Goal: Task Accomplishment & Management: Use online tool/utility

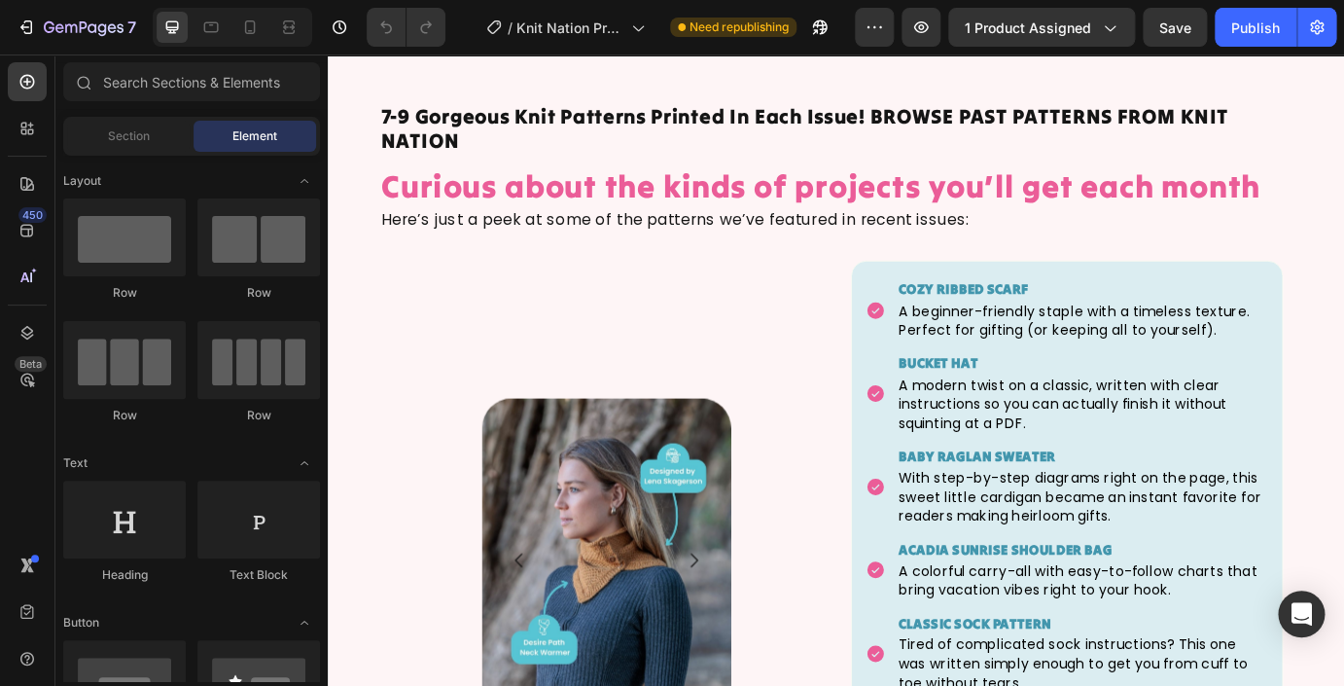
scroll to position [3682, 0]
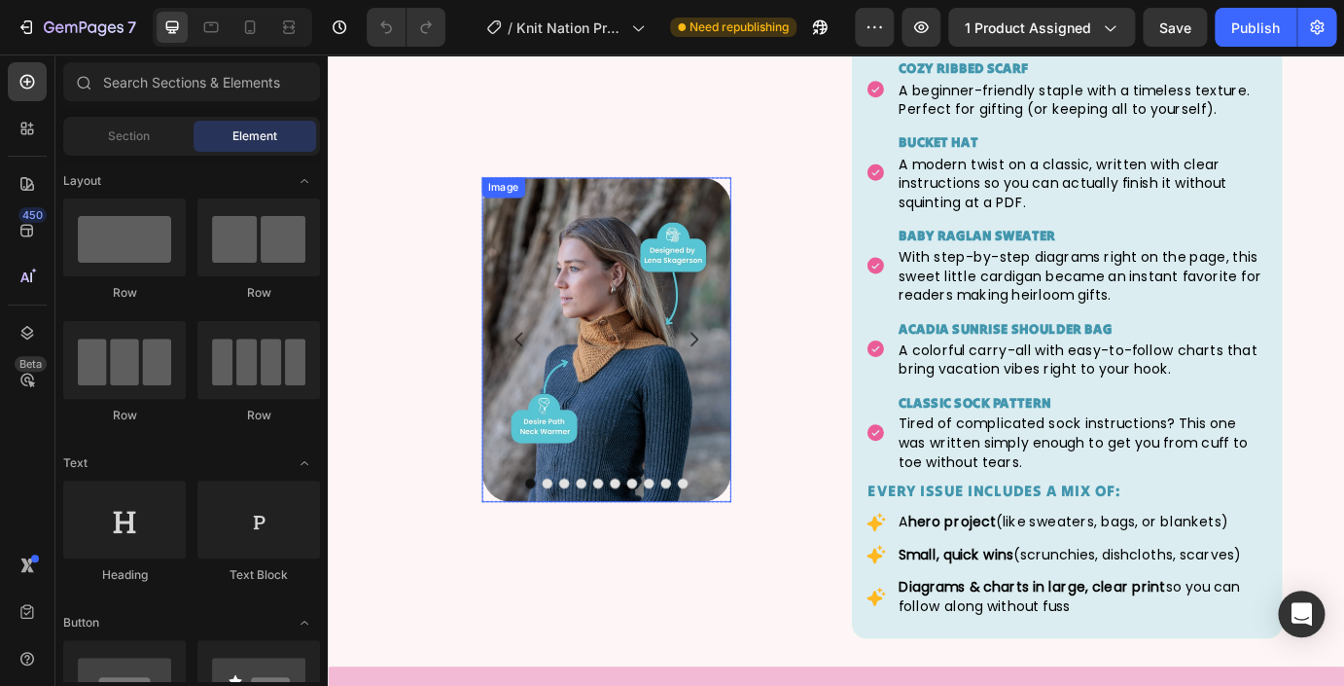
click at [639, 422] on img at bounding box center [647, 381] width 287 height 373
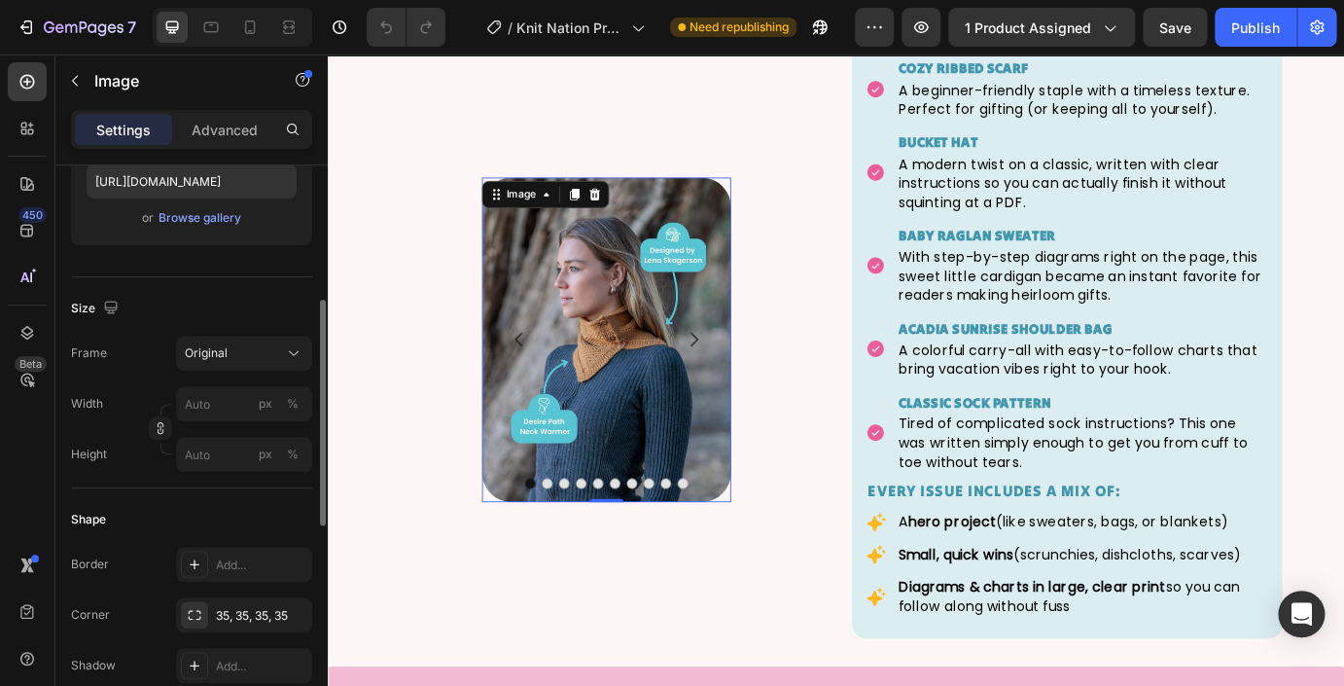
scroll to position [349, 0]
click at [575, 219] on icon at bounding box center [578, 215] width 16 height 16
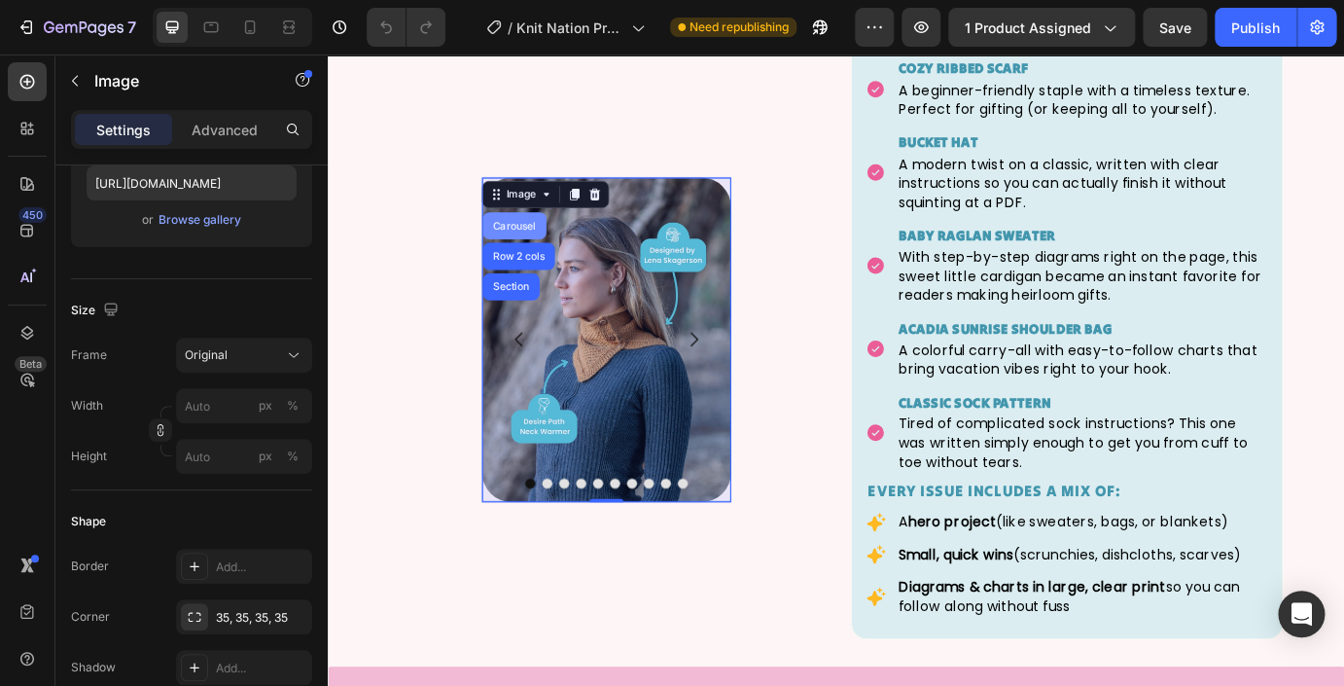
click at [543, 251] on div "Carousel" at bounding box center [541, 251] width 57 height 12
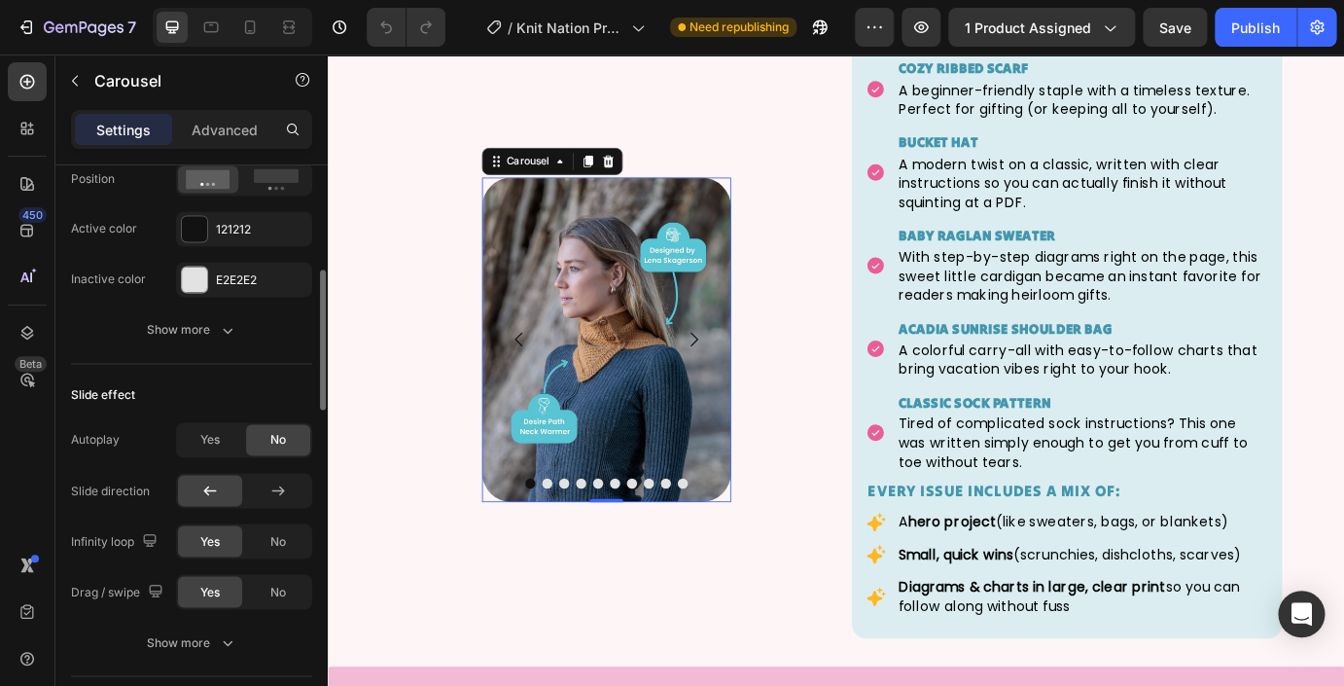
scroll to position [937, 0]
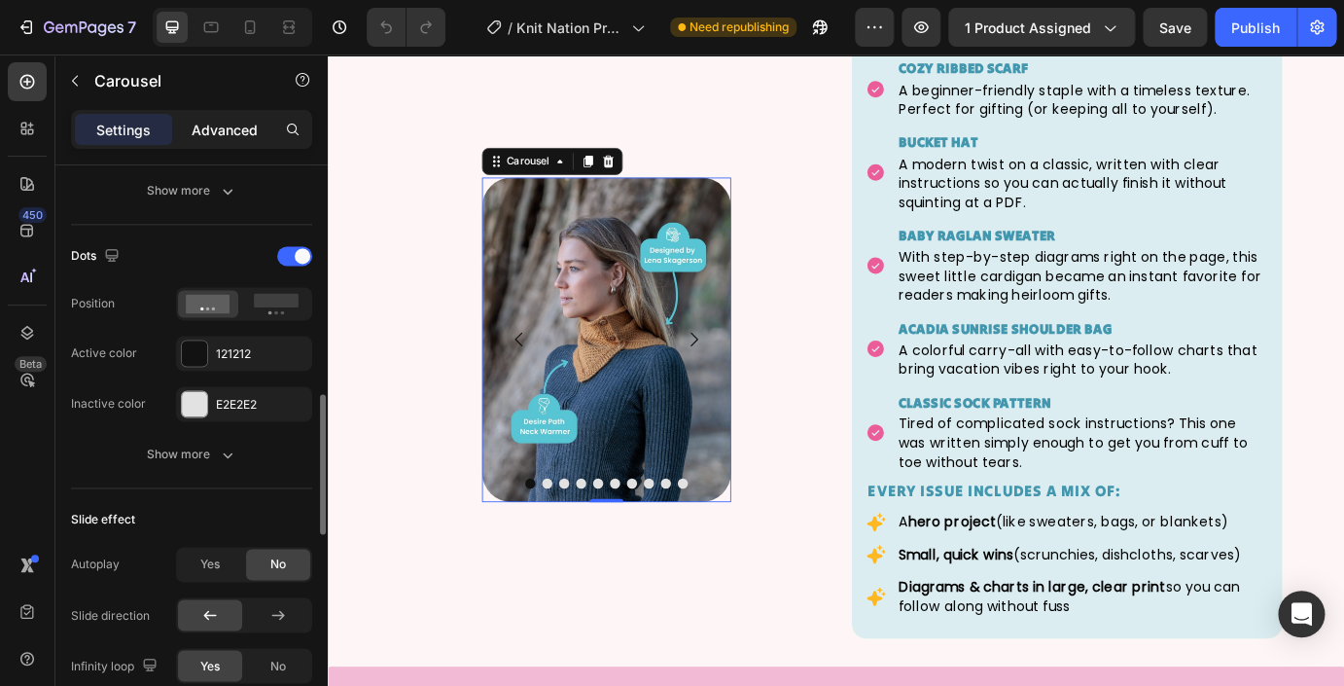
click at [222, 124] on p "Advanced" at bounding box center [225, 130] width 66 height 20
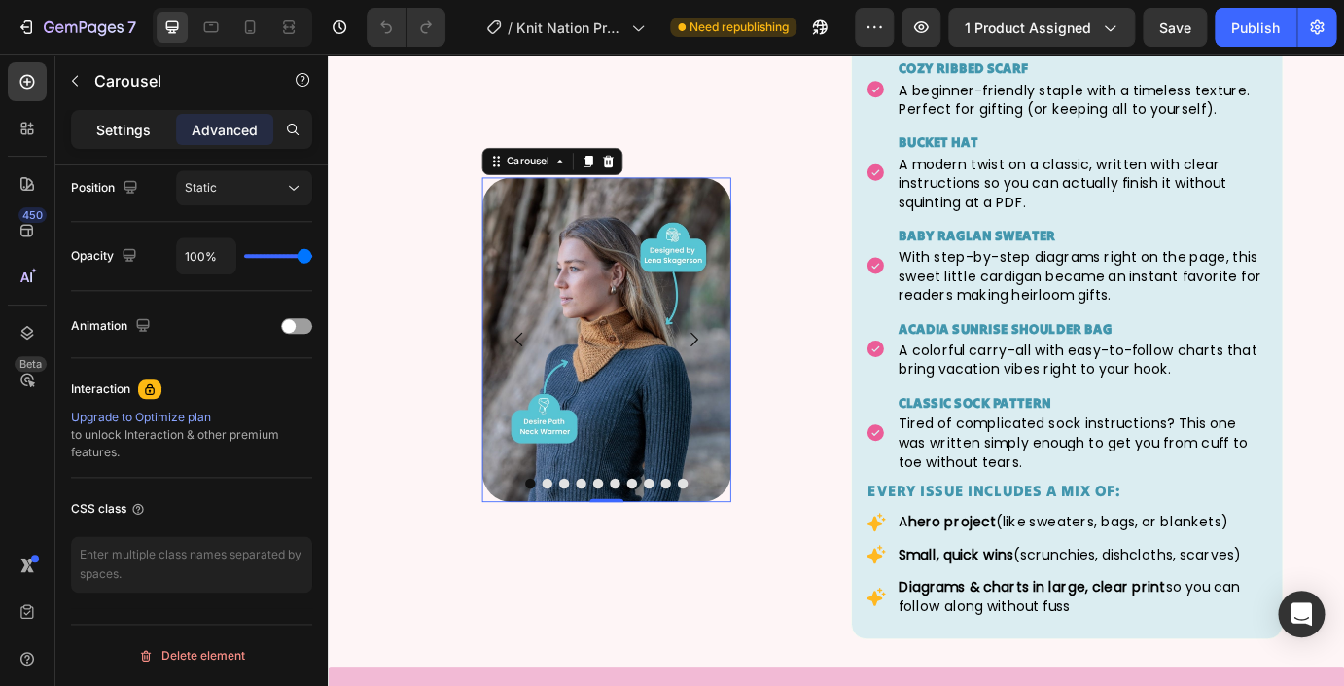
scroll to position [172, 0]
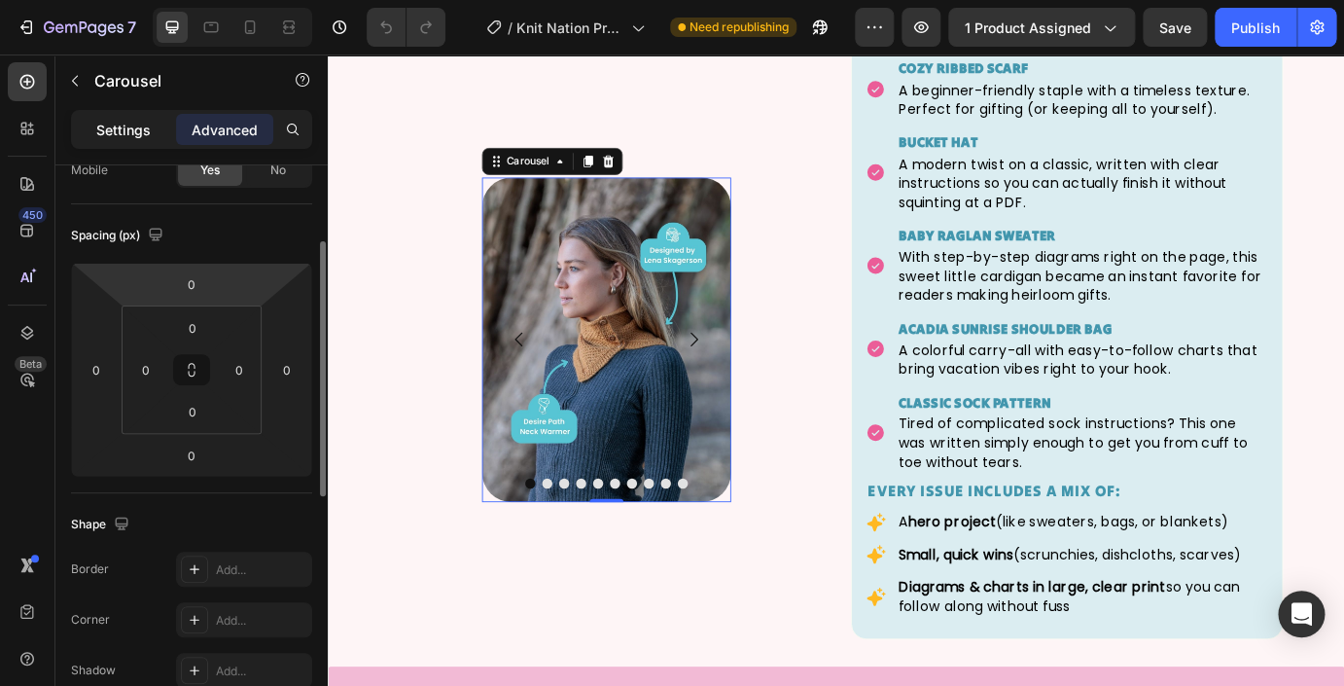
click at [137, 128] on p "Settings" at bounding box center [123, 130] width 54 height 20
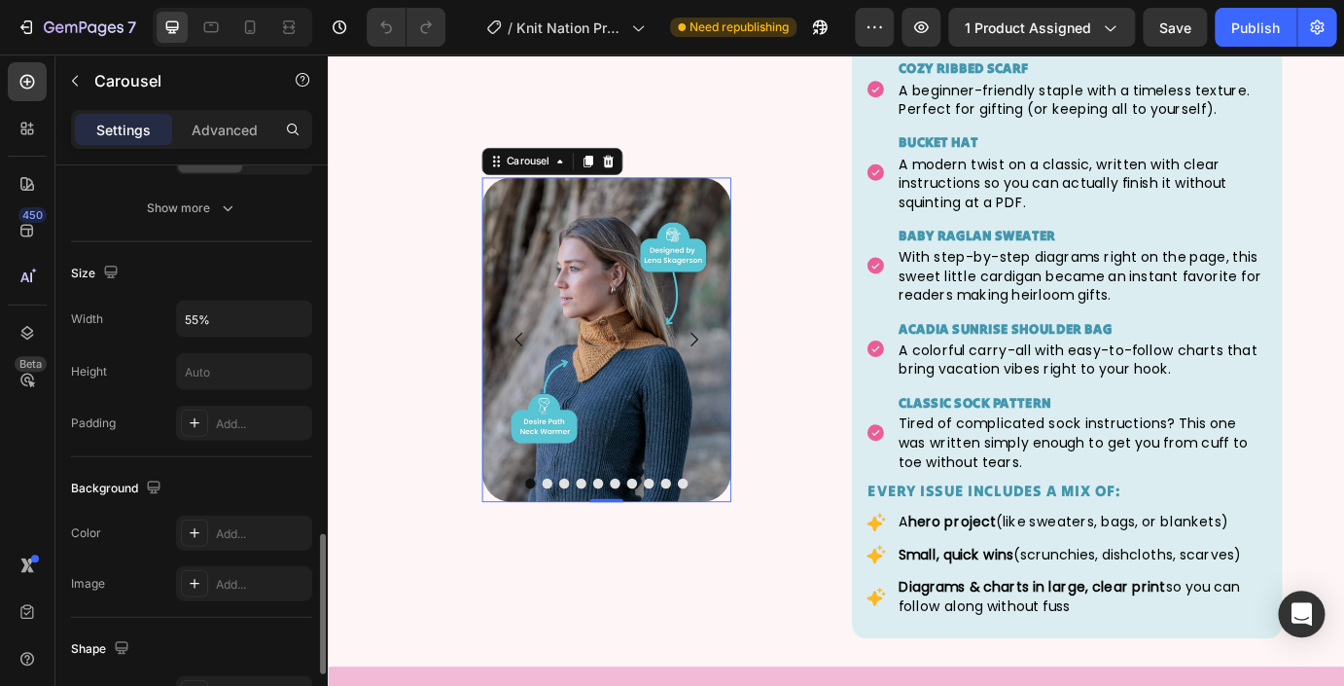
scroll to position [1502, 0]
click at [214, 313] on input "55%" at bounding box center [244, 312] width 134 height 35
click at [293, 317] on icon "button" at bounding box center [293, 311] width 19 height 19
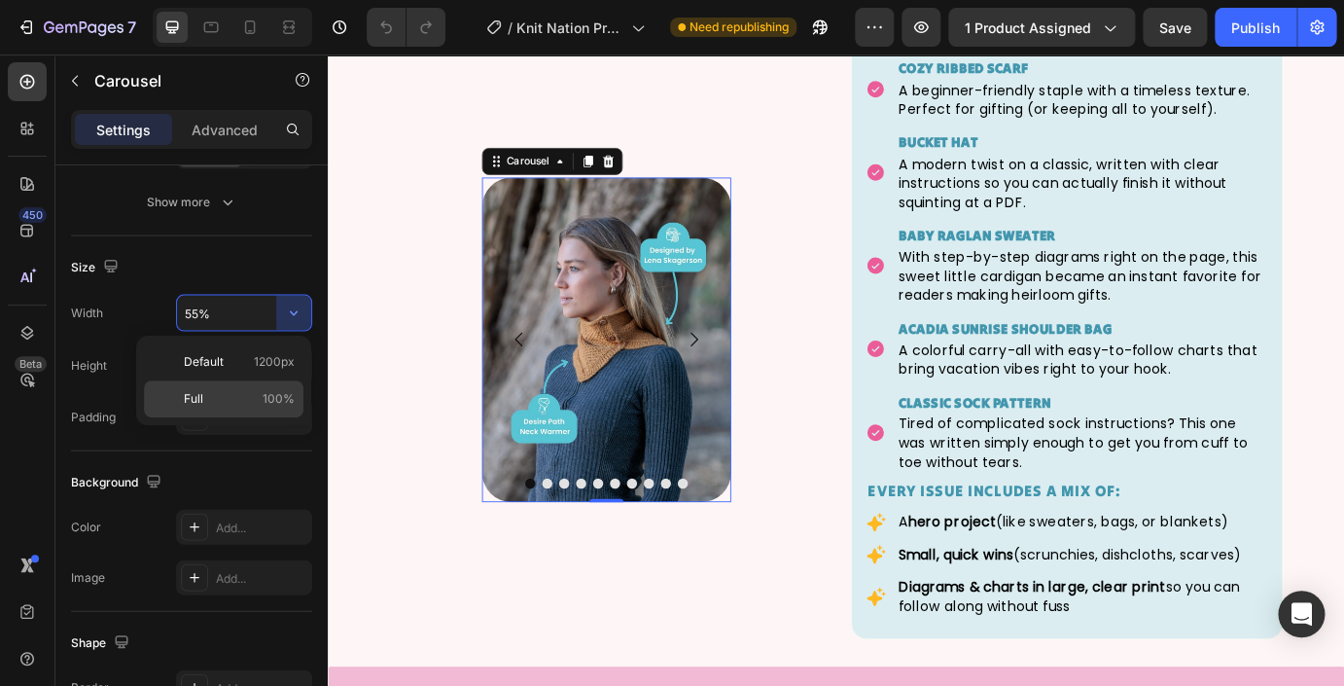
click at [228, 402] on p "Full 100%" at bounding box center [239, 399] width 111 height 18
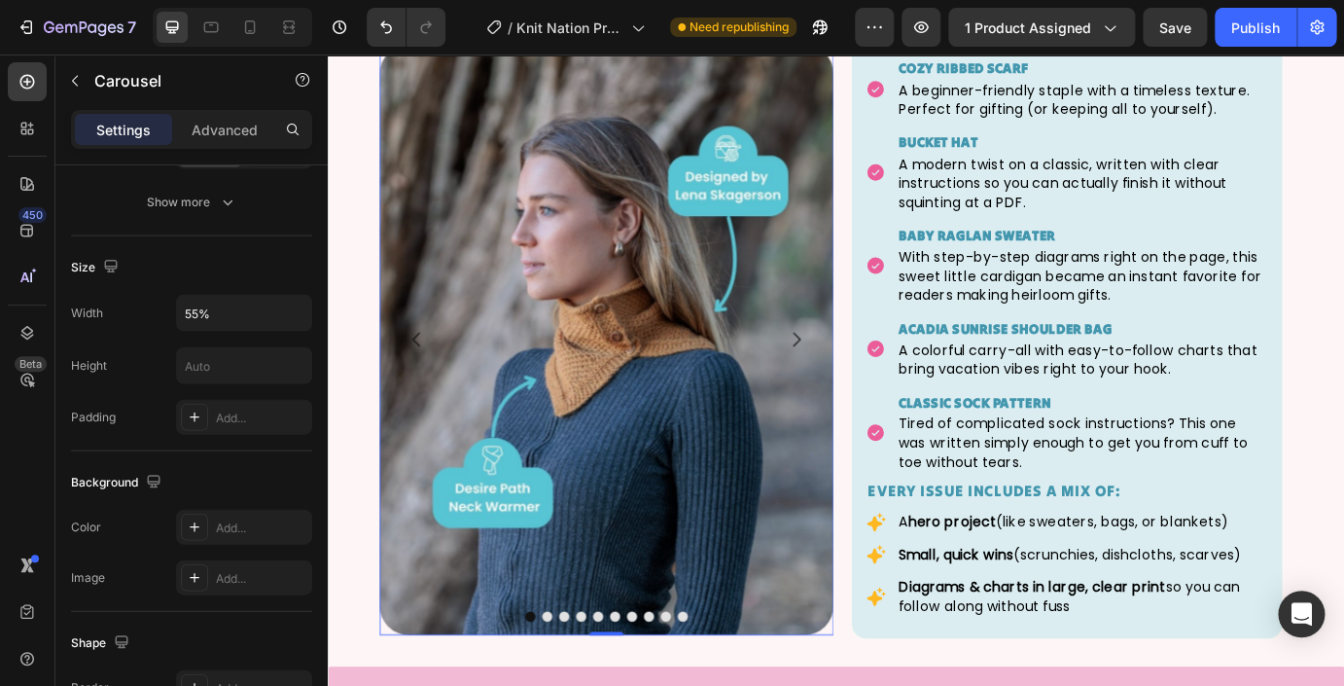
type input "100%"
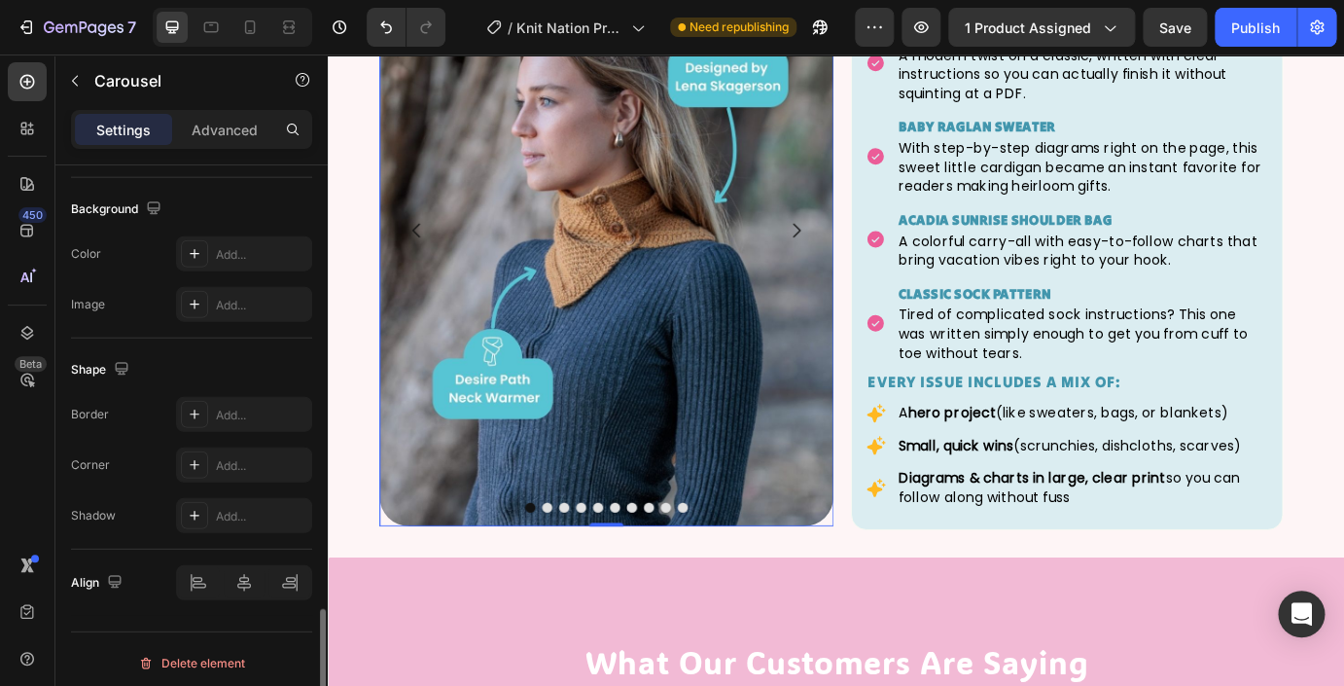
scroll to position [1782, 0]
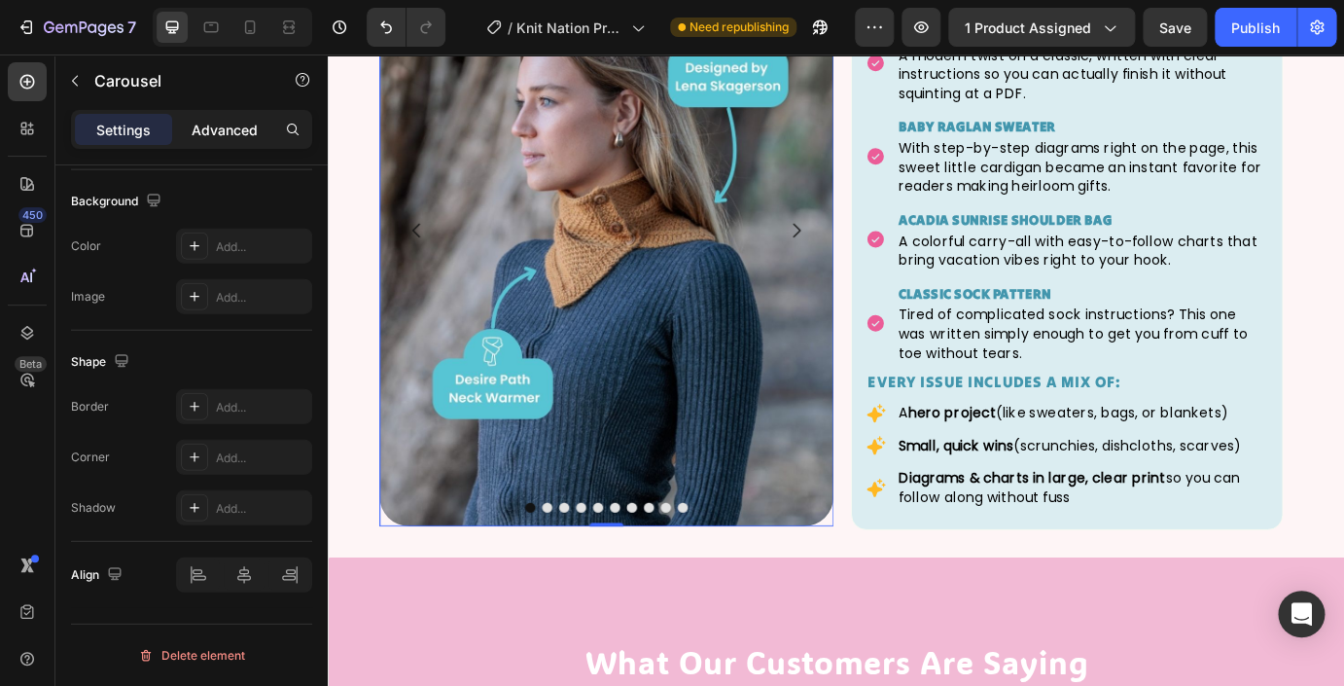
click at [220, 131] on p "Advanced" at bounding box center [225, 130] width 66 height 20
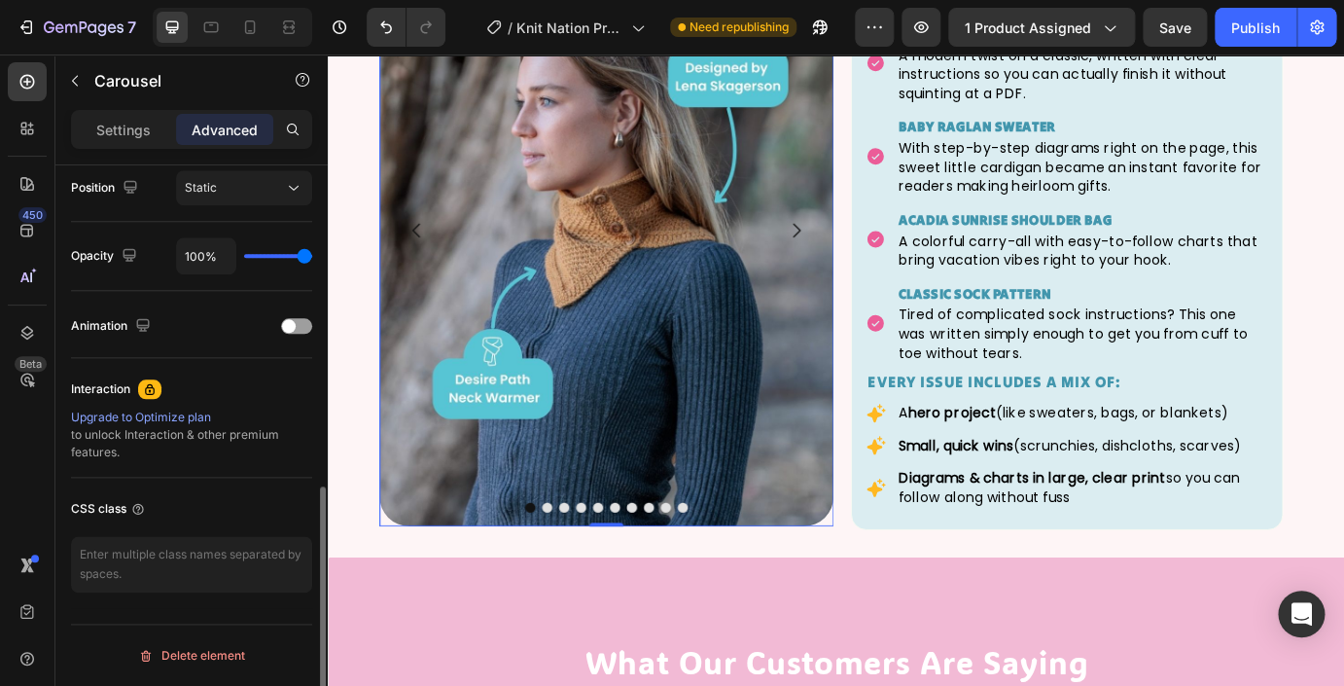
scroll to position [722, 0]
click at [292, 26] on icon at bounding box center [288, 27] width 19 height 19
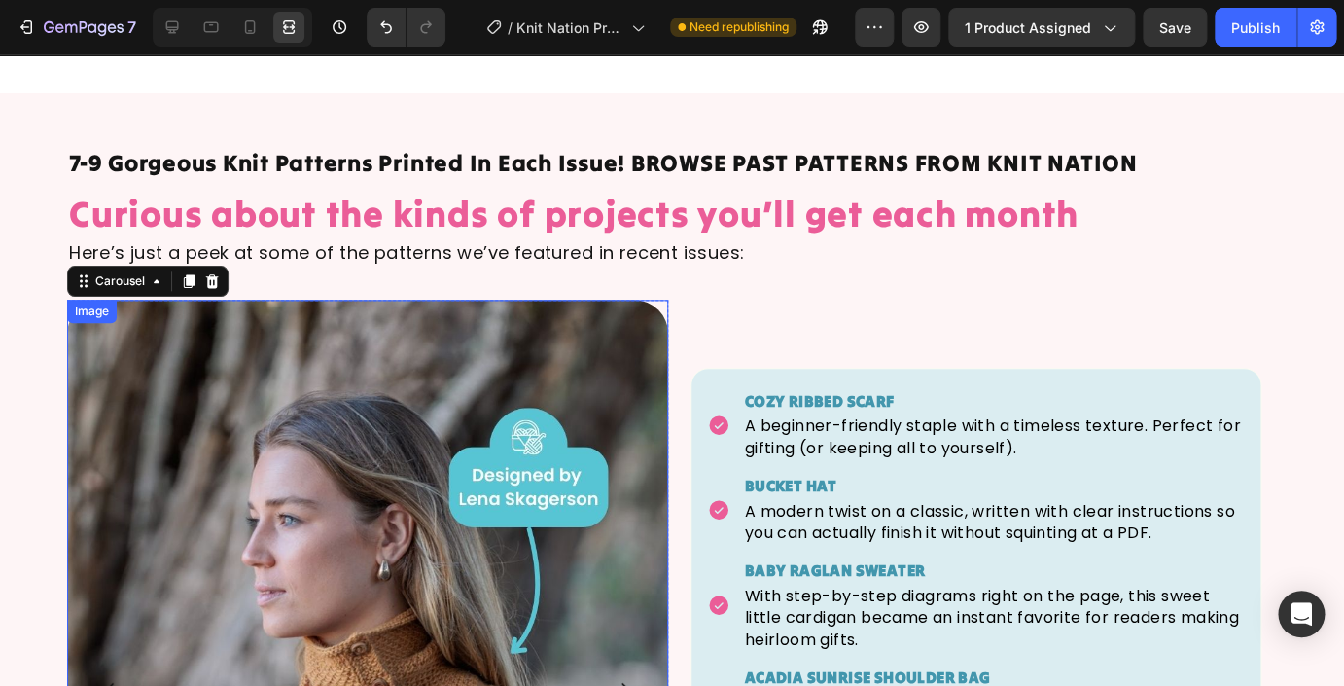
scroll to position [3390, 0]
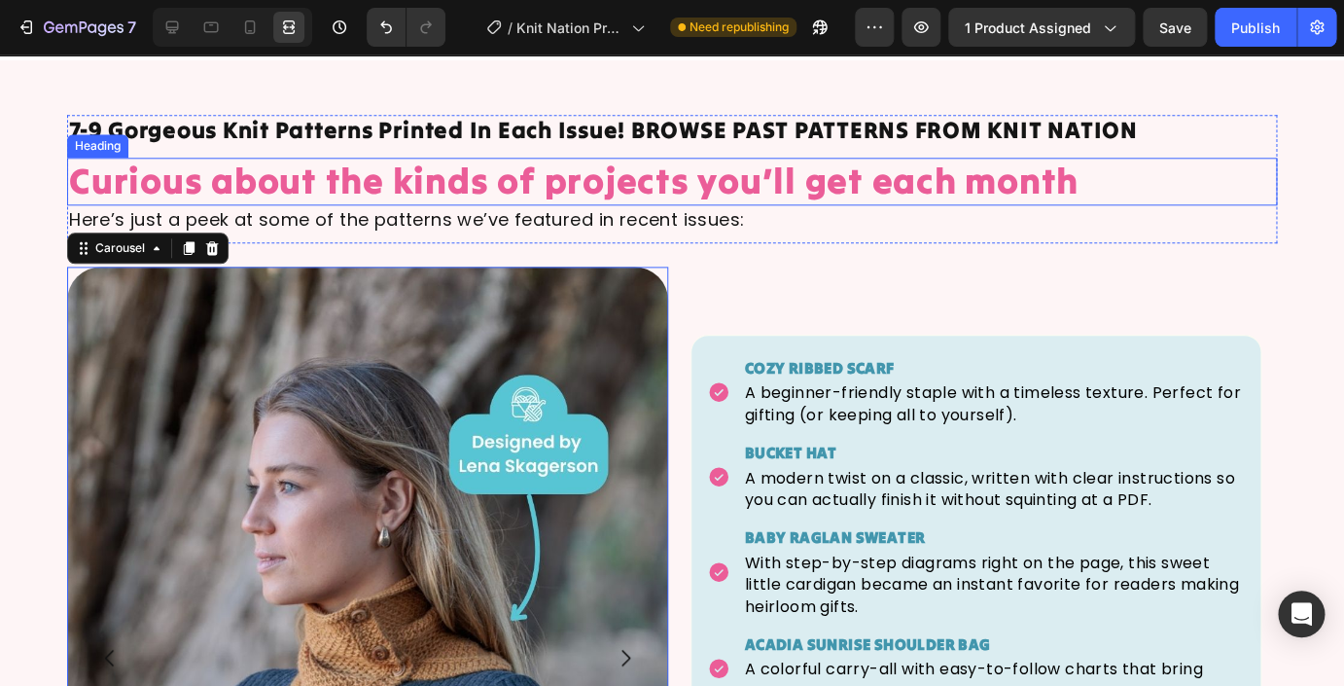
click at [407, 188] on h2 "Curious about the kinds of projects you’ll get each month" at bounding box center [672, 181] width 1210 height 47
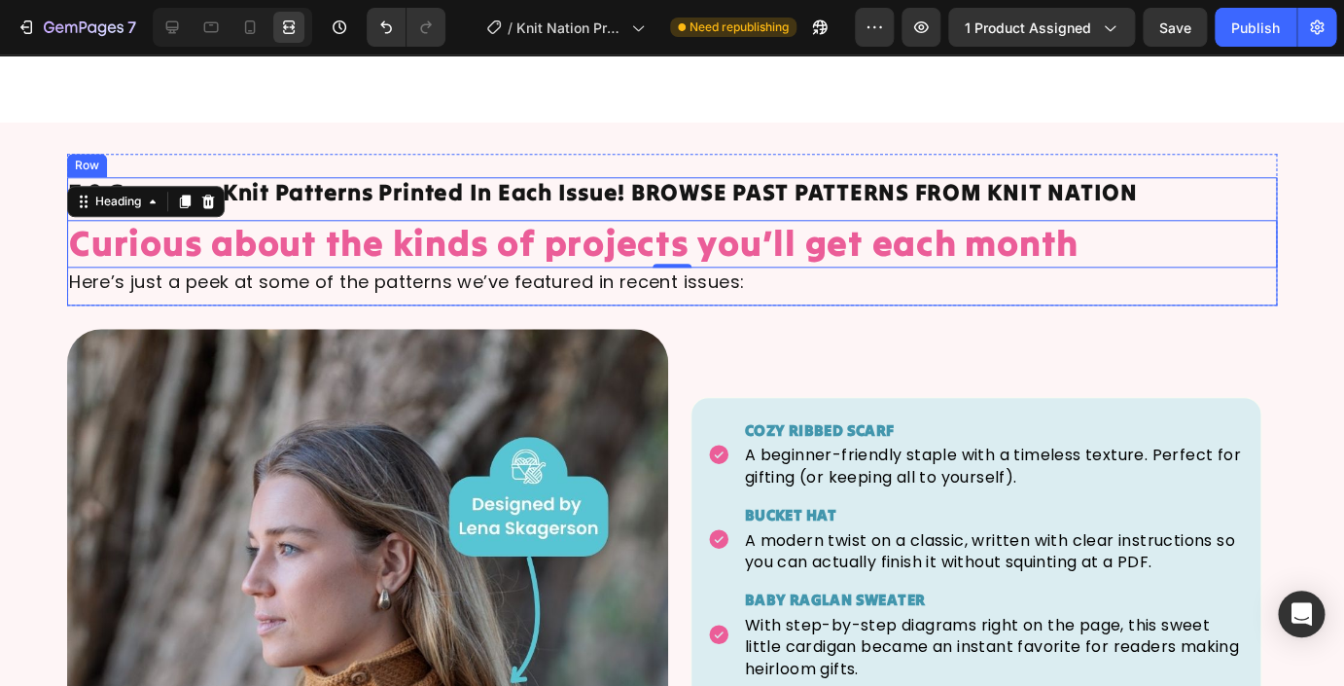
scroll to position [3322, 0]
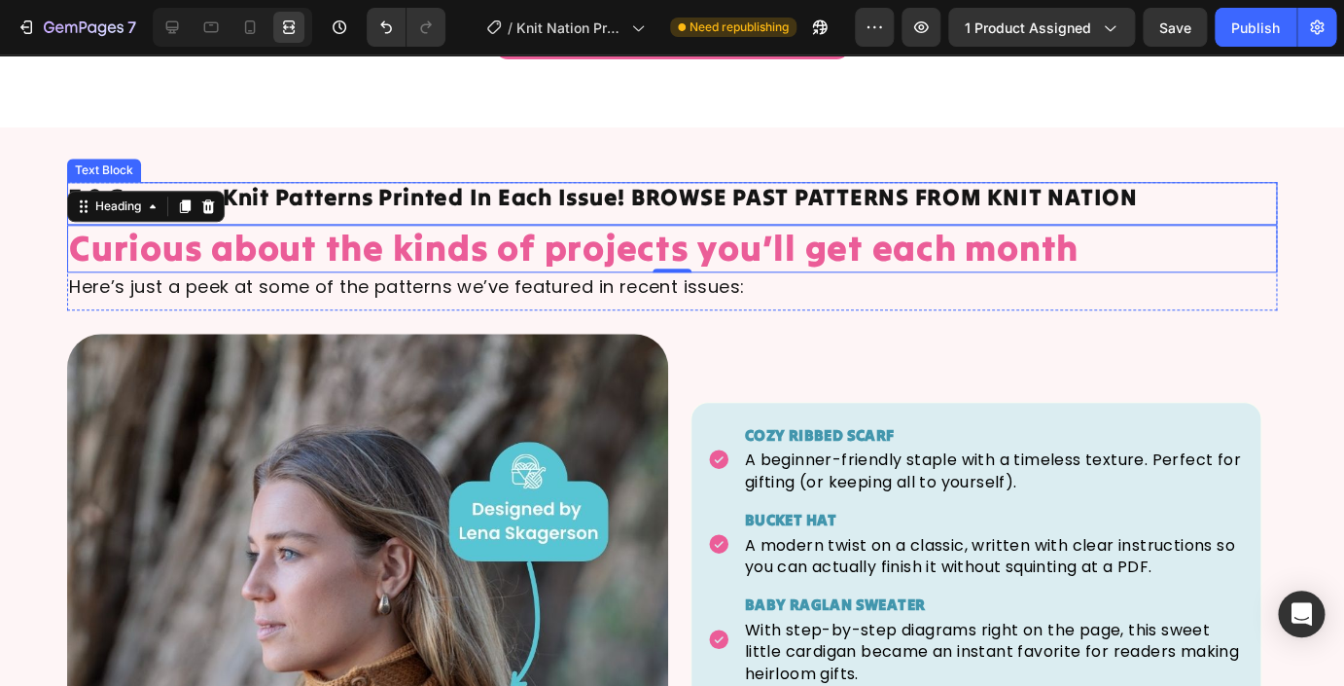
click at [473, 198] on p "7-9 Gorgeous Knit Patterns Printed In Each Issue! BROWSE PAST PATTERNS FROM KNI…" at bounding box center [672, 198] width 1206 height 28
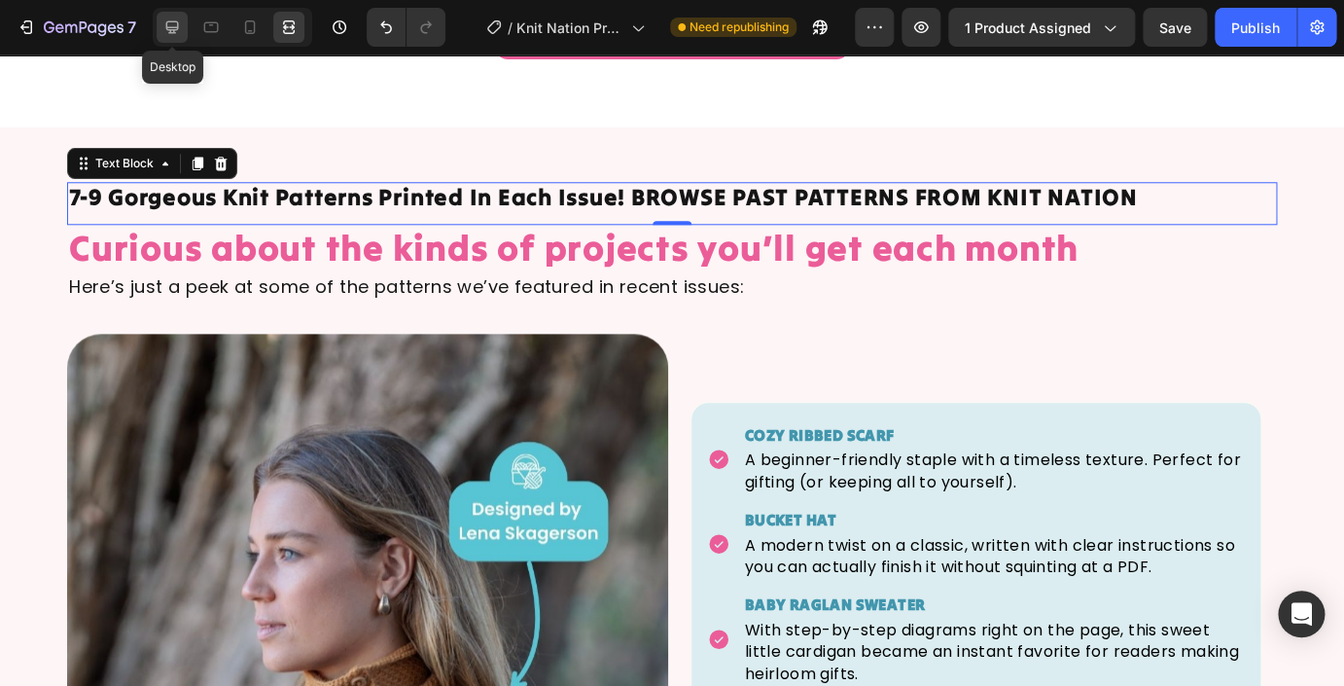
click at [170, 26] on icon at bounding box center [171, 27] width 19 height 19
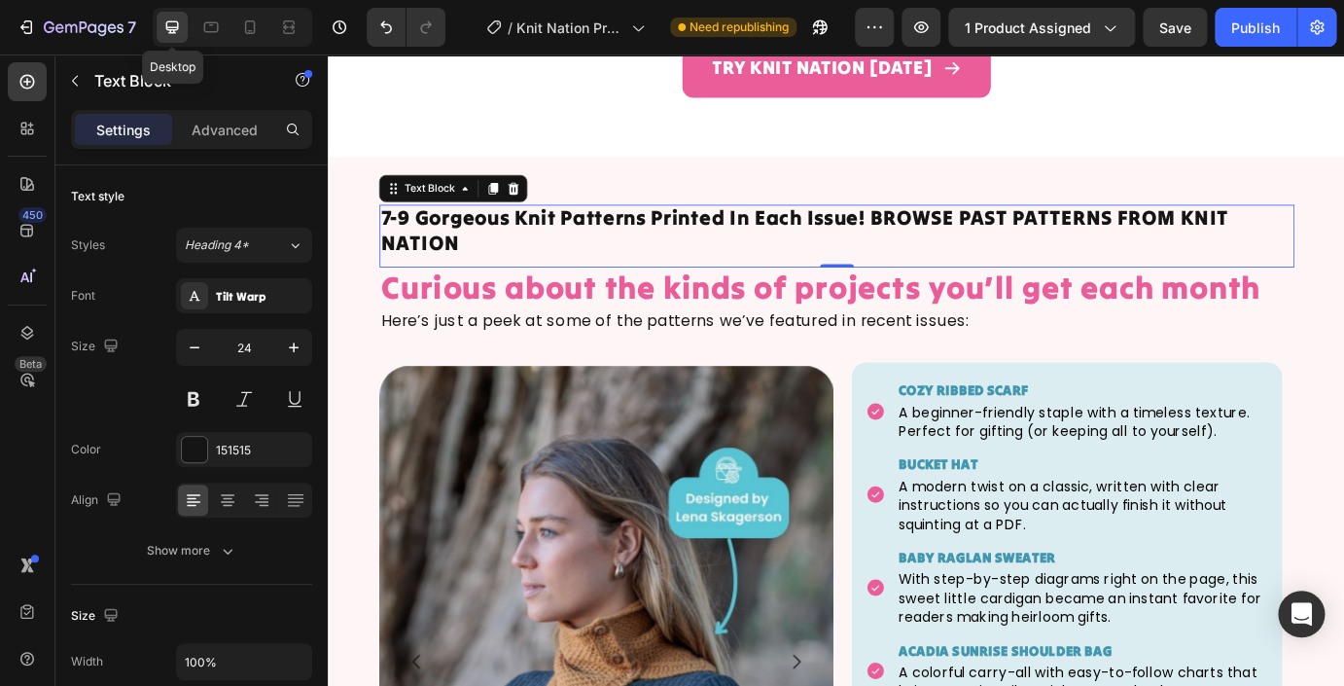
scroll to position [3319, 0]
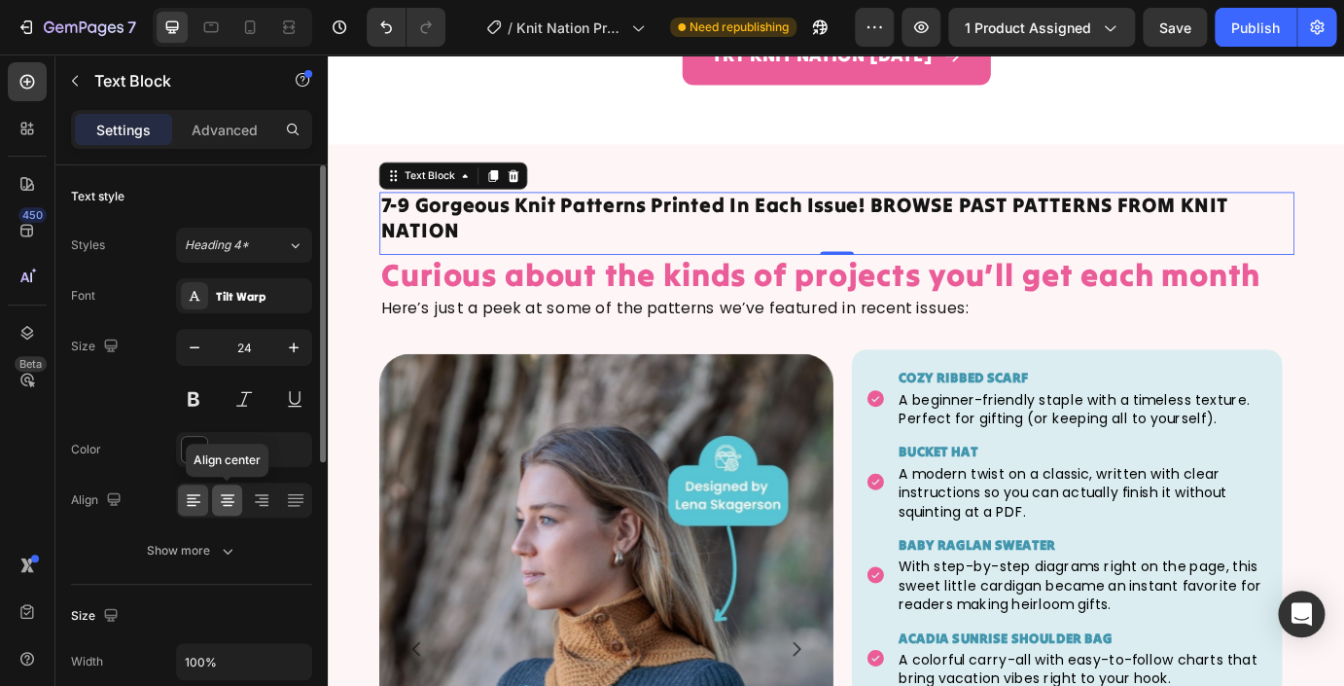
click at [222, 506] on icon at bounding box center [227, 499] width 19 height 19
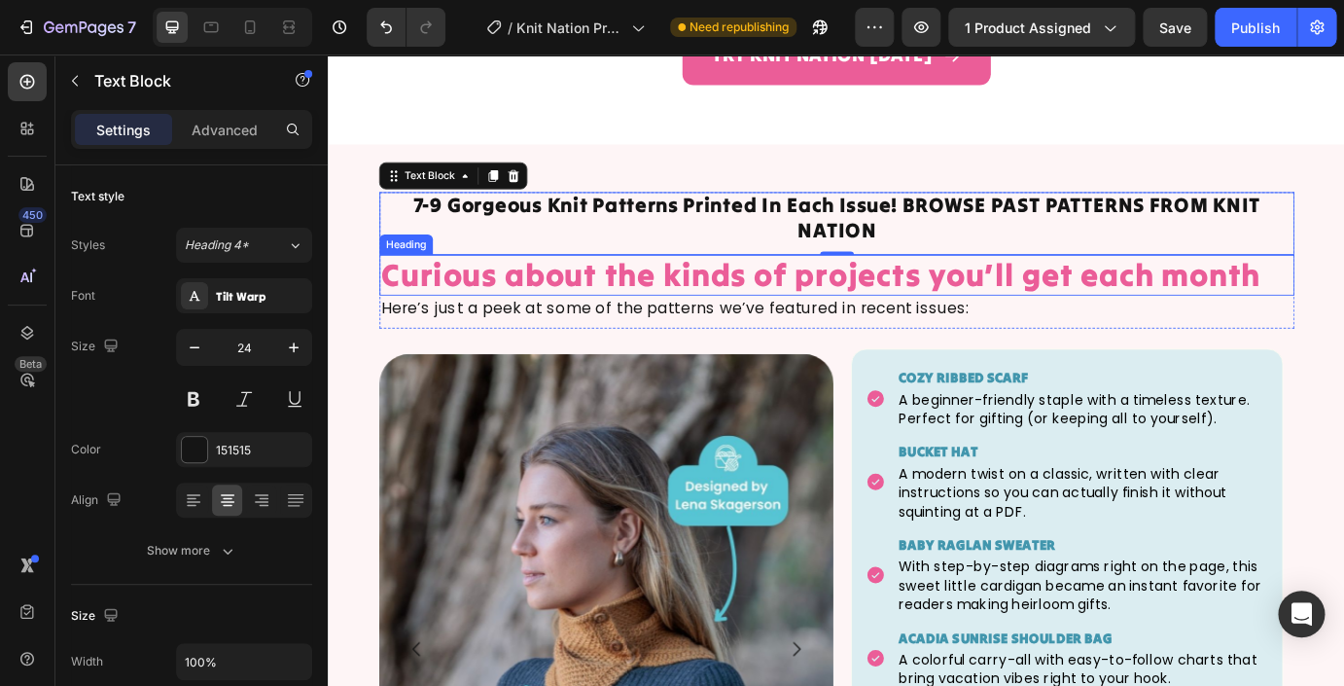
click at [784, 284] on h2 "Curious about the kinds of projects you’ll get each month" at bounding box center [911, 307] width 1050 height 47
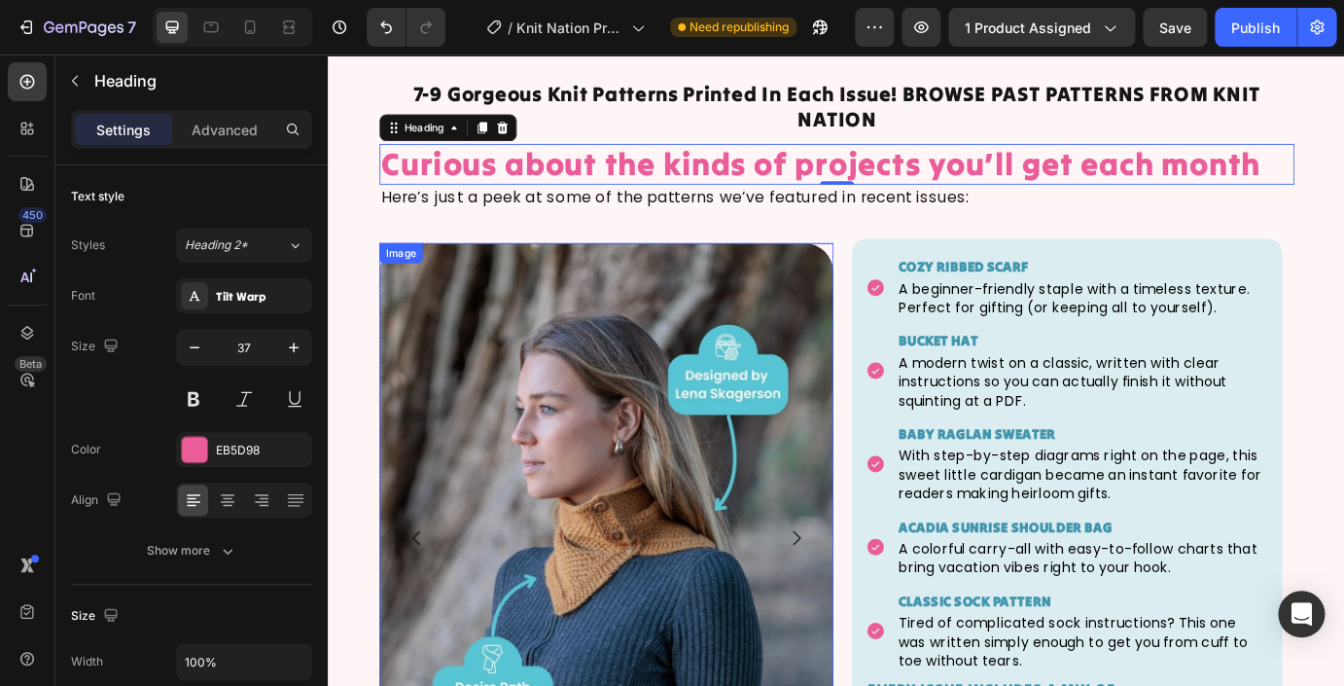
scroll to position [3249, 0]
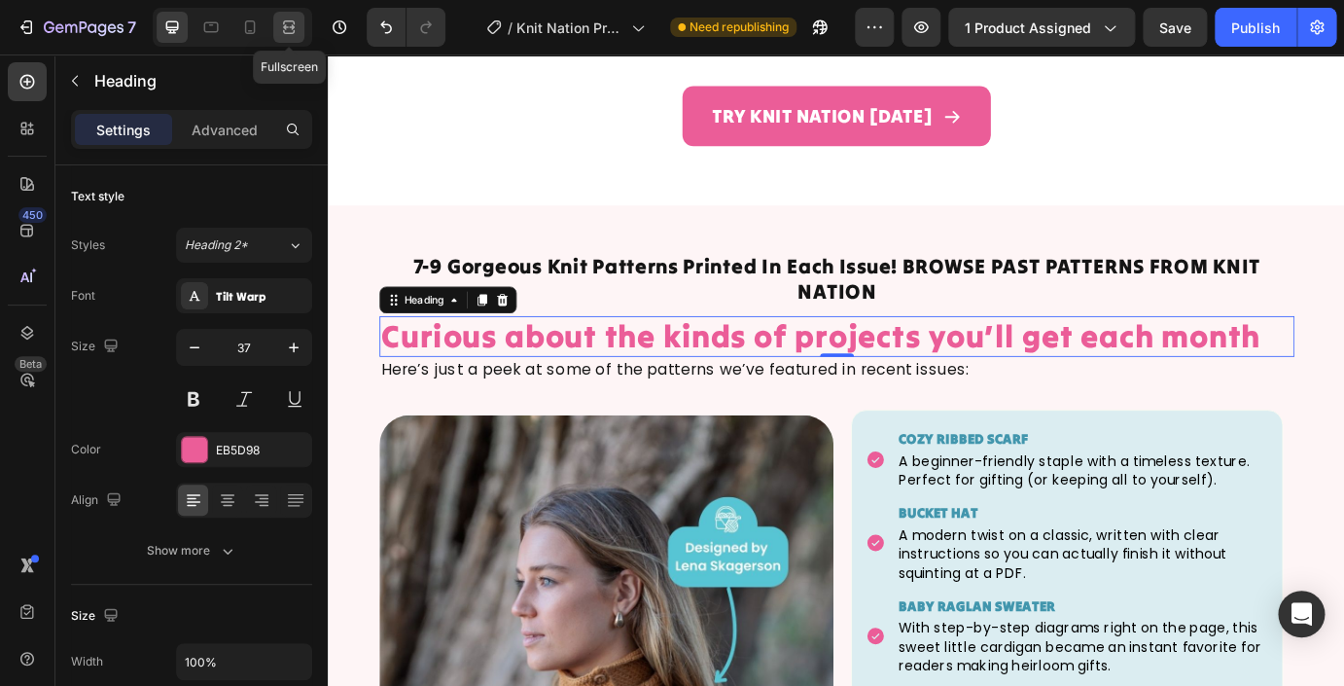
click at [281, 33] on icon at bounding box center [288, 27] width 19 height 19
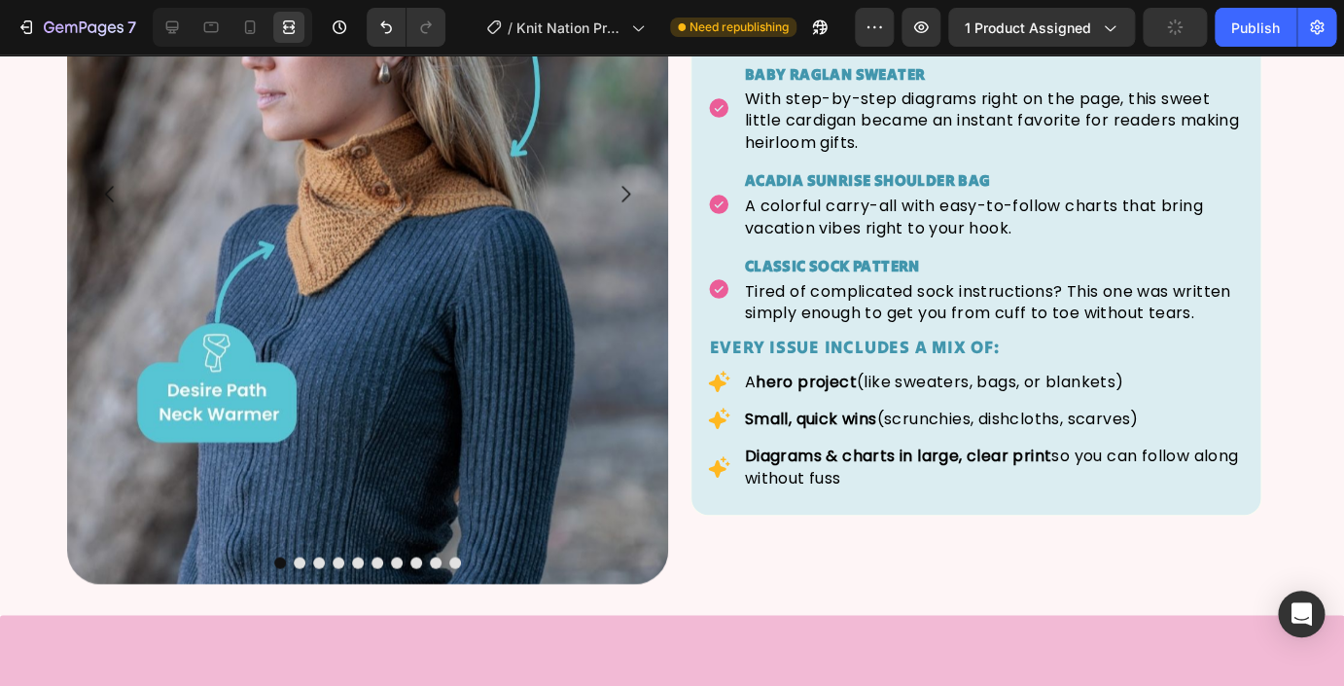
scroll to position [3872, 0]
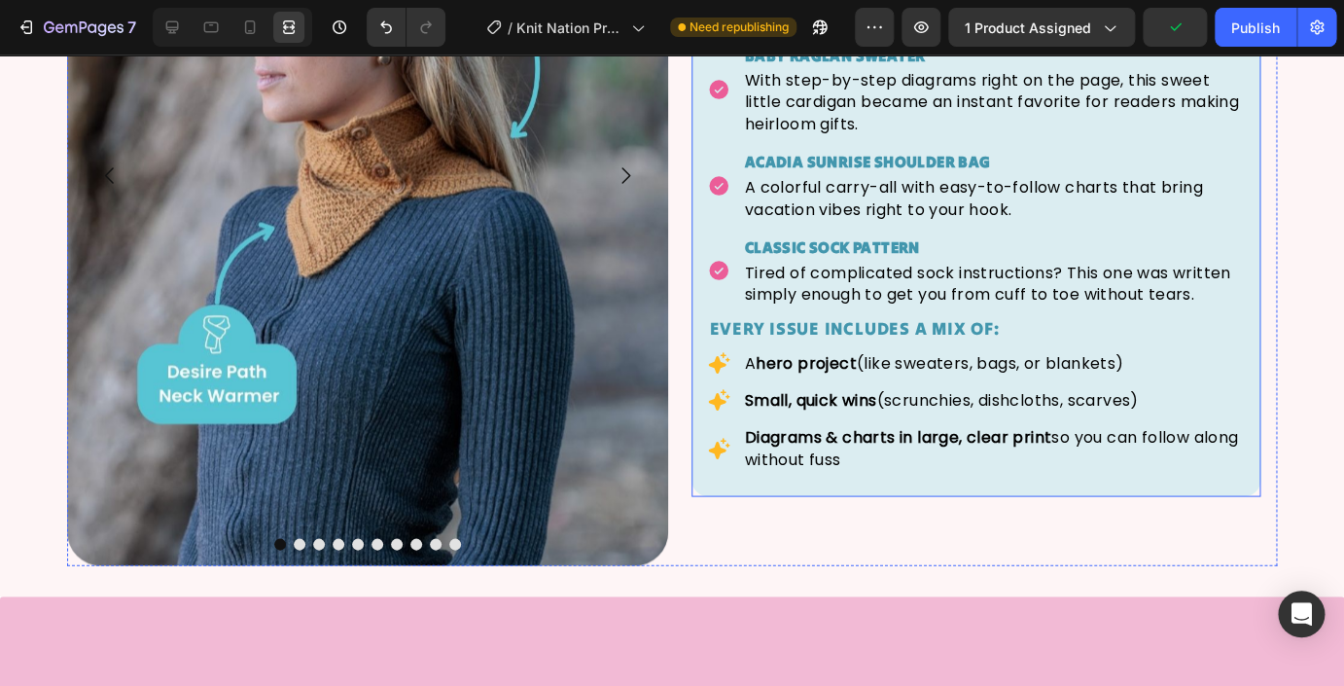
click at [720, 490] on div "Icon Cozy Ribbed Scarf Text Block A beginner-friendly staple with a timeless te…" at bounding box center [976, 174] width 571 height 645
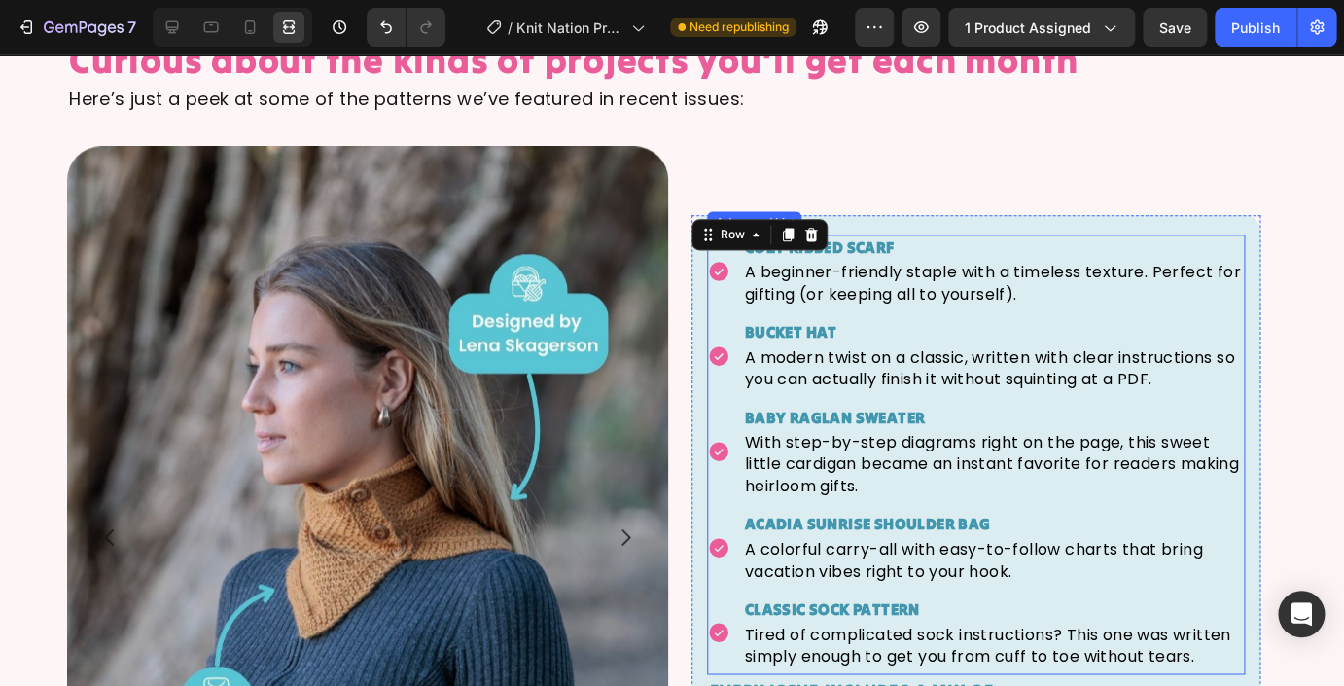
scroll to position [3507, 0]
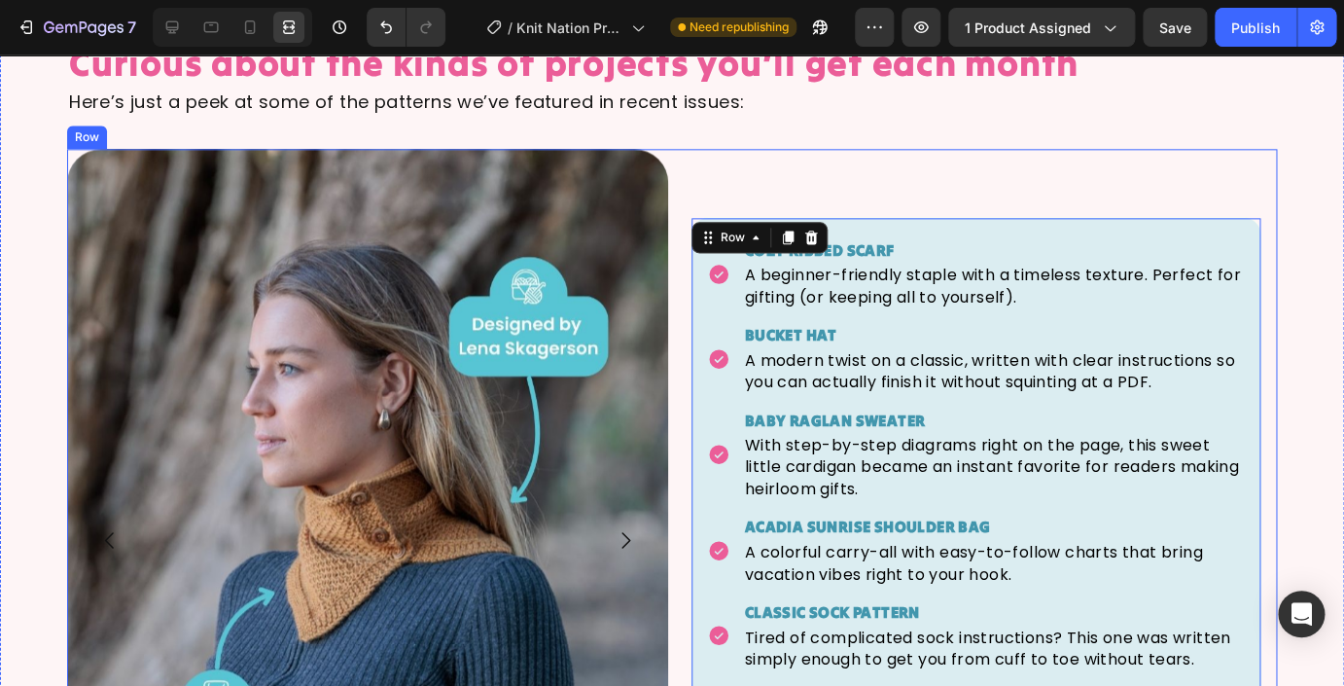
click at [737, 155] on div "Icon Cozy Ribbed Scarf Text Block A beginner-friendly staple with a timeless te…" at bounding box center [976, 539] width 601 height 781
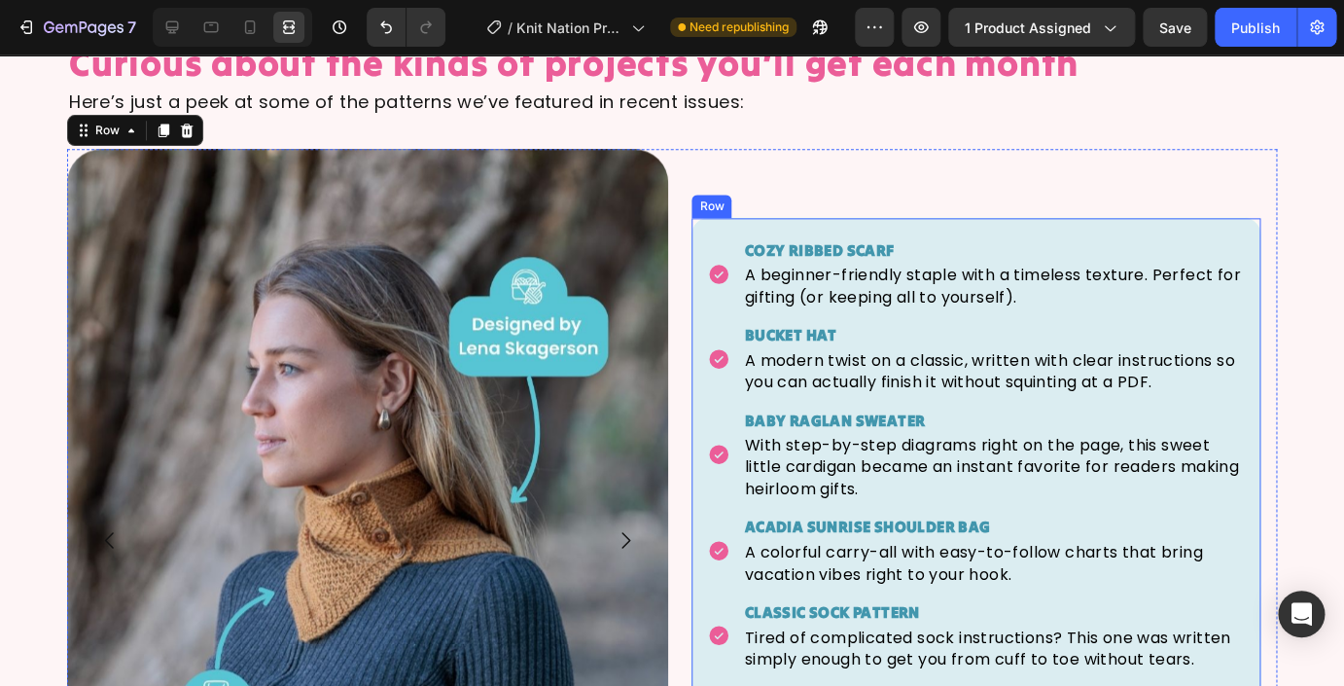
click at [768, 224] on div "Icon Cozy Ribbed Scarf Text Block A beginner-friendly staple with a timeless te…" at bounding box center [976, 539] width 571 height 645
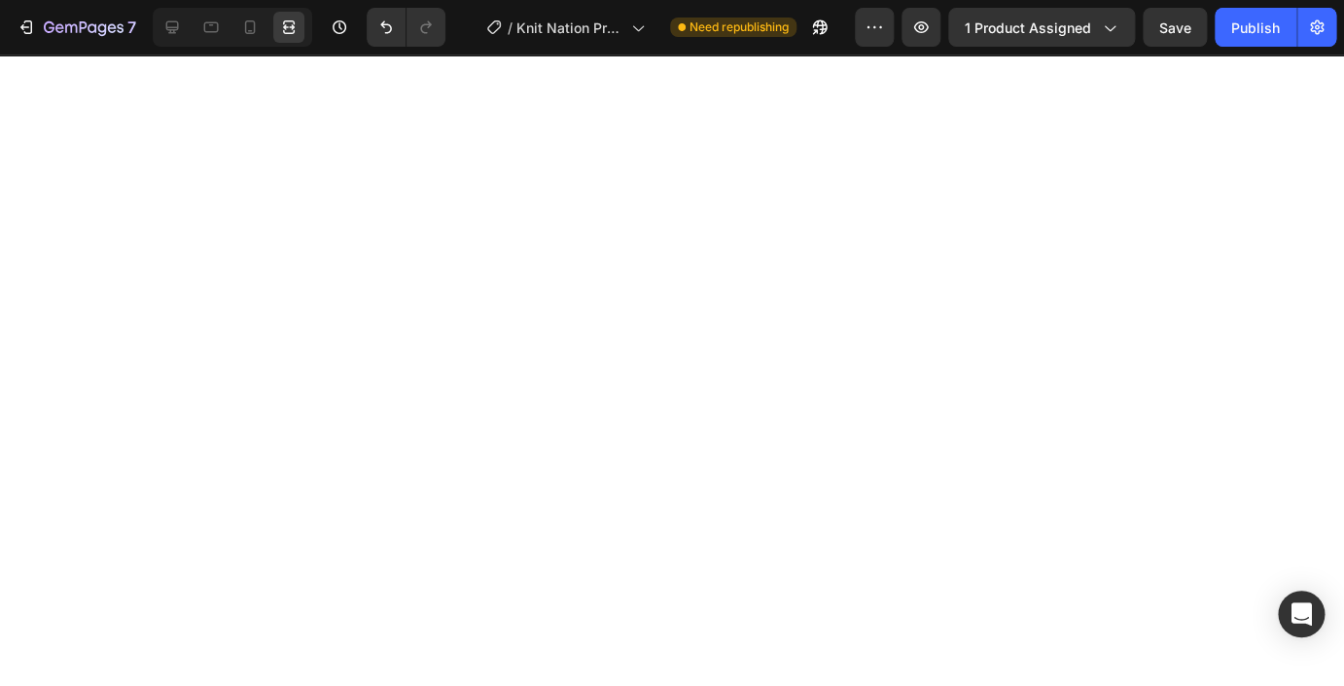
scroll to position [0, 0]
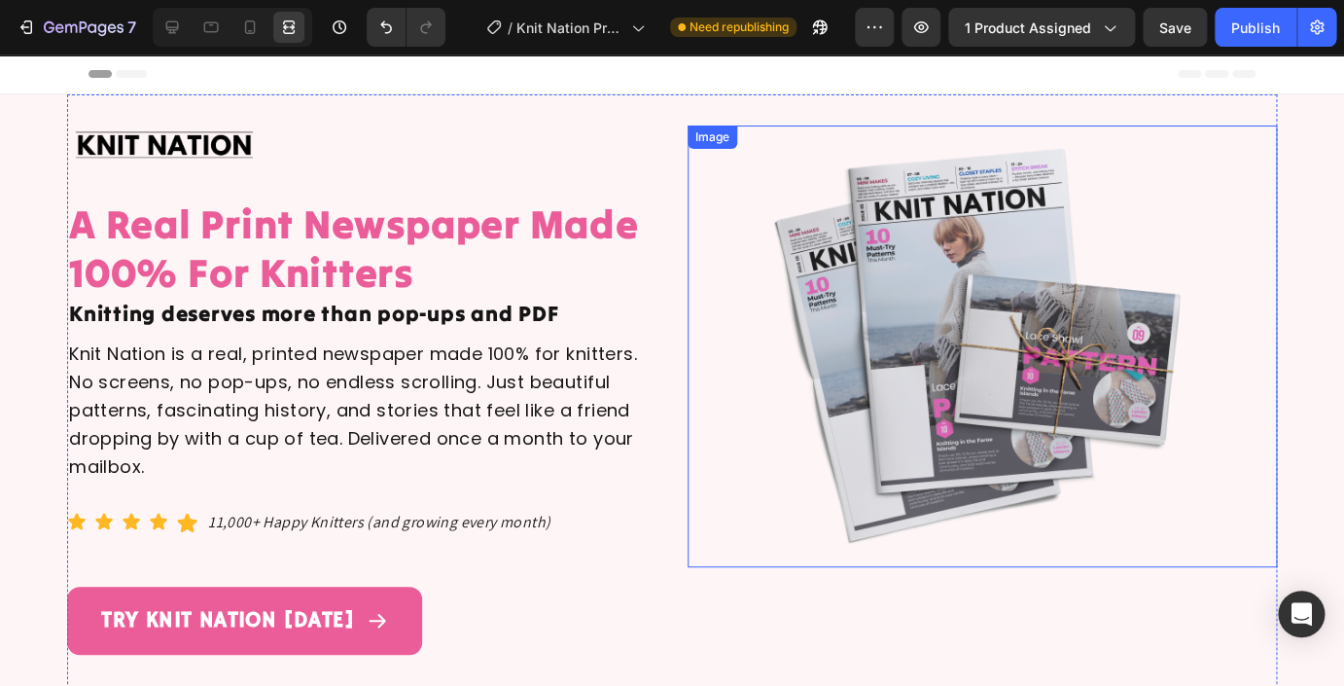
click at [878, 293] on img at bounding box center [983, 346] width 442 height 442
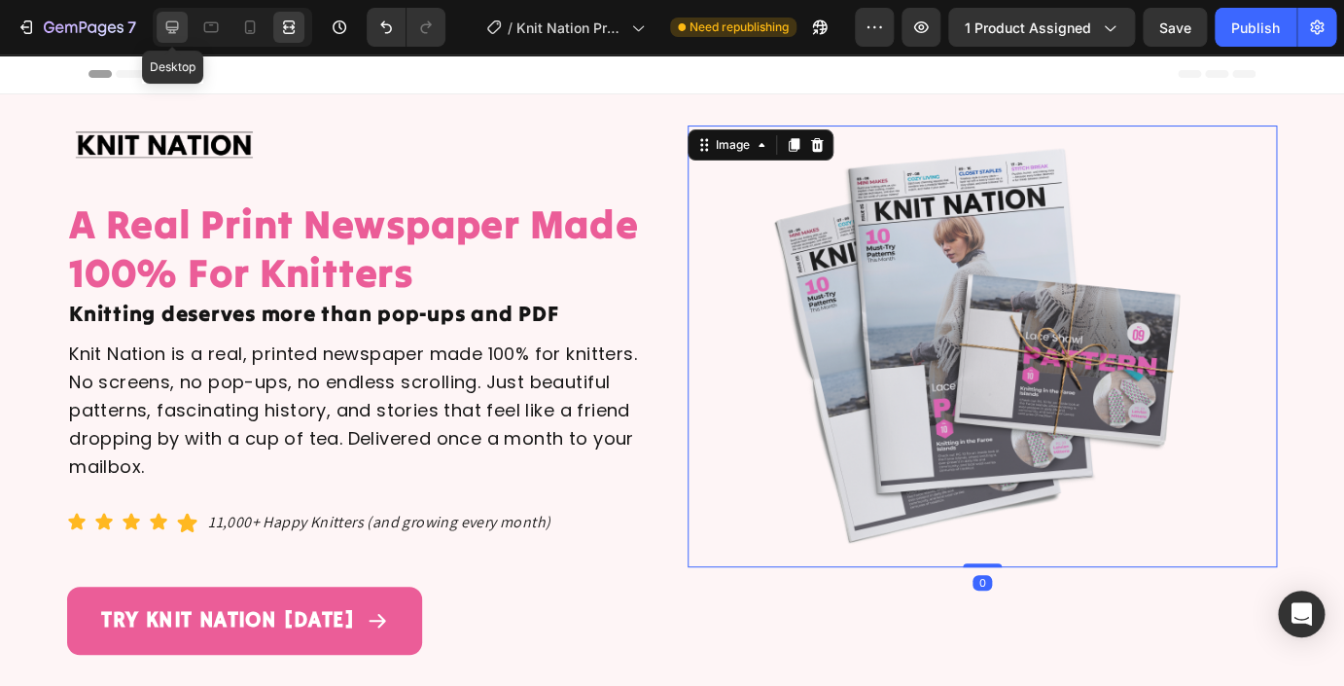
click at [163, 30] on icon at bounding box center [171, 27] width 19 height 19
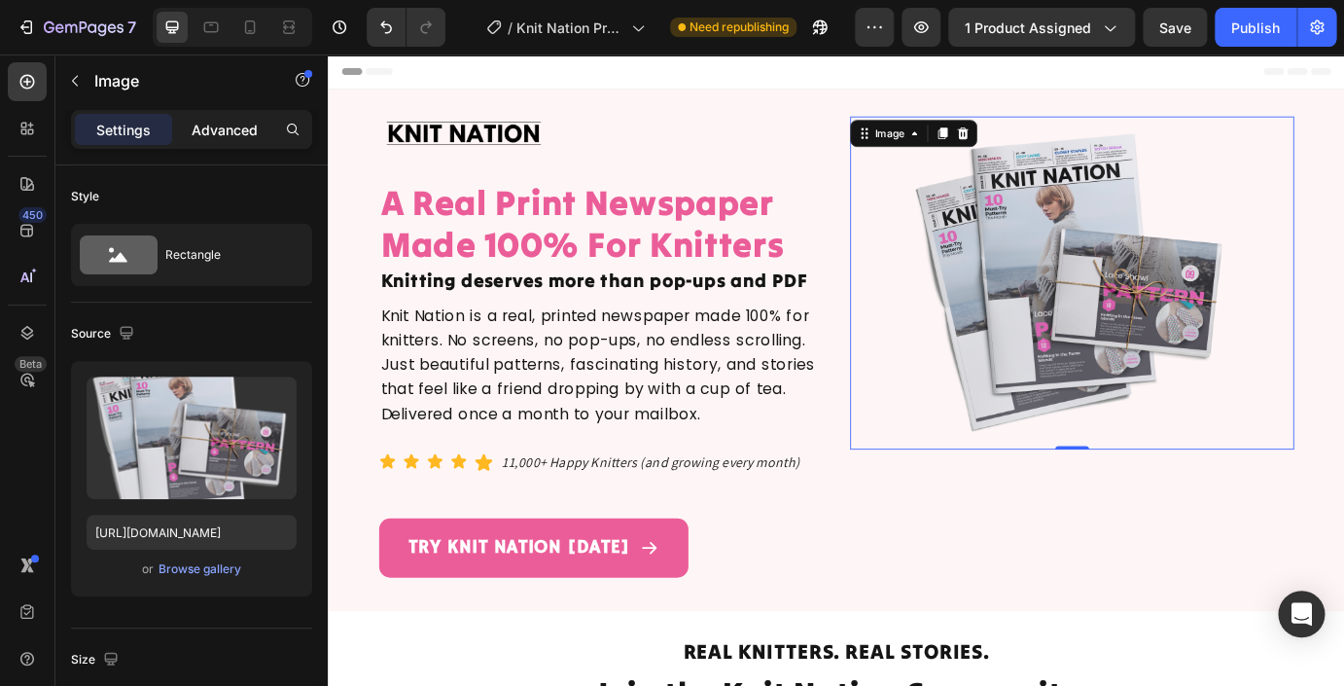
click at [211, 141] on div "Advanced" at bounding box center [224, 129] width 97 height 31
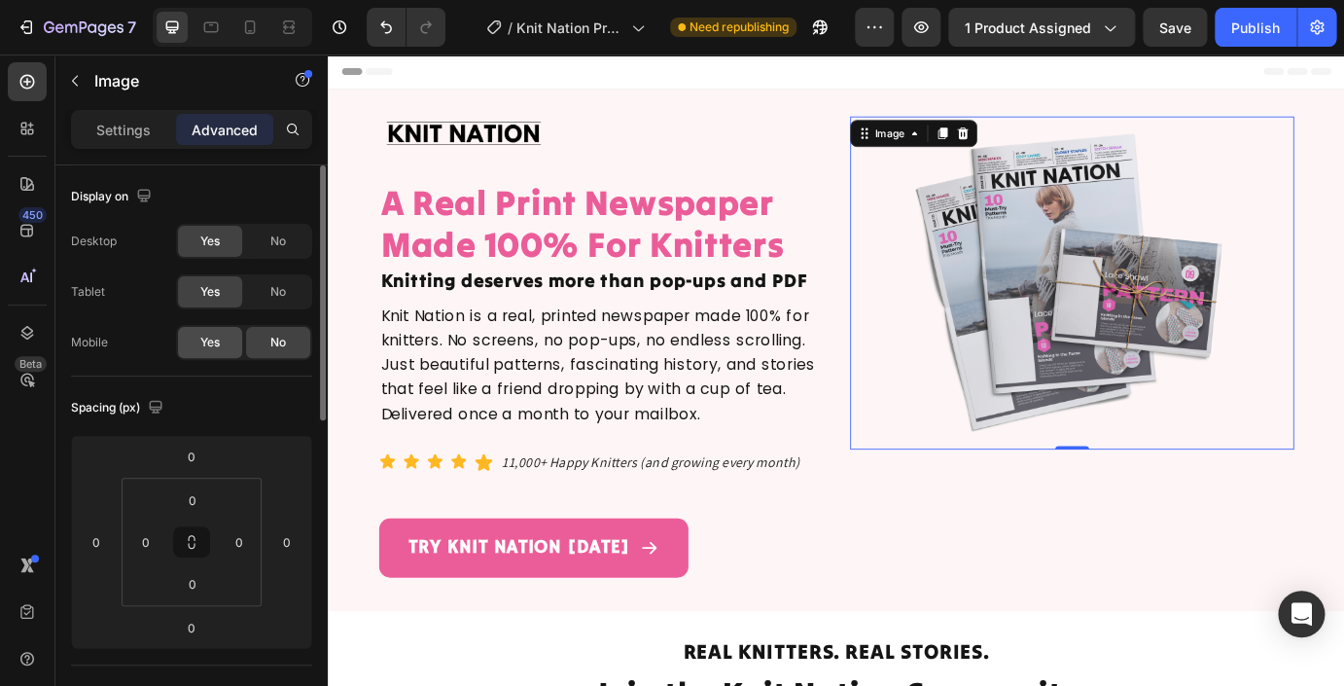
click at [207, 354] on div "Yes" at bounding box center [210, 342] width 64 height 31
click at [112, 126] on p "Settings" at bounding box center [123, 130] width 54 height 20
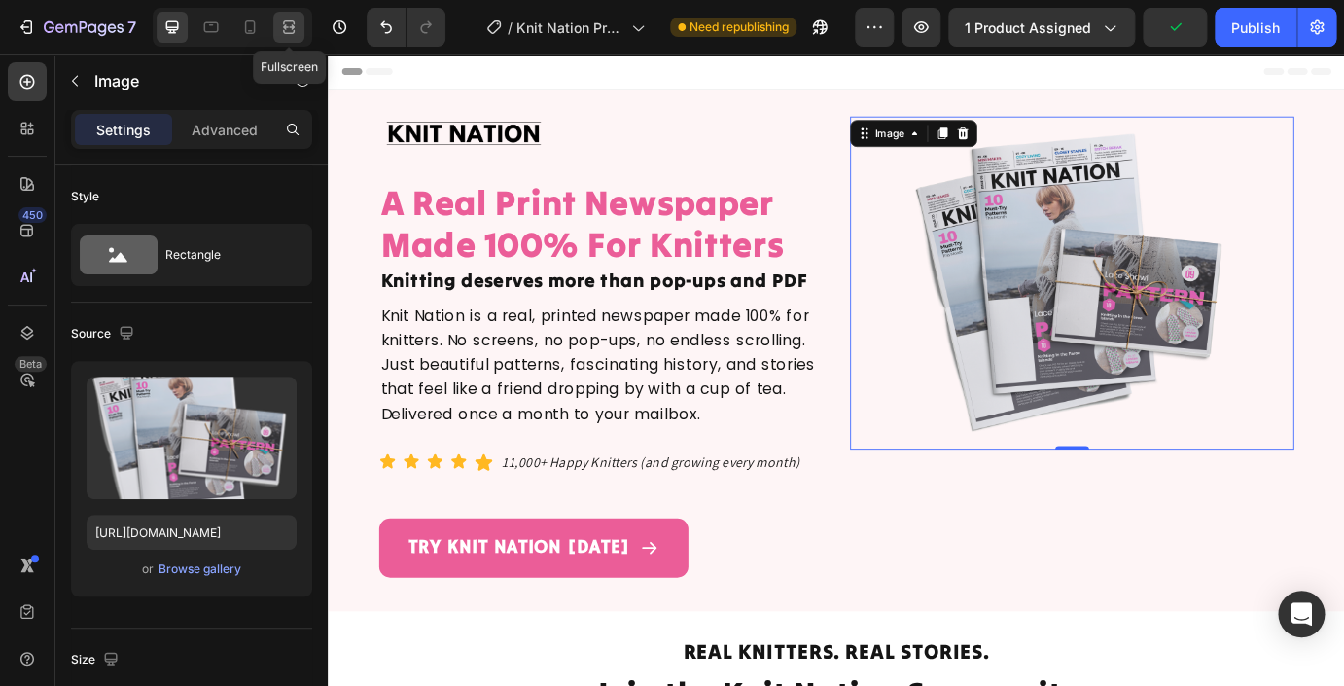
click at [289, 27] on icon at bounding box center [292, 26] width 6 height 5
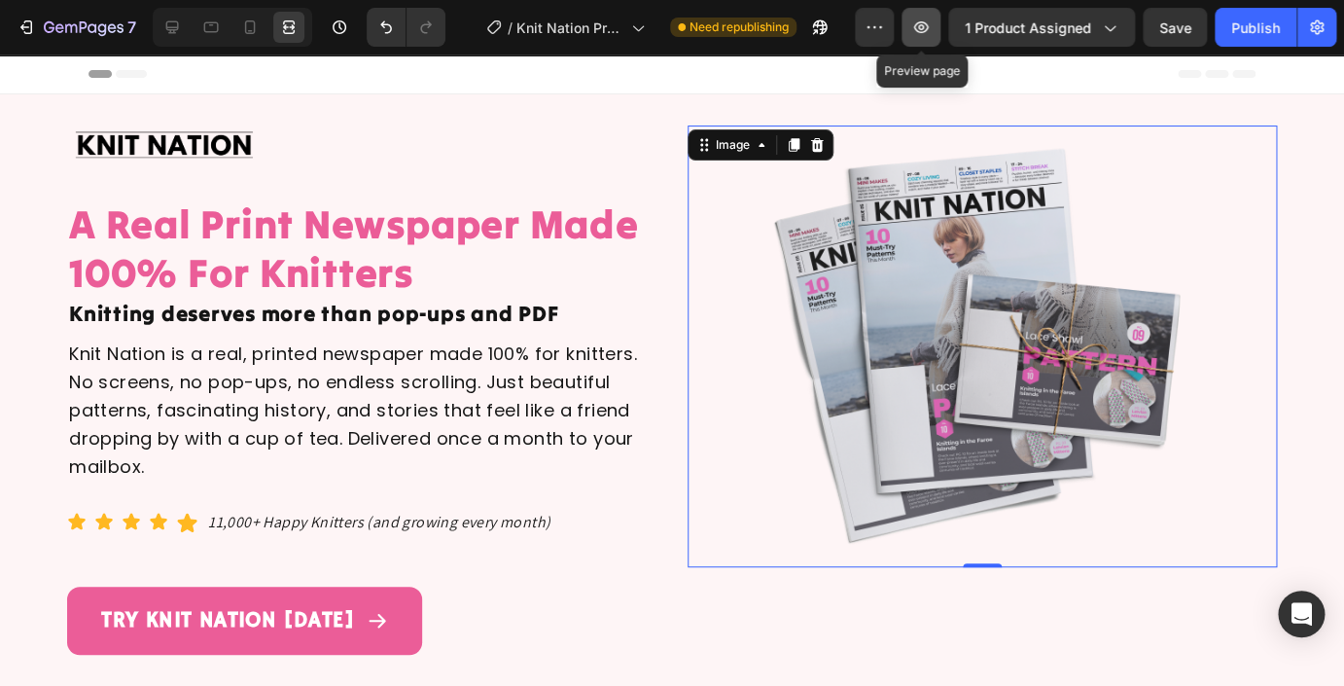
click at [926, 32] on icon "button" at bounding box center [921, 27] width 15 height 12
click at [901, 309] on img at bounding box center [983, 346] width 442 height 442
click at [161, 28] on div at bounding box center [172, 27] width 31 height 31
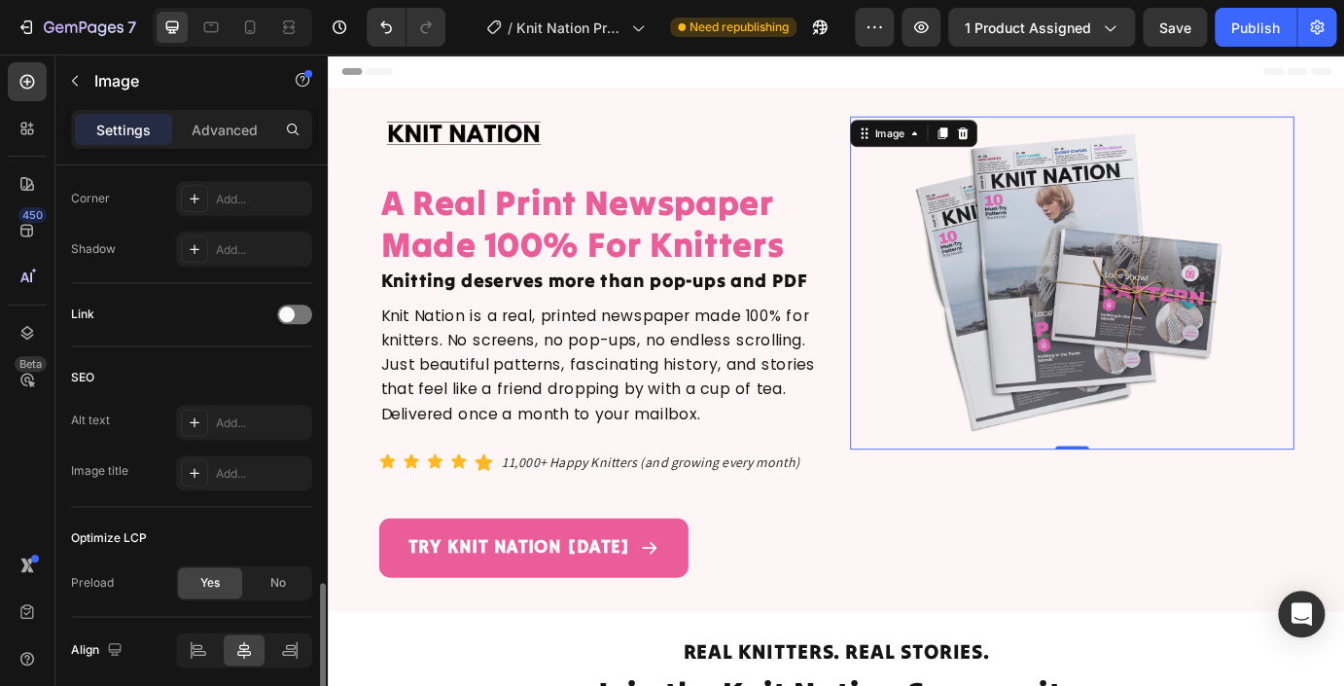
scroll to position [842, 0]
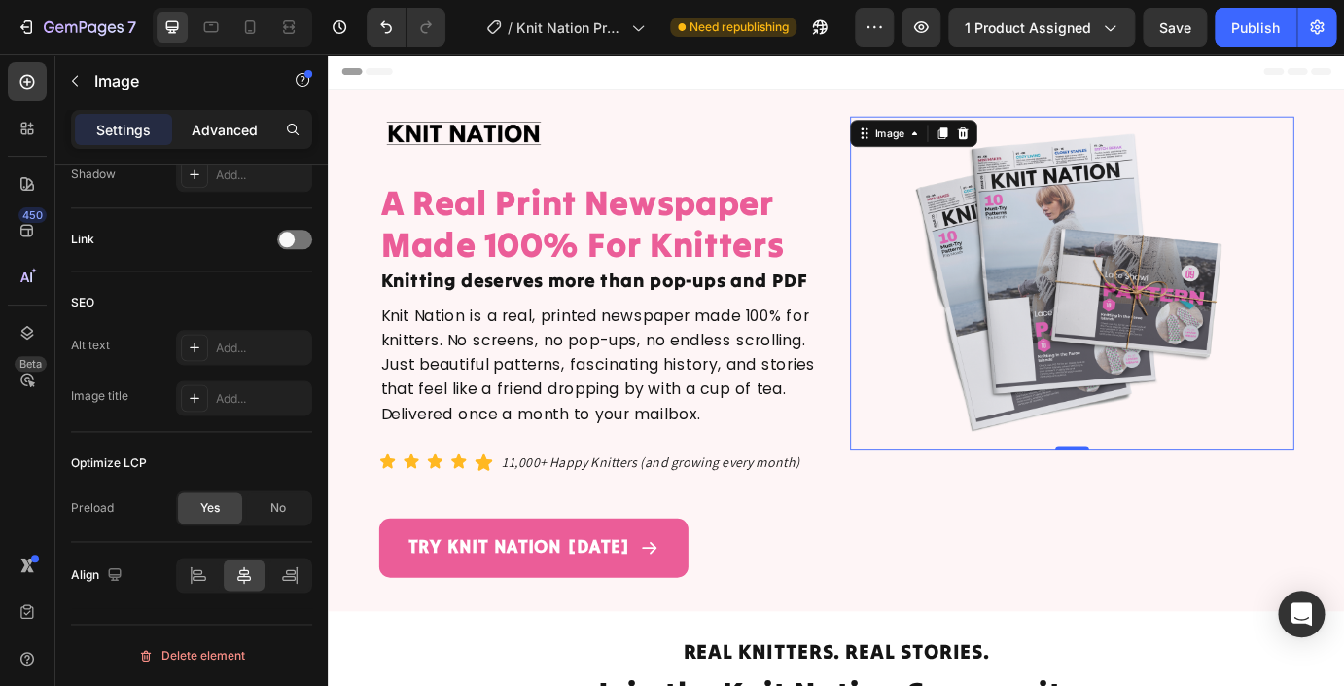
click at [226, 143] on div "Advanced" at bounding box center [224, 129] width 97 height 31
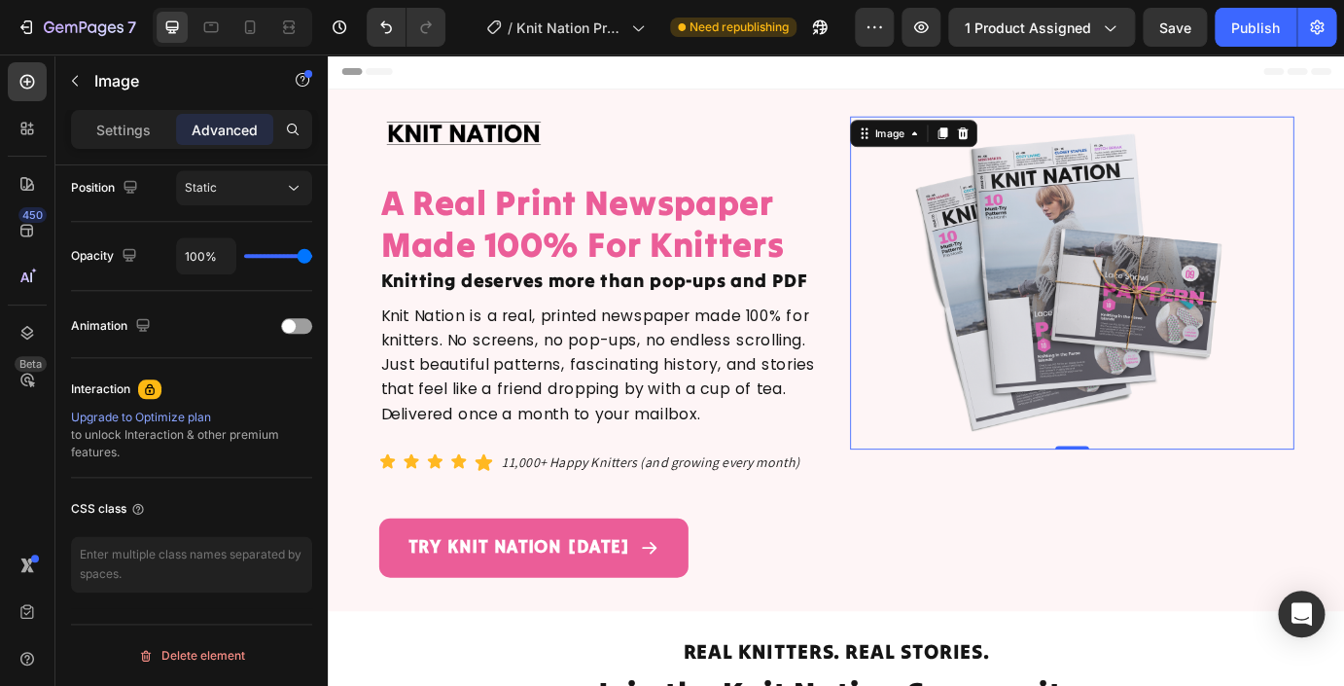
scroll to position [0, 0]
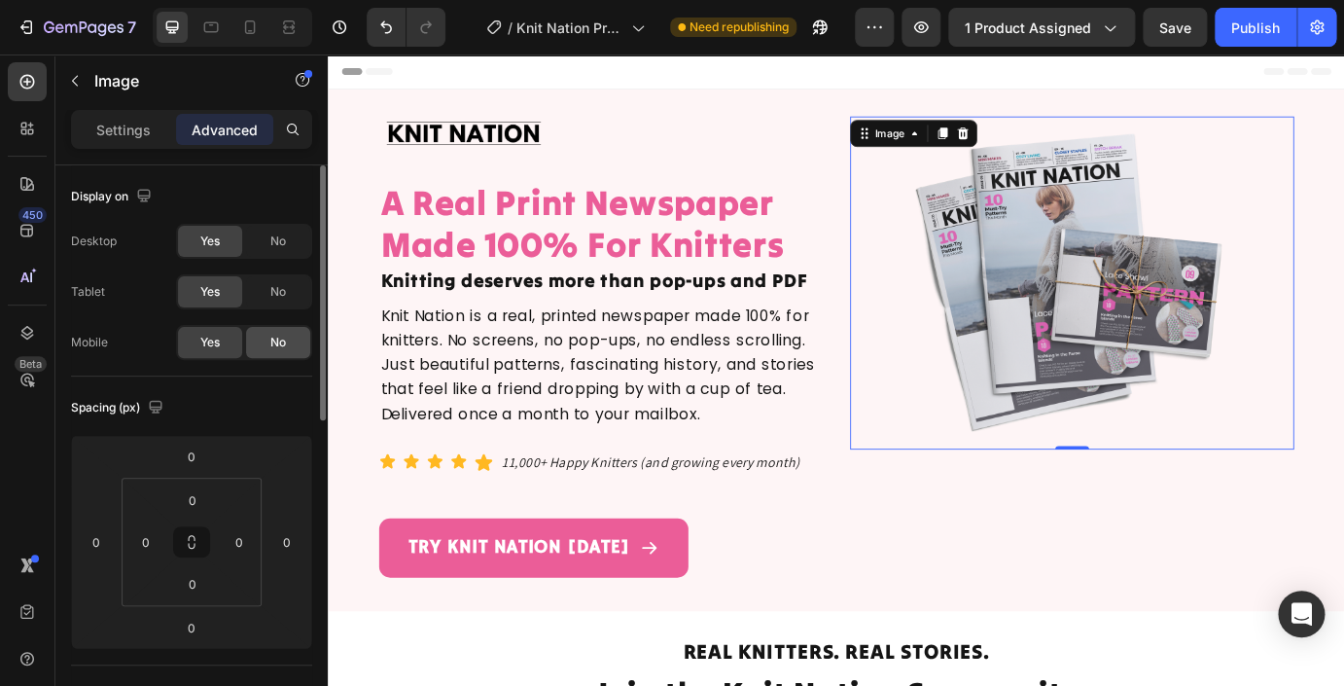
click at [275, 343] on span "No" at bounding box center [278, 343] width 16 height 18
drag, startPoint x: 203, startPoint y: 344, endPoint x: 79, endPoint y: 296, distance: 133.7
click at [203, 344] on span "Yes" at bounding box center [209, 343] width 19 height 18
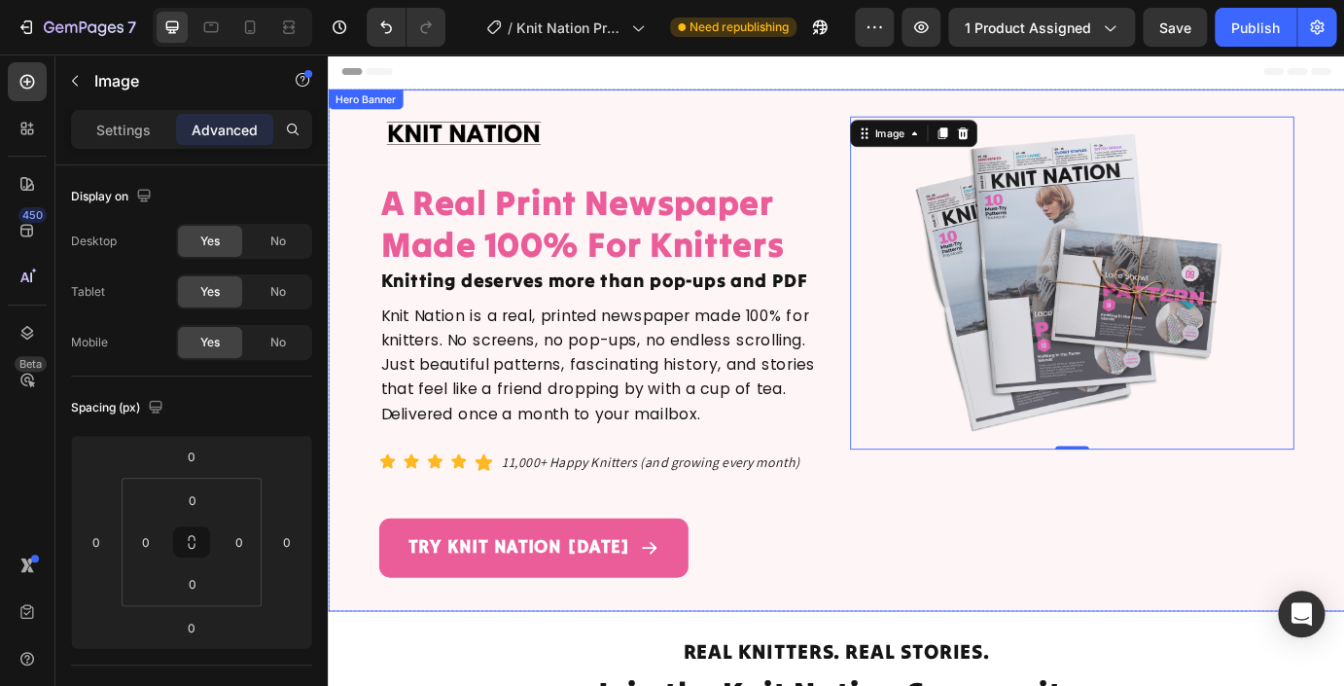
click at [363, 107] on div "Hero Banner" at bounding box center [371, 106] width 78 height 18
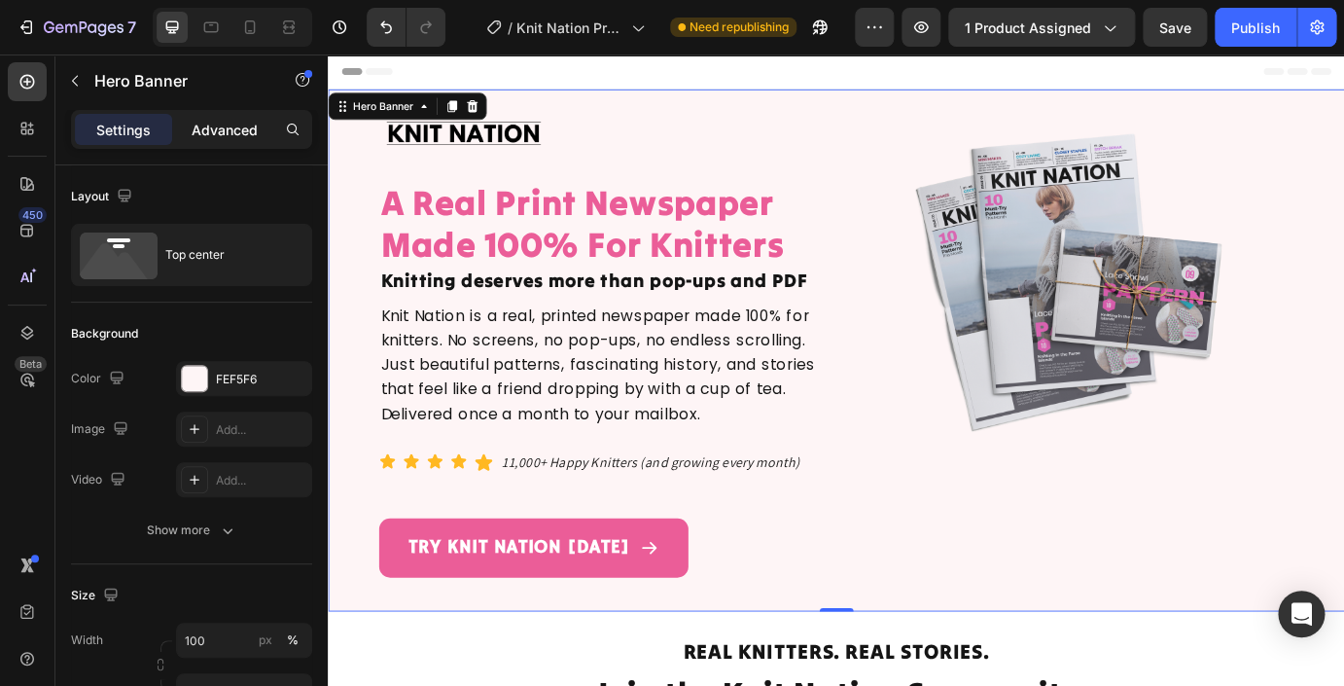
click at [225, 130] on p "Advanced" at bounding box center [225, 130] width 66 height 20
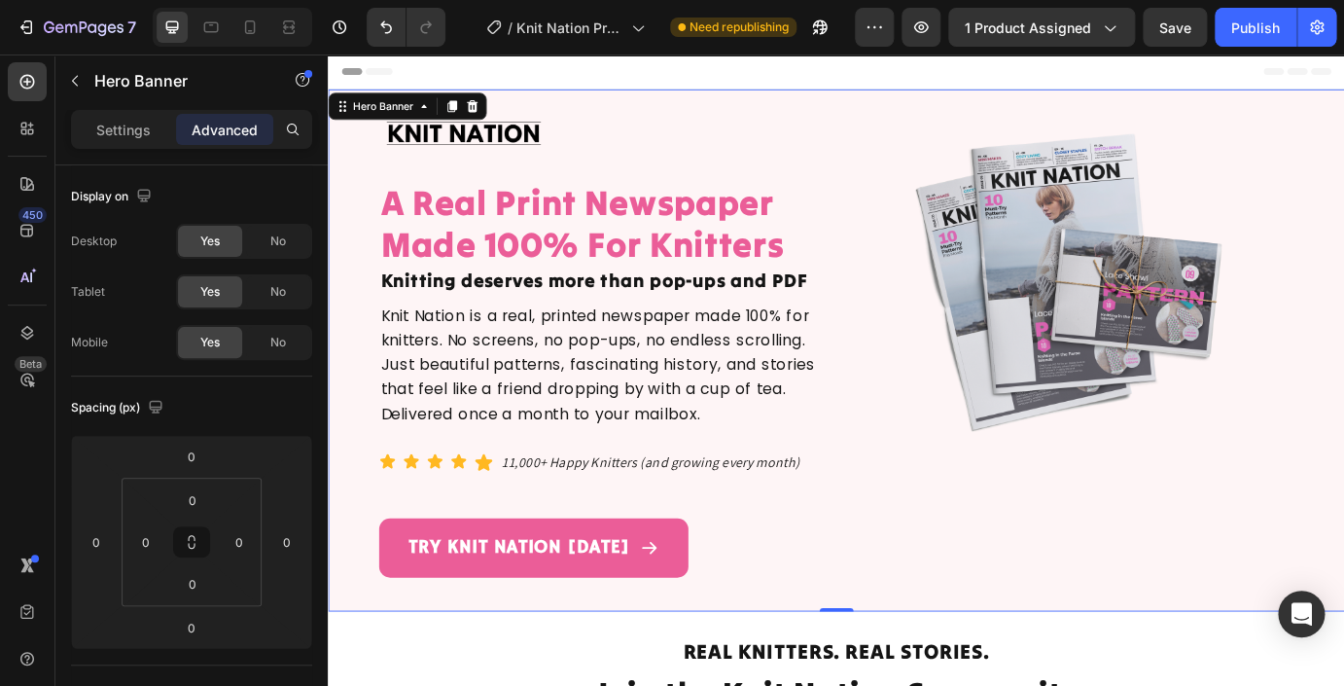
scroll to position [722, 0]
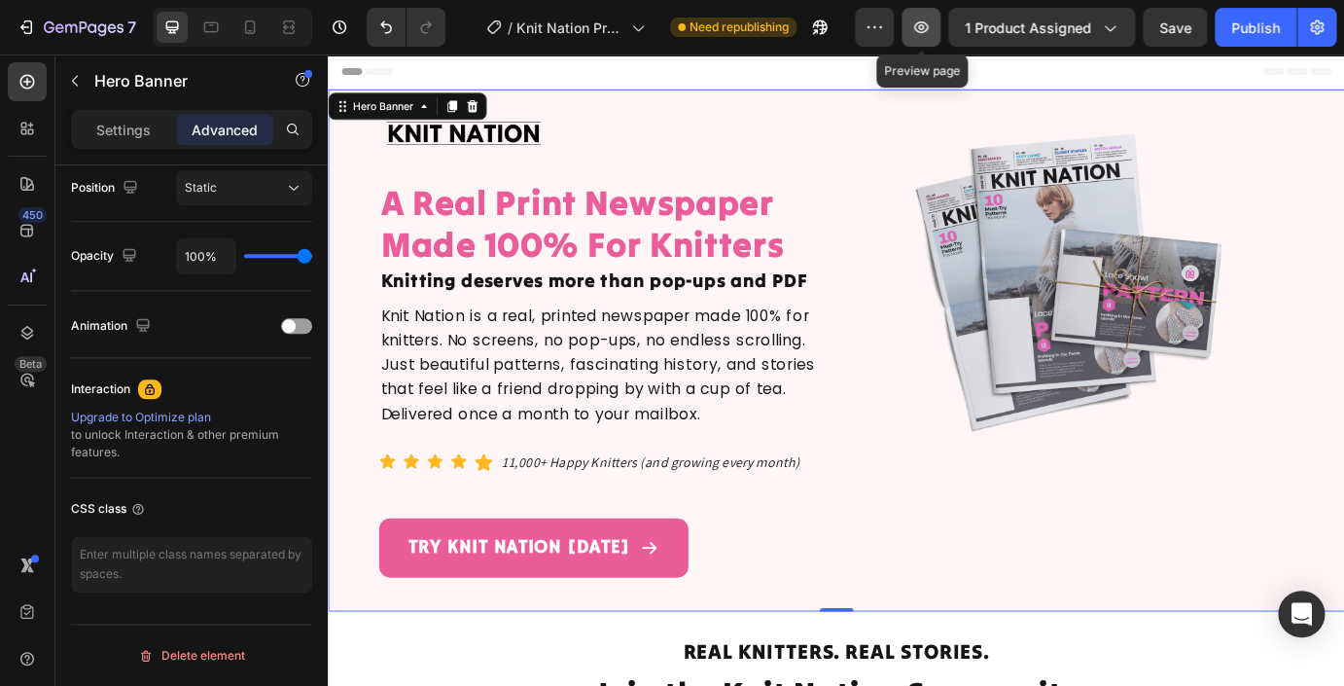
click at [925, 24] on icon "button" at bounding box center [920, 27] width 19 height 19
click at [25, 191] on icon at bounding box center [27, 184] width 14 height 14
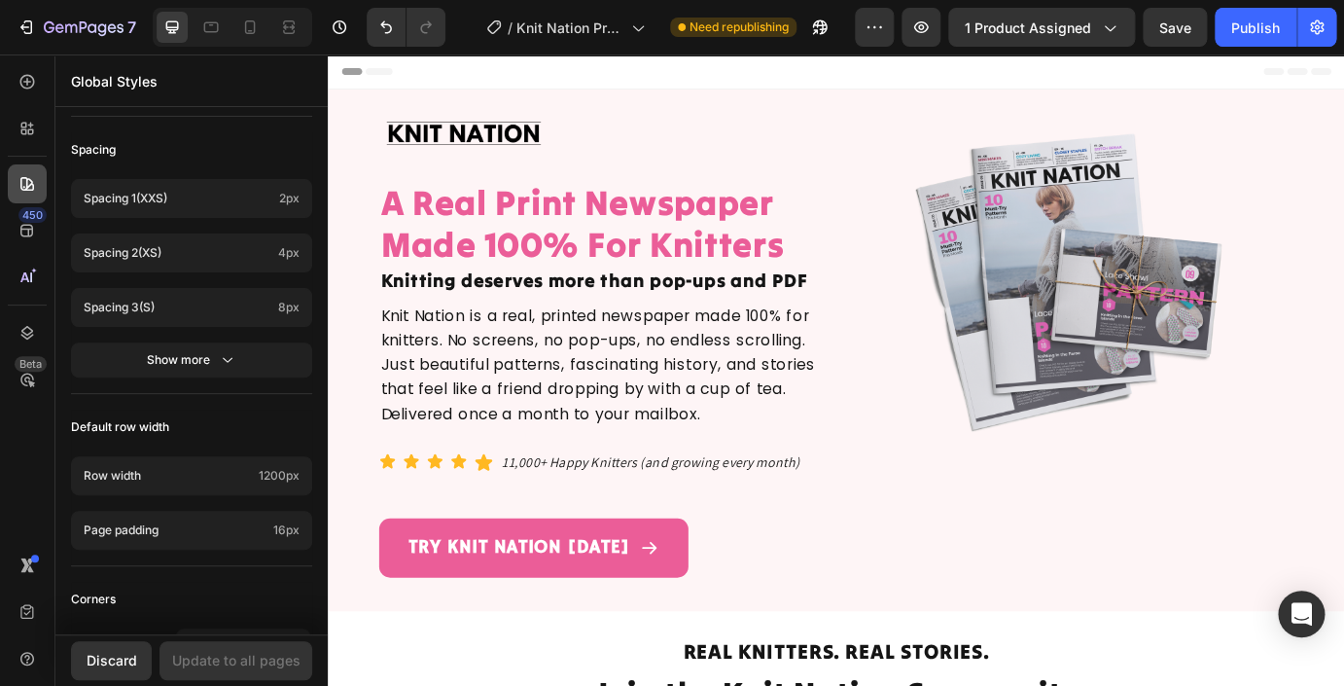
scroll to position [0, 0]
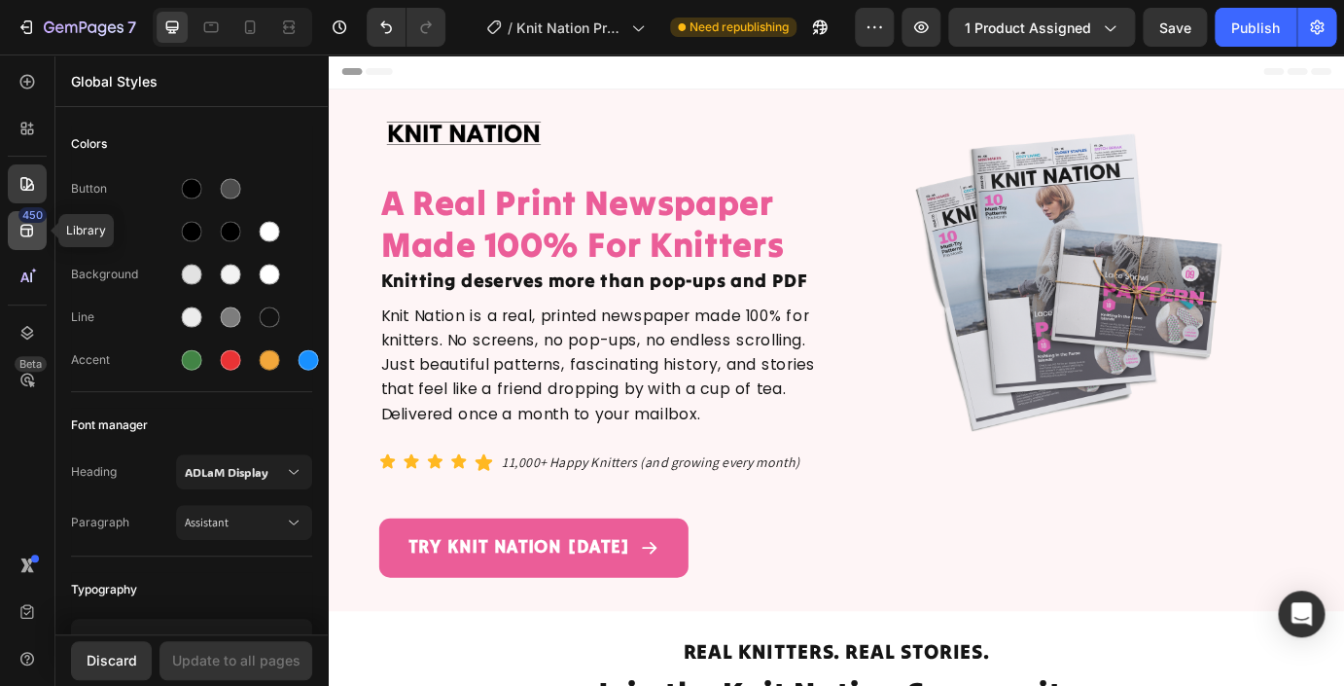
click at [22, 235] on icon at bounding box center [26, 231] width 13 height 13
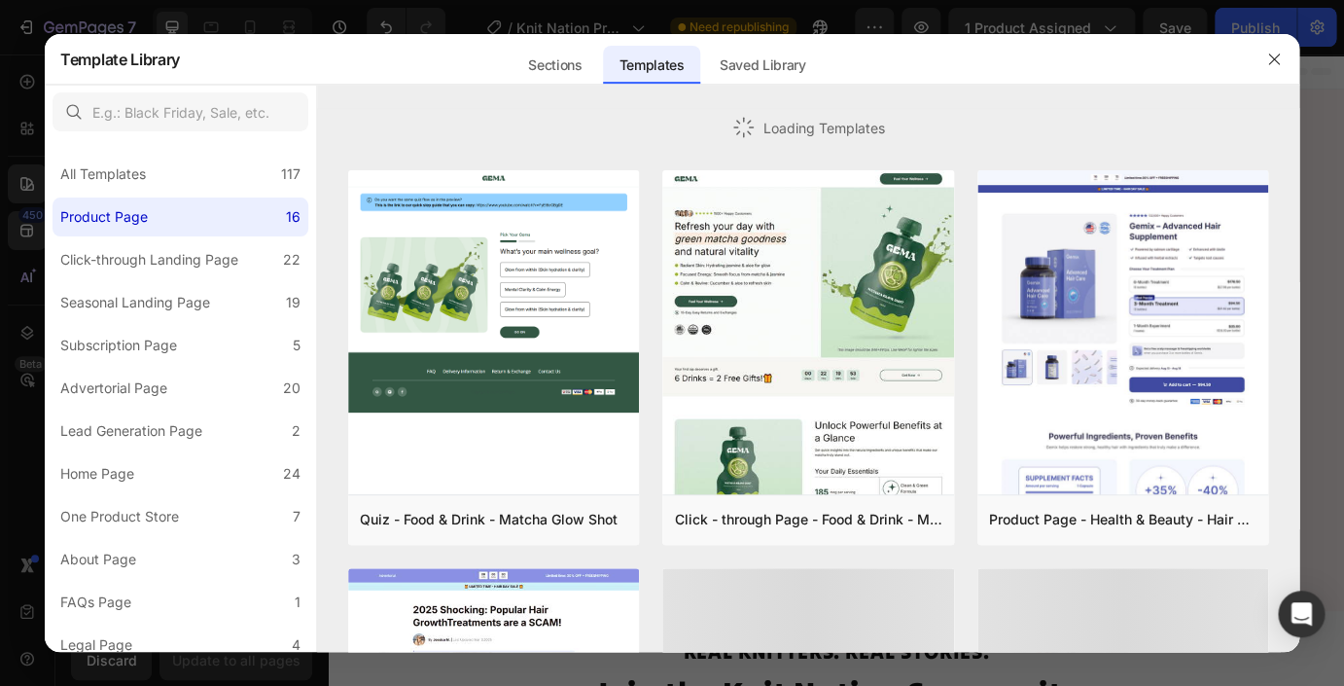
click at [1272, 64] on icon "button" at bounding box center [1274, 60] width 16 height 16
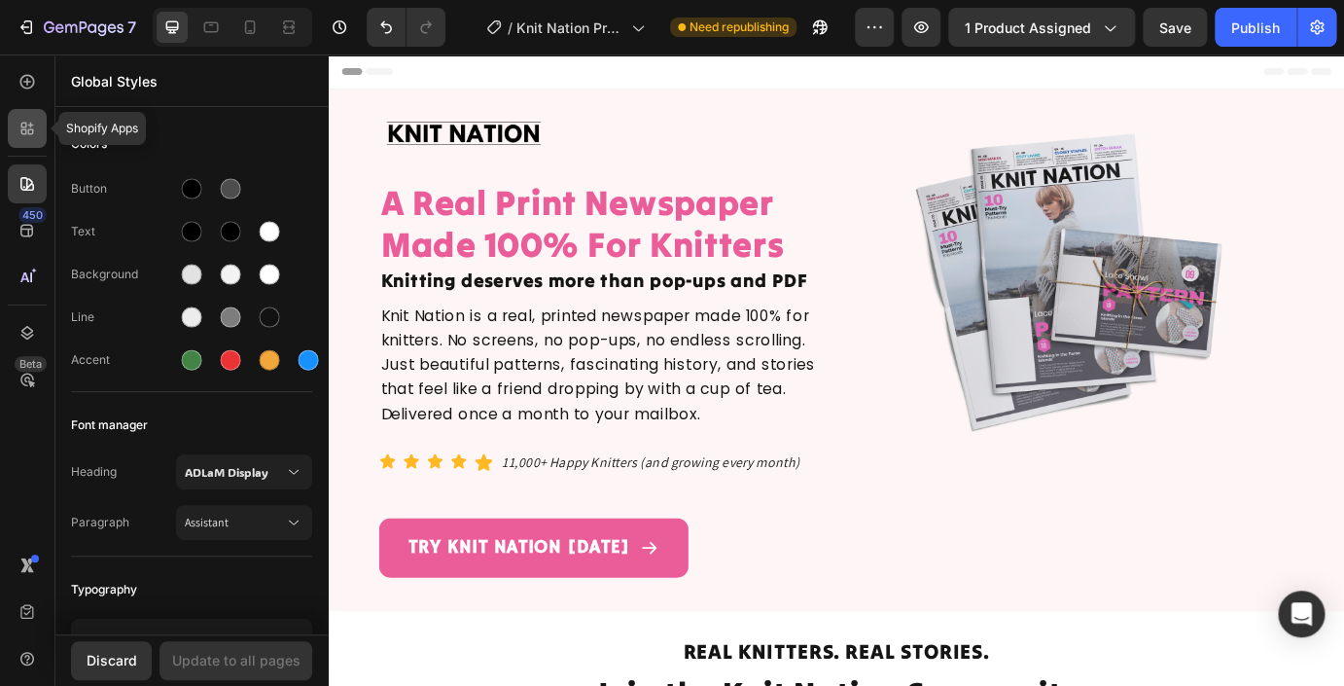
click at [18, 136] on div at bounding box center [27, 128] width 39 height 39
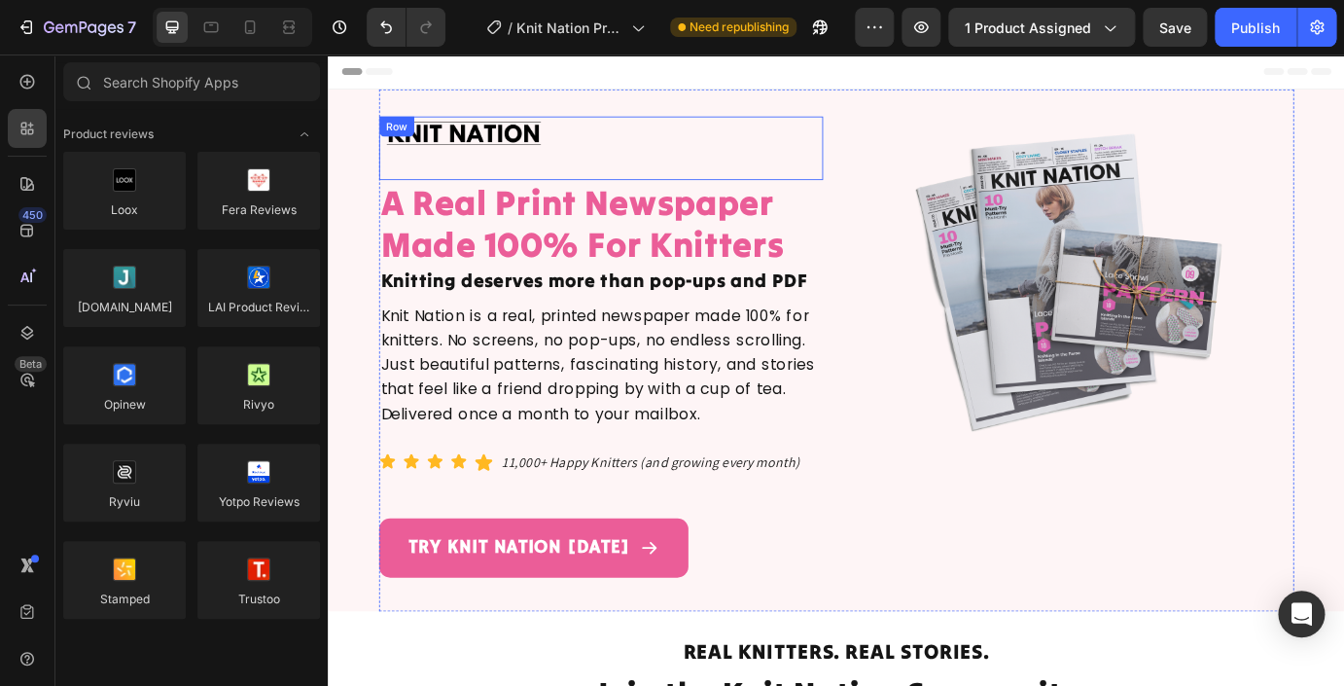
click at [693, 138] on div "Image" at bounding box center [772, 161] width 247 height 73
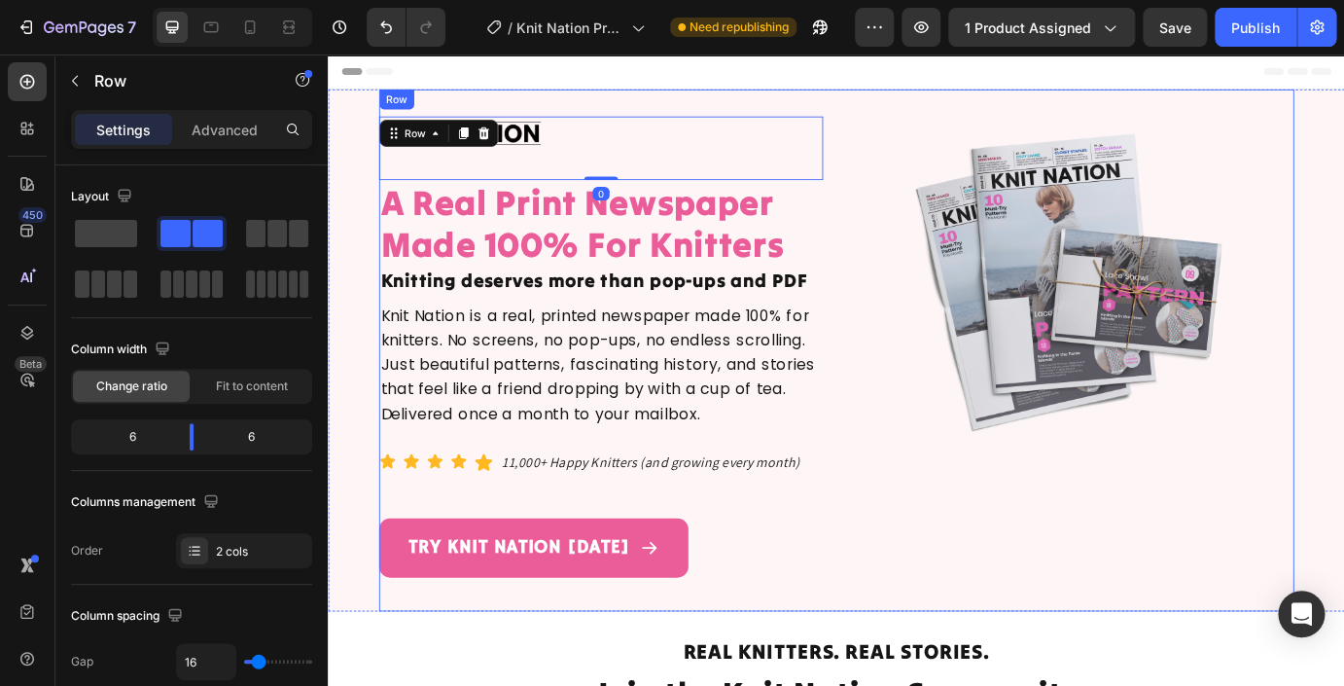
click at [647, 99] on div "Image Image Row 0 A Real Print Newspaper Made 100% For Knitters Heading Knittin…" at bounding box center [911, 393] width 1050 height 599
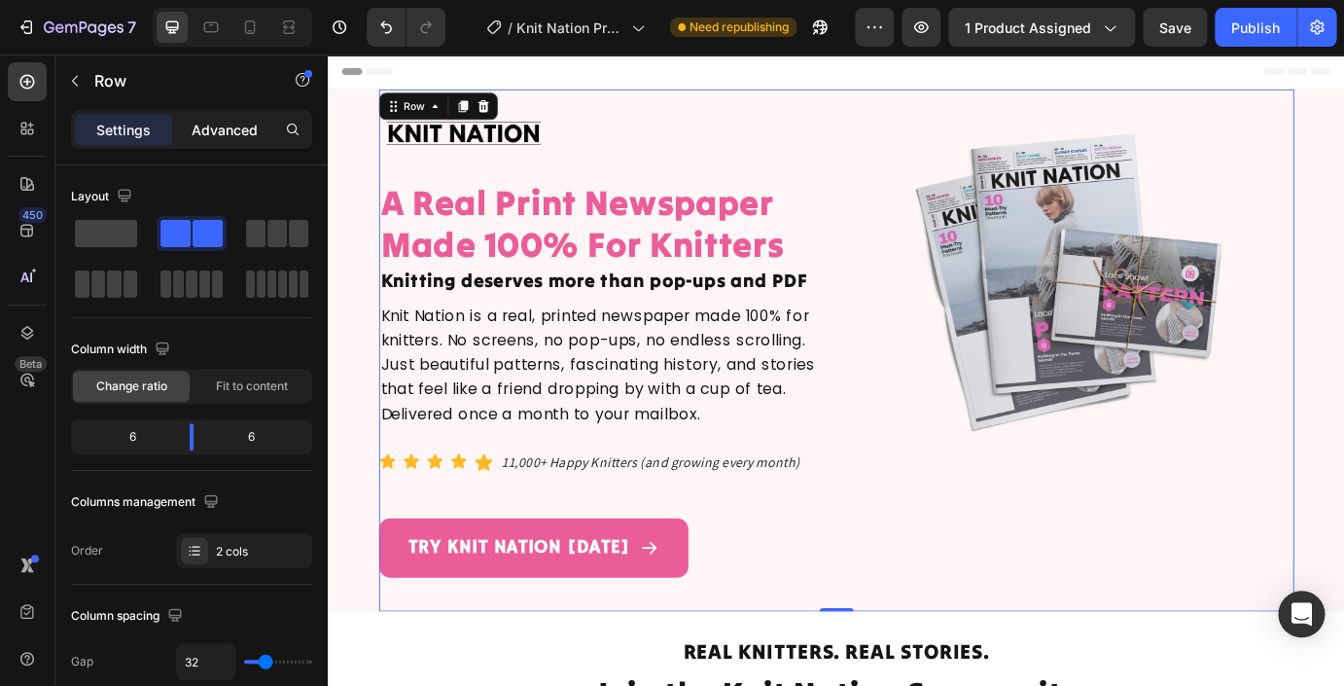
click at [219, 134] on p "Advanced" at bounding box center [225, 130] width 66 height 20
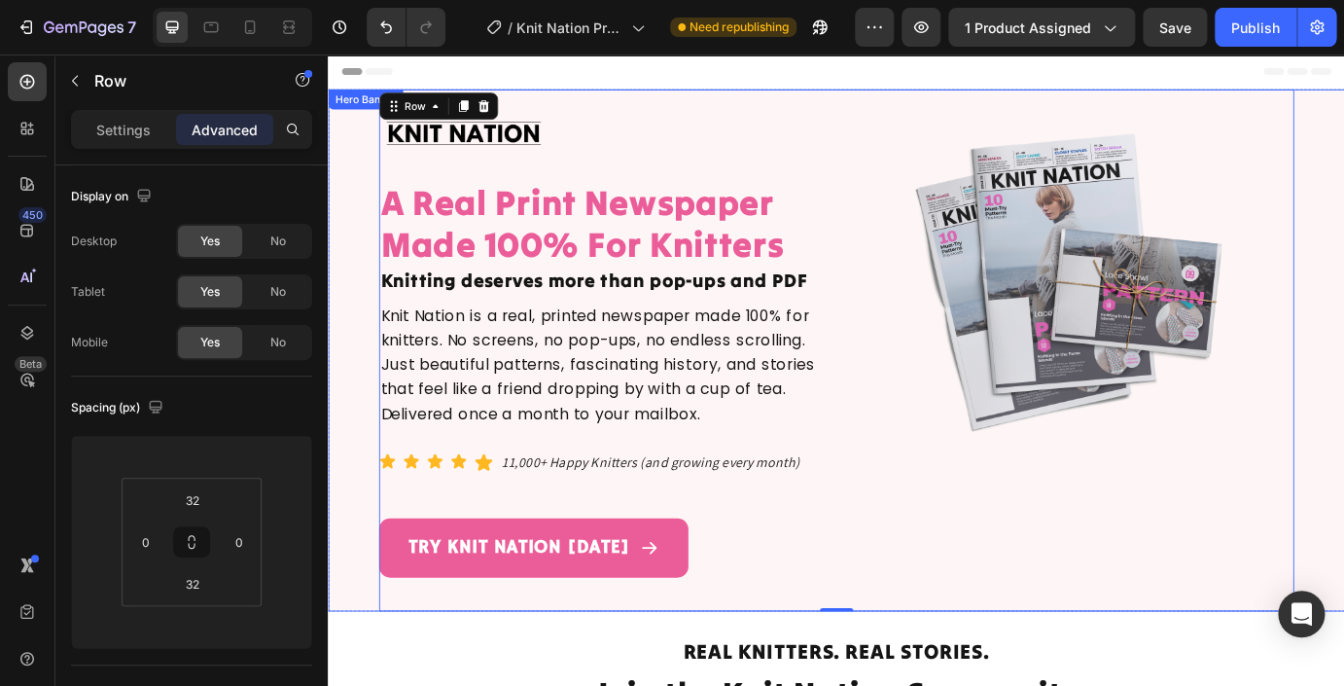
click at [354, 221] on div "Background Image" at bounding box center [911, 393] width 1167 height 599
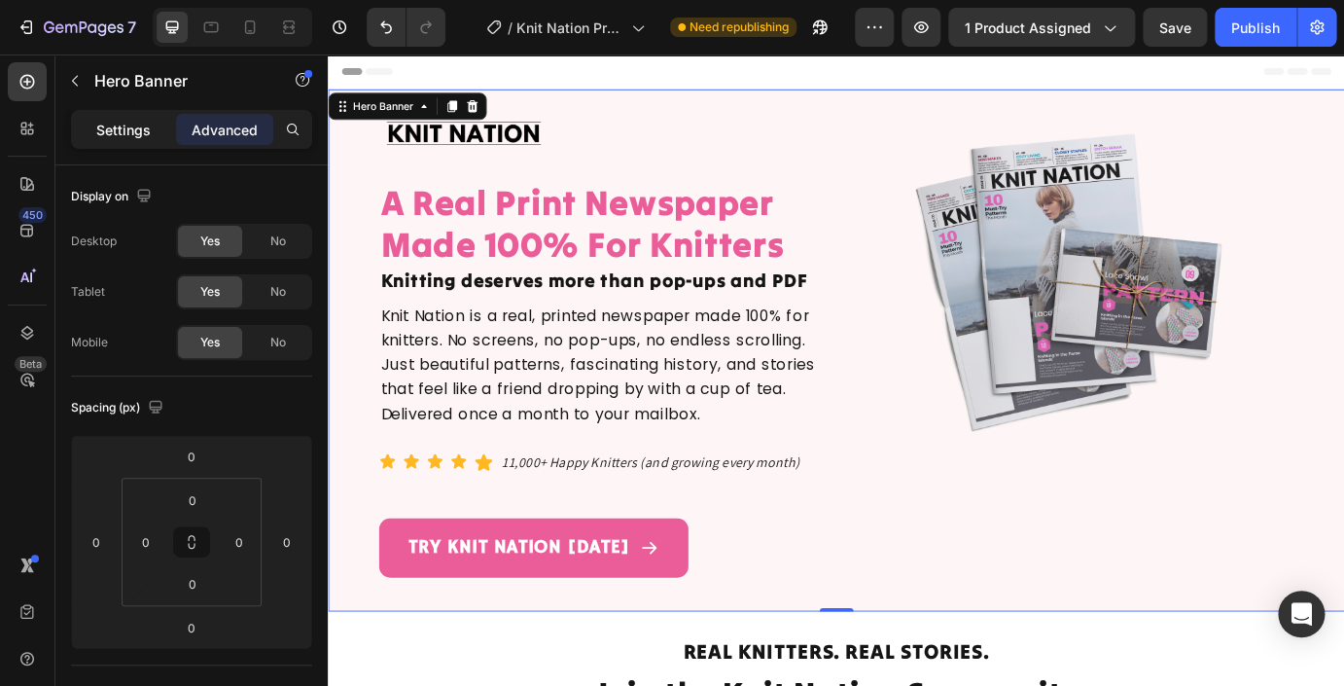
click at [119, 131] on p "Settings" at bounding box center [123, 130] width 54 height 20
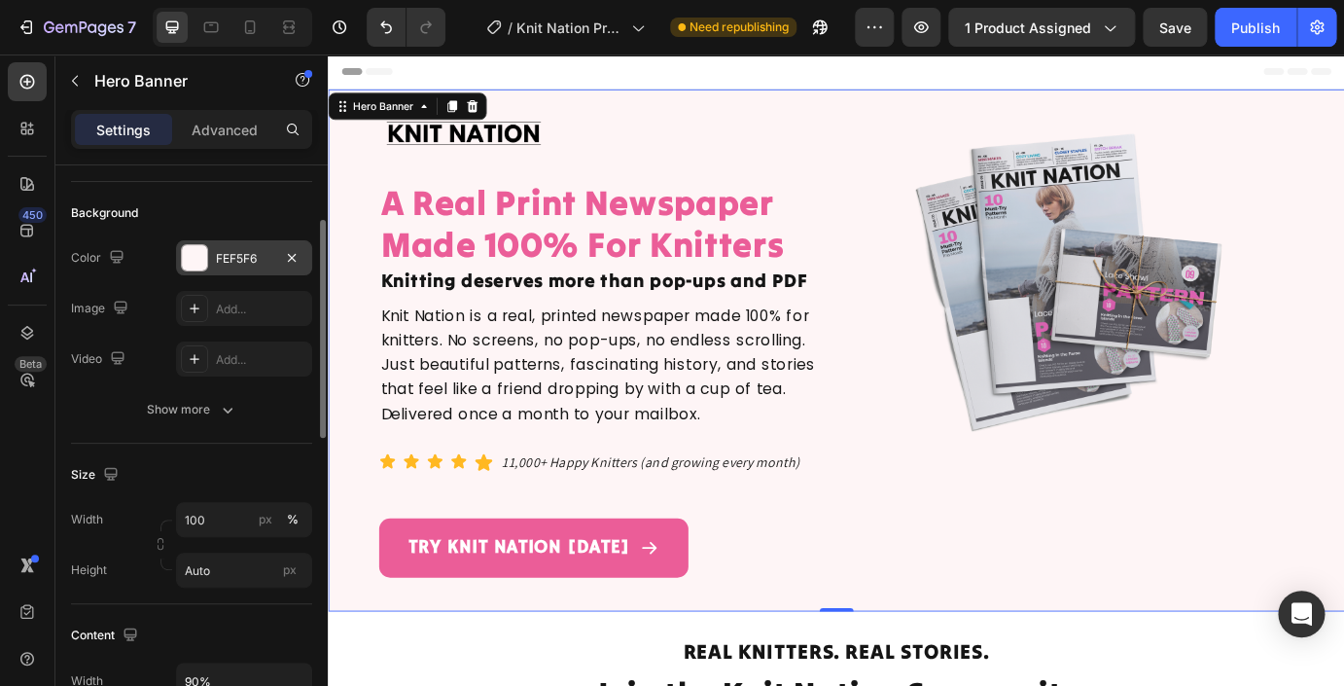
scroll to position [127, 0]
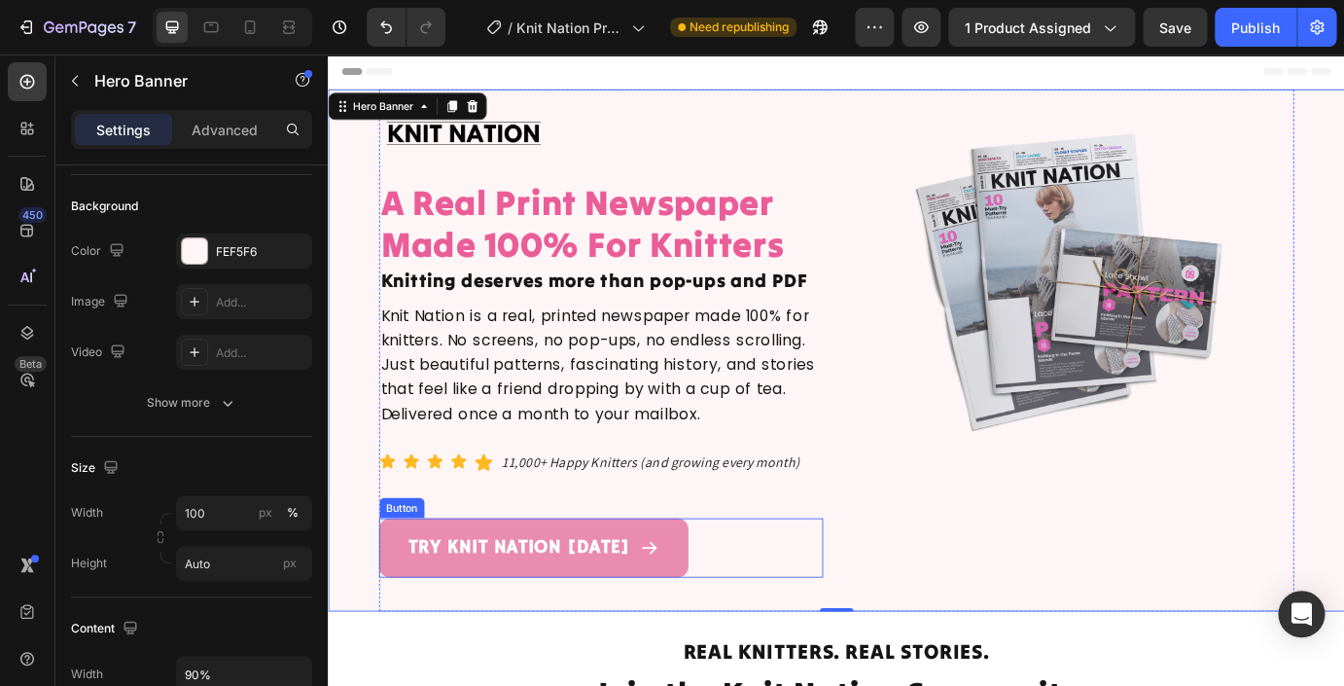
click at [424, 587] on link "TRY KNIT NATION [DATE]" at bounding box center [563, 620] width 355 height 69
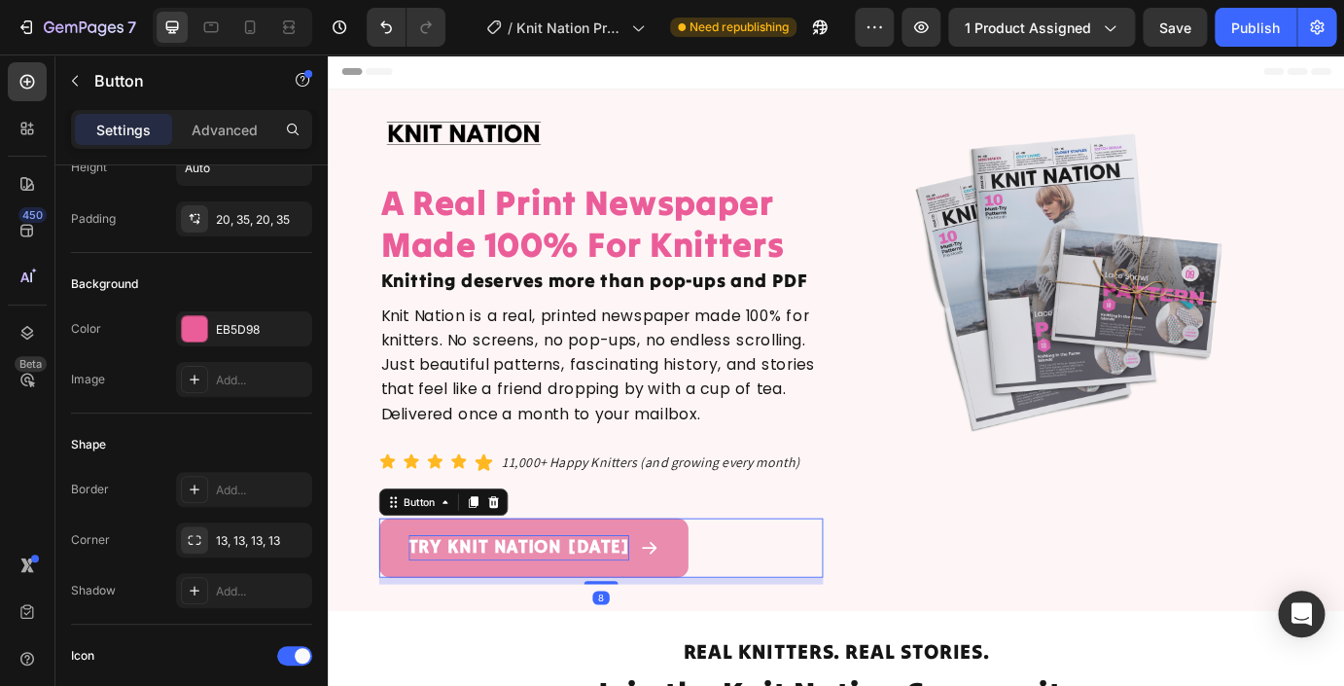
scroll to position [0, 0]
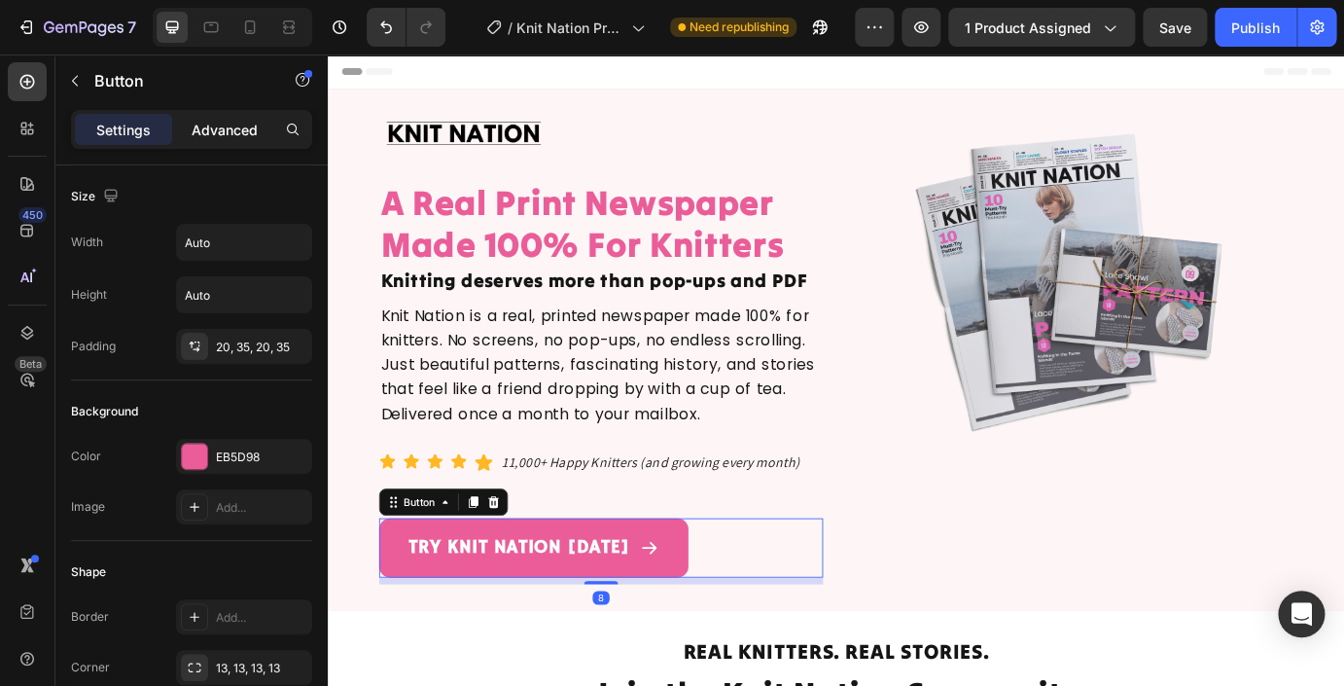
click at [219, 132] on p "Advanced" at bounding box center [225, 130] width 66 height 20
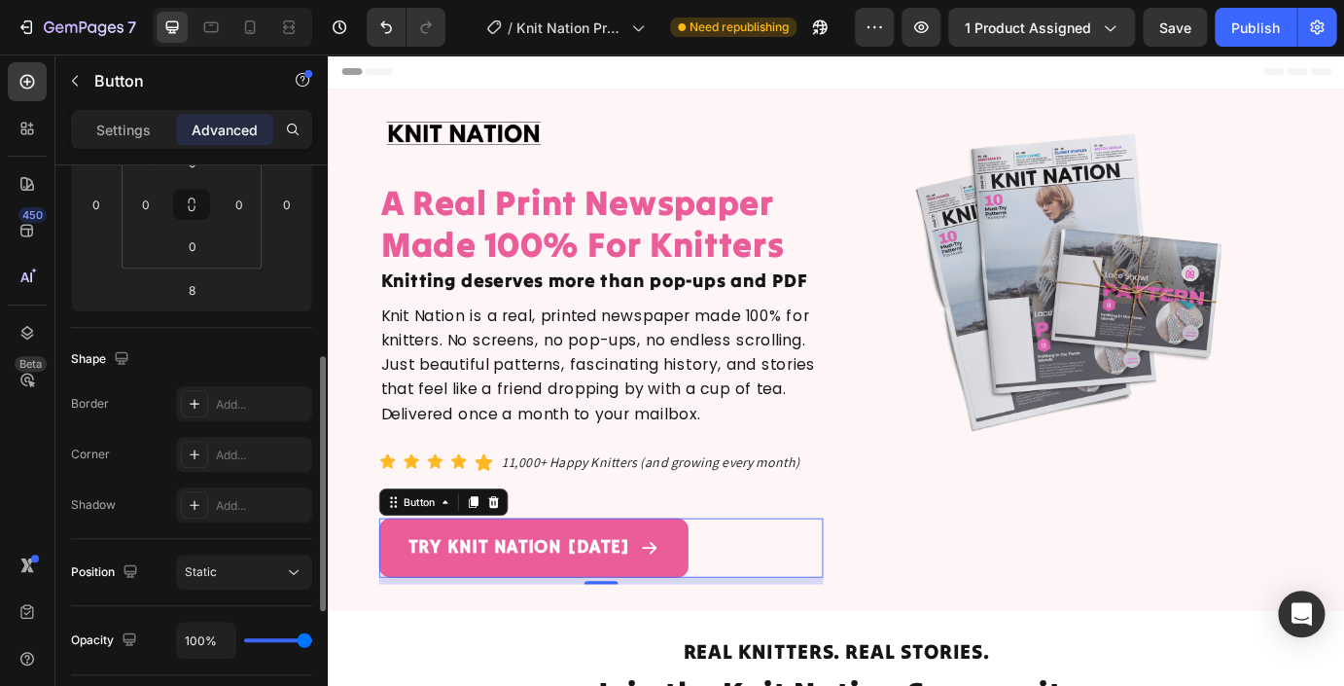
scroll to position [499, 0]
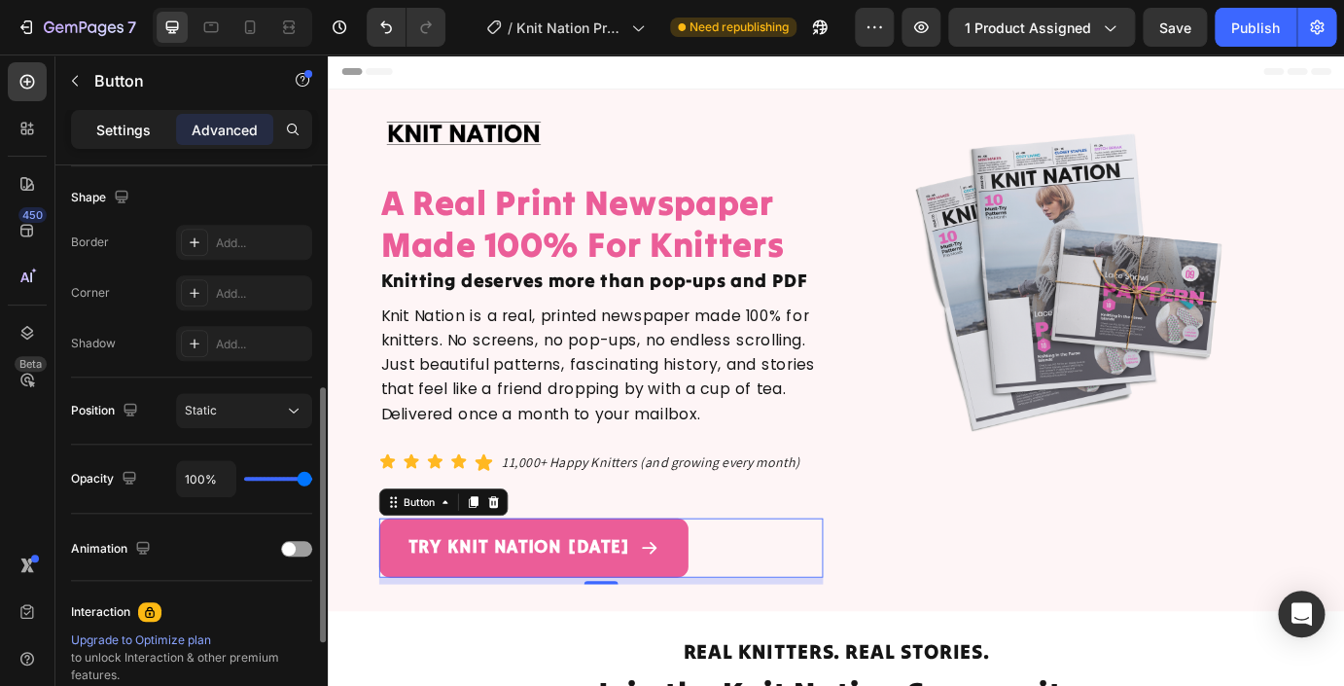
click at [136, 126] on p "Settings" at bounding box center [123, 130] width 54 height 20
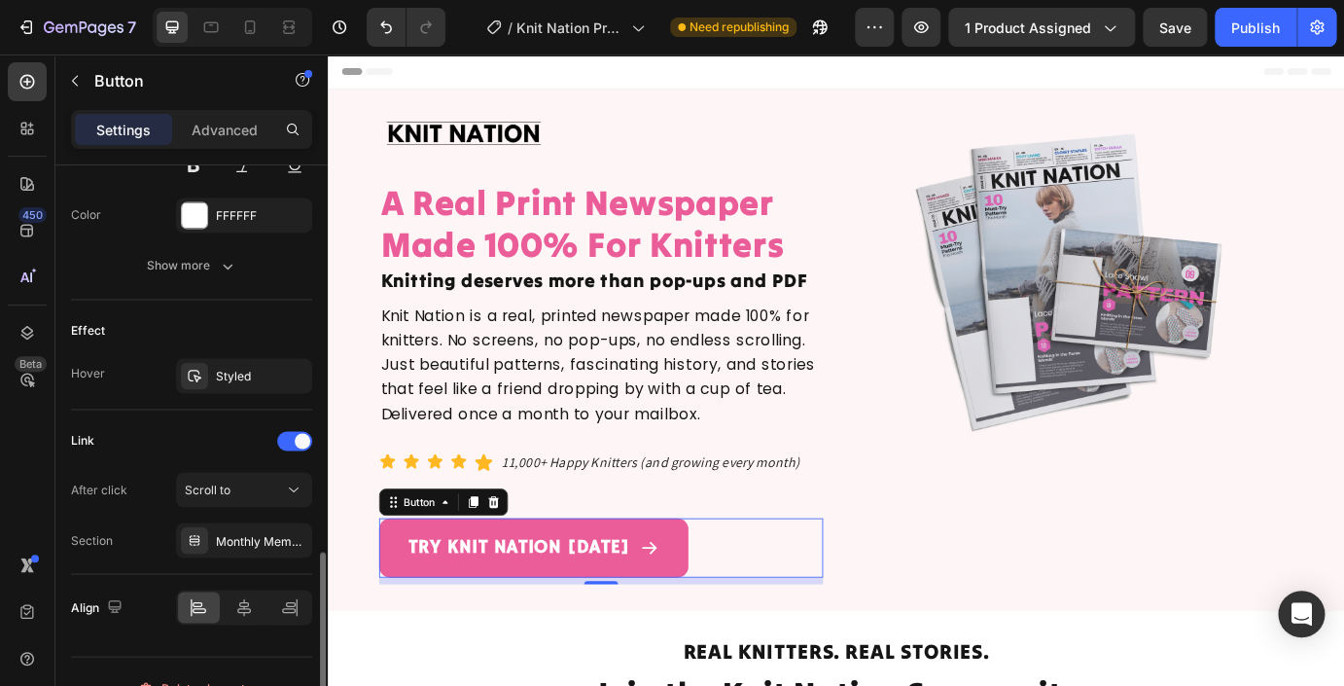
scroll to position [1074, 0]
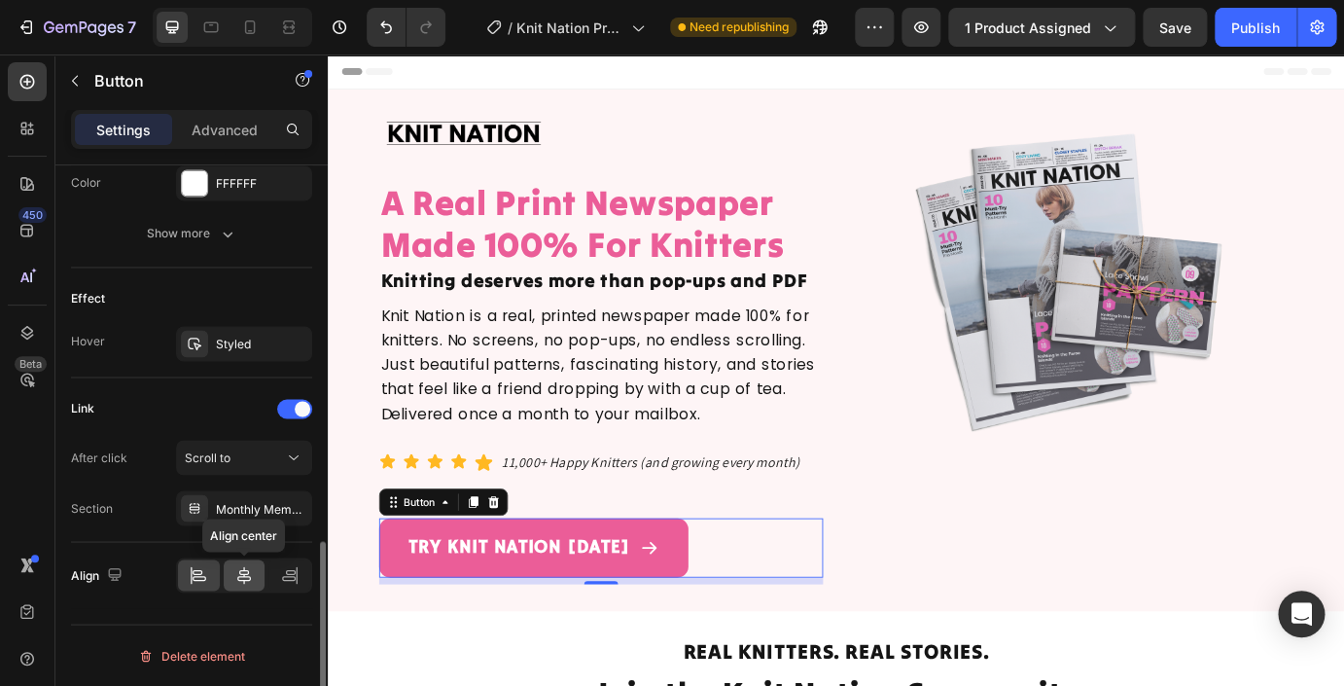
click at [235, 576] on icon at bounding box center [243, 574] width 19 height 19
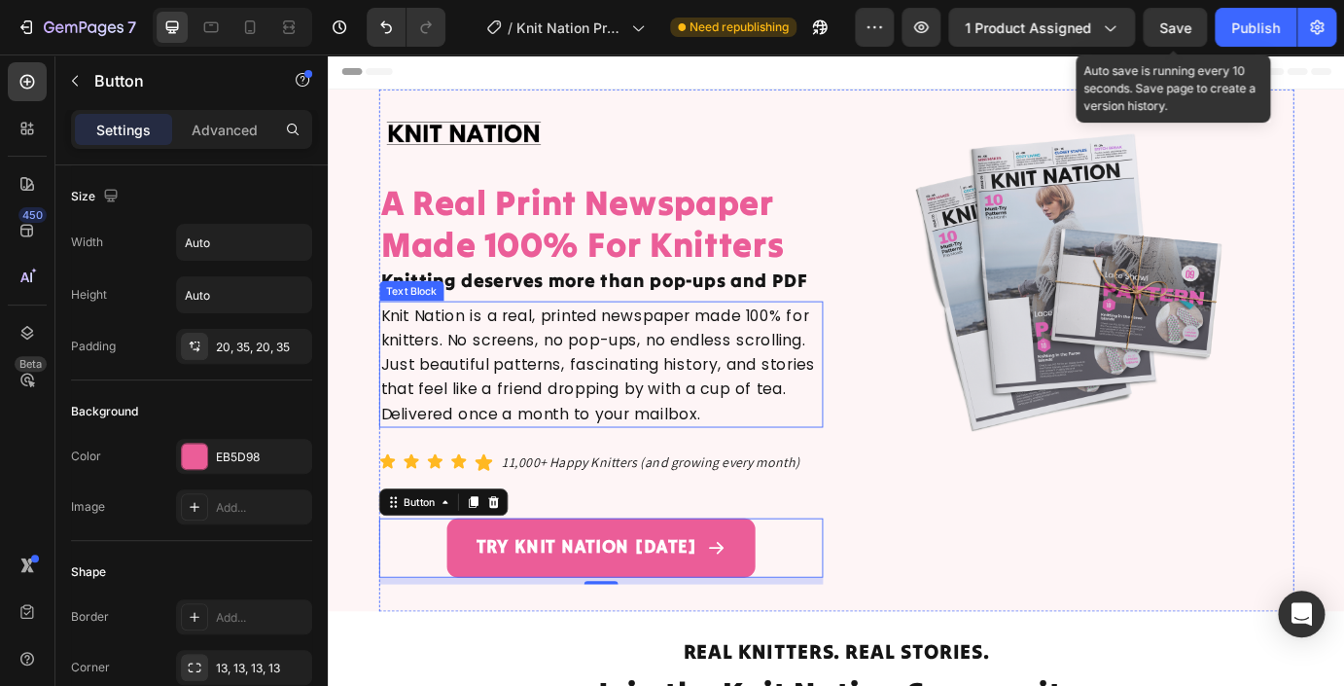
scroll to position [50, 0]
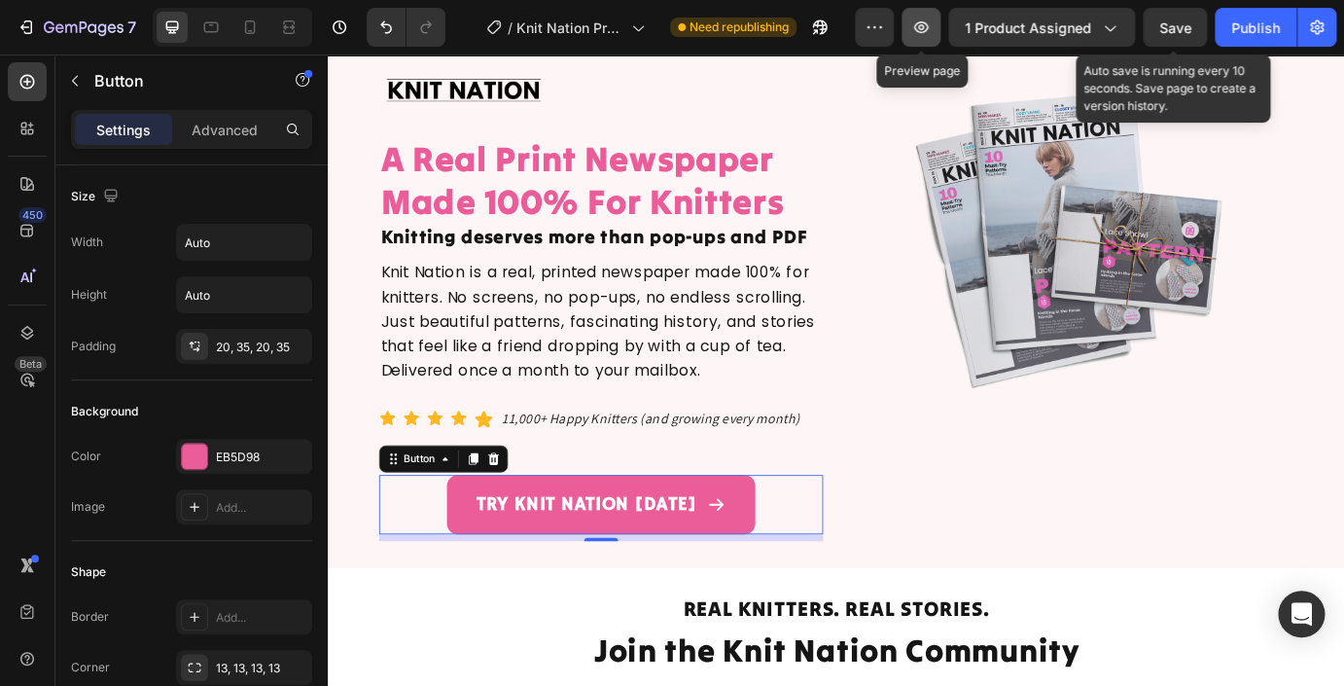
click at [929, 30] on icon "button" at bounding box center [921, 27] width 15 height 12
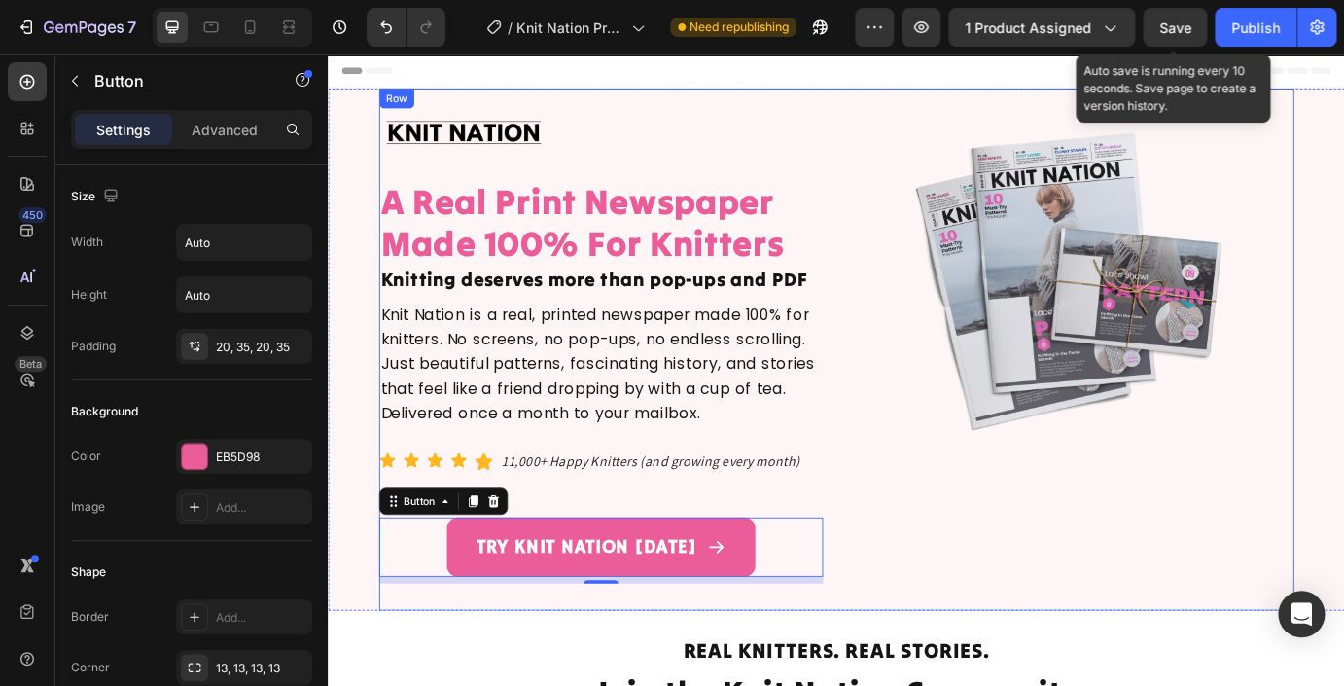
scroll to position [0, 0]
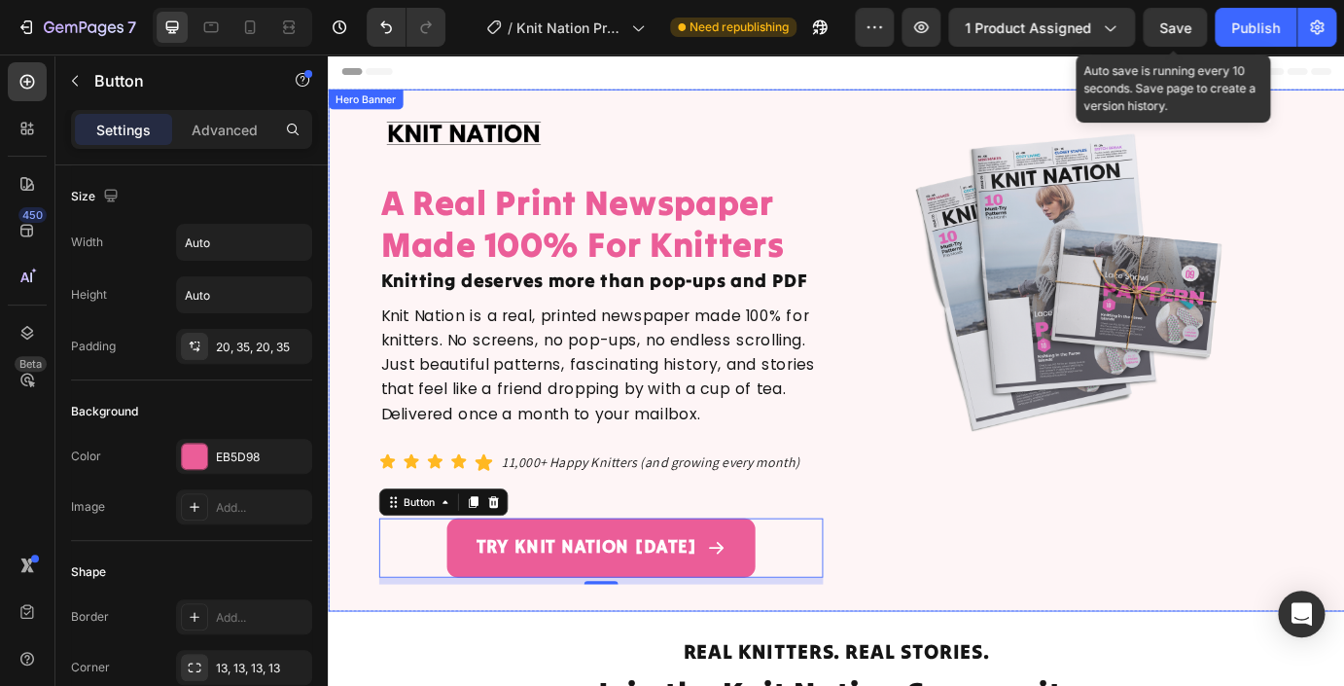
click at [354, 102] on div "Hero Banner" at bounding box center [371, 105] width 86 height 23
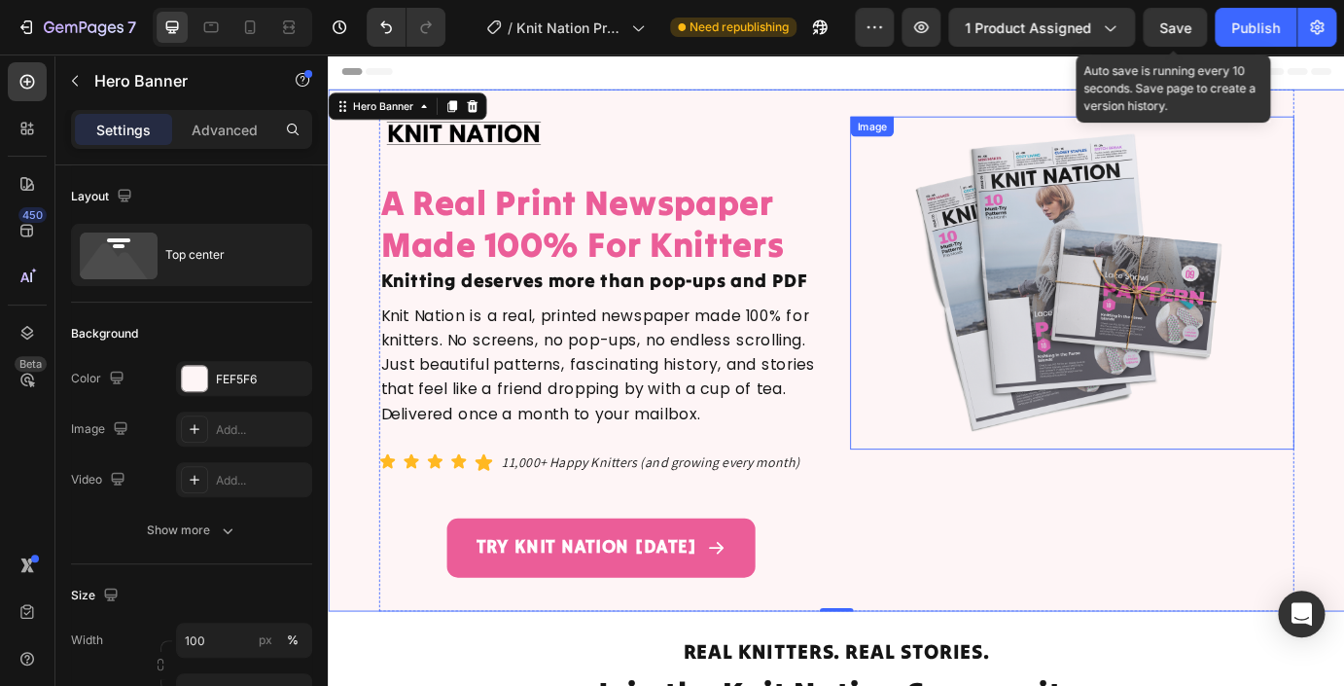
click at [1224, 398] on img at bounding box center [1182, 316] width 382 height 382
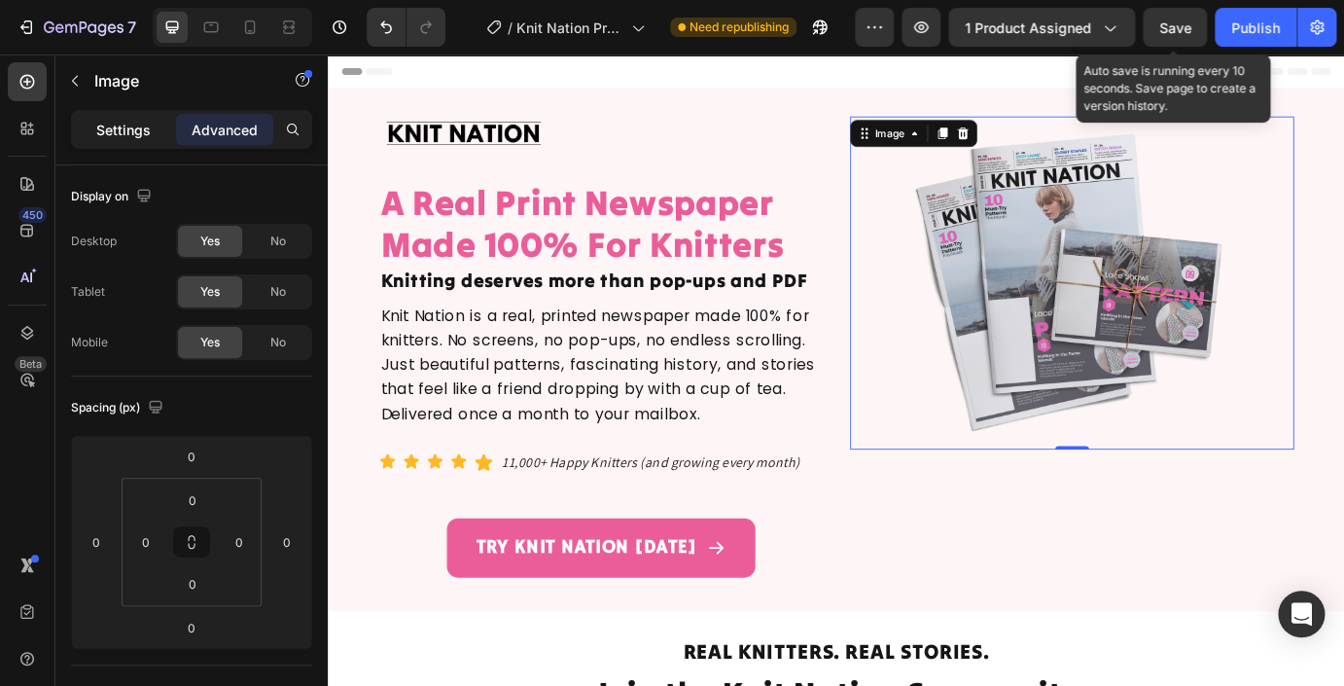
click at [132, 133] on p "Settings" at bounding box center [123, 130] width 54 height 20
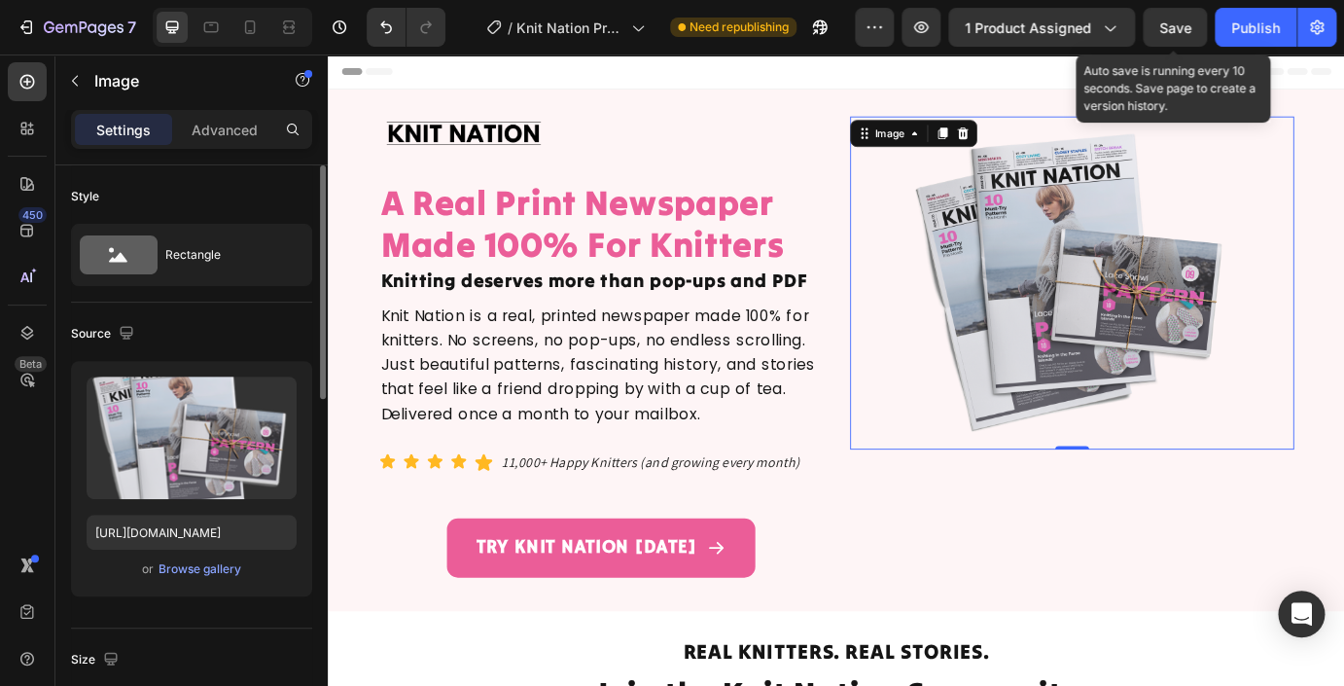
scroll to position [842, 0]
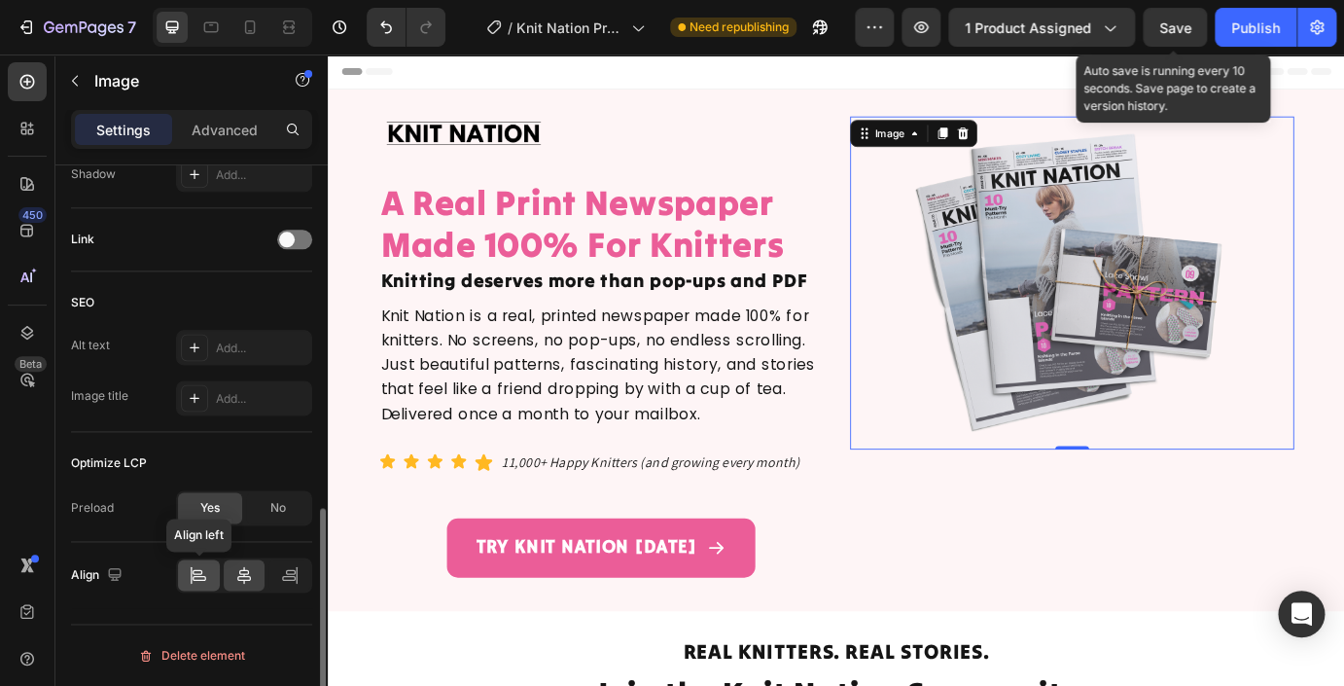
click at [208, 576] on icon at bounding box center [198, 574] width 19 height 19
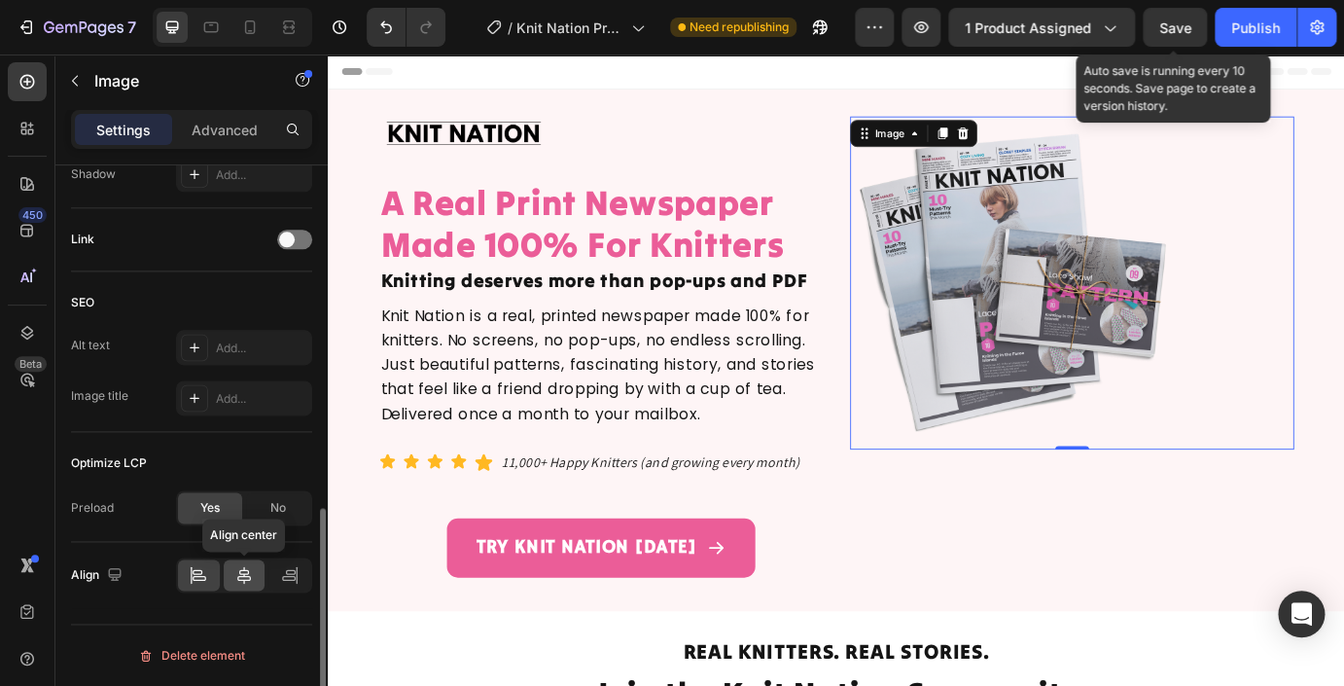
click at [242, 577] on icon at bounding box center [243, 574] width 19 height 19
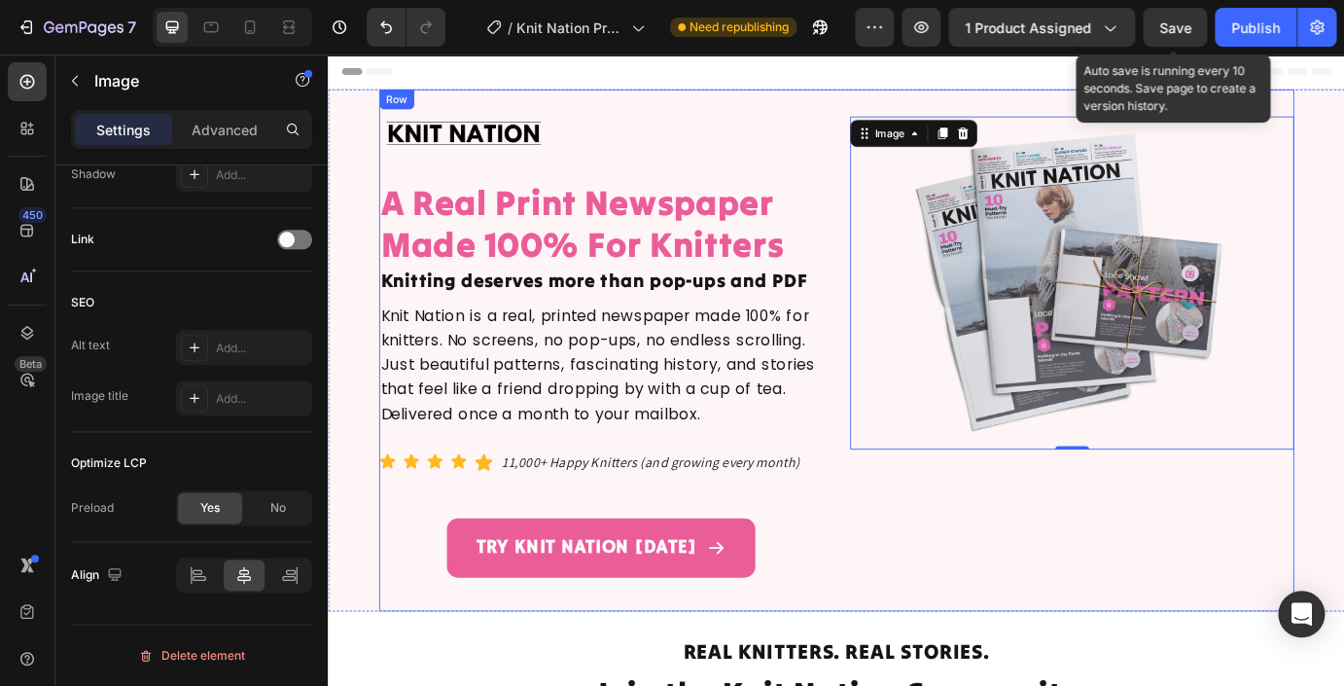
click at [693, 101] on div "Image Image Row A Real Print Newspaper Made 100% For Knitters Heading Knitting …" at bounding box center [911, 393] width 1050 height 599
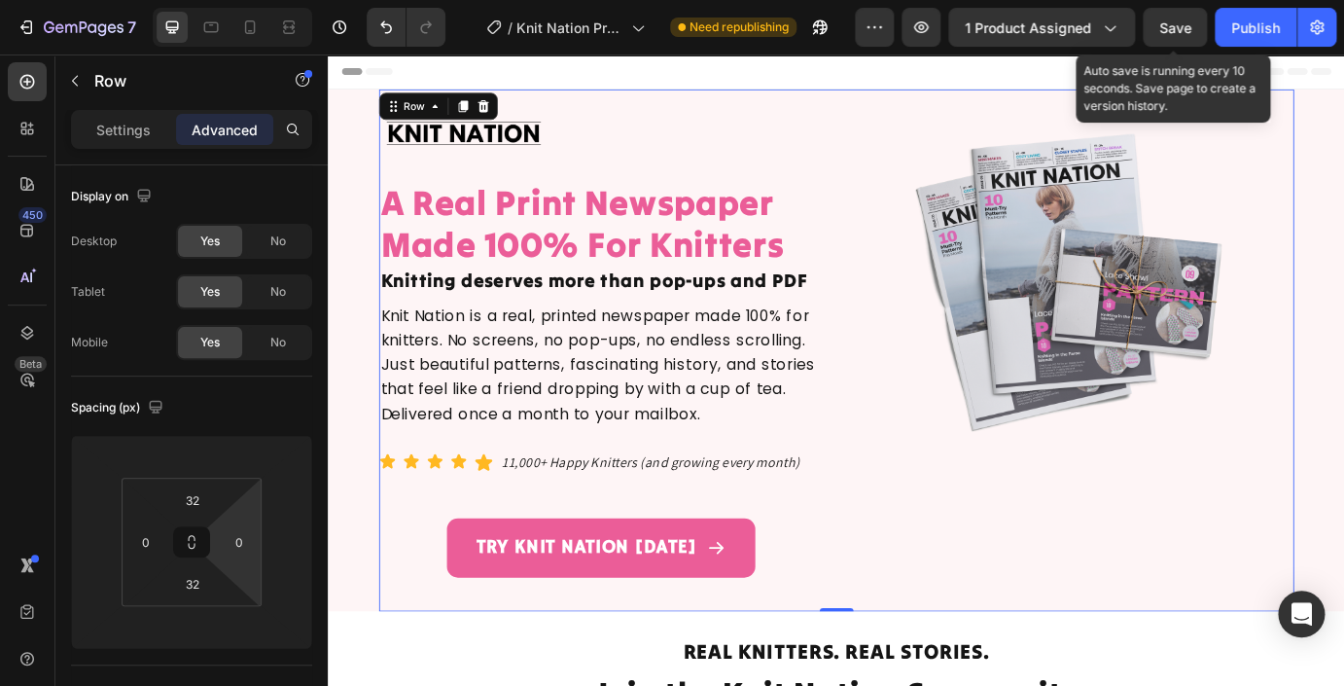
scroll to position [722, 0]
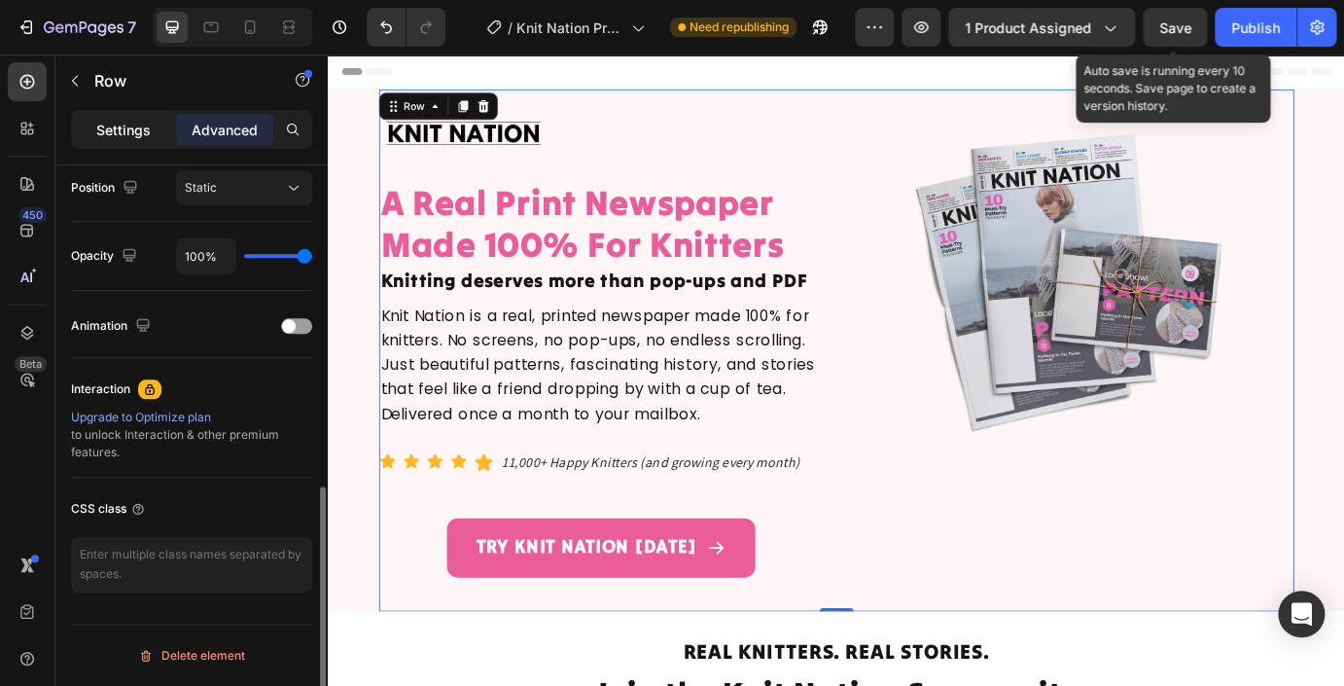
click at [123, 138] on p "Settings" at bounding box center [123, 130] width 54 height 20
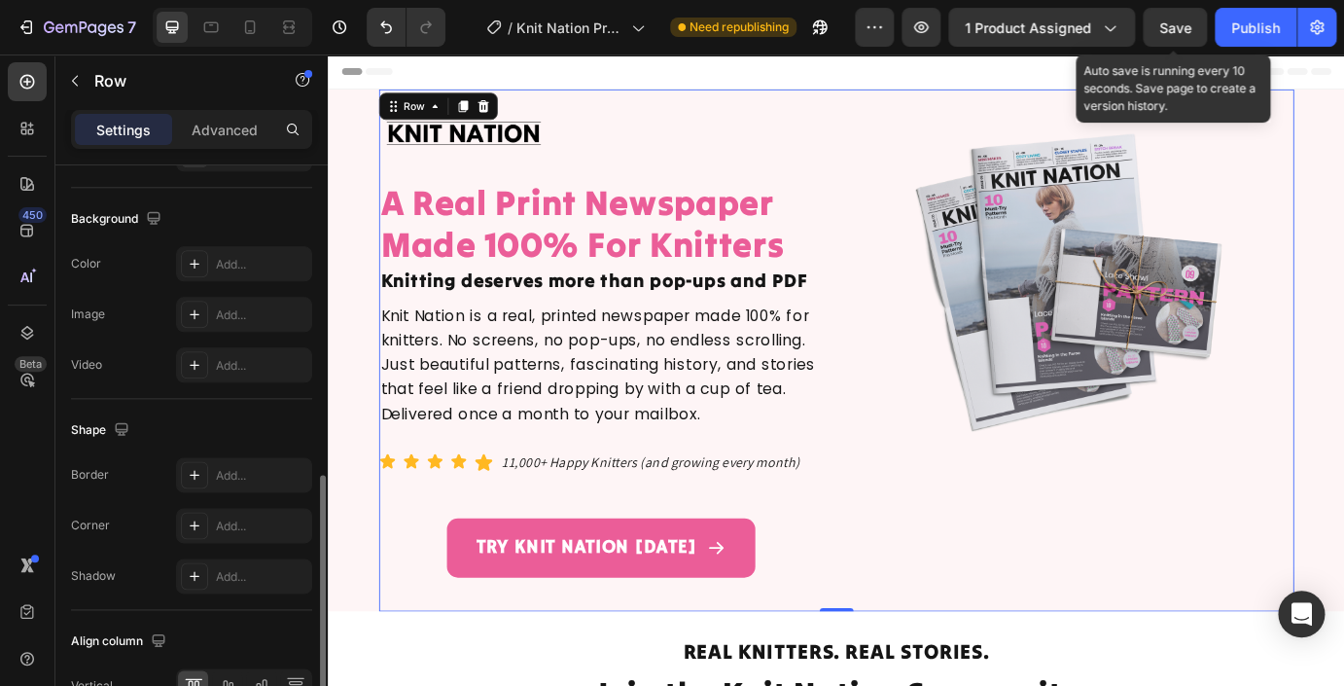
scroll to position [833, 0]
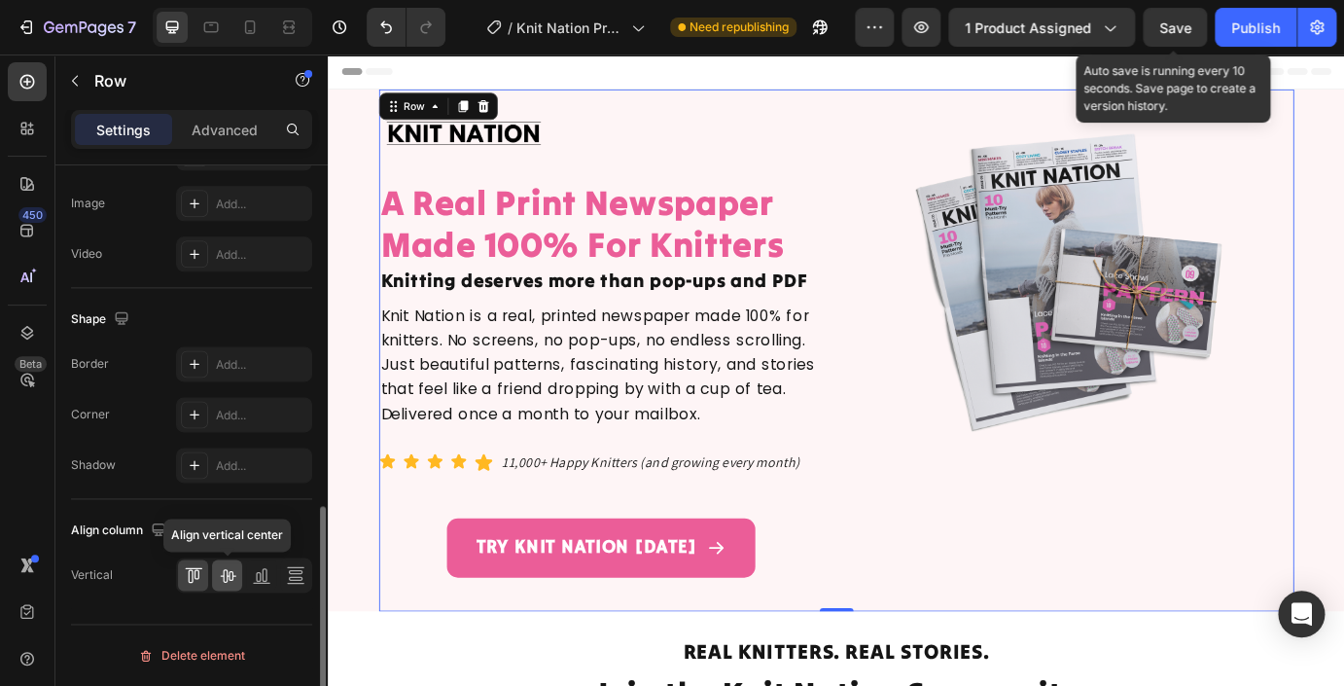
click at [225, 581] on icon at bounding box center [228, 576] width 16 height 14
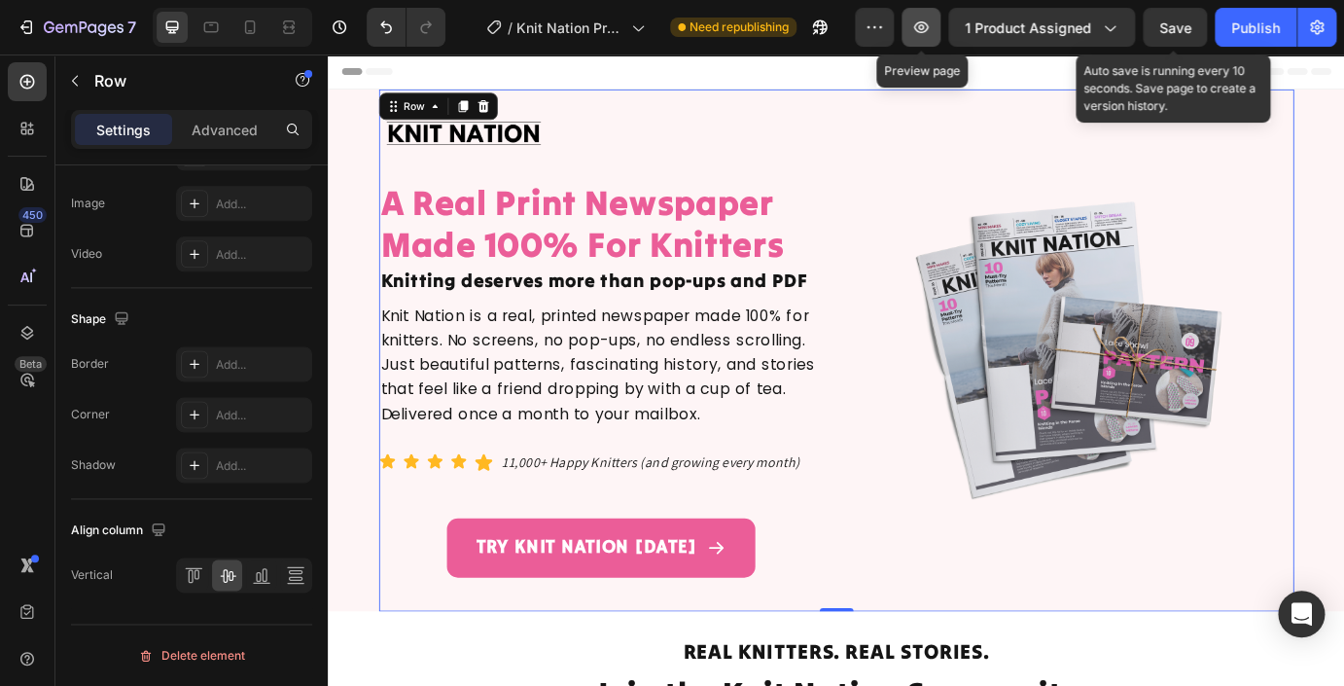
click at [930, 30] on icon "button" at bounding box center [920, 27] width 19 height 19
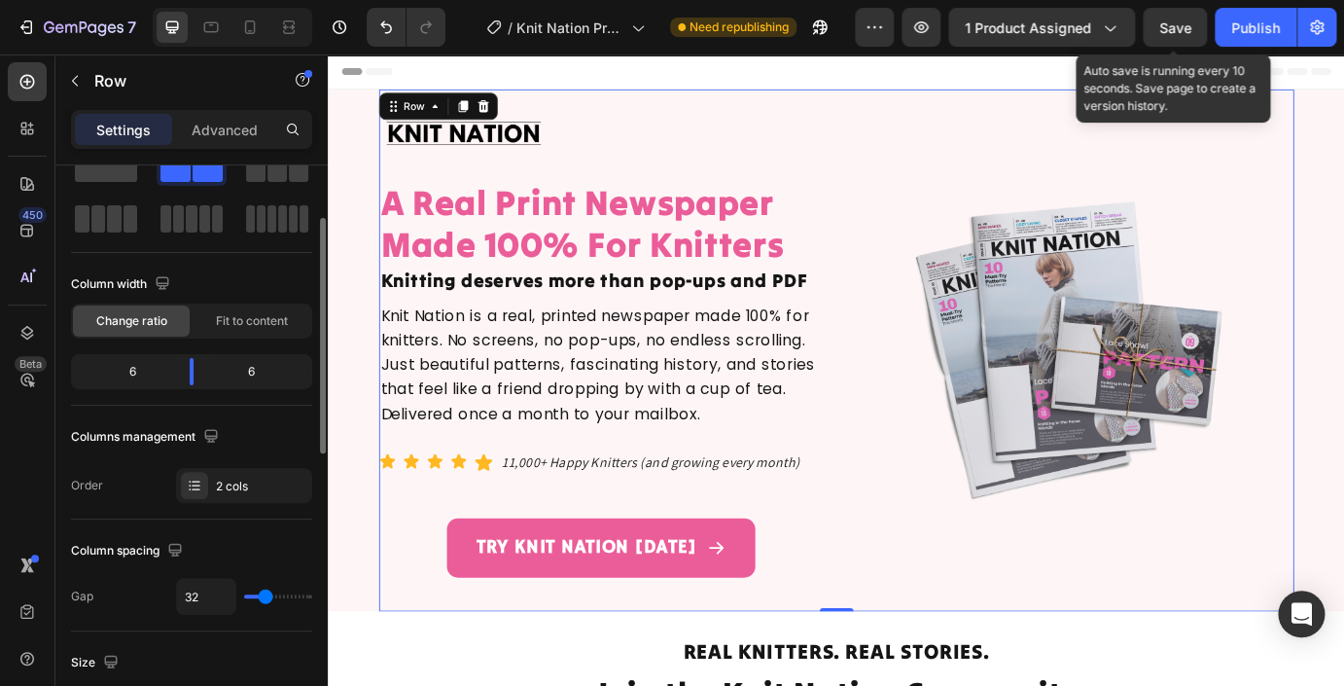
scroll to position [0, 0]
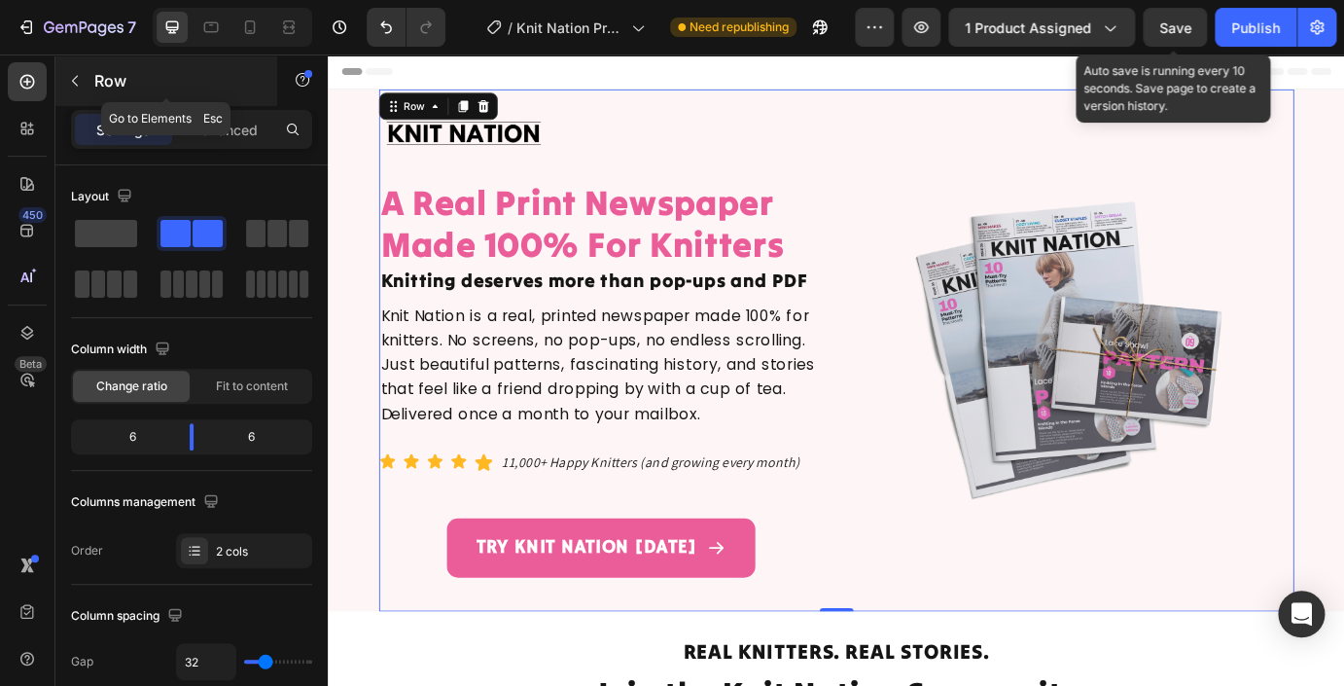
click at [74, 85] on icon "button" at bounding box center [75, 81] width 16 height 16
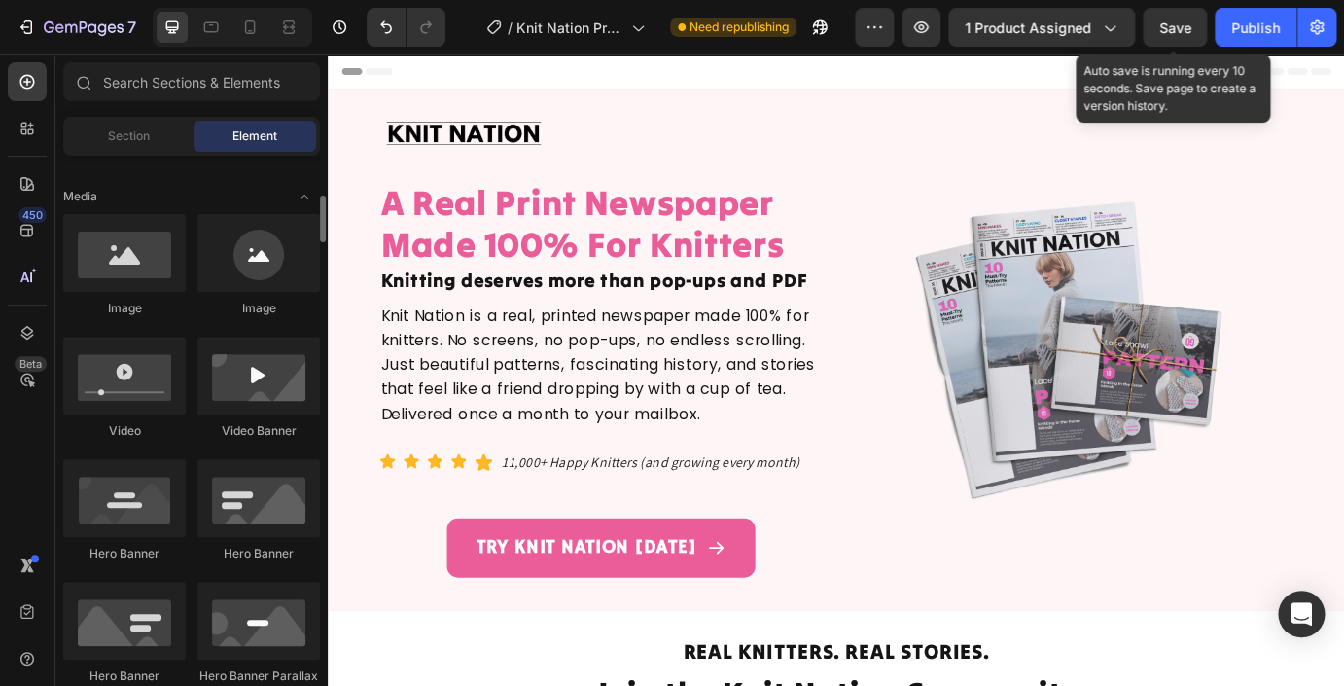
scroll to position [573, 0]
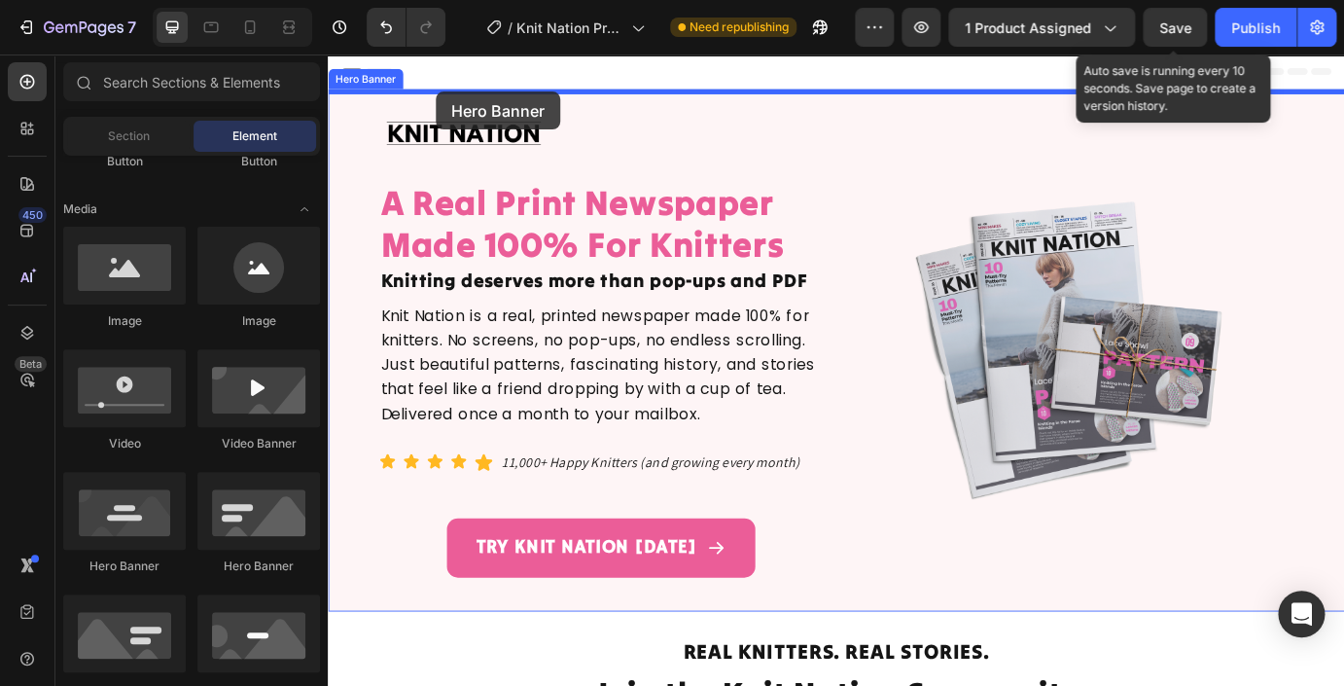
drag, startPoint x: 569, startPoint y: 575, endPoint x: 436, endPoint y: 93, distance: 499.5
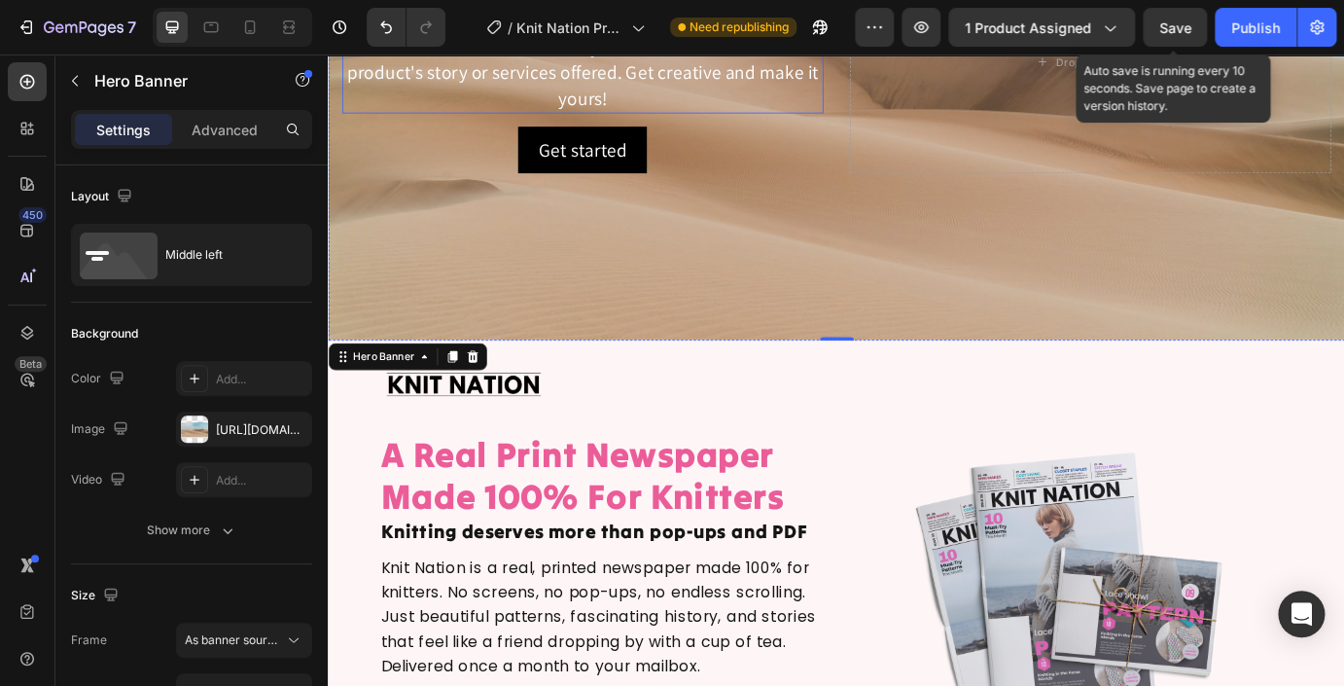
scroll to position [340, 0]
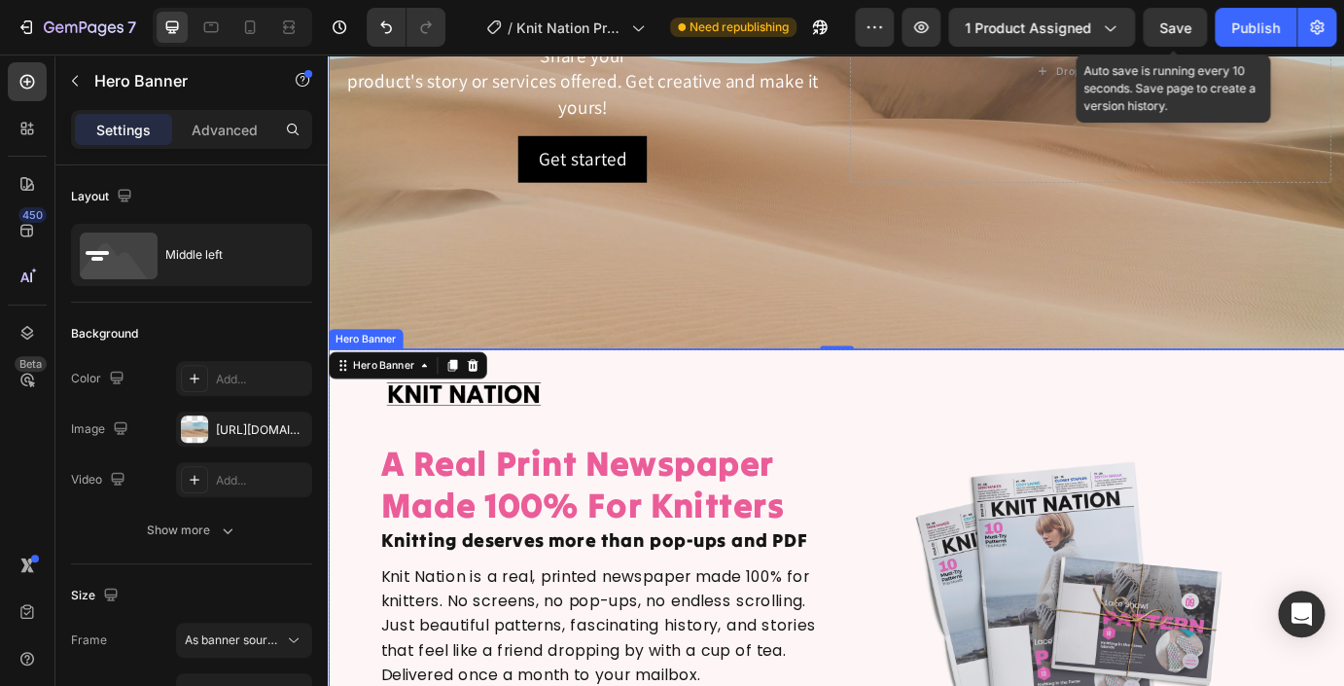
click at [341, 458] on div "Background Image" at bounding box center [911, 692] width 1167 height 599
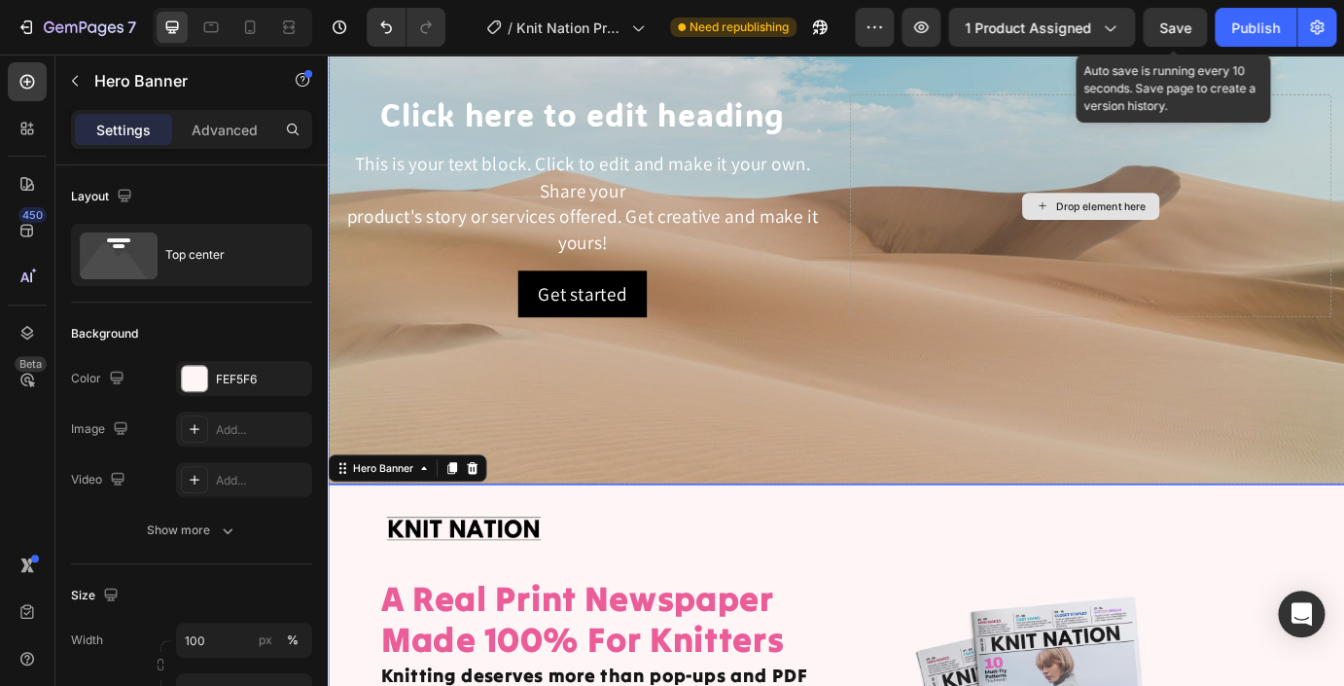
scroll to position [0, 0]
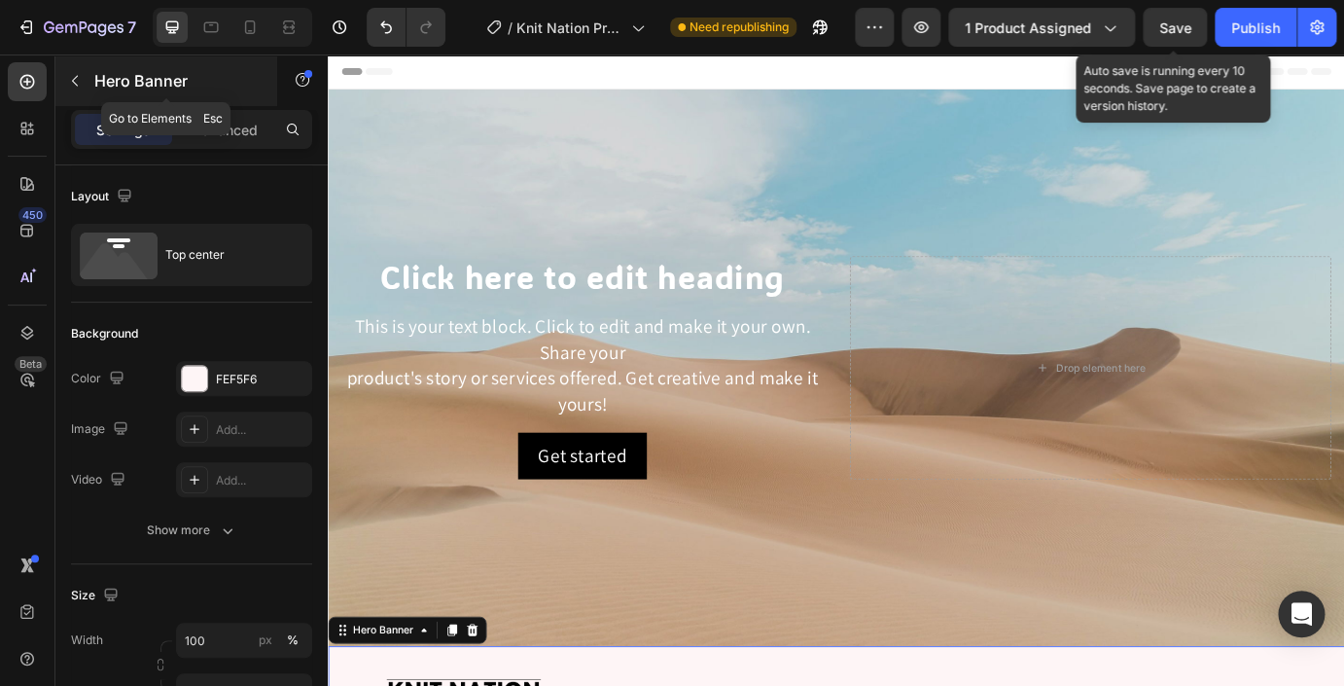
click at [75, 86] on icon "button" at bounding box center [75, 81] width 16 height 16
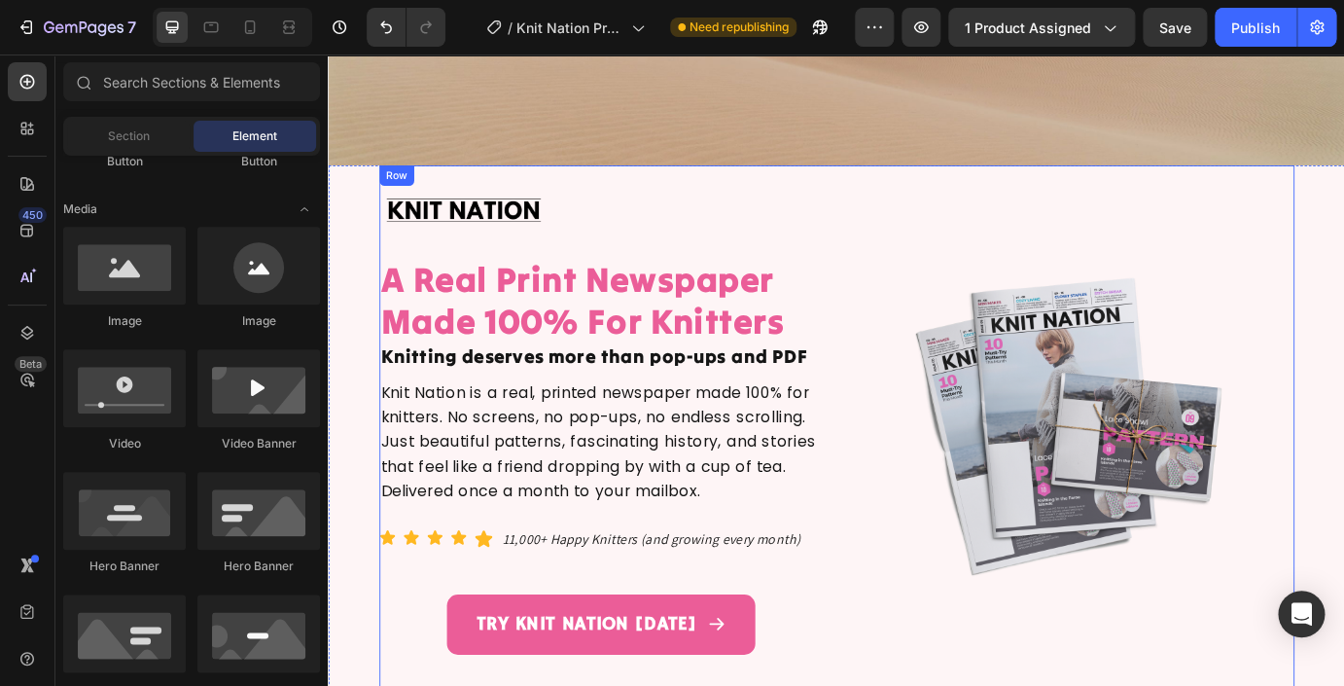
scroll to position [30, 0]
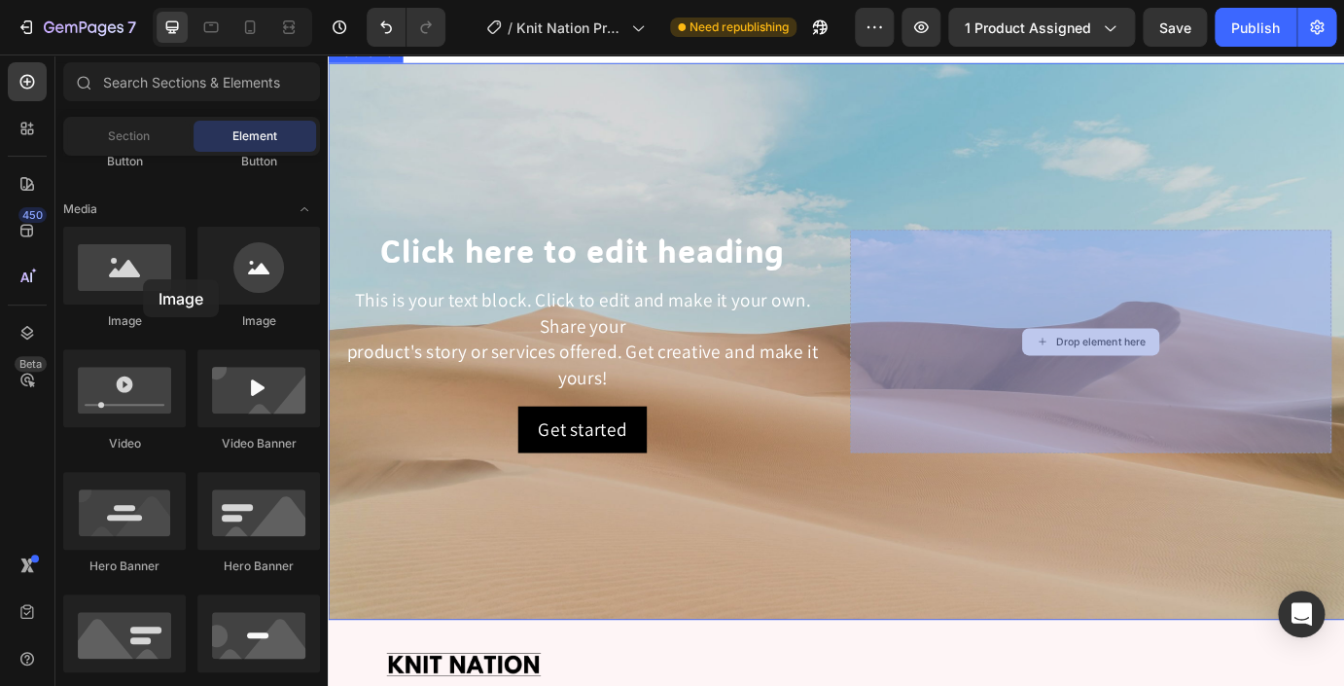
drag, startPoint x: 450, startPoint y: 337, endPoint x: 1153, endPoint y: 355, distance: 702.5
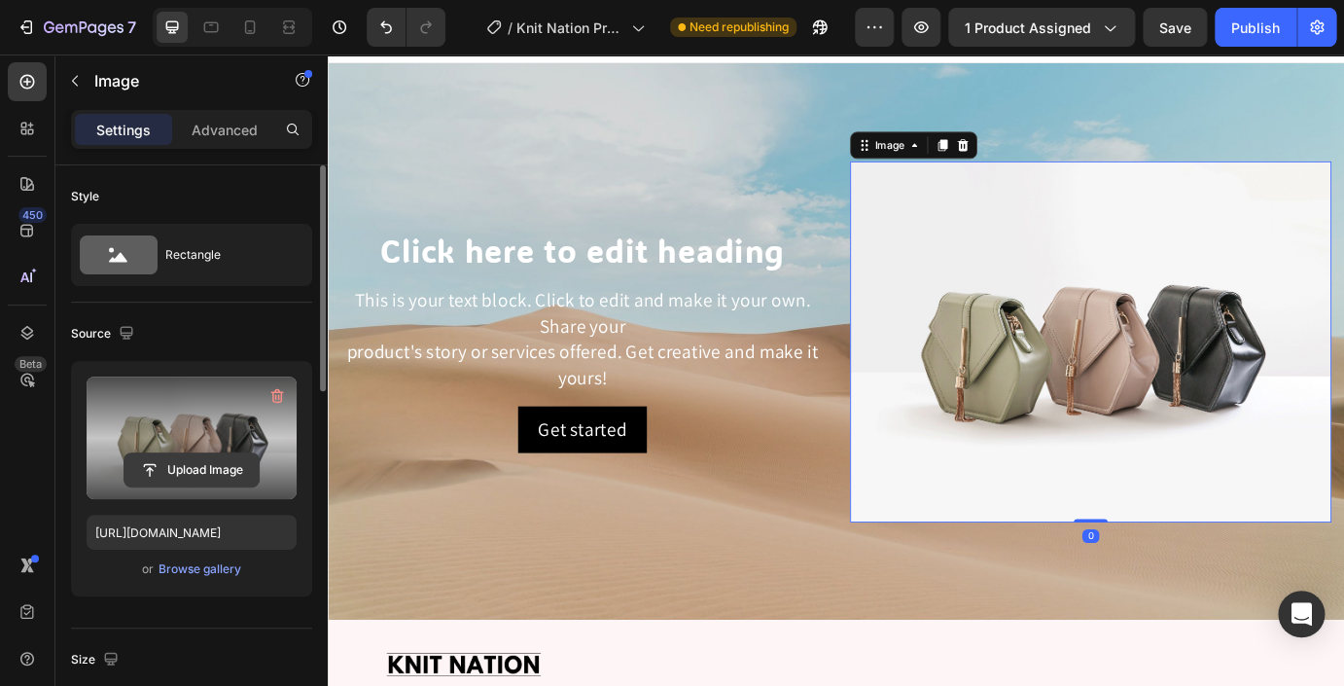
click at [202, 464] on input "file" at bounding box center [191, 469] width 134 height 33
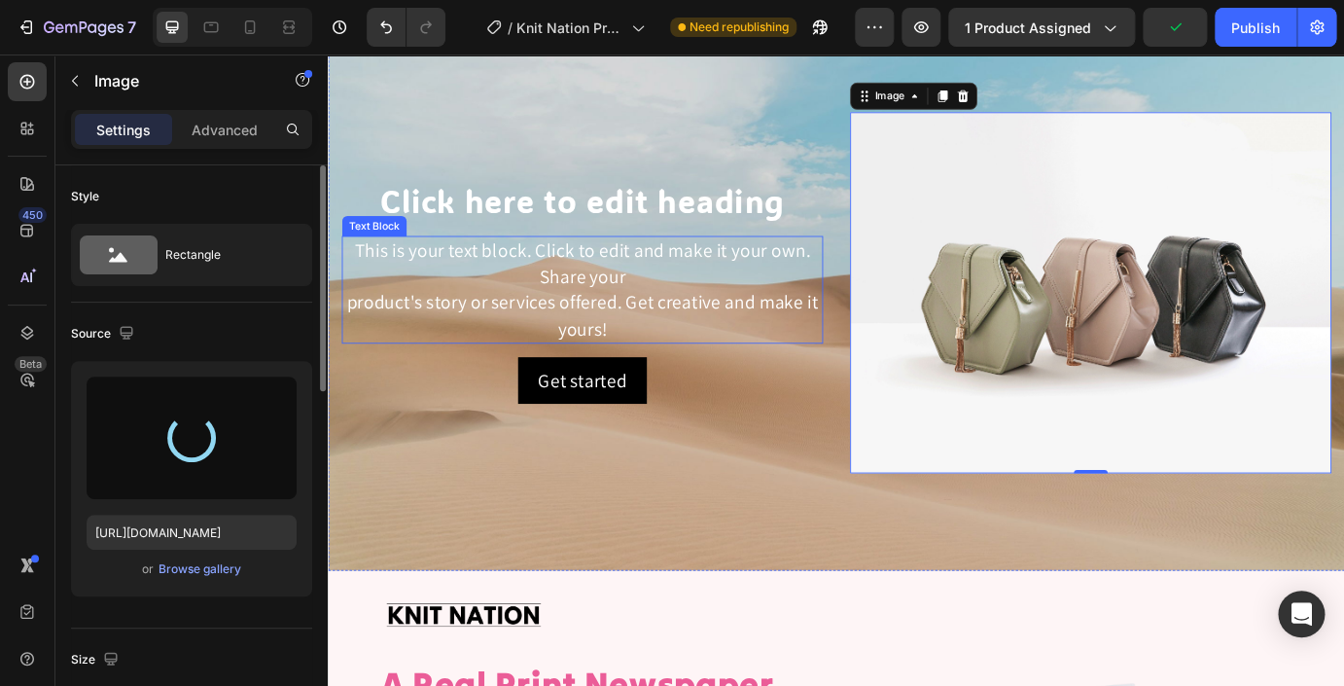
scroll to position [408, 0]
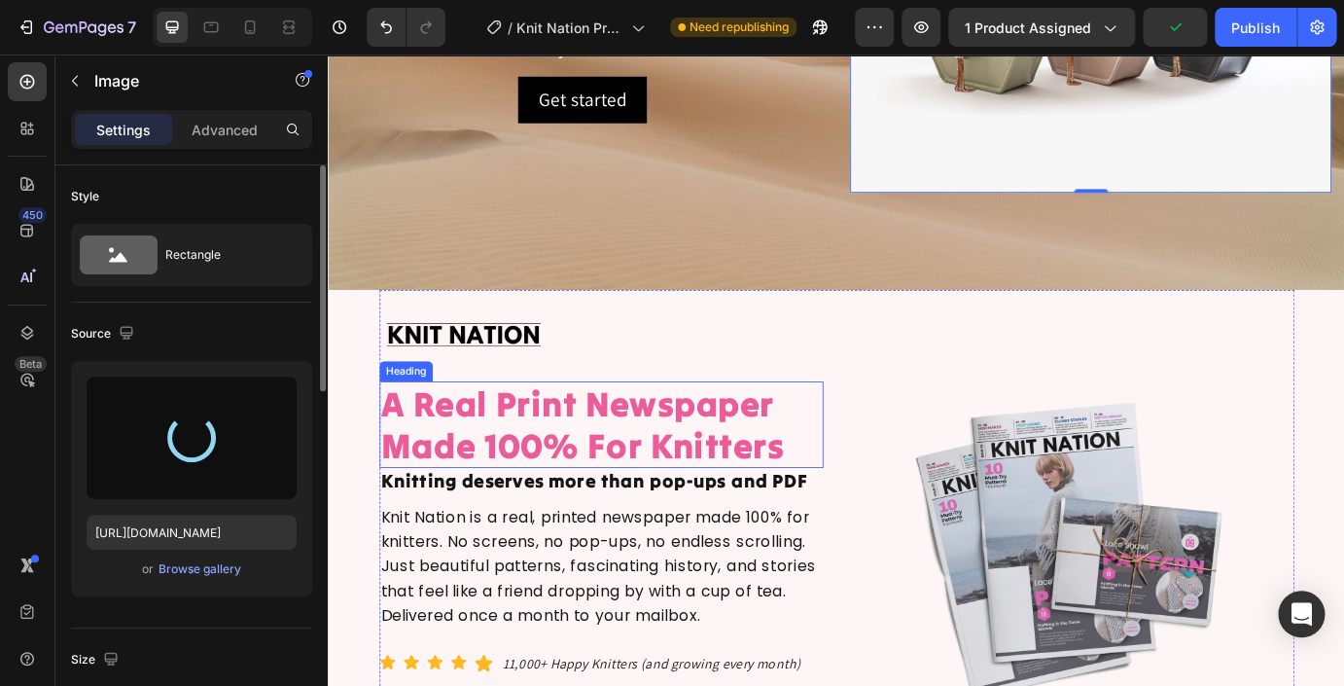
click at [538, 468] on h2 "A Real Print Newspaper Made 100% For Knitters" at bounding box center [641, 479] width 510 height 99
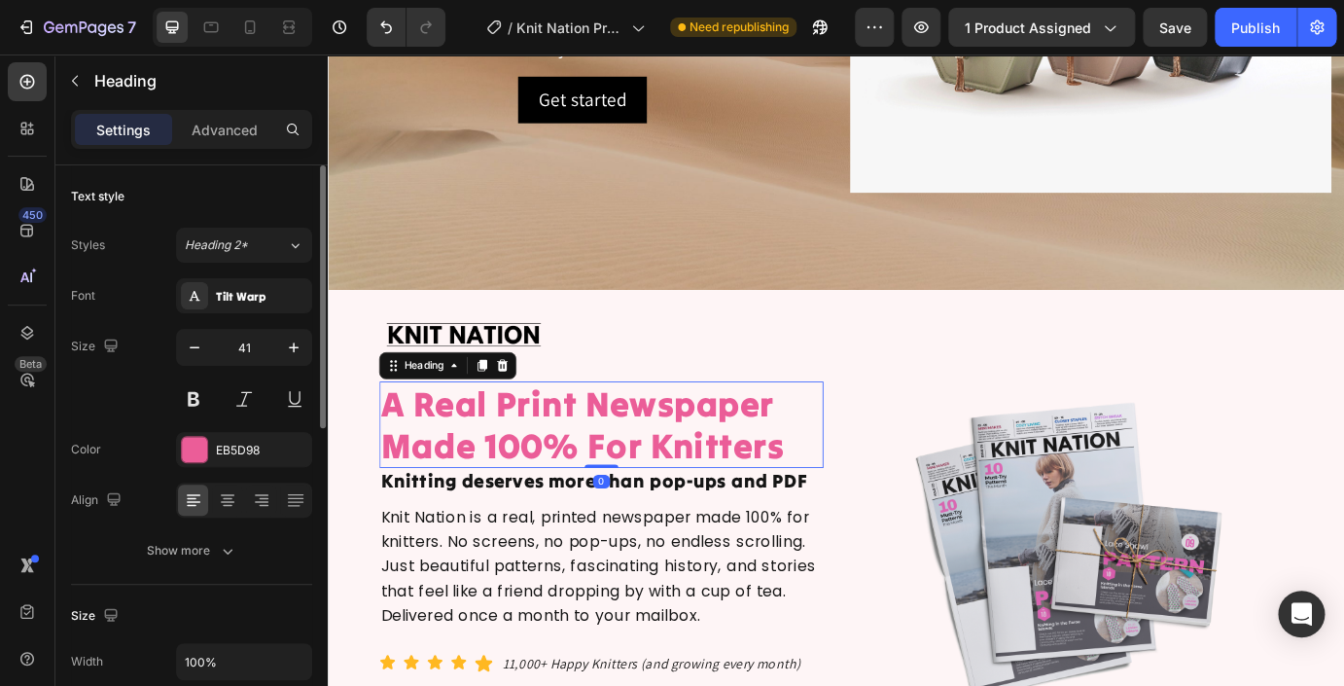
scroll to position [317, 0]
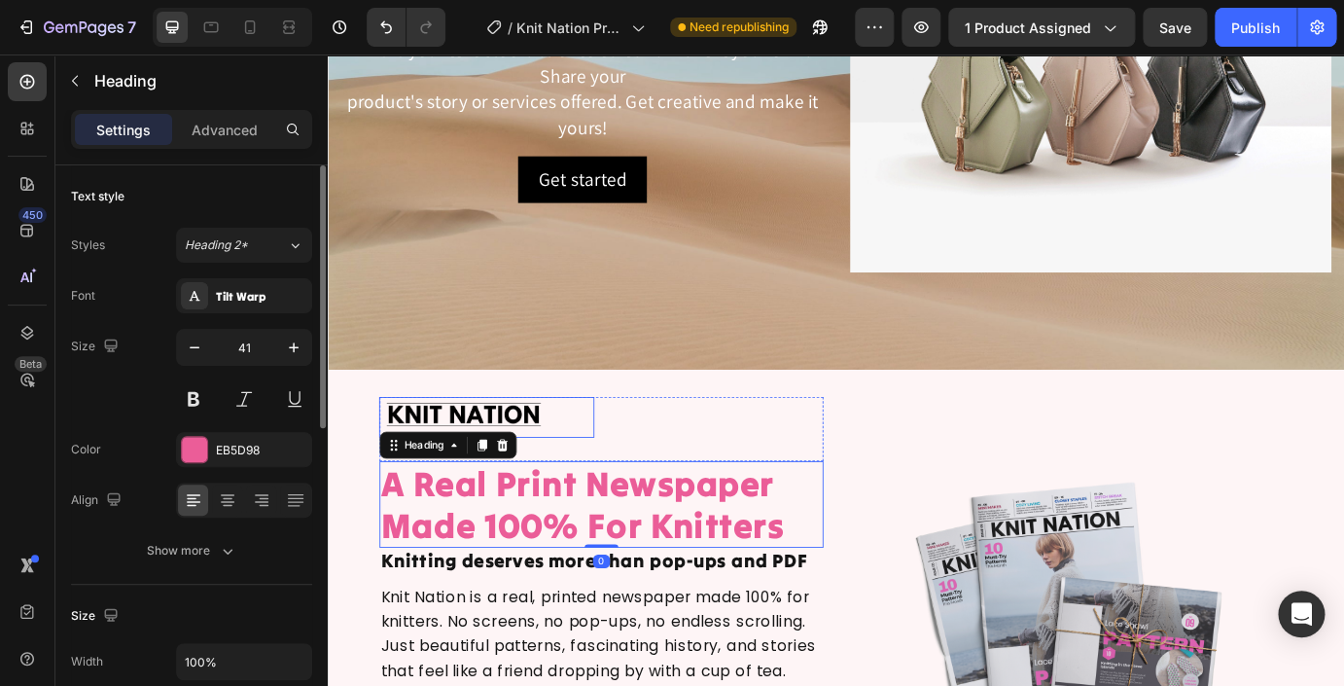
click at [477, 460] on img at bounding box center [483, 470] width 195 height 46
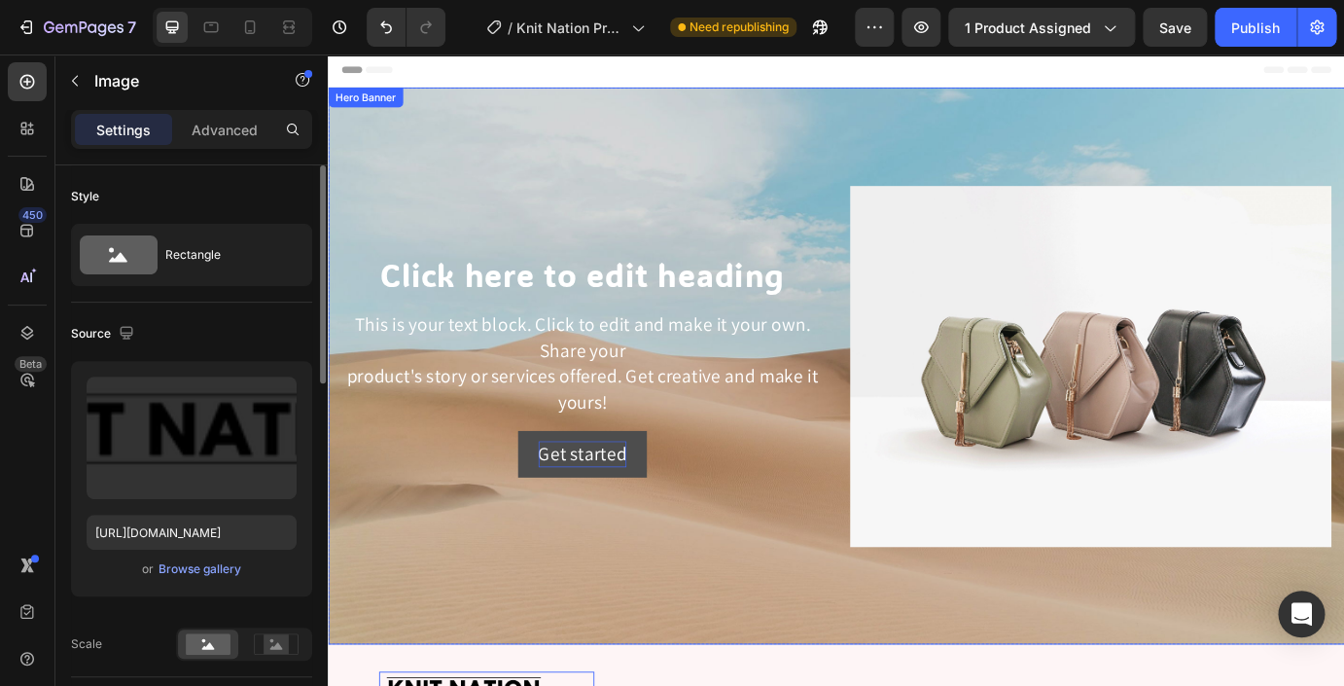
scroll to position [336, 0]
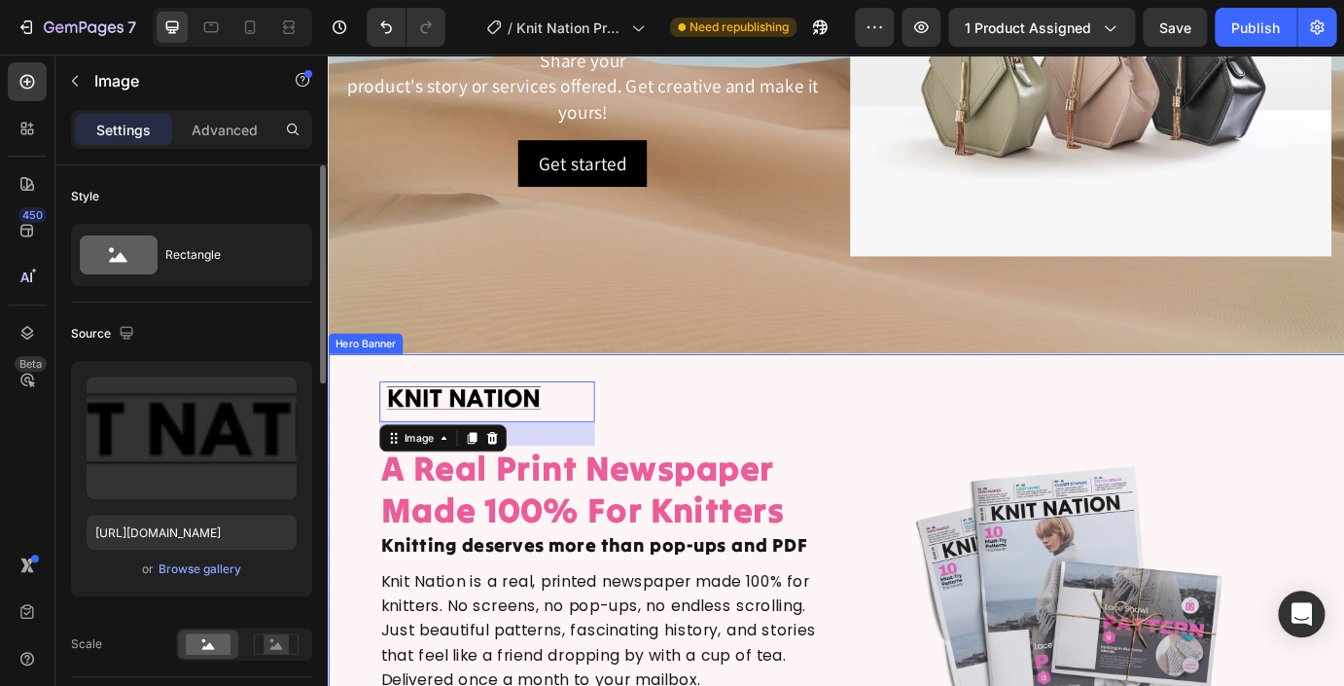
click at [345, 441] on div "Background Image" at bounding box center [911, 697] width 1167 height 599
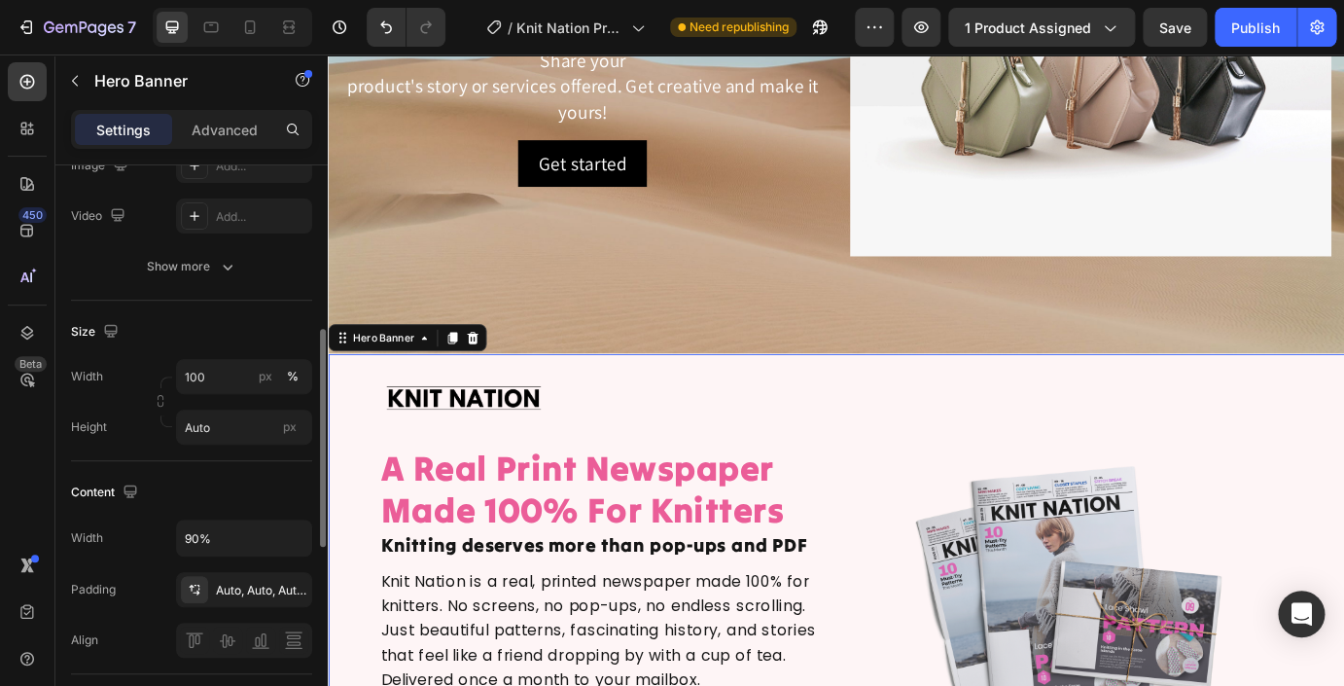
scroll to position [121, 0]
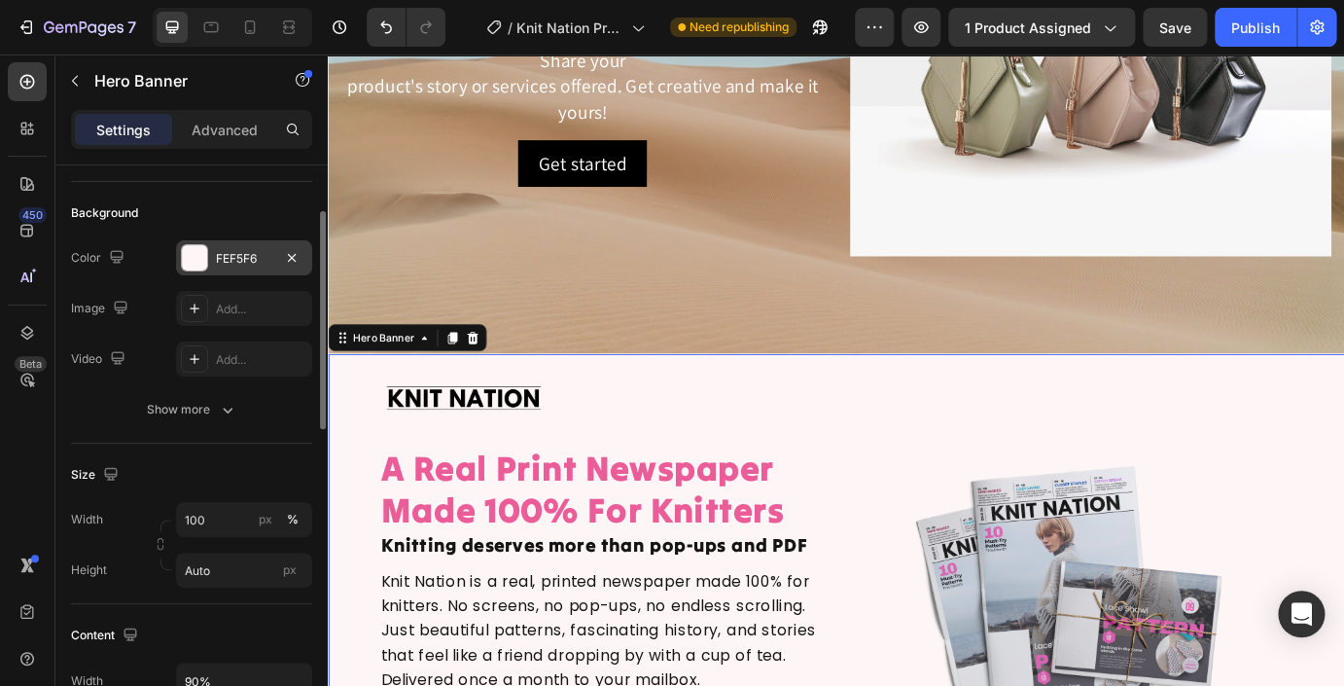
click at [247, 256] on div "FEF5F6" at bounding box center [244, 259] width 56 height 18
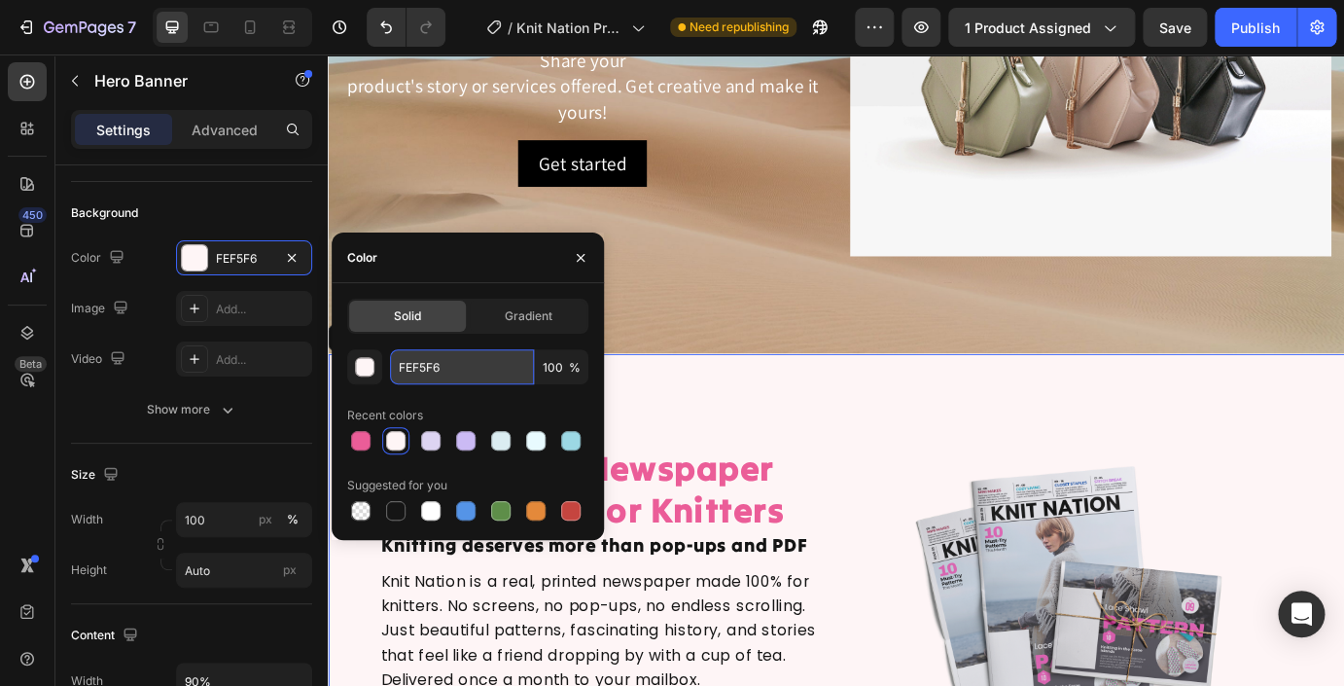
click at [435, 365] on input "FEF5F6" at bounding box center [462, 366] width 144 height 35
click at [817, 376] on div "Background Image" at bounding box center [911, 78] width 1167 height 639
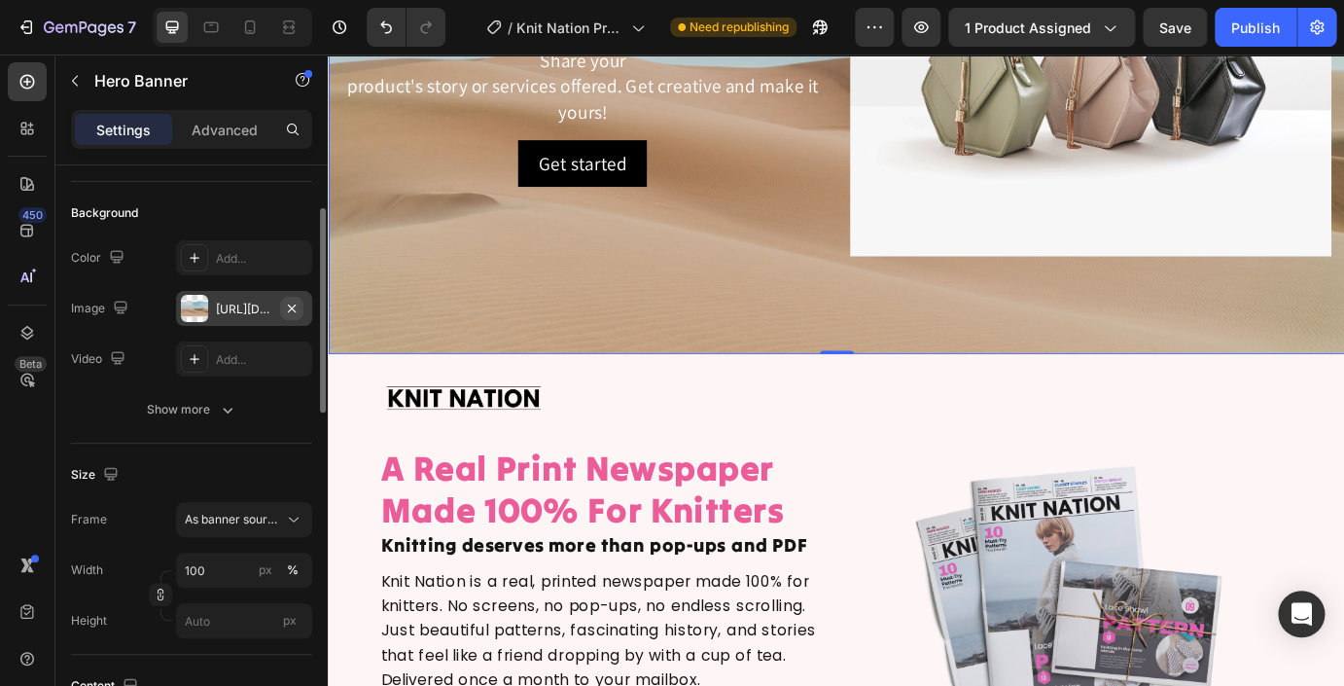
click at [294, 310] on icon "button" at bounding box center [292, 307] width 8 height 8
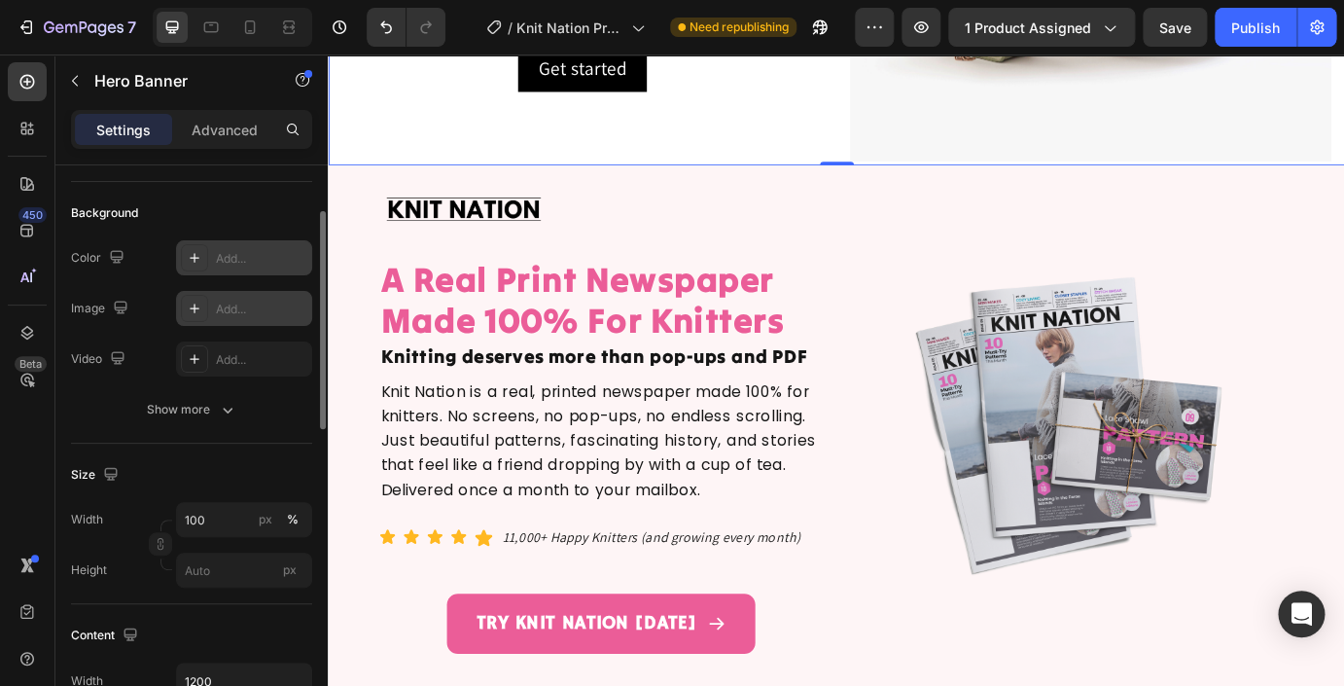
type input "Auto"
click at [245, 255] on div "Add..." at bounding box center [261, 259] width 91 height 18
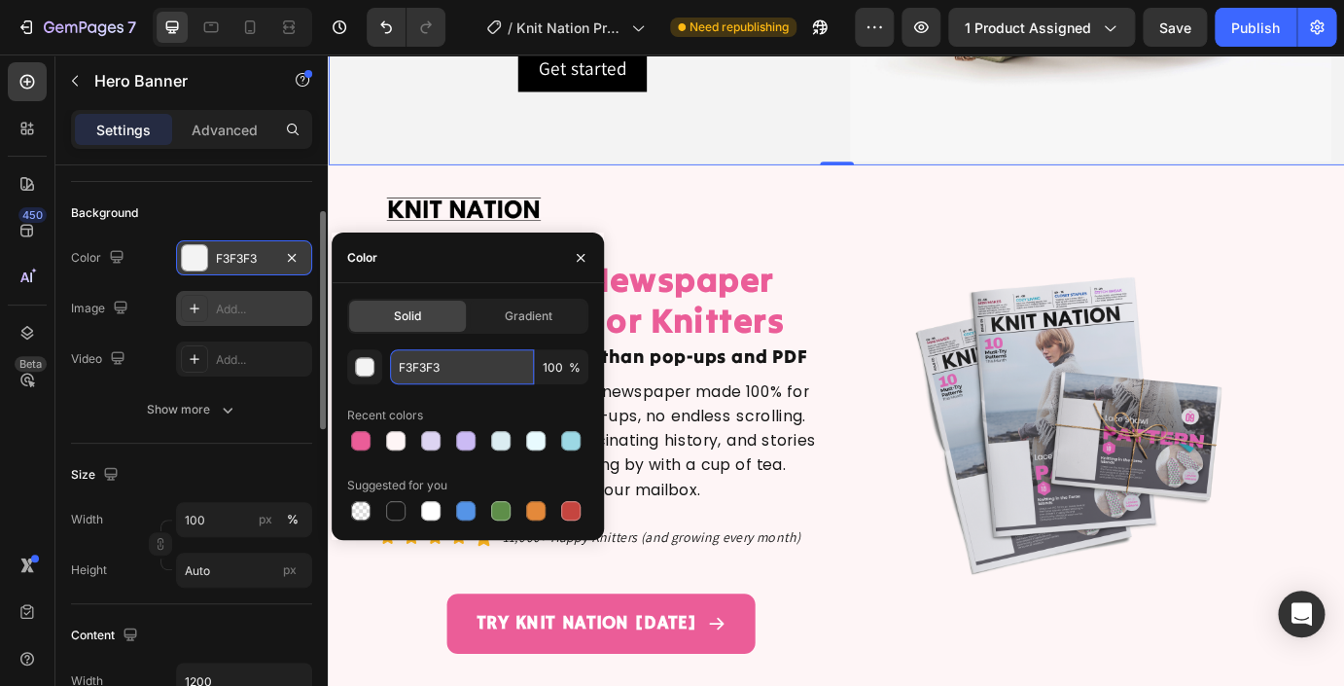
click at [426, 369] on input "F3F3F3" at bounding box center [462, 366] width 144 height 35
paste input "EF5F6"
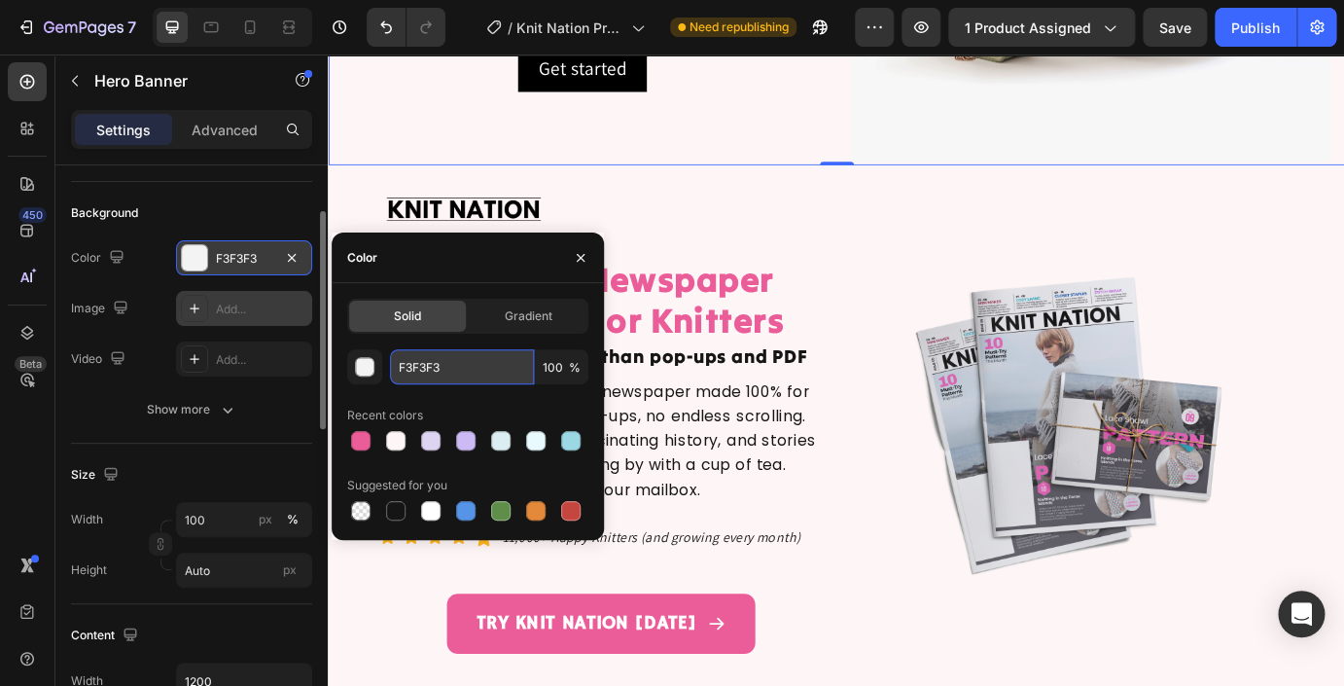
type input "FEF5F6"
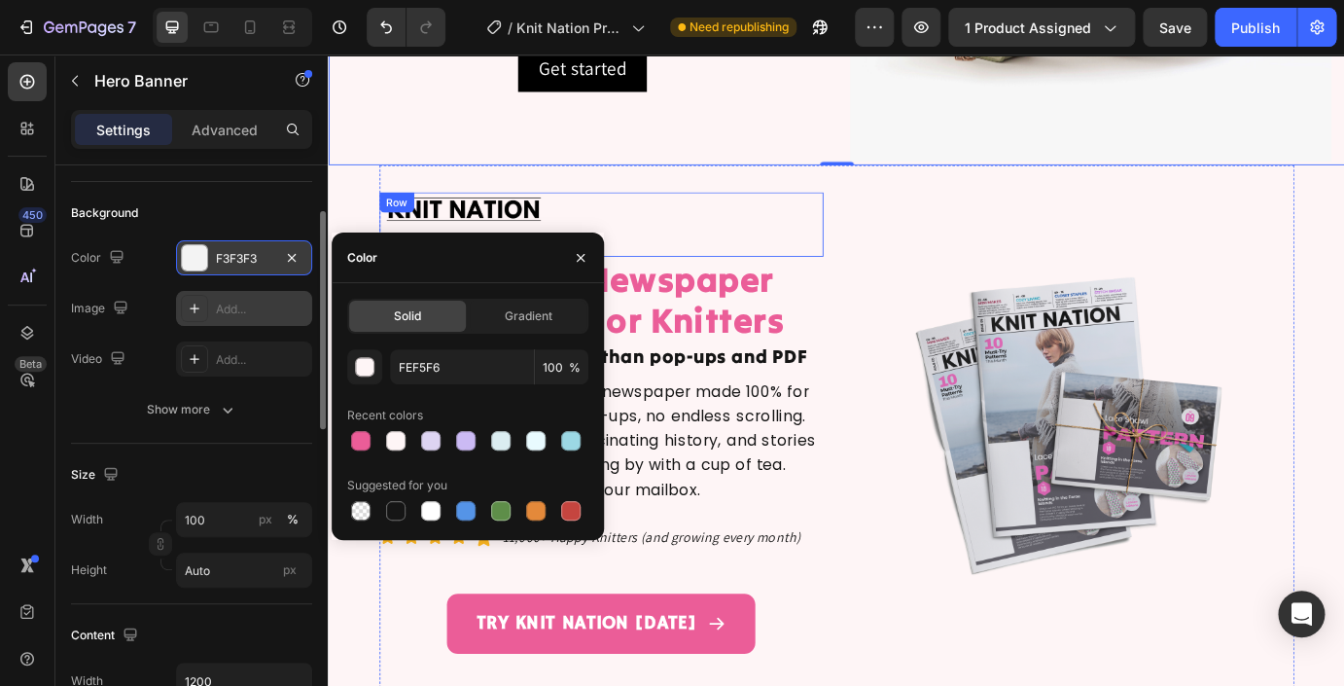
click at [677, 226] on div "Image" at bounding box center [772, 248] width 247 height 73
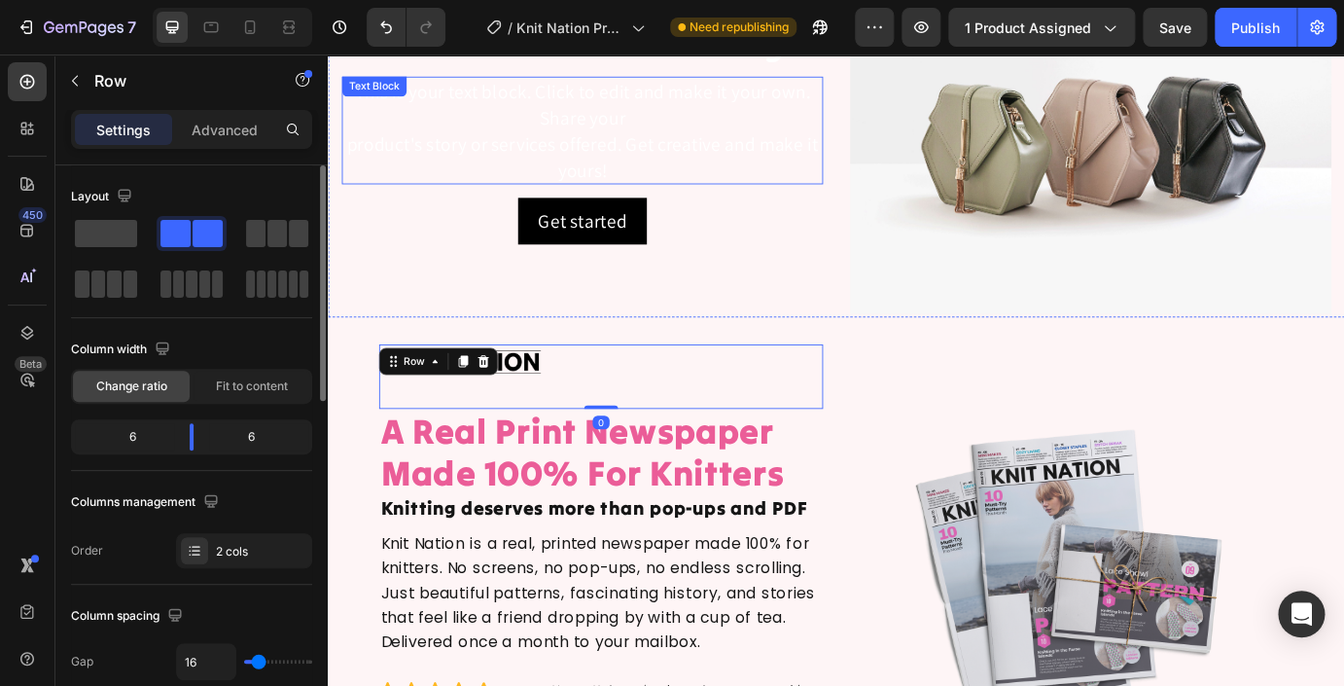
scroll to position [132, 0]
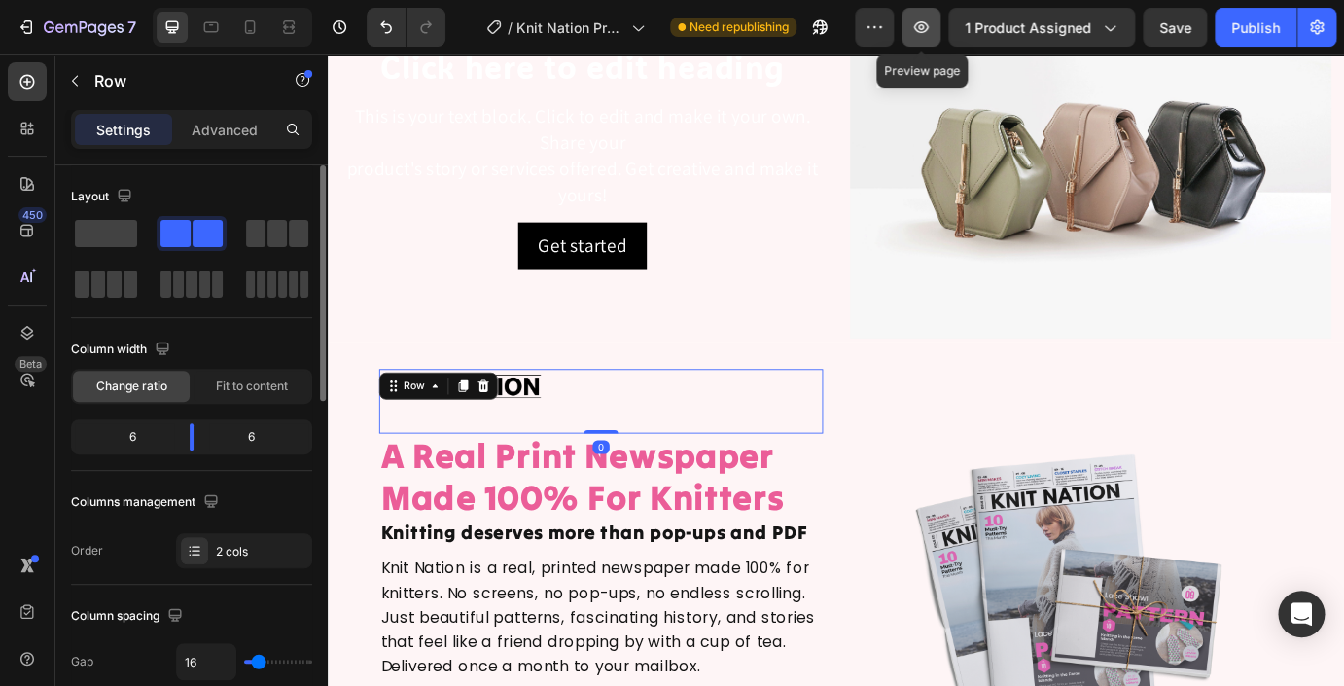
click at [930, 30] on icon "button" at bounding box center [920, 27] width 19 height 19
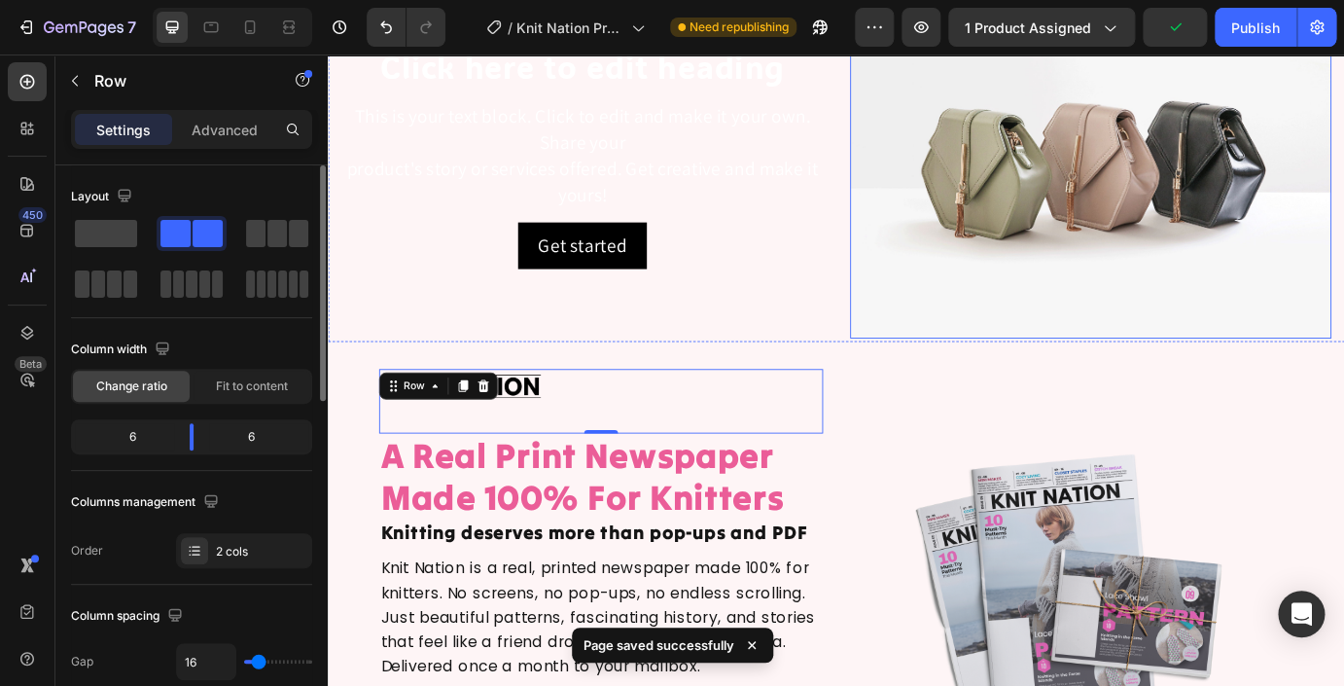
scroll to position [0, 0]
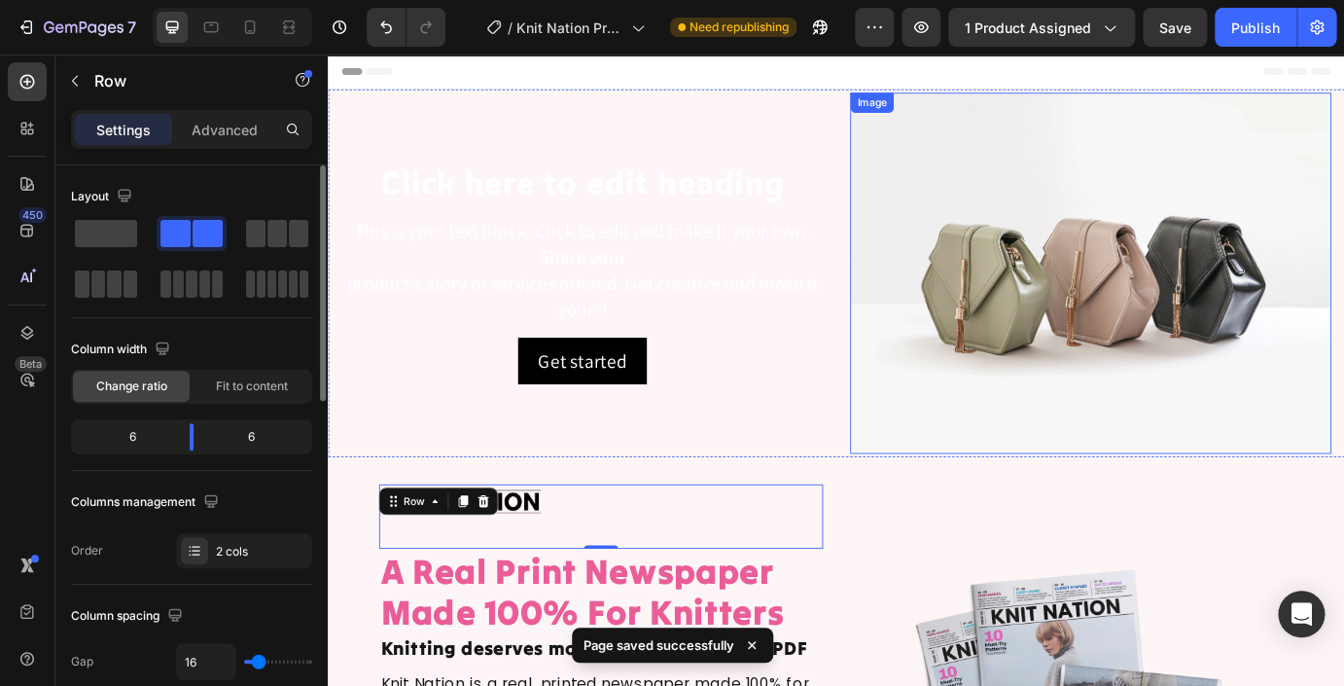
click at [1119, 336] on img at bounding box center [1203, 305] width 552 height 414
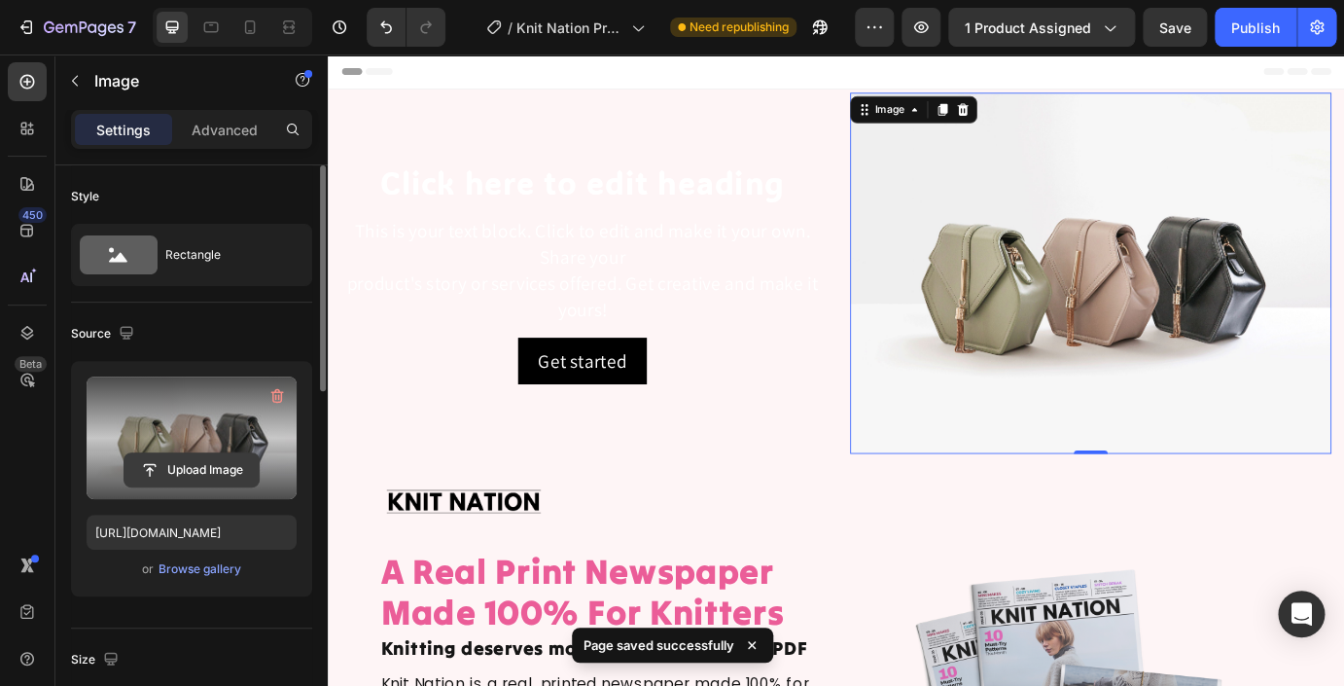
click at [196, 471] on input "file" at bounding box center [191, 469] width 134 height 33
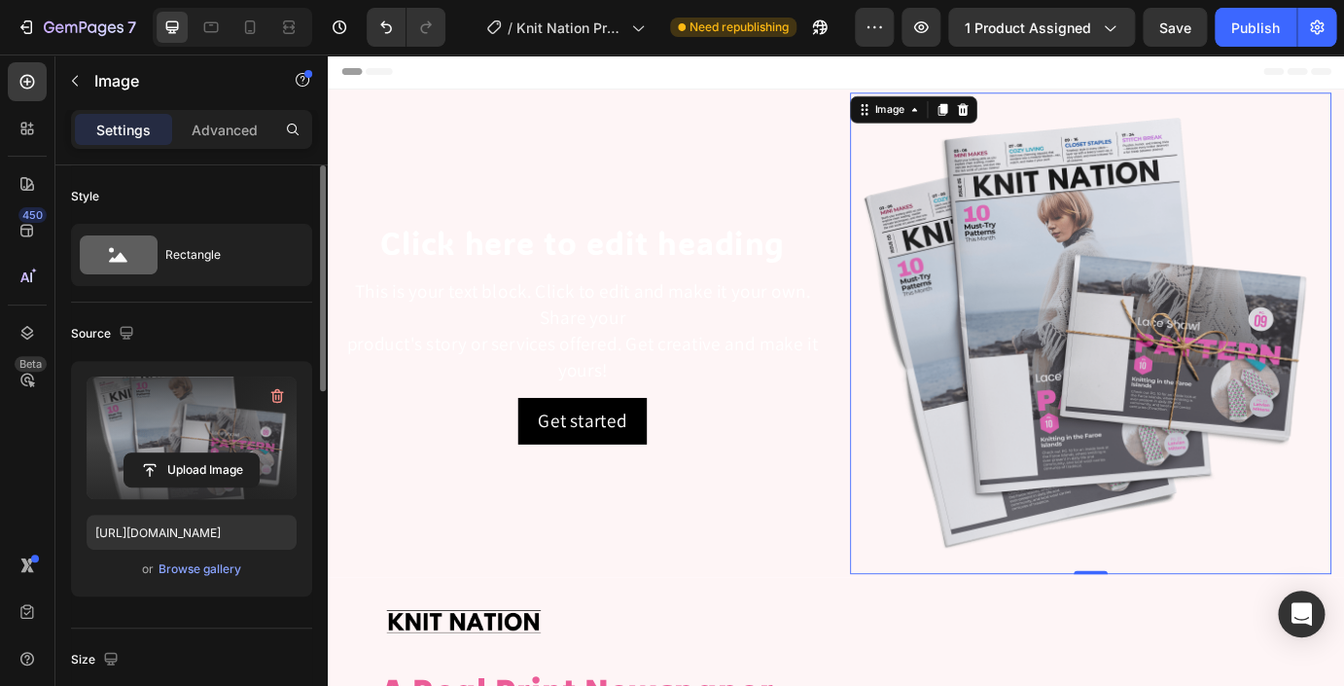
type input "[URL][DOMAIN_NAME]"
click at [925, 29] on icon "button" at bounding box center [921, 27] width 15 height 12
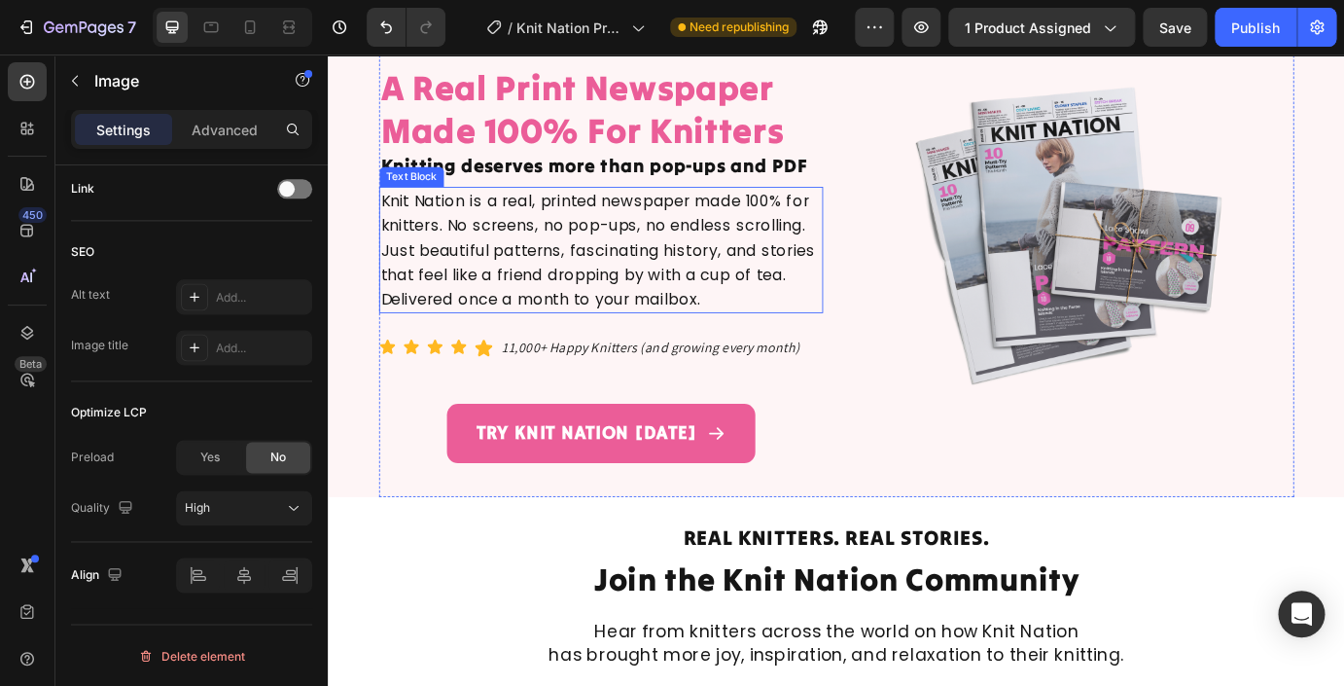
scroll to position [383, 0]
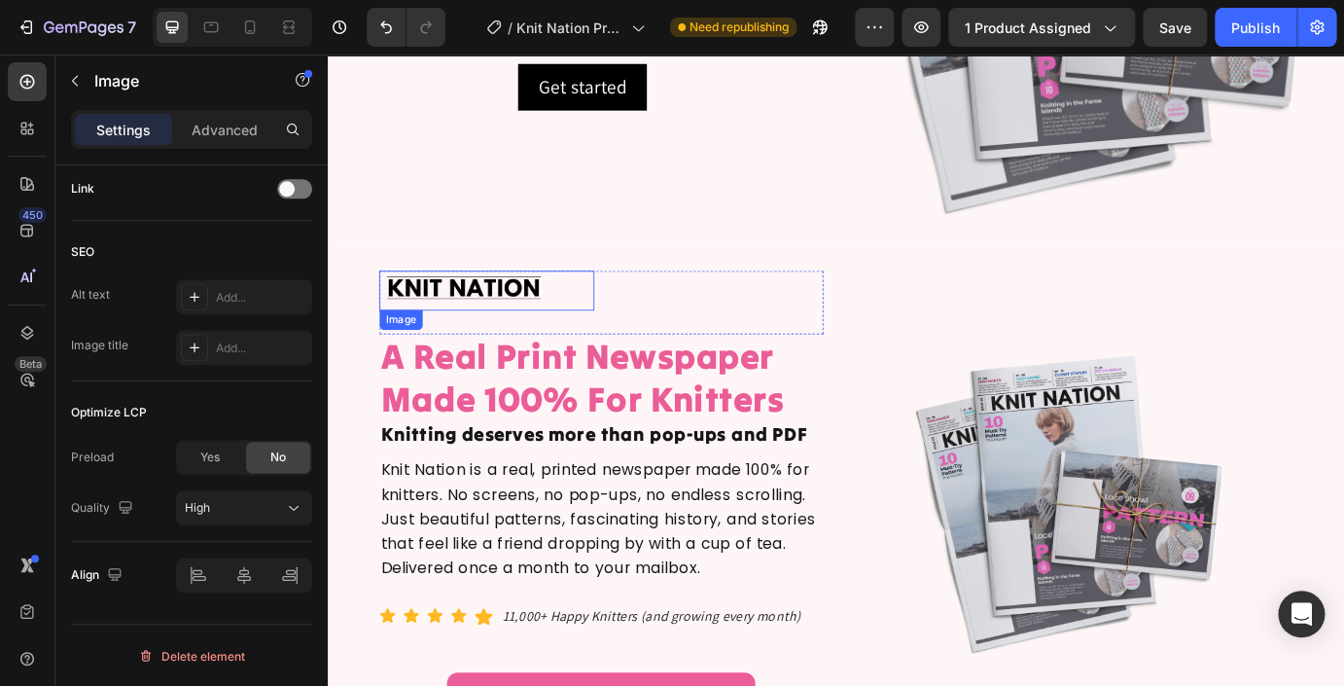
click at [497, 323] on img at bounding box center [483, 325] width 195 height 46
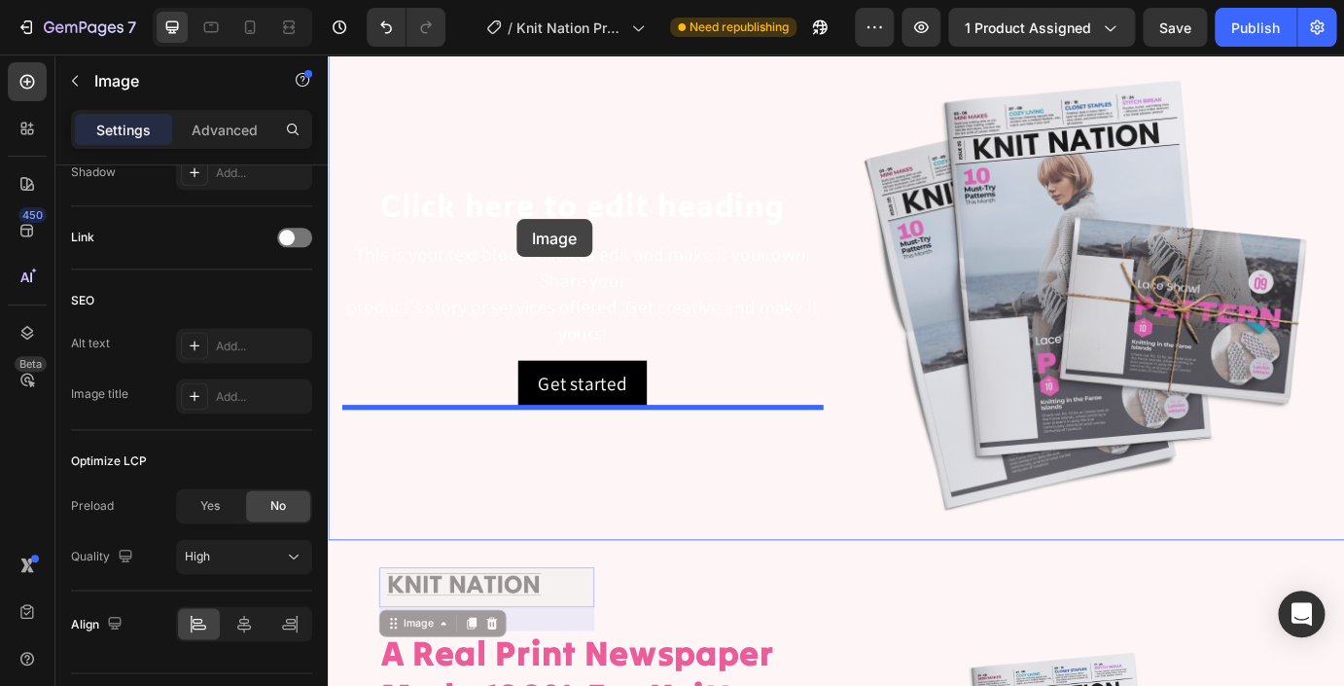
scroll to position [0, 0]
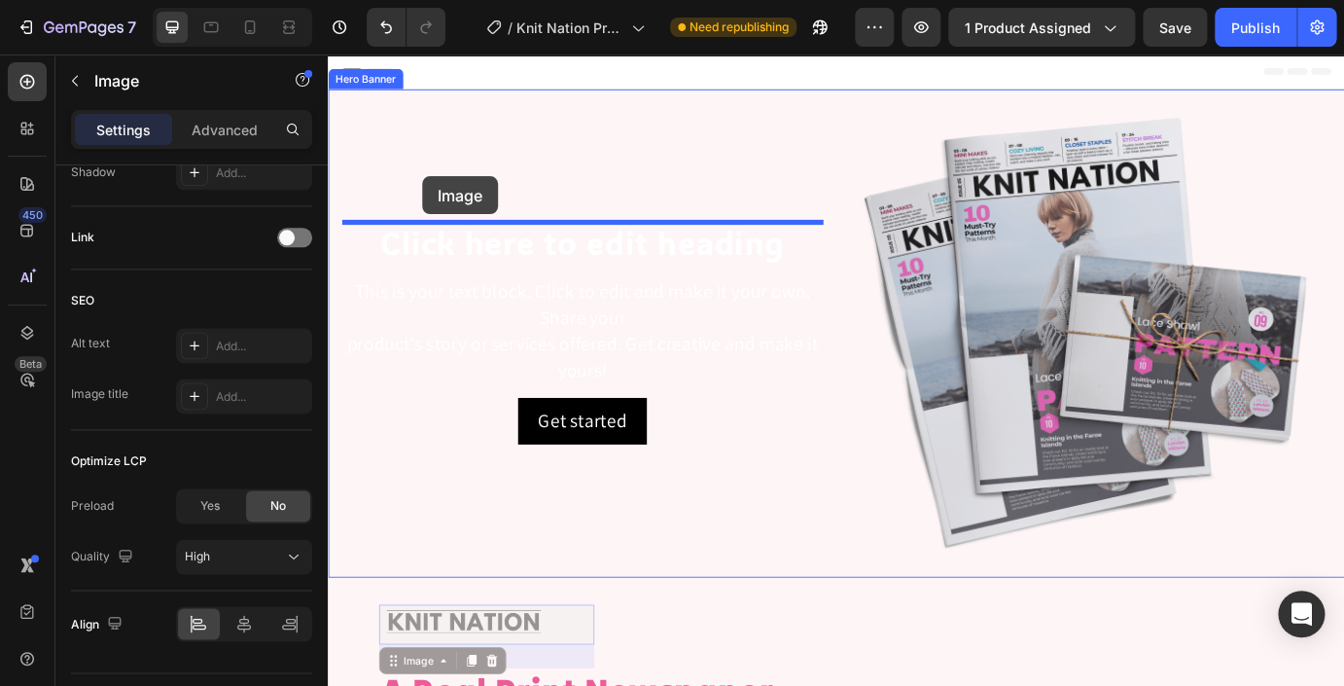
drag, startPoint x: 402, startPoint y: 488, endPoint x: 422, endPoint y: 176, distance: 312.9
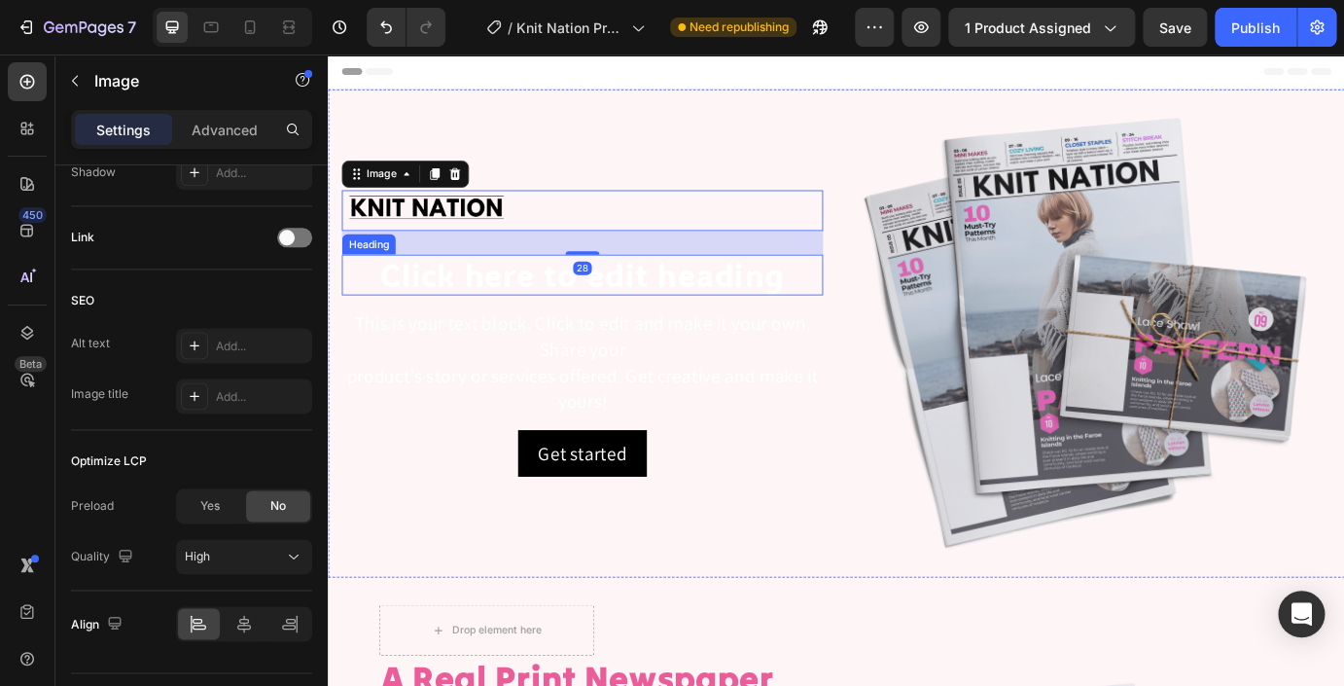
click at [492, 312] on h2 "Click here to edit heading" at bounding box center [619, 307] width 552 height 47
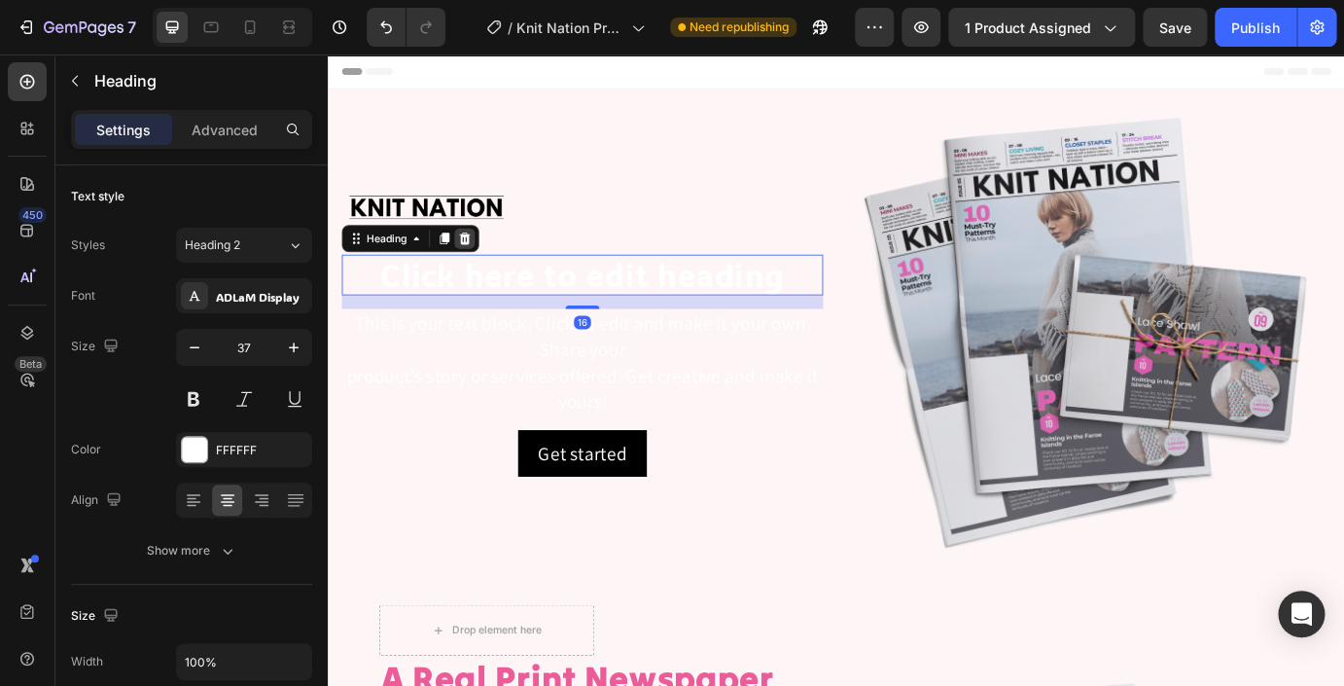
click at [482, 265] on icon at bounding box center [485, 265] width 13 height 14
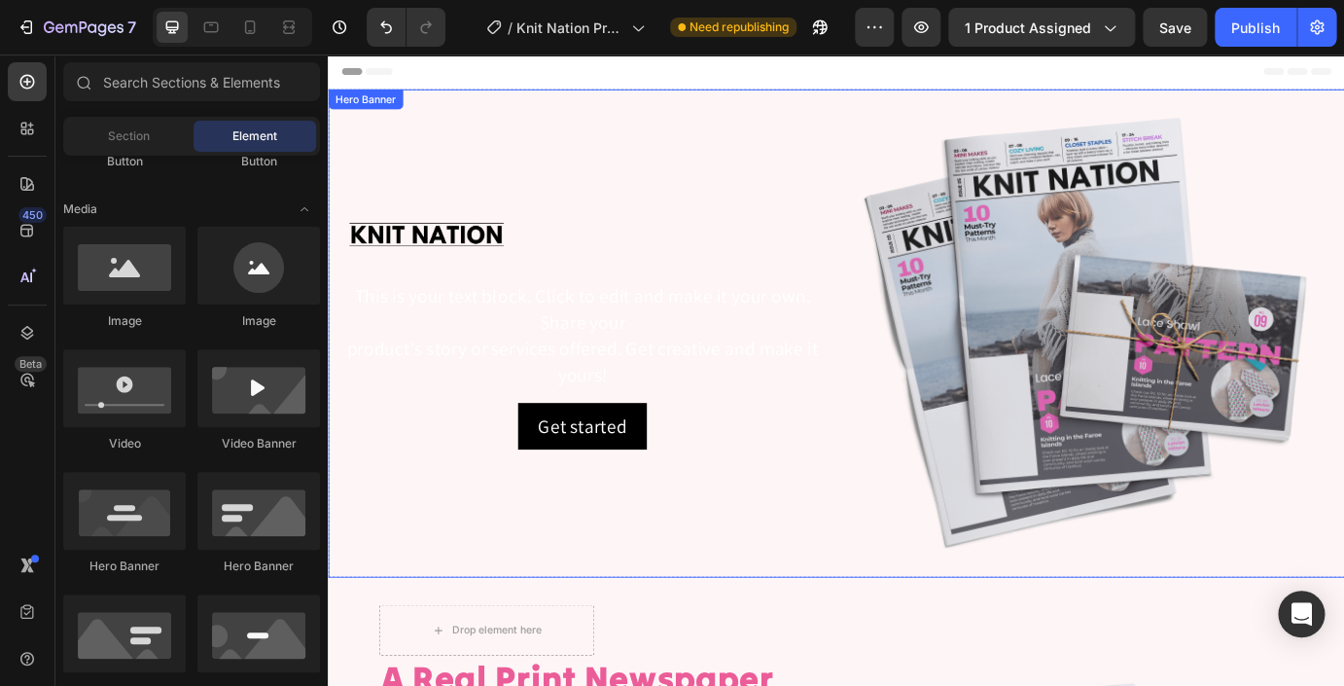
scroll to position [573, 0]
click at [503, 338] on div "This is your text block. Click to edit and make it your own. Share your product…" at bounding box center [619, 377] width 552 height 124
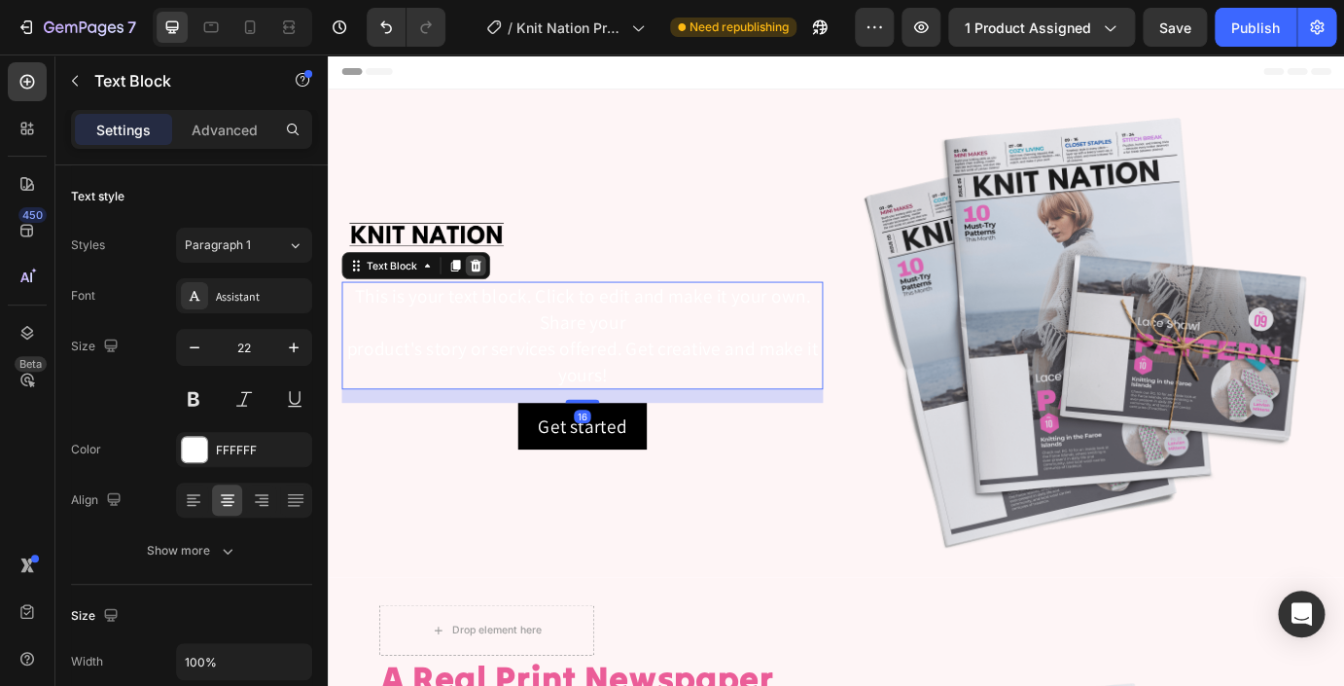
click at [498, 298] on icon at bounding box center [497, 297] width 16 height 16
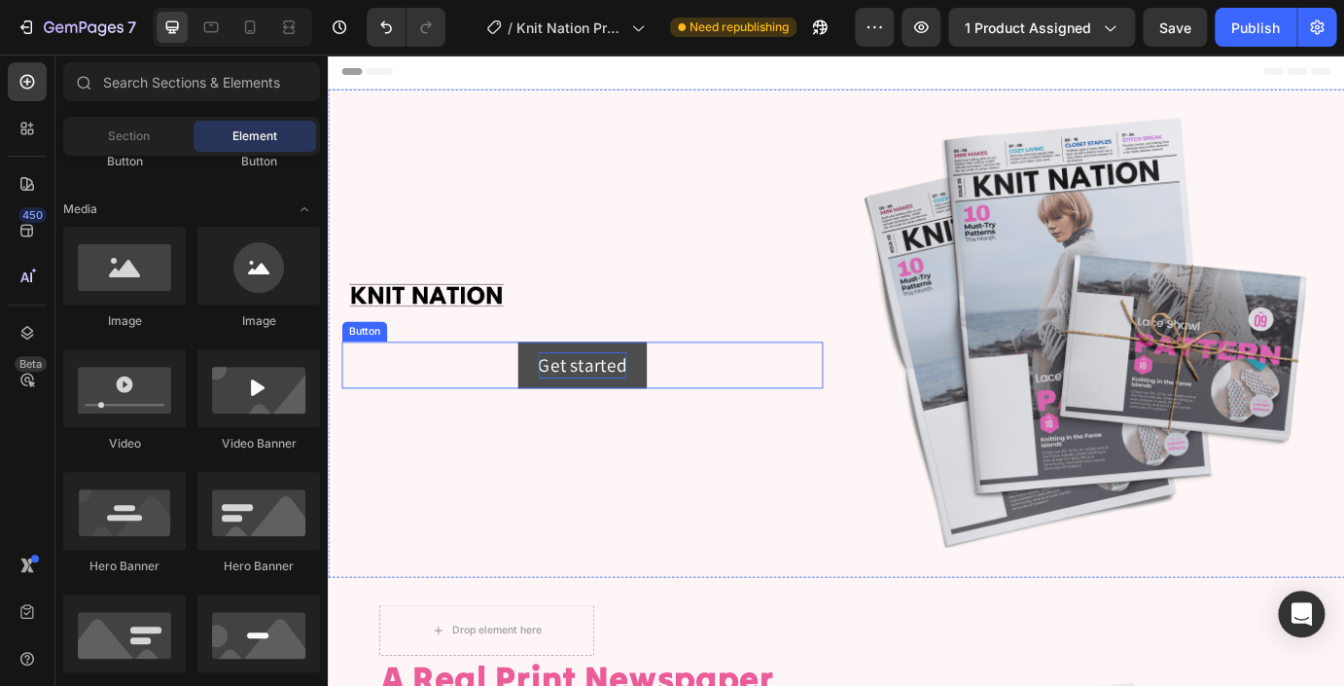
click at [600, 422] on div "Get started" at bounding box center [619, 411] width 101 height 30
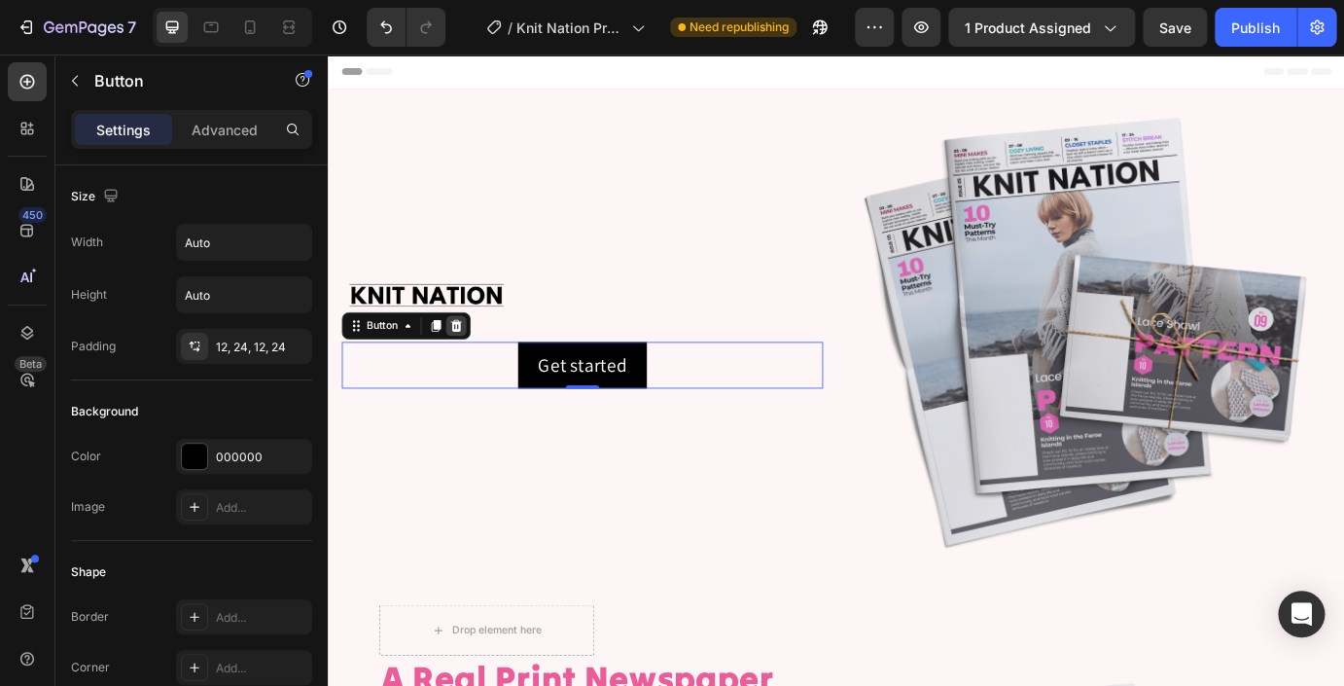
click at [482, 367] on icon at bounding box center [475, 366] width 16 height 16
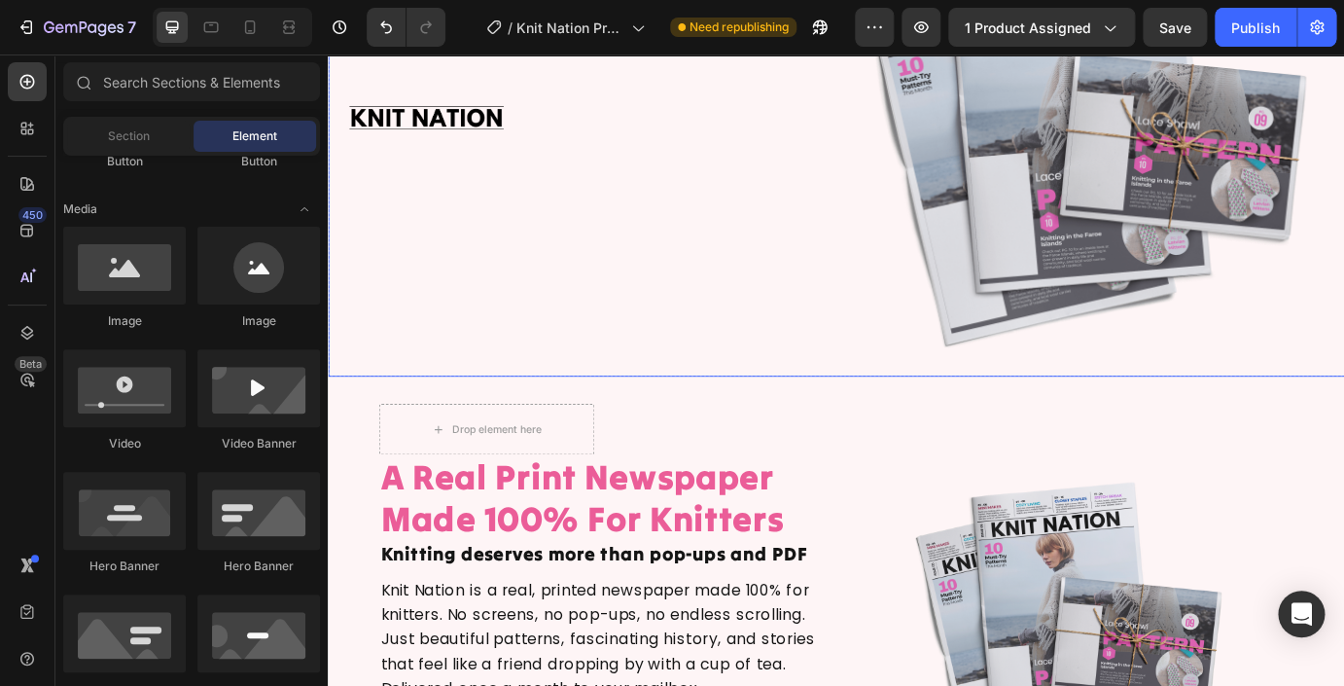
scroll to position [249, 0]
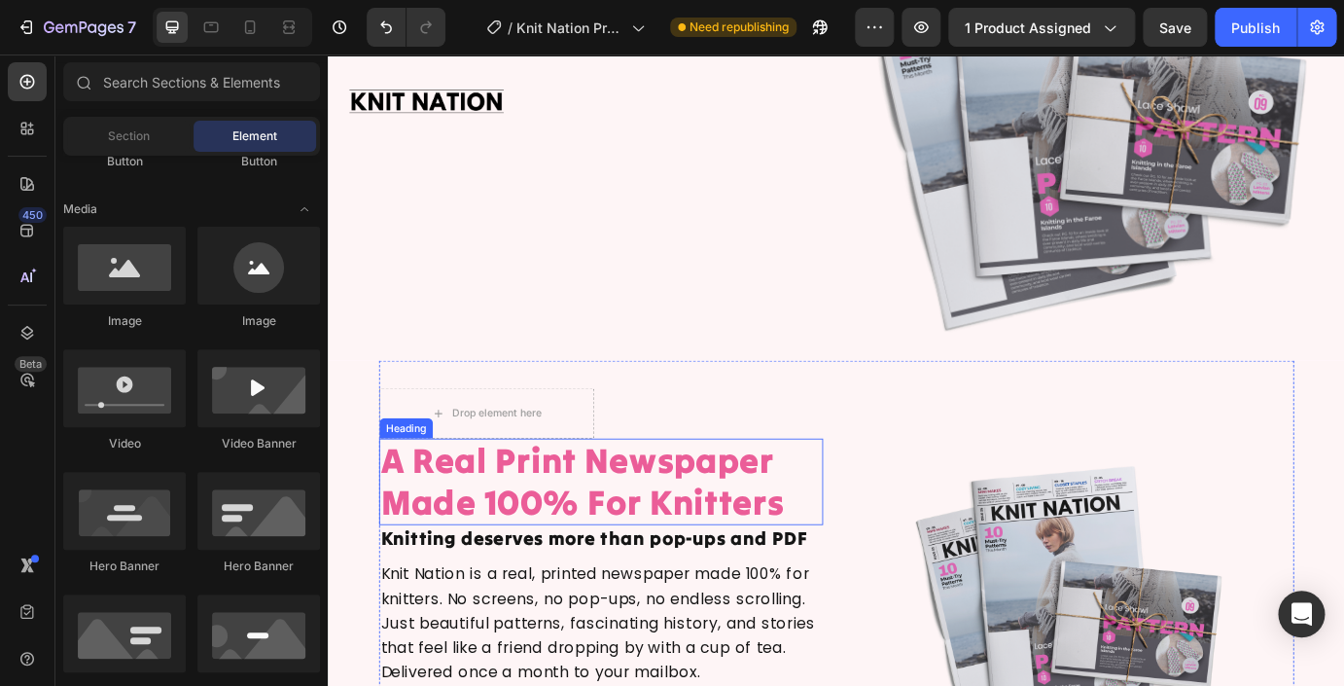
click at [435, 536] on h2 "A Real Print Newspaper Made 100% For Knitters" at bounding box center [641, 544] width 510 height 99
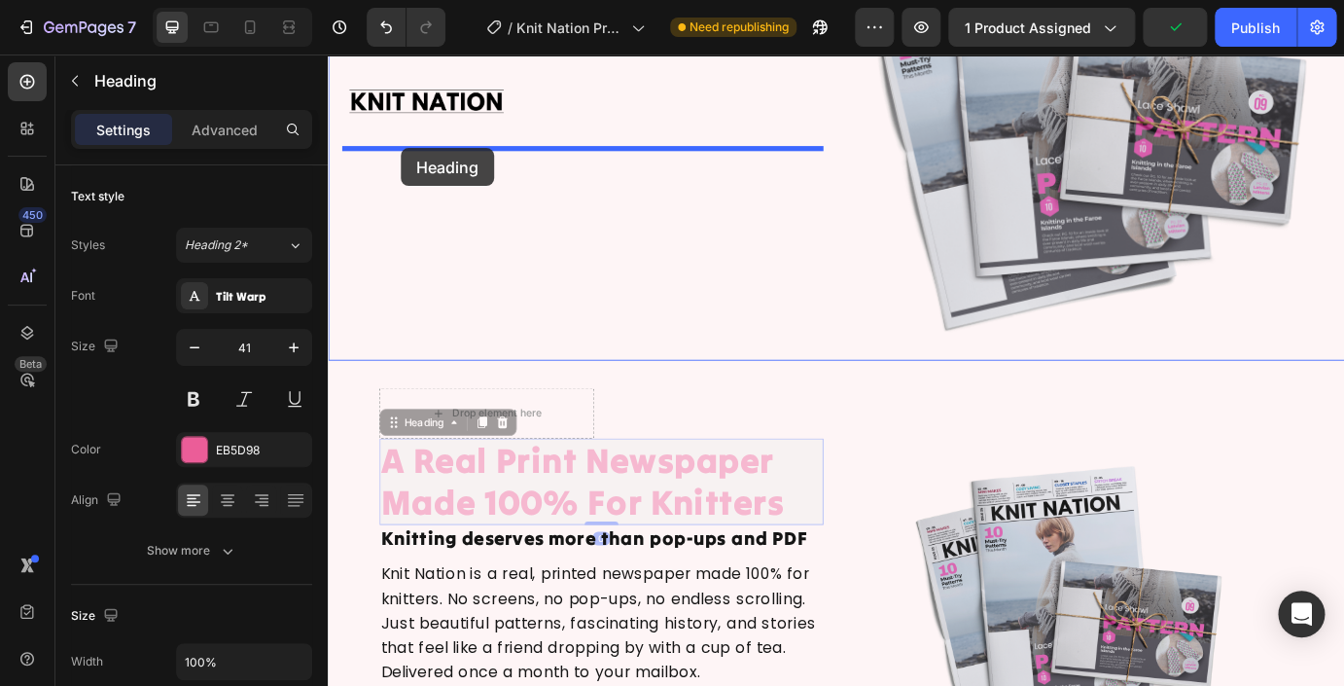
drag, startPoint x: 398, startPoint y: 476, endPoint x: 401, endPoint y: 148, distance: 327.8
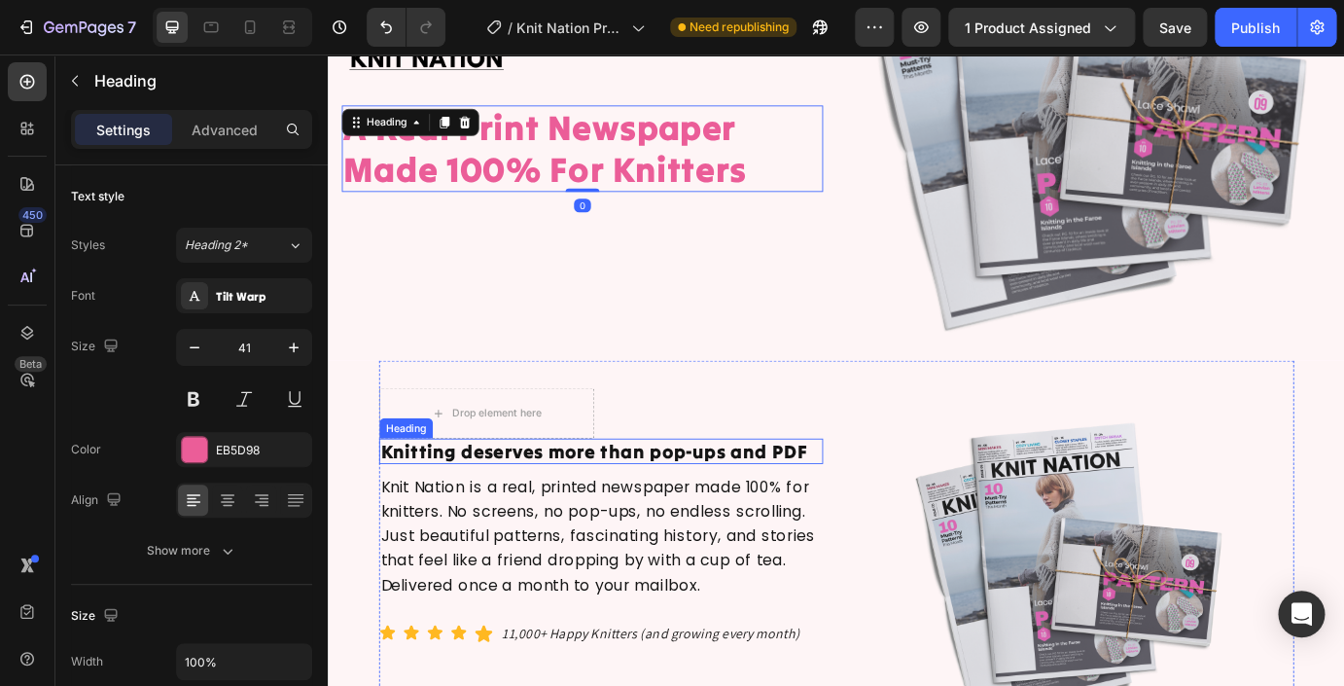
click at [526, 513] on h2 "Knitting deserves more than pop-ups and PDF" at bounding box center [641, 509] width 510 height 29
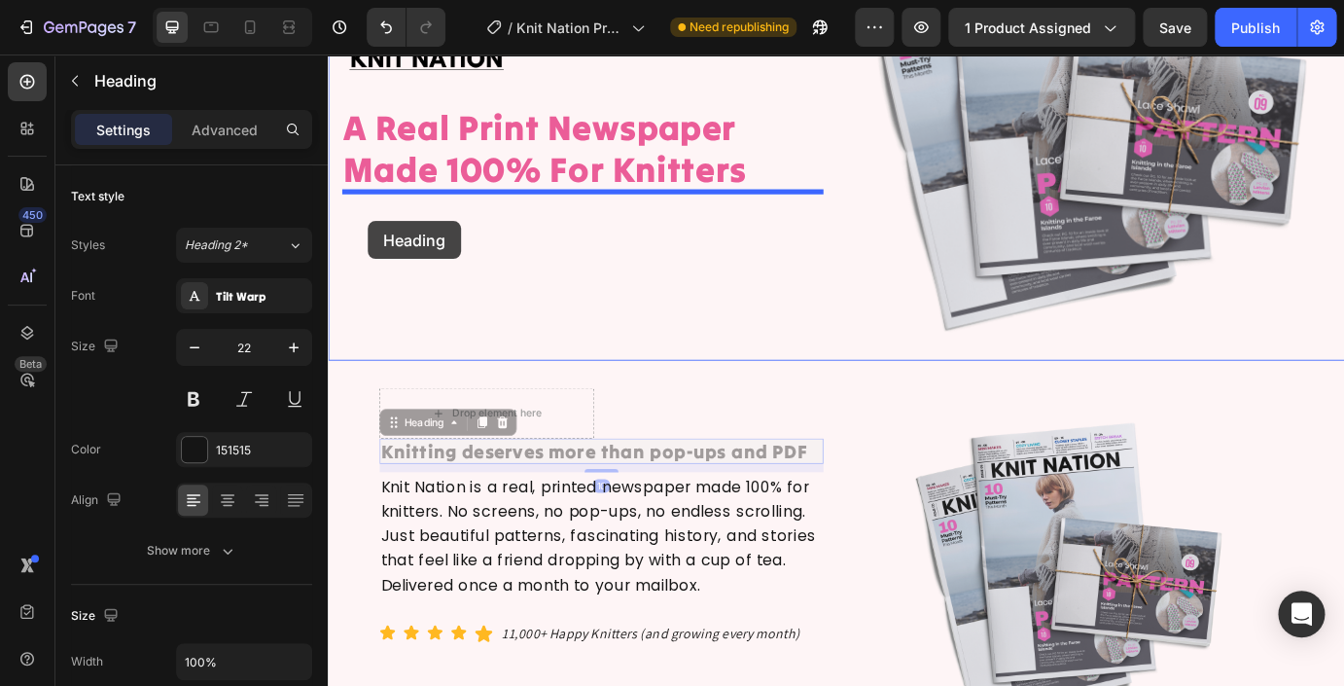
drag, startPoint x: 399, startPoint y: 476, endPoint x: 368, endPoint y: 221, distance: 256.7
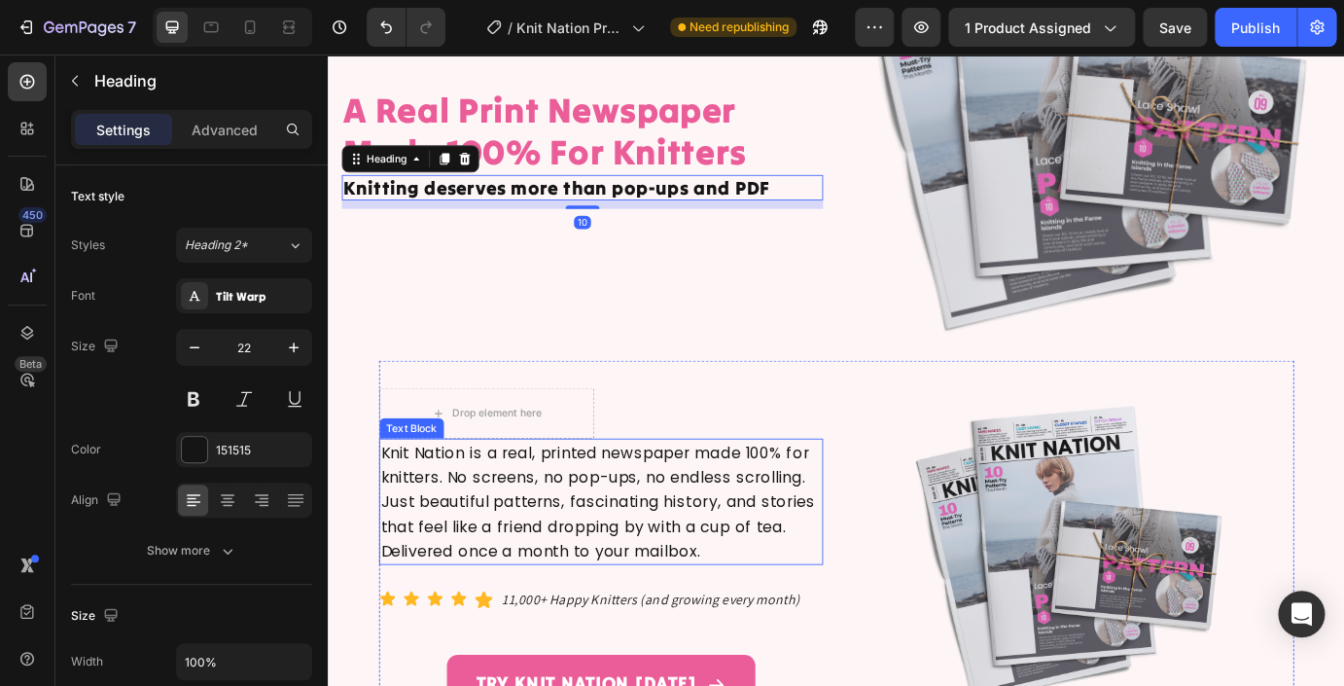
click at [453, 567] on span "Knit Nation is a real, printed newspaper made 100% for knitters. No screens, no…" at bounding box center [637, 567] width 499 height 137
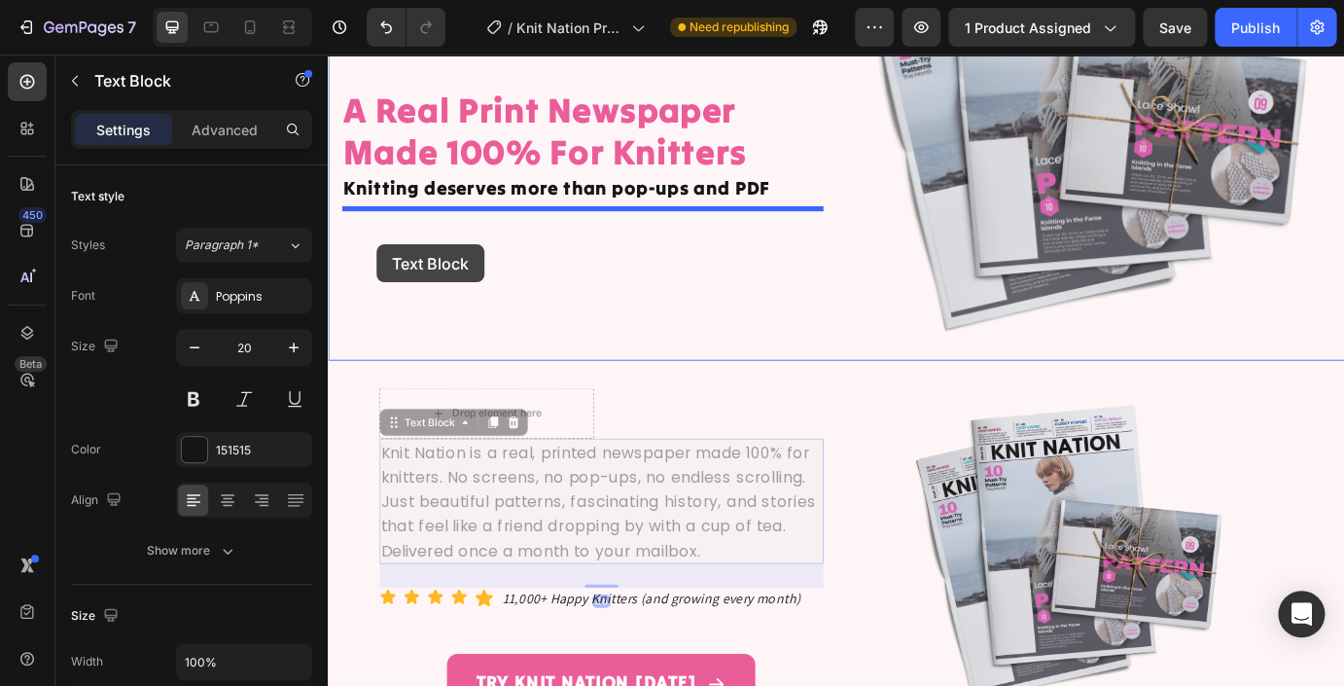
drag, startPoint x: 400, startPoint y: 476, endPoint x: 376, endPoint y: 244, distance: 232.7
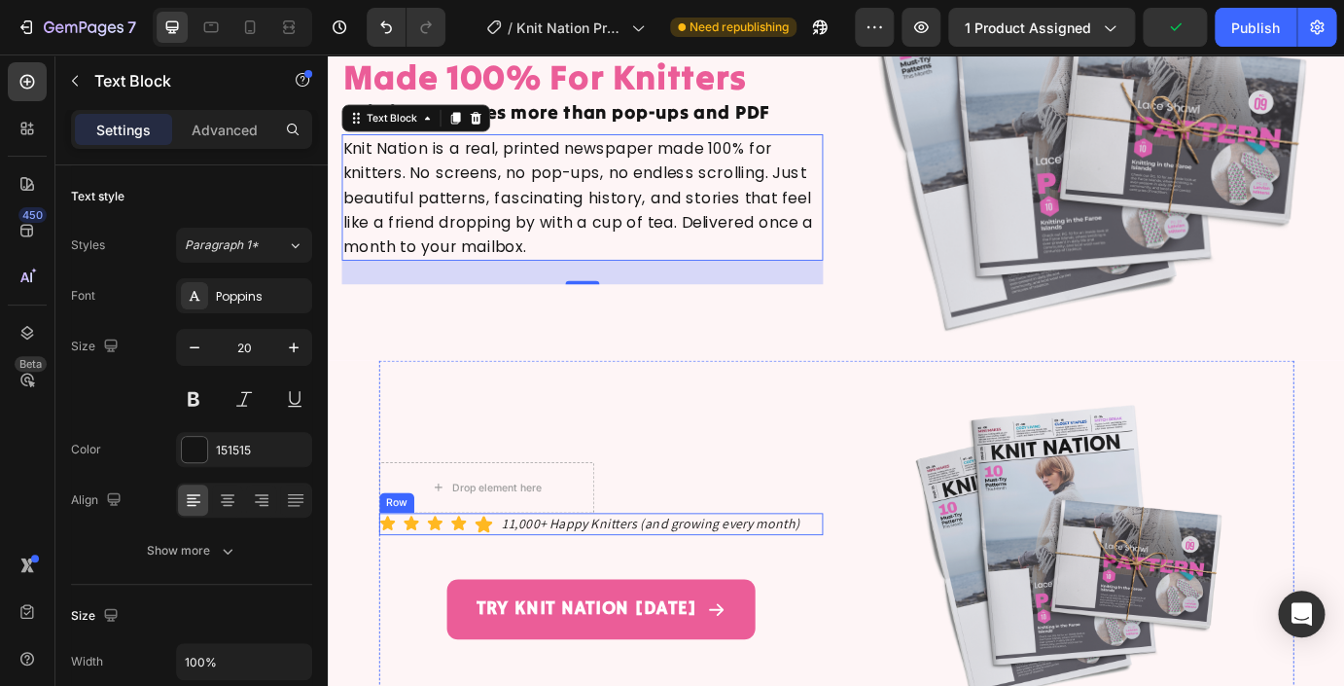
click at [886, 588] on div "Icon Icon Icon Icon Icon Icon List Hoz 11,000+ Happy Knitters (and growing ever…" at bounding box center [641, 593] width 510 height 25
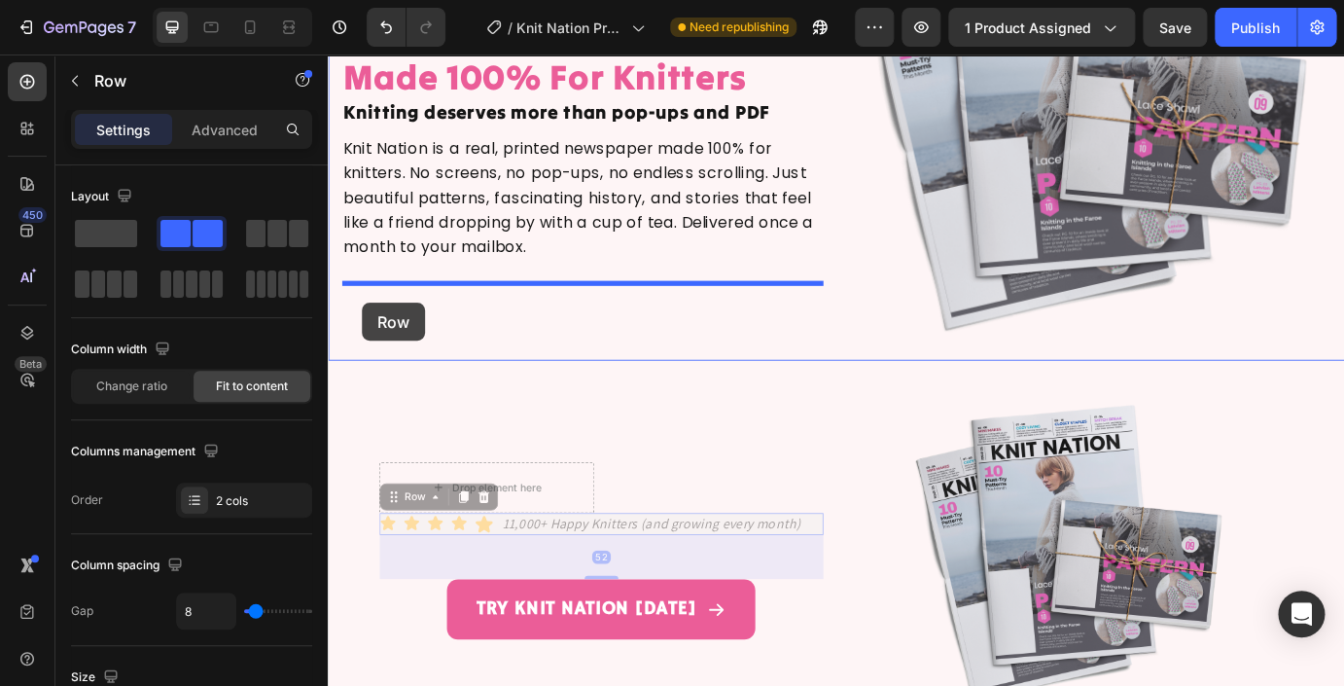
drag, startPoint x: 403, startPoint y: 568, endPoint x: 362, endPoint y: 302, distance: 268.6
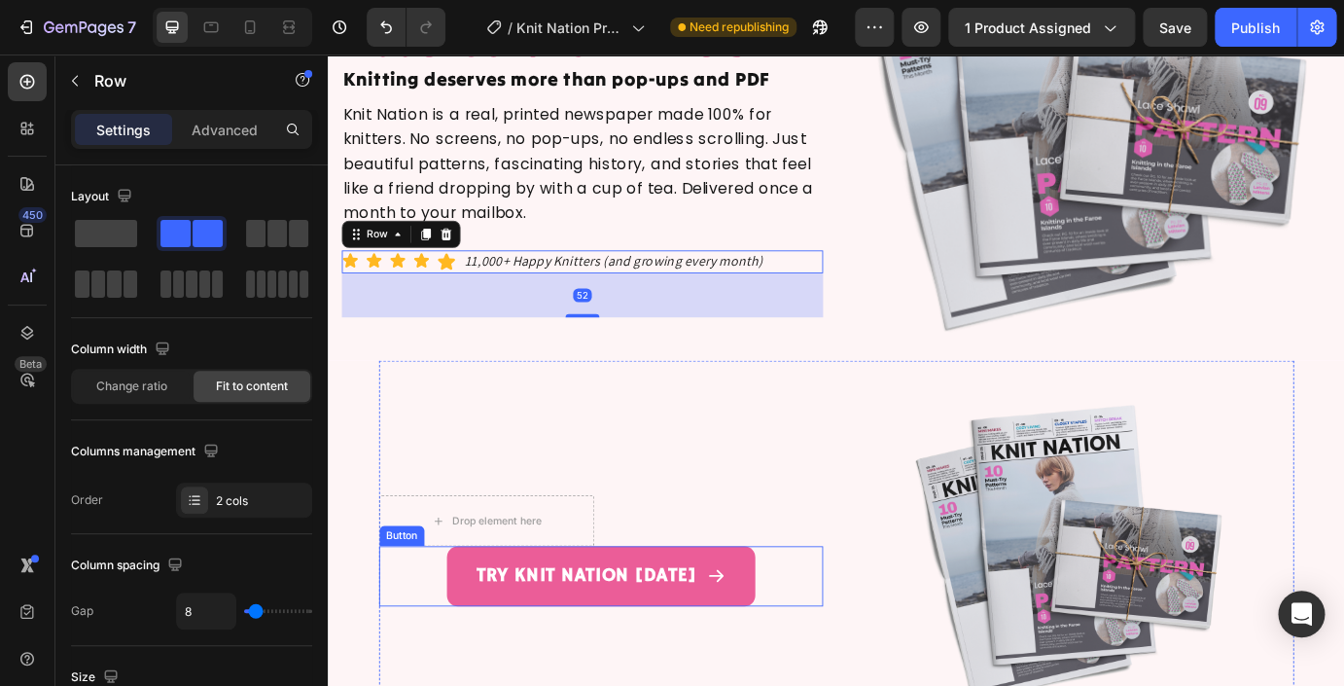
click at [408, 640] on div "TRY KNIT NATION TODAY Button" at bounding box center [641, 653] width 510 height 69
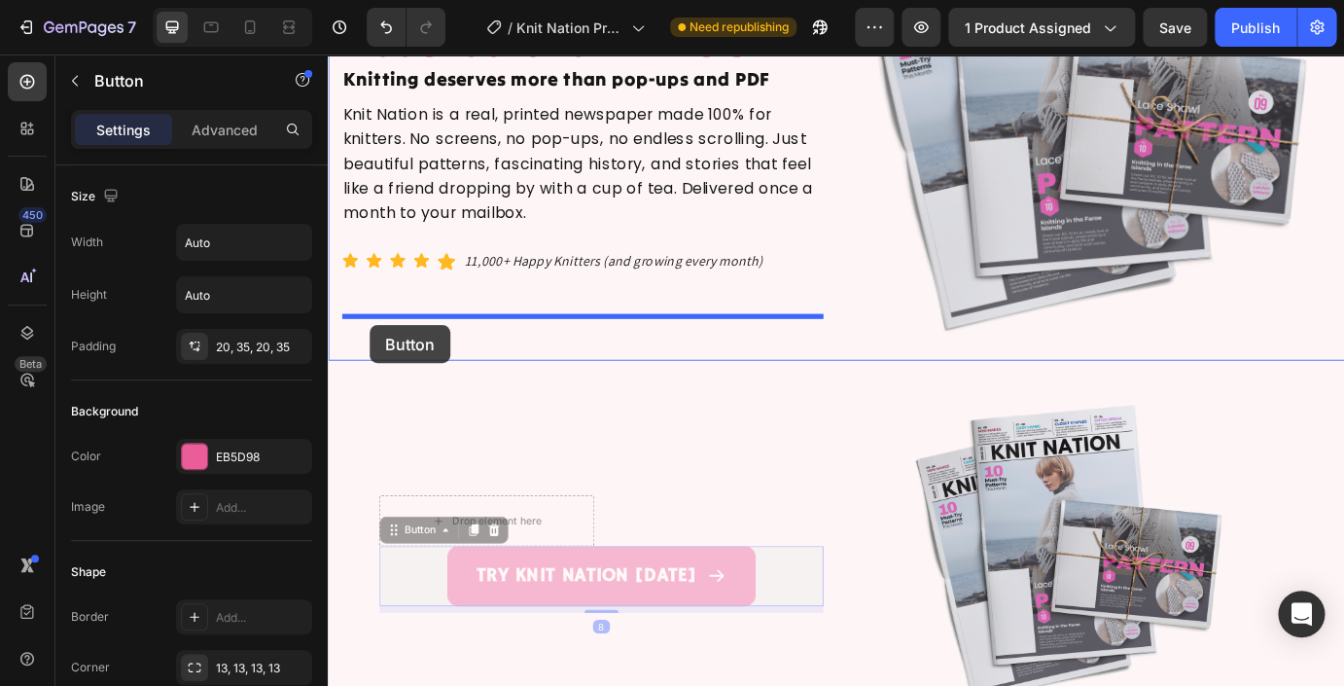
drag, startPoint x: 404, startPoint y: 600, endPoint x: 370, endPoint y: 325, distance: 277.3
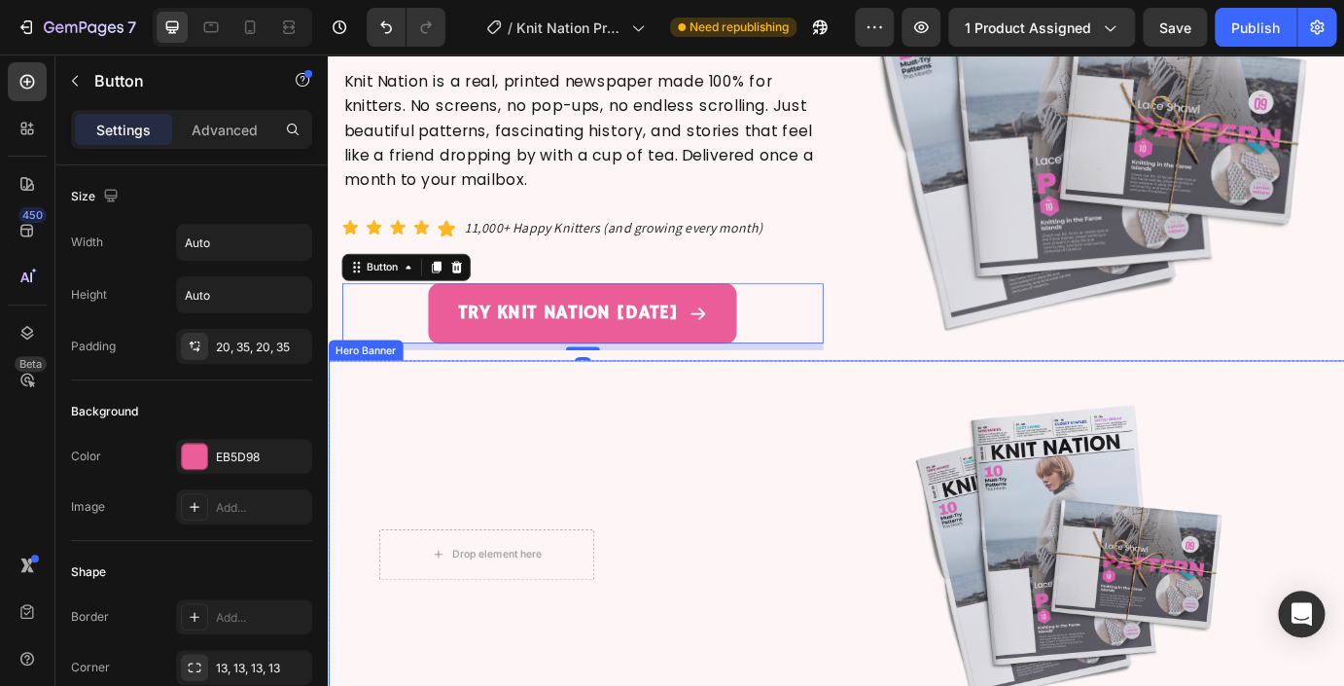
click at [371, 457] on div "Background Image" at bounding box center [911, 628] width 1167 height 444
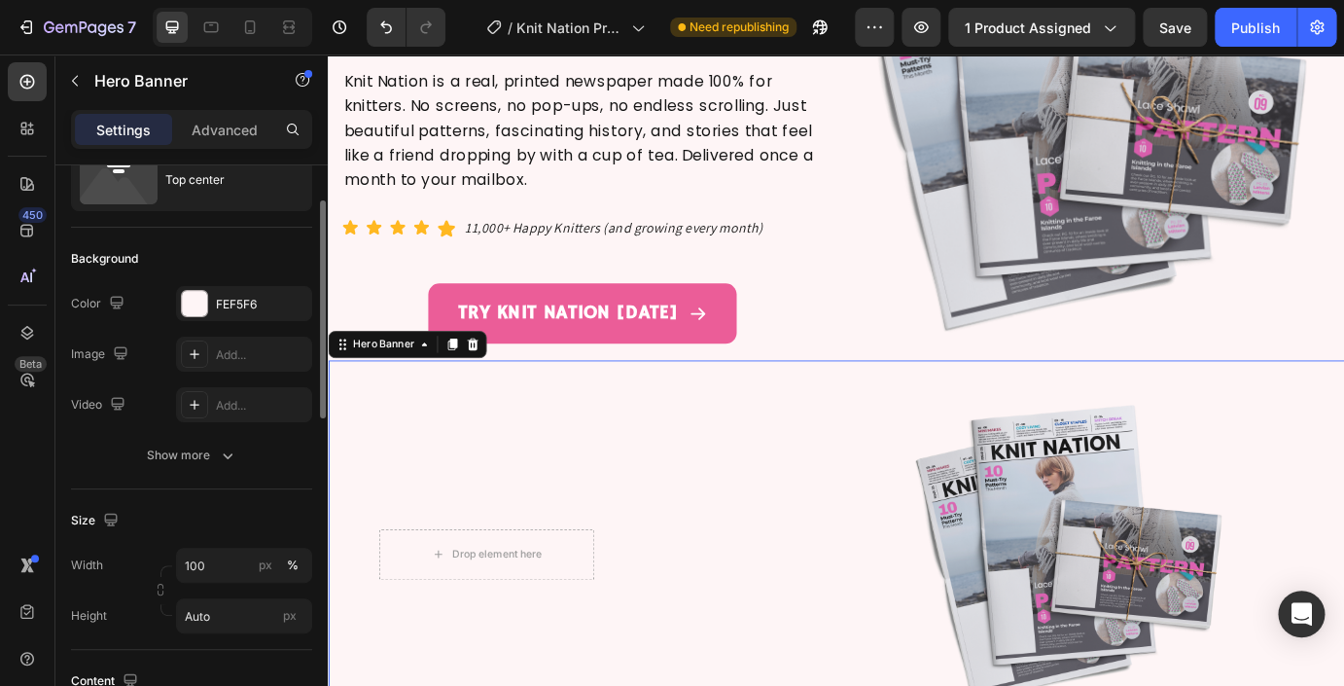
scroll to position [80, 0]
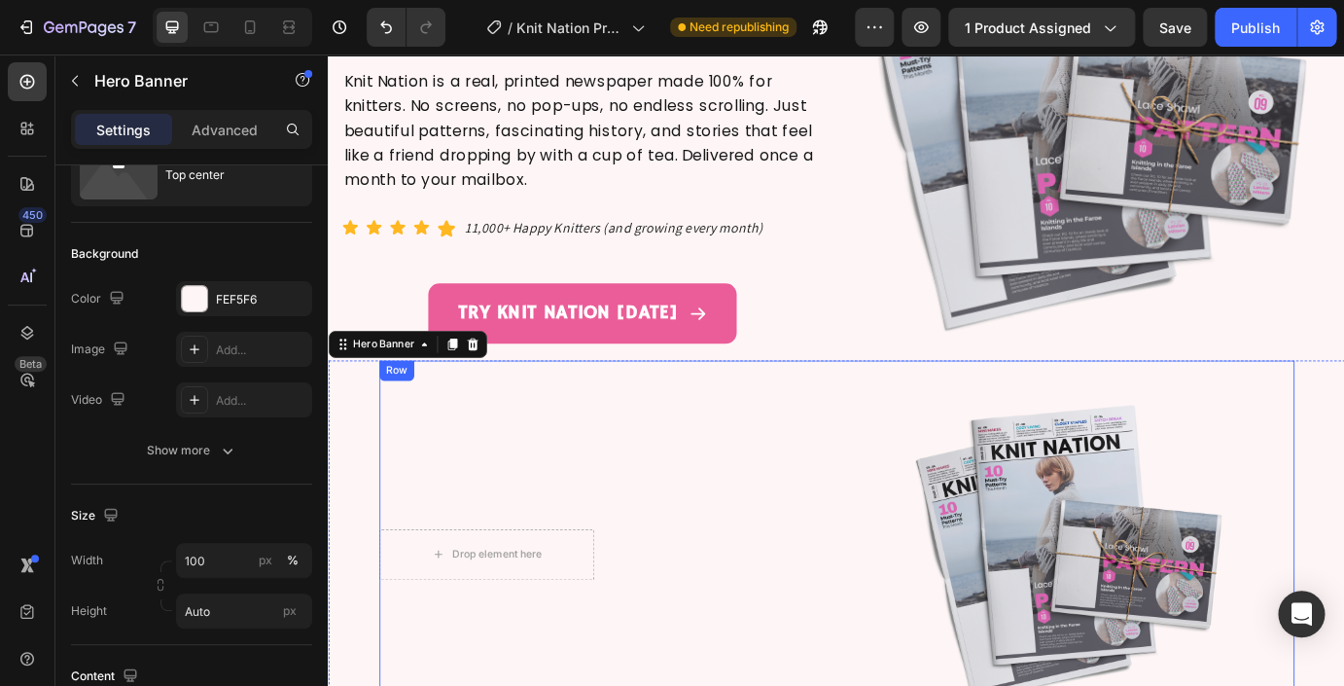
click at [389, 451] on div "Drop element here Image Row" at bounding box center [641, 628] width 510 height 382
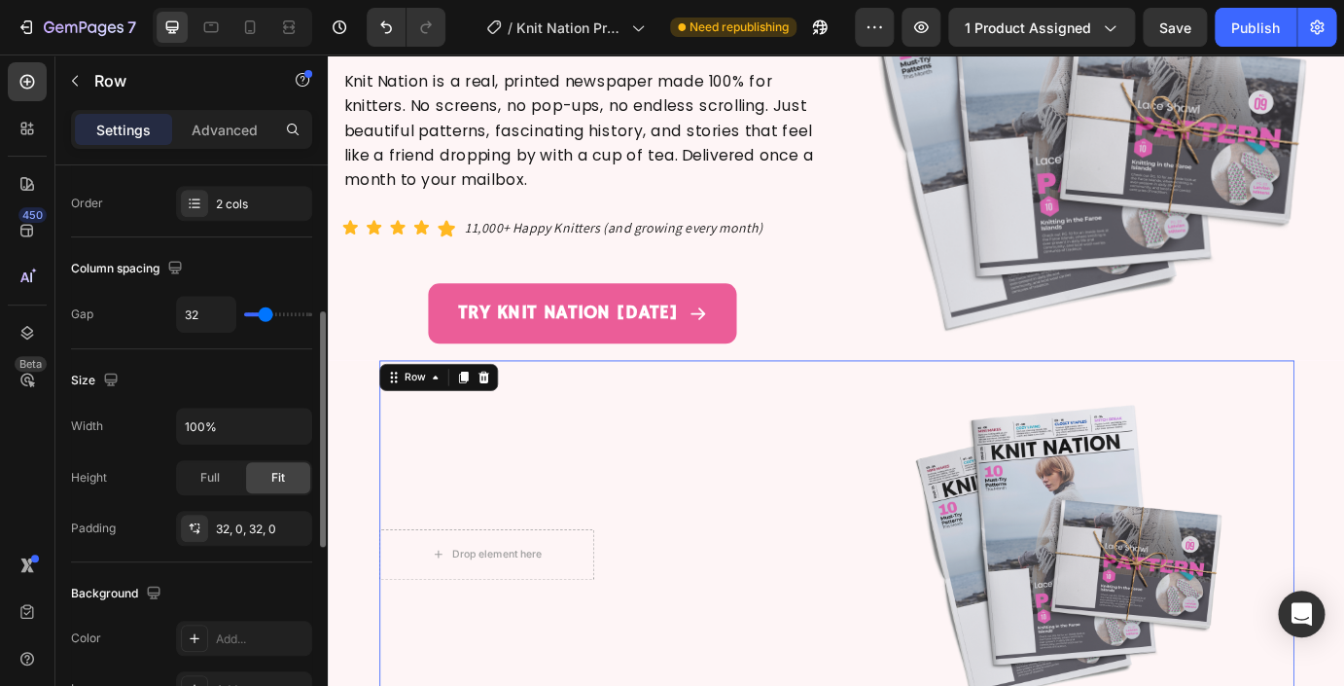
scroll to position [350, 0]
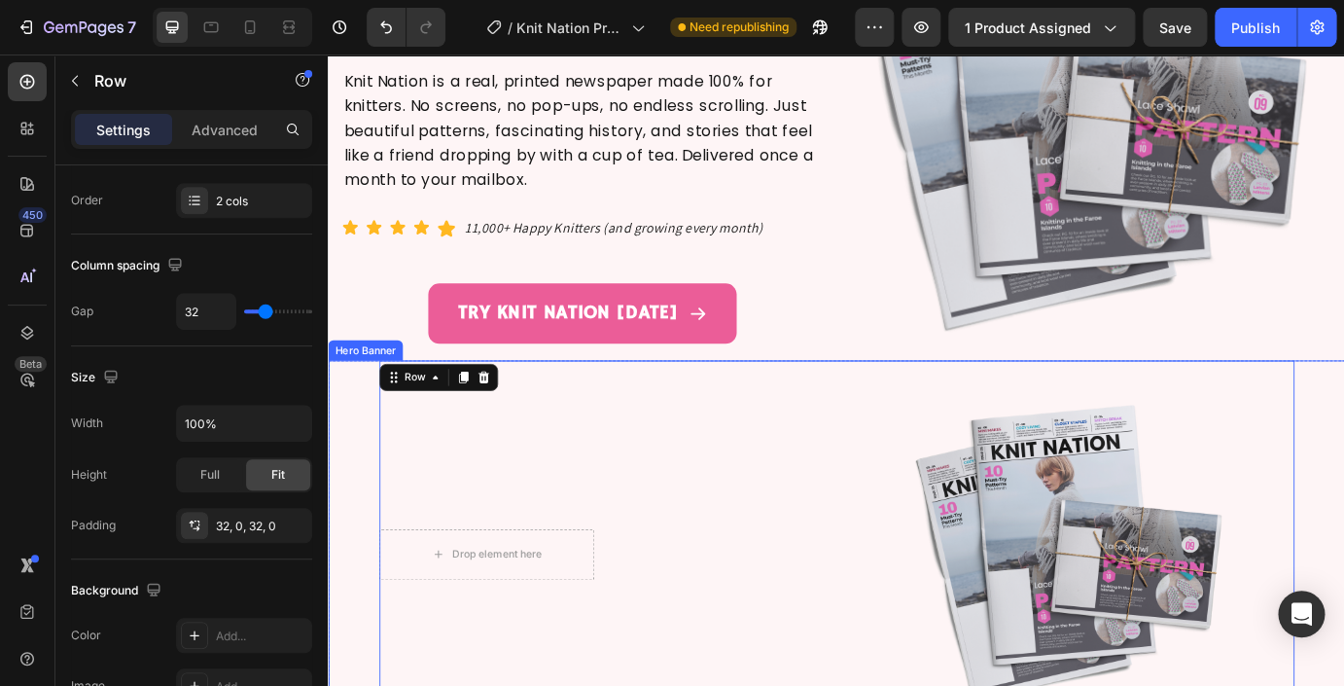
click at [352, 433] on div "Background Image" at bounding box center [911, 628] width 1167 height 444
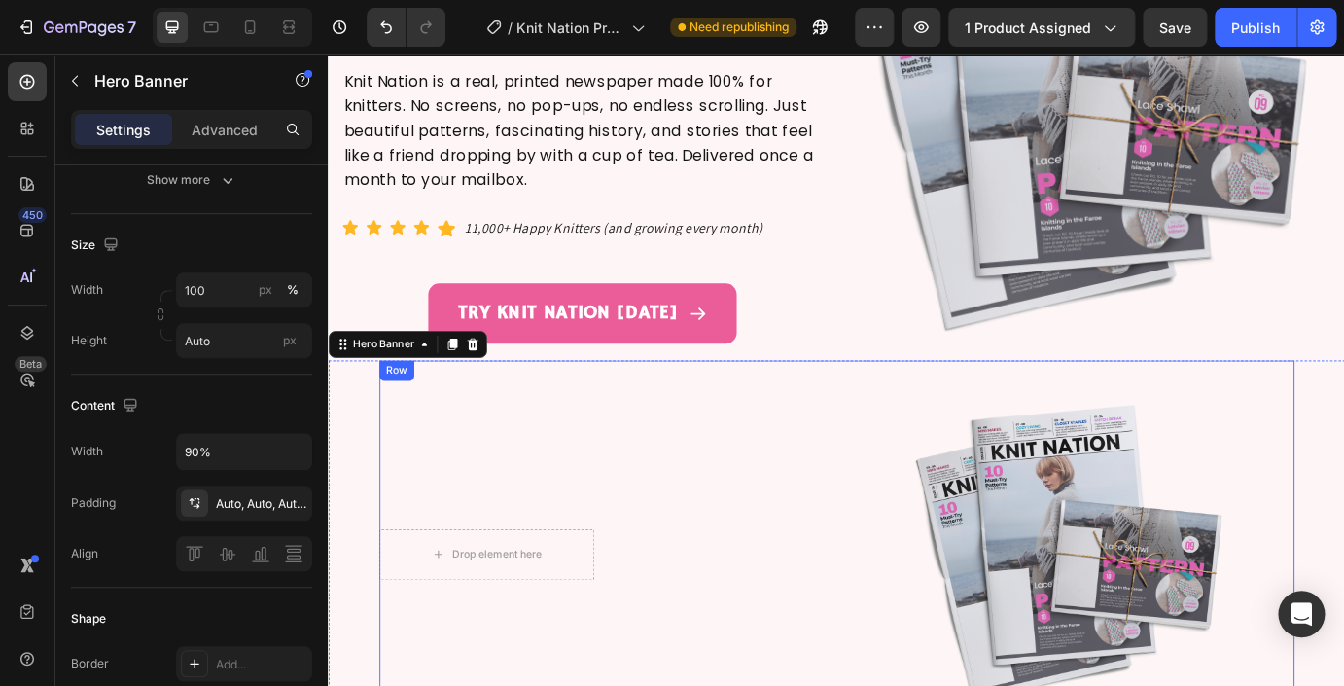
scroll to position [0, 0]
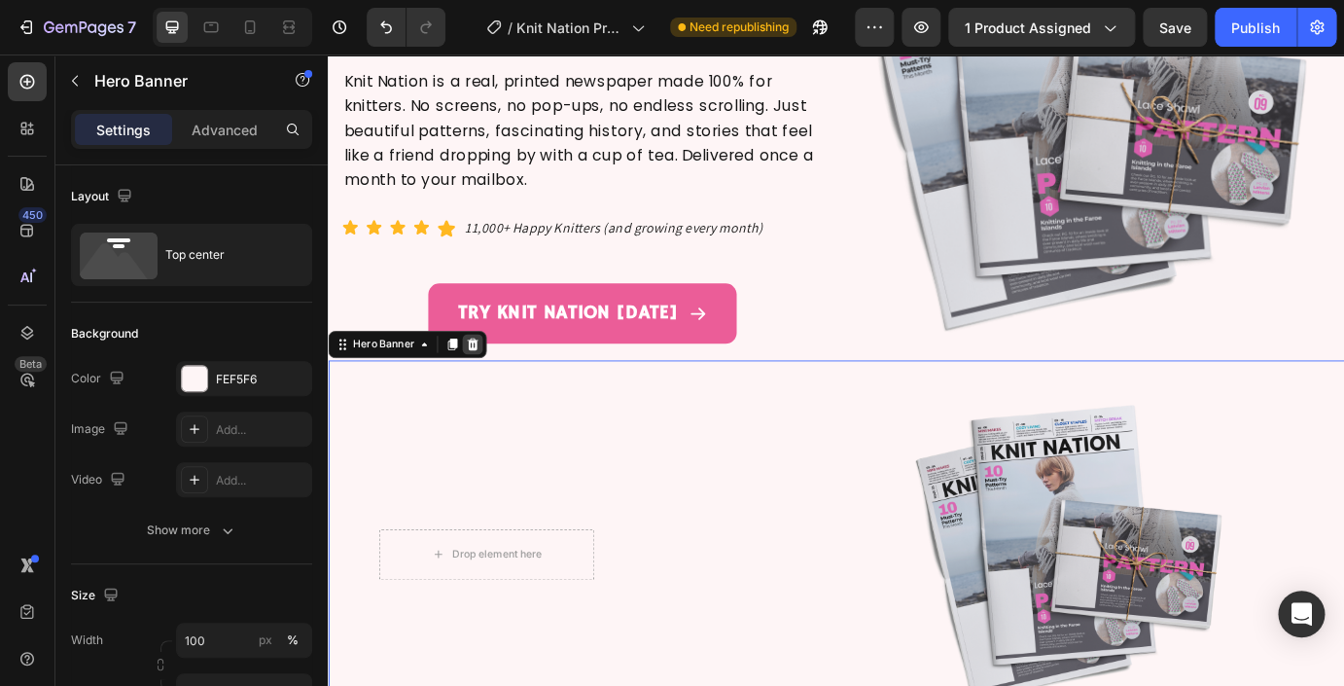
click at [498, 383] on icon at bounding box center [493, 387] width 13 height 14
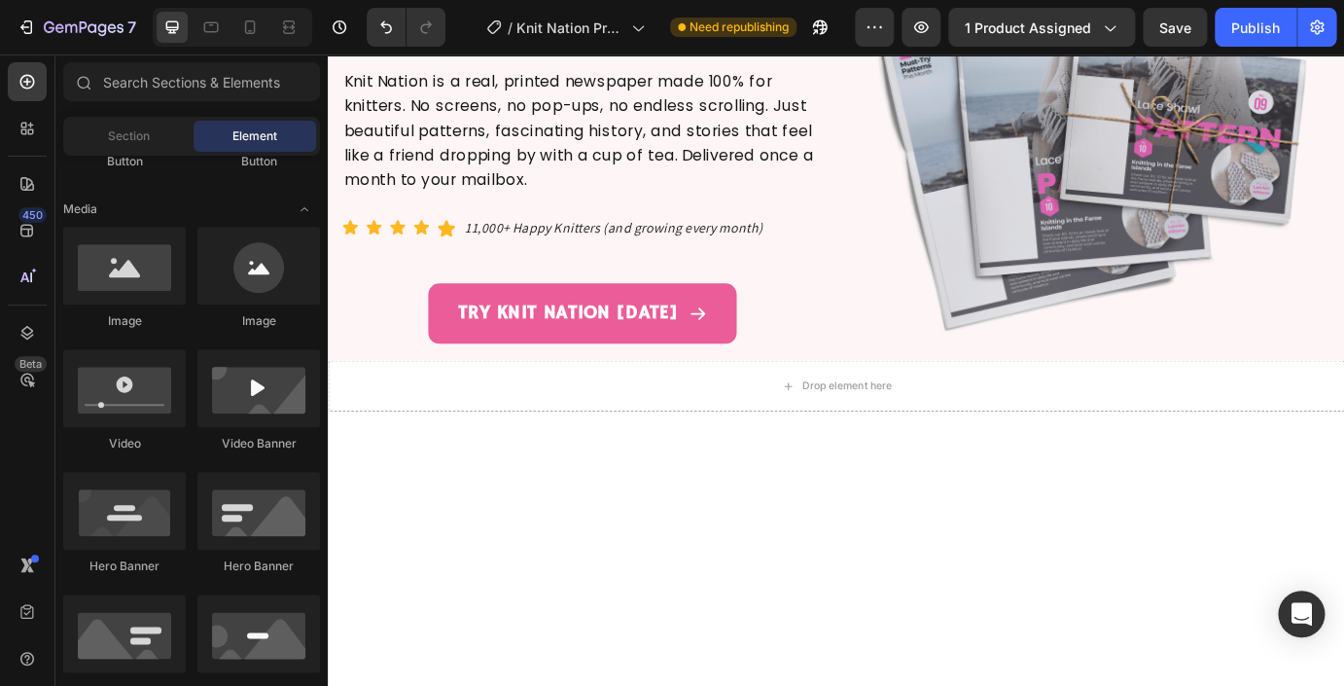
scroll to position [573, 0]
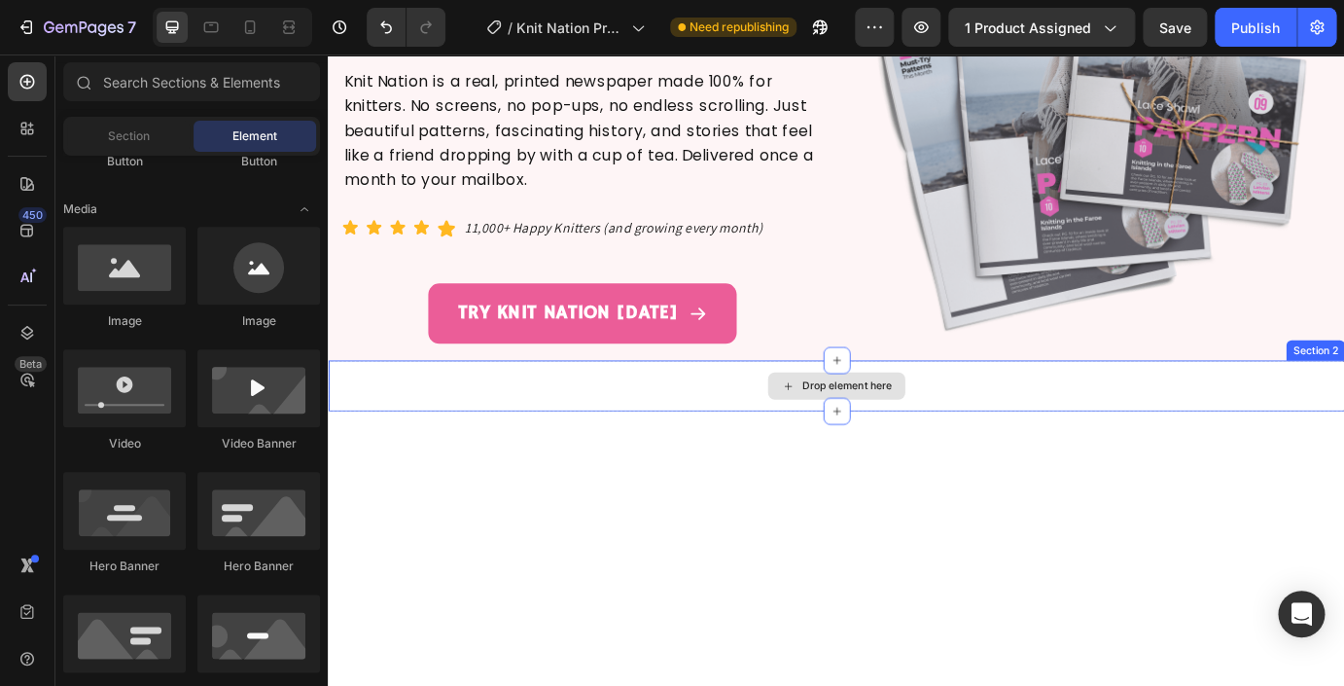
click at [623, 444] on div "Drop element here" at bounding box center [911, 435] width 1167 height 58
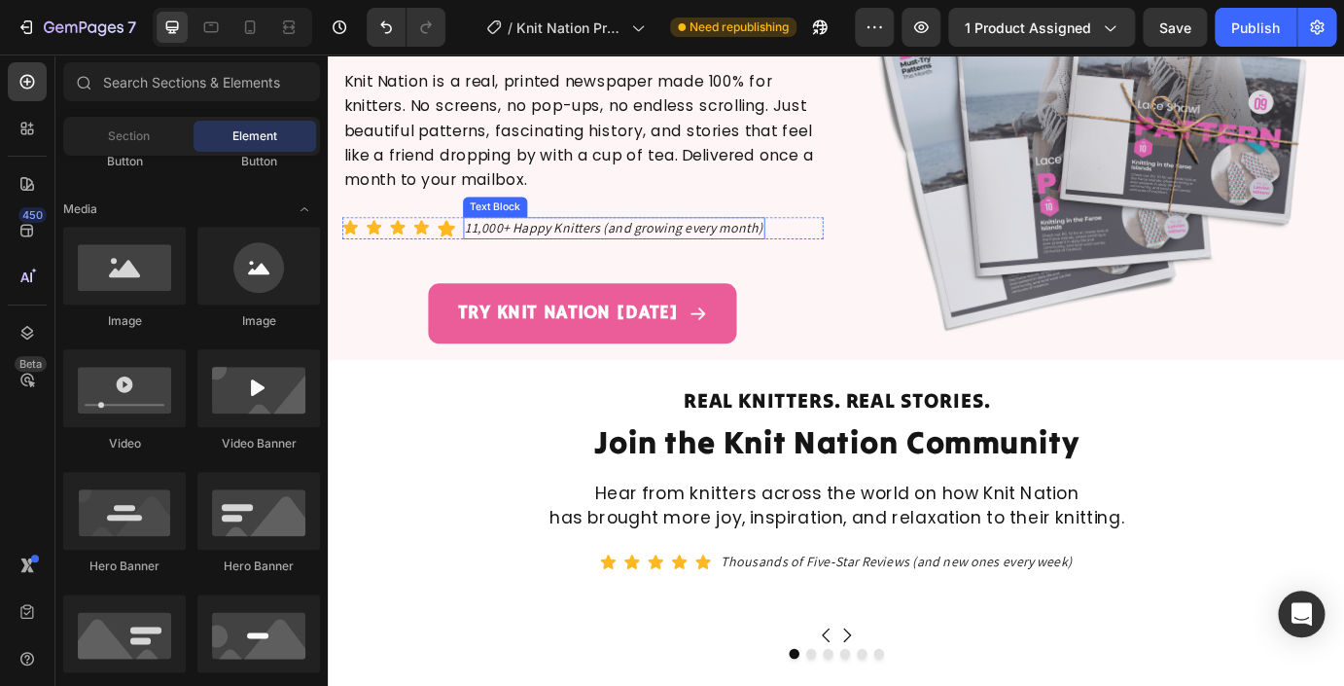
scroll to position [0, 0]
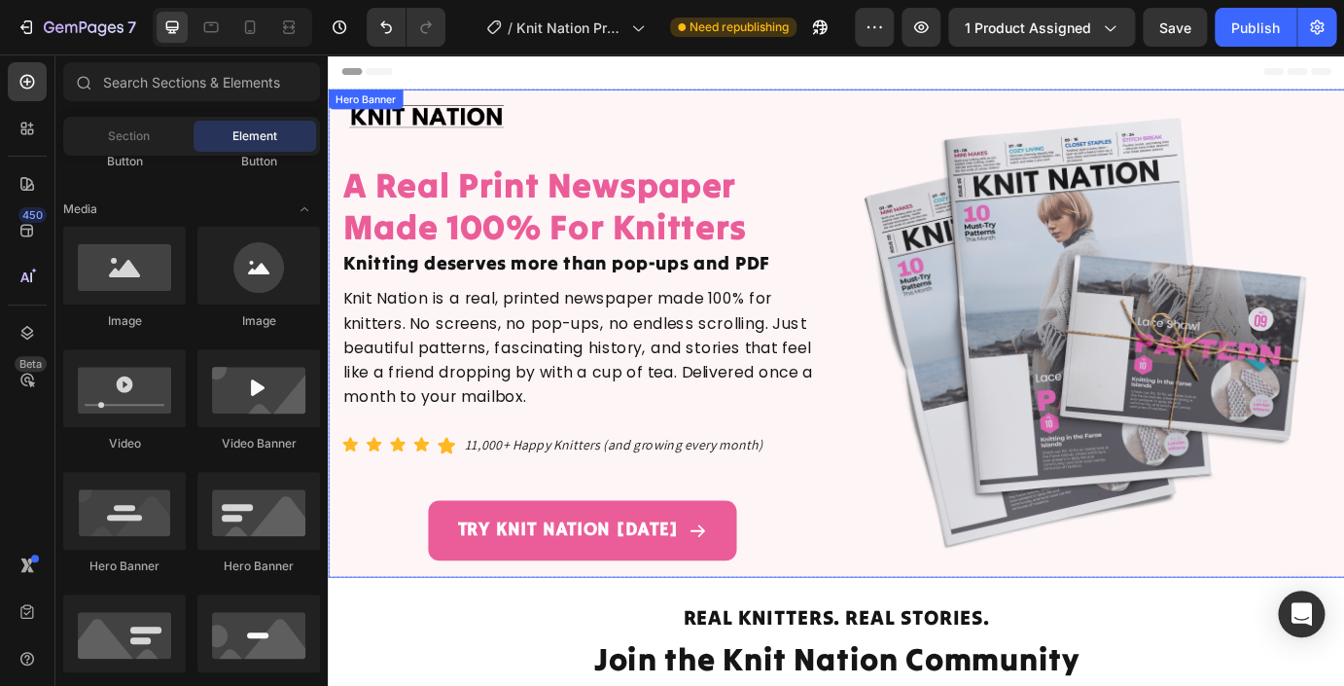
click at [650, 103] on div "Image A Real Print Newspaper Made 100% For Knitters Heading Knitting deserves m…" at bounding box center [619, 374] width 552 height 552
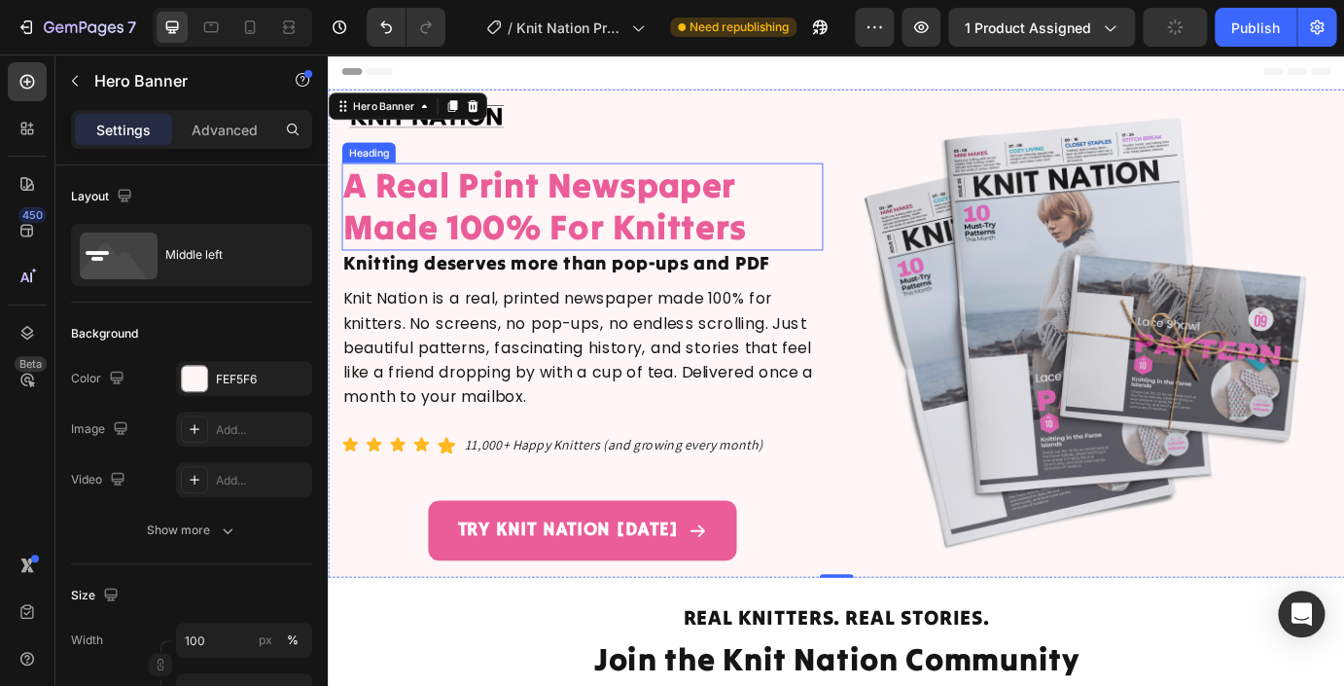
click at [572, 265] on h2 "A Real Print Newspaper Made 100% For Knitters" at bounding box center [619, 228] width 552 height 99
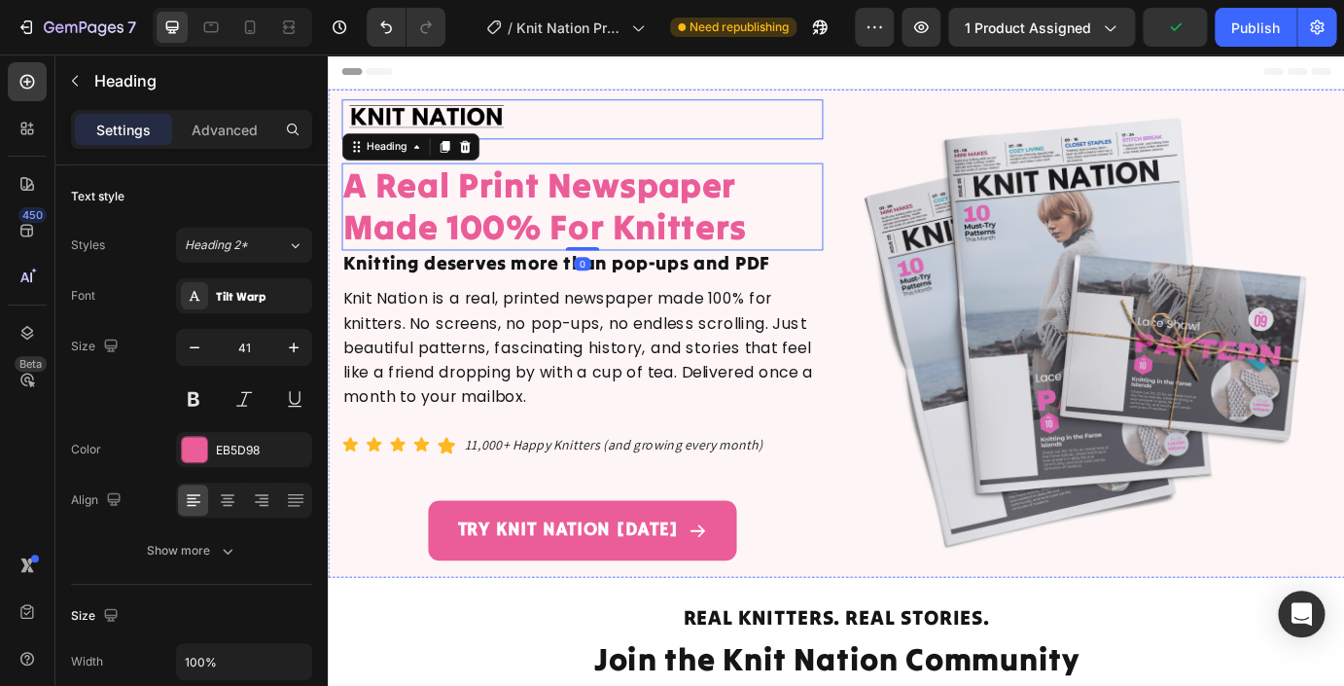
click at [534, 134] on img at bounding box center [440, 129] width 195 height 46
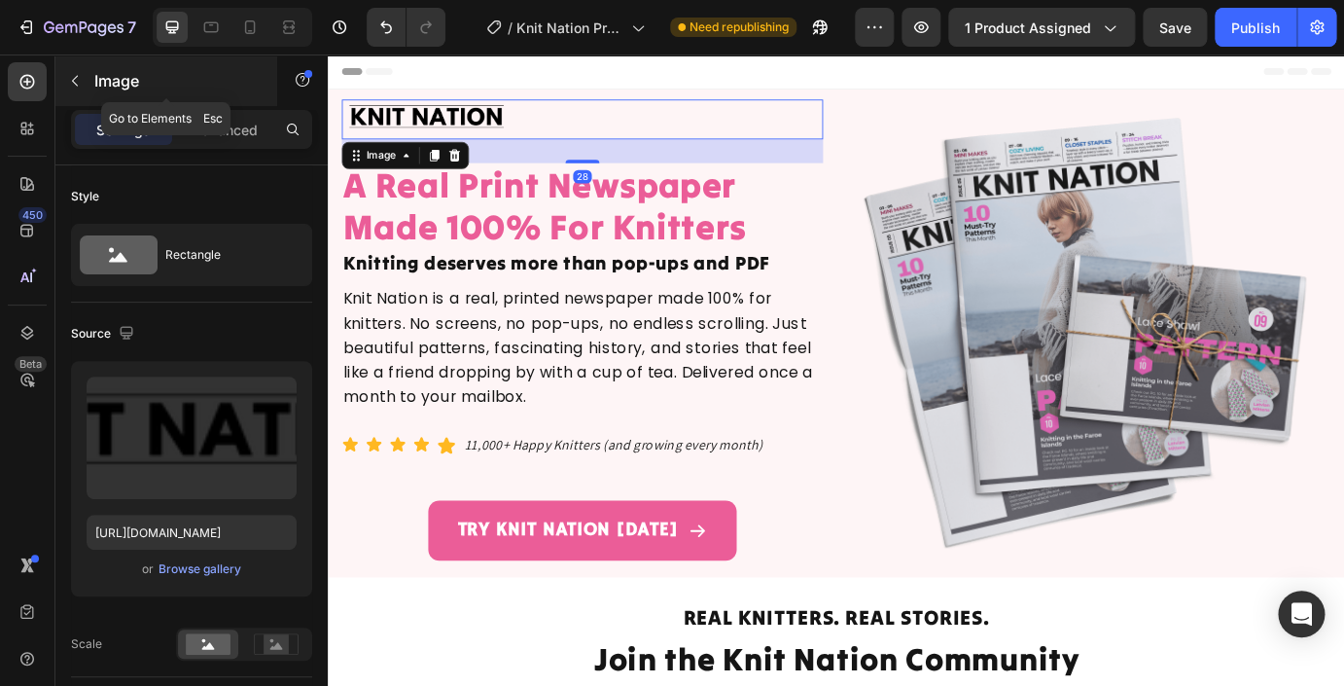
click at [79, 86] on icon "button" at bounding box center [75, 81] width 16 height 16
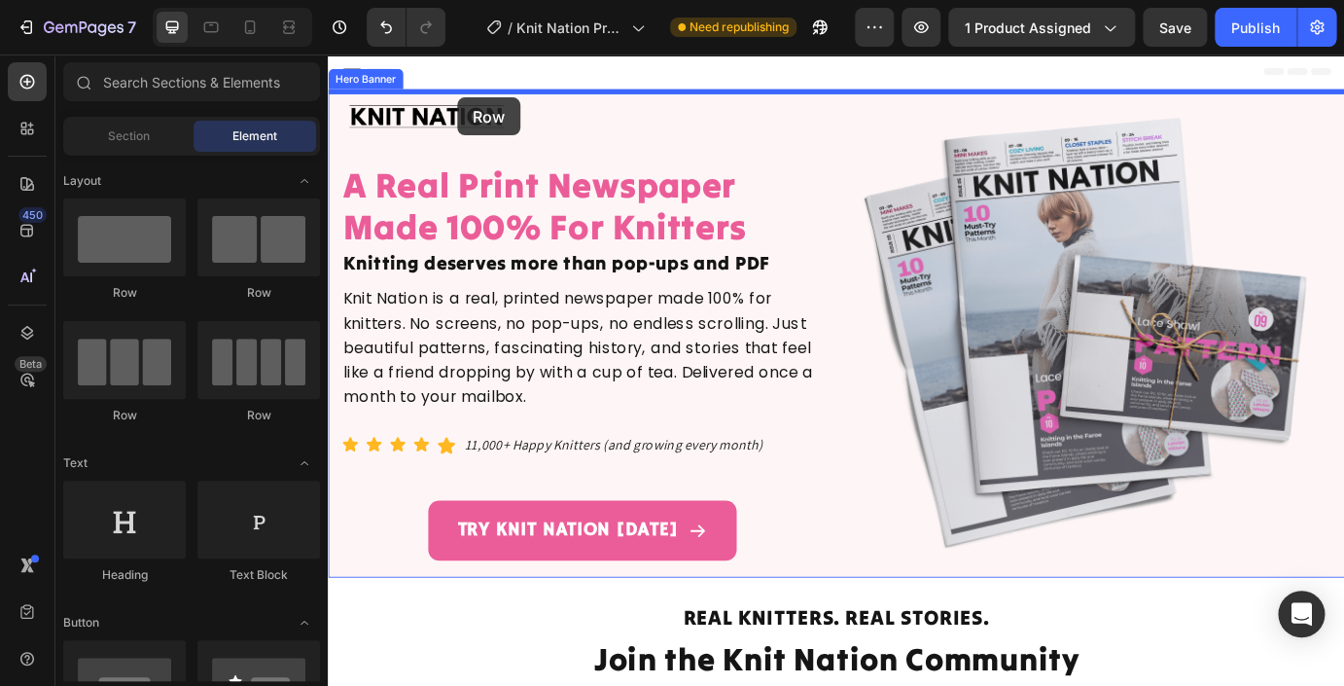
drag, startPoint x: 442, startPoint y: 304, endPoint x: 457, endPoint y: 97, distance: 207.8
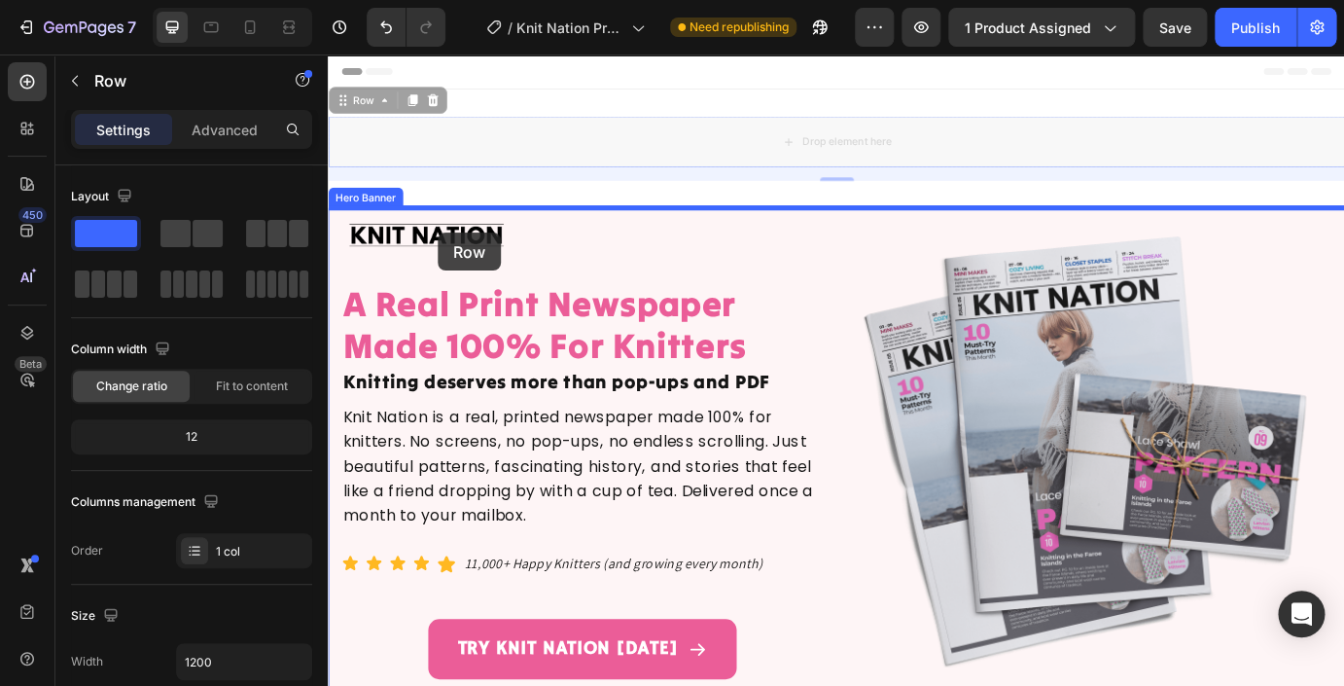
drag, startPoint x: 342, startPoint y: 107, endPoint x: 438, endPoint y: 232, distance: 157.6
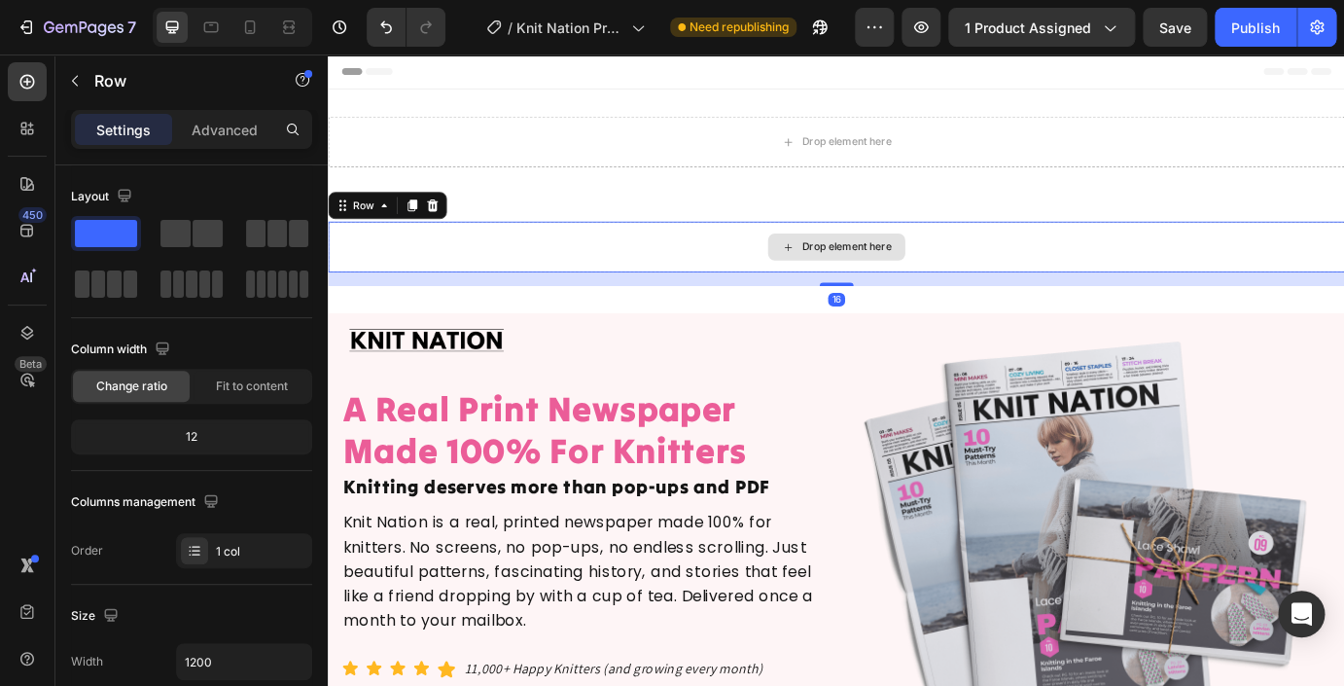
click at [753, 288] on div "Drop element here" at bounding box center [911, 275] width 1167 height 58
click at [446, 230] on icon at bounding box center [448, 228] width 13 height 14
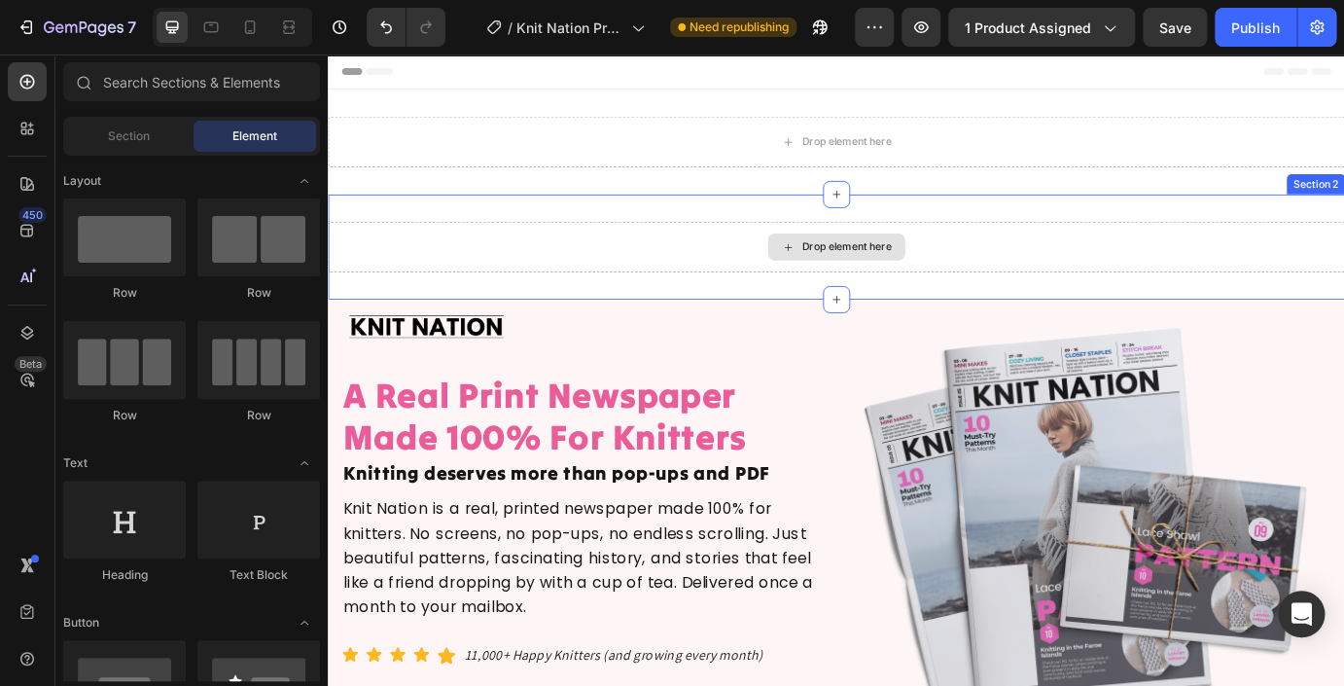
click at [754, 265] on div "Drop element here" at bounding box center [911, 275] width 1167 height 58
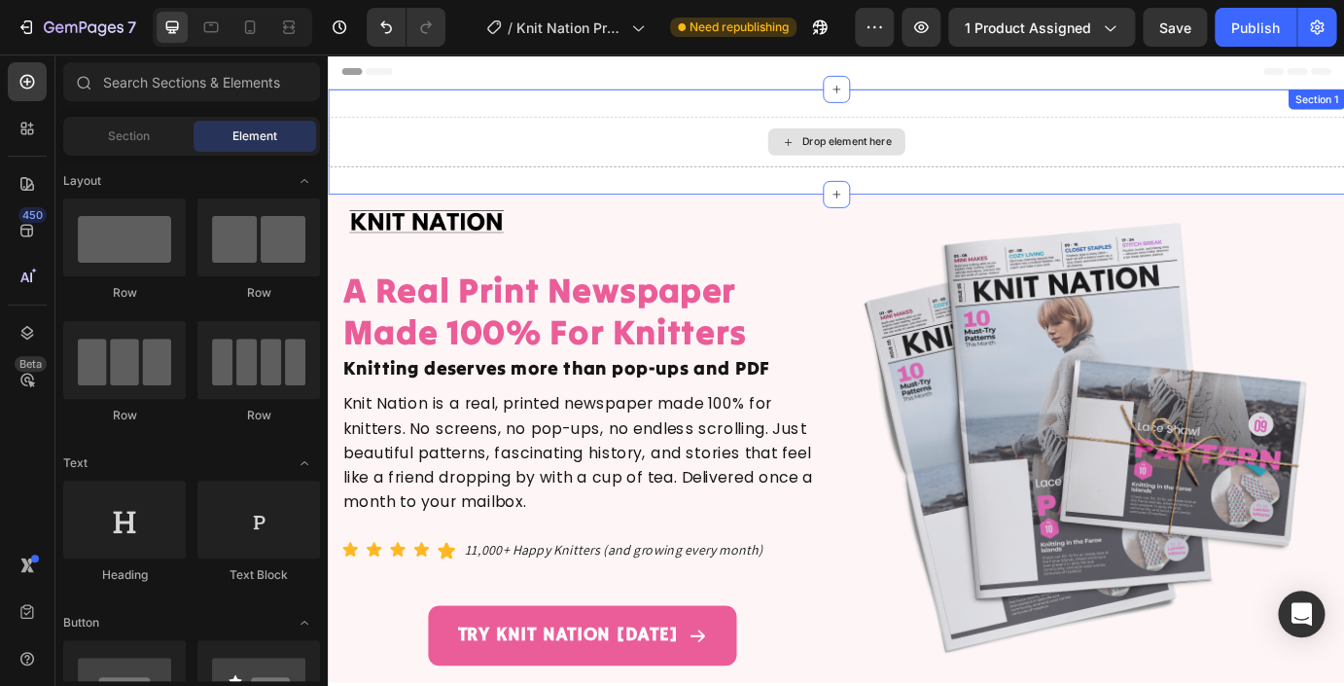
click at [1343, 150] on div "Drop element here" at bounding box center [911, 154] width 1167 height 58
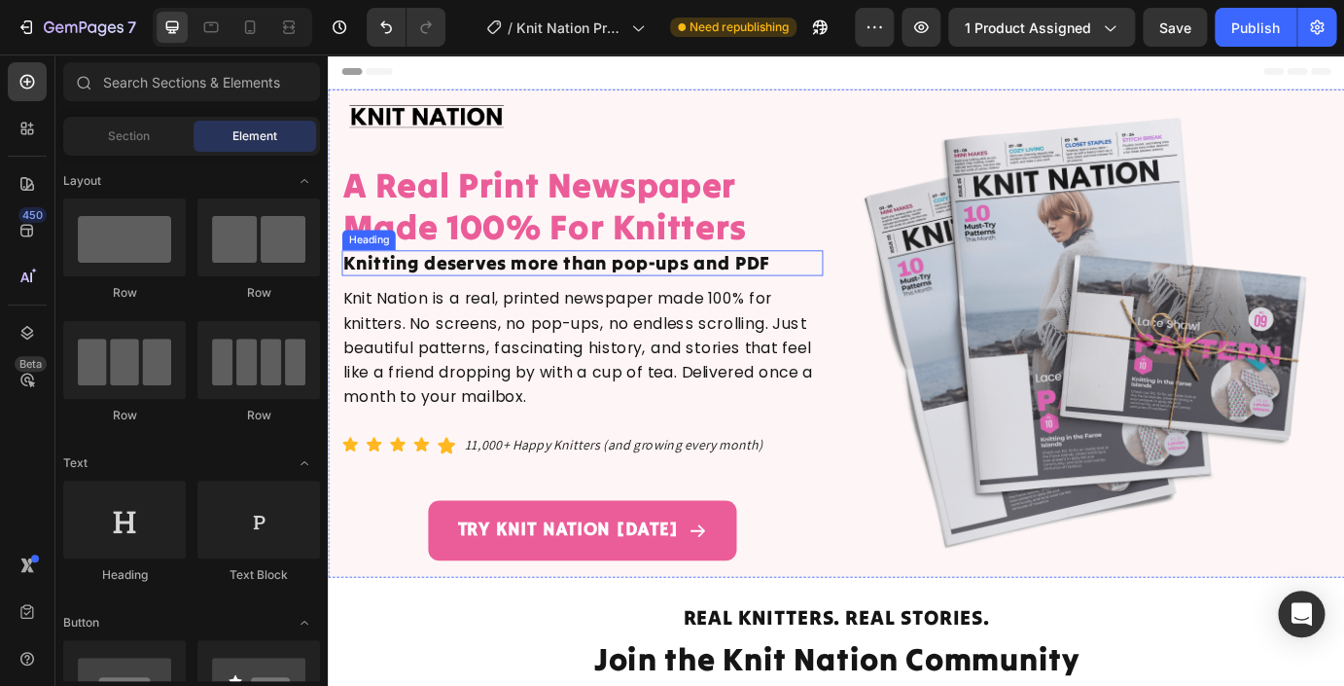
scroll to position [66, 0]
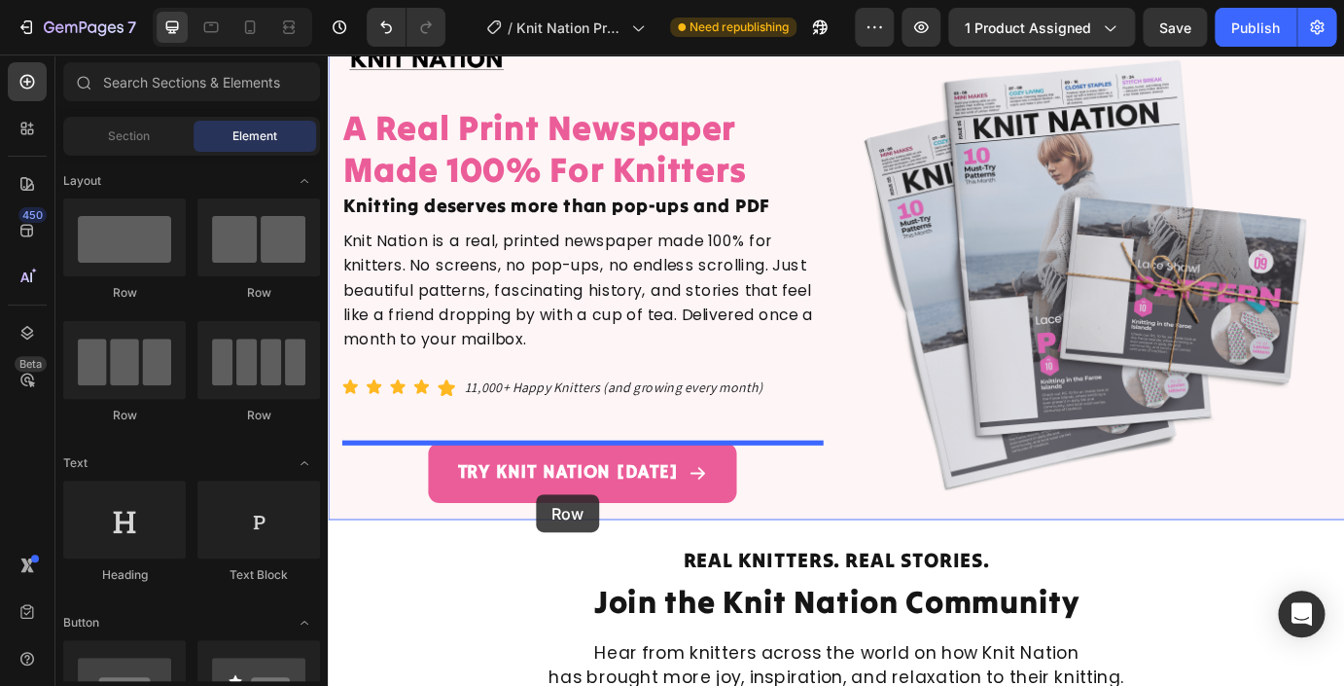
drag, startPoint x: 440, startPoint y: 316, endPoint x: 536, endPoint y: 494, distance: 202.4
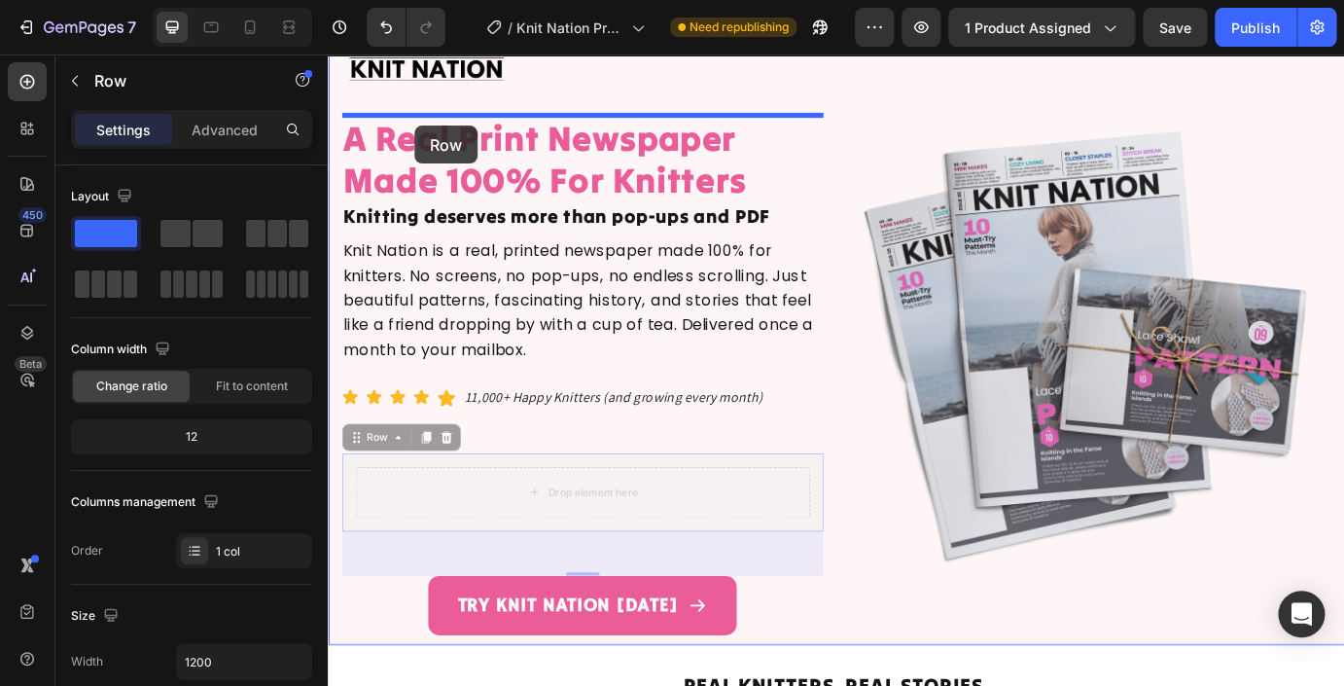
scroll to position [0, 0]
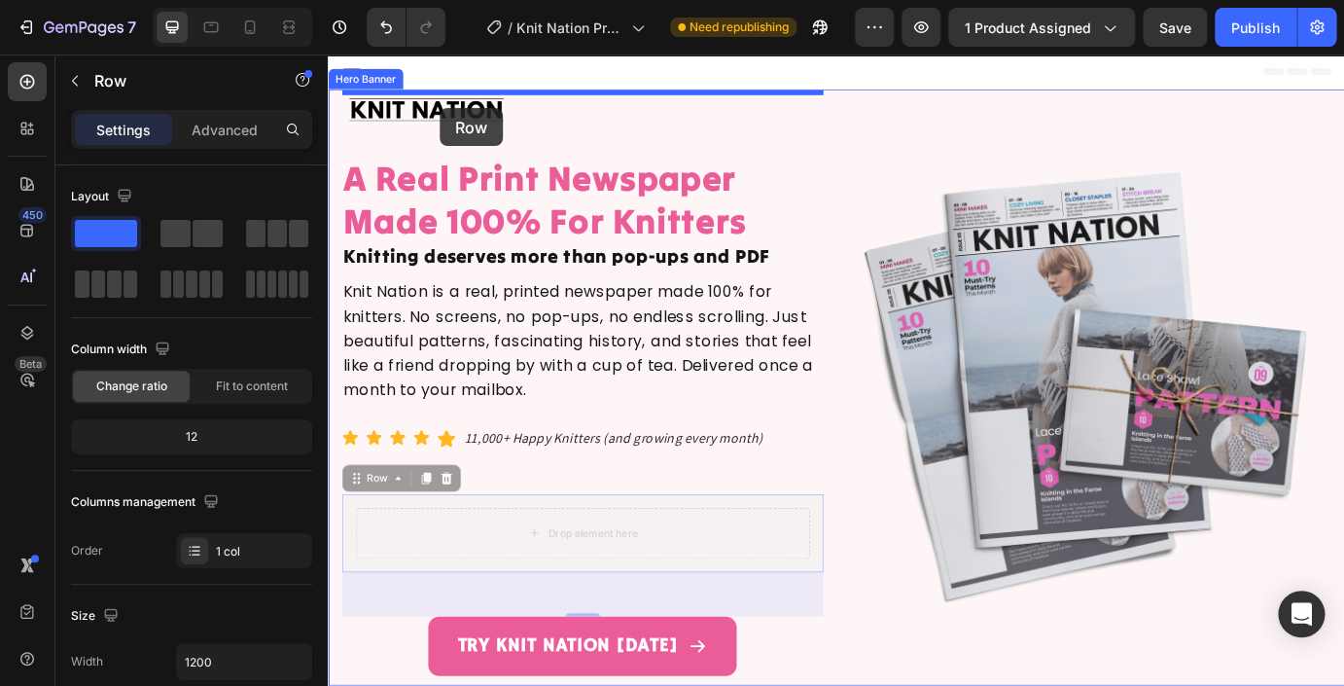
drag, startPoint x: 359, startPoint y: 474, endPoint x: 440, endPoint y: 108, distance: 374.5
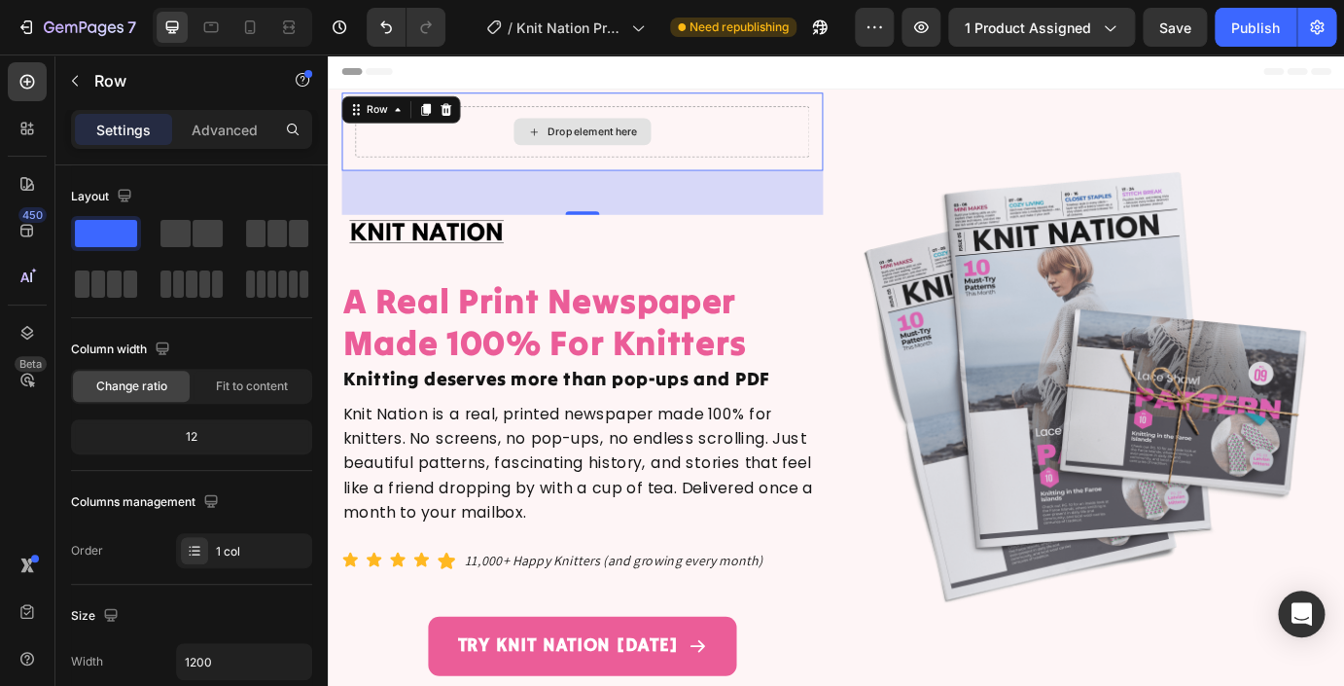
click at [510, 143] on div "Drop element here" at bounding box center [619, 143] width 521 height 58
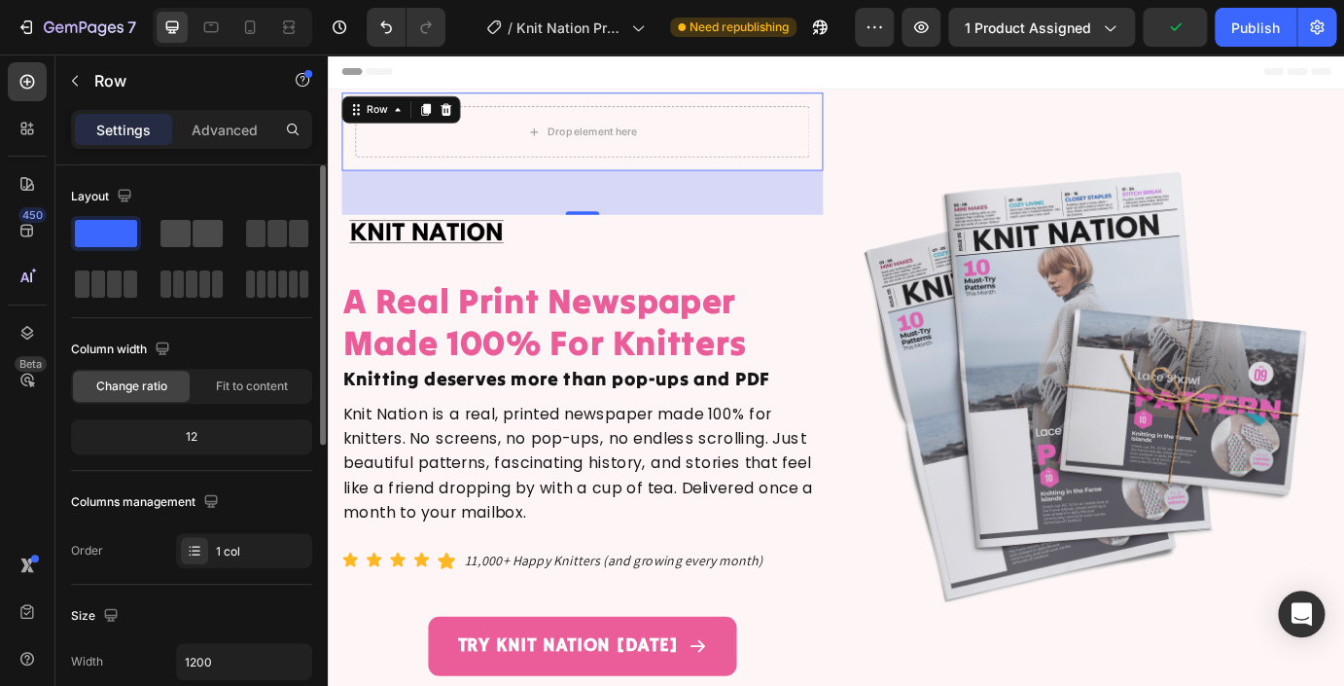
click at [197, 230] on span at bounding box center [208, 233] width 30 height 27
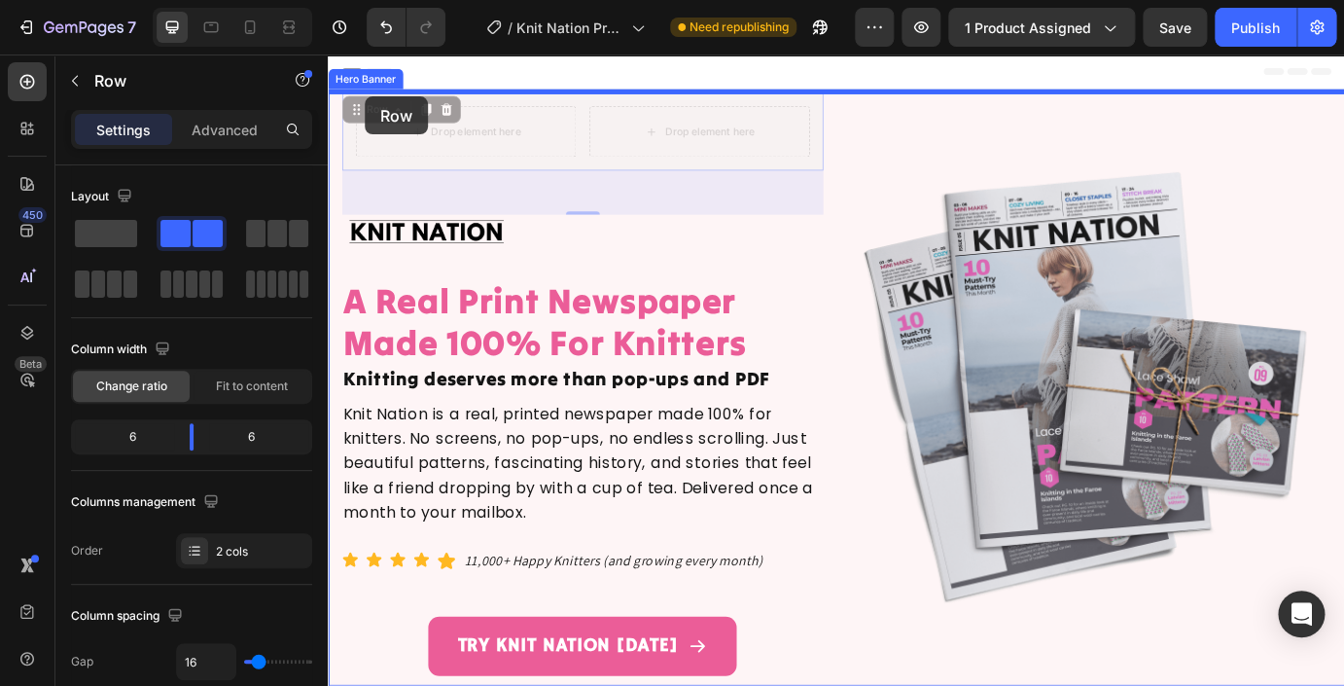
drag, startPoint x: 357, startPoint y: 122, endPoint x: 365, endPoint y: 95, distance: 27.4
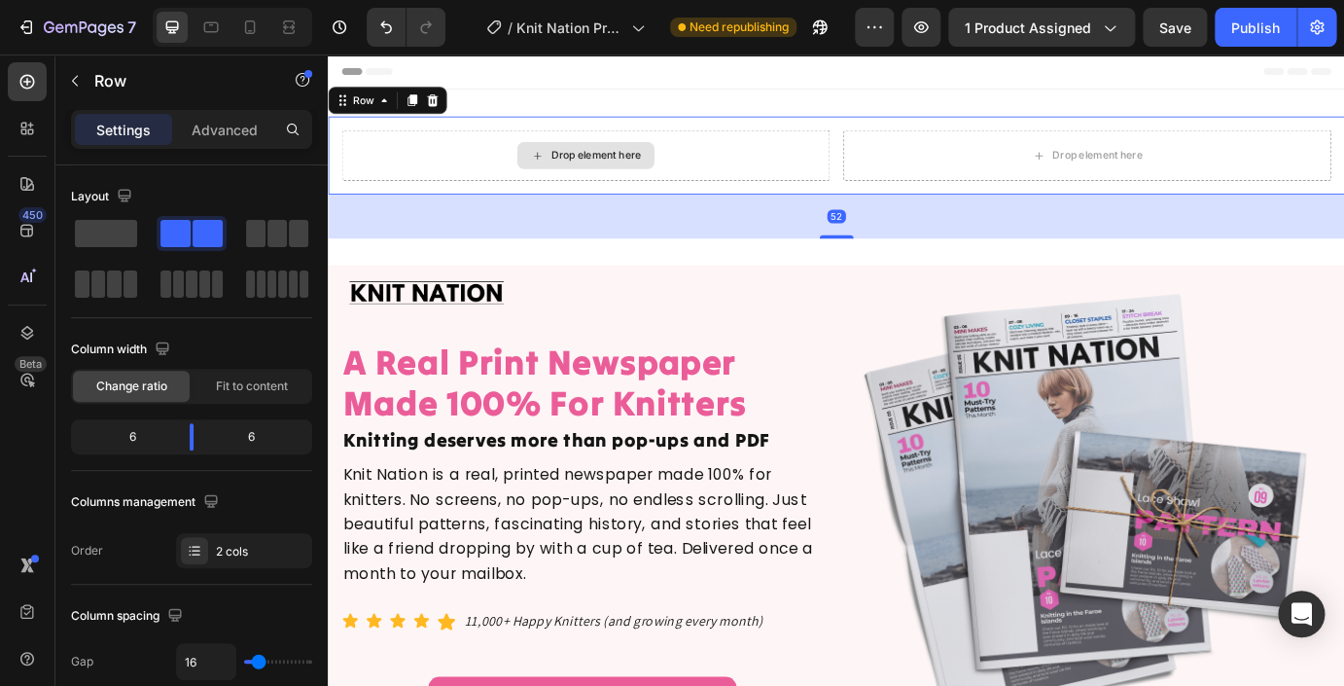
click at [451, 171] on div "Drop element here" at bounding box center [623, 170] width 560 height 58
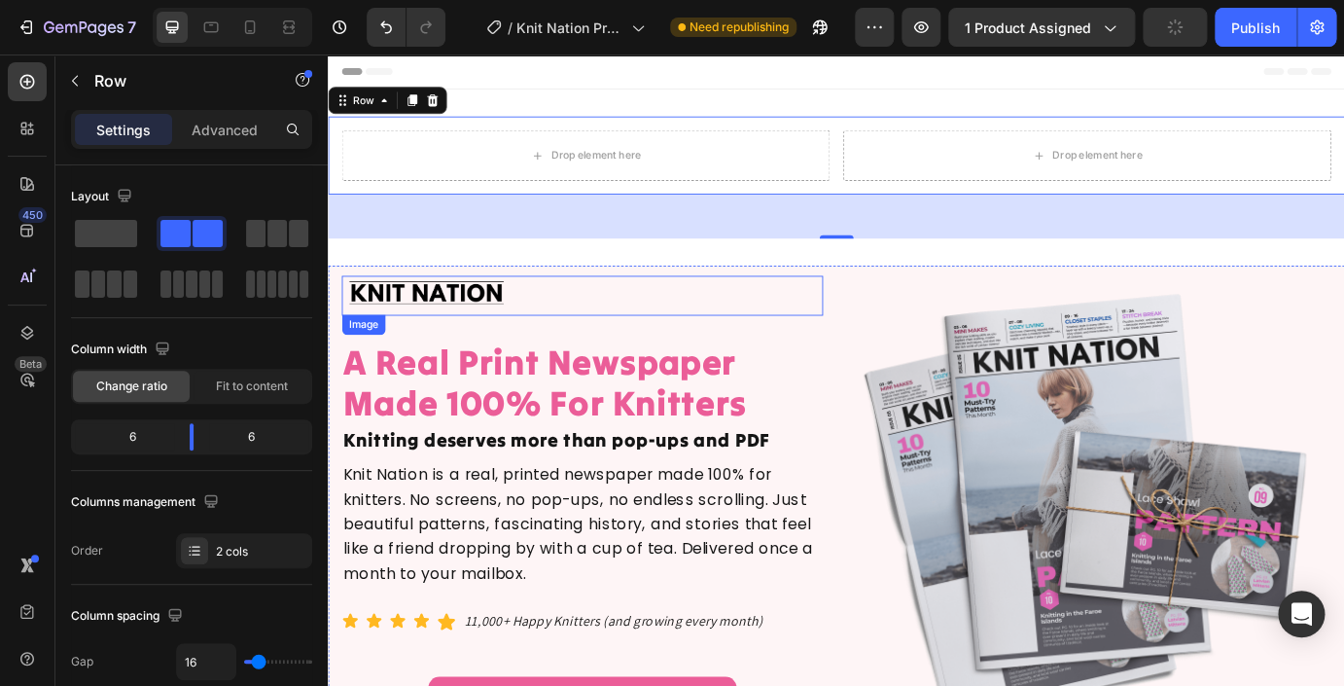
click at [436, 329] on img at bounding box center [440, 331] width 195 height 46
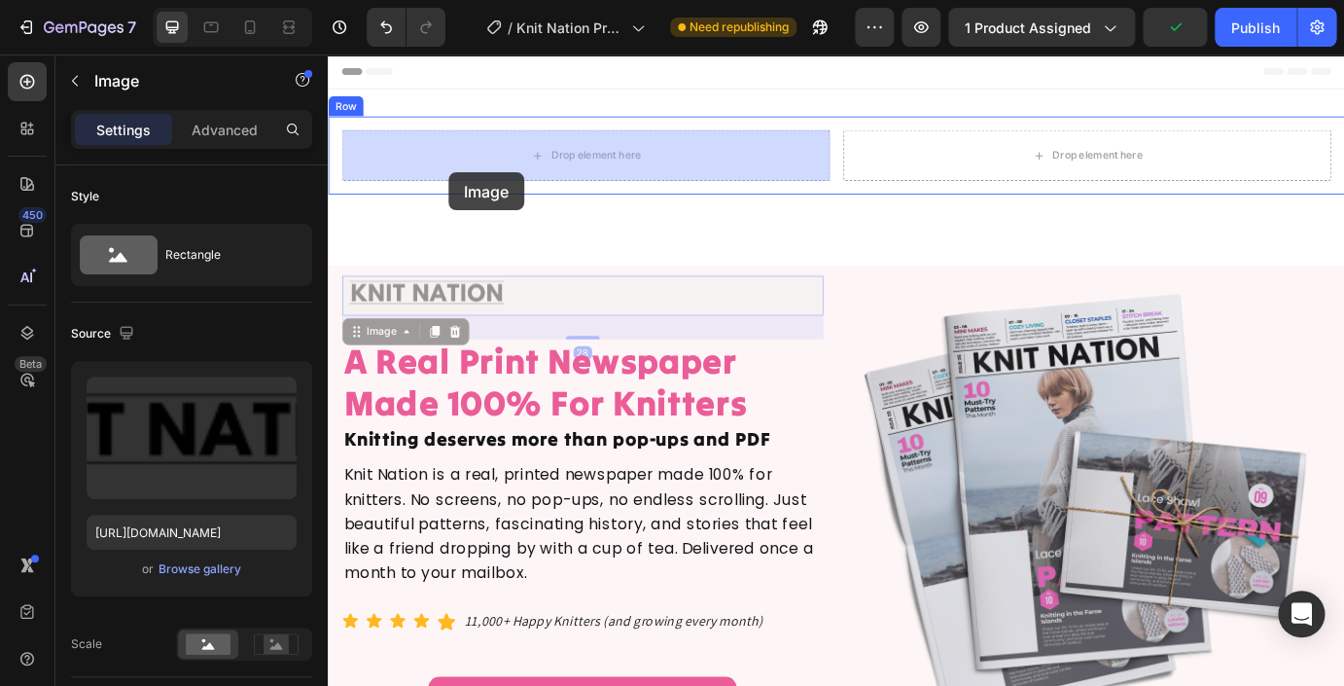
drag, startPoint x: 360, startPoint y: 375, endPoint x: 449, endPoint y: 169, distance: 224.8
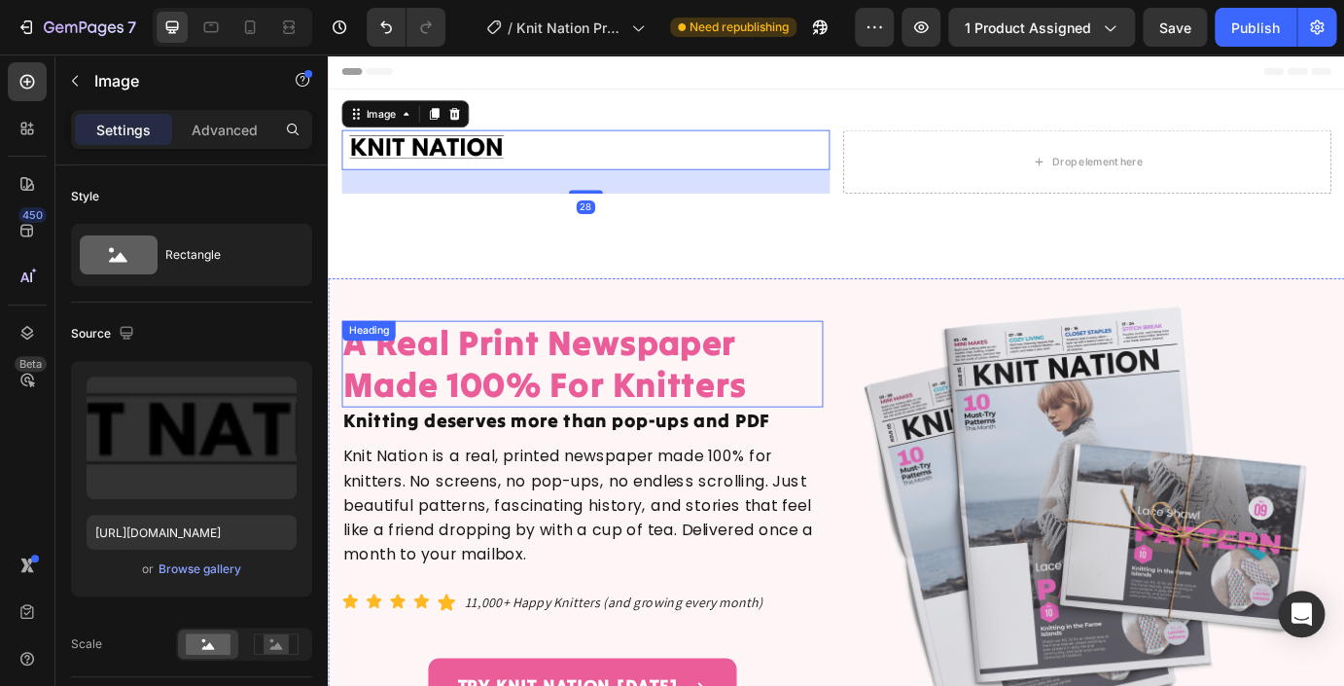
click at [417, 406] on h2 "A Real Print Newspaper Made 100% For Knitters" at bounding box center [619, 409] width 552 height 99
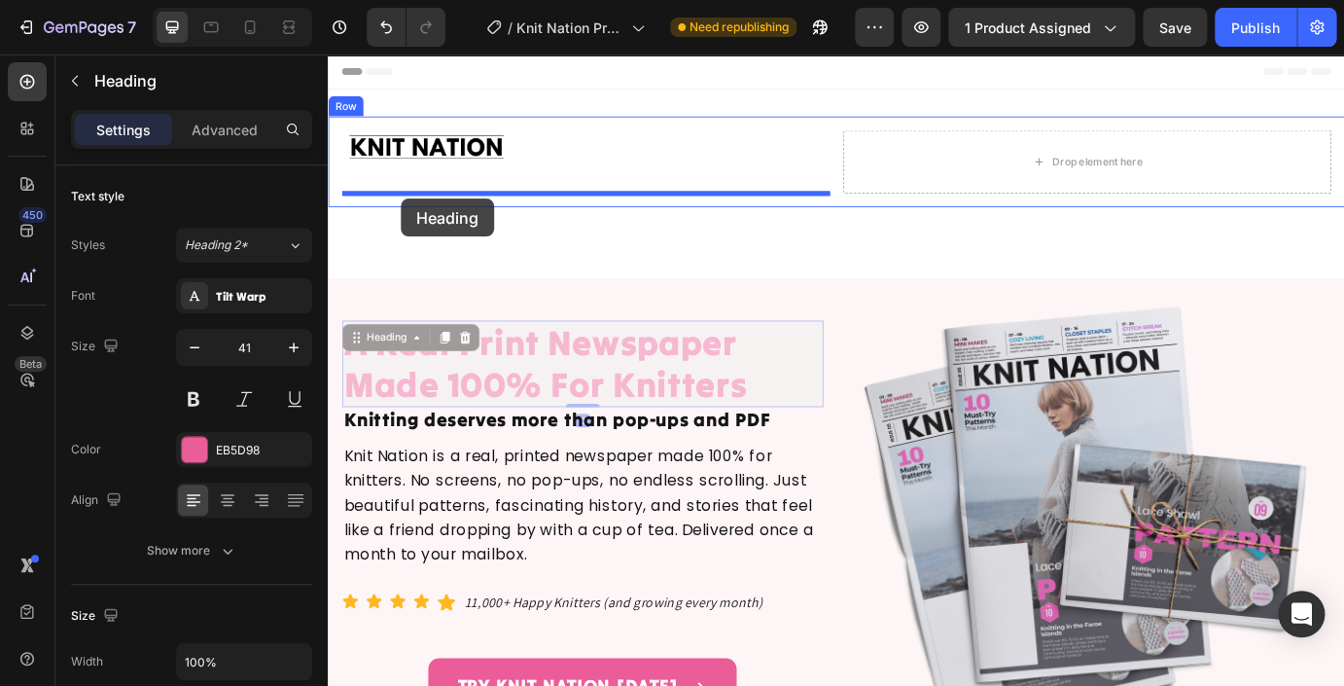
drag, startPoint x: 354, startPoint y: 373, endPoint x: 401, endPoint y: 198, distance: 181.2
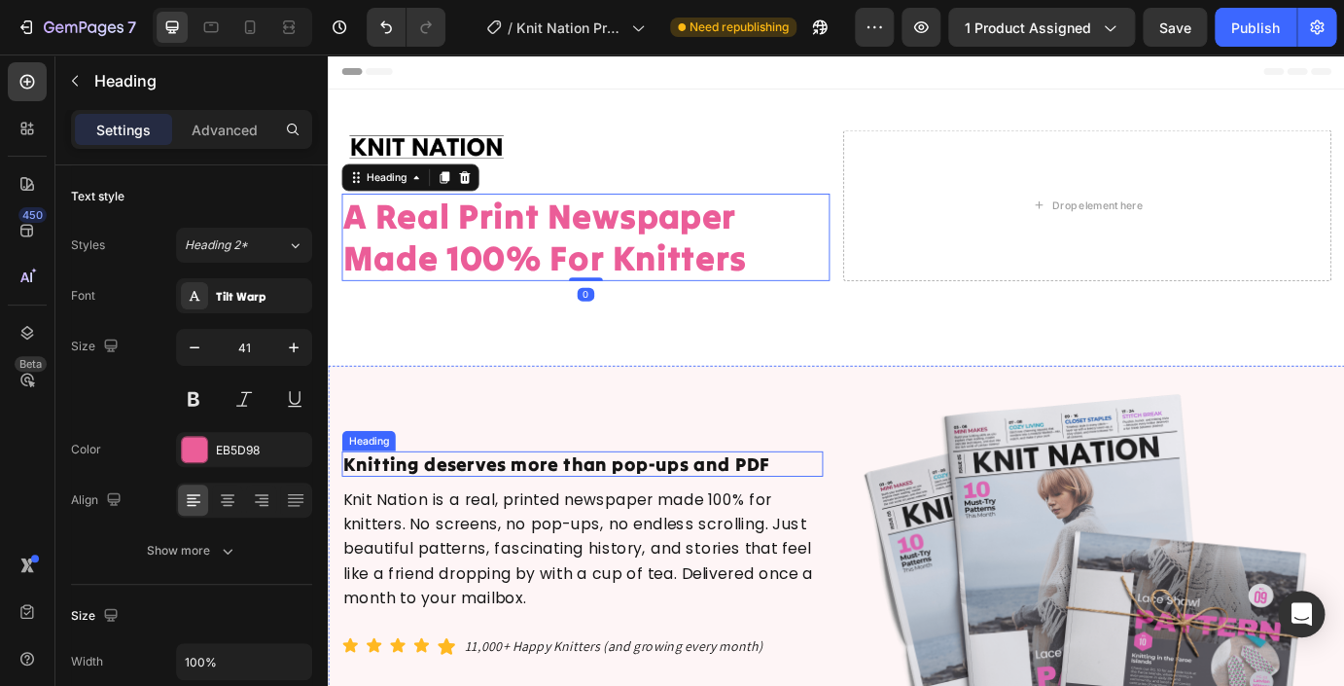
click at [409, 524] on h2 "Knitting deserves more than pop-ups and PDF" at bounding box center [619, 524] width 552 height 29
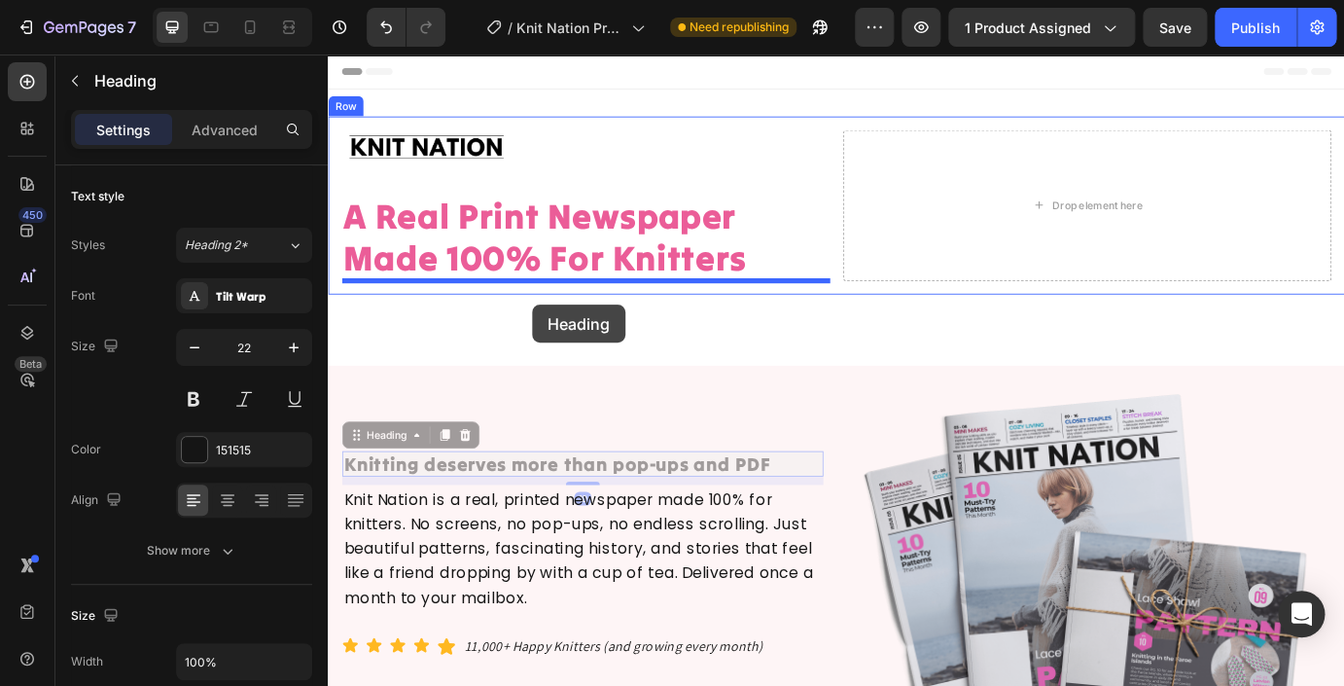
drag, startPoint x: 354, startPoint y: 493, endPoint x: 532, endPoint y: 304, distance: 259.4
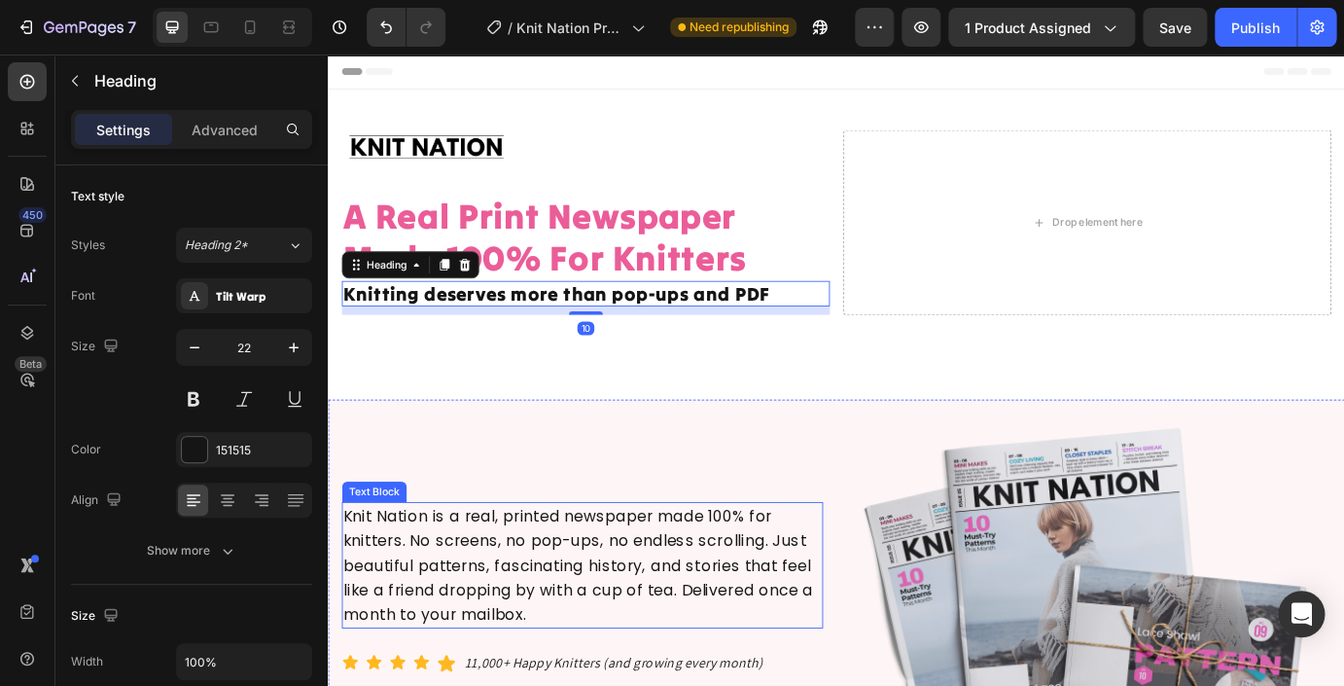
click at [401, 599] on p "Knit Nation is a real, printed newspaper made 100% for knitters. No screens, no…" at bounding box center [619, 640] width 549 height 141
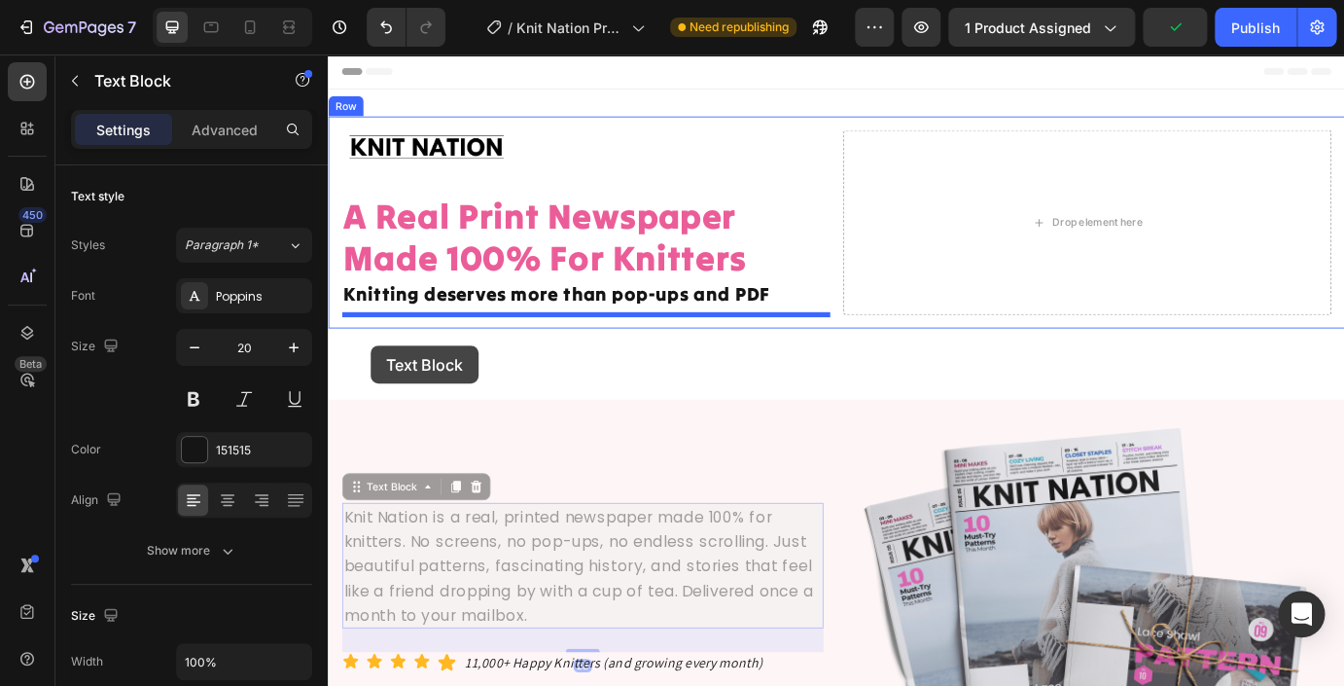
drag, startPoint x: 355, startPoint y: 553, endPoint x: 371, endPoint y: 345, distance: 208.7
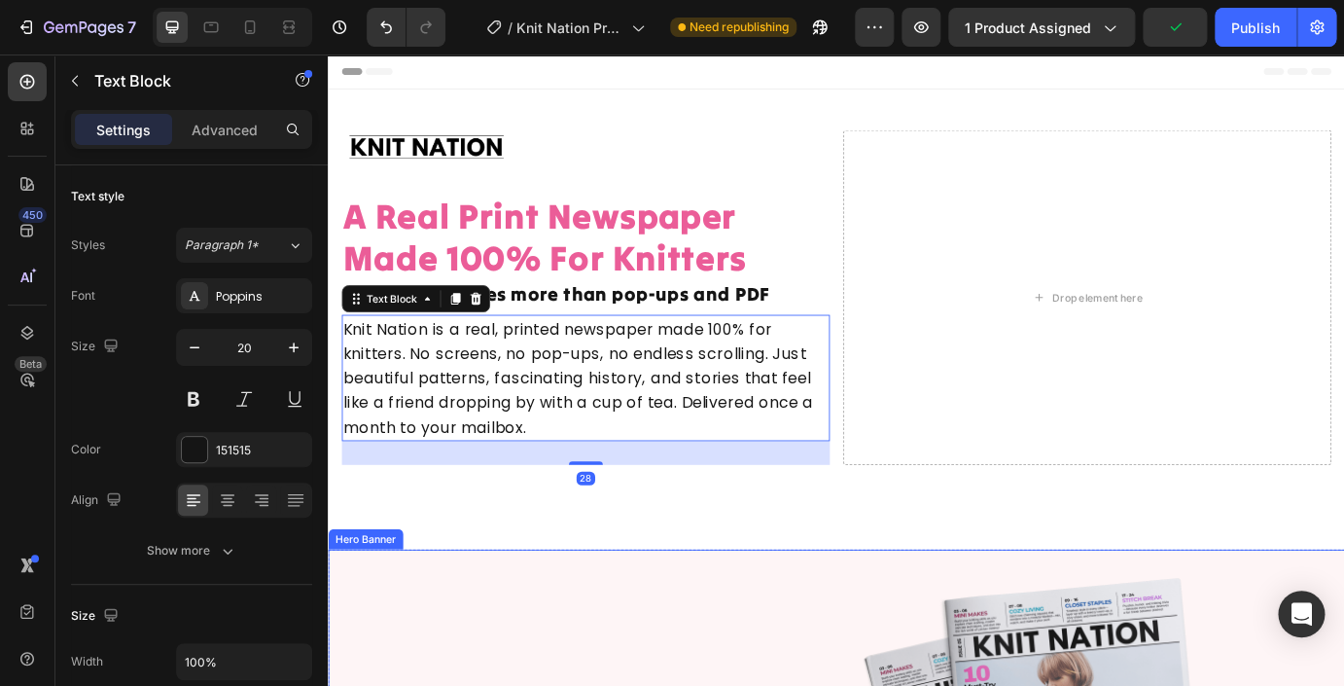
scroll to position [176, 0]
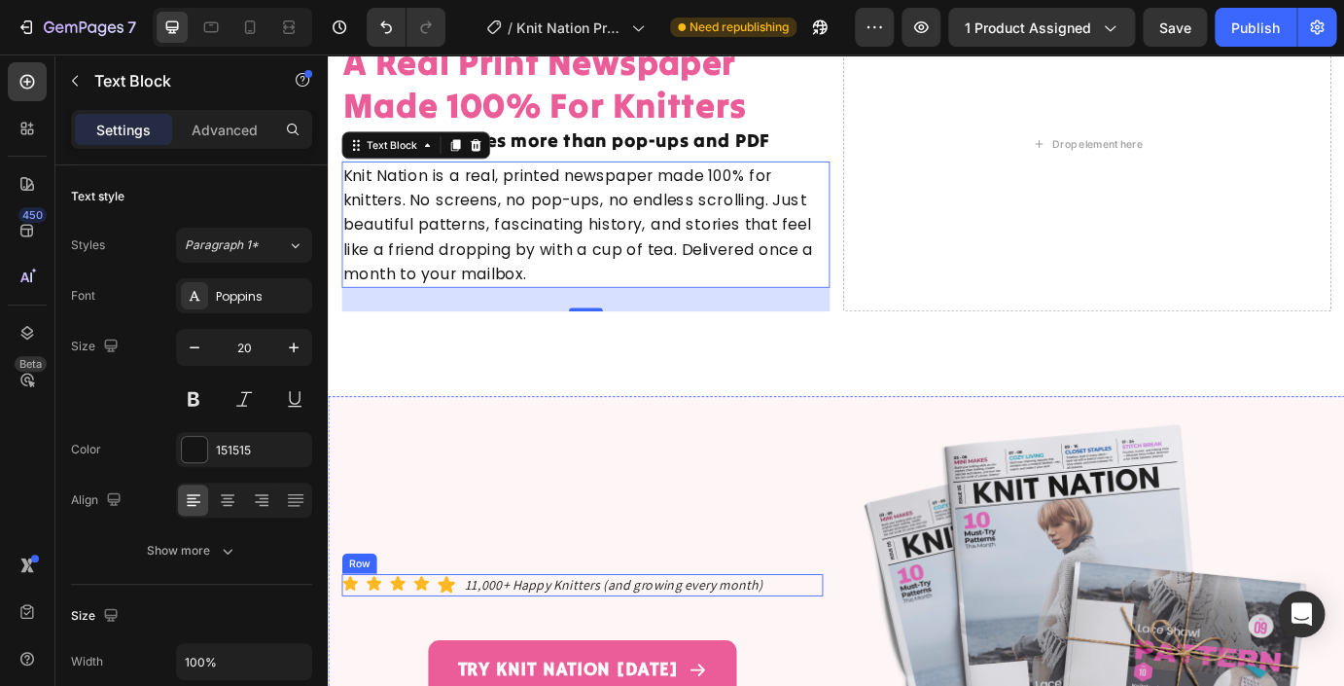
click at [870, 662] on div "Icon Icon Icon Icon Icon Icon List Hoz 11,000+ Happy Knitters (and growing ever…" at bounding box center [619, 663] width 552 height 25
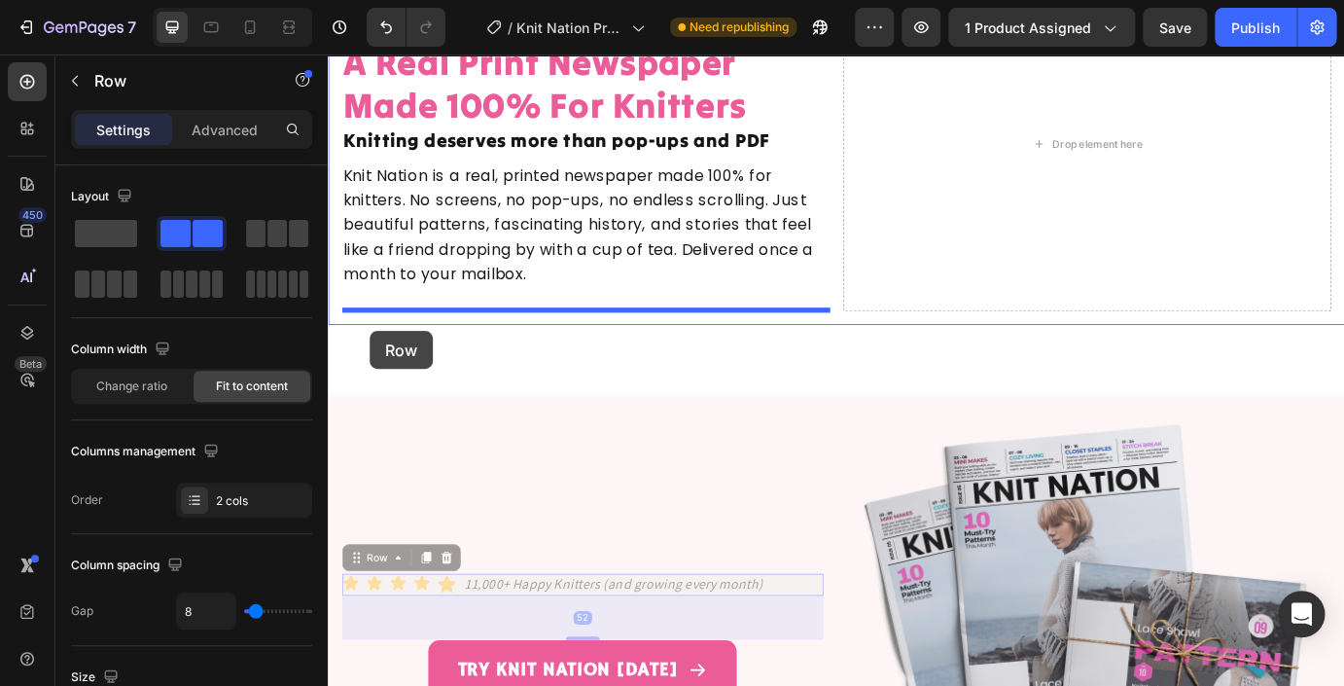
drag, startPoint x: 362, startPoint y: 628, endPoint x: 370, endPoint y: 331, distance: 297.7
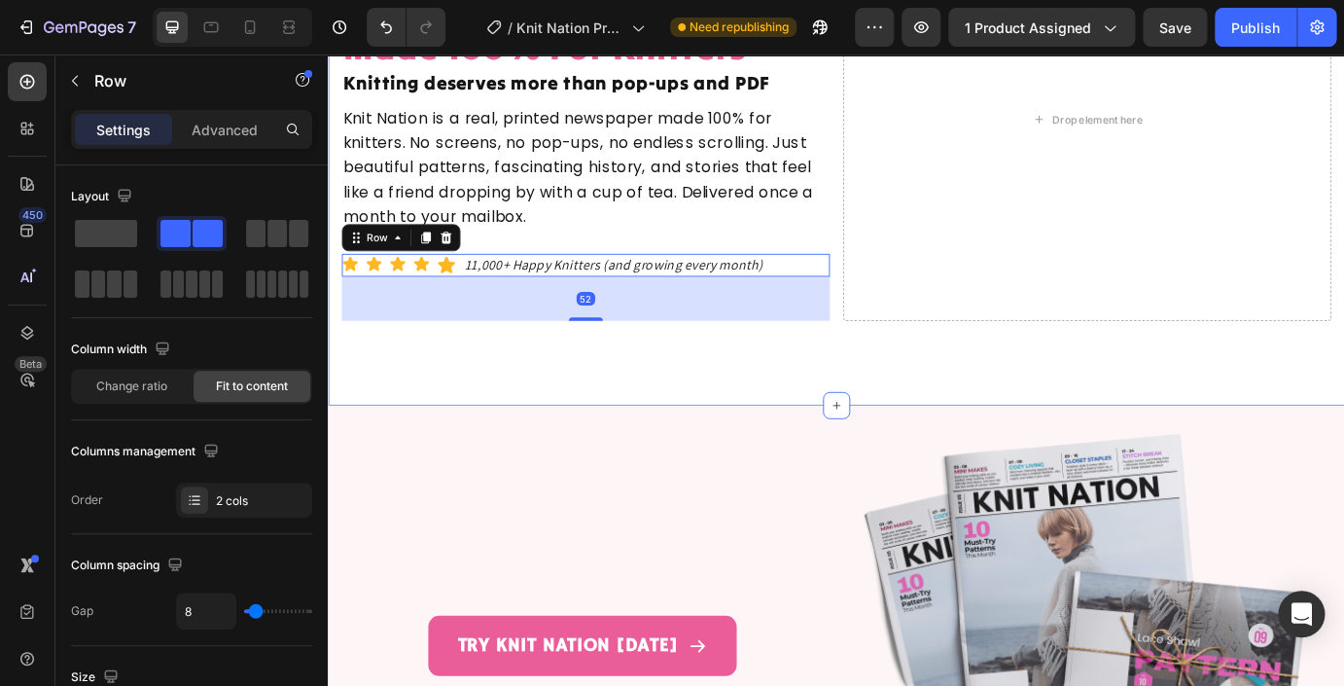
scroll to position [282, 0]
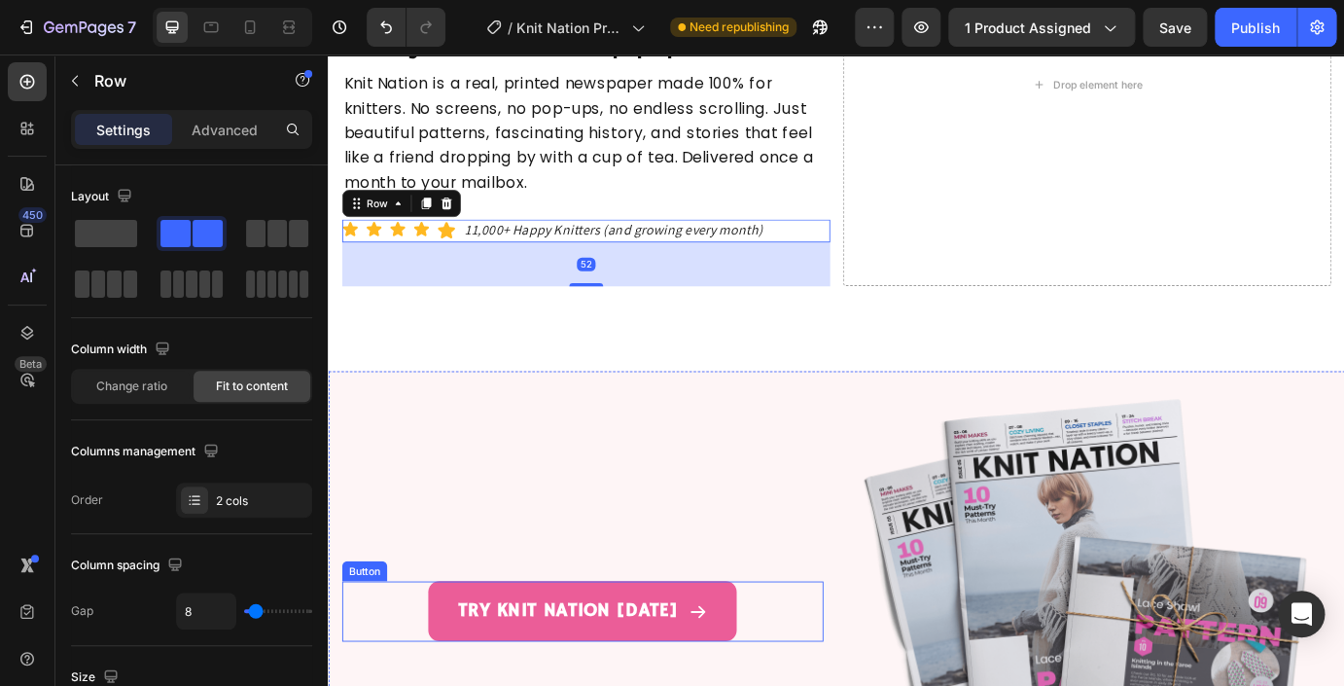
click at [859, 685] on div "TRY KNIT NATION TODAY Button" at bounding box center [619, 692] width 552 height 69
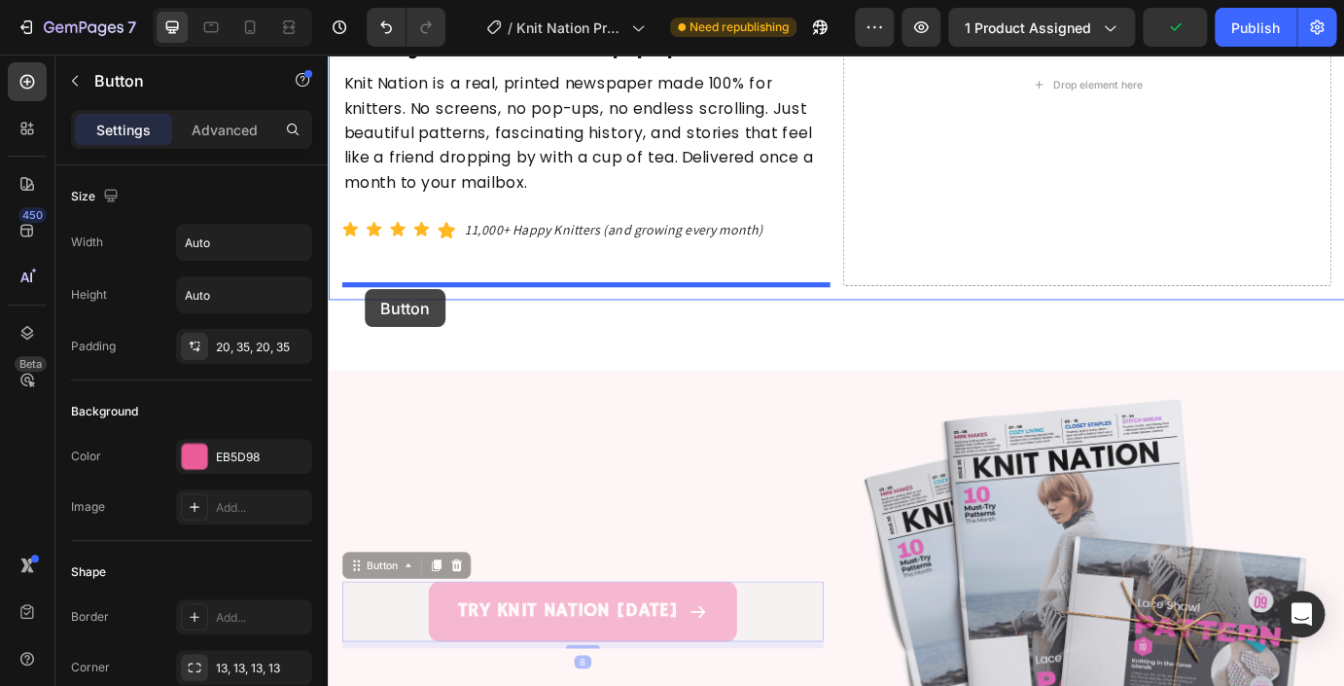
drag, startPoint x: 361, startPoint y: 643, endPoint x: 365, endPoint y: 290, distance: 353.1
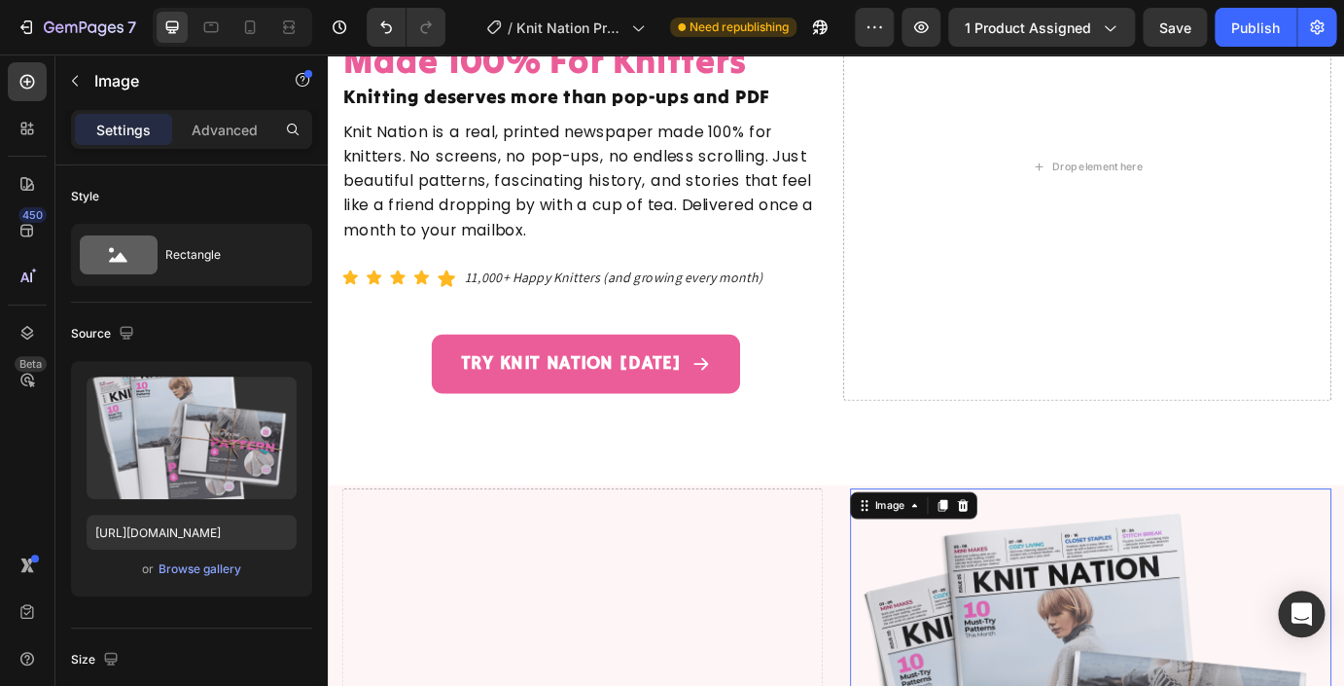
scroll to position [194, 0]
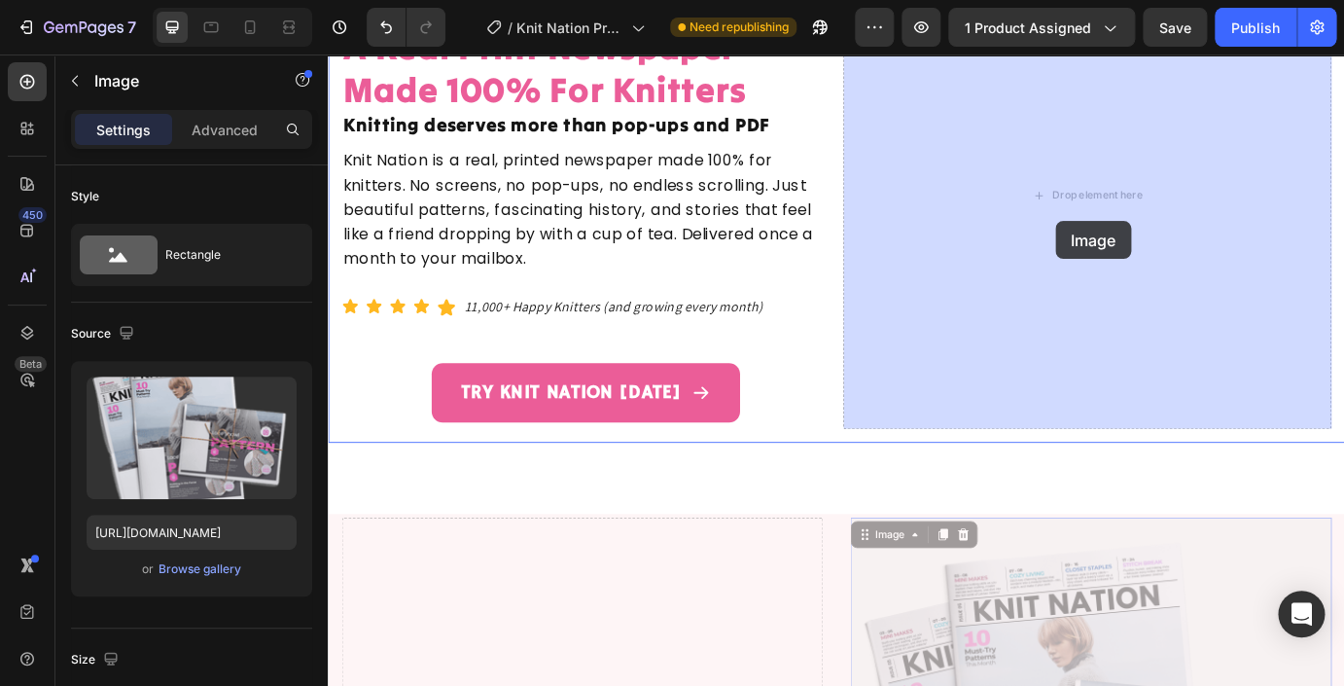
drag, startPoint x: 941, startPoint y: 613, endPoint x: 1055, endPoint y: 221, distance: 408.1
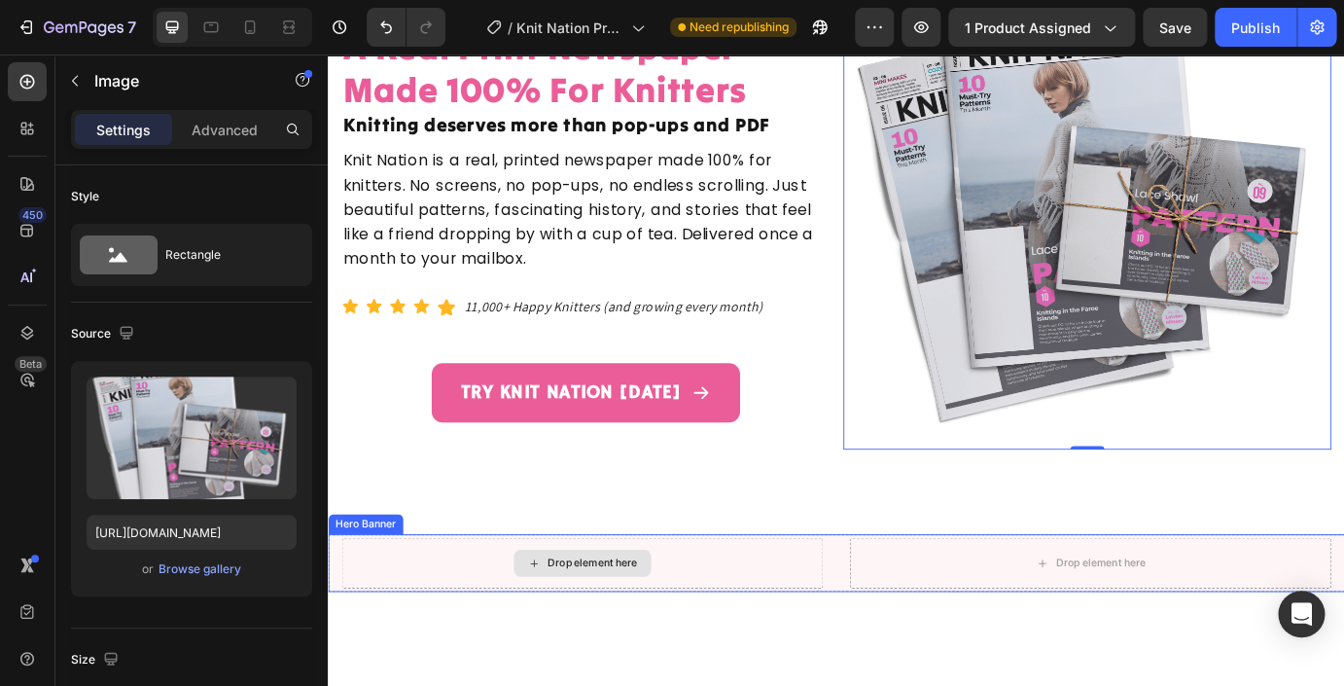
click at [756, 656] on div "Drop element here" at bounding box center [619, 638] width 552 height 58
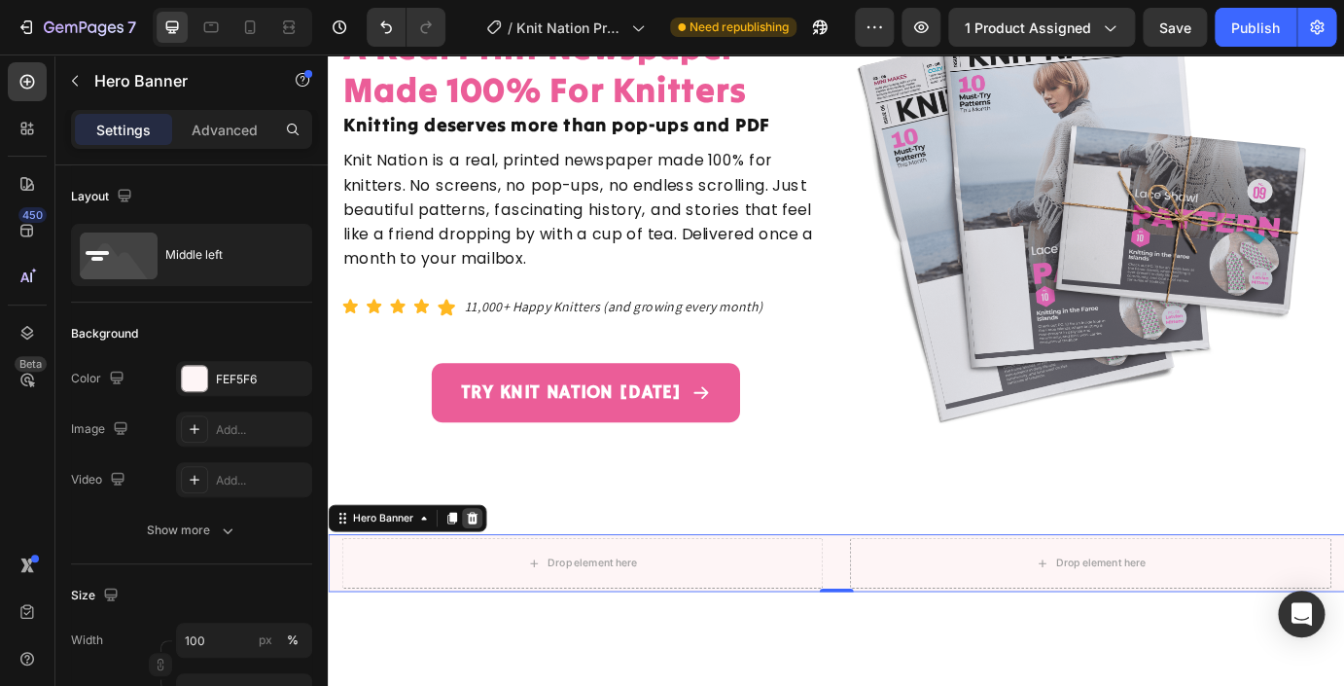
click at [501, 588] on div at bounding box center [492, 586] width 23 height 23
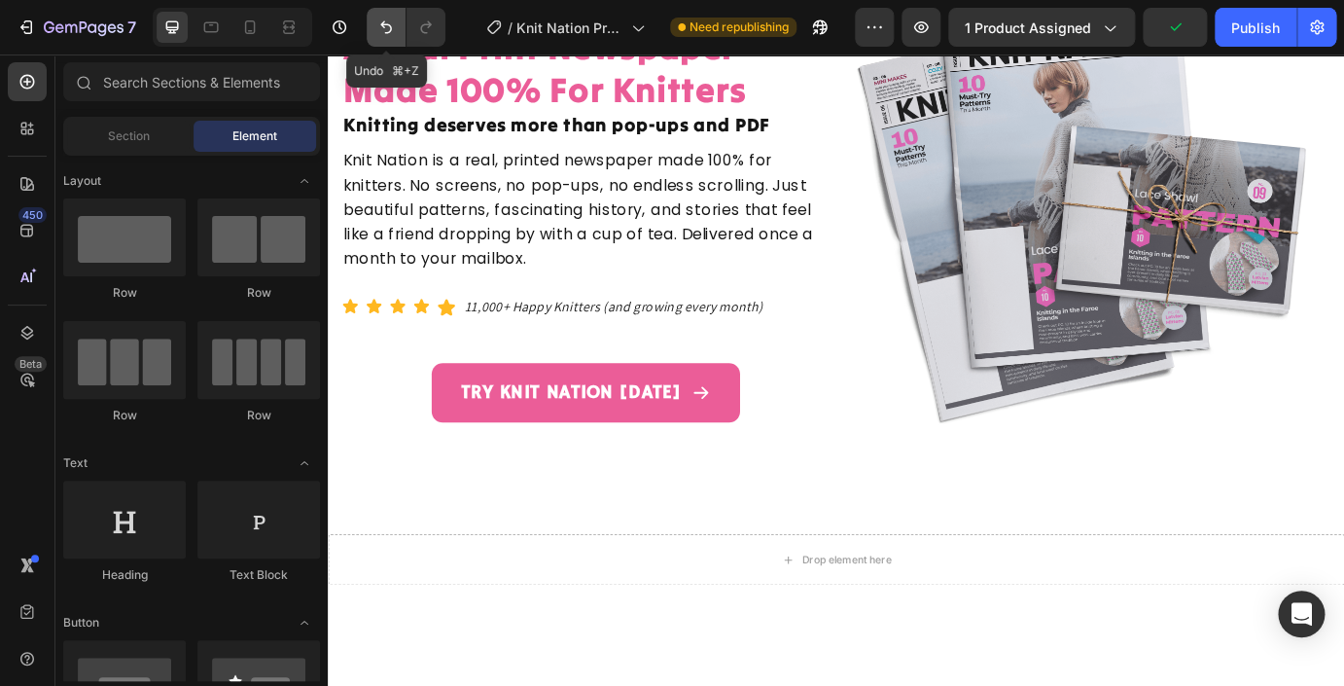
click at [385, 33] on icon "Undo/Redo" at bounding box center [385, 27] width 19 height 19
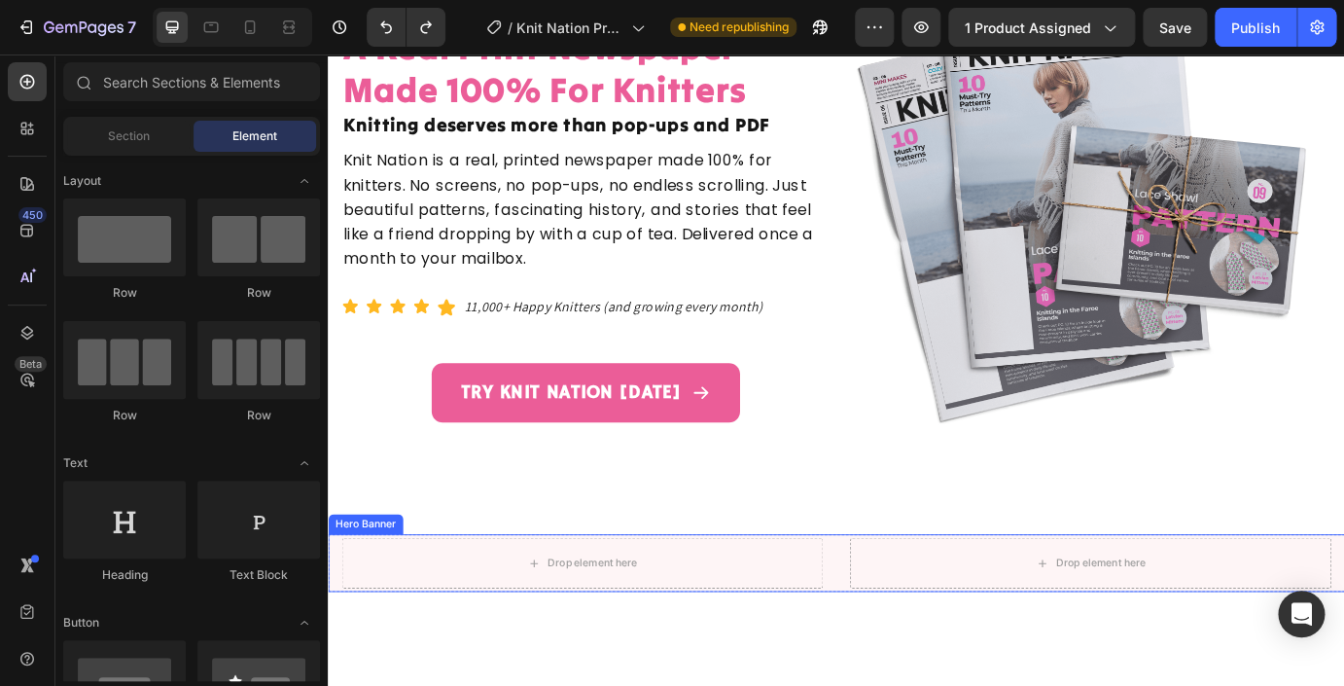
click at [337, 647] on div "Drop element here Drop element here" at bounding box center [911, 638] width 1167 height 66
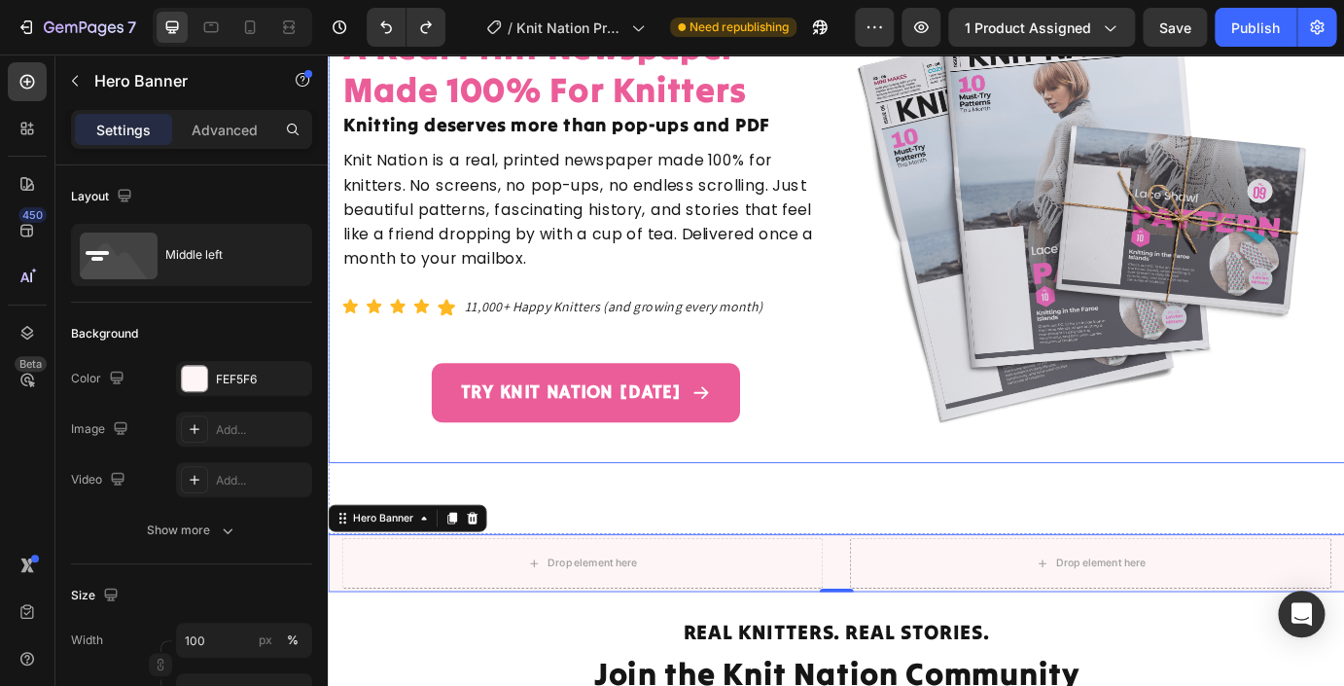
scroll to position [0, 0]
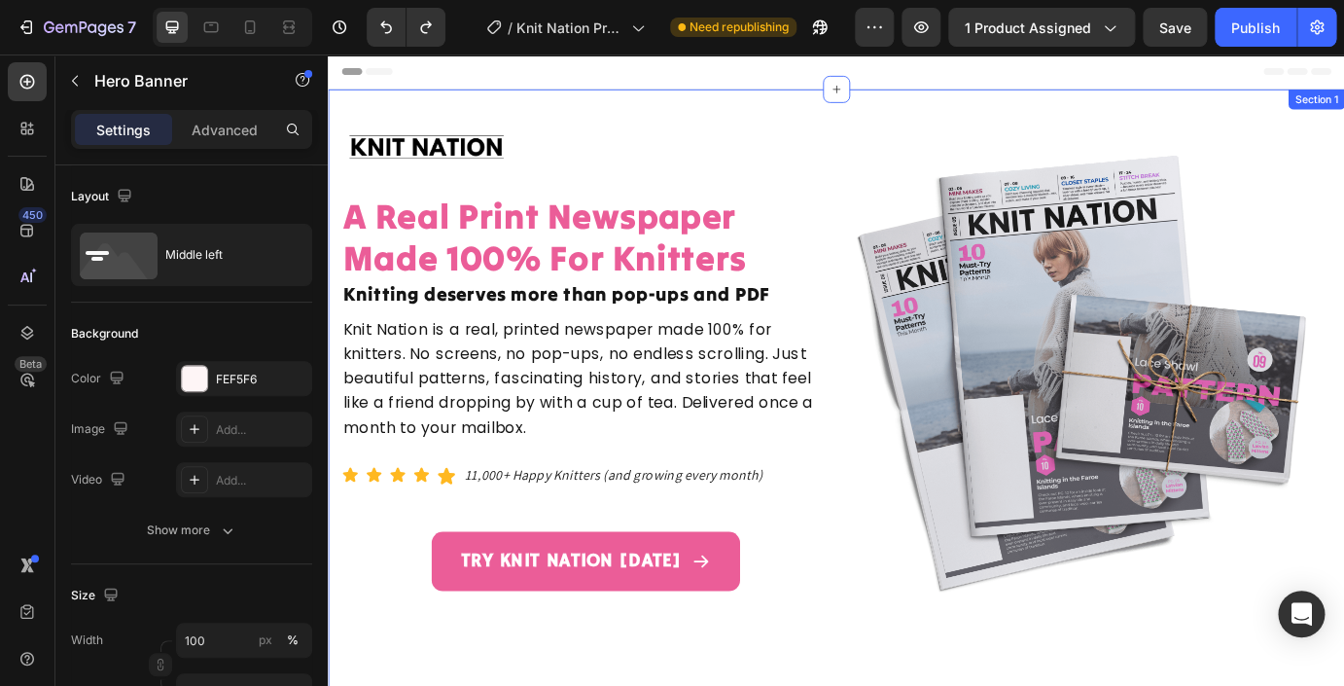
click at [466, 107] on div "Image A Real Print Newspaper Made 100% For Knitters Heading Knitting deserves m…" at bounding box center [911, 446] width 1167 height 704
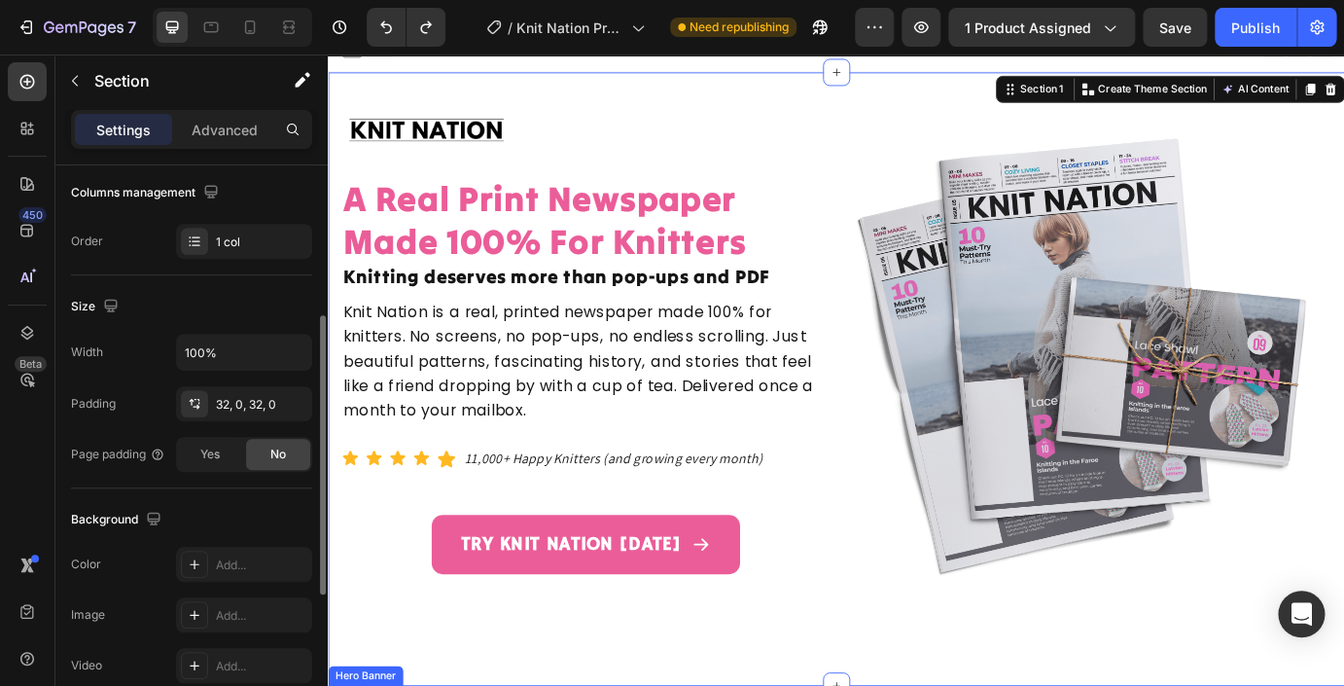
scroll to position [144, 0]
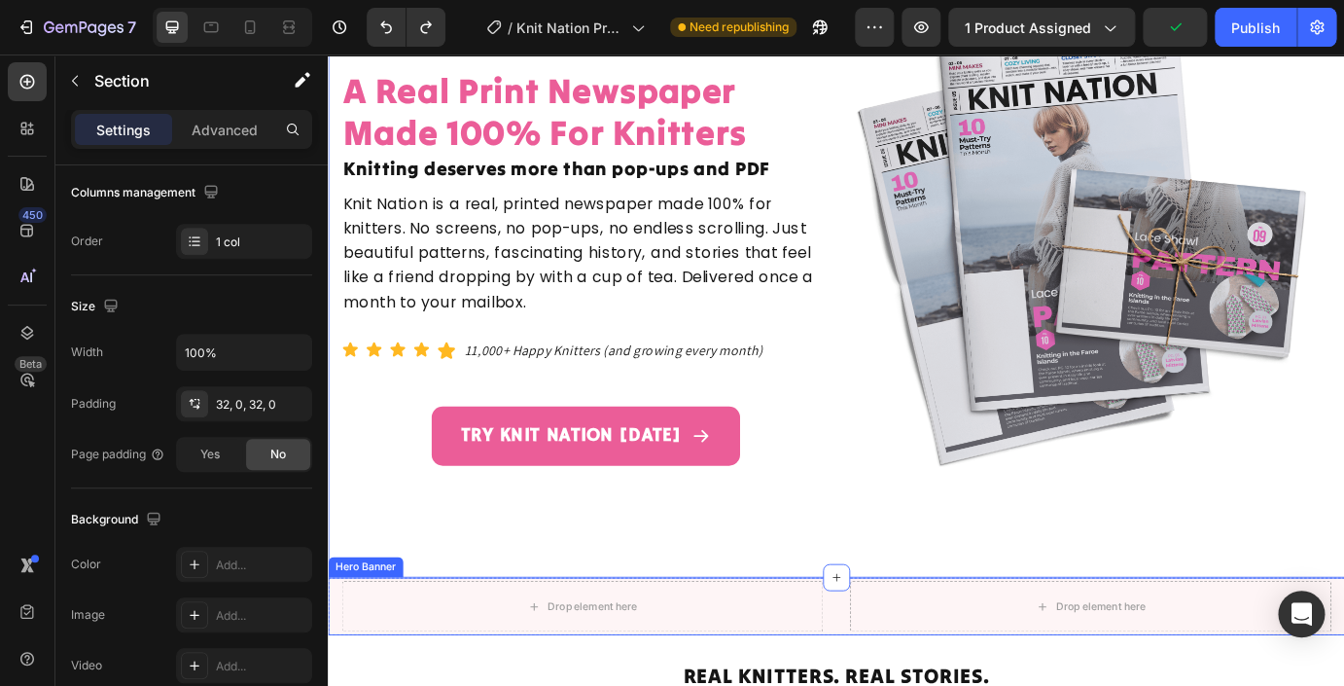
click at [333, 671] on div "Drop element here Drop element here" at bounding box center [911, 688] width 1167 height 66
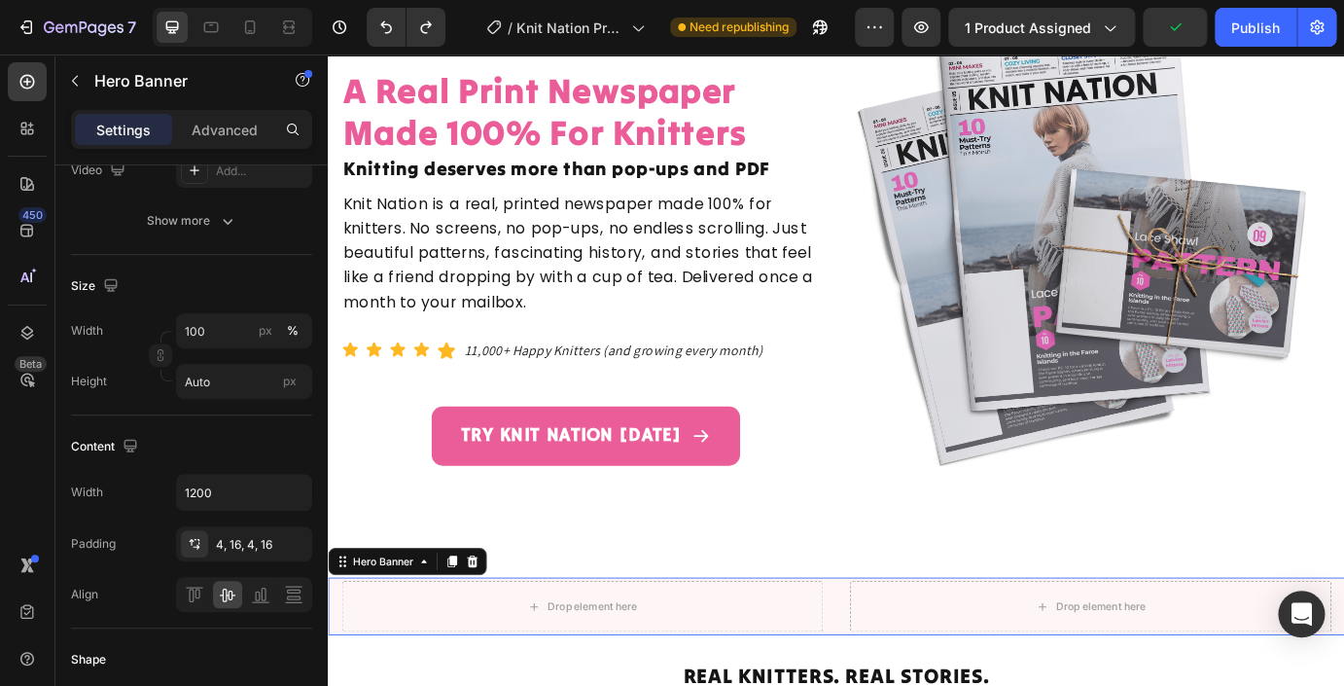
scroll to position [0, 0]
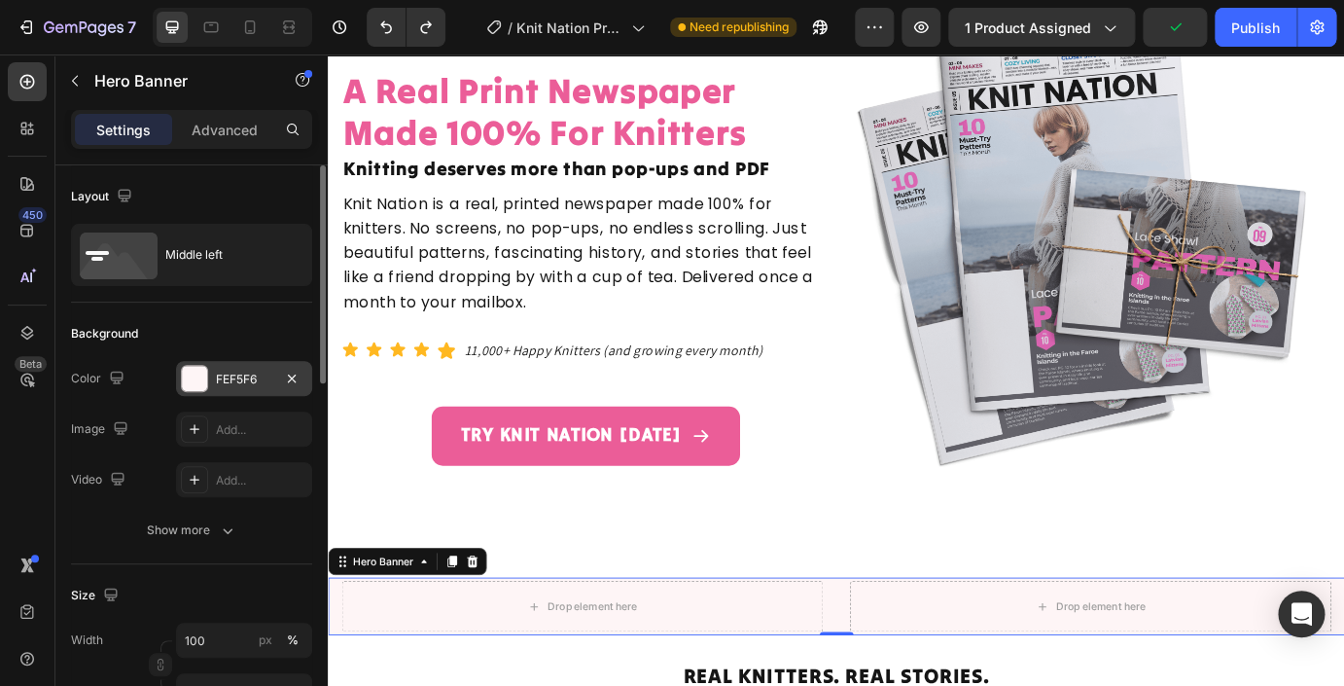
click at [256, 371] on div "FEF5F6" at bounding box center [244, 380] width 56 height 18
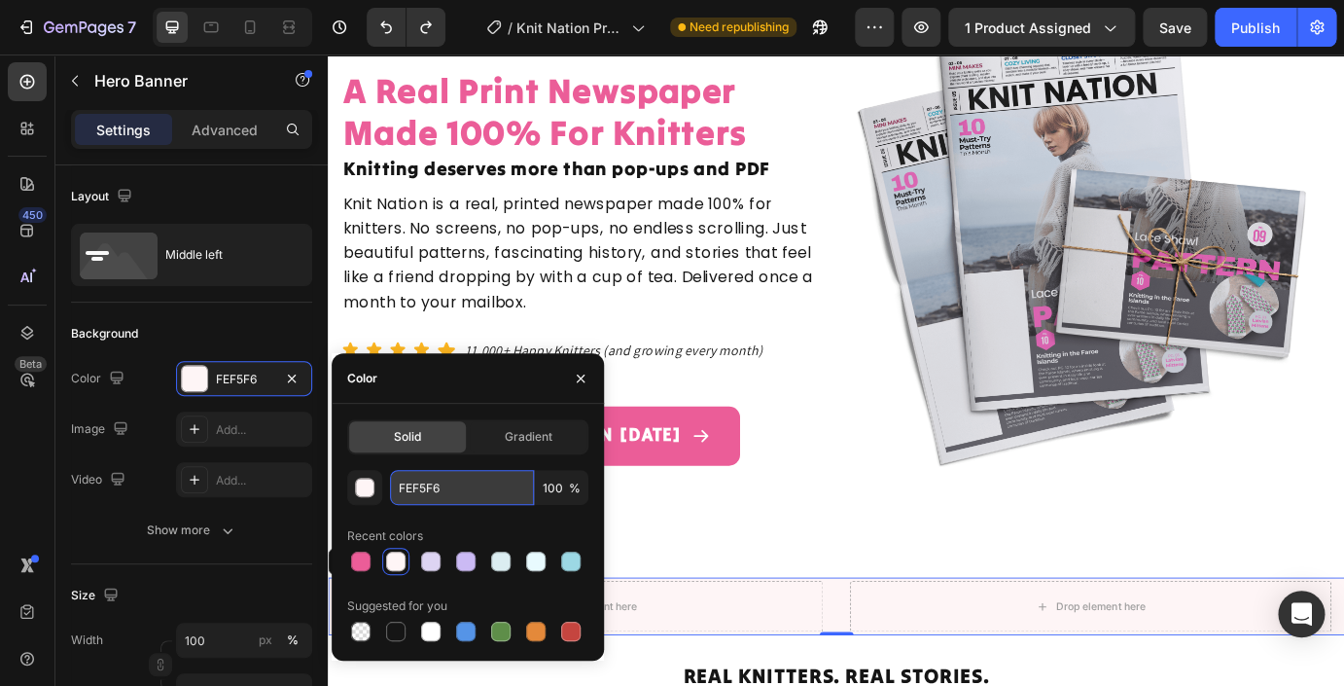
click at [420, 489] on input "FEF5F6" at bounding box center [462, 487] width 144 height 35
click at [1103, 465] on img at bounding box center [1199, 277] width 560 height 560
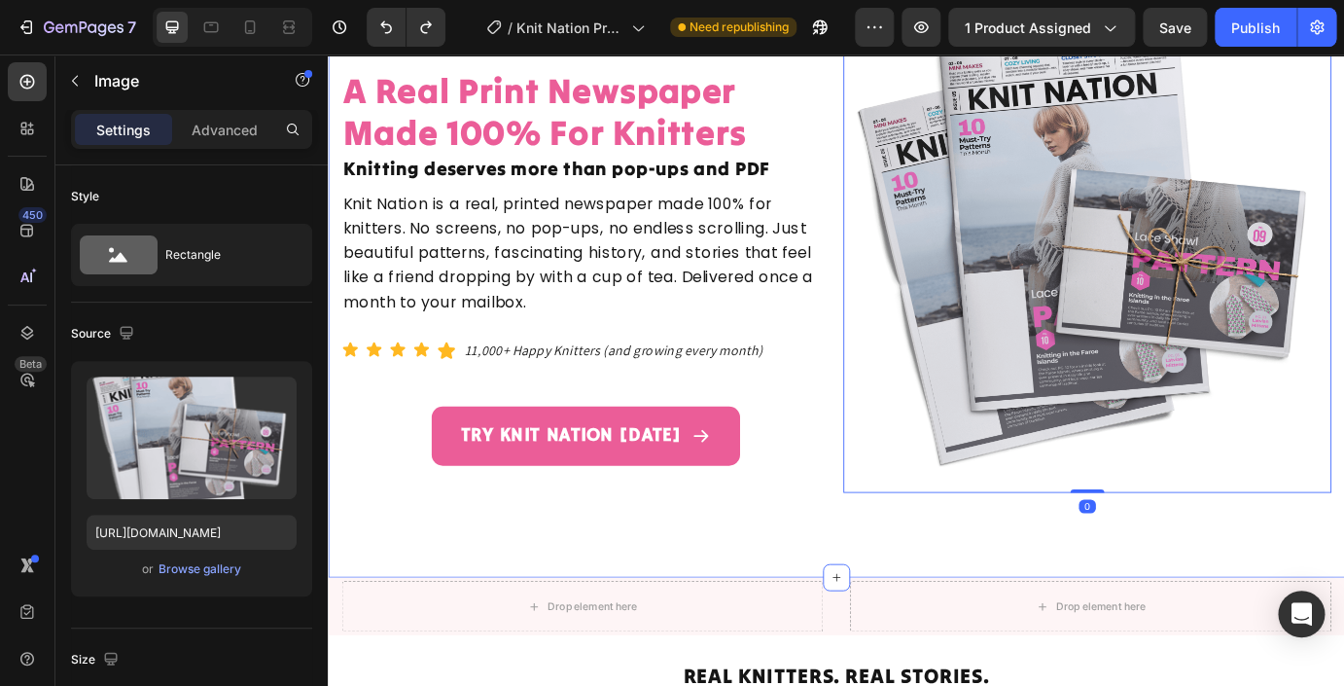
click at [798, 622] on div "Image A Real Print Newspaper Made 100% For Knitters Heading Knitting deserves m…" at bounding box center [911, 303] width 1167 height 642
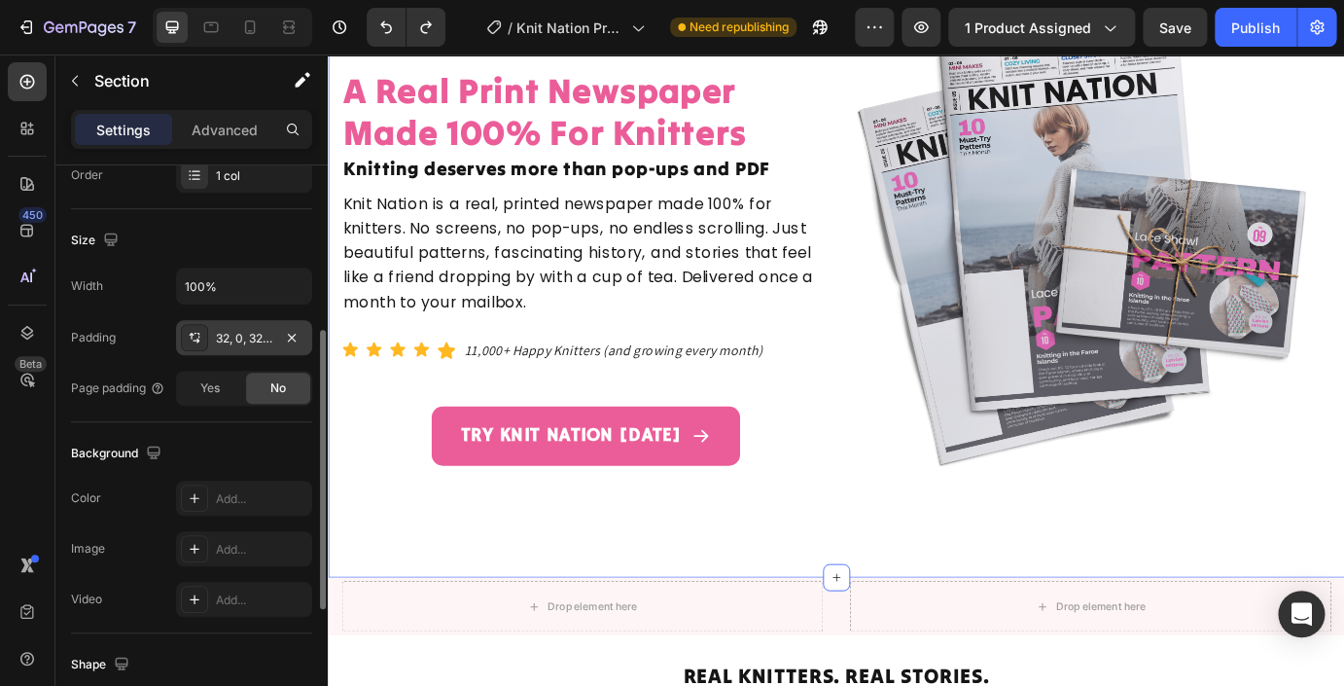
scroll to position [378, 0]
click at [242, 506] on div "Add..." at bounding box center [244, 495] width 136 height 35
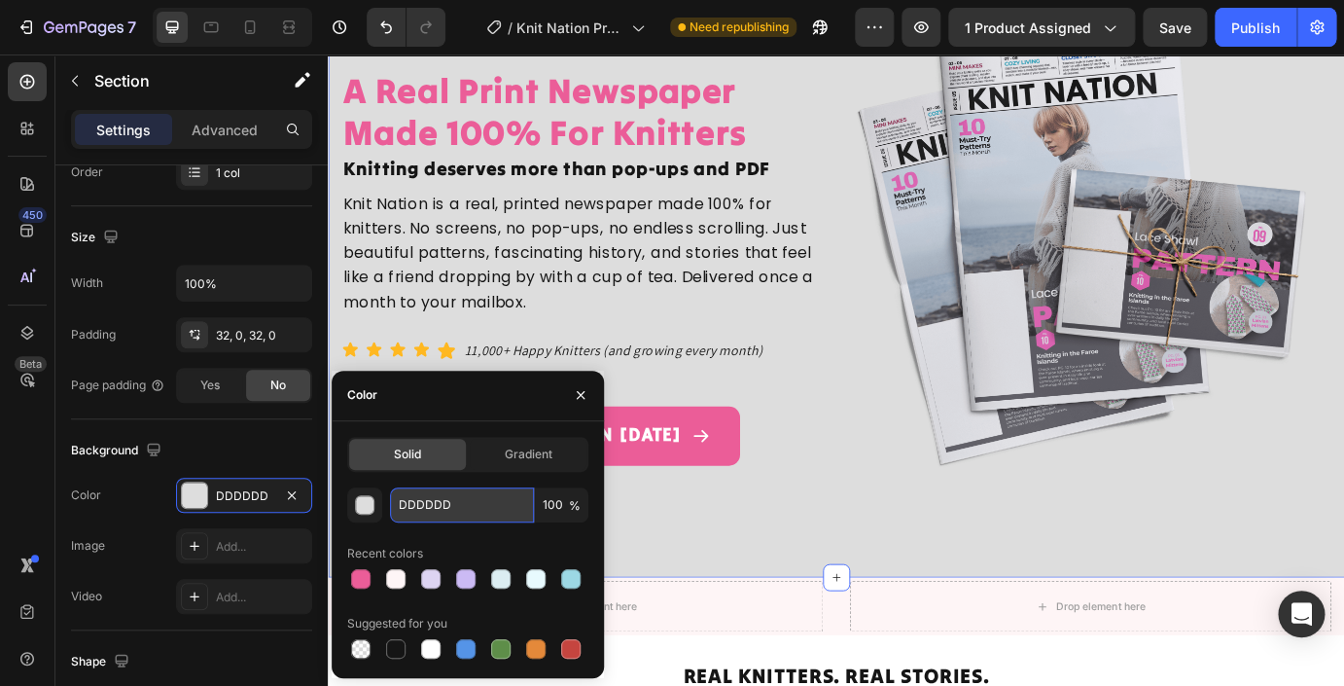
click at [432, 504] on input "DDDDDD" at bounding box center [462, 504] width 144 height 35
paste input "FEF5F6"
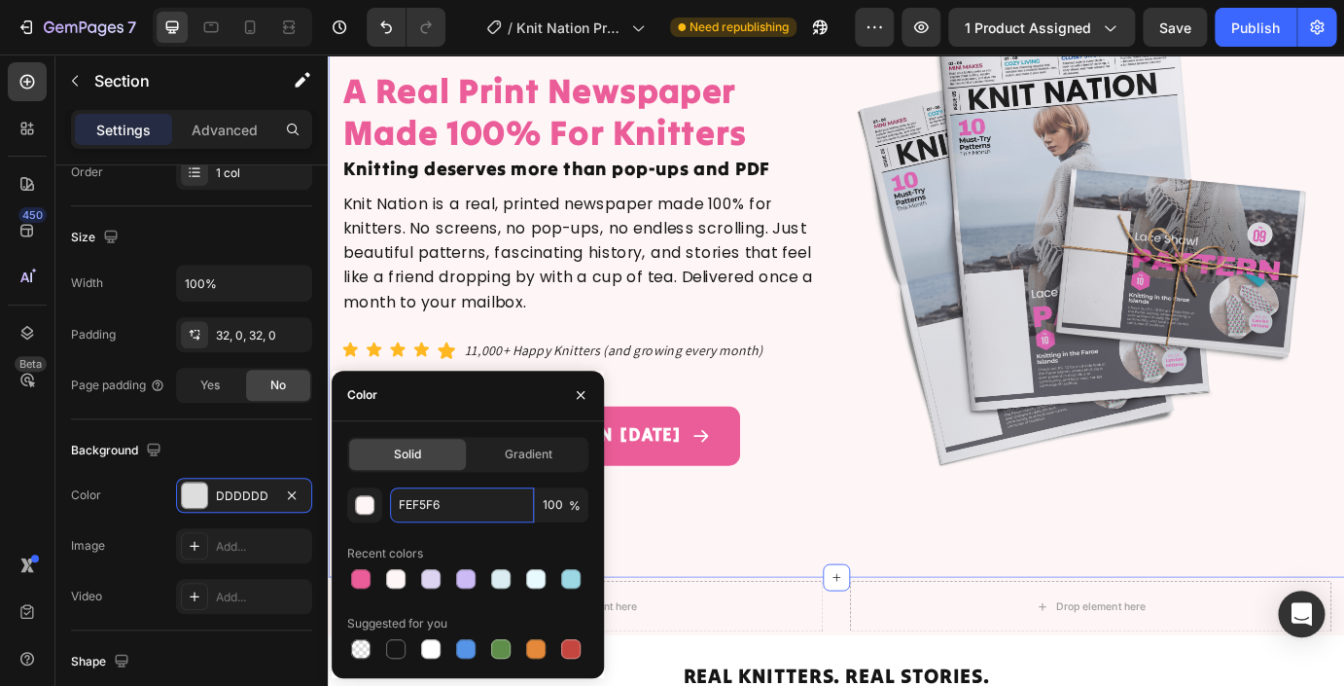
type input "FEF5F6"
click at [848, 617] on div "Image A Real Print Newspaper Made 100% For Knitters Heading Knitting deserves m…" at bounding box center [911, 303] width 1167 height 642
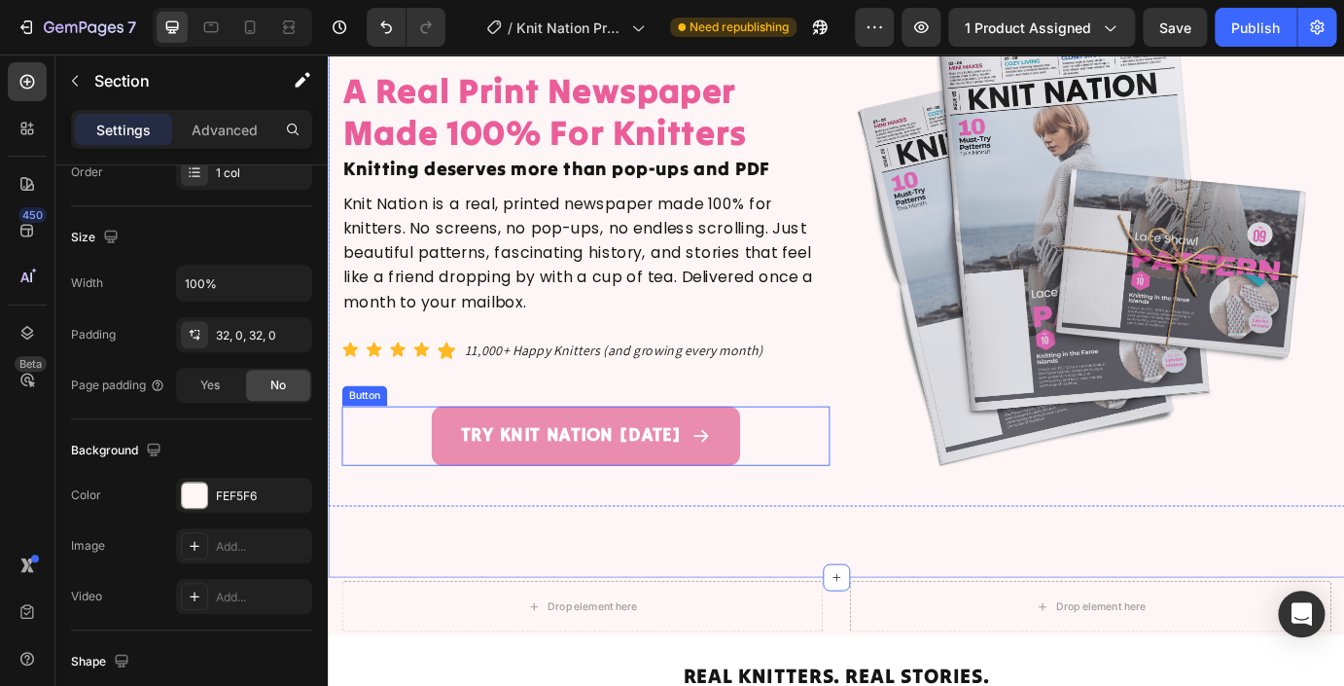
scroll to position [0, 0]
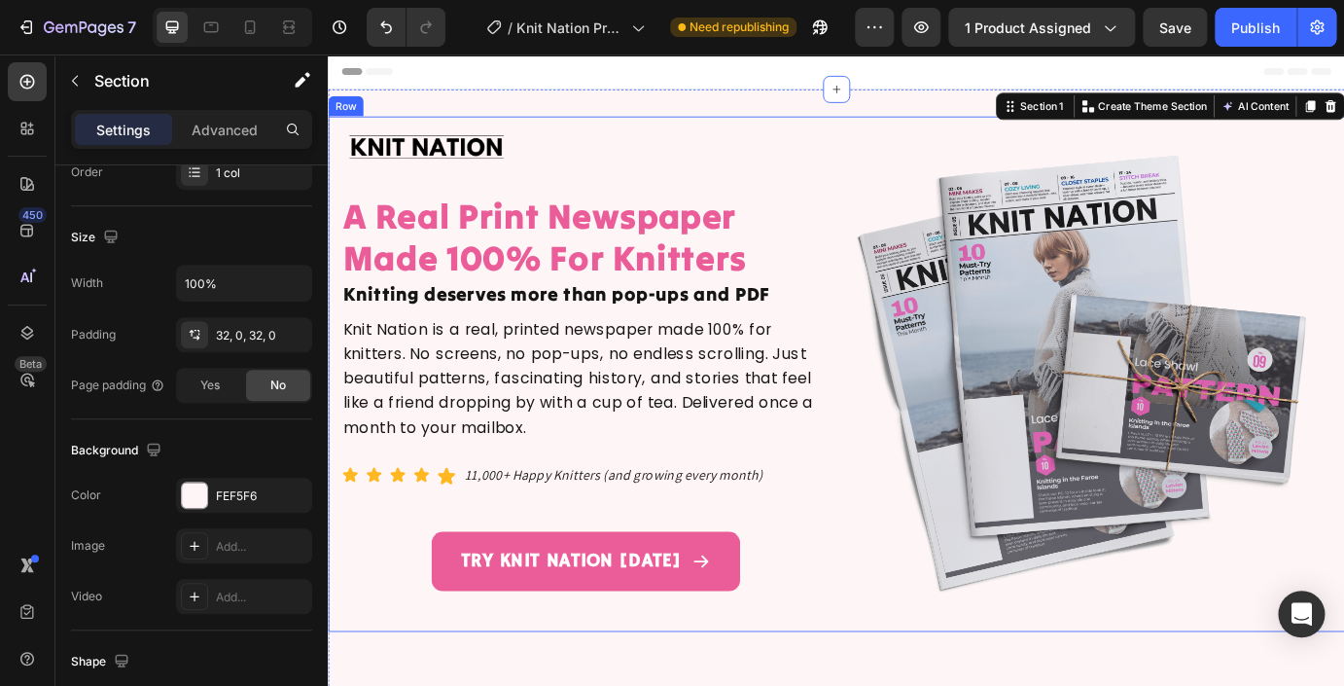
click at [474, 126] on div "Image A Real Print Newspaper Made 100% For Knitters Heading Knitting deserves m…" at bounding box center [911, 420] width 1167 height 591
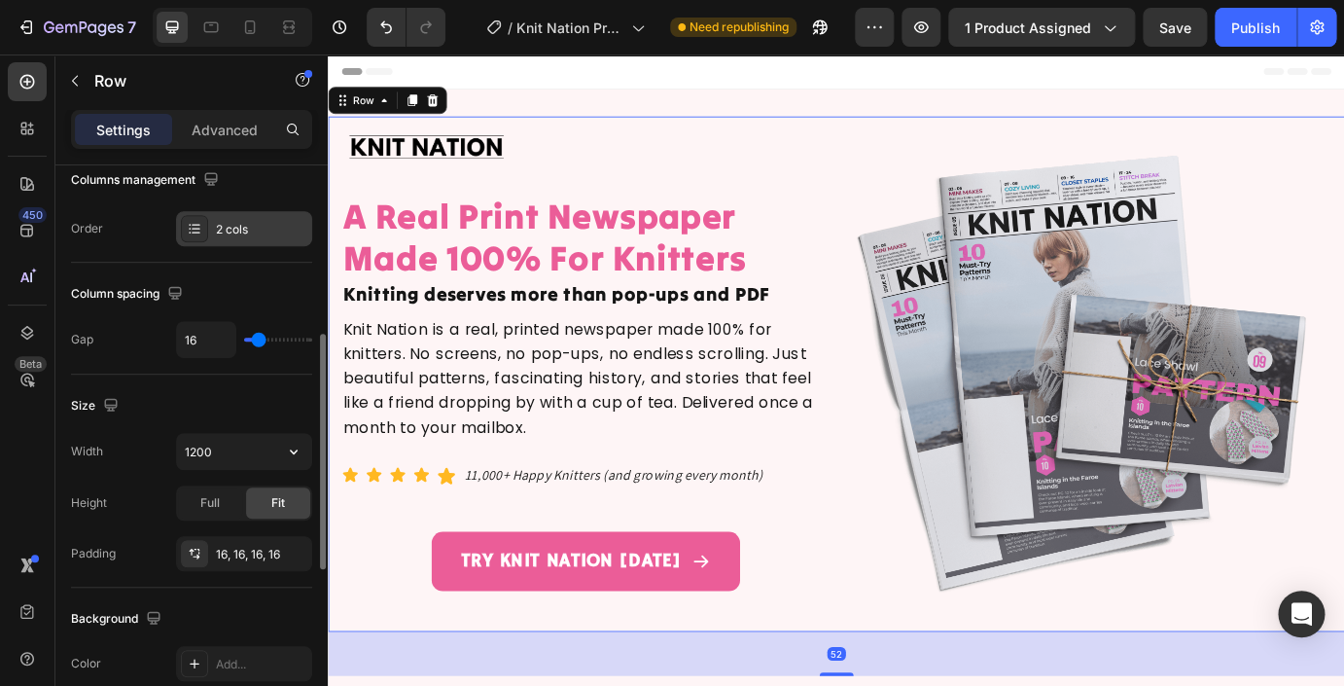
scroll to position [348, 0]
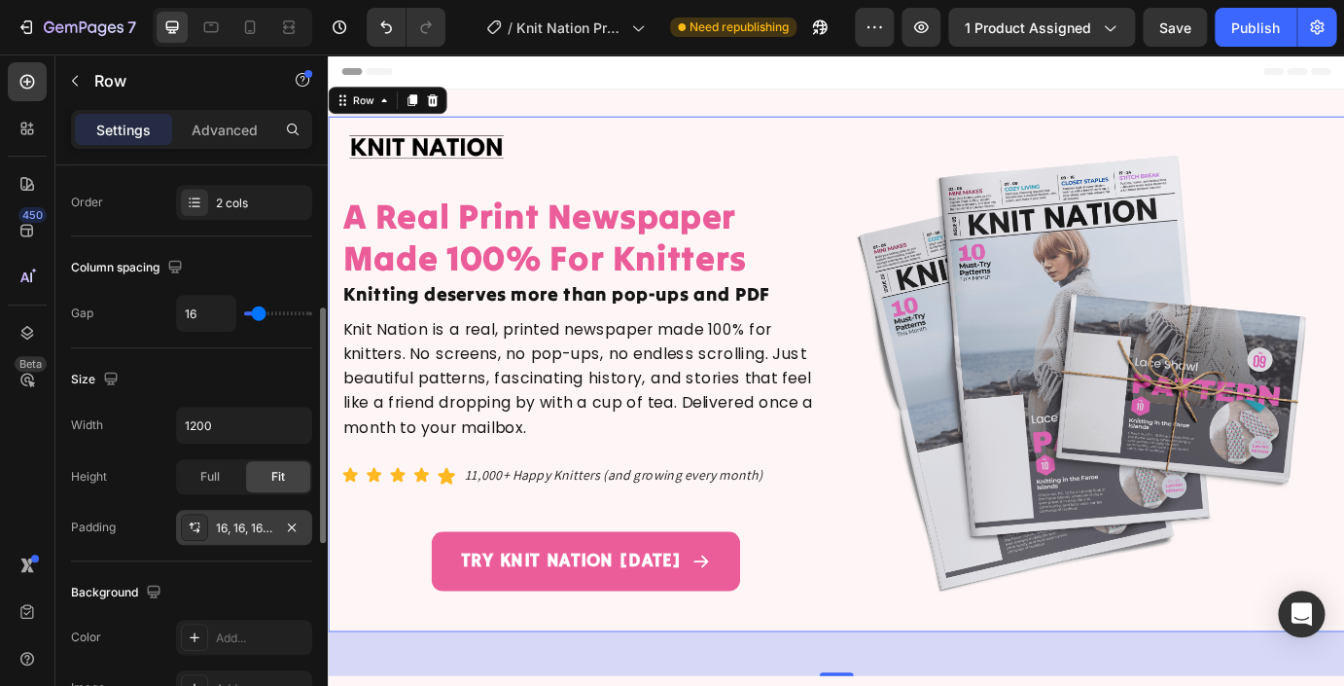
click at [242, 528] on div "16, 16, 16, 16" at bounding box center [244, 528] width 56 height 18
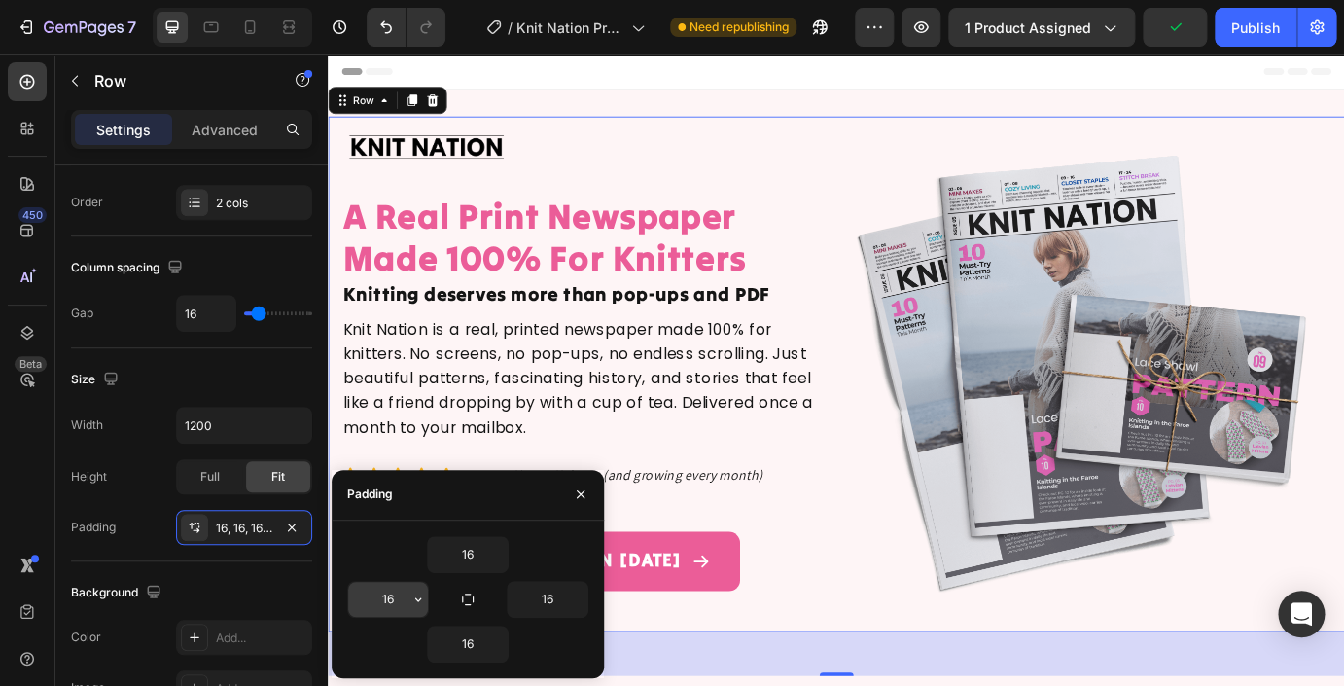
click at [395, 597] on input "16" at bounding box center [388, 599] width 80 height 35
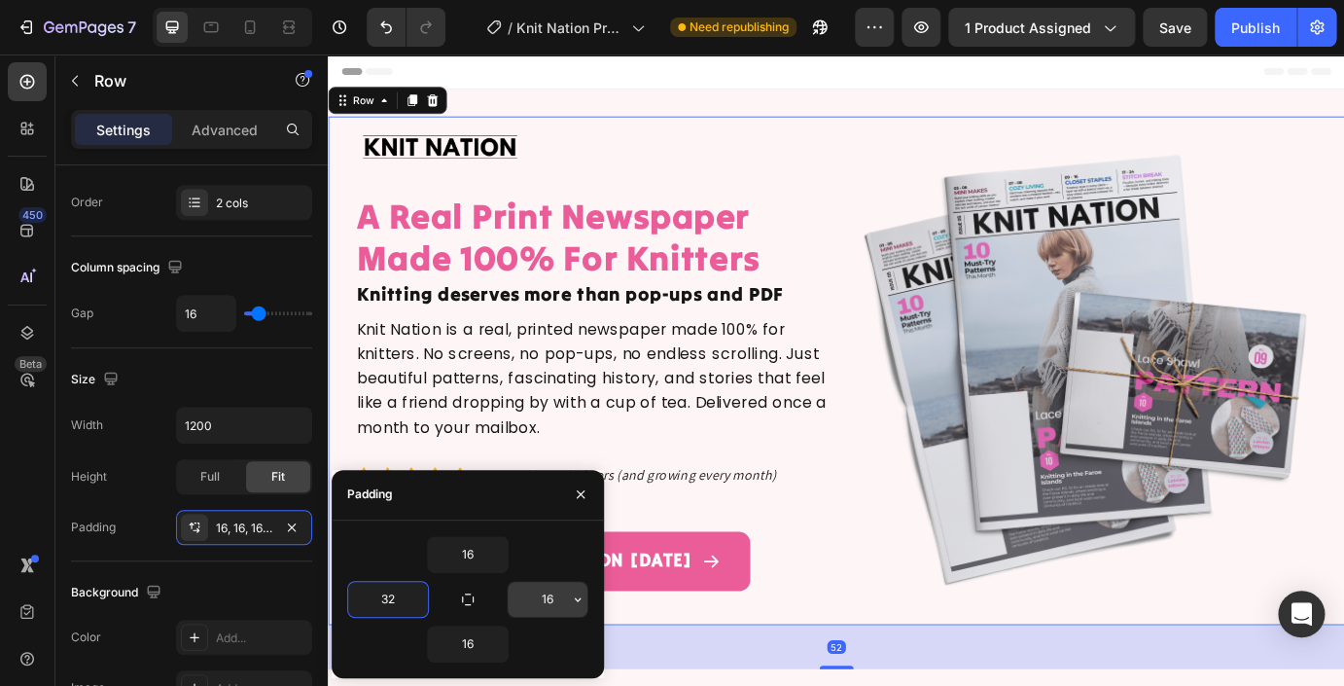
type input "32"
click at [549, 603] on input "16" at bounding box center [548, 599] width 80 height 35
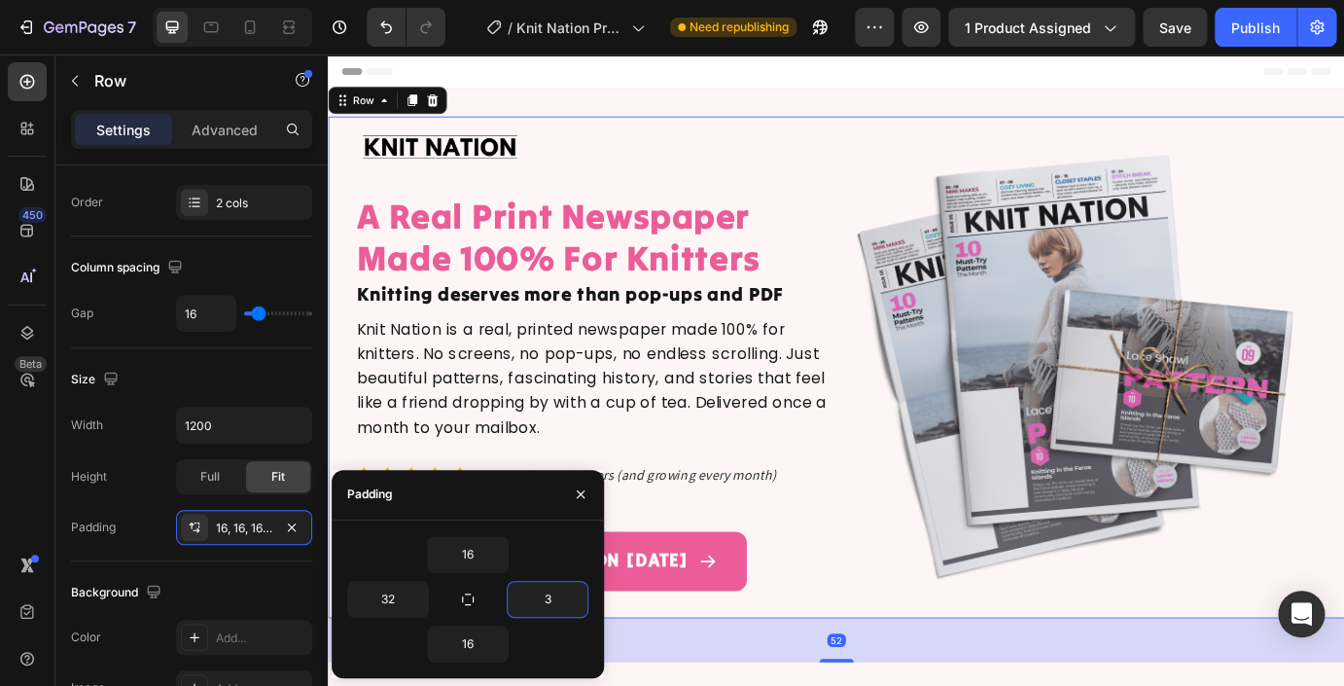
type input "32"
click at [581, 496] on icon "button" at bounding box center [581, 494] width 16 height 16
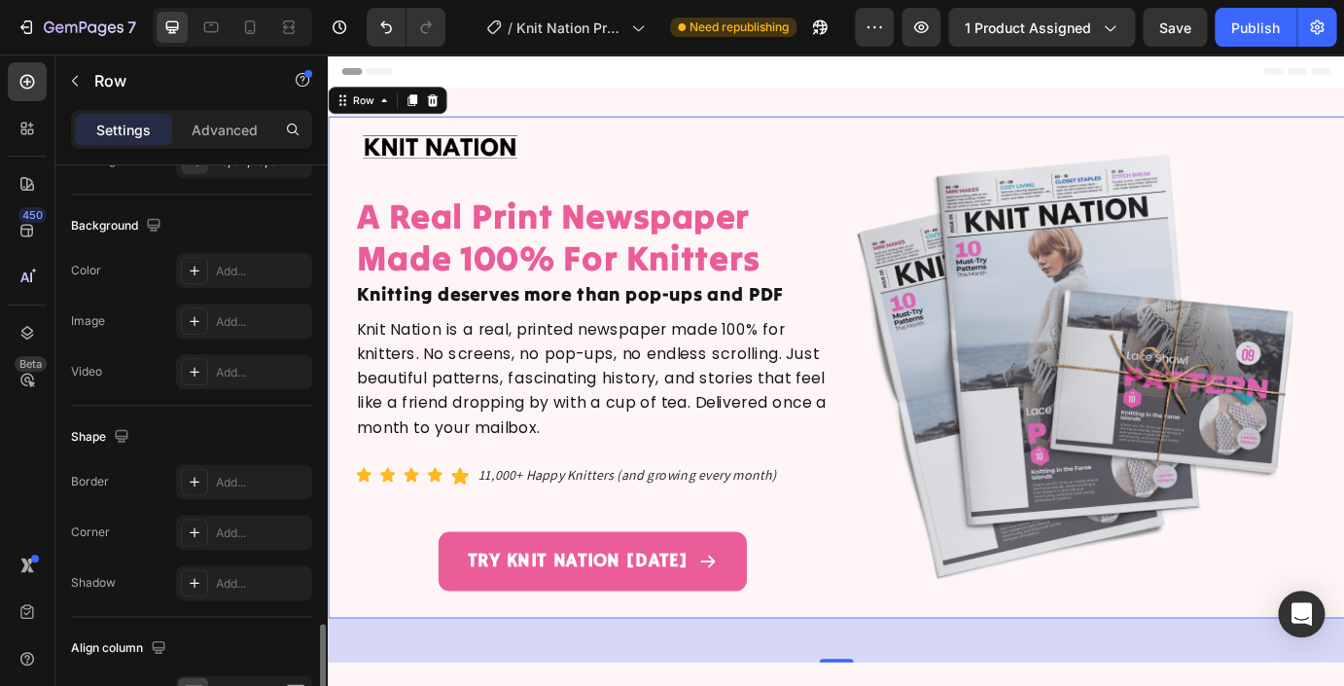
scroll to position [833, 0]
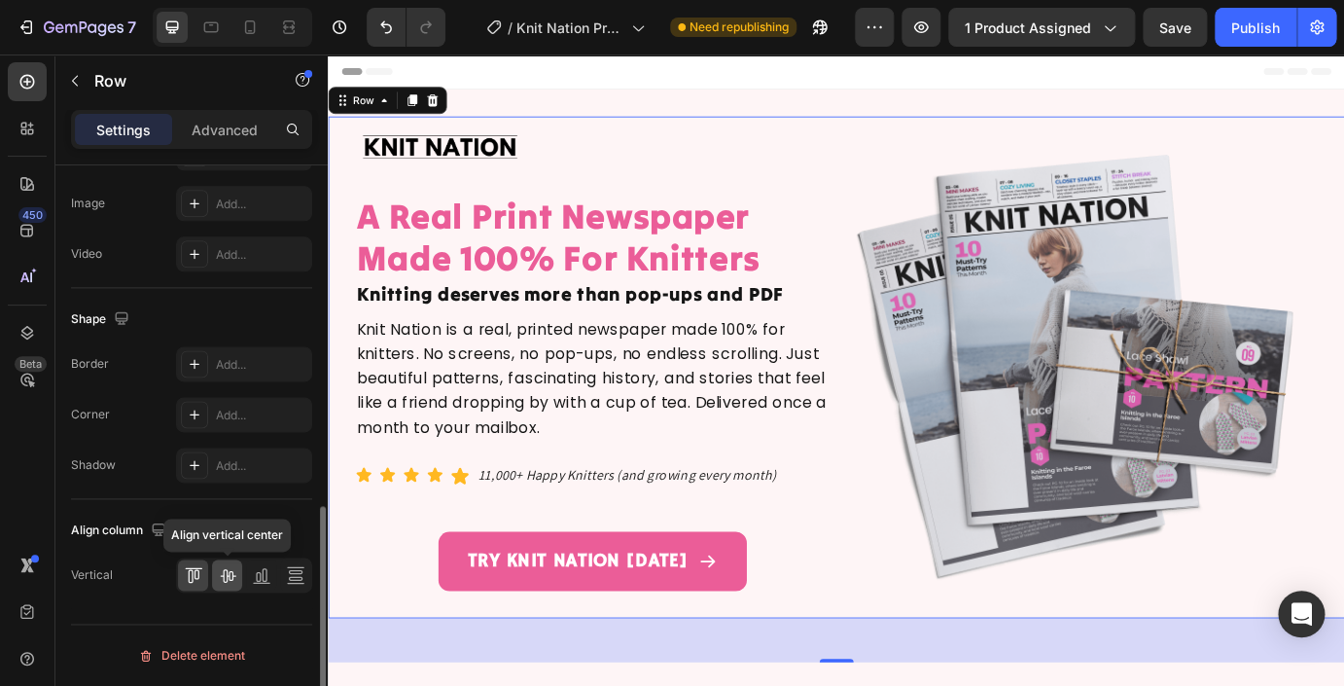
click at [225, 579] on icon at bounding box center [227, 574] width 19 height 19
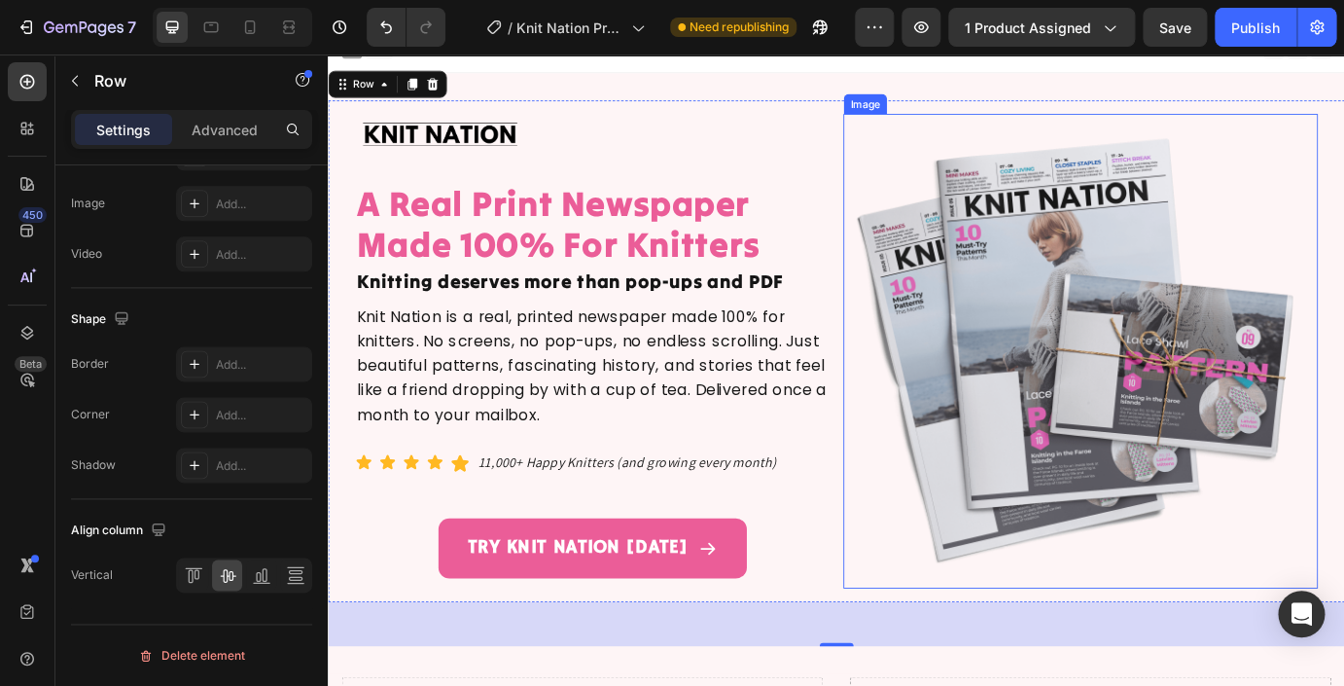
scroll to position [27, 0]
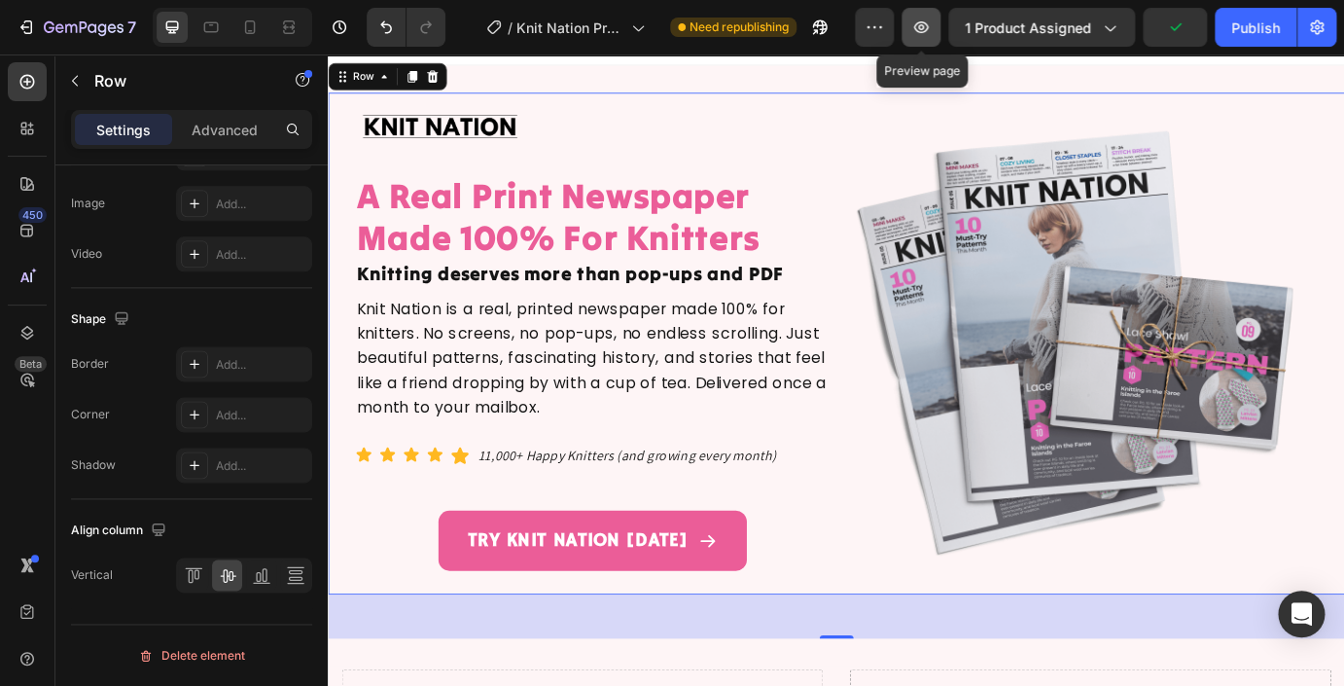
click at [925, 26] on icon "button" at bounding box center [921, 27] width 15 height 12
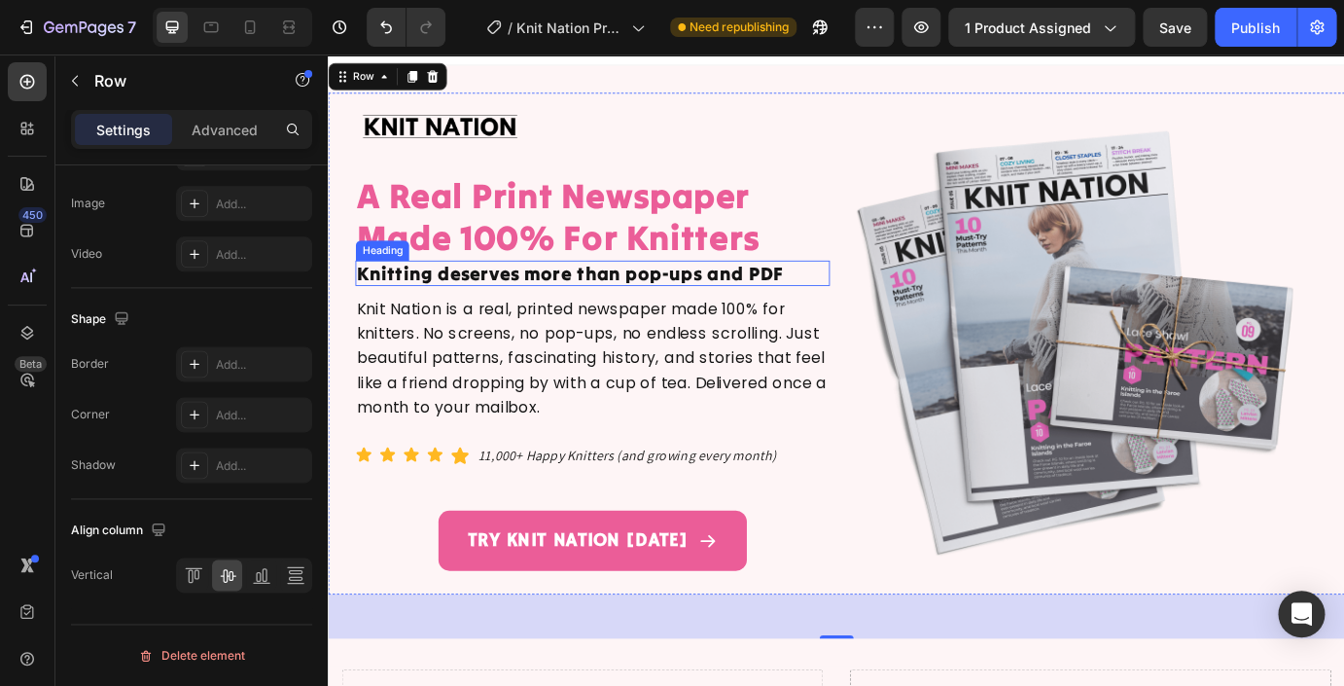
scroll to position [0, 0]
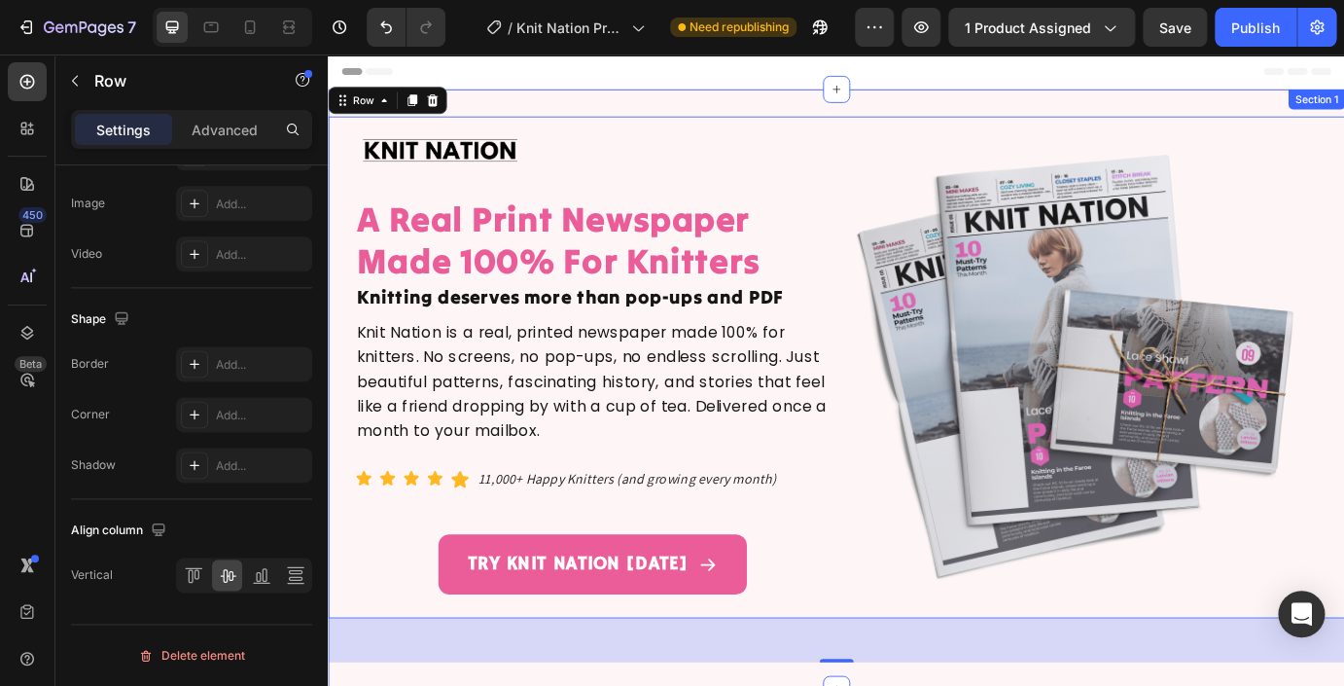
click at [827, 106] on div "Image A Real Print Newspaper Made 100% For Knitters Heading Knitting deserves m…" at bounding box center [911, 438] width 1167 height 689
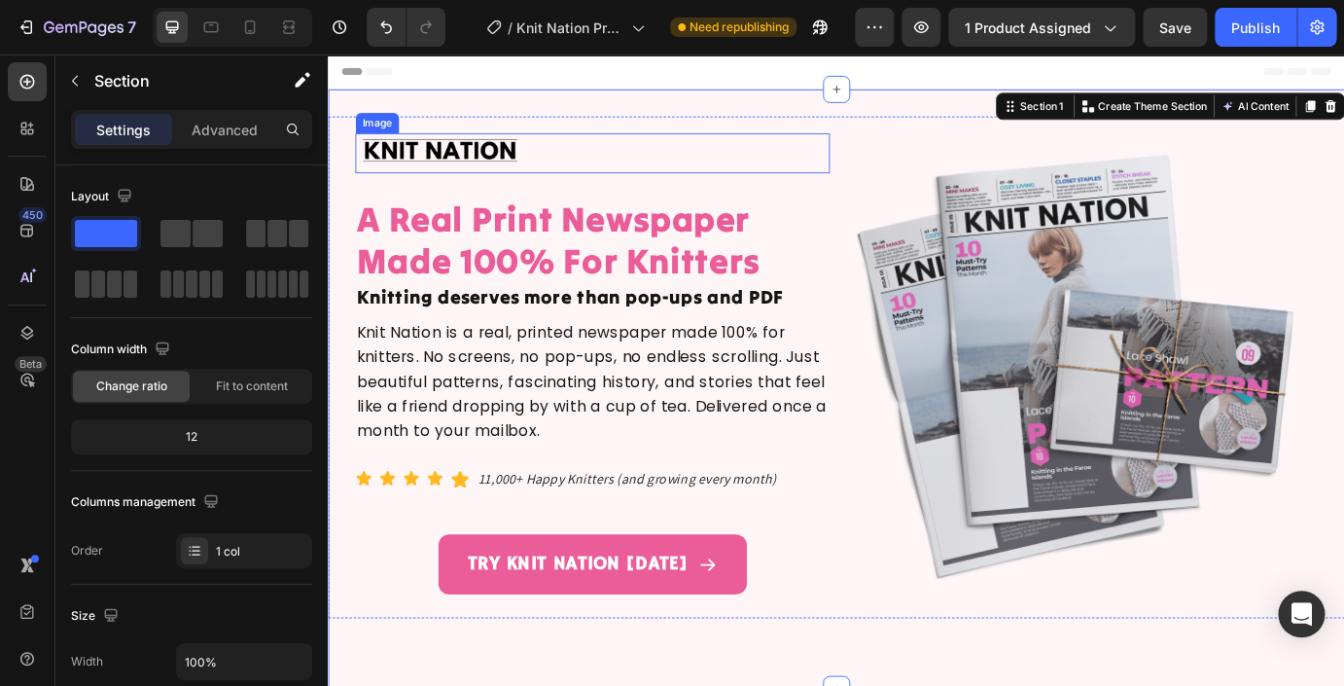
click at [438, 158] on img at bounding box center [456, 168] width 195 height 46
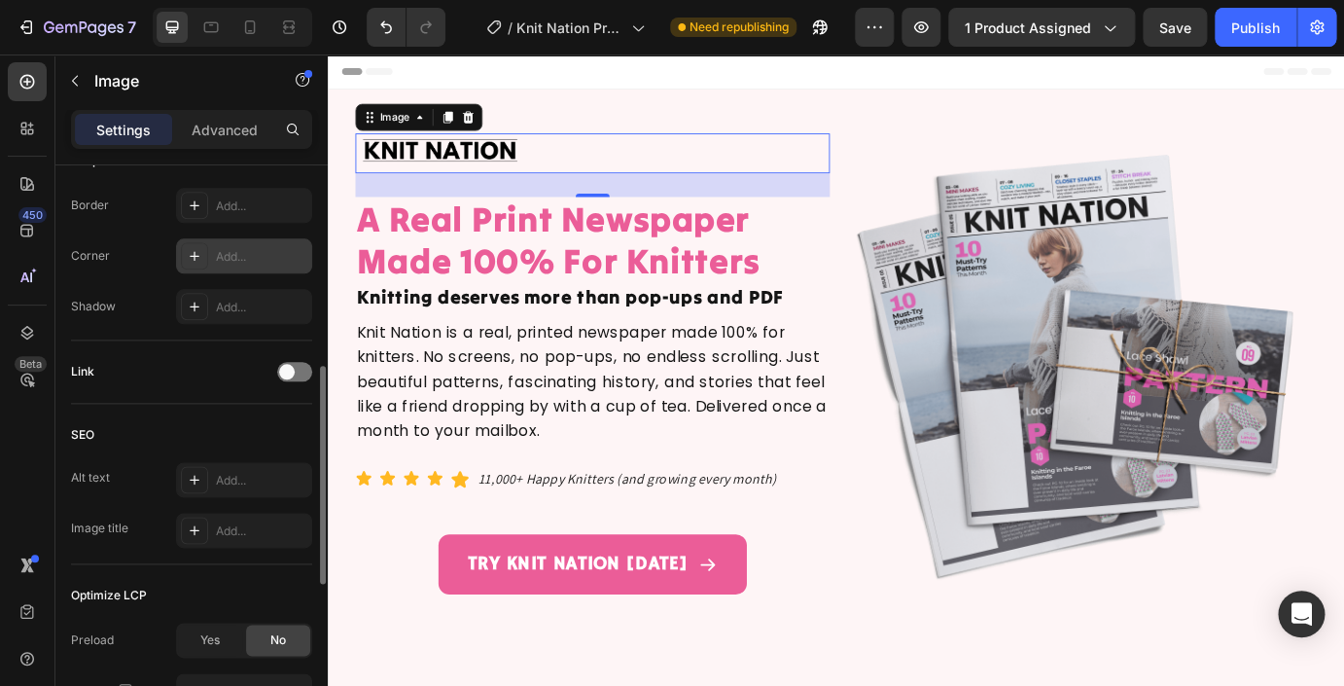
scroll to position [641, 0]
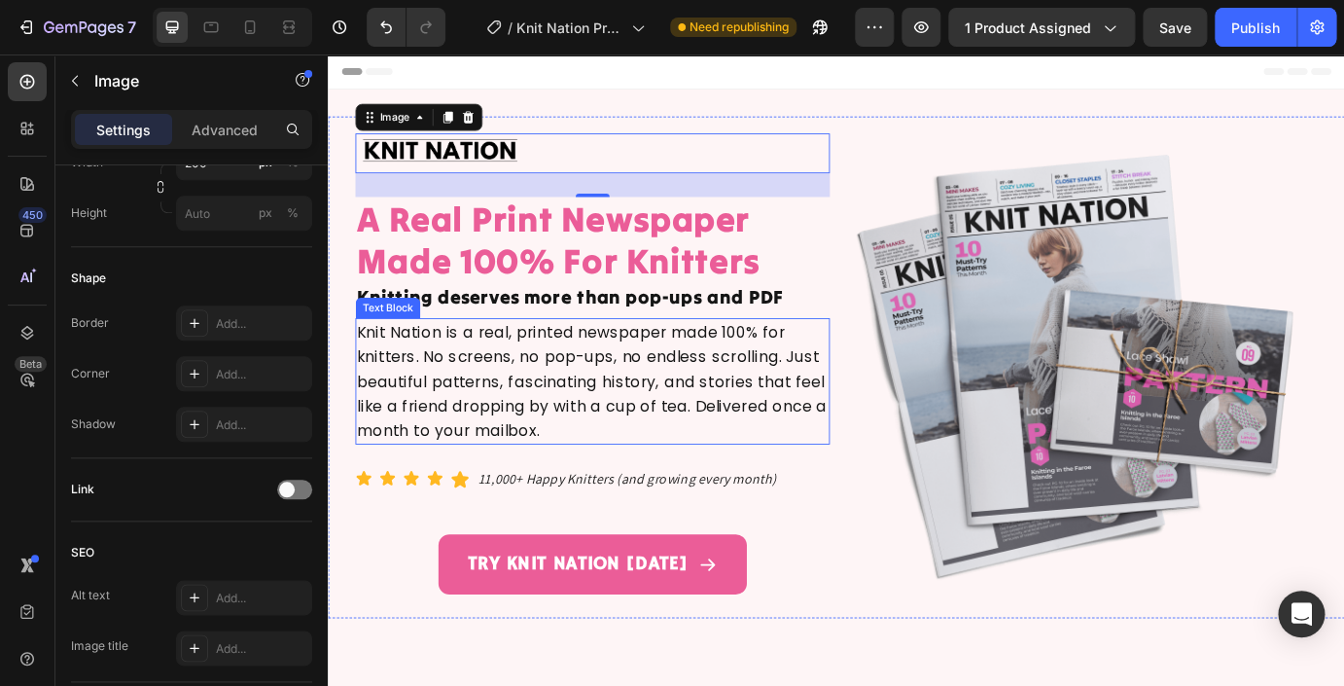
click at [469, 407] on span "Knit Nation is a real, printed newspaper made 100% for knitters. No screens, no…" at bounding box center [630, 429] width 539 height 137
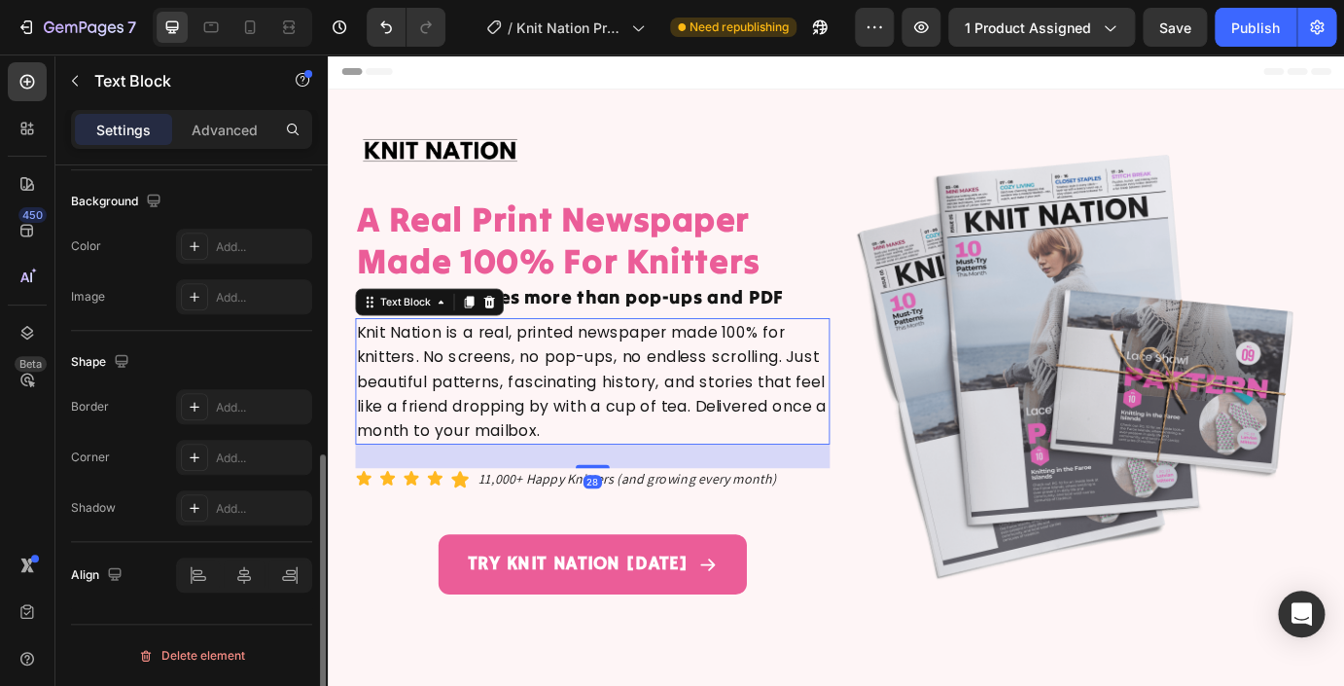
scroll to position [0, 0]
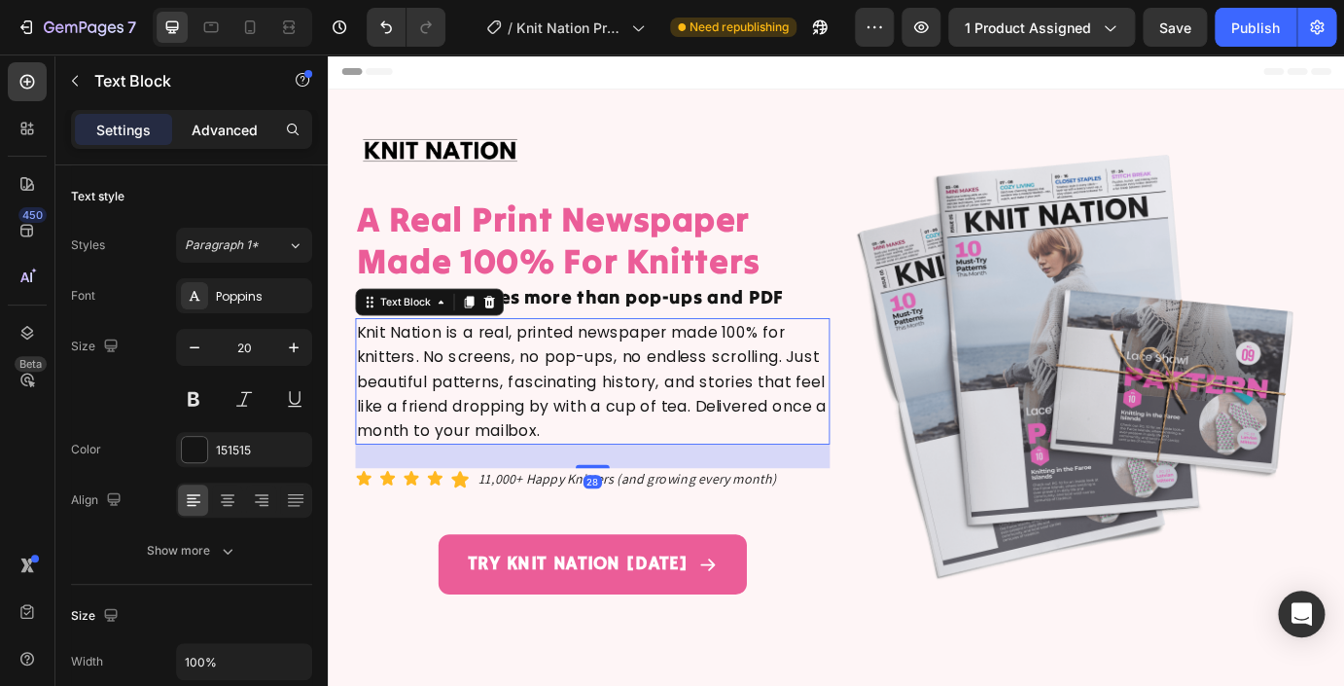
click at [234, 125] on p "Advanced" at bounding box center [225, 130] width 66 height 20
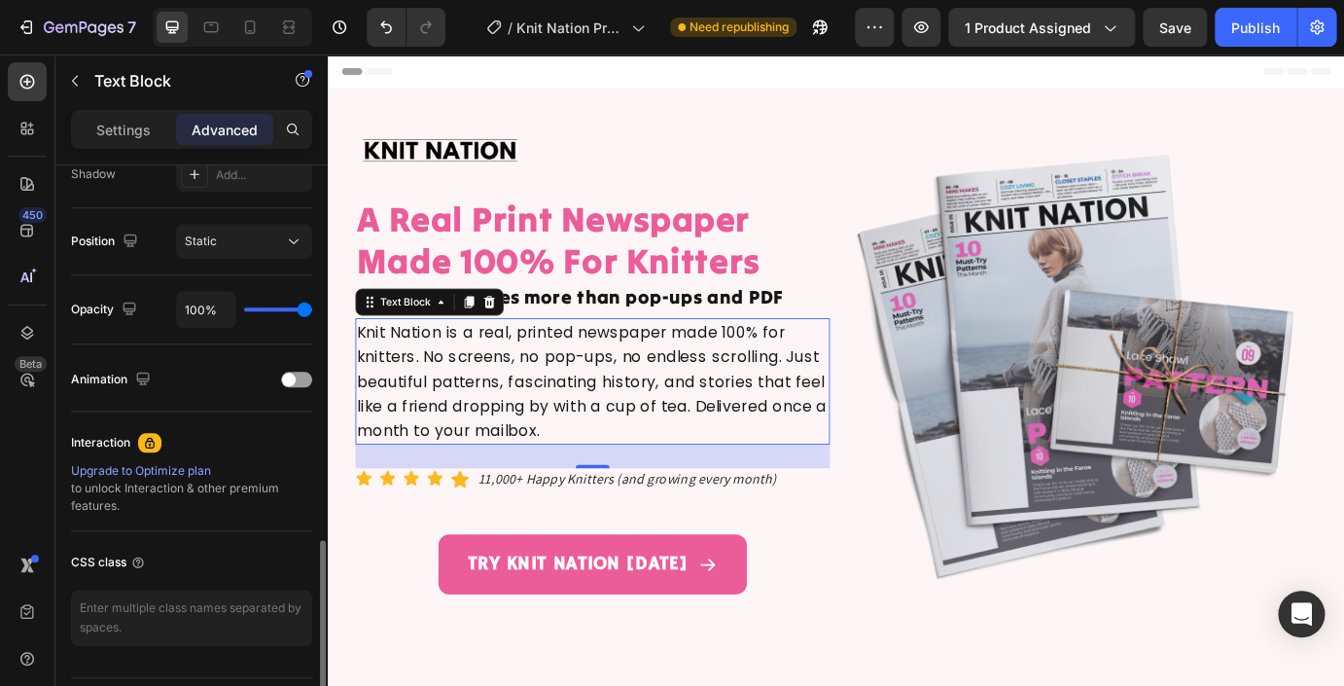
scroll to position [722, 0]
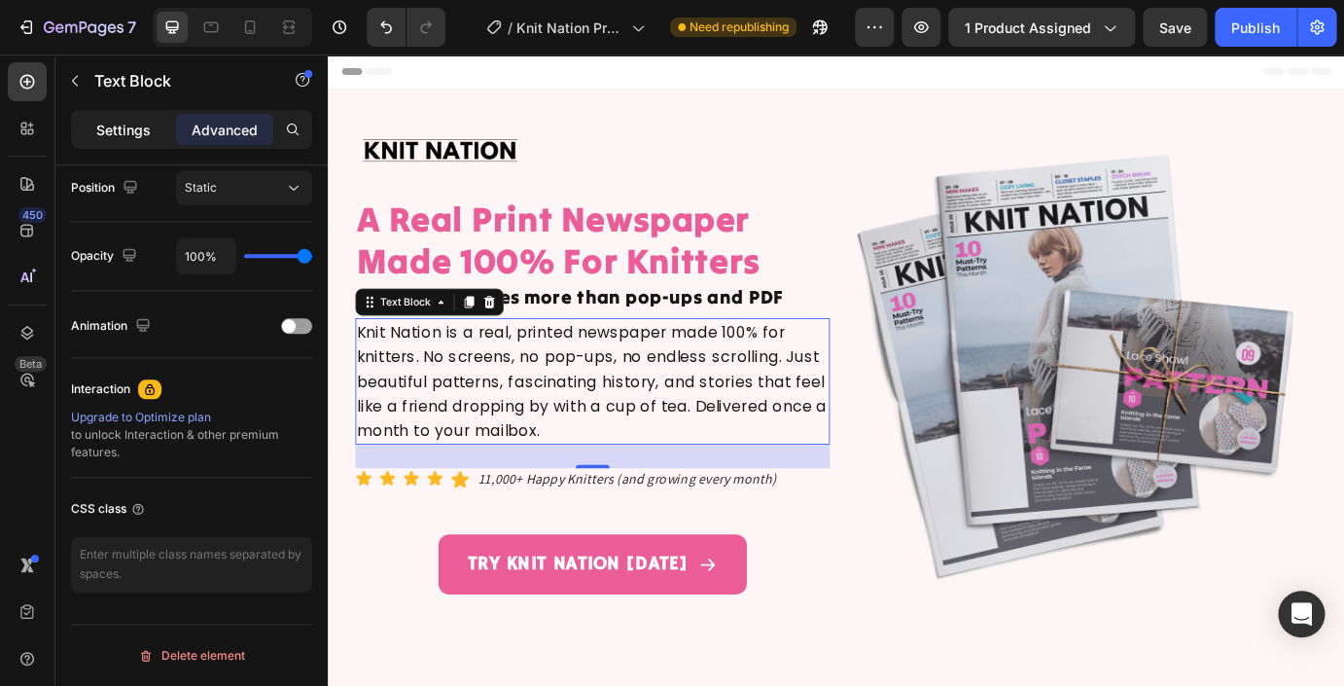
click at [122, 138] on p "Settings" at bounding box center [123, 130] width 54 height 20
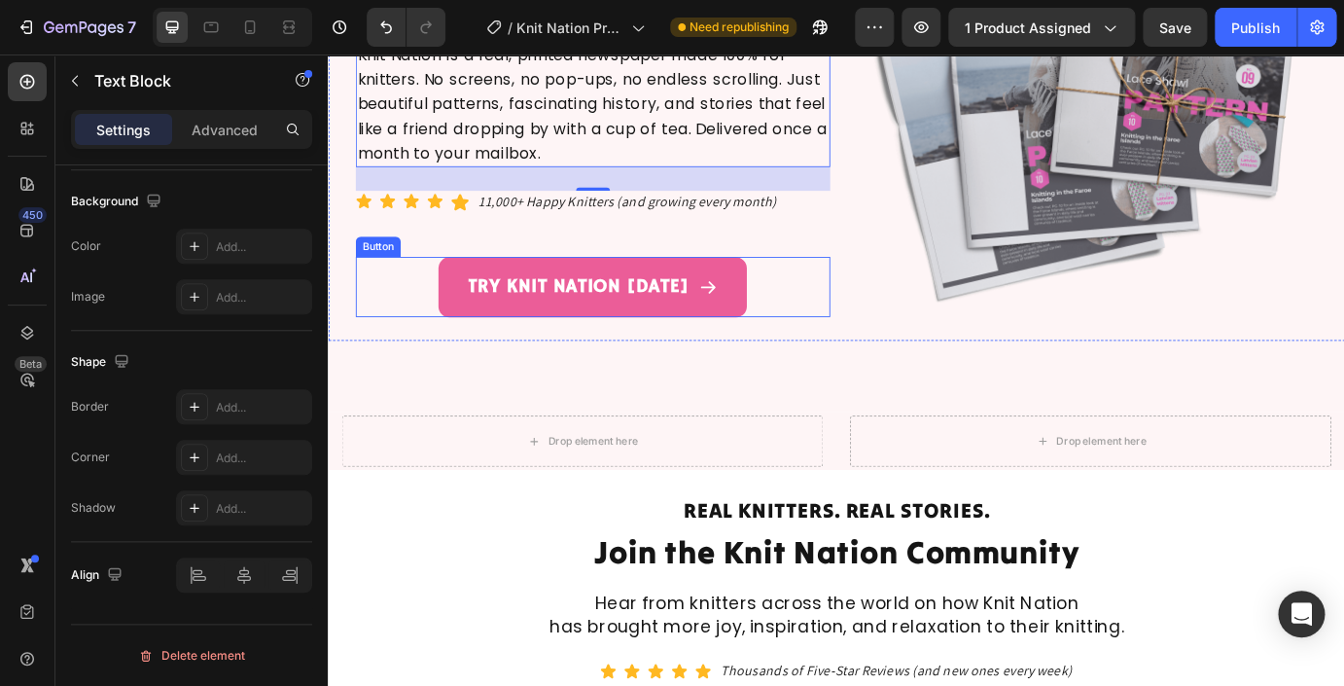
scroll to position [333, 0]
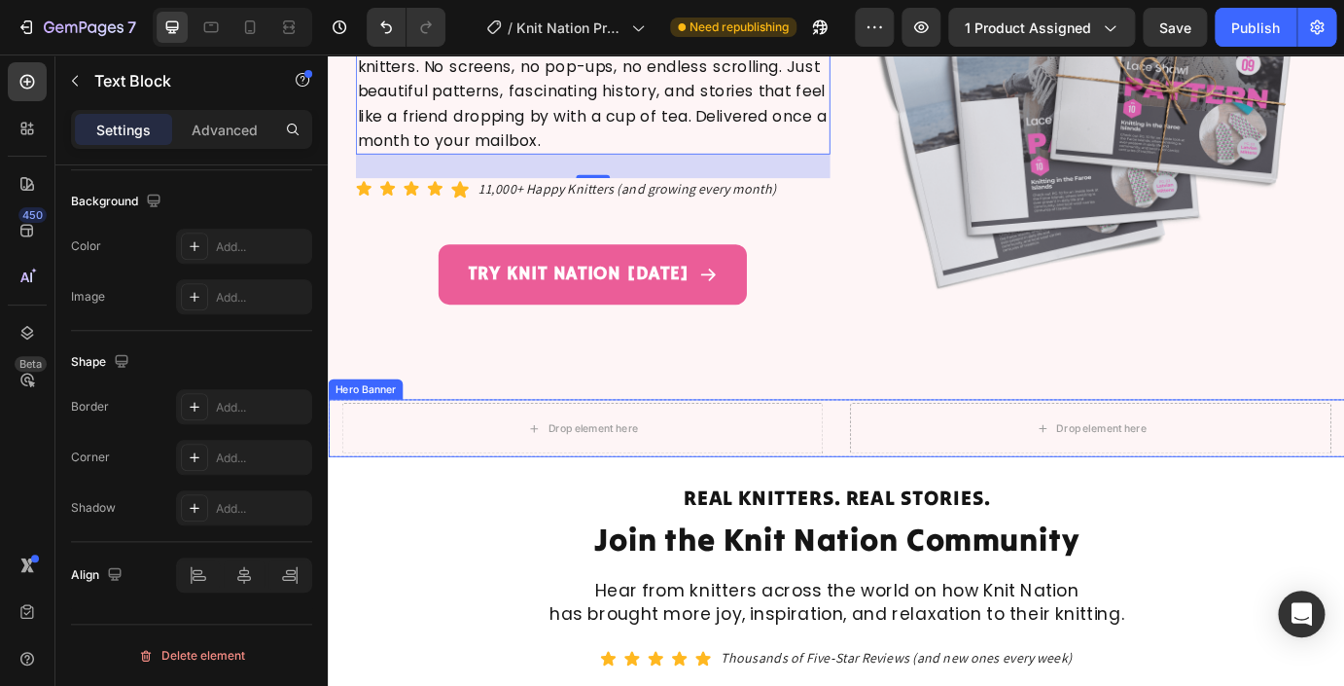
click at [337, 475] on div "Drop element here Drop element here" at bounding box center [911, 483] width 1167 height 66
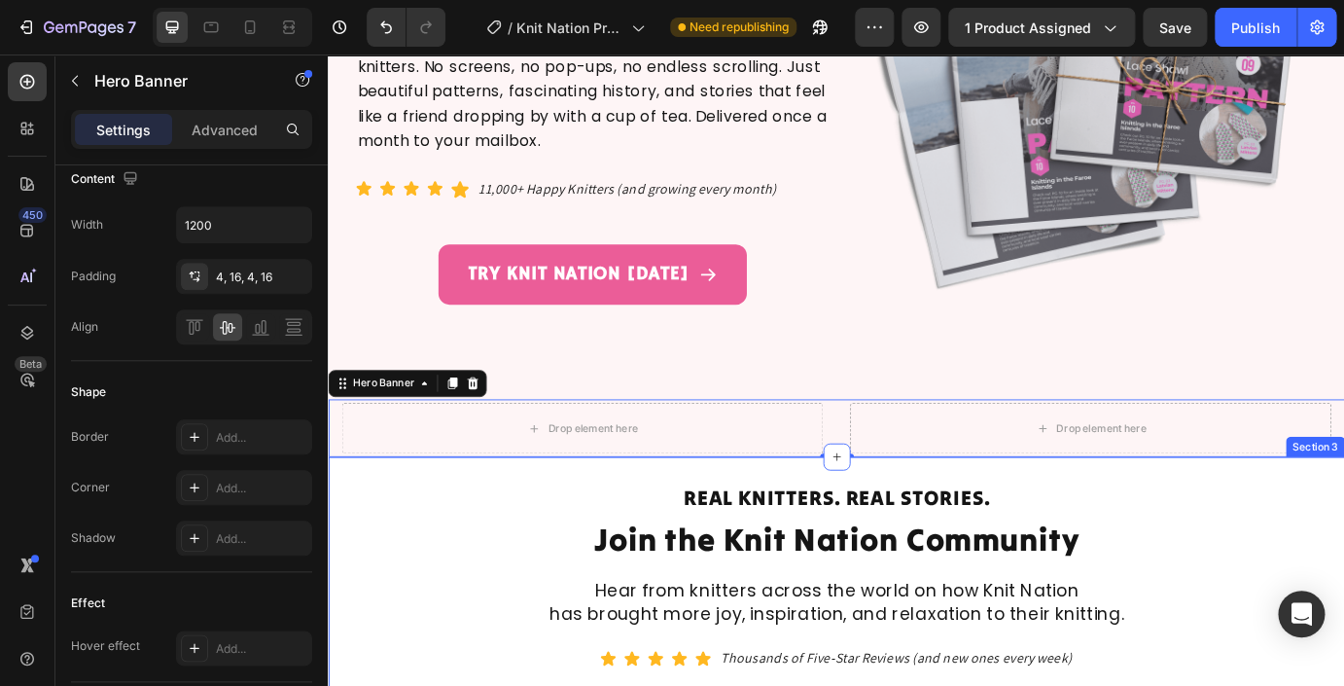
scroll to position [0, 0]
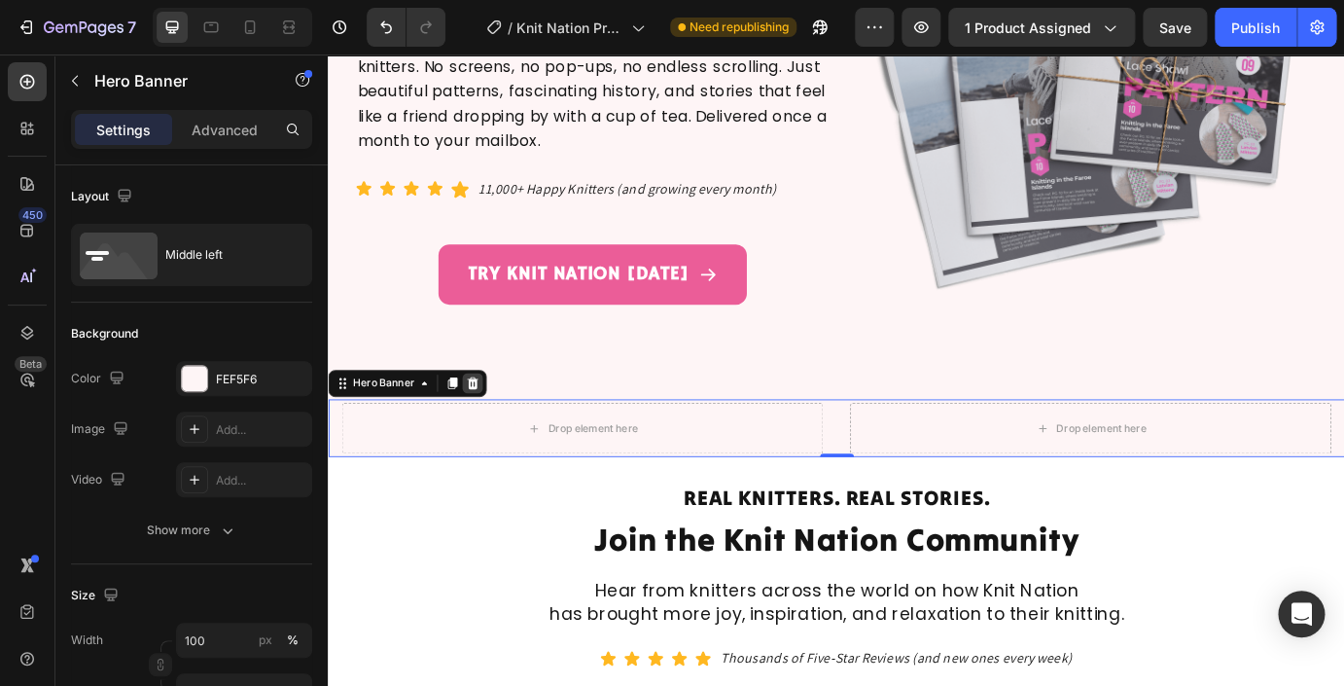
click at [487, 432] on icon at bounding box center [493, 432] width 16 height 16
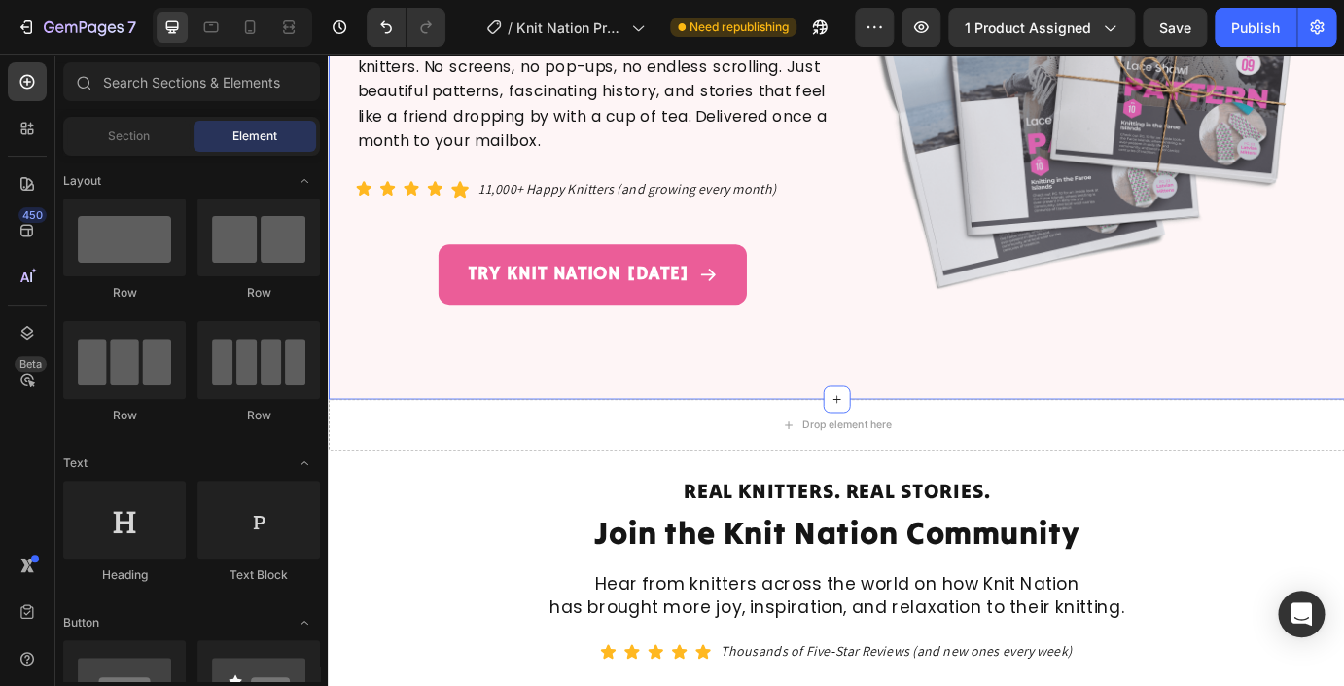
click at [663, 406] on div "Image A Real Print Newspaper Made 100% For Knitters Heading Knitting deserves m…" at bounding box center [911, 106] width 1167 height 626
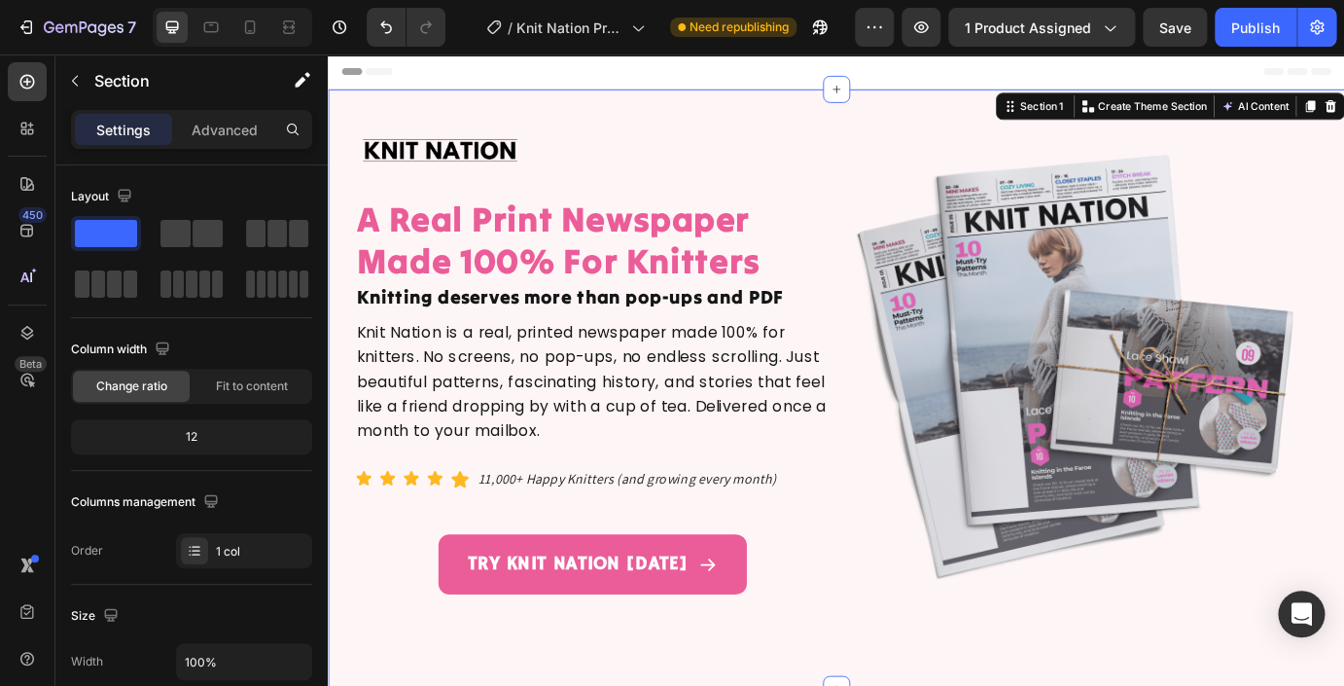
click at [568, 685] on div "Image A Real Print Newspaper Made 100% For Knitters Heading Knitting deserves m…" at bounding box center [911, 438] width 1167 height 626
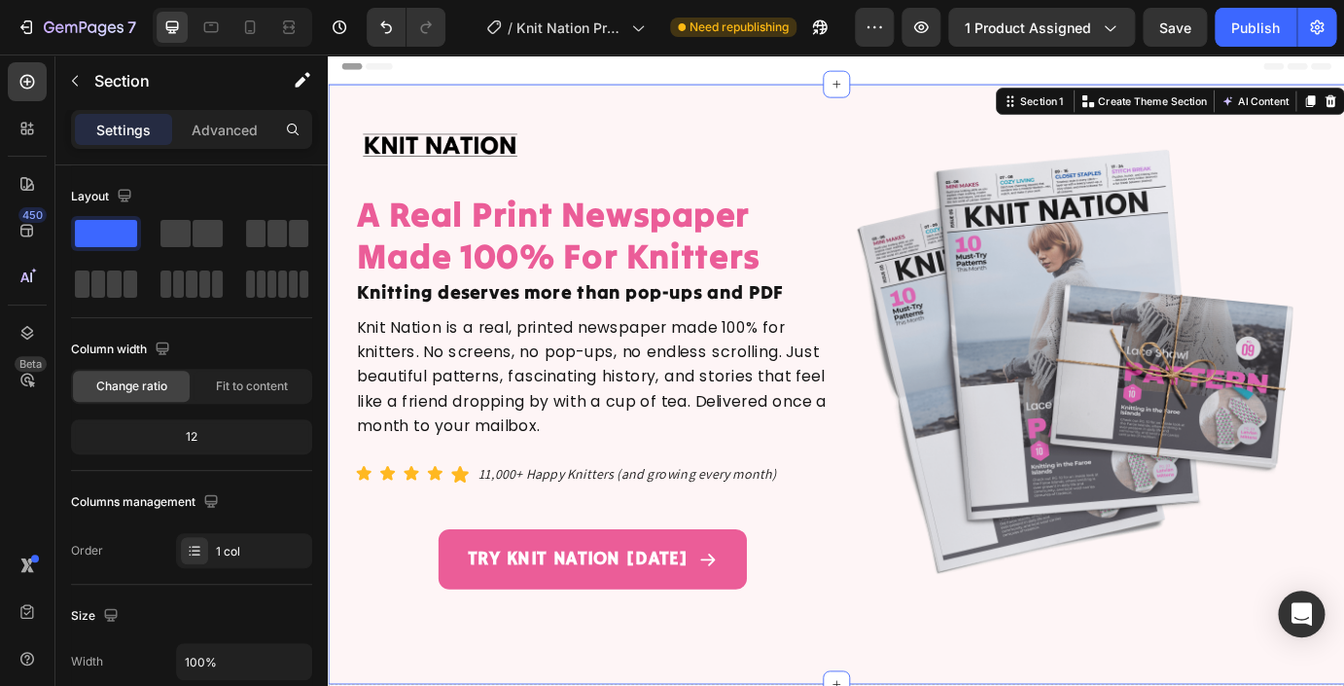
scroll to position [101, 0]
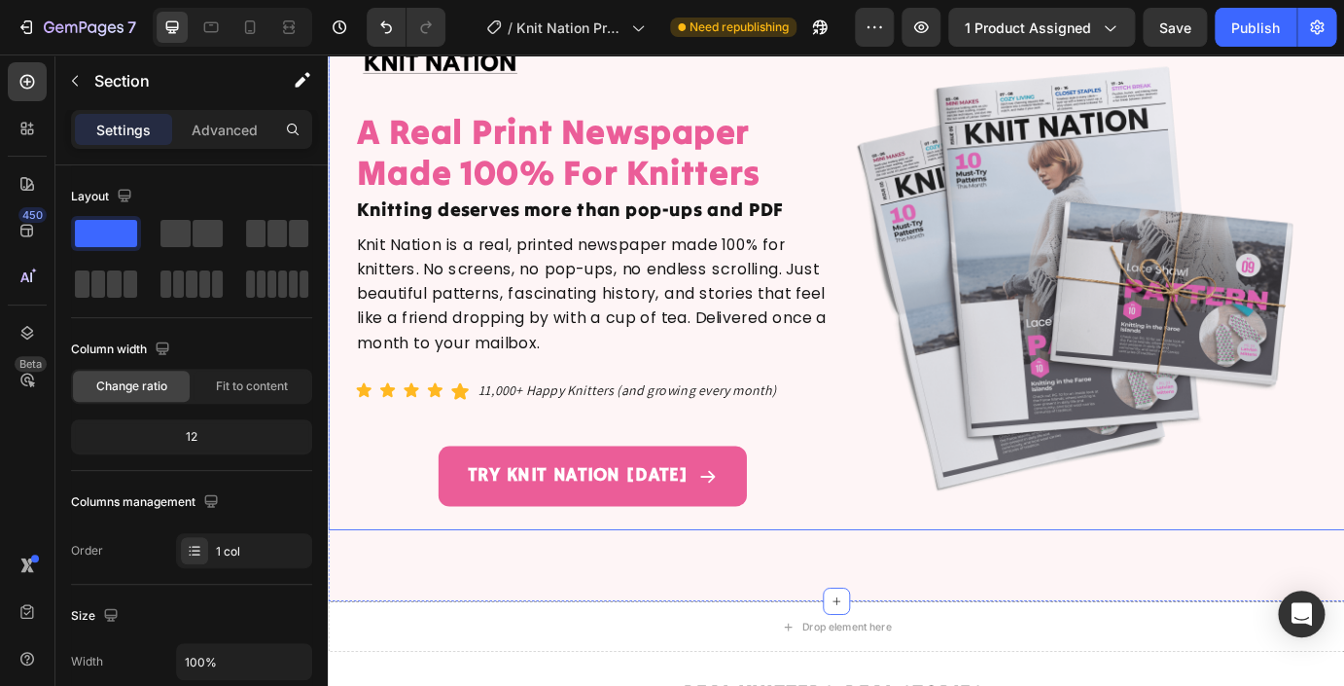
click at [567, 596] on div "Image A Real Print Newspaper Made 100% For Knitters Heading Knitting deserves m…" at bounding box center [911, 312] width 1167 height 576
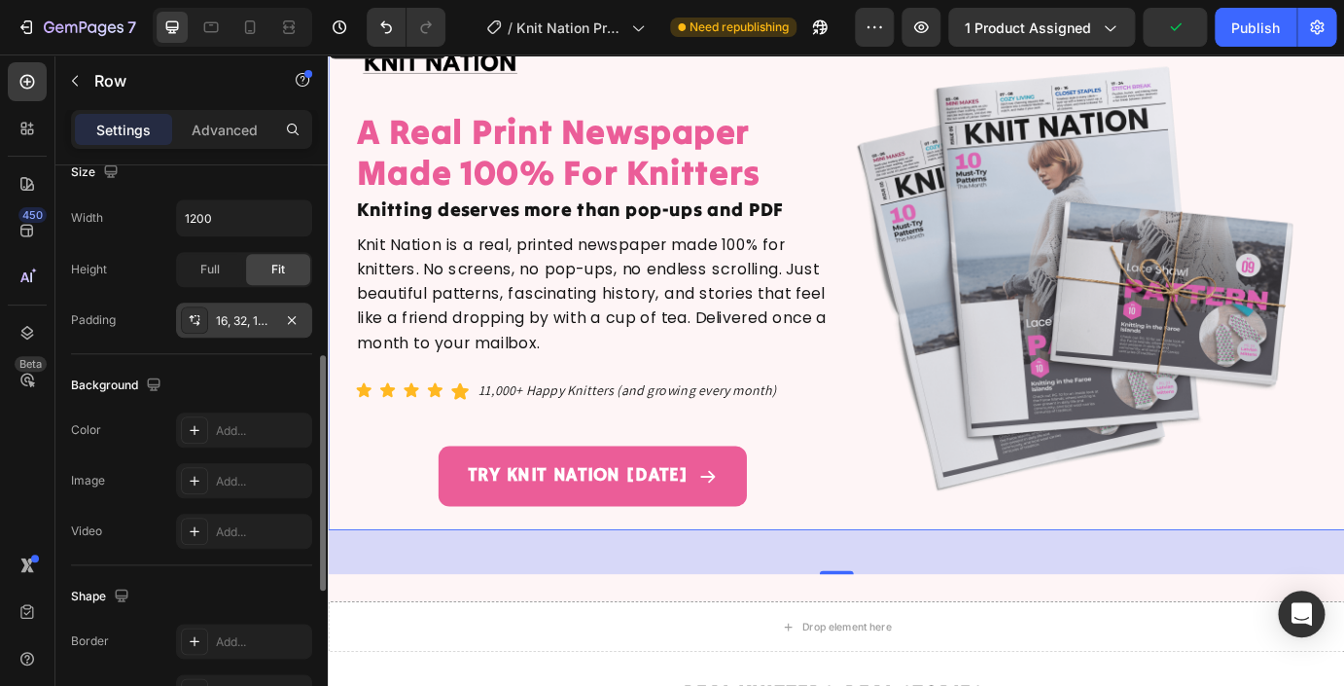
scroll to position [529, 0]
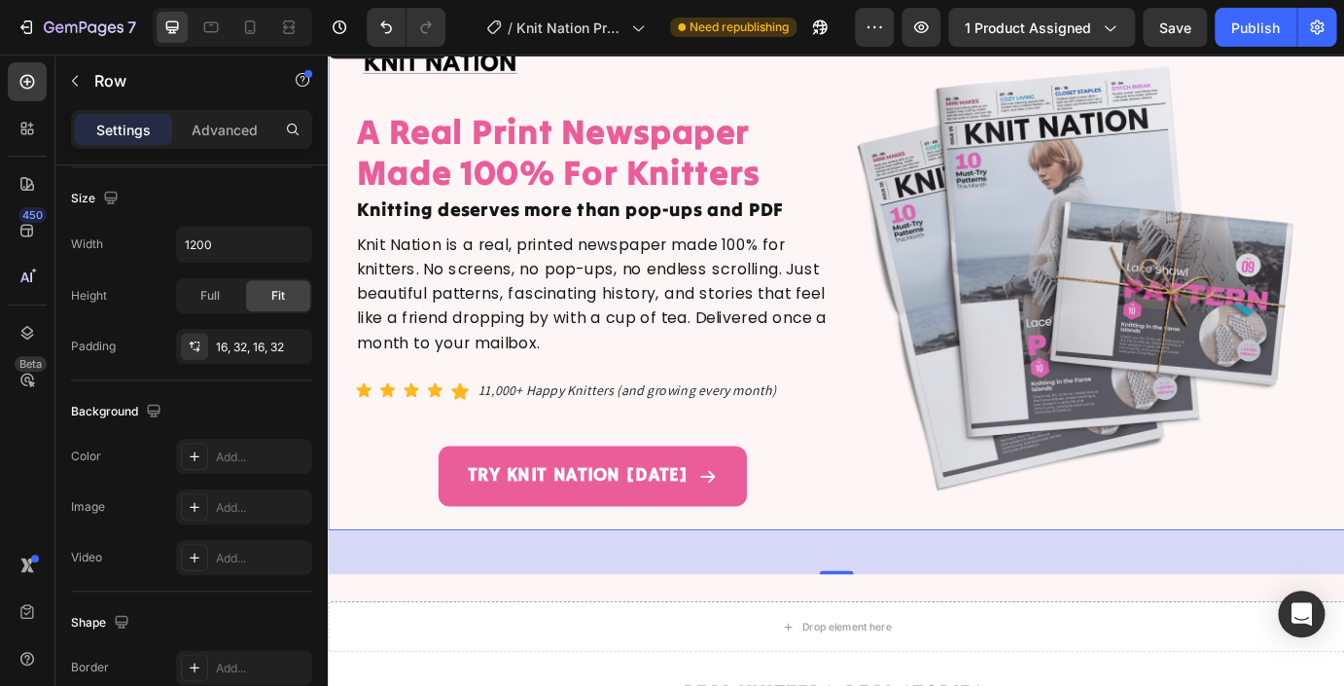
click at [391, 597] on div "Image A Real Print Newspaper Made 100% For Knitters Heading Knitting deserves m…" at bounding box center [911, 312] width 1167 height 576
click at [237, 135] on p "Advanced" at bounding box center [225, 130] width 66 height 20
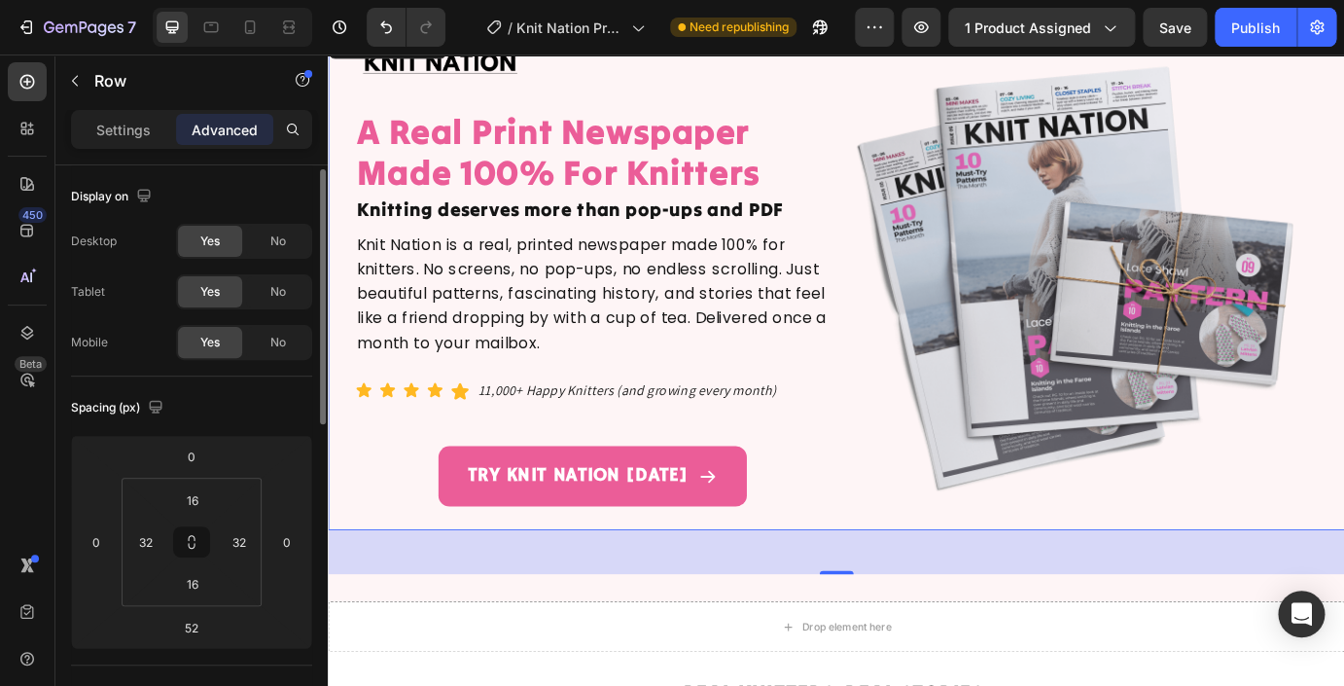
scroll to position [37, 0]
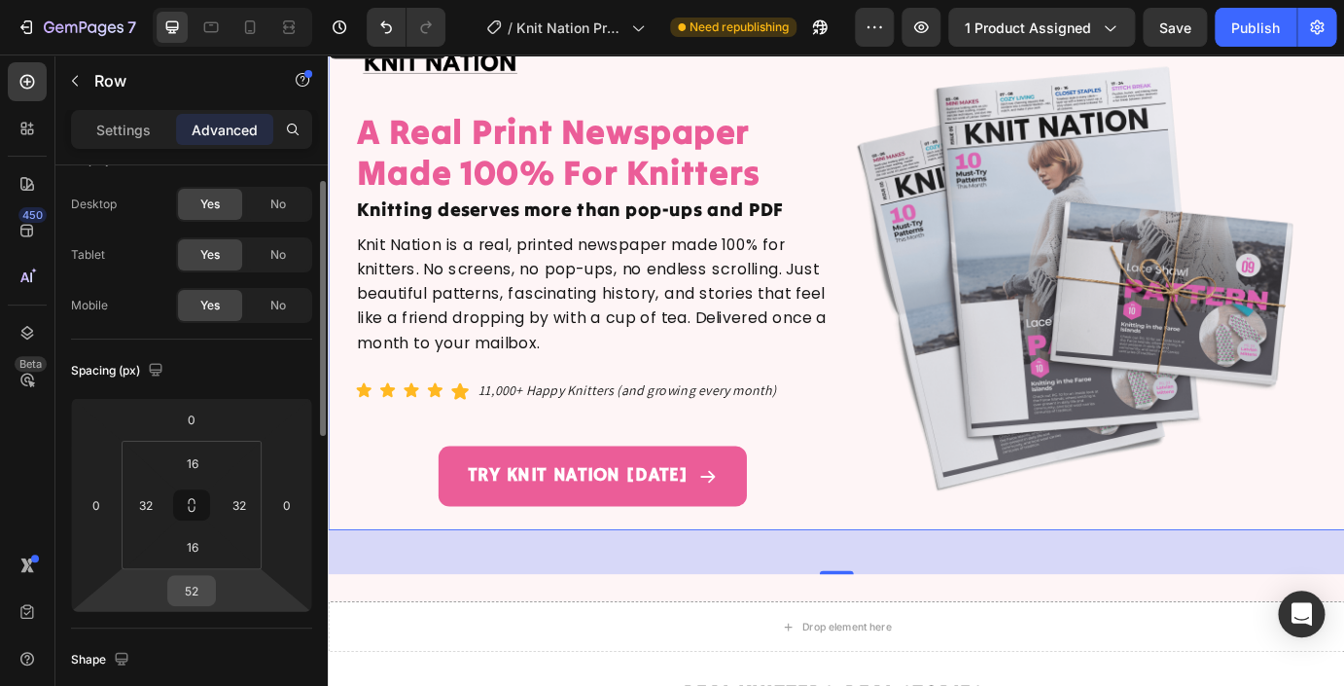
click at [197, 597] on input "52" at bounding box center [191, 590] width 39 height 29
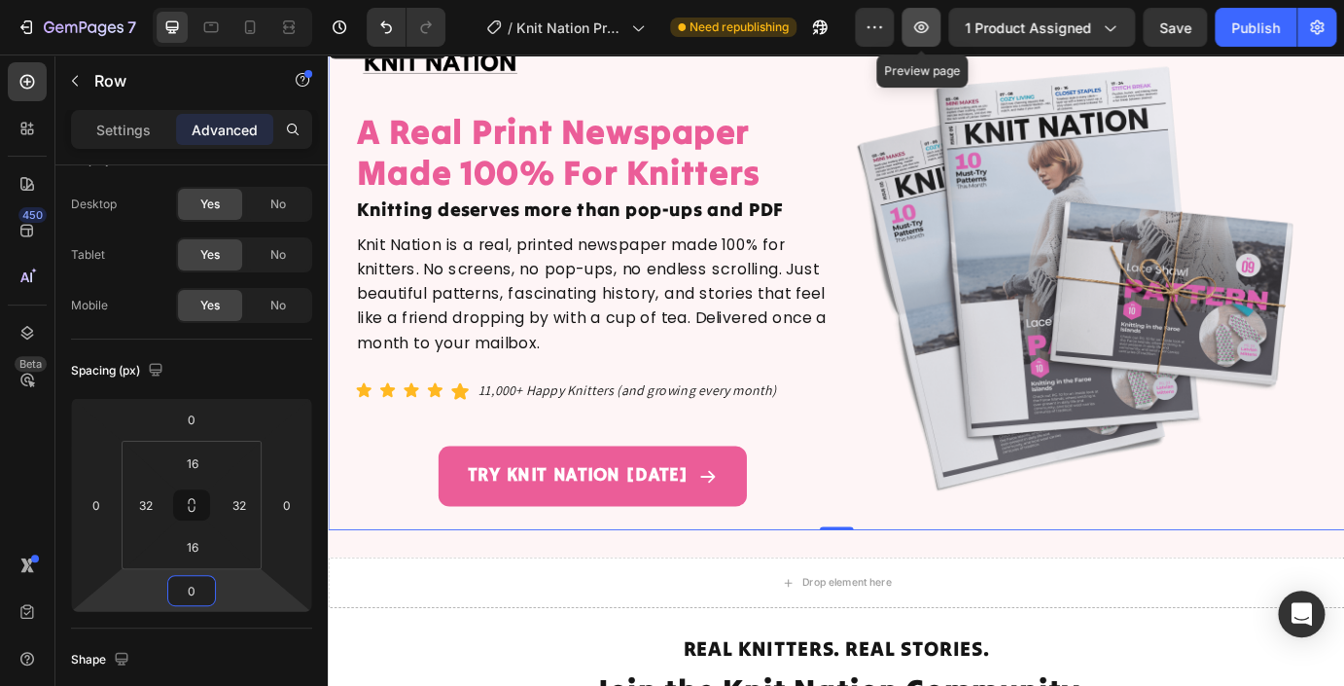
type input "0"
click at [928, 34] on icon "button" at bounding box center [920, 27] width 19 height 19
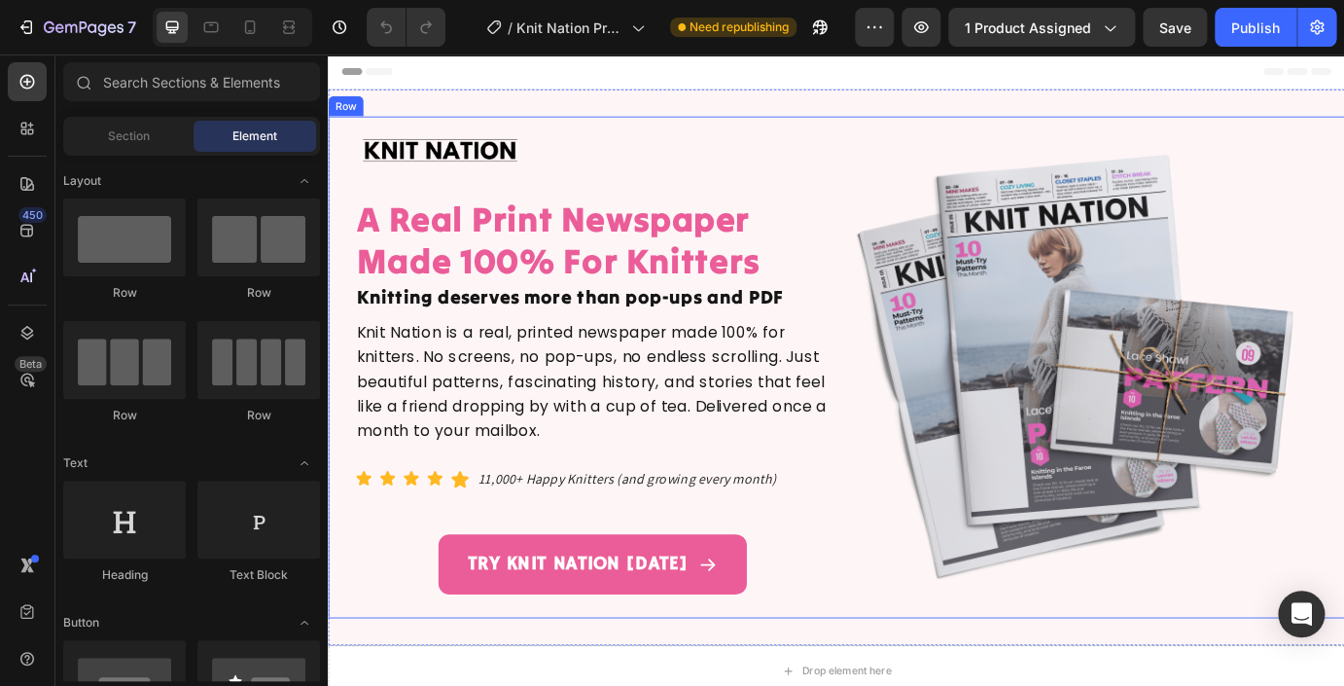
scroll to position [66, 0]
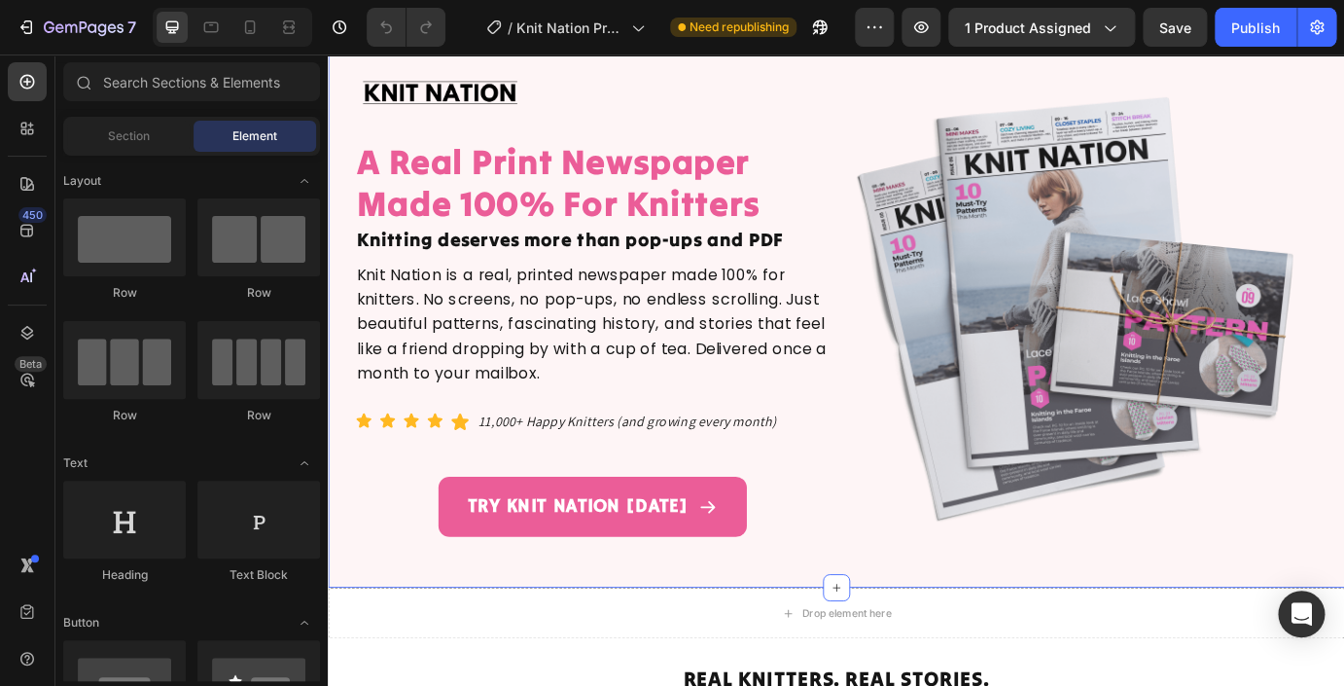
click at [551, 654] on div "Image A Real Print Newspaper Made 100% For Knitters Heading Knitting deserves m…" at bounding box center [911, 347] width 1167 height 638
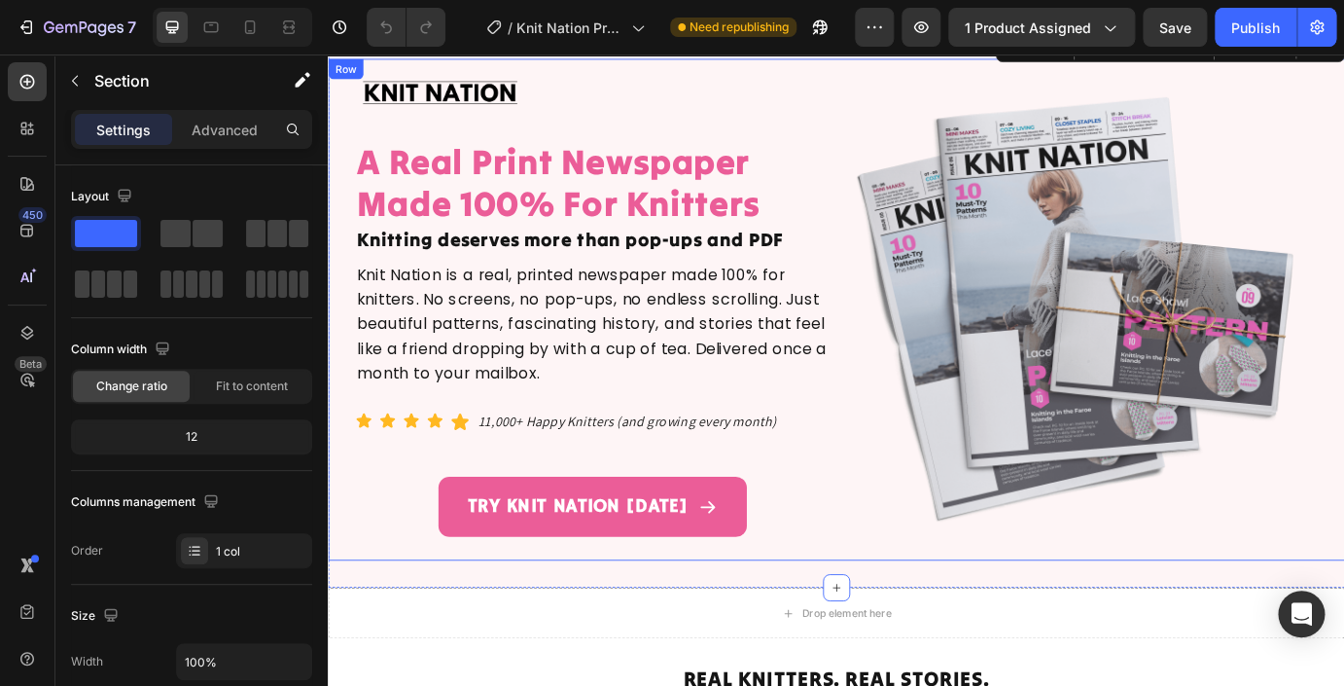
scroll to position [0, 0]
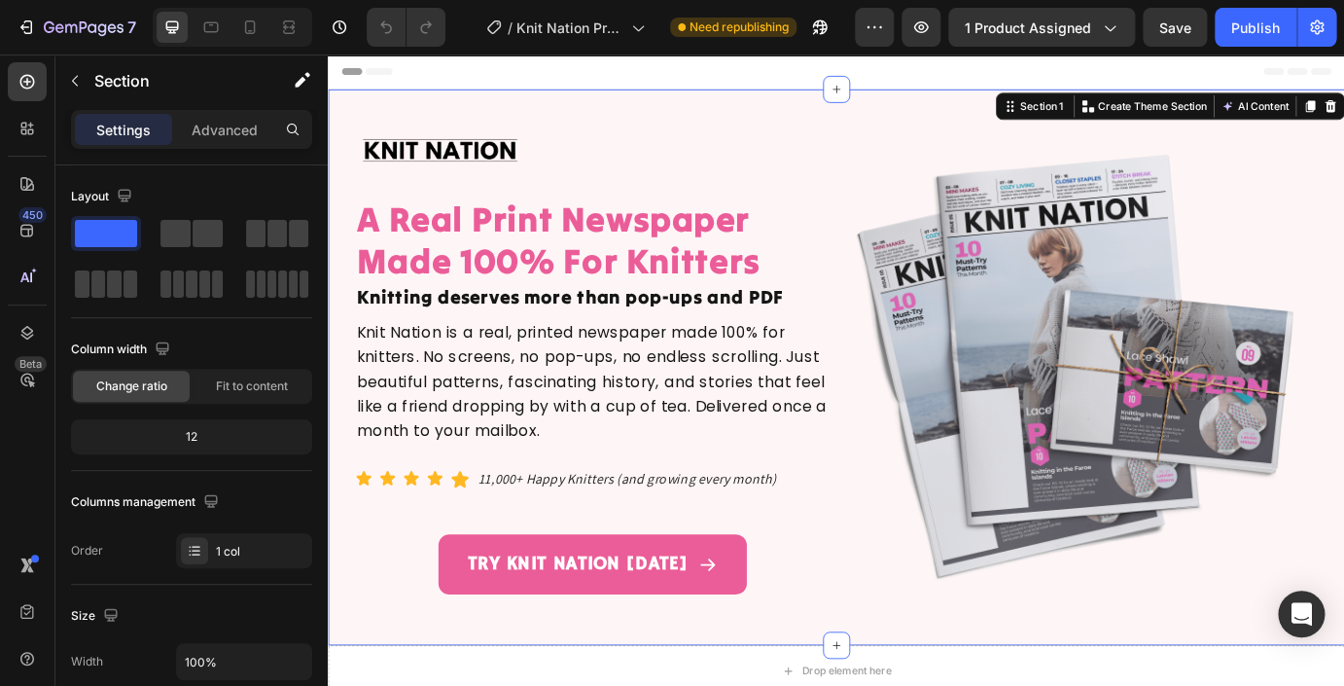
click at [588, 101] on div "Image A Real Print Newspaper Made 100% For Knitters Heading Knitting deserves m…" at bounding box center [911, 413] width 1167 height 638
click at [223, 135] on p "Advanced" at bounding box center [225, 130] width 66 height 20
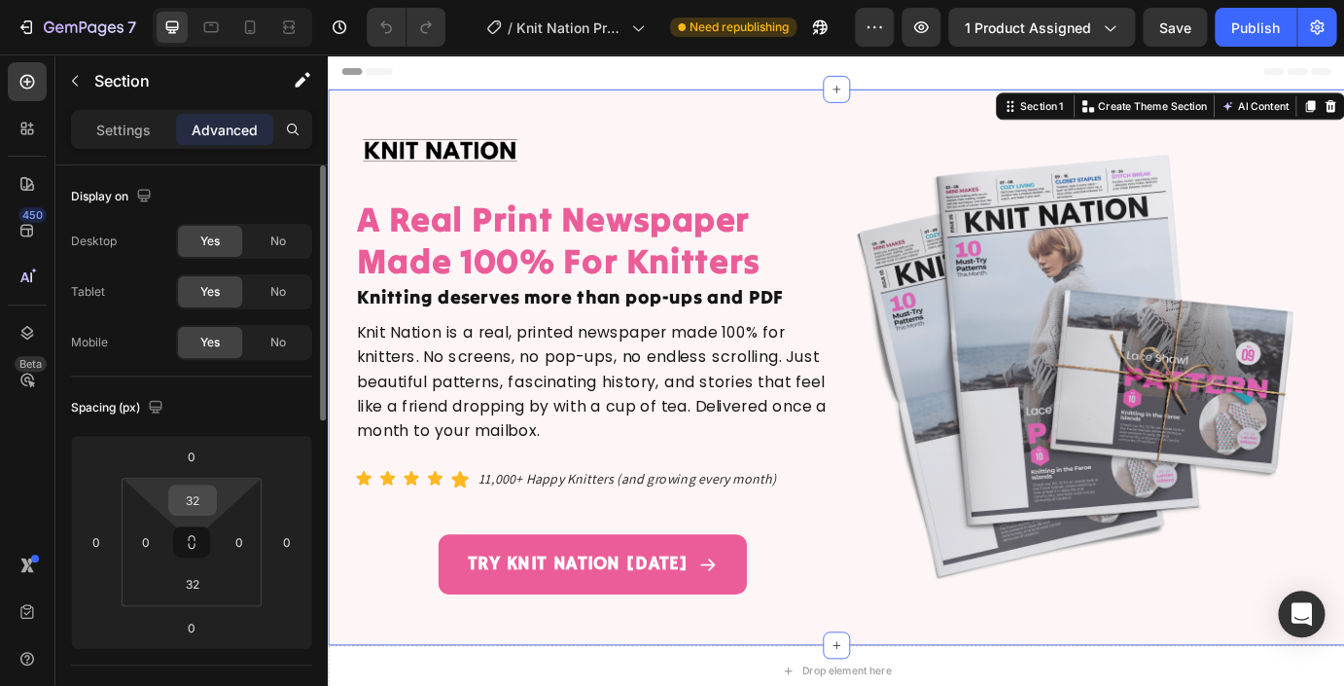
click at [198, 502] on input "32" at bounding box center [192, 499] width 39 height 29
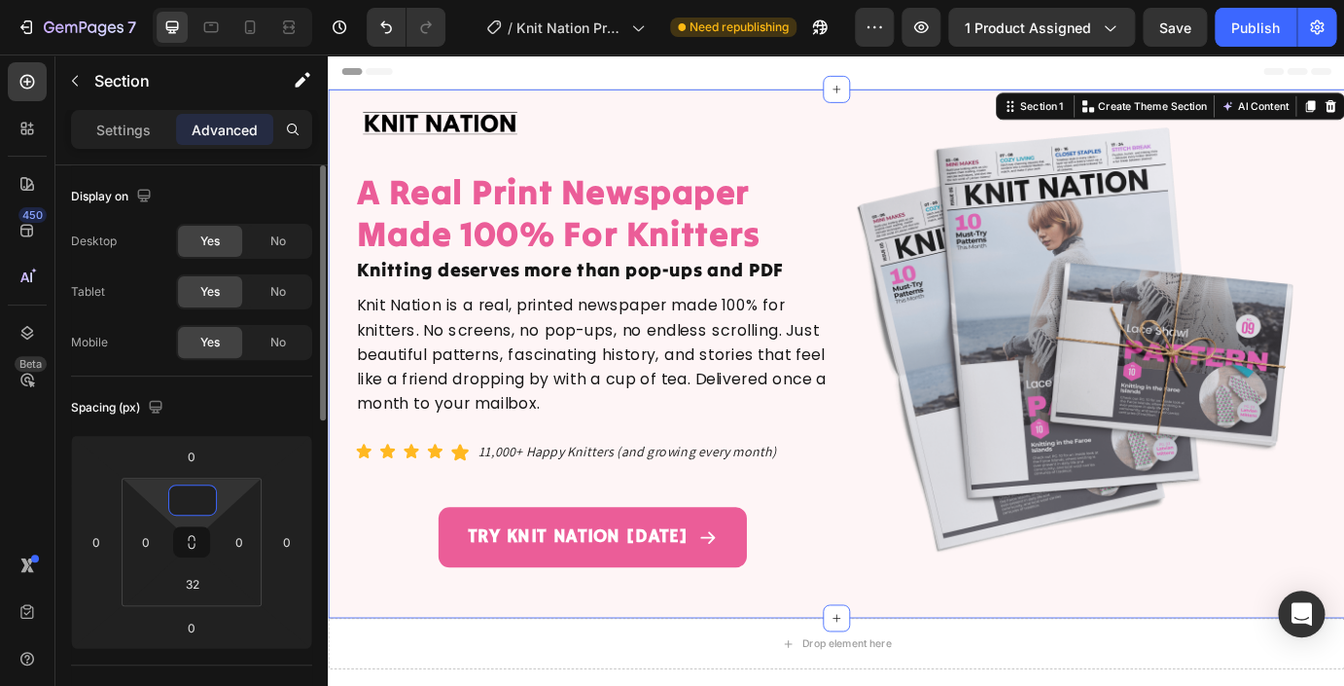
click at [195, 499] on input at bounding box center [192, 499] width 39 height 29
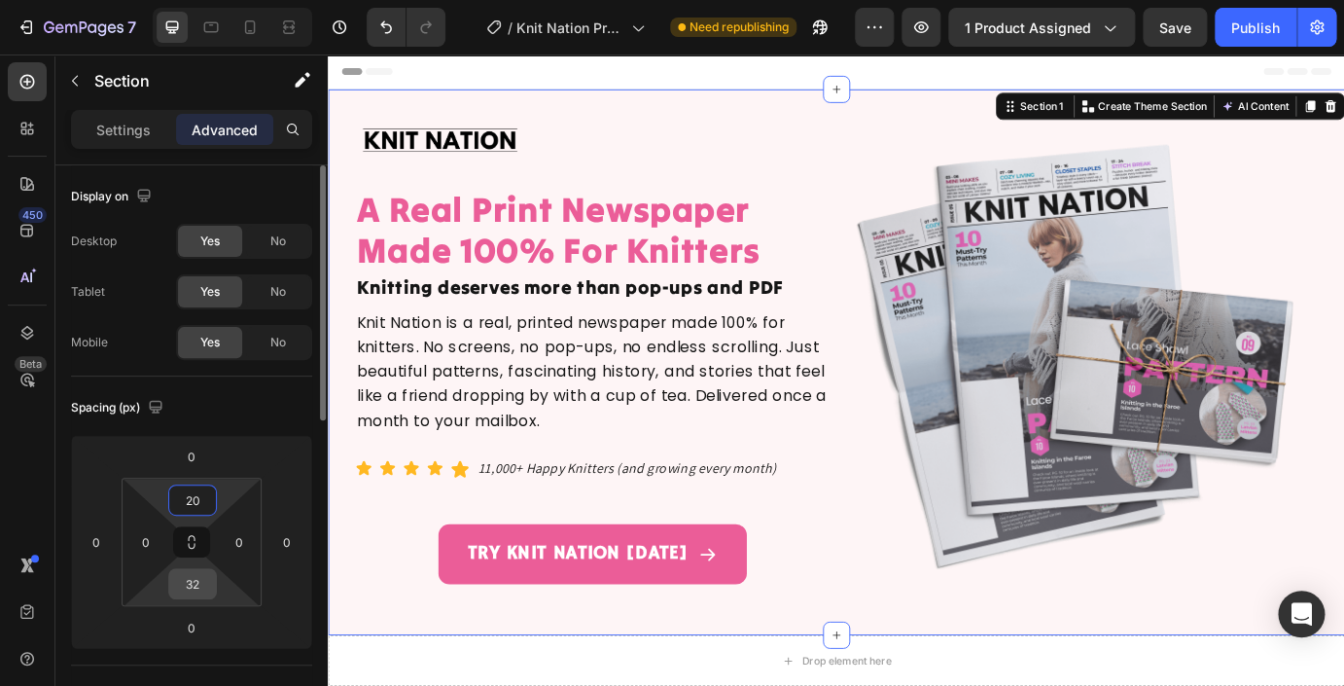
type input "20"
click at [196, 593] on input "32" at bounding box center [192, 583] width 39 height 29
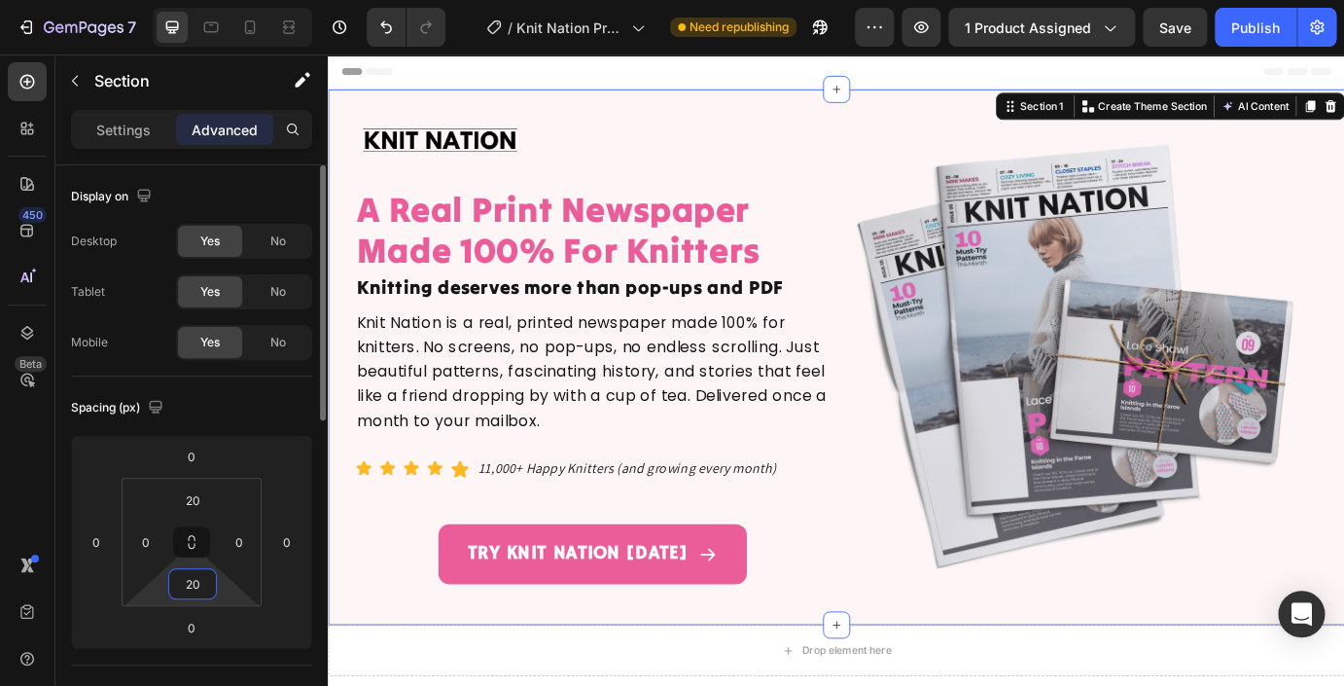
type input "20"
click at [296, 404] on div "Spacing (px)" at bounding box center [191, 407] width 241 height 31
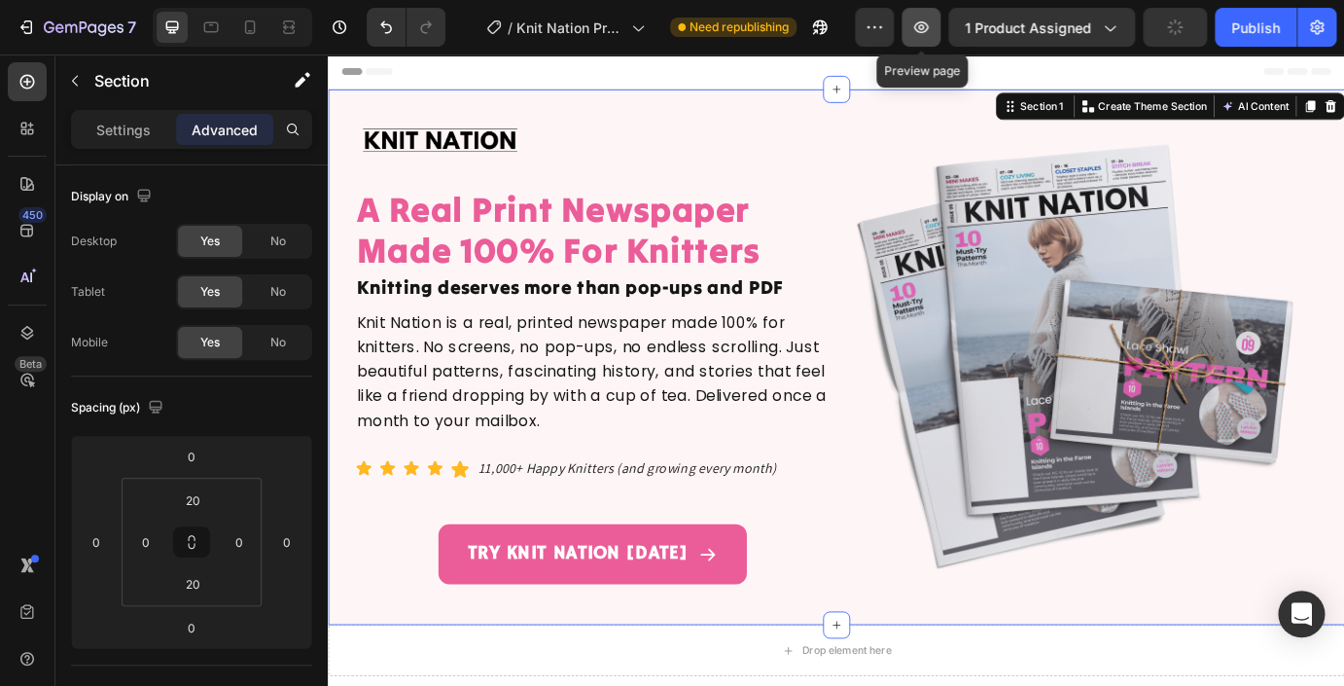
click at [926, 38] on button "button" at bounding box center [921, 27] width 39 height 39
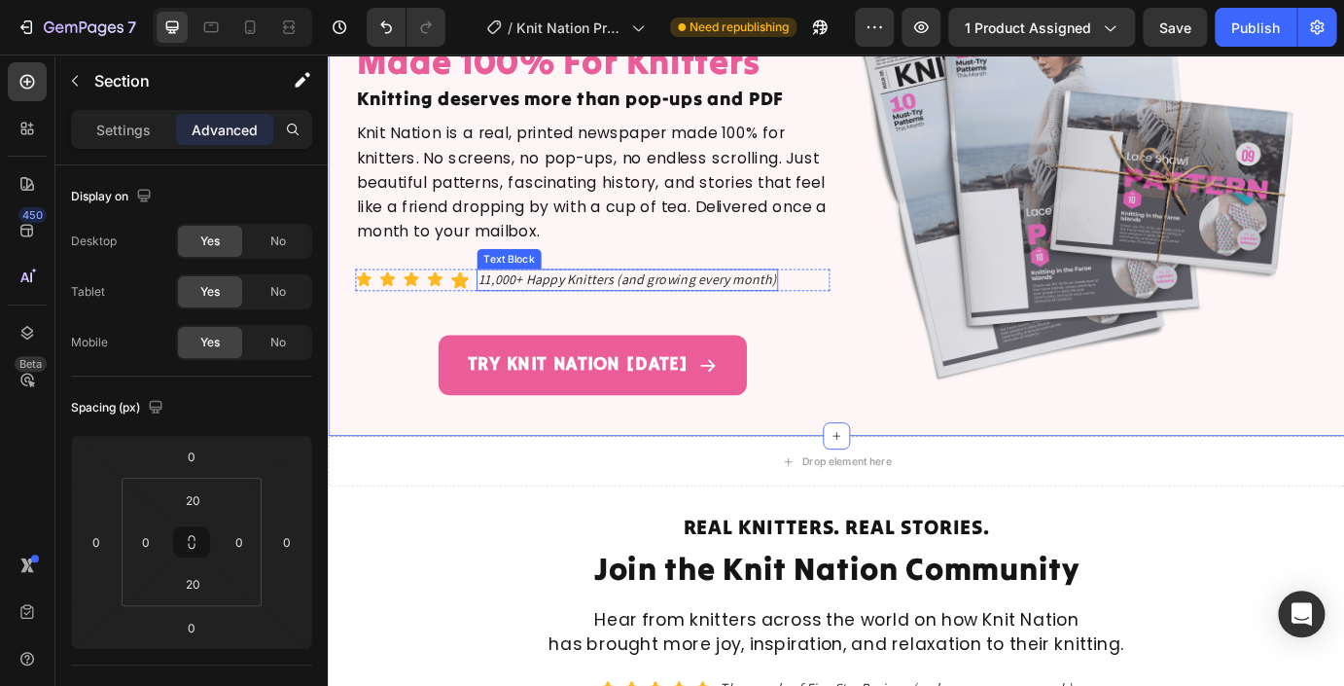
scroll to position [250, 0]
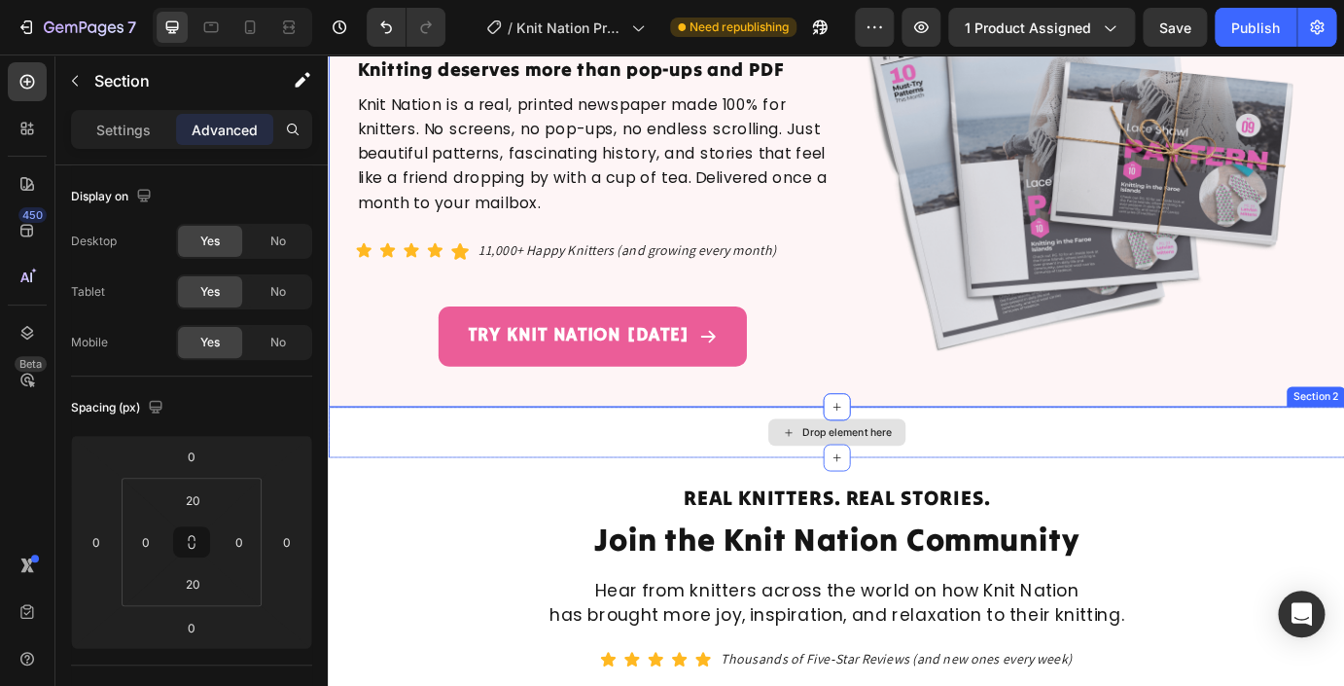
click at [739, 510] on div "Drop element here" at bounding box center [911, 488] width 1167 height 58
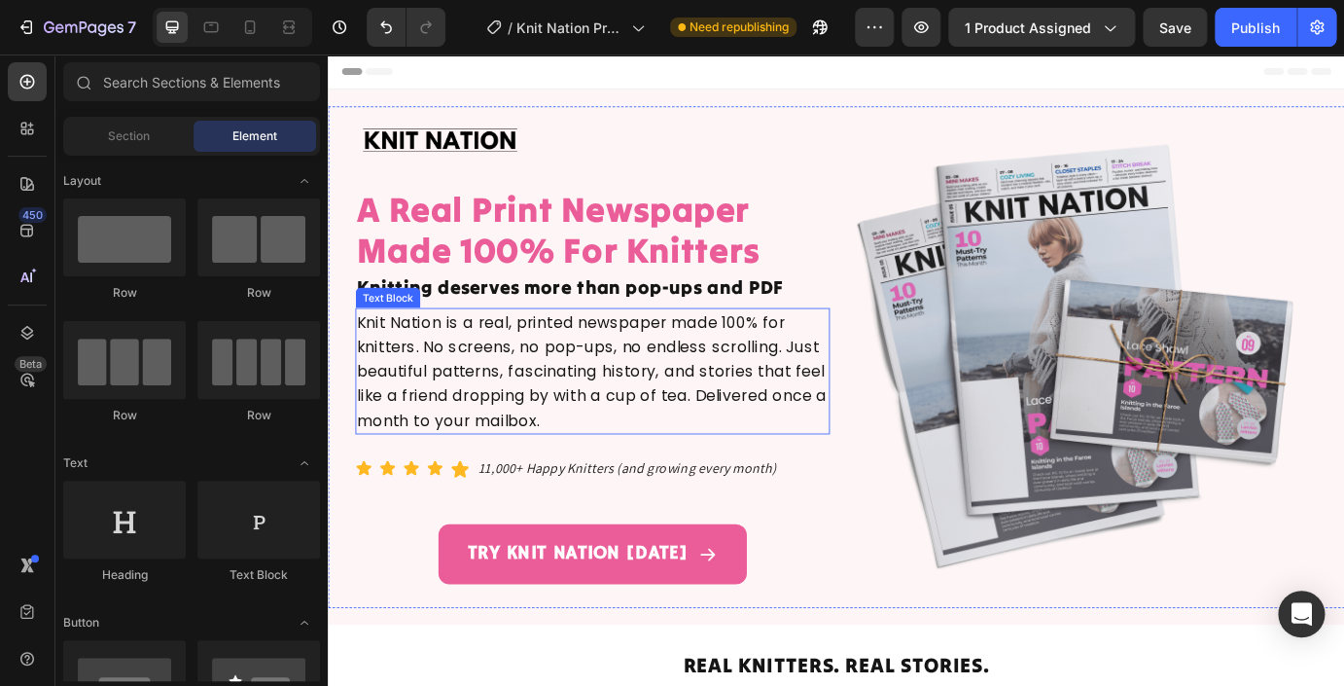
scroll to position [49, 0]
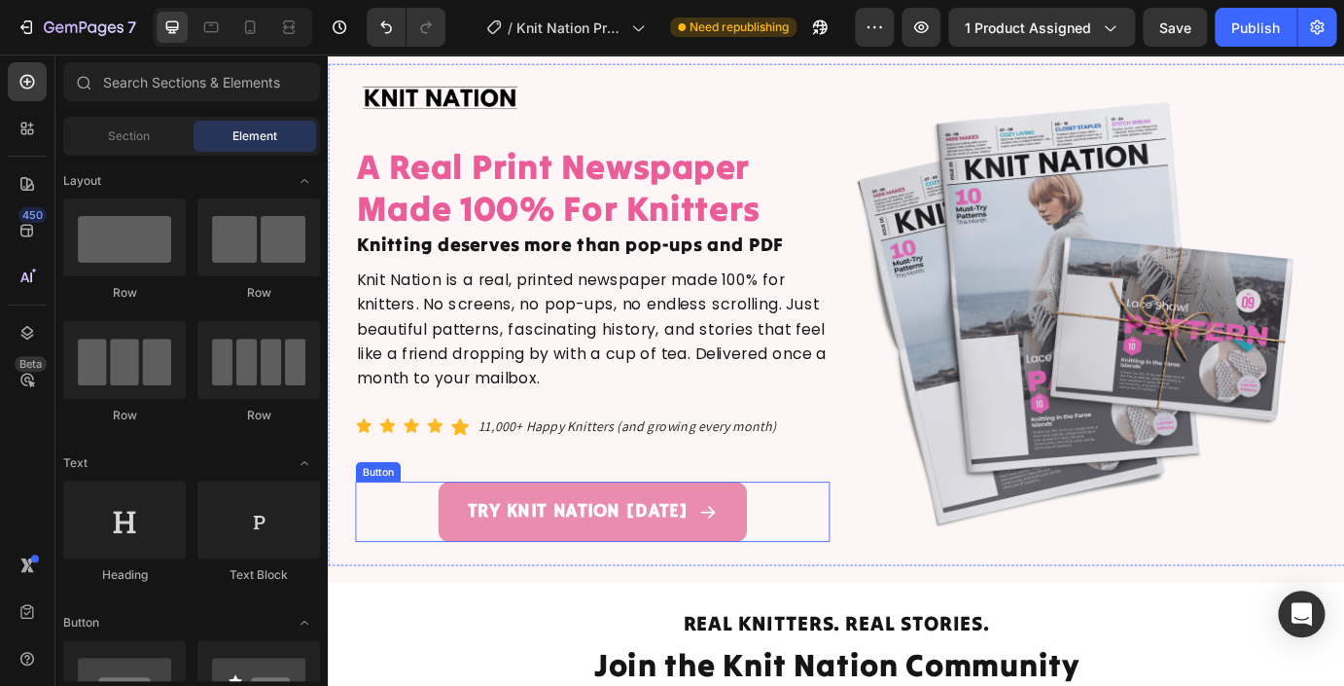
click at [587, 548] on link "TRY KNIT NATION [DATE]" at bounding box center [631, 579] width 355 height 69
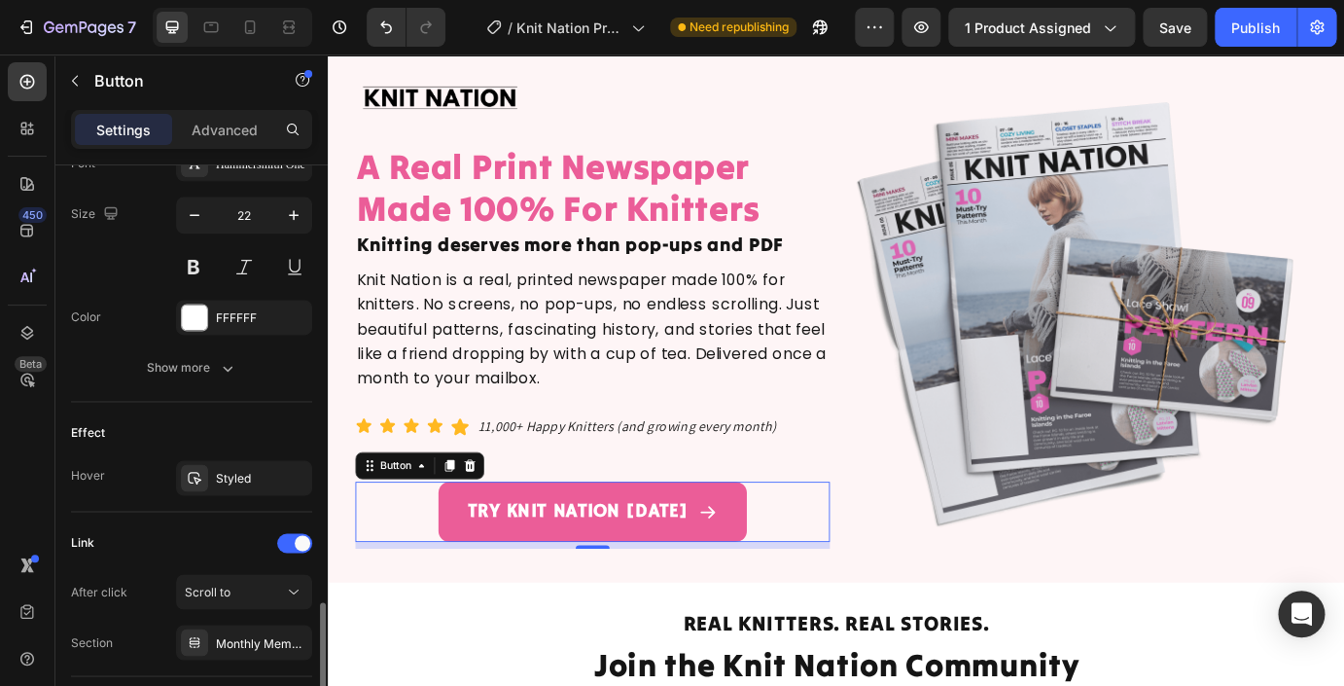
scroll to position [1074, 0]
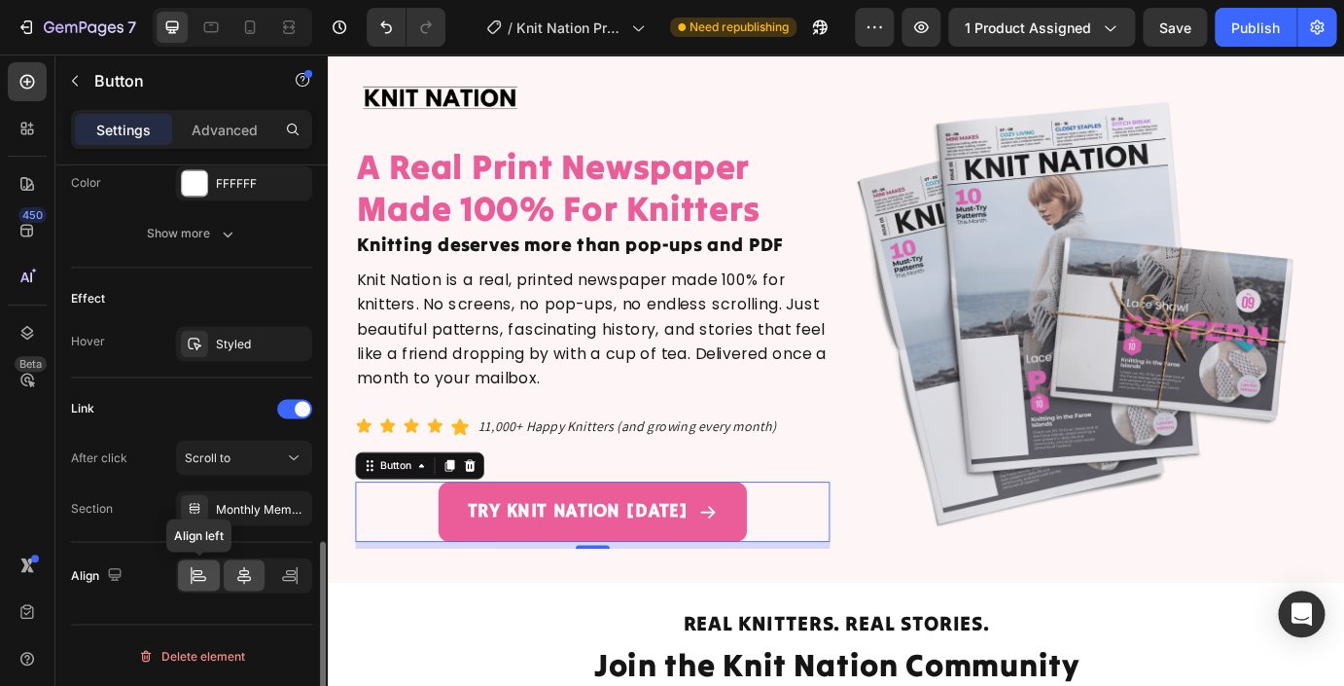
click at [200, 580] on icon at bounding box center [200, 578] width 14 height 5
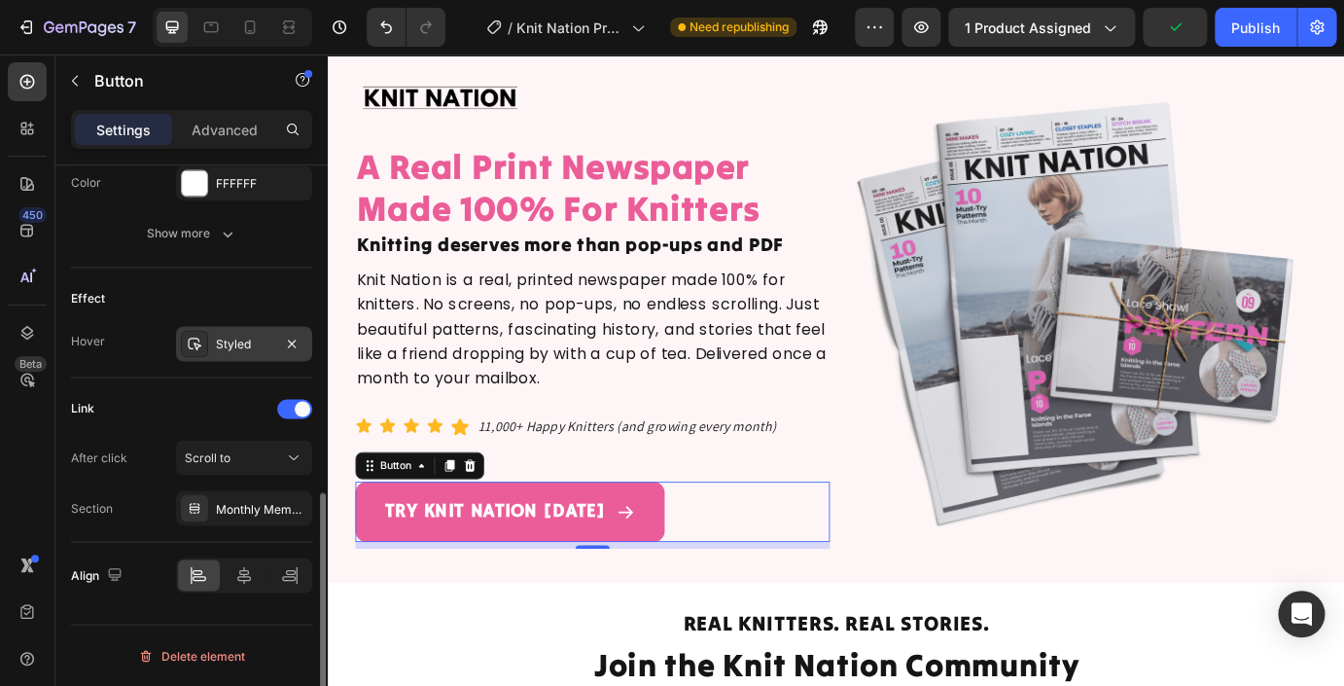
scroll to position [980, 0]
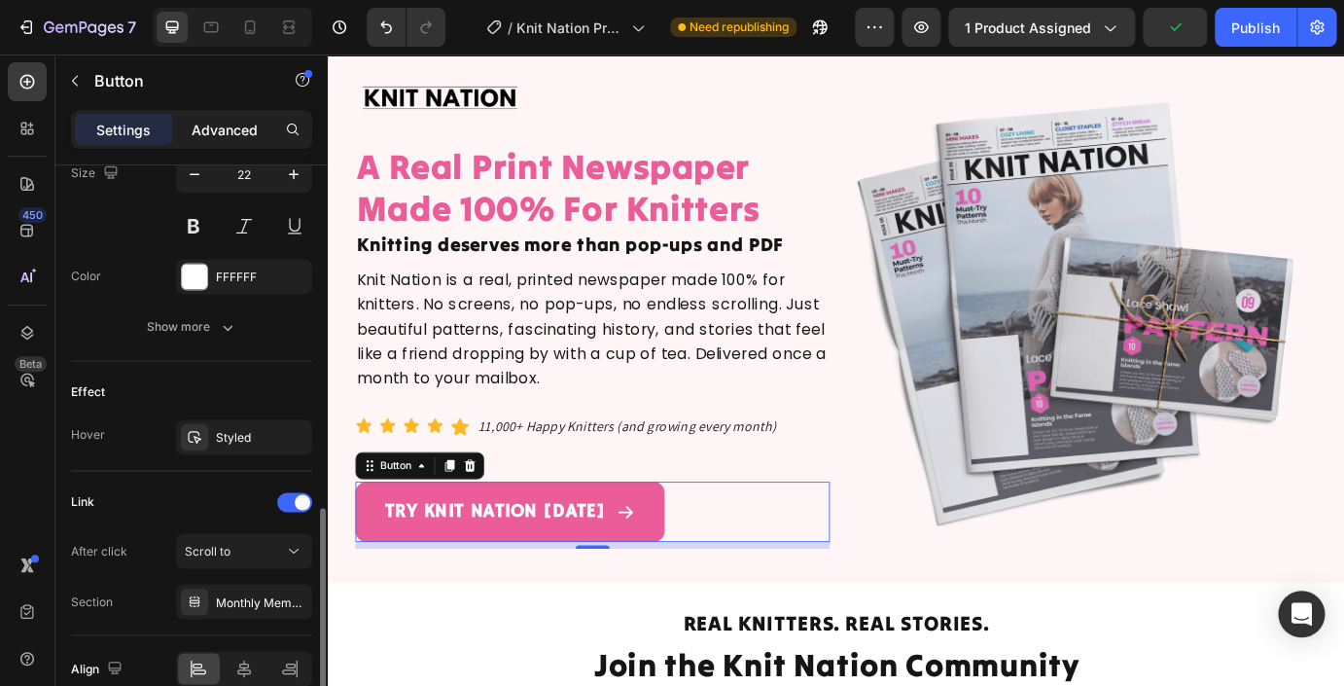
click at [238, 123] on p "Advanced" at bounding box center [225, 130] width 66 height 20
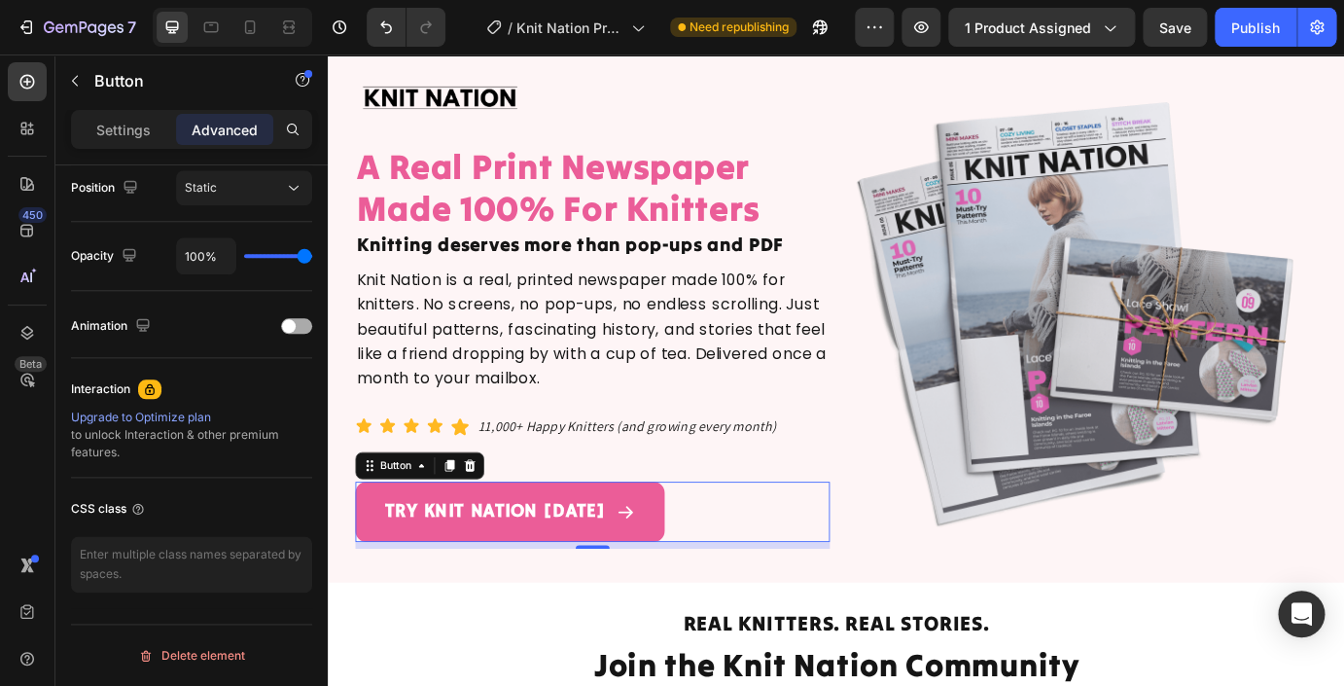
scroll to position [0, 0]
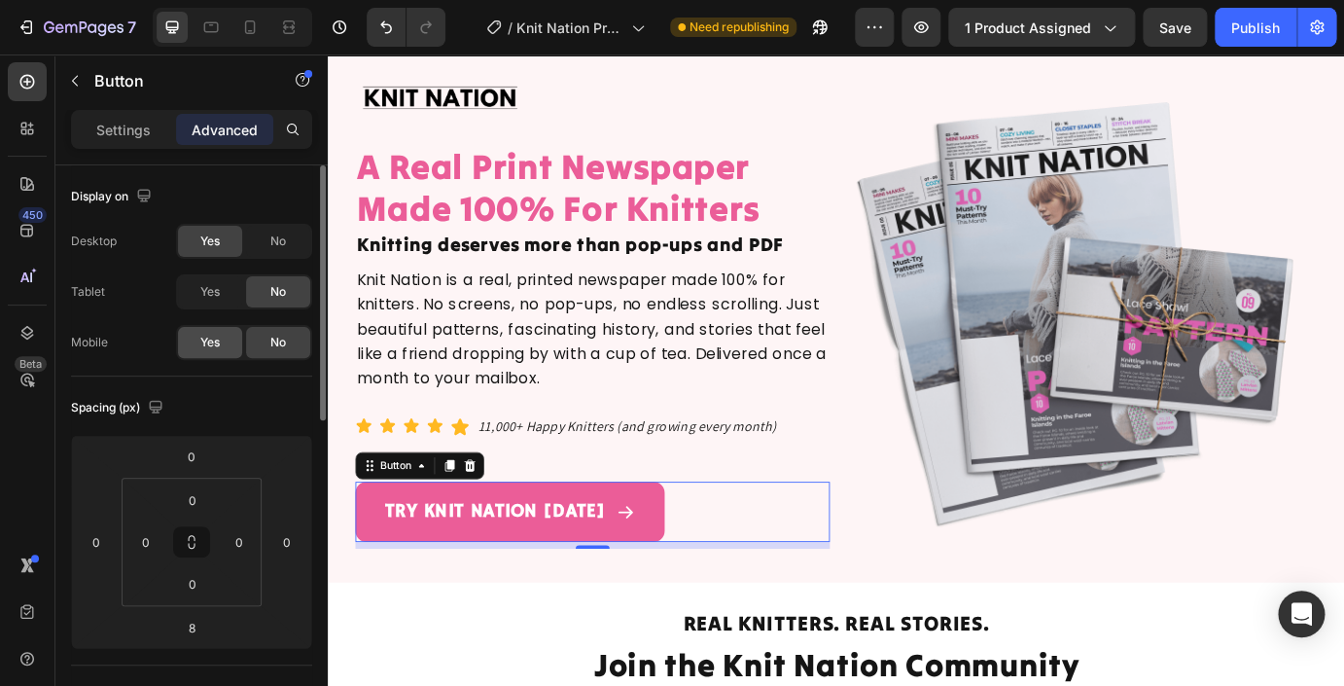
click at [207, 345] on span "Yes" at bounding box center [209, 343] width 19 height 18
click at [207, 295] on span "Yes" at bounding box center [209, 292] width 19 height 18
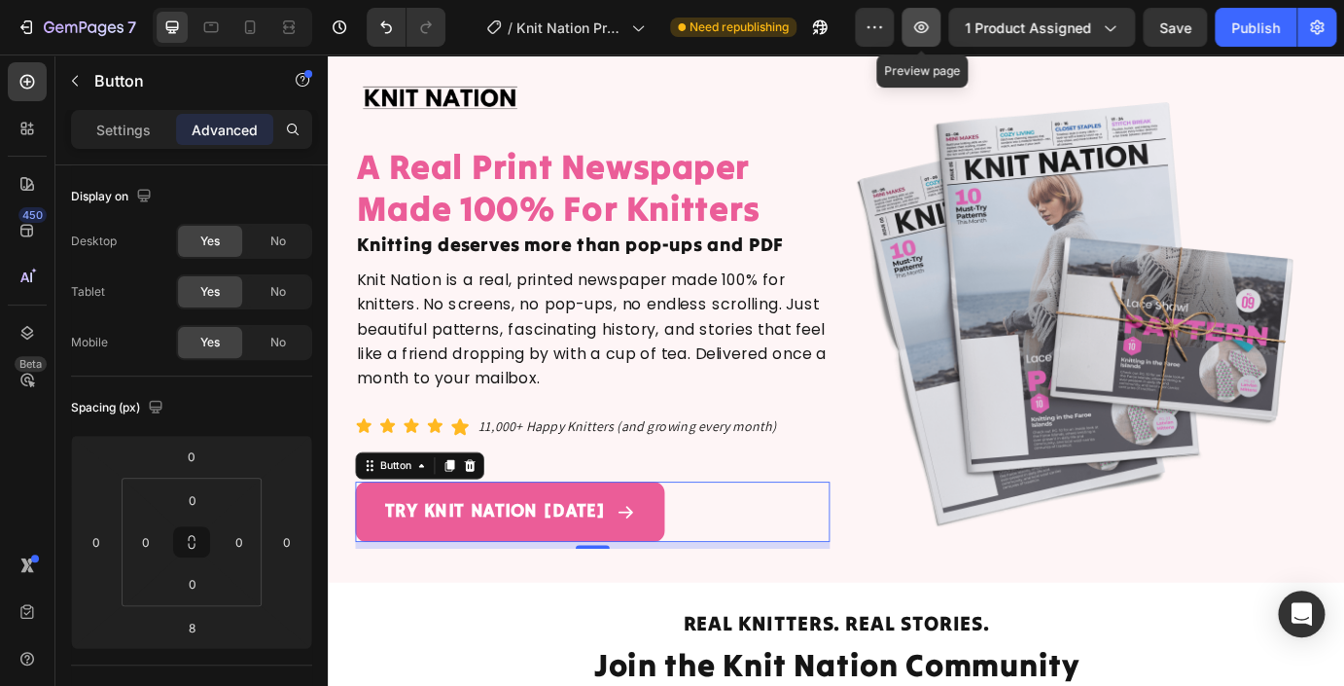
click at [920, 31] on icon "button" at bounding box center [921, 27] width 15 height 12
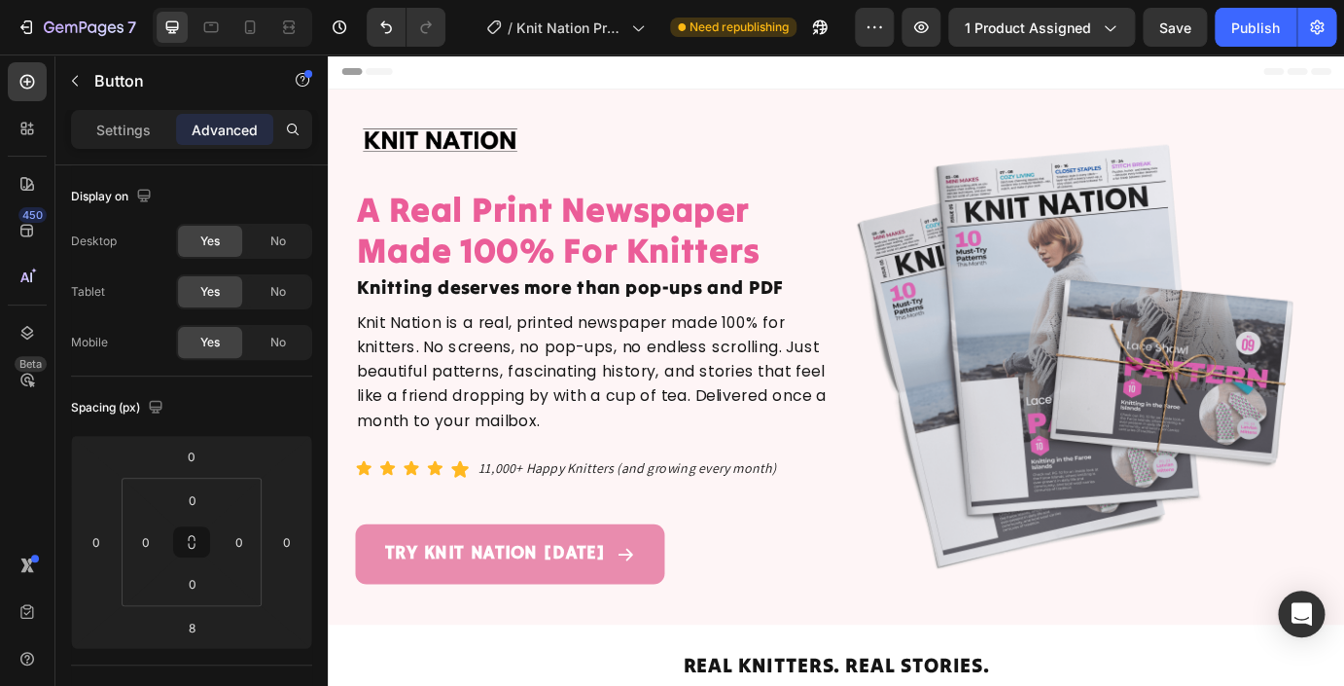
click at [611, 594] on link "TRY KNIT NATION [DATE]" at bounding box center [536, 627] width 355 height 69
click at [709, 611] on link "TRY KNIT NATION [DATE]" at bounding box center [536, 627] width 355 height 69
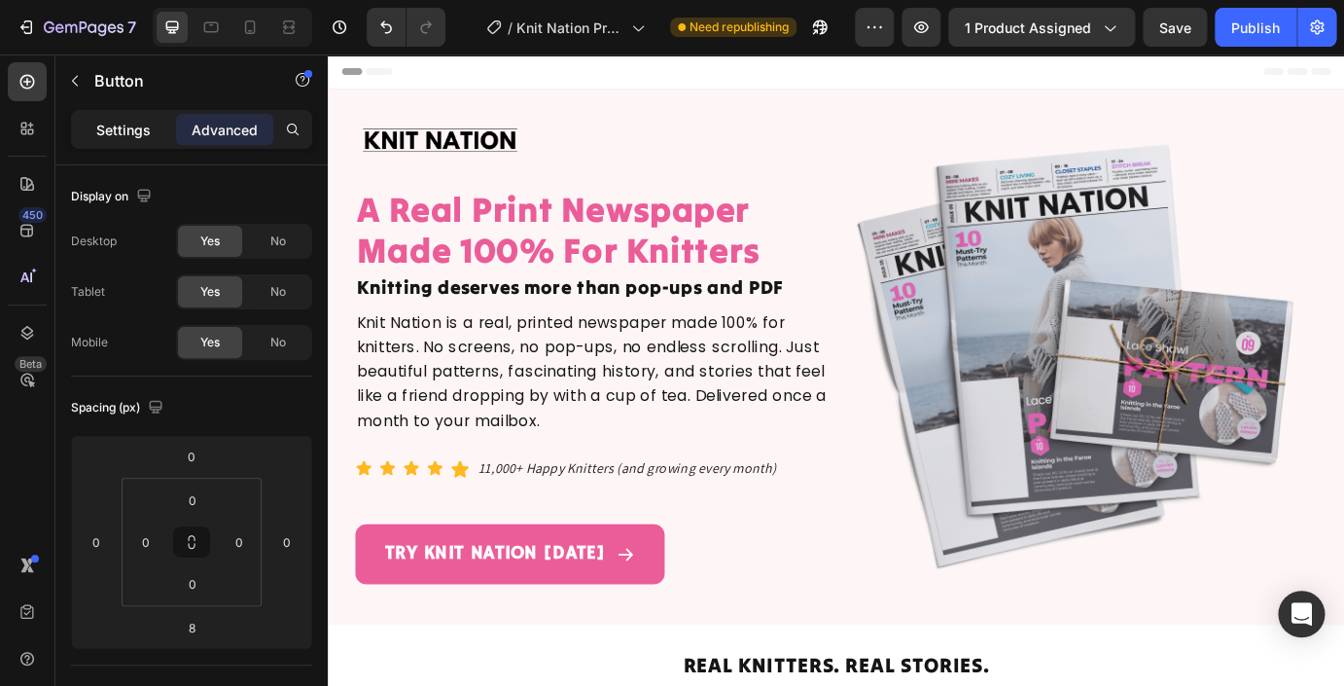
click at [116, 131] on p "Settings" at bounding box center [123, 130] width 54 height 20
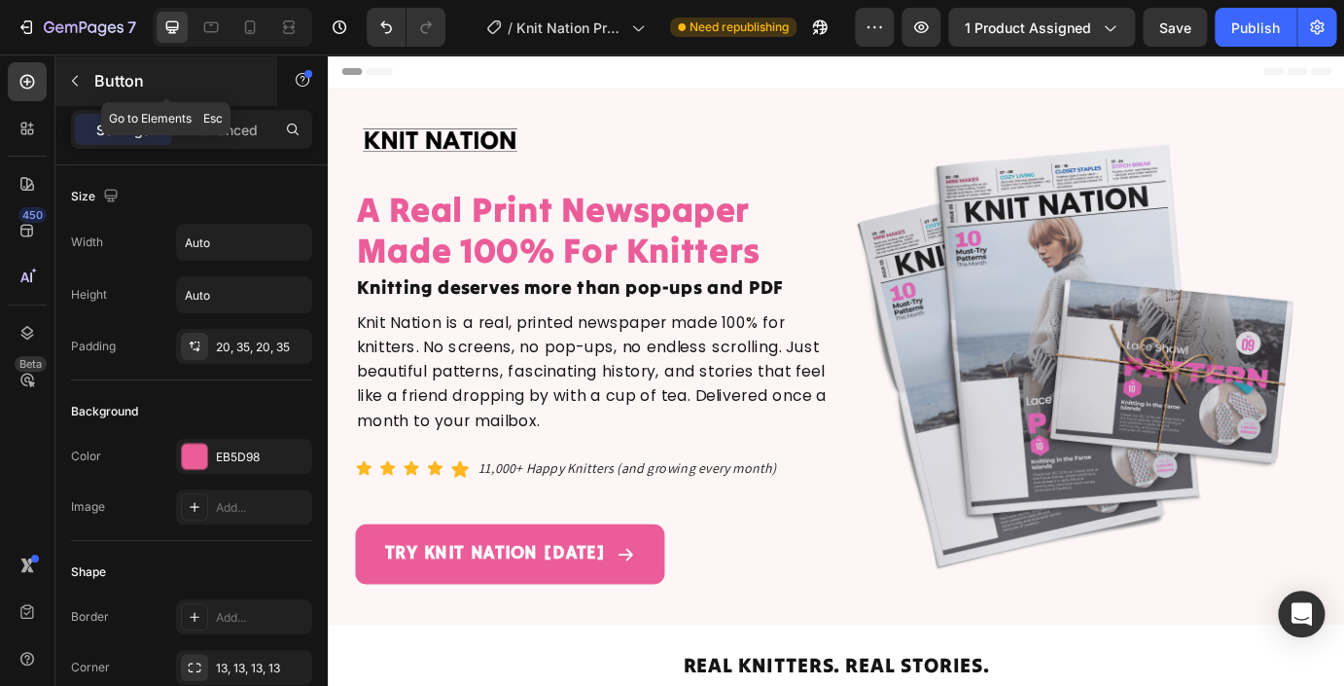
click at [81, 85] on icon "button" at bounding box center [75, 81] width 16 height 16
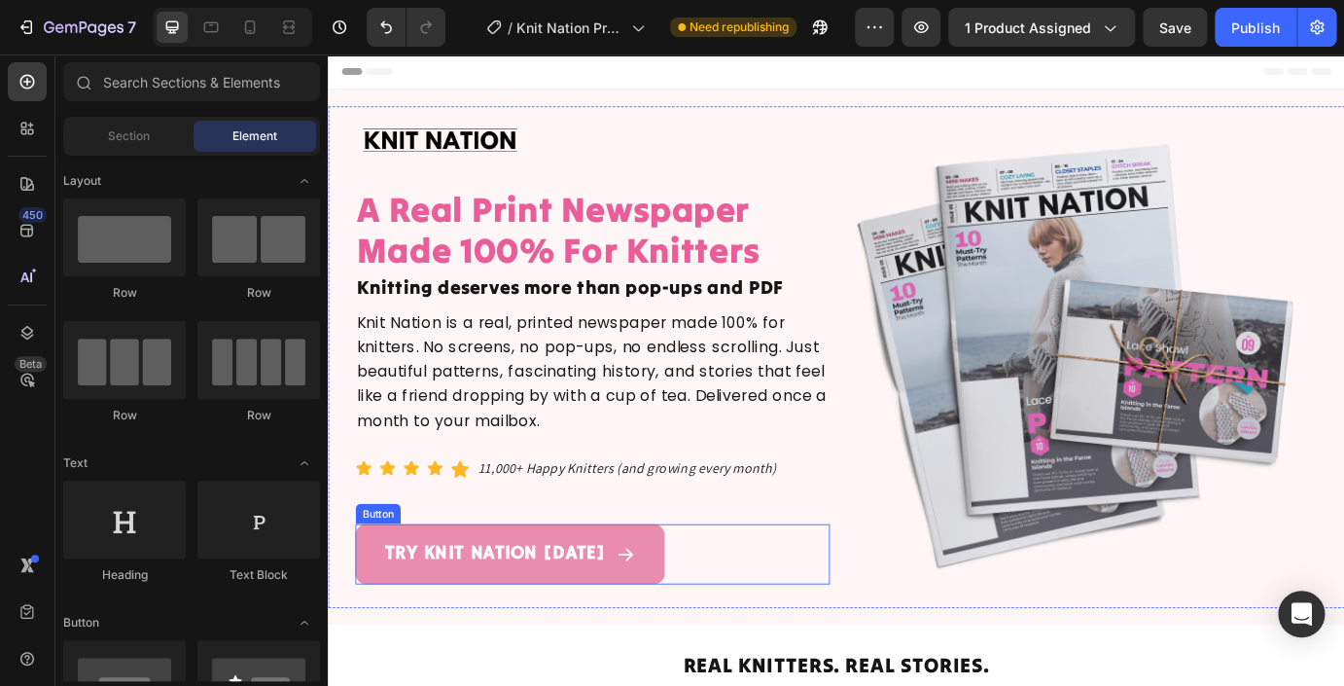
click at [430, 602] on link "TRY KNIT NATION [DATE]" at bounding box center [536, 627] width 355 height 69
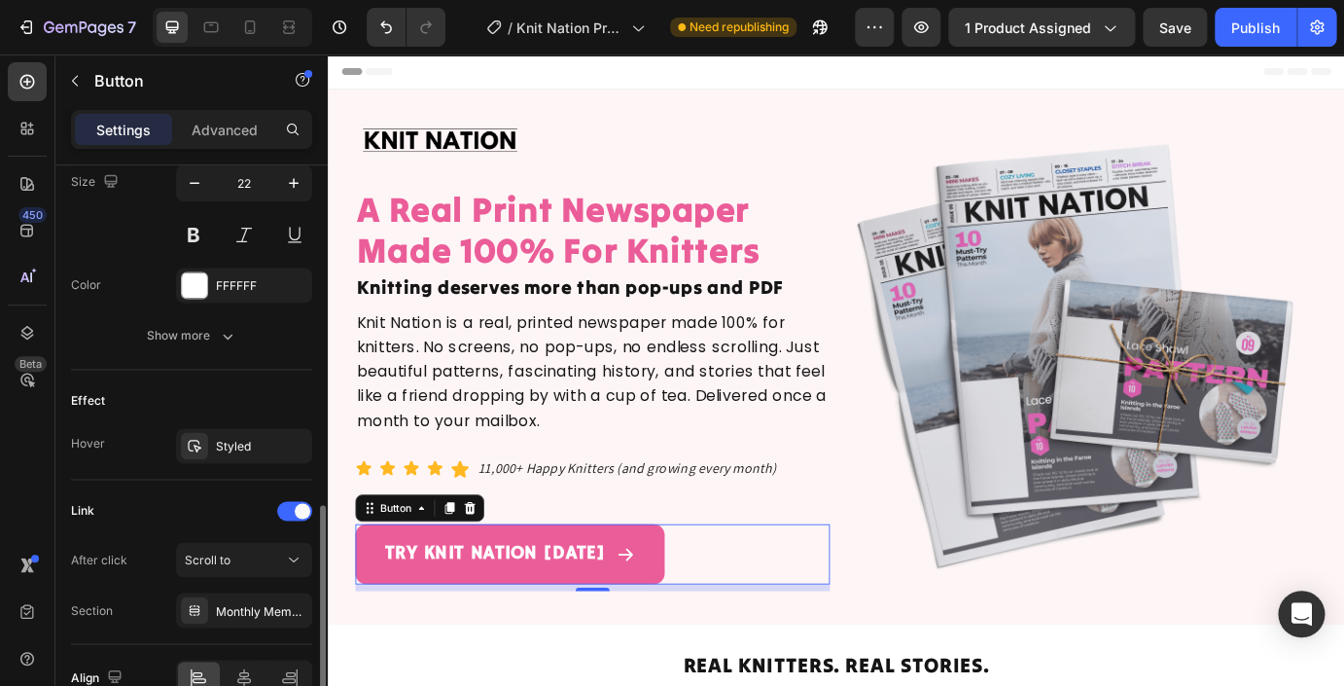
scroll to position [1074, 0]
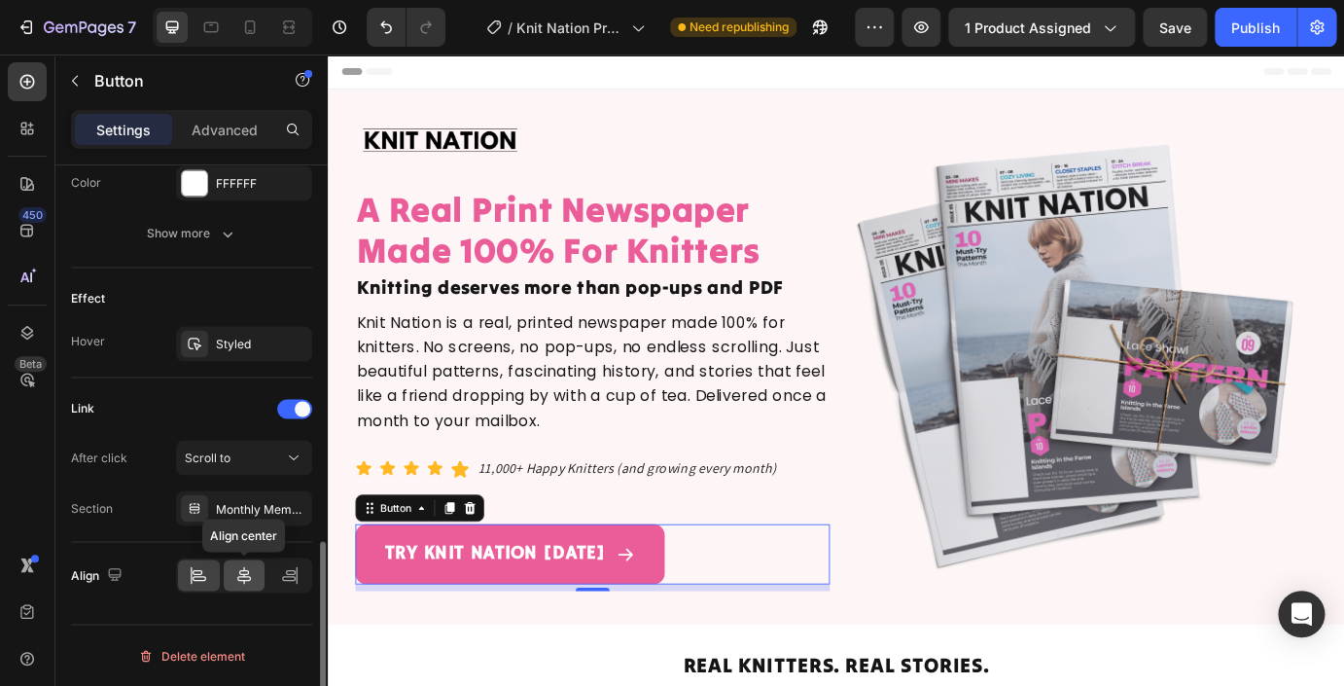
click at [244, 578] on icon at bounding box center [243, 574] width 19 height 19
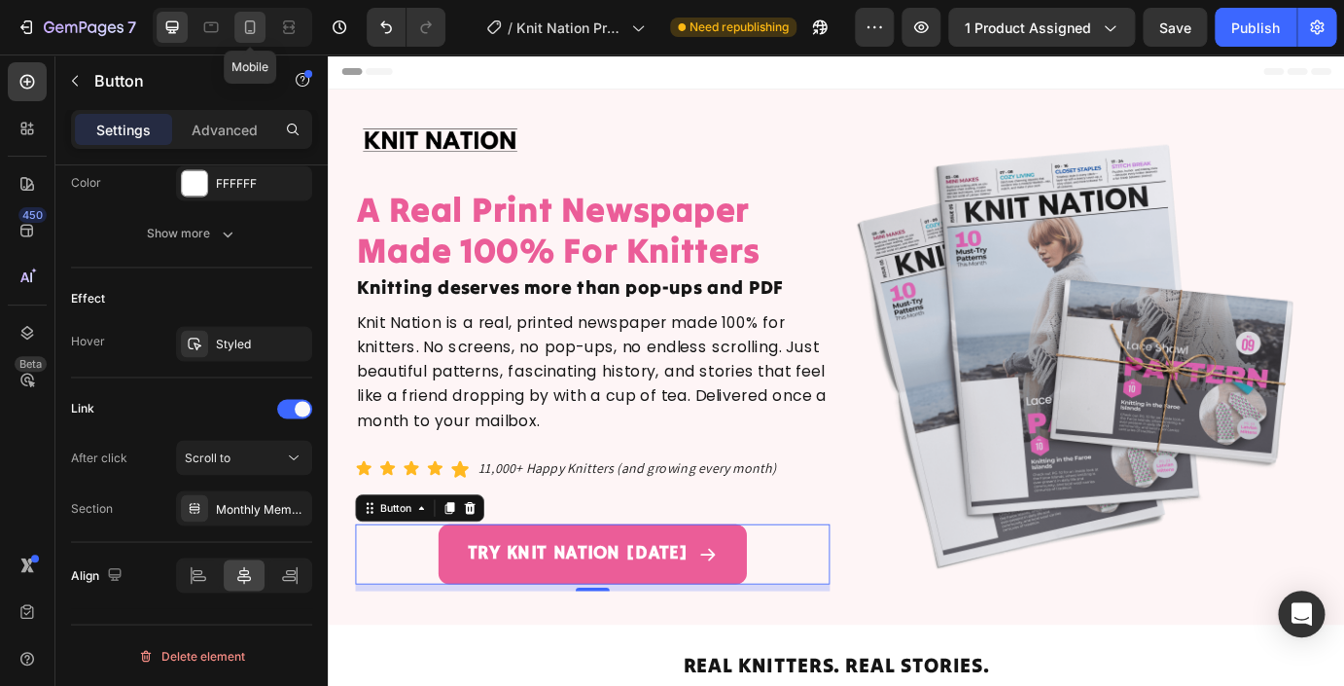
click at [244, 37] on div at bounding box center [249, 27] width 31 height 31
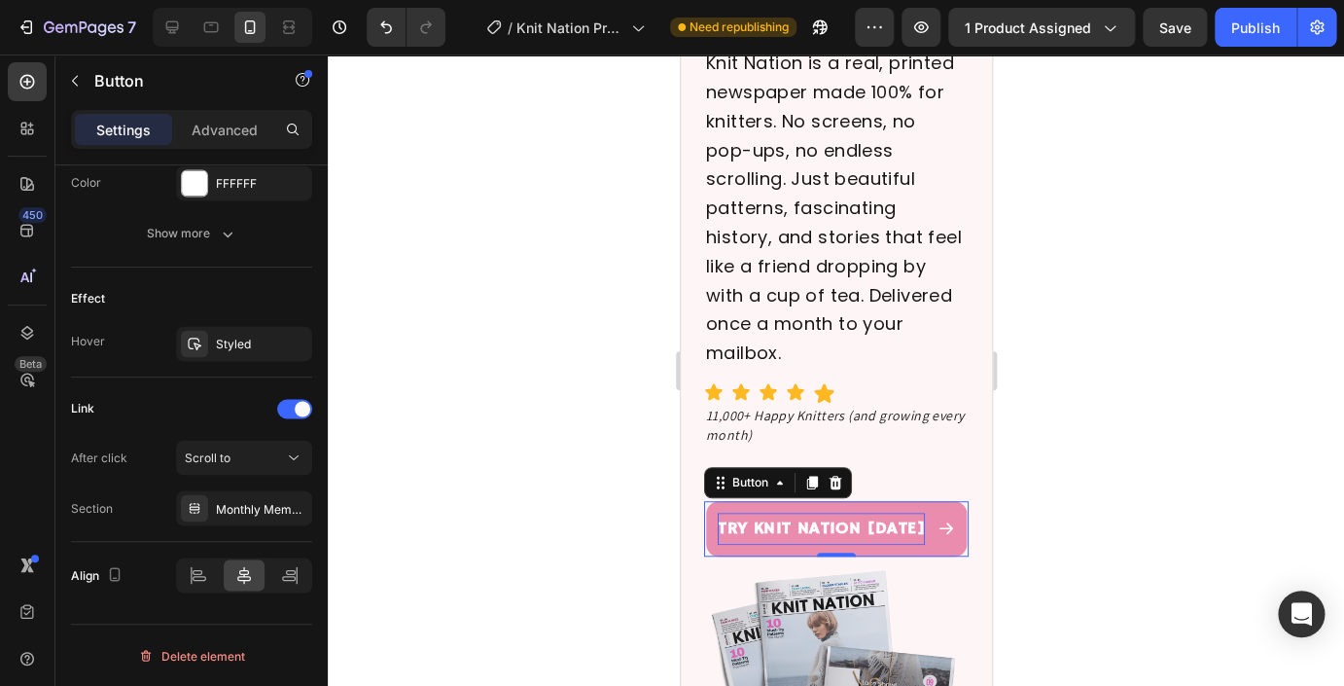
scroll to position [416, 0]
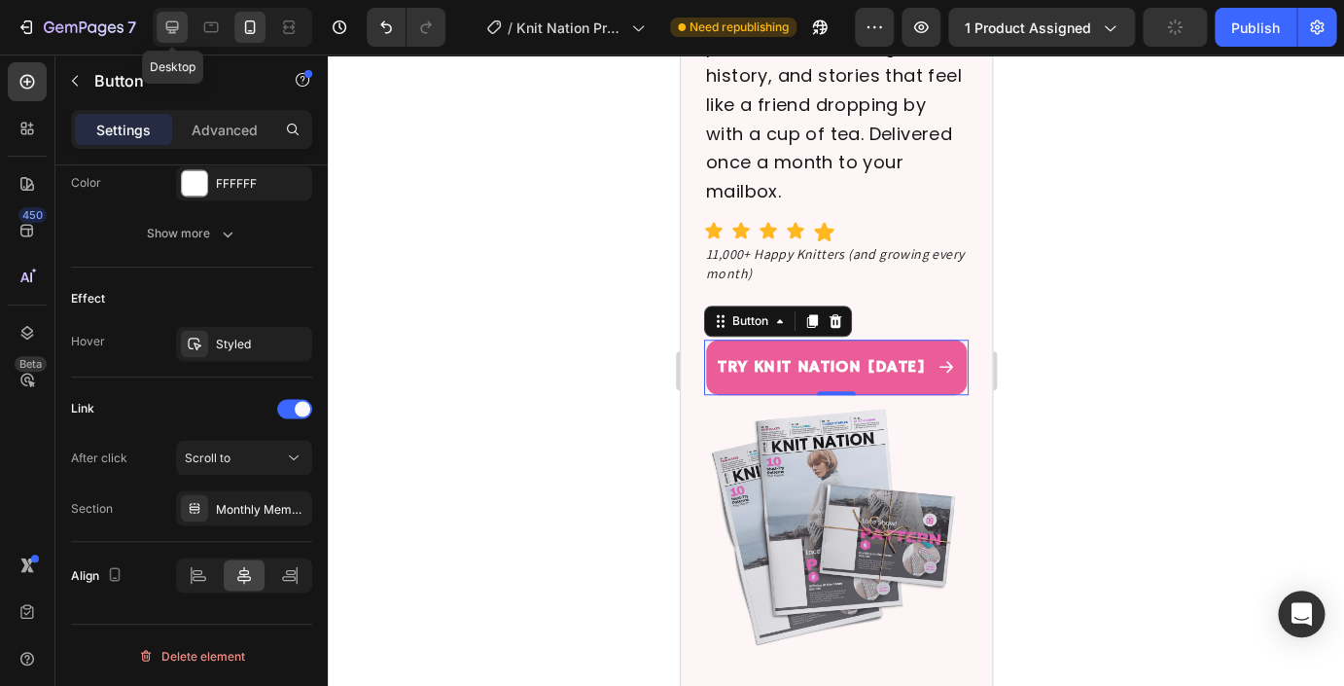
click at [168, 27] on icon at bounding box center [172, 27] width 13 height 13
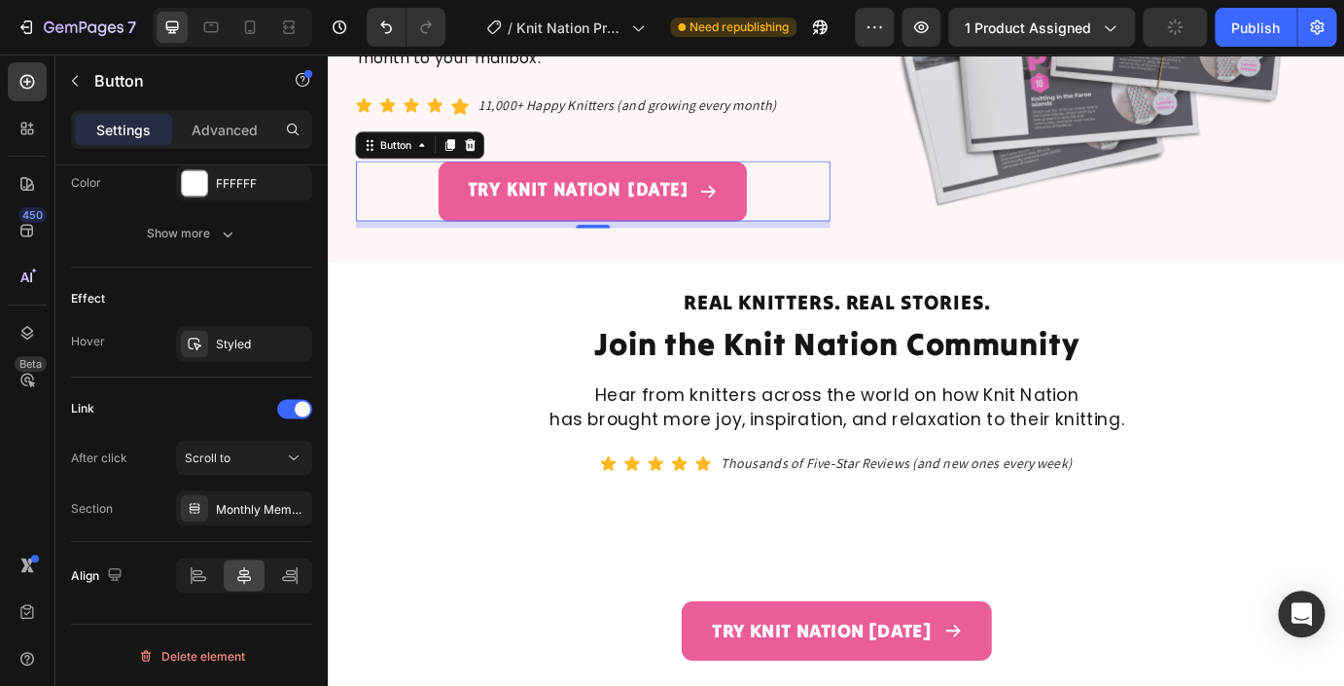
type input "22"
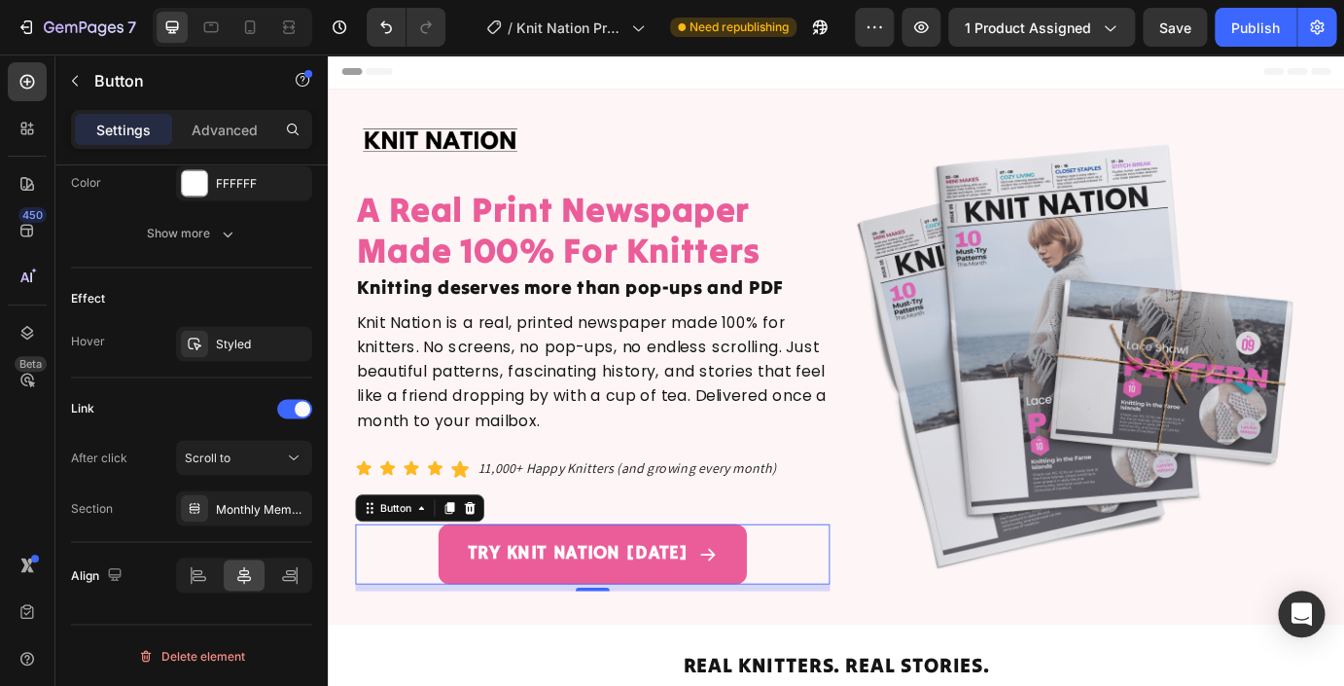
click at [627, 78] on div "Header" at bounding box center [911, 73] width 1136 height 39
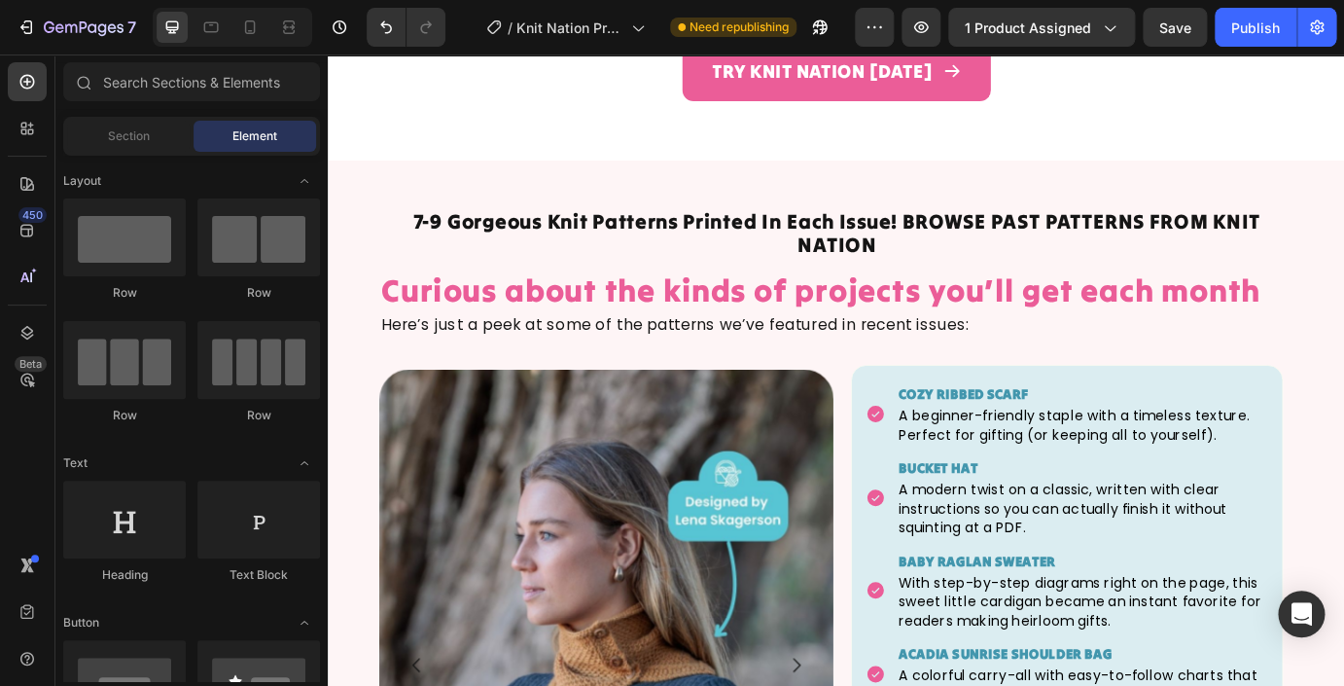
scroll to position [3231, 0]
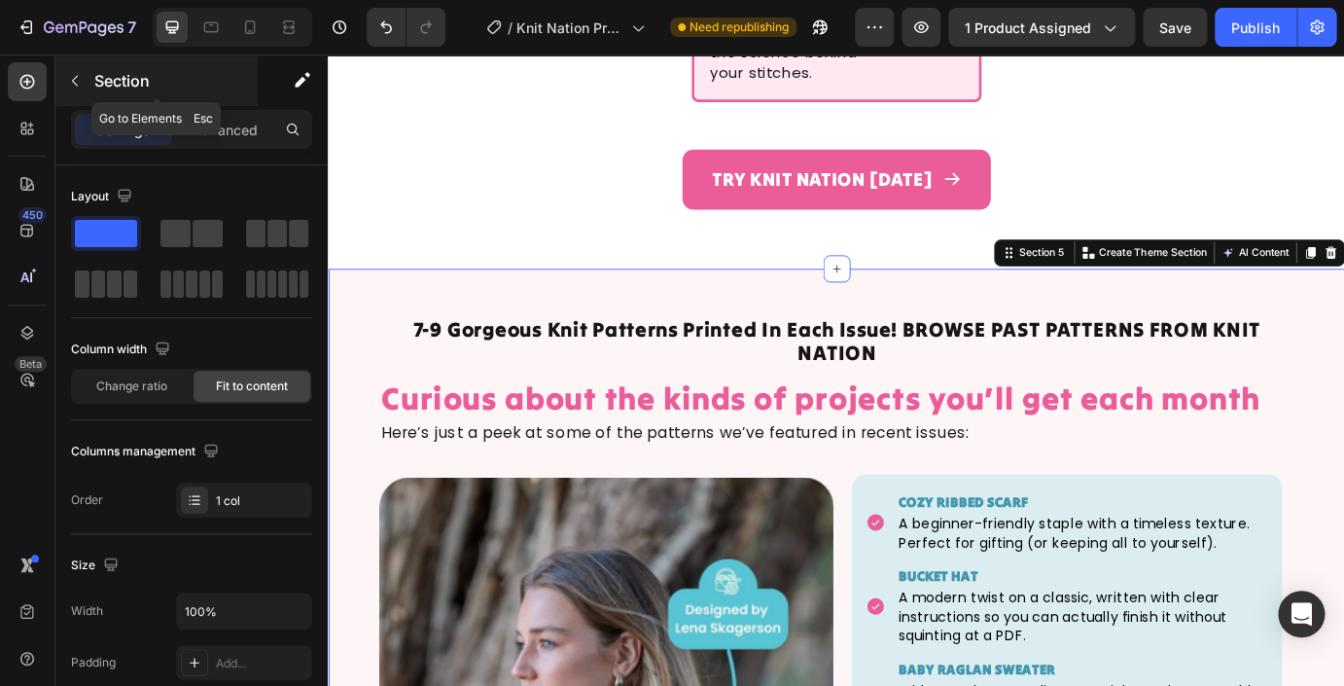
click at [80, 84] on icon "button" at bounding box center [75, 81] width 16 height 16
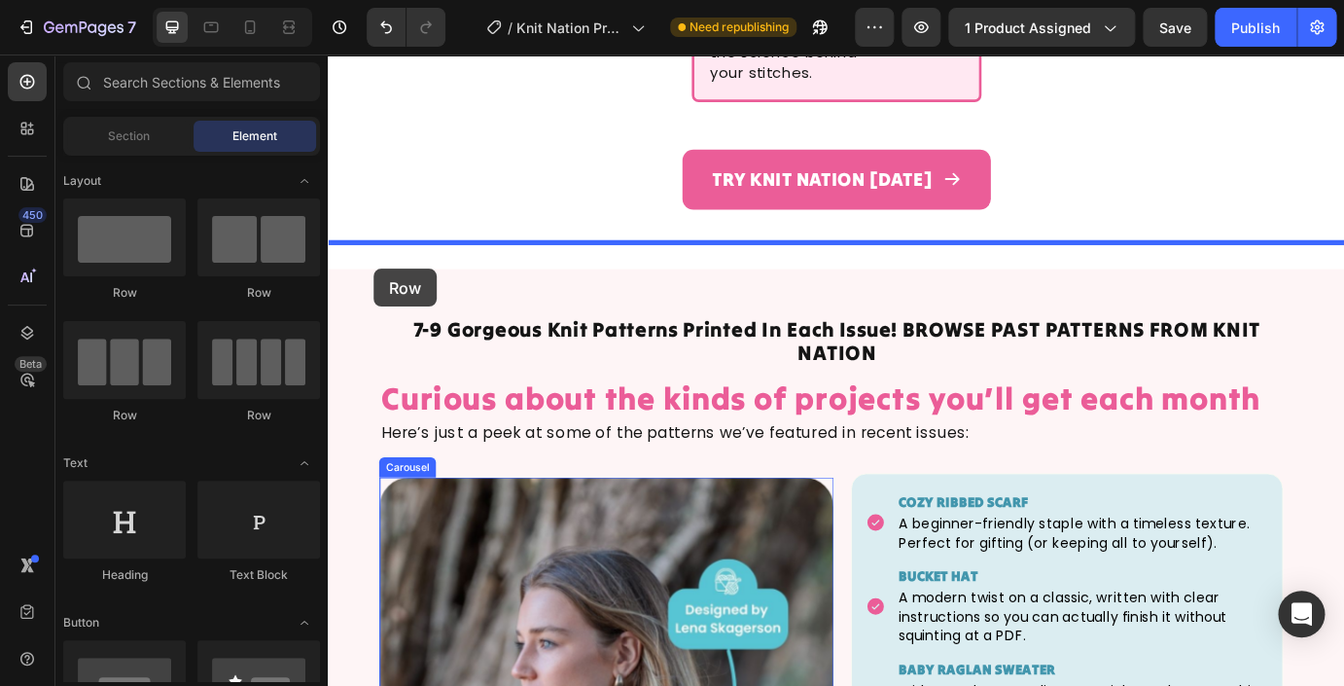
drag, startPoint x: 444, startPoint y: 300, endPoint x: 373, endPoint y: 268, distance: 76.6
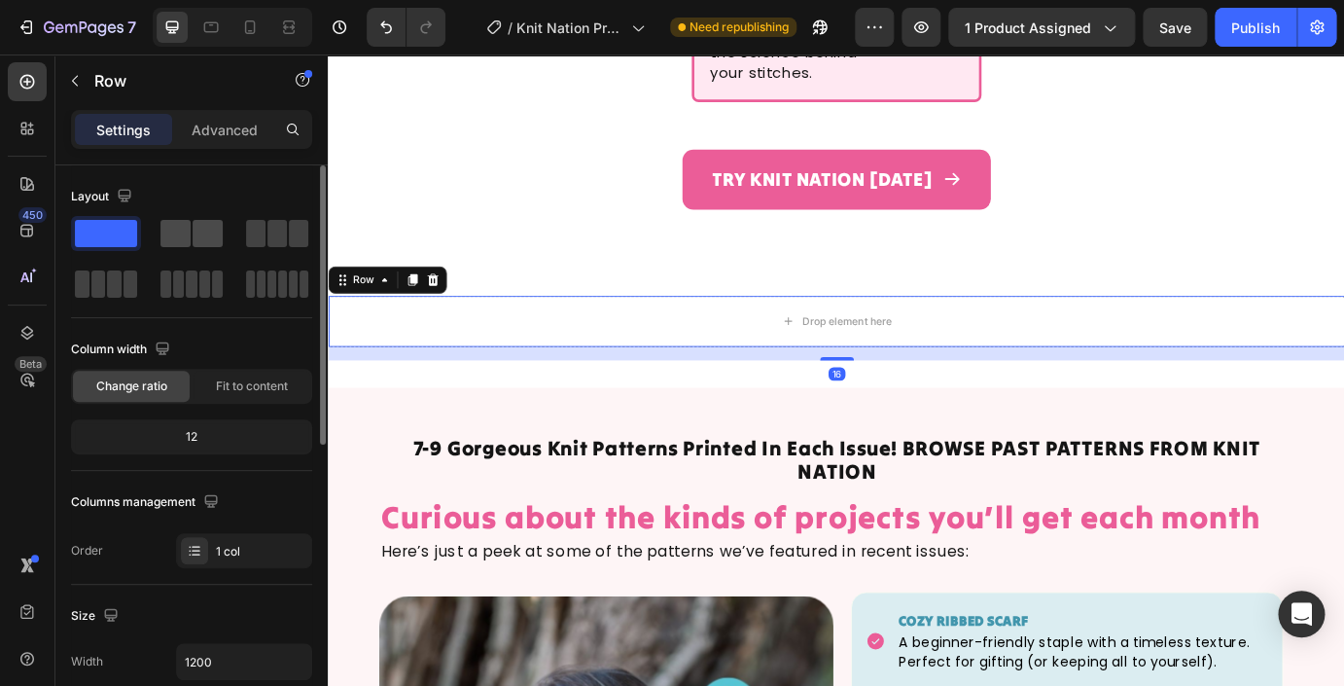
click at [182, 234] on span at bounding box center [175, 233] width 30 height 27
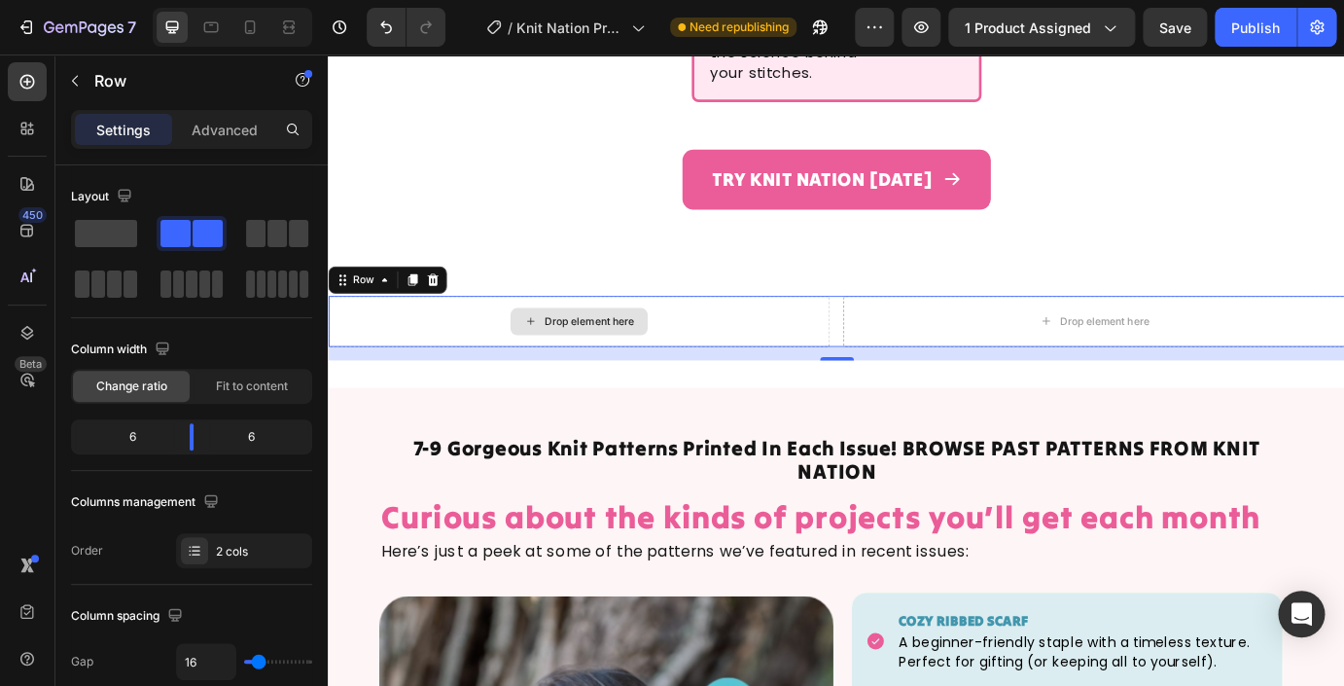
click at [449, 345] on div "Drop element here" at bounding box center [616, 361] width 576 height 58
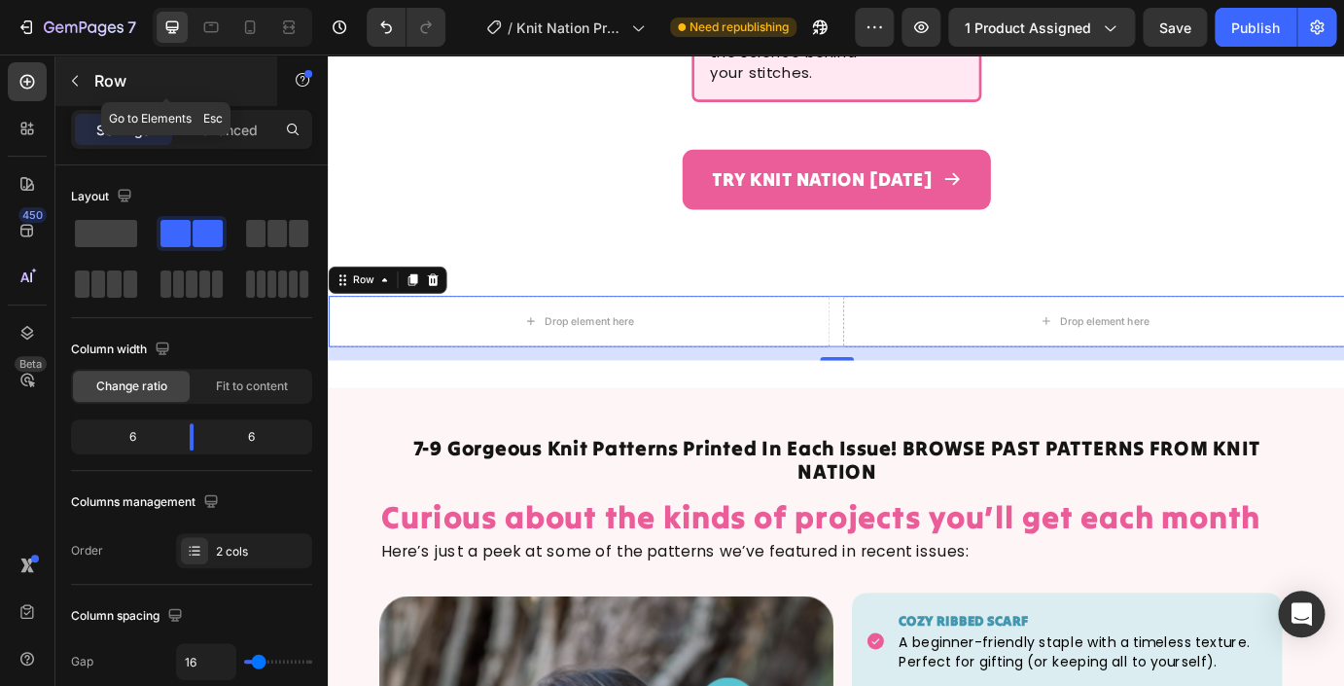
click at [69, 89] on button "button" at bounding box center [74, 80] width 31 height 31
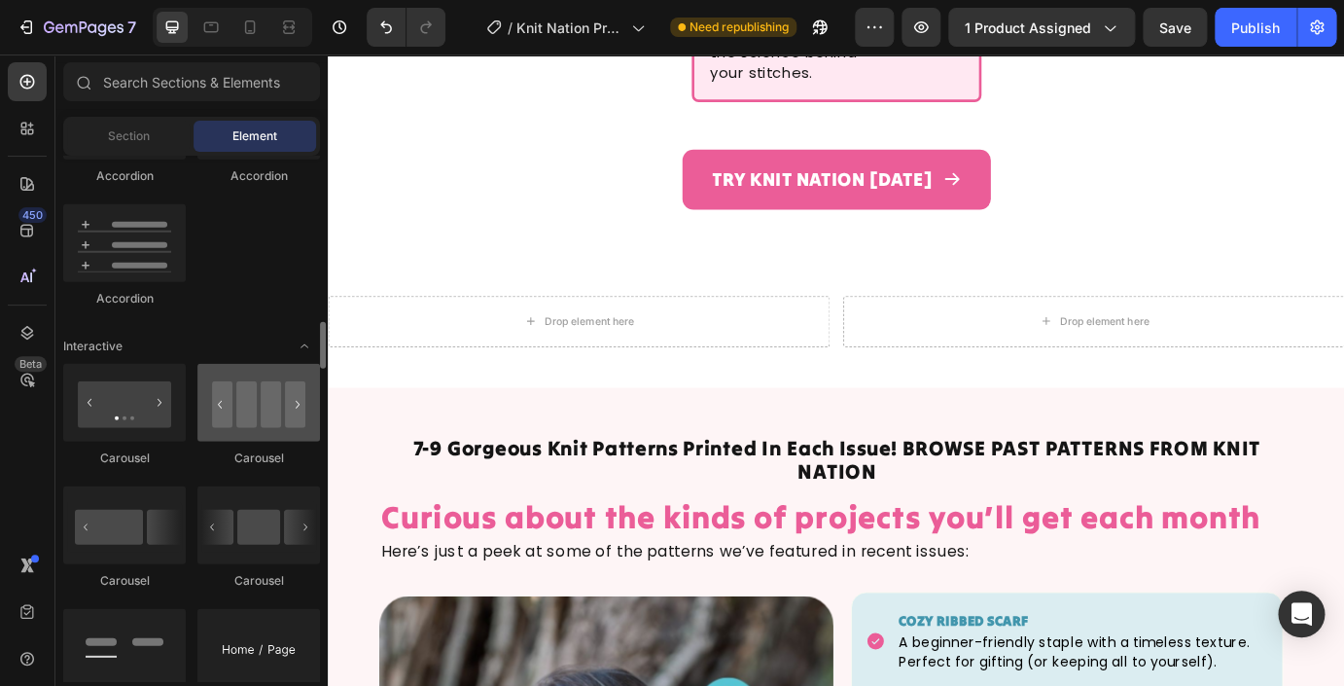
scroll to position [1755, 0]
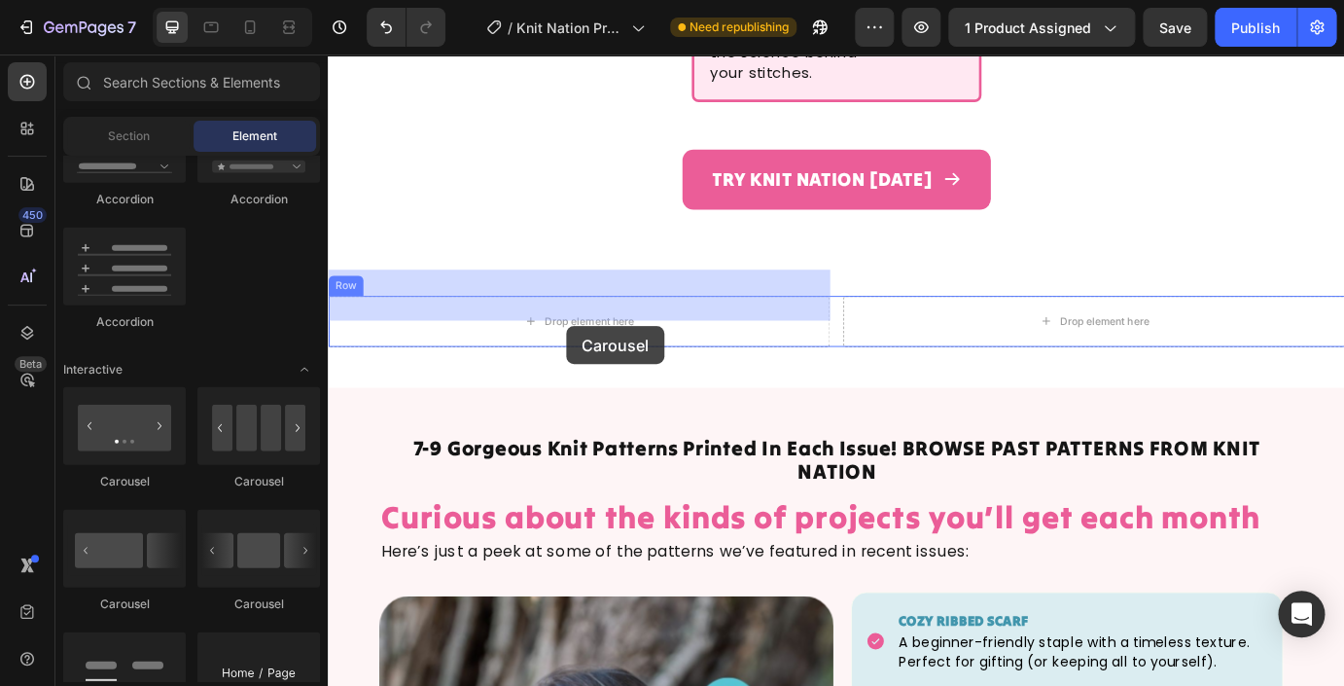
drag, startPoint x: 453, startPoint y: 486, endPoint x: 565, endPoint y: 327, distance: 194.8
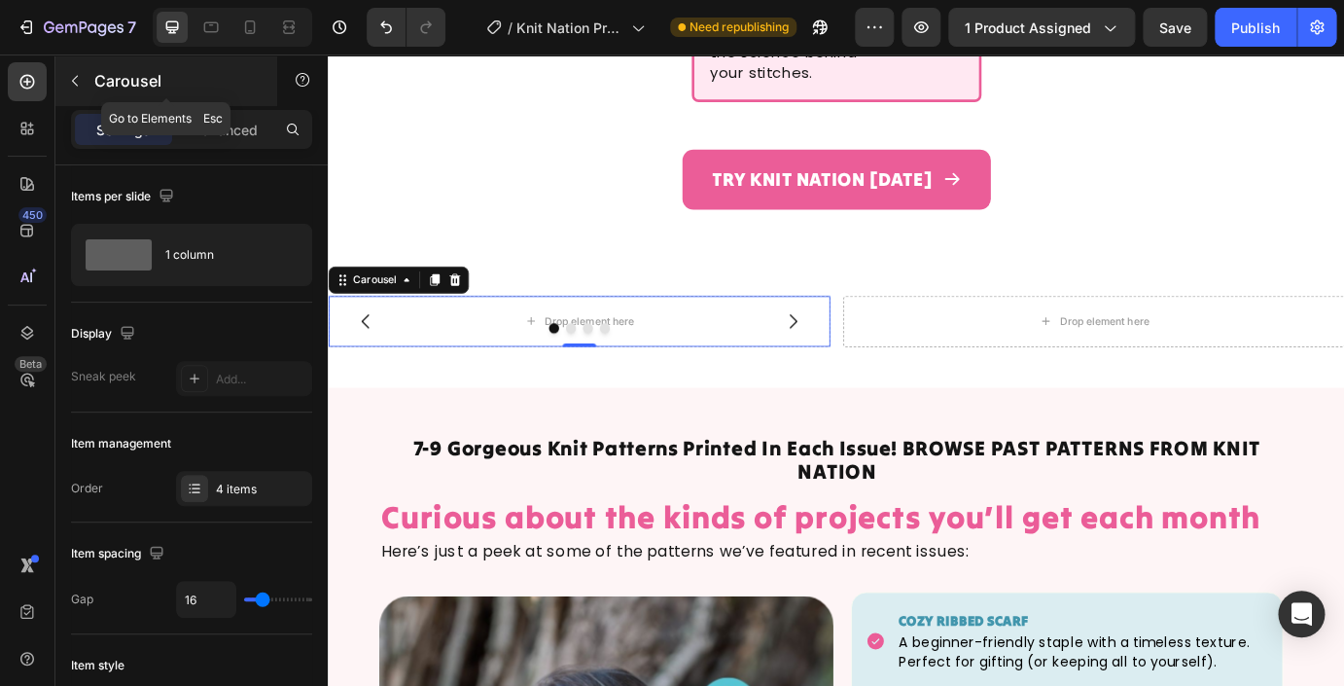
click at [76, 77] on icon "button" at bounding box center [75, 81] width 6 height 11
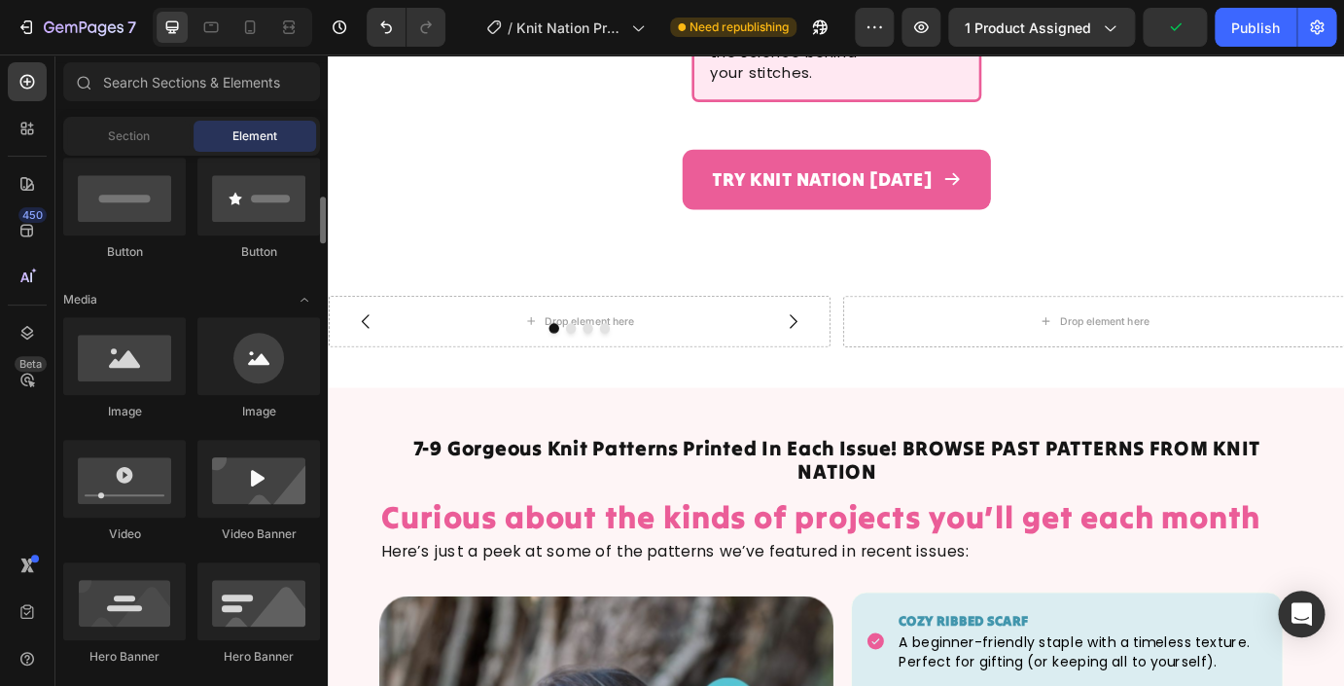
scroll to position [477, 0]
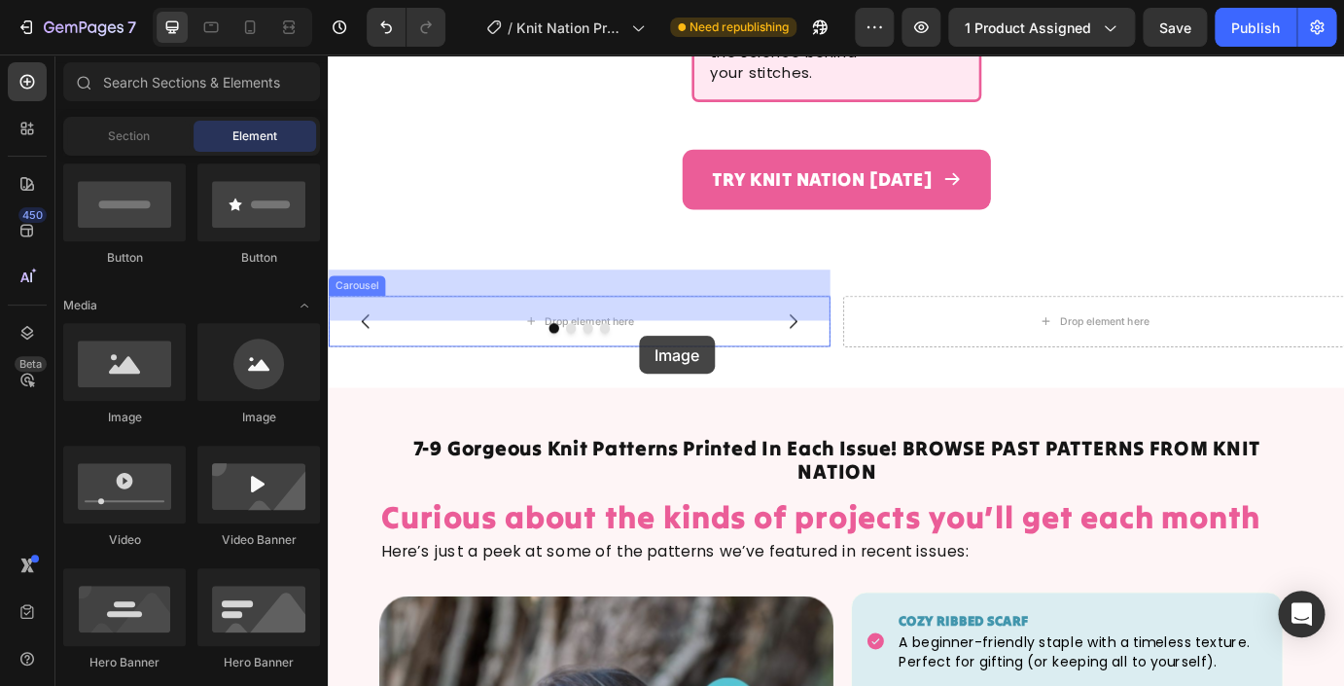
drag, startPoint x: 446, startPoint y: 423, endPoint x: 639, endPoint y: 336, distance: 211.5
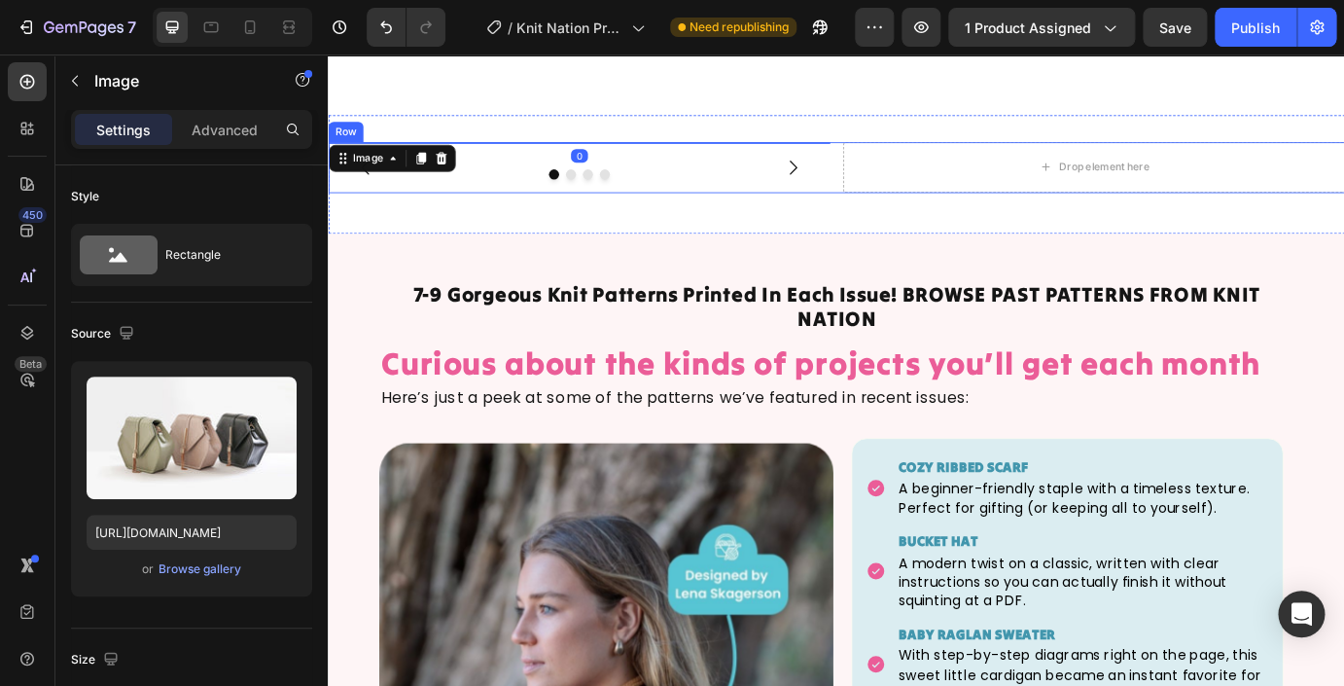
scroll to position [3511, 0]
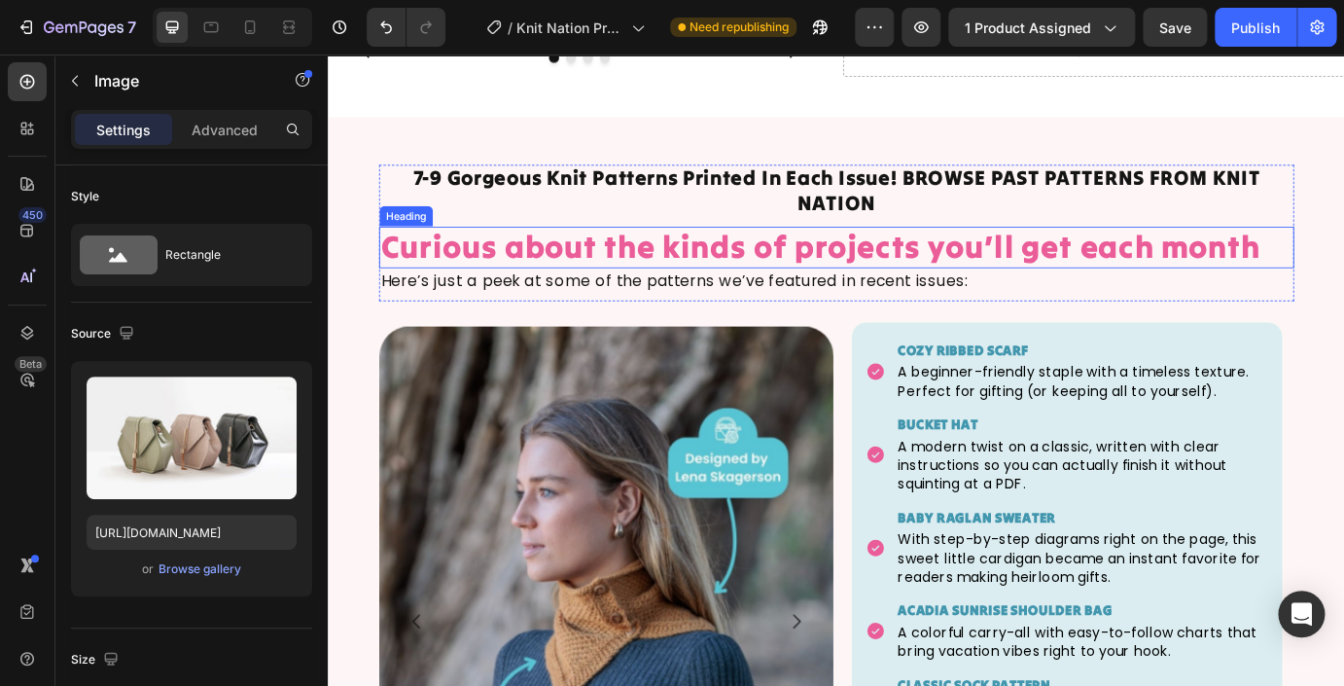
click at [685, 299] on h2 "Curious about the kinds of projects you’ll get each month" at bounding box center [911, 275] width 1050 height 47
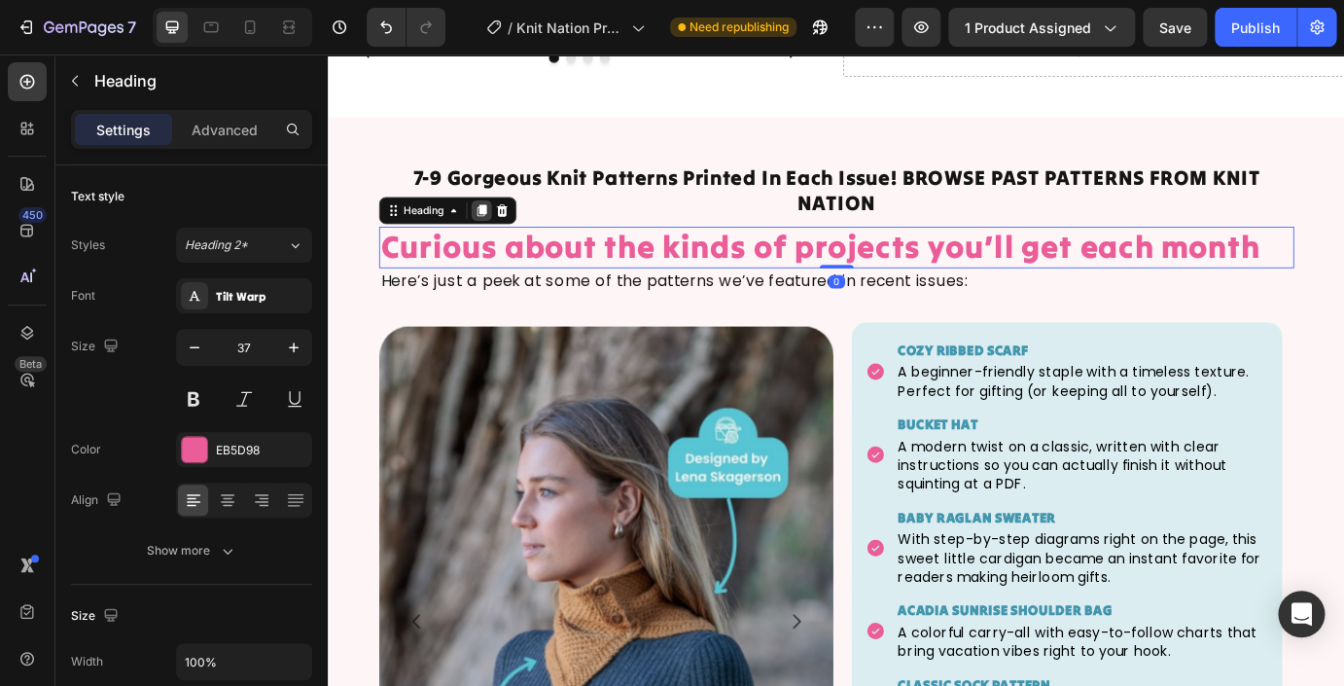
click at [510, 241] on icon at bounding box center [504, 235] width 11 height 14
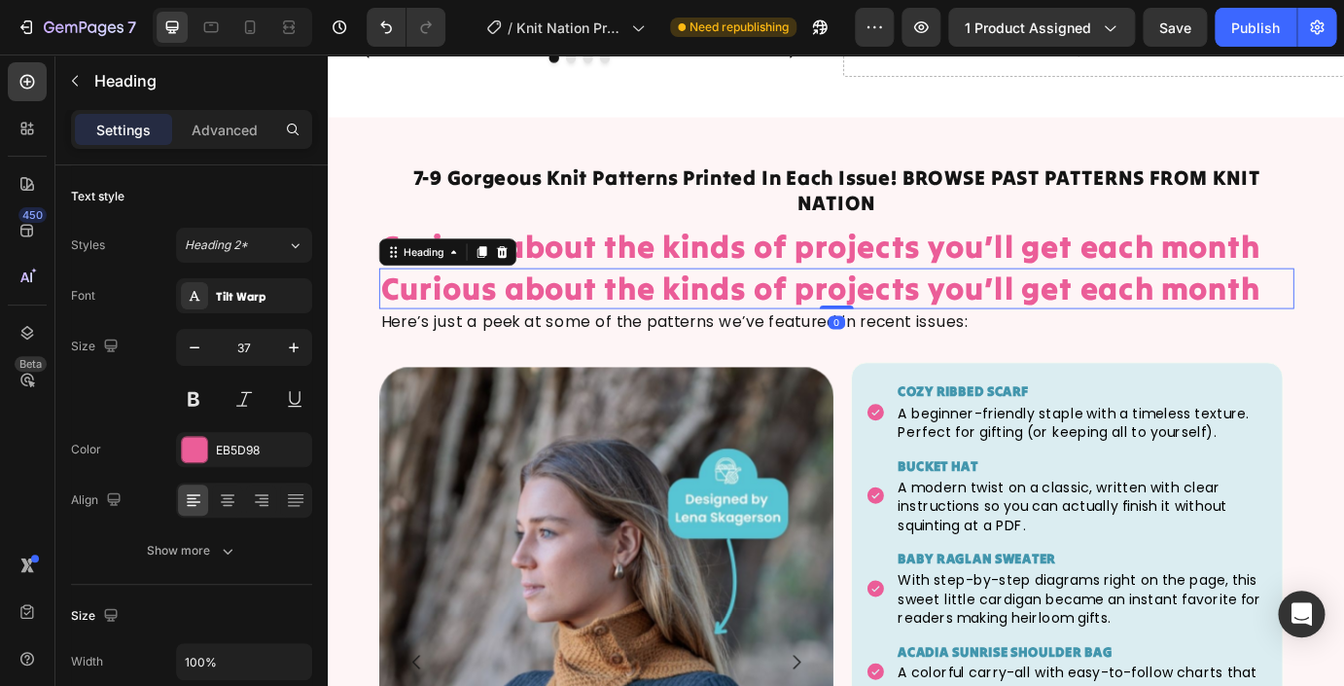
scroll to position [687, 0]
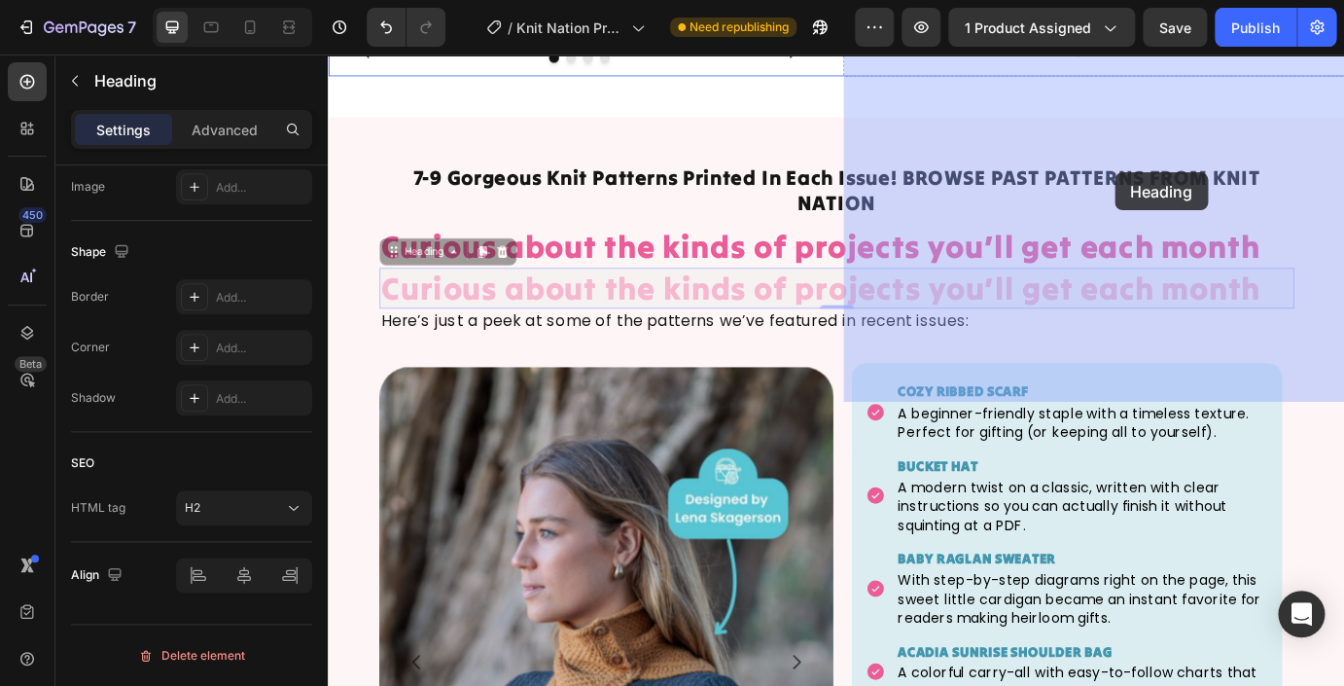
drag, startPoint x: 403, startPoint y: 654, endPoint x: 1115, endPoint y: 172, distance: 859.5
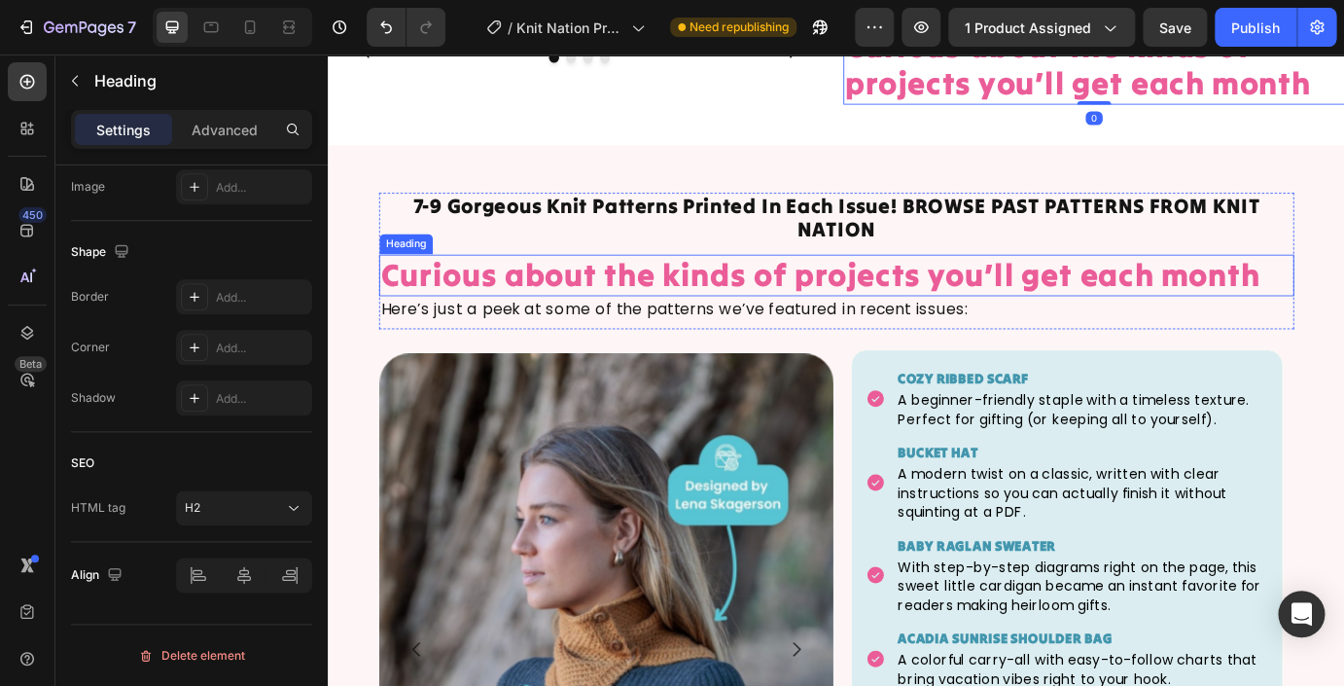
scroll to position [3823, 0]
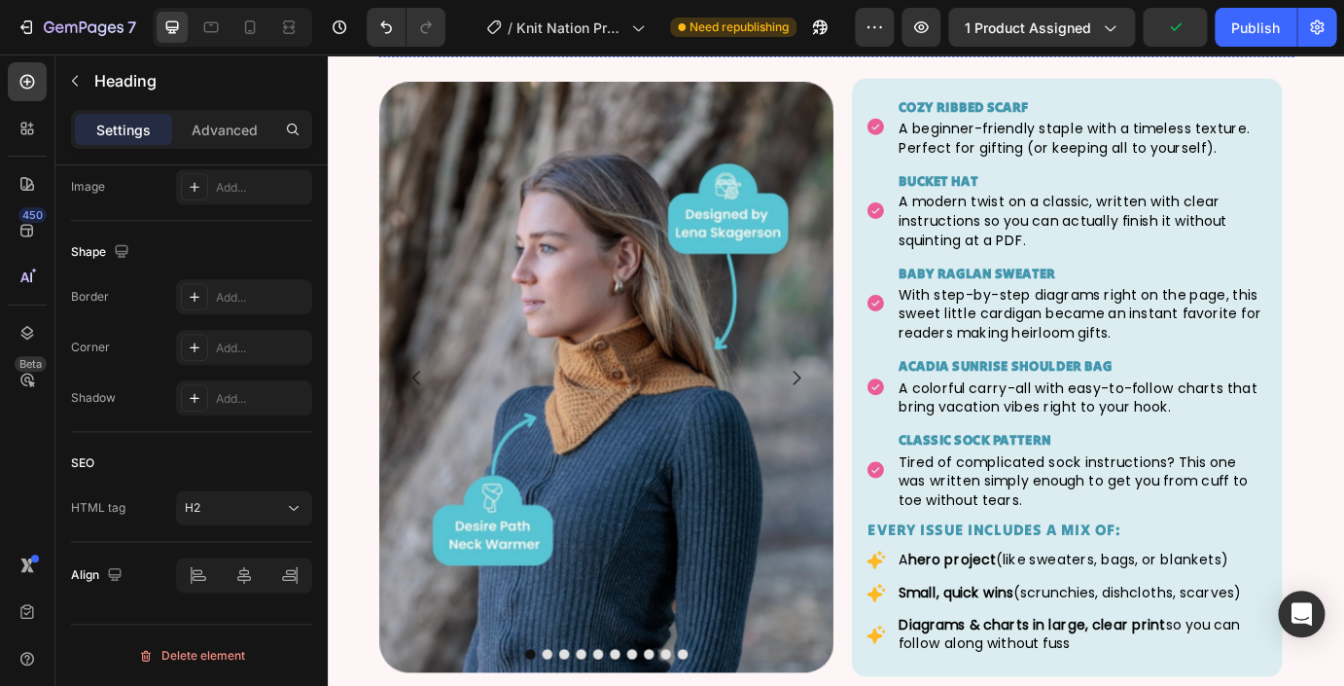
click at [929, 46] on p "Here’s just a peek at some of the patterns we’ve featured in recent issues:" at bounding box center [911, 33] width 1047 height 24
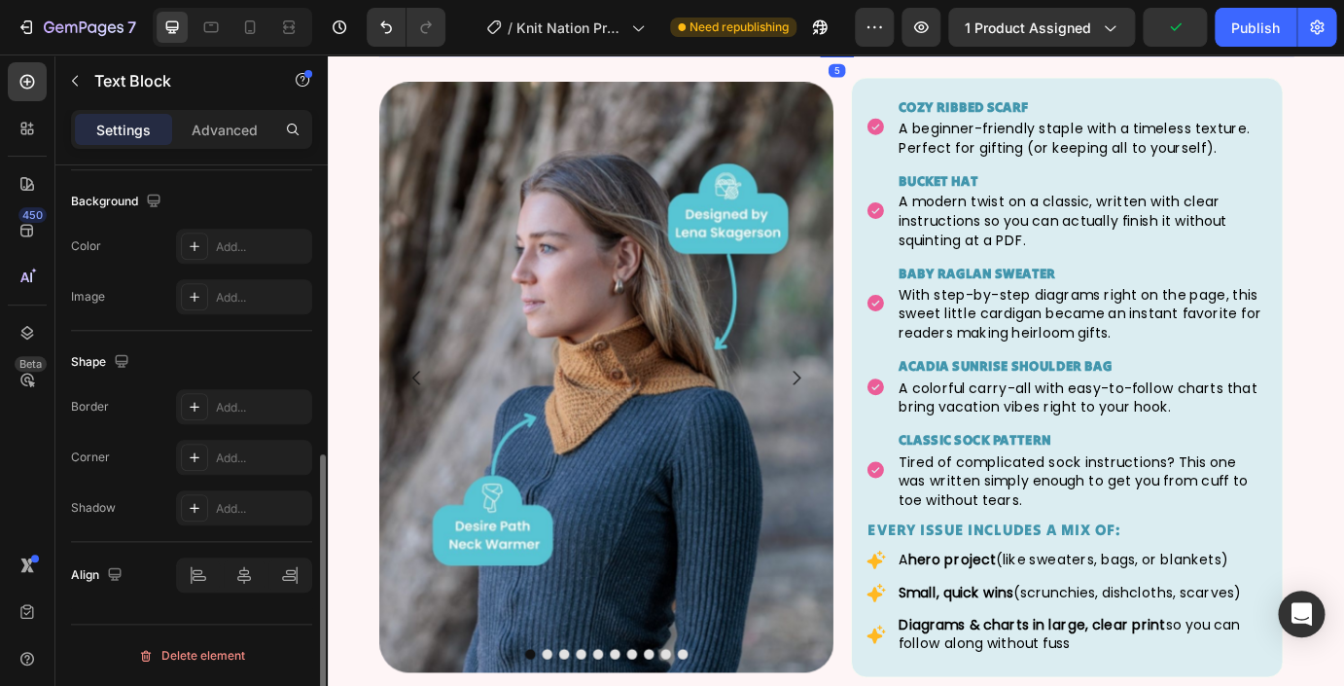
scroll to position [0, 0]
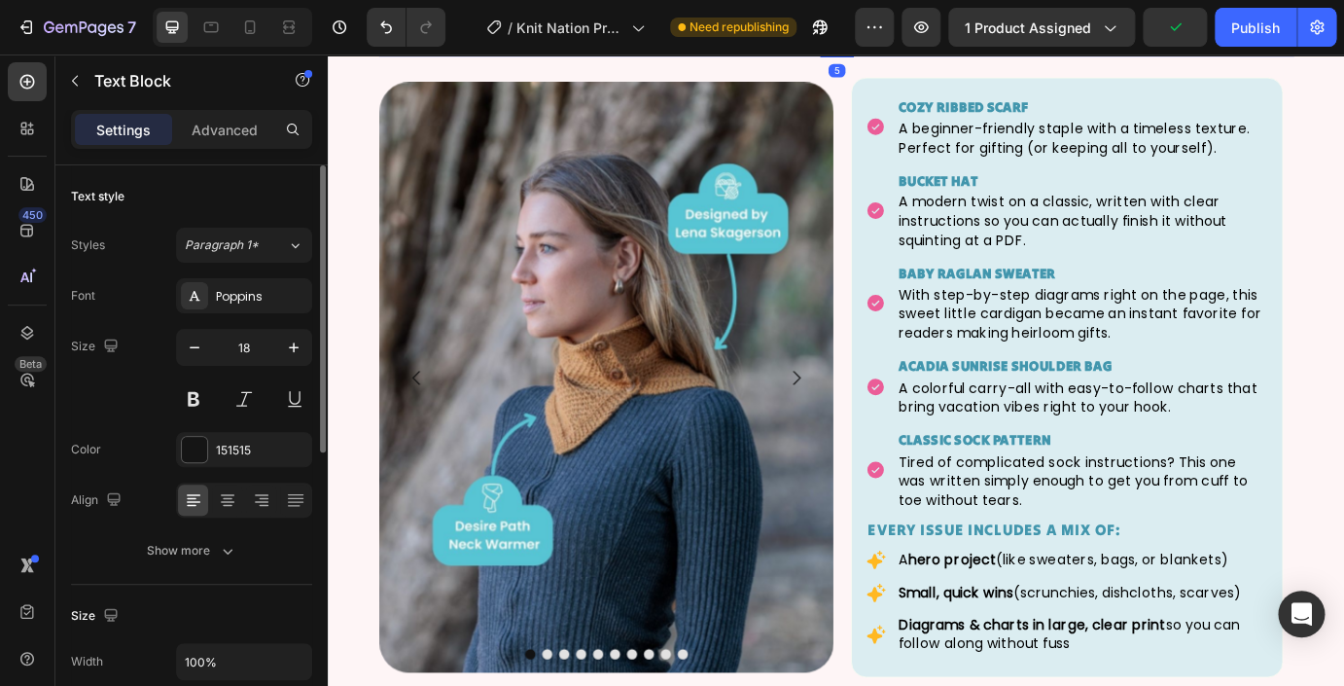
click at [519, 8] on icon at bounding box center [517, 1] width 11 height 14
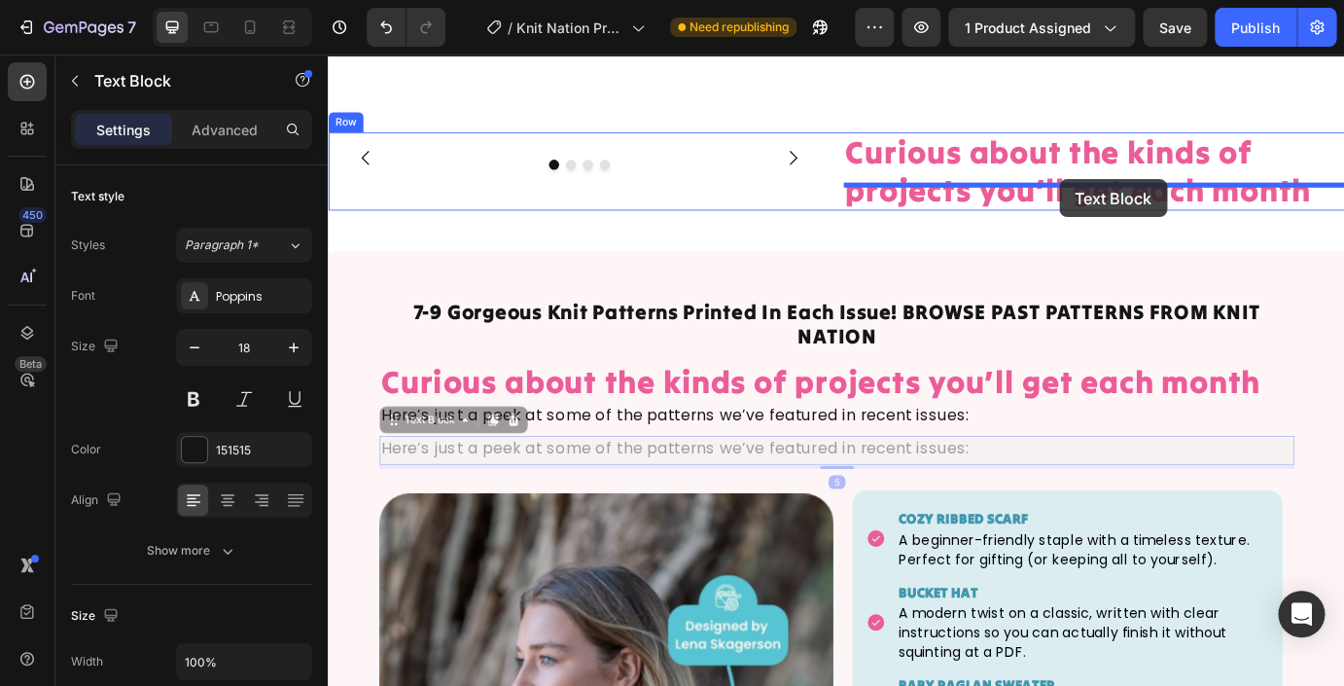
scroll to position [3406, 0]
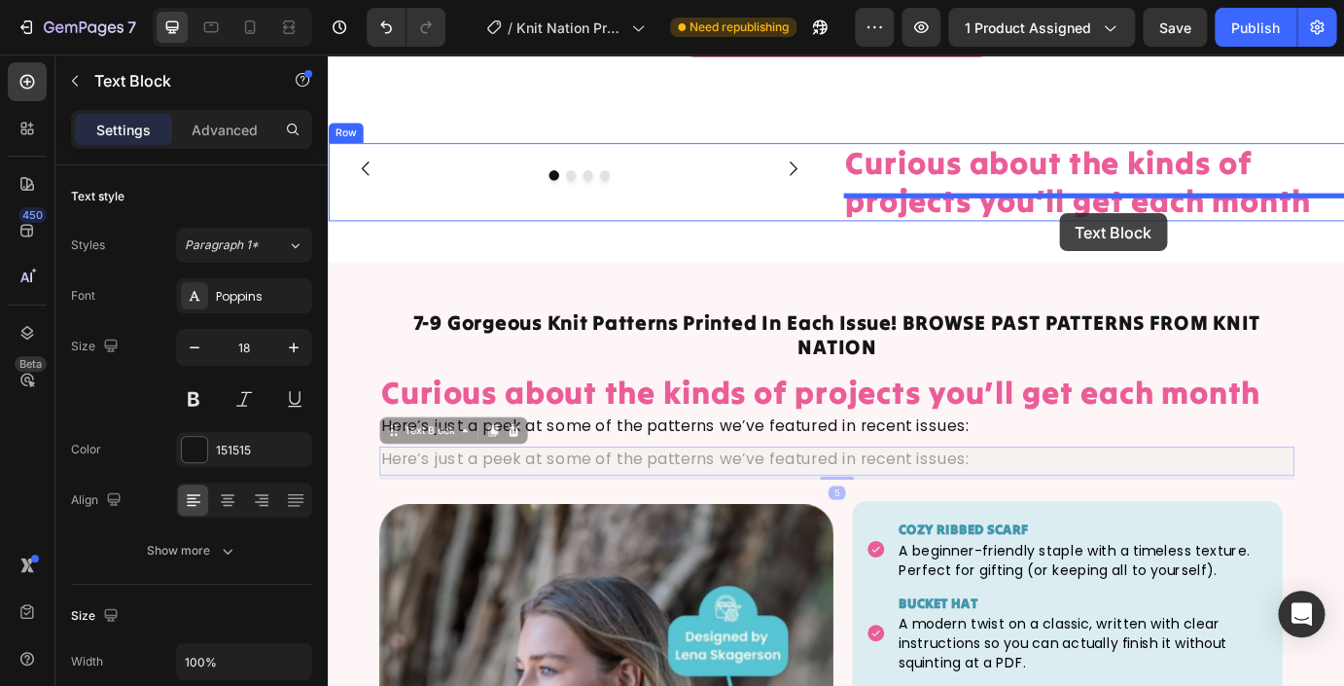
drag, startPoint x: 406, startPoint y: 651, endPoint x: 1059, endPoint y: 213, distance: 786.6
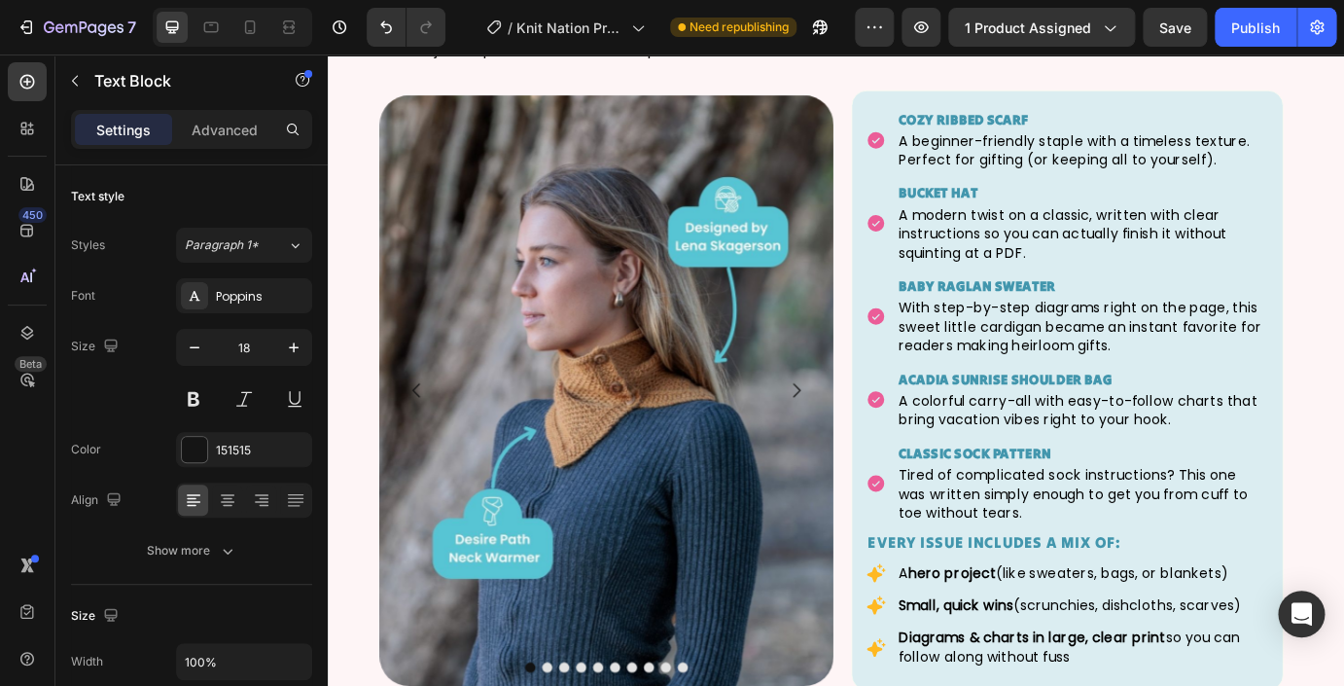
scroll to position [3883, 0]
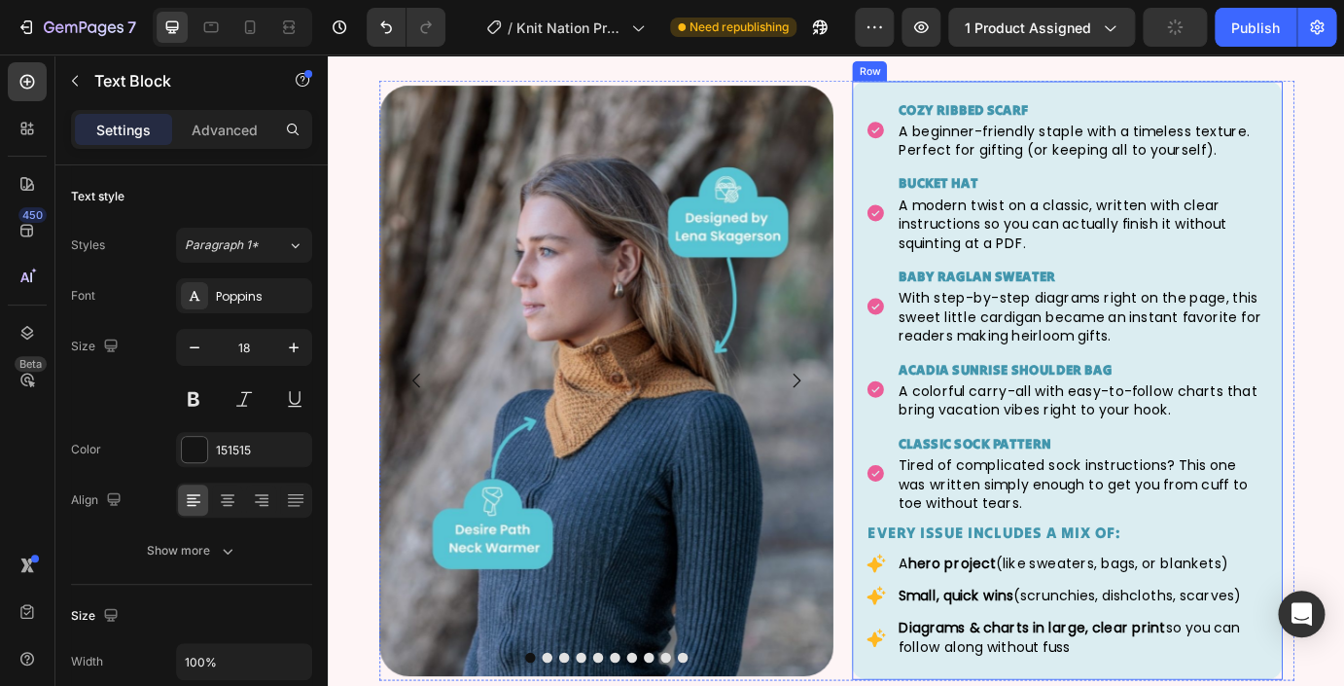
click at [956, 368] on div "Icon Cozy Ribbed Scarf Text Block A beginner-friendly staple with a timeless te…" at bounding box center [1175, 428] width 495 height 689
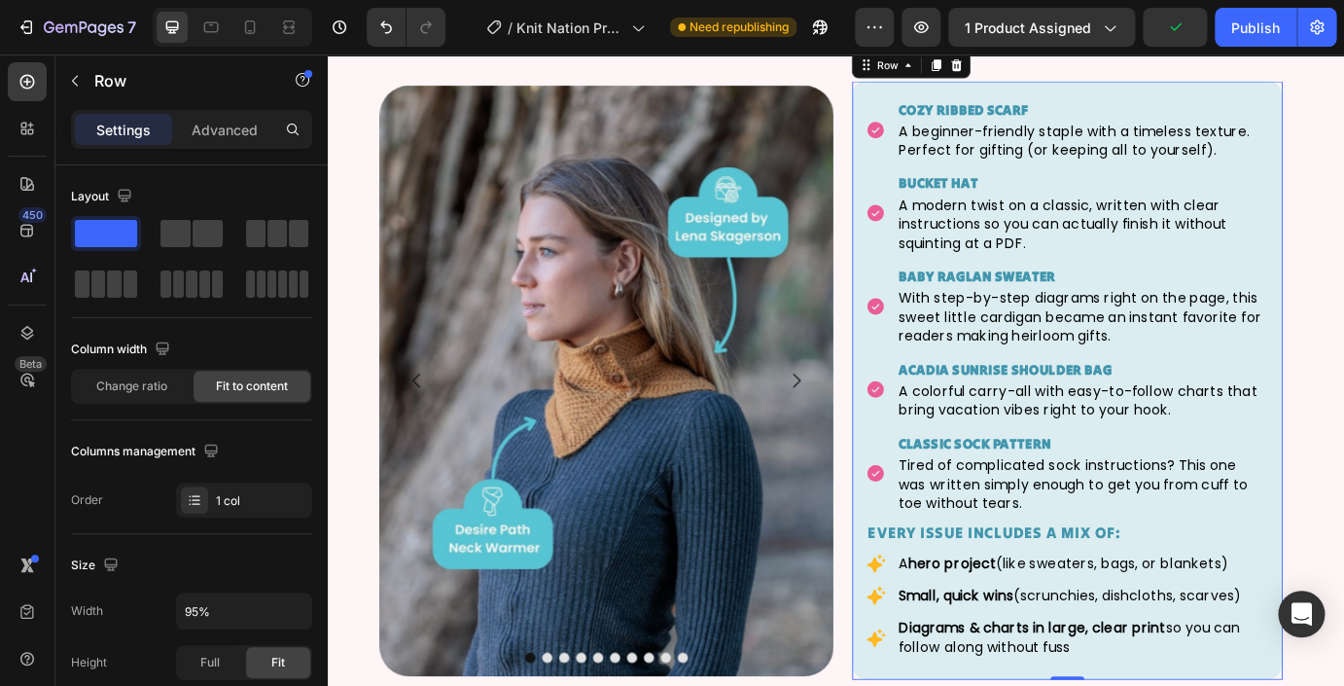
click at [935, 393] on div "Icon Cozy Ribbed Scarf Text Block A beginner-friendly staple with a timeless te…" at bounding box center [1175, 428] width 495 height 689
click at [967, 177] on li "Icon Cozy Ribbed Scarf Text Block A beginner-friendly staple with a timeless te…" at bounding box center [1175, 140] width 462 height 73
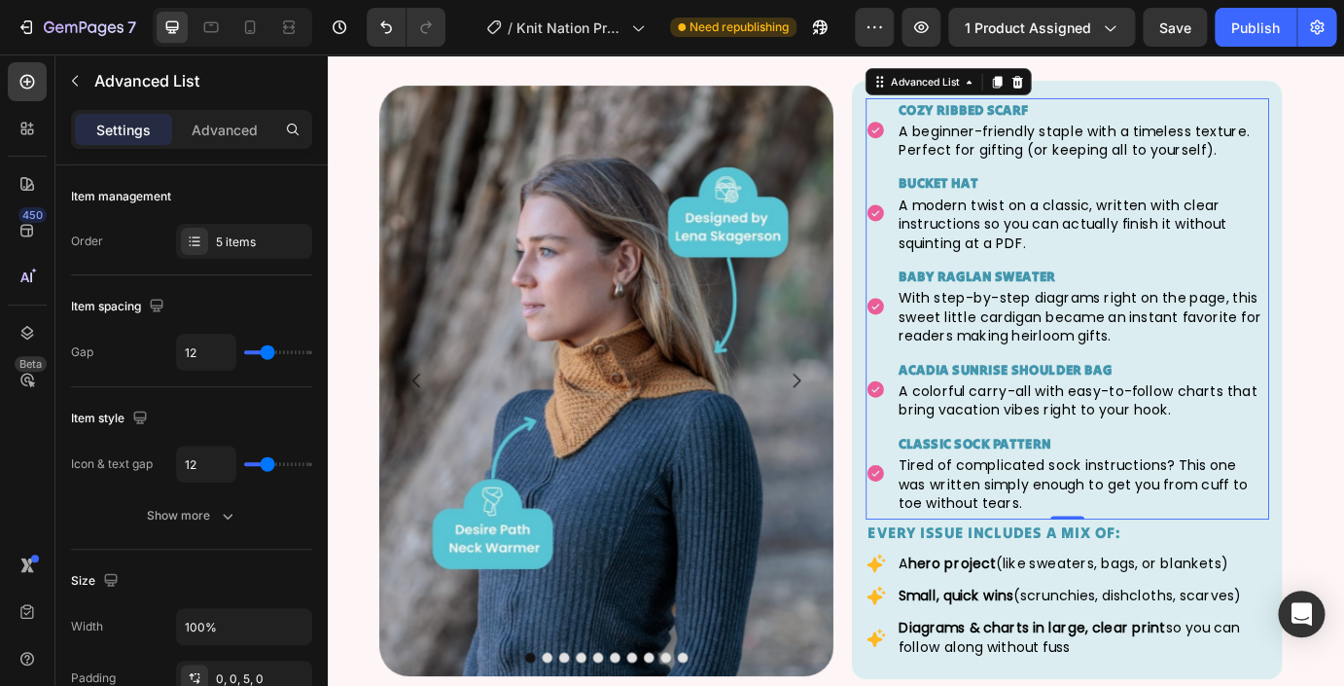
scroll to position [3820, 0]
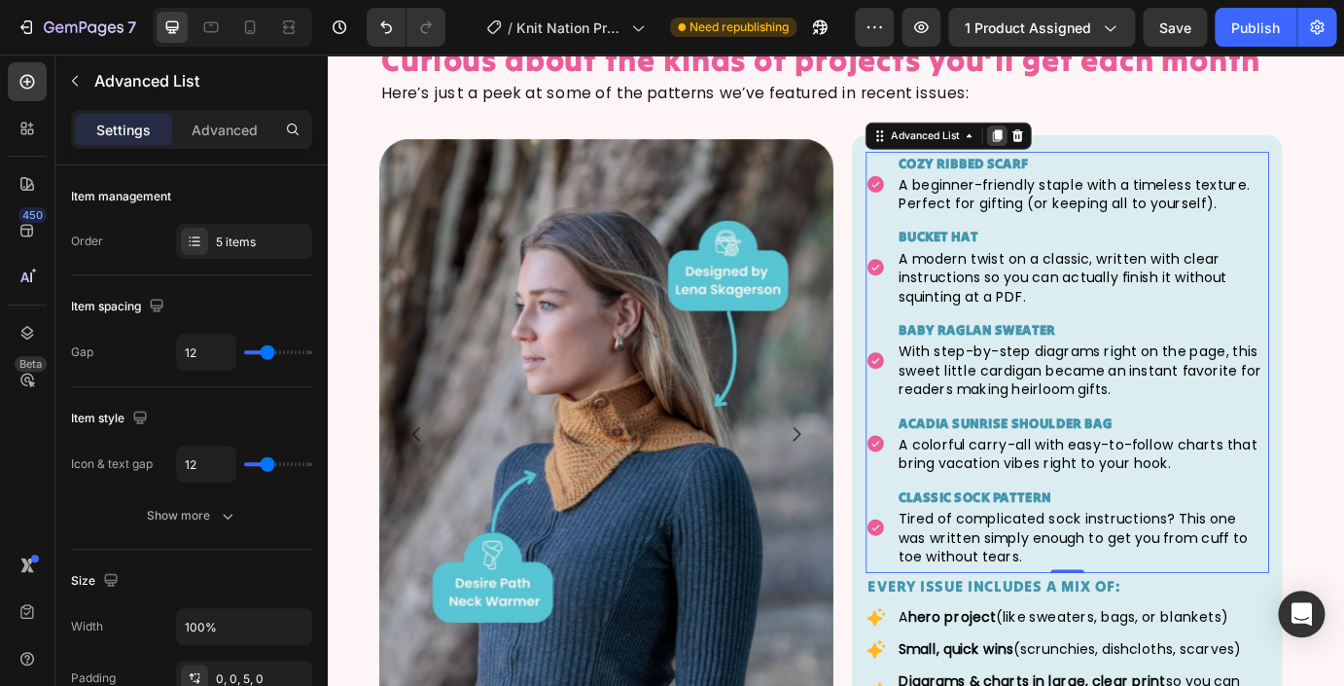
click at [1100, 155] on icon at bounding box center [1095, 148] width 11 height 14
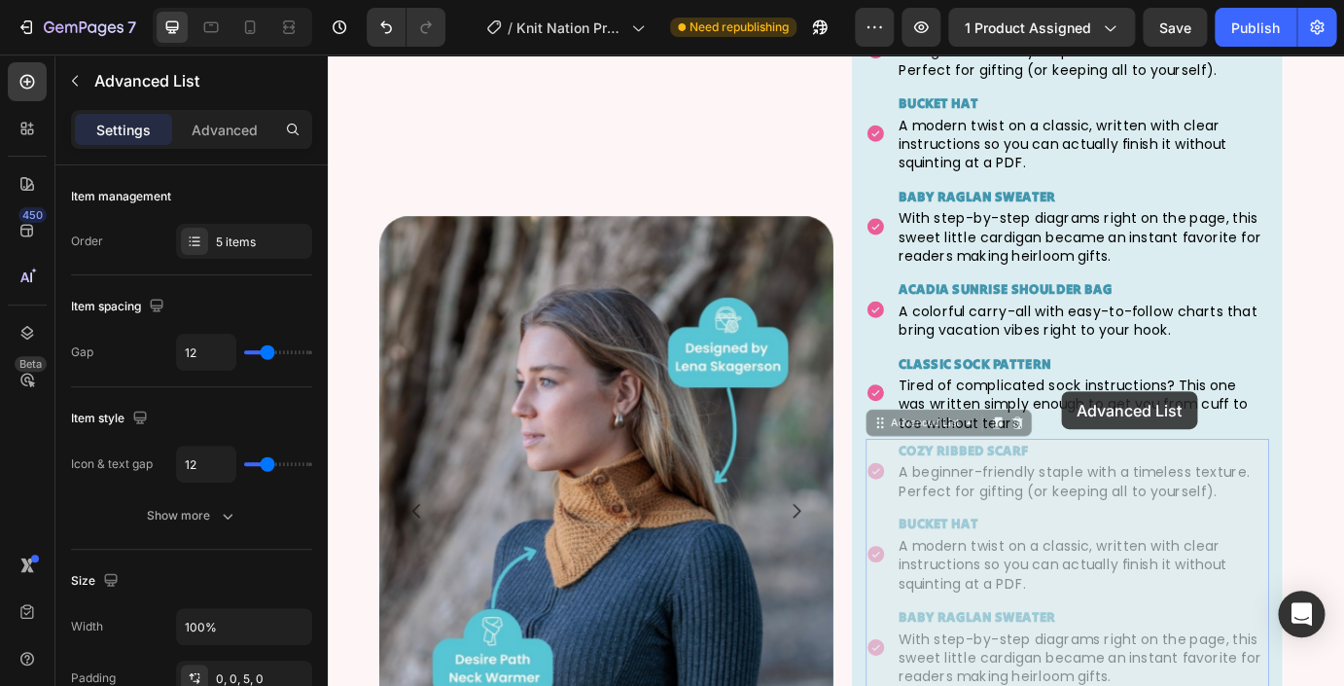
scroll to position [3278, 0]
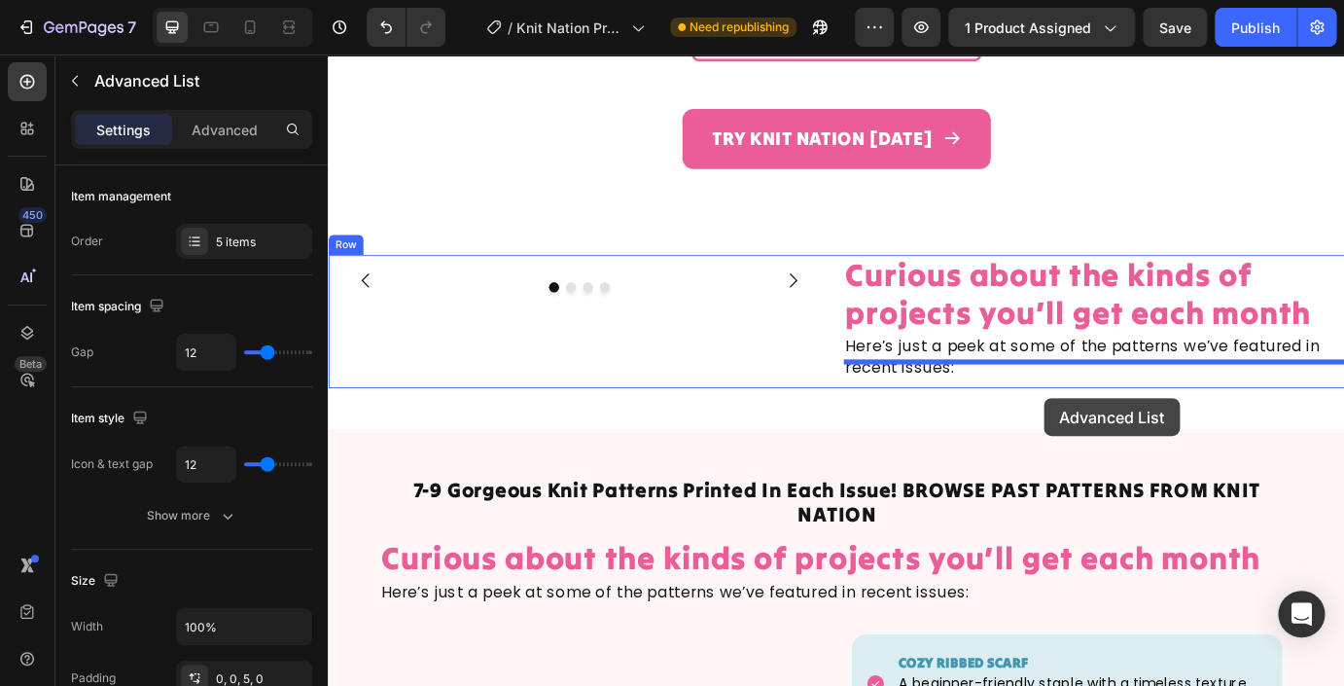
drag, startPoint x: 963, startPoint y: 727, endPoint x: 1044, endPoint y: 398, distance: 338.5
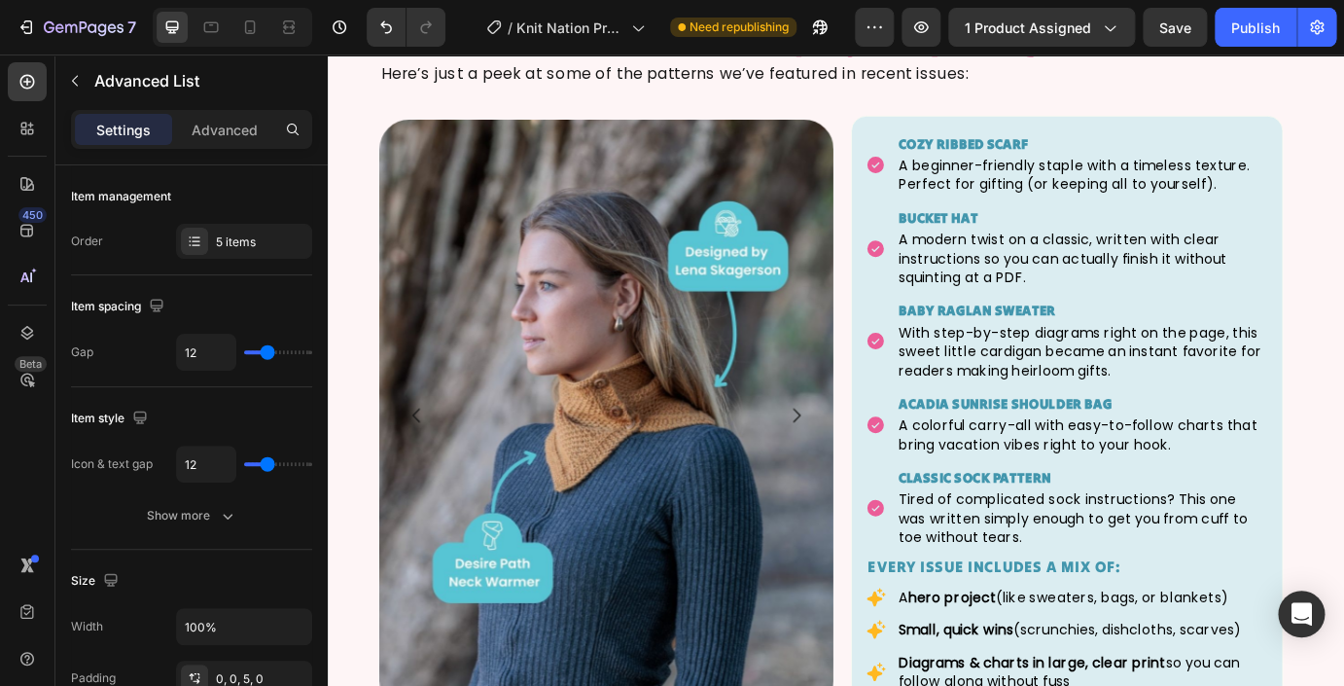
scroll to position [4435, 0]
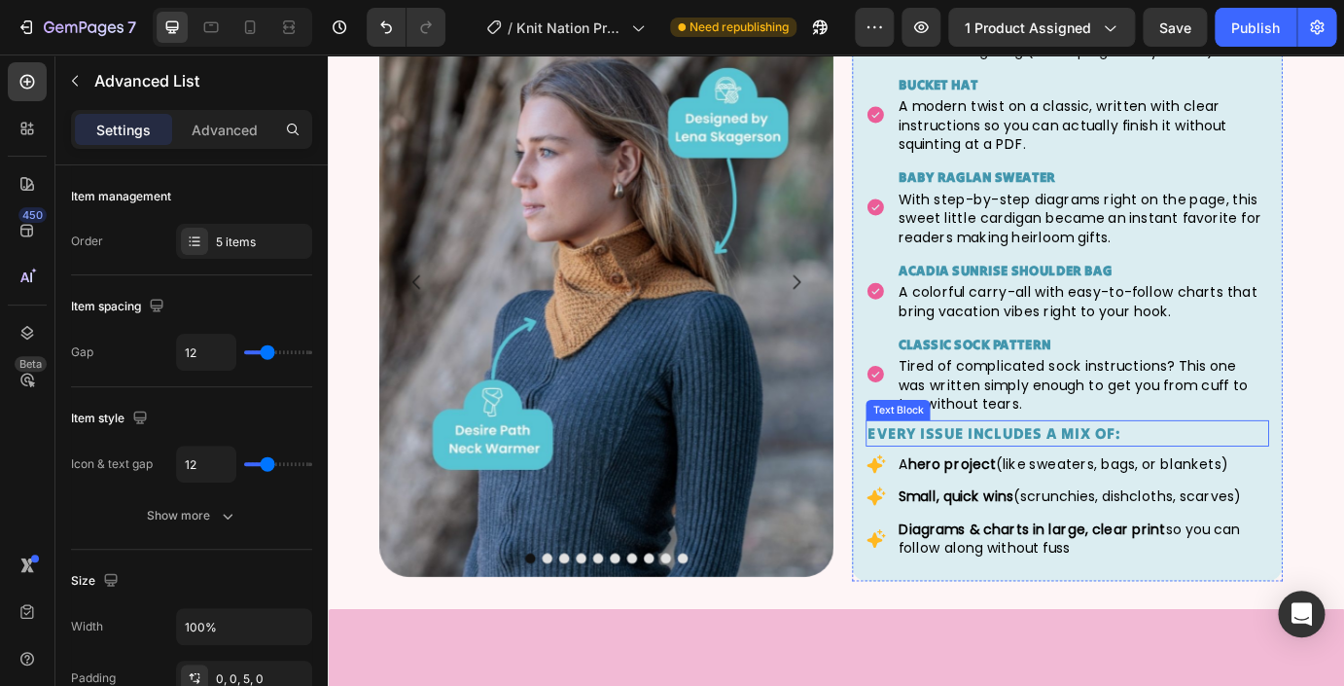
click at [1017, 488] on p "Every issue includes a mix of:" at bounding box center [1175, 489] width 458 height 26
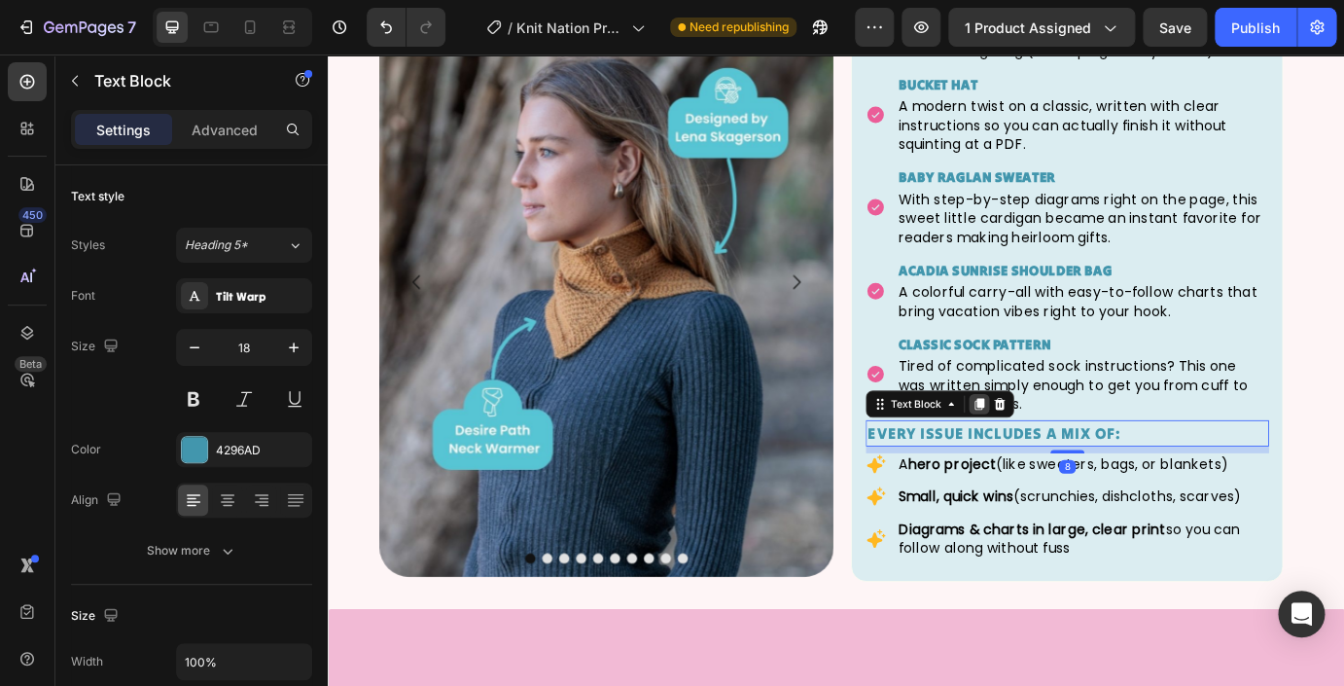
click at [1071, 452] on icon at bounding box center [1075, 455] width 11 height 14
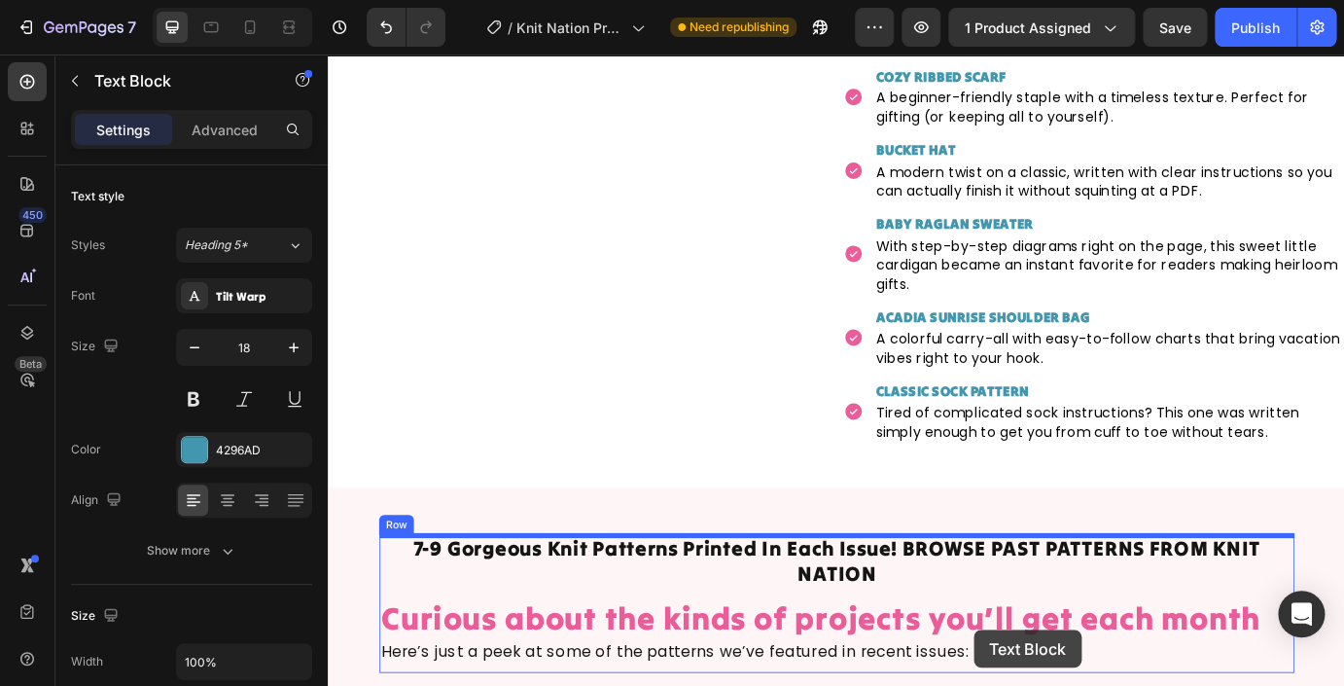
scroll to position [3624, 0]
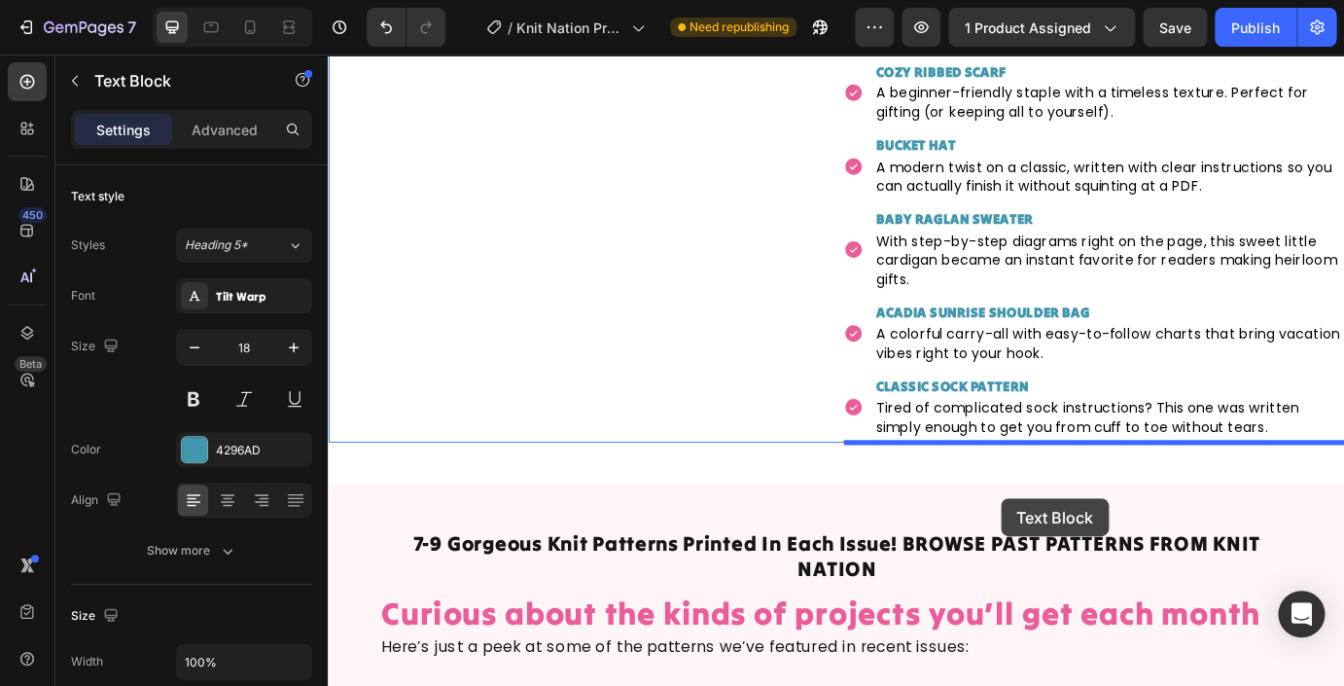
drag, startPoint x: 961, startPoint y: 476, endPoint x: 1001, endPoint y: 498, distance: 45.7
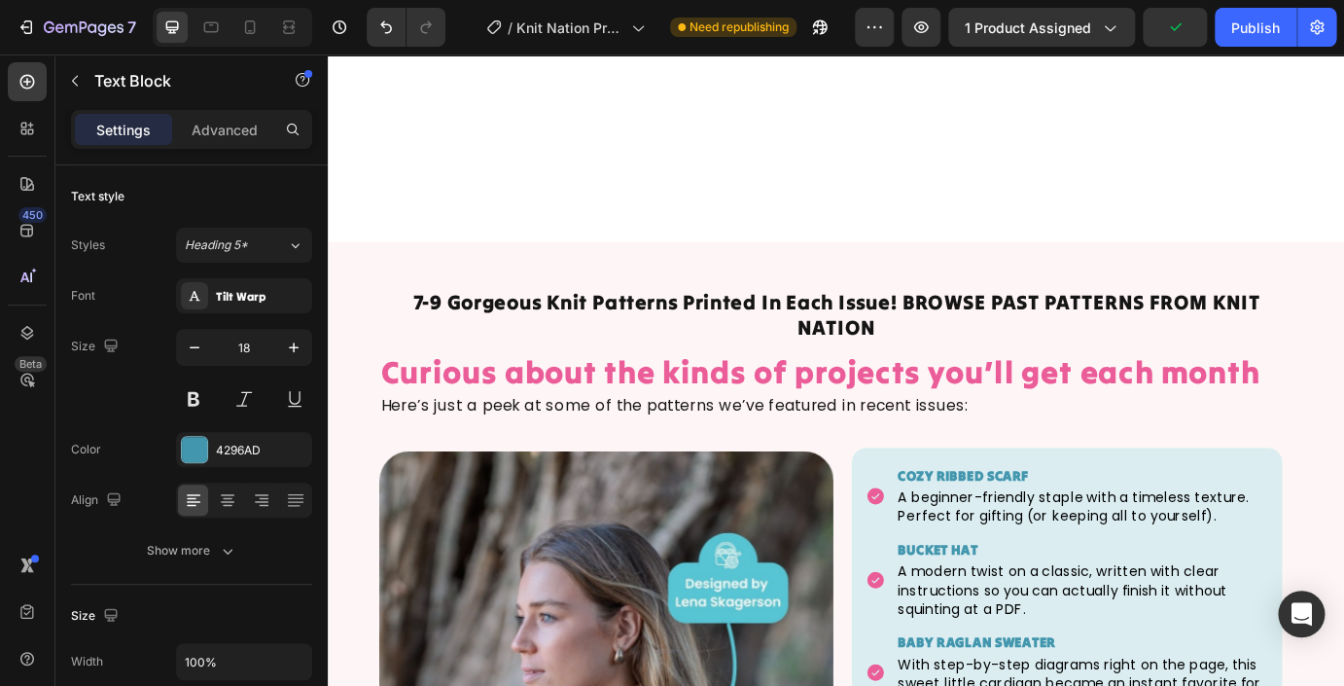
scroll to position [4705, 0]
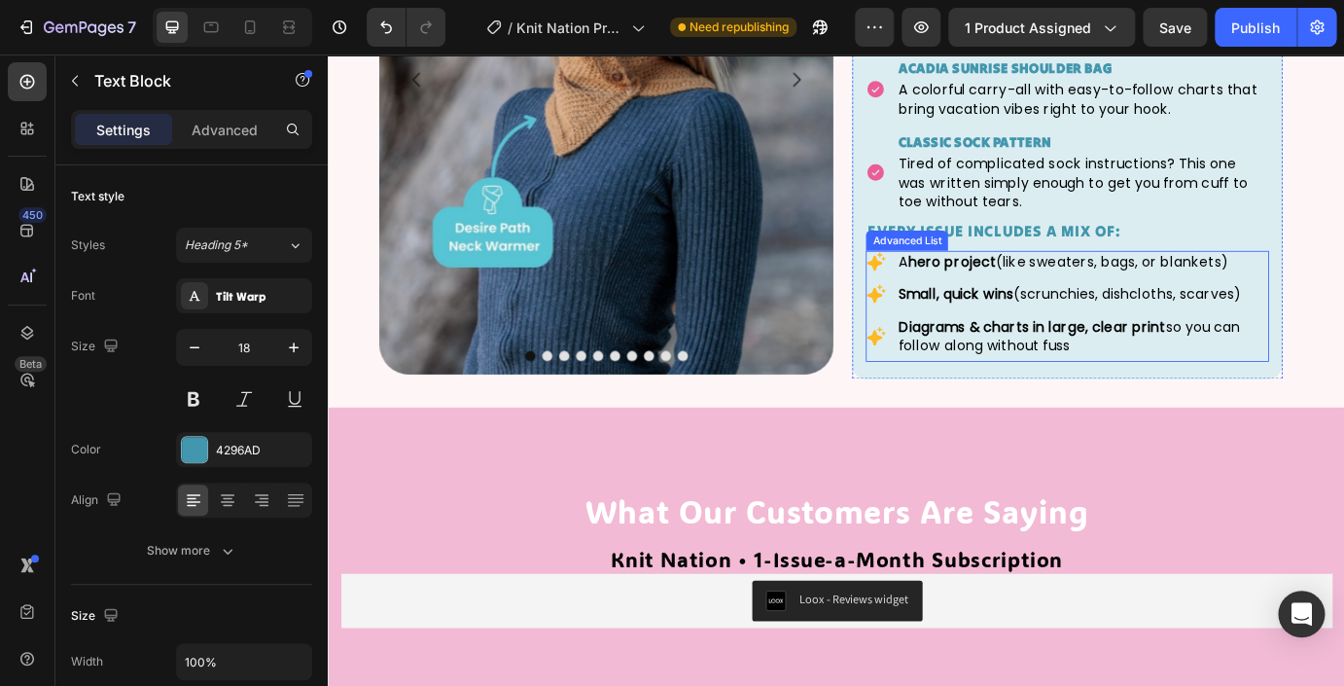
click at [956, 405] on div "Icon A hero project (like sweaters, bags, or blankets) Text Block Icon Small, q…" at bounding box center [1175, 343] width 462 height 127
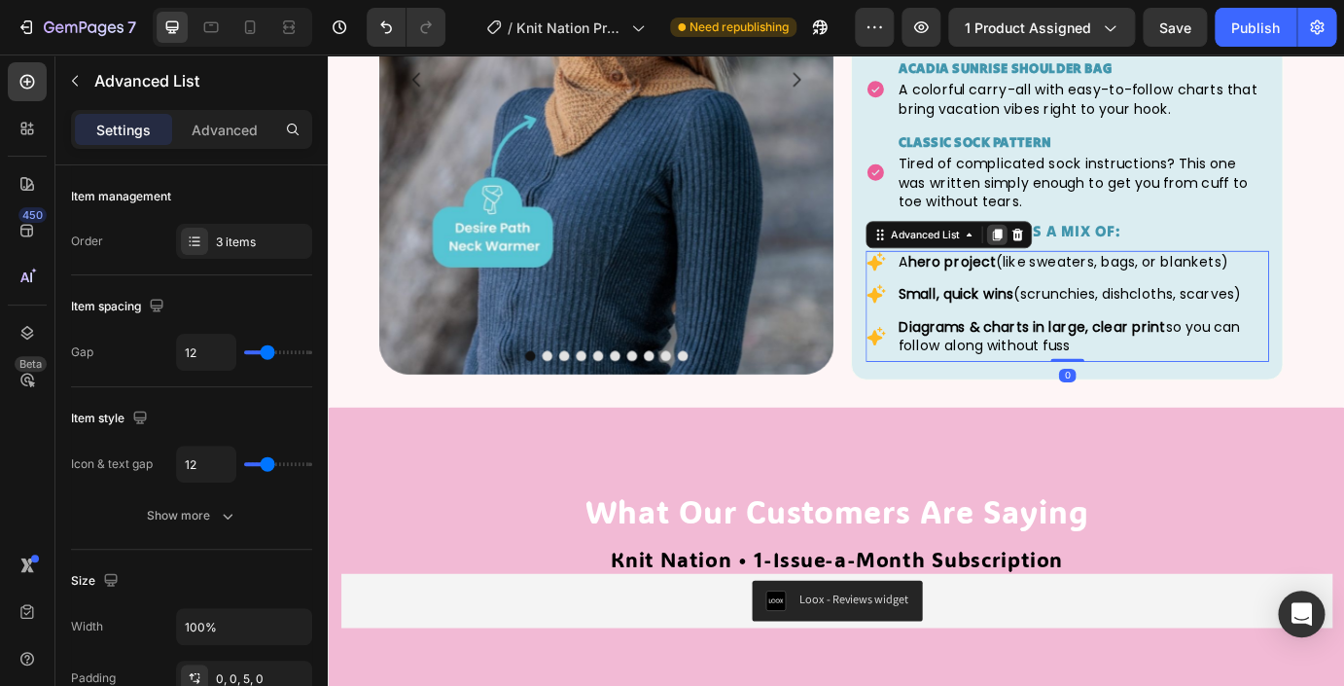
click at [1101, 256] on icon at bounding box center [1095, 262] width 11 height 14
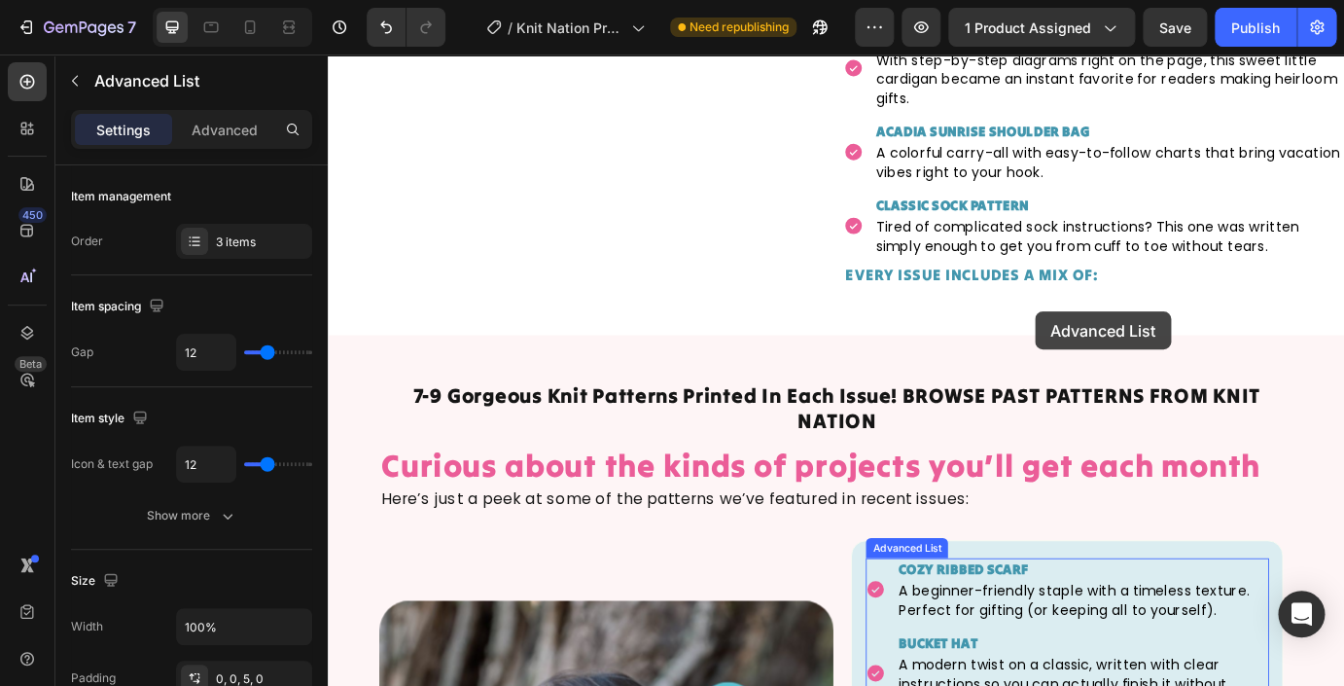
scroll to position [3642, 0]
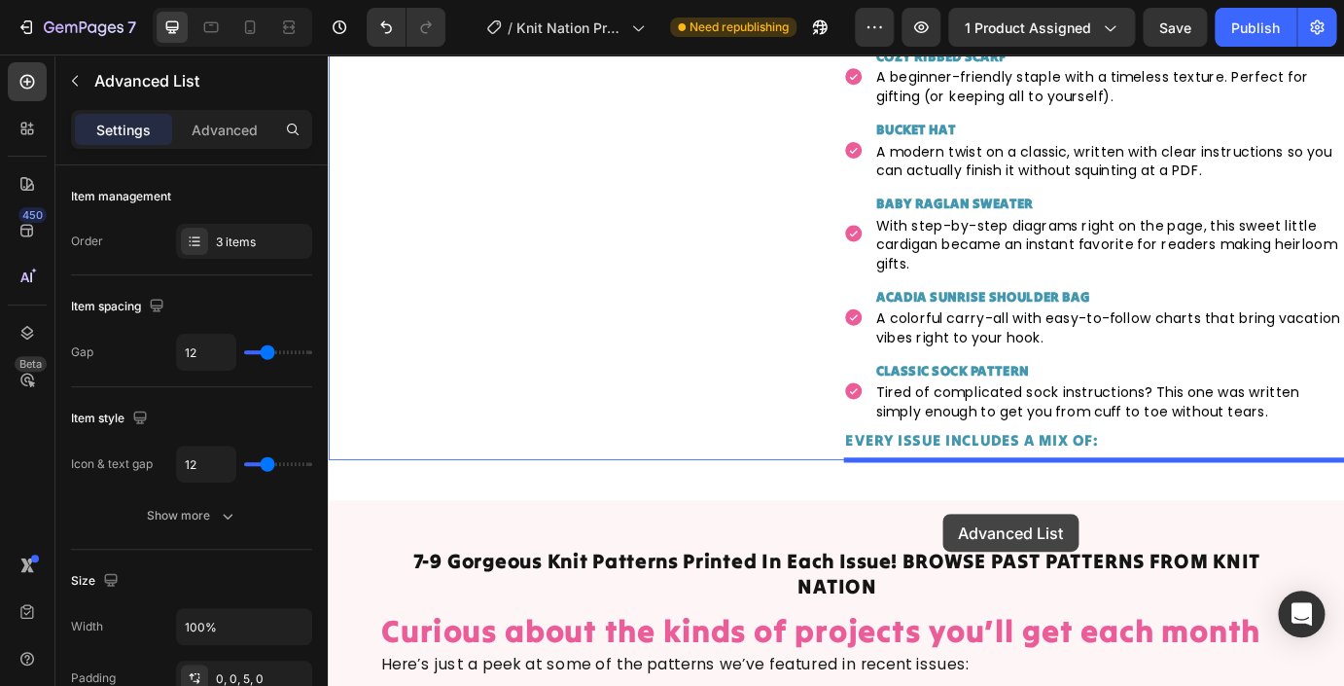
drag, startPoint x: 960, startPoint y: 715, endPoint x: 942, endPoint y: 514, distance: 202.1
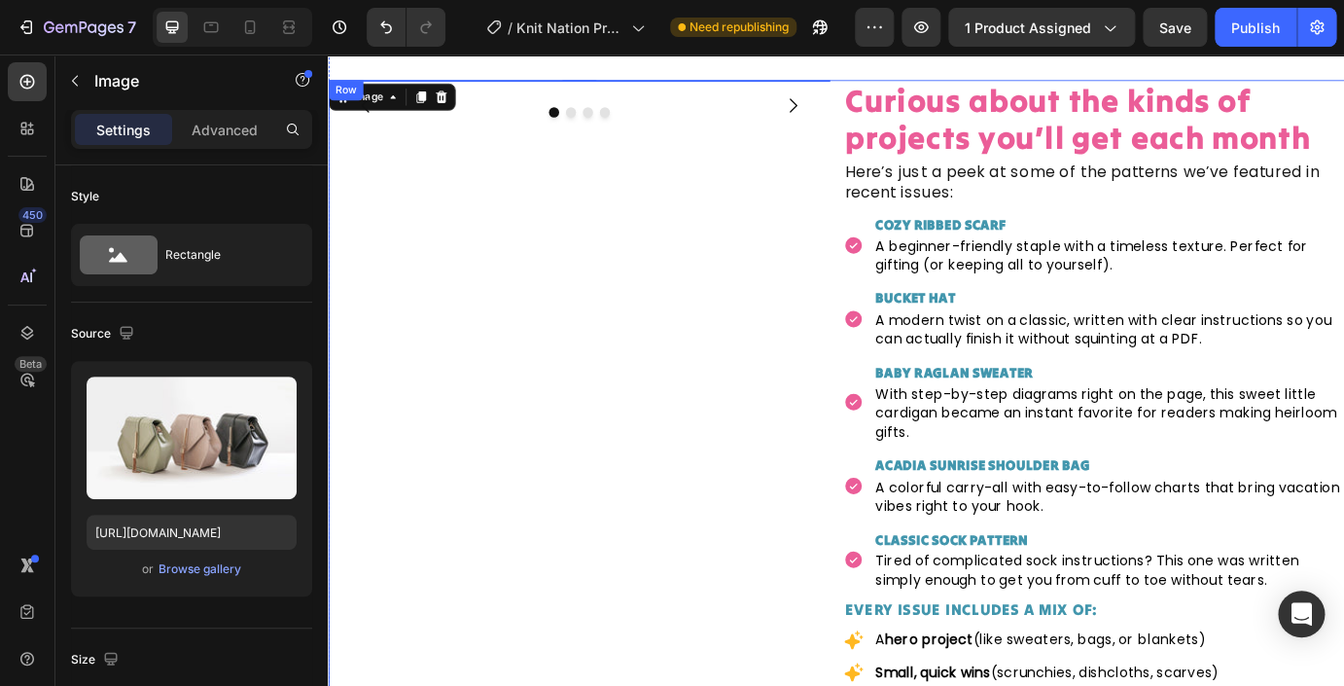
scroll to position [3832, 0]
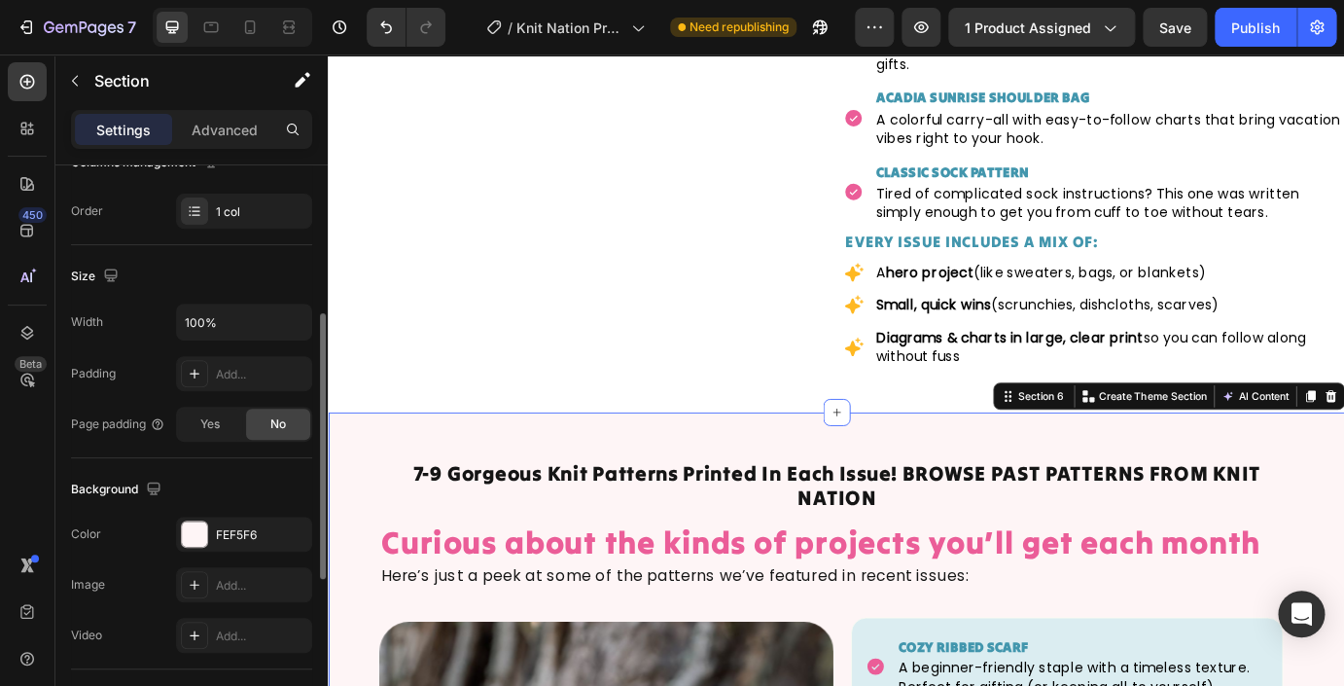
scroll to position [311, 0]
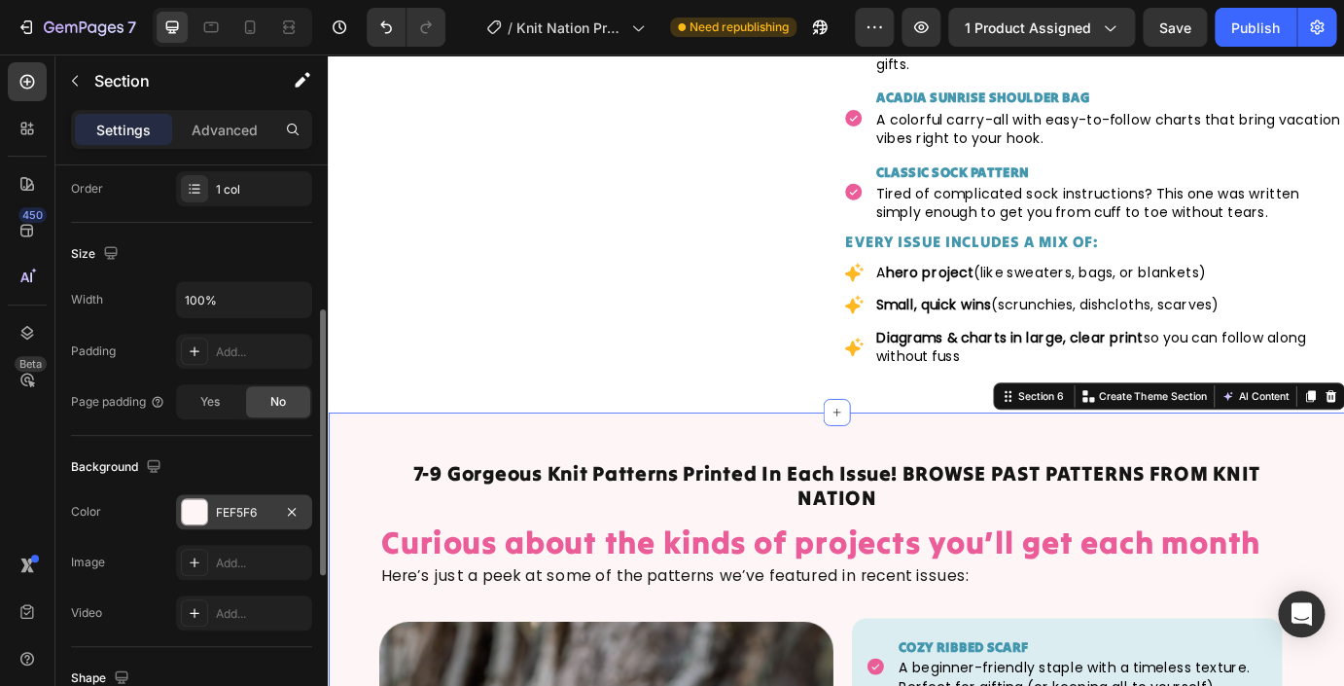
click at [232, 513] on div "FEF5F6" at bounding box center [244, 513] width 56 height 18
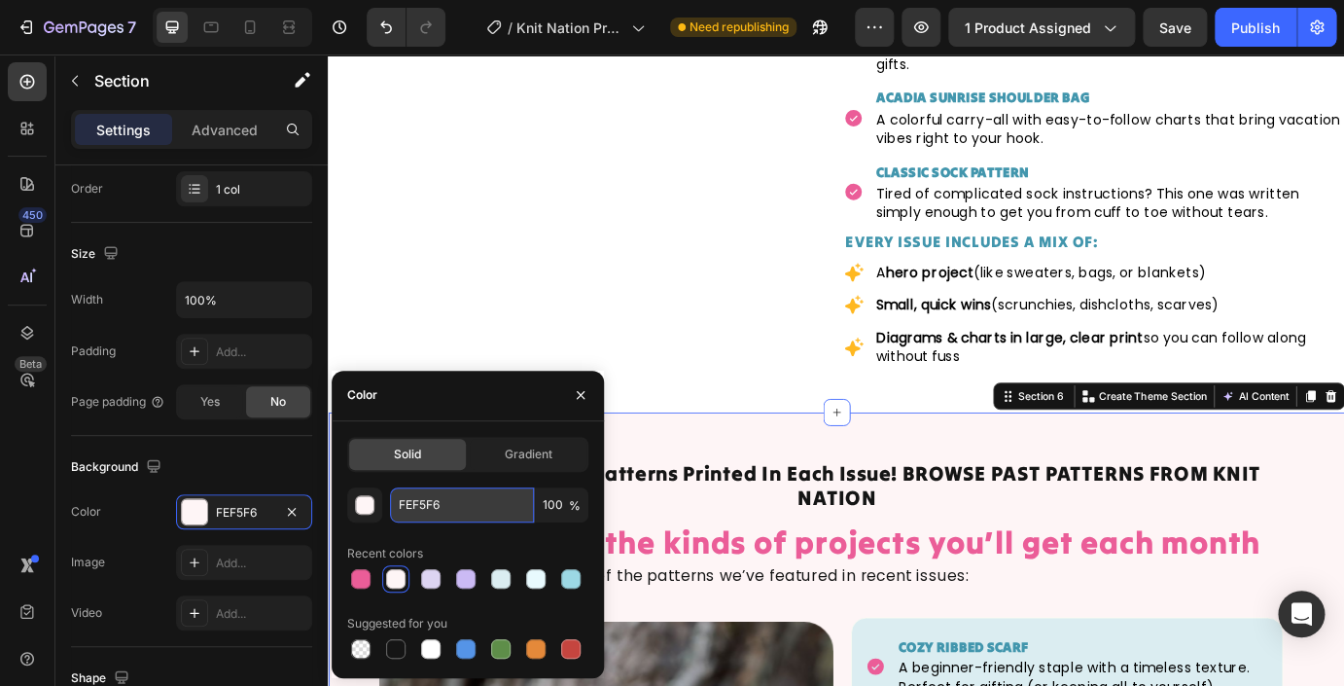
click at [429, 508] on input "FEF5F6" at bounding box center [462, 504] width 144 height 35
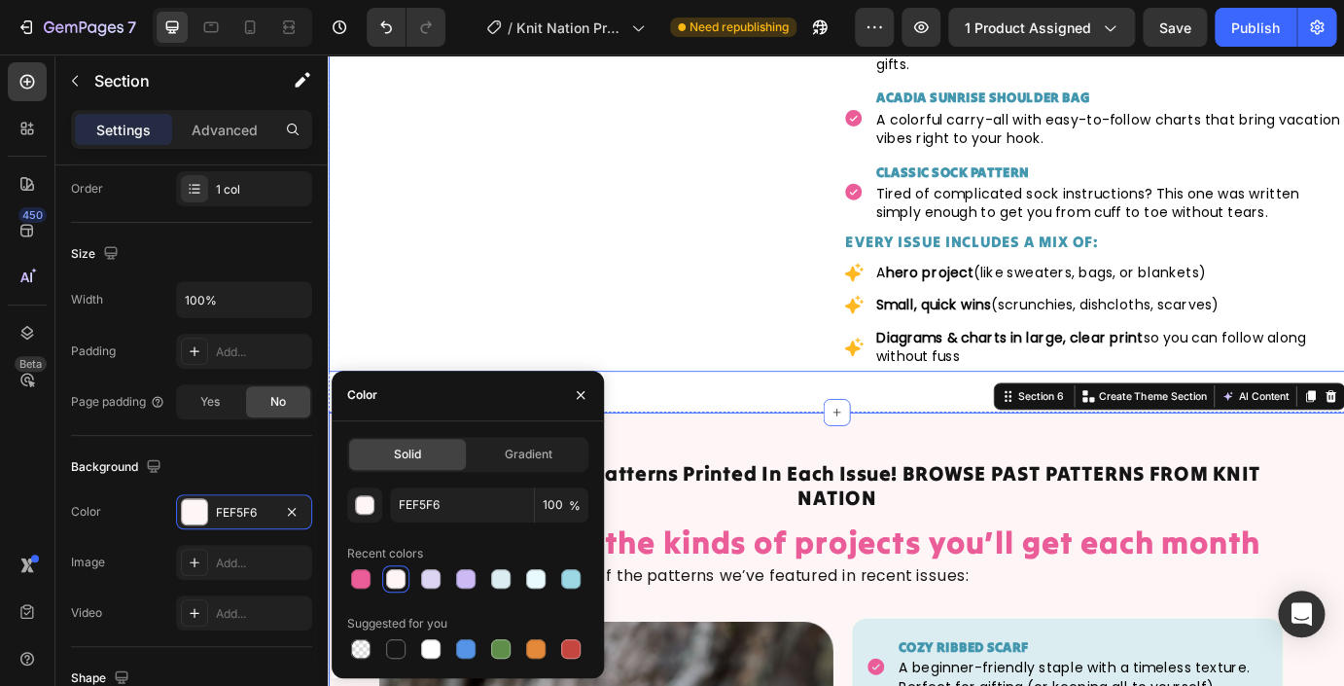
click at [716, 389] on div "Image Drop element here Drop element here Drop element here Carousel" at bounding box center [616, 40] width 576 height 757
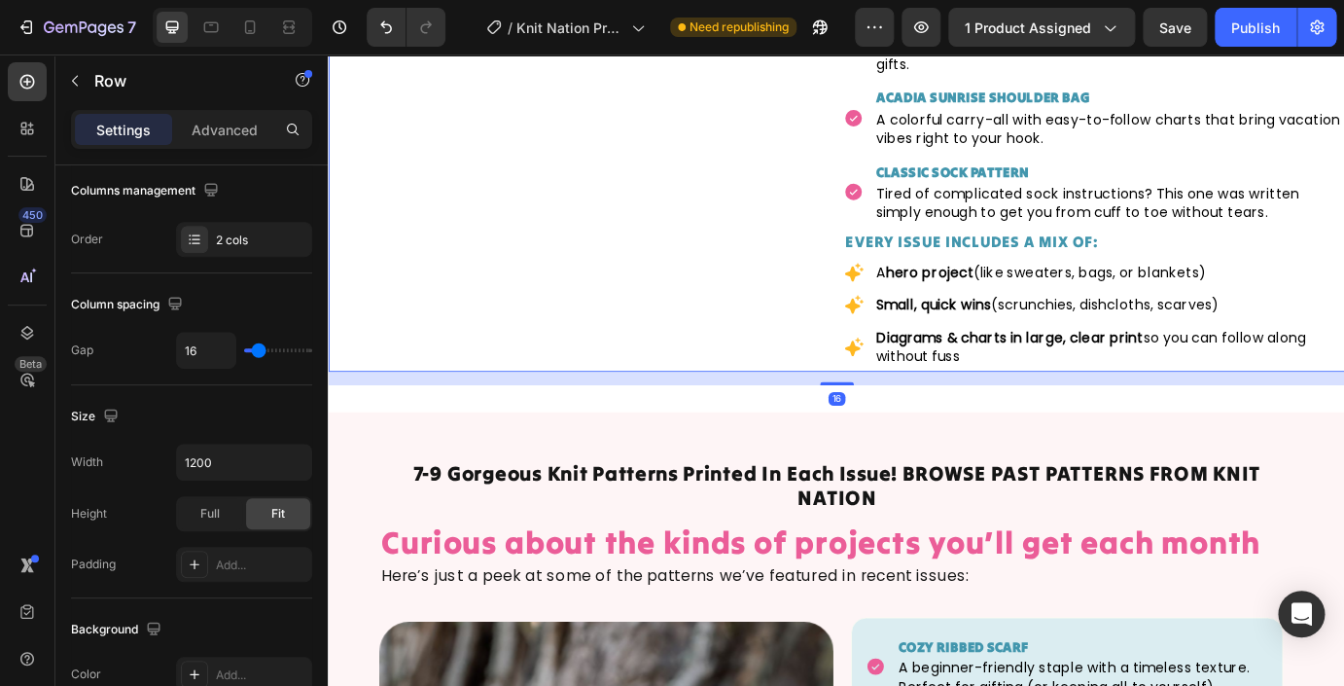
scroll to position [0, 0]
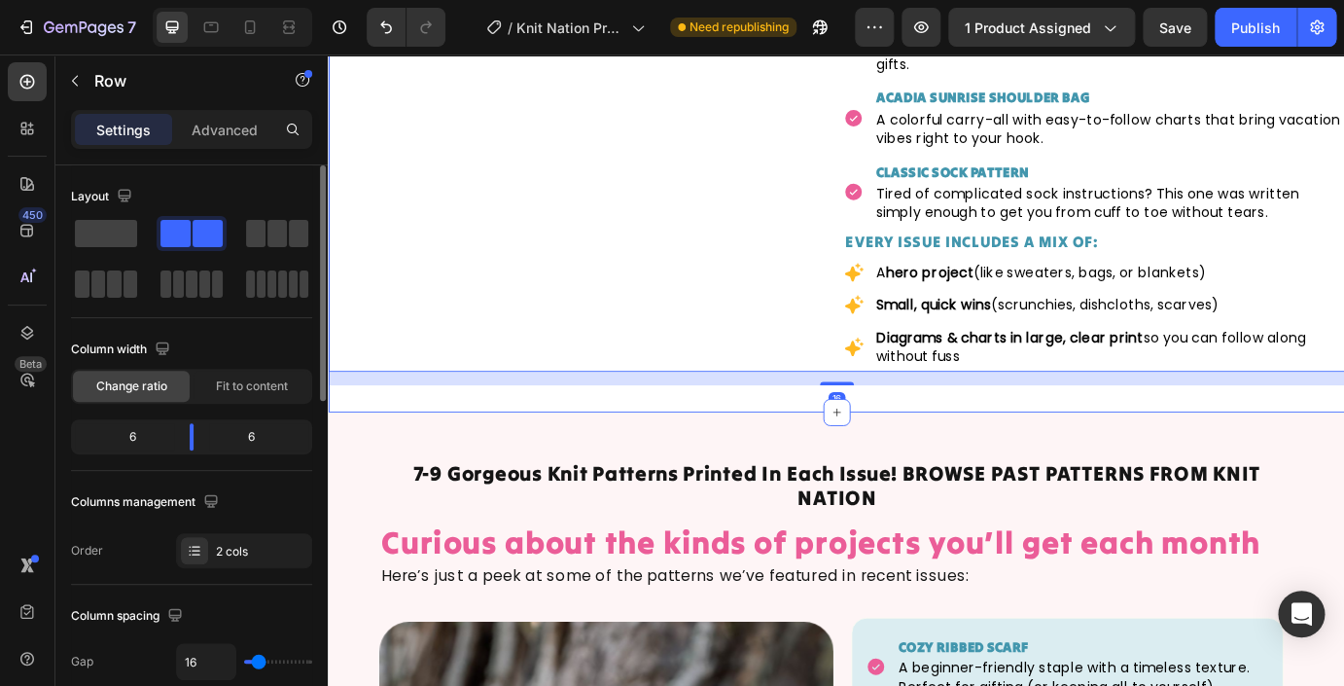
click at [632, 447] on div "Image Drop element here Drop element here Drop element here Carousel Curious ab…" at bounding box center [911, 47] width 1167 height 835
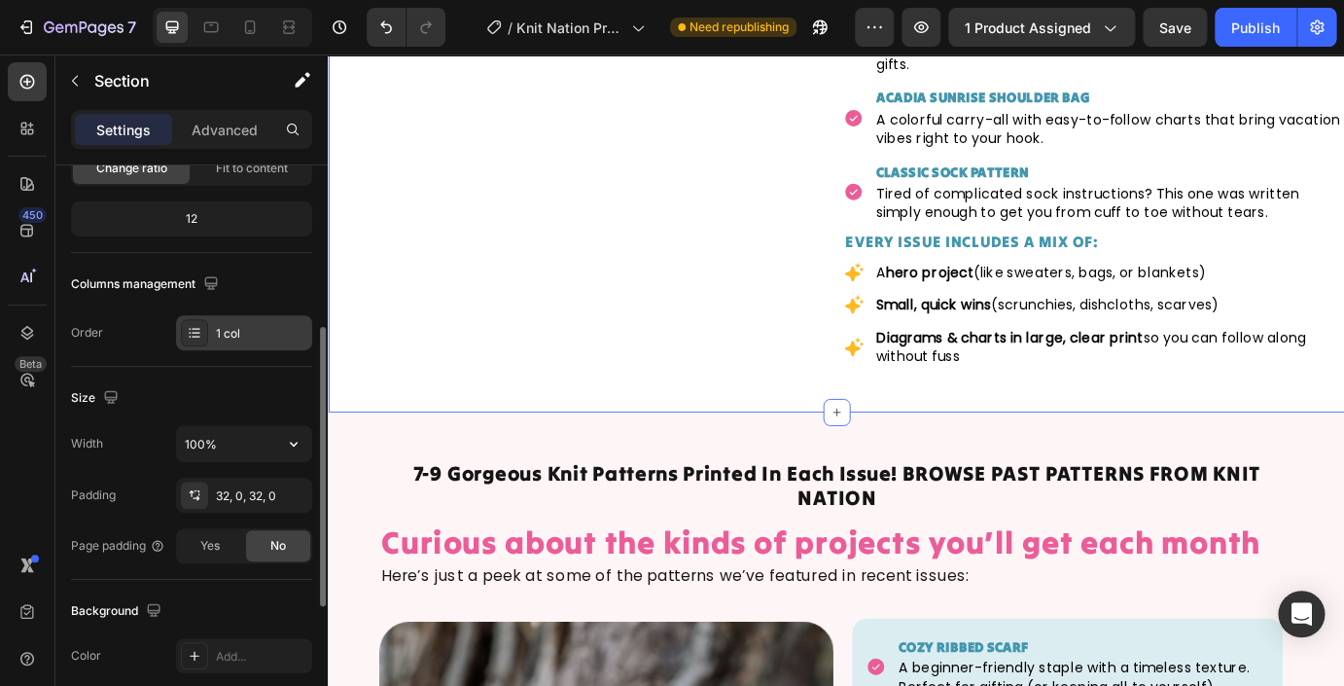
scroll to position [312, 0]
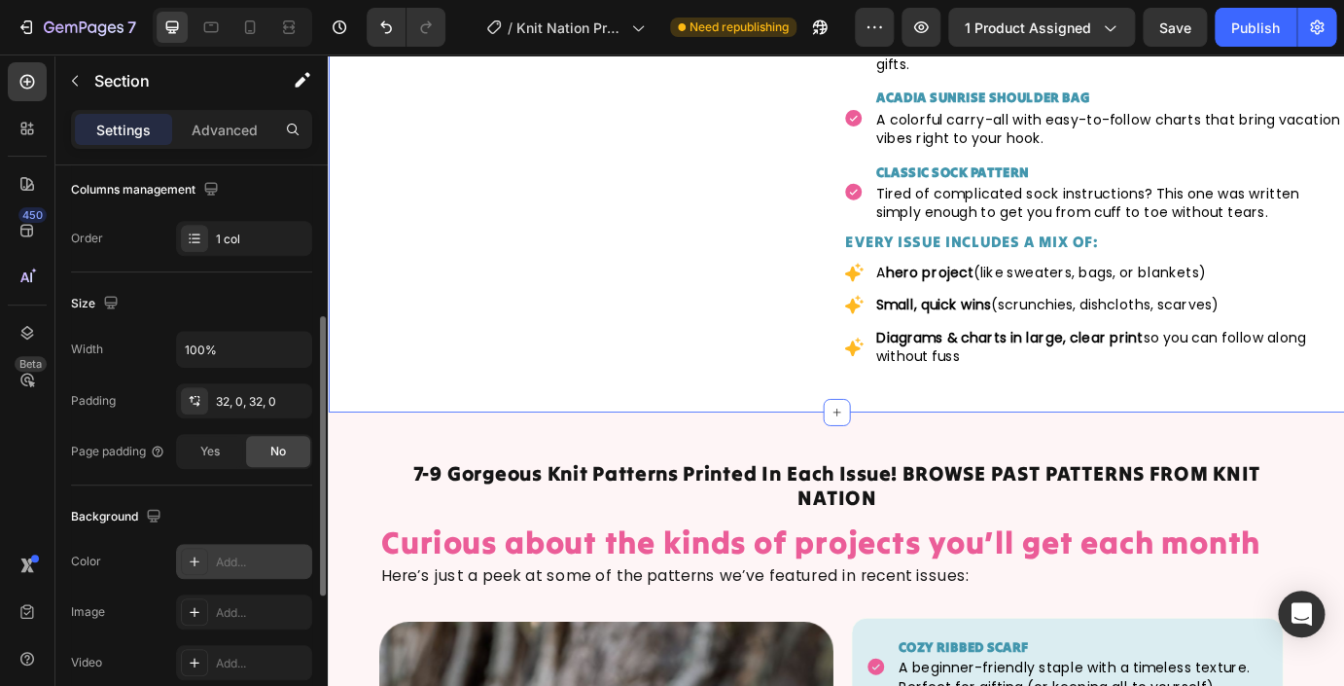
click at [229, 569] on div "Add..." at bounding box center [261, 562] width 91 height 18
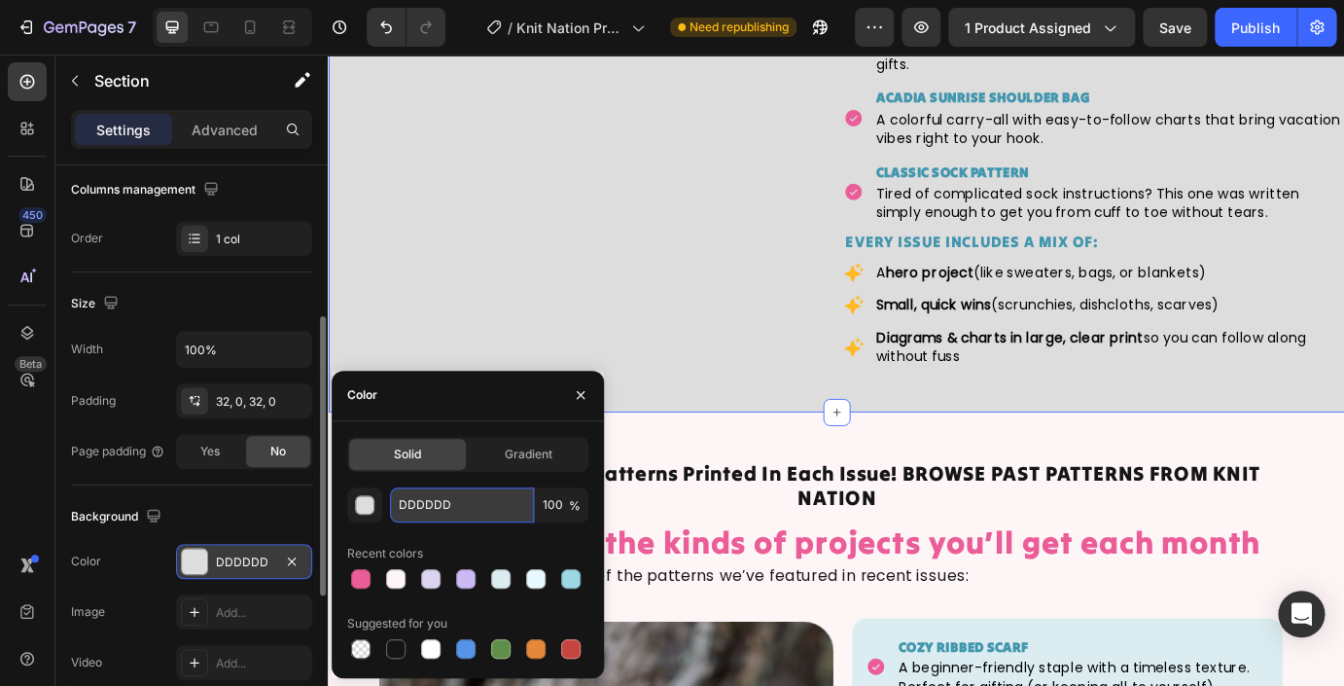
click at [427, 511] on input "DDDDDD" at bounding box center [462, 504] width 144 height 35
paste input "FEF5F6"
type input "FEF5F6"
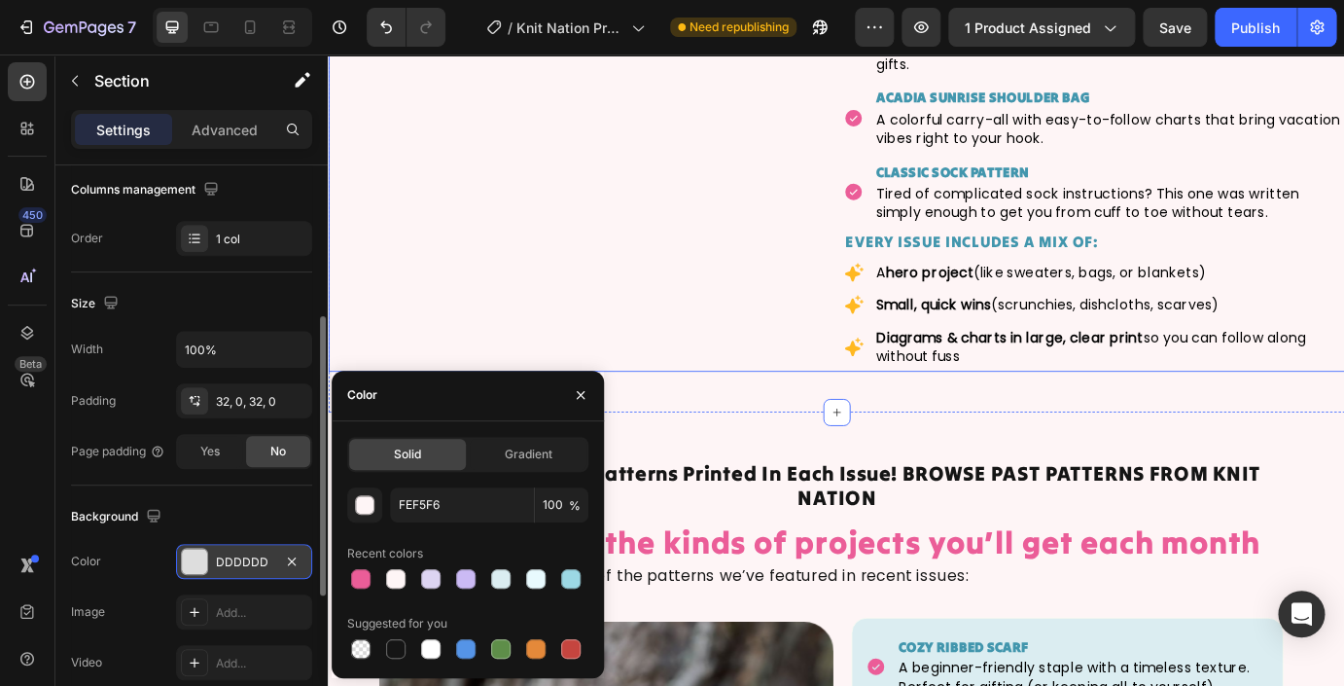
click at [756, 338] on div "Image Drop element here Drop element here Drop element here Carousel" at bounding box center [616, 40] width 576 height 757
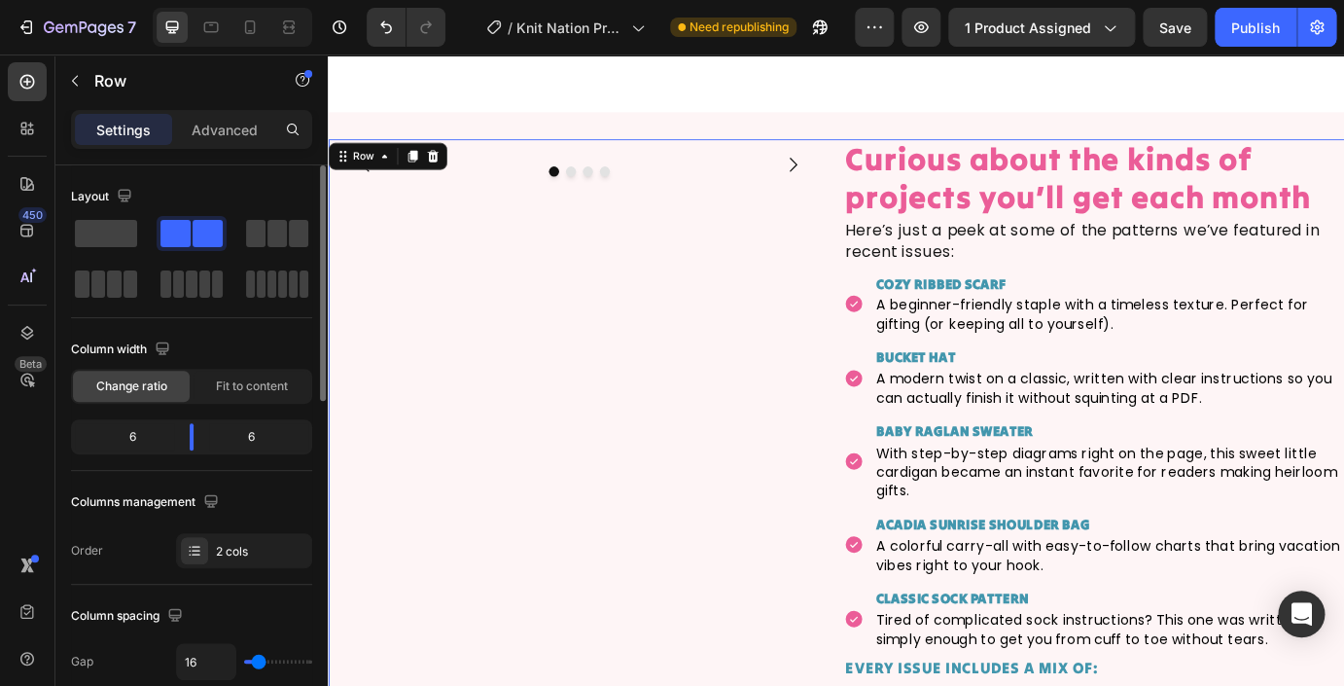
scroll to position [3333, 0]
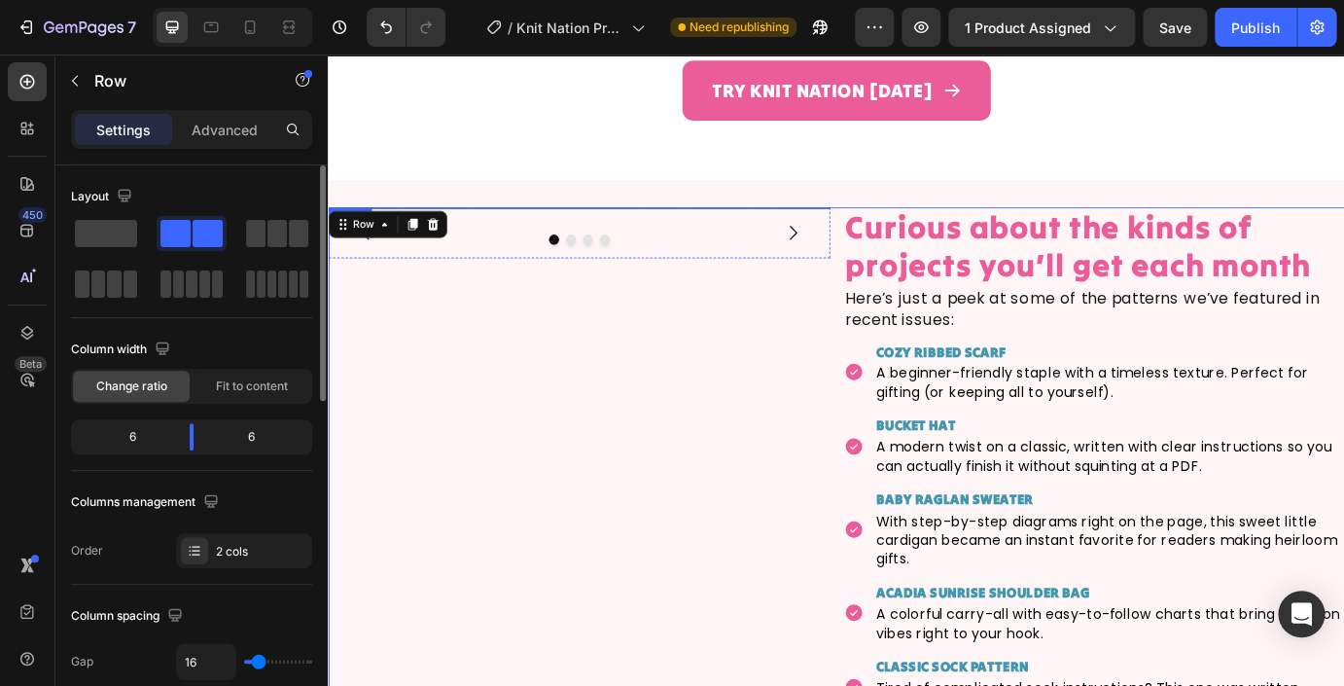
click at [588, 230] on img at bounding box center [616, 230] width 576 height 0
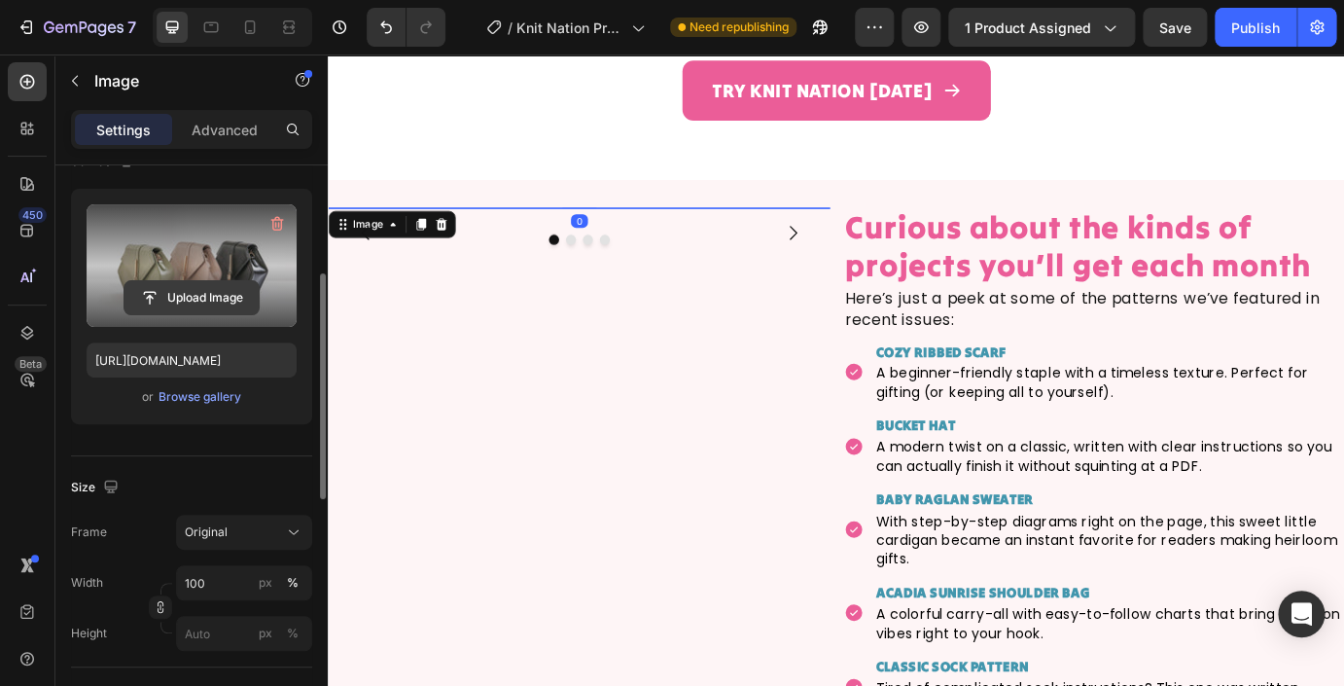
scroll to position [217, 0]
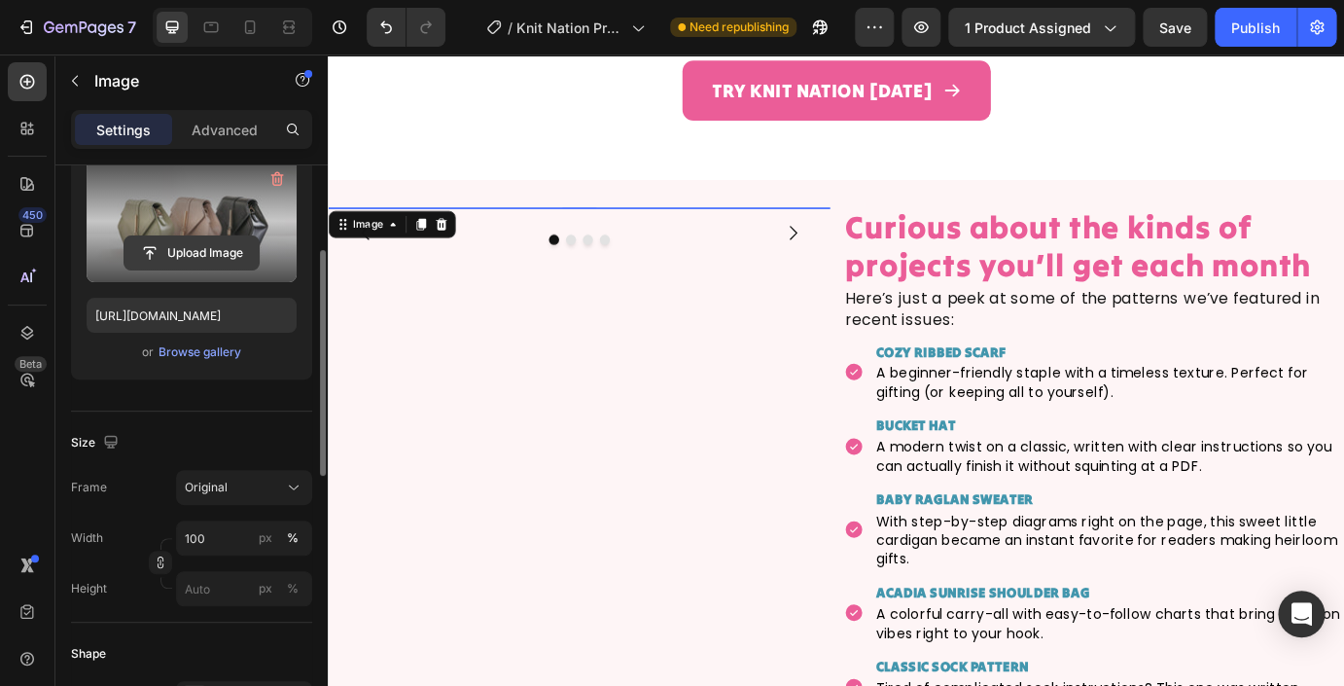
click at [192, 250] on input "file" at bounding box center [191, 252] width 134 height 33
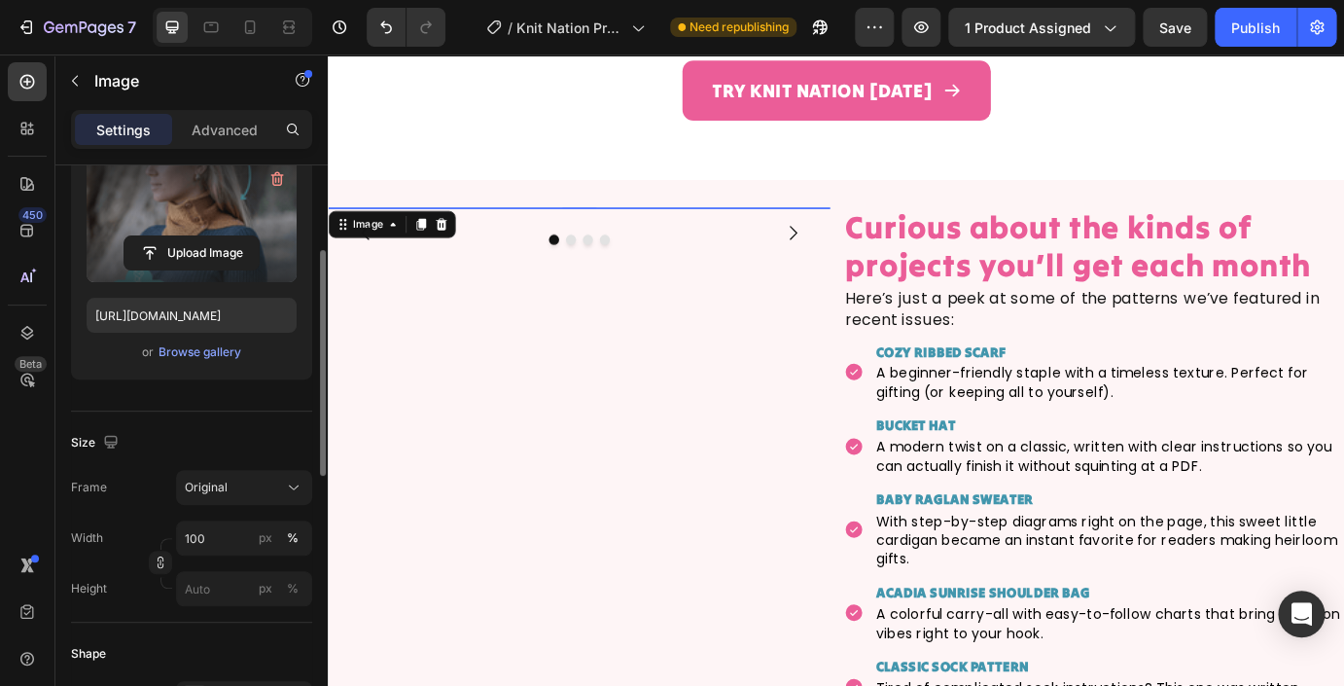
type input "[URL][DOMAIN_NAME]"
click at [726, 198] on div "Image 0 Drop element here Drop element here Drop element here Carousel Curious …" at bounding box center [911, 615] width 1167 height 835
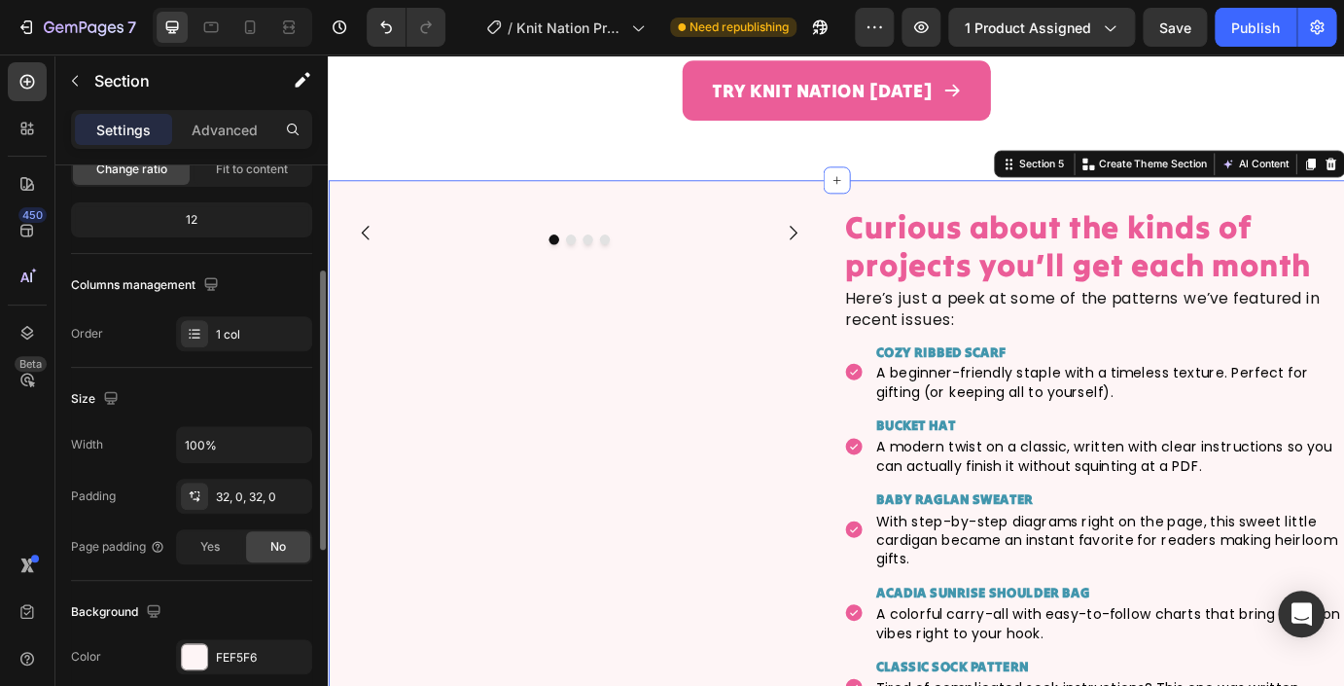
scroll to position [0, 0]
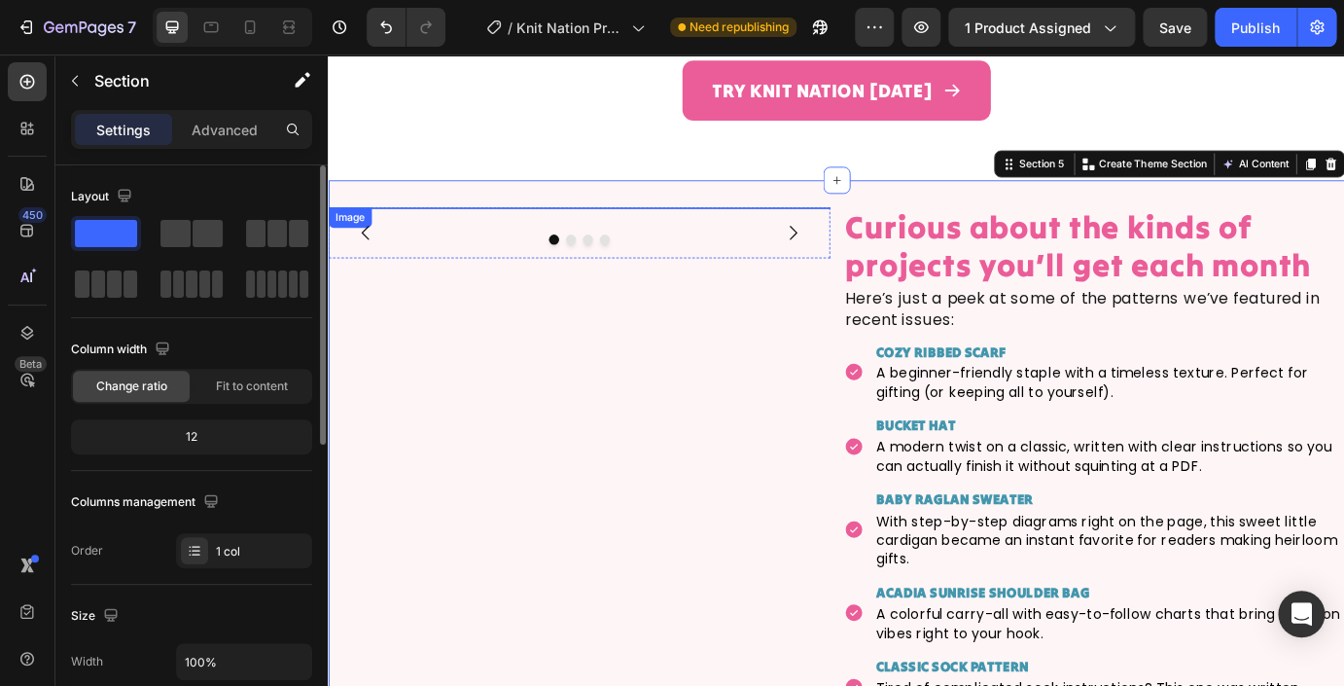
click at [370, 232] on div "Image" at bounding box center [353, 241] width 42 height 18
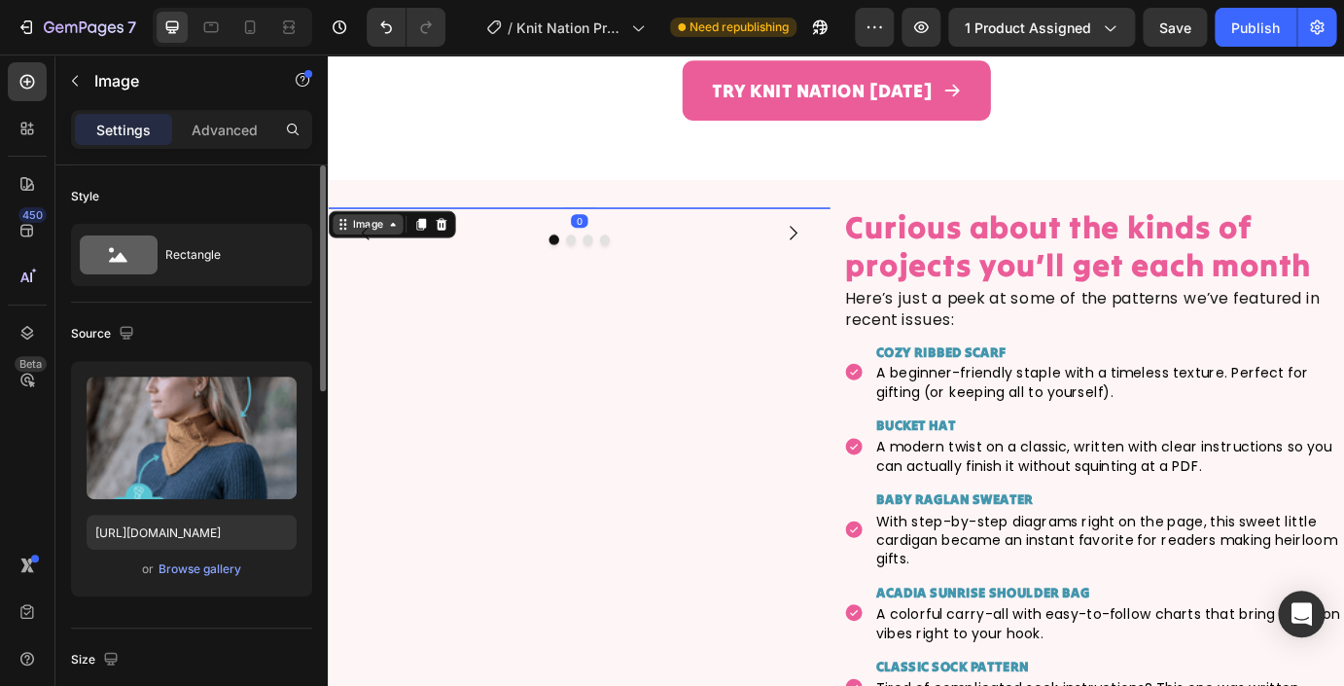
click at [403, 241] on icon at bounding box center [402, 249] width 16 height 16
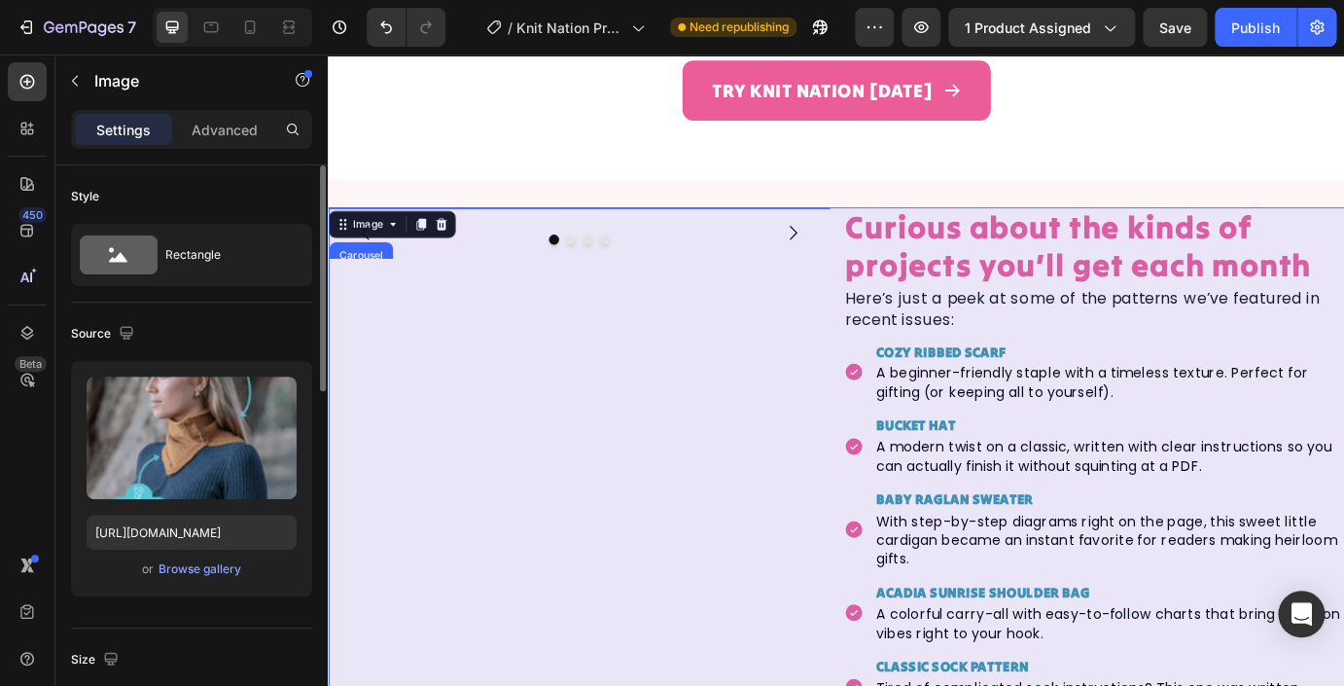
click at [376, 304] on div "Row 2 cols" at bounding box center [370, 319] width 83 height 31
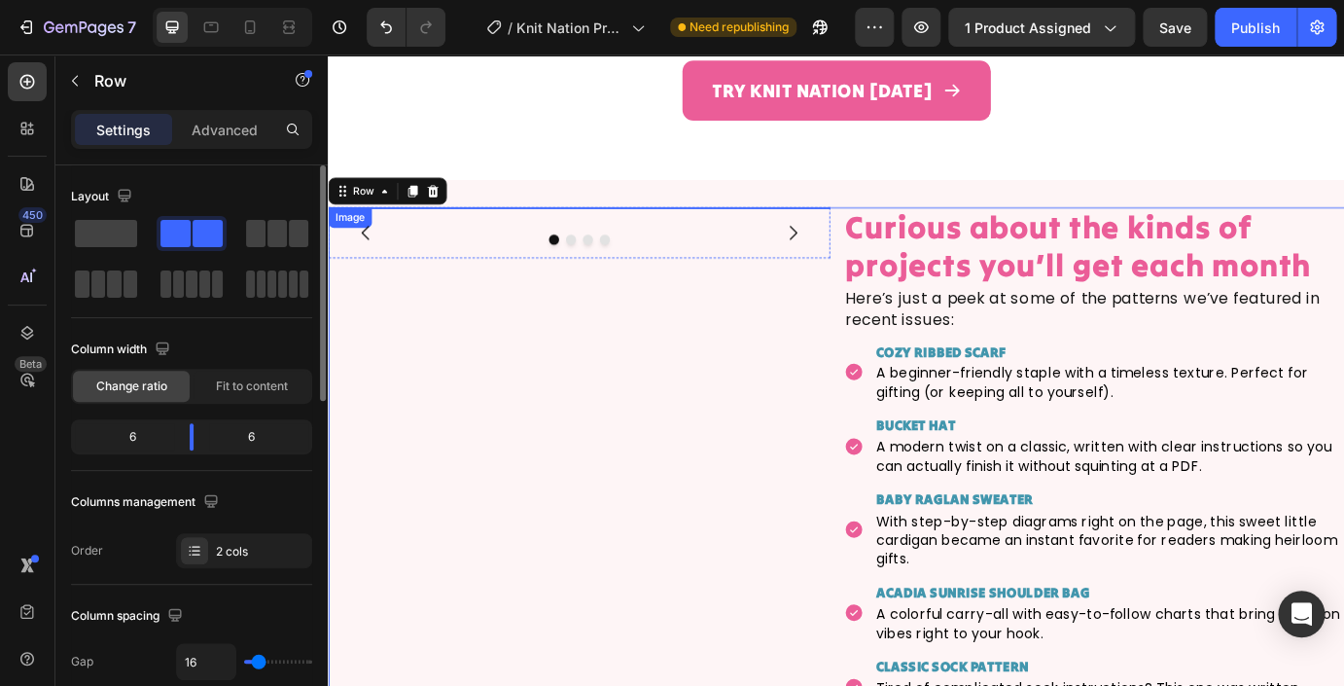
click at [416, 230] on img at bounding box center [616, 230] width 576 height 0
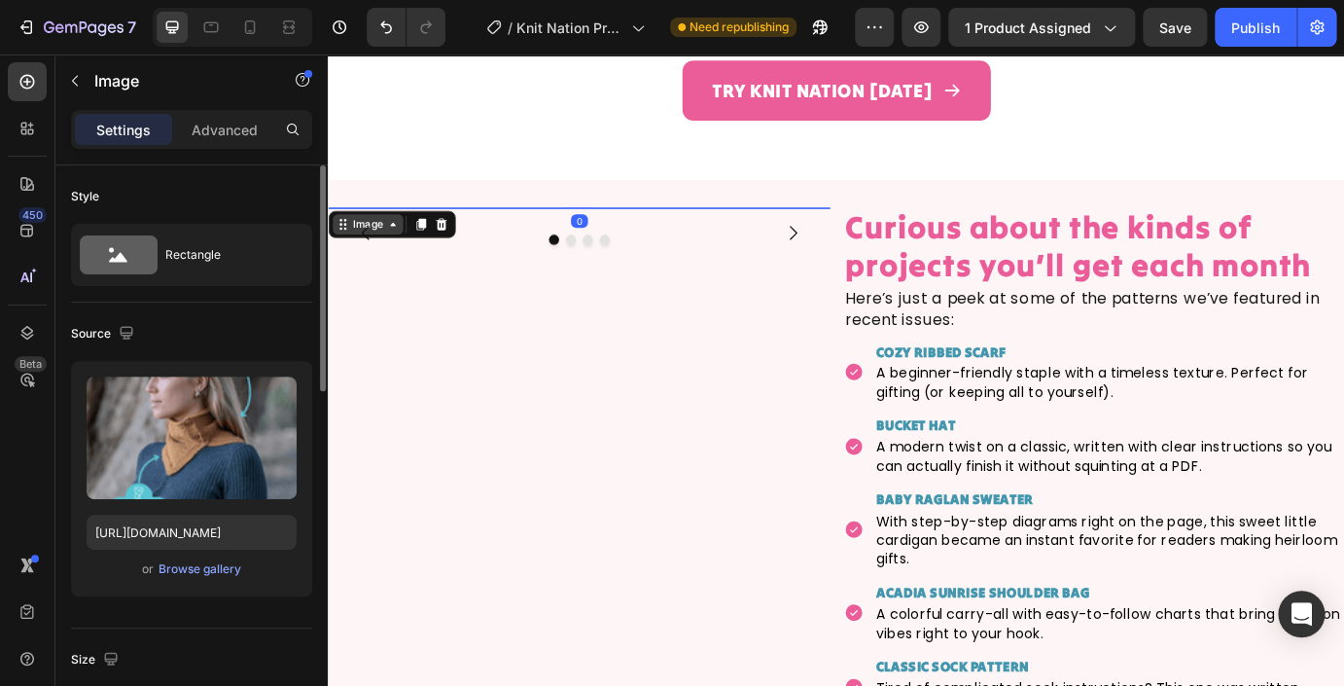
click at [399, 241] on icon at bounding box center [402, 249] width 16 height 16
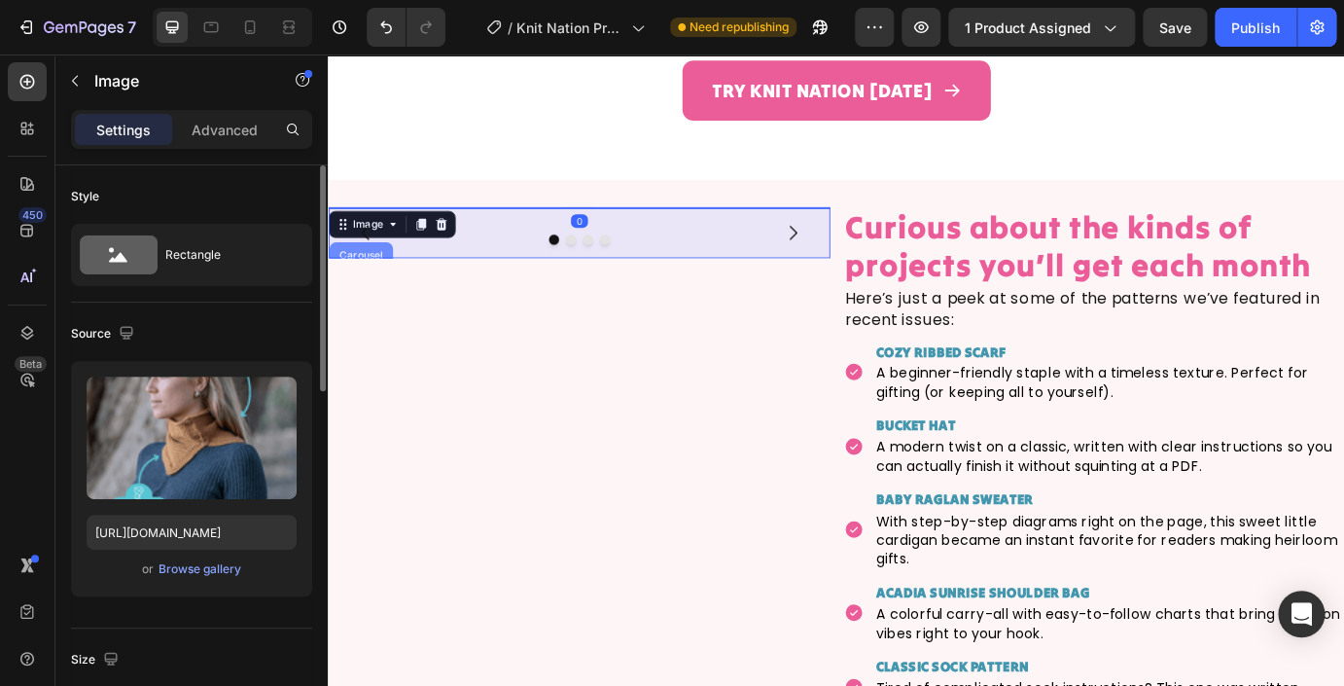
click at [376, 279] on div "Carousel" at bounding box center [365, 285] width 57 height 12
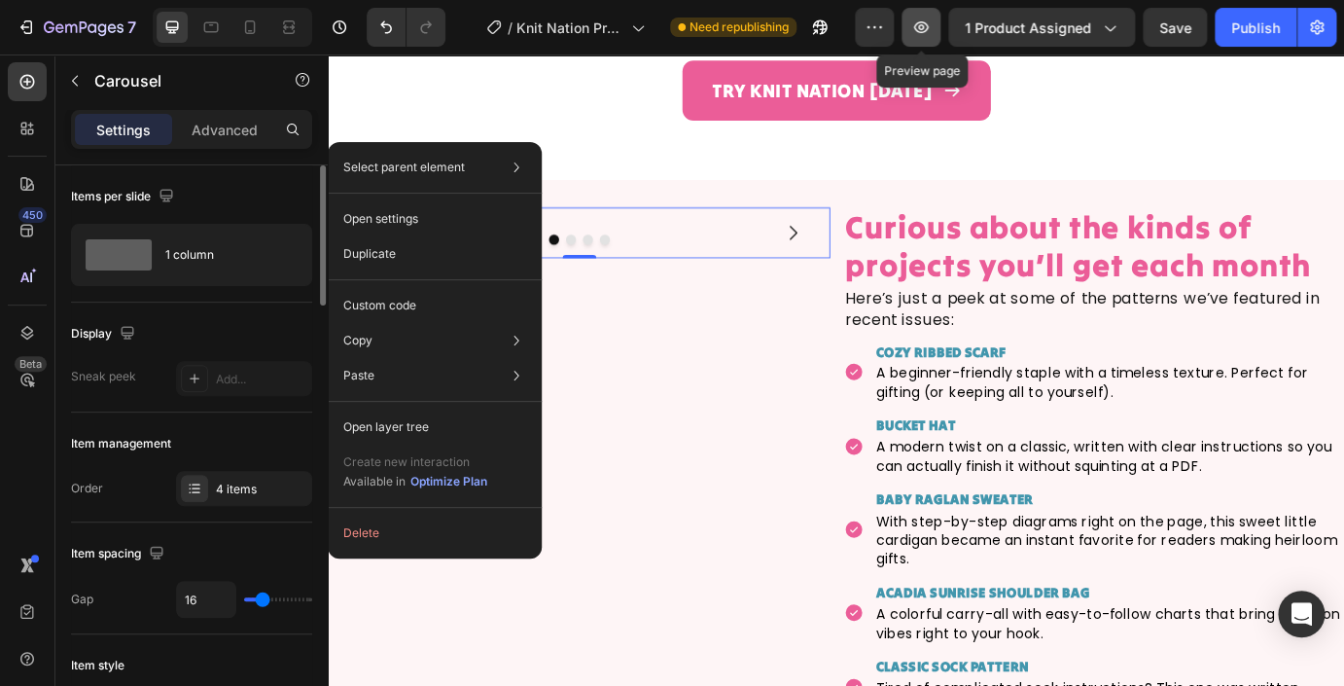
click at [931, 35] on icon "button" at bounding box center [920, 27] width 19 height 19
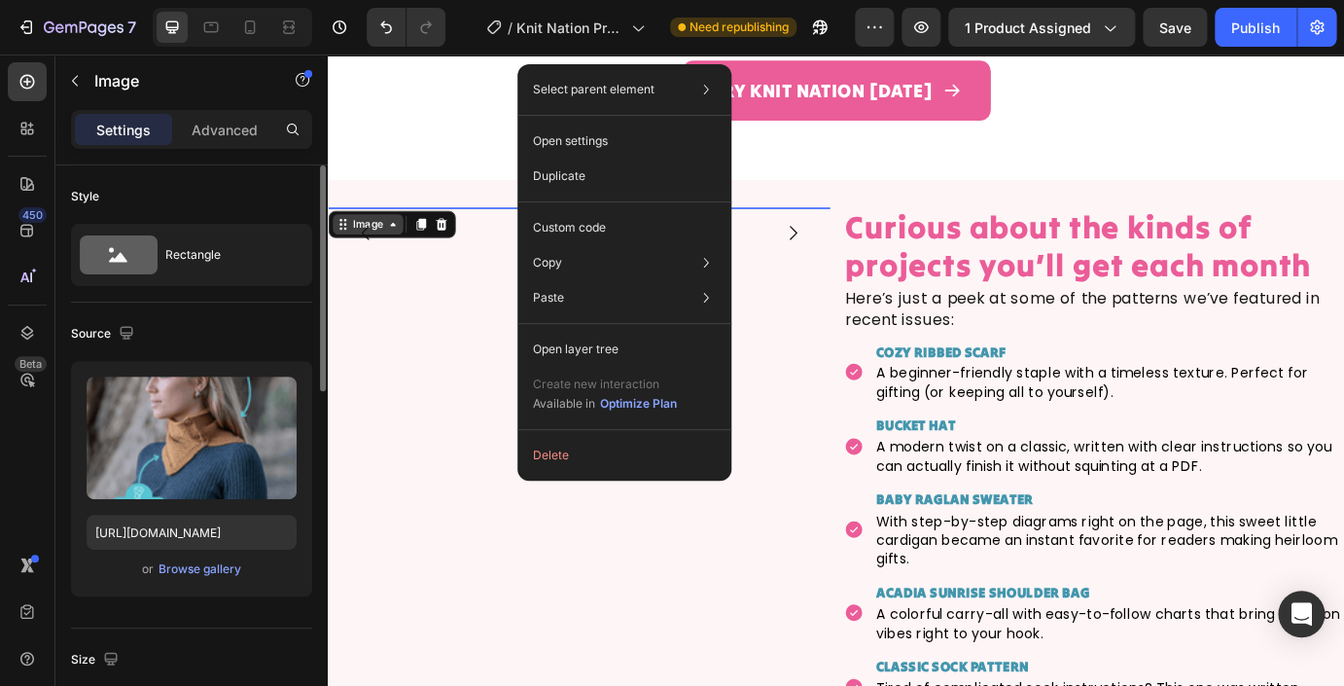
click at [393, 240] on div "Image" at bounding box center [373, 249] width 42 height 18
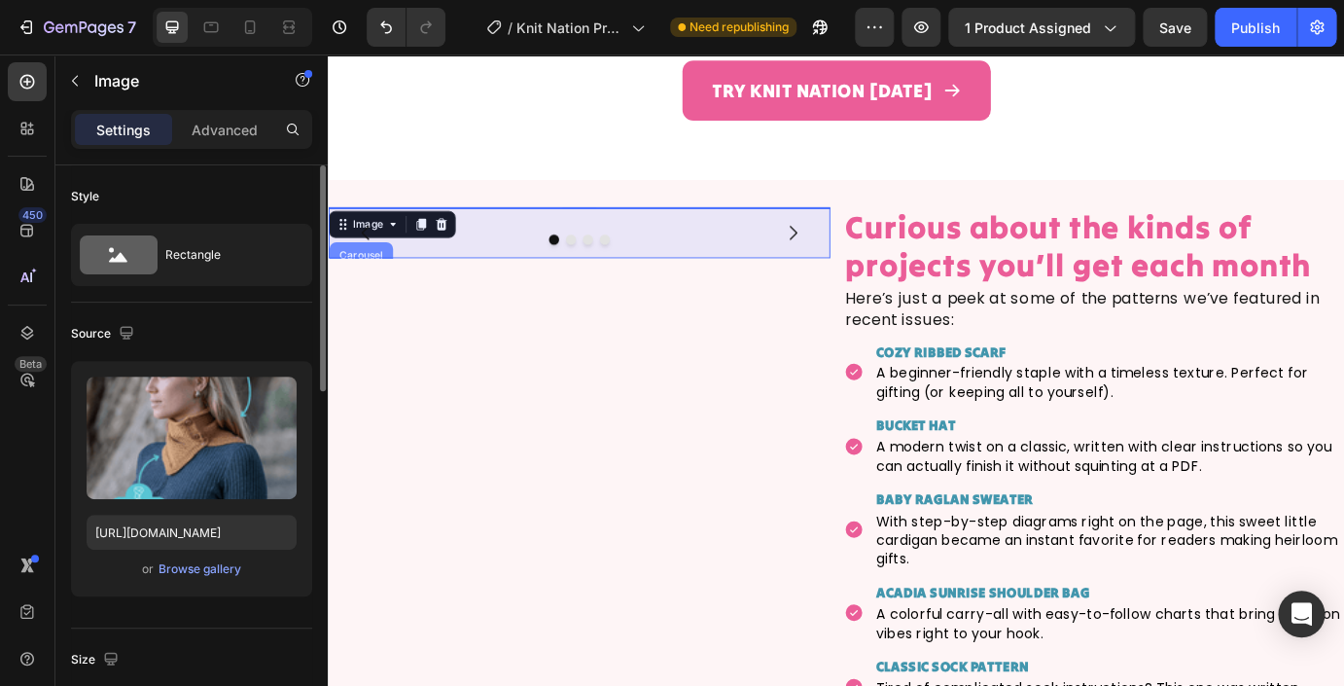
click at [377, 279] on div "Carousel" at bounding box center [365, 285] width 57 height 12
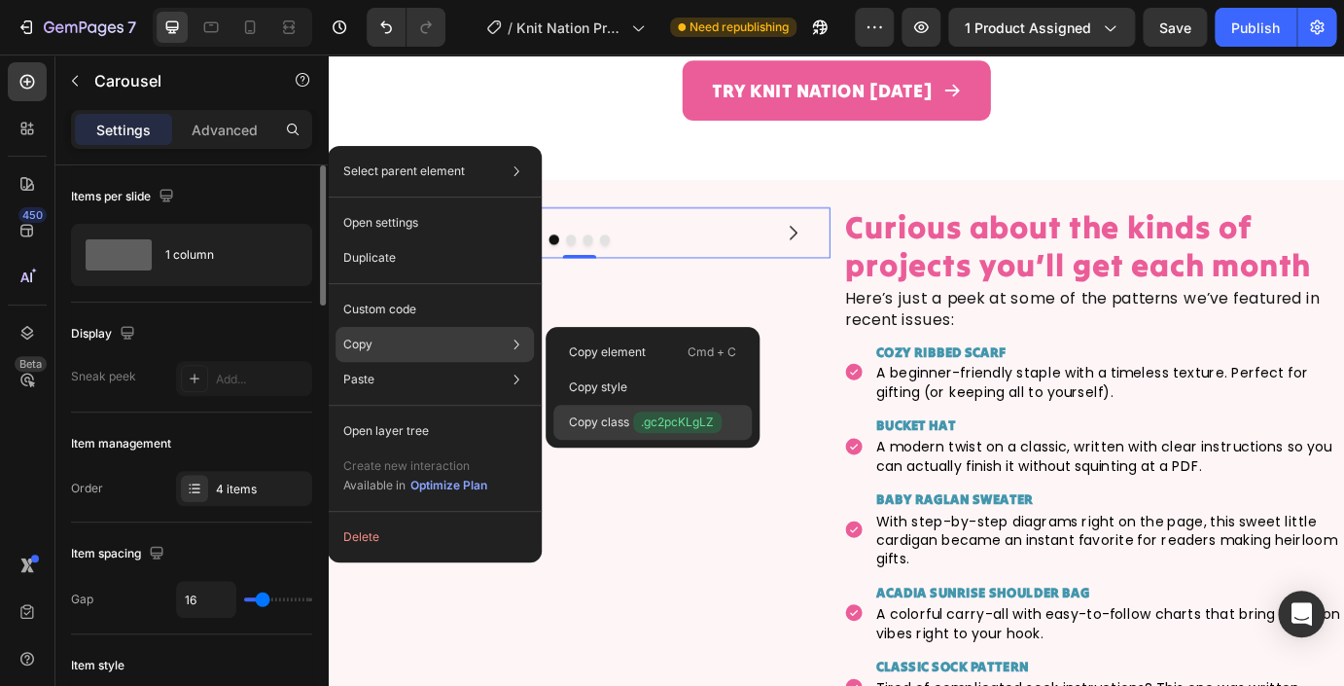
click at [607, 422] on p "Copy class .gc2pcKLgLZ" at bounding box center [645, 421] width 153 height 21
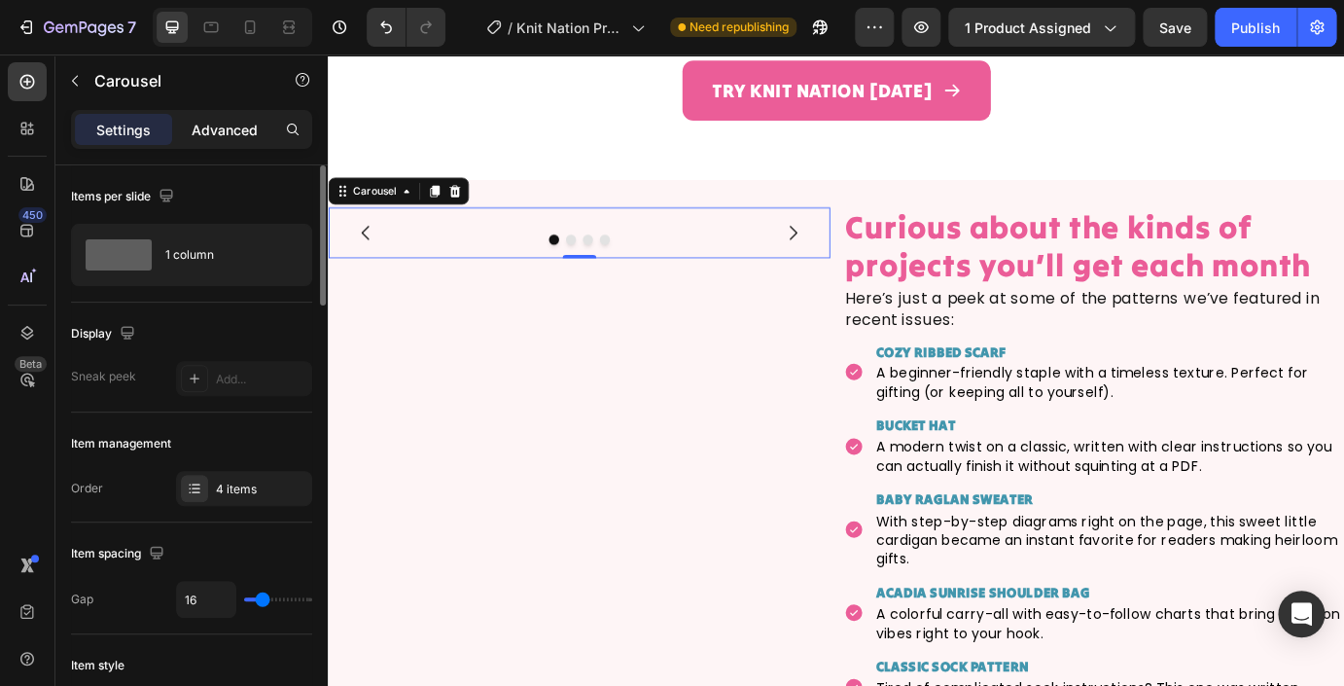
click at [239, 125] on p "Advanced" at bounding box center [225, 130] width 66 height 20
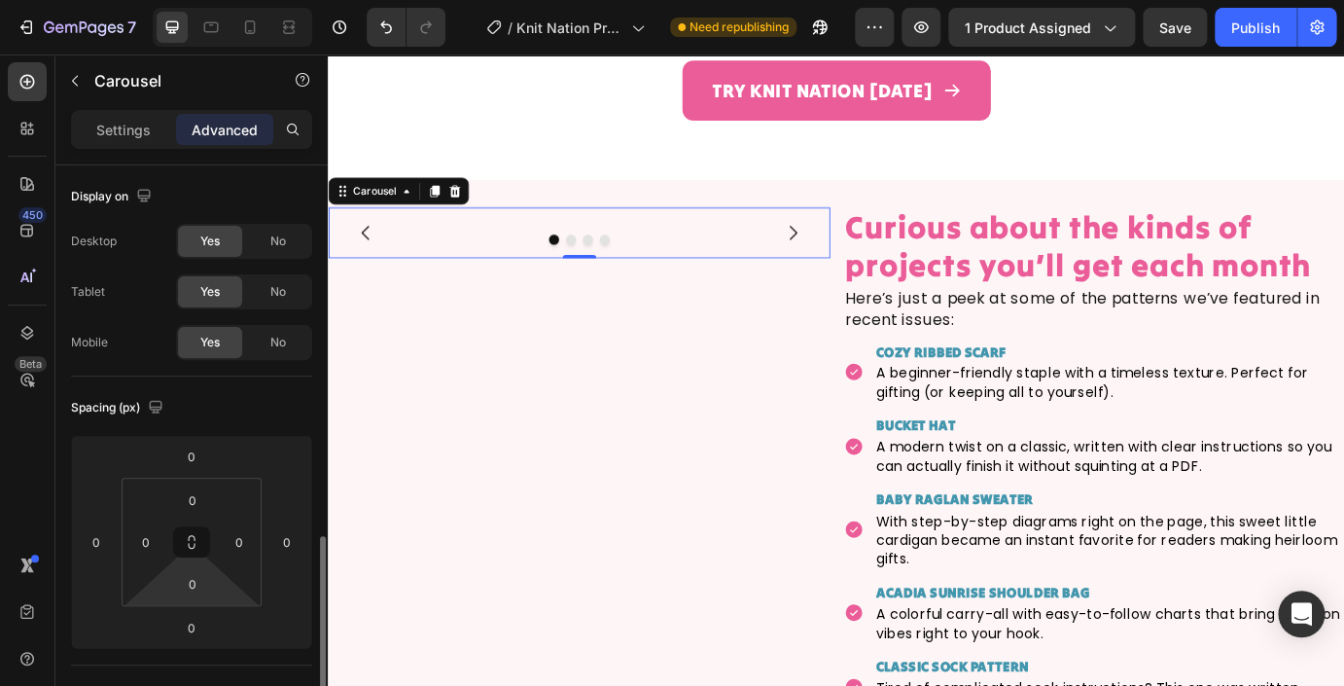
scroll to position [722, 0]
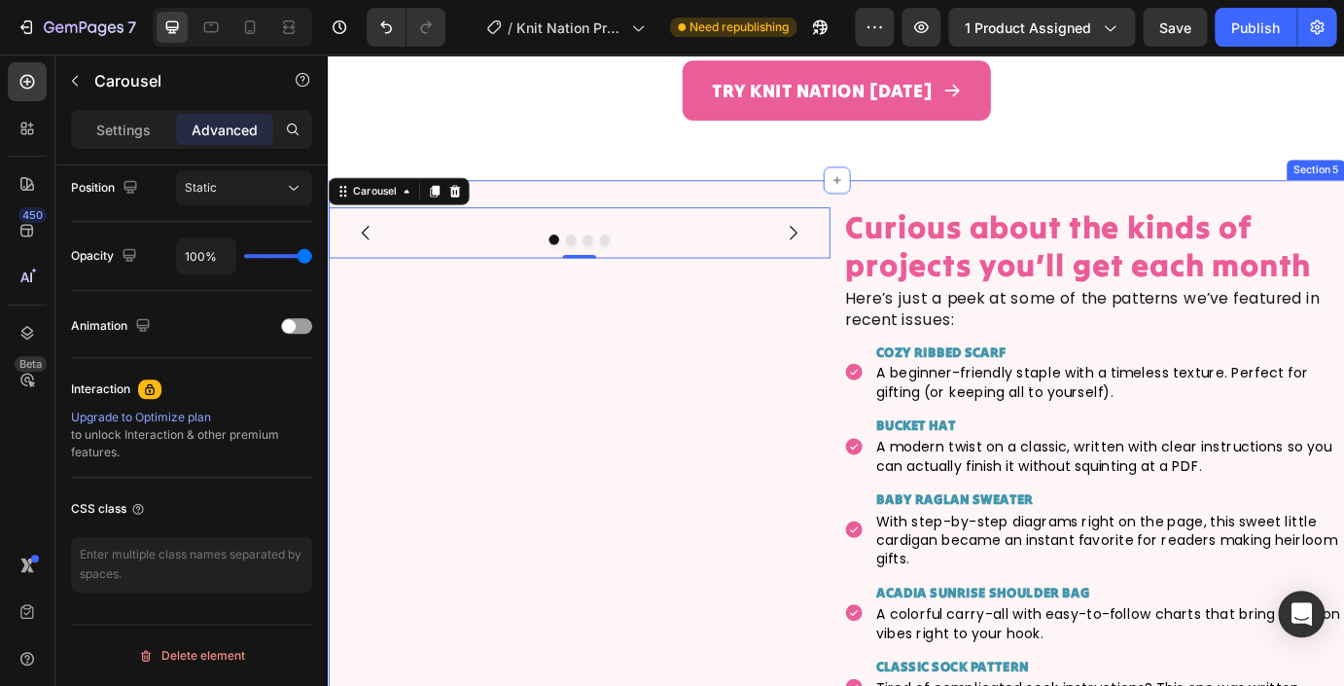
click at [578, 198] on div "Image Drop element here Drop element here Drop element here Carousel 0 Curious …" at bounding box center [911, 615] width 1167 height 835
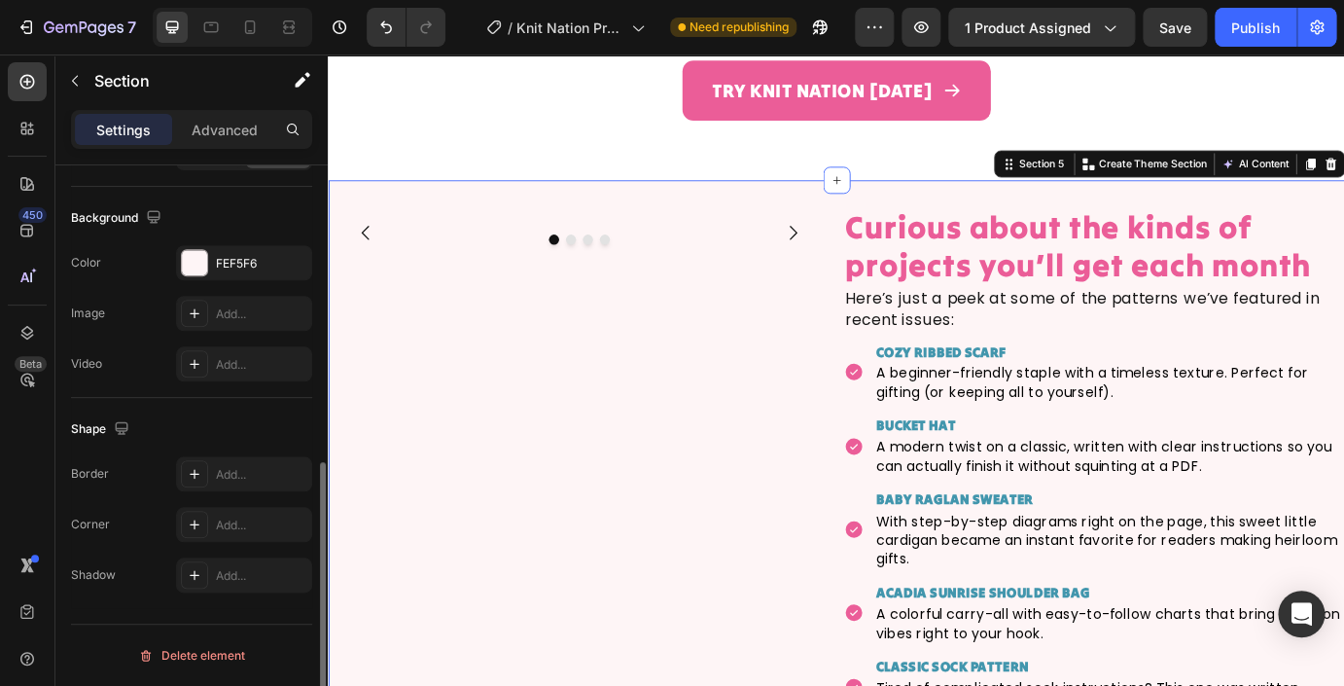
scroll to position [0, 0]
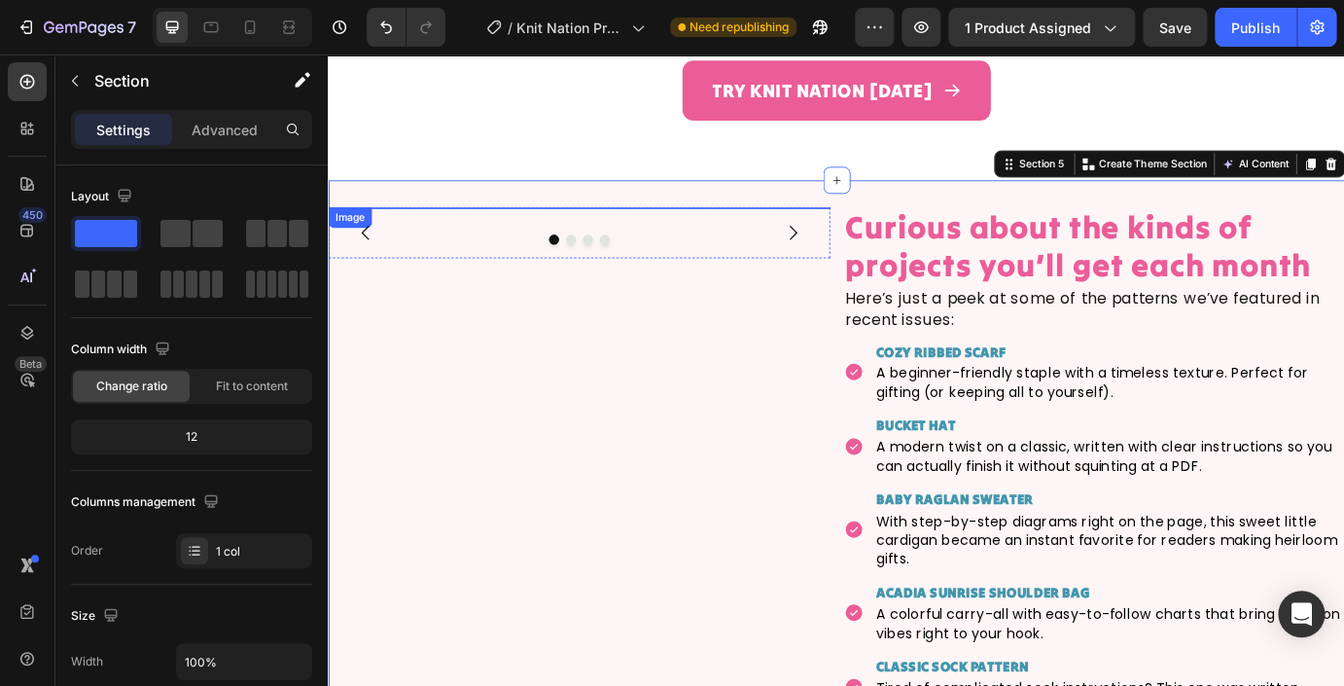
click at [358, 232] on div "Image" at bounding box center [353, 241] width 42 height 18
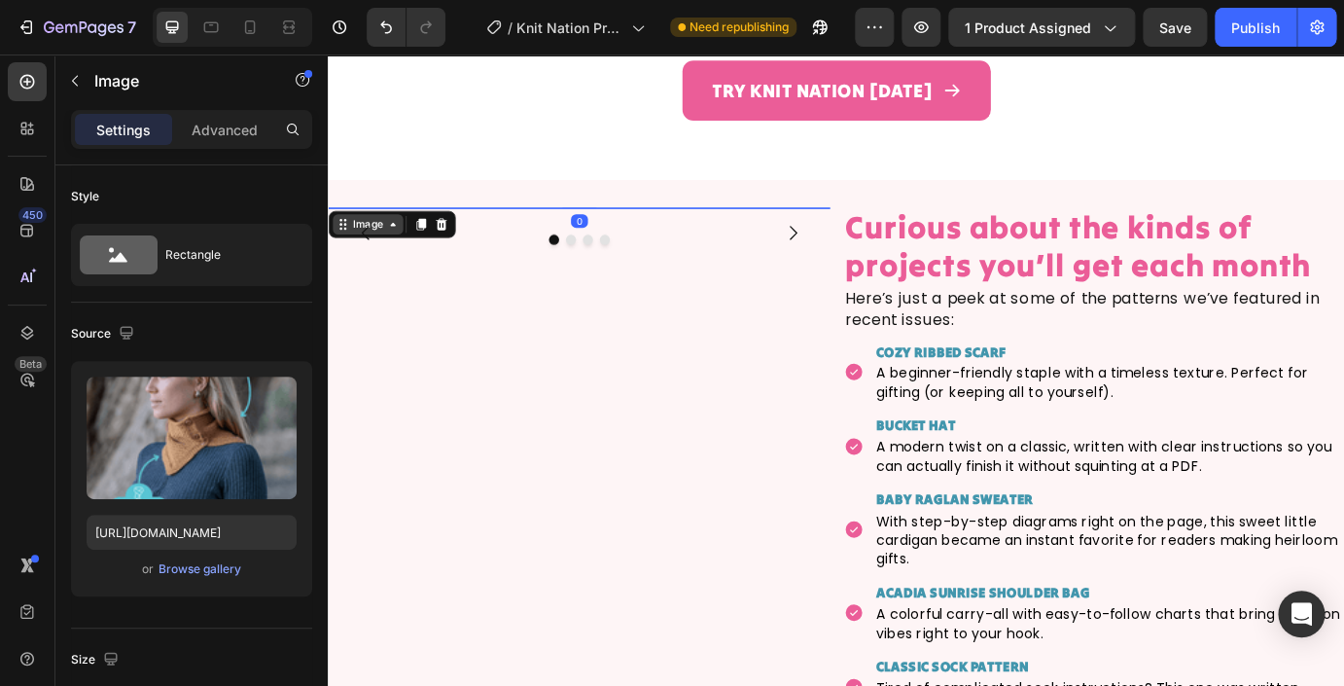
click at [396, 241] on icon at bounding box center [402, 249] width 16 height 16
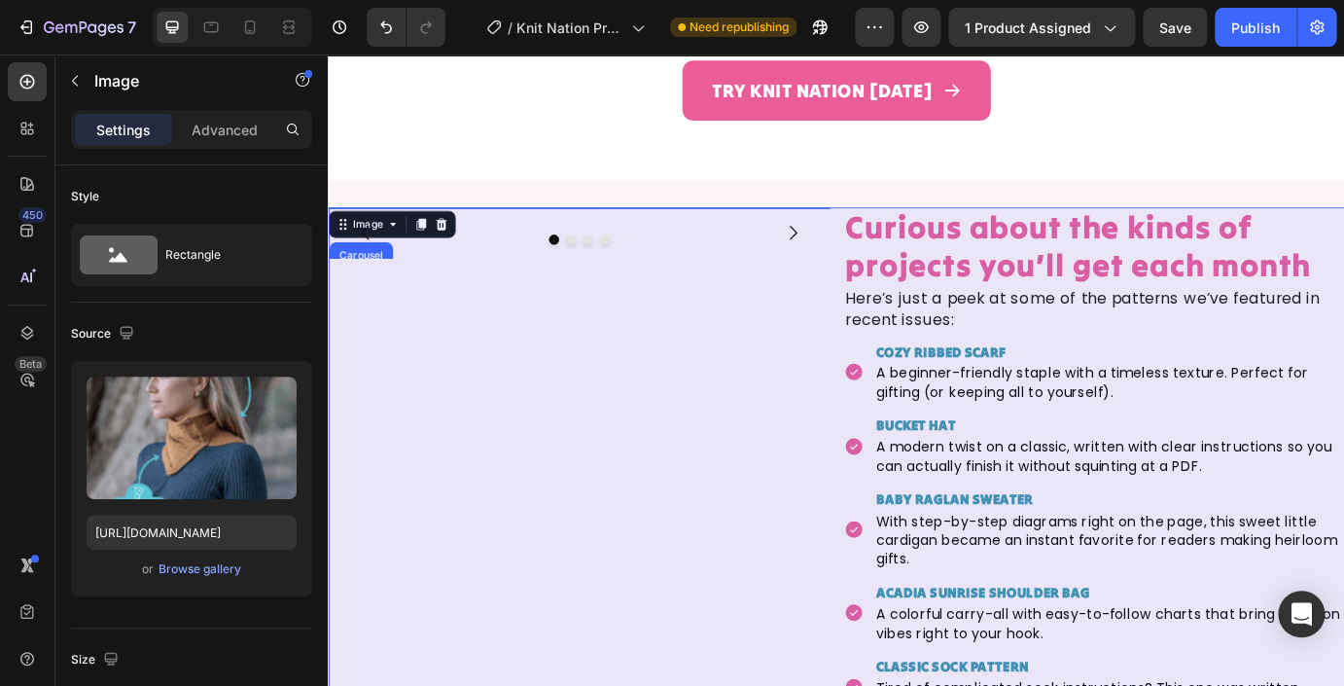
click at [373, 304] on div "Row 2 cols" at bounding box center [370, 319] width 83 height 31
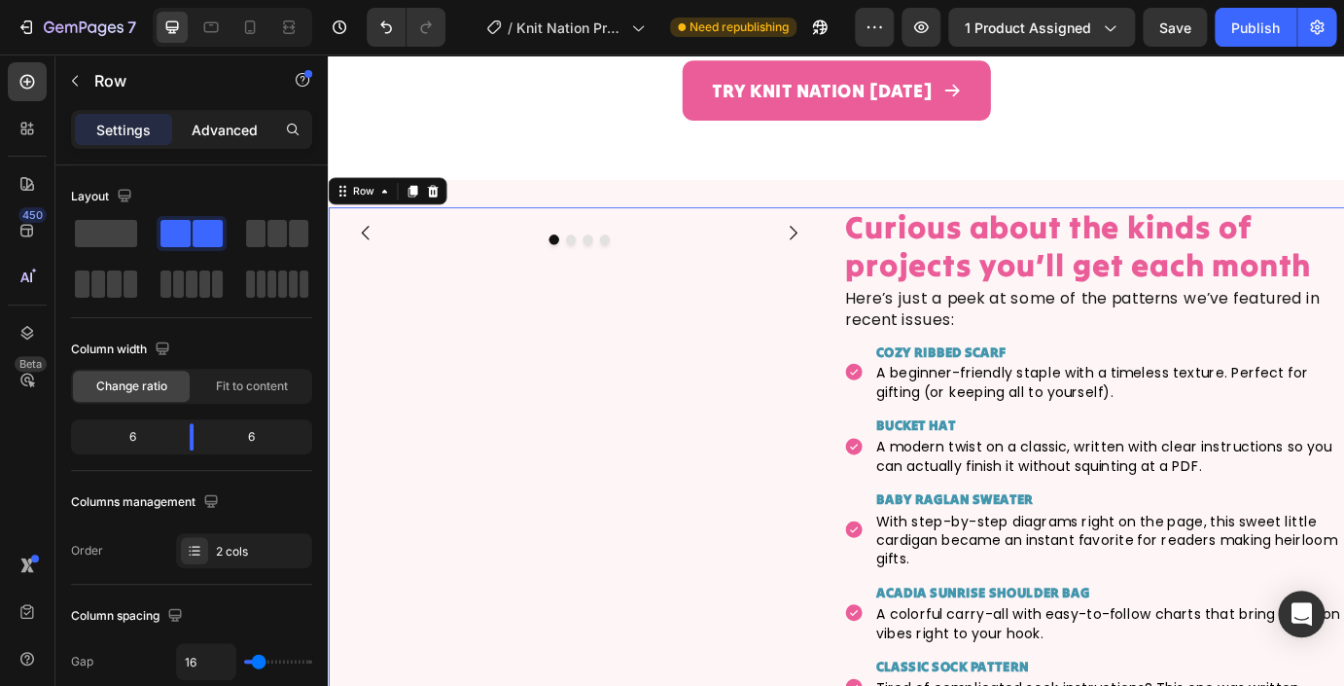
click at [233, 129] on p "Advanced" at bounding box center [225, 130] width 66 height 20
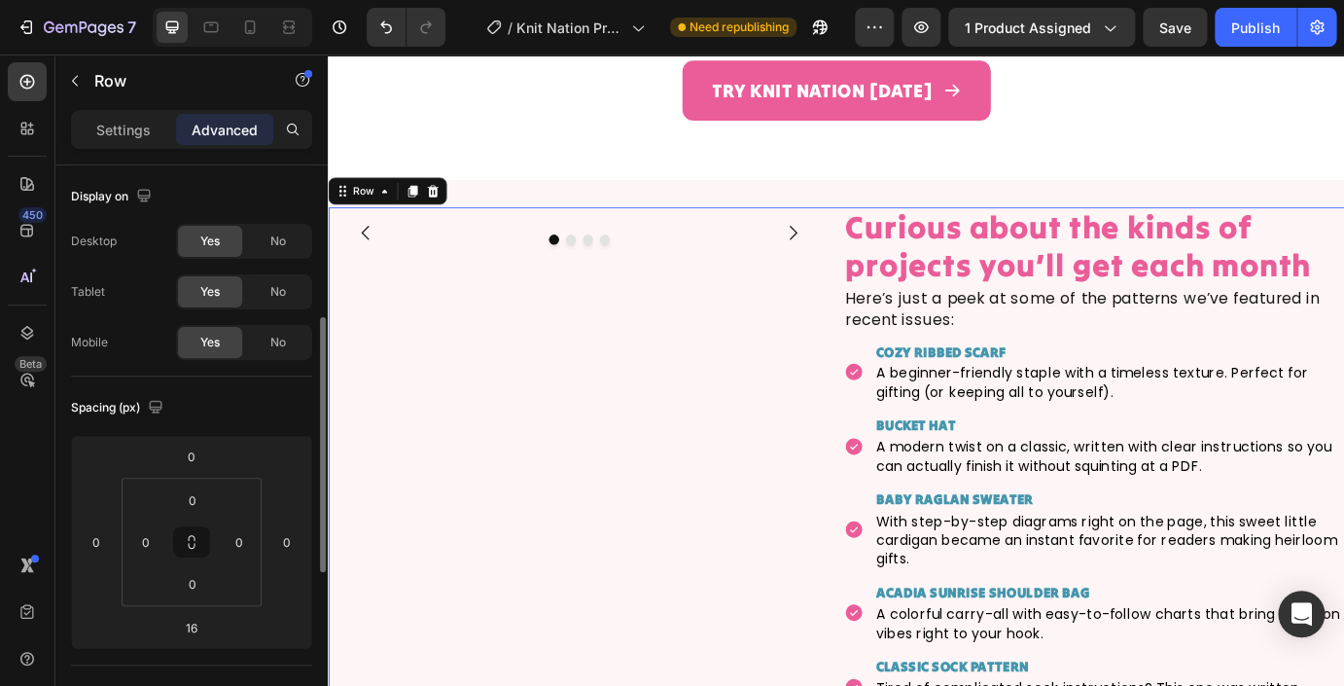
scroll to position [722, 0]
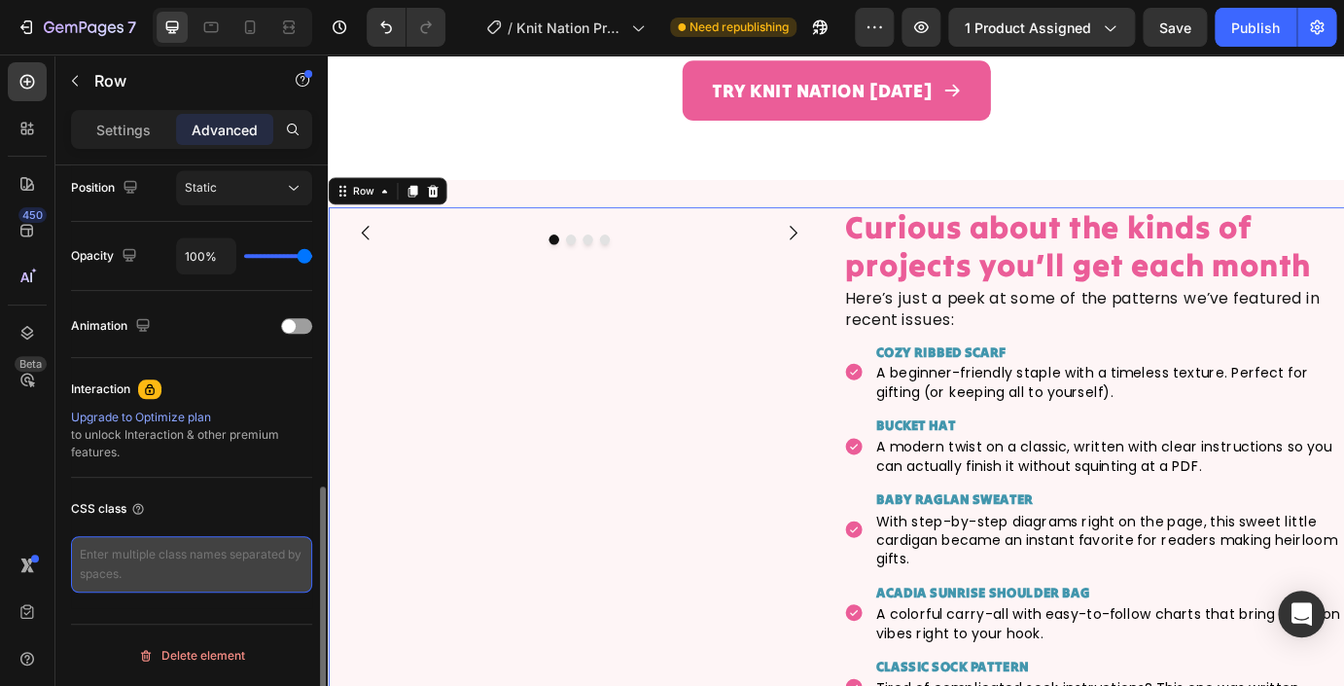
click at [194, 562] on textarea at bounding box center [191, 564] width 241 height 56
paste textarea ".gc2pcKLgLZ"
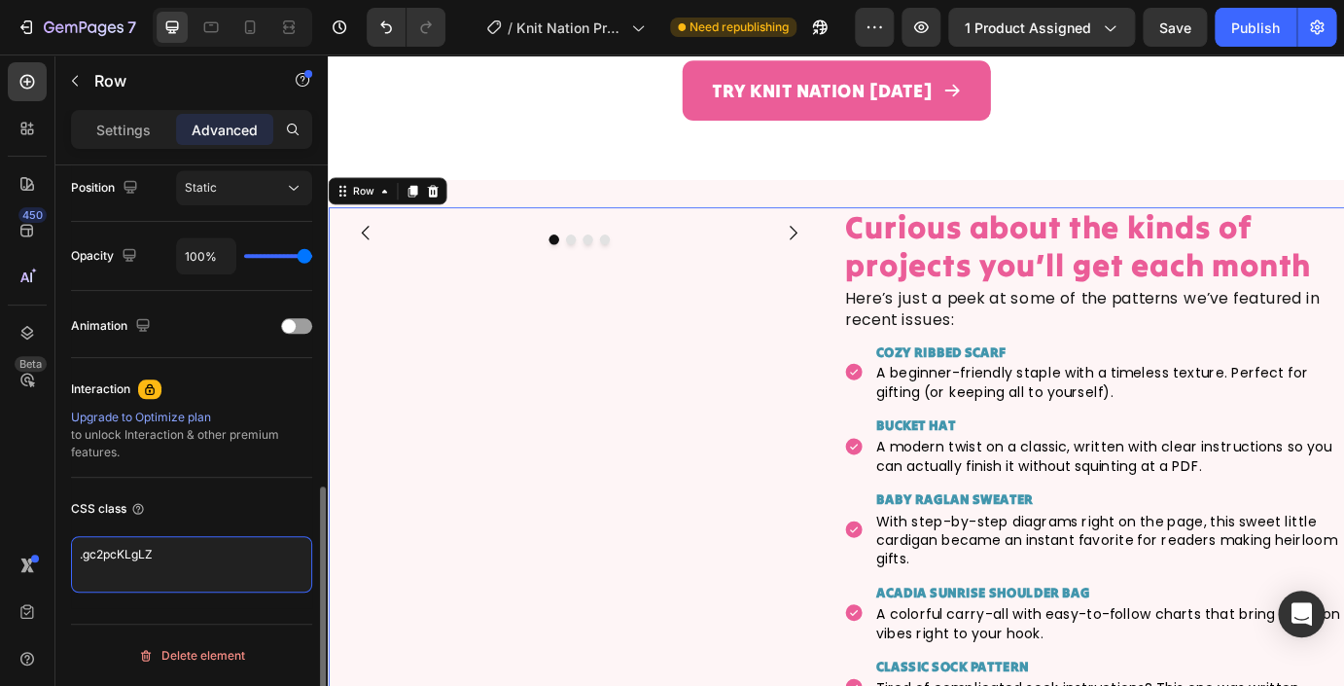
click at [80, 555] on textarea ".gc2pcKLgLZ" at bounding box center [191, 564] width 241 height 56
click at [249, 549] on textarea "gp-carousel-gc2pcKLgLZ" at bounding box center [191, 564] width 241 height 56
paste textarea ".equal-row { display: flex; align-items: stretch; /* make columns same height *…"
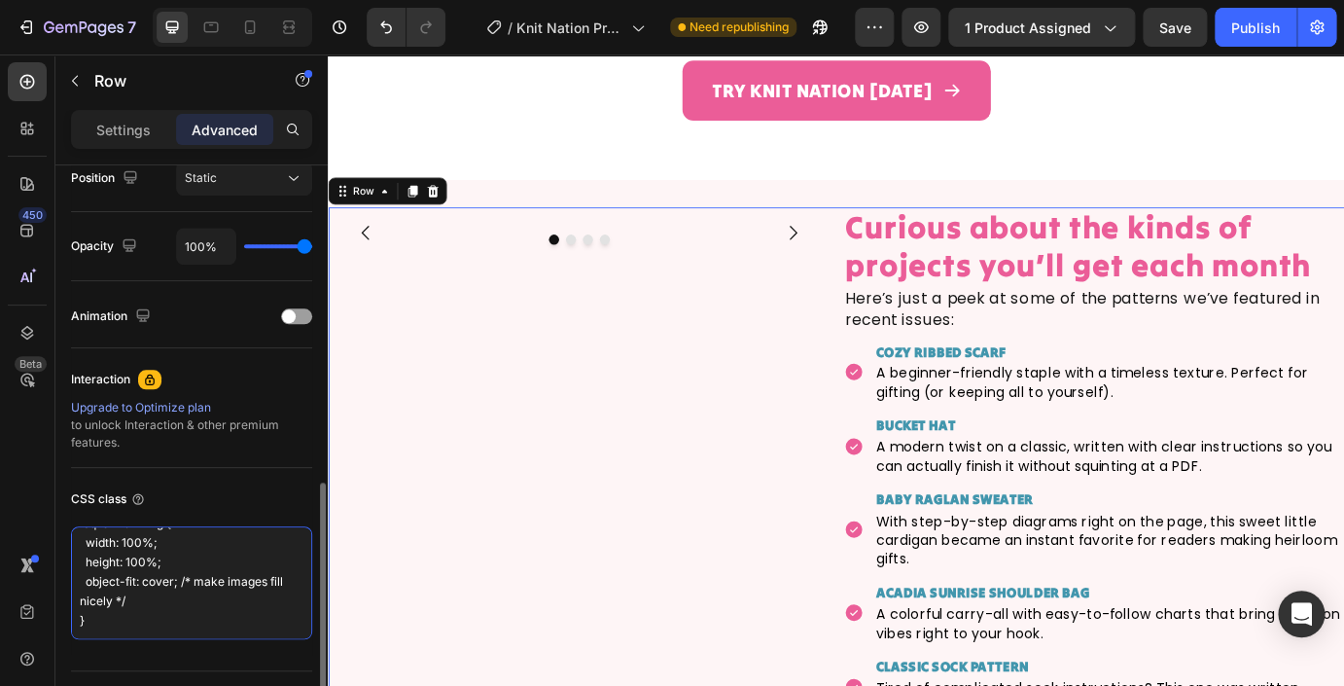
scroll to position [735, 0]
click at [193, 564] on textarea "gp-carousel-gc2pcKLgLZ .equal-row { display: flex; align-items: stretch; /* mak…" at bounding box center [191, 578] width 241 height 113
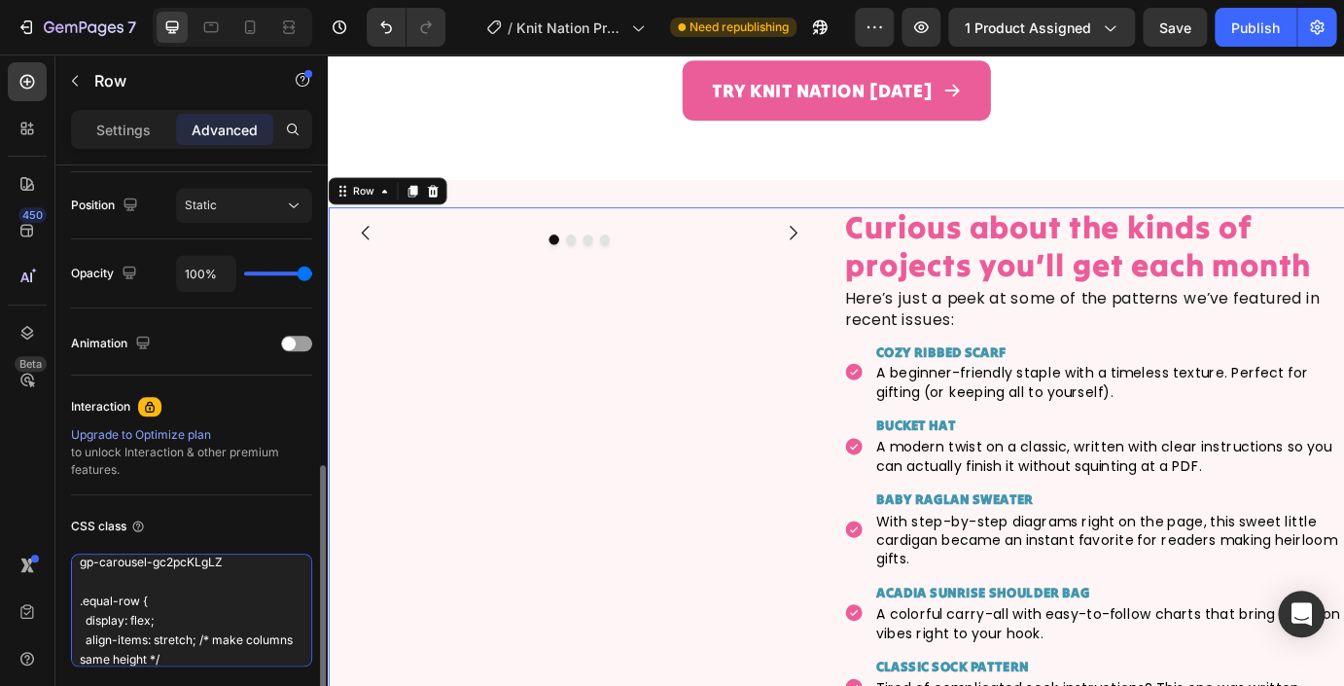
scroll to position [0, 0]
drag, startPoint x: 235, startPoint y: 573, endPoint x: 74, endPoint y: 573, distance: 161.5
click at [74, 573] on textarea "gp-carousel-gc2pcKLgLZ .equal-row { display: flex; align-items: stretch; /* mak…" at bounding box center [191, 609] width 241 height 113
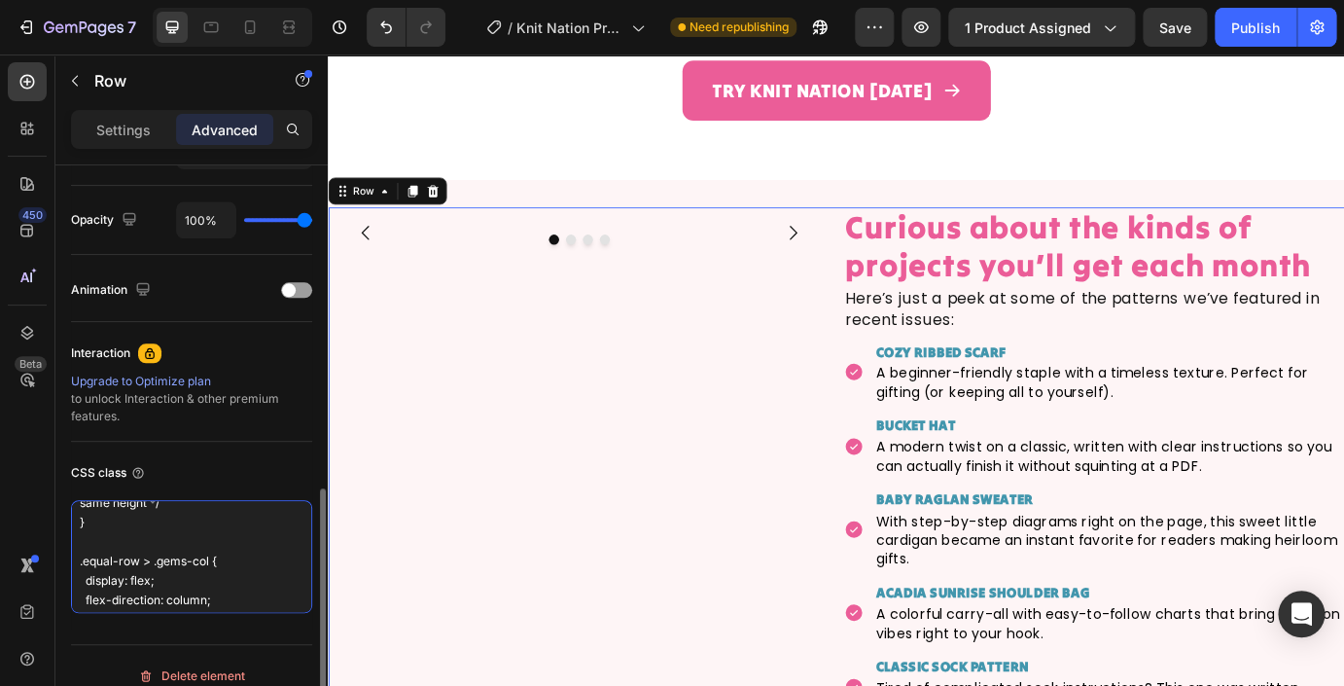
scroll to position [78, 0]
click at [231, 550] on textarea ".equal-row { display: flex; align-items: stretch; /* make columns same height *…" at bounding box center [191, 556] width 241 height 113
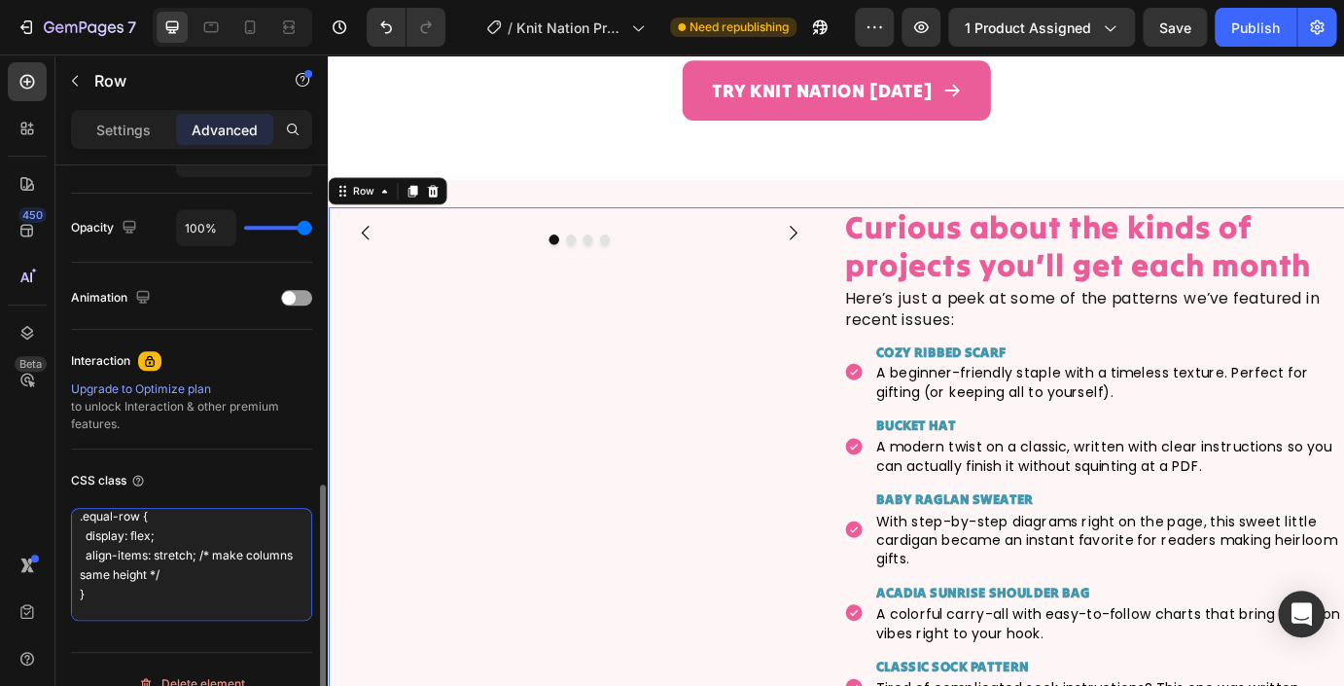
scroll to position [0, 0]
click at [218, 576] on textarea ".equal-row { display: flex; align-items: stretch; /* make columns same height *…" at bounding box center [191, 564] width 241 height 113
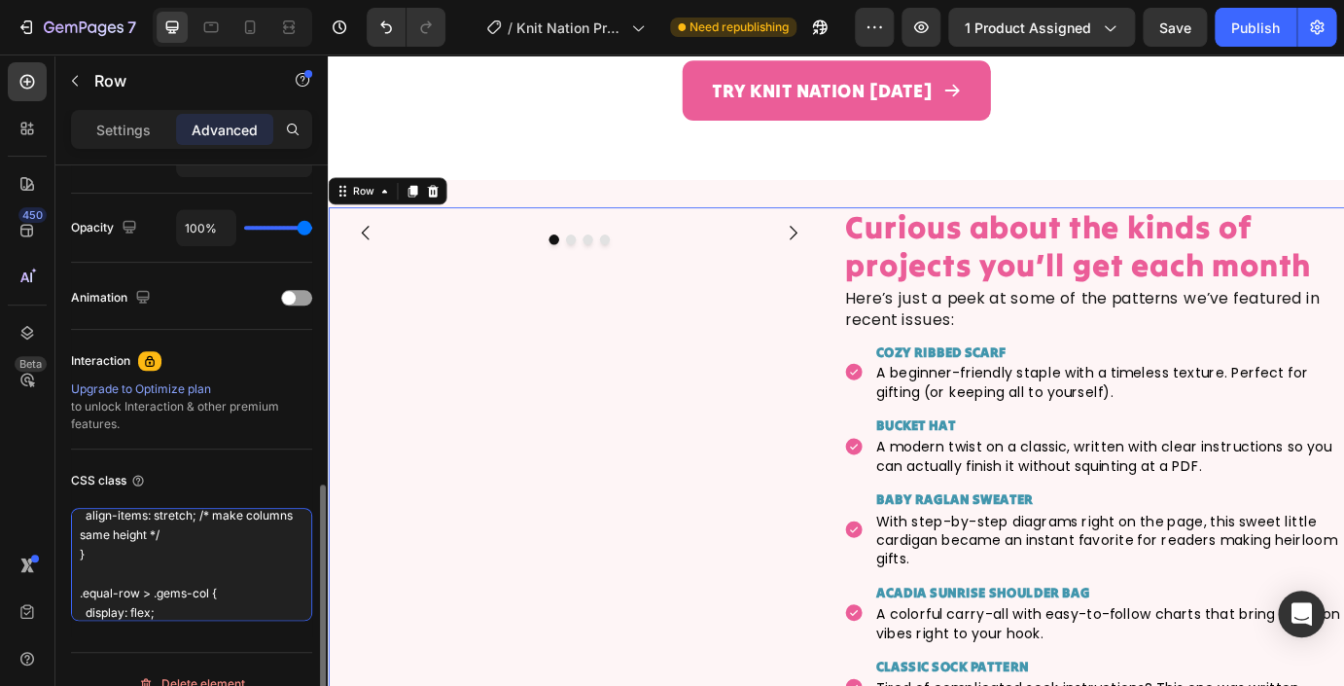
scroll to position [69, 0]
drag, startPoint x: 155, startPoint y: 576, endPoint x: 208, endPoint y: 578, distance: 53.5
click at [208, 578] on textarea ".equal-row { display: flex; align-items: stretch; /* make columns same height *…" at bounding box center [191, 564] width 241 height 113
drag, startPoint x: 157, startPoint y: 574, endPoint x: 209, endPoint y: 578, distance: 52.7
click at [209, 578] on textarea ".equal-row { display: flex; align-items: stretch; /* make columns same height *…" at bounding box center [191, 564] width 241 height 113
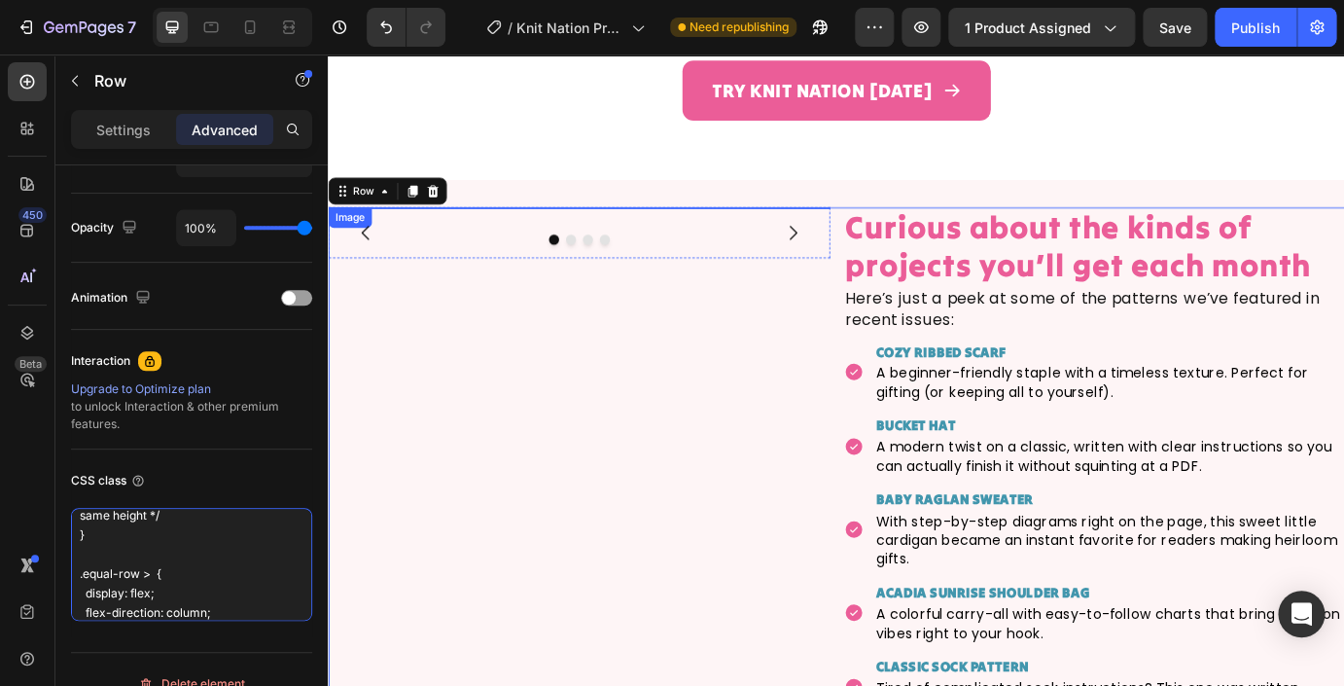
paste textarea "gp-carousel-gc2pcKLgLZ"
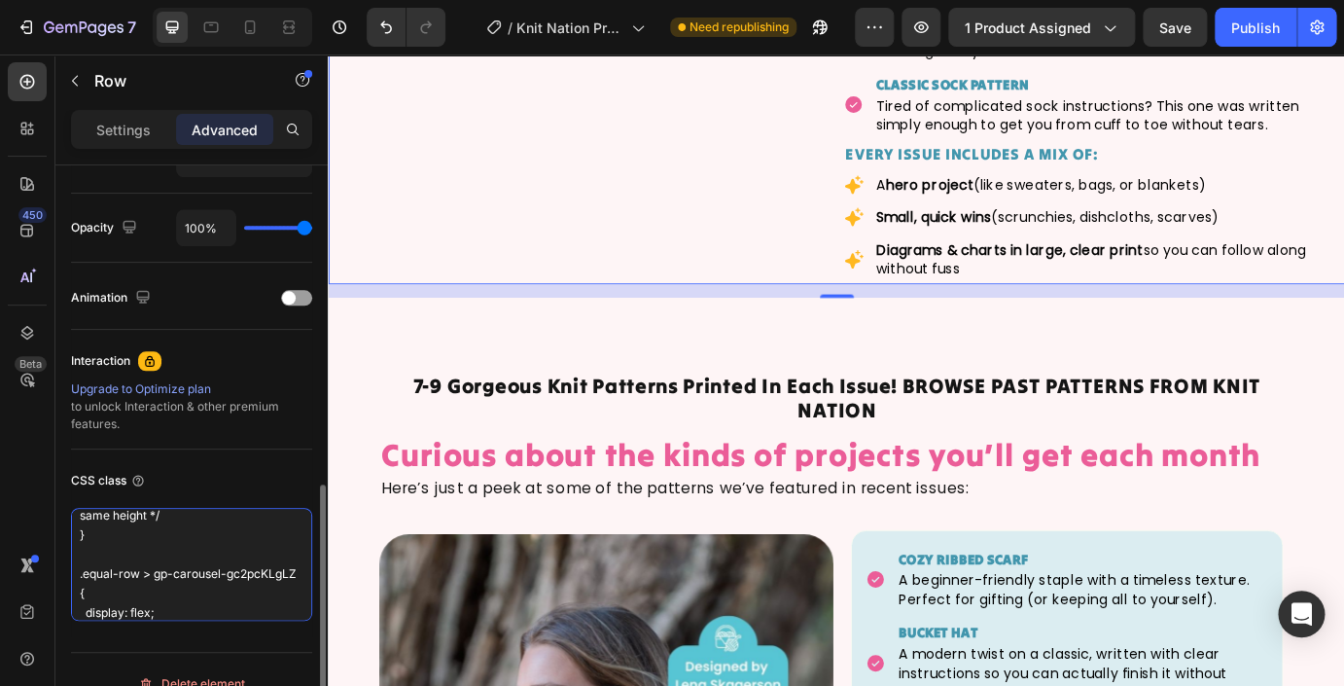
click at [153, 573] on textarea ".equal-row { display: flex; align-items: stretch; /* make columns same height *…" at bounding box center [191, 564] width 241 height 113
type textarea ".equal-row { display: flex; align-items: stretch; /* make columns same height *…"
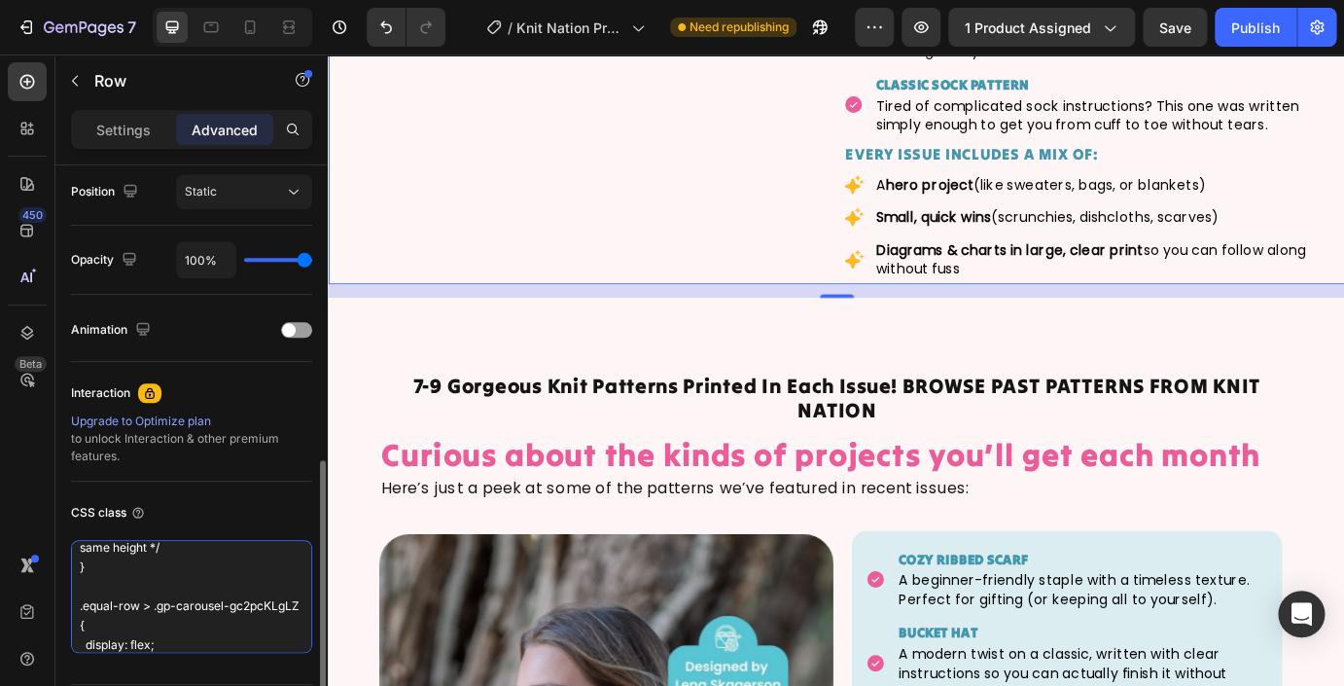
scroll to position [66, 0]
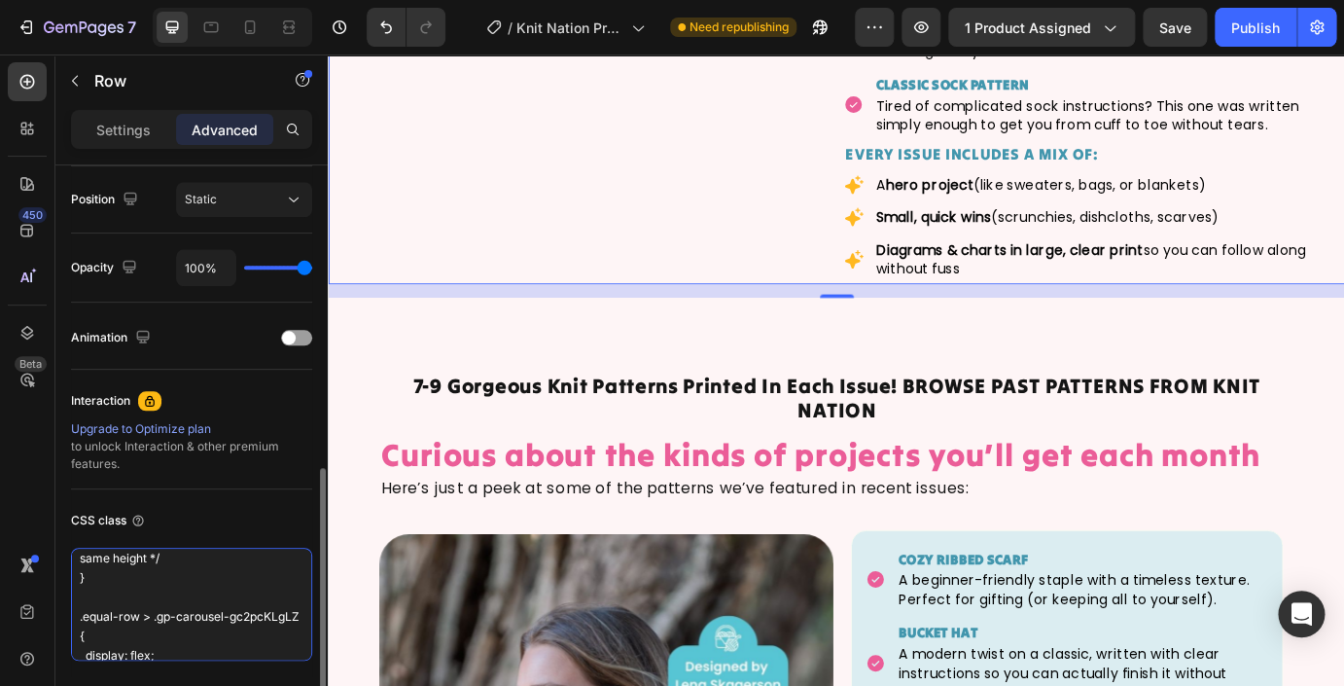
click at [195, 566] on textarea ".equal-row { display: flex; align-items: stretch; /* make columns same height *…" at bounding box center [191, 604] width 241 height 113
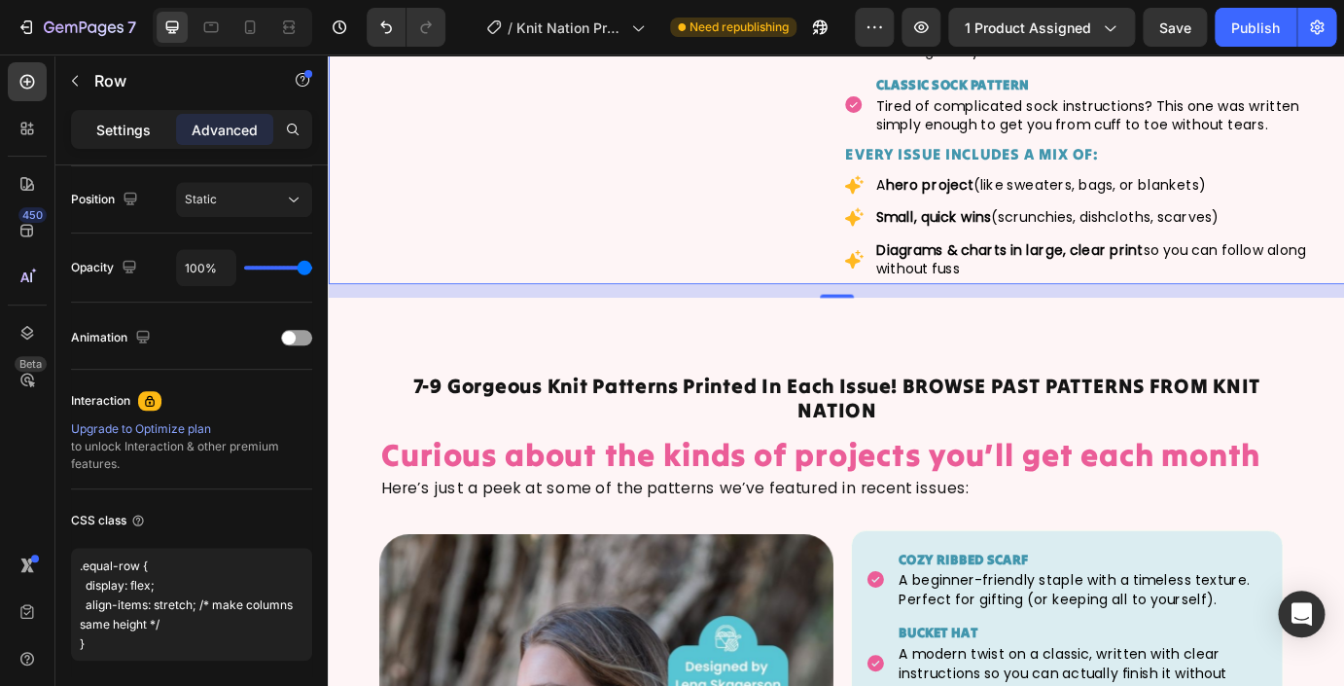
click at [132, 120] on p "Settings" at bounding box center [123, 130] width 54 height 20
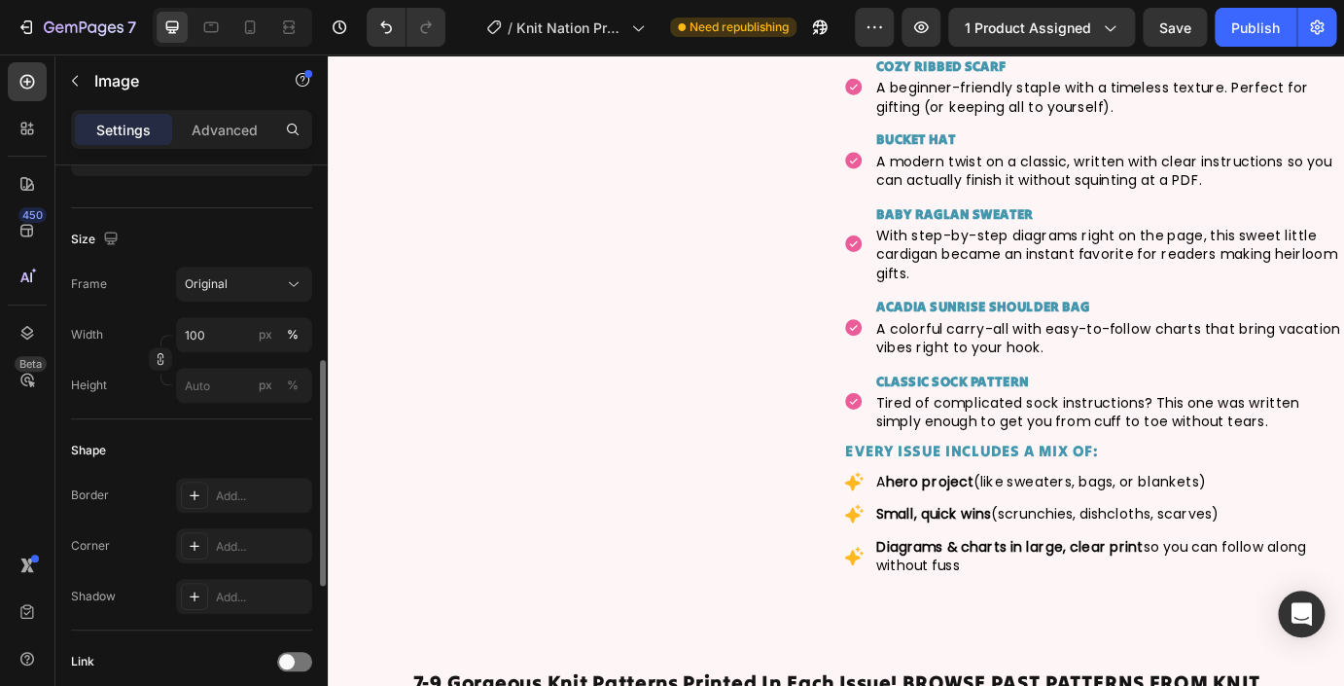
scroll to position [441, 0]
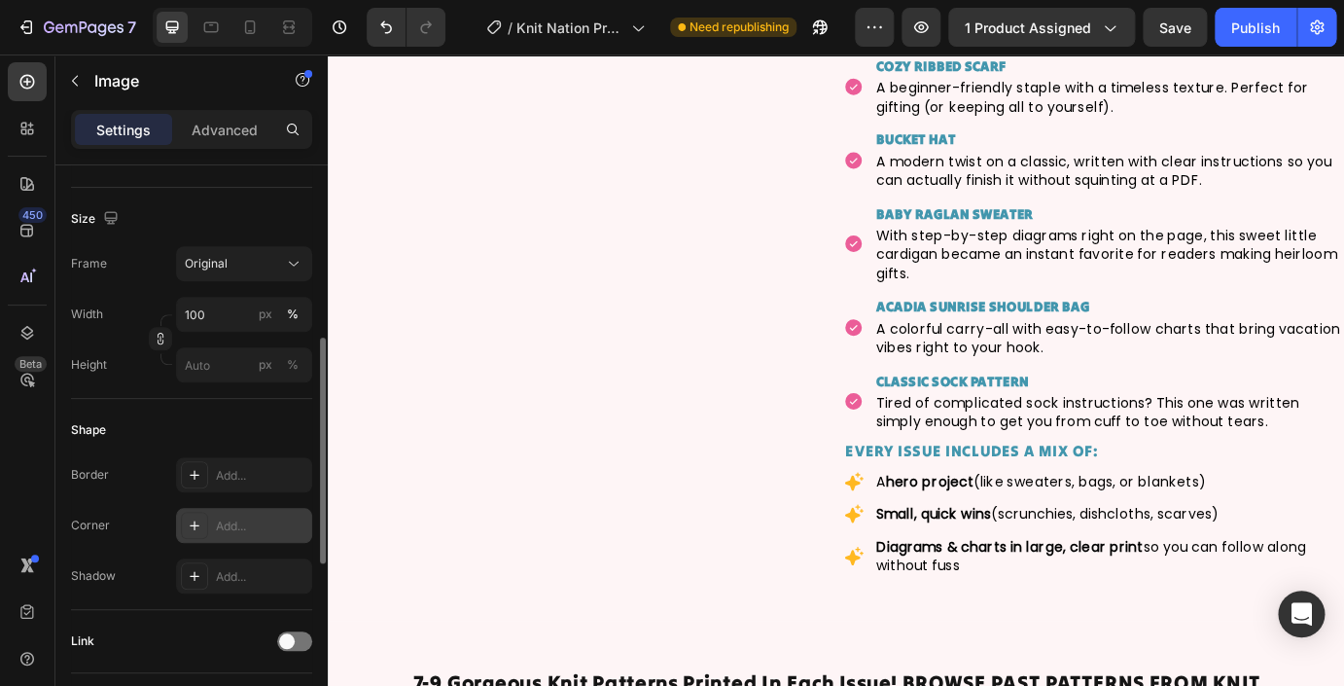
click at [233, 516] on div "Add..." at bounding box center [244, 525] width 136 height 35
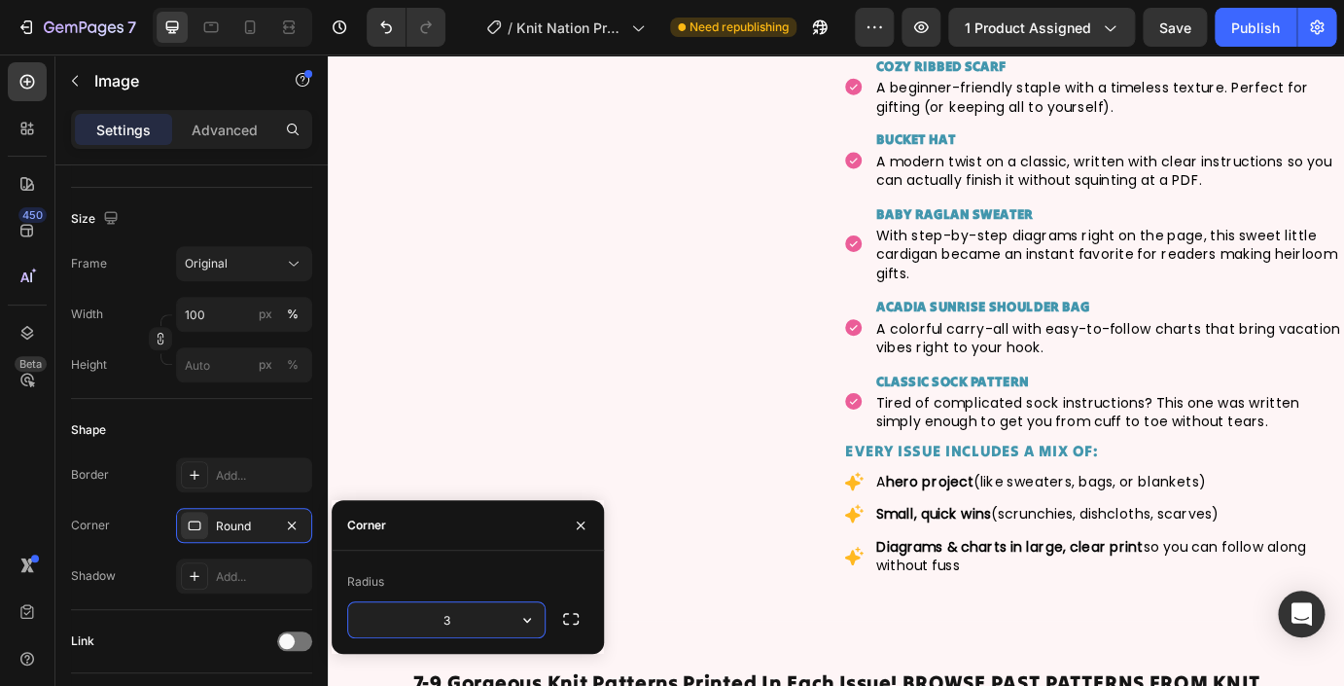
type input "35"
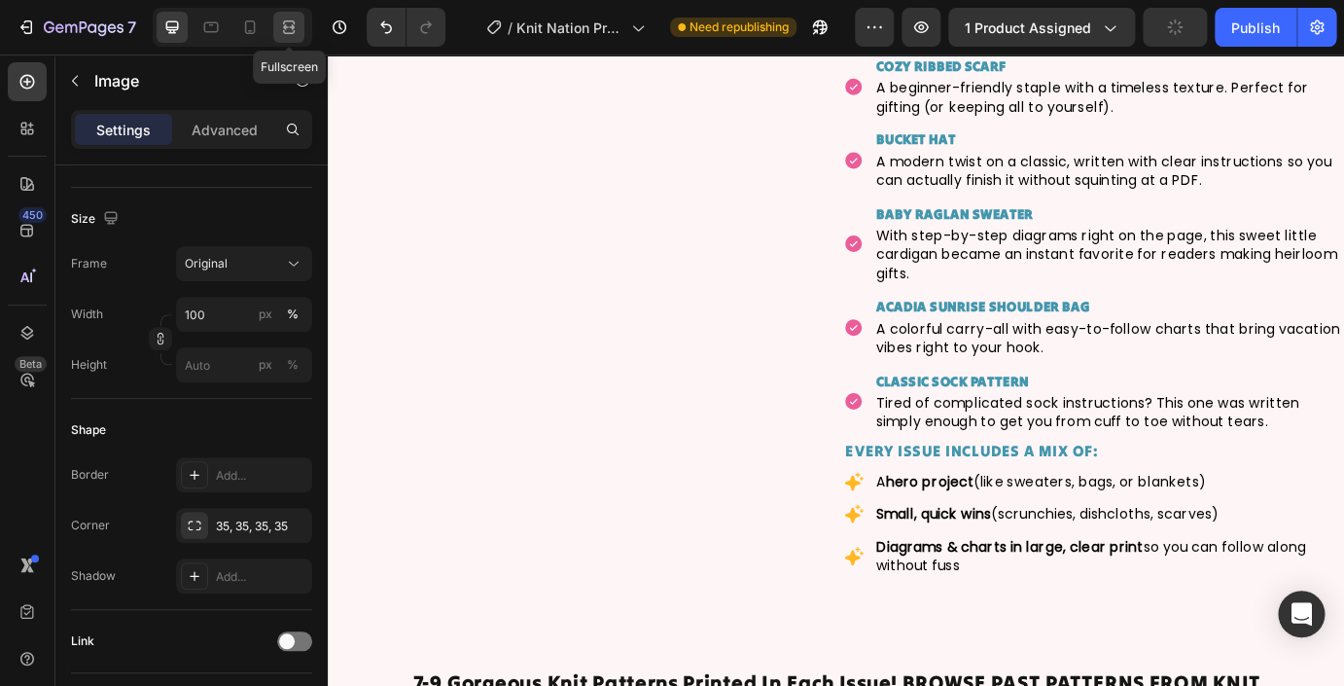
click at [290, 30] on icon at bounding box center [288, 27] width 19 height 19
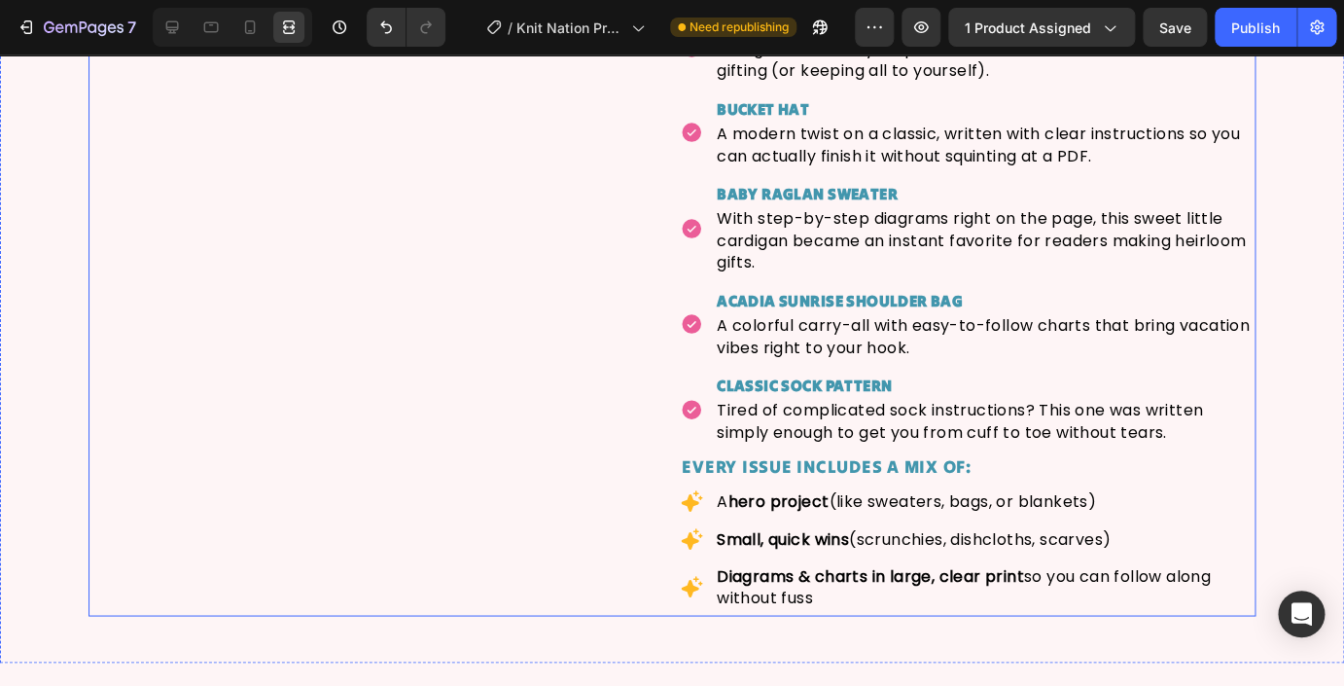
scroll to position [3742, 0]
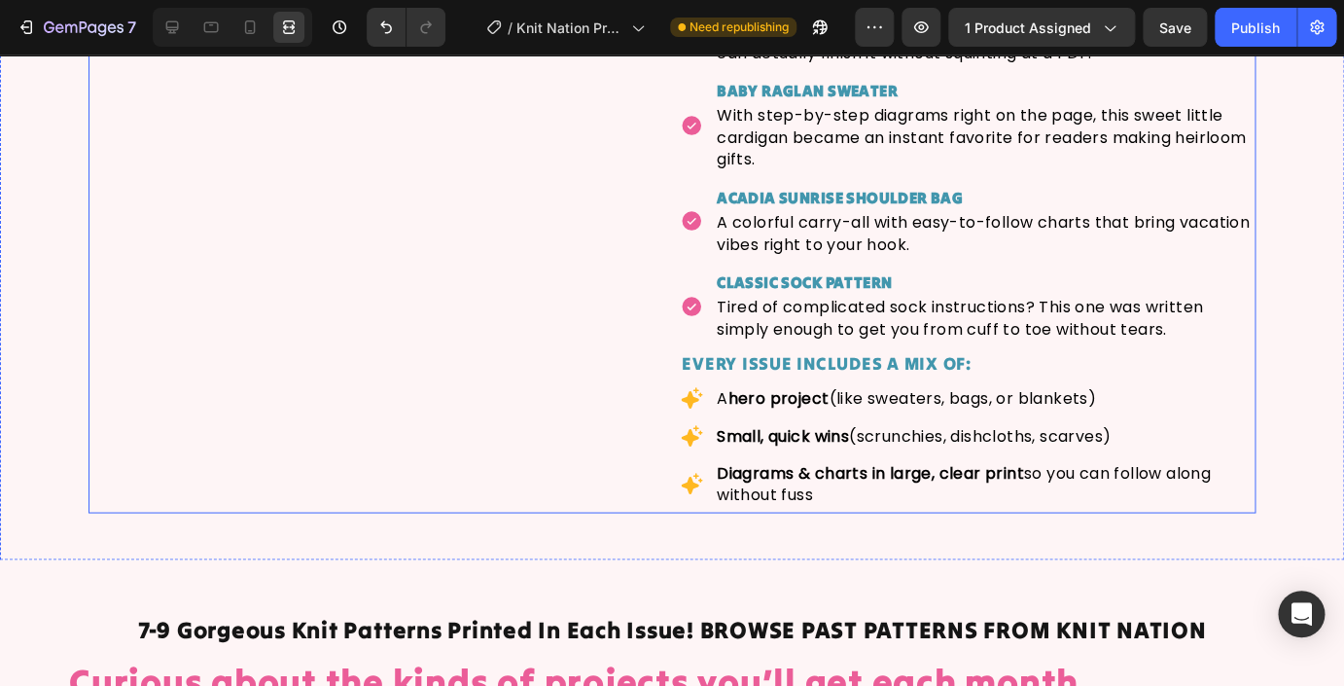
click at [677, 512] on div "Image 0 Drop element here Drop element here Drop element here Carousel Curious …" at bounding box center [672, 133] width 1167 height 757
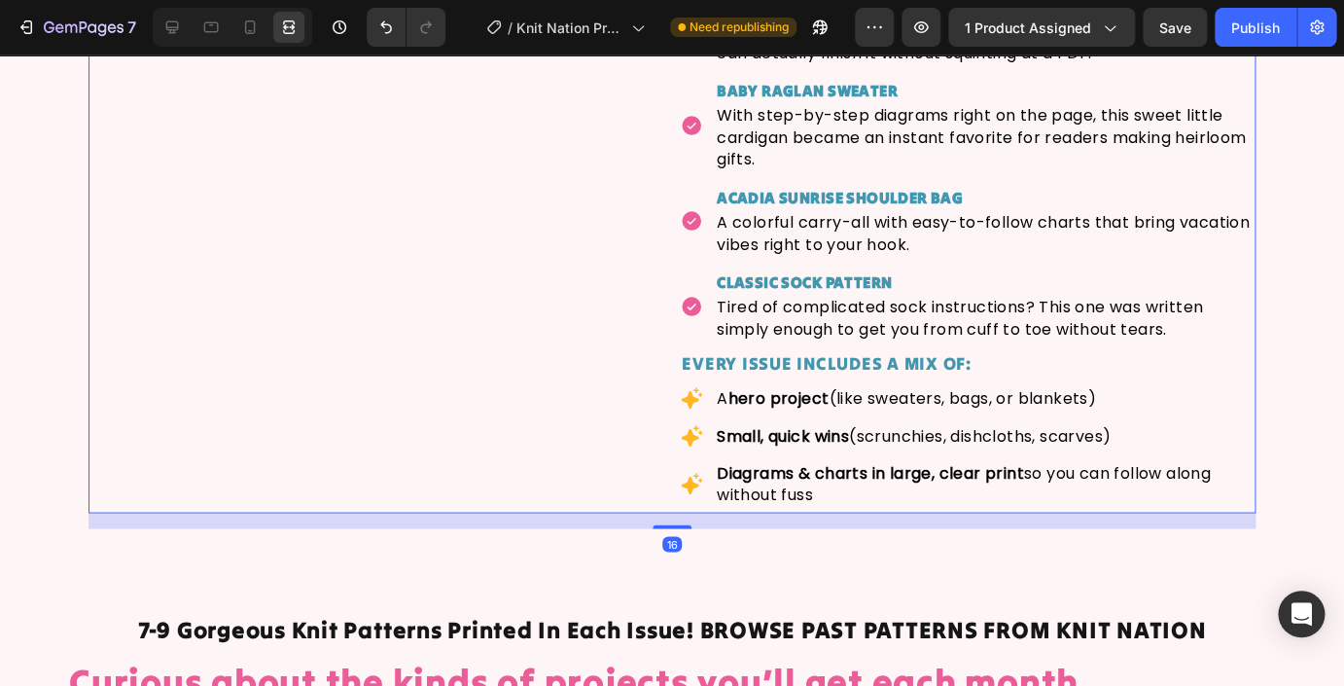
scroll to position [0, 0]
click at [174, 31] on icon at bounding box center [172, 27] width 13 height 13
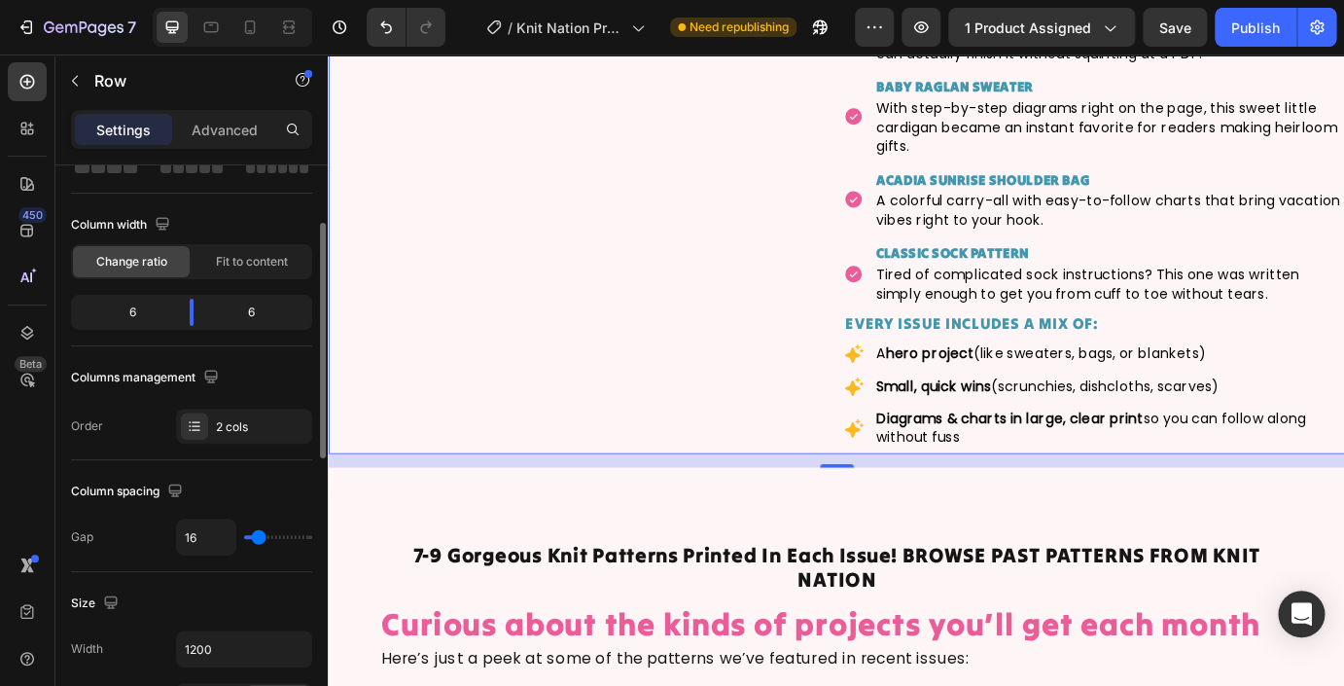
scroll to position [130, 0]
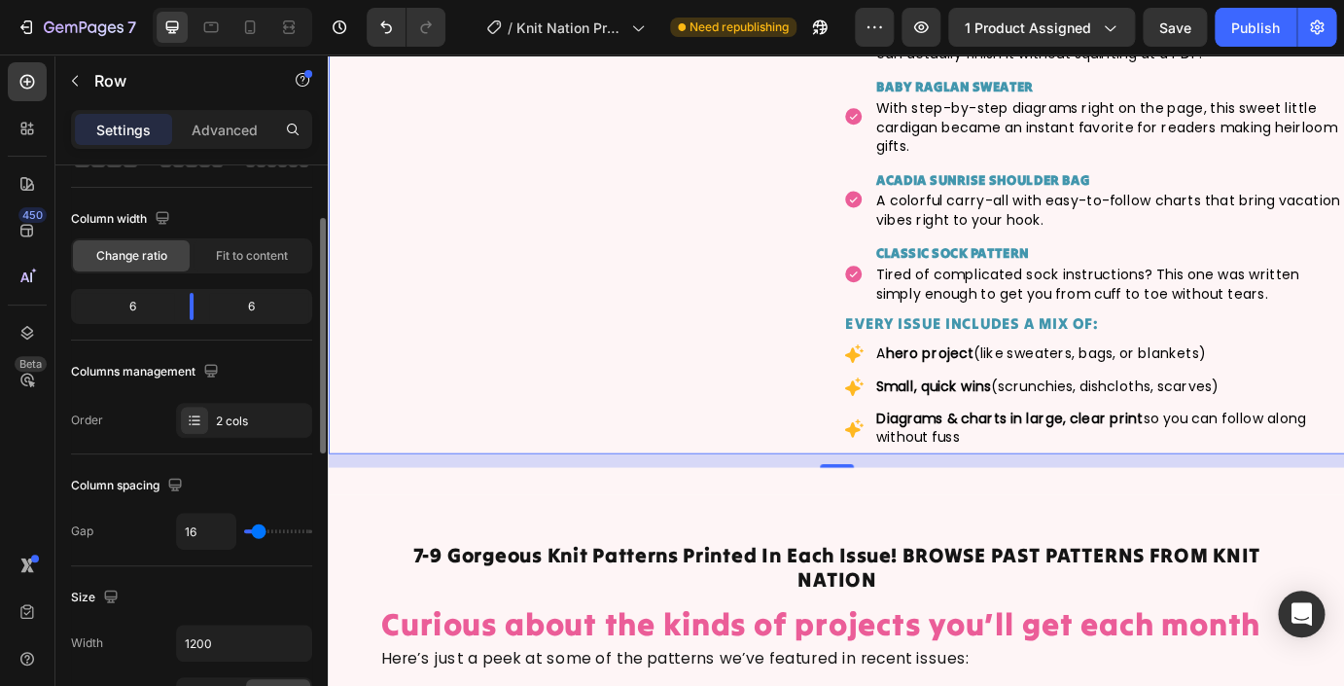
click at [277, 534] on div "16" at bounding box center [244, 531] width 136 height 37
type input "23"
type input "24"
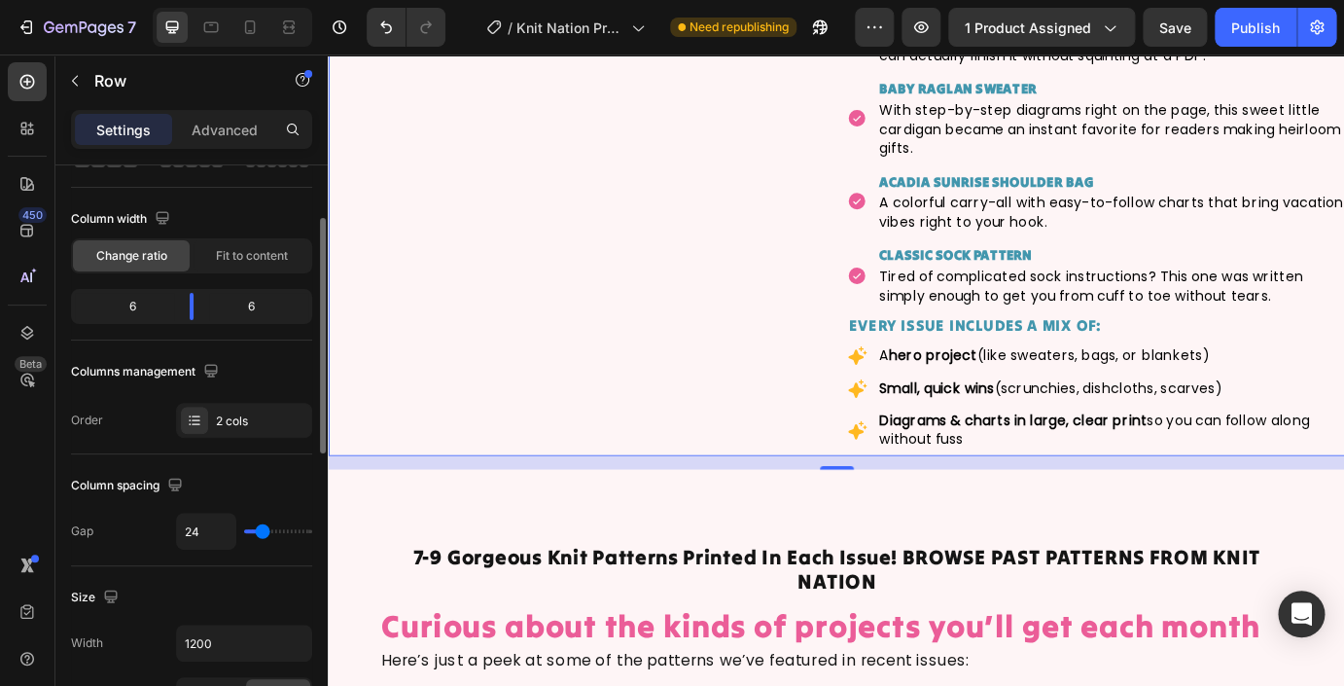
type input "29"
type input "31"
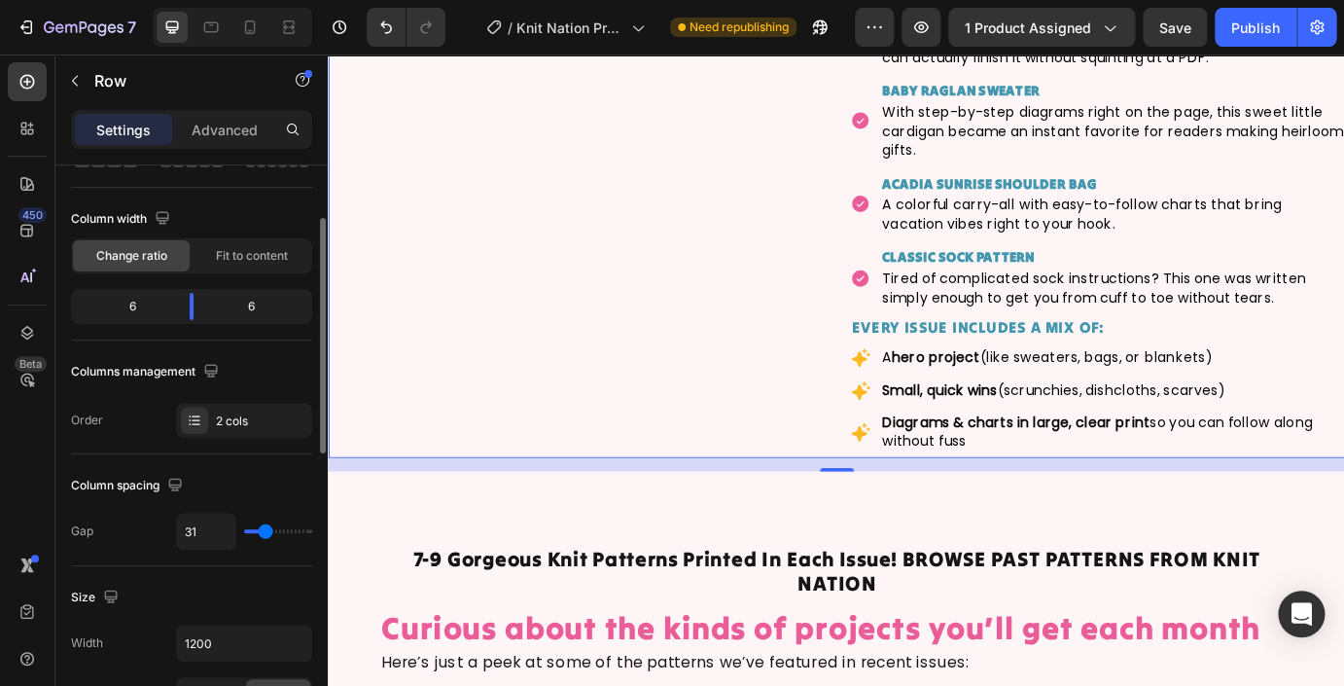
type input "31"
click at [266, 532] on input "range" at bounding box center [278, 531] width 68 height 4
click at [198, 525] on input "31" at bounding box center [206, 531] width 58 height 35
type input "3"
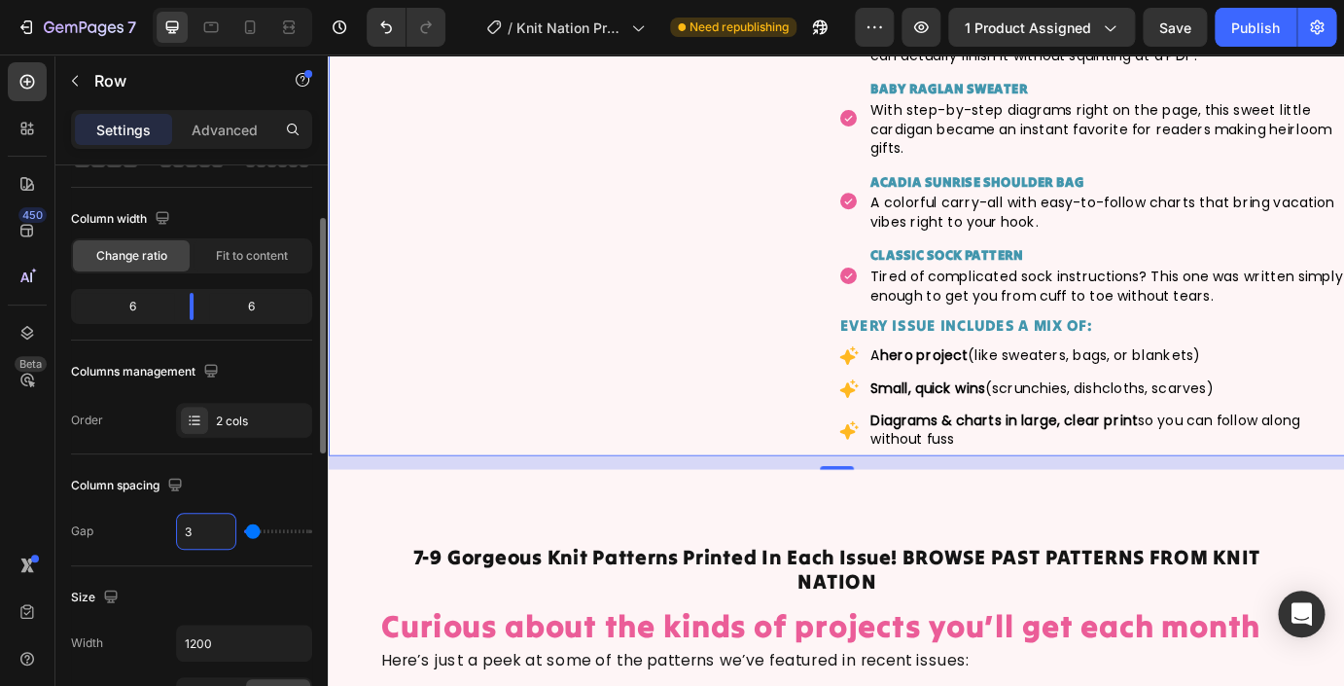
type input "32"
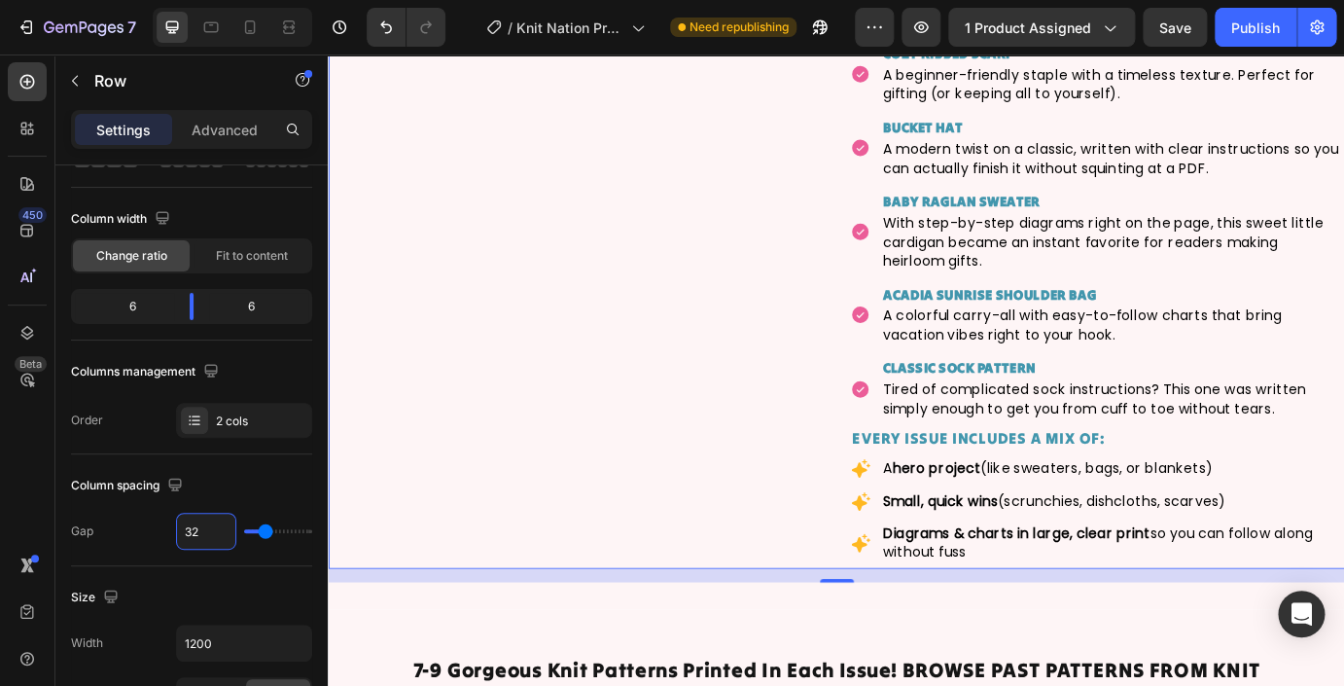
scroll to position [3563, 0]
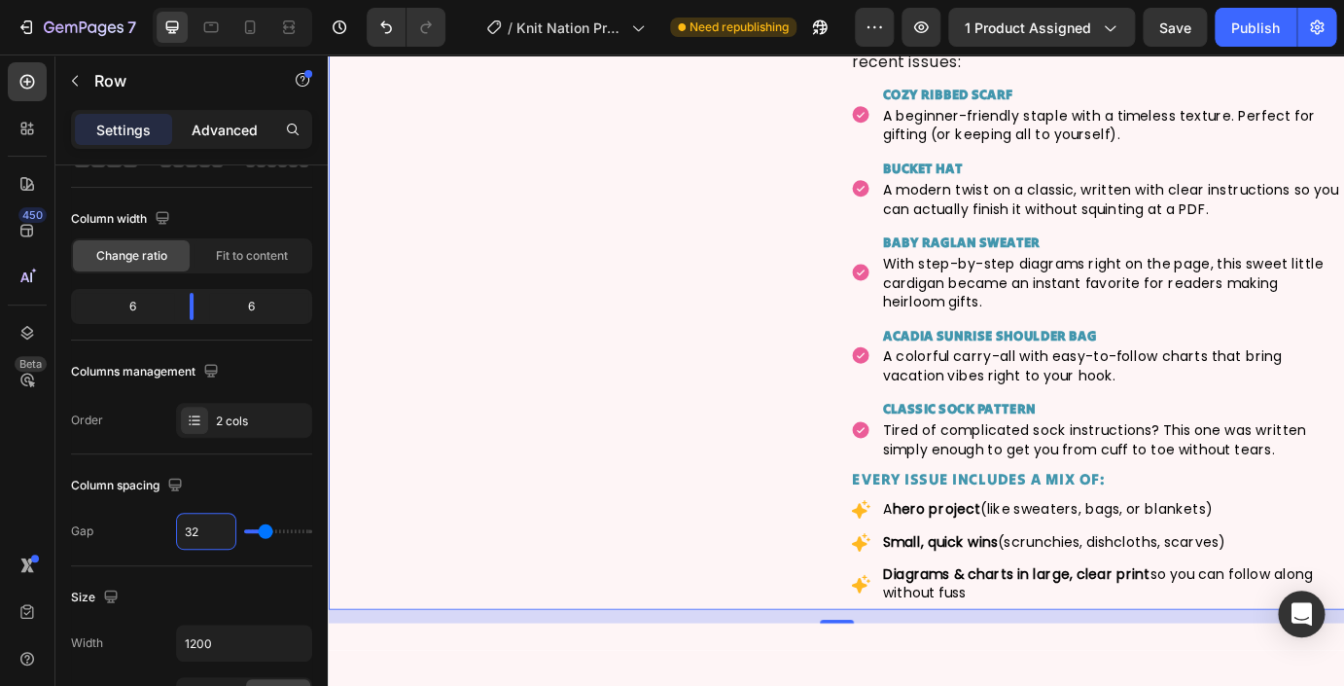
click at [224, 138] on p "Advanced" at bounding box center [225, 130] width 66 height 20
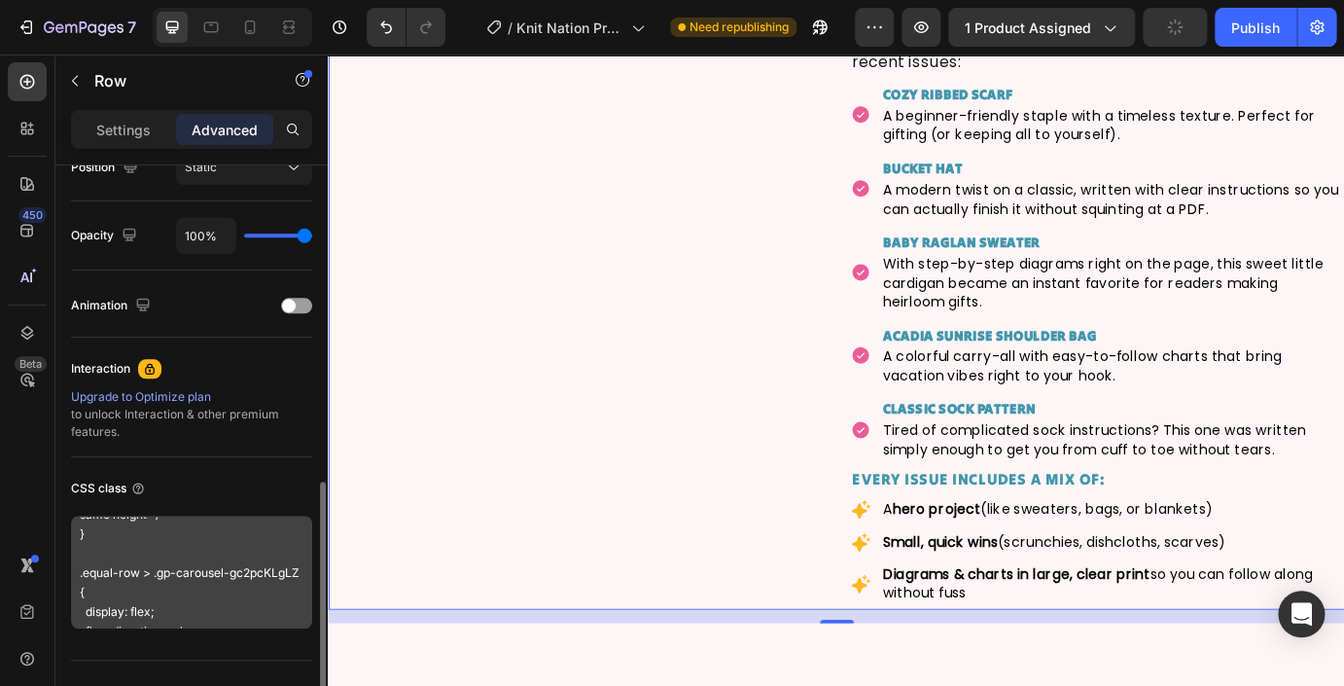
scroll to position [728, 0]
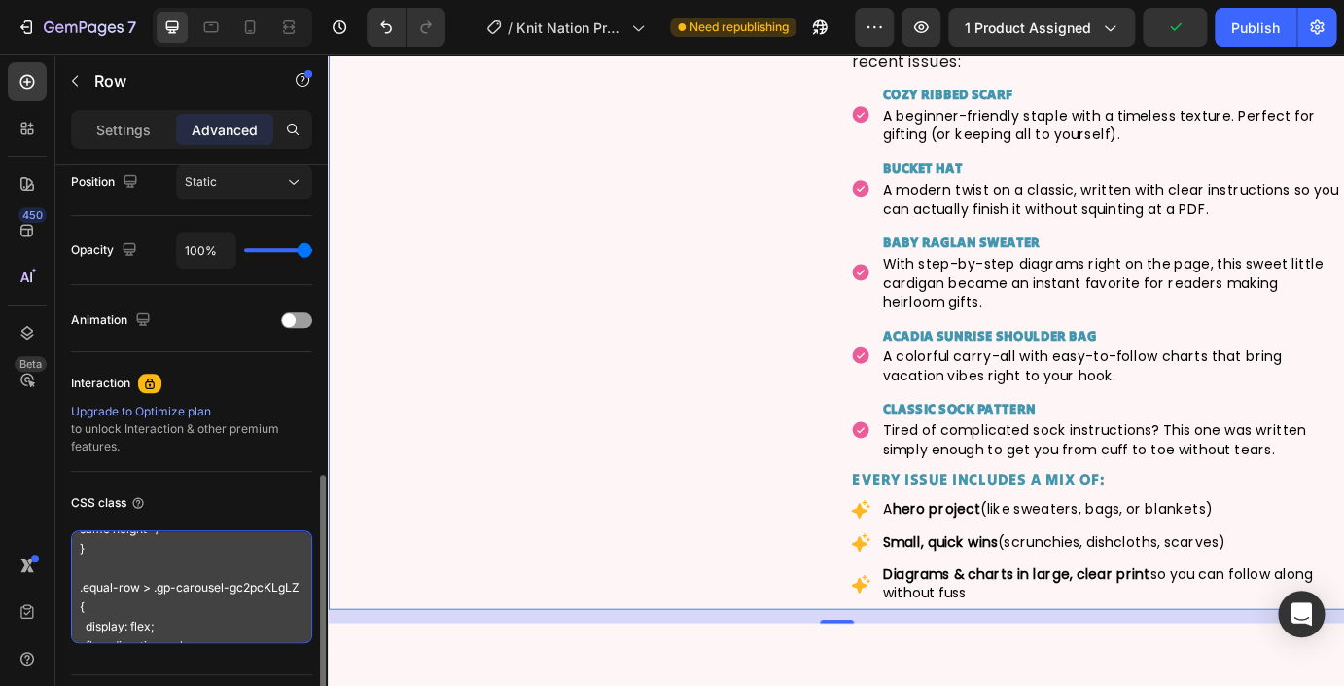
click at [227, 580] on textarea ".equal-row { display: flex; align-items: stretch; /* make columns same height *…" at bounding box center [191, 586] width 241 height 113
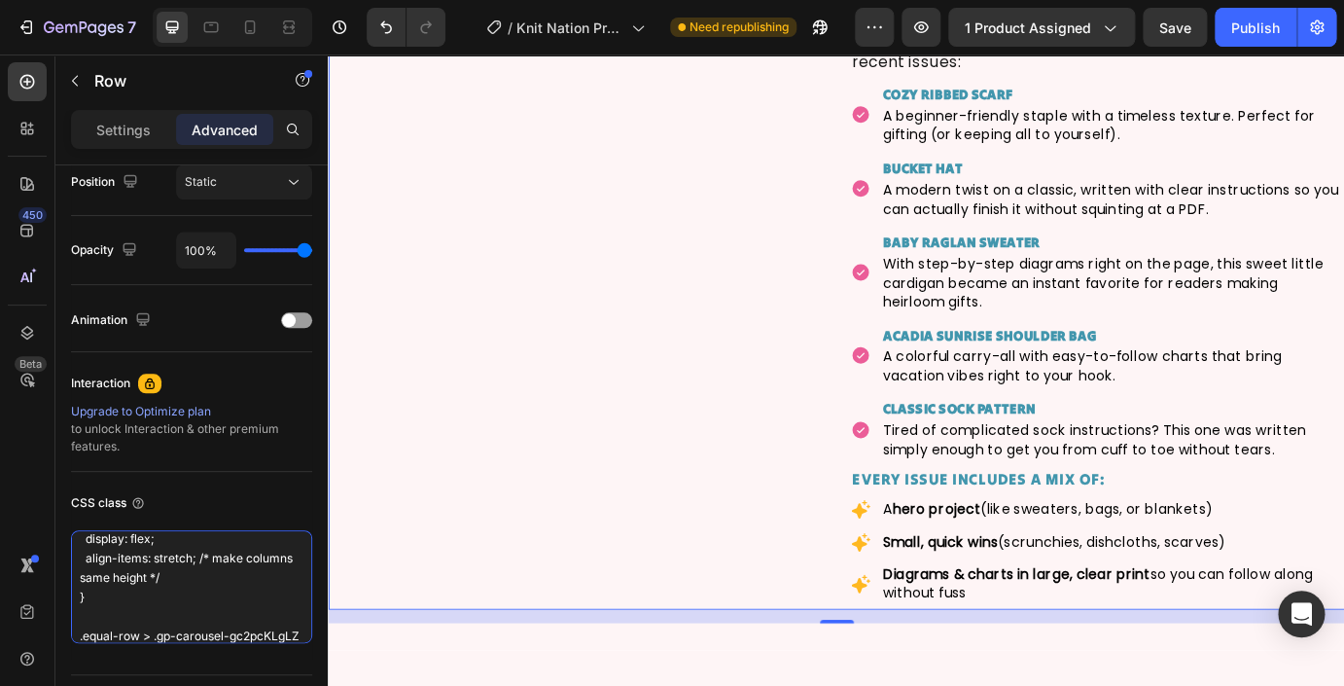
scroll to position [0, 0]
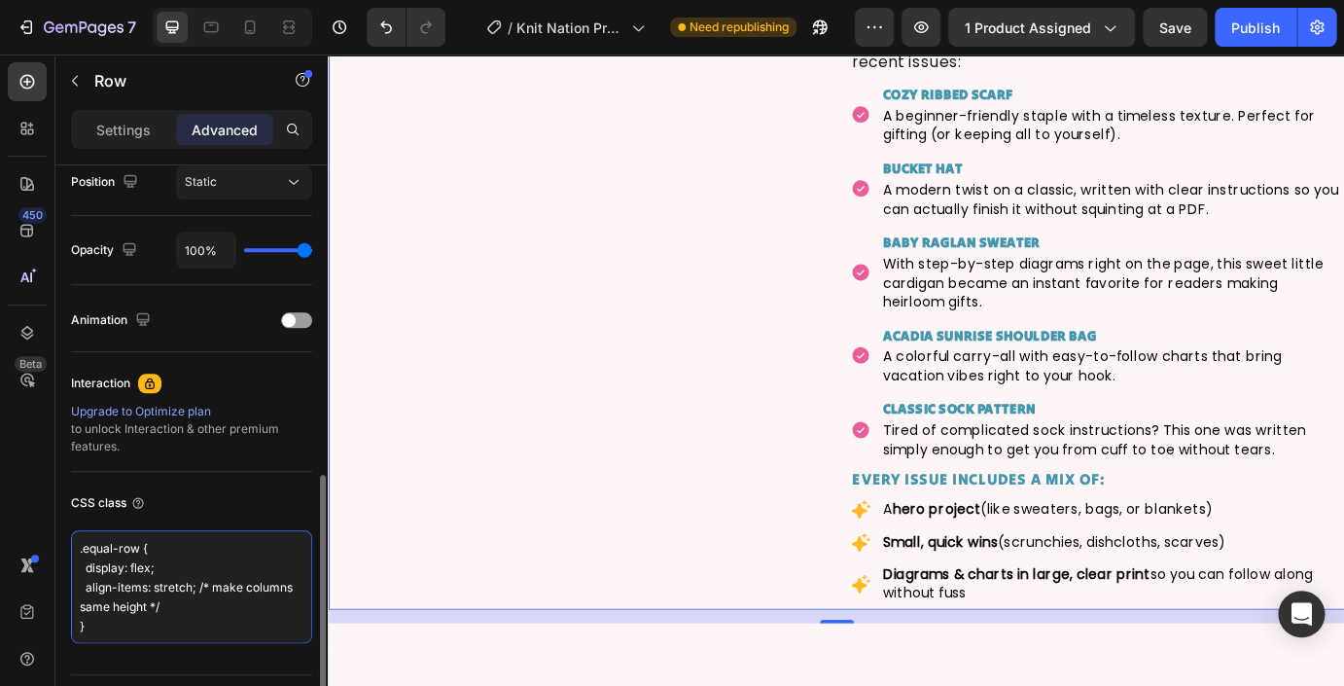
click at [179, 579] on textarea ".equal-row { display: flex; align-items: stretch; /* make columns same height *…" at bounding box center [191, 586] width 241 height 113
paste textarea "force both columns same height */ } .equal-row > div { flex: 1; /* both columns…"
type textarea ".equal-row { display: flex; align-items: stretch; /* force both columns same he…"
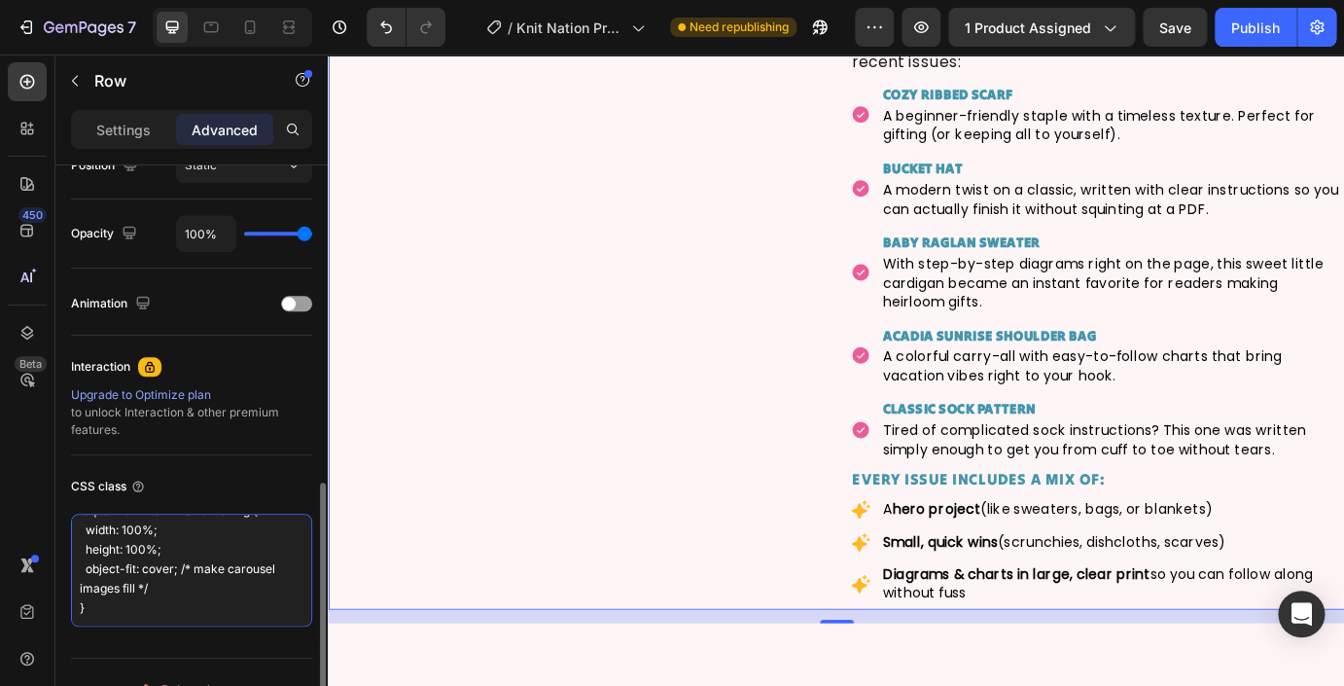
click at [195, 583] on textarea ".equal-row { display: flex; align-items: stretch; /* force both columns same he…" at bounding box center [191, 570] width 241 height 113
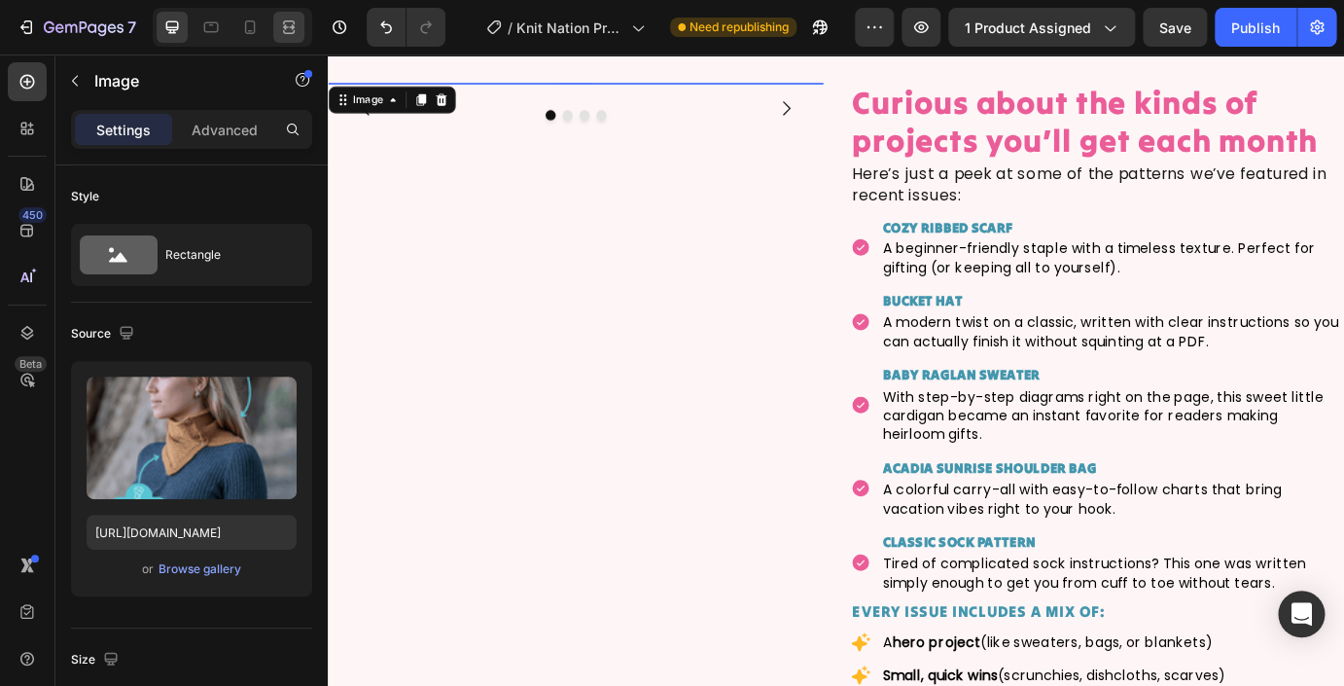
scroll to position [3175, 0]
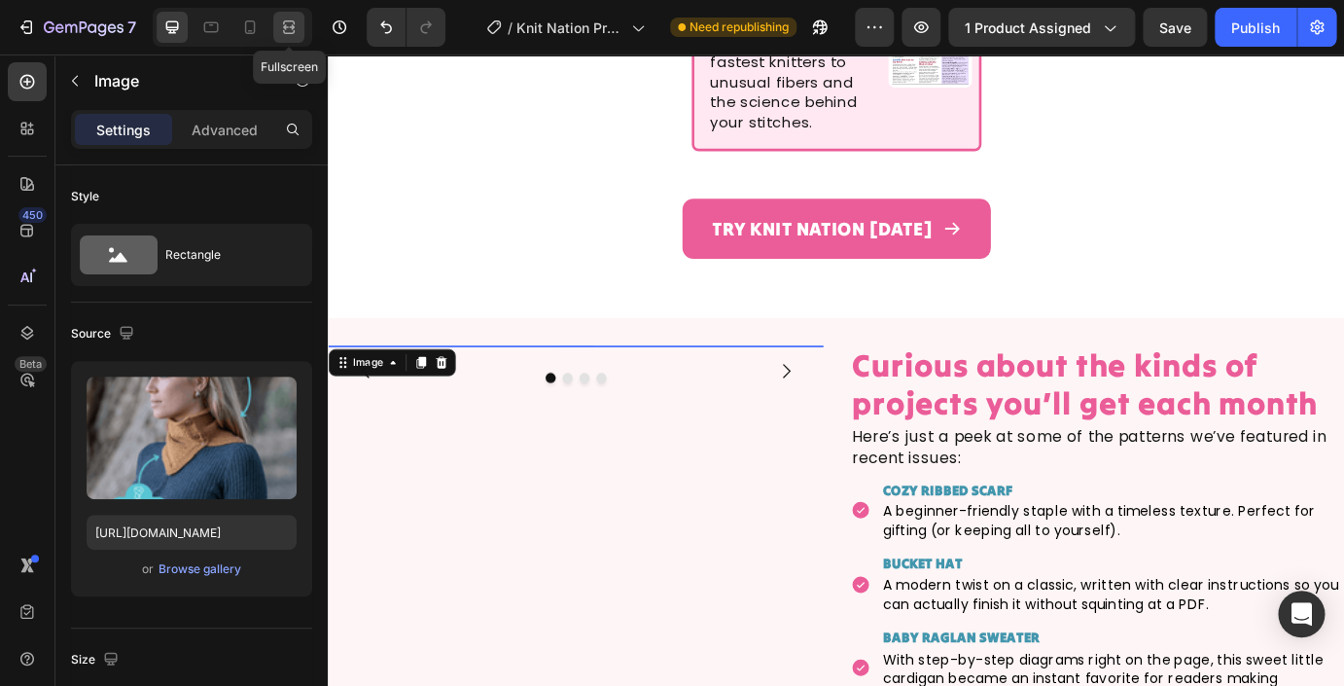
click at [297, 26] on icon at bounding box center [288, 27] width 19 height 19
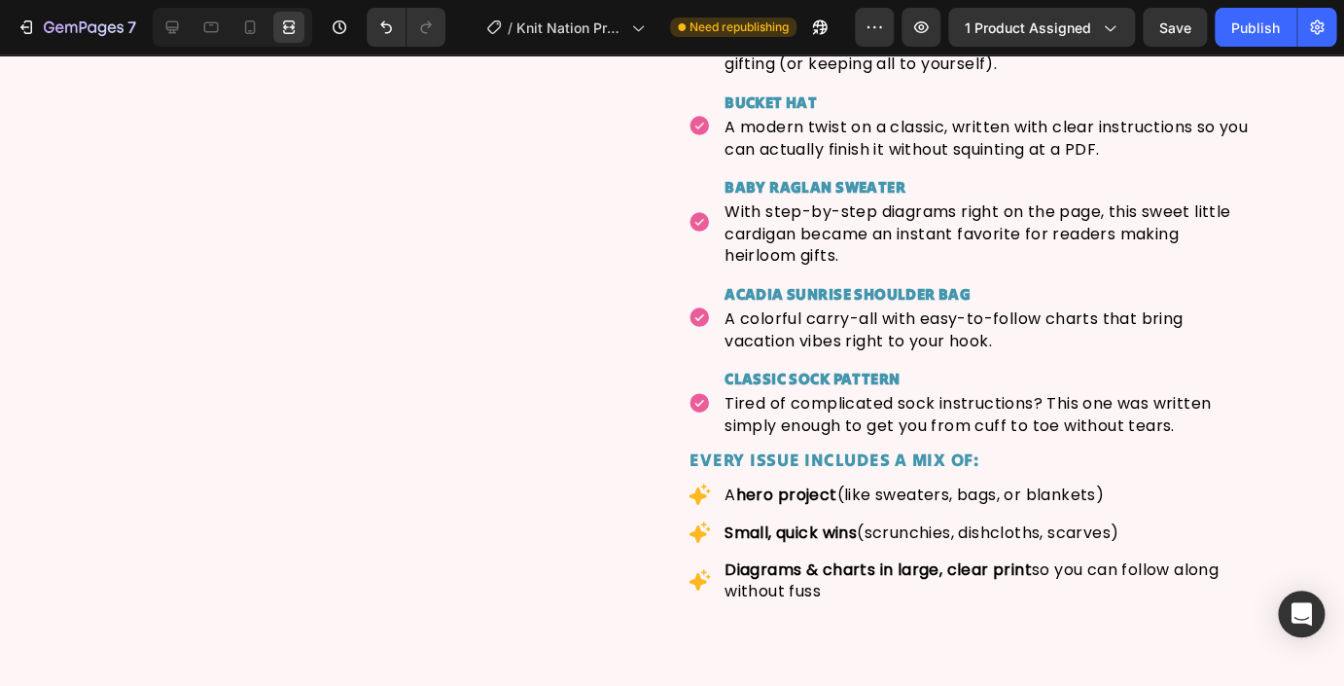
scroll to position [3765, 0]
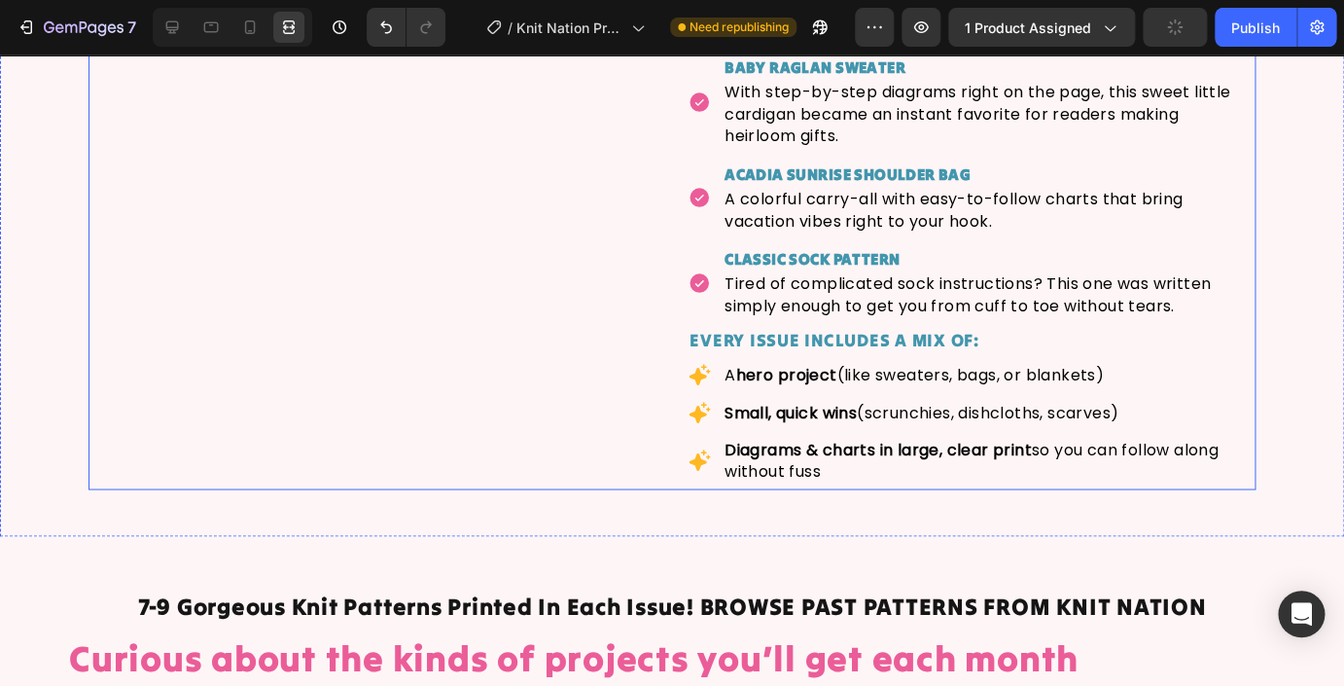
click at [764, 488] on div "Curious about the kinds of projects you’ll get each month Heading Here’s just a…" at bounding box center [972, 110] width 568 height 757
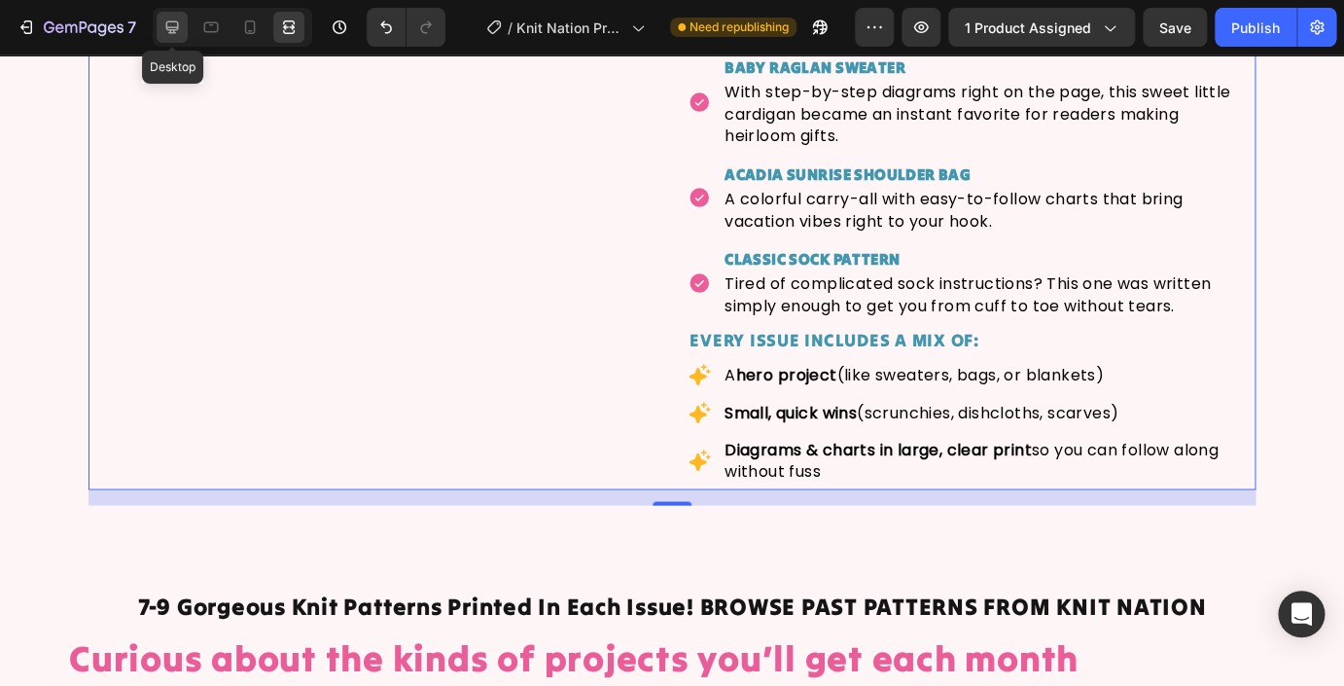
click at [173, 30] on icon at bounding box center [172, 27] width 13 height 13
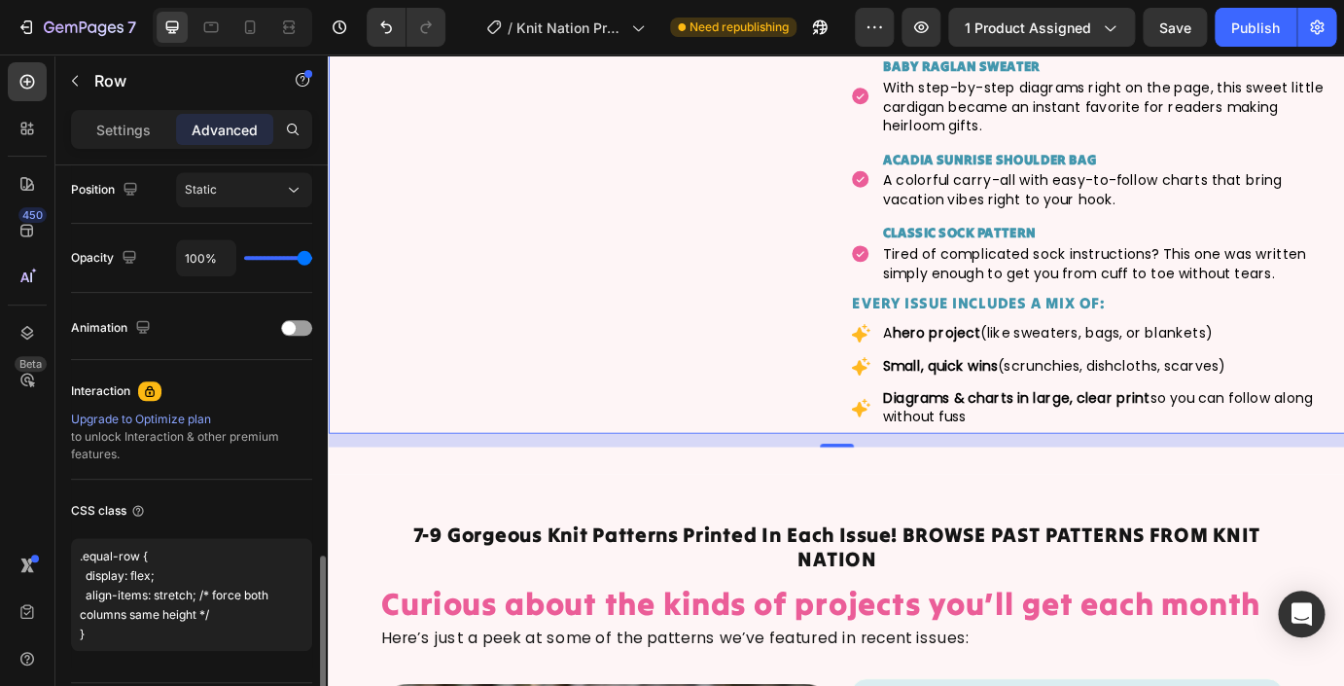
scroll to position [778, 0]
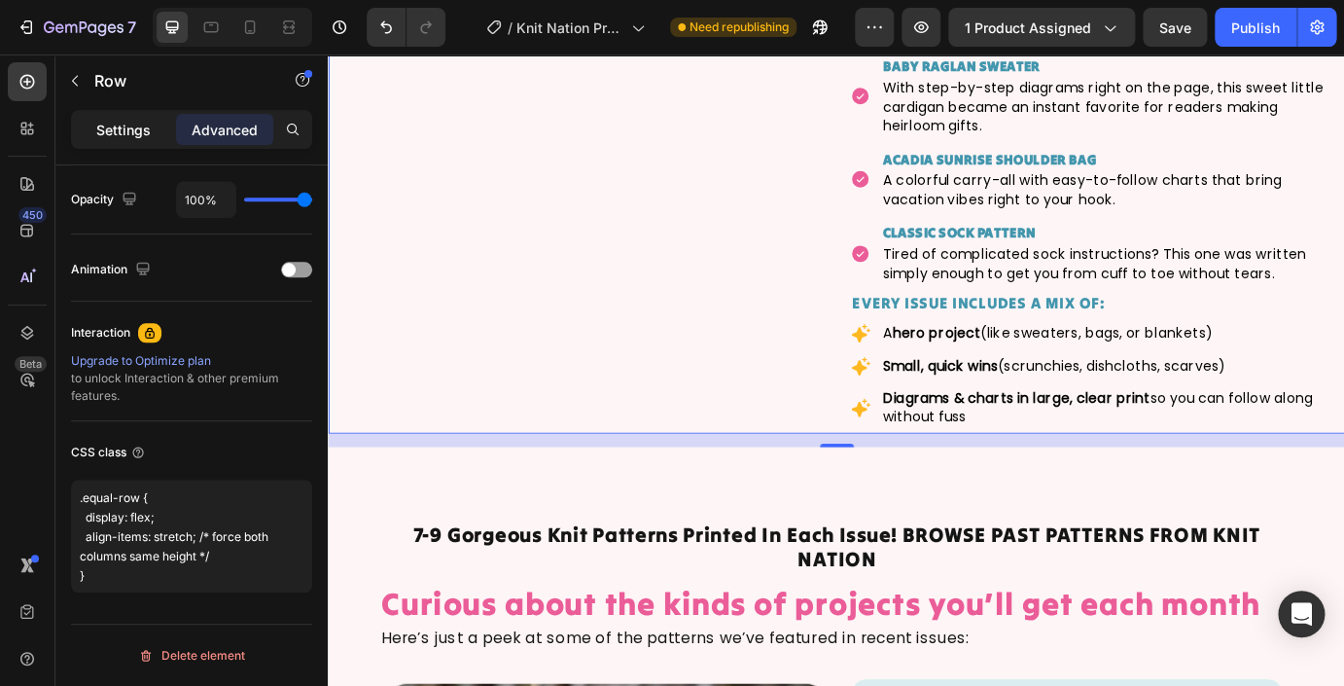
click at [119, 133] on p "Settings" at bounding box center [123, 130] width 54 height 20
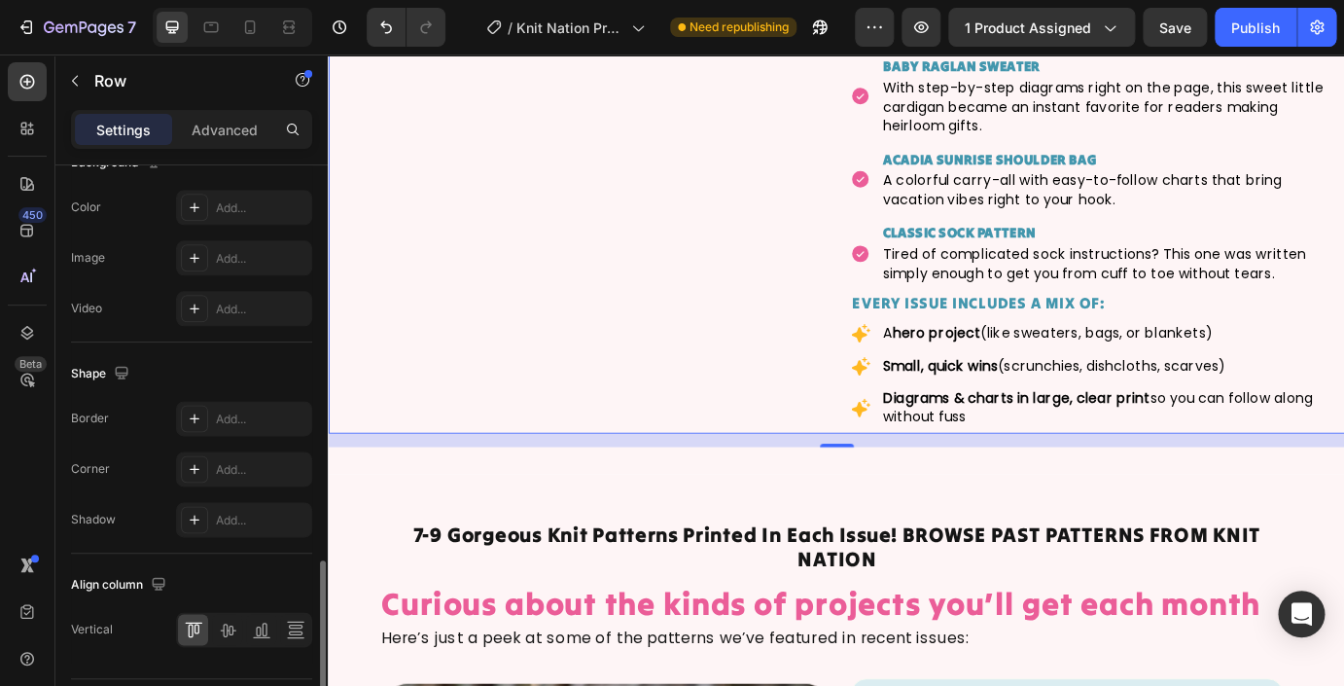
scroll to position [833, 0]
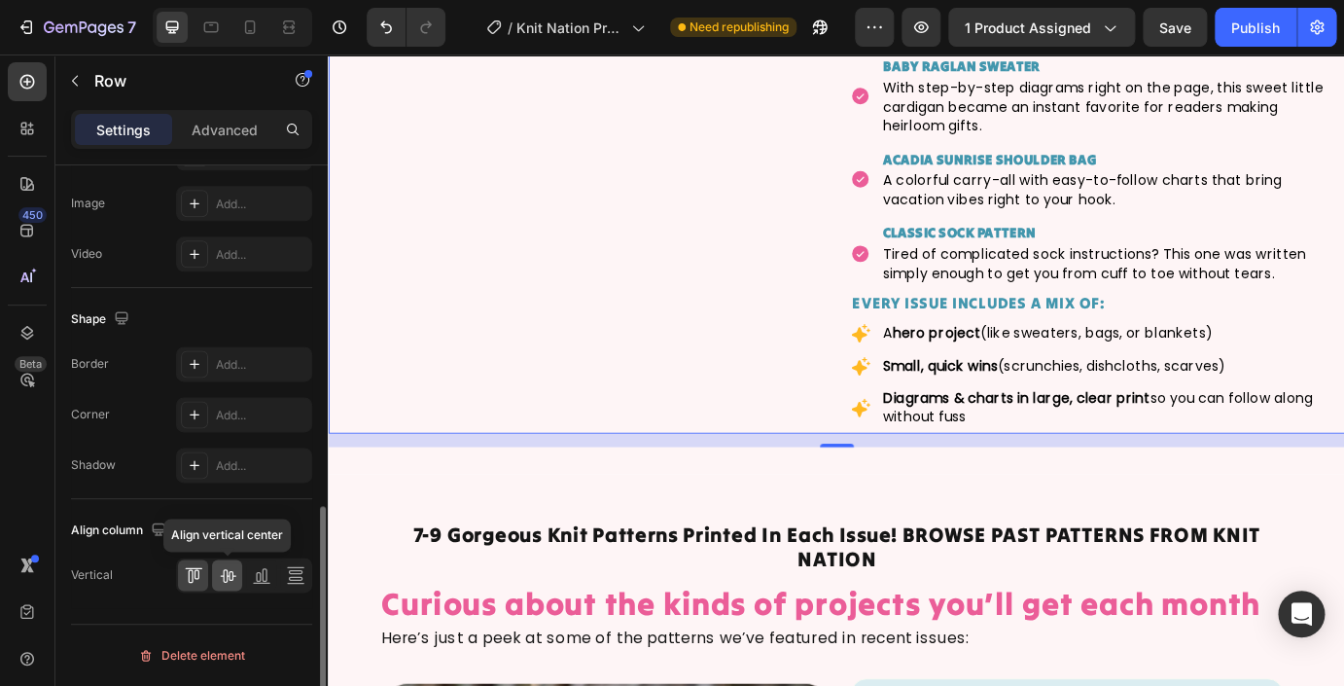
click at [232, 575] on icon at bounding box center [228, 576] width 16 height 14
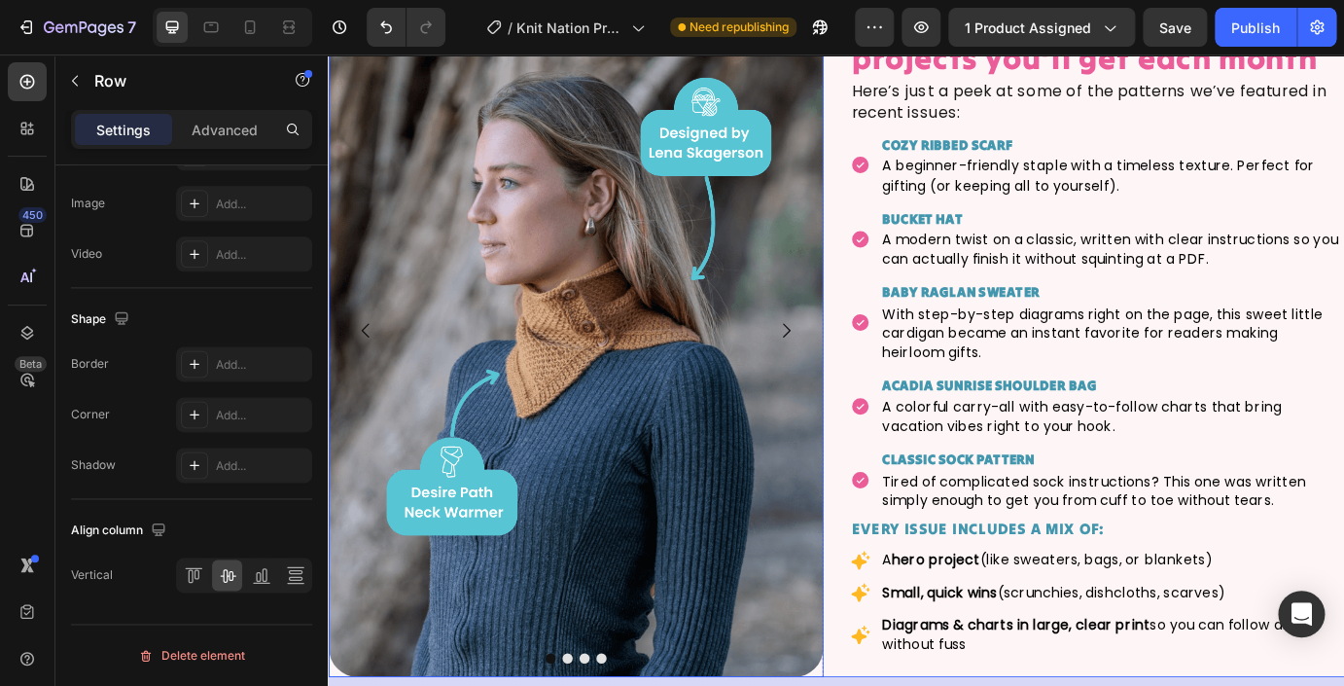
scroll to position [3889, 0]
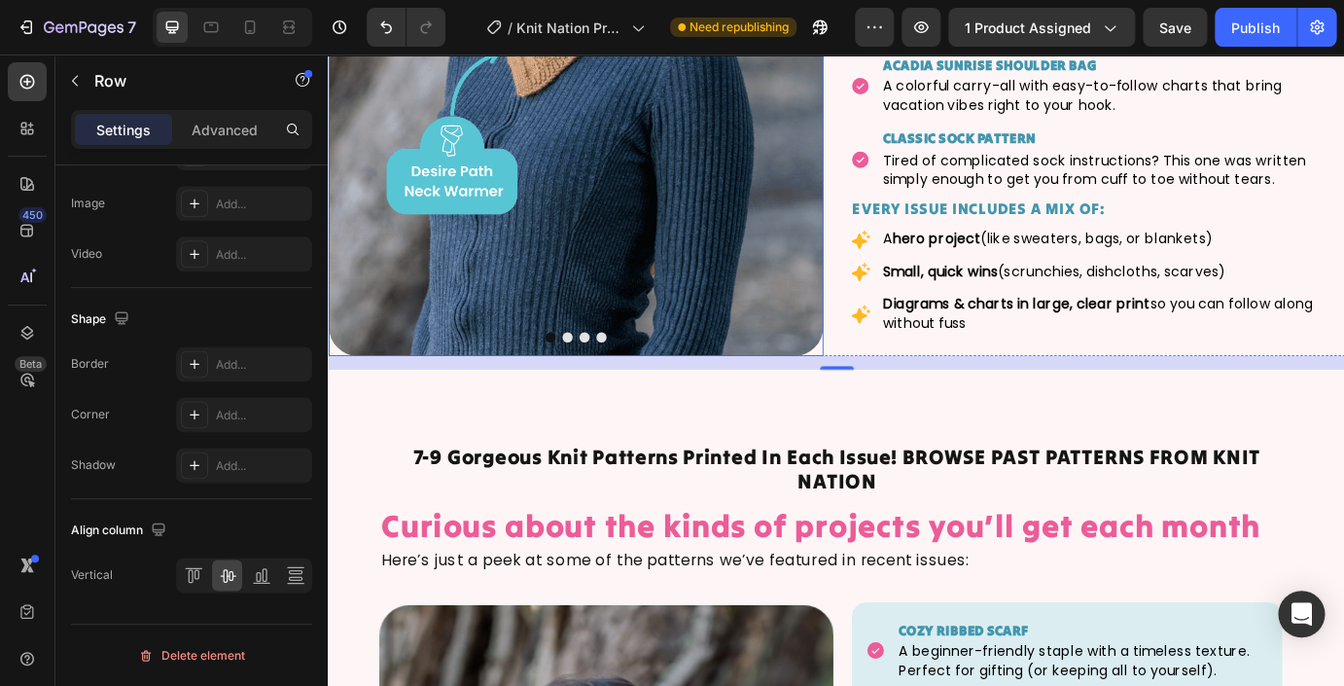
click at [600, 381] on button "Dot" at bounding box center [602, 379] width 12 height 12
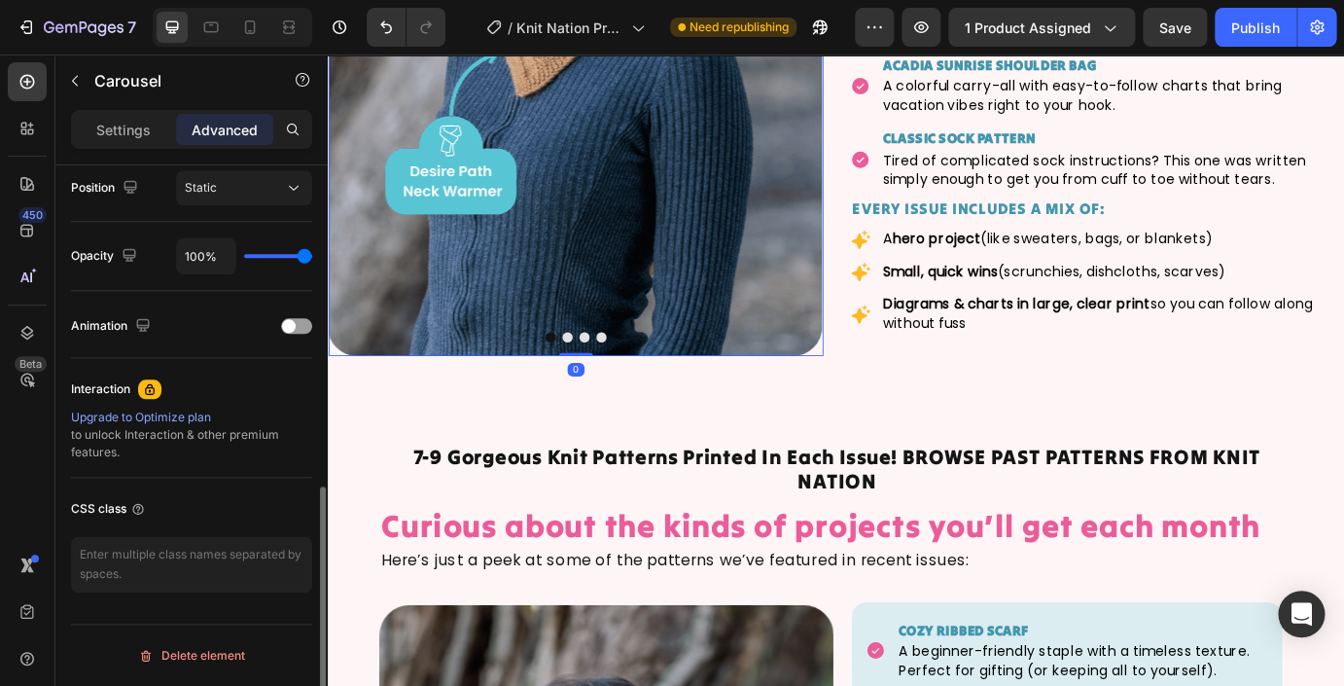
scroll to position [0, 0]
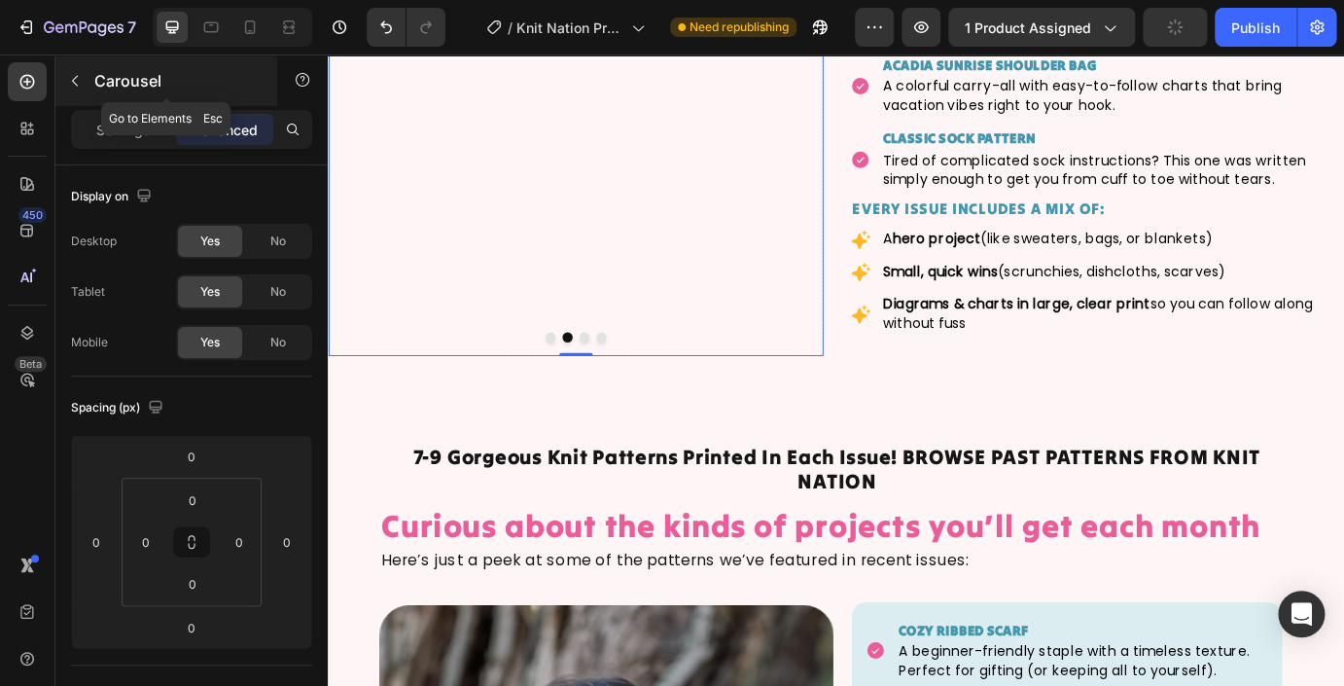
click at [82, 86] on icon "button" at bounding box center [75, 81] width 16 height 16
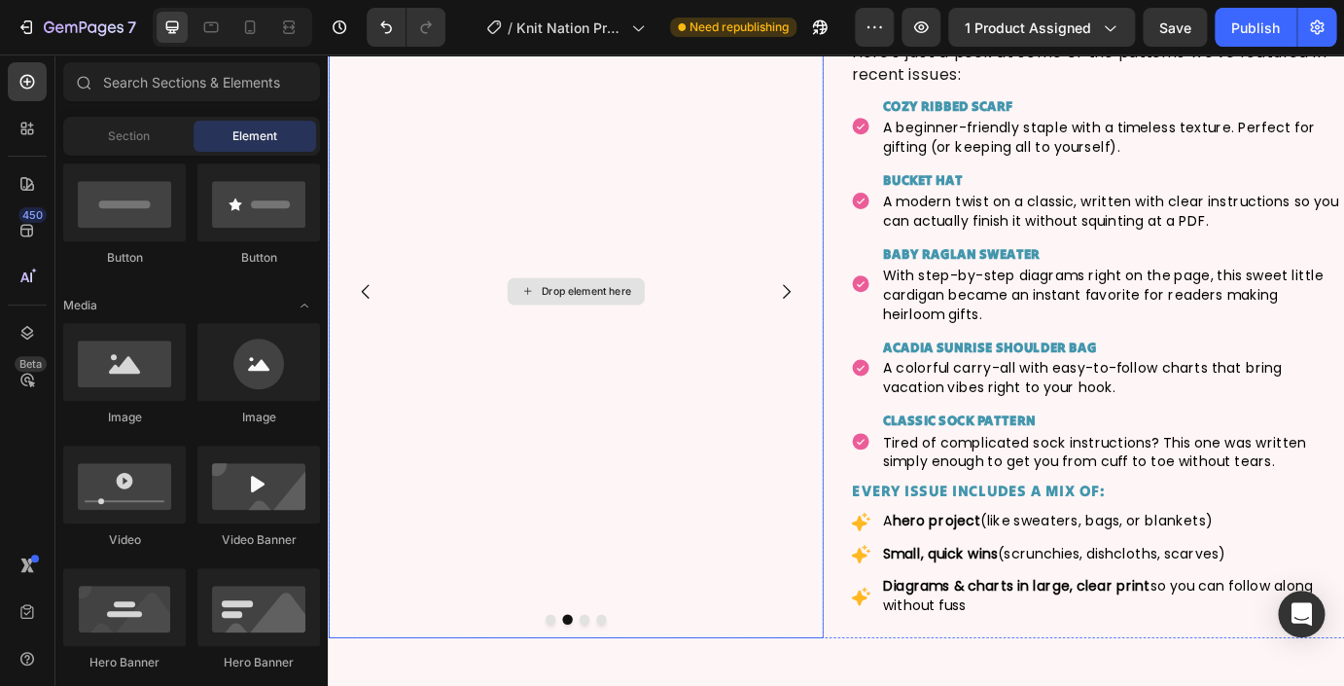
scroll to position [3525, 0]
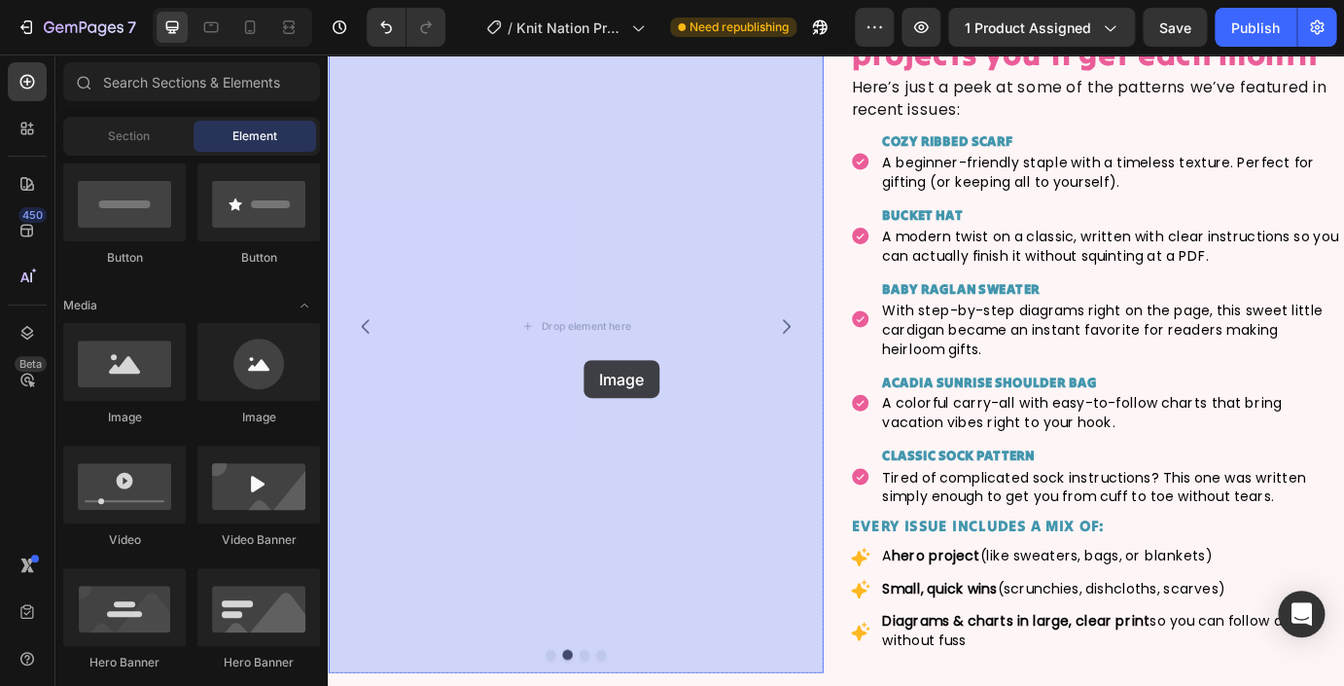
drag, startPoint x: 446, startPoint y: 417, endPoint x: 583, endPoint y: 354, distance: 150.1
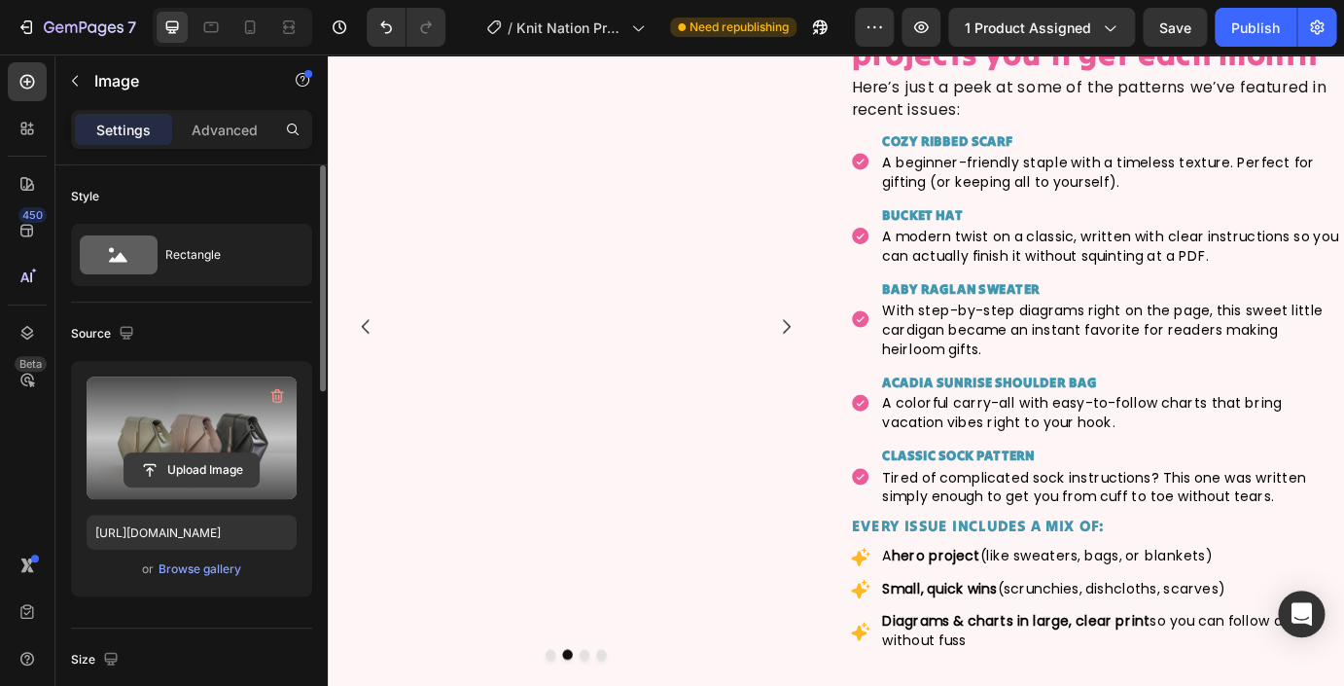
click at [192, 466] on input "file" at bounding box center [191, 469] width 134 height 33
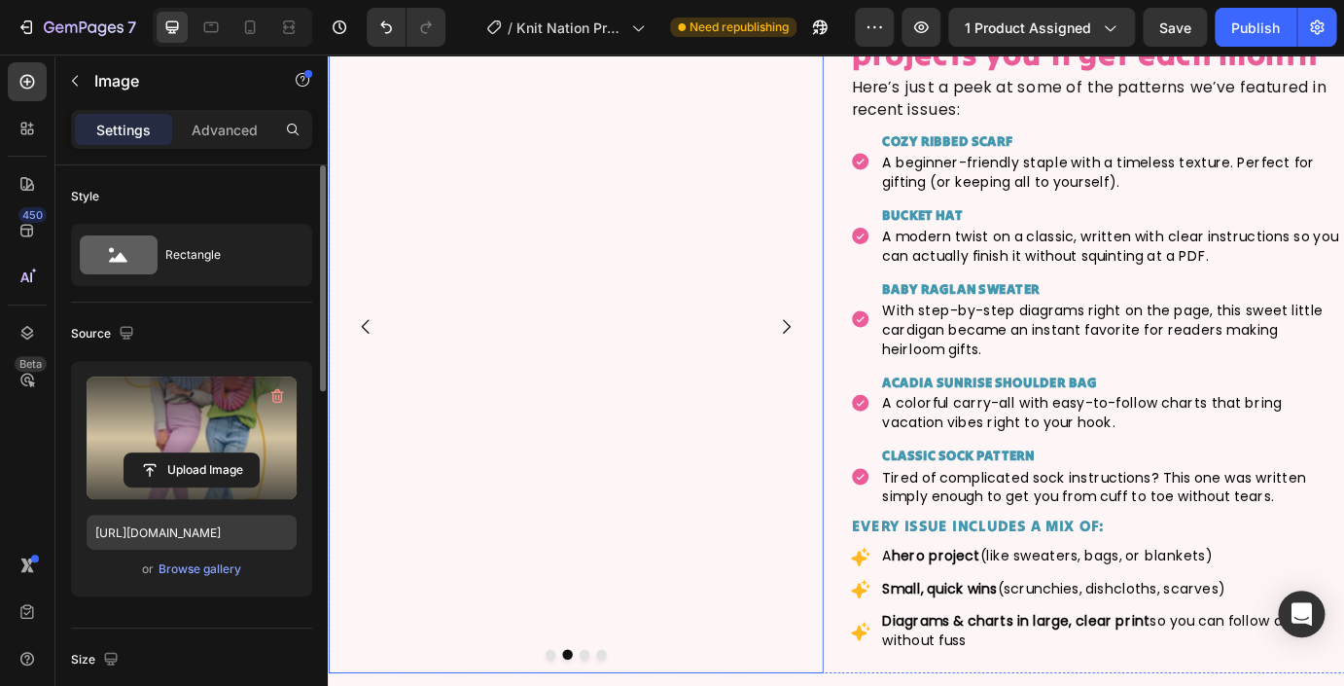
type input "https://cdn.shopify.com/s/files/1/0724/0201/0420/files/gempages_469073928304723…"
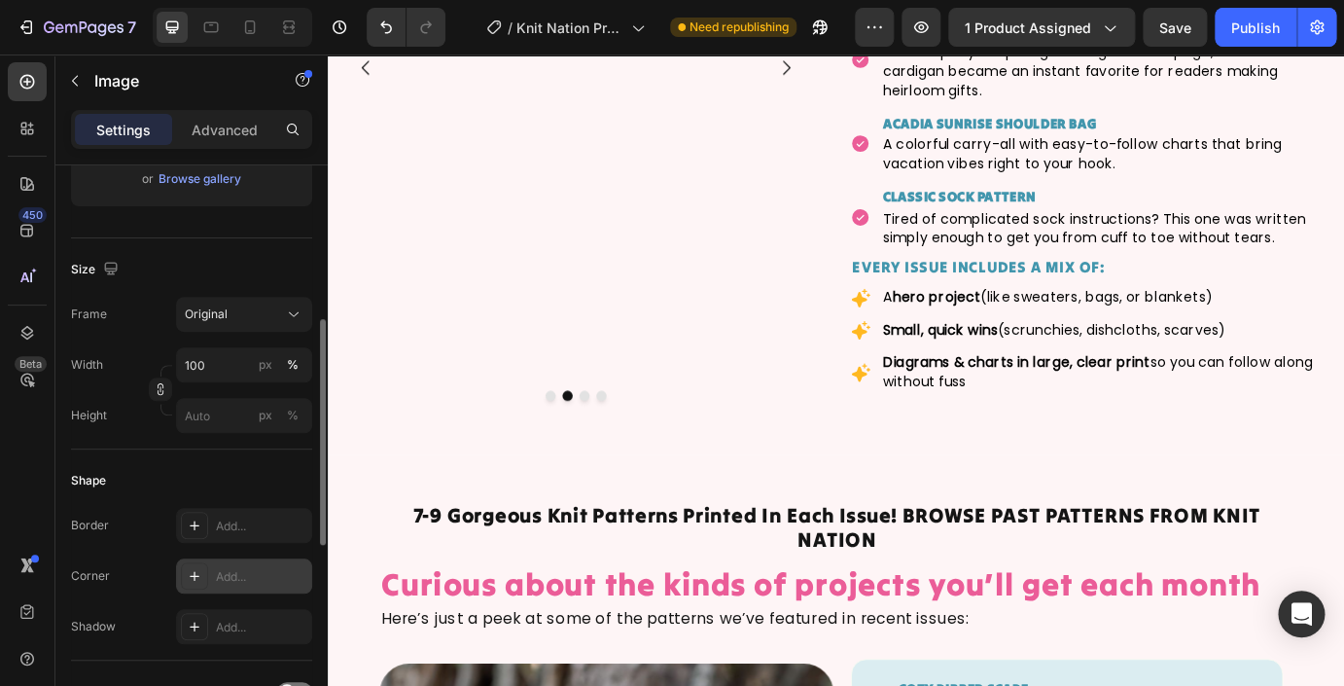
scroll to position [426, 0]
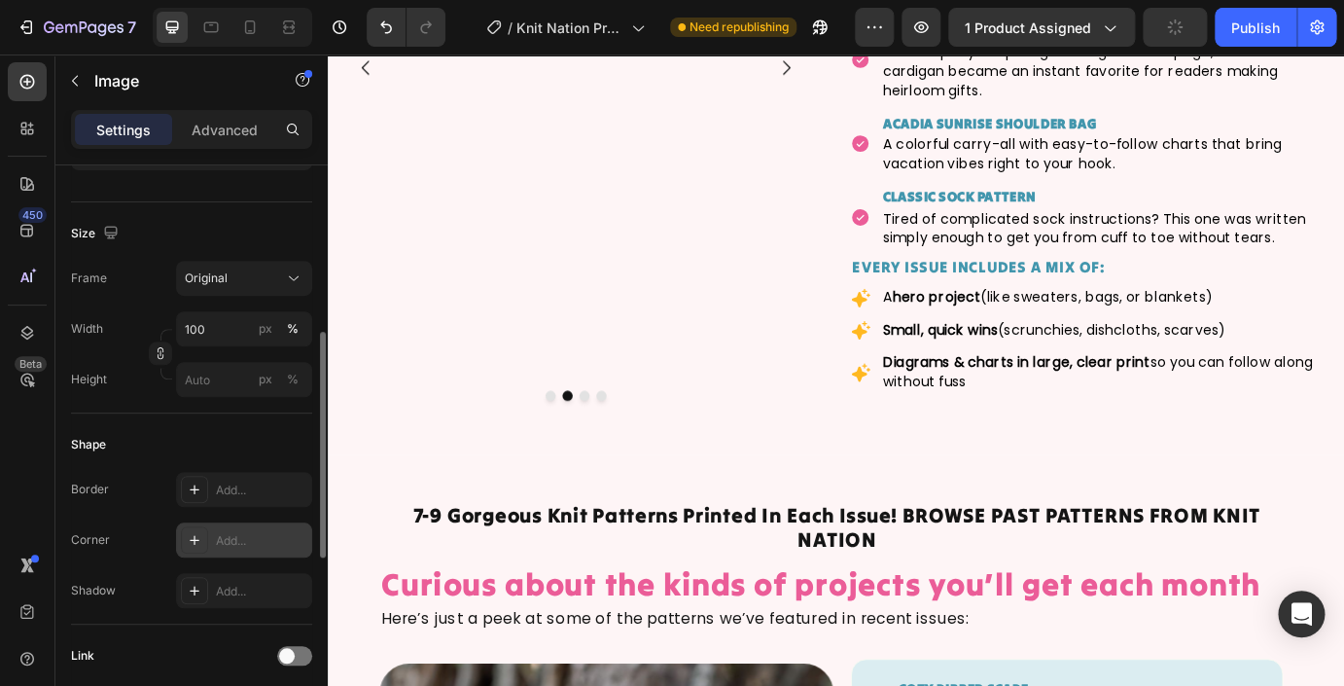
click at [236, 537] on div "Add..." at bounding box center [261, 541] width 91 height 18
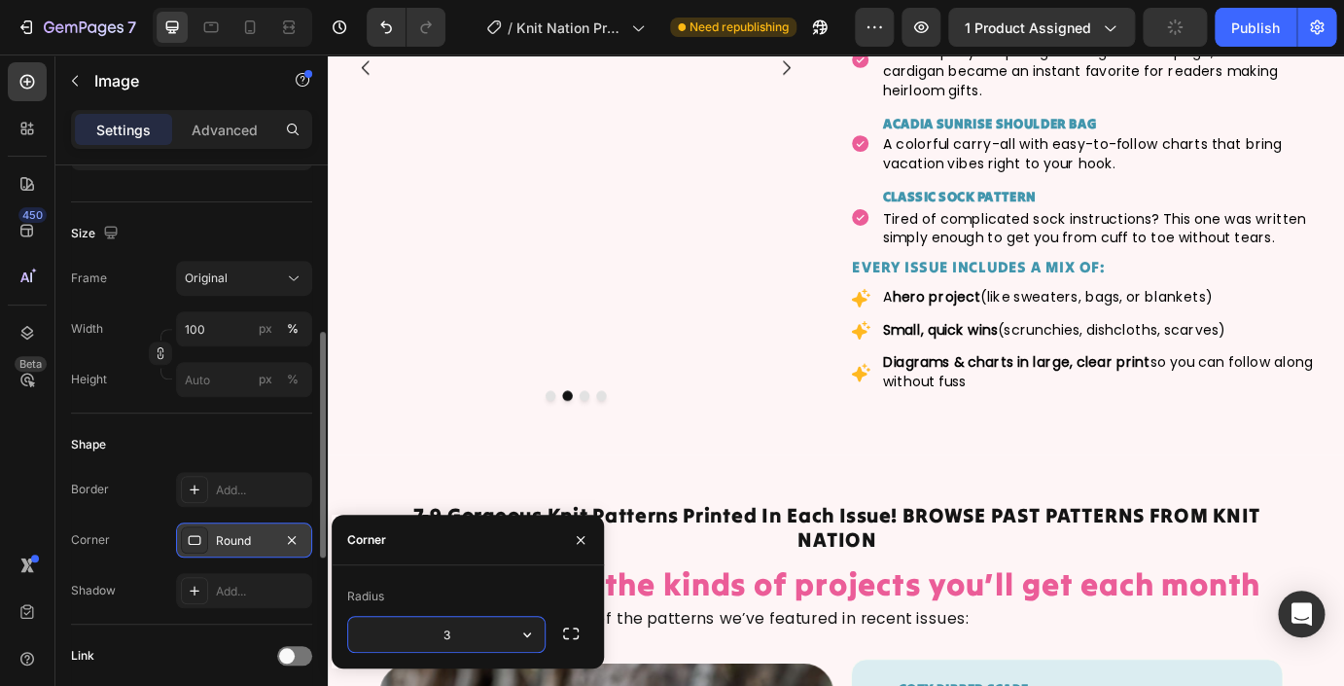
type input "35"
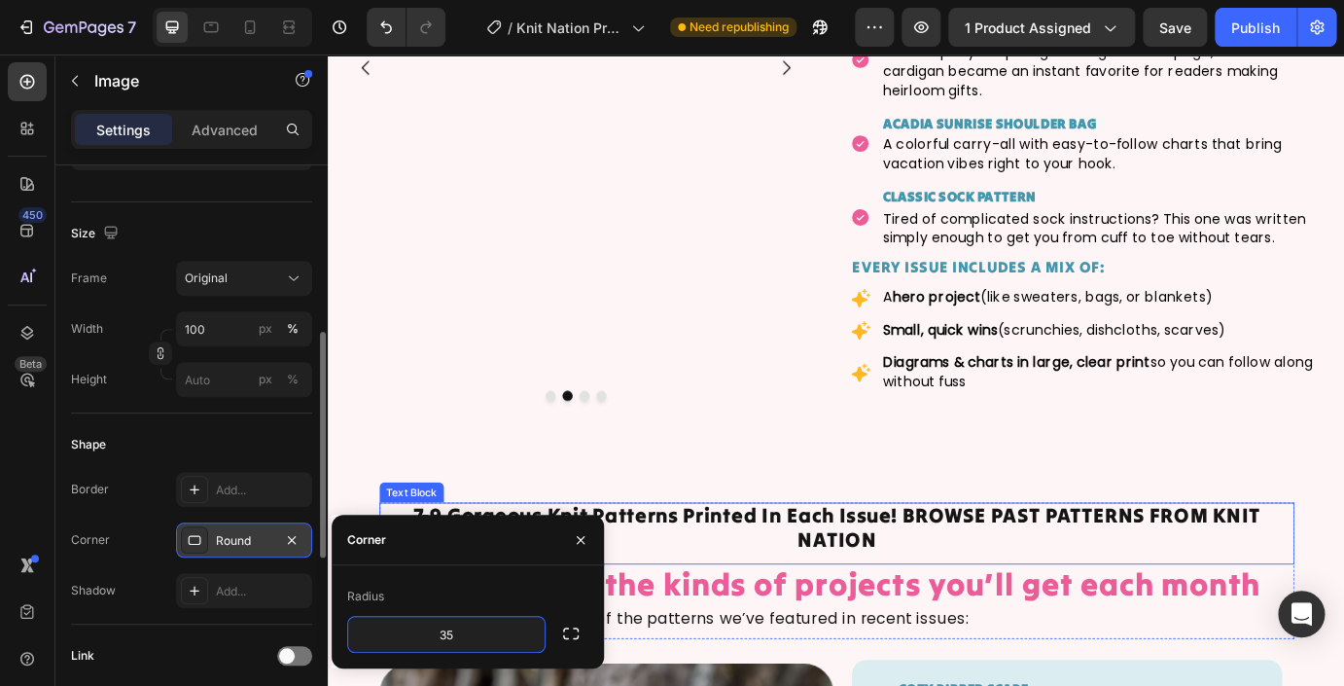
click at [673, 619] on p "7-9 Gorgeous Knit Patterns Printed In Each Issue! BROWSE PAST PATTERNS FROM KNI…" at bounding box center [911, 598] width 1047 height 56
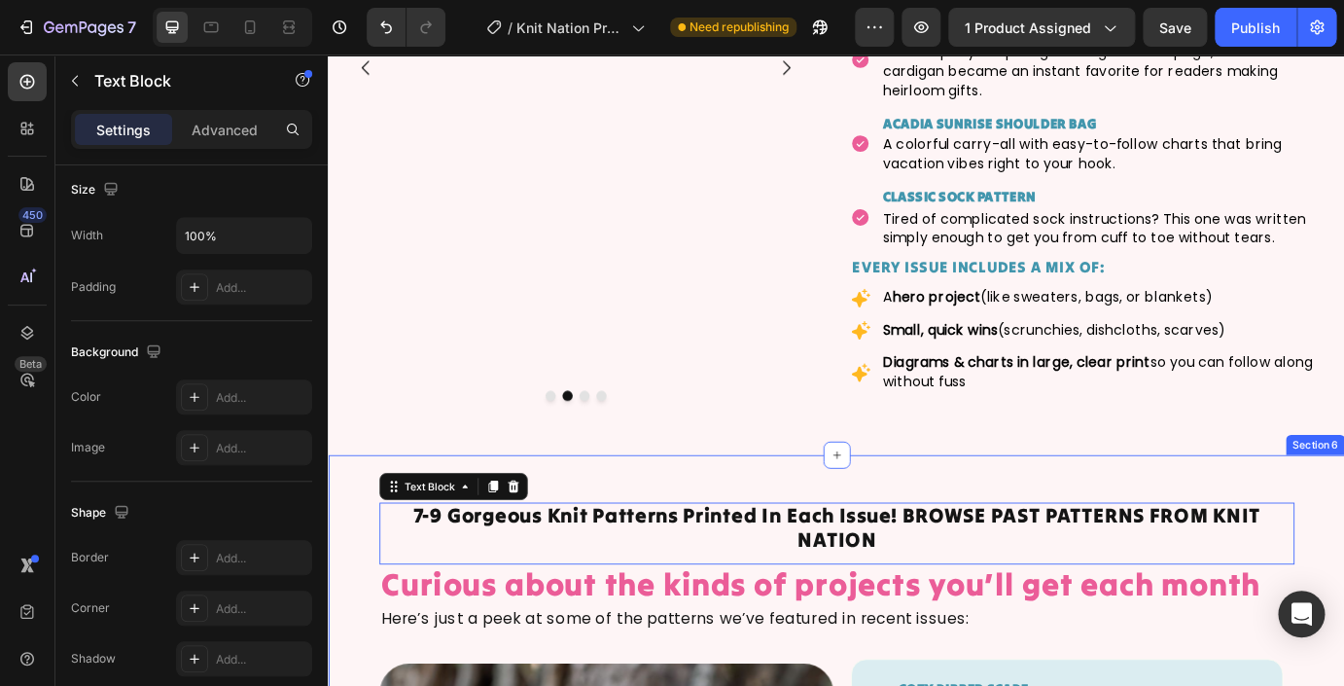
scroll to position [0, 0]
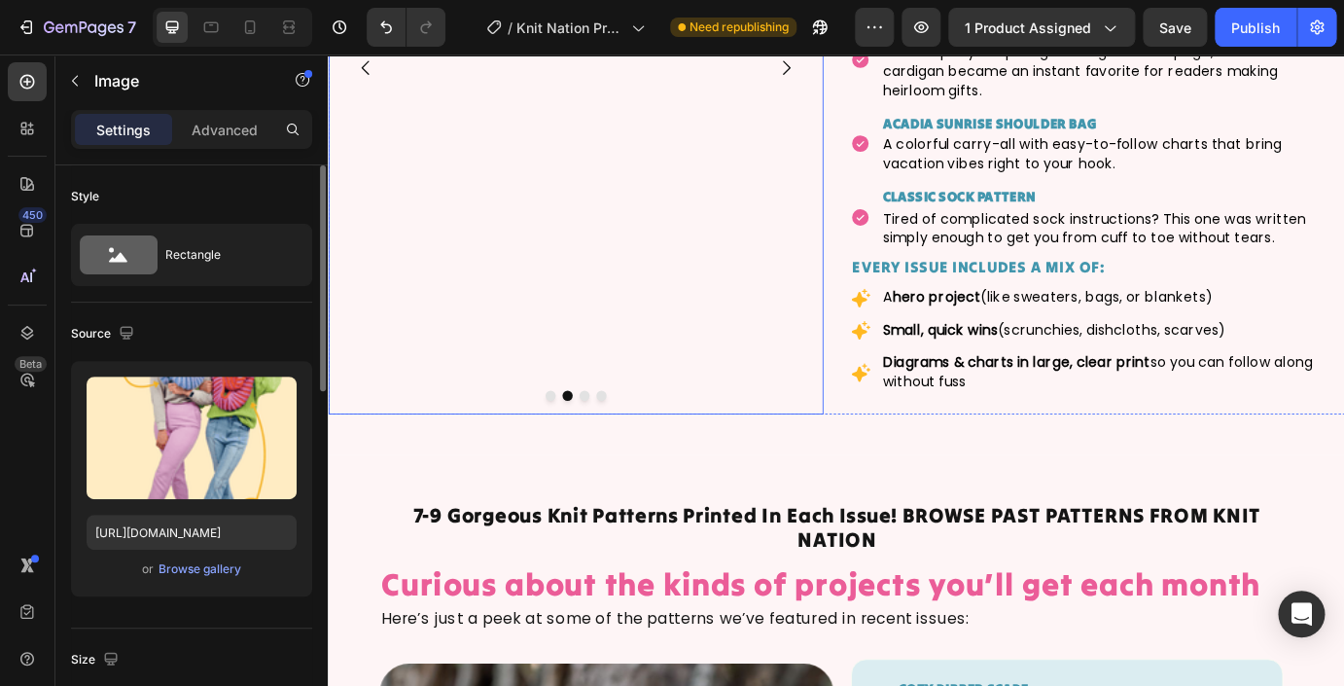
click at [622, 445] on button "Dot" at bounding box center [622, 446] width 12 height 12
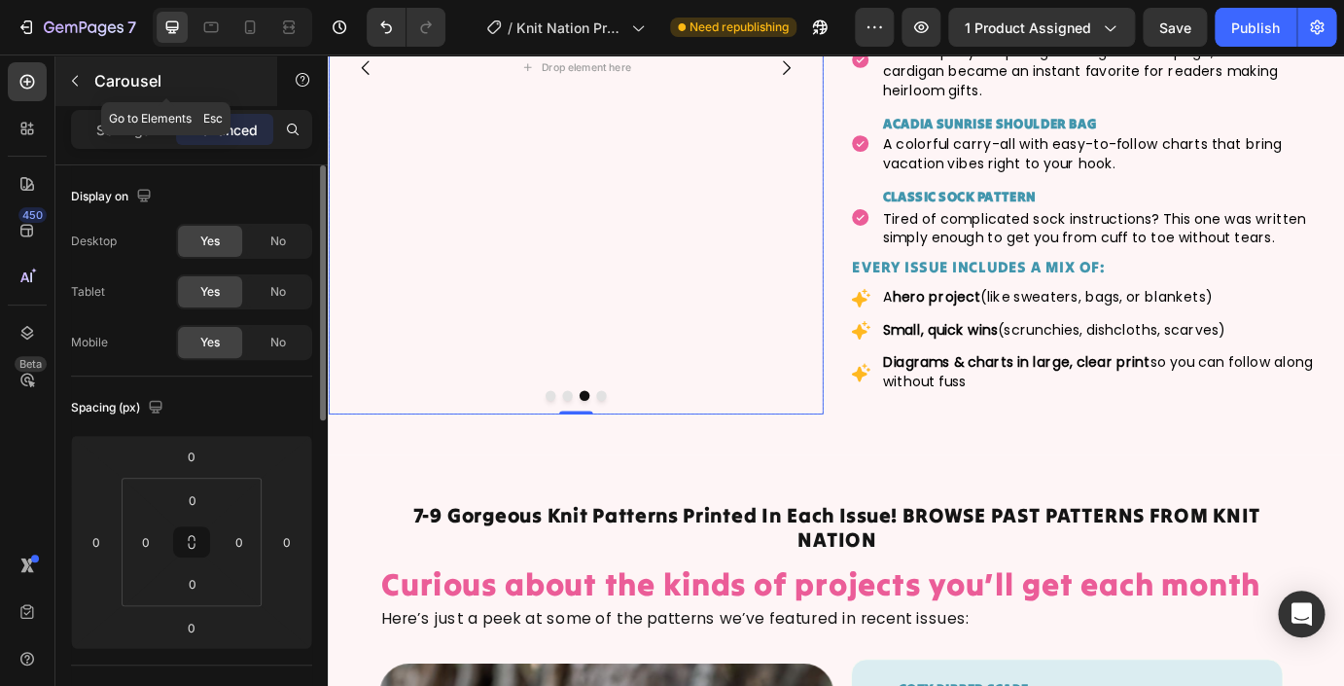
click at [79, 80] on icon "button" at bounding box center [75, 81] width 16 height 16
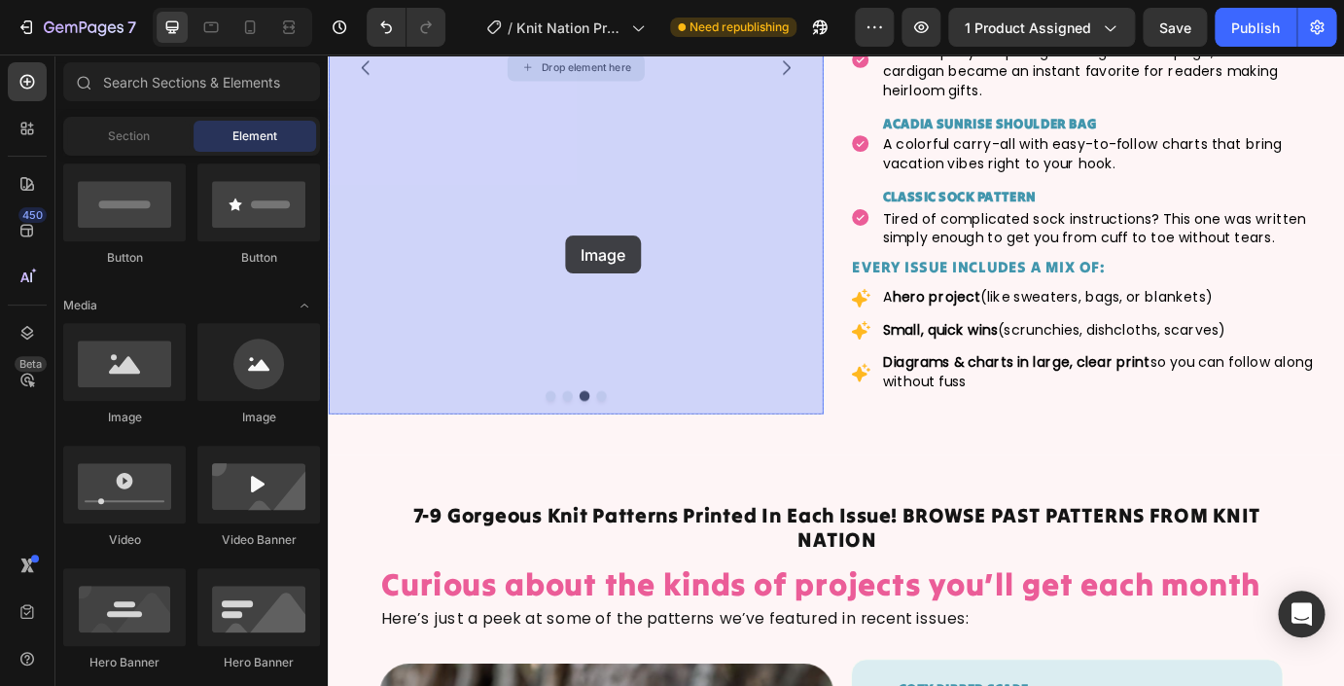
drag, startPoint x: 450, startPoint y: 433, endPoint x: 569, endPoint y: 233, distance: 232.0
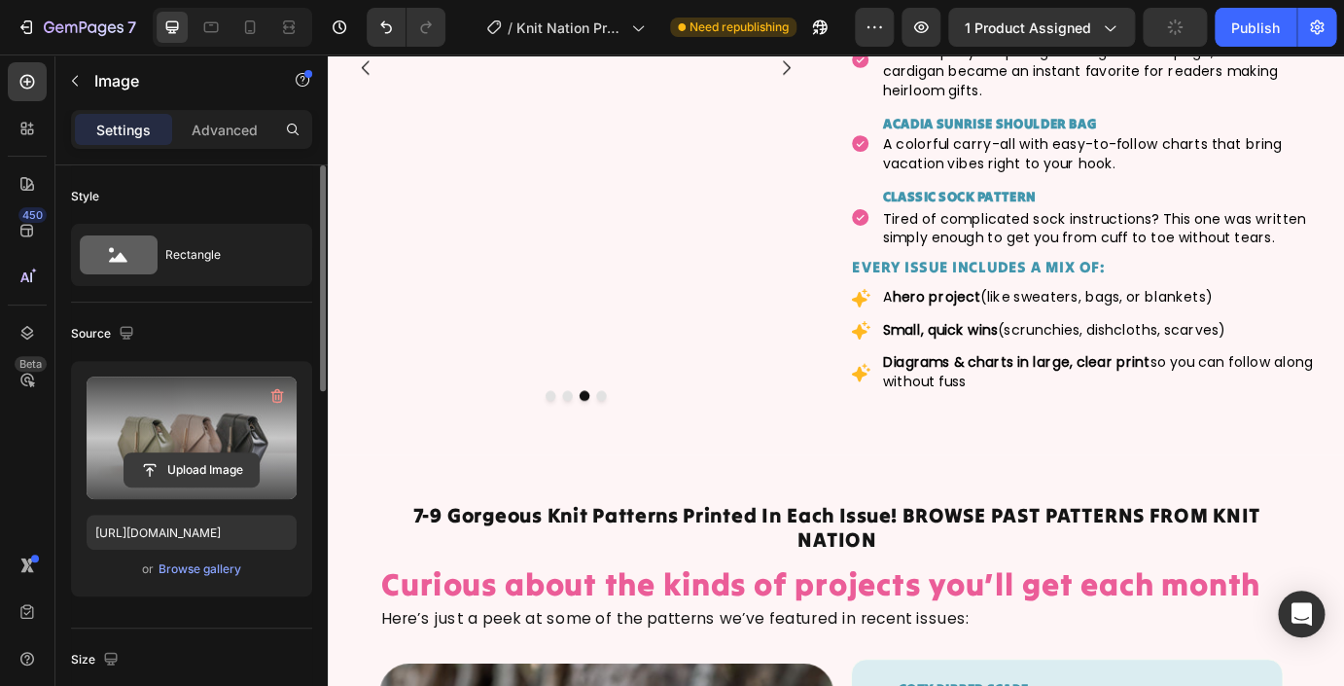
click at [191, 465] on input "file" at bounding box center [191, 469] width 134 height 33
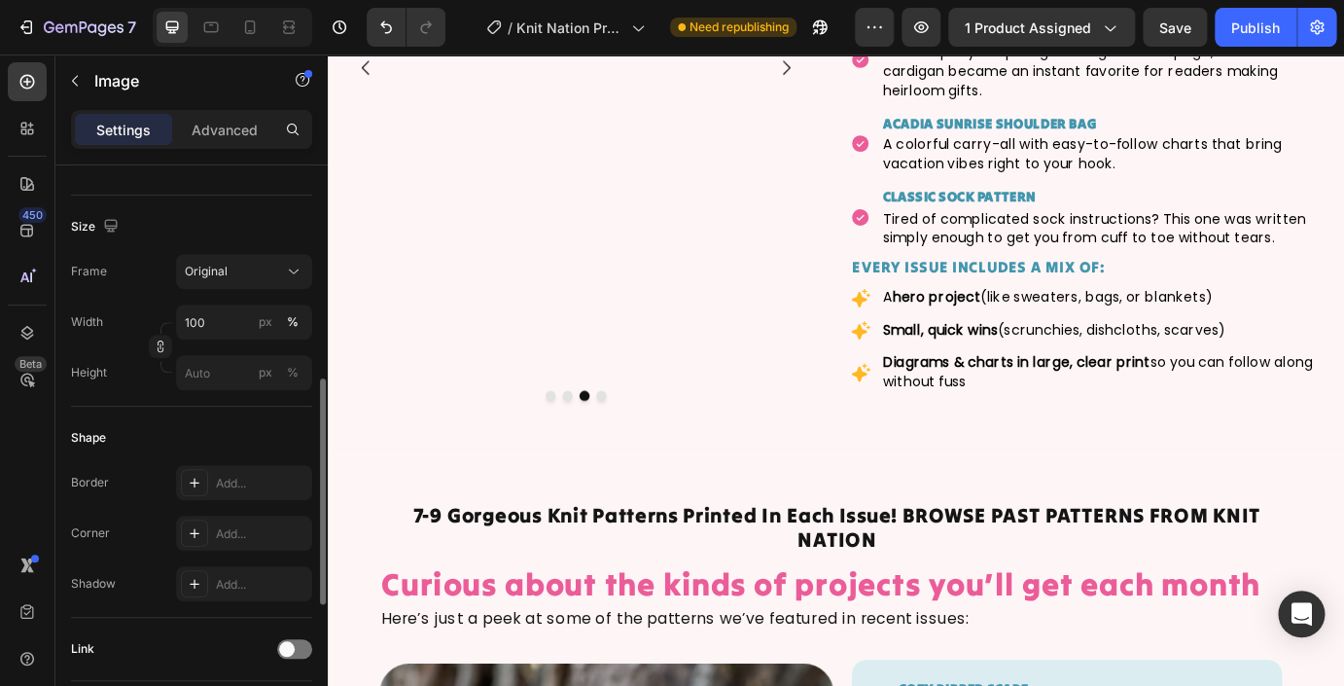
scroll to position [472, 0]
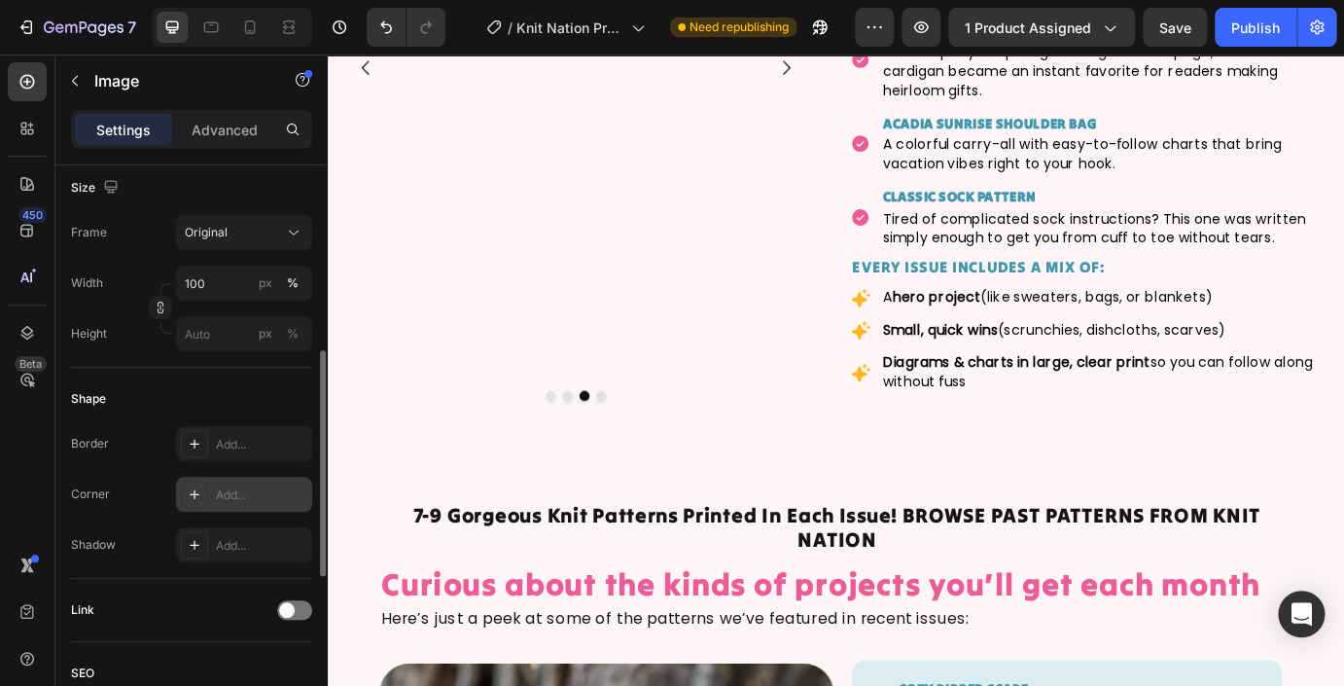
type input "https://cdn.shopify.com/s/files/1/0724/0201/0420/files/gempages_469073928304723…"
click at [263, 497] on div "Add..." at bounding box center [261, 495] width 91 height 18
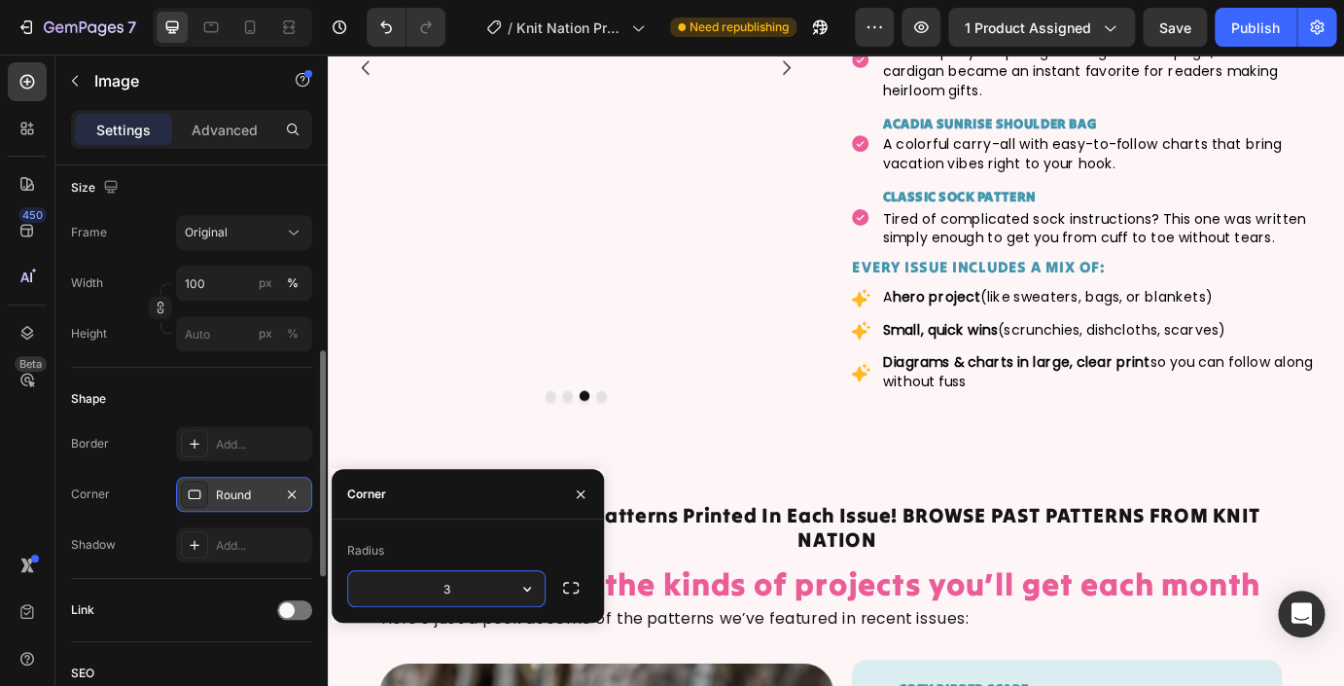
type input "35"
click at [228, 393] on div "Shape" at bounding box center [191, 398] width 241 height 31
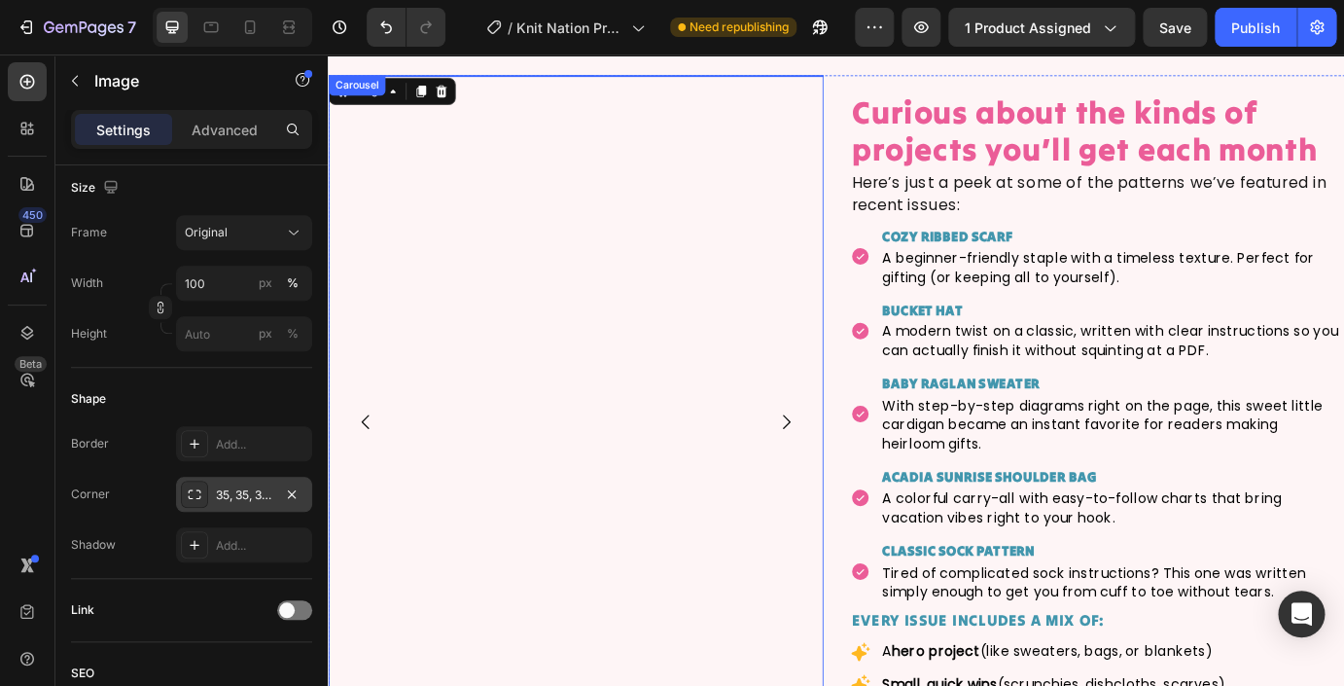
scroll to position [3415, 0]
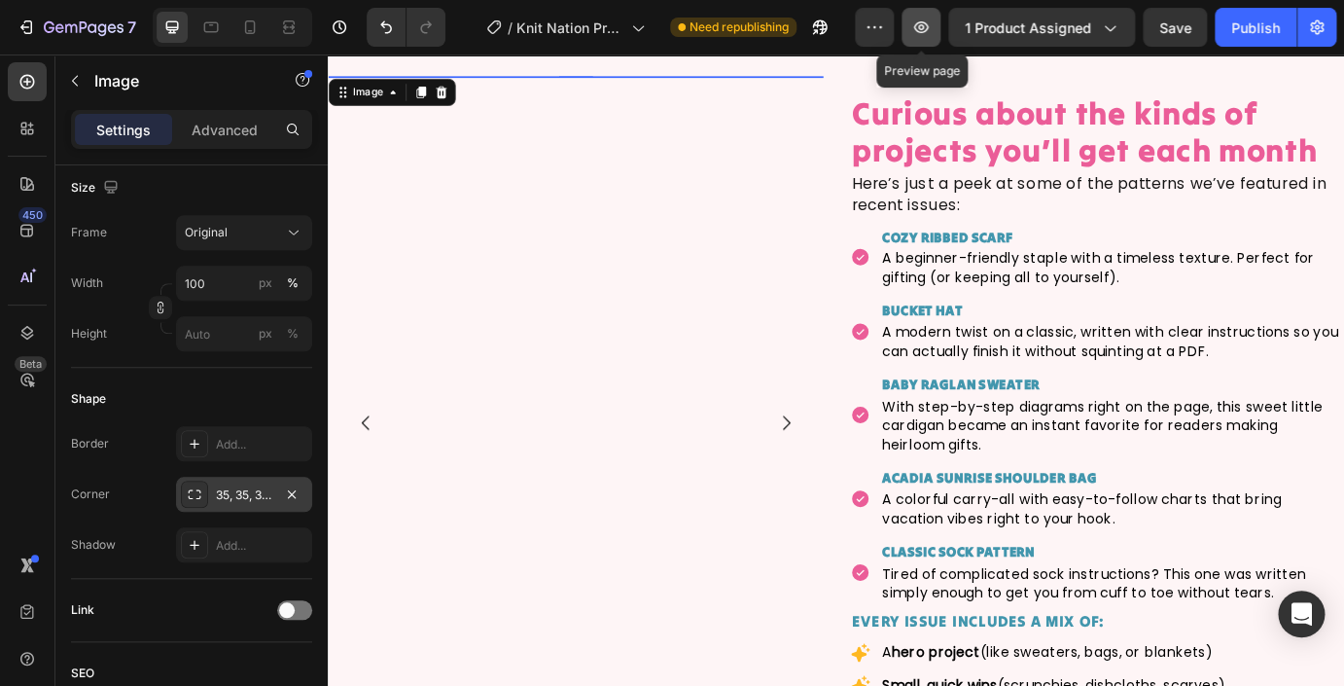
click at [926, 28] on icon "button" at bounding box center [920, 27] width 19 height 19
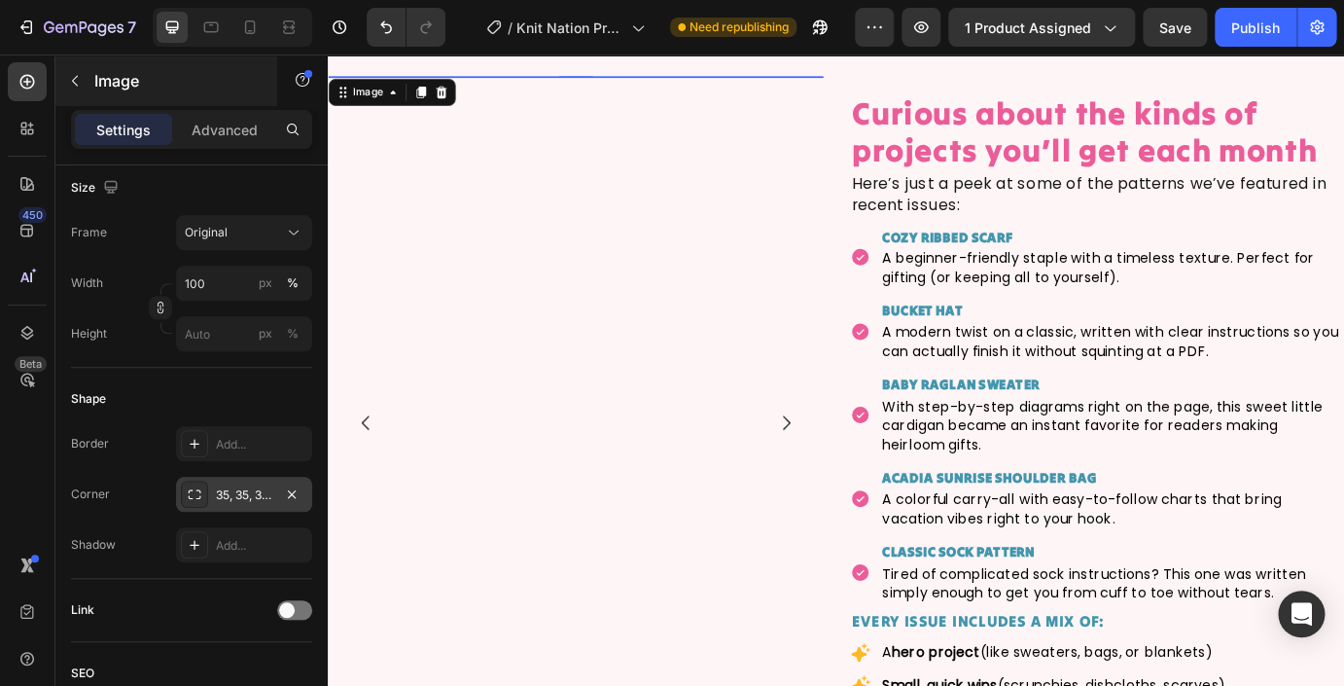
scroll to position [3765, 0]
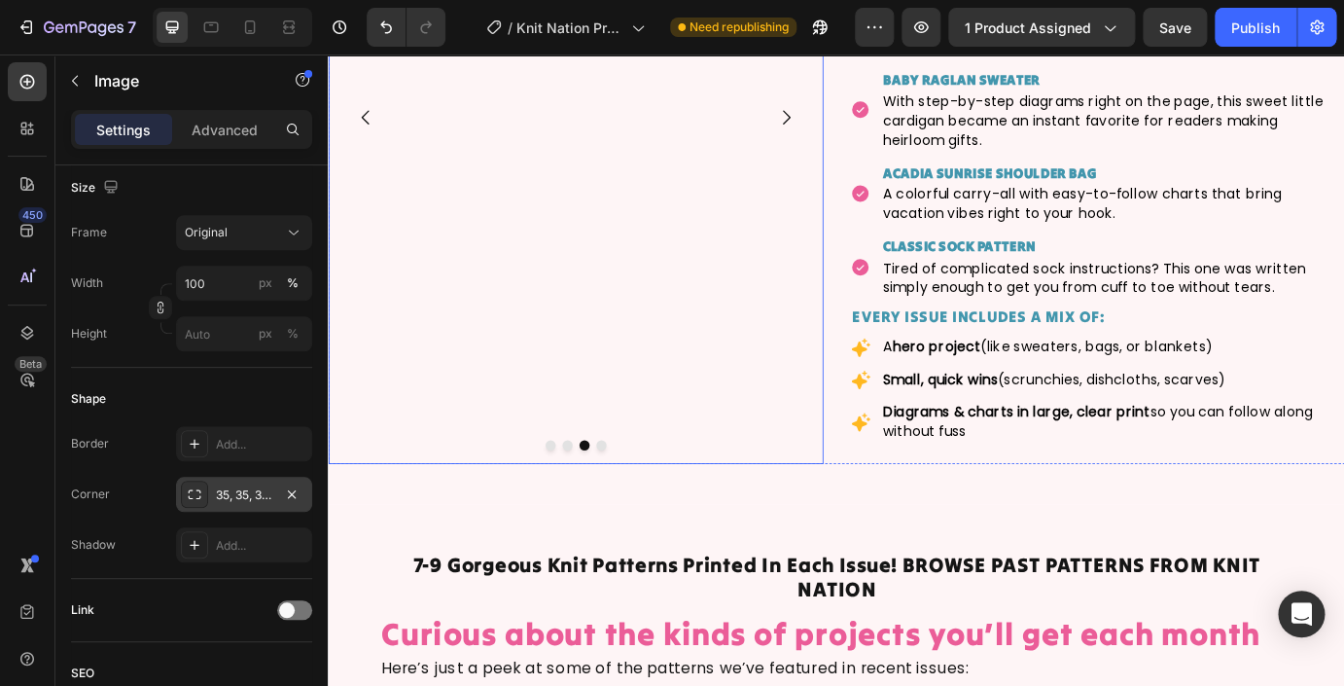
click at [641, 503] on button "Dot" at bounding box center [641, 503] width 12 height 12
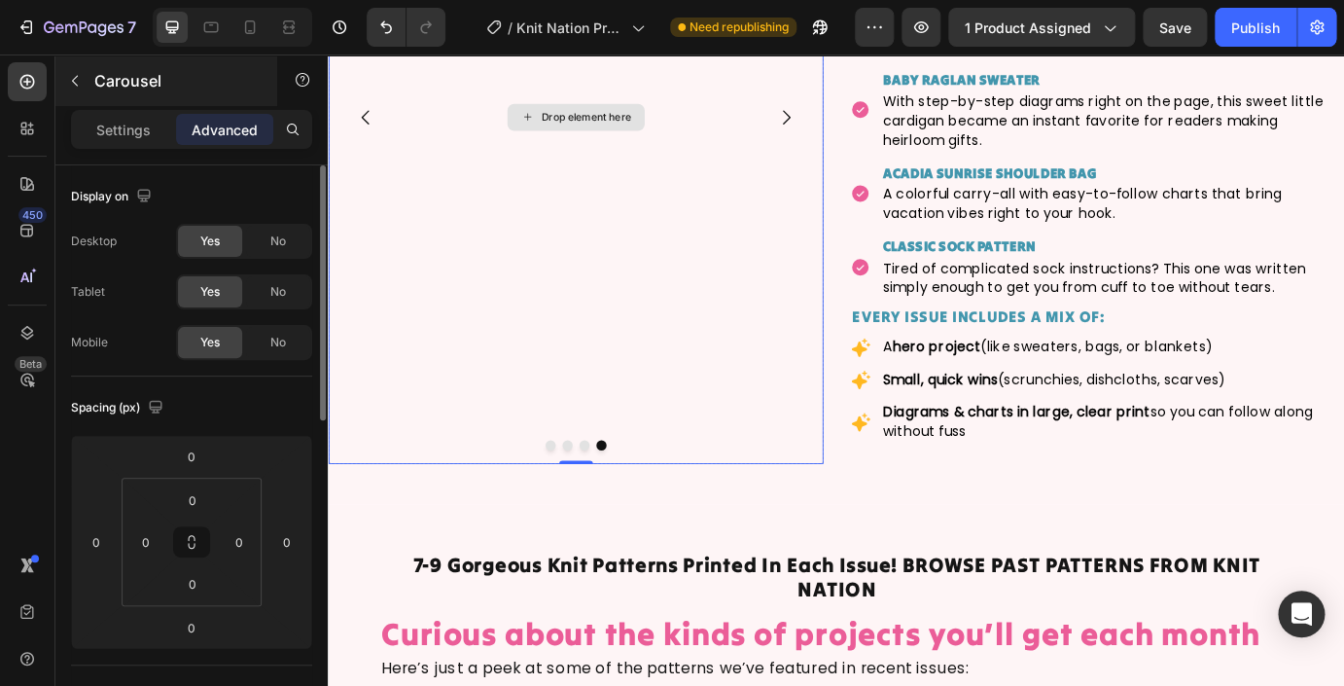
scroll to position [3551, 0]
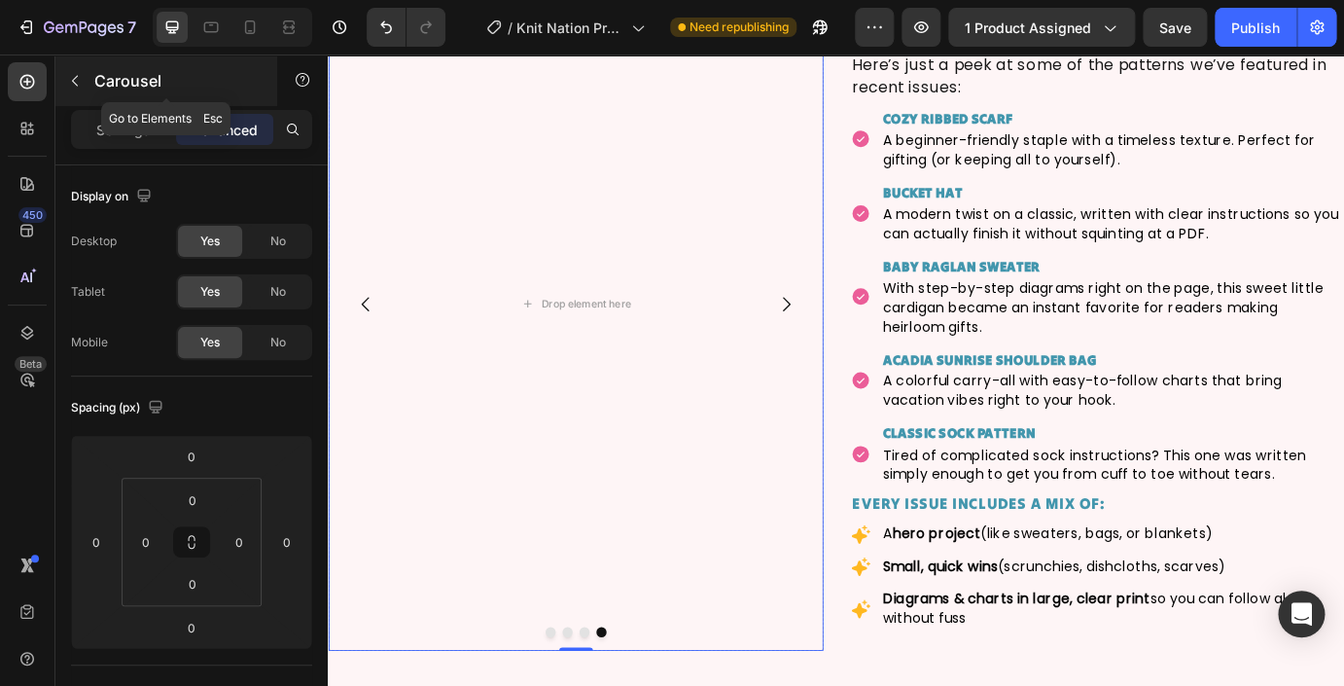
click at [75, 79] on icon "button" at bounding box center [75, 81] width 6 height 11
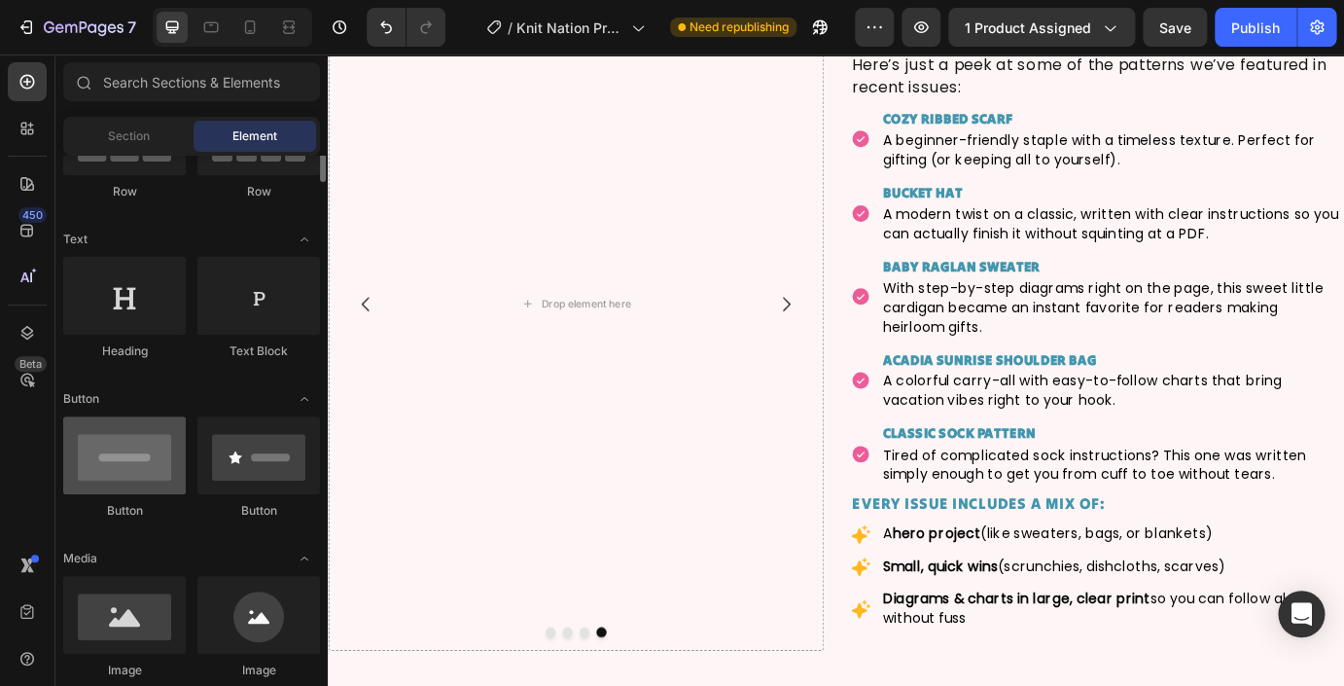
scroll to position [268, 0]
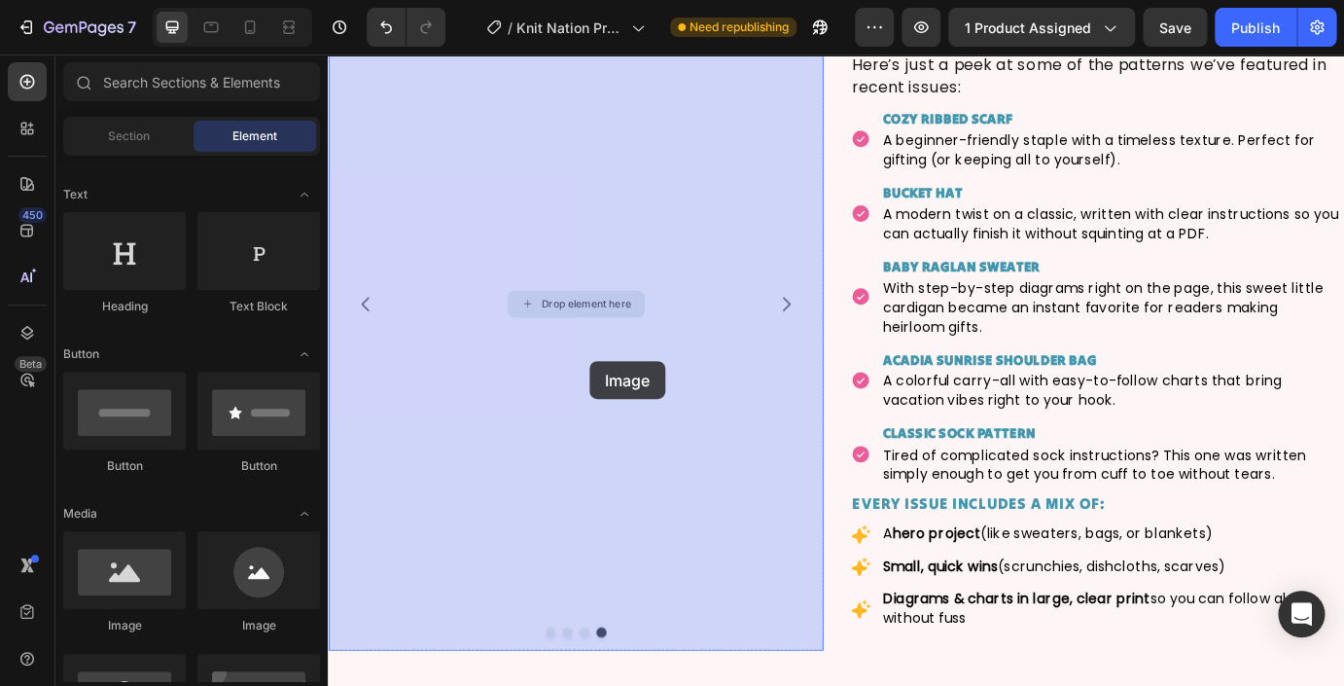
drag, startPoint x: 455, startPoint y: 643, endPoint x: 590, endPoint y: 361, distance: 312.8
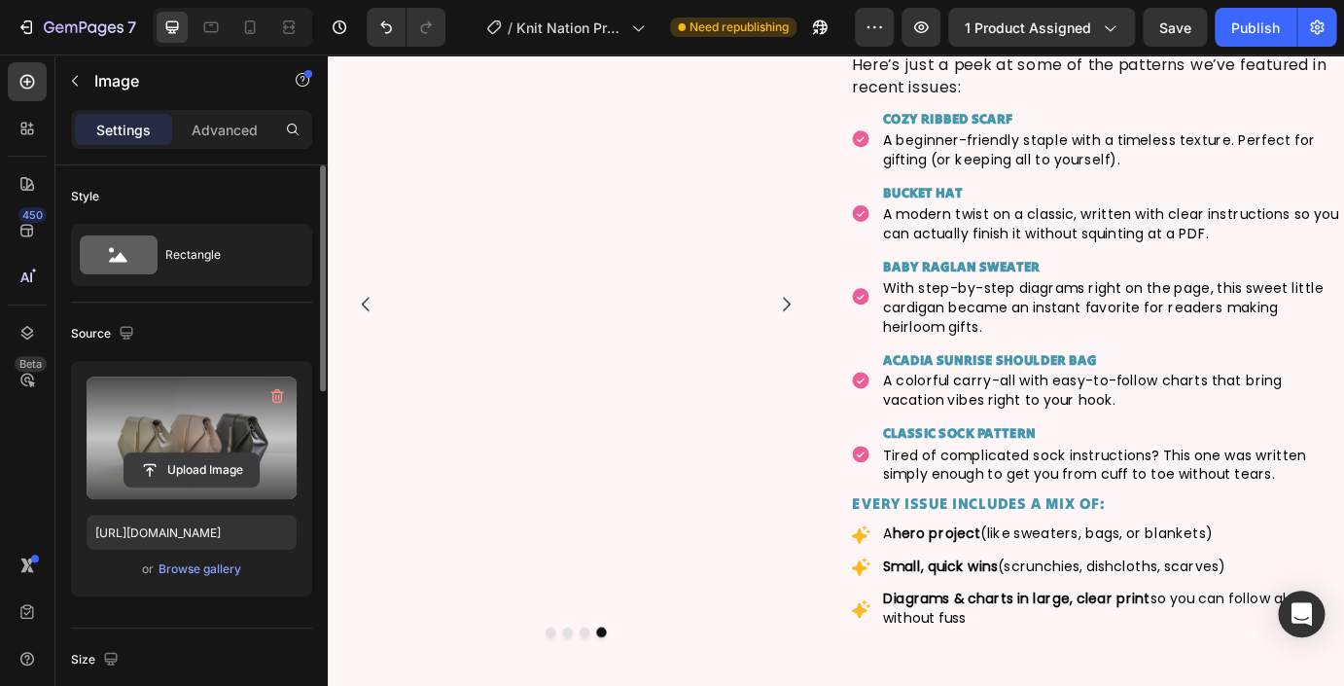
click at [203, 462] on input "file" at bounding box center [191, 469] width 134 height 33
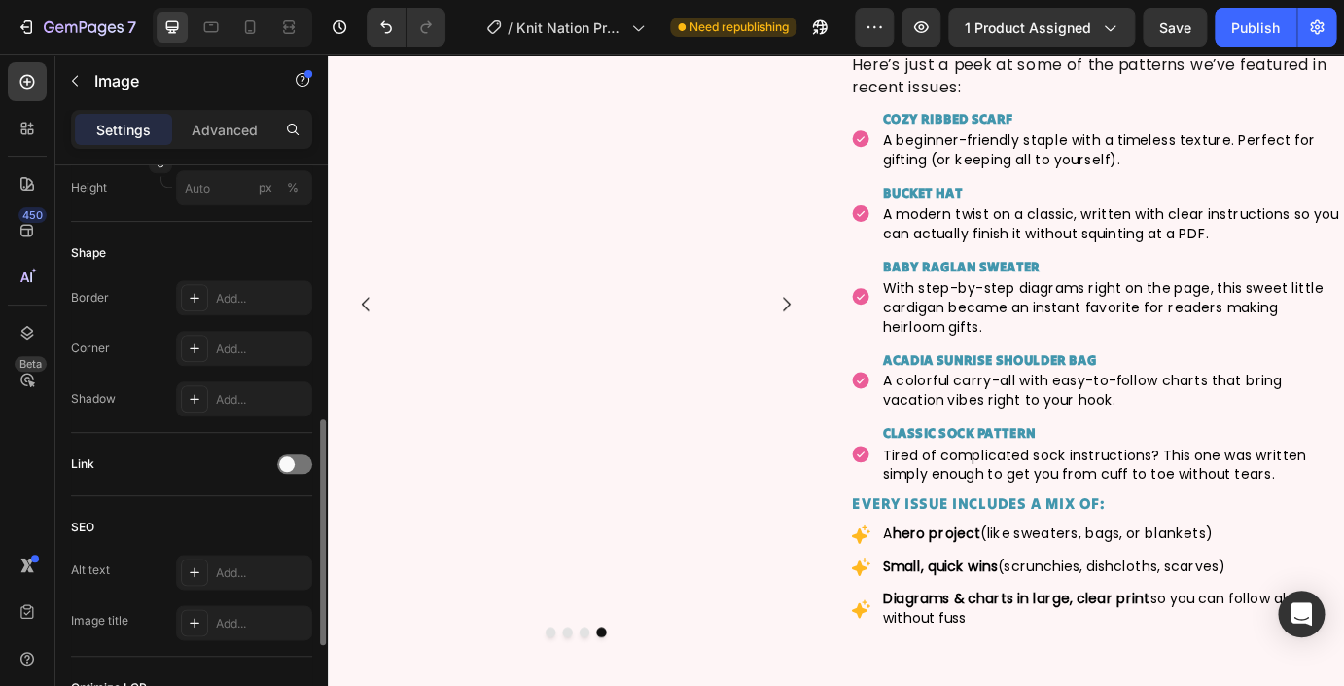
scroll to position [626, 0]
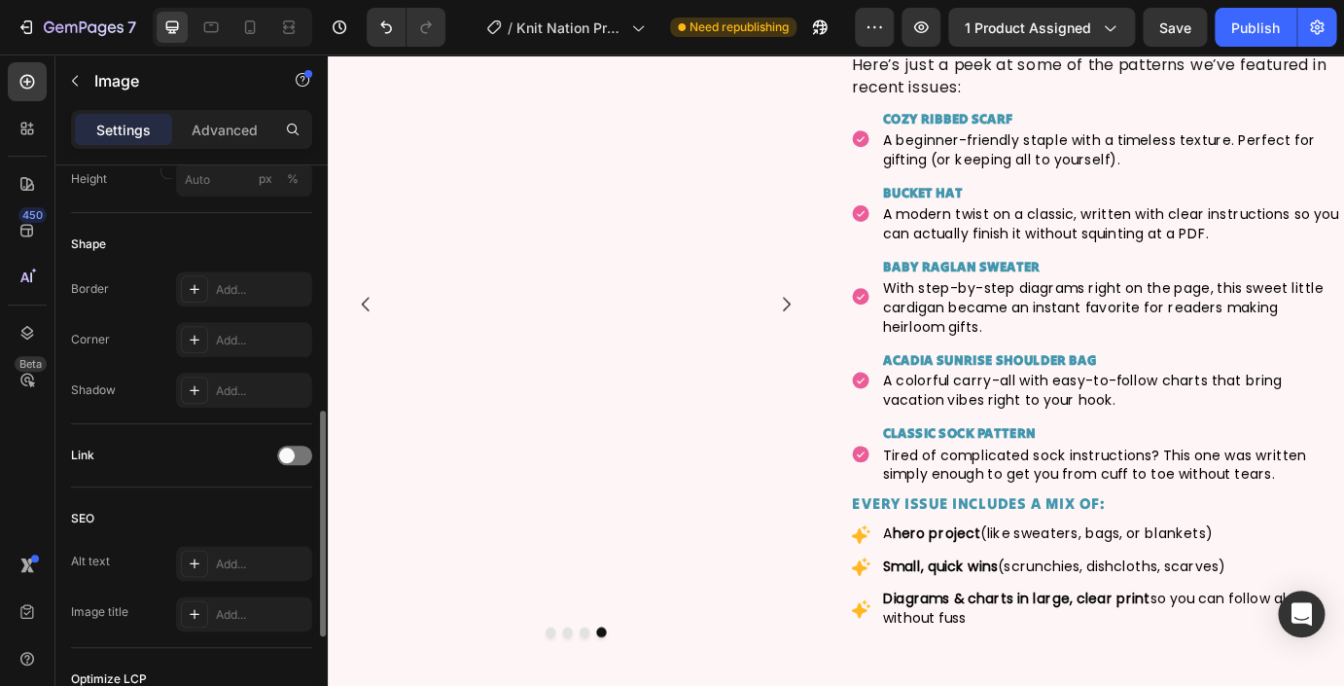
type input "https://cdn.shopify.com/s/files/1/0724/0201/0420/files/gempages_469073928304723…"
click at [220, 339] on div "Add..." at bounding box center [261, 341] width 91 height 18
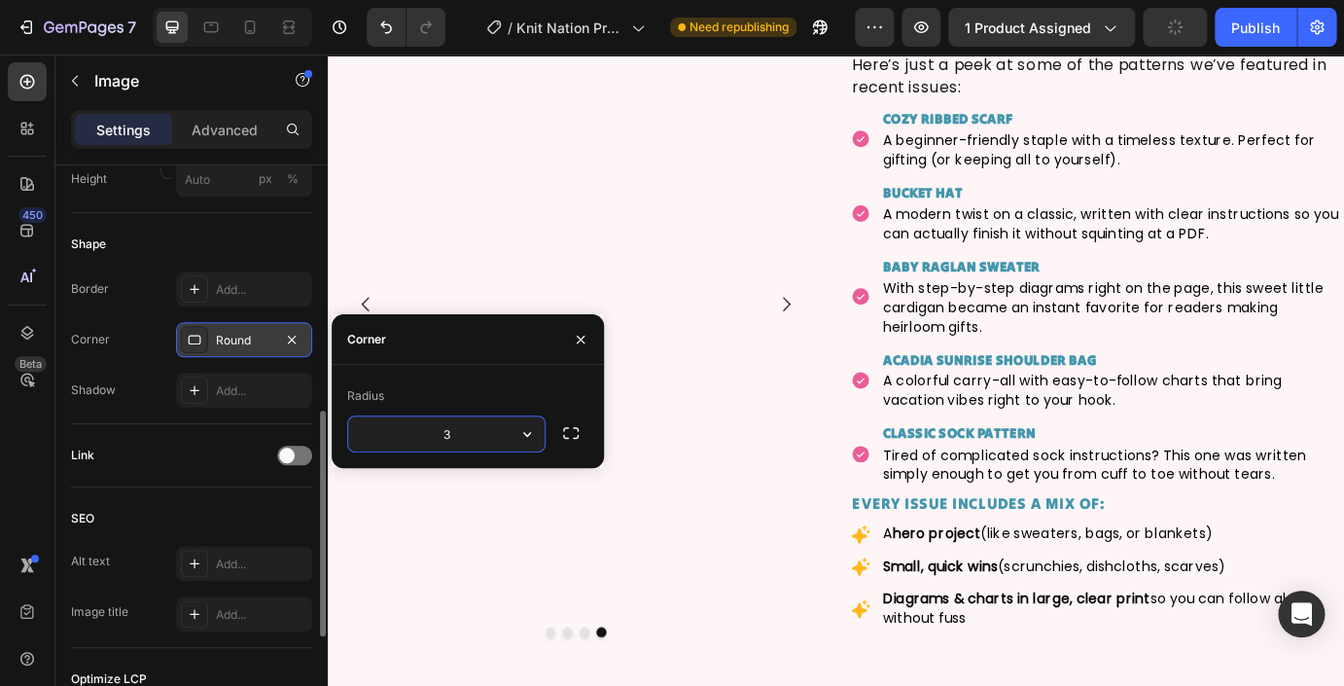
type input "35"
click at [296, 253] on div "Shape" at bounding box center [191, 244] width 241 height 31
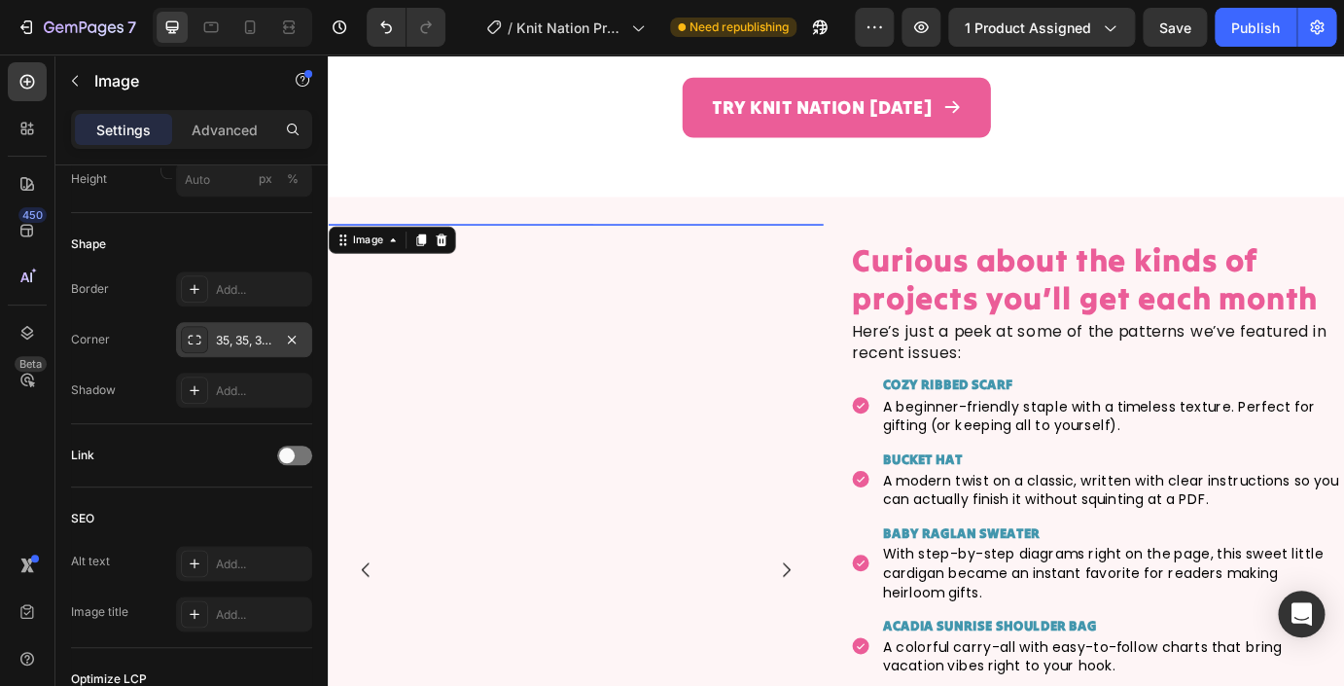
scroll to position [3326, 0]
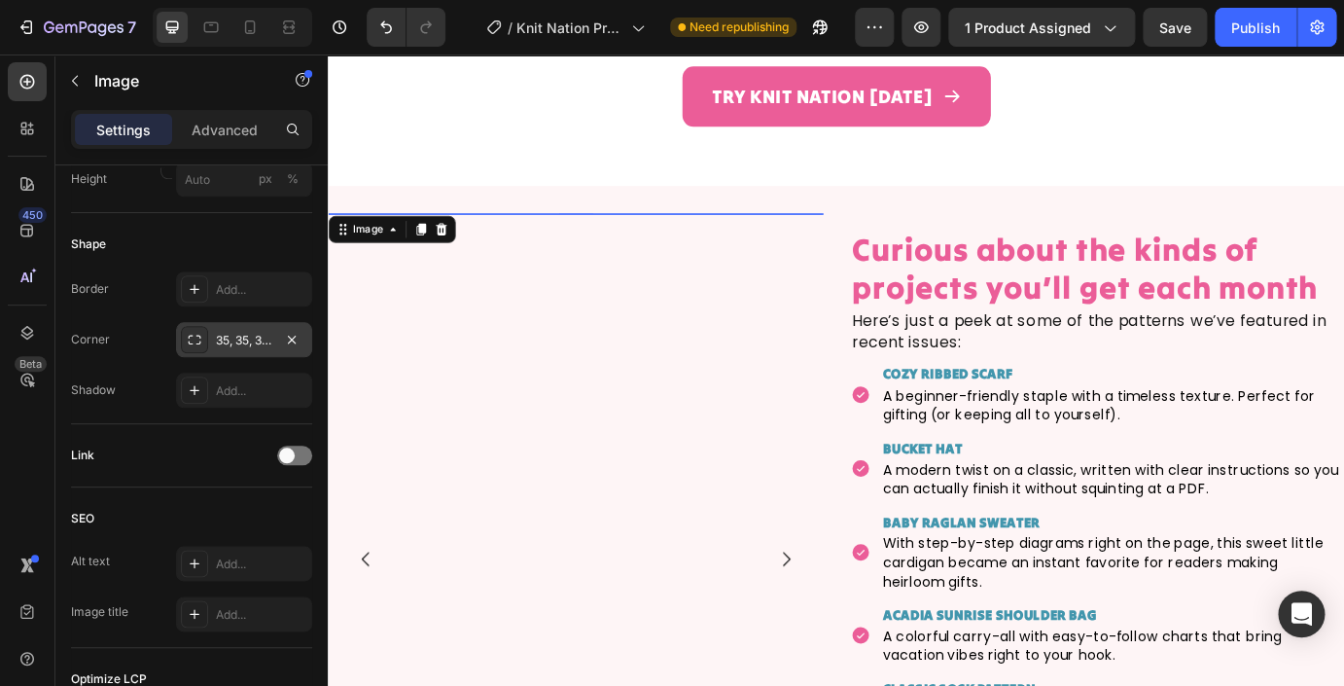
click at [438, 236] on img at bounding box center [612, 236] width 568 height 0
click at [403, 248] on icon at bounding box center [402, 256] width 16 height 16
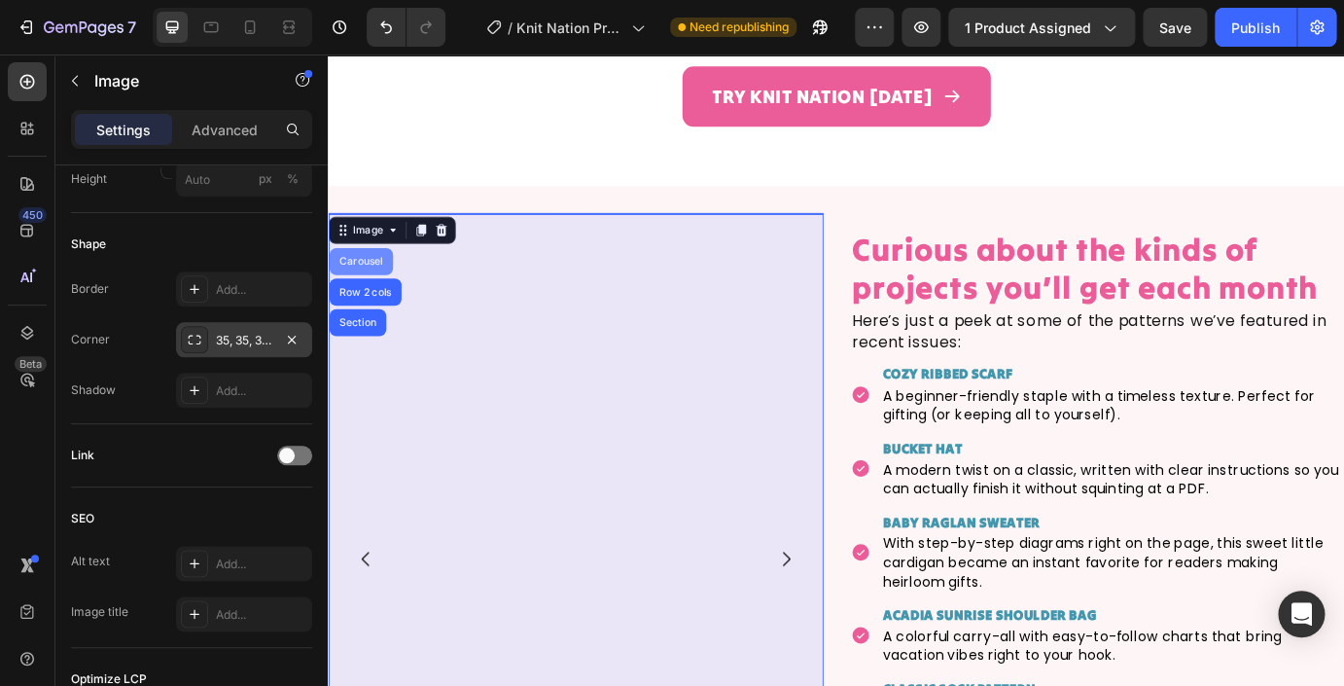
click at [379, 276] on div "Carousel" at bounding box center [365, 291] width 73 height 31
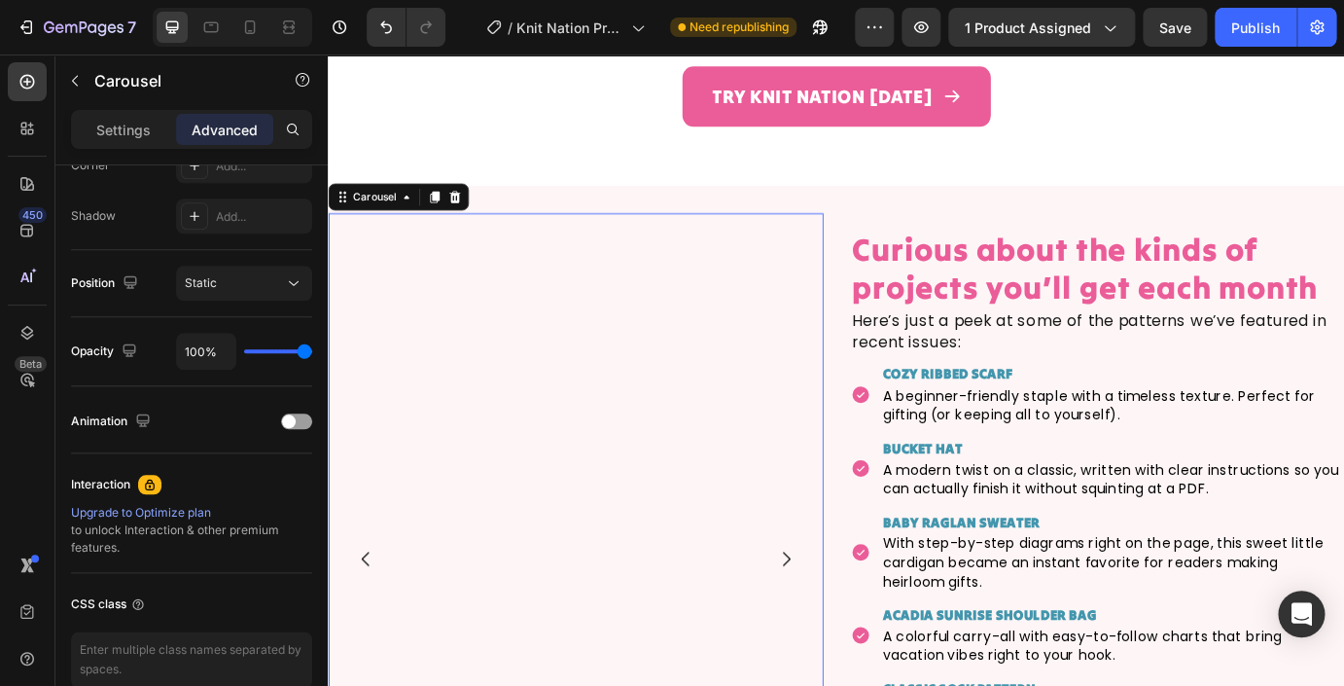
scroll to position [0, 0]
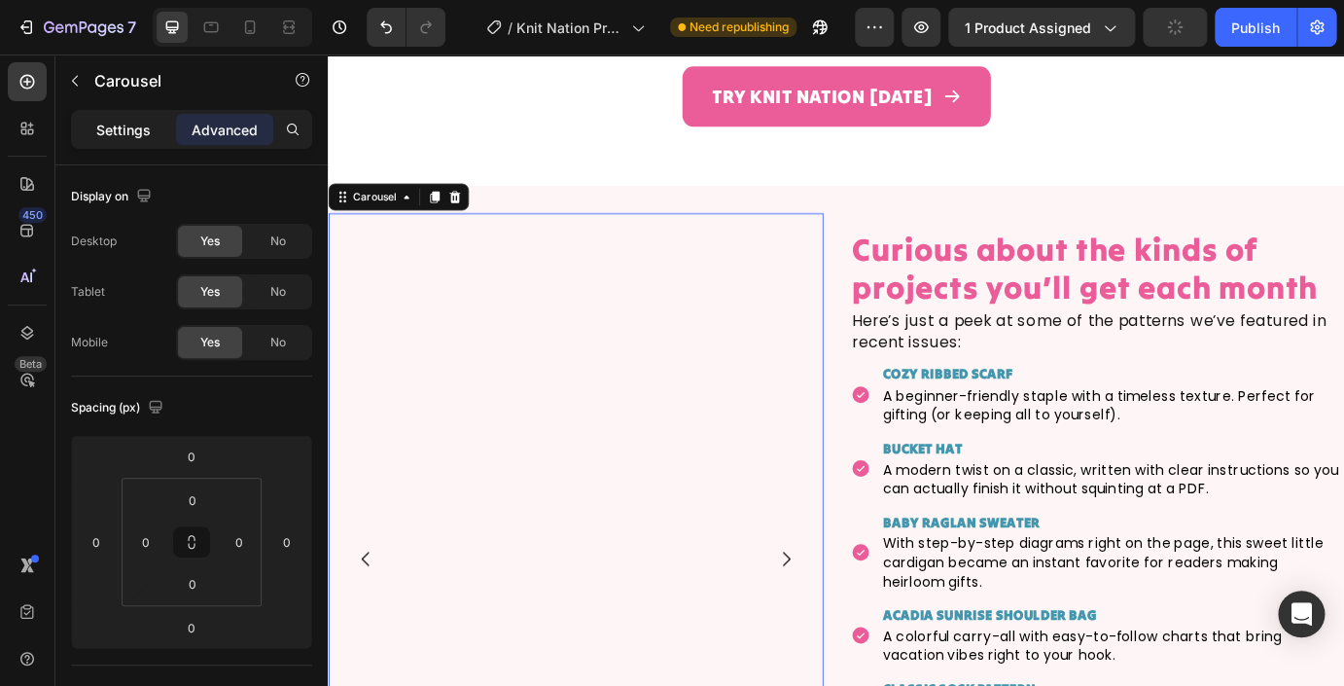
click at [119, 137] on p "Settings" at bounding box center [123, 130] width 54 height 20
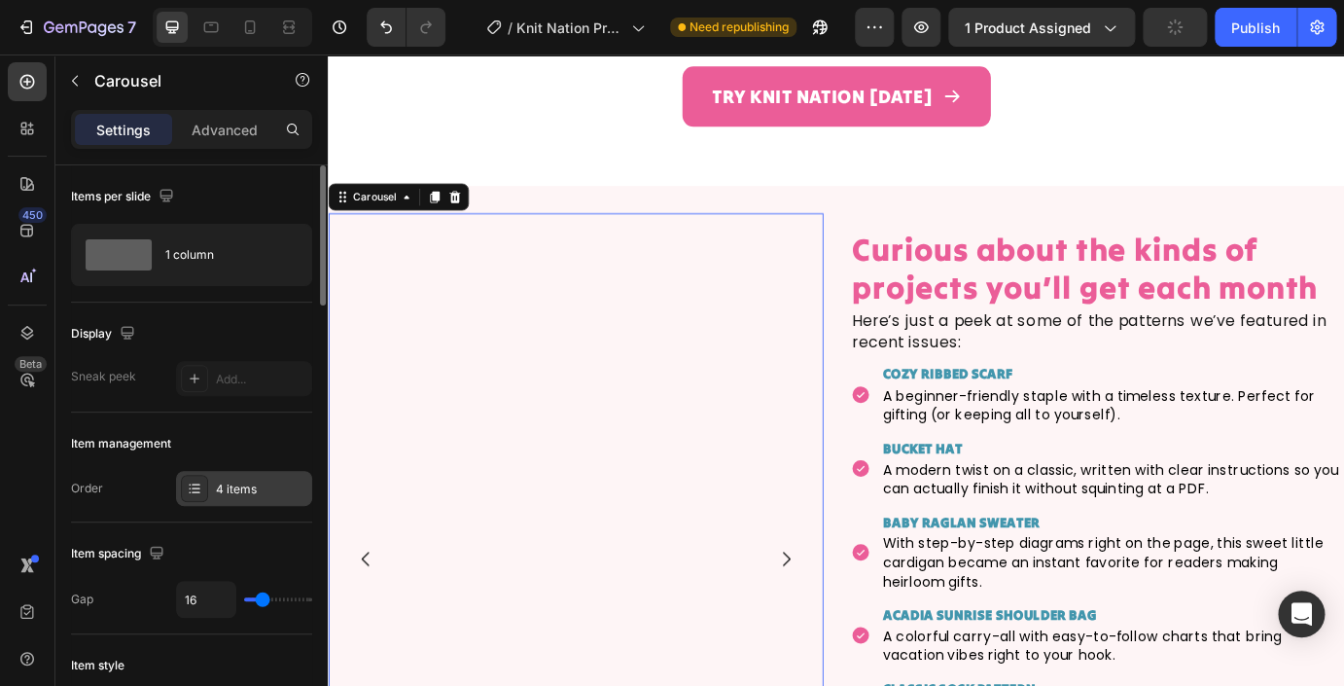
click at [276, 490] on div "4 items" at bounding box center [261, 489] width 91 height 18
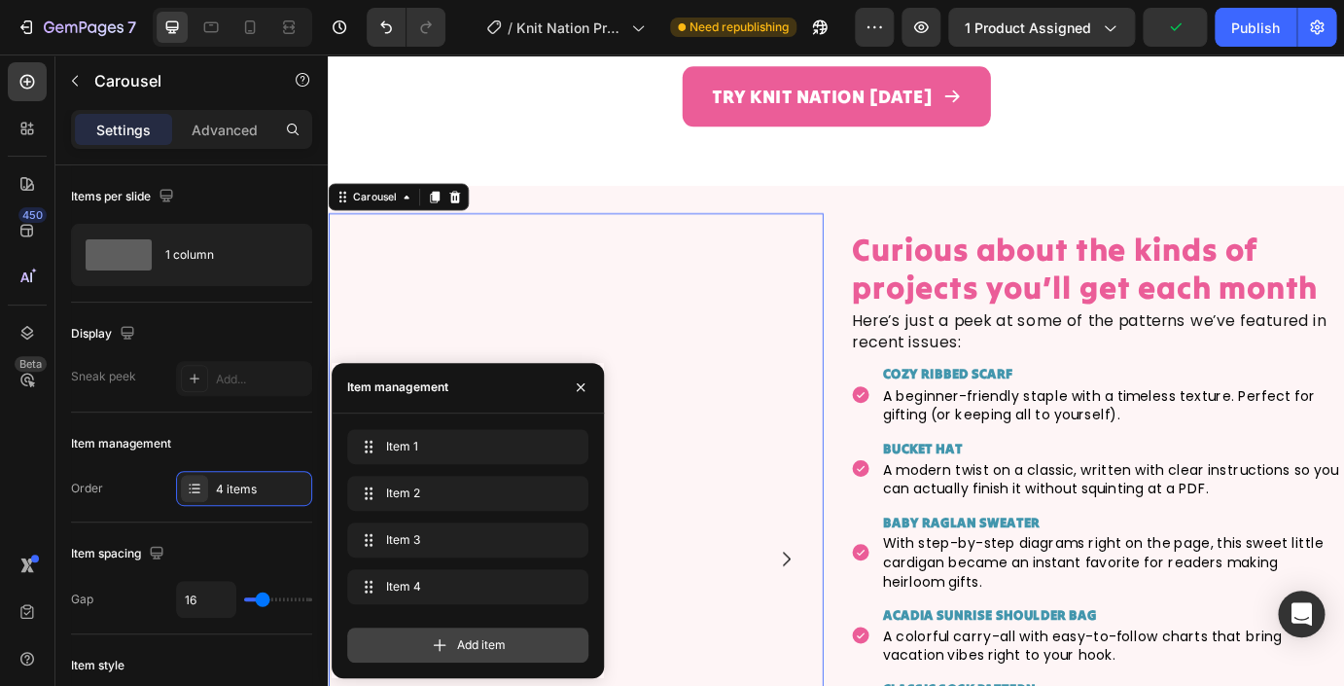
click at [442, 656] on div "Add item" at bounding box center [467, 644] width 241 height 35
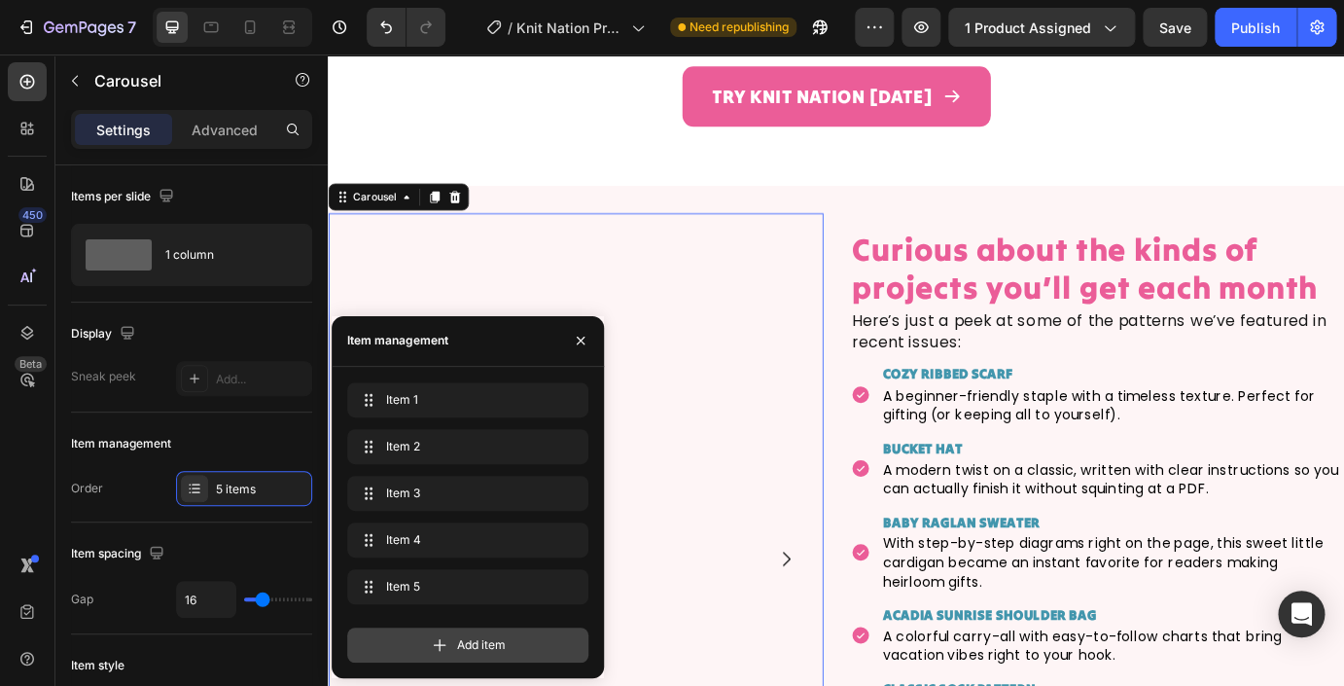
click at [466, 642] on span "Add item" at bounding box center [481, 645] width 49 height 18
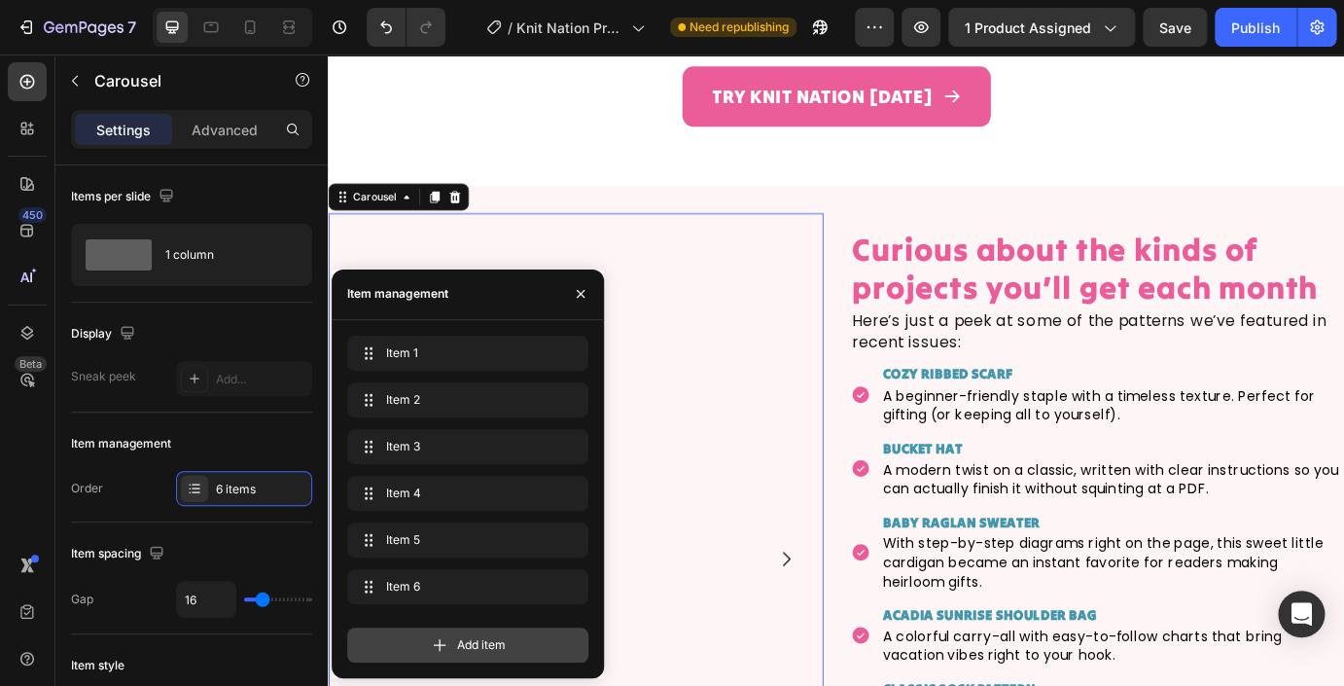
click at [466, 642] on span "Add item" at bounding box center [481, 645] width 49 height 18
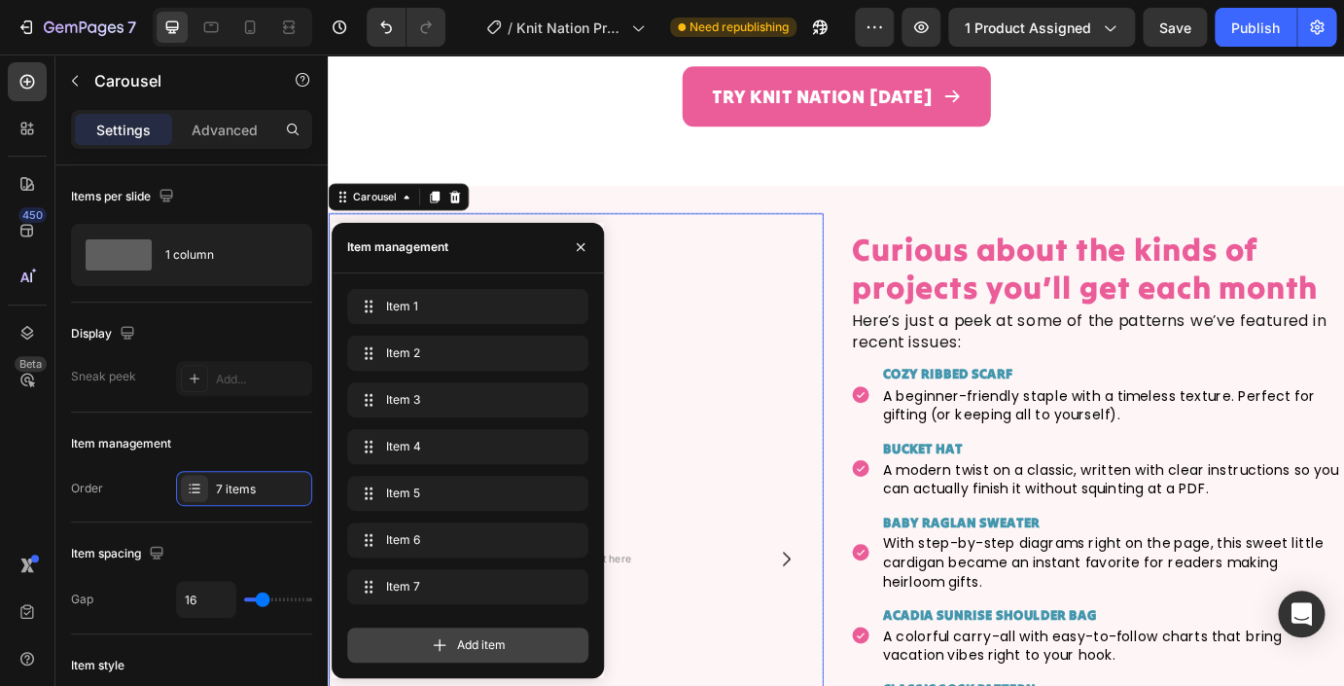
click at [466, 642] on span "Add item" at bounding box center [481, 645] width 49 height 18
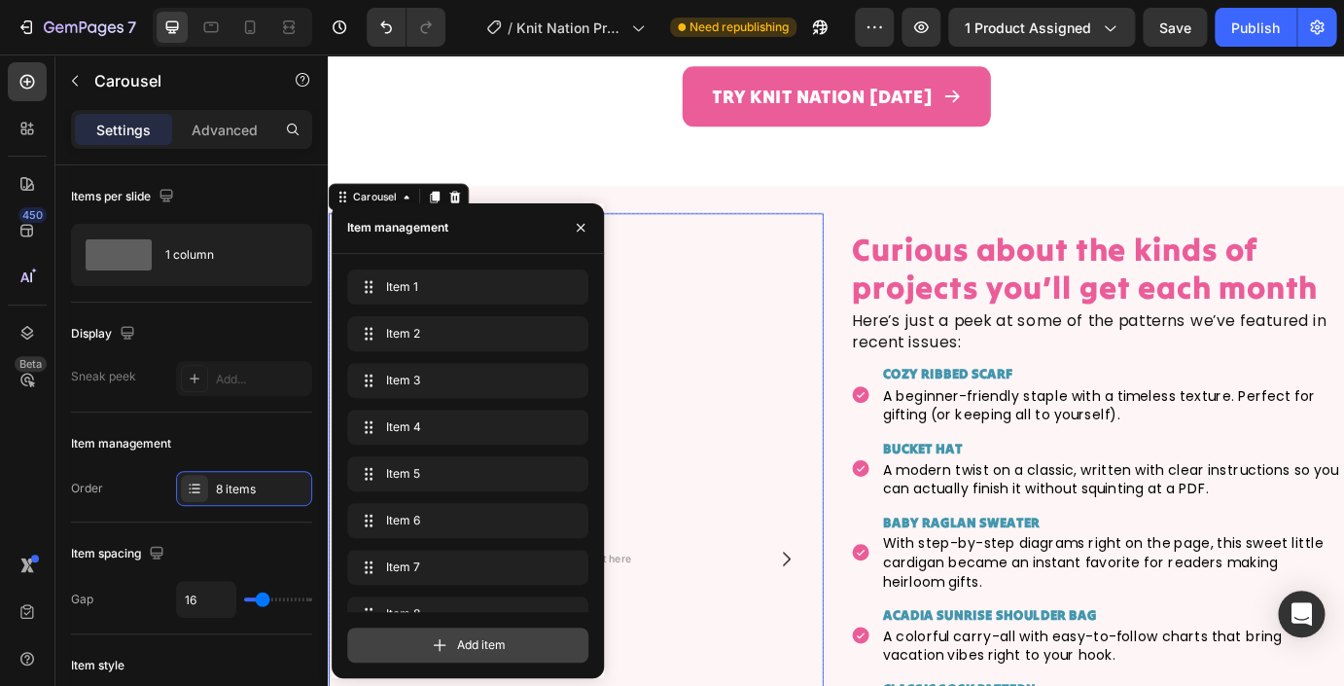
scroll to position [27, 0]
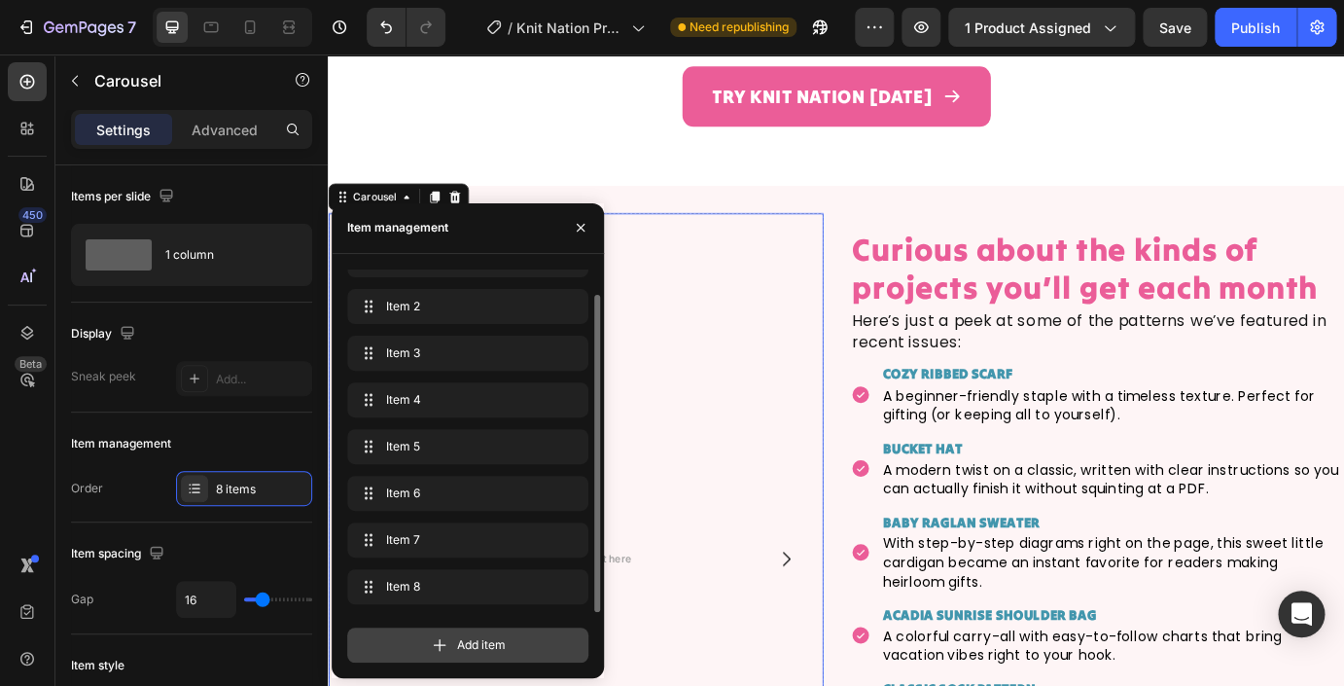
click at [466, 642] on span "Add item" at bounding box center [481, 645] width 49 height 18
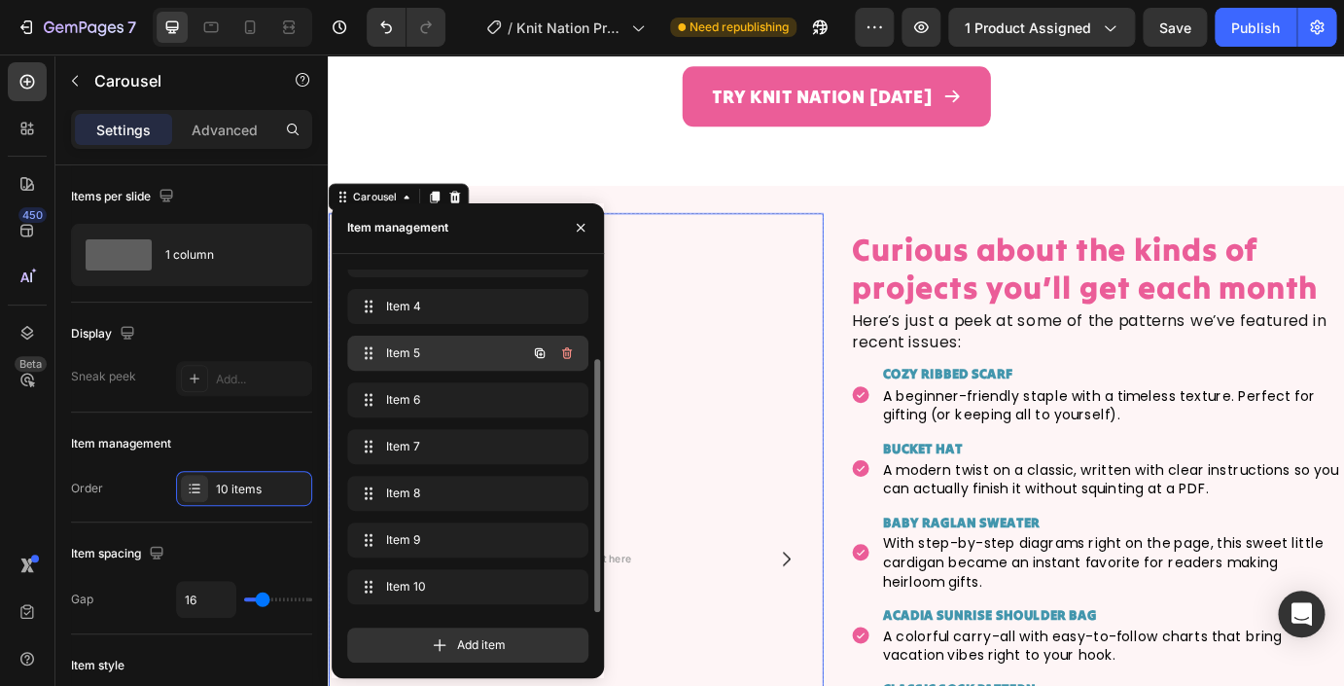
click at [451, 356] on span "Item 5" at bounding box center [441, 353] width 110 height 18
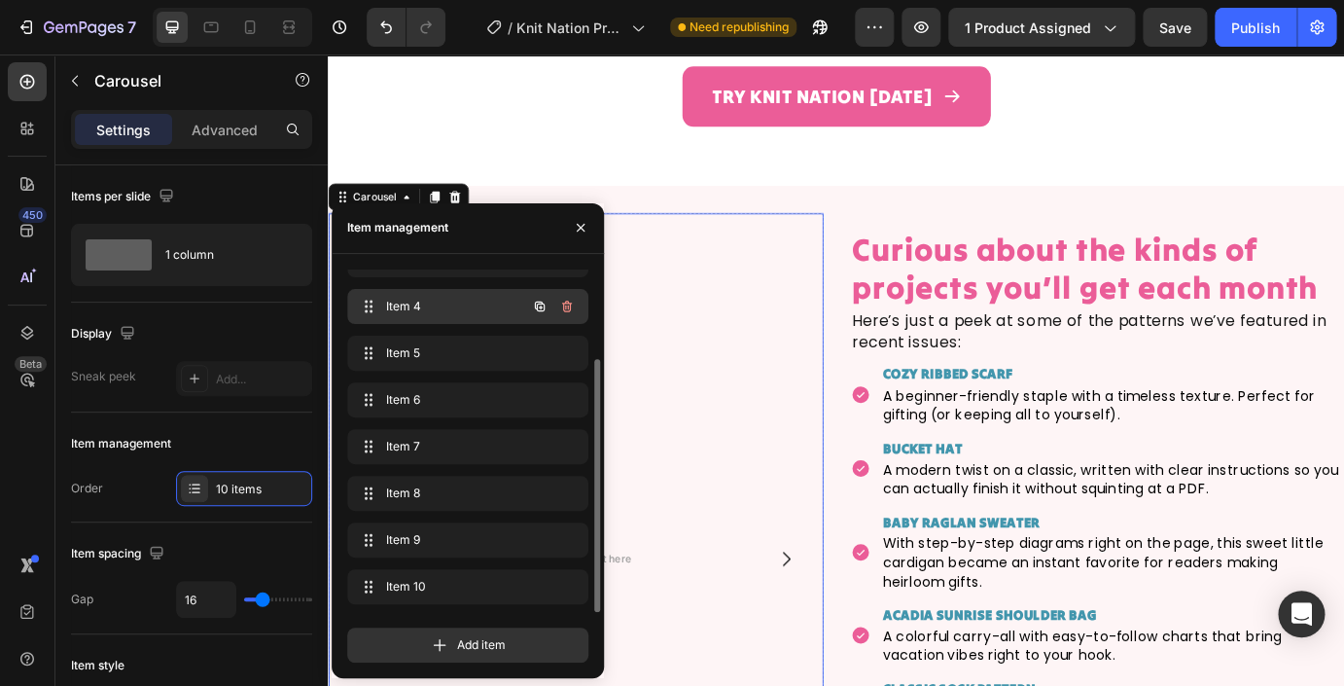
click at [454, 305] on span "Item 4" at bounding box center [441, 307] width 110 height 18
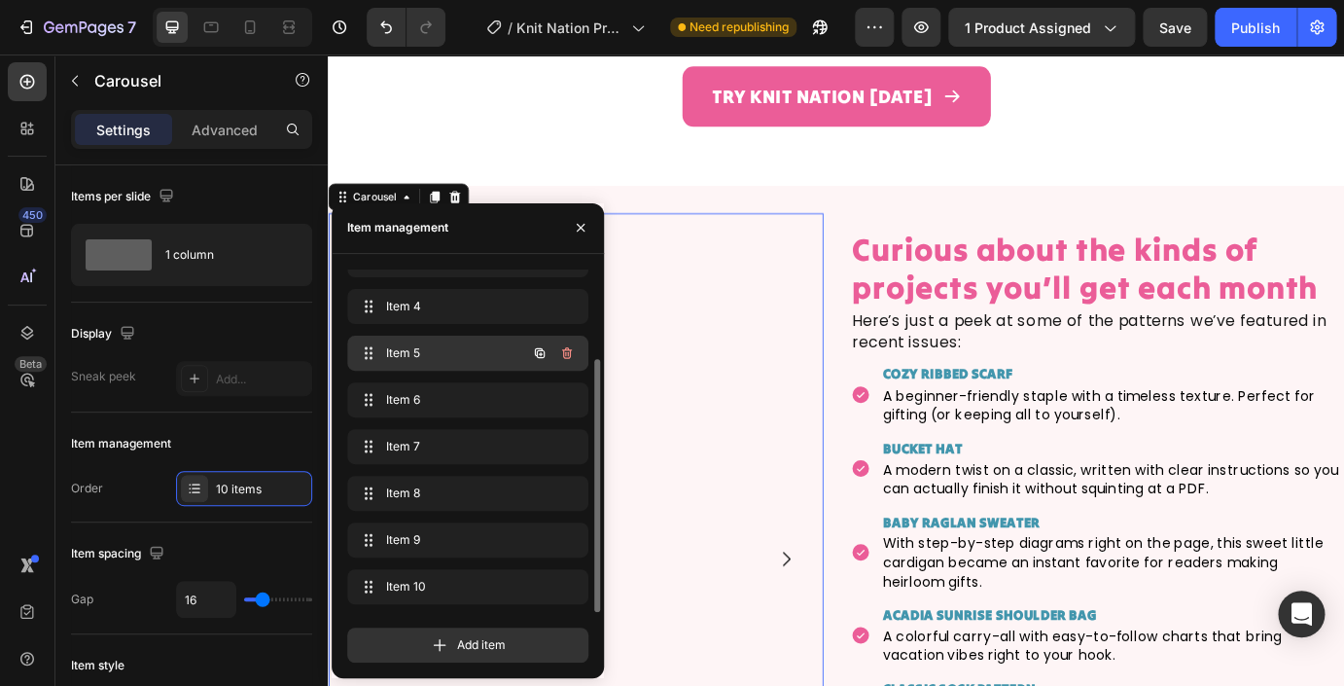
click at [445, 365] on div "Item 5 Item 5" at bounding box center [440, 352] width 171 height 27
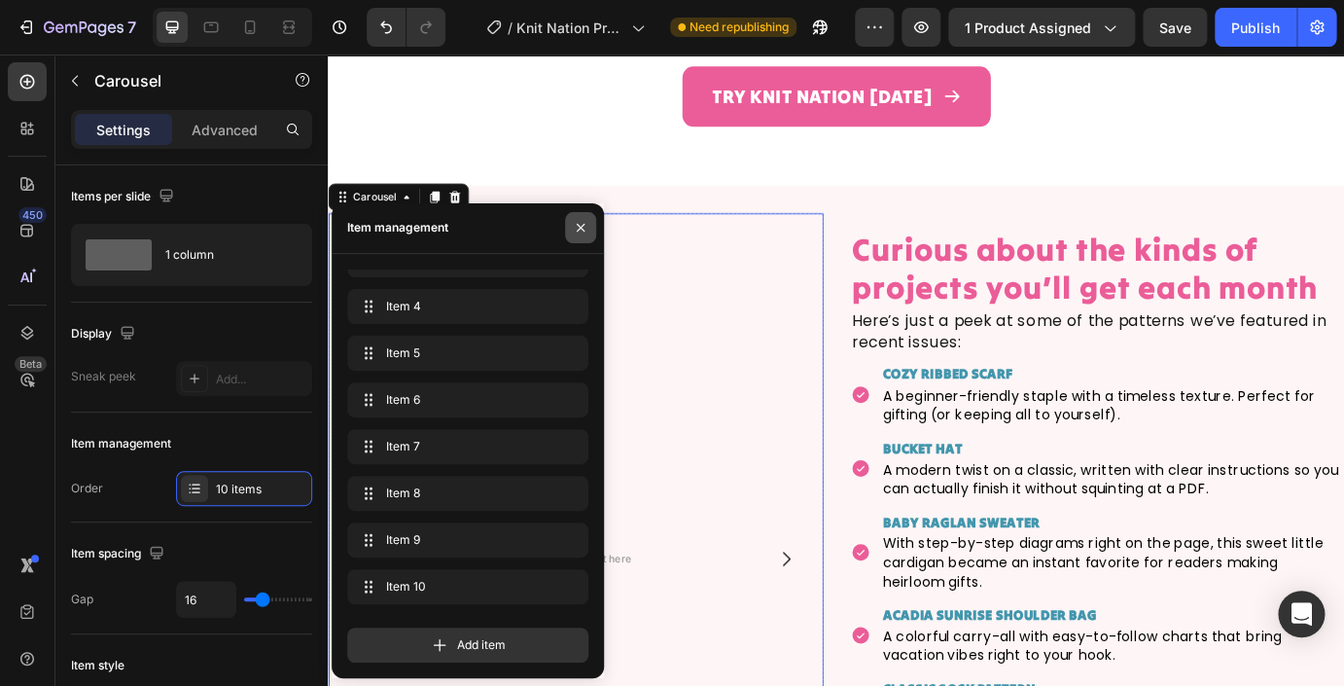
click at [584, 224] on icon "button" at bounding box center [581, 228] width 16 height 16
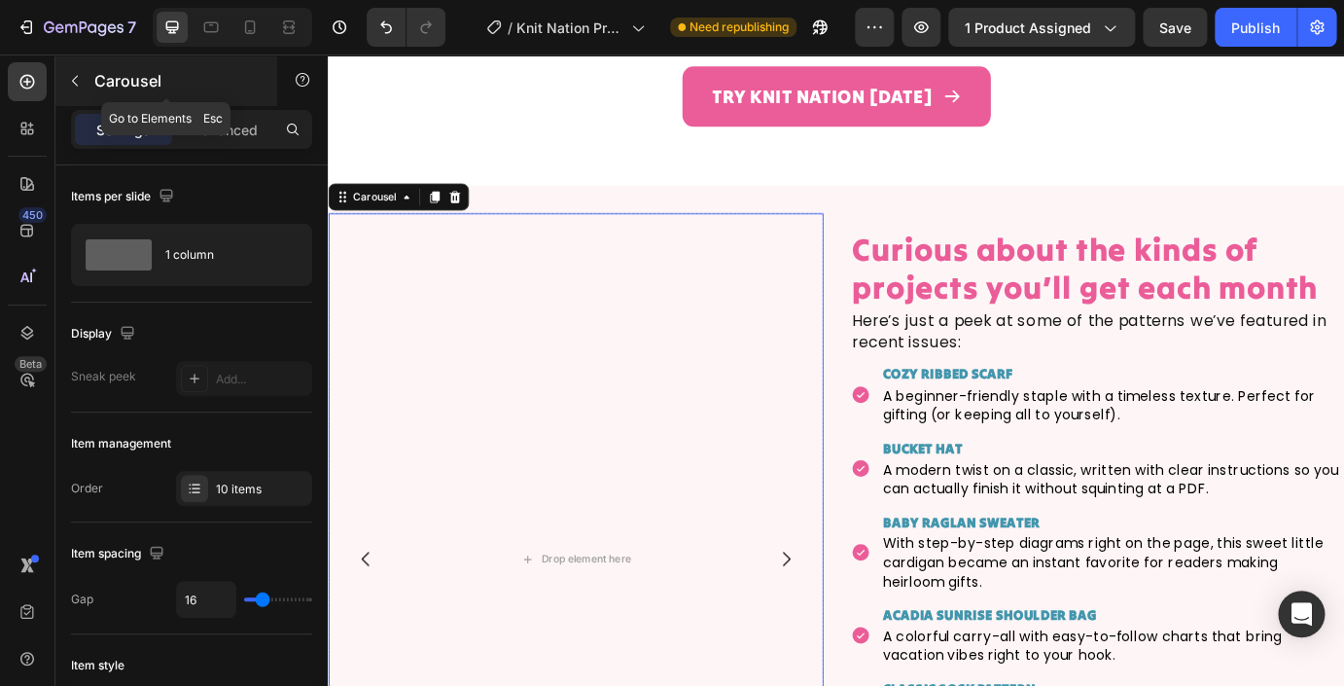
click at [80, 85] on icon "button" at bounding box center [75, 81] width 16 height 16
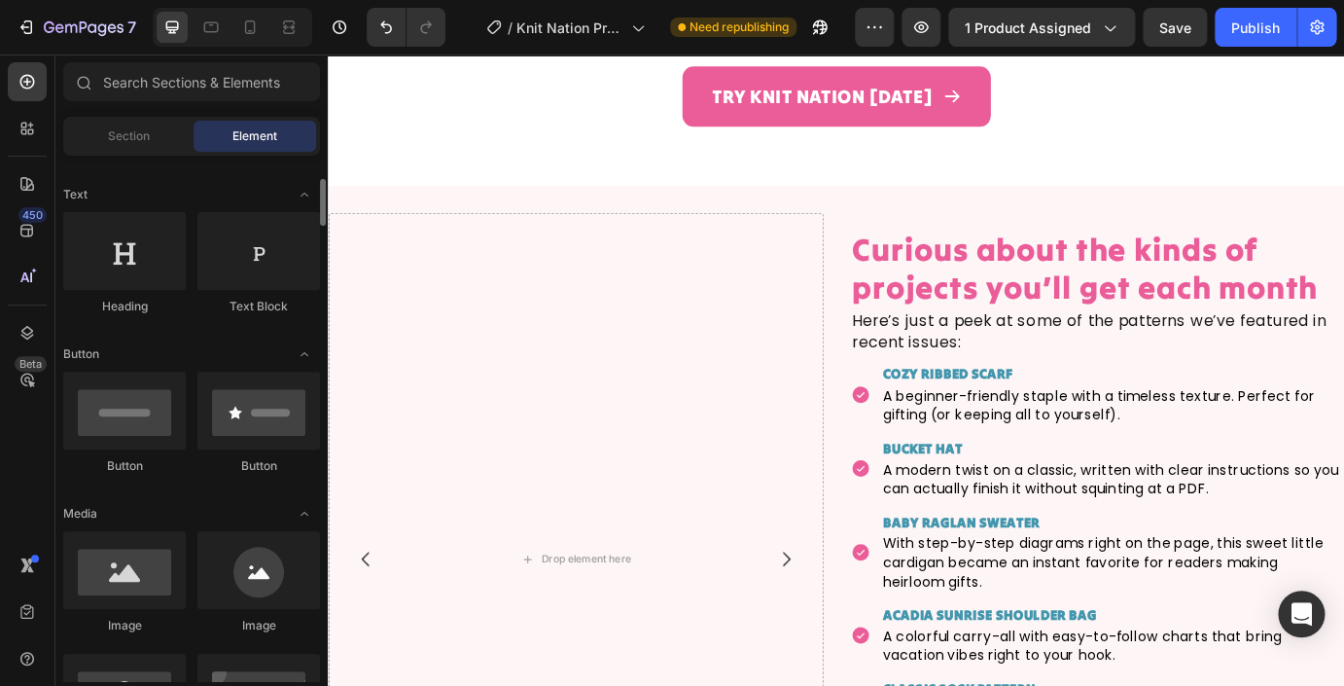
scroll to position [268, 0]
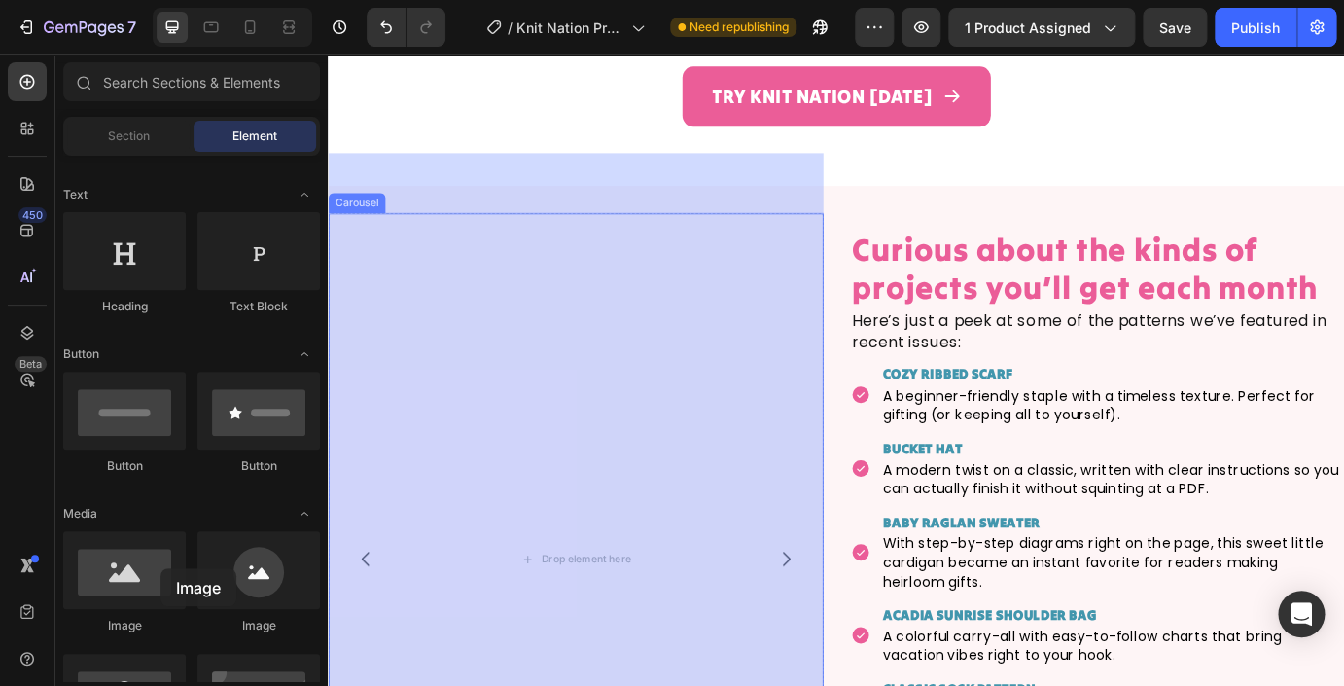
drag, startPoint x: 459, startPoint y: 638, endPoint x: 543, endPoint y: 529, distance: 137.3
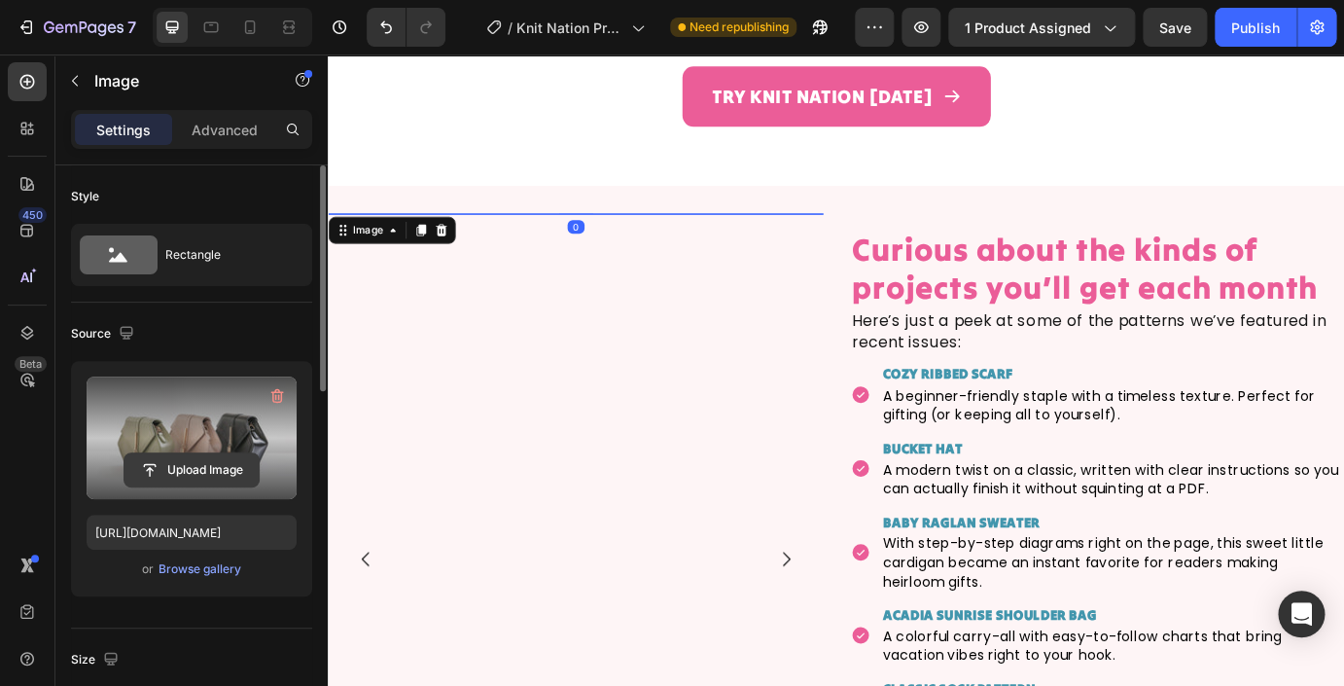
click at [202, 461] on input "file" at bounding box center [191, 469] width 134 height 33
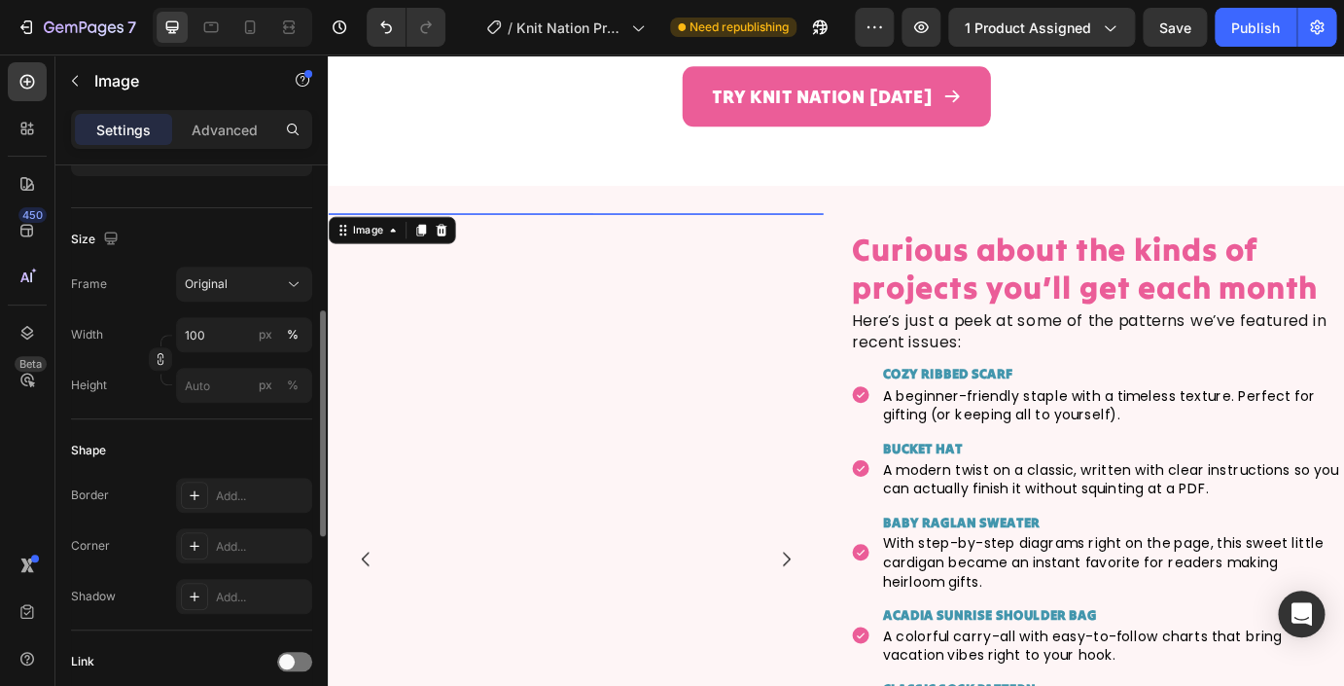
scroll to position [425, 0]
click at [240, 545] on div "Add..." at bounding box center [261, 542] width 91 height 18
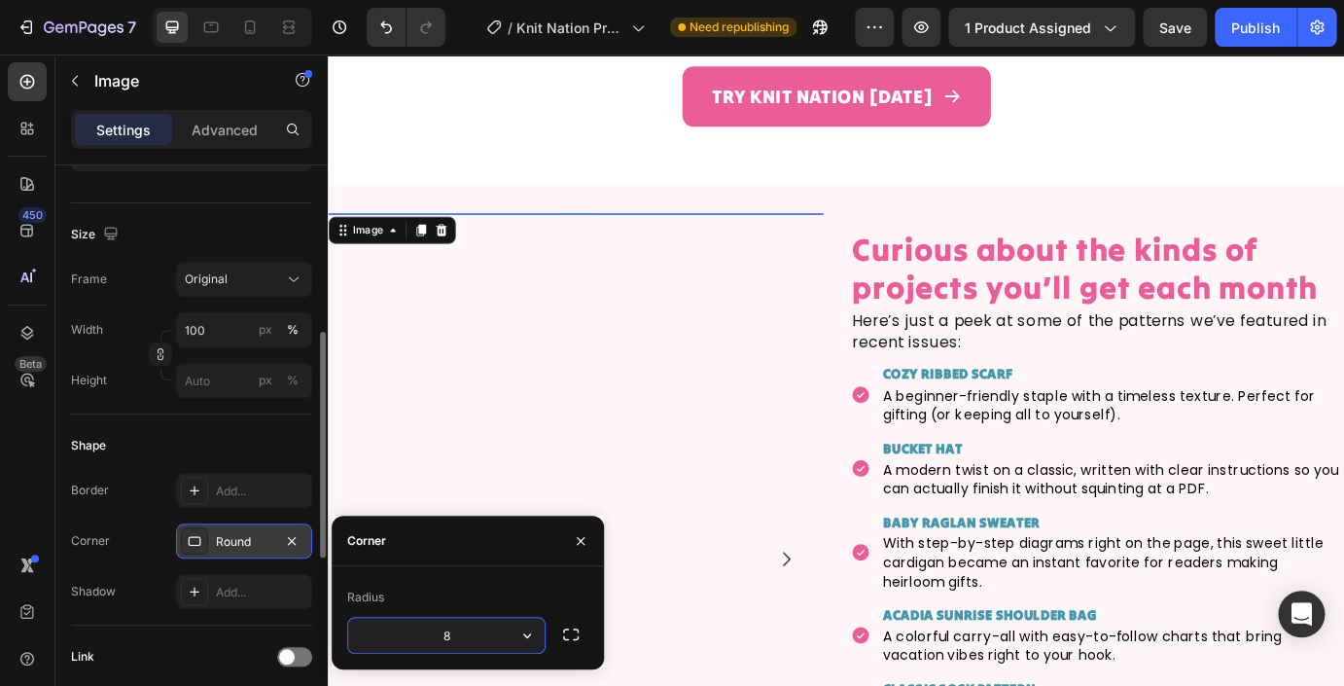
type input "https://cdn.shopify.com/s/files/1/0724/0201/0420/files/gempages_469073928304723…"
type input "35"
click at [219, 441] on div "Shape" at bounding box center [191, 445] width 241 height 31
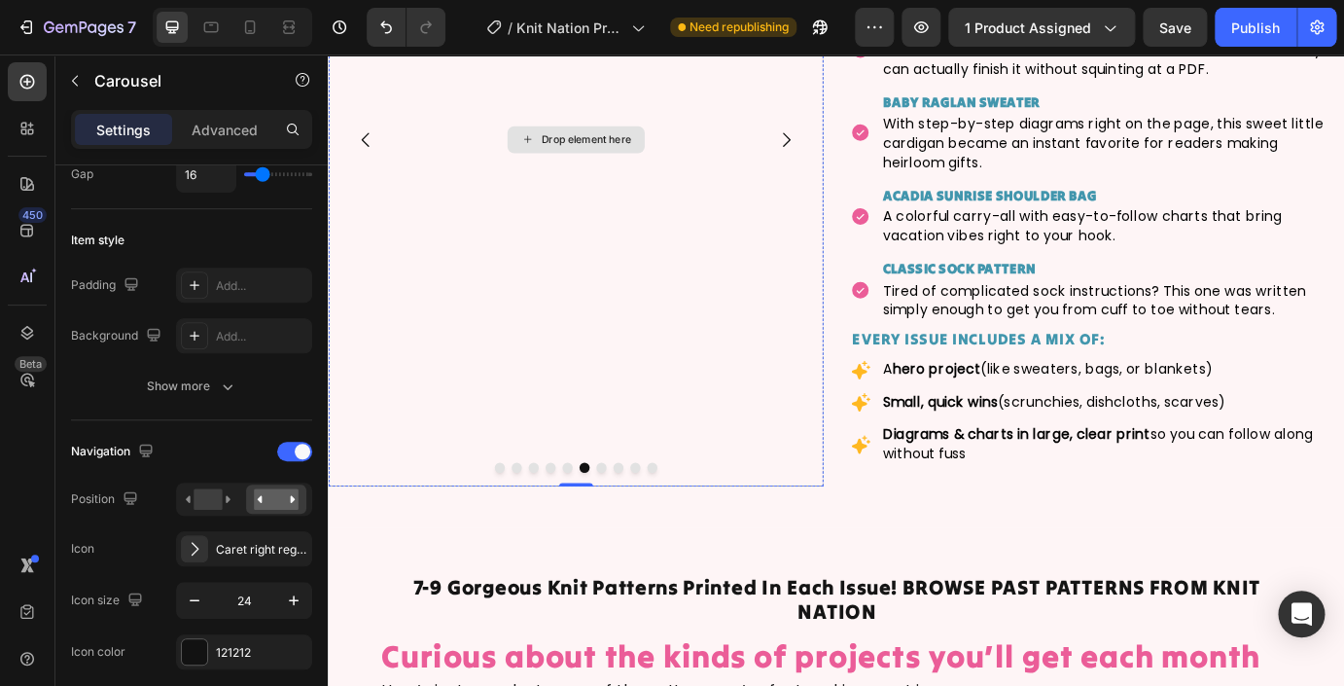
scroll to position [0, 0]
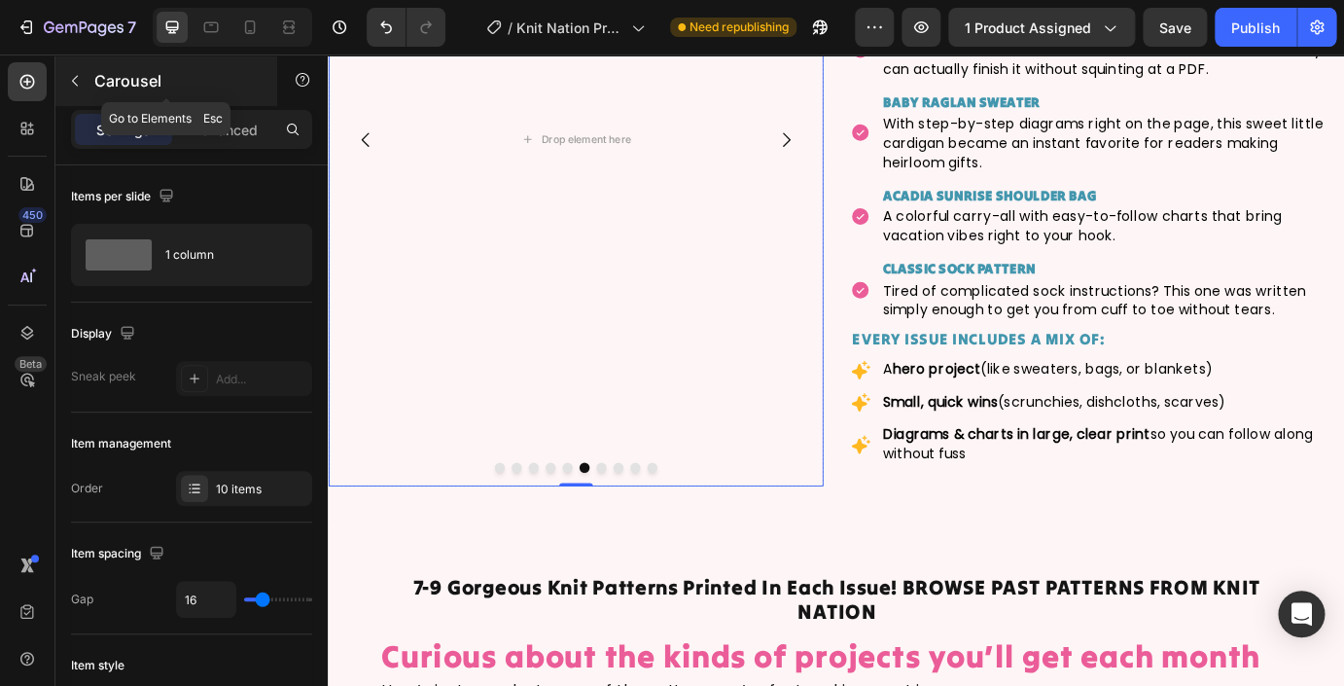
click at [81, 81] on icon "button" at bounding box center [75, 81] width 16 height 16
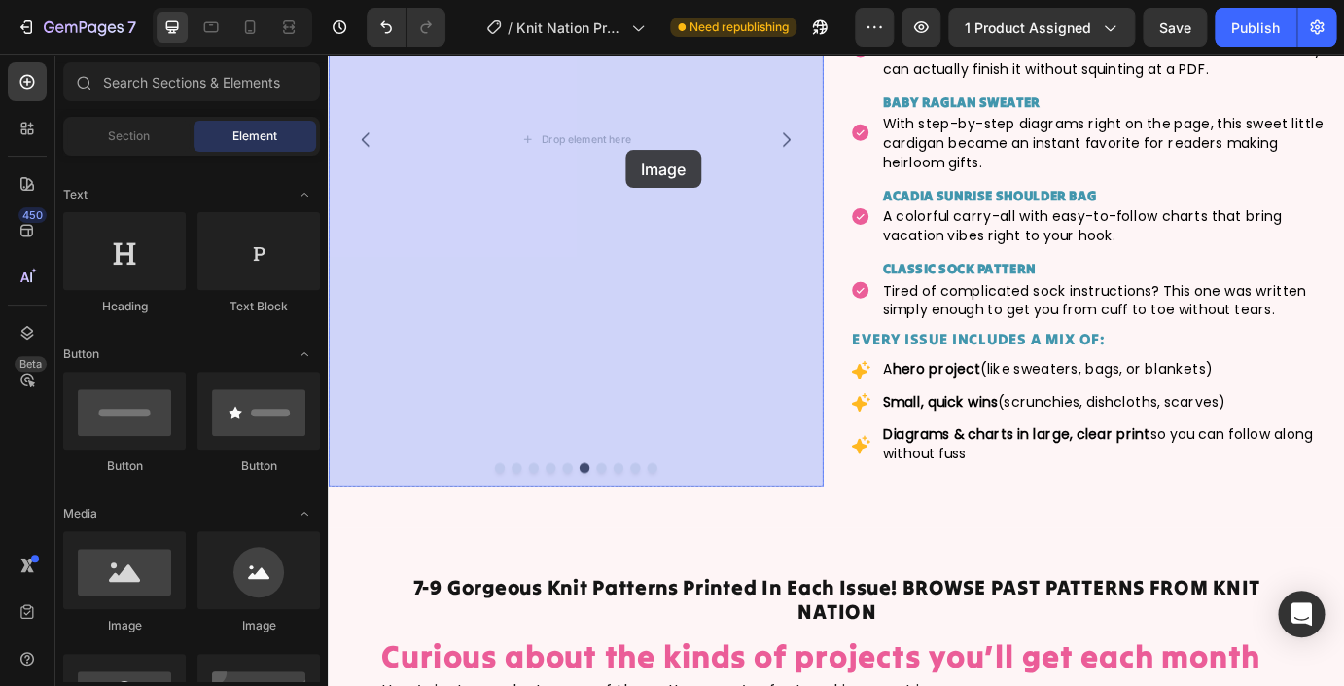
drag, startPoint x: 439, startPoint y: 632, endPoint x: 581, endPoint y: 170, distance: 483.3
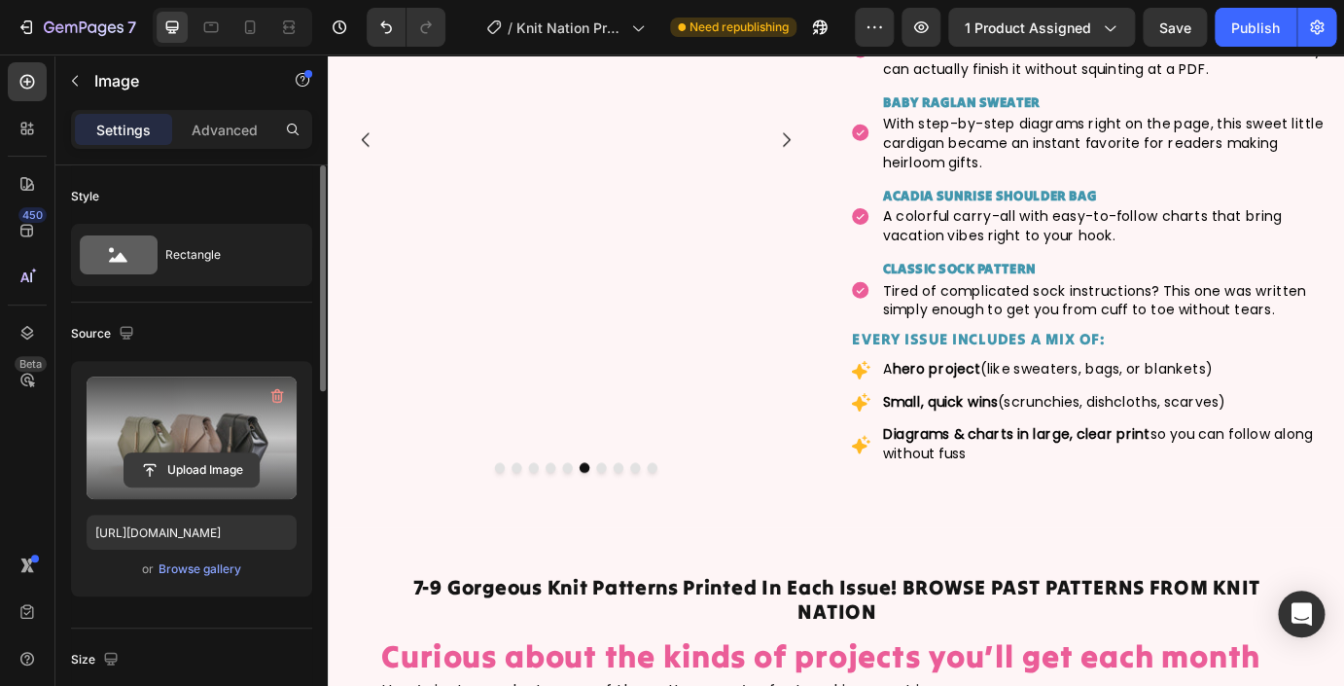
click at [196, 469] on input "file" at bounding box center [191, 469] width 134 height 33
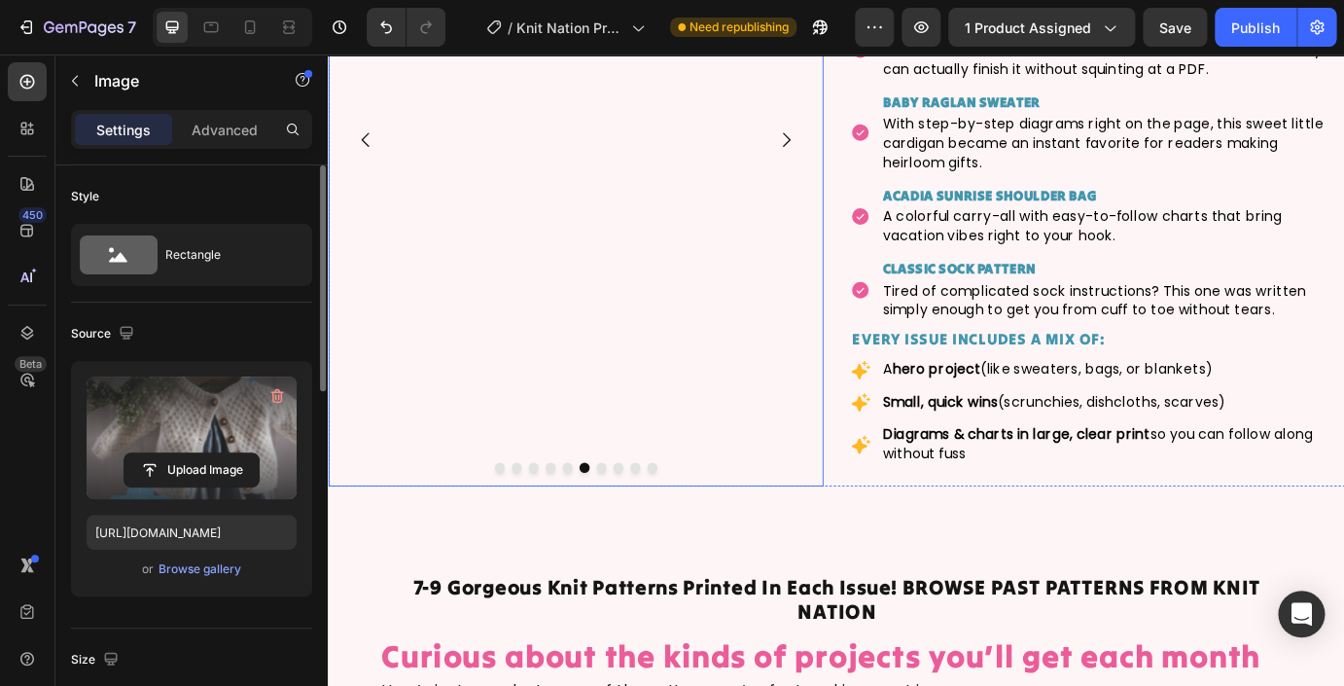
type input "https://cdn.shopify.com/s/files/1/0724/0201/0420/files/gempages_469073928304723…"
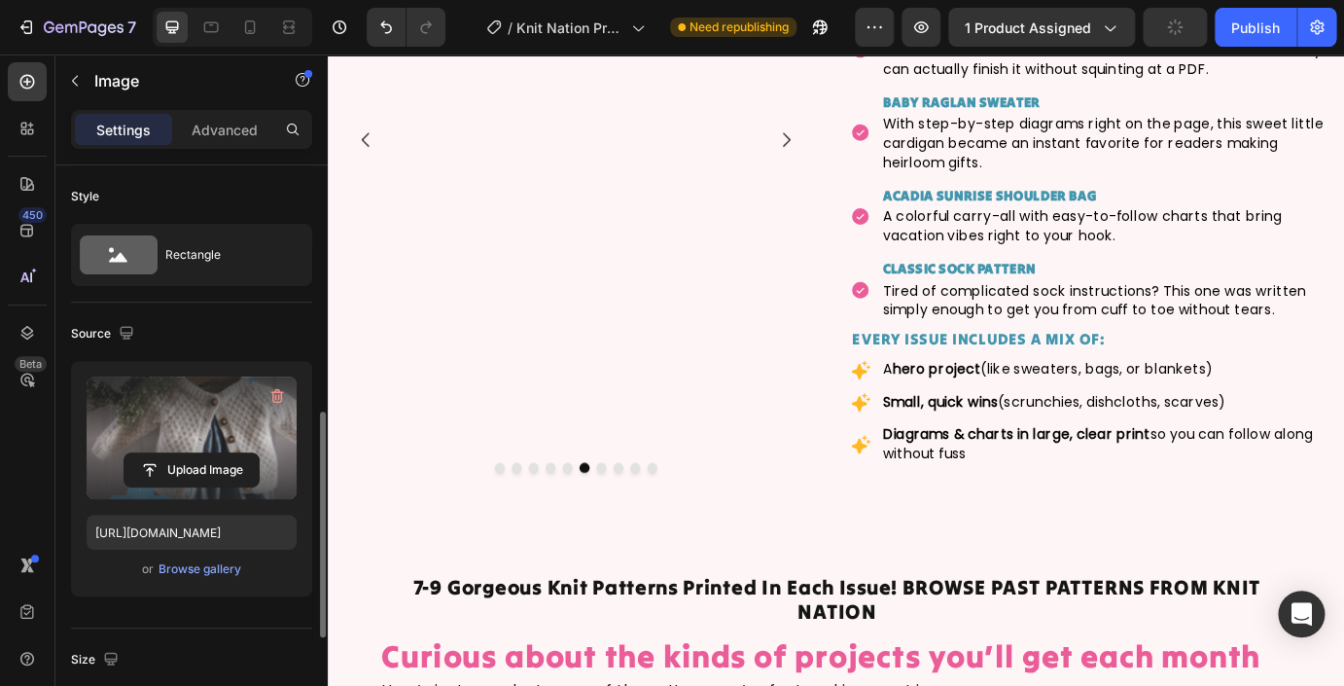
scroll to position [359, 0]
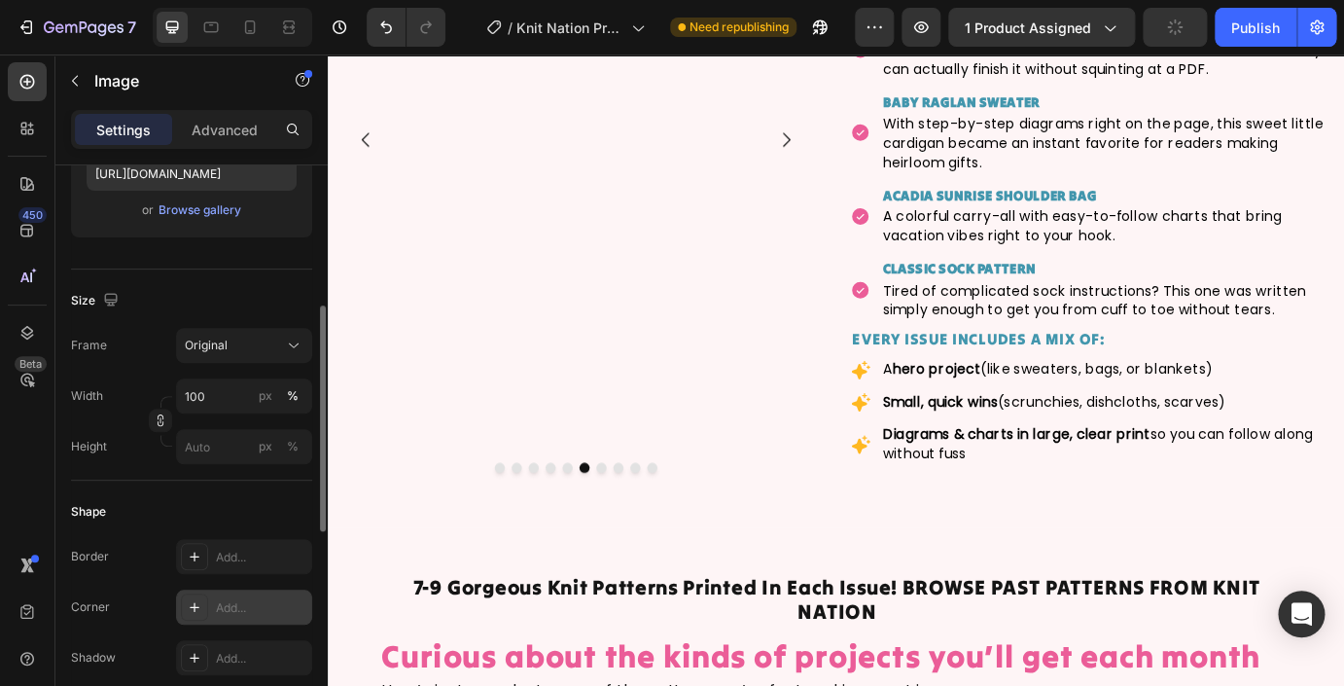
click at [237, 611] on div "Add..." at bounding box center [261, 608] width 91 height 18
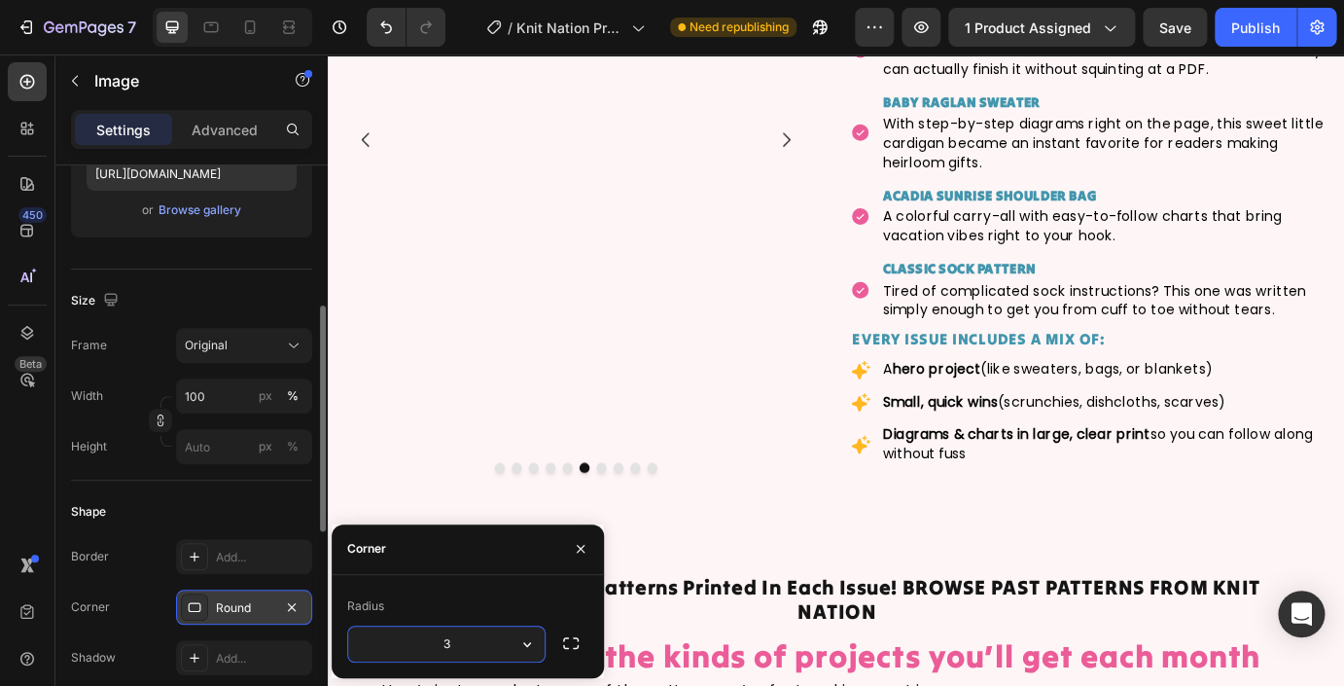
type input "35"
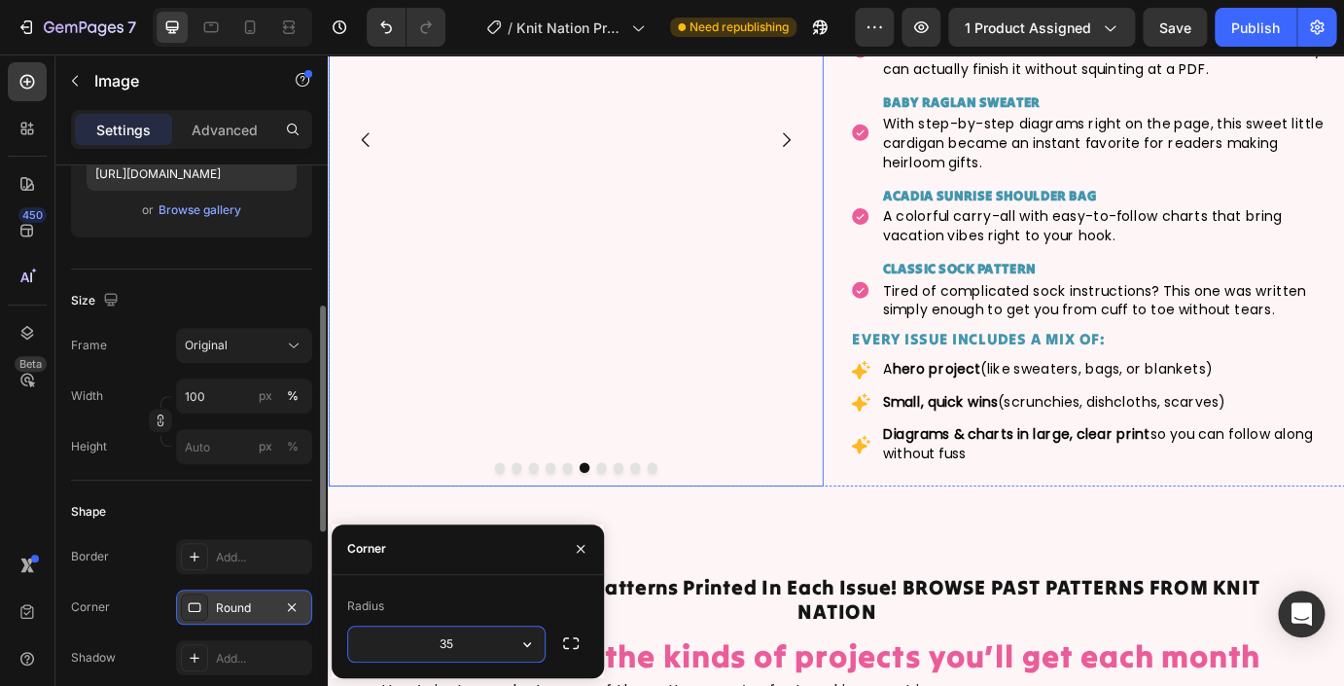
click at [641, 531] on button "Dot" at bounding box center [641, 529] width 12 height 12
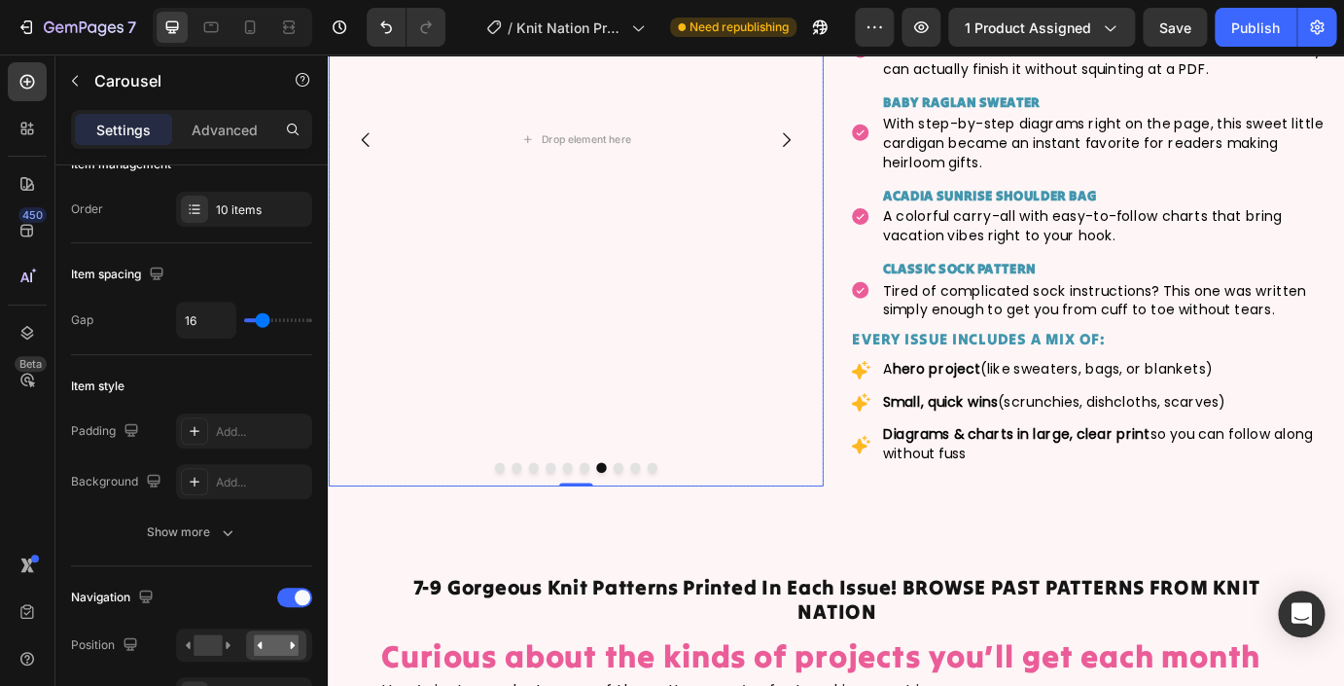
scroll to position [0, 0]
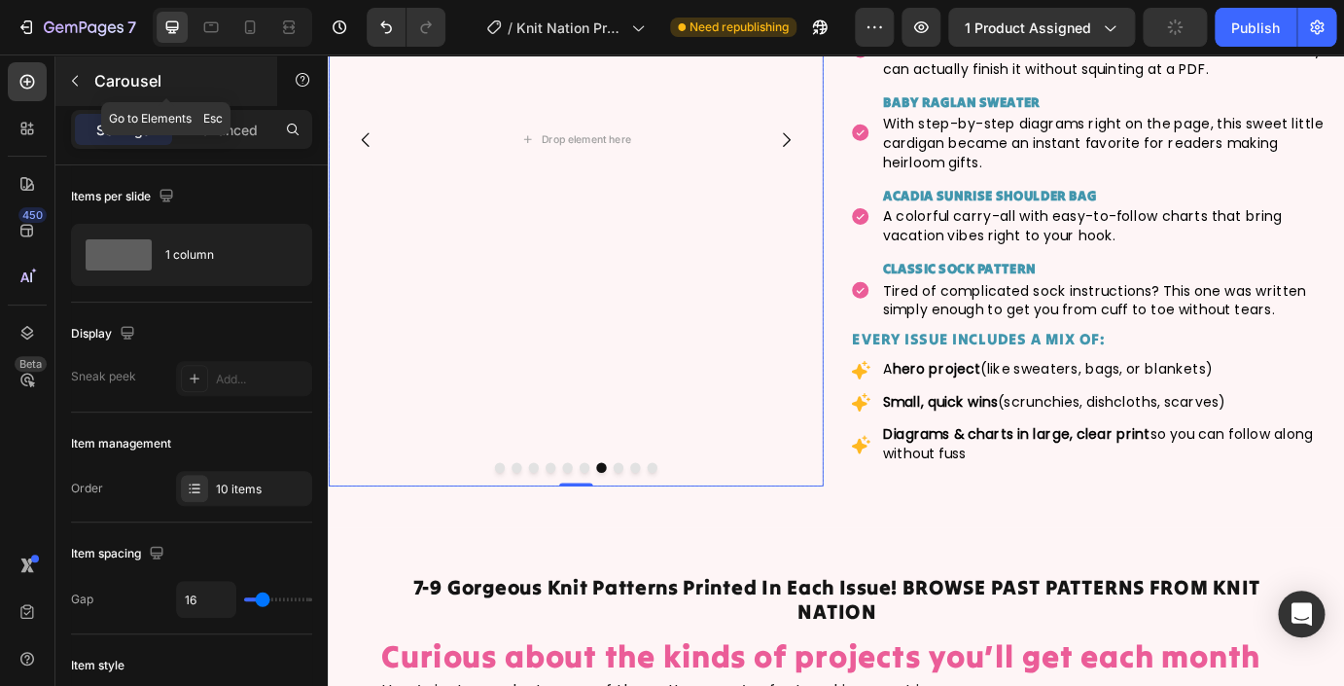
click at [76, 80] on icon "button" at bounding box center [75, 81] width 16 height 16
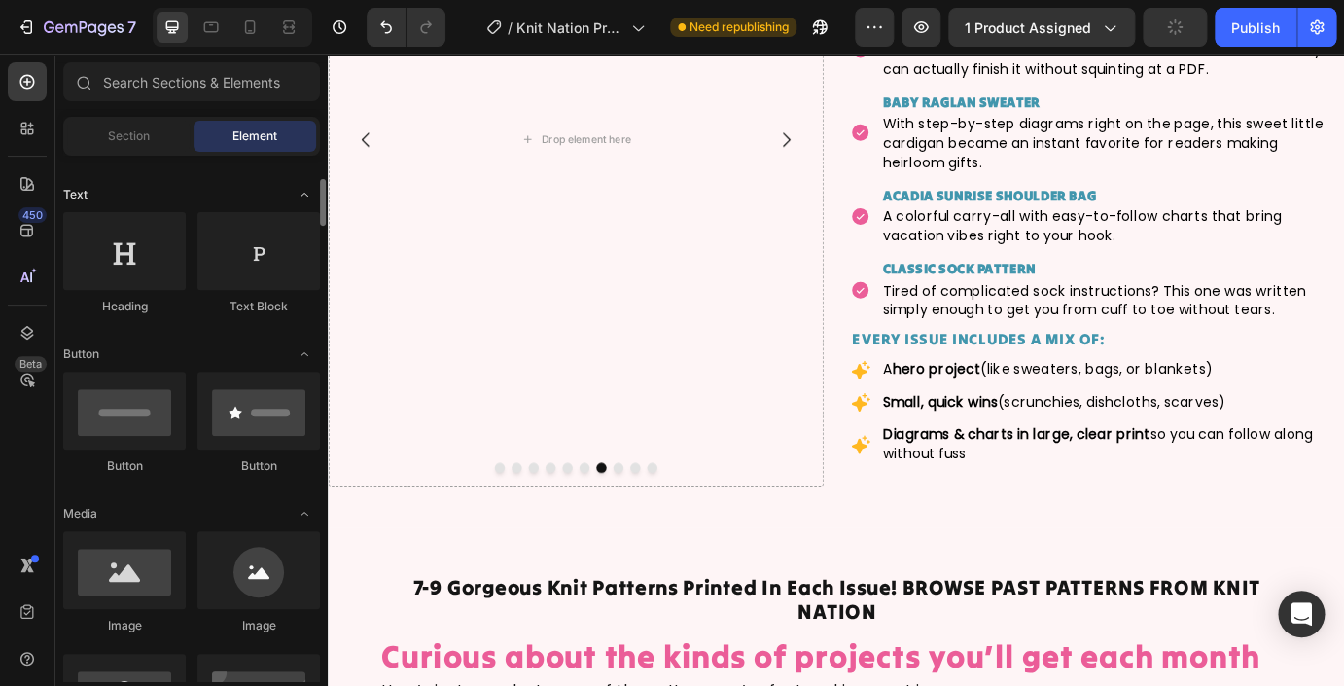
scroll to position [268, 0]
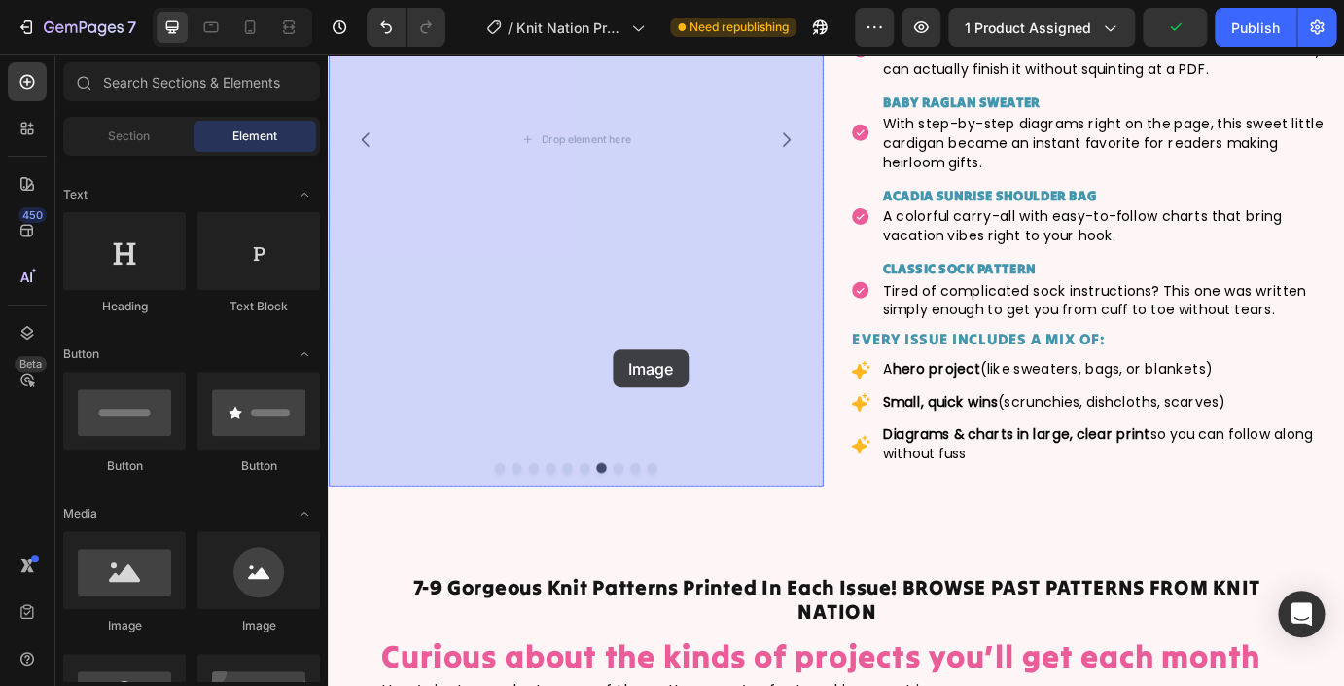
drag, startPoint x: 464, startPoint y: 648, endPoint x: 613, endPoint y: 349, distance: 333.6
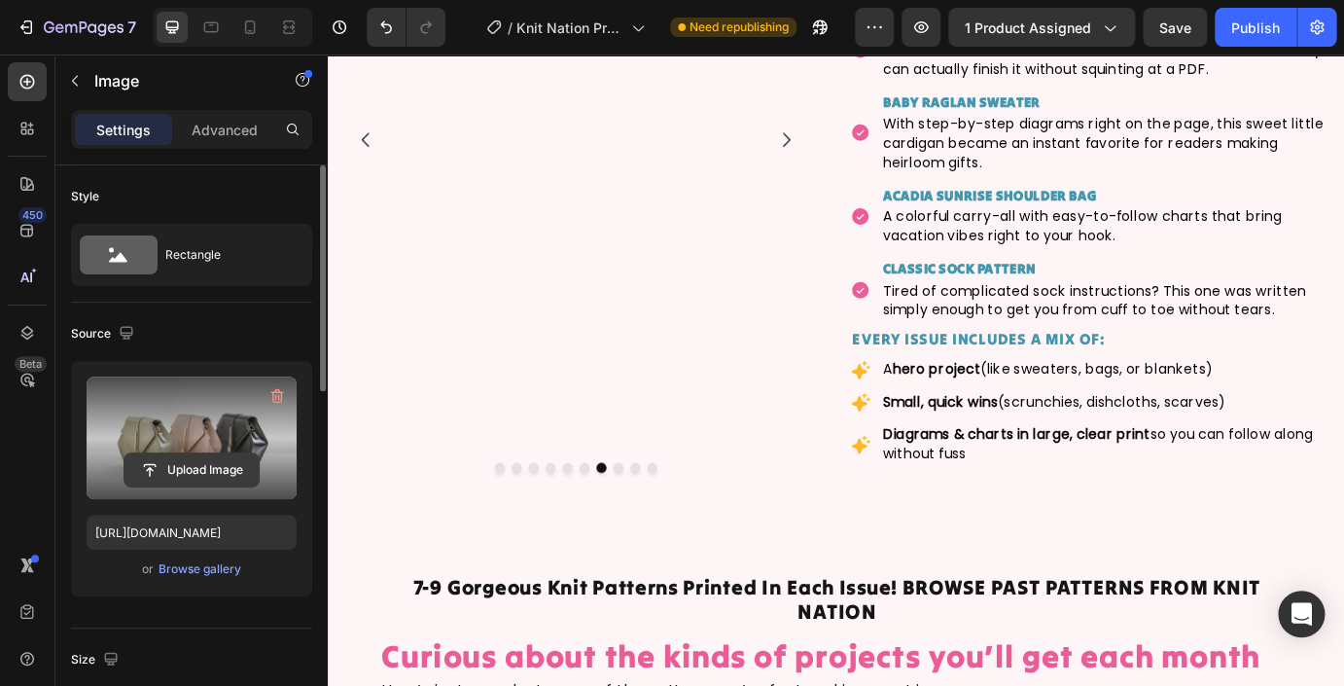
click at [214, 468] on input "file" at bounding box center [191, 469] width 134 height 33
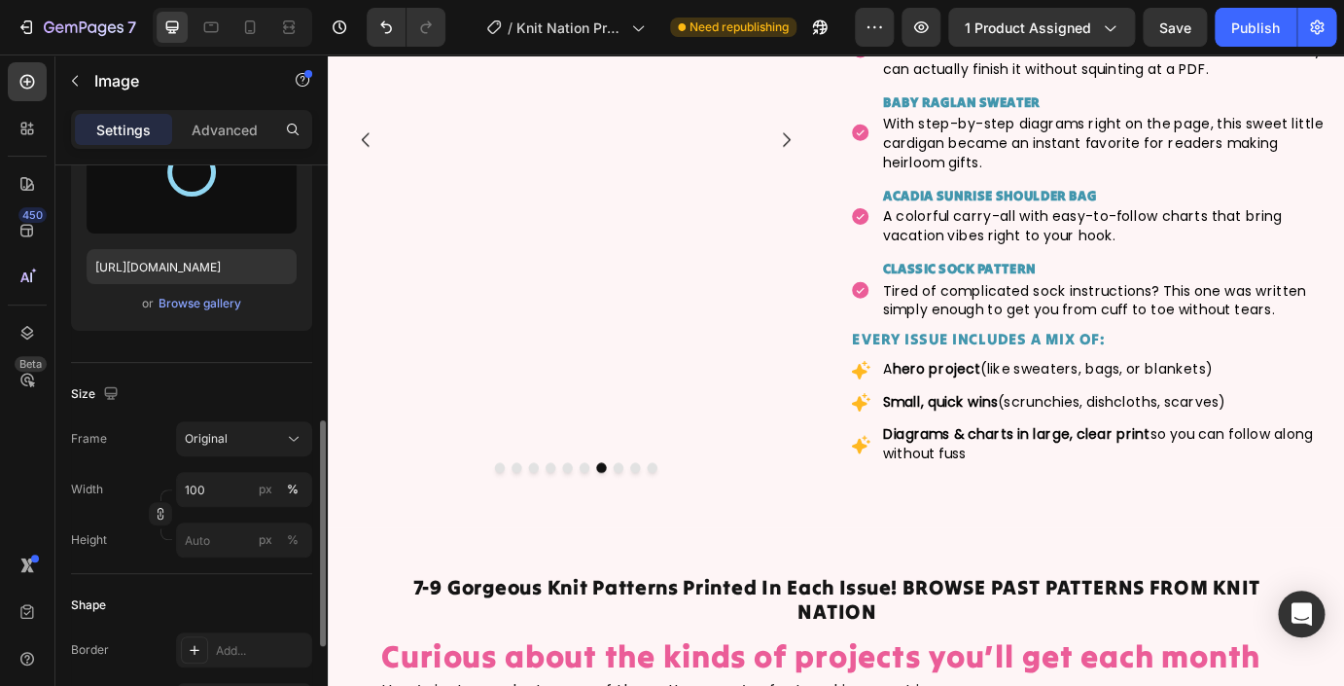
scroll to position [376, 0]
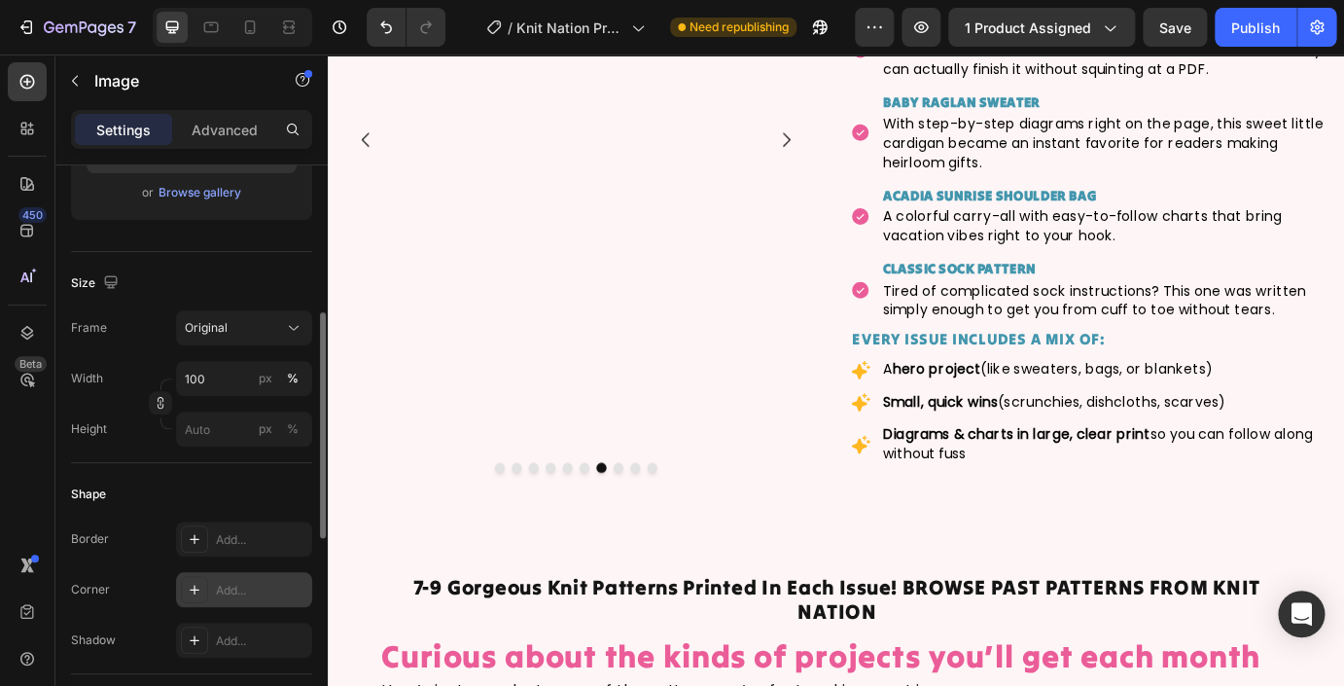
click at [232, 593] on div "Add..." at bounding box center [261, 591] width 91 height 18
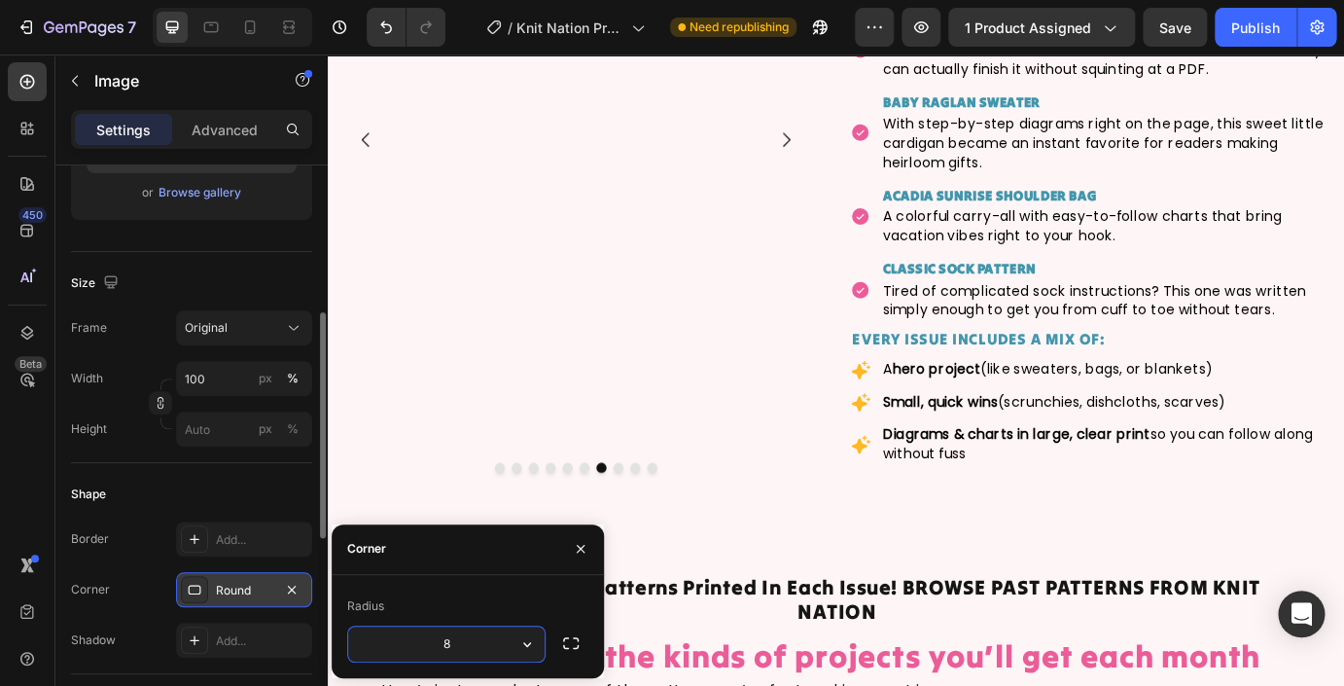
type input "3"
type input "https://cdn.shopify.com/s/files/1/0724/0201/0420/files/gempages_469073928304723…"
type input "35"
click at [274, 497] on div "Shape" at bounding box center [191, 494] width 241 height 31
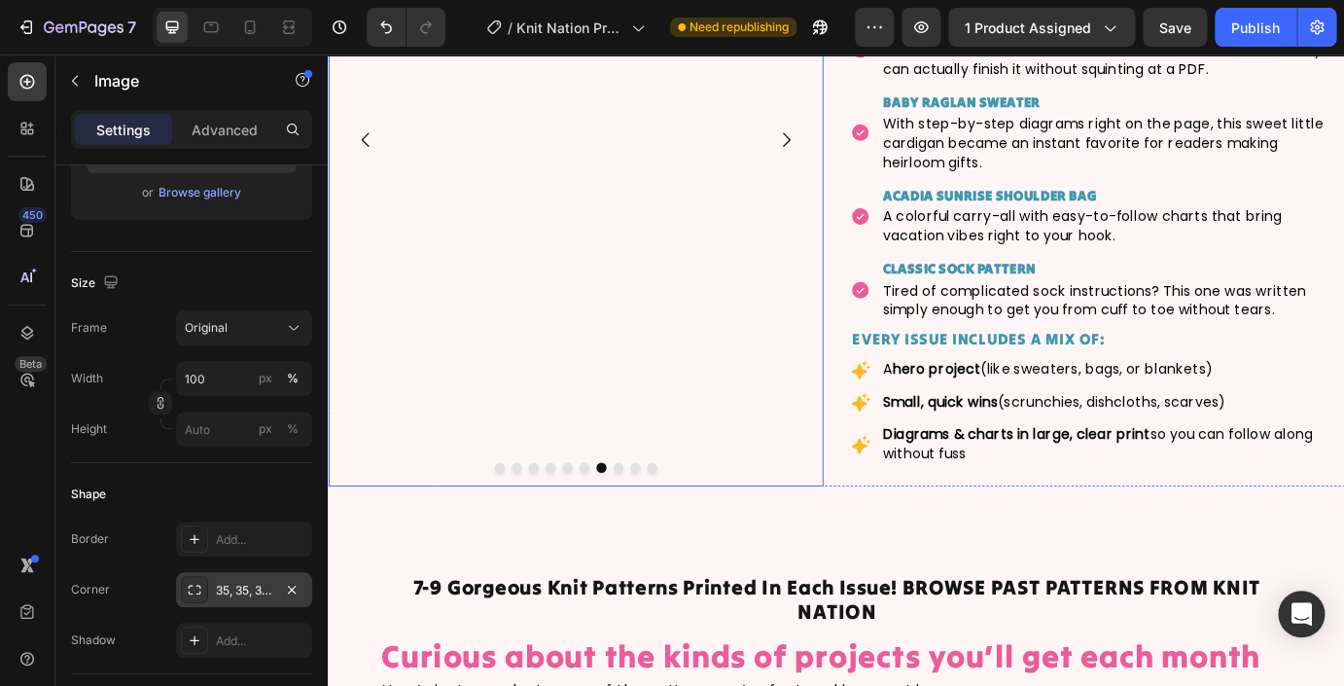
click at [660, 530] on button "Dot" at bounding box center [661, 529] width 12 height 12
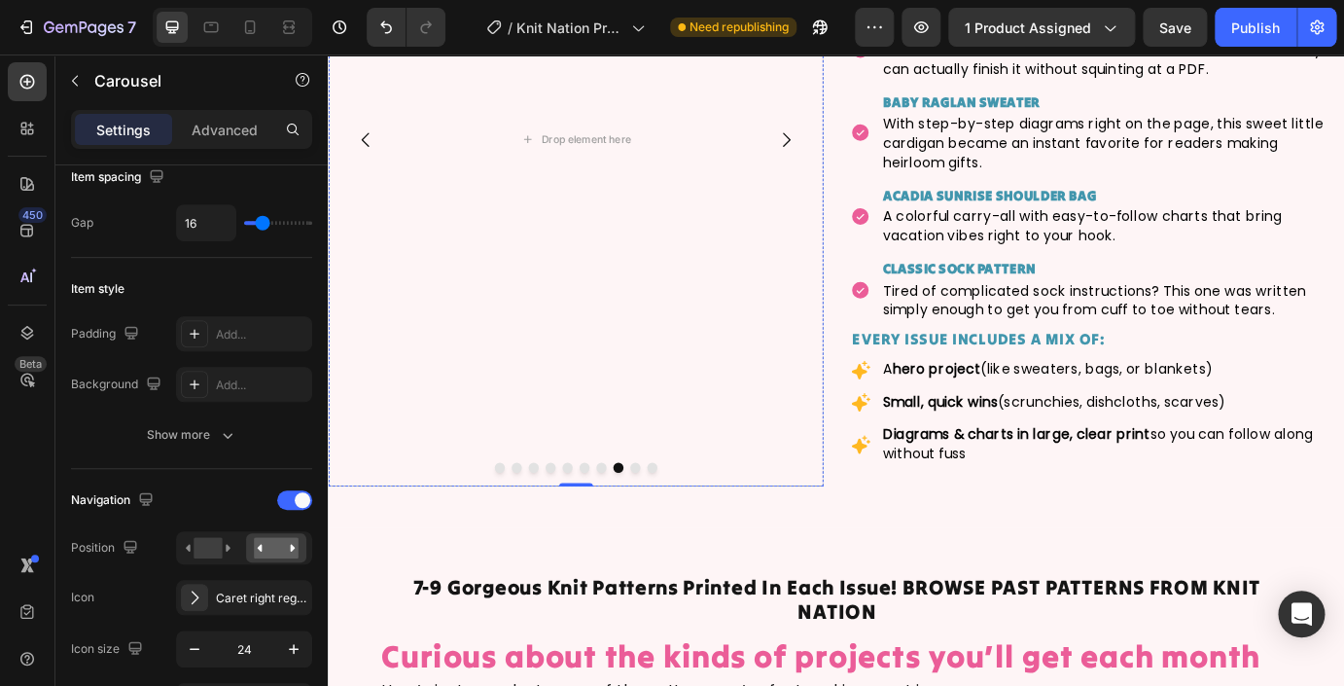
scroll to position [0, 0]
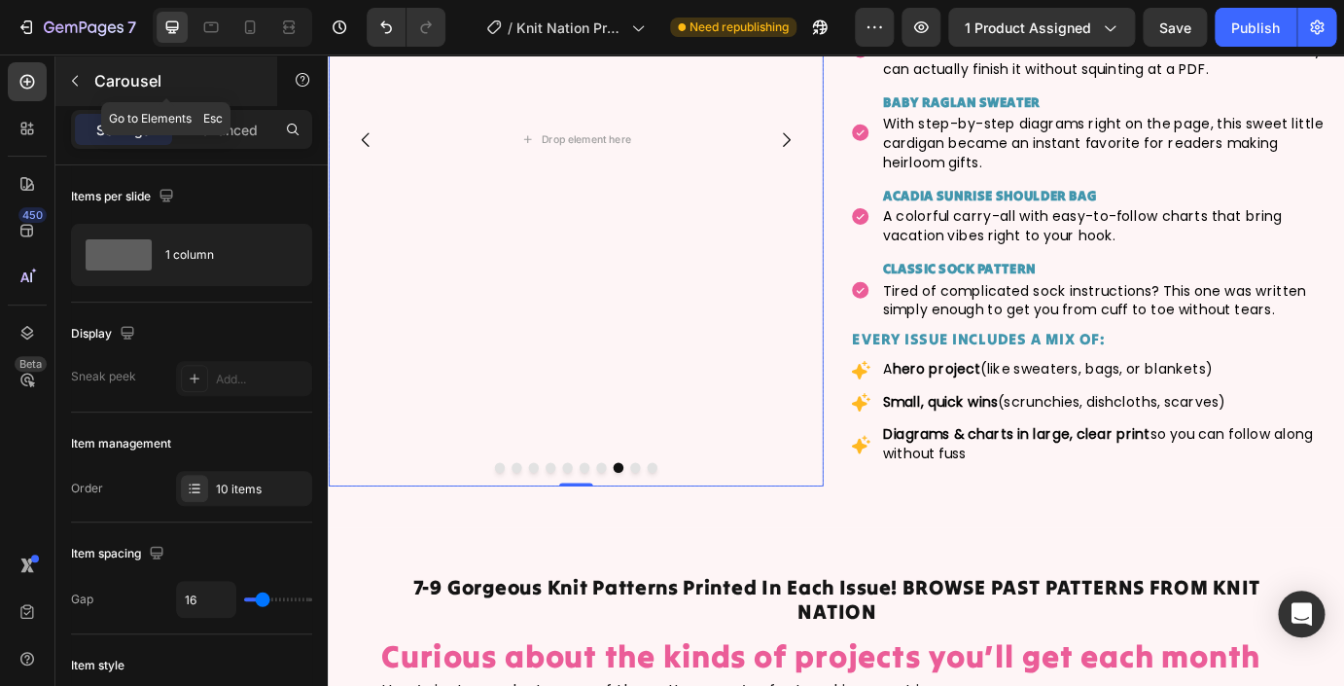
click at [79, 86] on icon "button" at bounding box center [75, 81] width 16 height 16
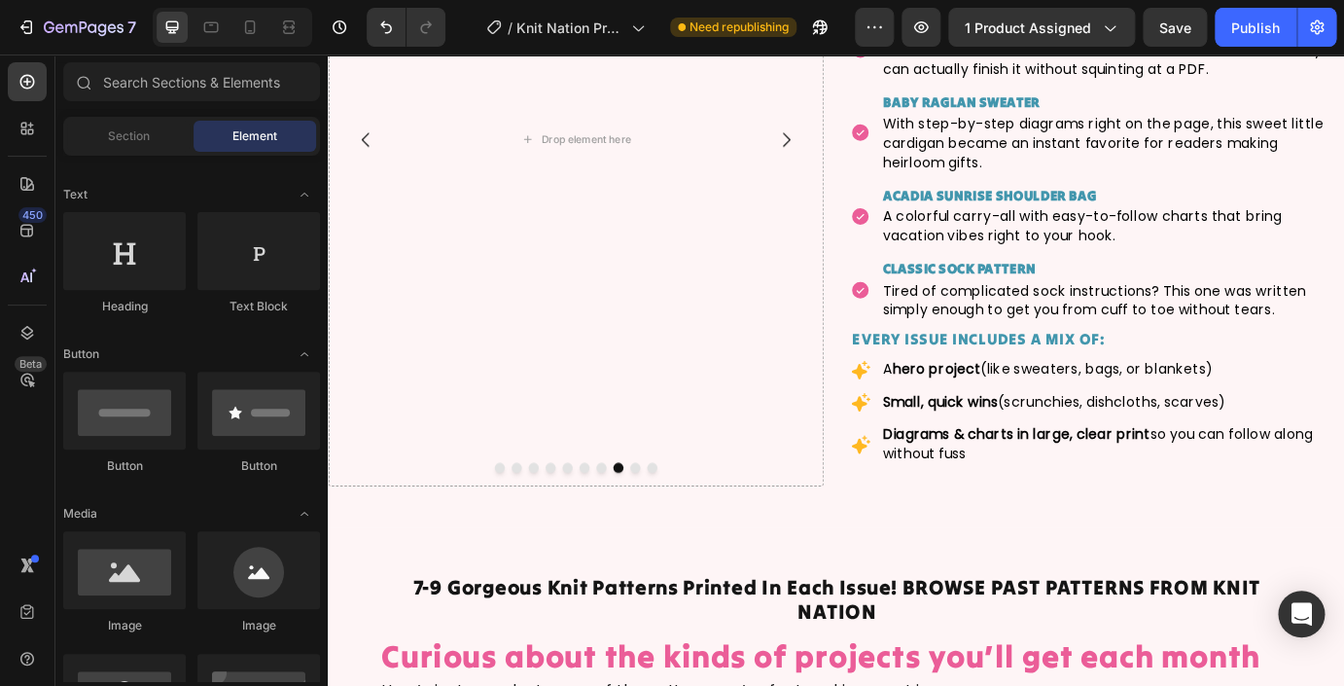
scroll to position [268, 0]
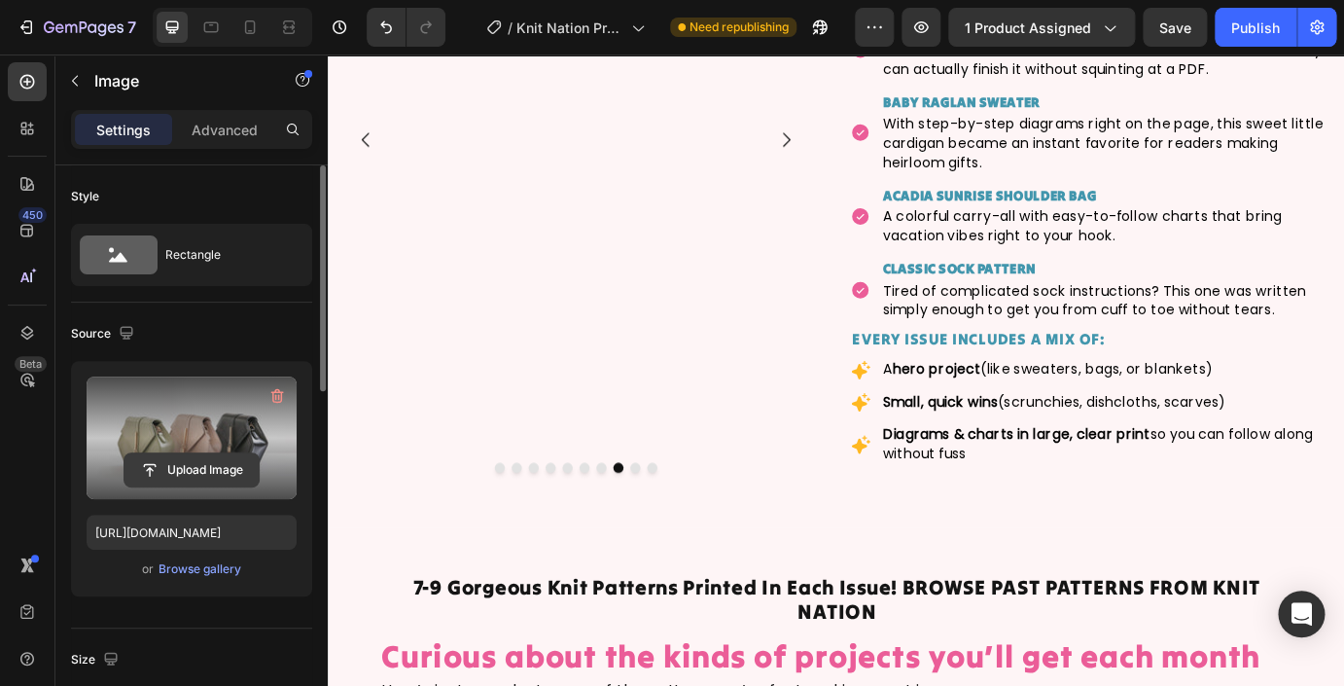
click at [203, 458] on input "file" at bounding box center [191, 469] width 134 height 33
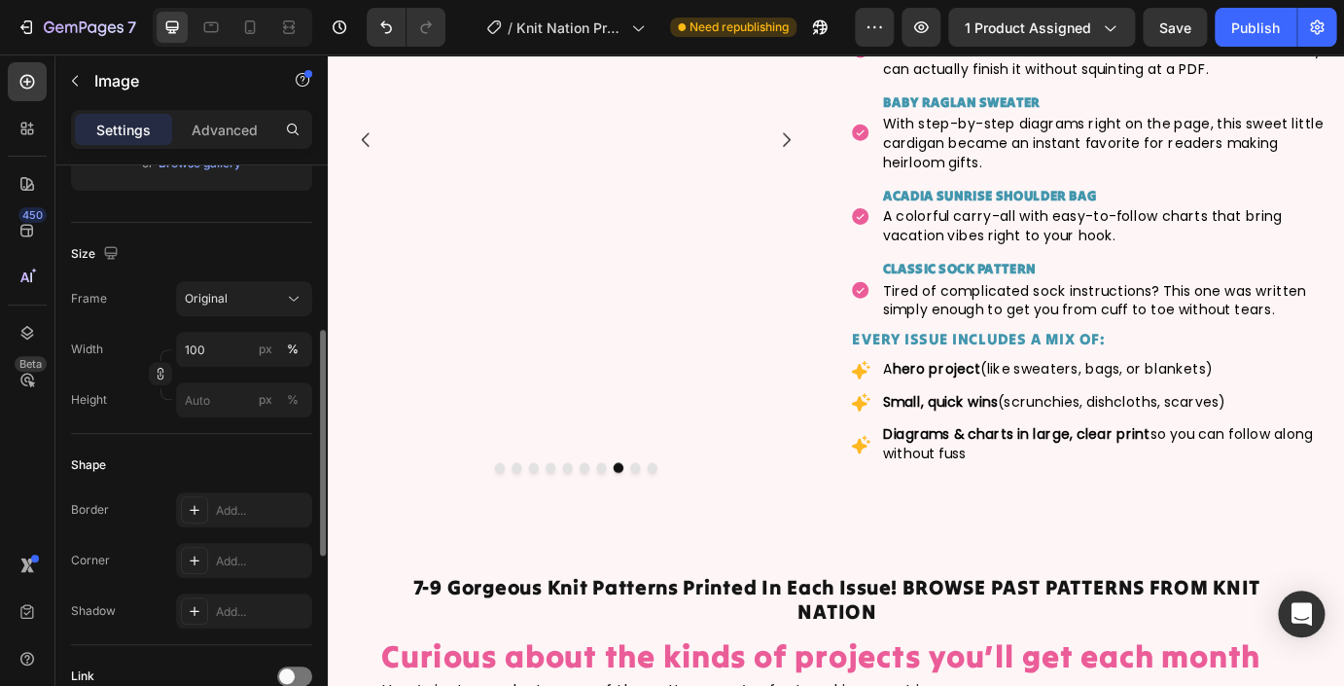
scroll to position [418, 0]
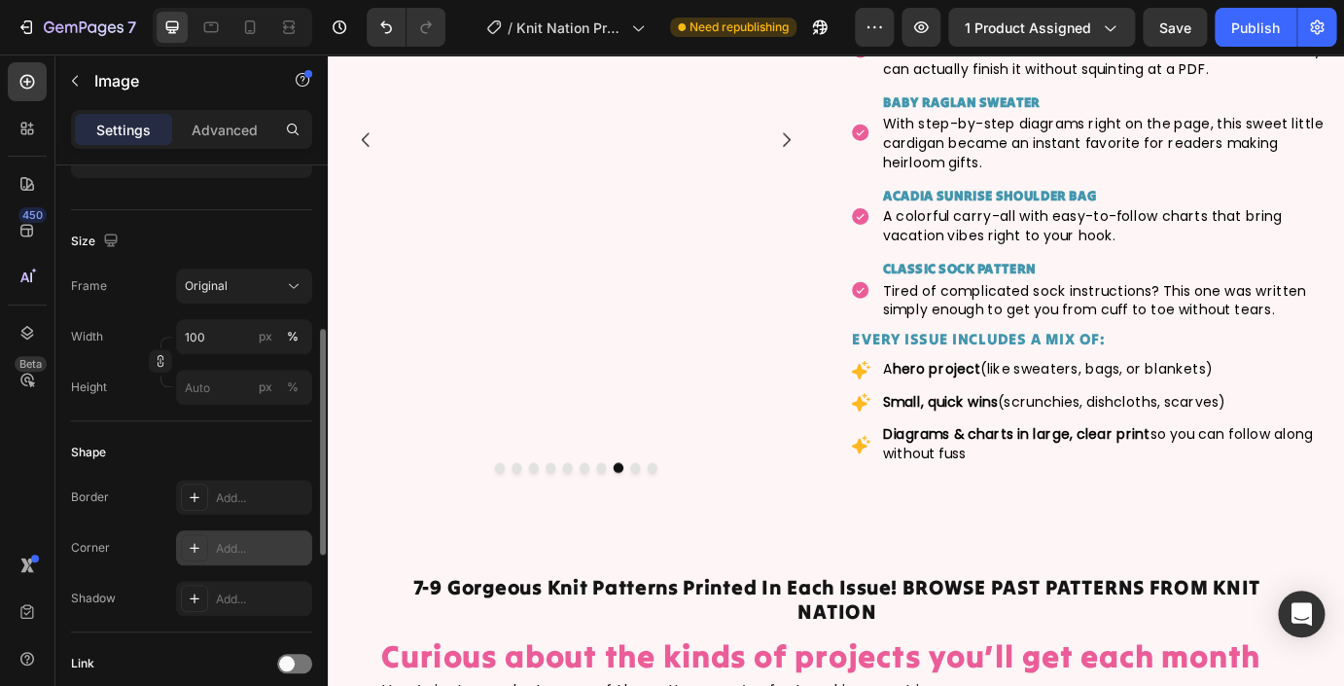
click at [249, 542] on div "Add..." at bounding box center [261, 549] width 91 height 18
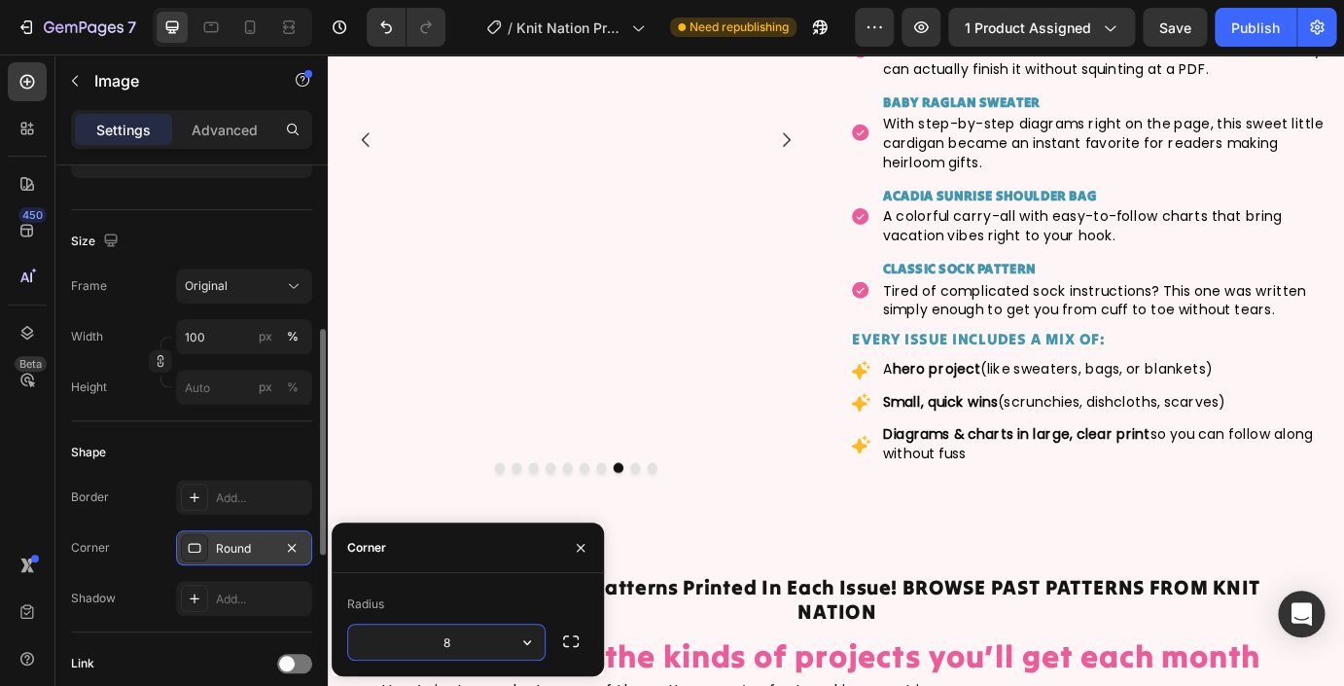
type input "3"
type input "https://cdn.shopify.com/s/files/1/0724/0201/0420/files/gempages_469073928304723…"
type input "35"
click at [222, 444] on div "Shape" at bounding box center [191, 452] width 241 height 31
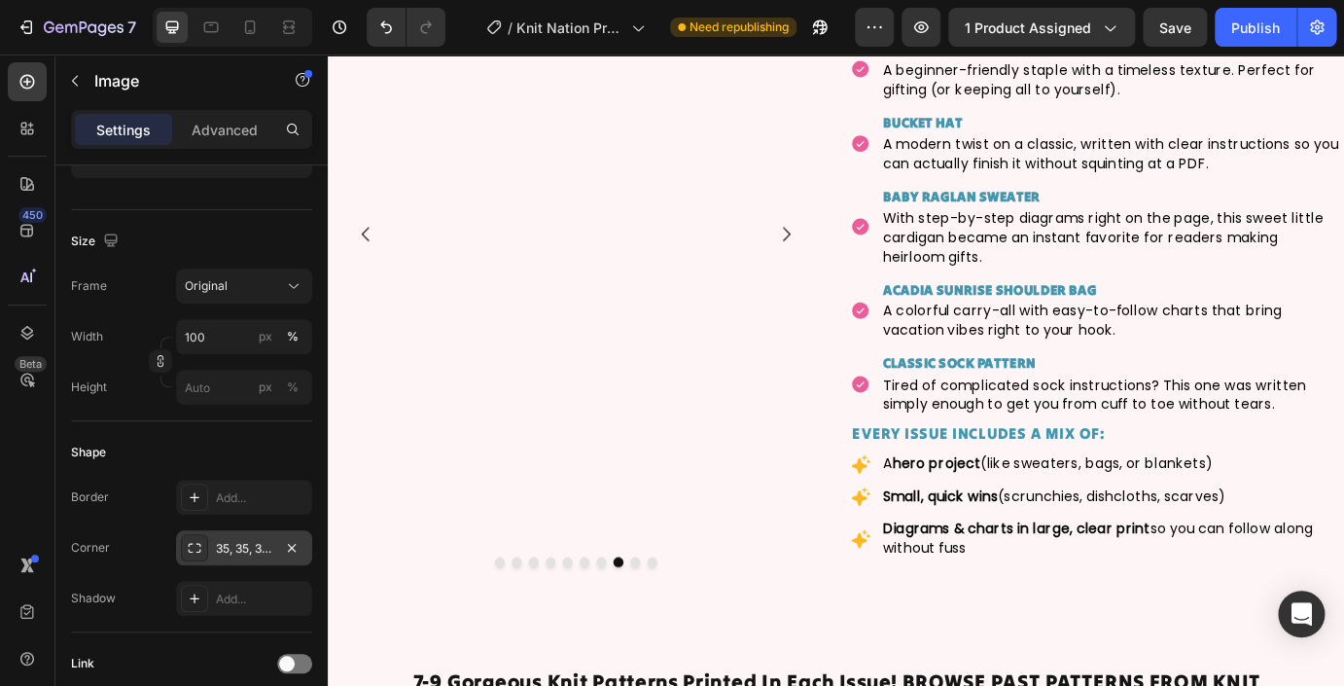
scroll to position [3633, 0]
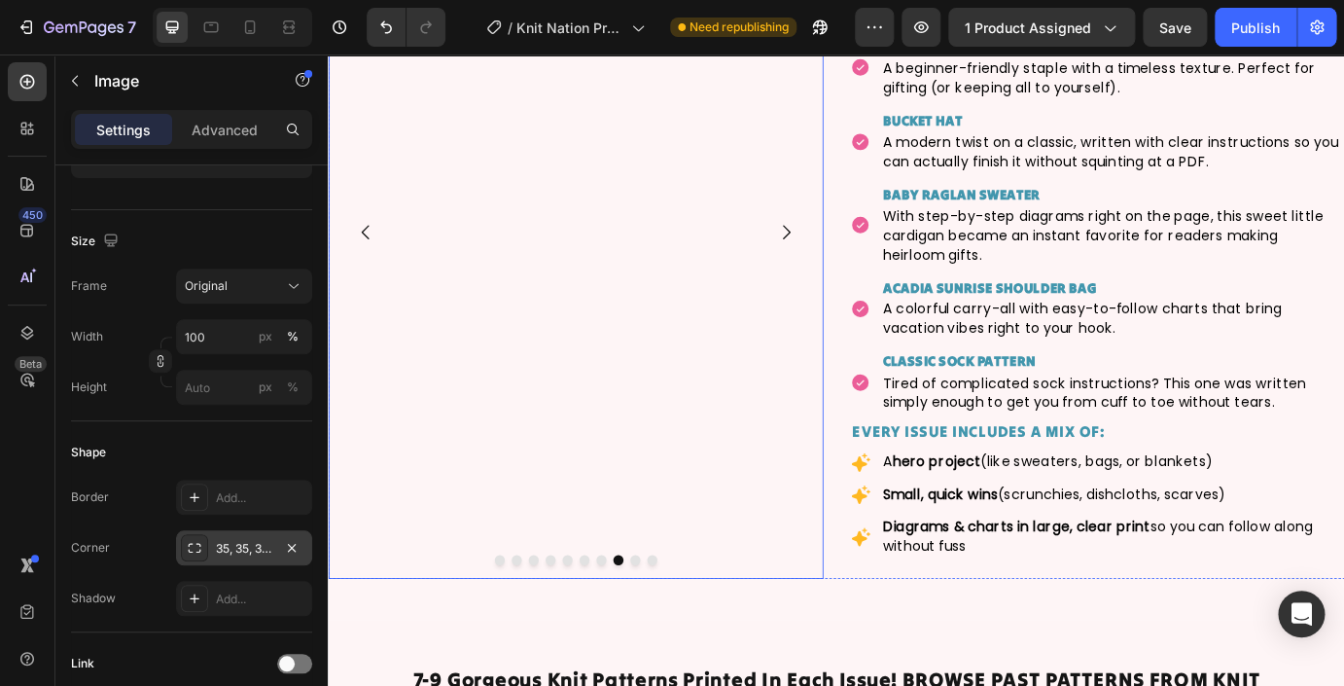
click at [683, 639] on button "Dot" at bounding box center [680, 635] width 12 height 12
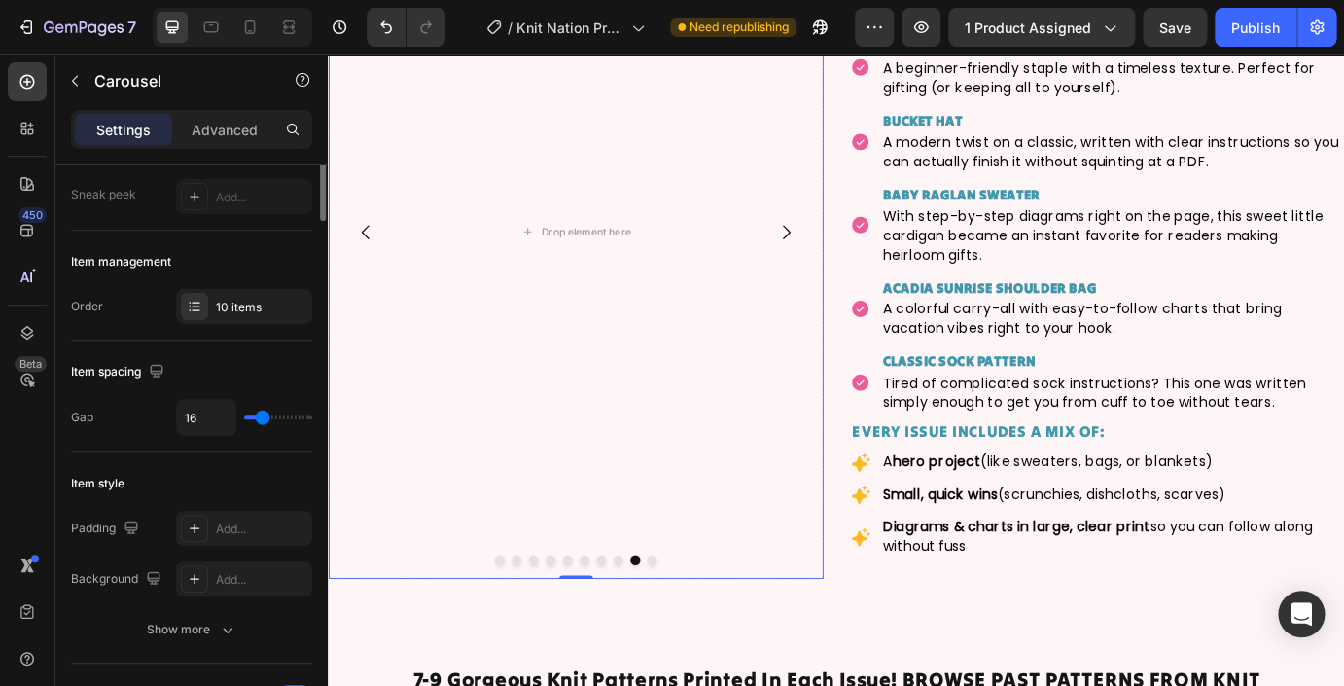
scroll to position [50, 0]
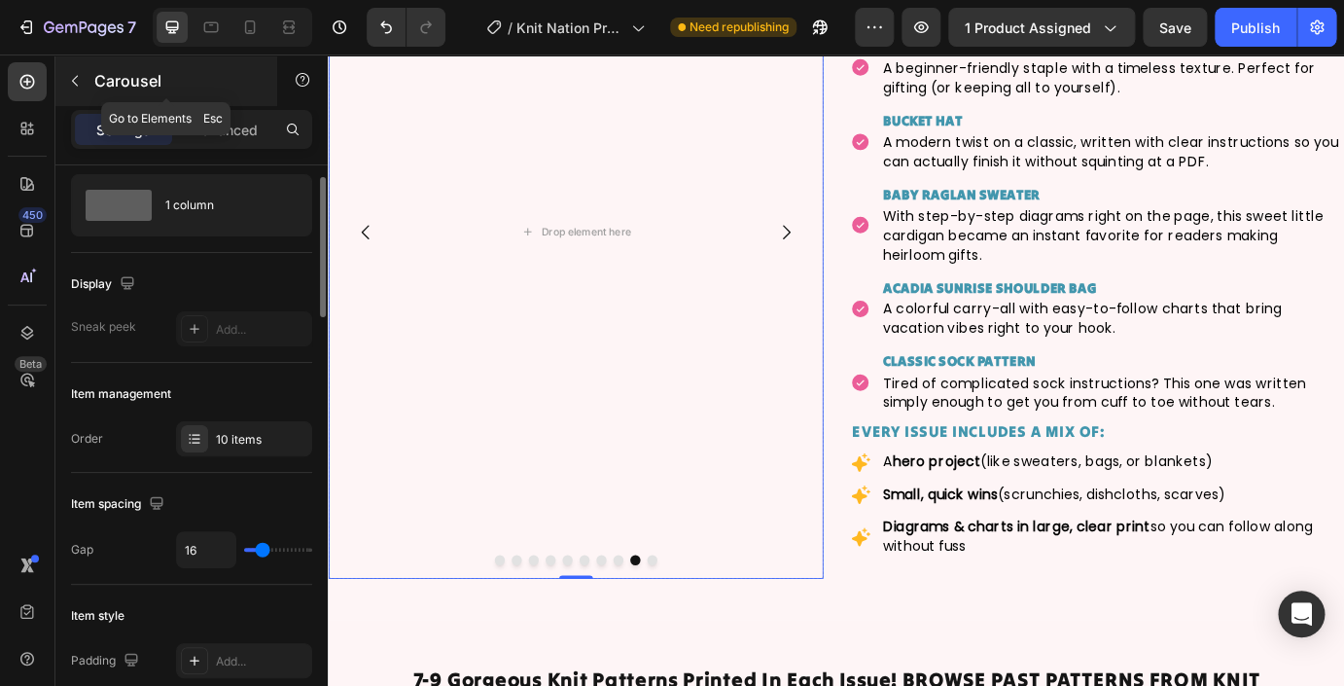
click at [76, 84] on icon "button" at bounding box center [75, 81] width 6 height 11
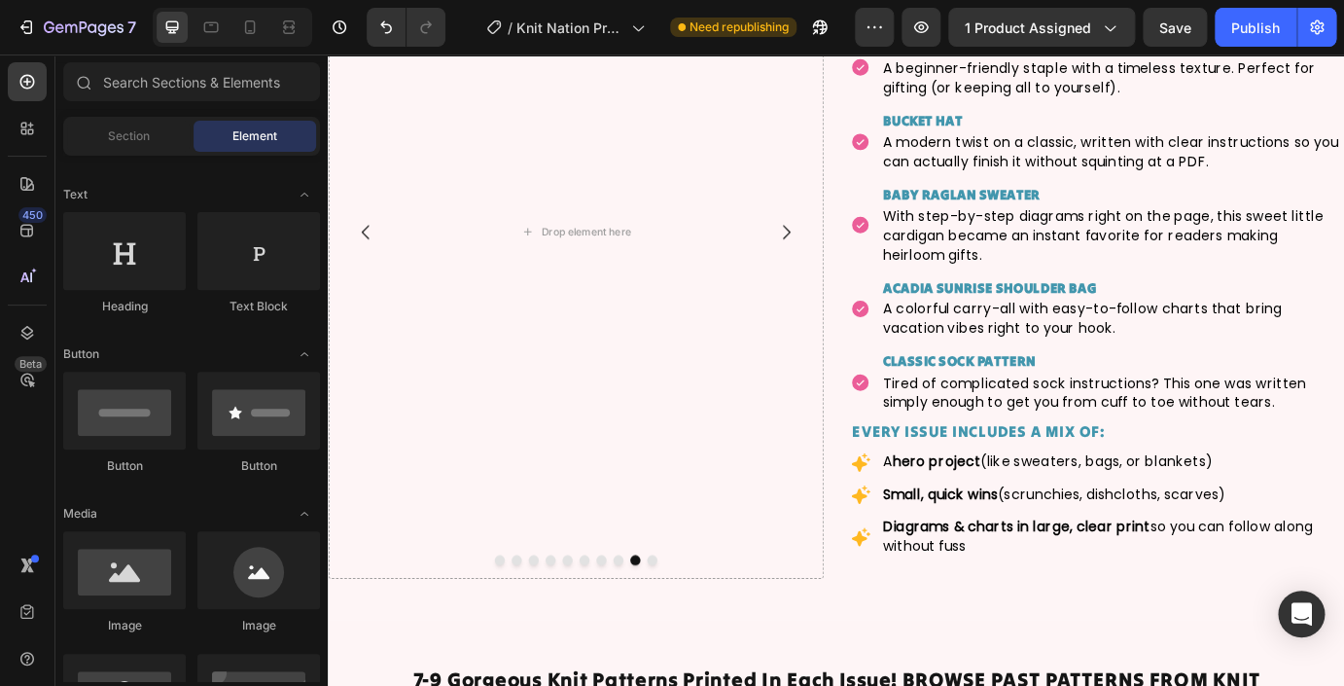
scroll to position [268, 0]
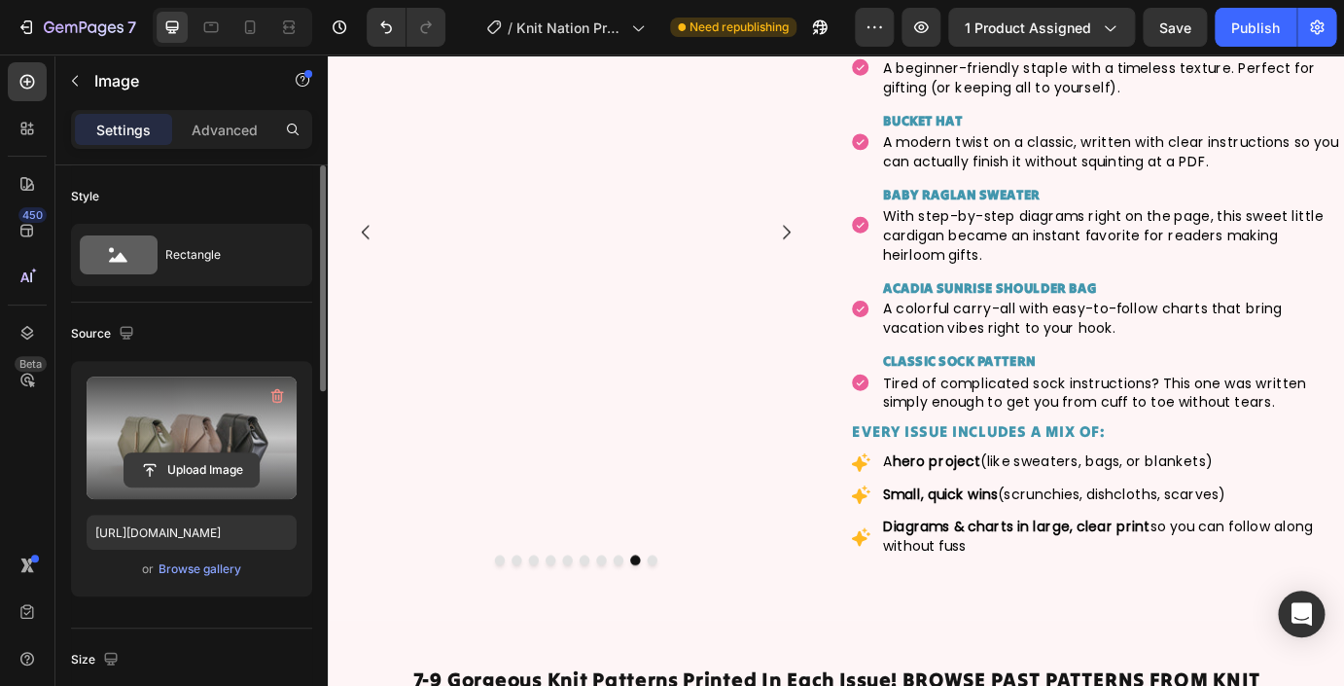
click at [210, 474] on input "file" at bounding box center [191, 469] width 134 height 33
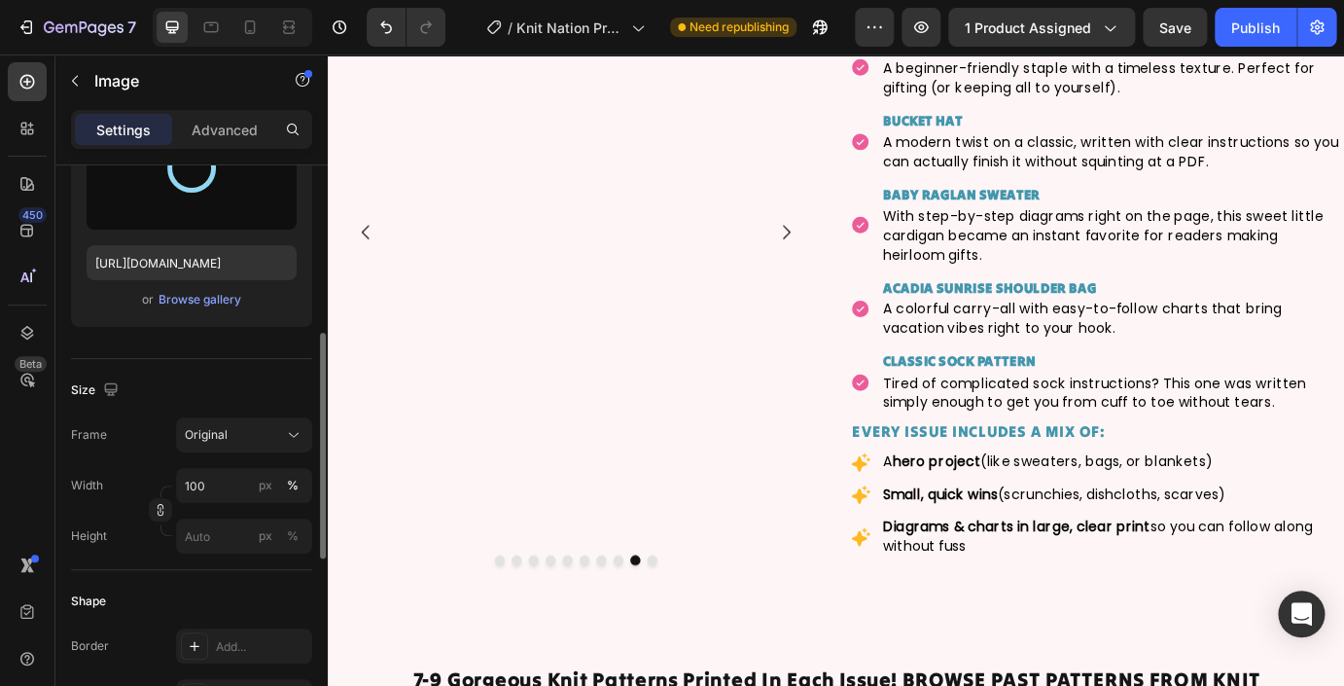
scroll to position [314, 0]
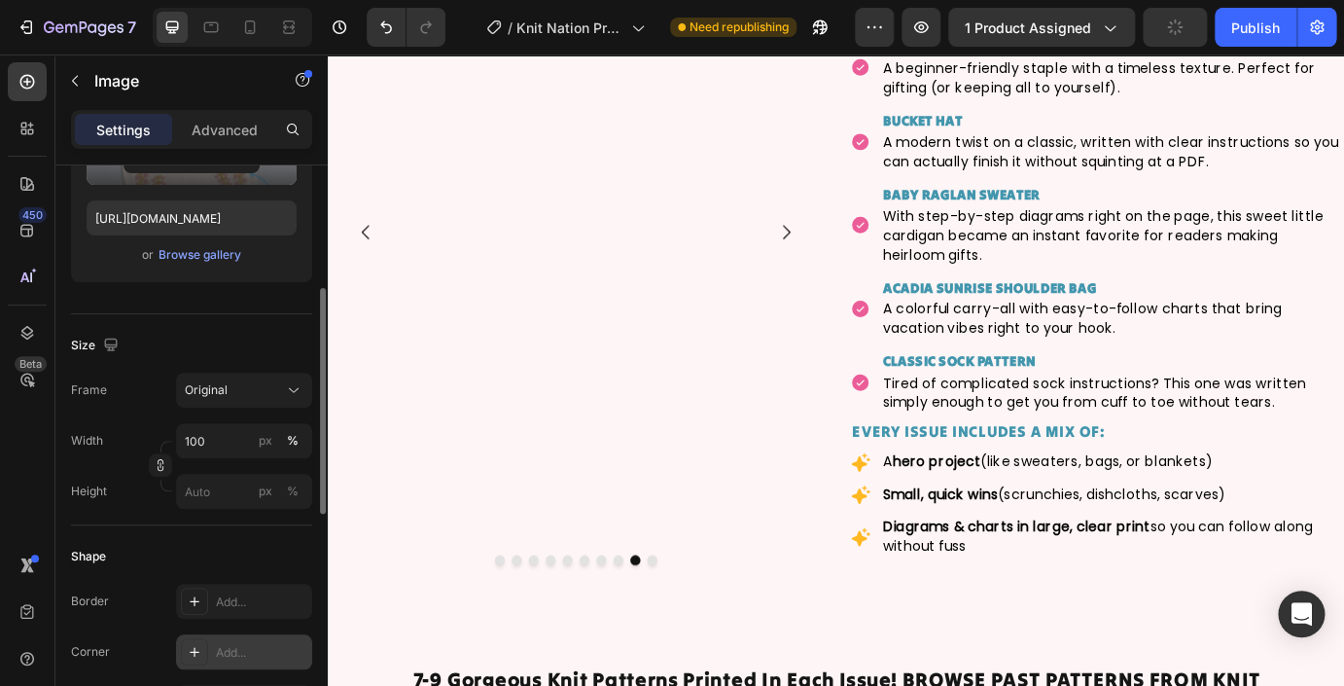
type input "https://cdn.shopify.com/s/files/1/0724/0201/0420/files/gempages_469073928304723…"
click at [249, 651] on div "Add..." at bounding box center [261, 653] width 91 height 18
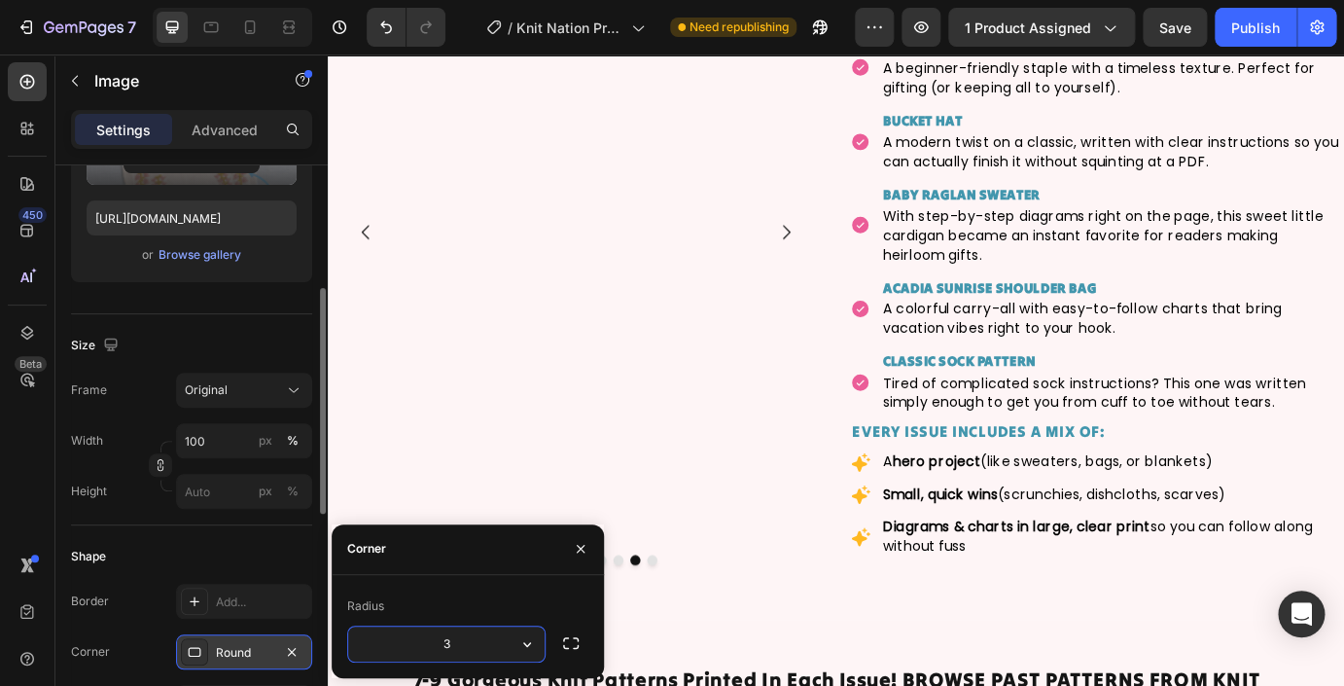
type input "35"
click at [247, 560] on div "Shape" at bounding box center [191, 556] width 241 height 31
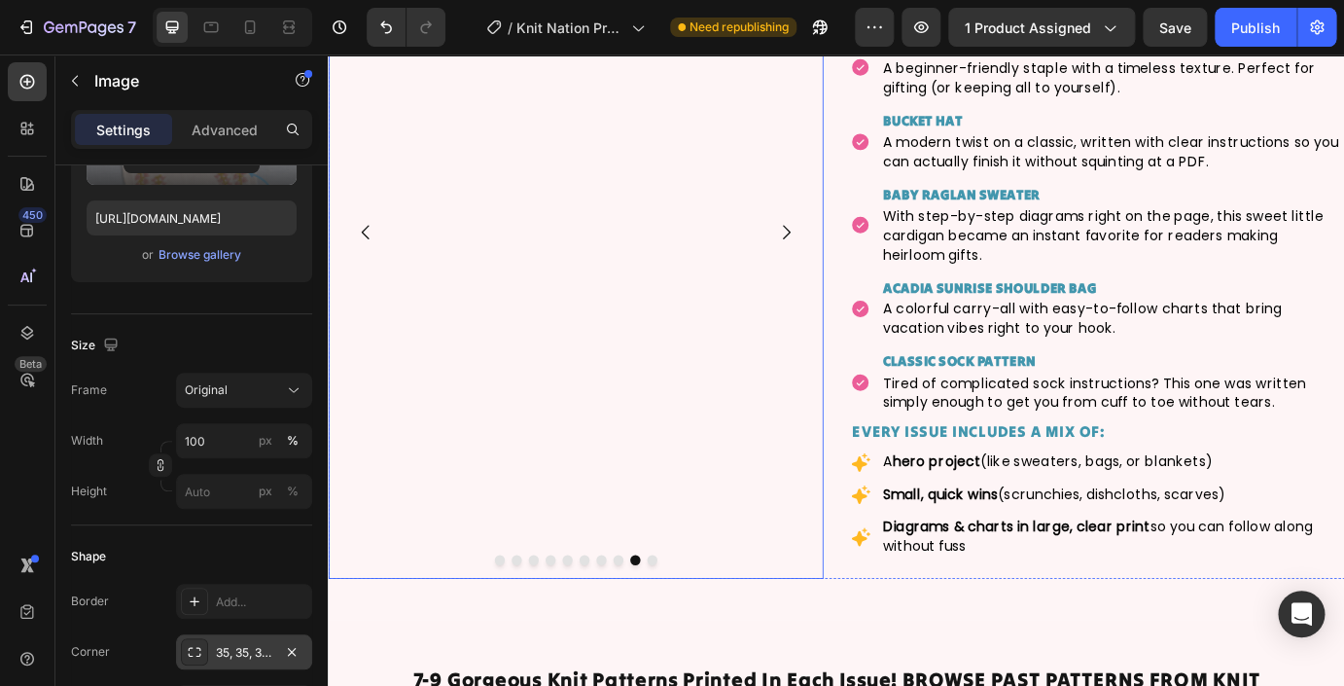
click at [663, 639] on button "Dot" at bounding box center [661, 635] width 12 height 12
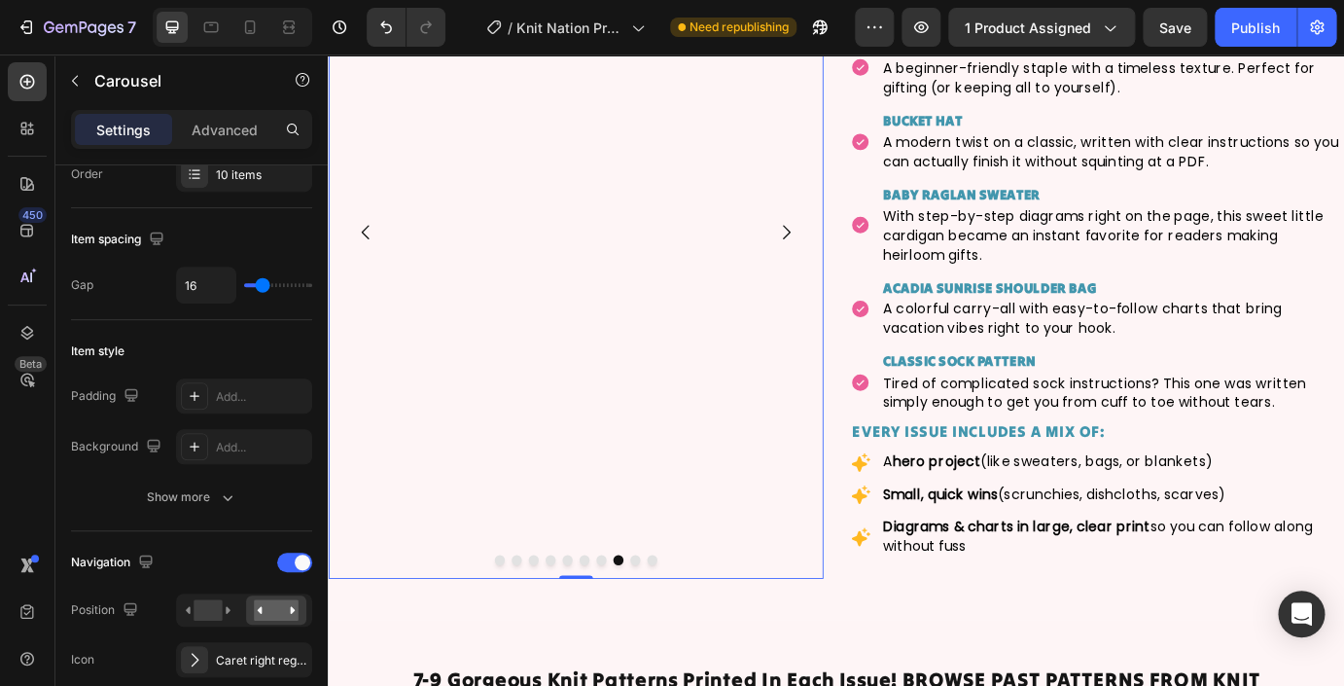
scroll to position [0, 0]
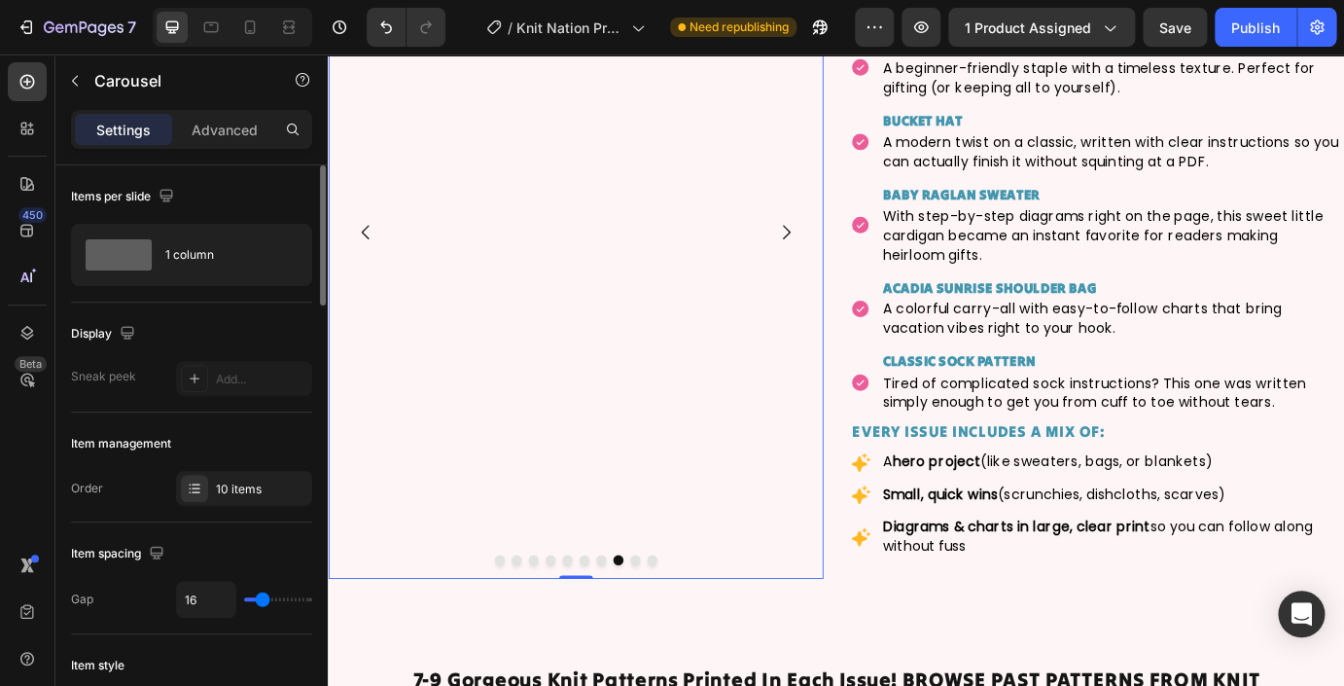
click at [643, 638] on button "Dot" at bounding box center [641, 635] width 12 height 12
click at [625, 637] on button "Dot" at bounding box center [622, 635] width 12 height 12
click at [695, 637] on button "Dot" at bounding box center [699, 635] width 12 height 12
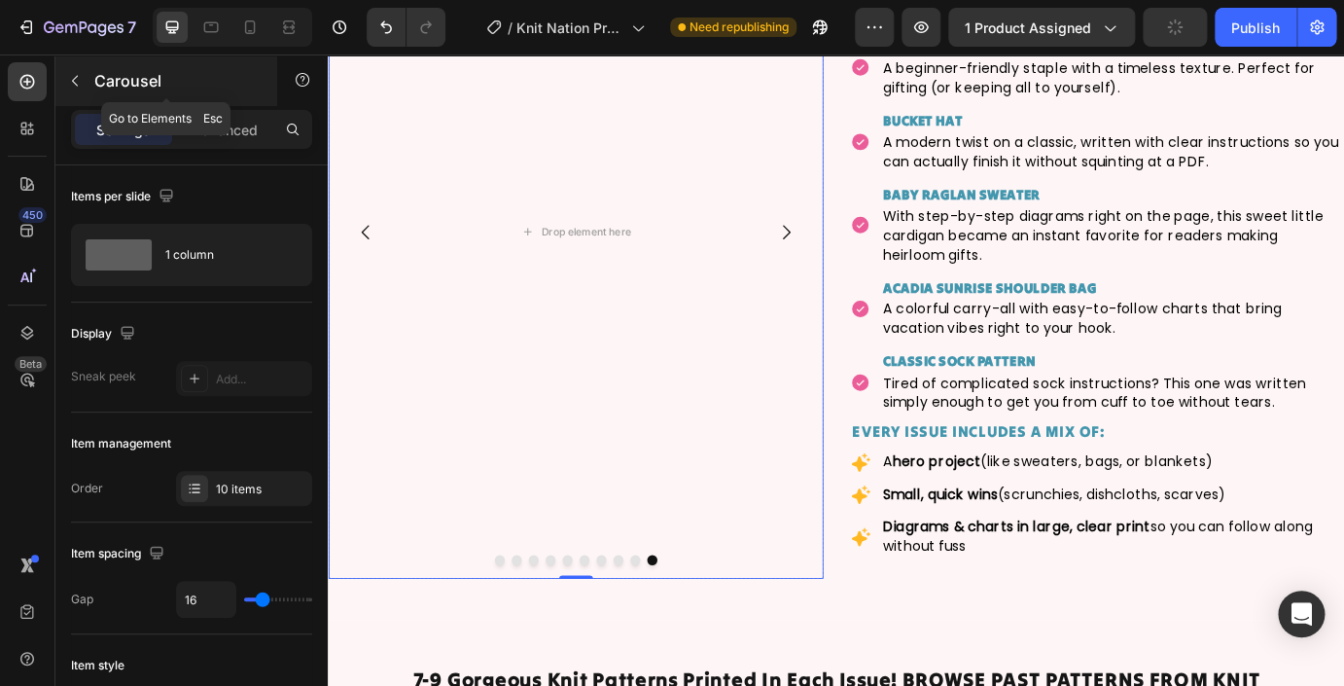
click at [76, 82] on icon "button" at bounding box center [75, 81] width 16 height 16
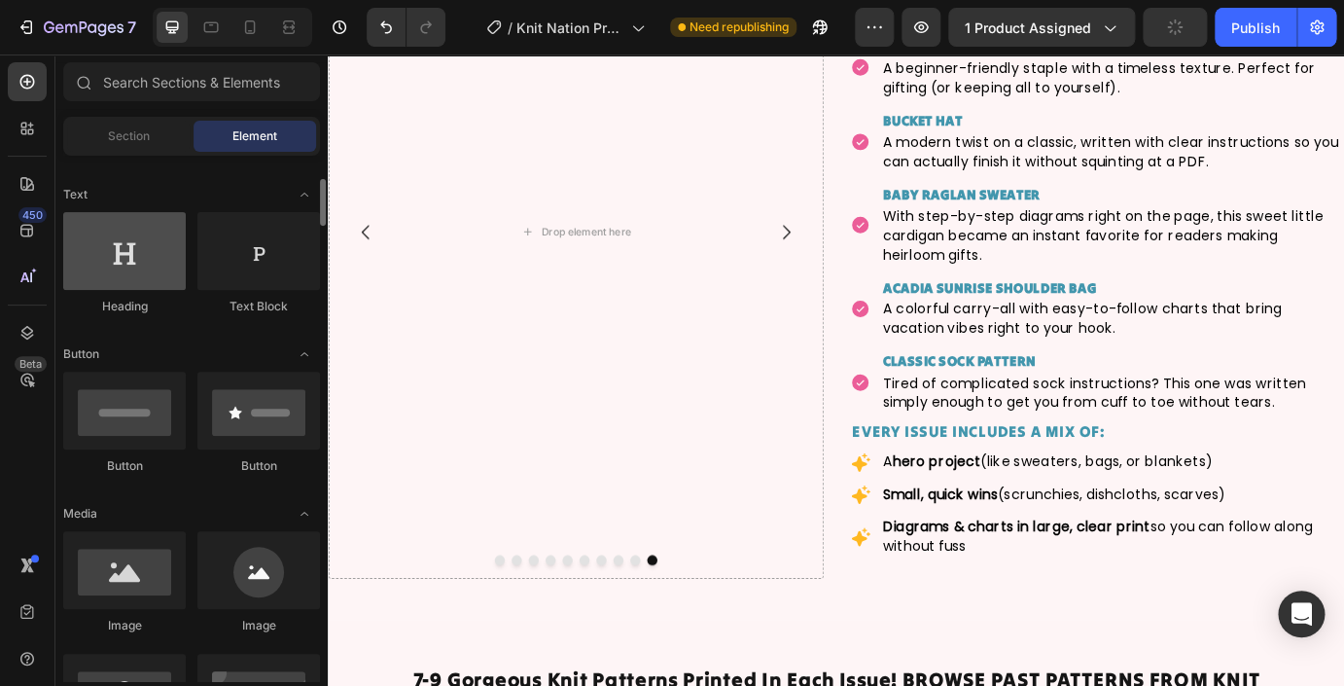
scroll to position [268, 0]
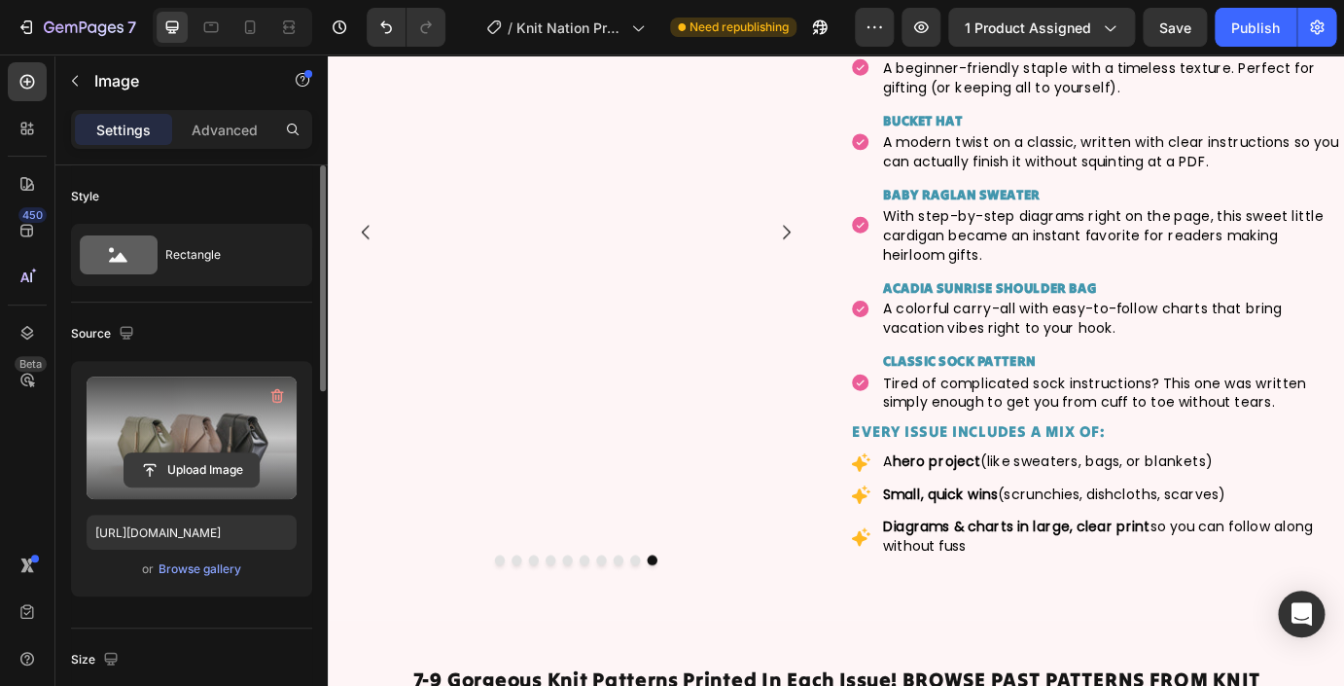
click at [203, 468] on input "file" at bounding box center [191, 469] width 134 height 33
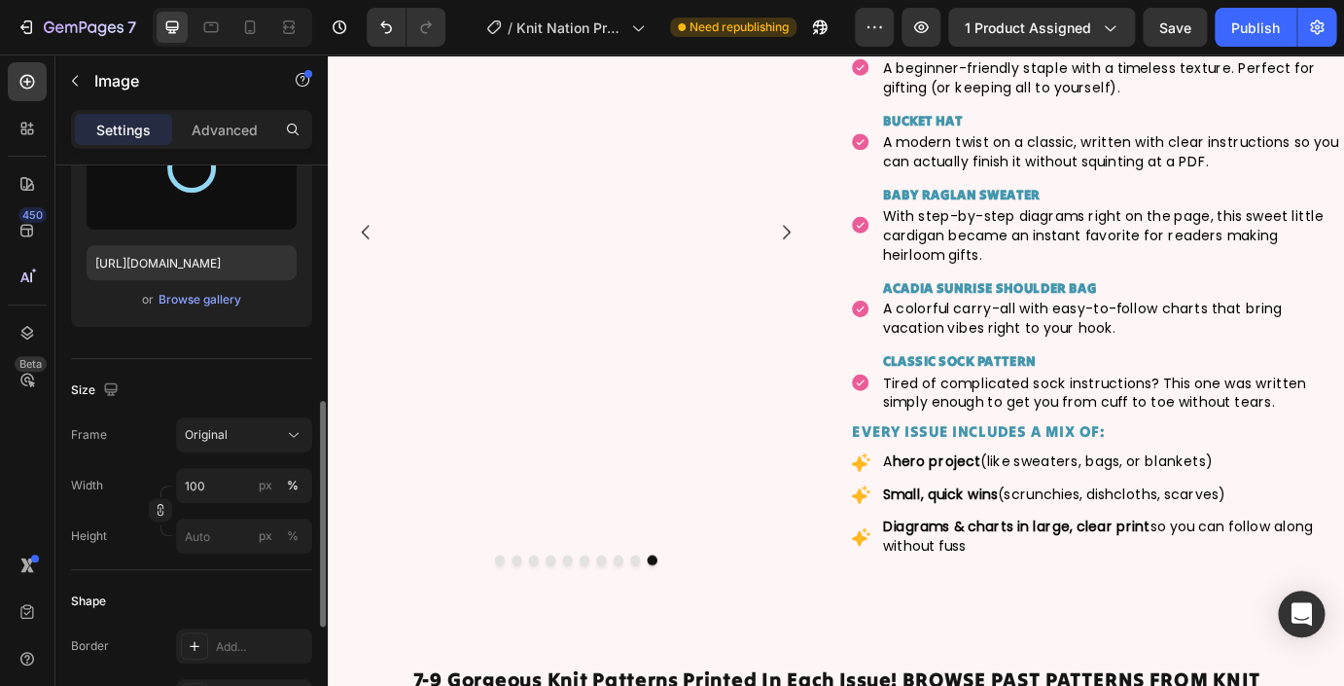
scroll to position [381, 0]
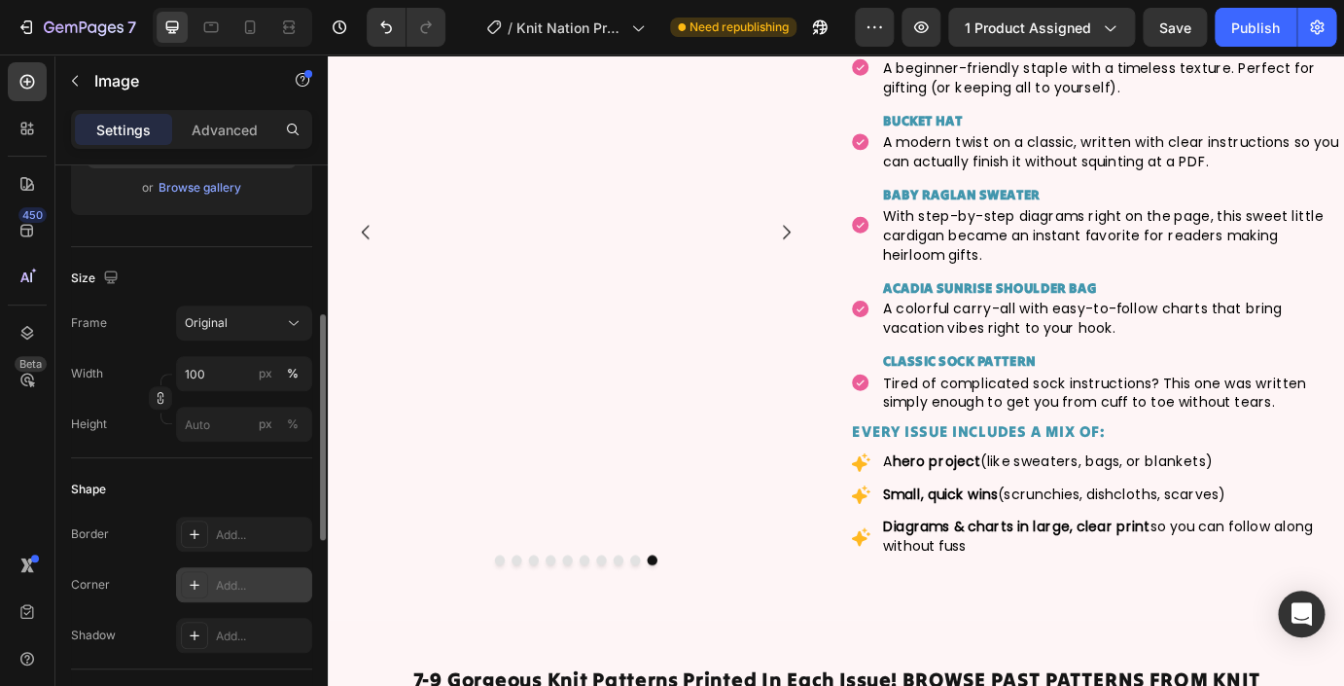
click at [231, 586] on div "Add..." at bounding box center [261, 586] width 91 height 18
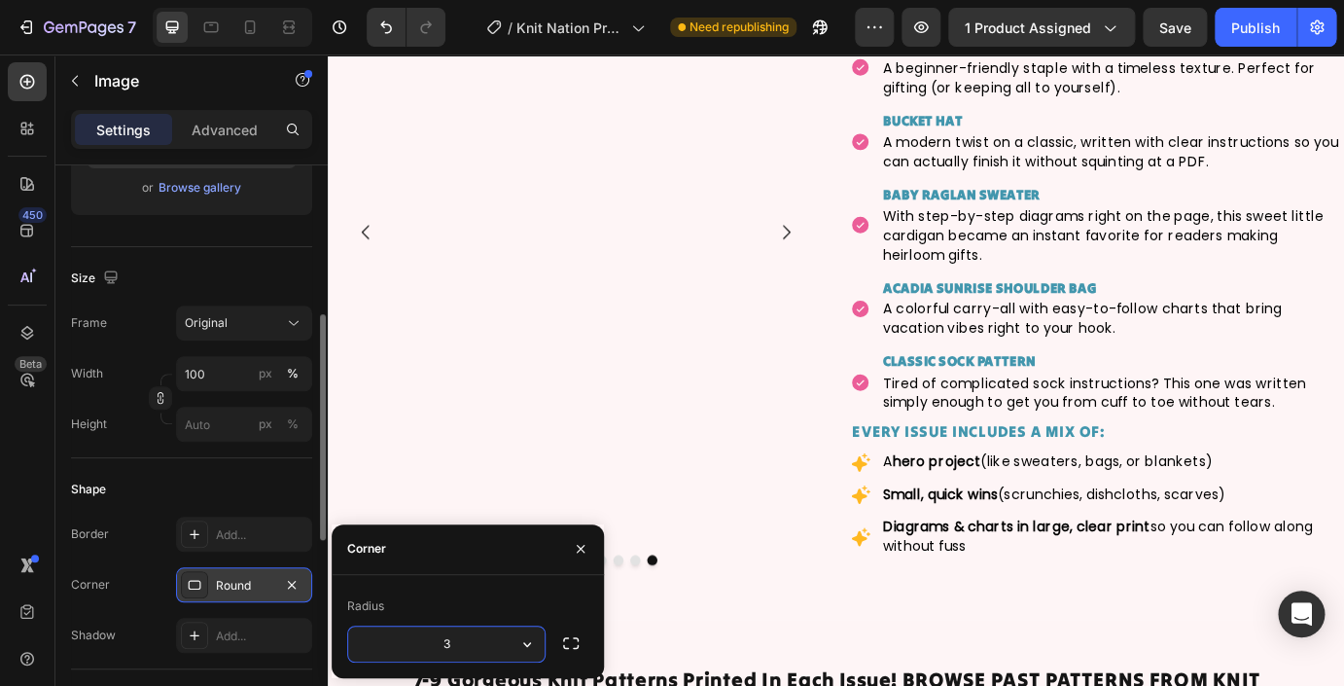
type input "35"
type input "https://cdn.shopify.com/s/files/1/0724/0201/0420/files/gempages_469073928304723…"
click at [219, 496] on div "Shape" at bounding box center [191, 489] width 241 height 31
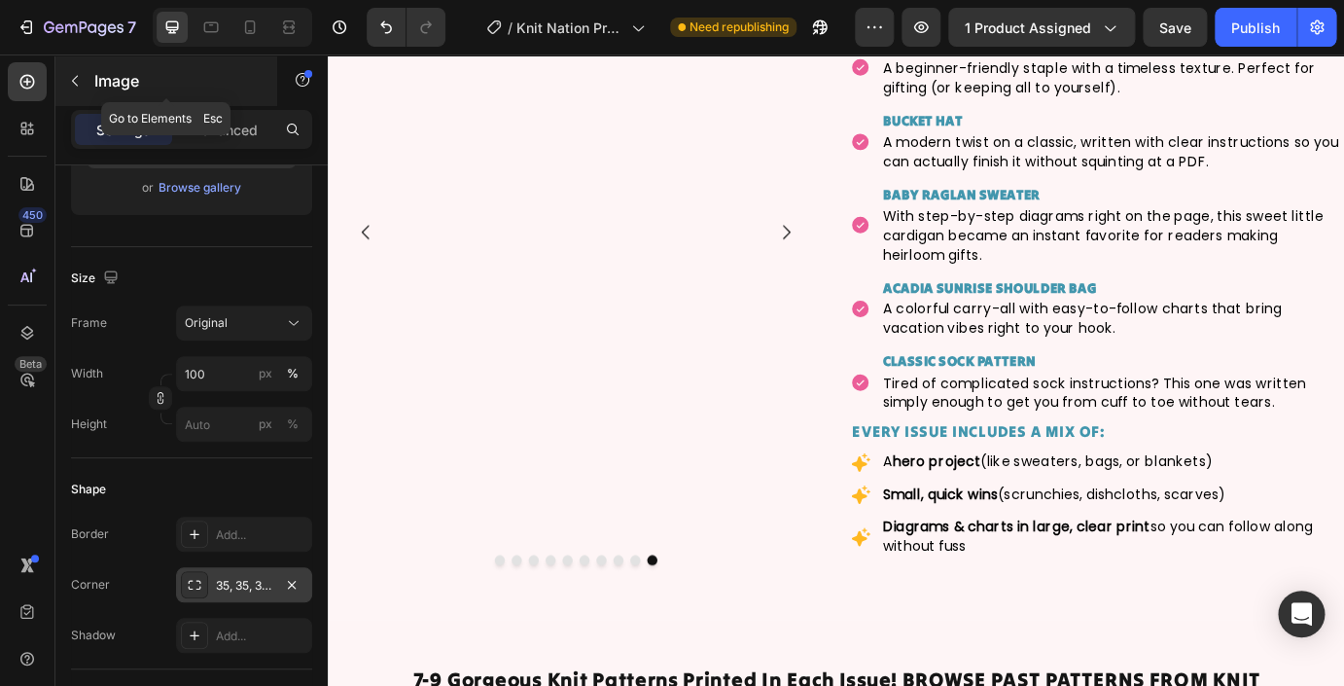
click at [77, 82] on icon "button" at bounding box center [75, 81] width 16 height 16
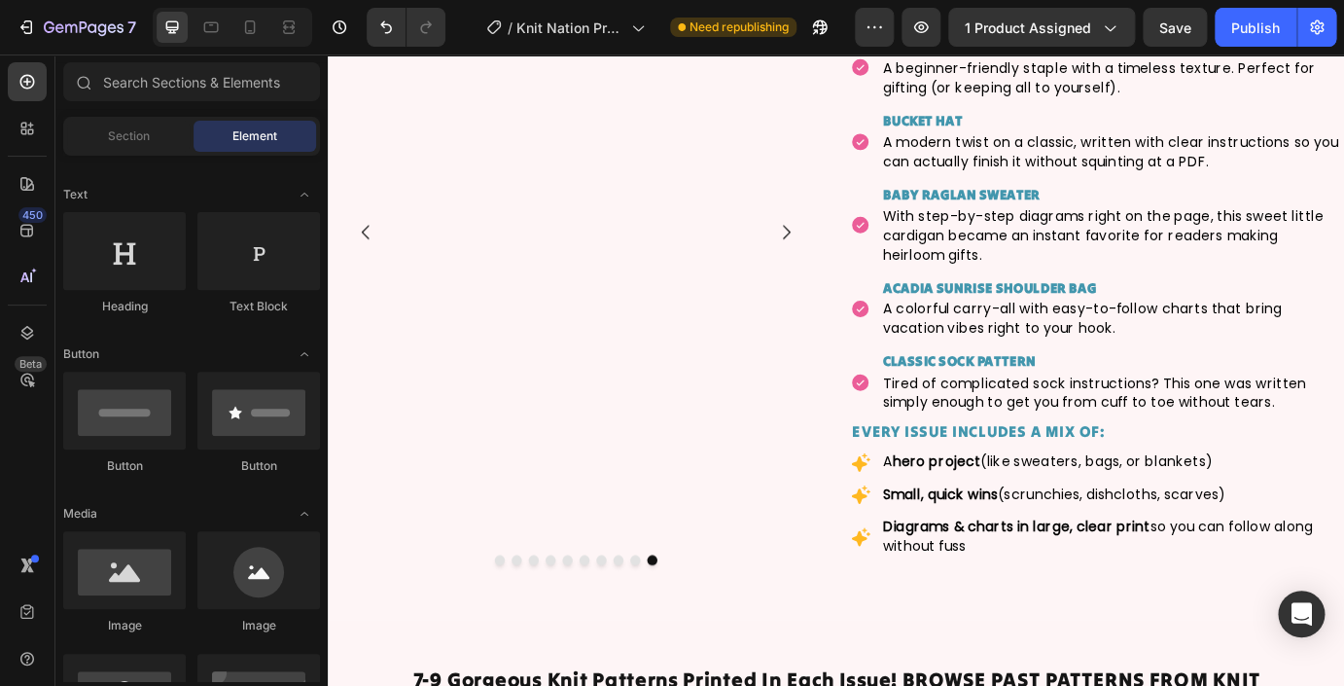
scroll to position [268, 0]
click at [289, 29] on icon at bounding box center [286, 26] width 6 height 5
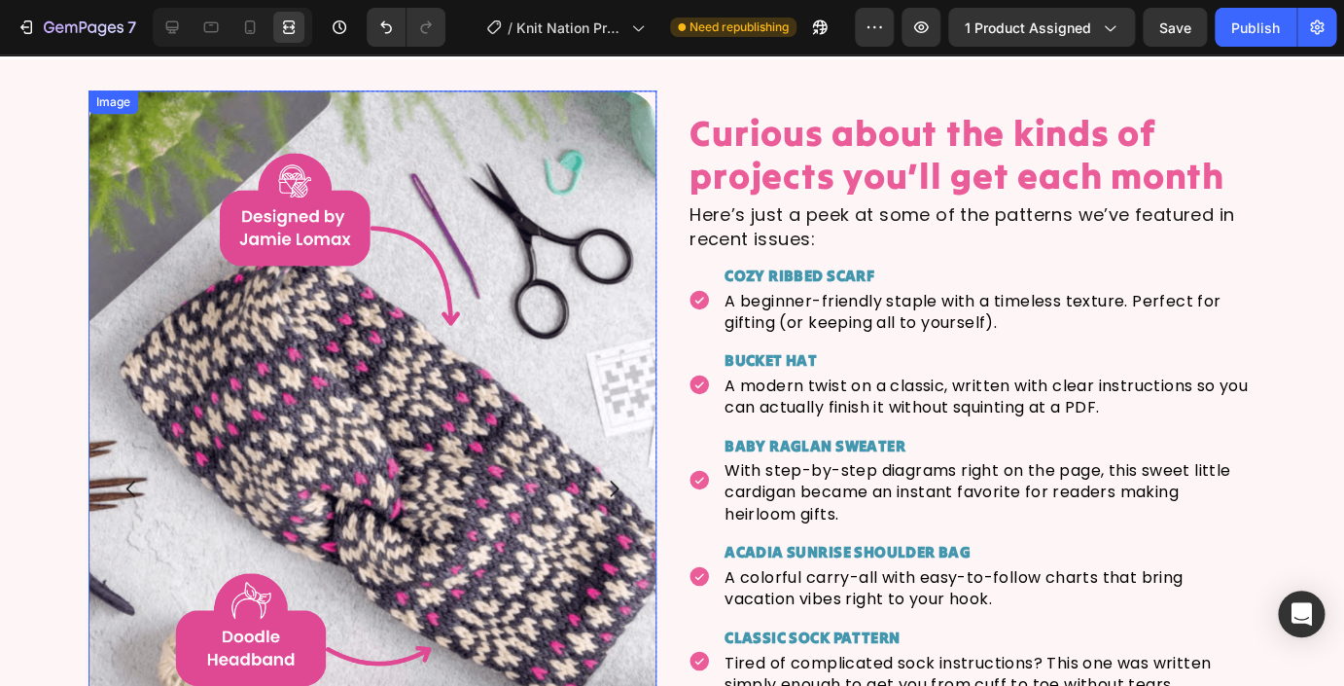
scroll to position [3110, 0]
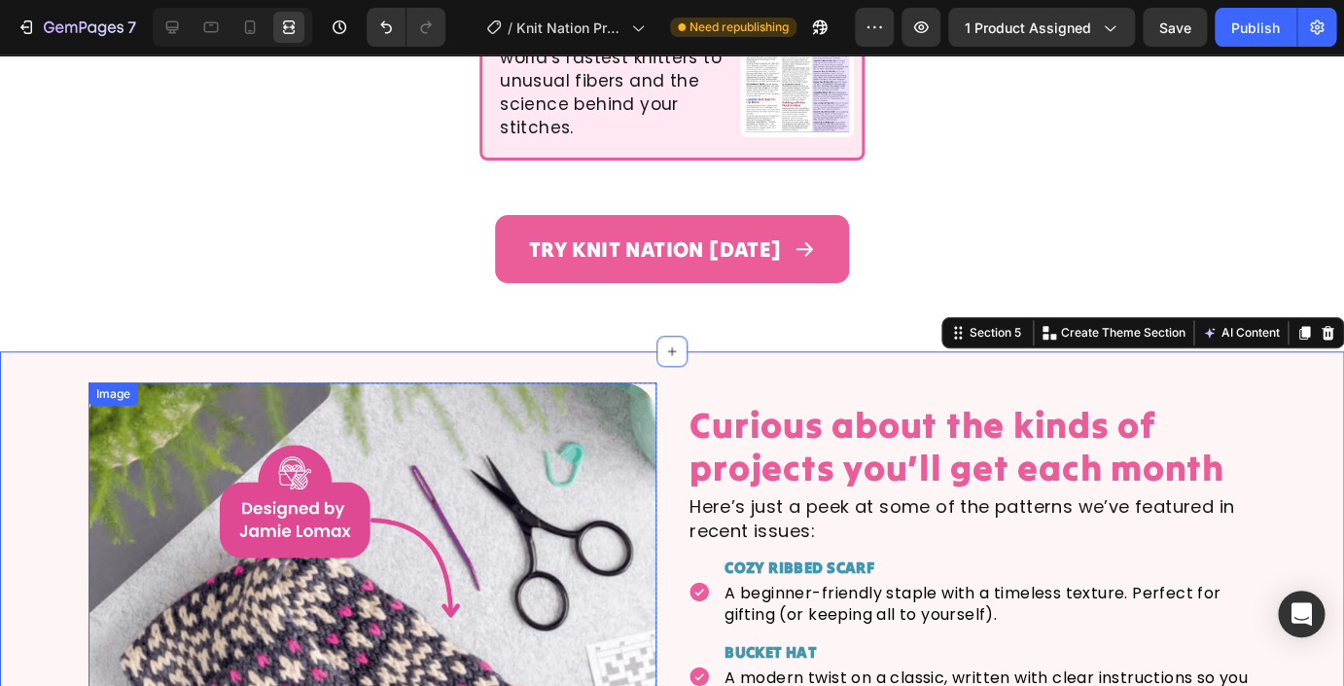
scroll to position [3246, 0]
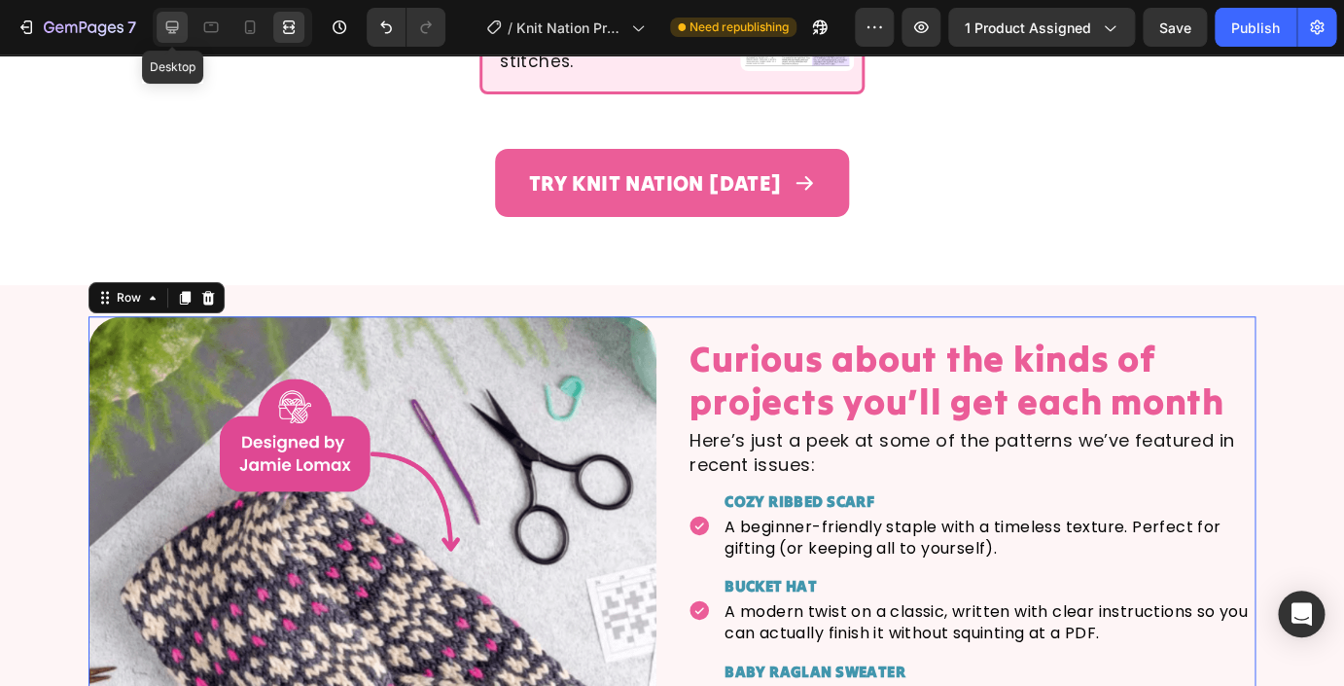
click at [178, 27] on icon at bounding box center [172, 27] width 13 height 13
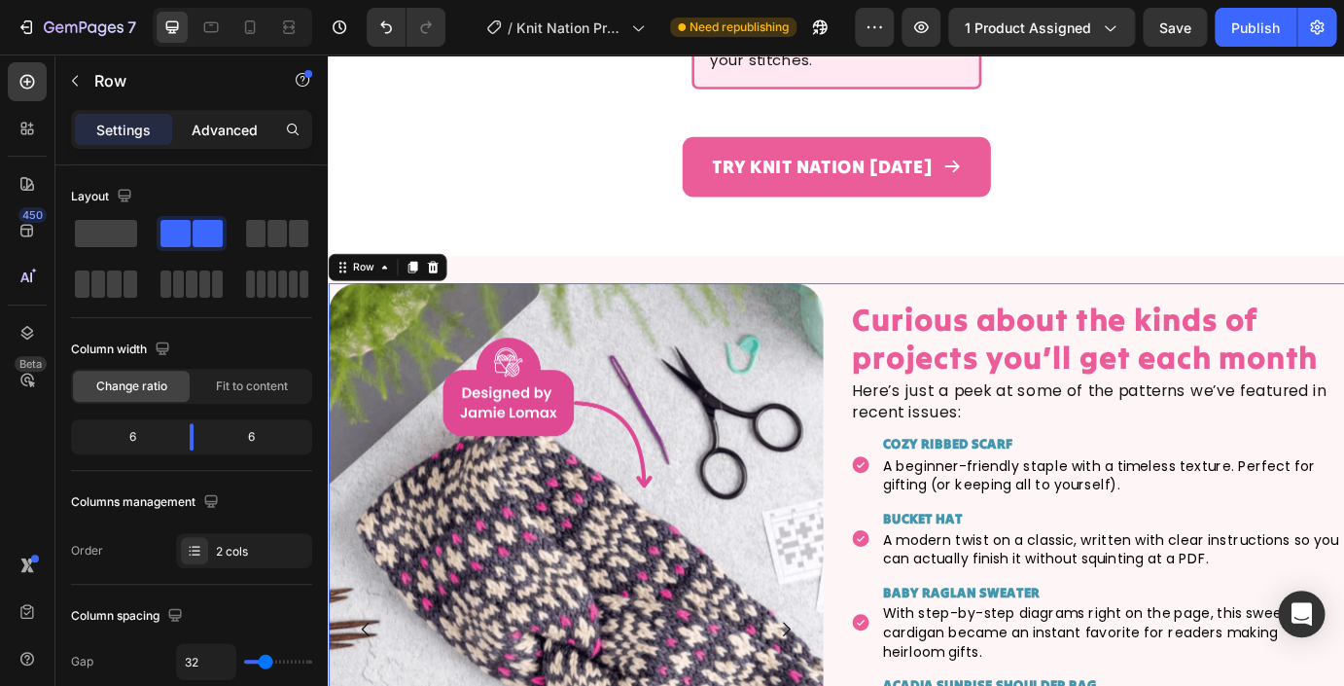
click at [245, 134] on p "Advanced" at bounding box center [225, 130] width 66 height 20
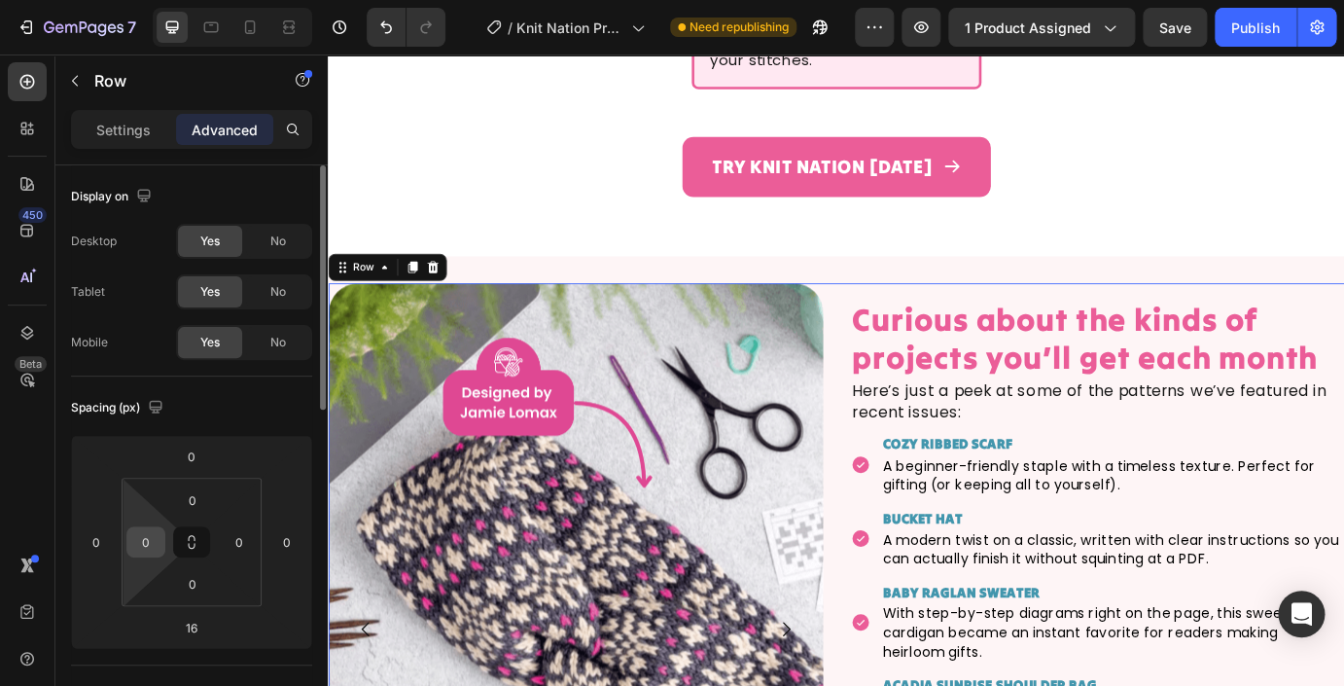
click at [143, 544] on input "0" at bounding box center [145, 541] width 29 height 29
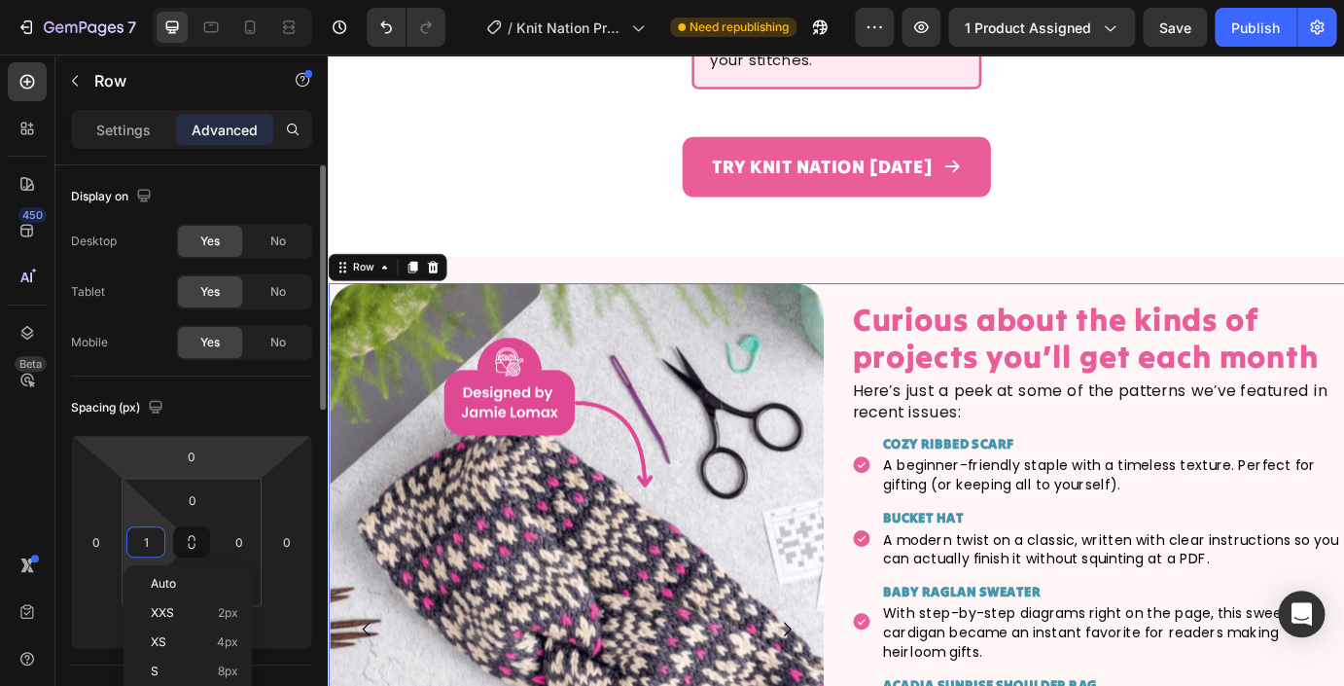
type input "10"
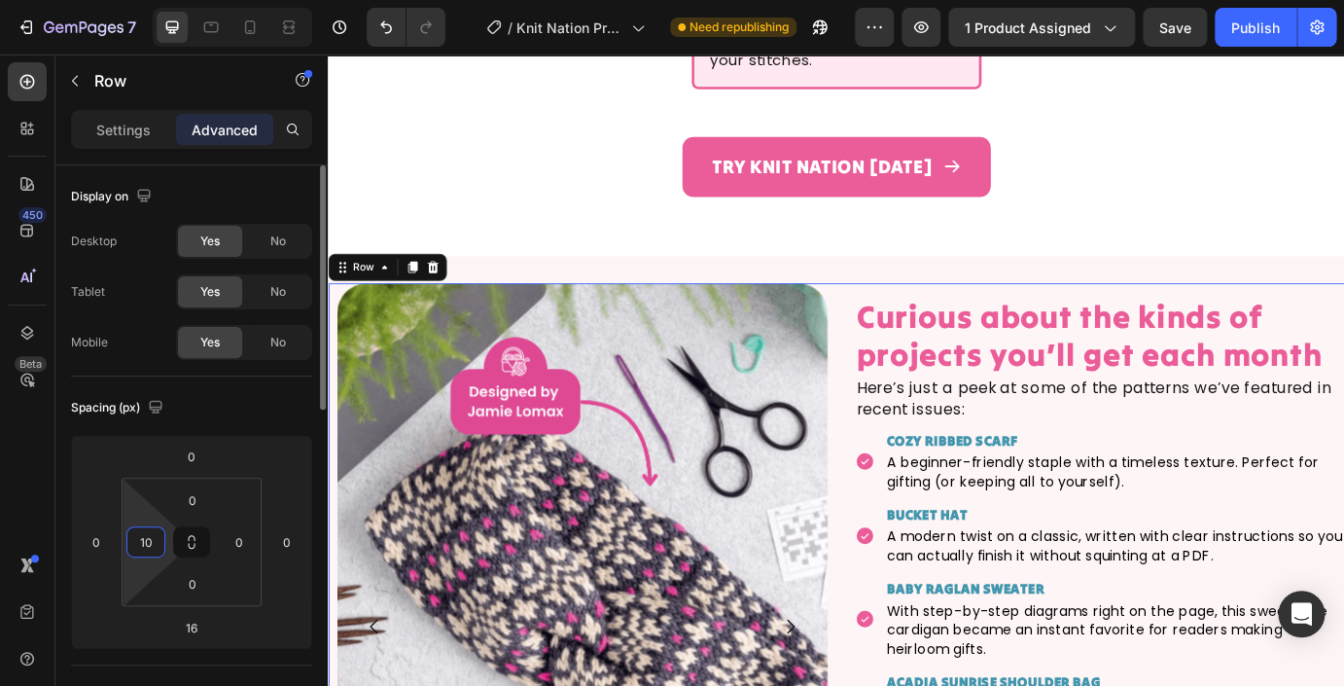
click at [144, 542] on input "10" at bounding box center [145, 541] width 29 height 29
click at [98, 540] on input "0" at bounding box center [96, 541] width 29 height 29
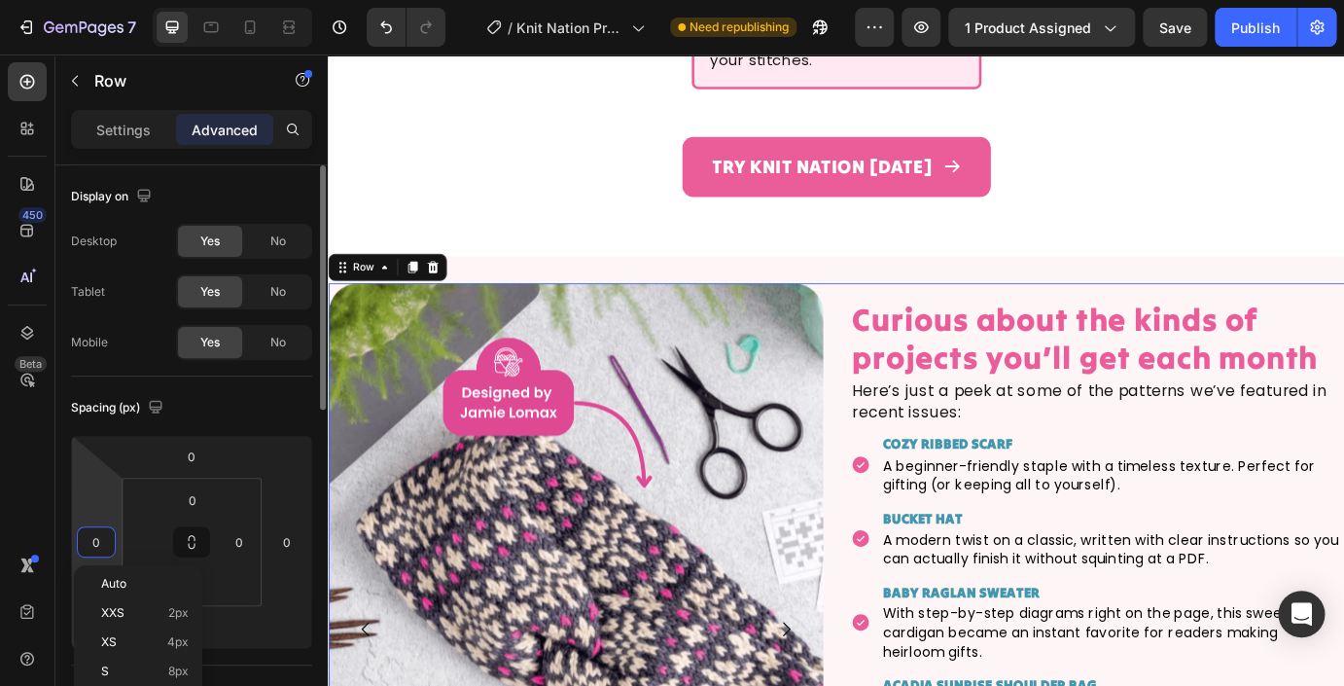
type input "0"
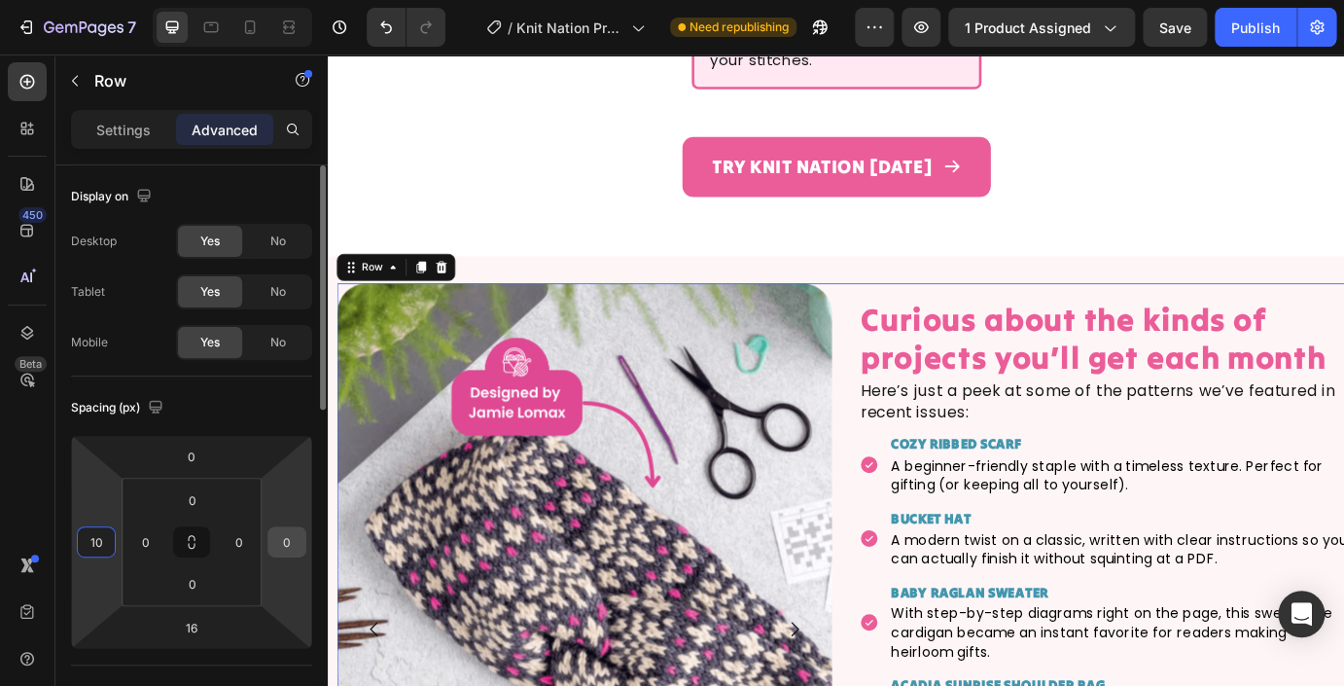
type input "10"
click at [290, 541] on input "0" at bounding box center [286, 541] width 29 height 29
type input "10"
click at [282, 406] on div "Spacing (px)" at bounding box center [191, 407] width 241 height 31
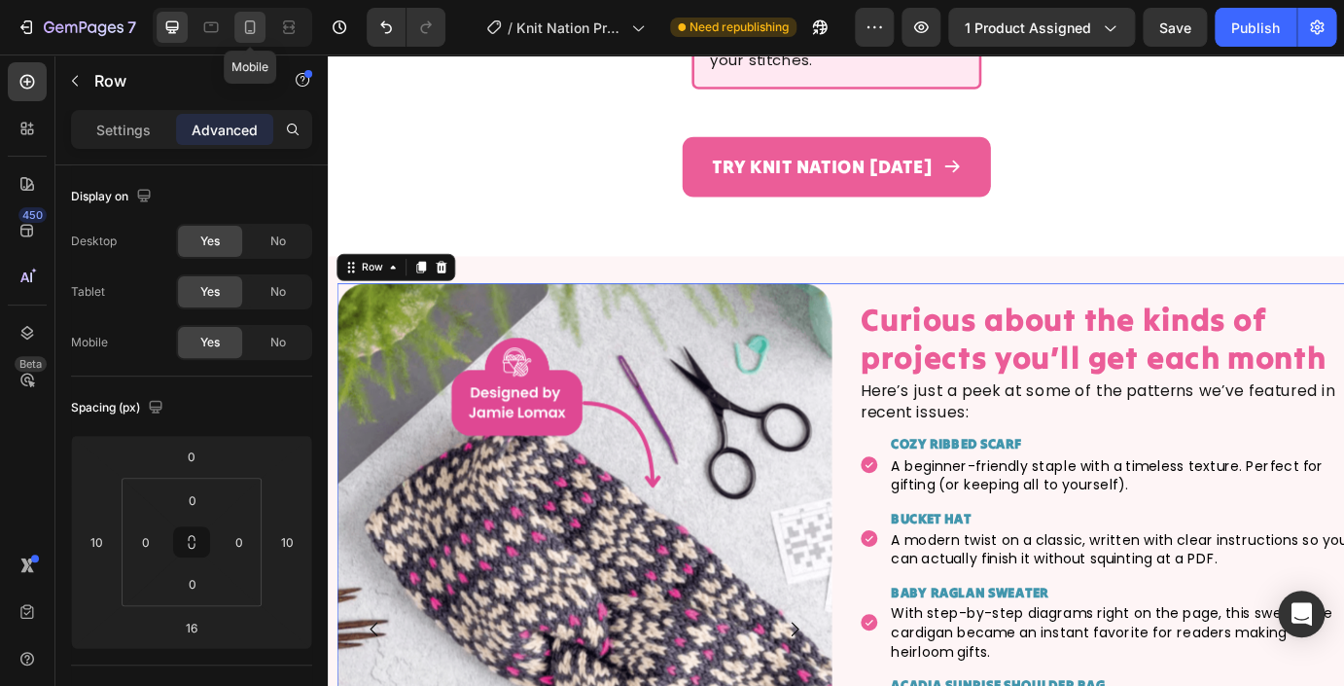
click at [248, 30] on icon at bounding box center [249, 27] width 19 height 19
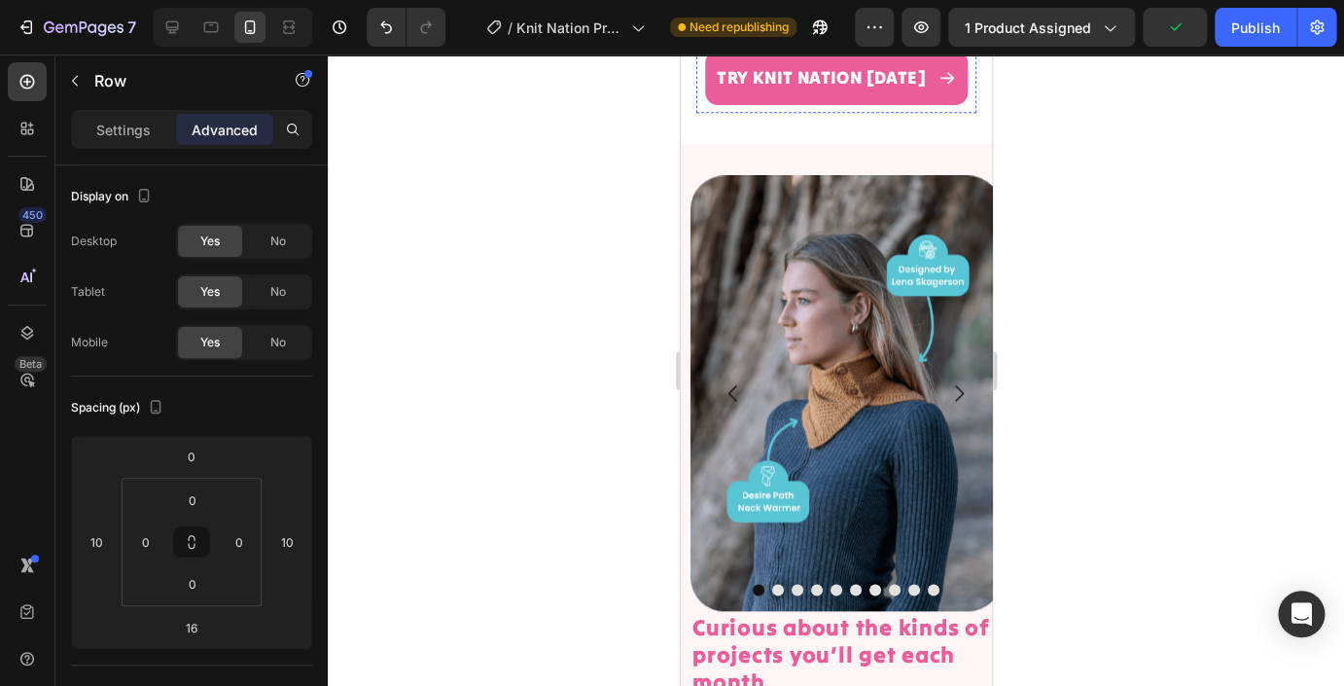
scroll to position [6163, 0]
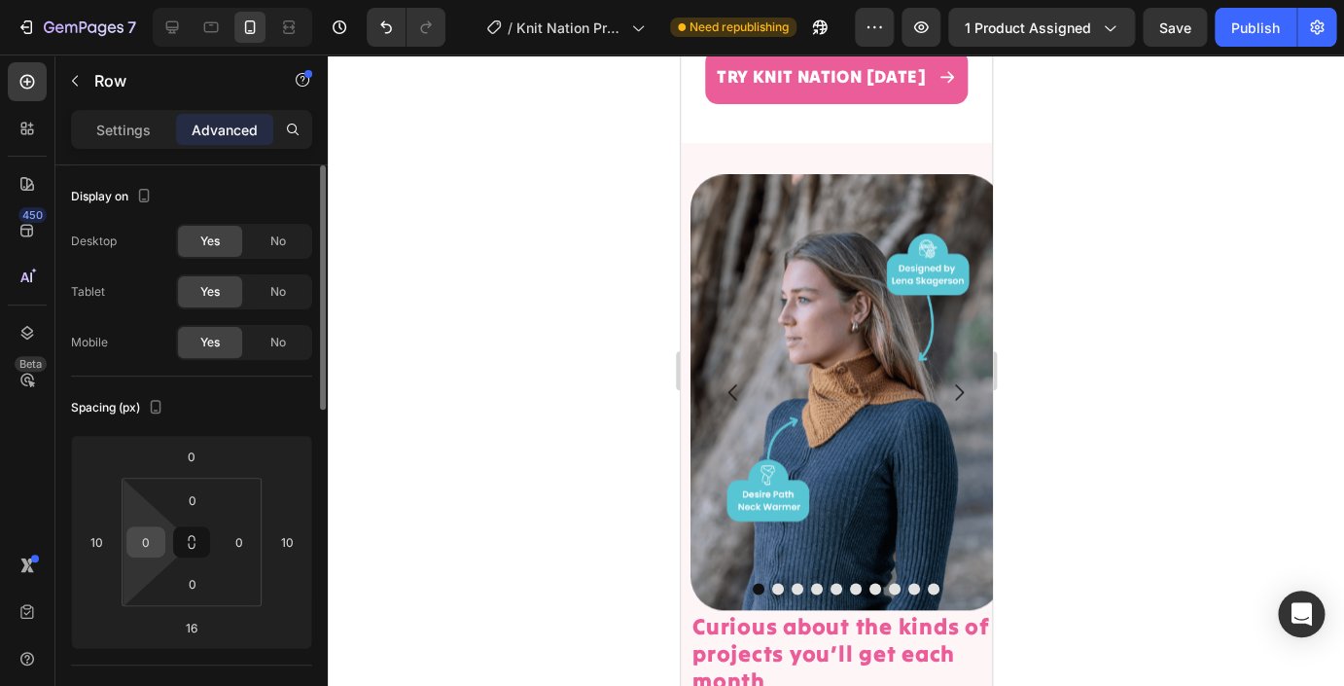
click at [144, 543] on input "0" at bounding box center [145, 541] width 29 height 29
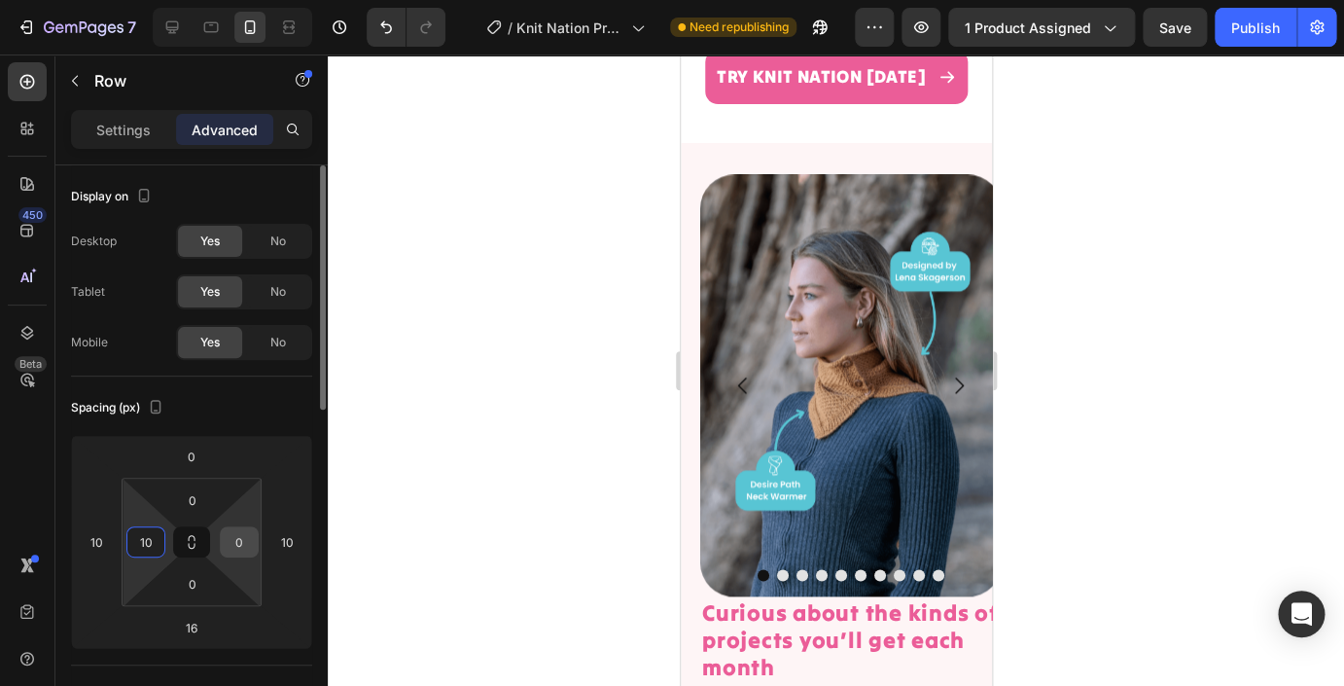
type input "10"
click at [240, 550] on input "0" at bounding box center [239, 541] width 29 height 29
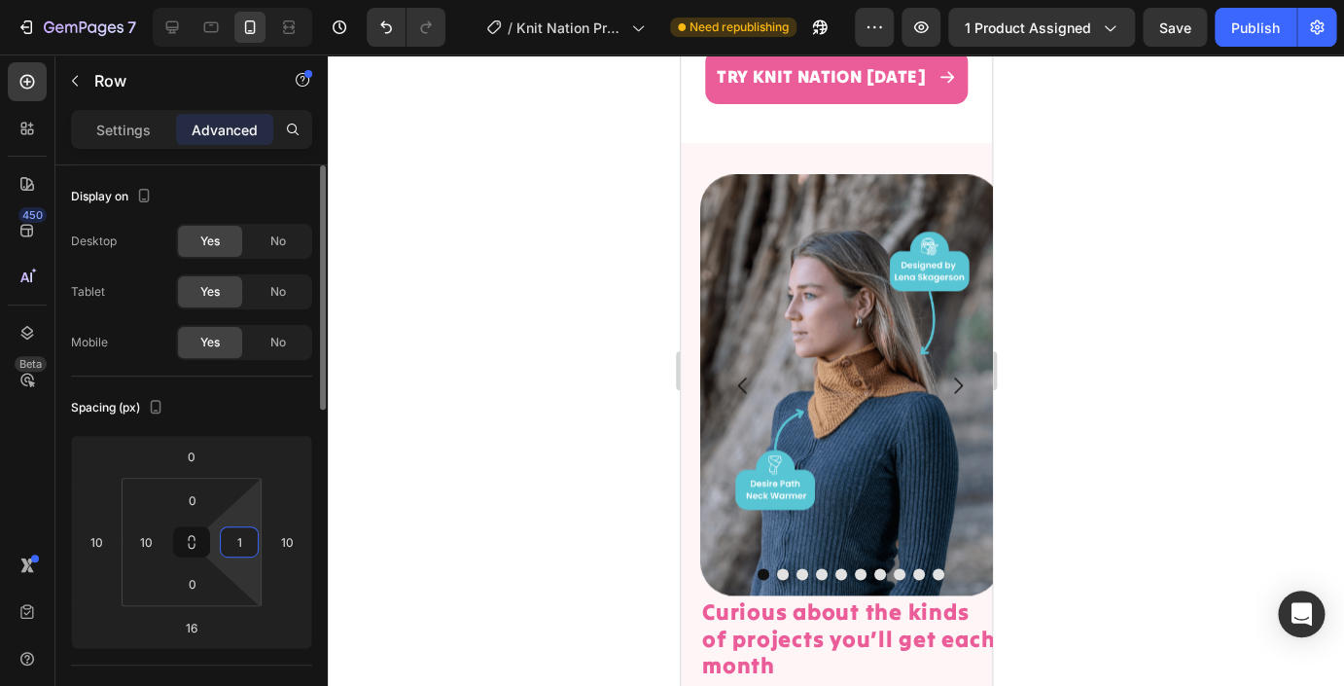
type input "10"
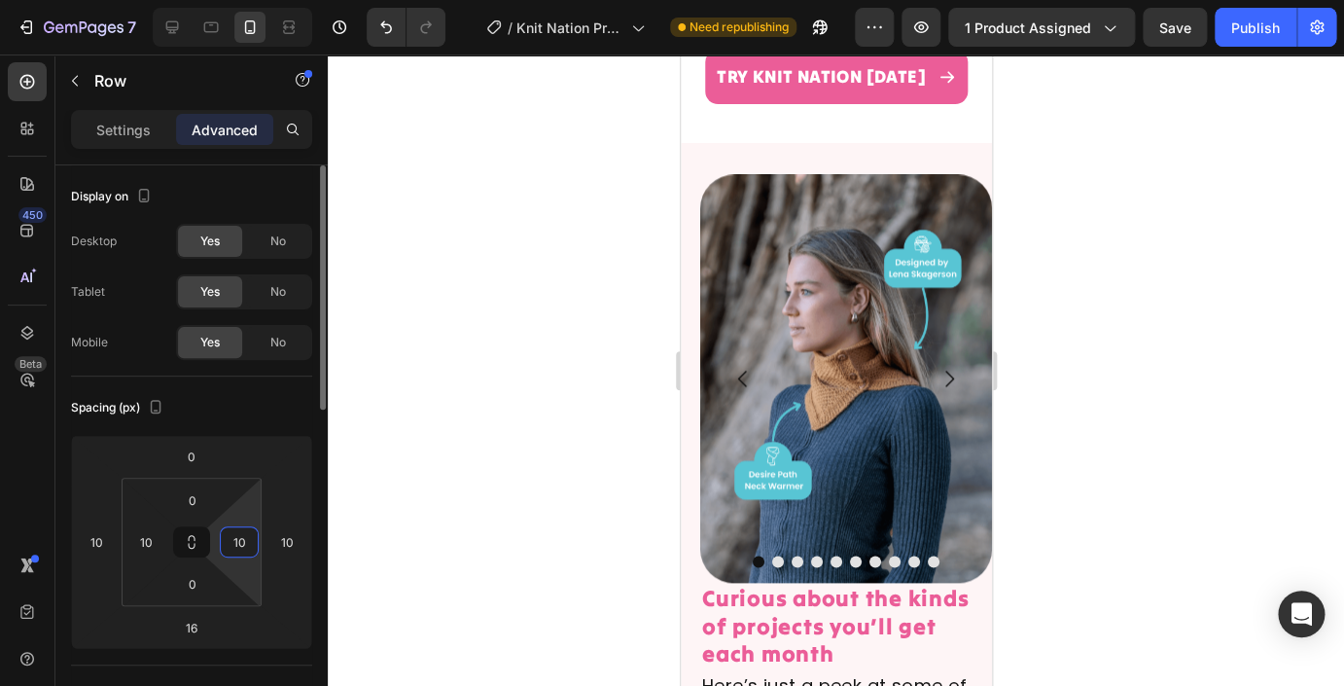
click at [238, 543] on input "10" at bounding box center [239, 541] width 29 height 29
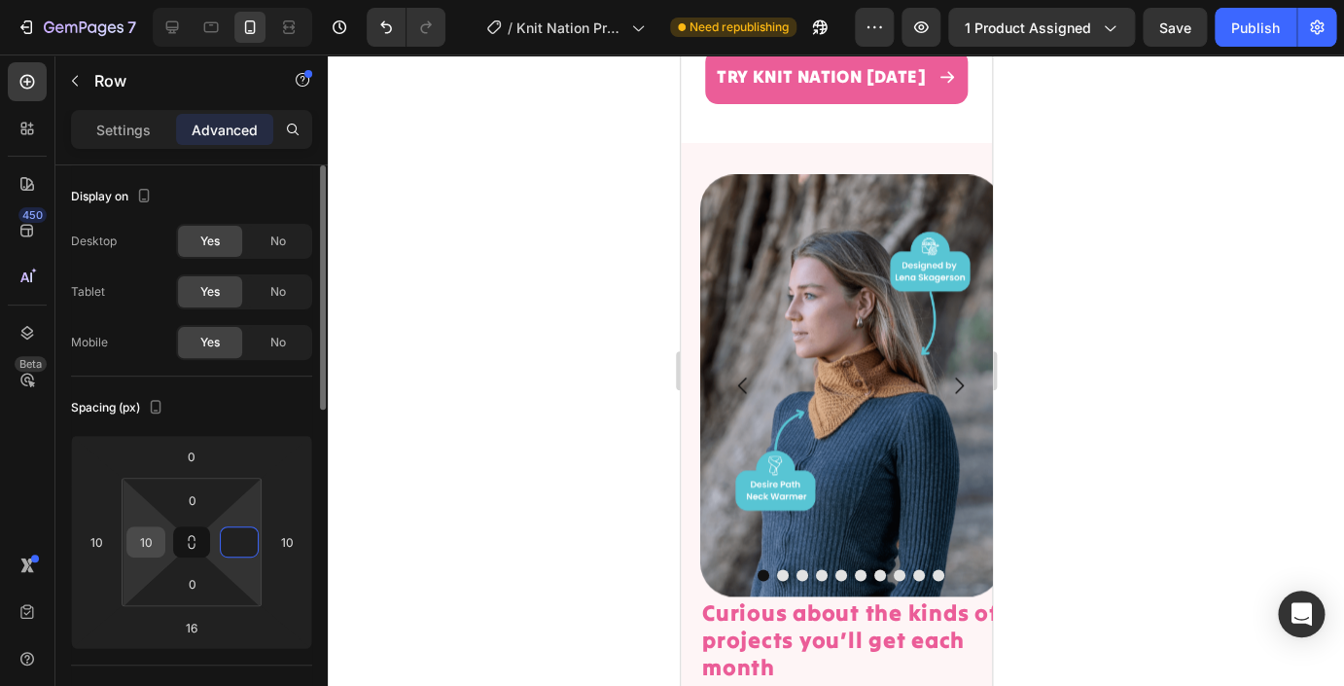
click at [150, 544] on input "10" at bounding box center [145, 541] width 29 height 29
type input "0"
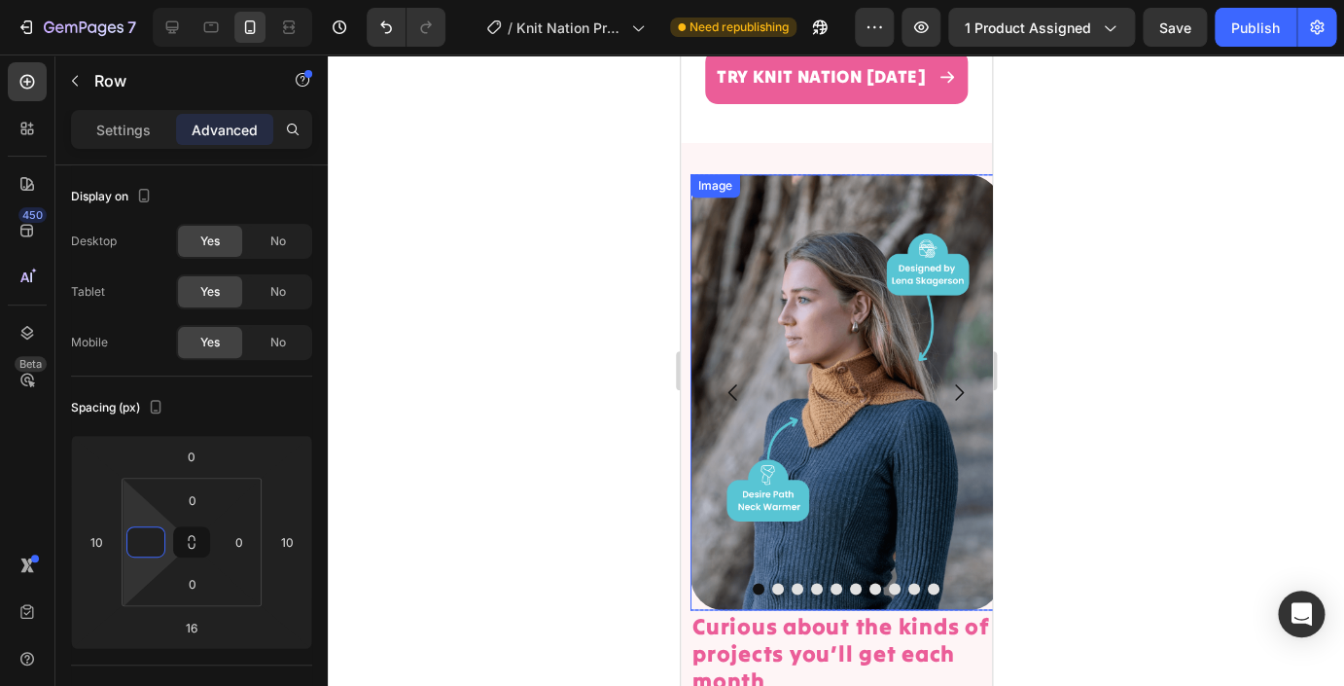
click at [743, 181] on div "Image" at bounding box center [845, 392] width 311 height 436
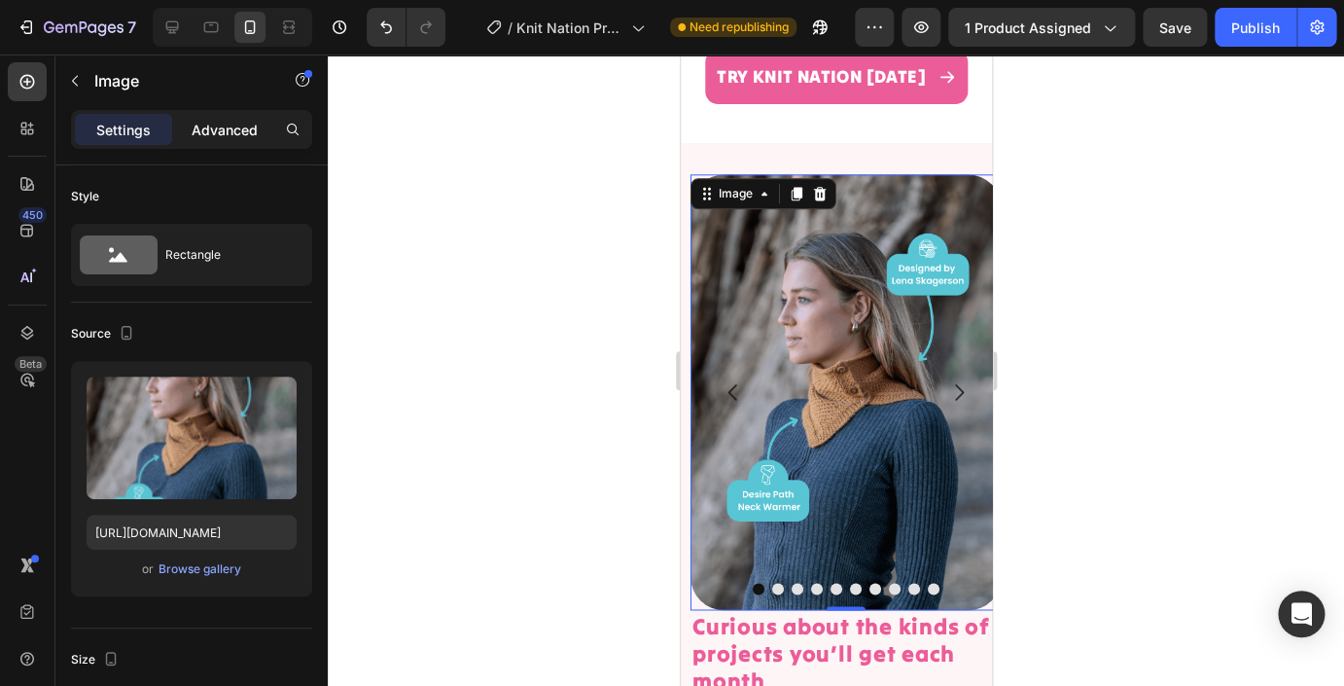
click at [222, 131] on p "Advanced" at bounding box center [225, 130] width 66 height 20
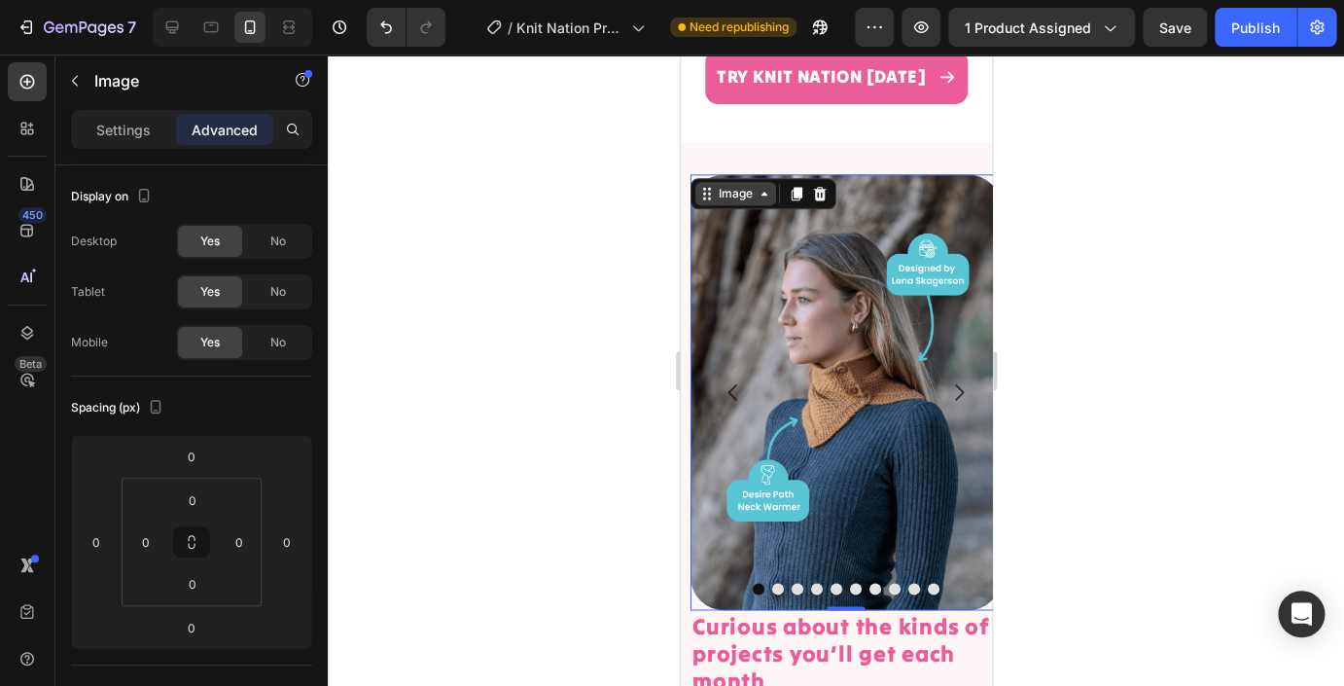
click at [766, 194] on icon at bounding box center [764, 194] width 16 height 16
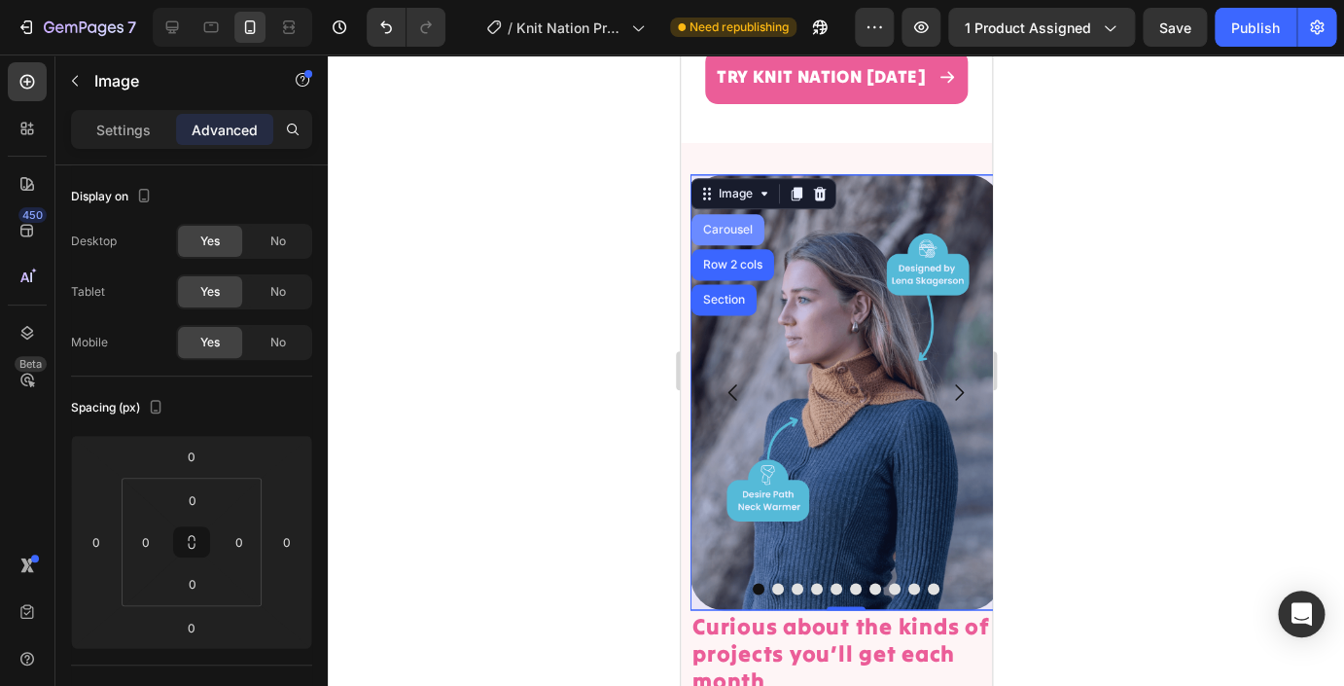
click at [745, 224] on div "Carousel" at bounding box center [727, 229] width 73 height 31
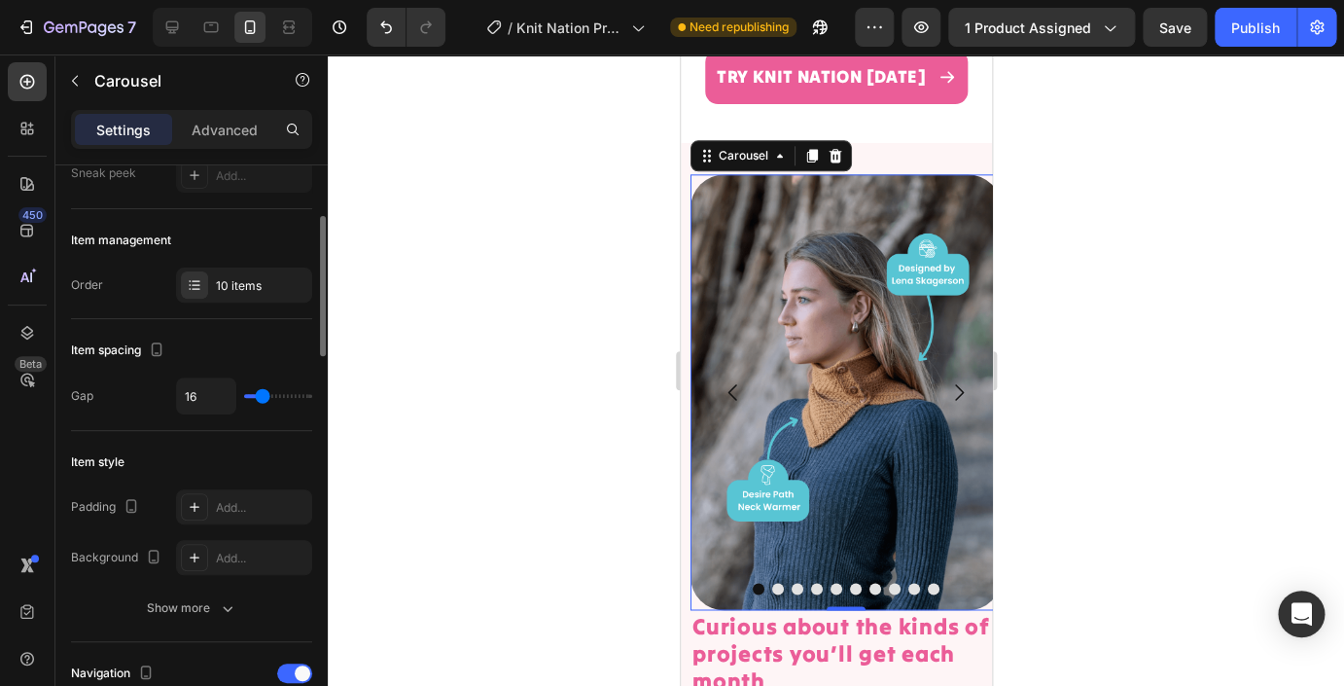
scroll to position [198, 0]
click at [237, 121] on p "Advanced" at bounding box center [225, 130] width 66 height 20
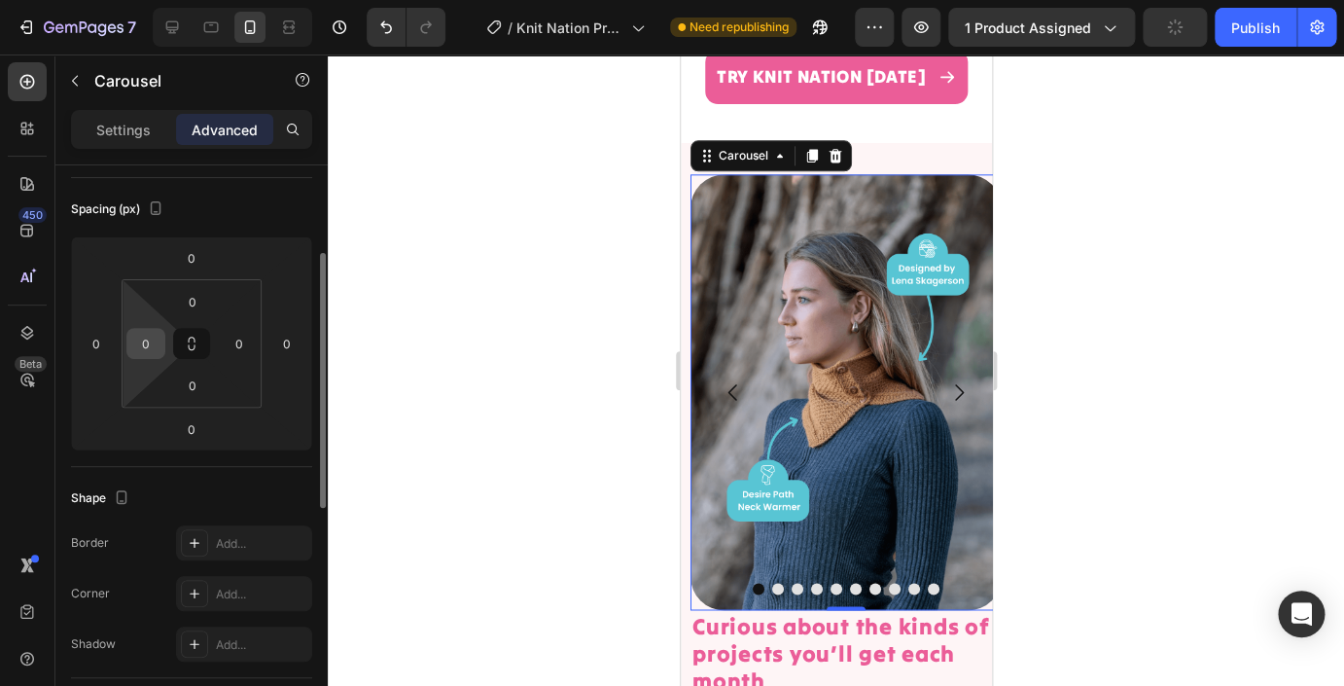
click at [143, 345] on input "0" at bounding box center [145, 343] width 29 height 29
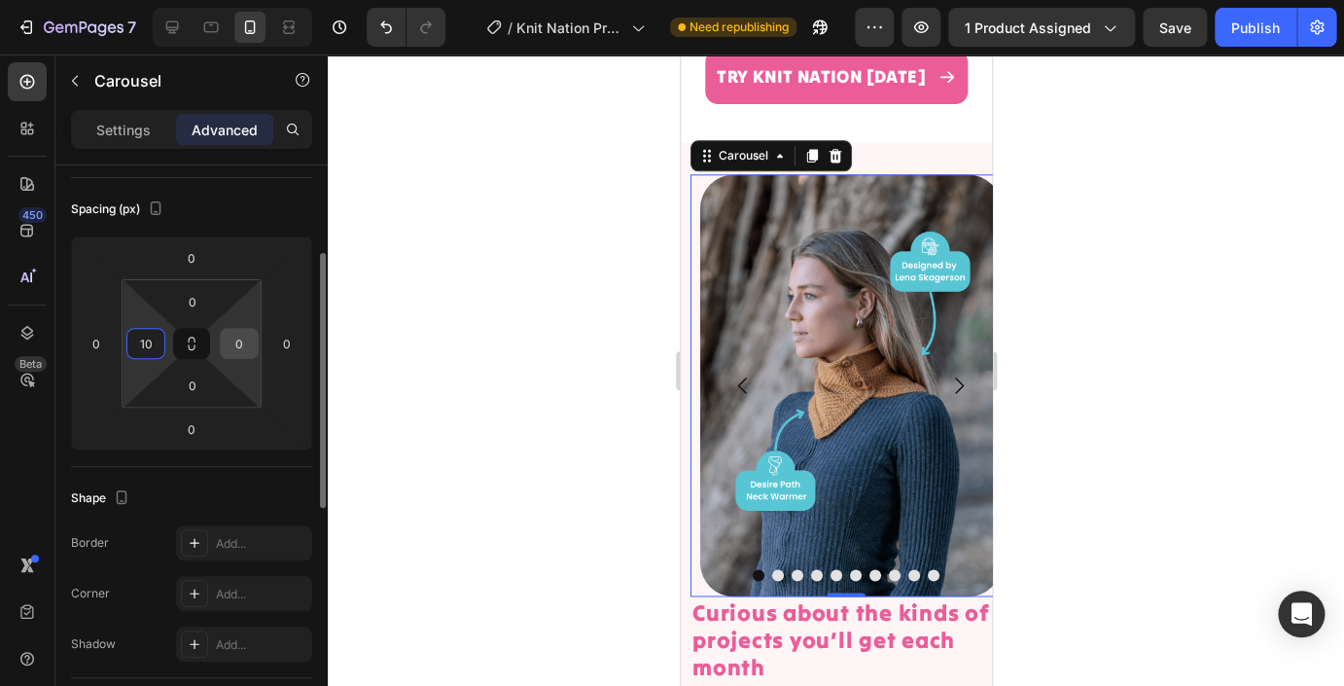
type input "10"
click at [240, 346] on input "0" at bounding box center [239, 343] width 29 height 29
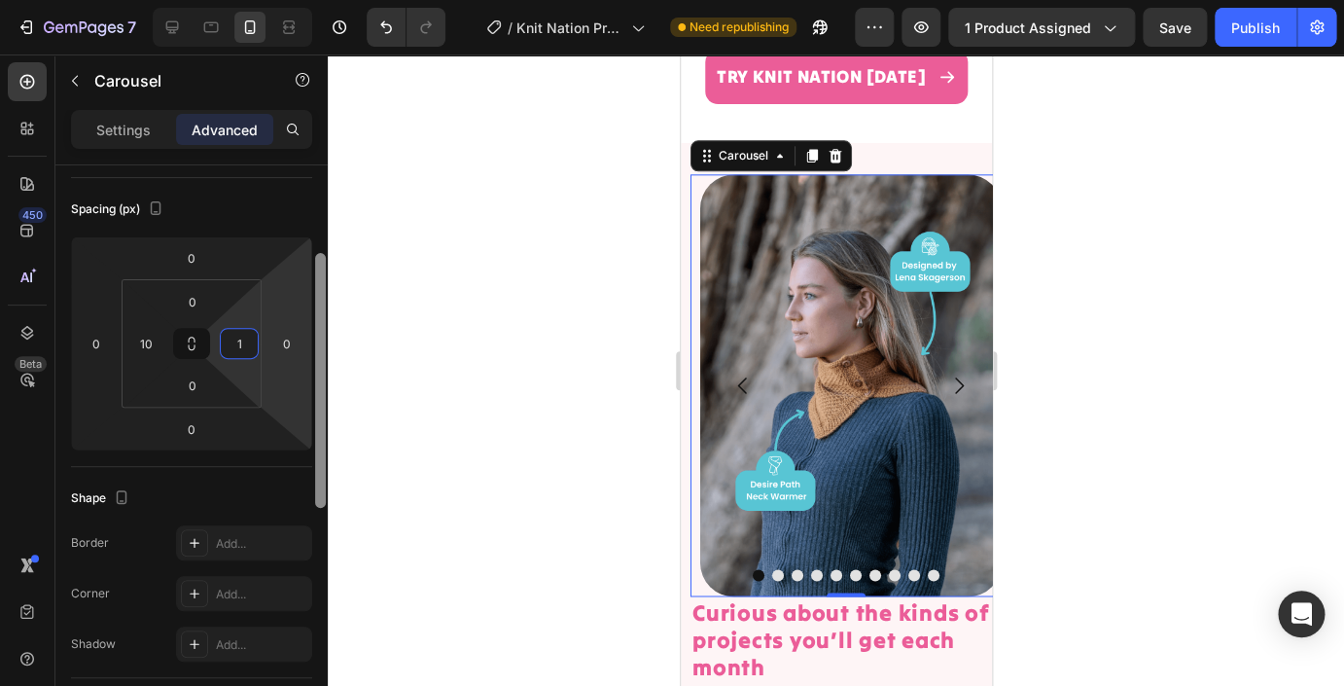
type input "10"
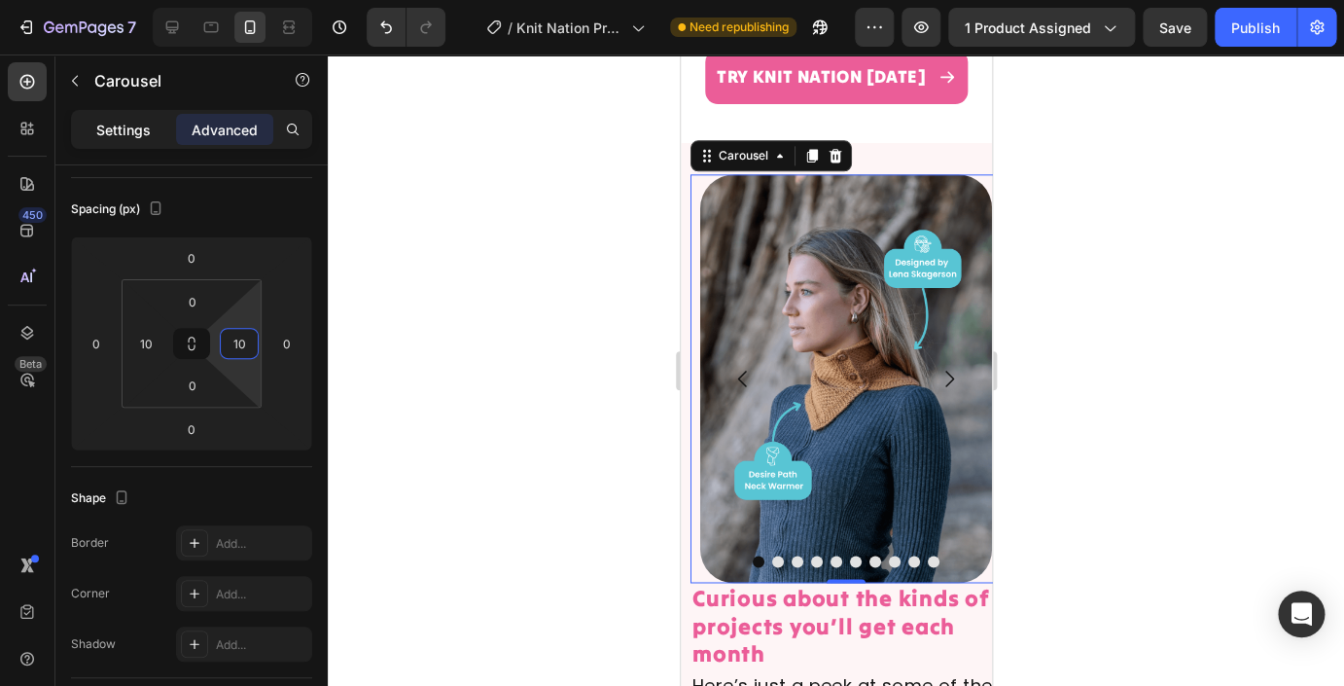
click at [113, 128] on p "Settings" at bounding box center [123, 130] width 54 height 20
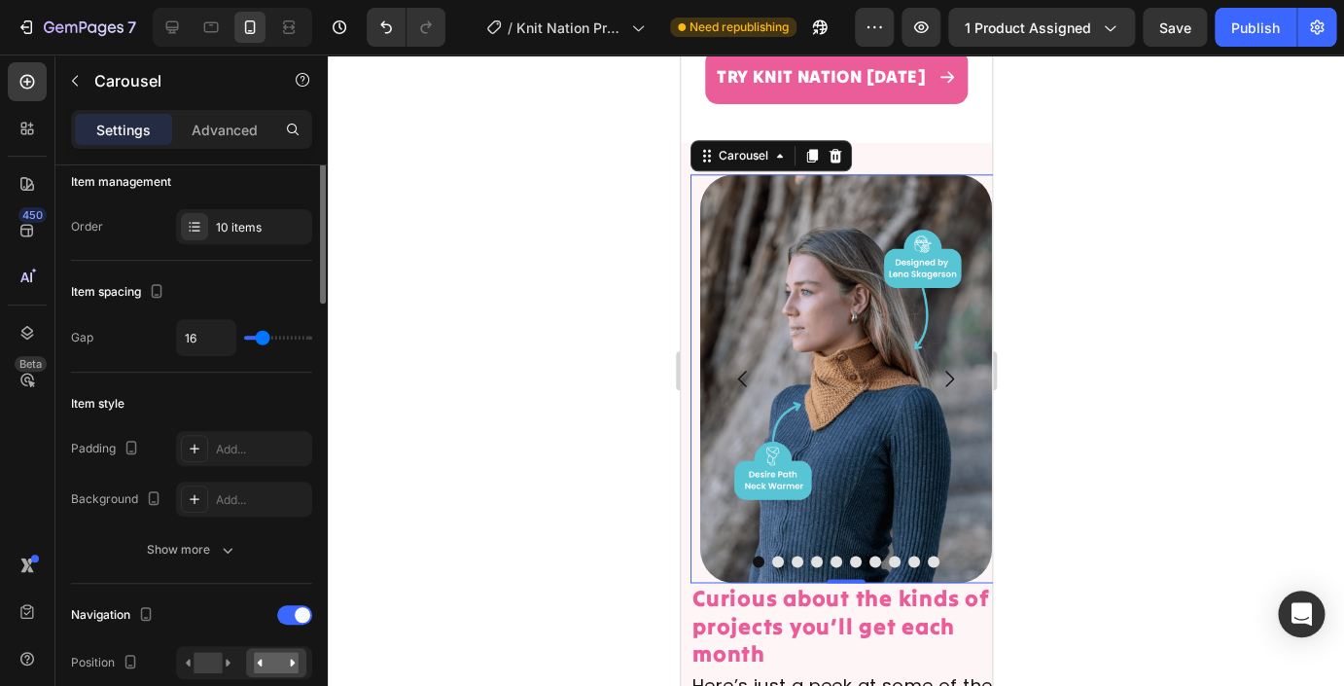
scroll to position [274, 0]
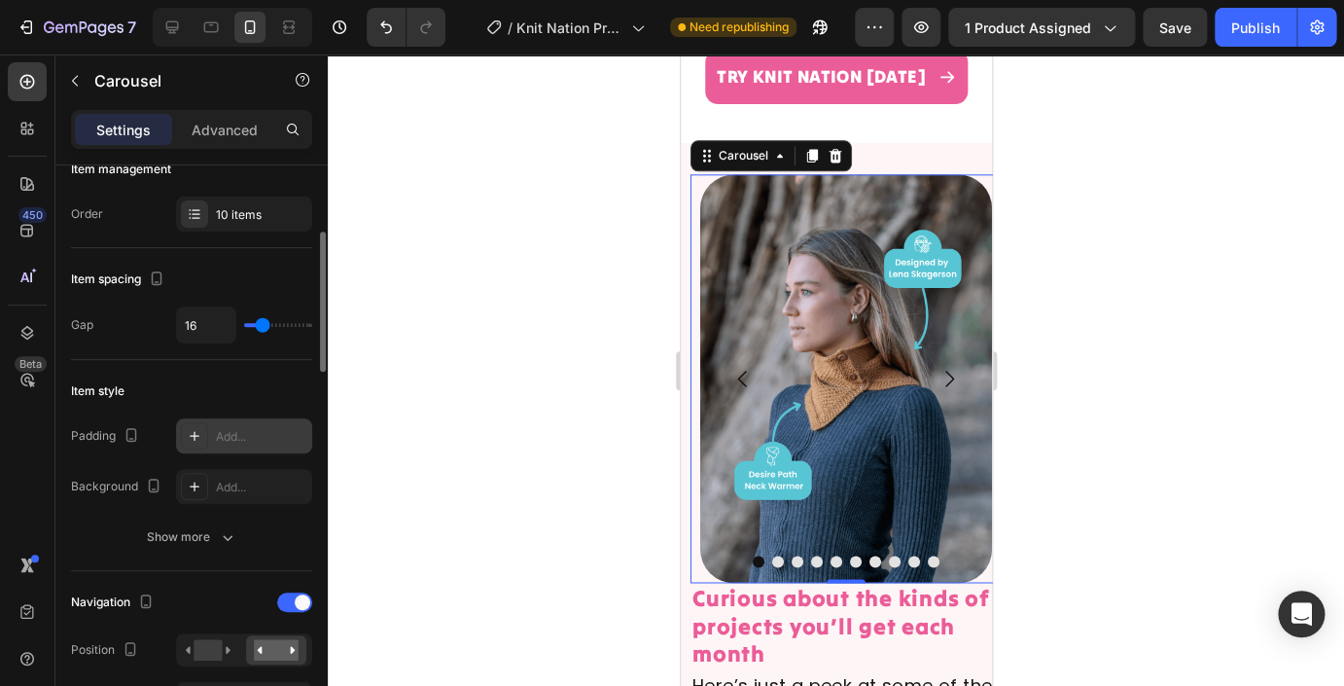
click at [248, 439] on div "Add..." at bounding box center [261, 437] width 91 height 18
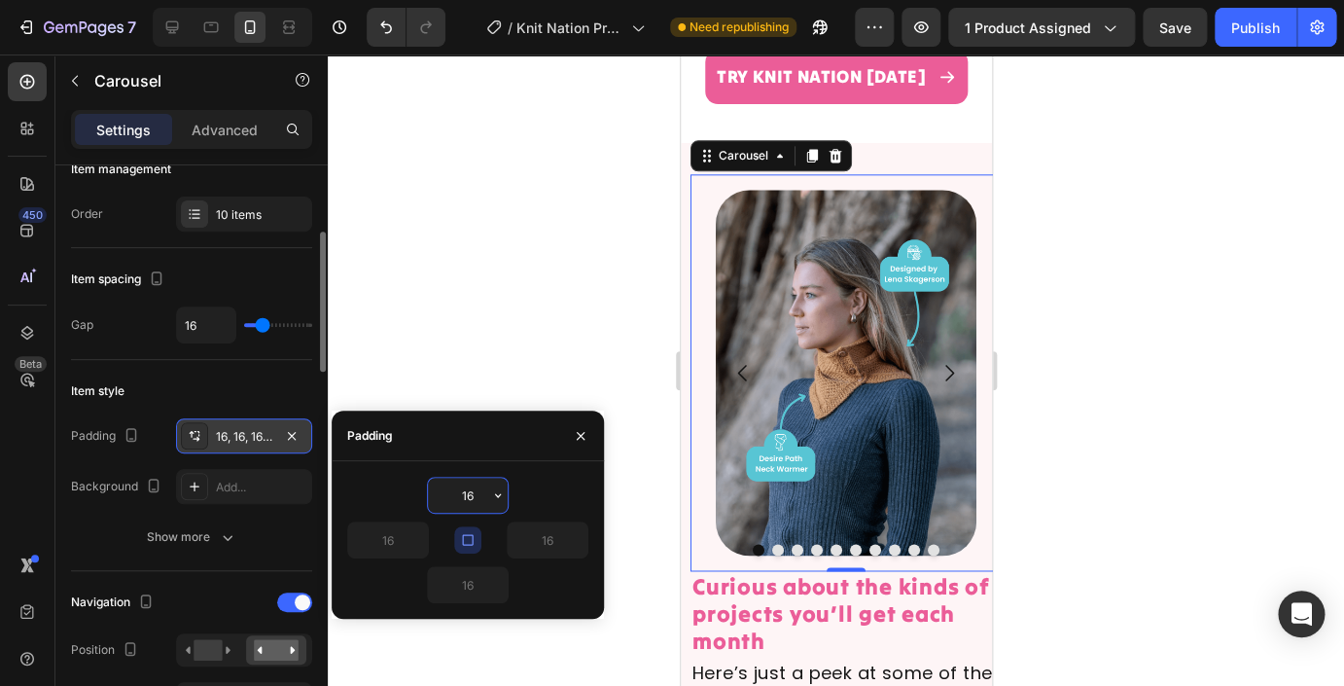
click at [241, 408] on div "Item style Padding 16, 16, 16, 16 Background Add... Show more" at bounding box center [191, 465] width 241 height 211
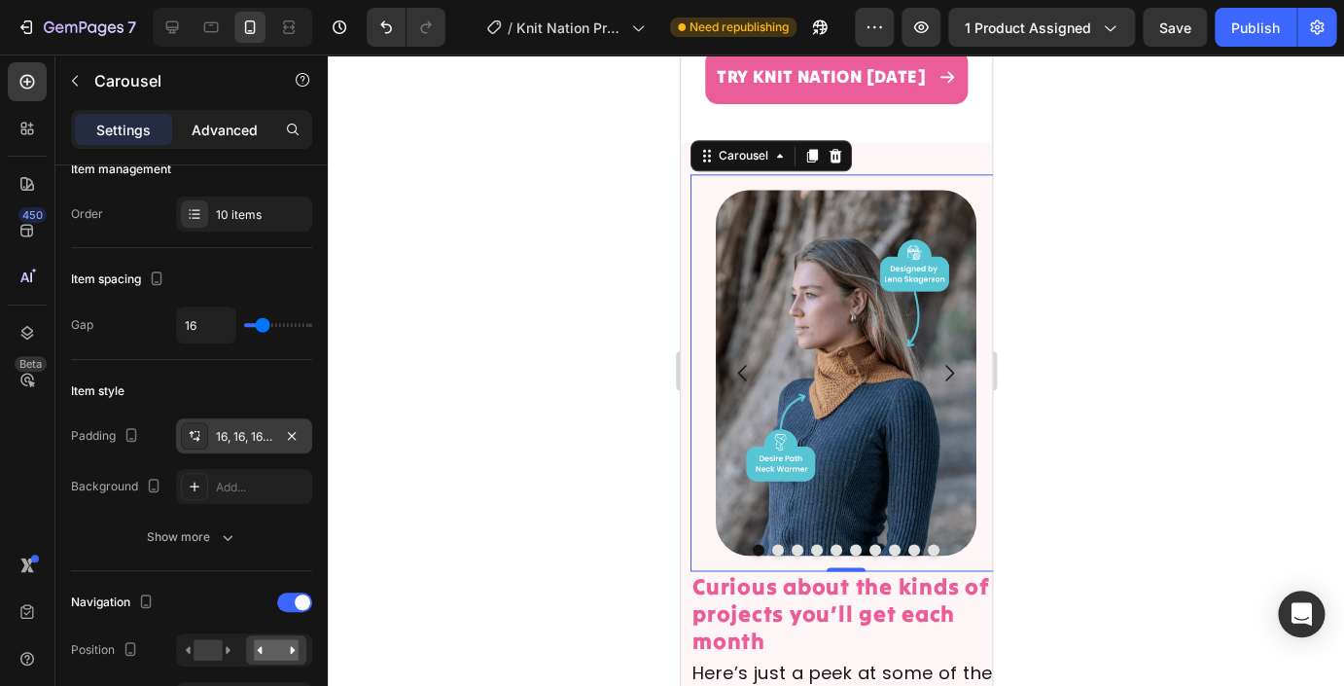
click at [221, 125] on p "Advanced" at bounding box center [225, 130] width 66 height 20
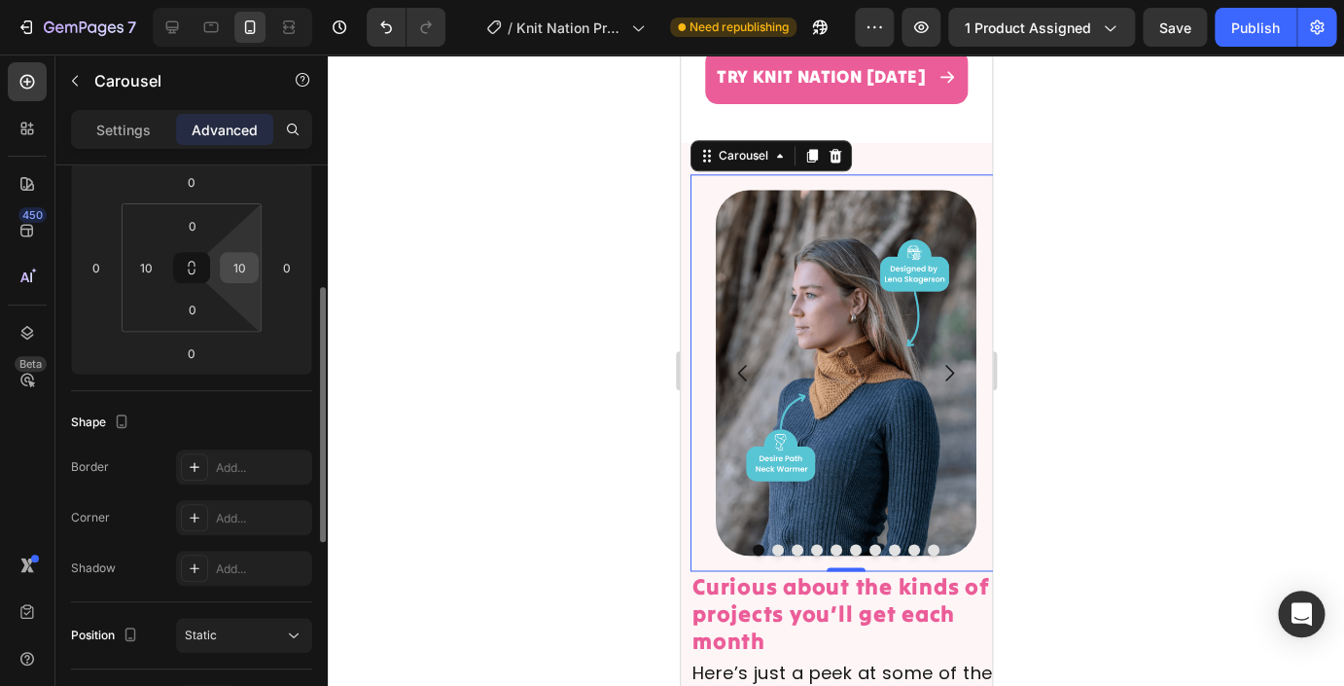
click at [235, 266] on input "10" at bounding box center [239, 267] width 29 height 29
type input "0"
click at [151, 270] on input "10" at bounding box center [145, 267] width 29 height 29
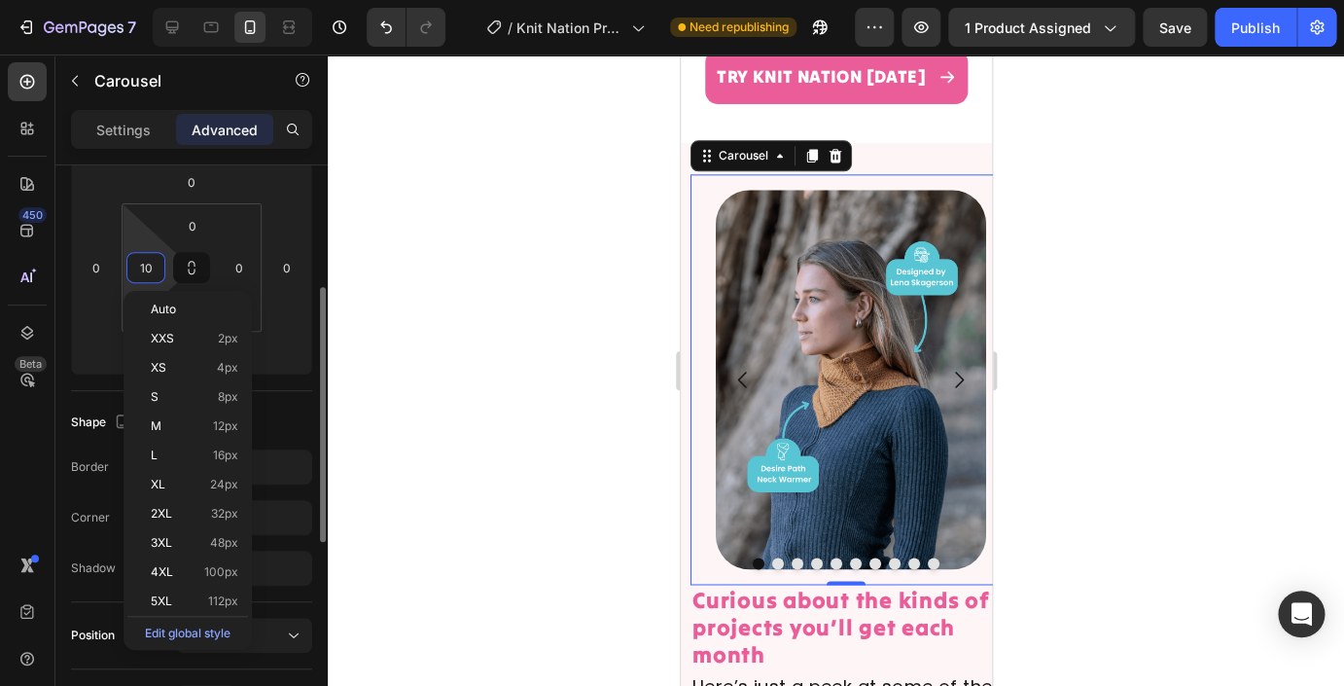
type input "0"
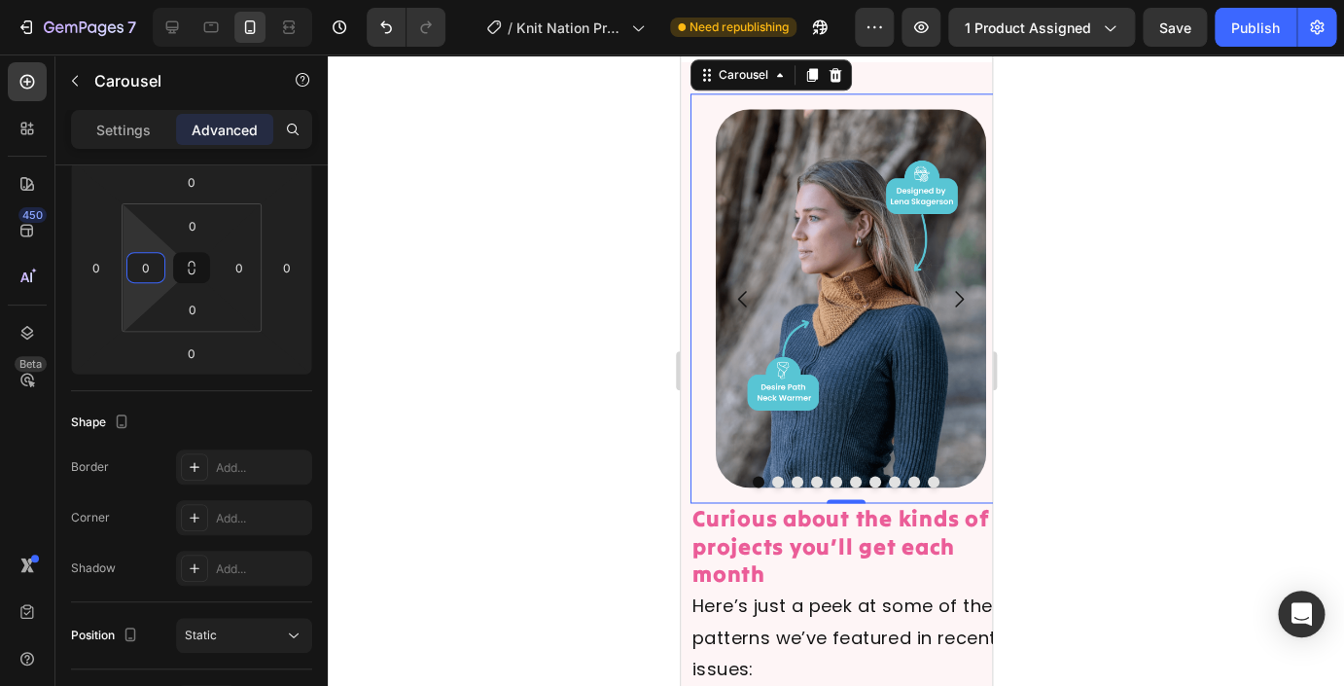
scroll to position [6292, 0]
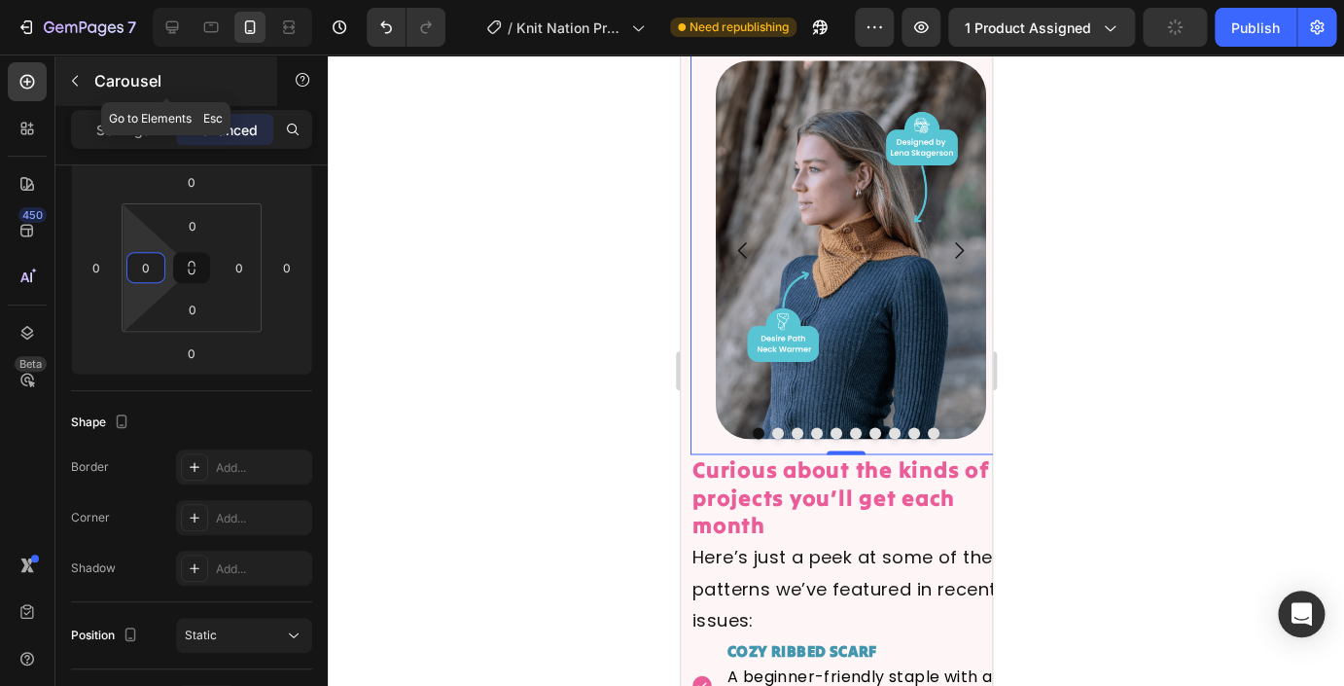
click at [80, 86] on icon "button" at bounding box center [75, 81] width 16 height 16
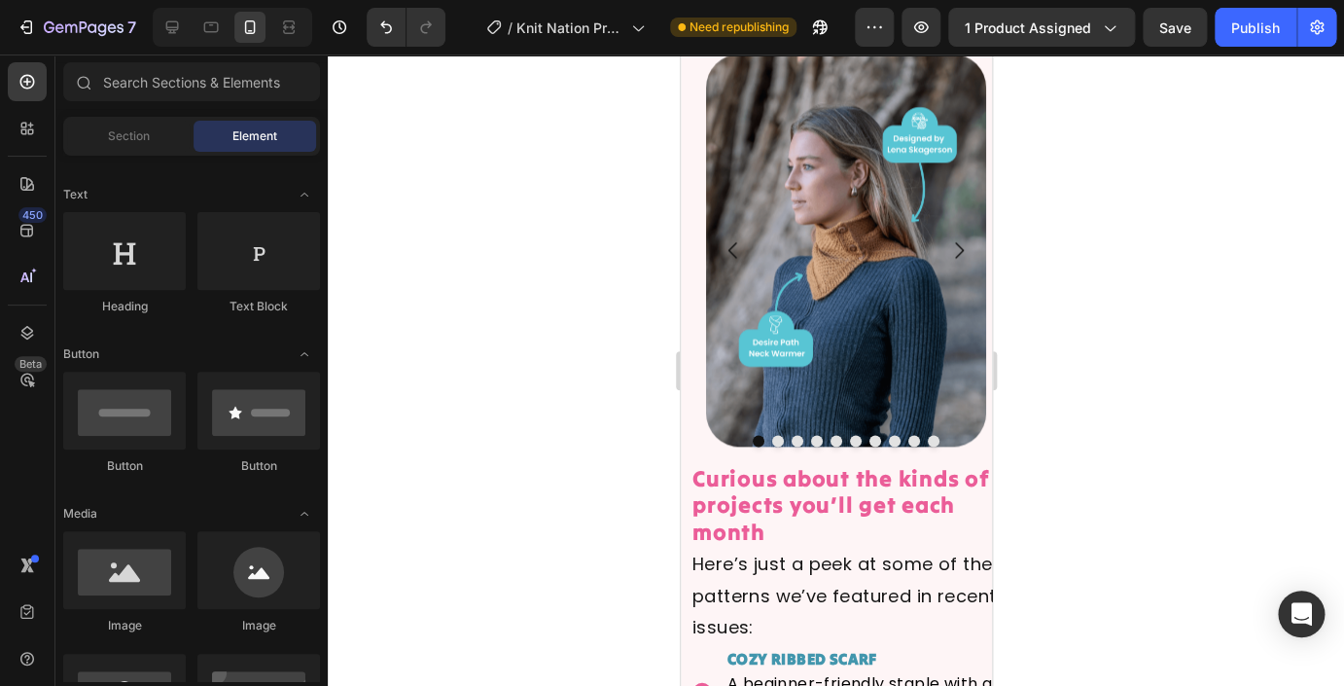
scroll to position [6032, 0]
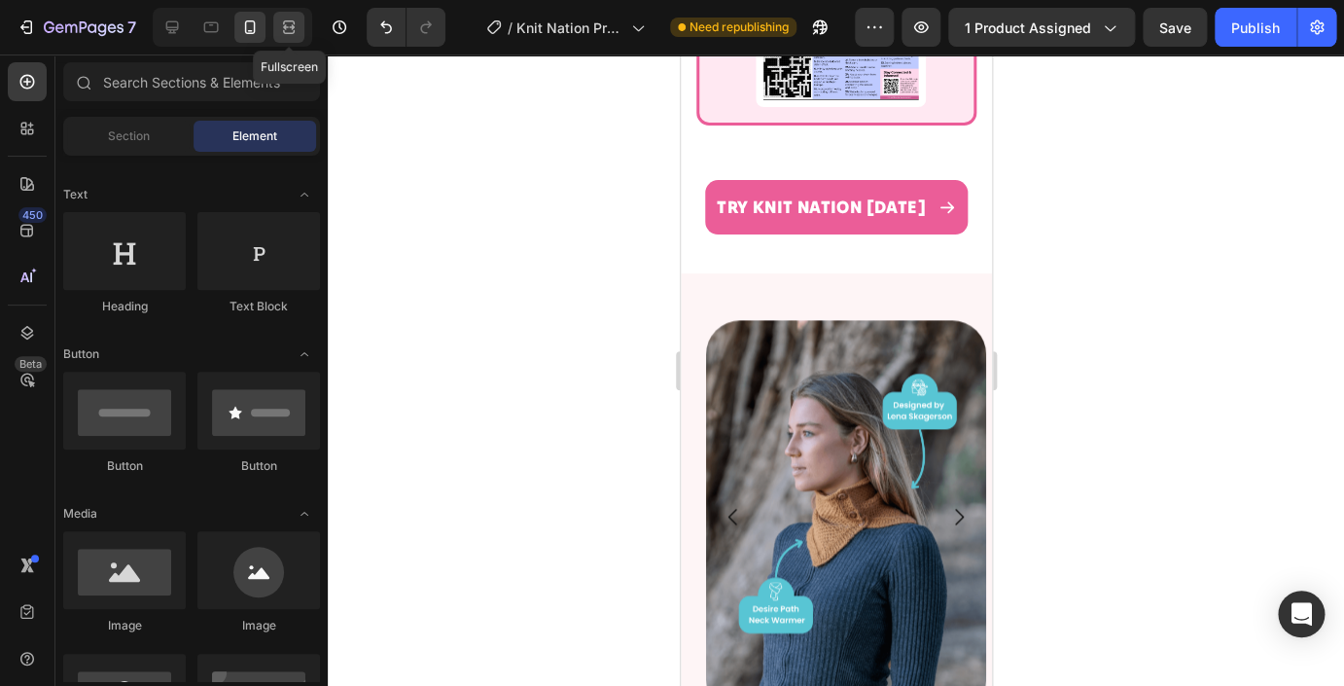
click at [290, 29] on icon at bounding box center [288, 27] width 19 height 19
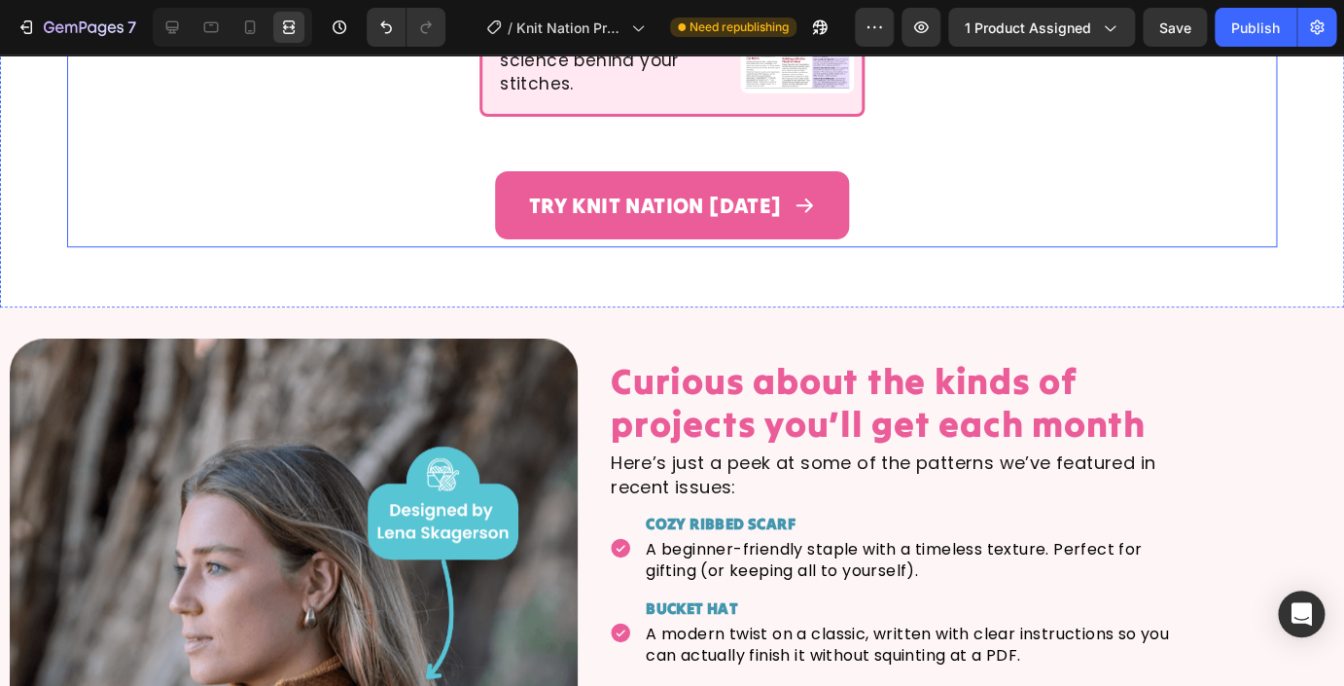
scroll to position [3233, 0]
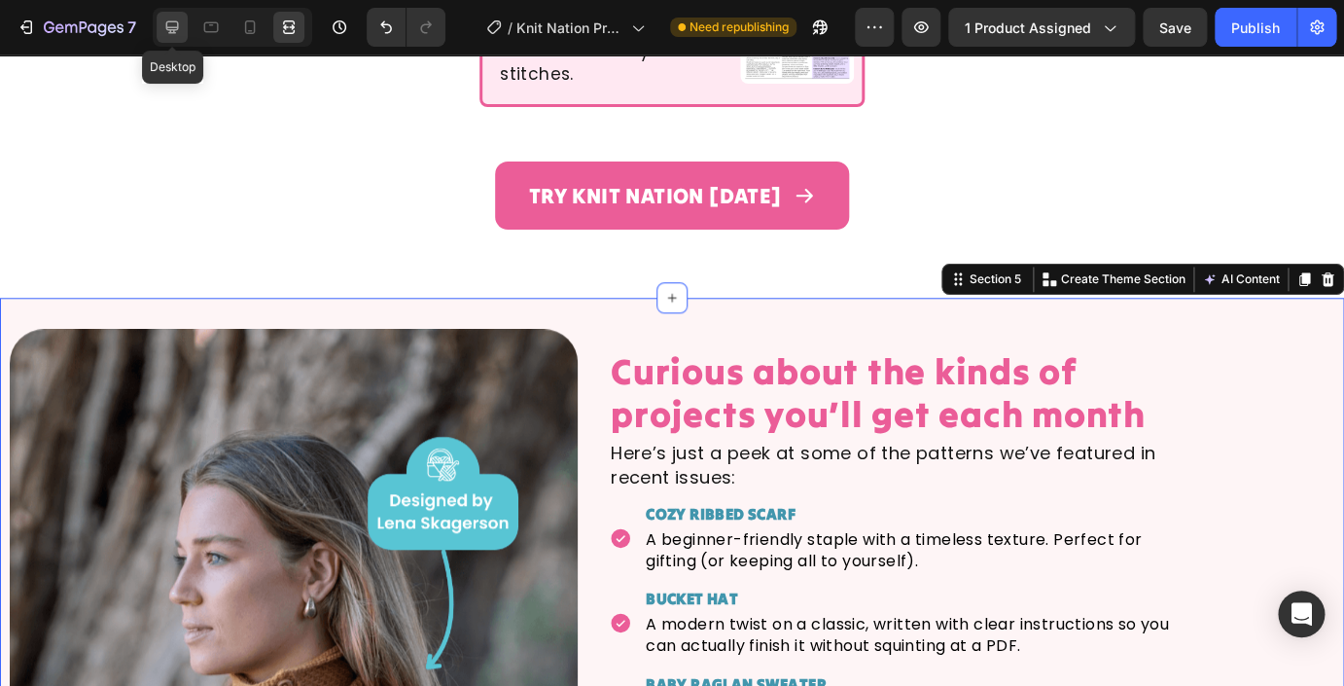
click at [172, 28] on icon at bounding box center [172, 27] width 13 height 13
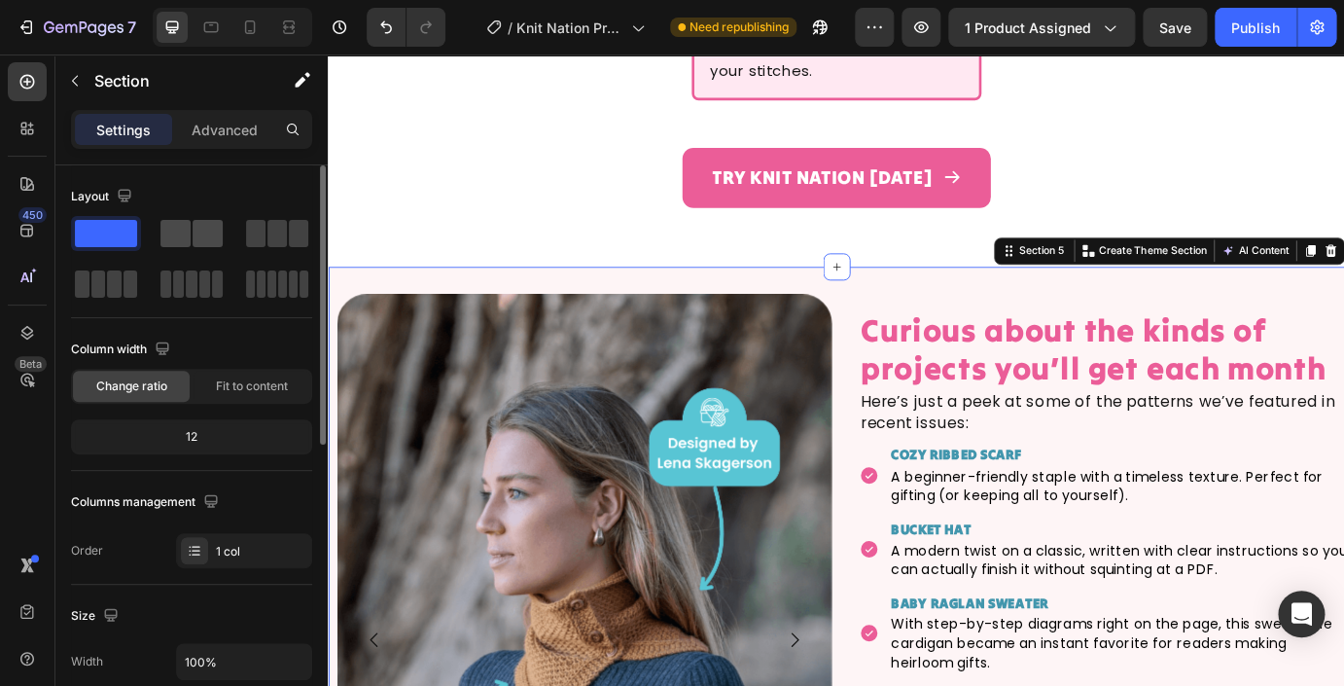
click at [187, 235] on span at bounding box center [175, 233] width 30 height 27
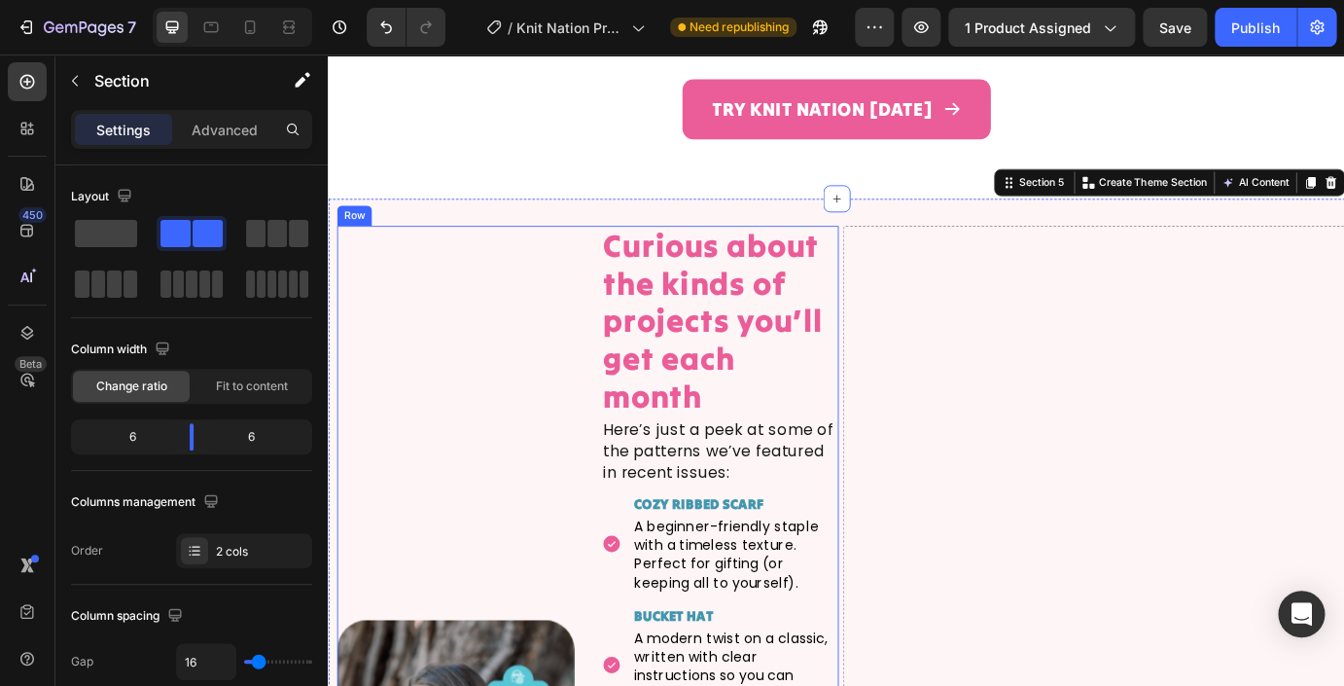
scroll to position [3335, 0]
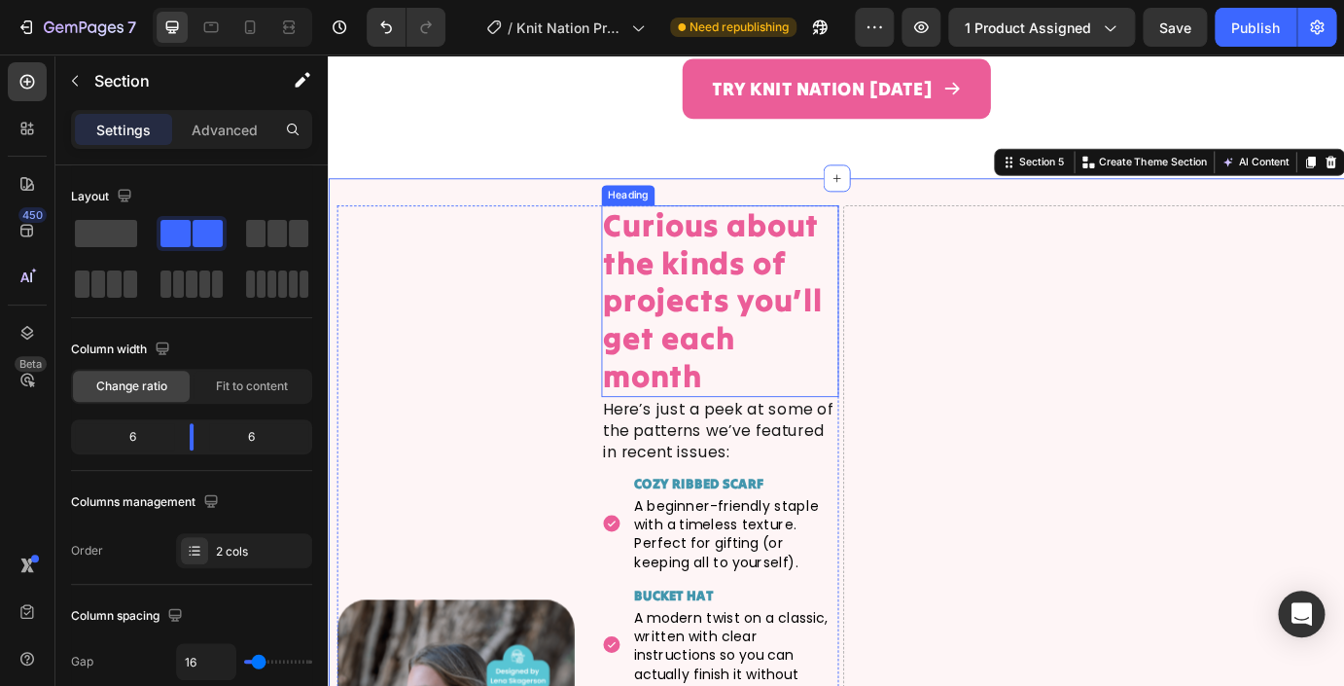
click at [711, 305] on h2 "Curious about the kinds of projects you’ll get each month" at bounding box center [777, 338] width 272 height 220
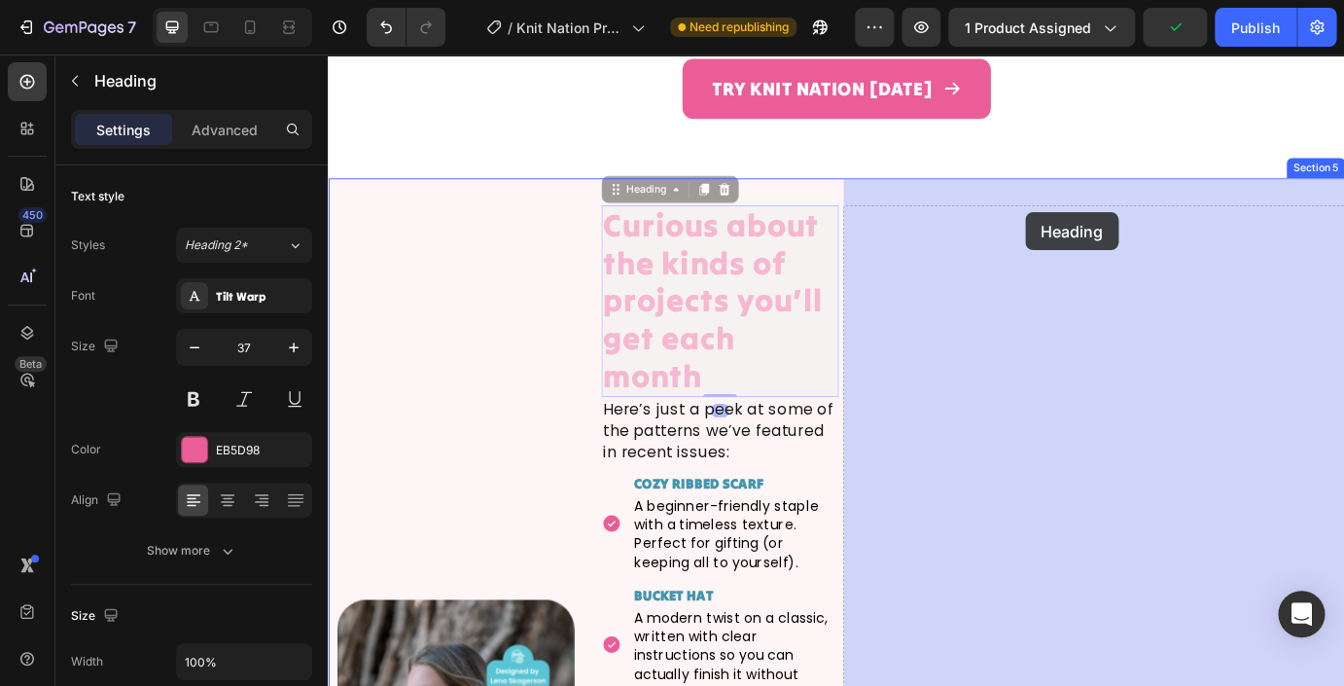
drag, startPoint x: 656, startPoint y: 177, endPoint x: 1025, endPoint y: 196, distance: 370.1
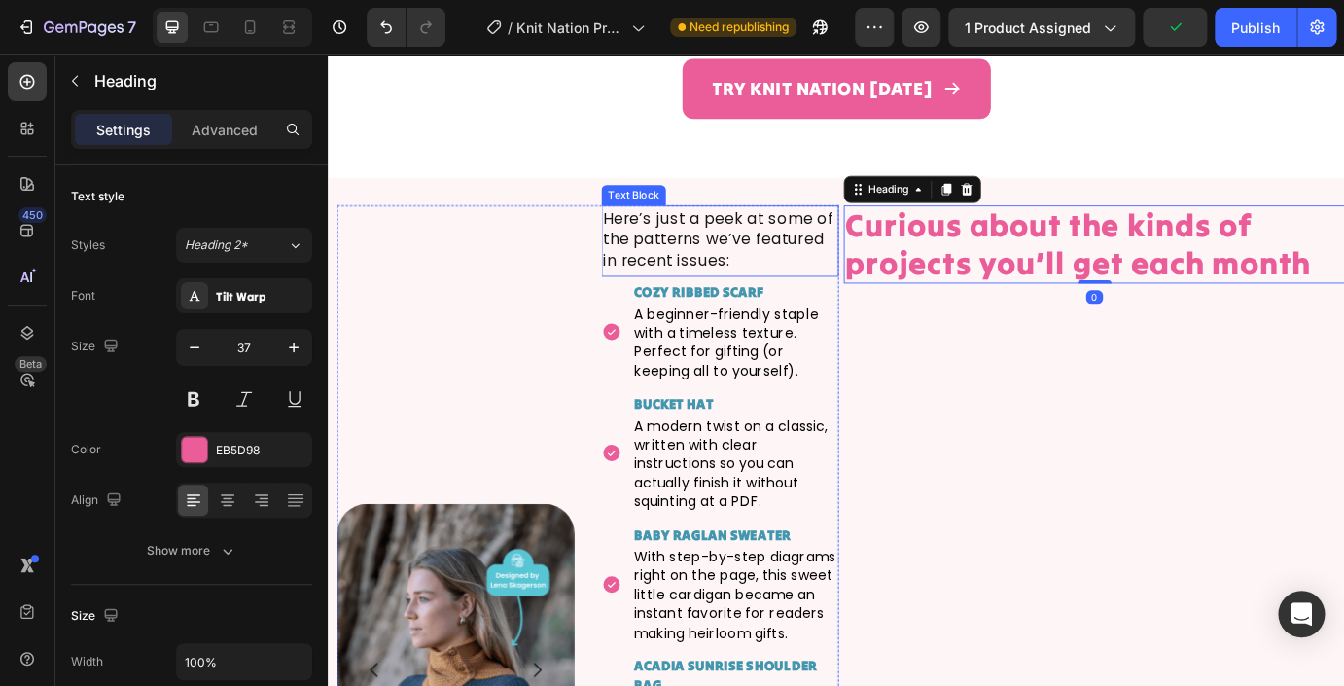
click at [689, 230] on p "Here’s just a peek at some of the patterns we’ve featured in recent issues:" at bounding box center [777, 267] width 268 height 74
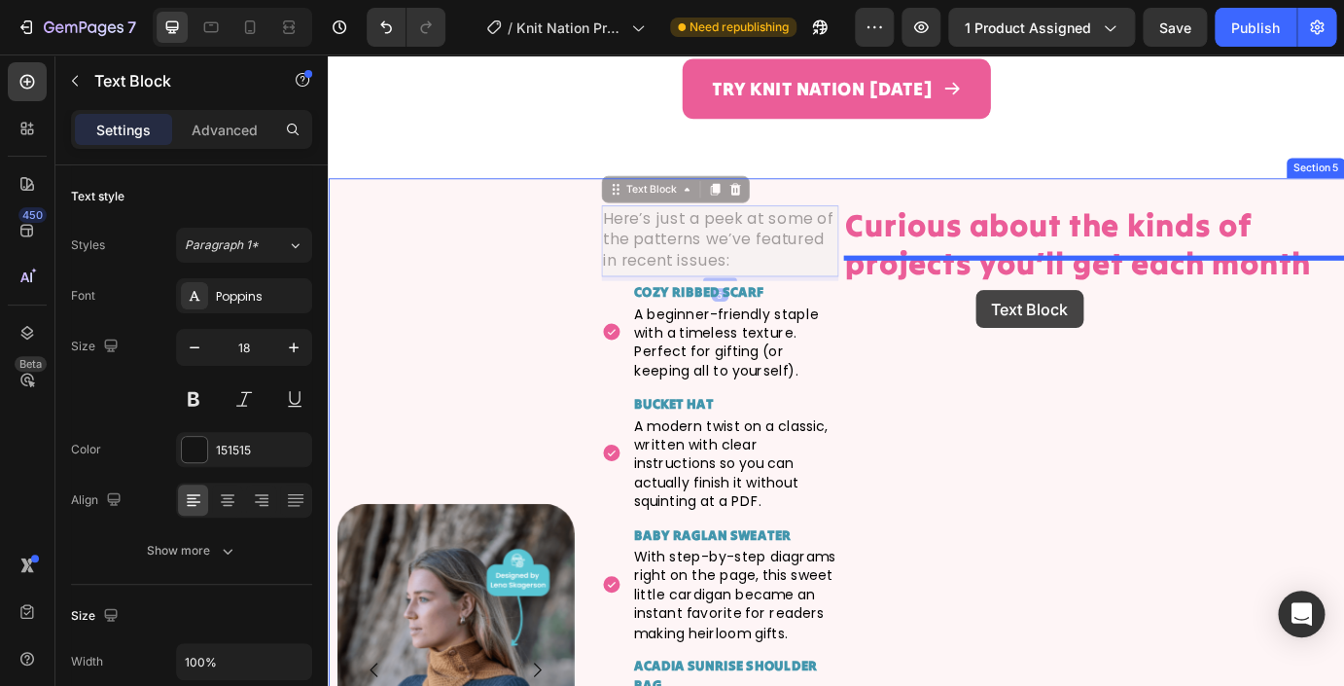
drag, startPoint x: 654, startPoint y: 179, endPoint x: 977, endPoint y: 290, distance: 341.4
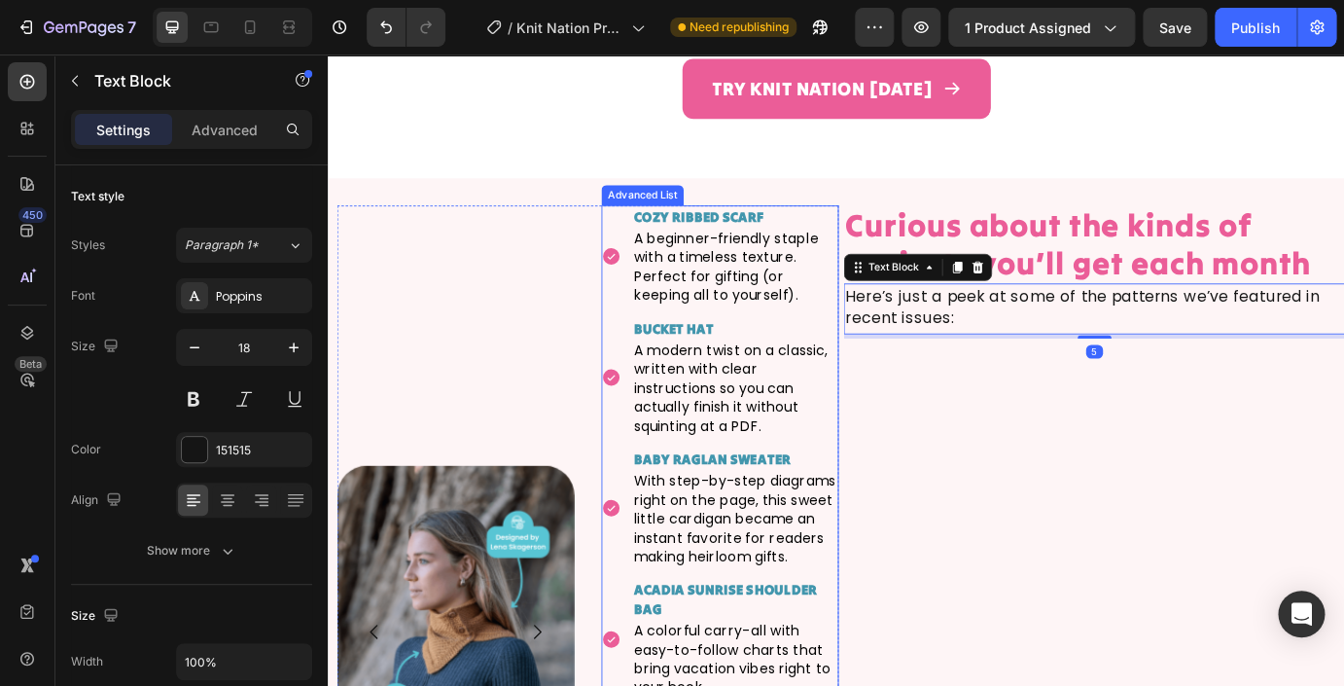
click at [657, 228] on li "Icon Cozy Ribbed Scarf Text Block A beginner-friendly staple with a timeless te…" at bounding box center [777, 286] width 272 height 117
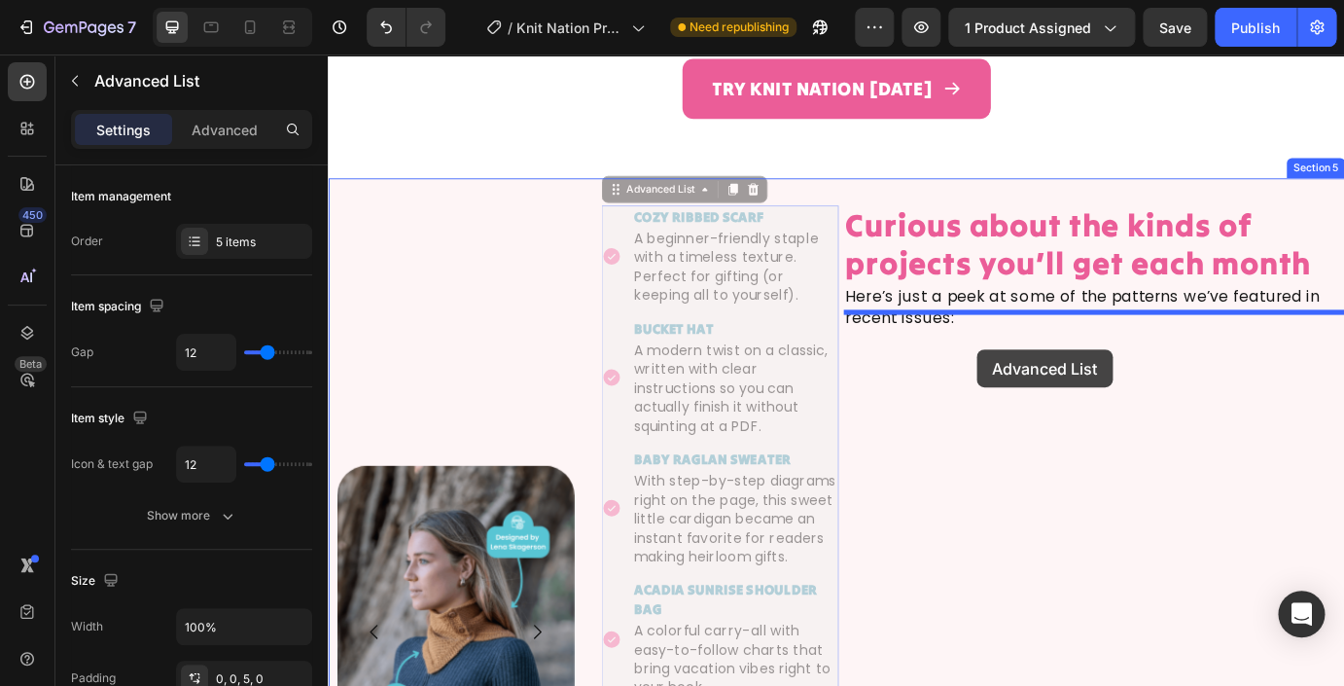
drag, startPoint x: 657, startPoint y: 179, endPoint x: 977, endPoint y: 350, distance: 362.0
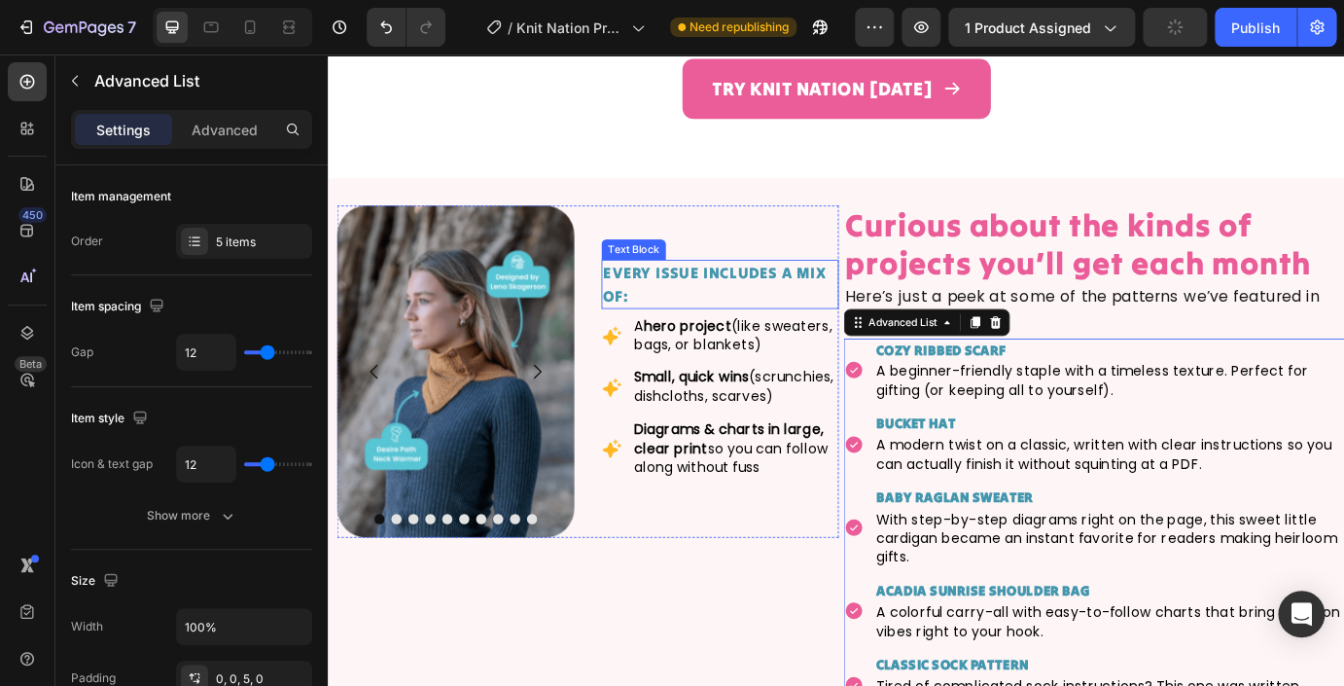
click at [676, 292] on p "Every issue includes a mix of:" at bounding box center [777, 318] width 268 height 53
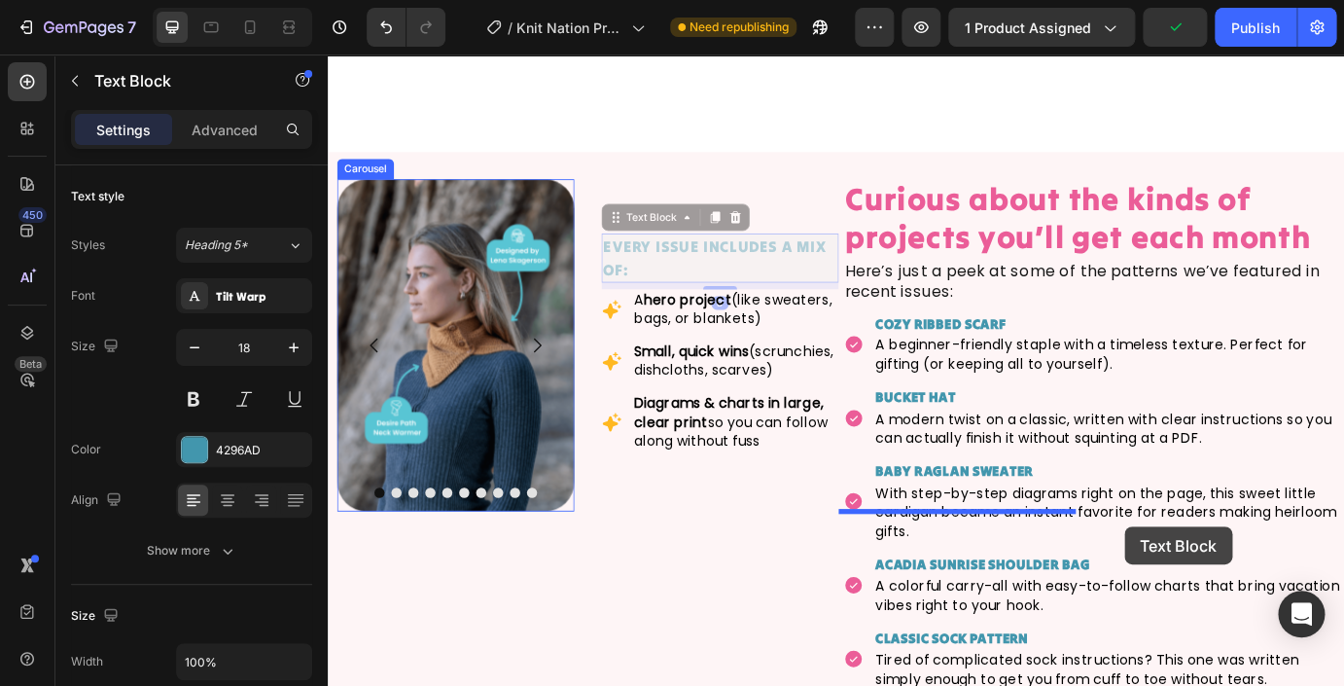
scroll to position [3689, 0]
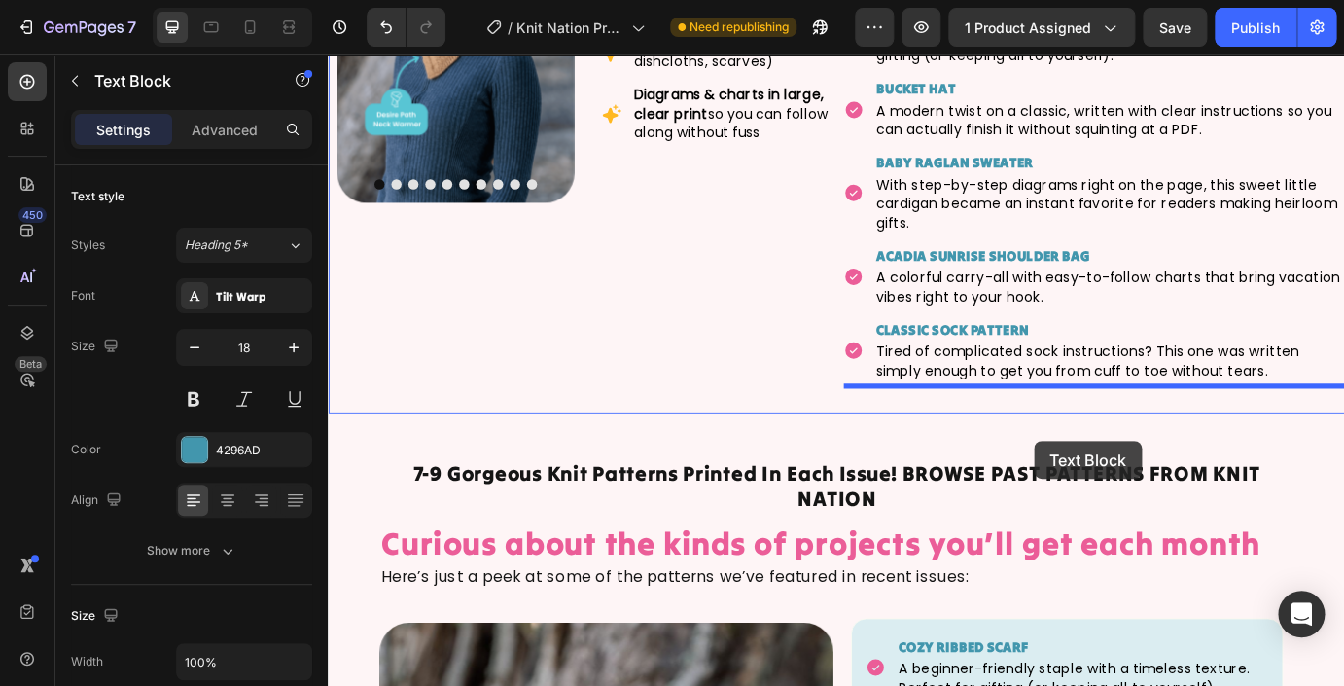
drag, startPoint x: 654, startPoint y: 231, endPoint x: 1034, endPoint y: 441, distance: 434.5
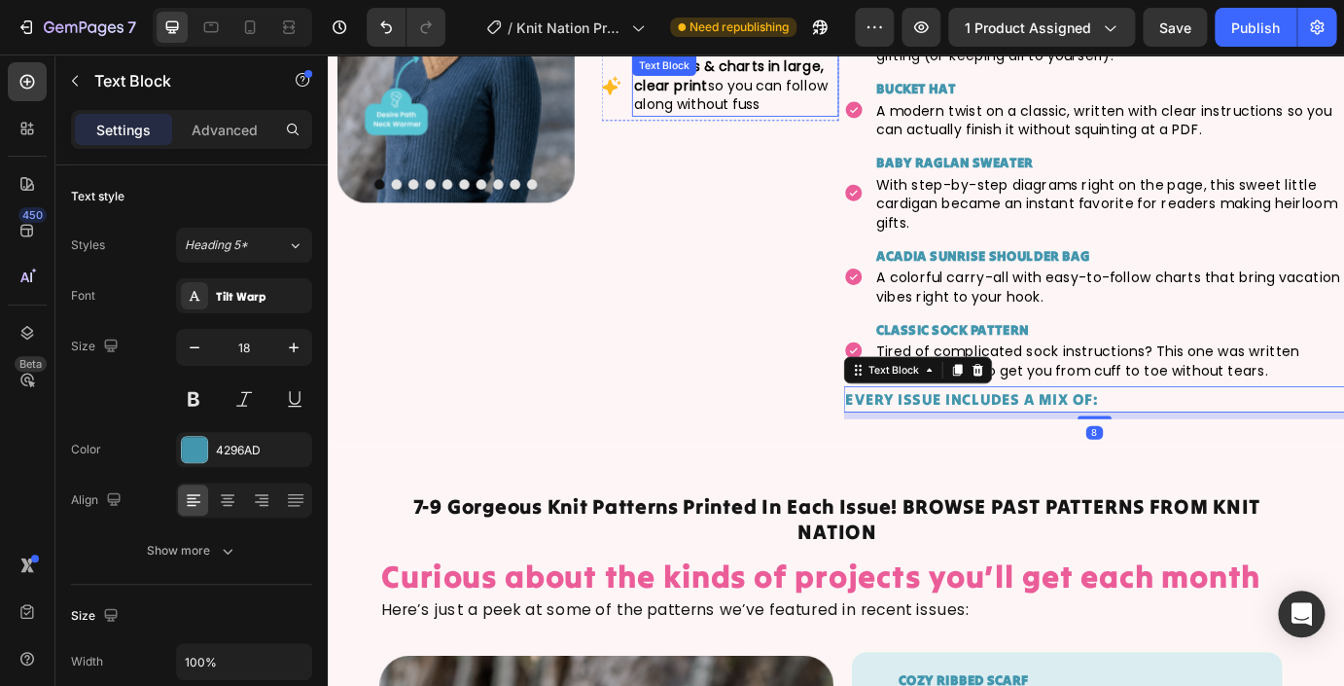
click at [768, 82] on strong "Diagrams & charts in large, clear print" at bounding box center [787, 78] width 218 height 44
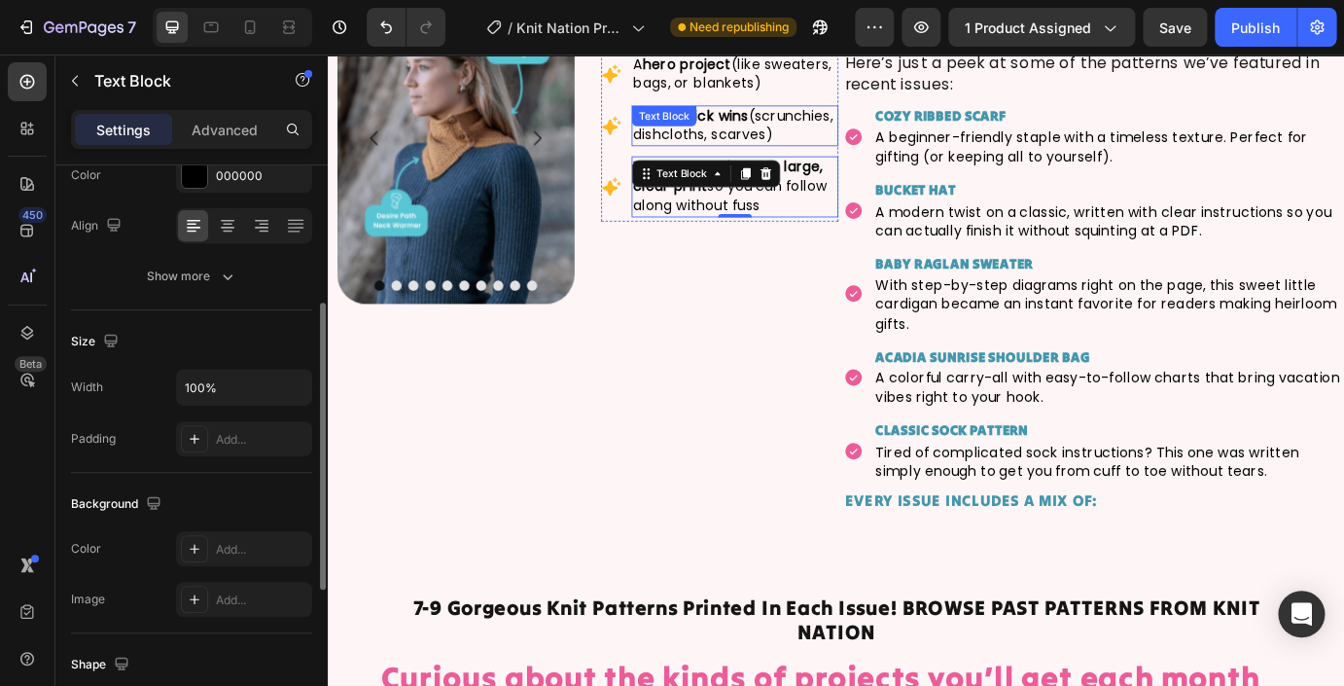
scroll to position [3450, 0]
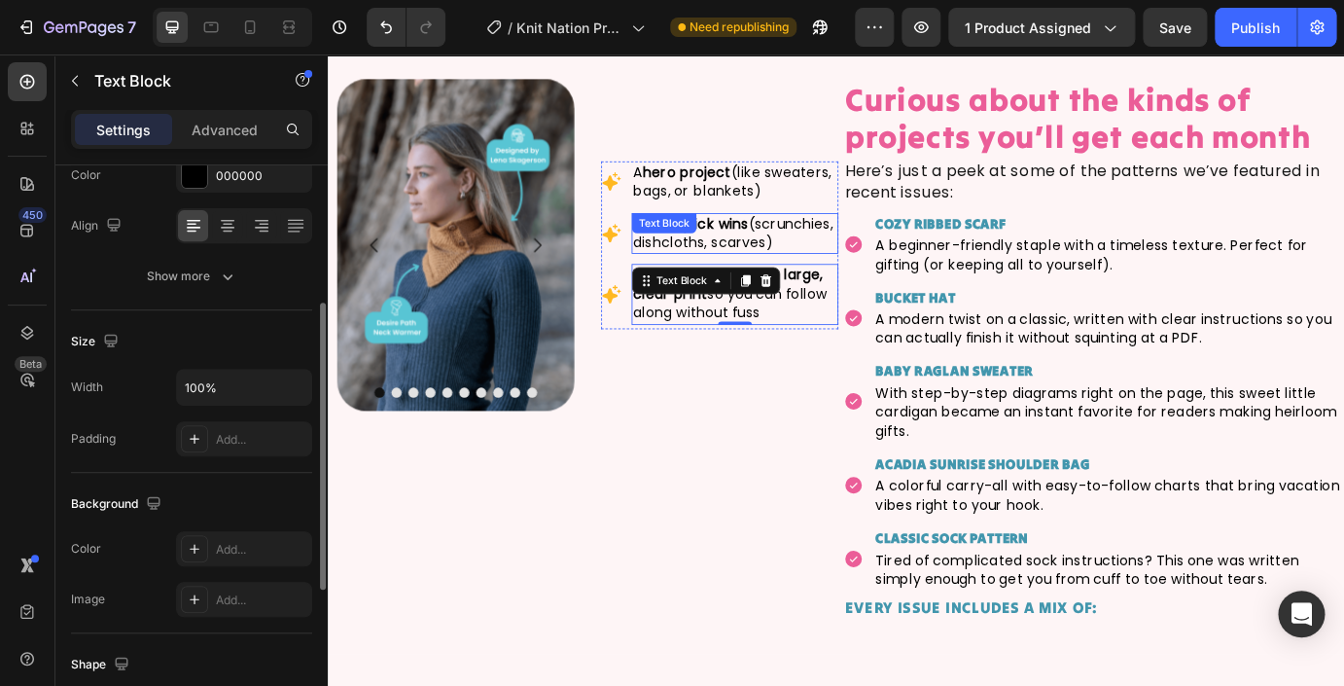
click at [662, 262] on icon at bounding box center [652, 259] width 23 height 23
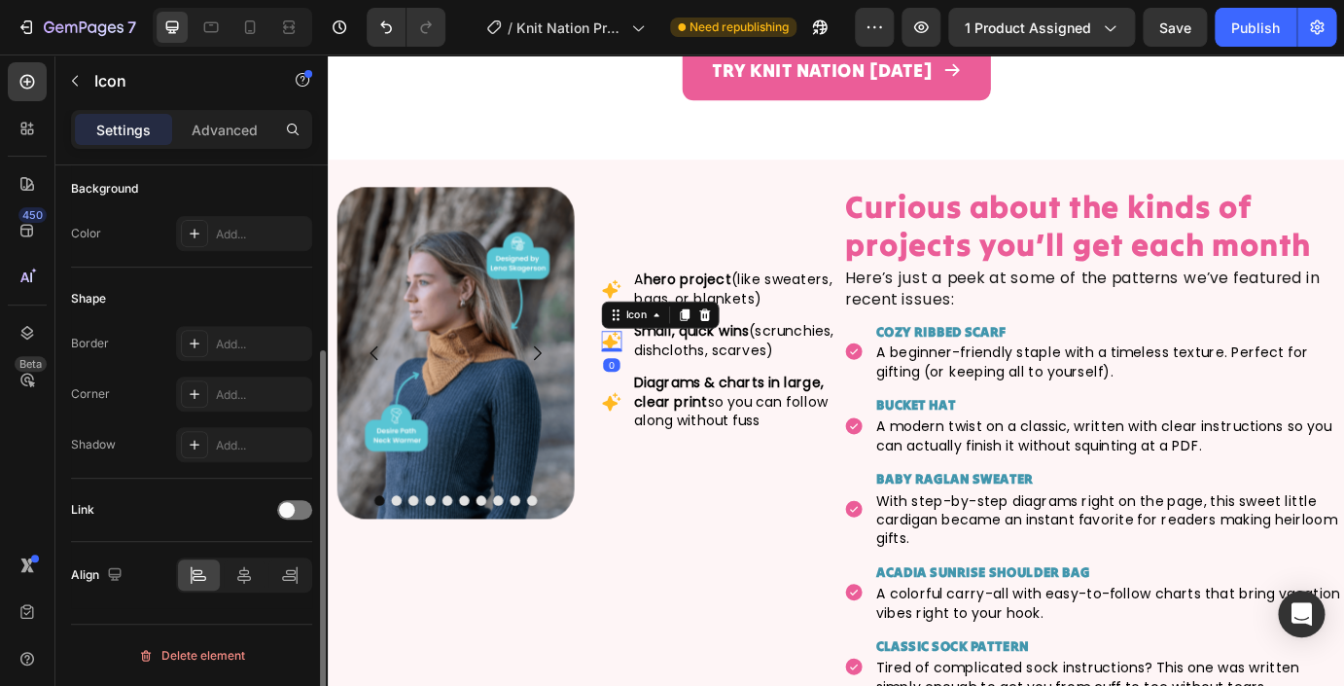
scroll to position [0, 0]
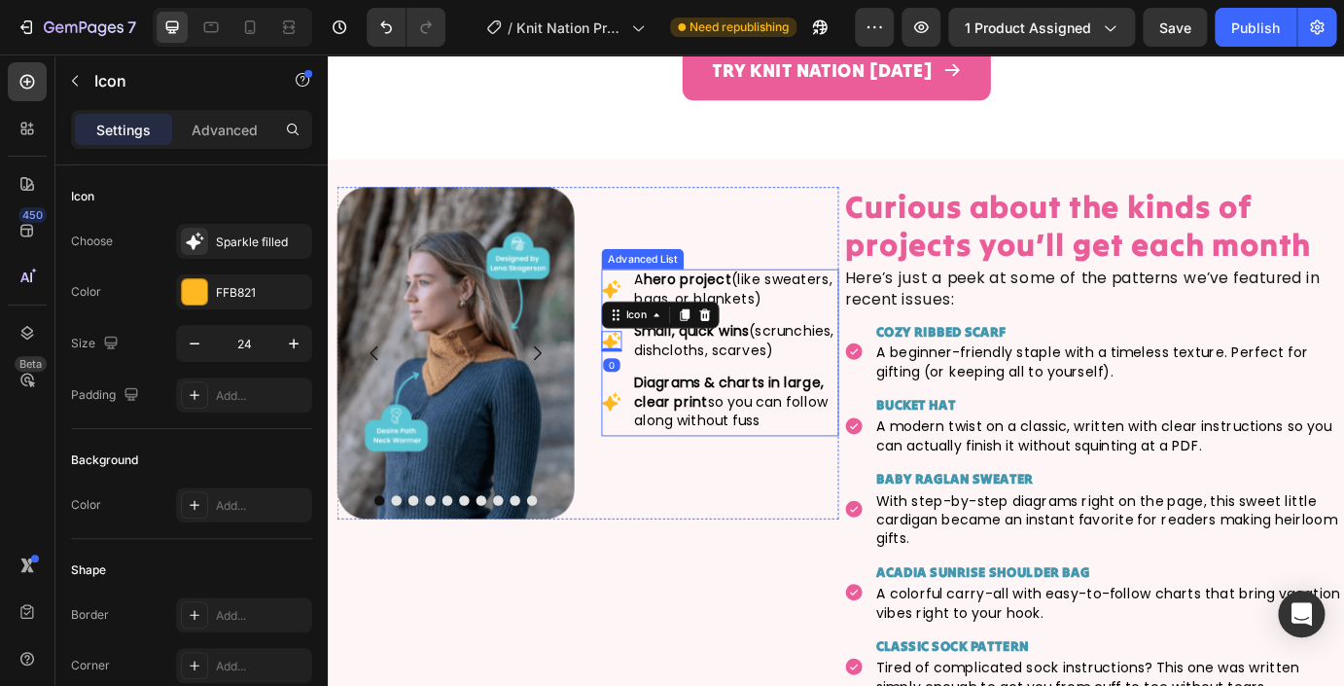
click at [658, 301] on li "Icon A hero project (like sweaters, bags, or blankets) Text Block" at bounding box center [777, 325] width 272 height 48
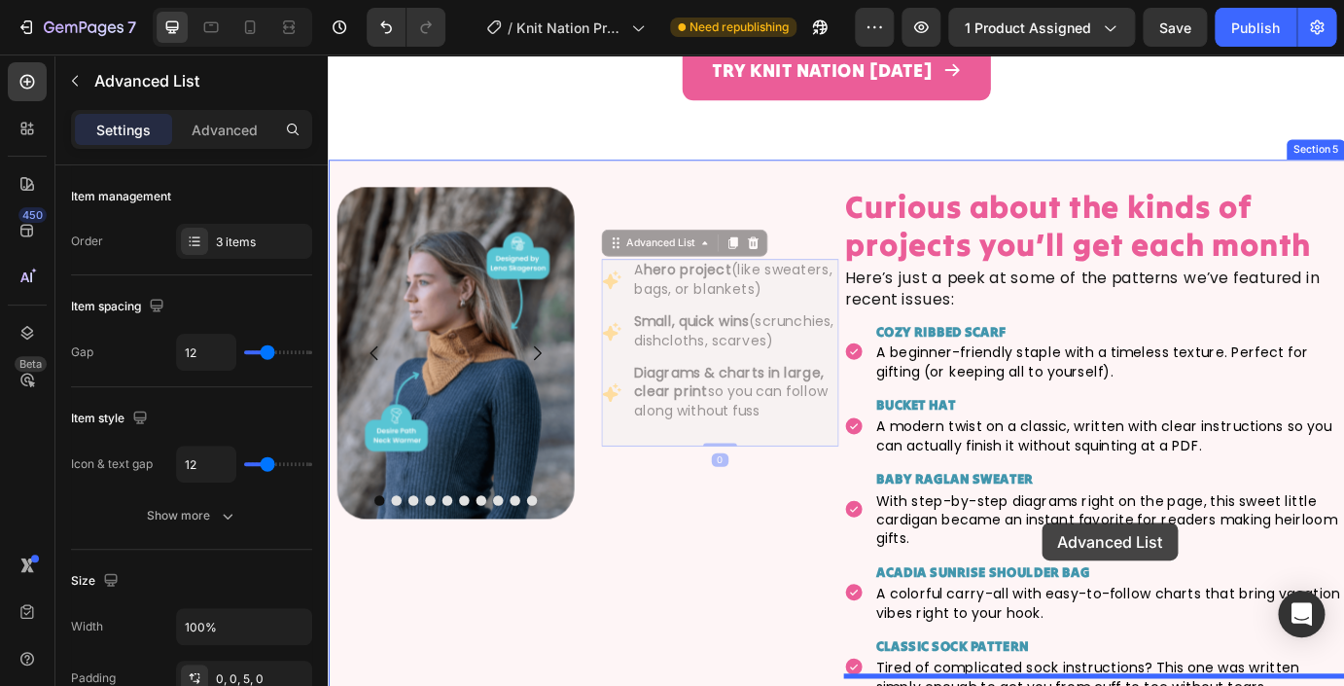
scroll to position [3781, 0]
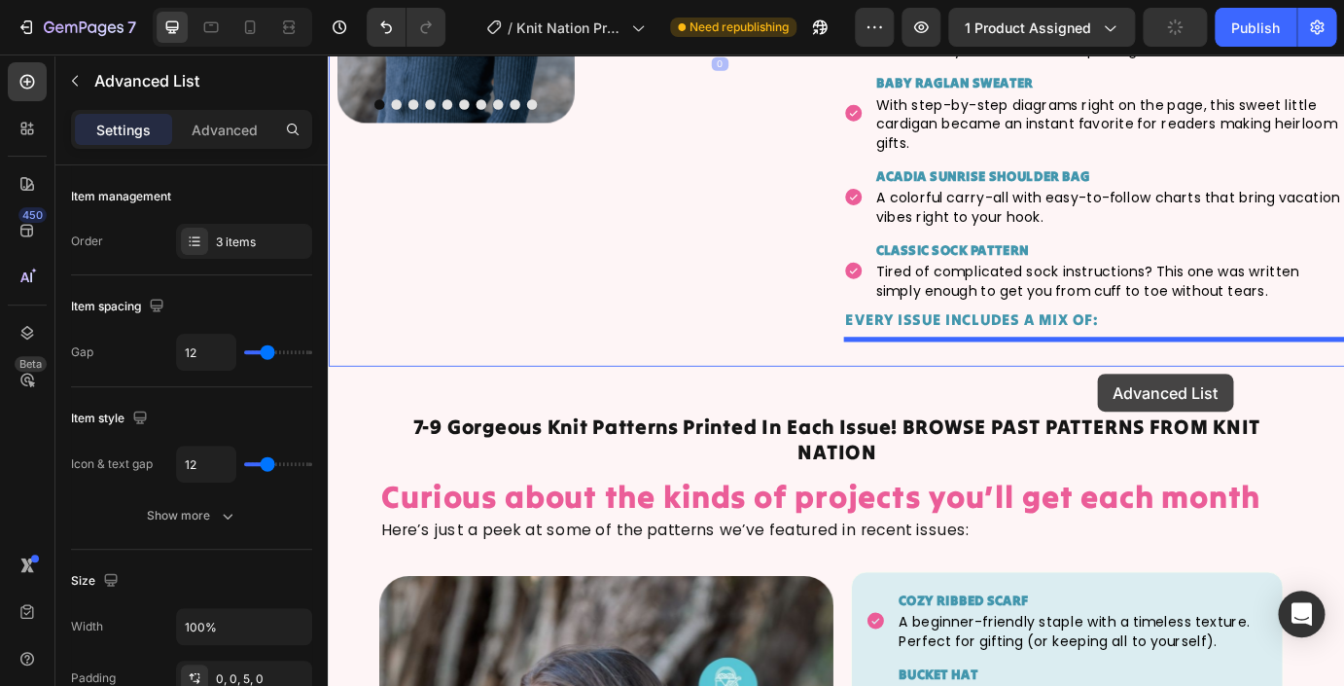
drag, startPoint x: 658, startPoint y: 241, endPoint x: 1097, endPoint y: 373, distance: 458.2
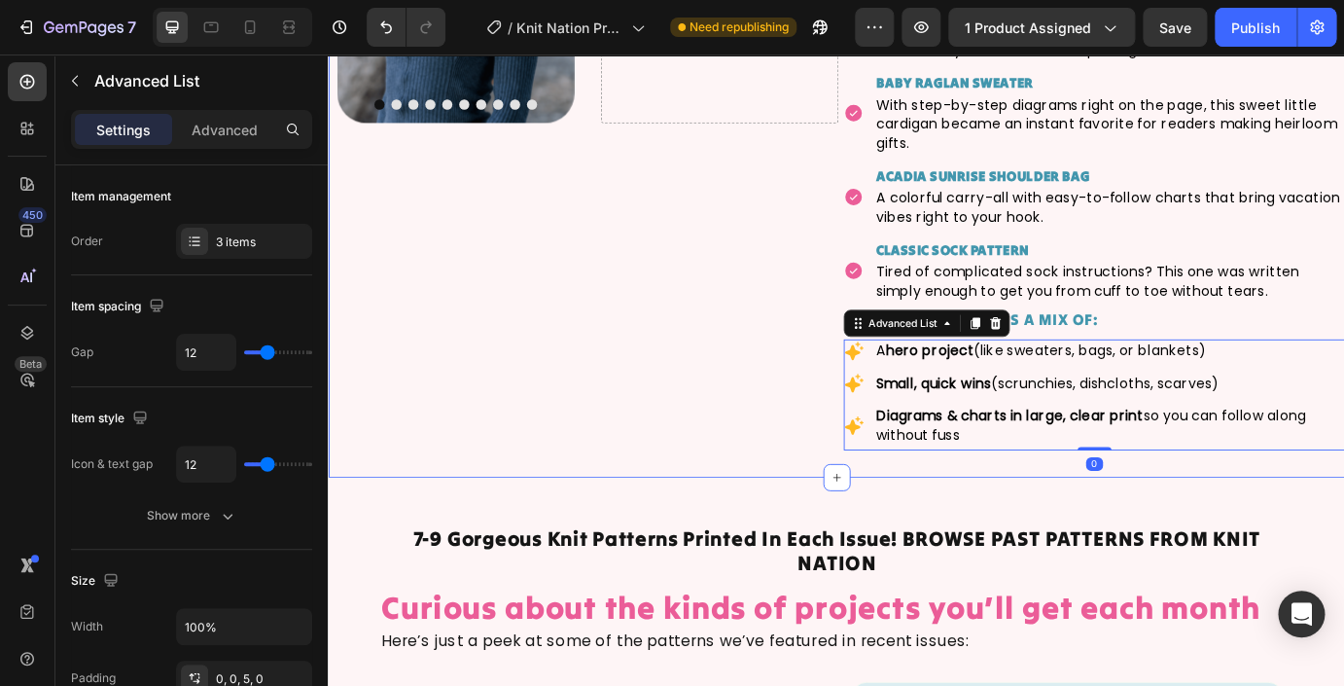
scroll to position [3470, 0]
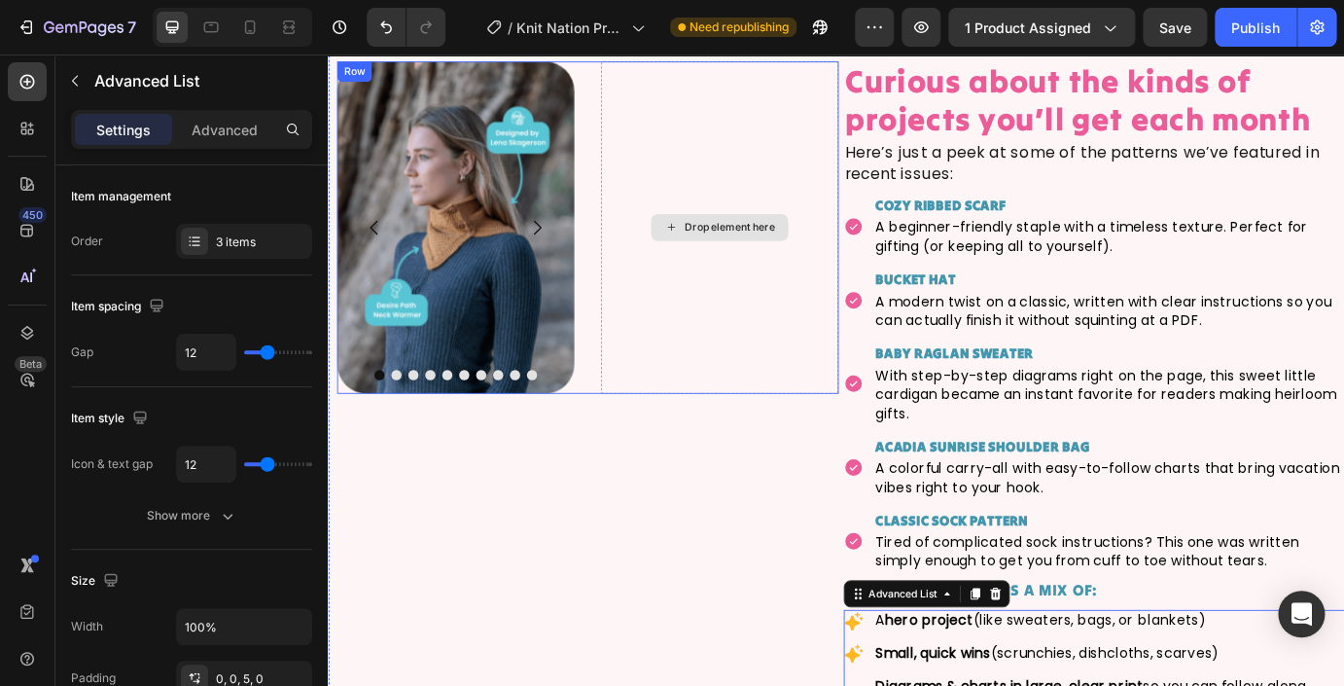
click at [709, 212] on div "Drop element here" at bounding box center [777, 252] width 272 height 381
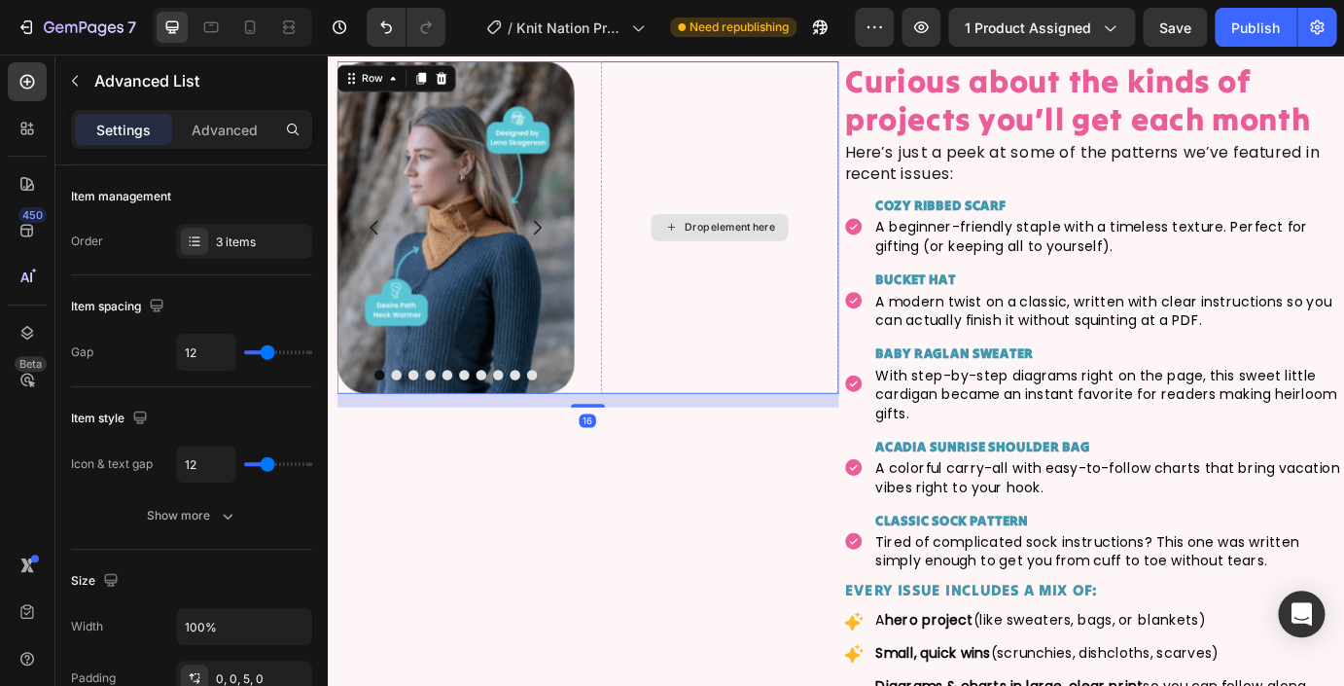
scroll to position [3361, 0]
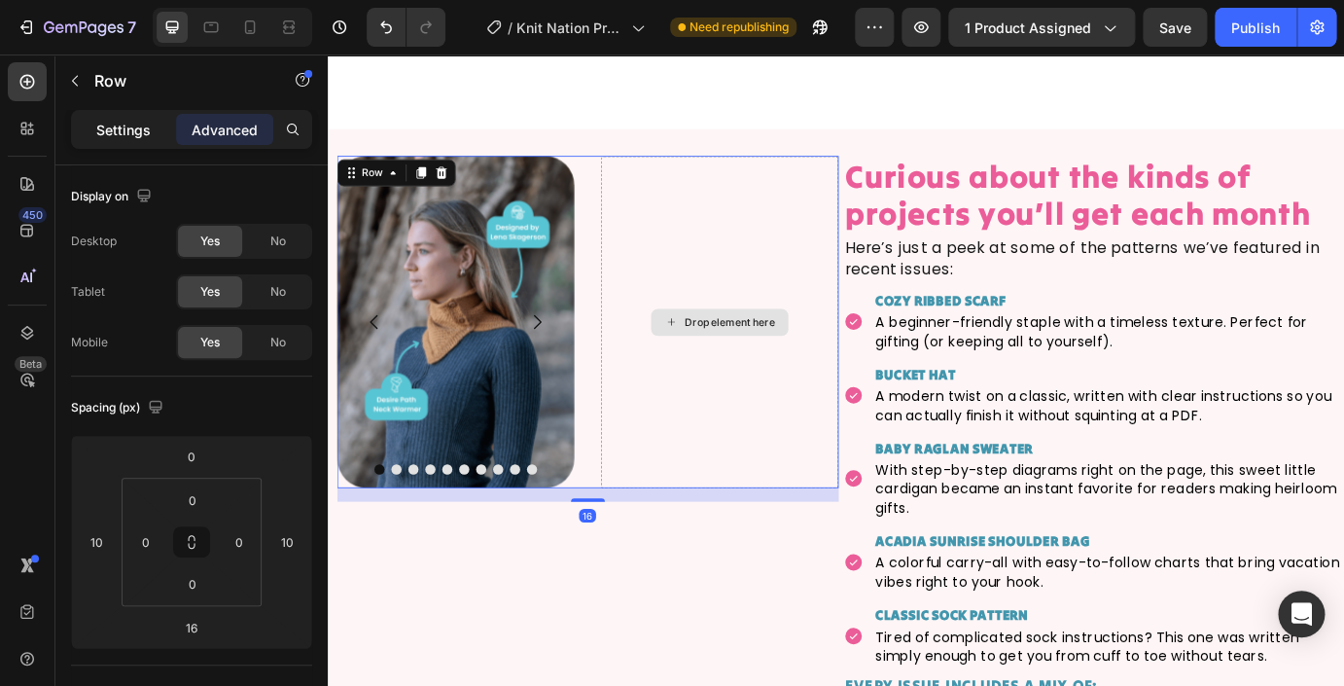
click at [122, 130] on p "Settings" at bounding box center [123, 130] width 54 height 20
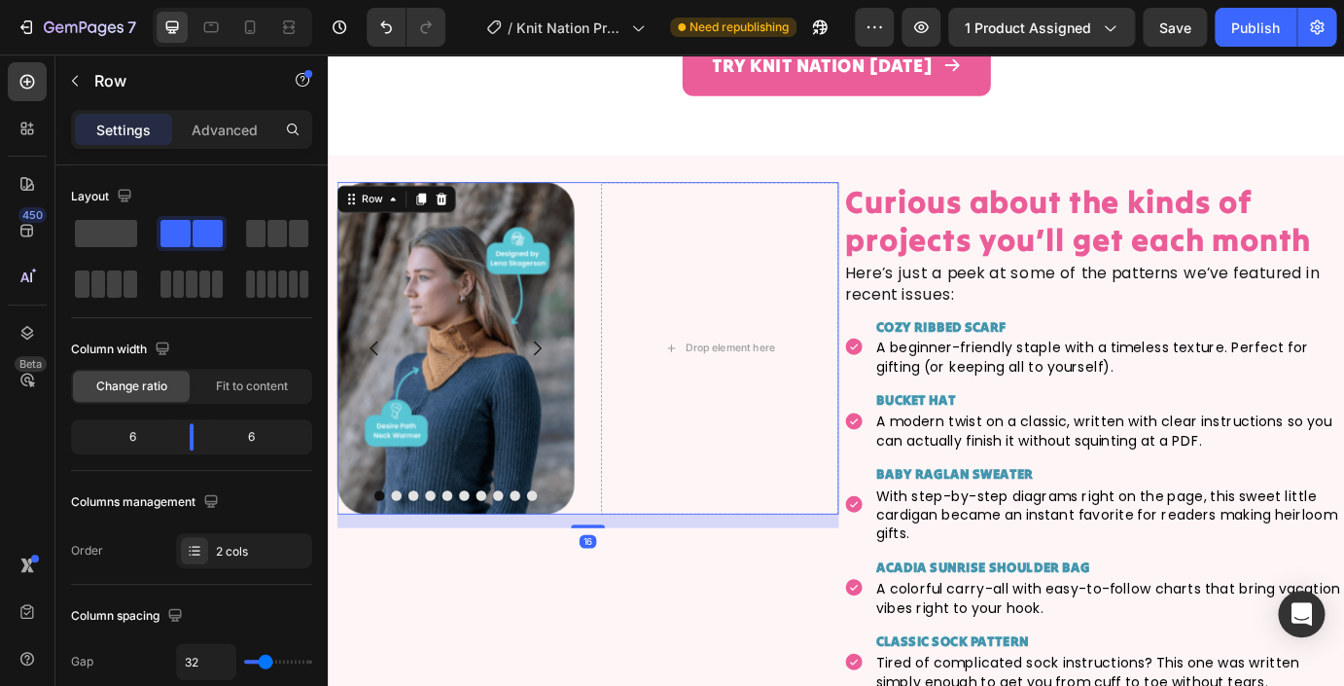
scroll to position [3214, 0]
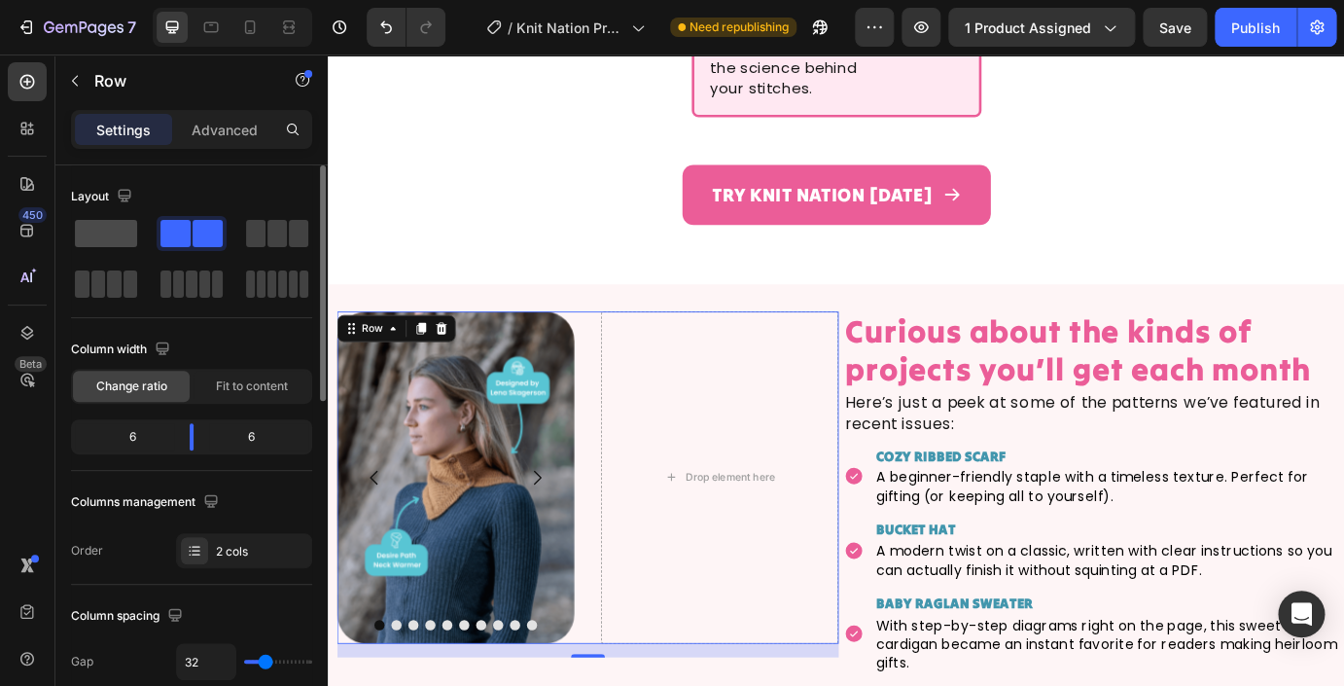
click at [157, 250] on div at bounding box center [192, 233] width 70 height 35
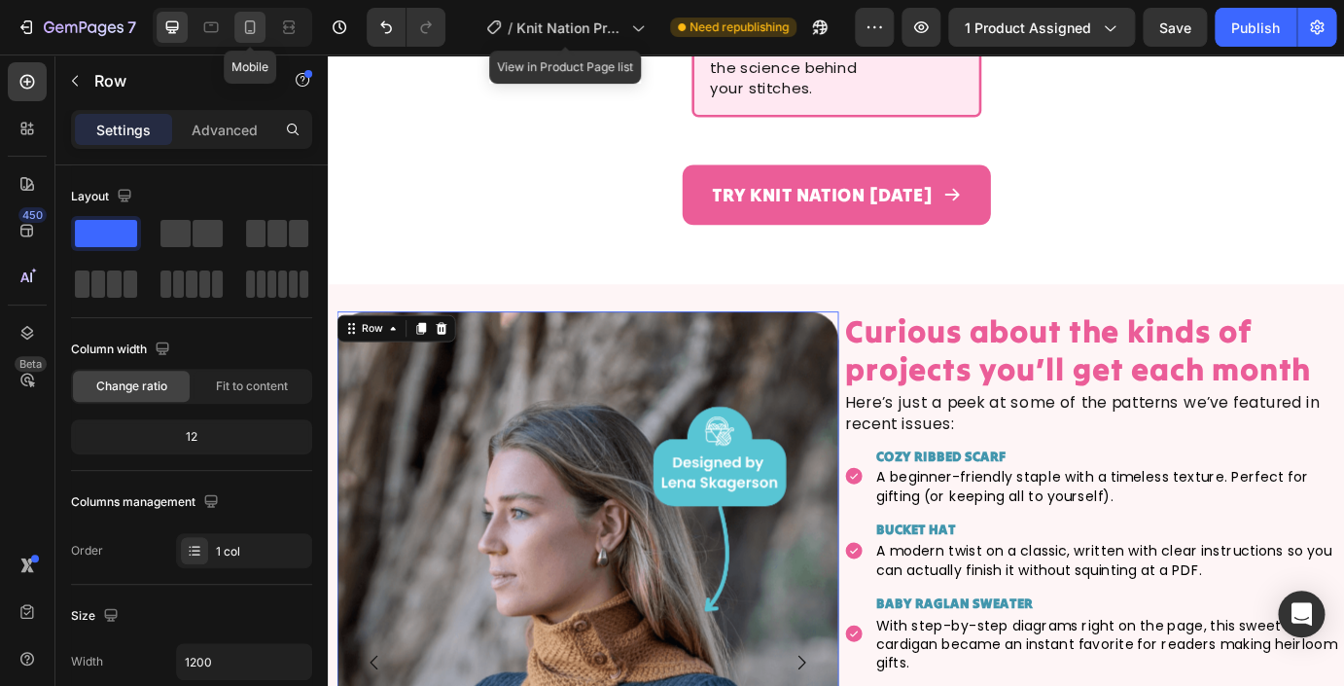
click at [248, 25] on icon at bounding box center [249, 27] width 19 height 19
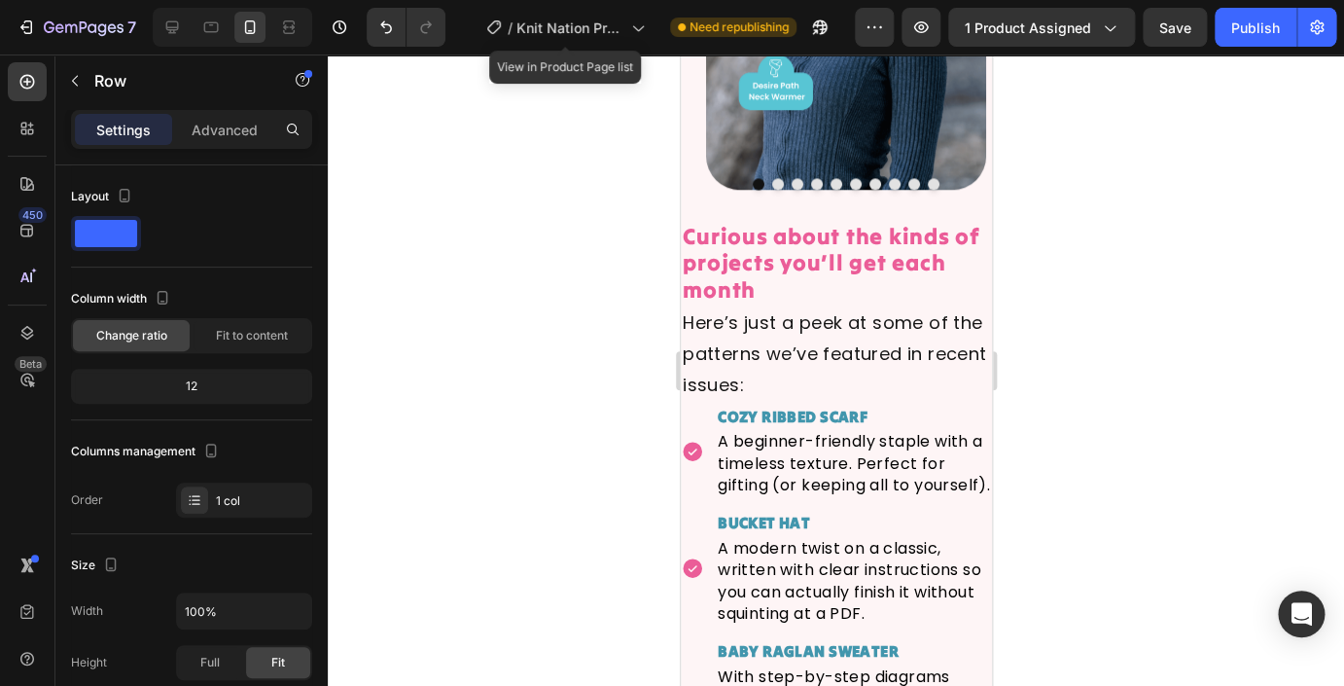
scroll to position [6125, 0]
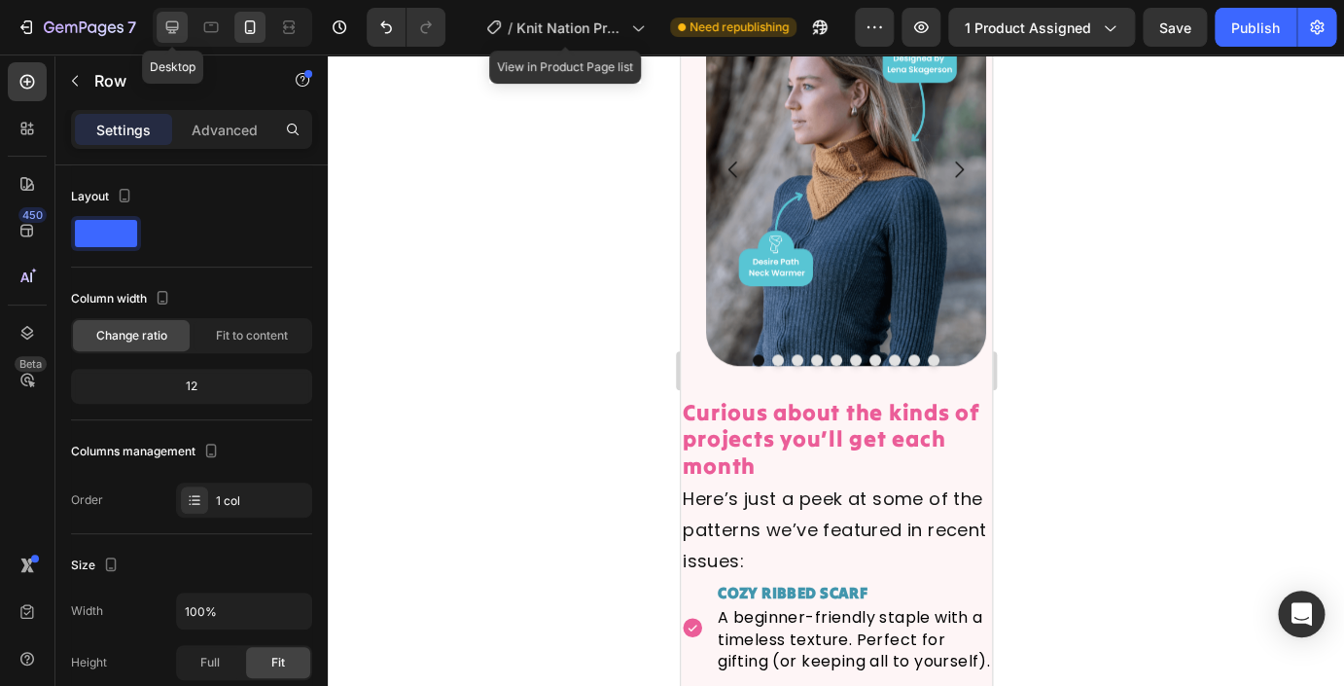
click at [177, 31] on icon at bounding box center [171, 27] width 19 height 19
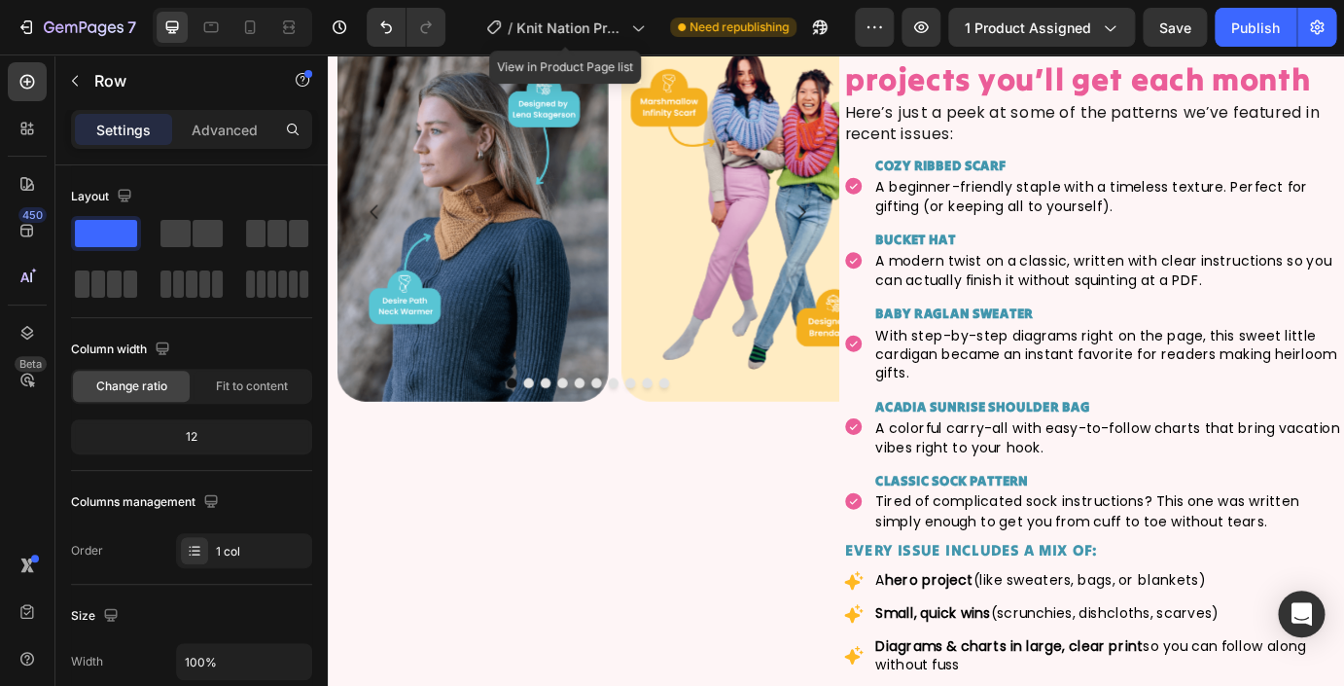
type input "1200"
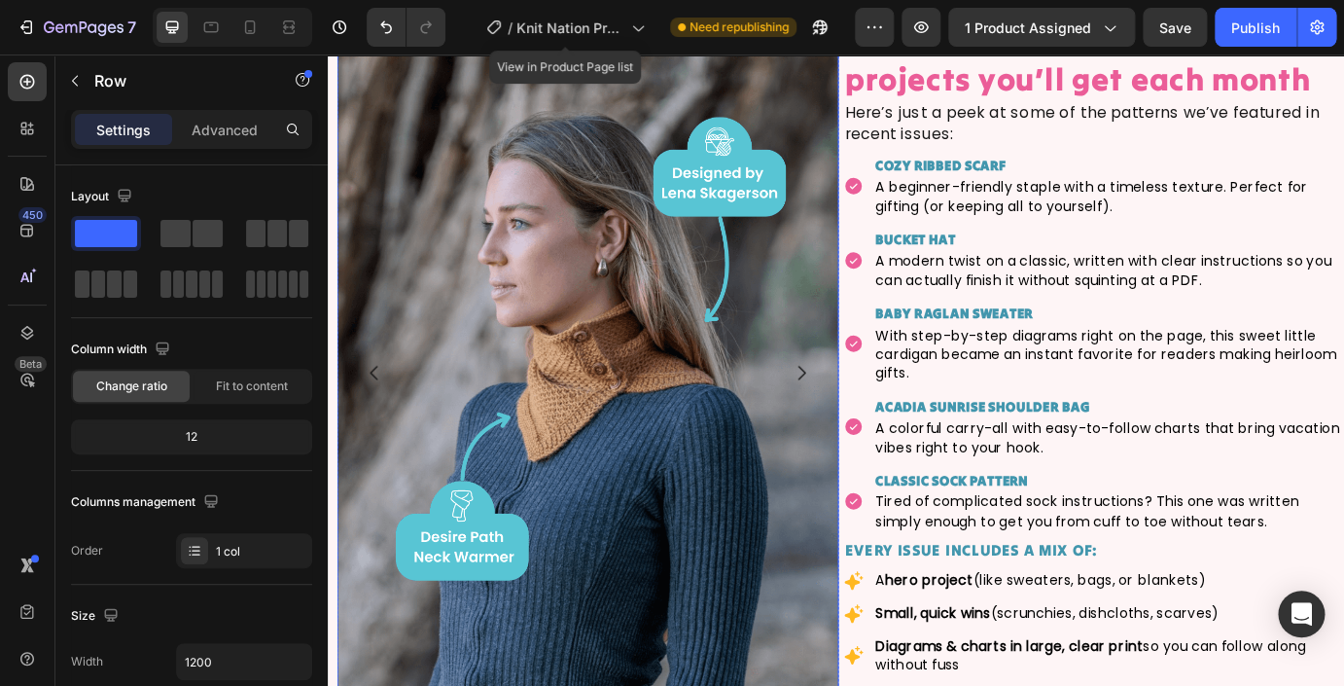
scroll to position [6067, 0]
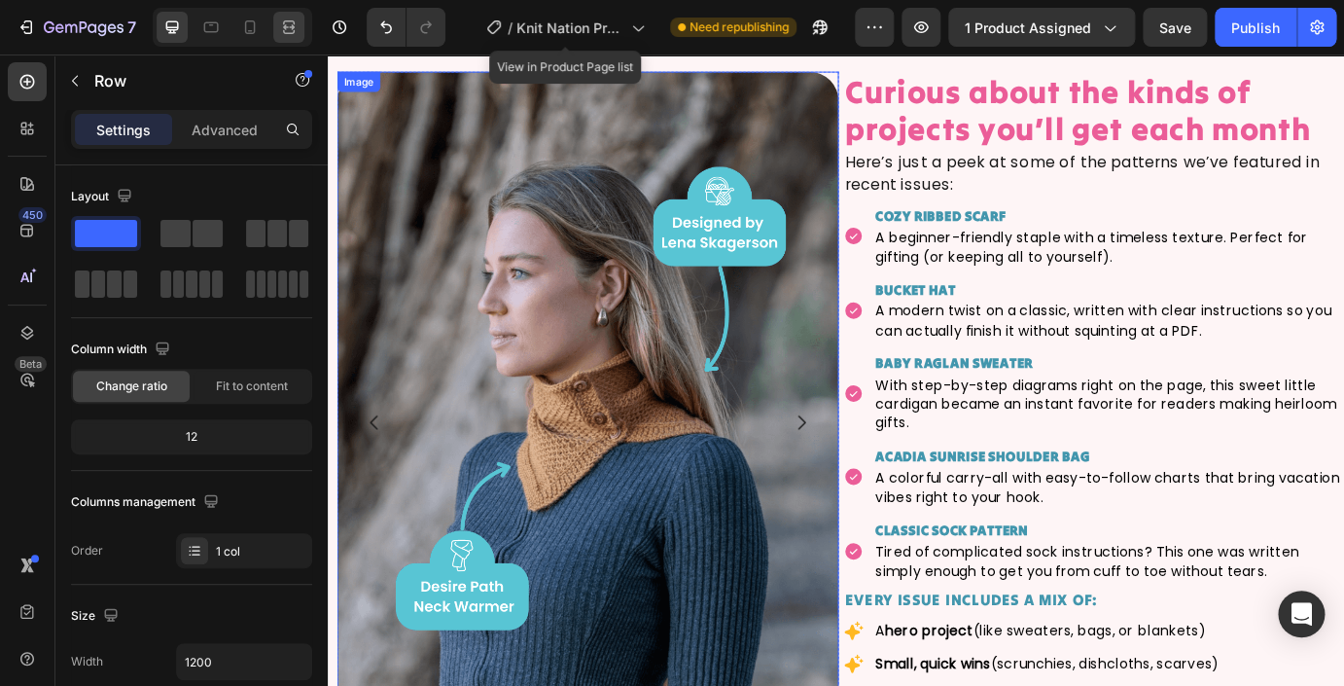
click at [290, 32] on icon at bounding box center [288, 27] width 19 height 19
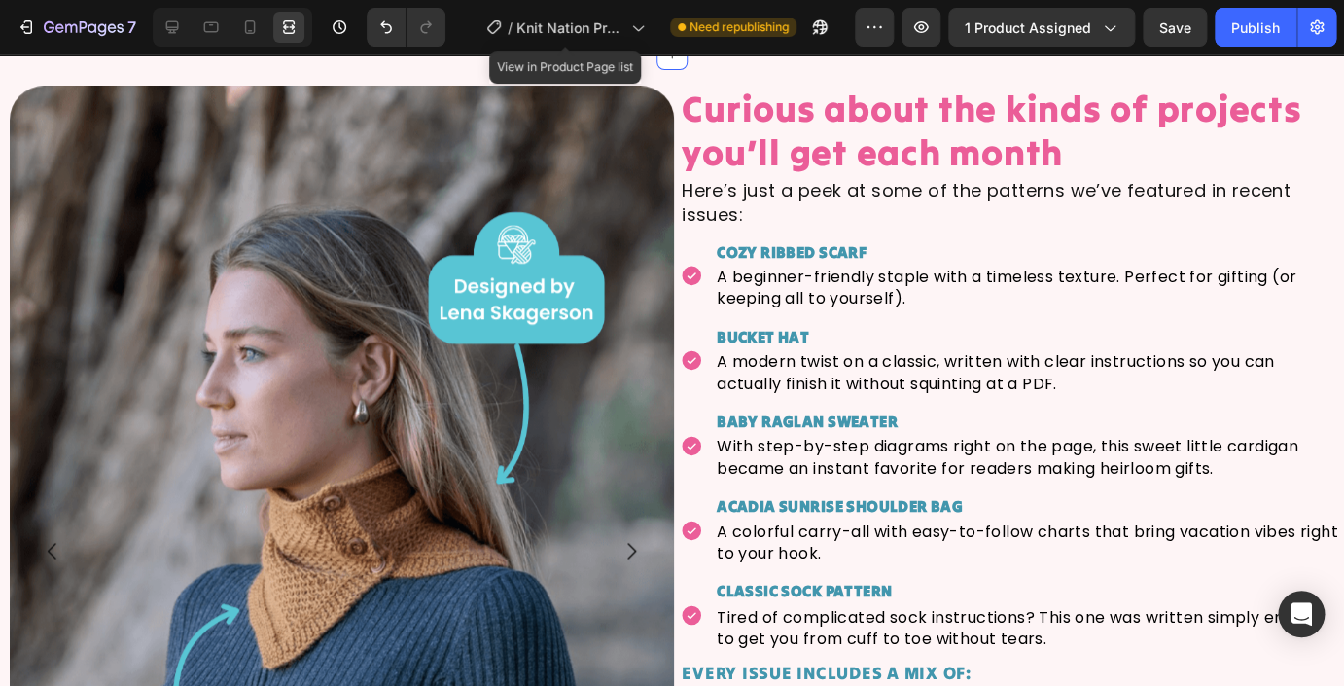
scroll to position [3305, 0]
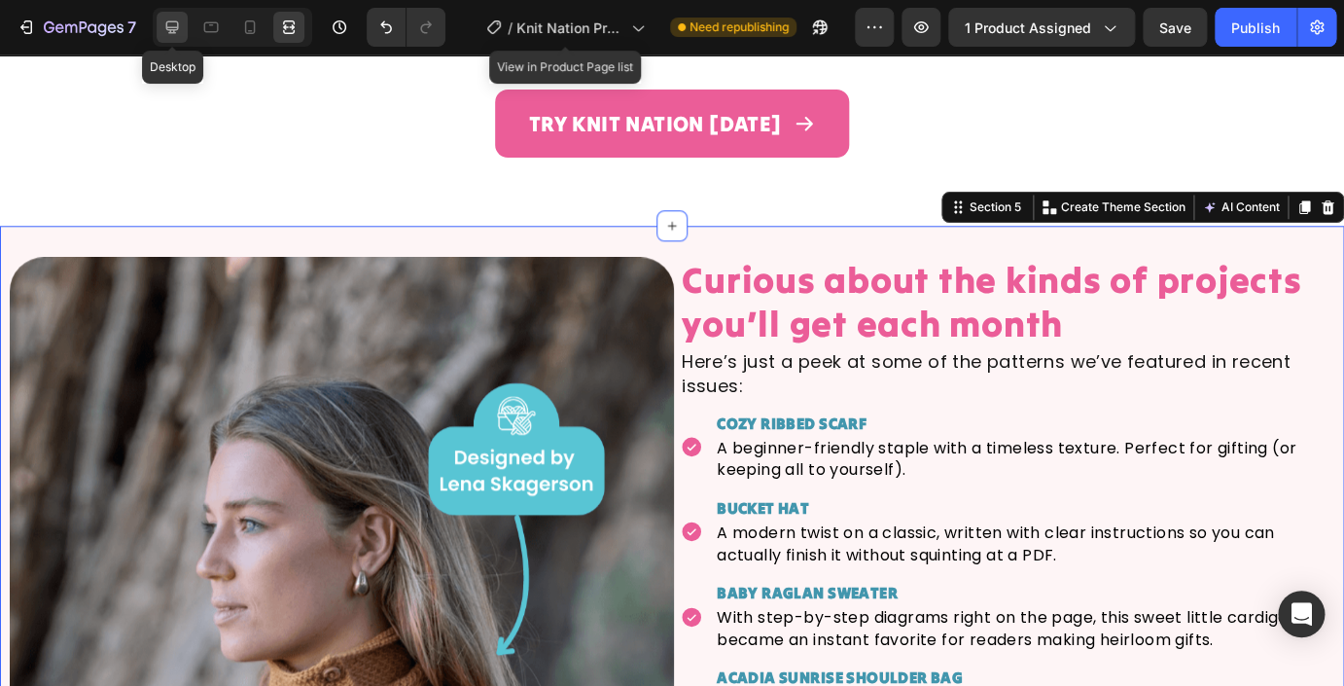
click at [167, 28] on icon at bounding box center [172, 27] width 13 height 13
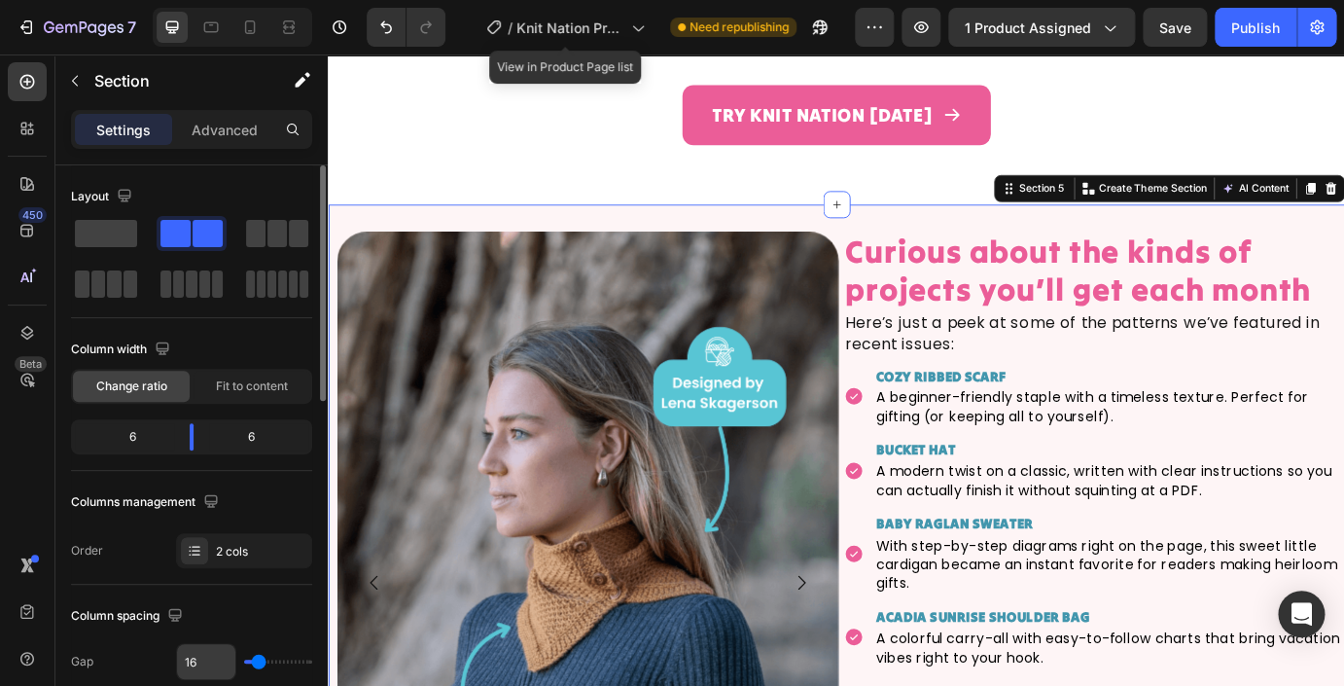
click at [199, 657] on input "16" at bounding box center [206, 661] width 58 height 35
type input "3"
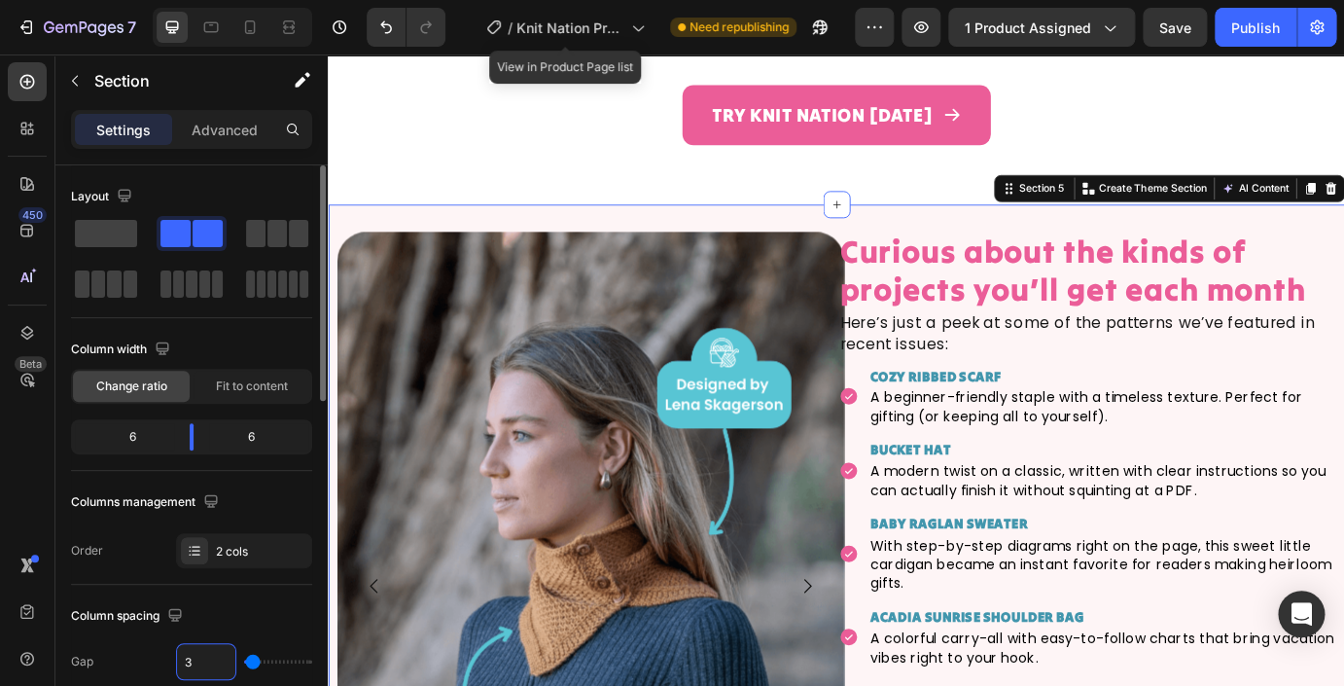
type input "32"
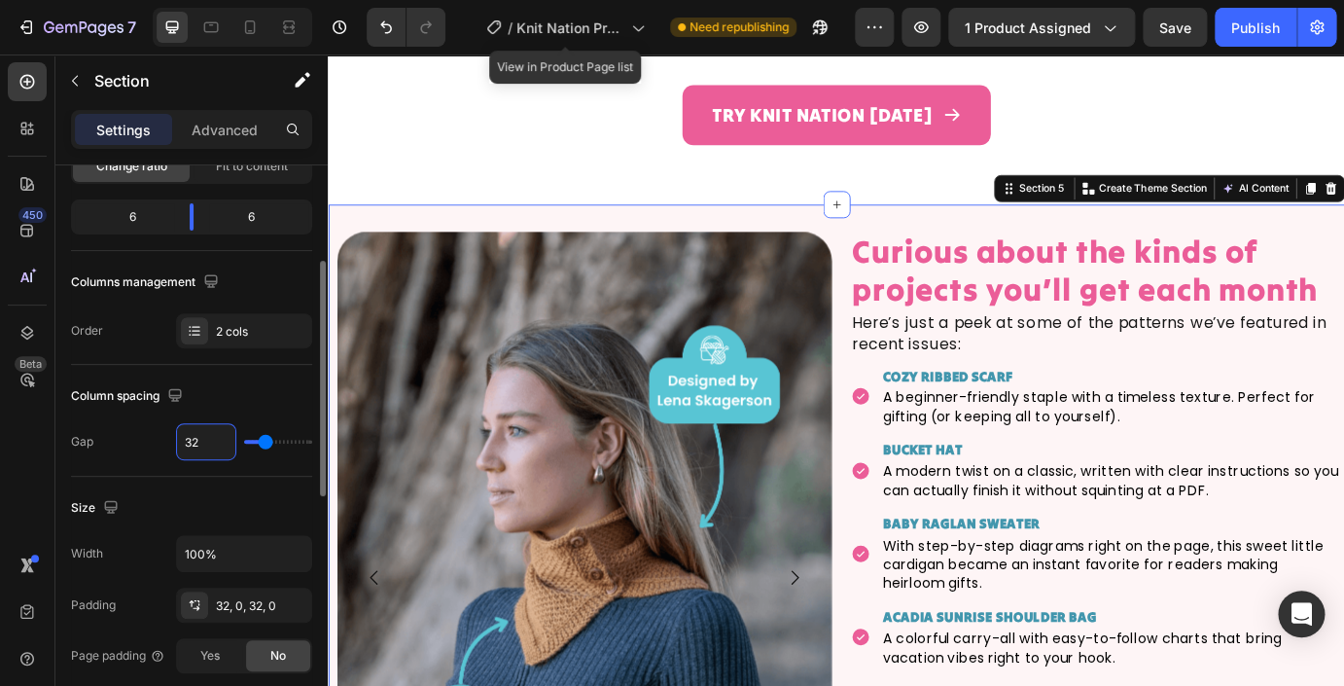
scroll to position [233, 0]
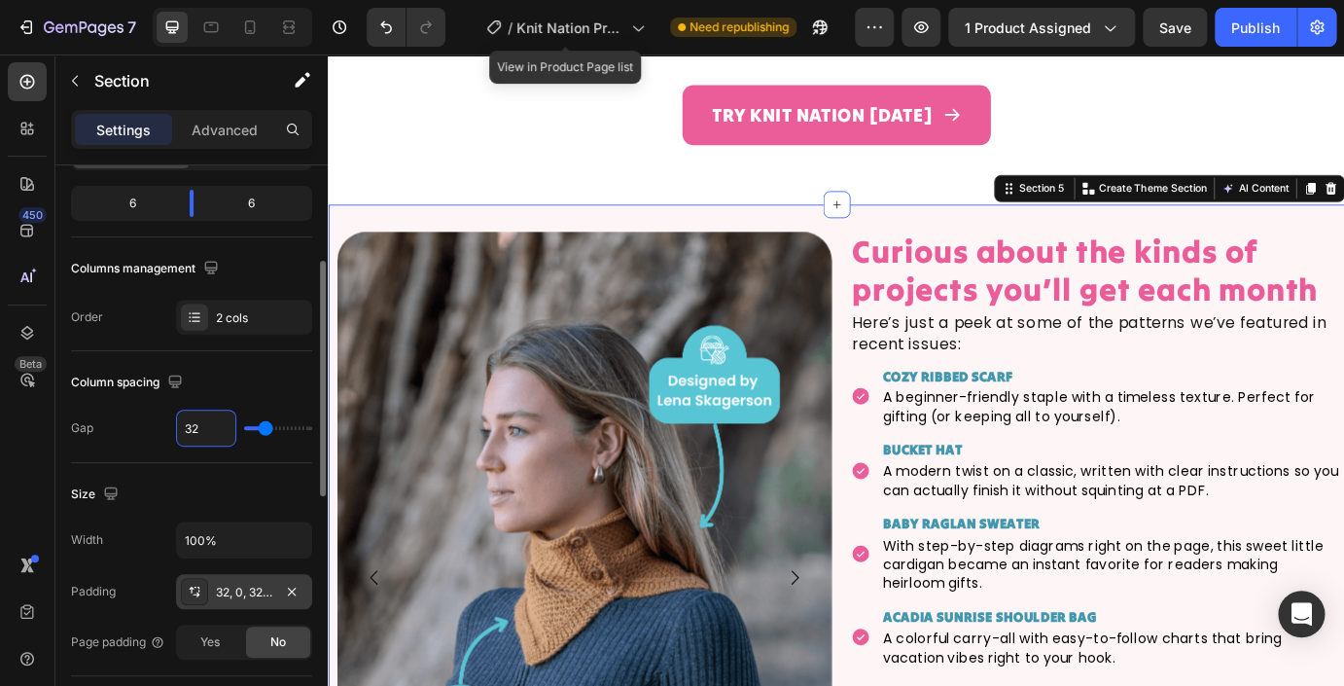
type input "32"
click at [239, 593] on div "32, 0, 32, 0" at bounding box center [244, 593] width 56 height 18
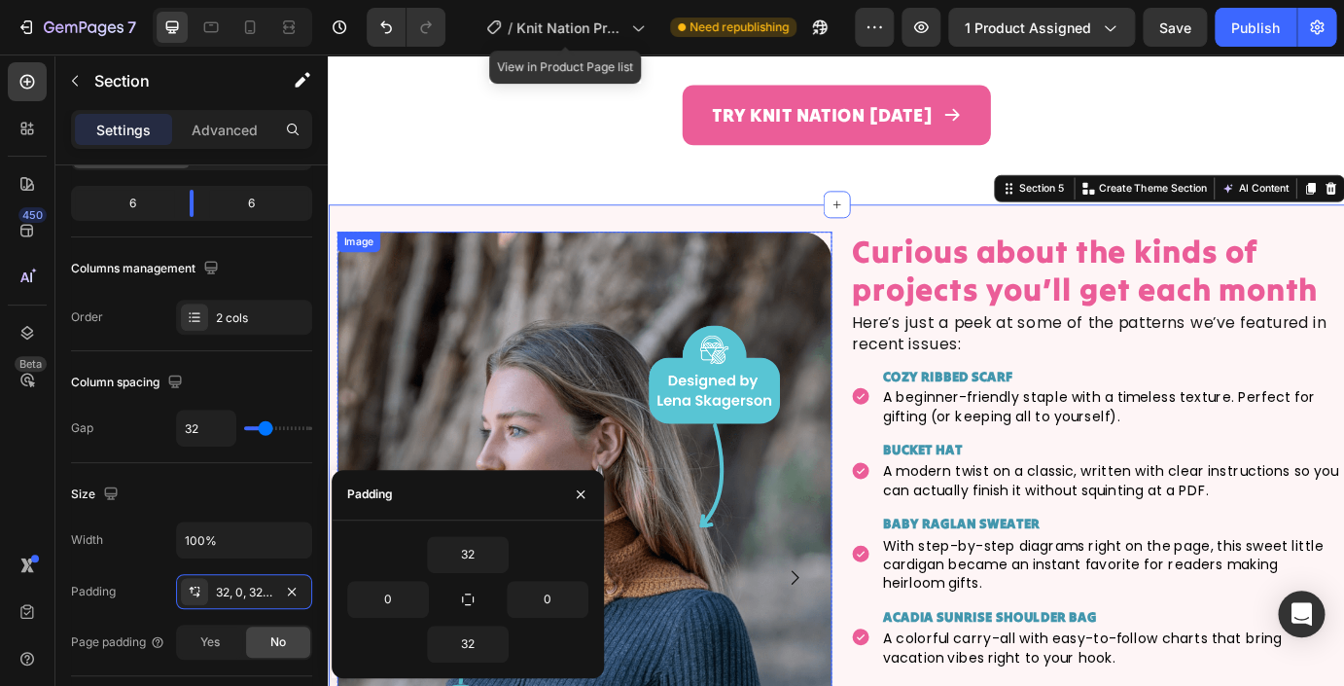
click at [540, 372] on img at bounding box center [621, 656] width 568 height 796
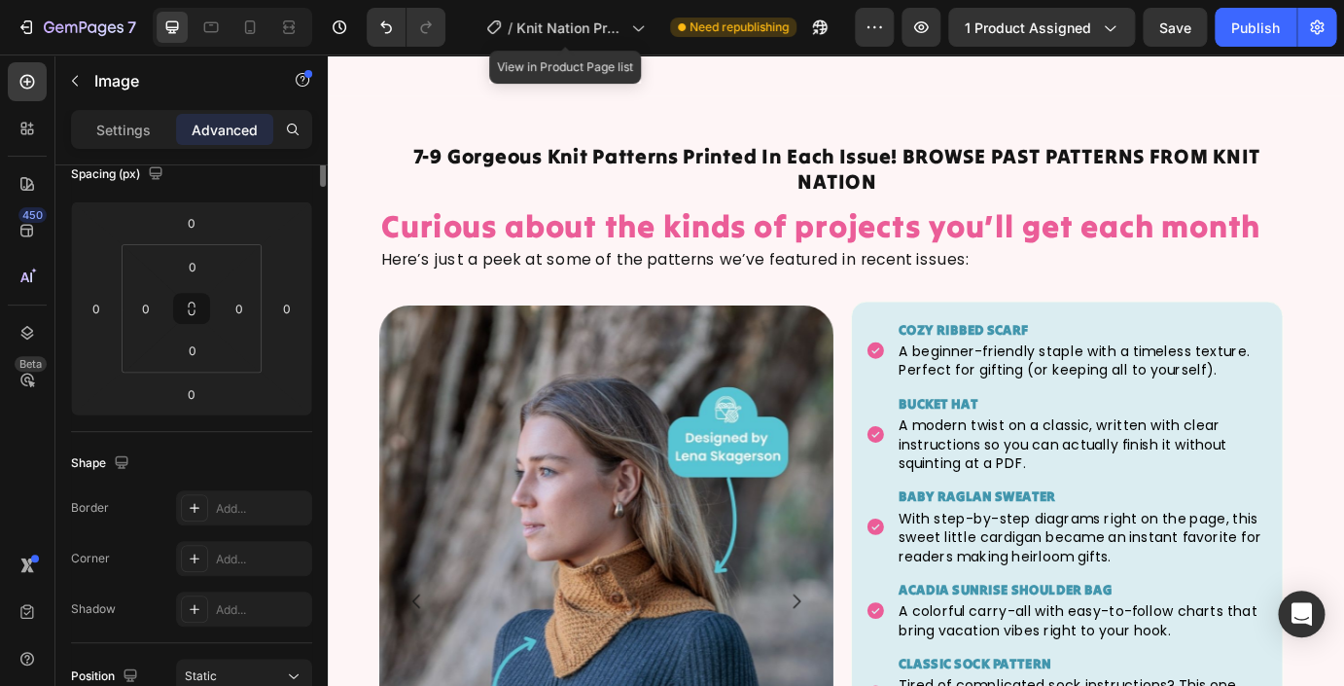
scroll to position [0, 0]
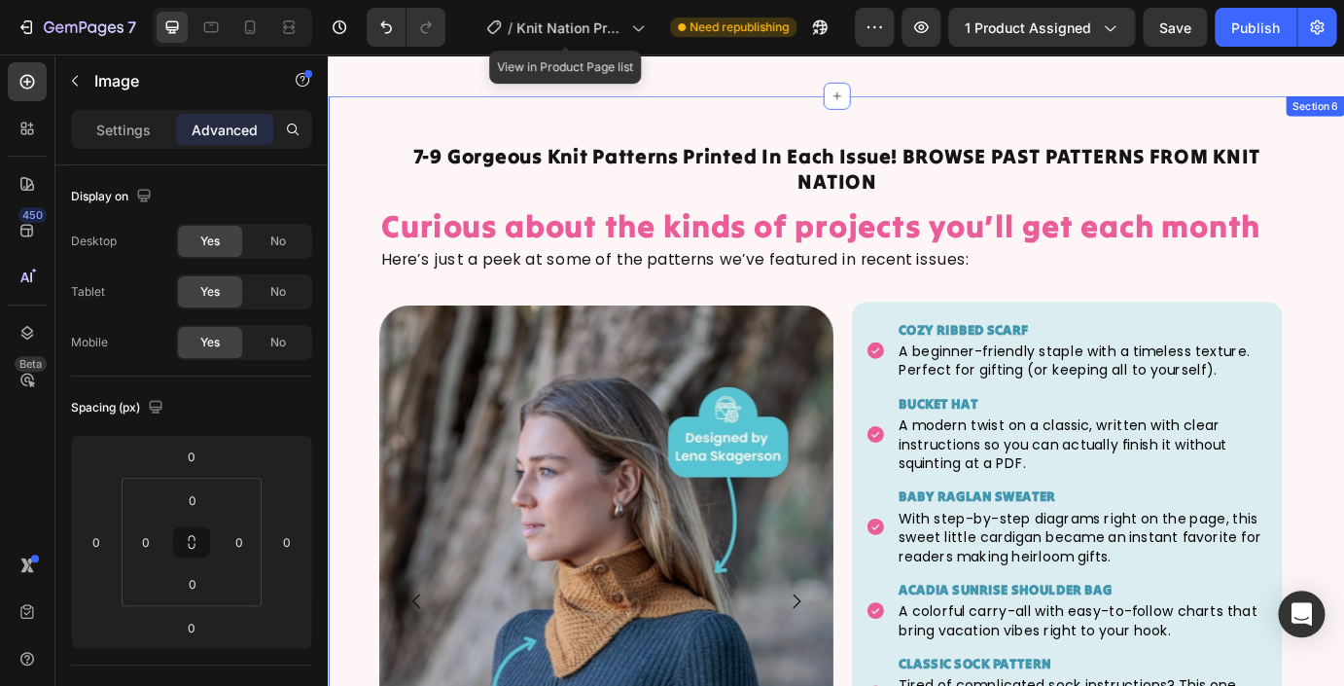
click at [361, 403] on div "7-9 Gorgeous Knit Patterns Printed In Each Issue! BROWSE PAST PATTERNS FROM KNI…" at bounding box center [911, 579] width 1167 height 954
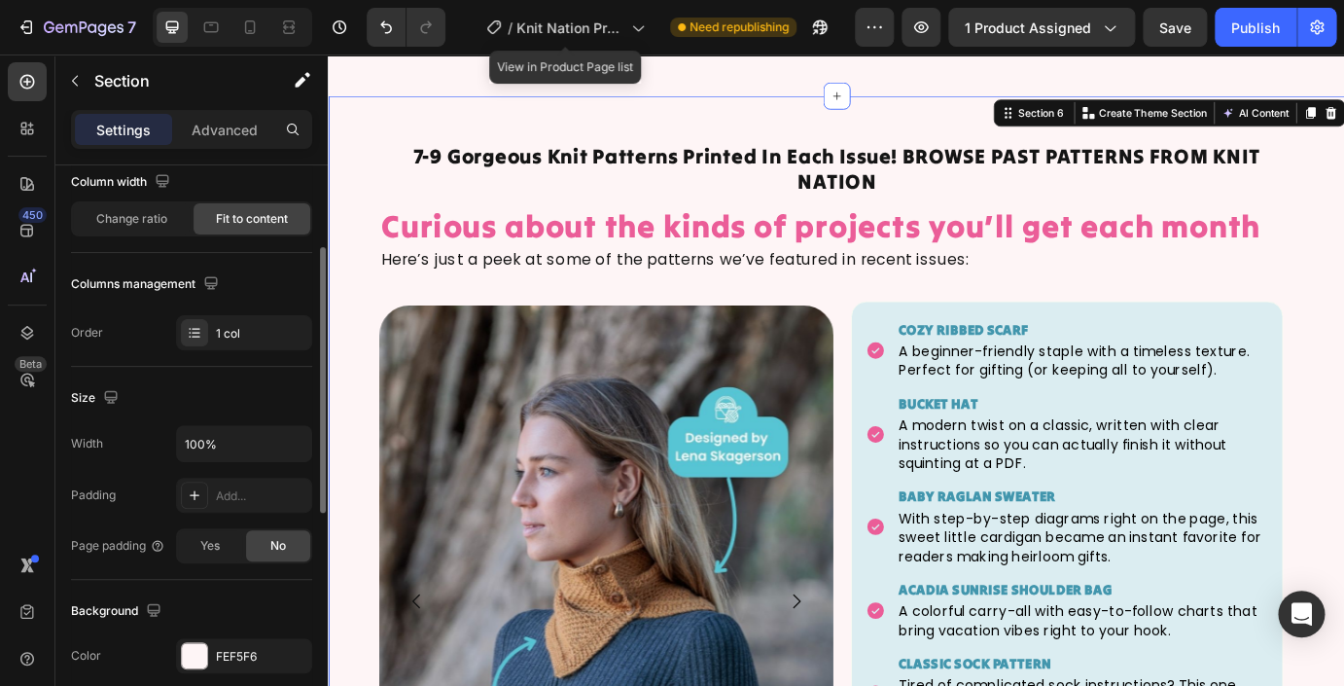
scroll to position [172, 0]
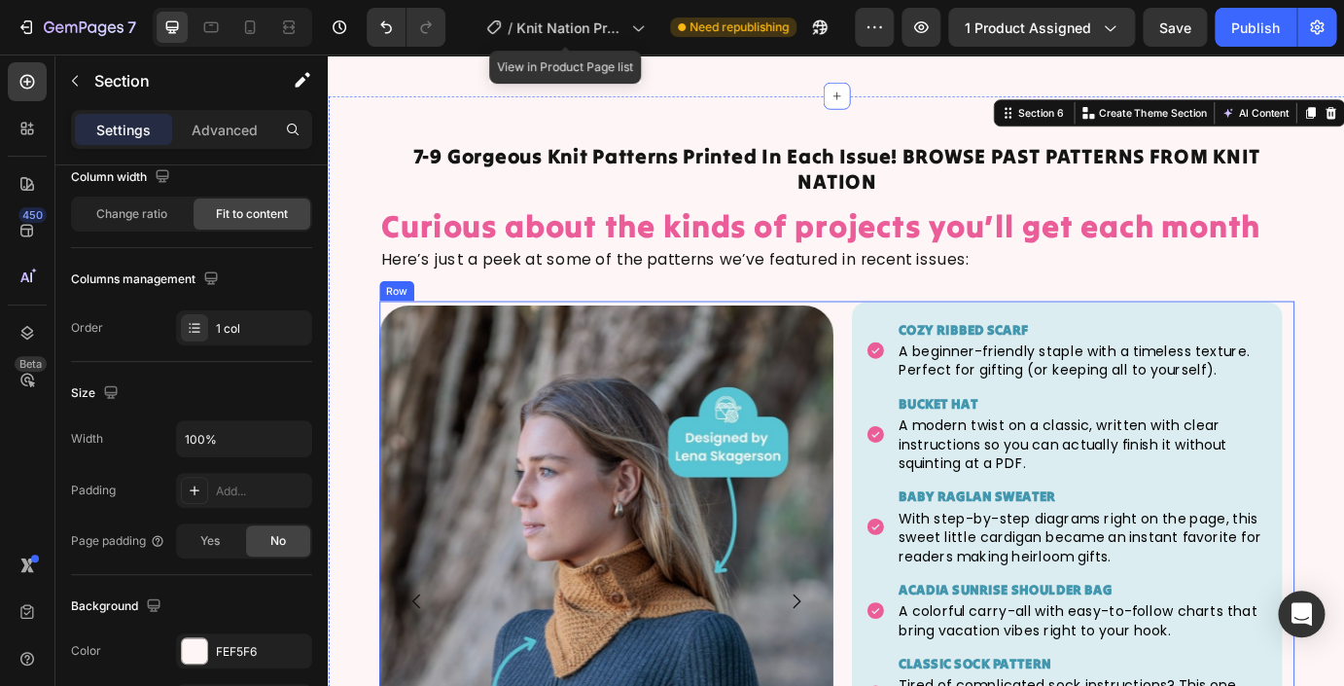
click at [418, 337] on div "Image Image Image Image Image Image Image Image Image Image Carousel" at bounding box center [646, 681] width 521 height 689
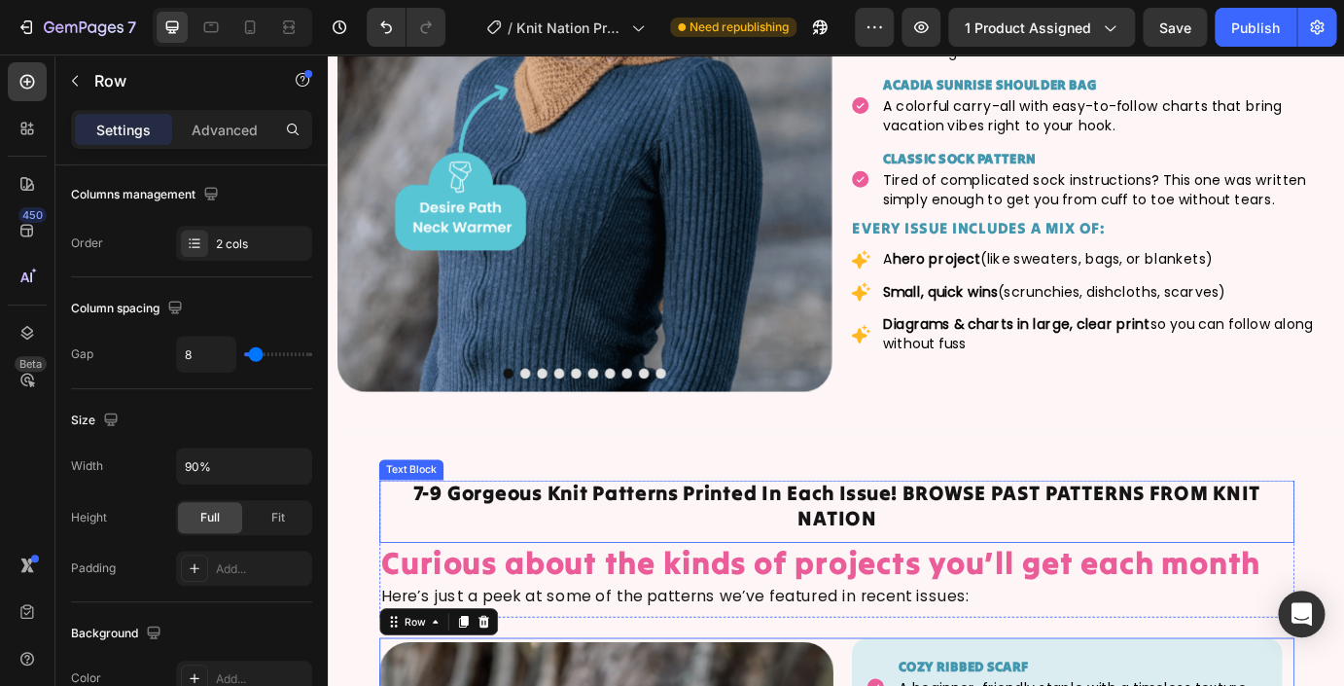
scroll to position [3526, 0]
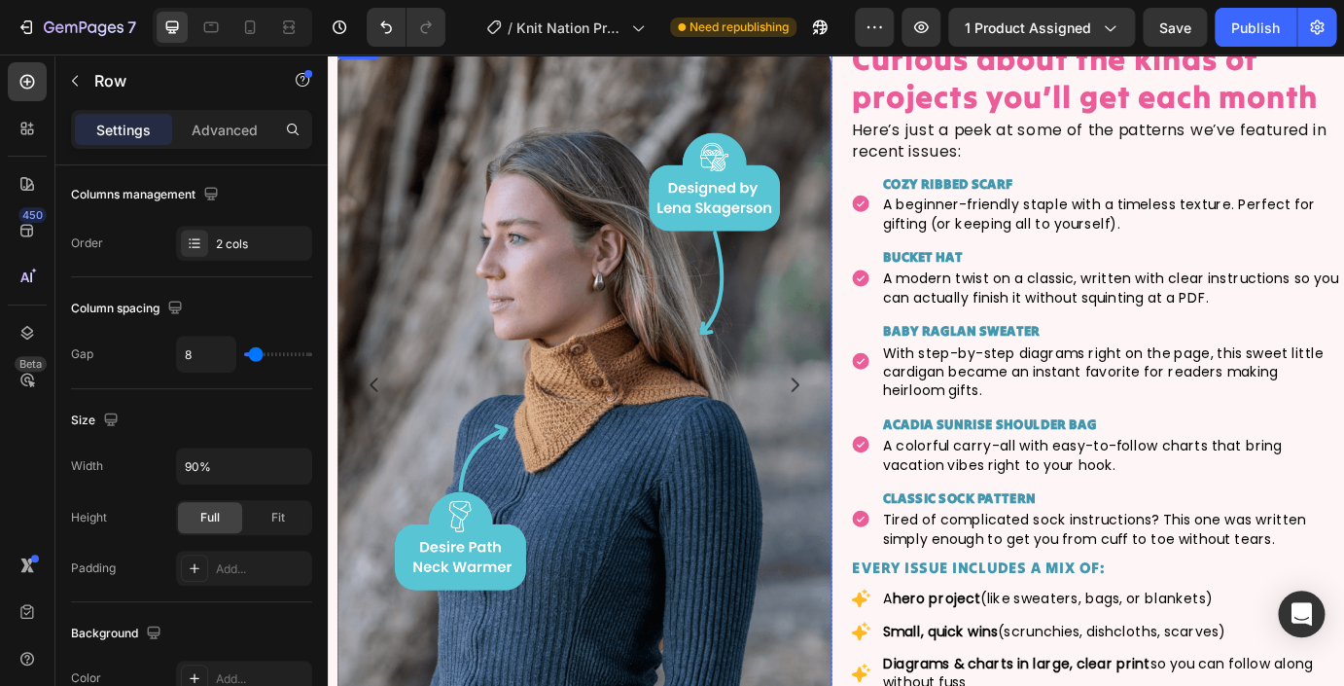
click at [540, 204] on img at bounding box center [621, 435] width 568 height 796
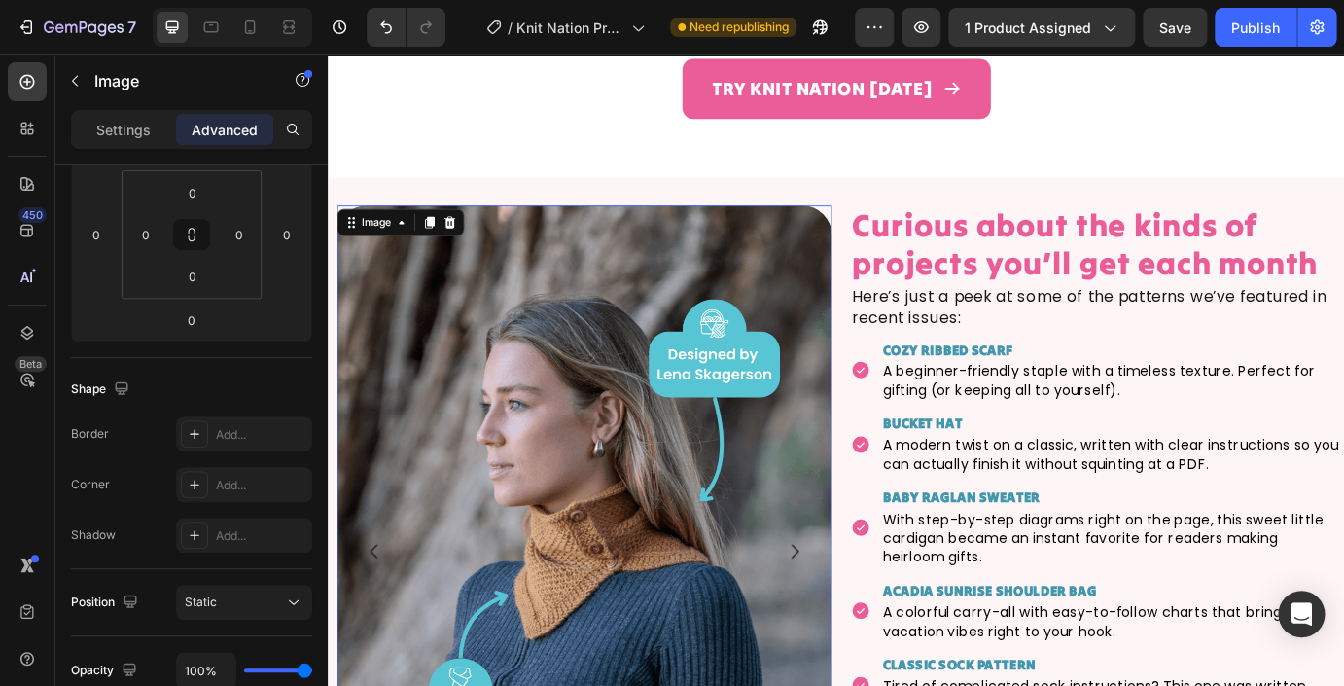
scroll to position [0, 0]
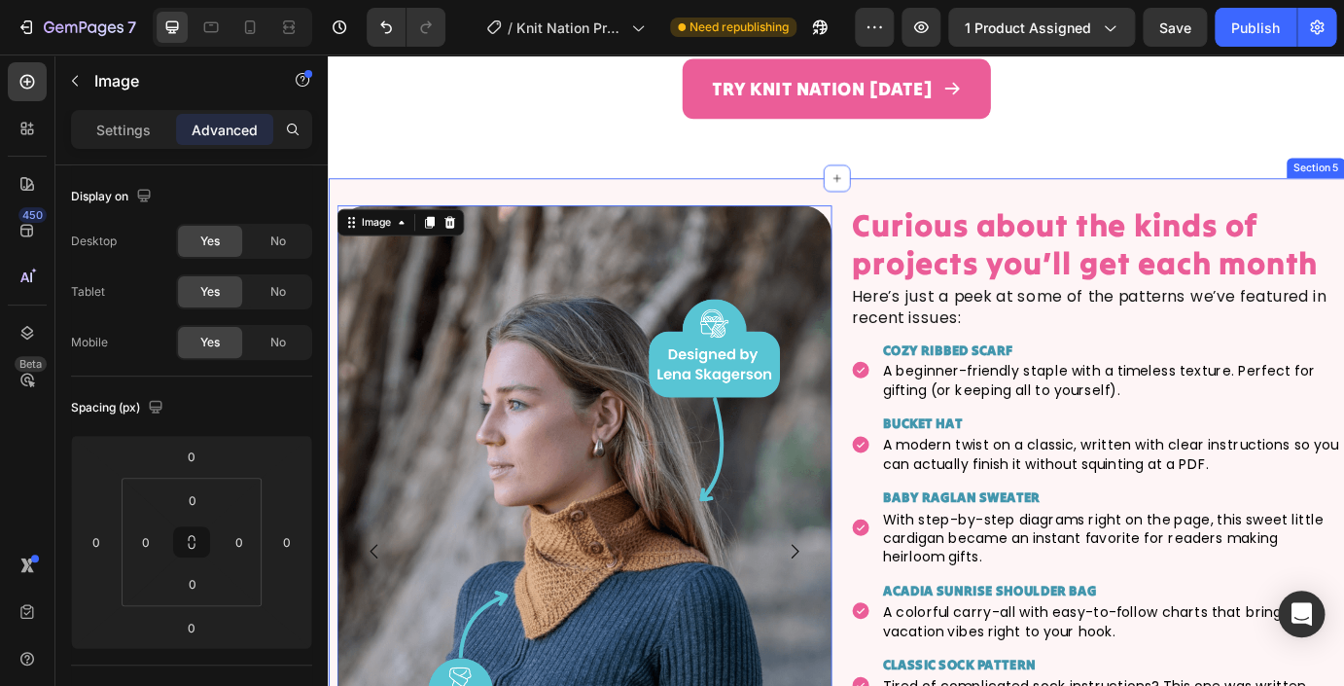
click at [420, 196] on div "Image 0 Image Image Image Image Image Image Image Image Image Carousel Row Curi…" at bounding box center [911, 632] width 1167 height 873
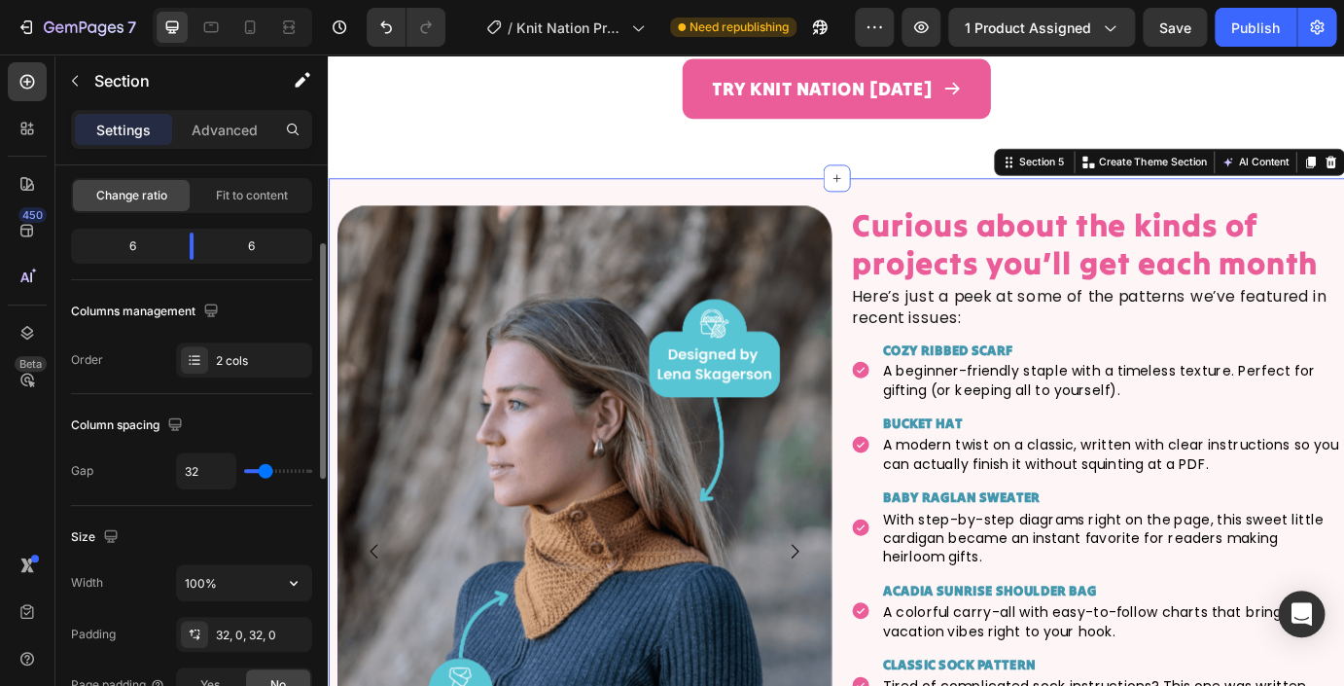
scroll to position [202, 0]
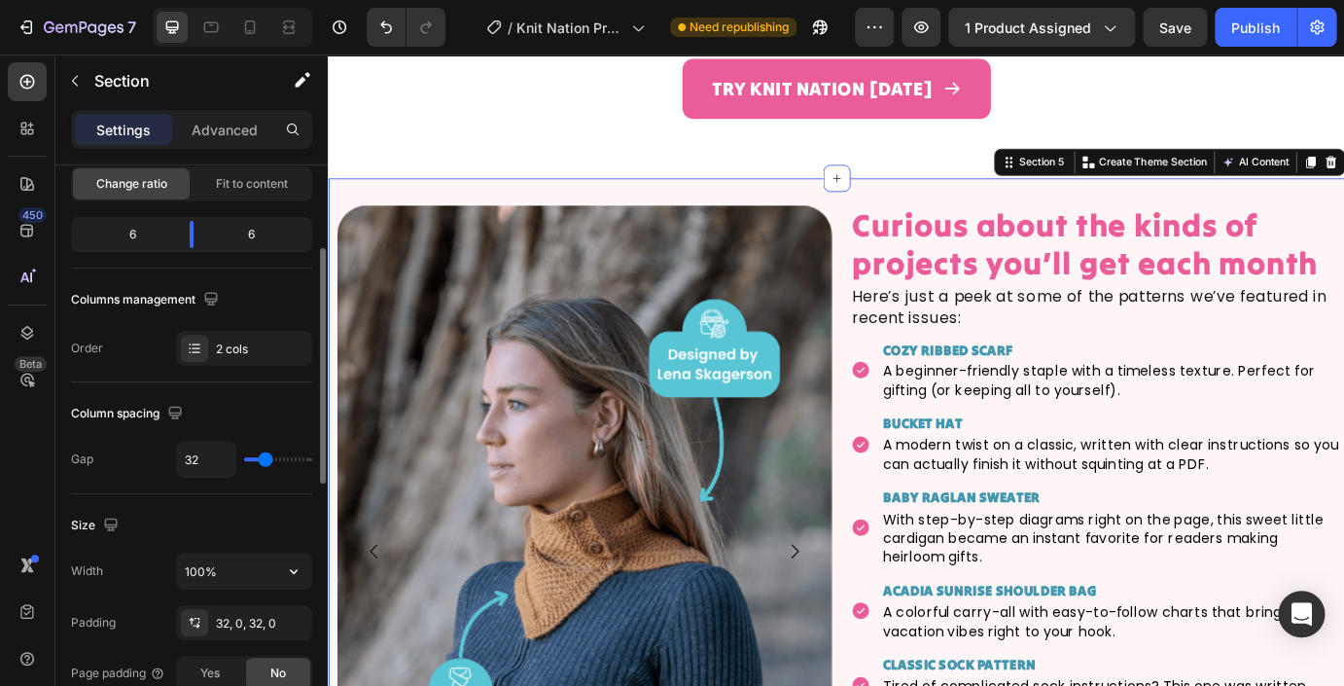
click at [195, 584] on input "100%" at bounding box center [244, 570] width 134 height 35
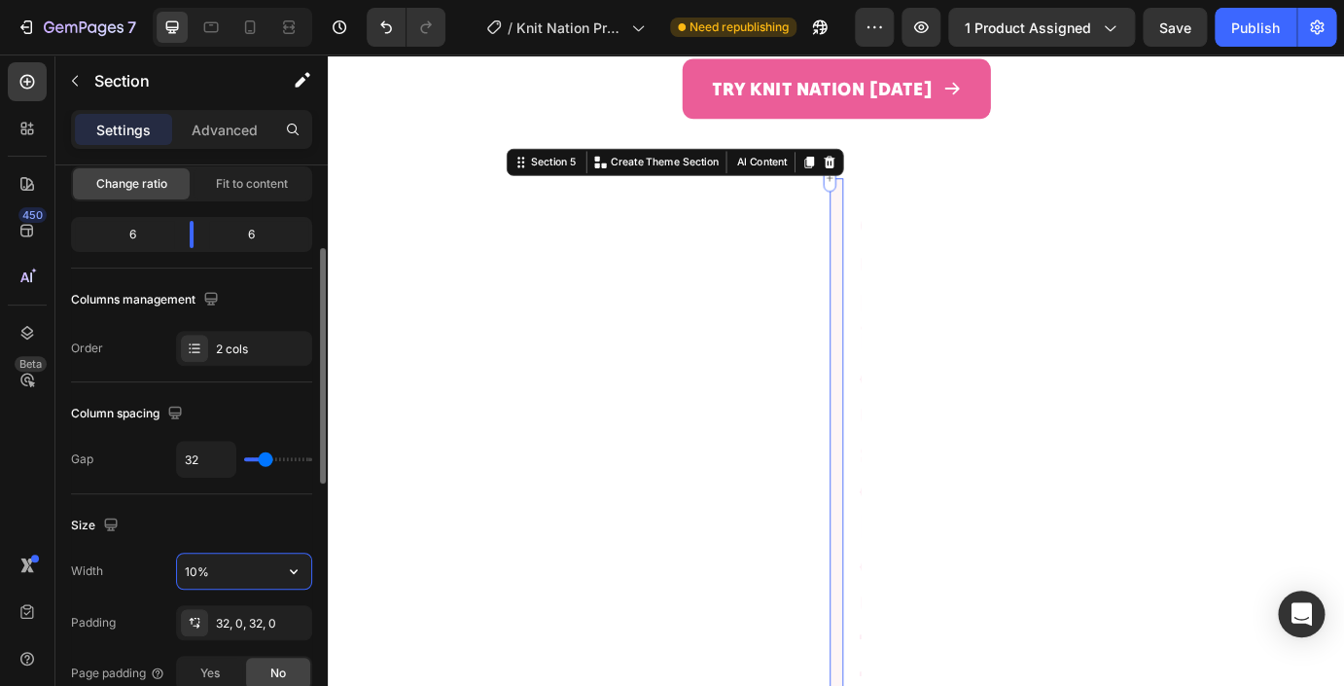
type input "100%"
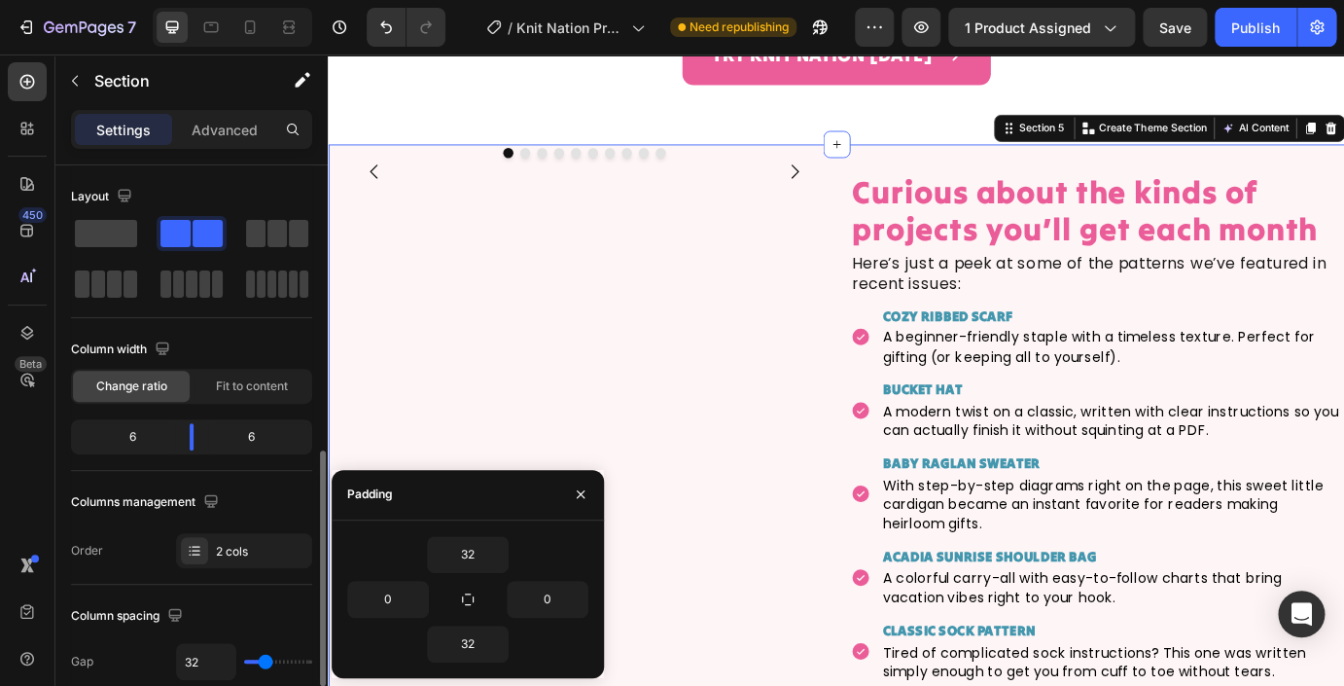
scroll to position [202, 0]
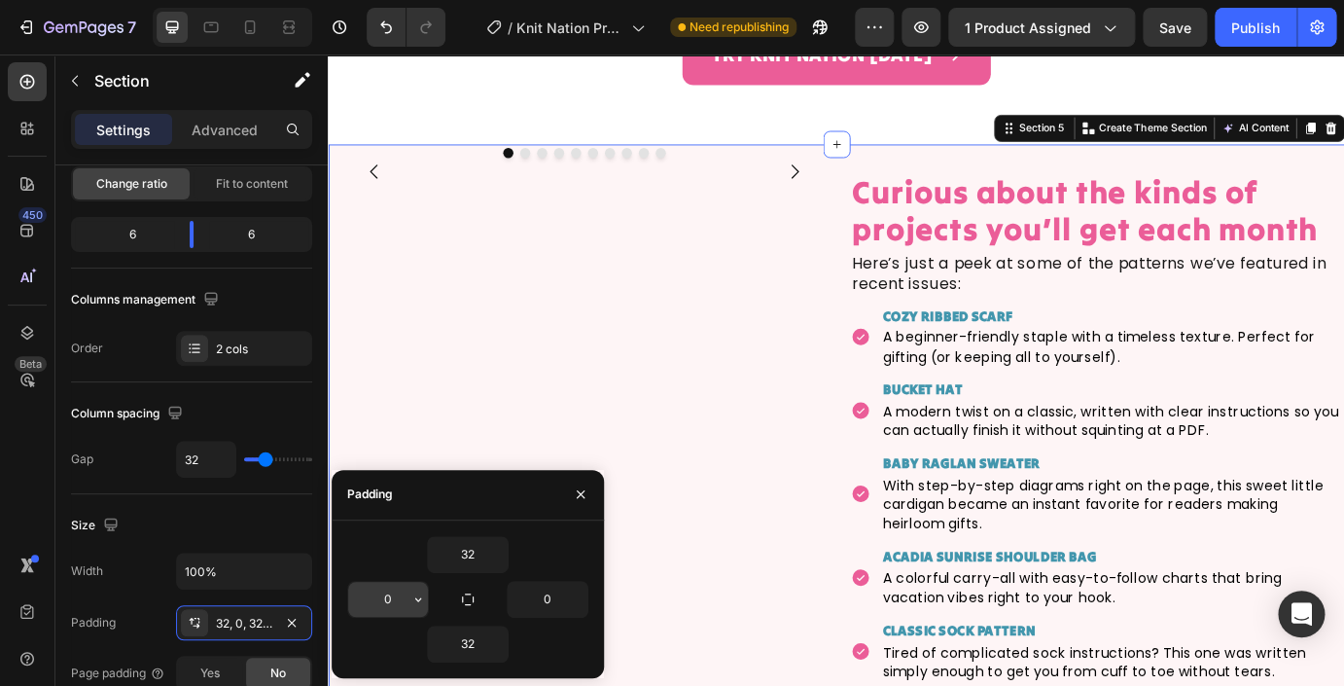
click at [380, 603] on input "0" at bounding box center [388, 599] width 80 height 35
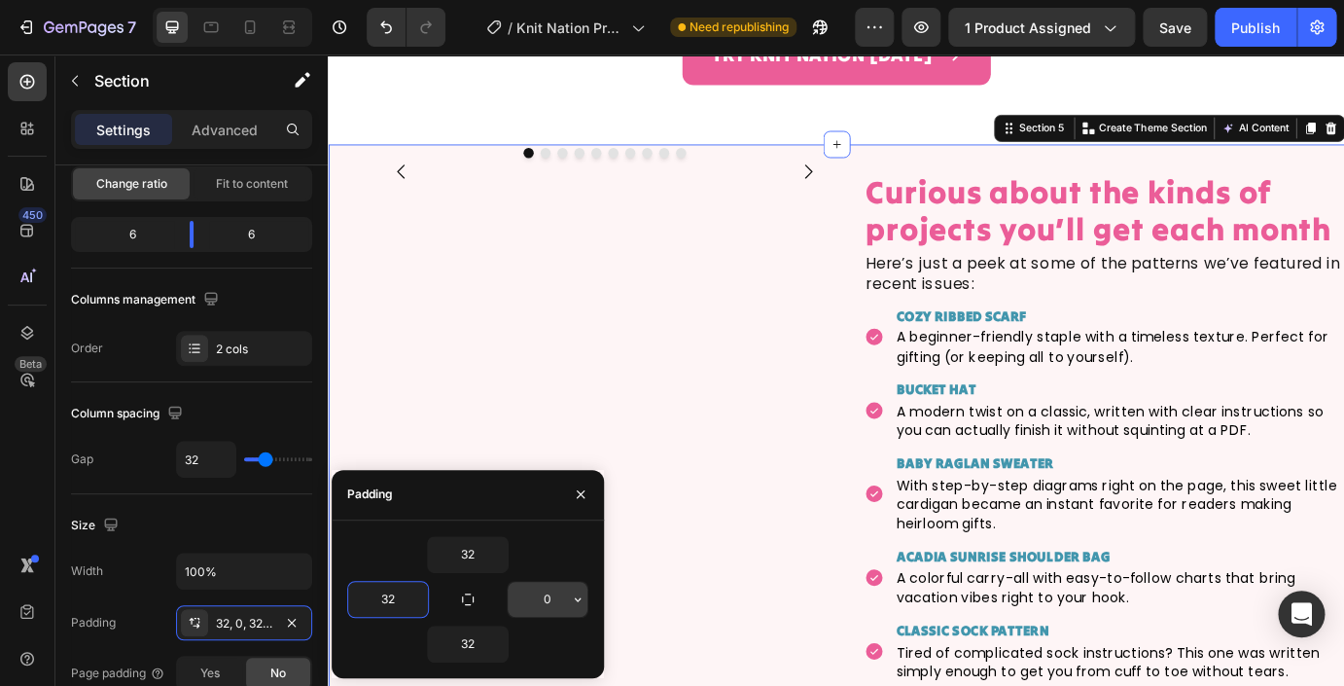
type input "32"
click at [546, 599] on input "0" at bounding box center [548, 599] width 80 height 35
type input "32"
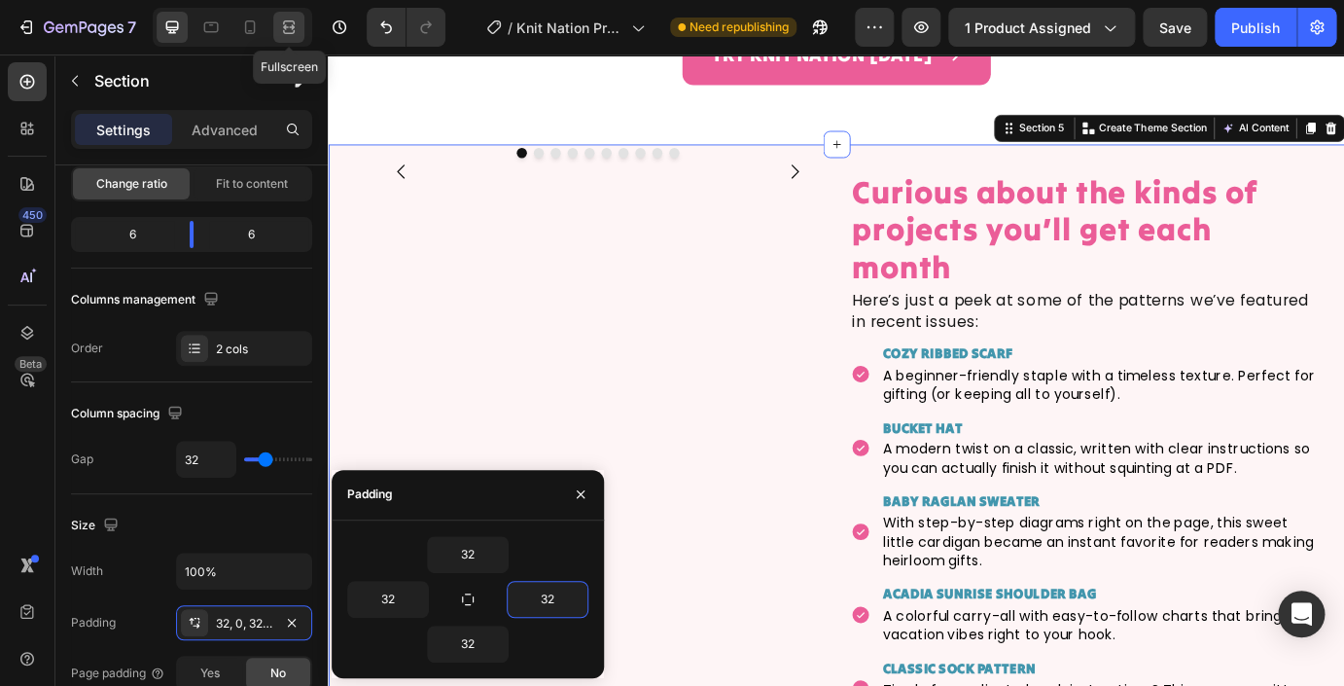
click at [288, 30] on icon at bounding box center [288, 27] width 19 height 19
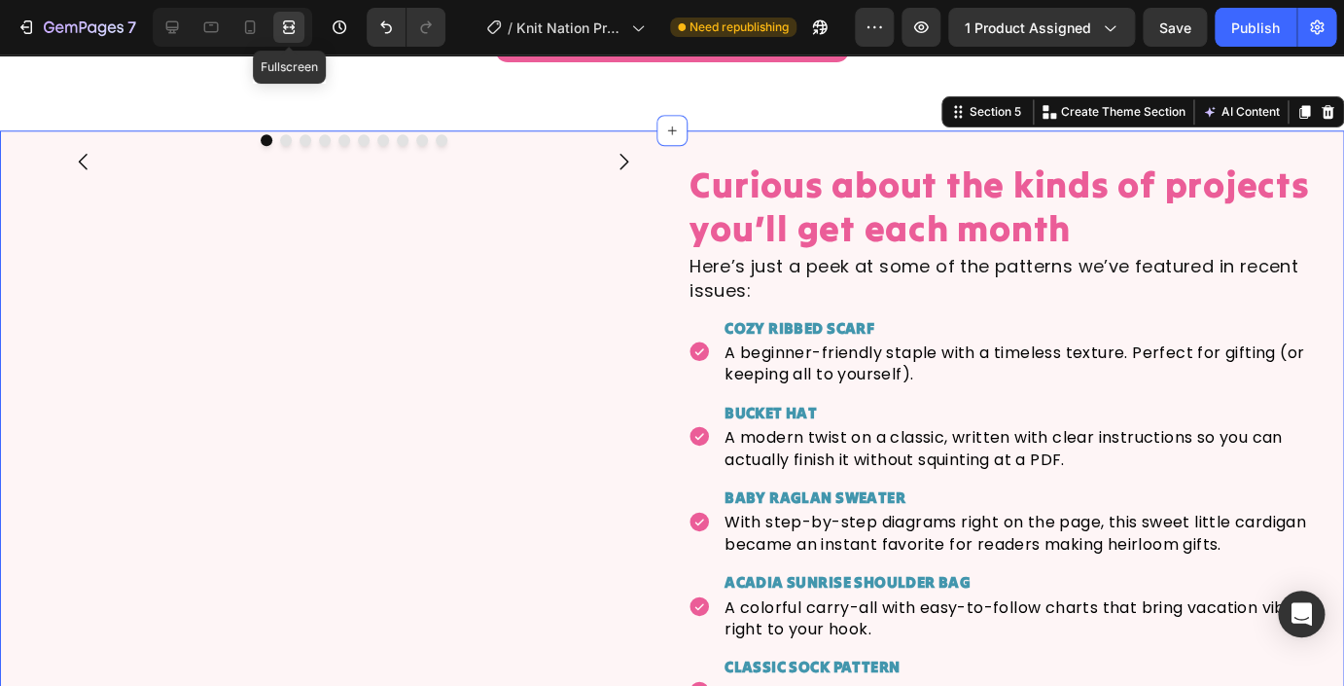
scroll to position [3365, 0]
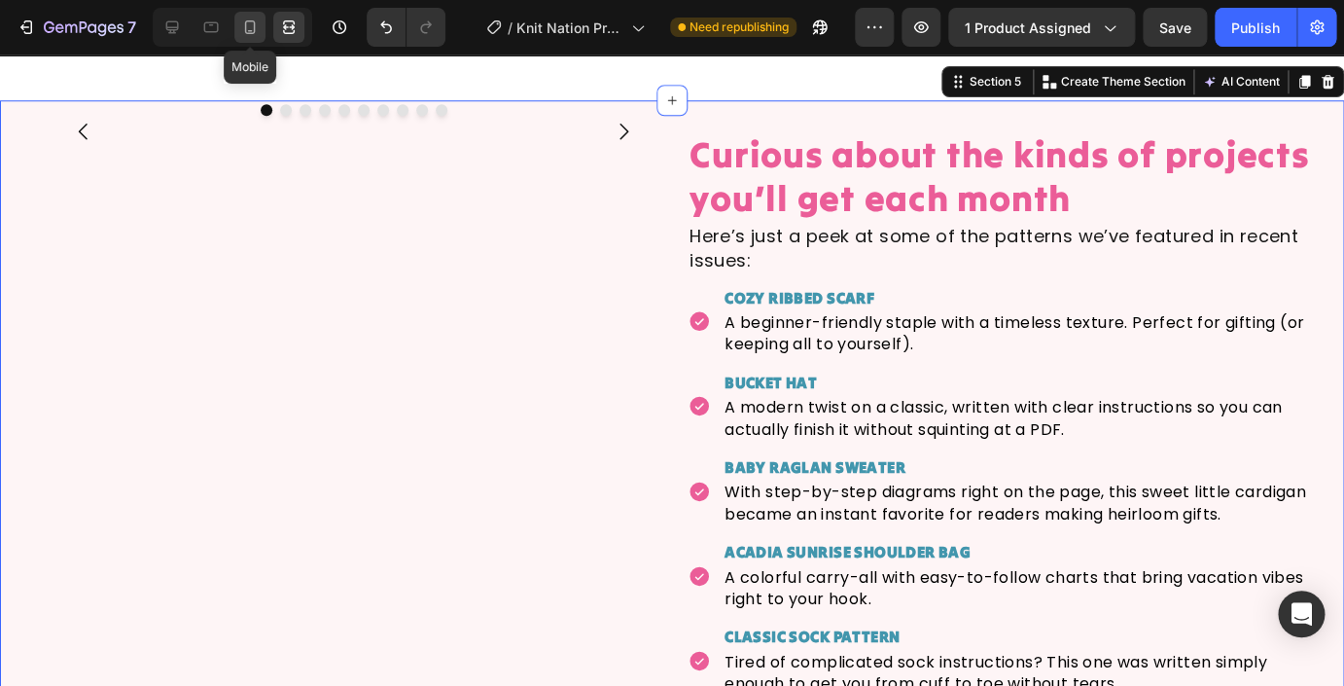
click at [244, 27] on icon at bounding box center [249, 27] width 19 height 19
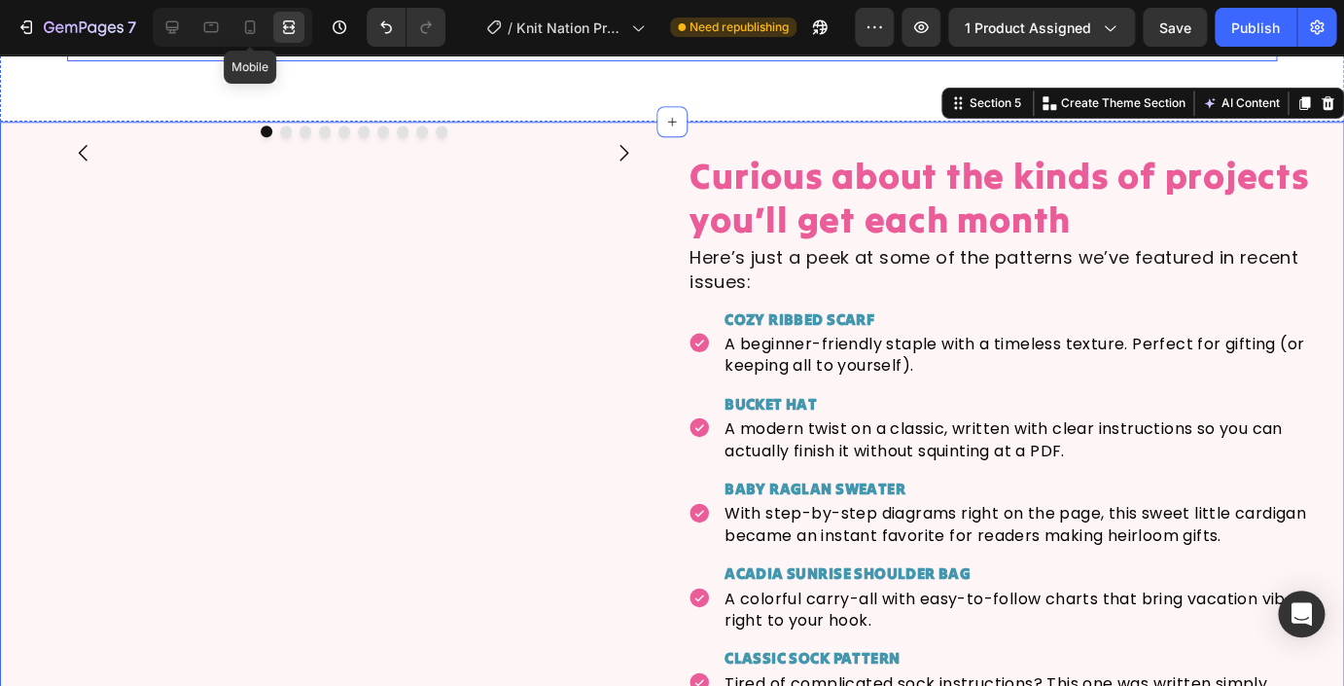
type input "0"
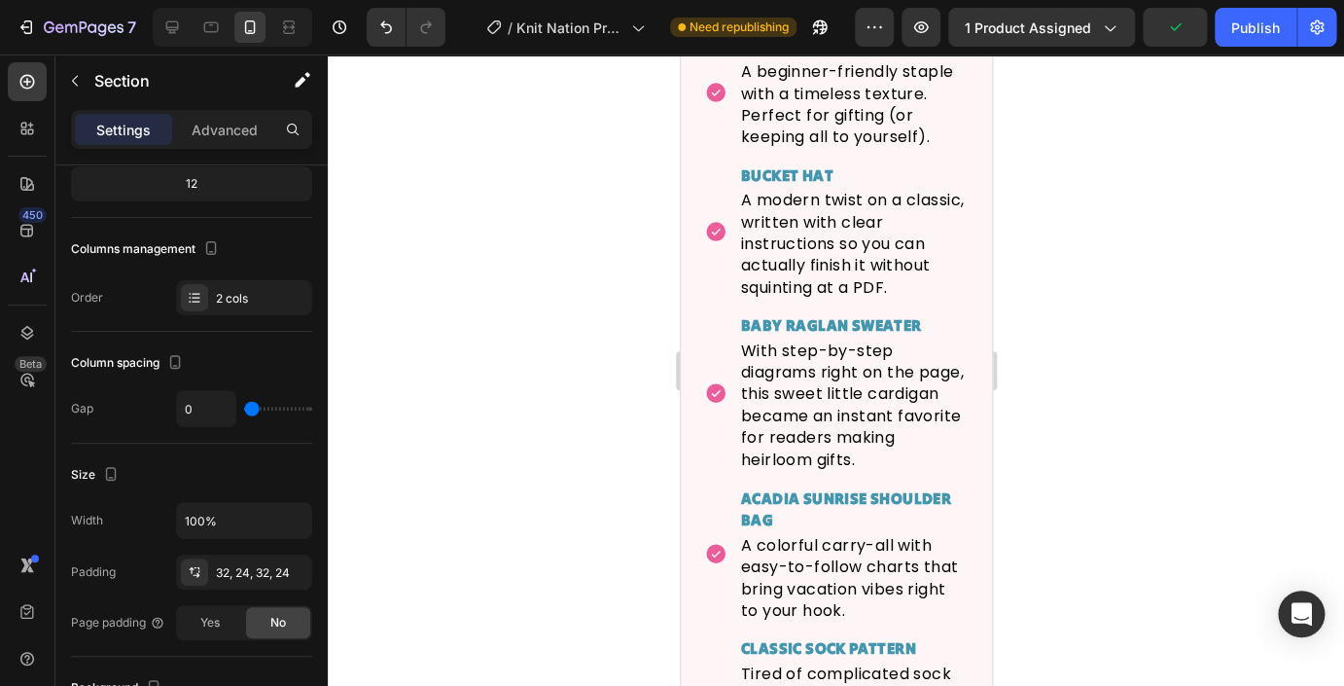
scroll to position [6159, 0]
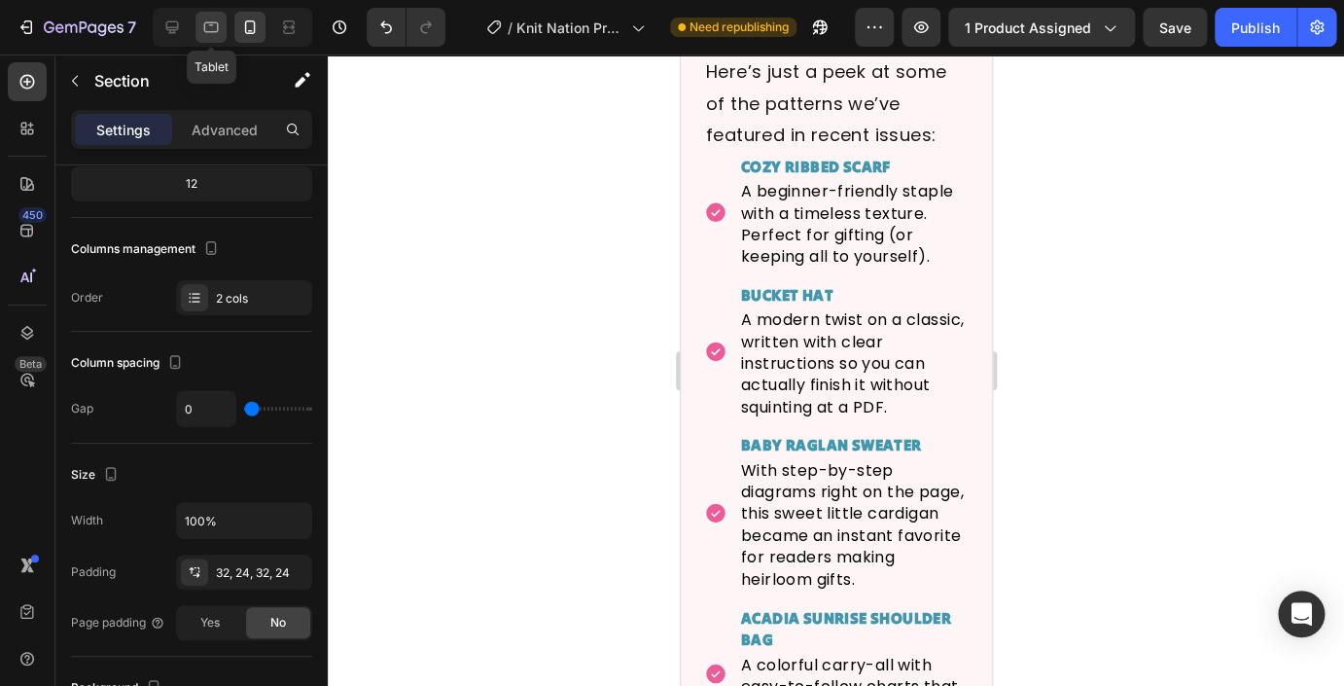
click at [210, 27] on icon at bounding box center [210, 27] width 19 height 19
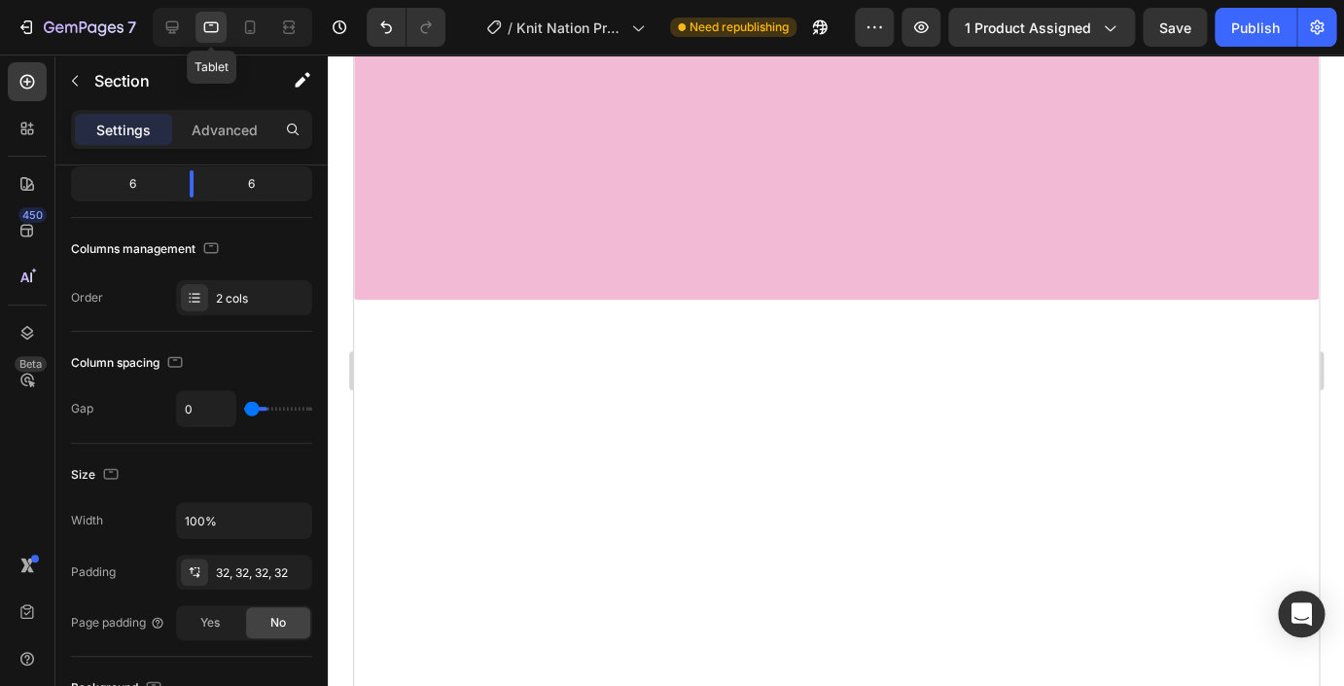
type input "32"
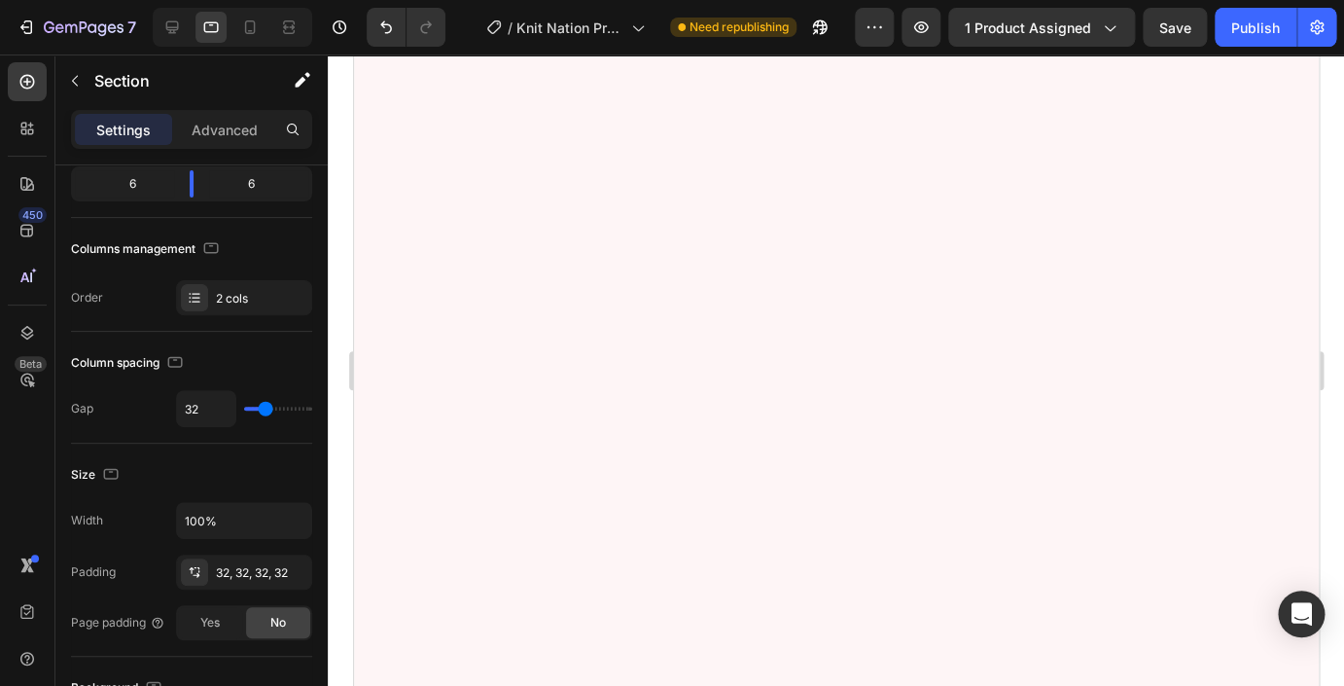
scroll to position [3550, 0]
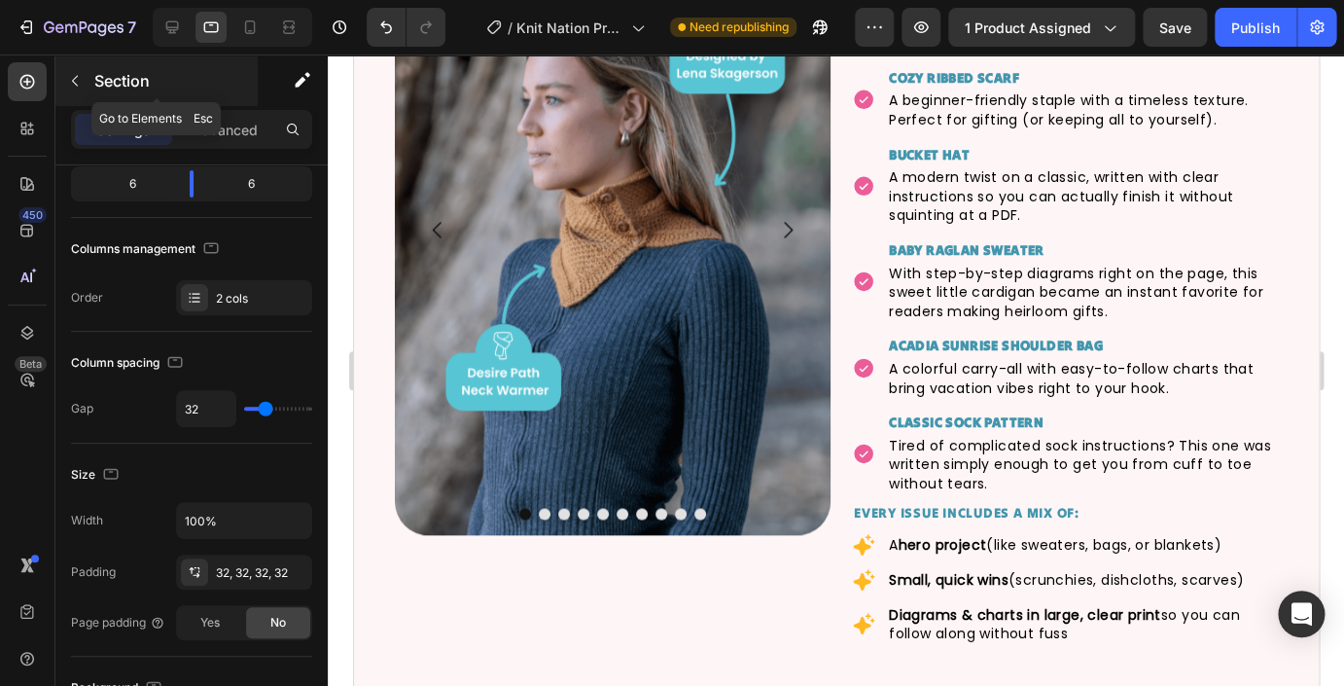
click at [83, 79] on button "button" at bounding box center [74, 80] width 31 height 31
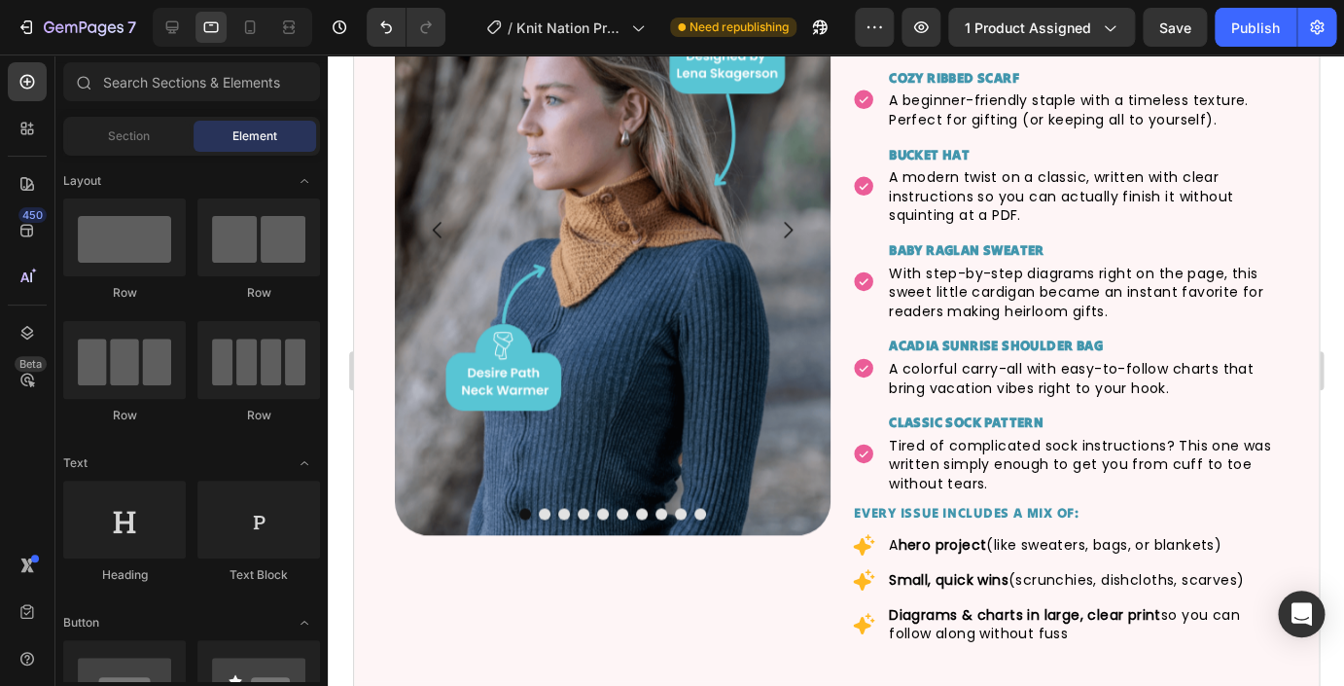
scroll to position [268, 0]
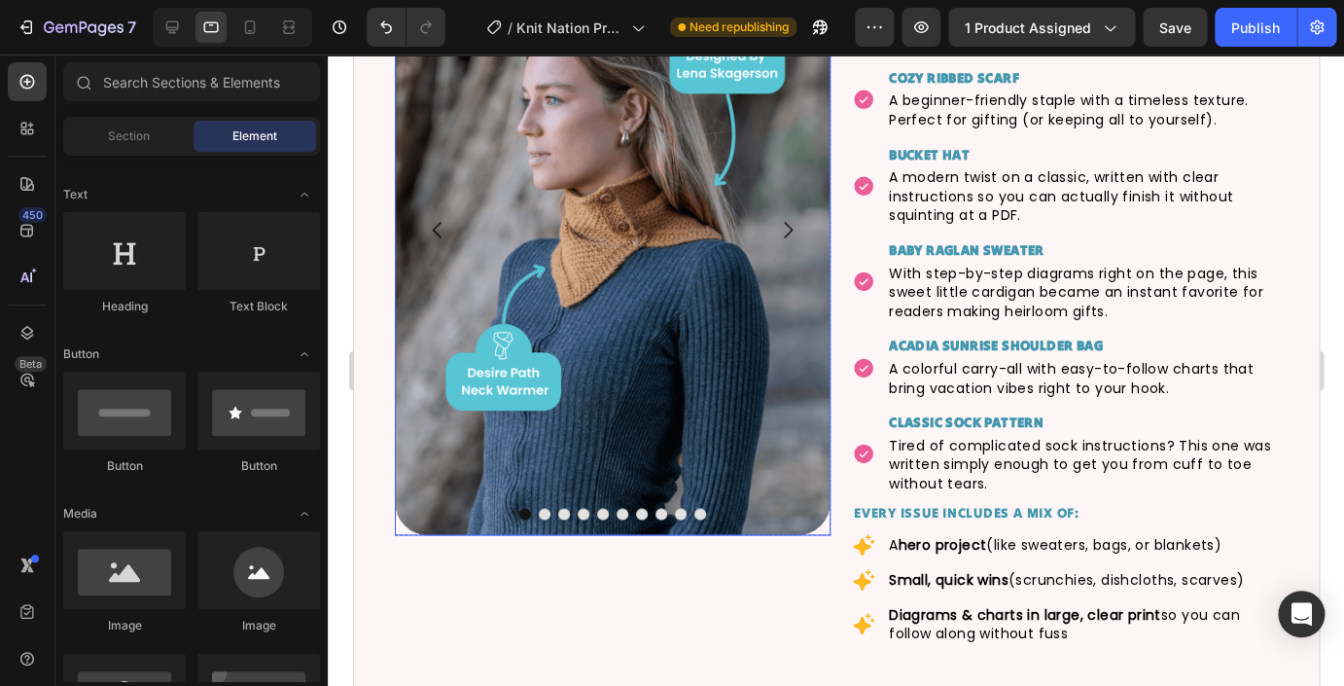
click at [588, 340] on img at bounding box center [612, 229] width 436 height 610
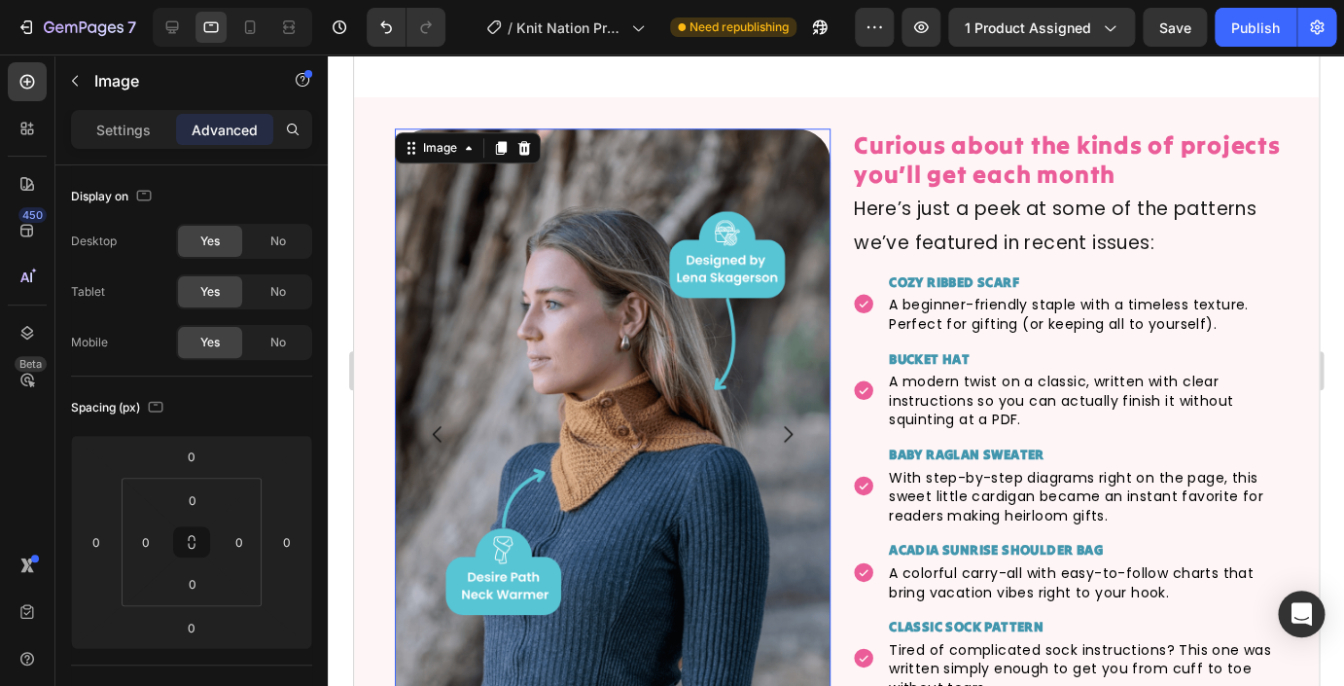
scroll to position [3586, 0]
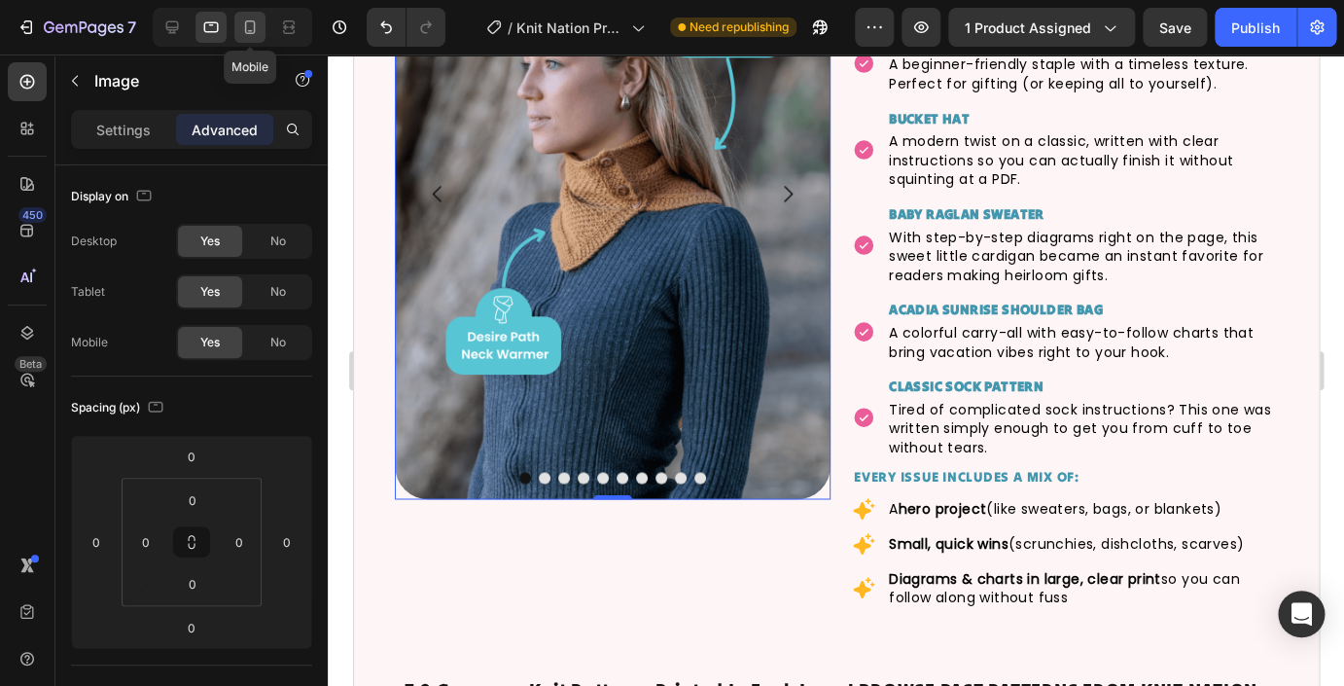
click at [246, 29] on icon at bounding box center [250, 27] width 11 height 14
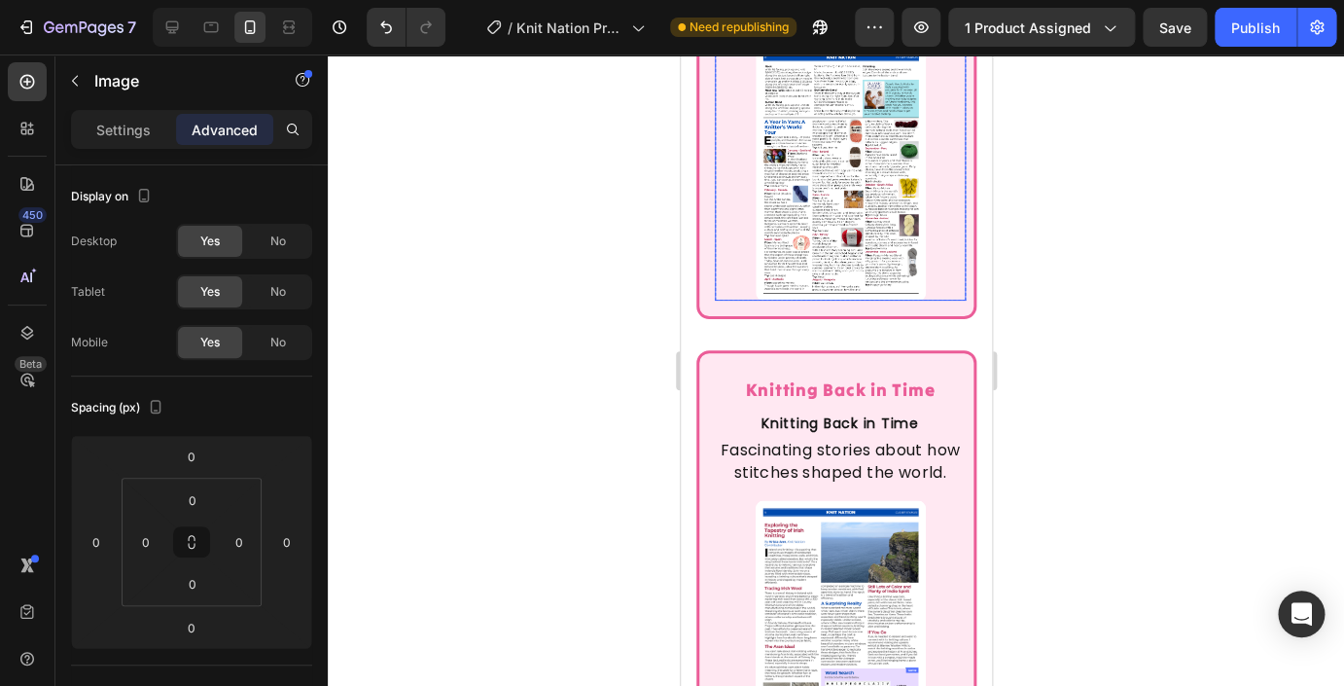
scroll to position [3833, 0]
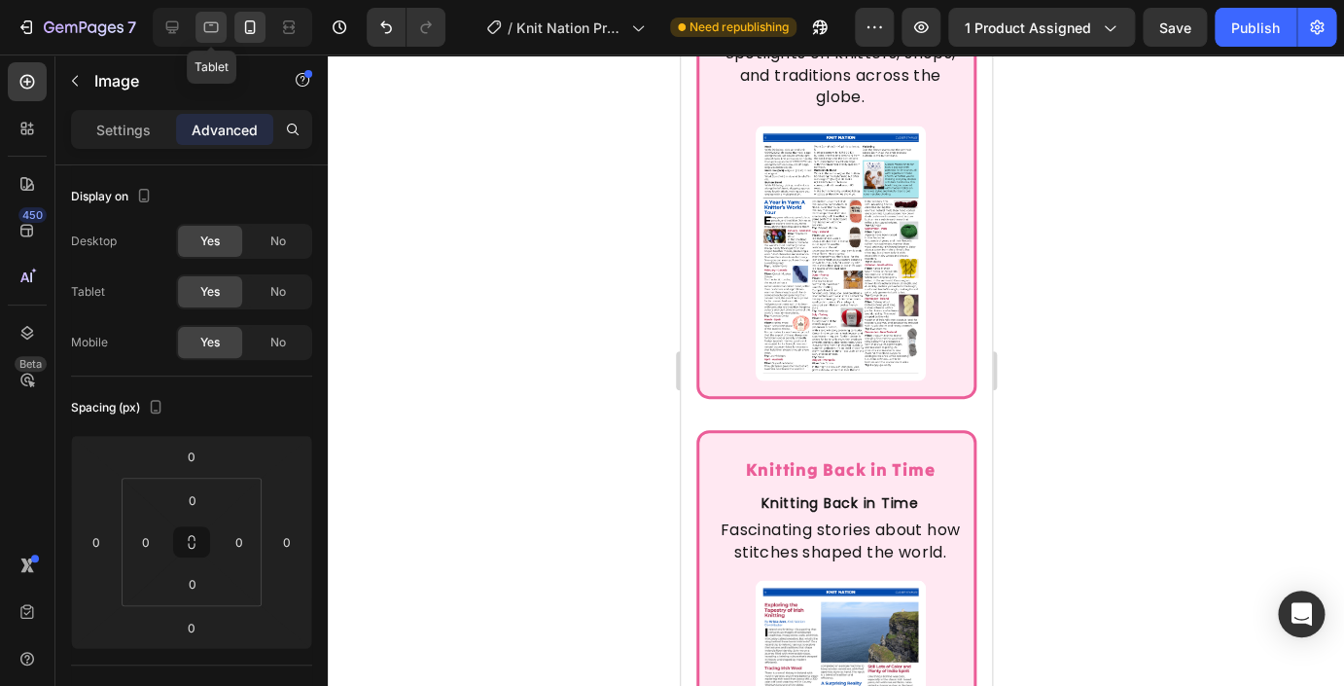
click at [209, 19] on icon at bounding box center [210, 27] width 19 height 19
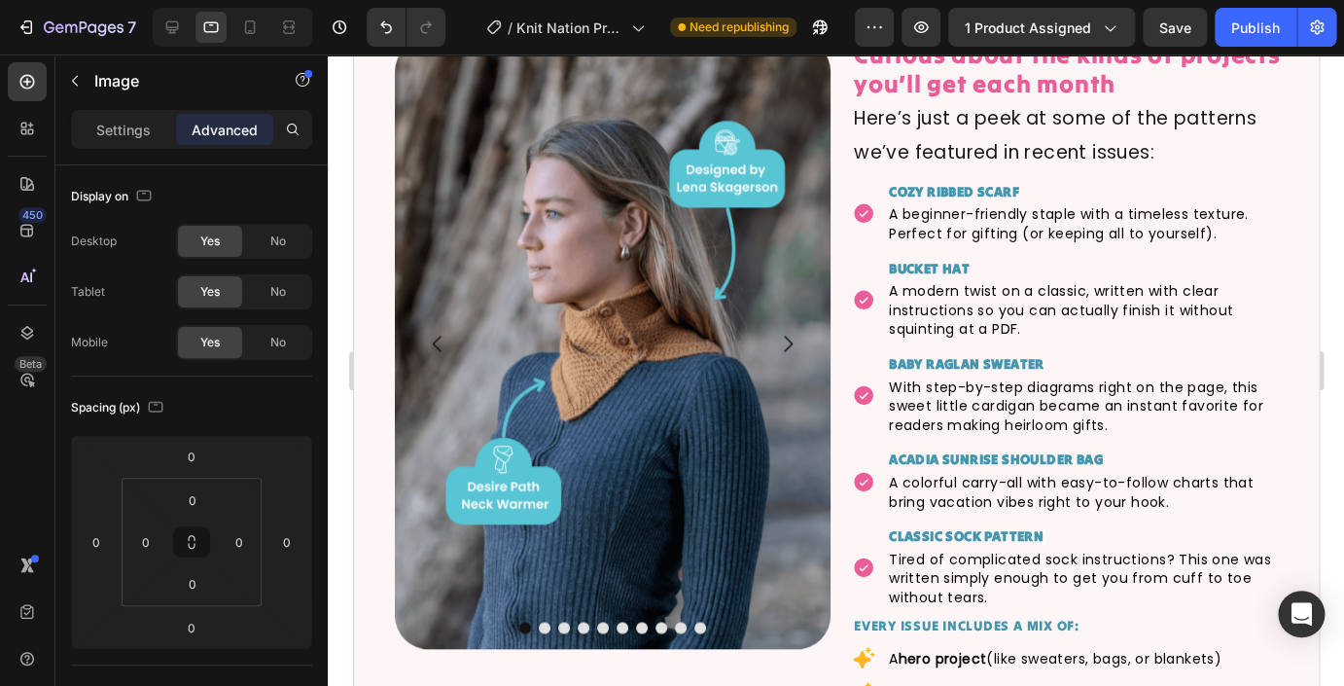
scroll to position [3217, 0]
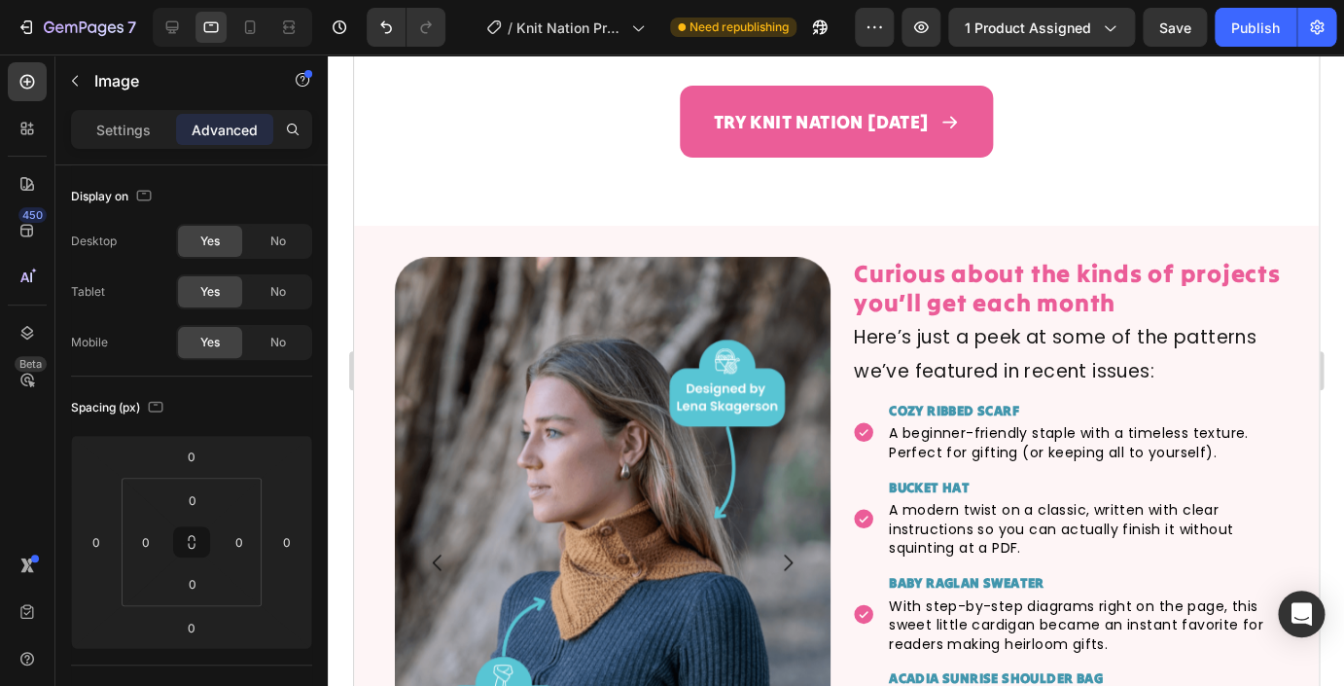
click at [427, 273] on img at bounding box center [612, 562] width 436 height 610
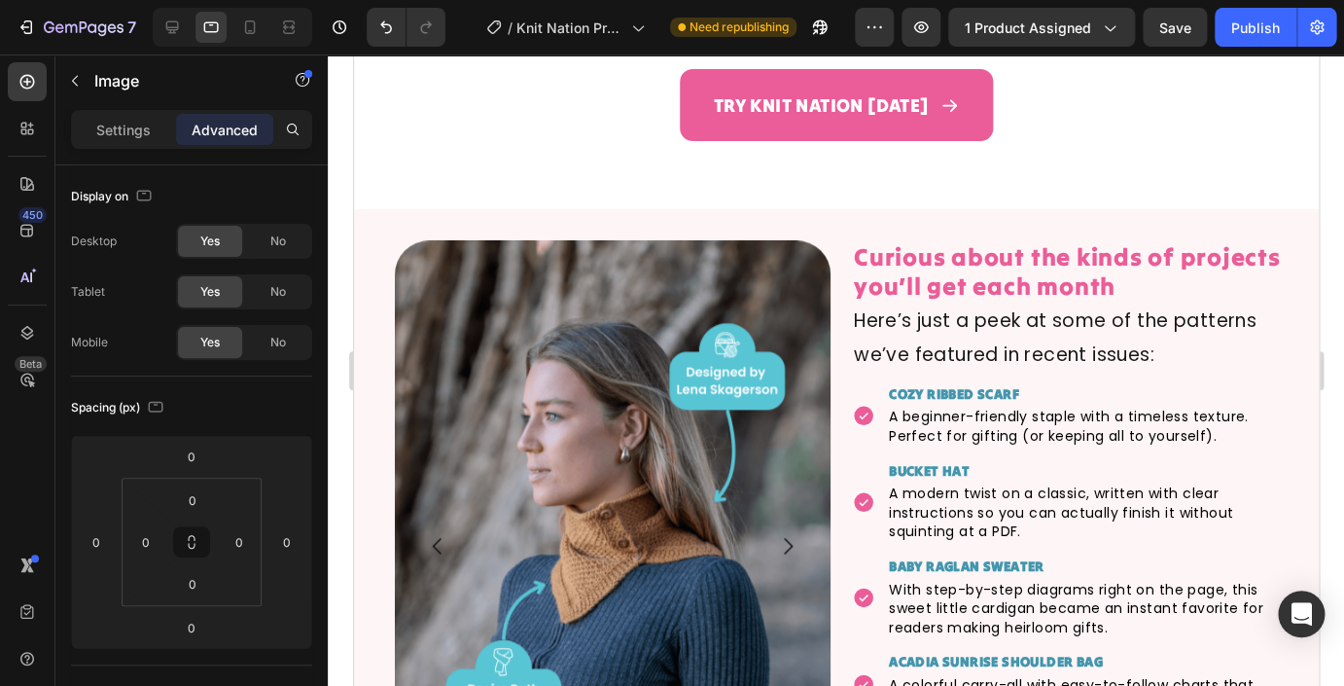
click at [505, 511] on img at bounding box center [612, 545] width 436 height 610
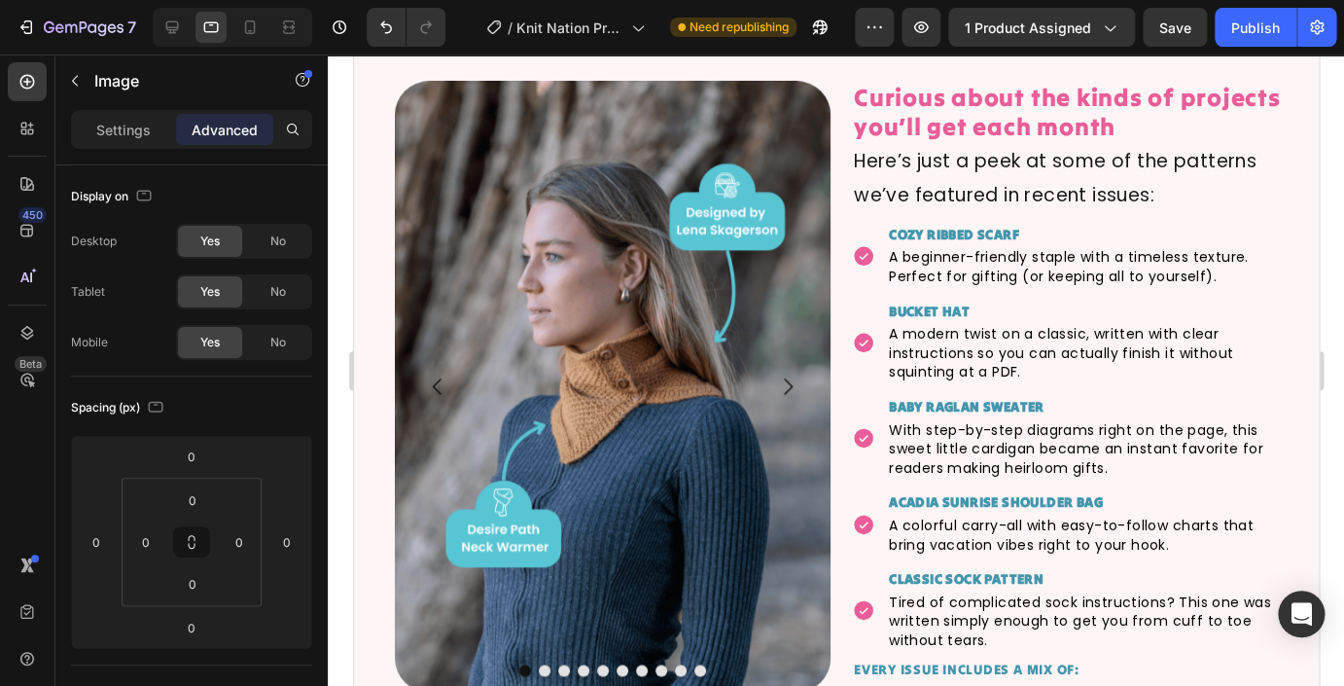
scroll to position [3486, 0]
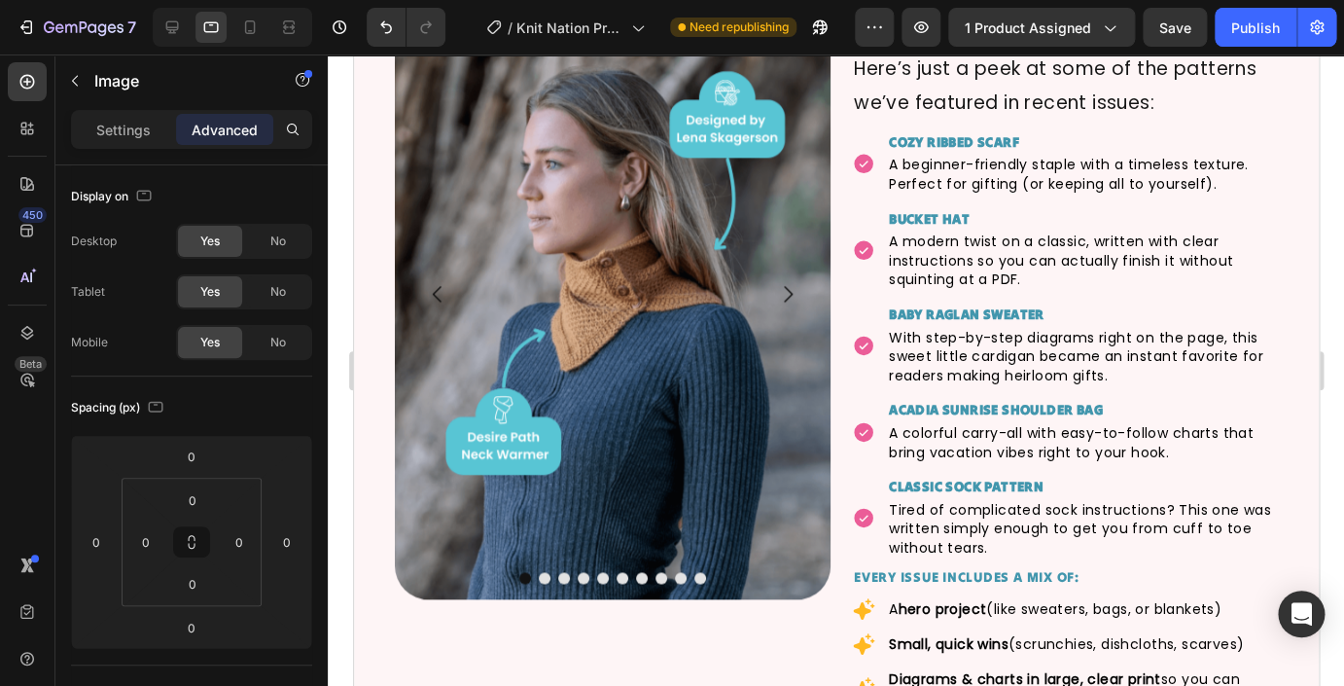
click at [576, 380] on img at bounding box center [612, 293] width 436 height 610
click at [183, 26] on div at bounding box center [172, 27] width 31 height 31
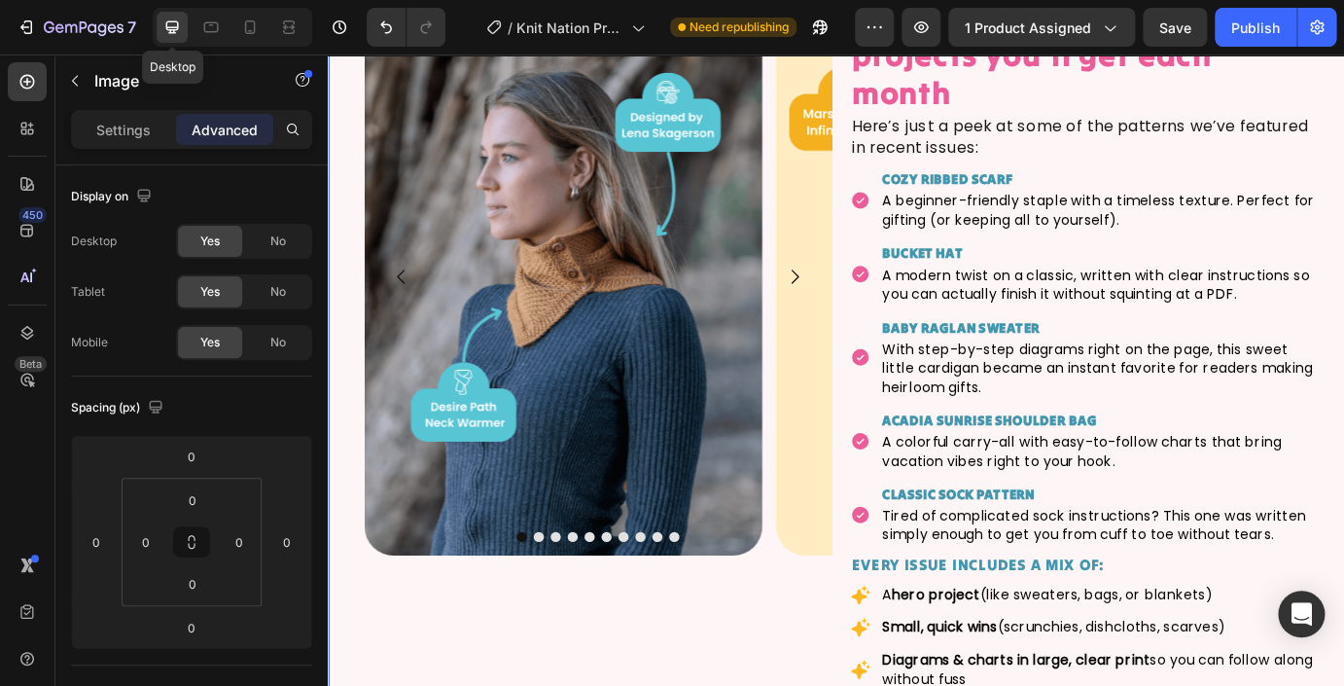
click at [552, 323] on img at bounding box center [597, 308] width 457 height 640
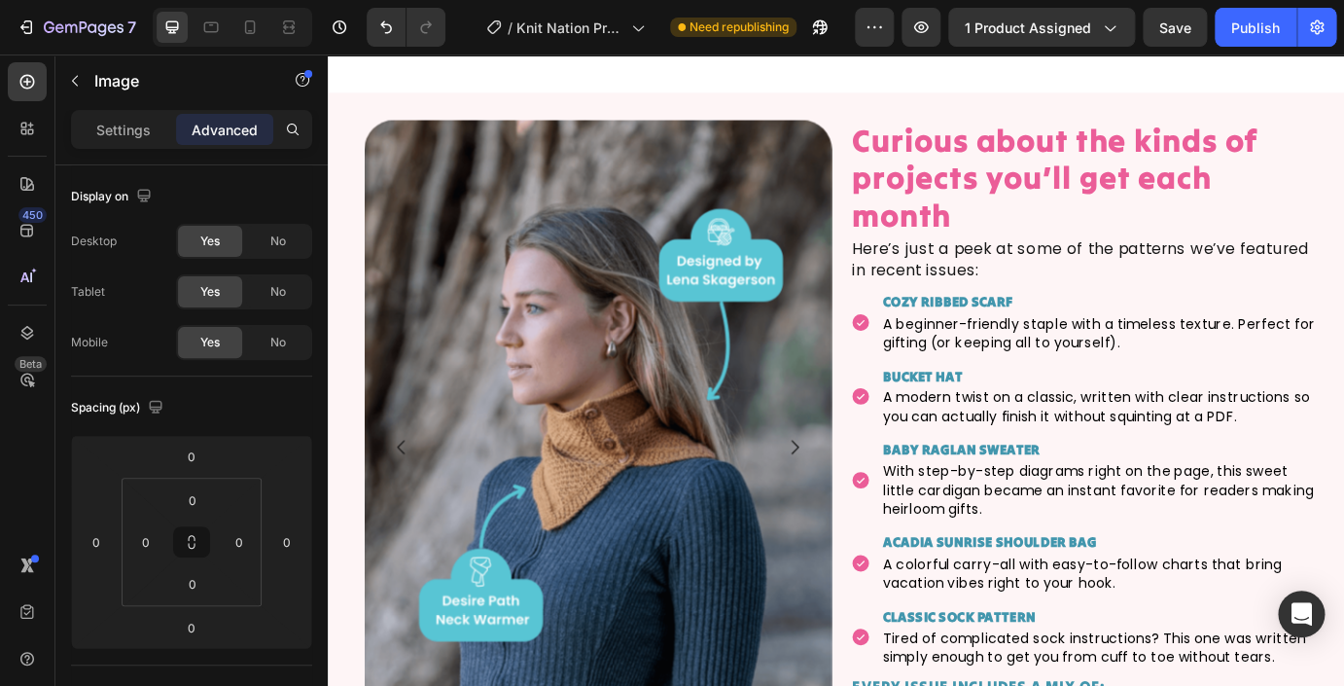
scroll to position [3352, 0]
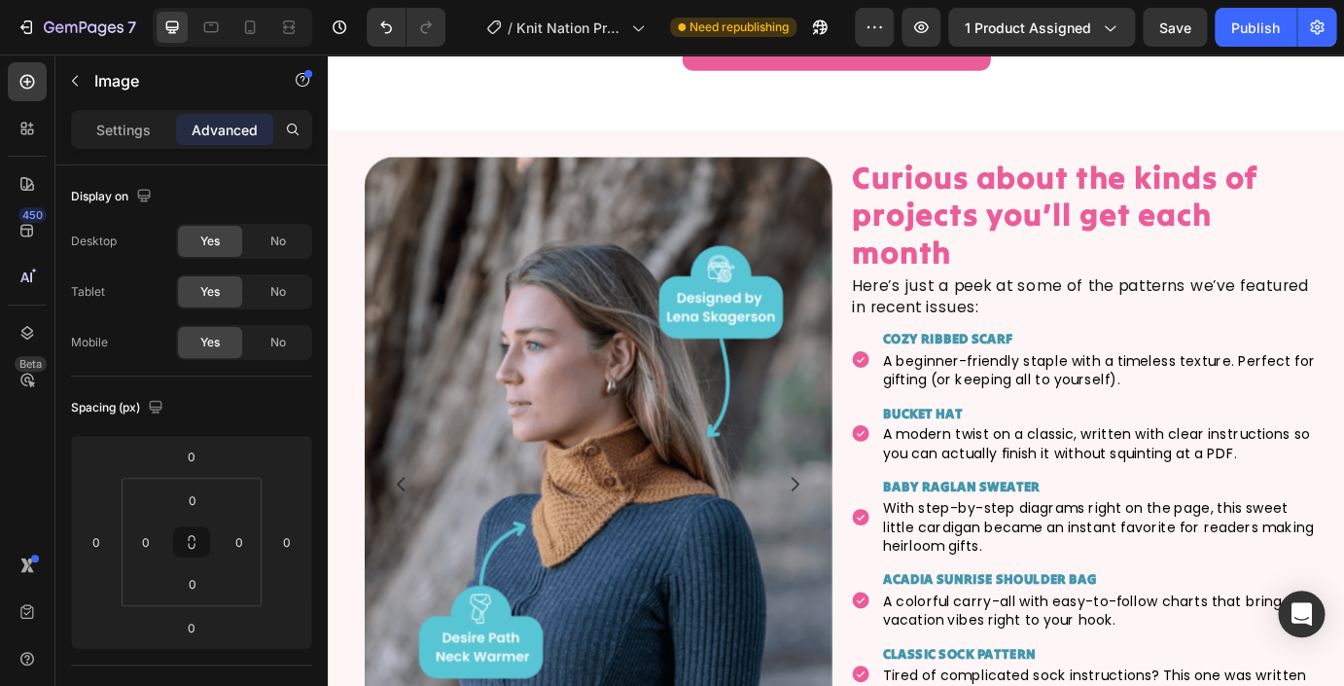
click at [480, 233] on img at bounding box center [637, 548] width 537 height 752
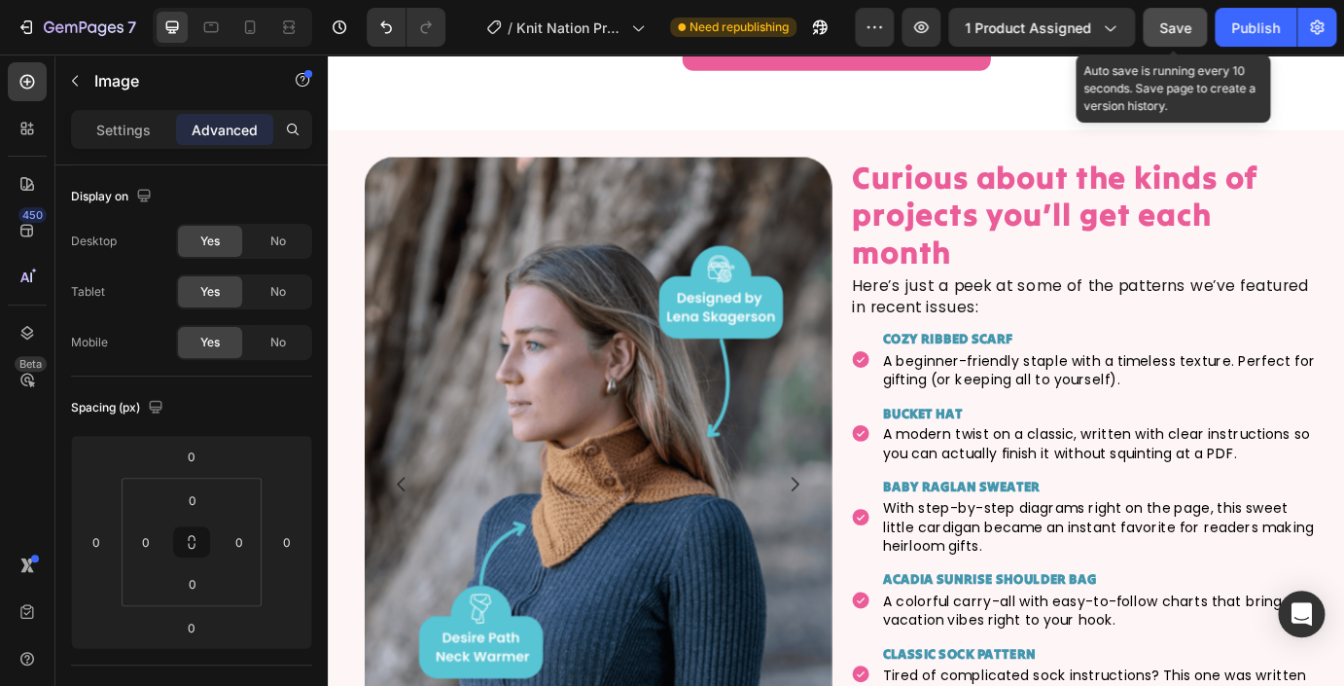
click at [1183, 28] on span "Save" at bounding box center [1175, 27] width 32 height 17
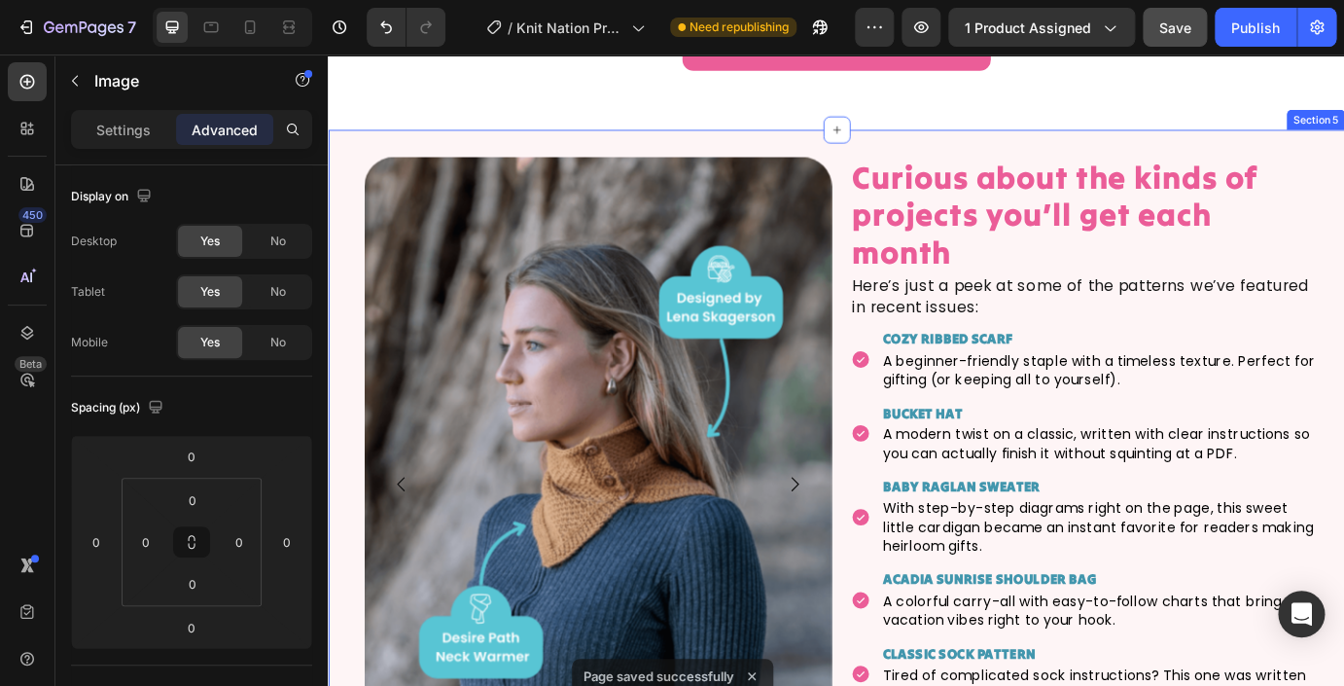
click at [533, 160] on div "Image Image Image Image Image Image Image Image Image Image Carousel Row Curiou…" at bounding box center [911, 572] width 1167 height 863
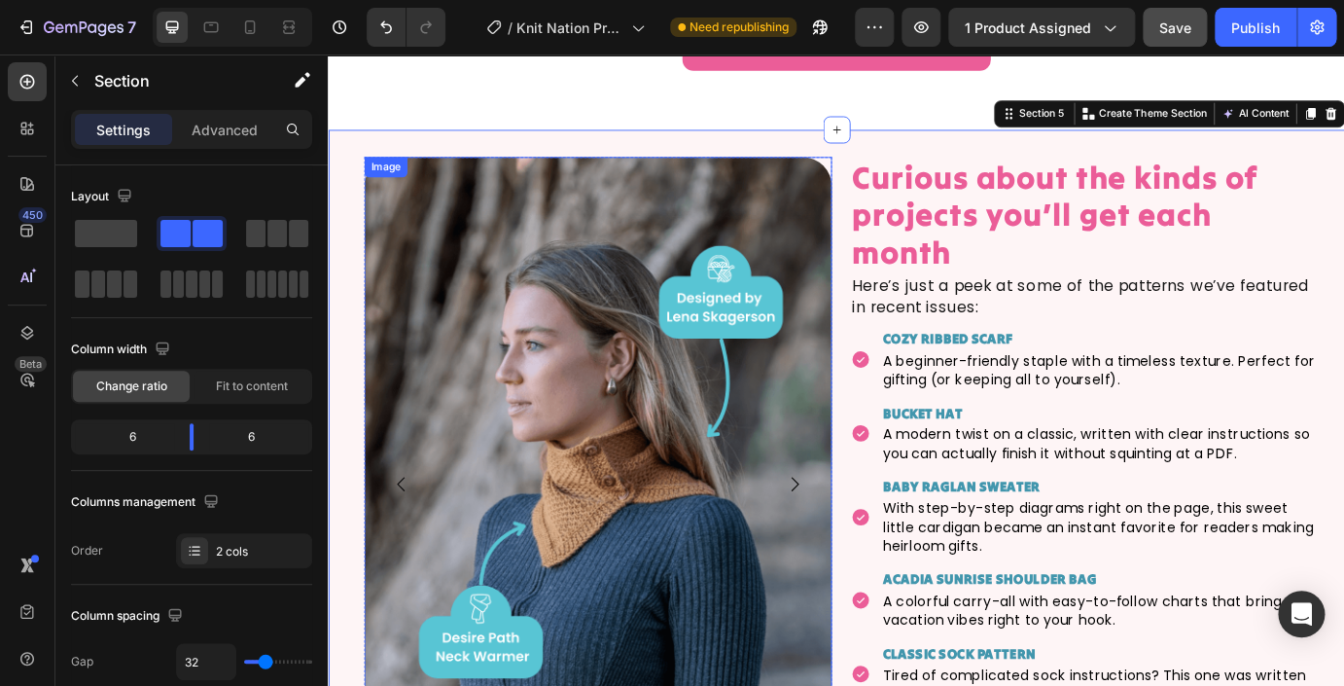
click at [408, 193] on div "Image" at bounding box center [394, 184] width 42 height 18
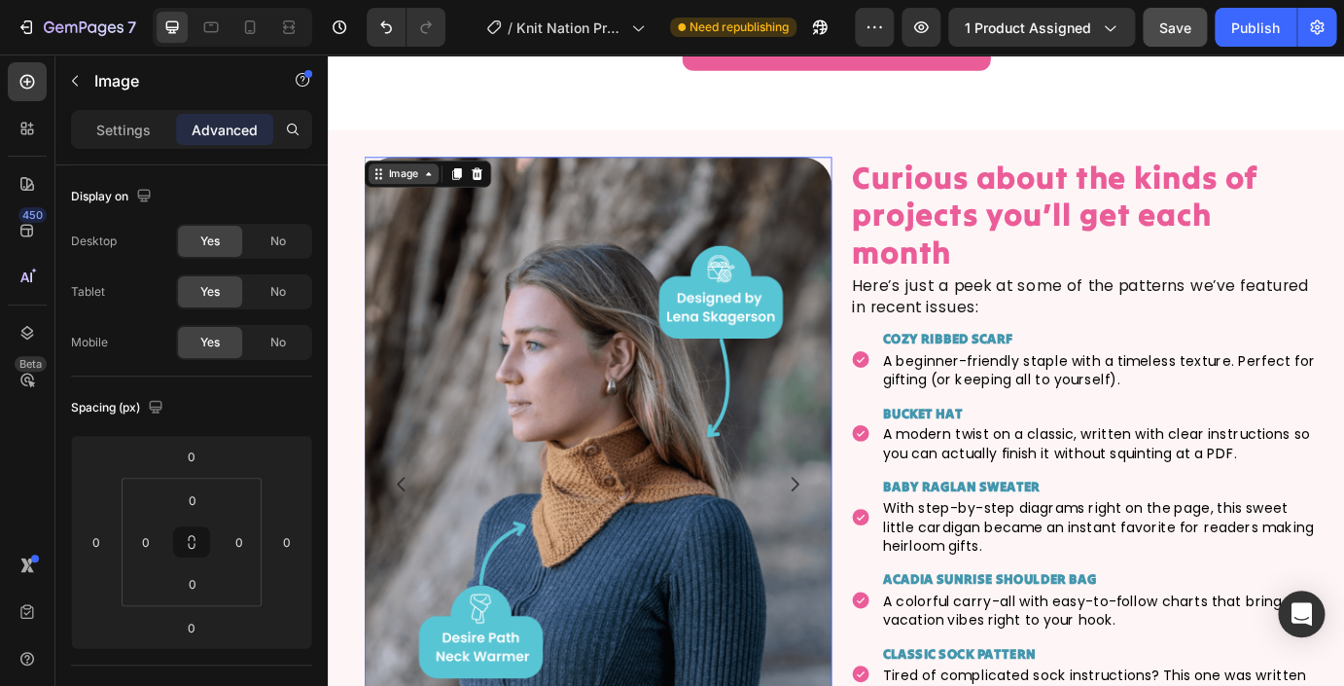
click at [437, 199] on icon at bounding box center [443, 192] width 16 height 16
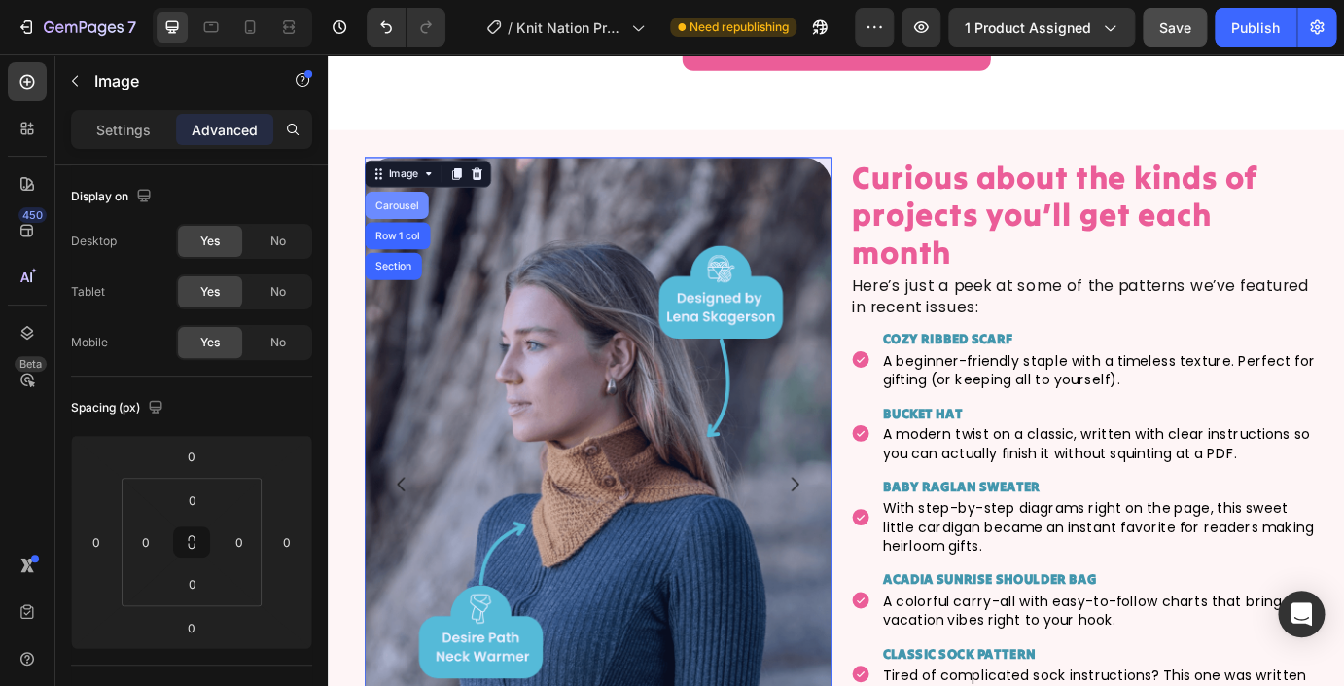
click at [399, 233] on div "Carousel" at bounding box center [405, 228] width 57 height 12
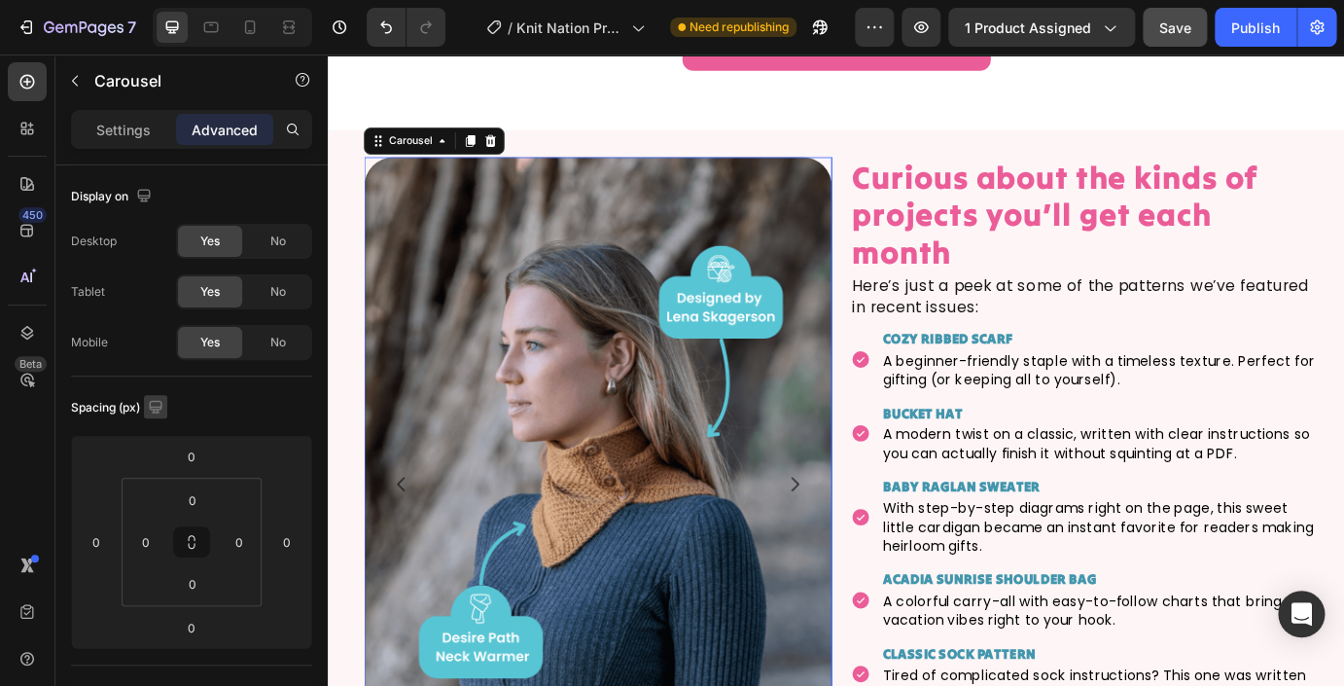
scroll to position [722, 0]
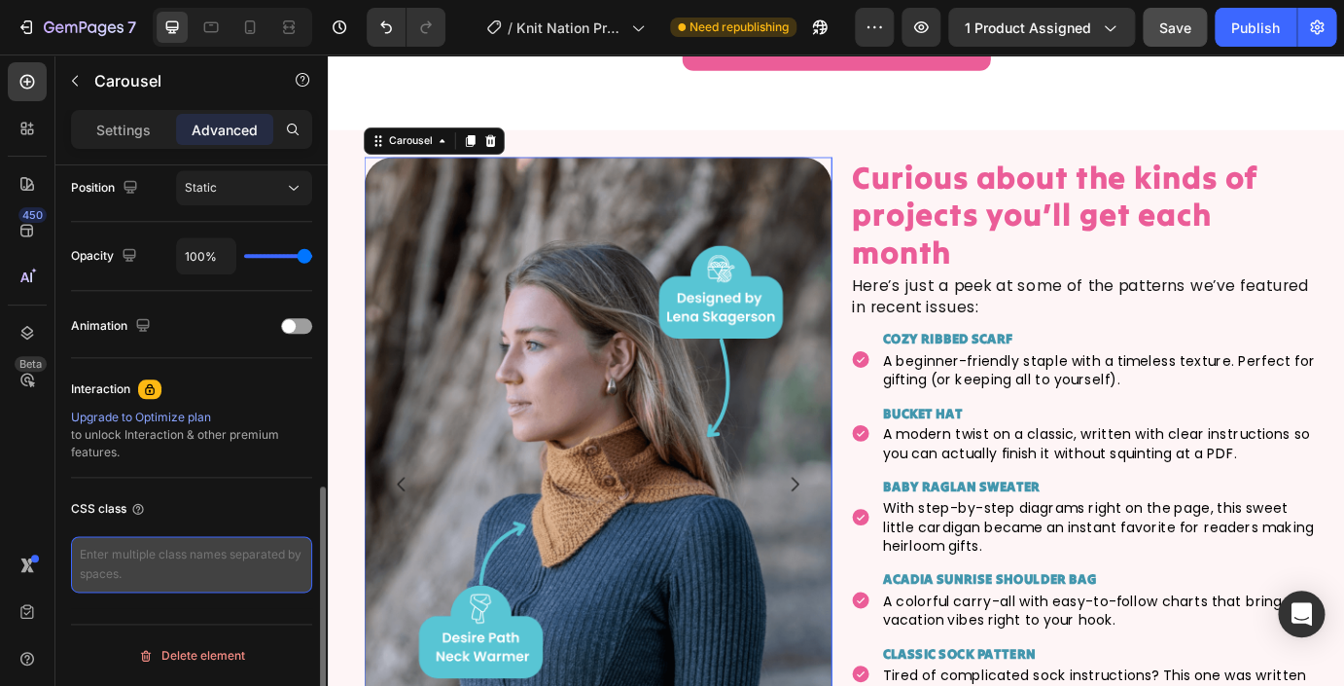
click at [195, 550] on textarea at bounding box center [191, 564] width 241 height 56
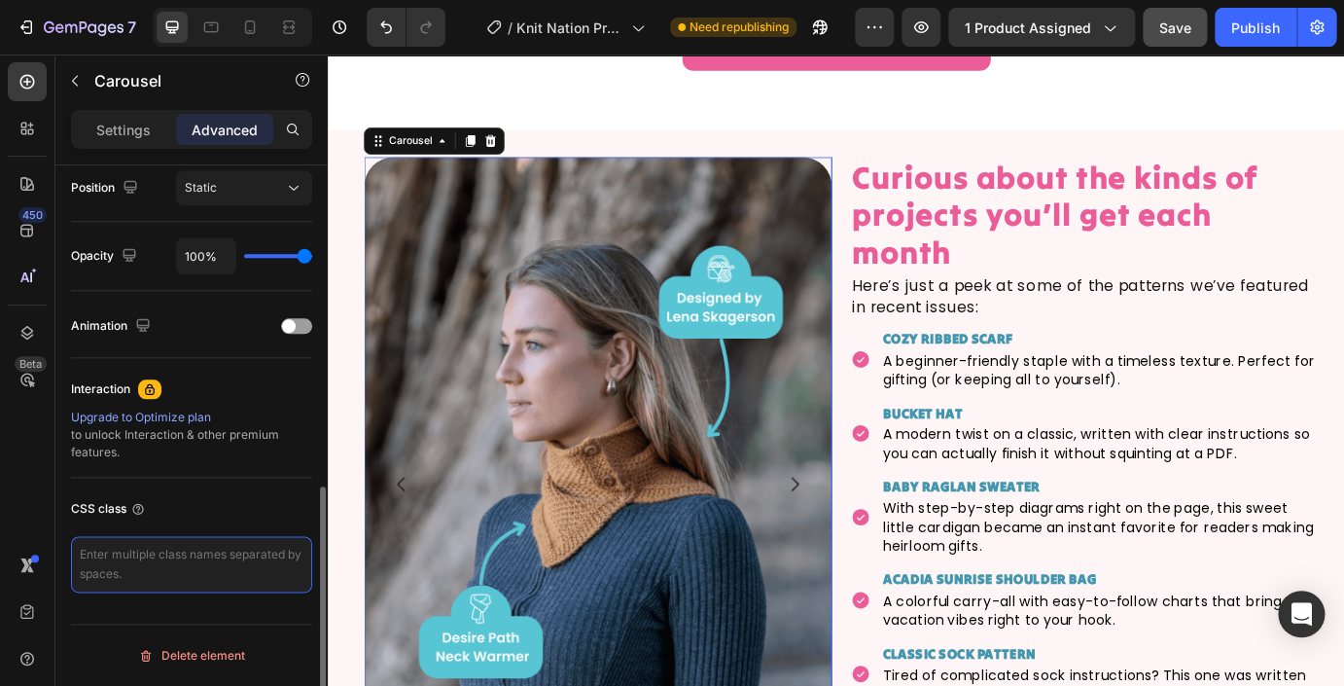
paste textarea ".fullheight-carousel img { width: 100%; height: 100%; object-fit: cover; /* sca…"
type textarea ".fullheight-carousel img { width: 100%; height: 100%; object-fit: cover; /* sca…"
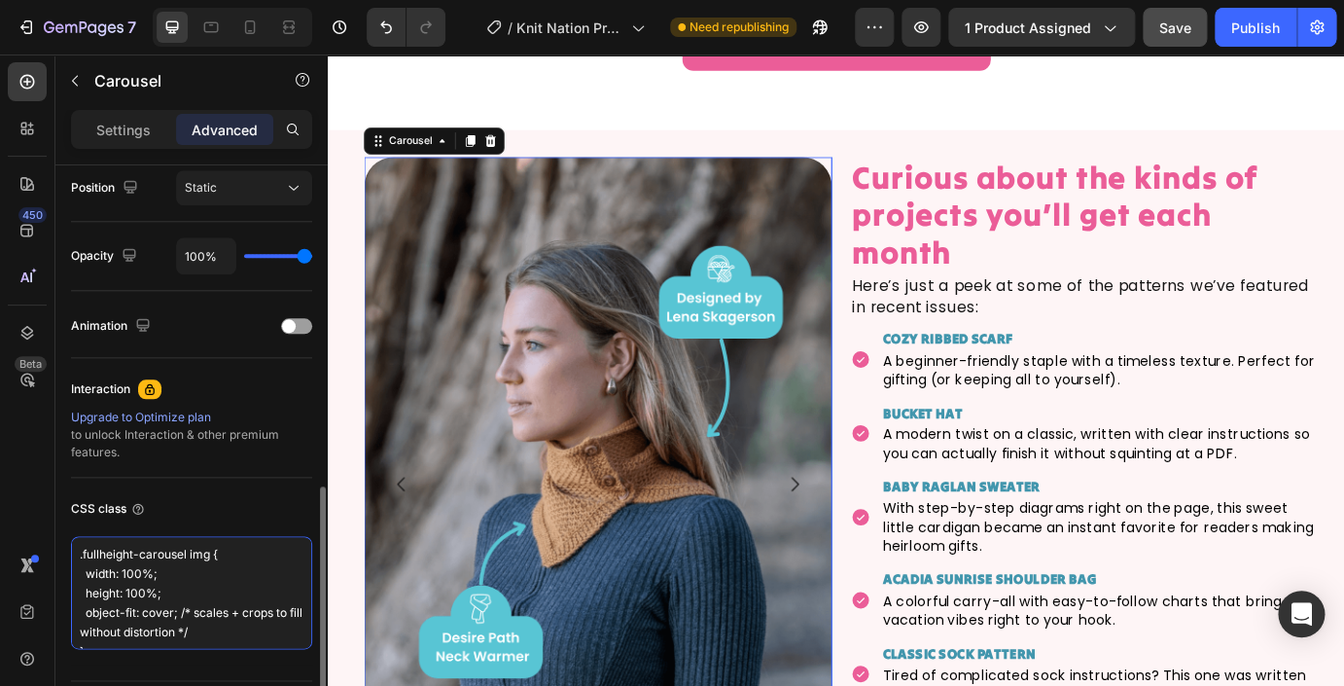
scroll to position [33, 0]
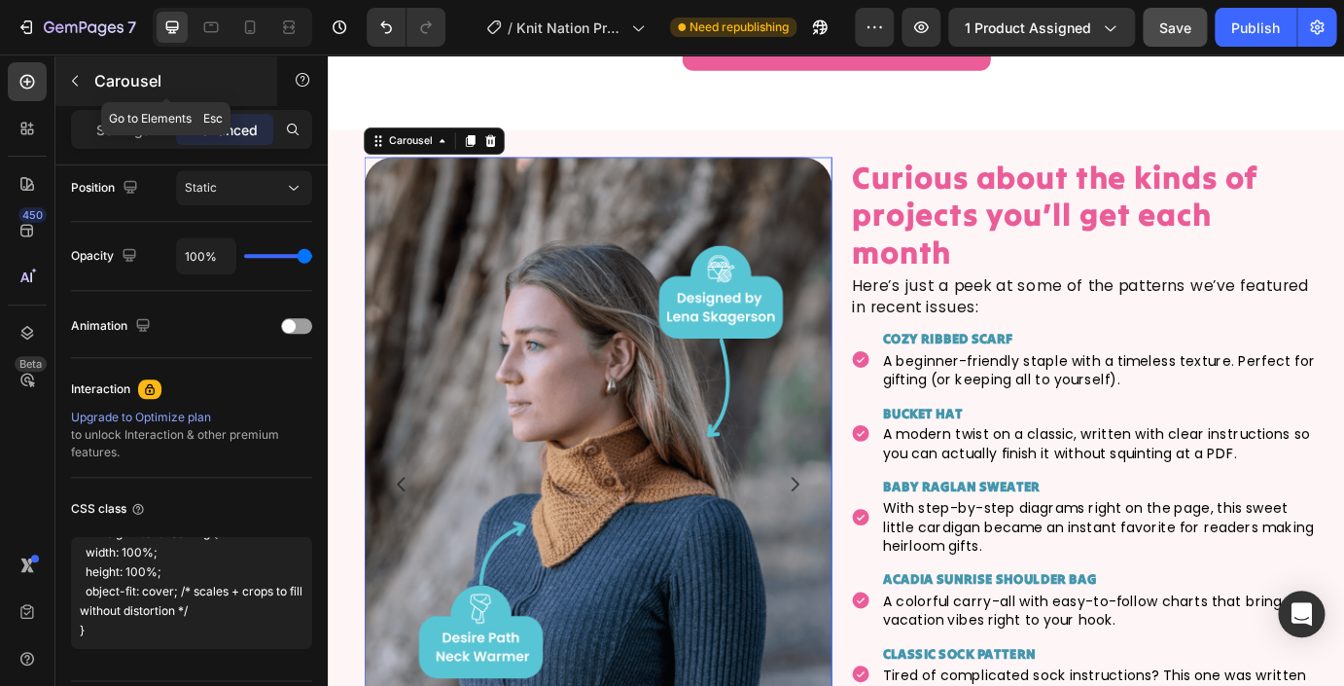
click at [78, 80] on icon "button" at bounding box center [75, 81] width 16 height 16
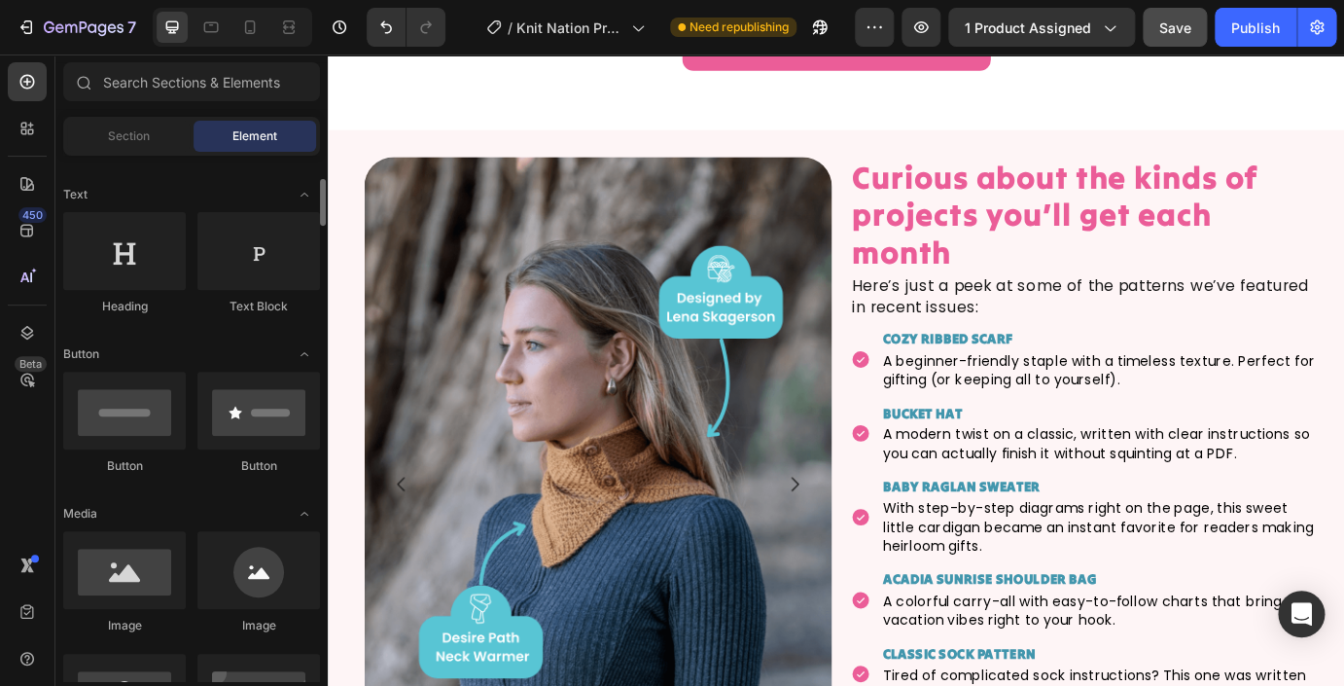
scroll to position [268, 0]
click at [288, 35] on icon at bounding box center [288, 27] width 19 height 19
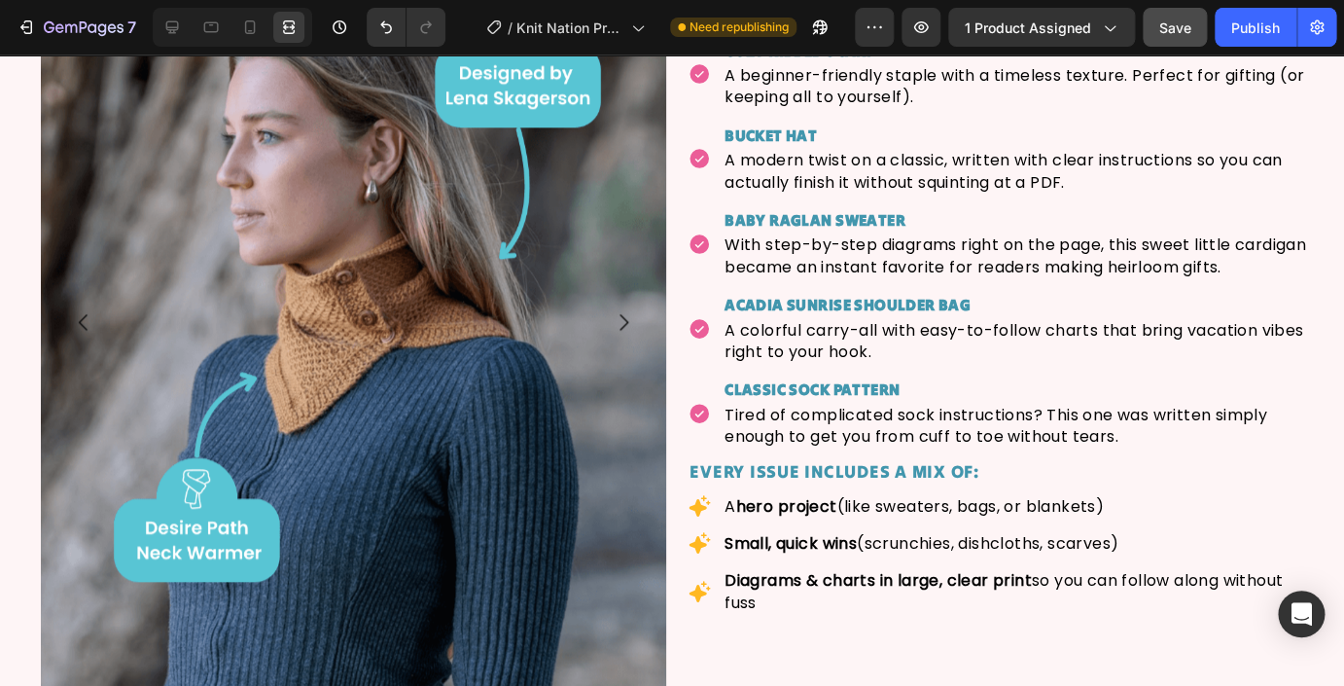
scroll to position [3271, 0]
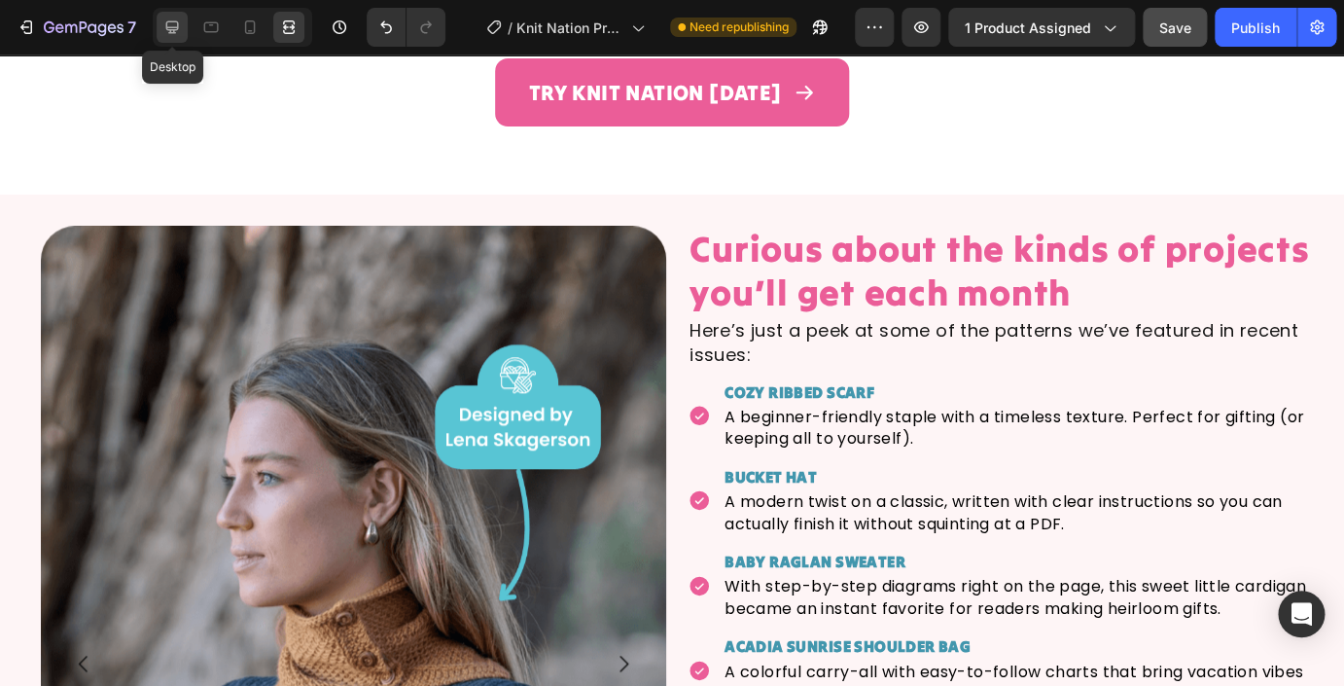
click at [178, 32] on icon at bounding box center [171, 27] width 19 height 19
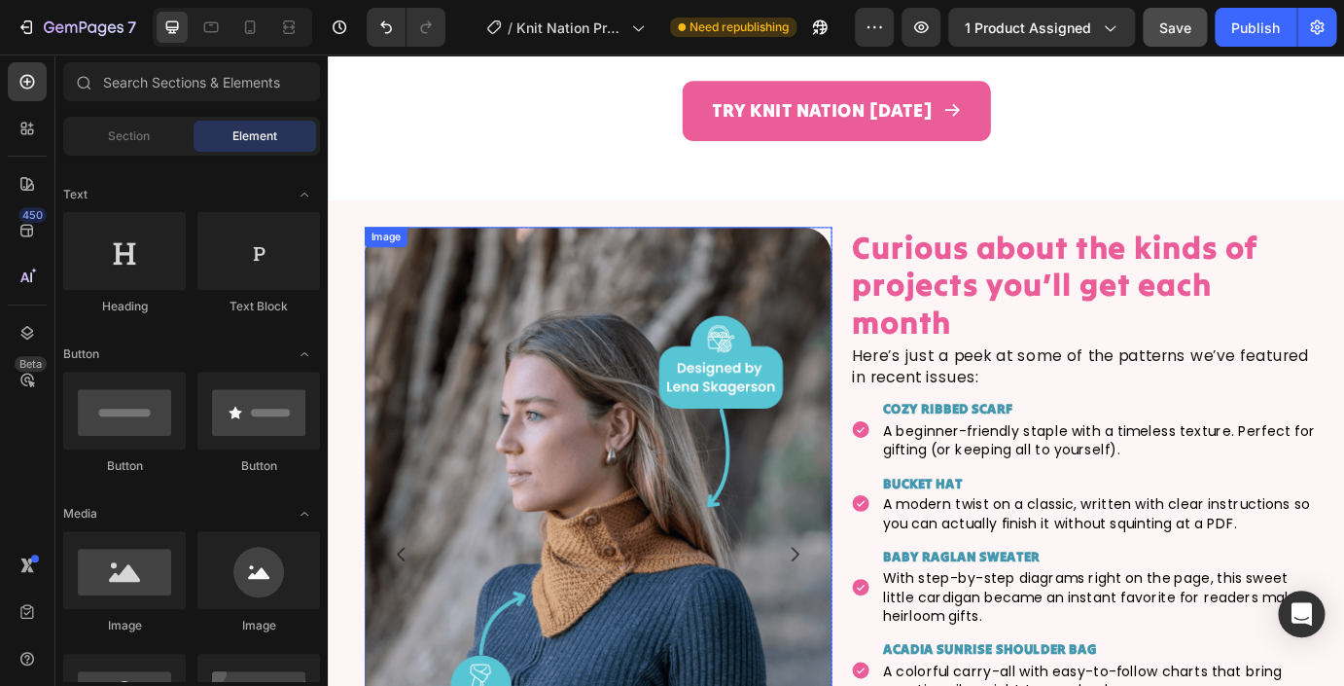
click at [506, 287] on img at bounding box center [637, 629] width 537 height 752
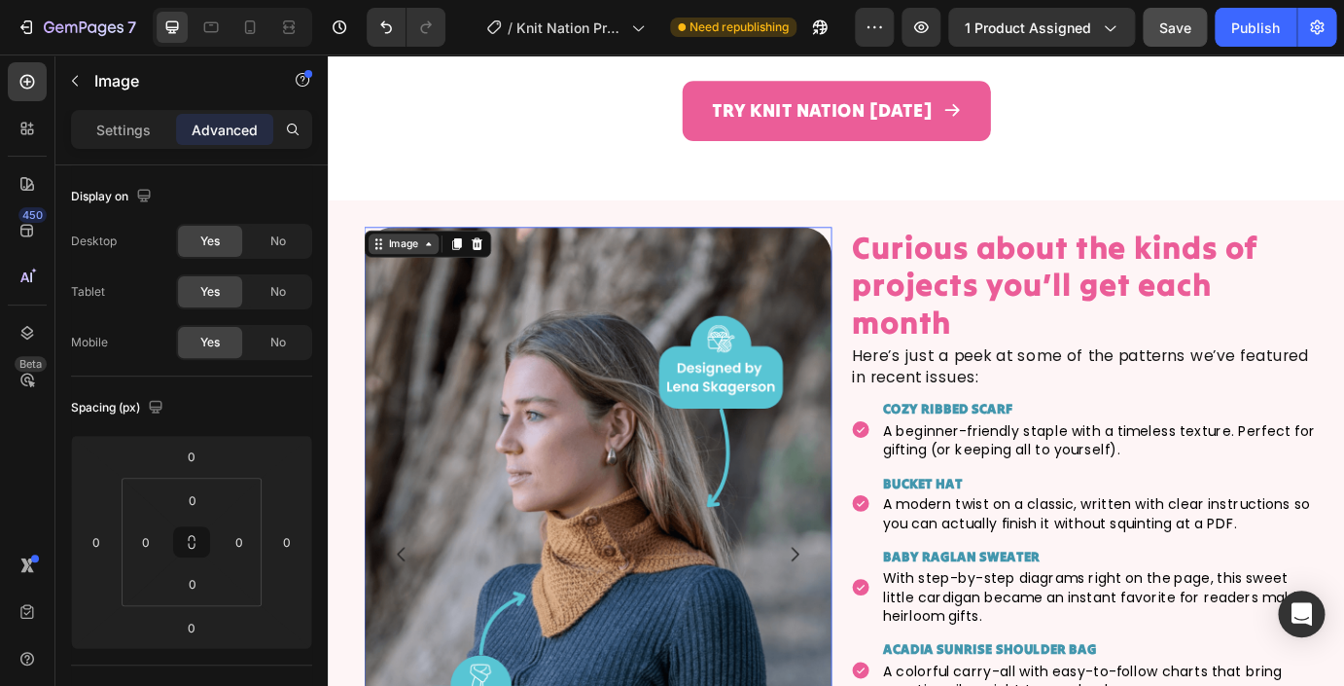
click at [442, 284] on div "Image" at bounding box center [413, 272] width 81 height 23
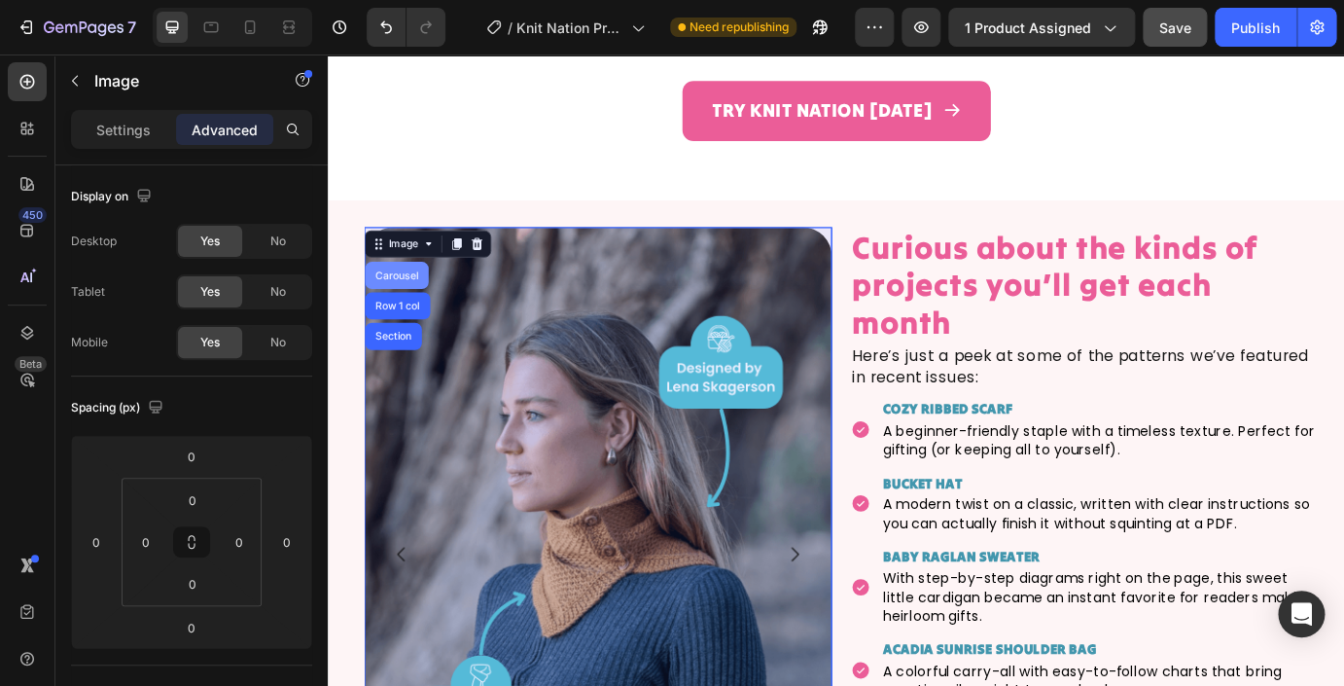
click at [425, 314] on div "Carousel" at bounding box center [405, 308] width 57 height 12
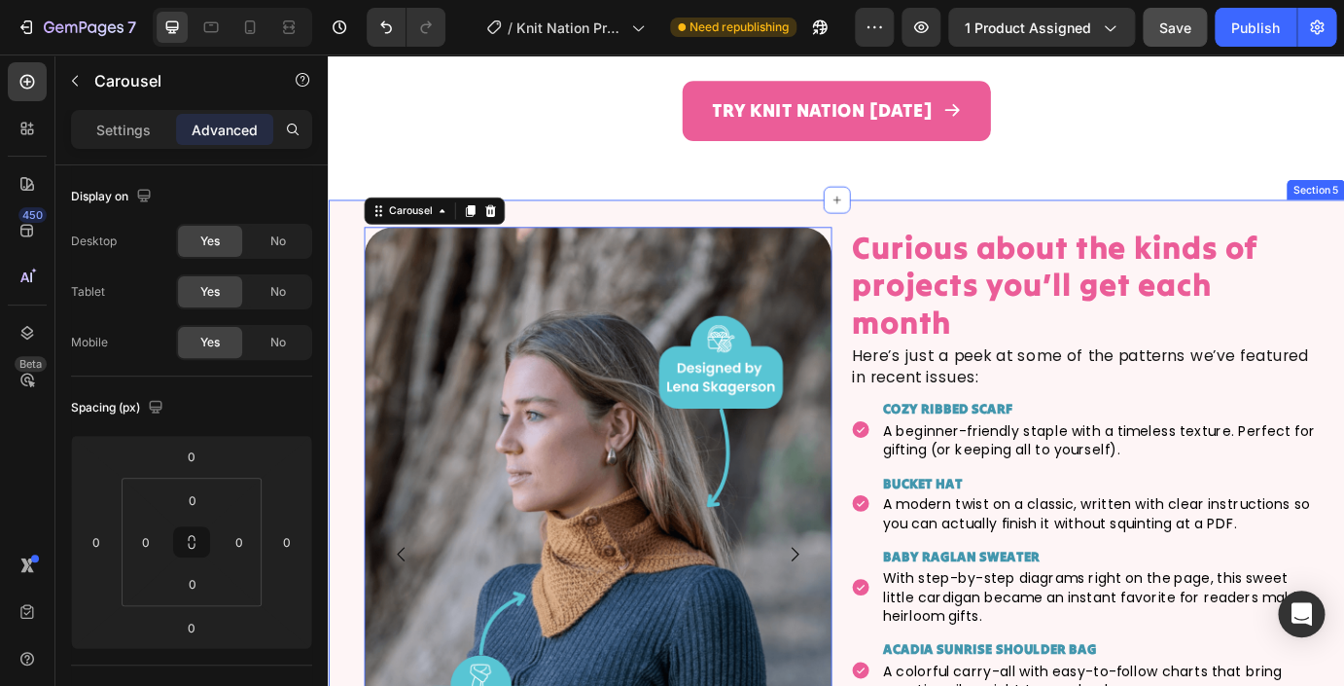
click at [595, 237] on div "Image Image Image Image Image Image Image Image Image Image Carousel 0 Row Curi…" at bounding box center [911, 653] width 1167 height 863
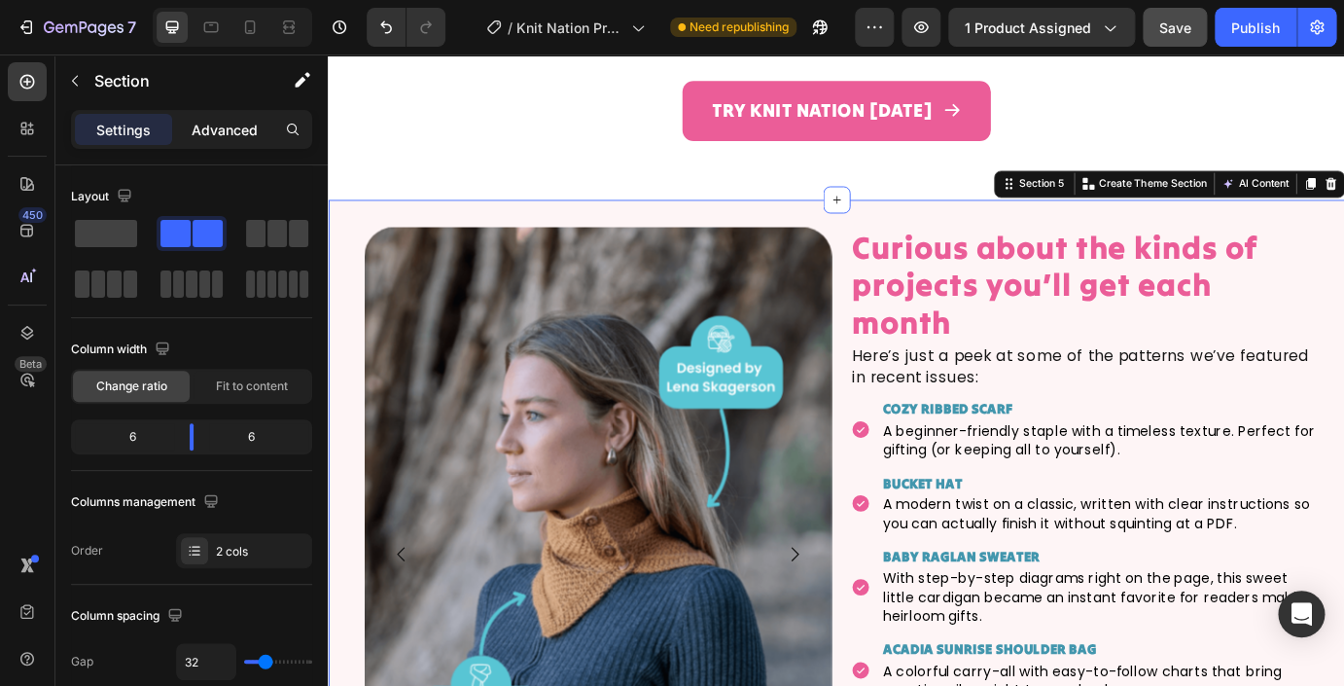
click at [246, 129] on p "Advanced" at bounding box center [225, 130] width 66 height 20
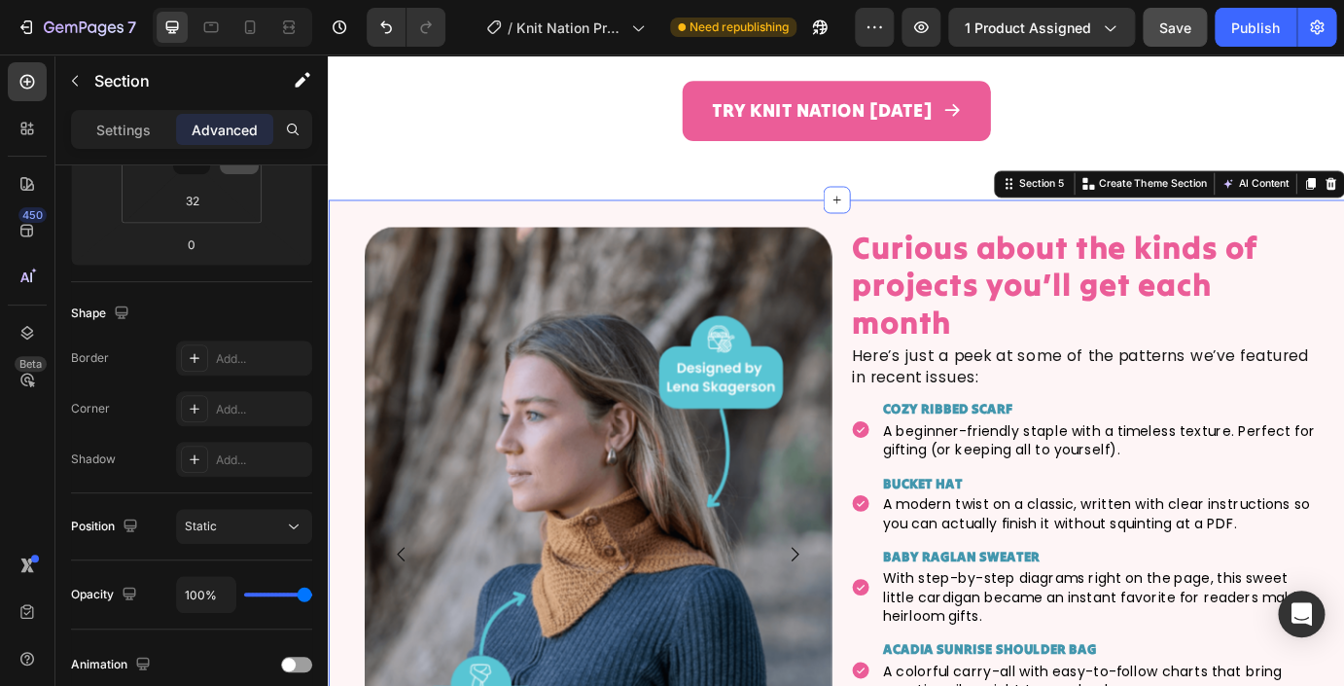
scroll to position [722, 0]
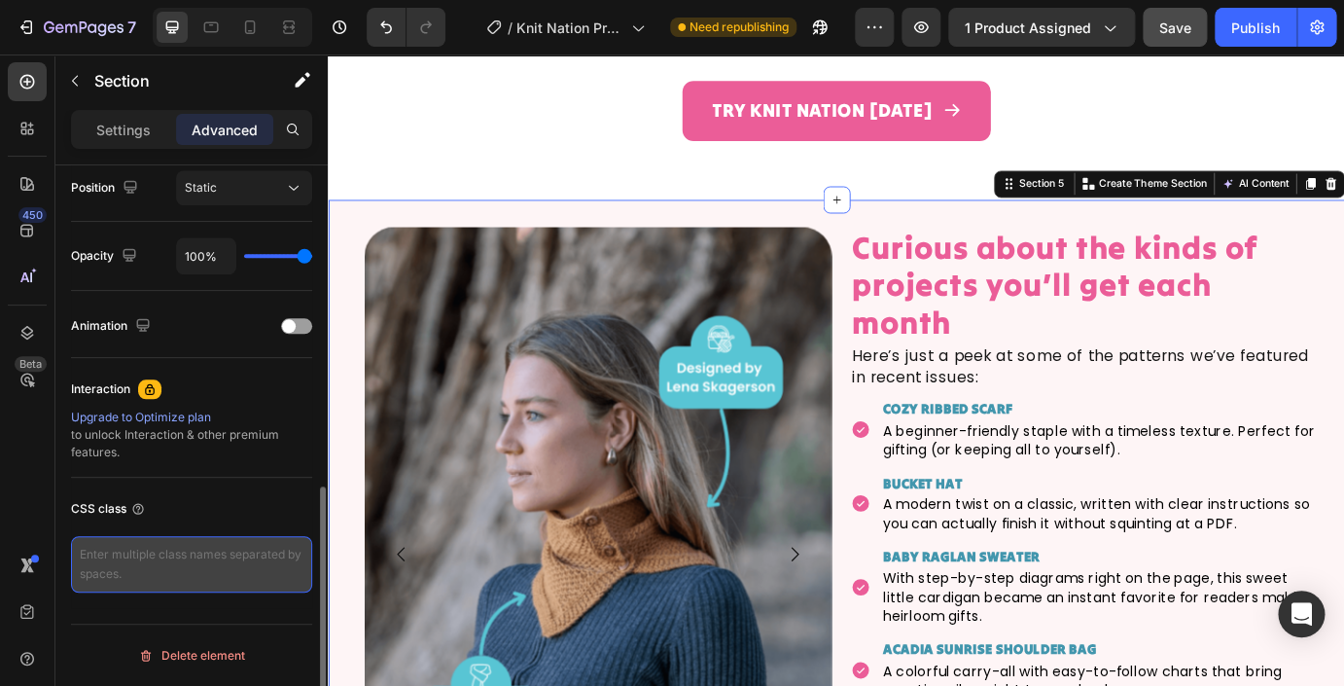
click at [207, 568] on textarea at bounding box center [191, 564] width 241 height 56
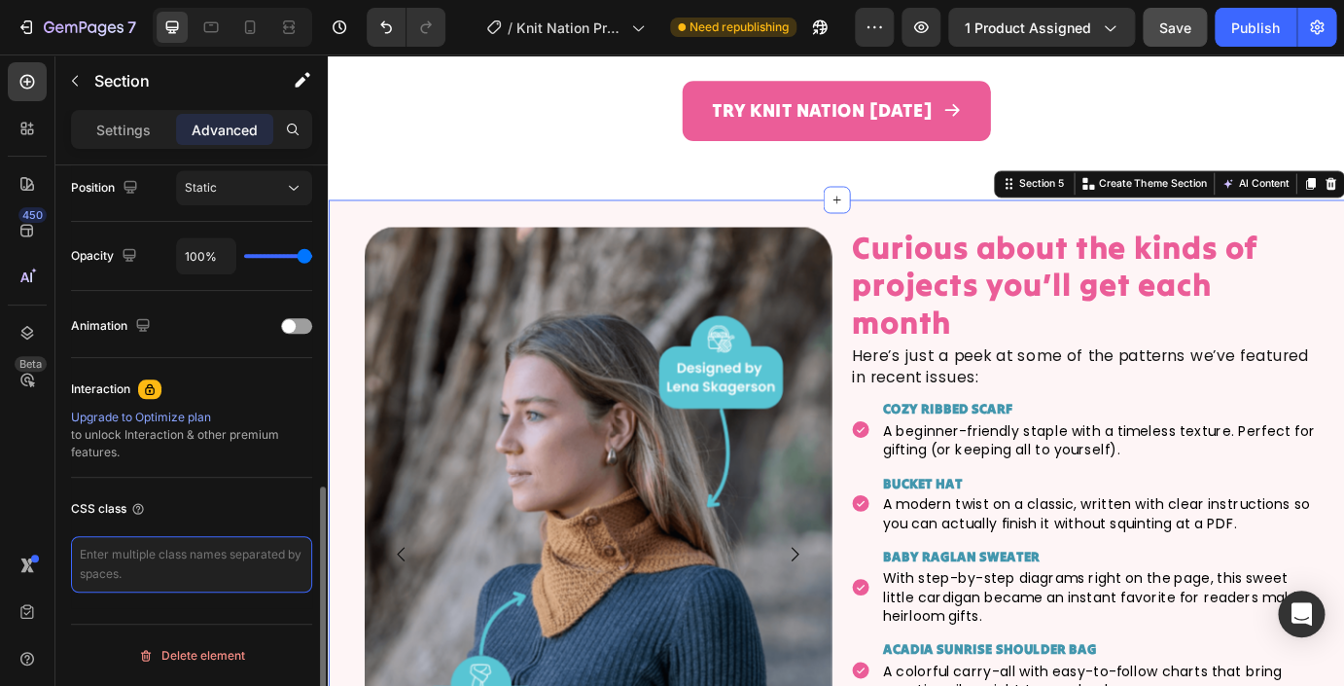
paste textarea ".equal-section .gems-row { display: flex; align-items: stretch; /* make columns…"
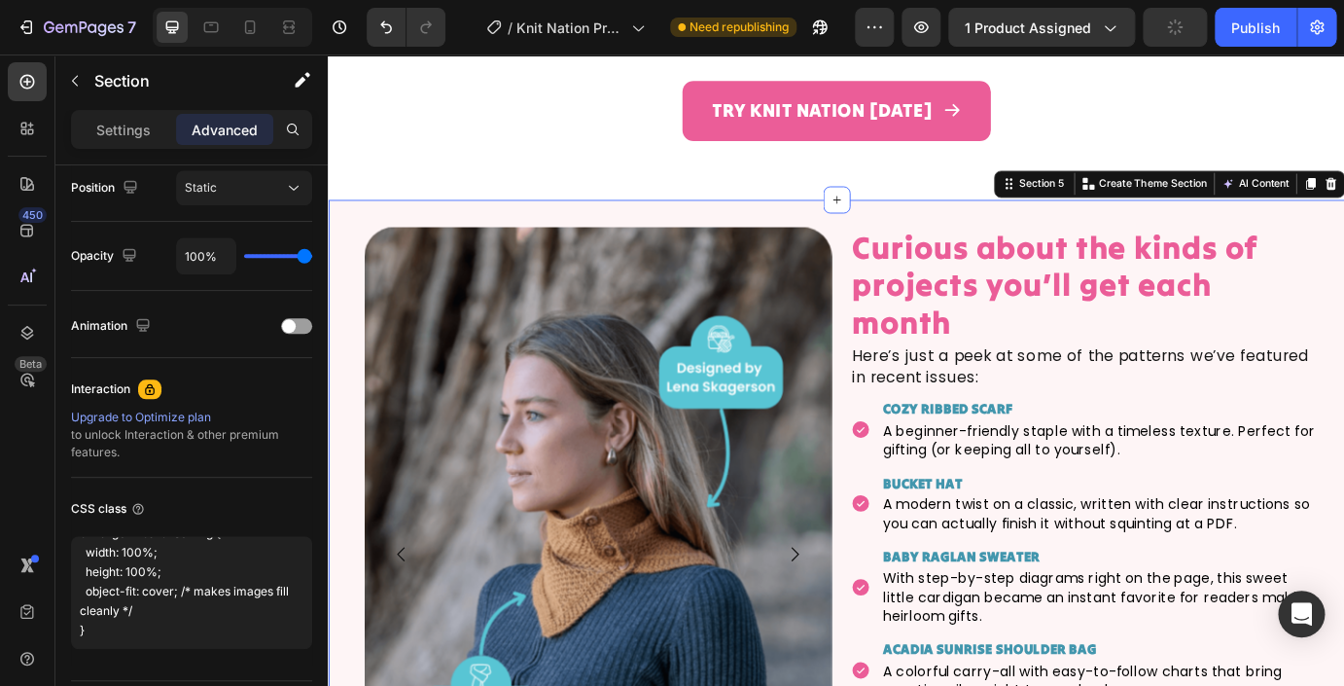
scroll to position [391, 0]
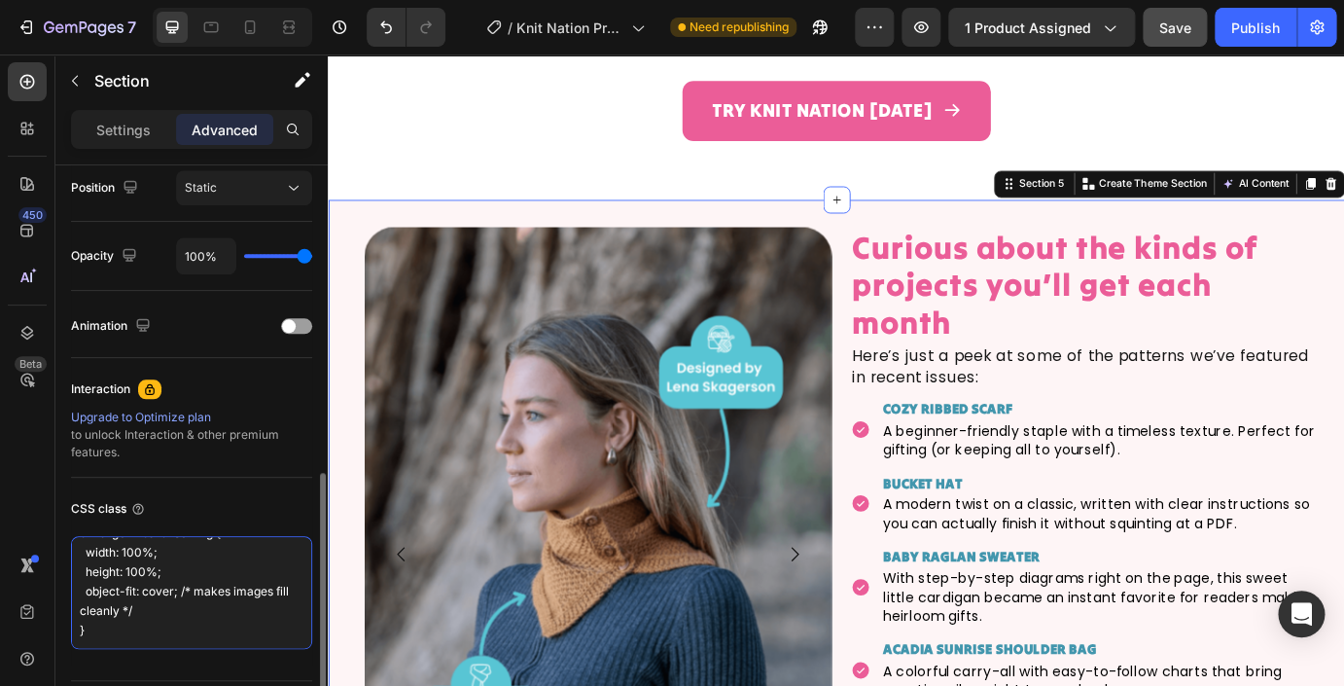
click at [178, 616] on textarea ".equal-section .gems-row { display: flex; align-items: stretch; /* make columns…" at bounding box center [191, 592] width 241 height 113
paste textarea
type textarea ".equal-section .gems-row { display: flex; align-items: stretch; /* make columns…"
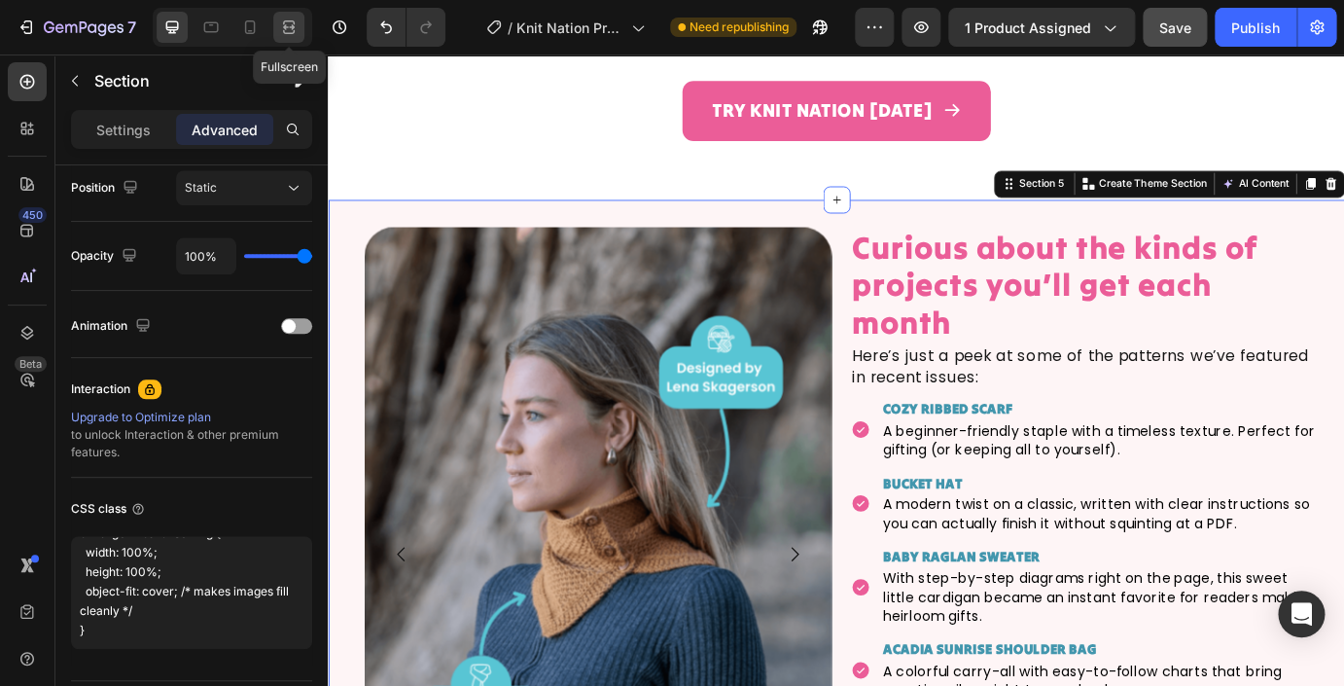
click at [290, 29] on icon at bounding box center [288, 27] width 19 height 19
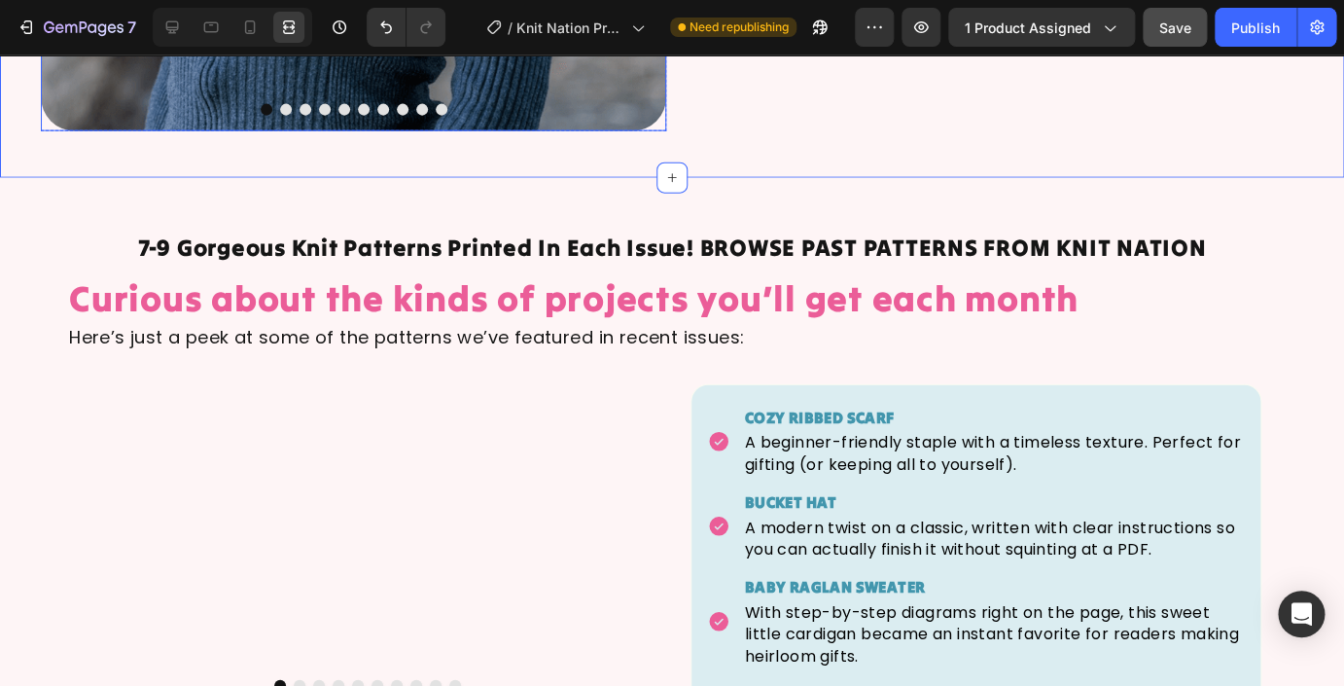
scroll to position [4290, 0]
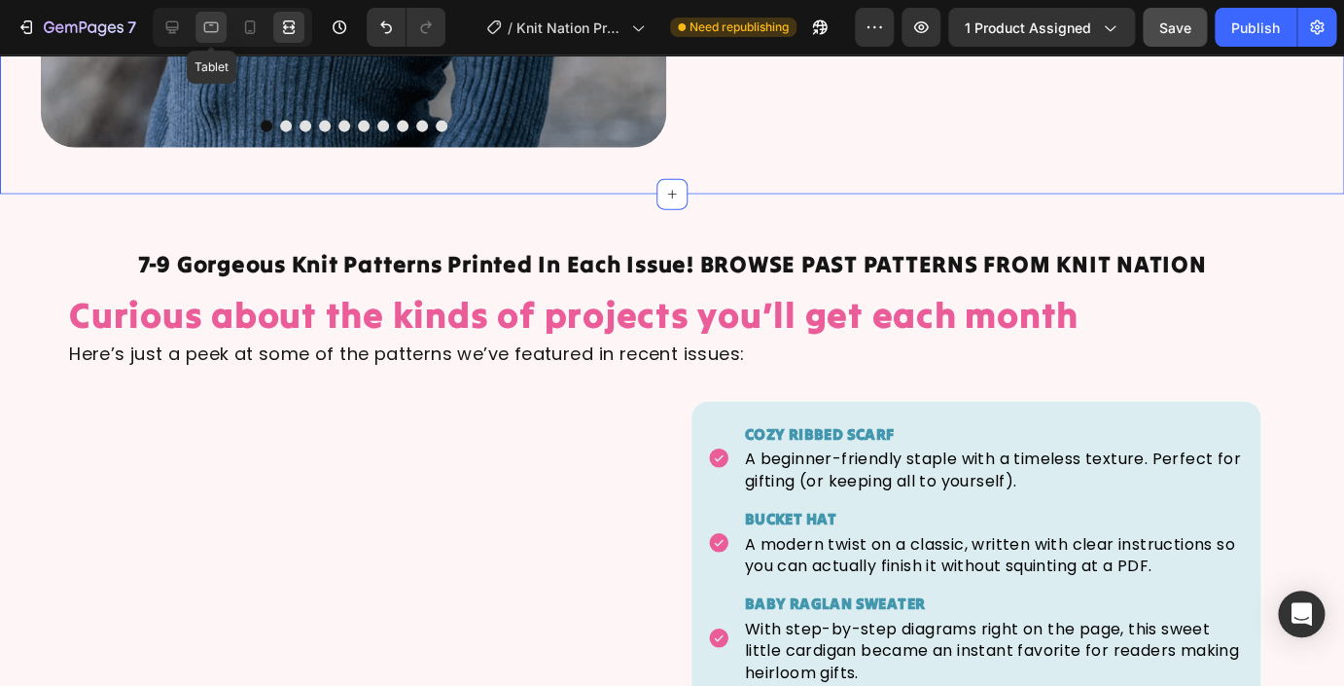
click at [210, 22] on icon at bounding box center [211, 27] width 15 height 11
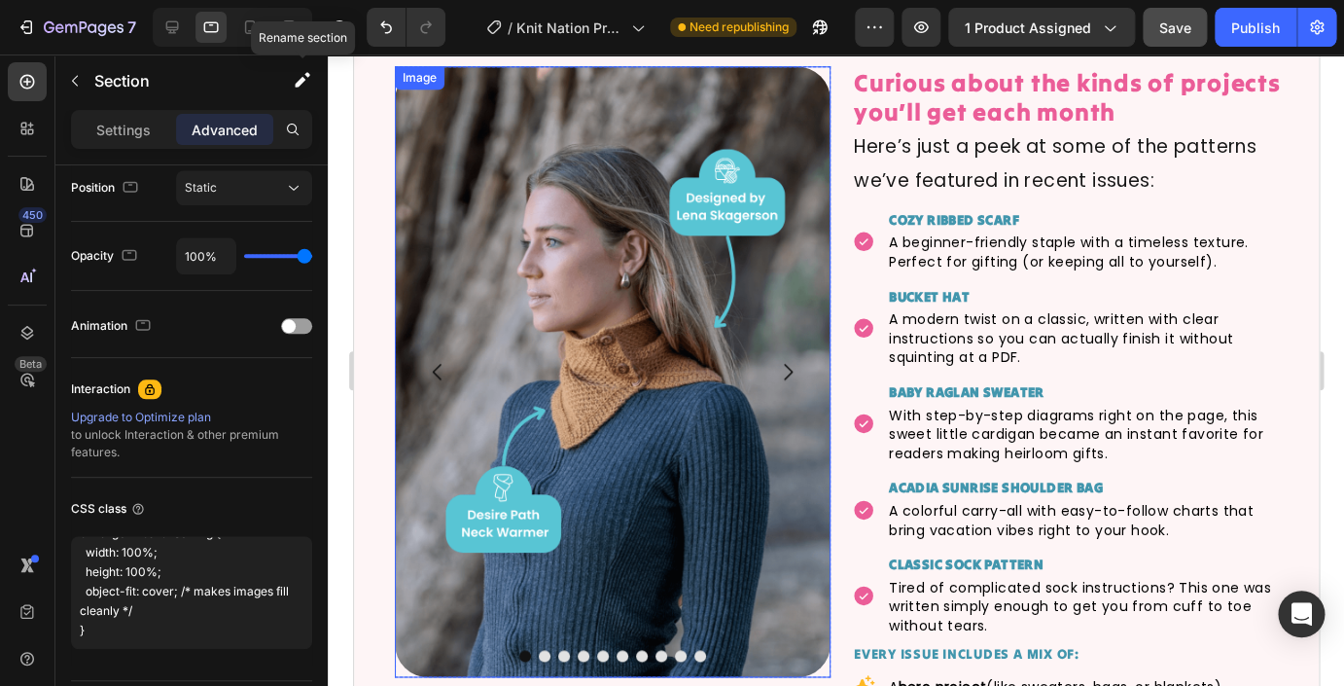
scroll to position [3258, 0]
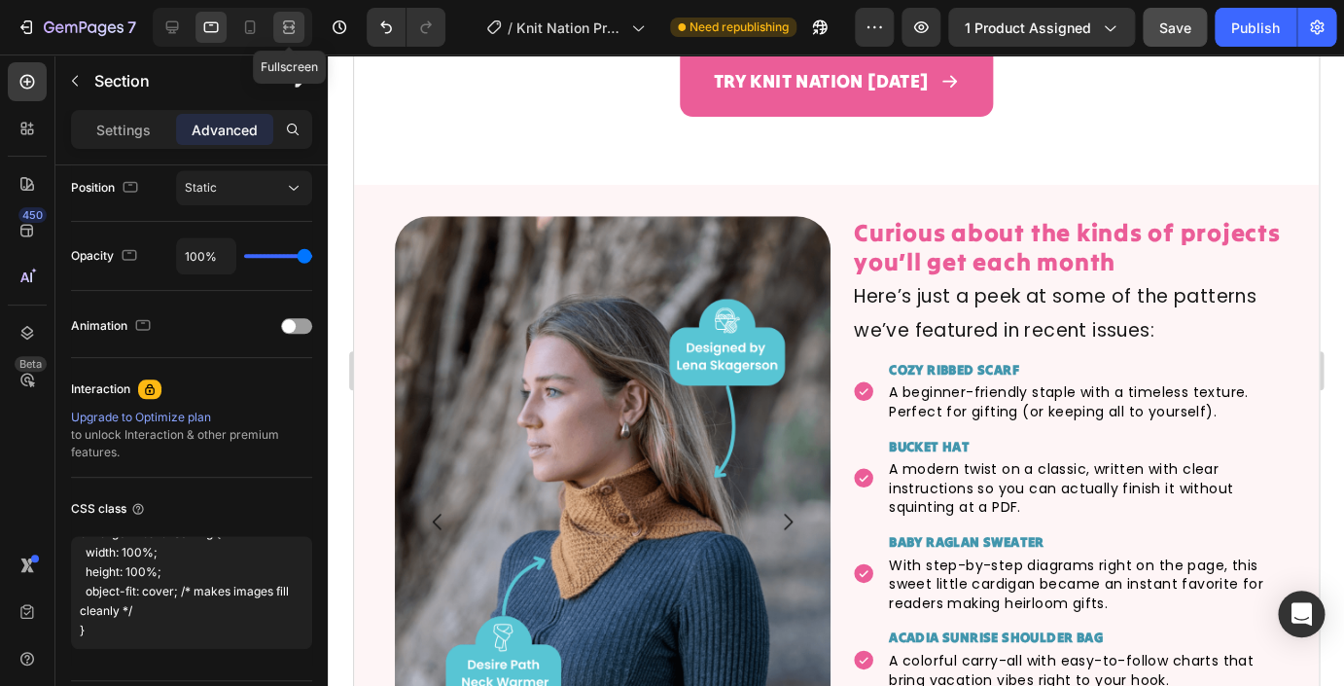
click at [291, 29] on icon at bounding box center [288, 27] width 19 height 19
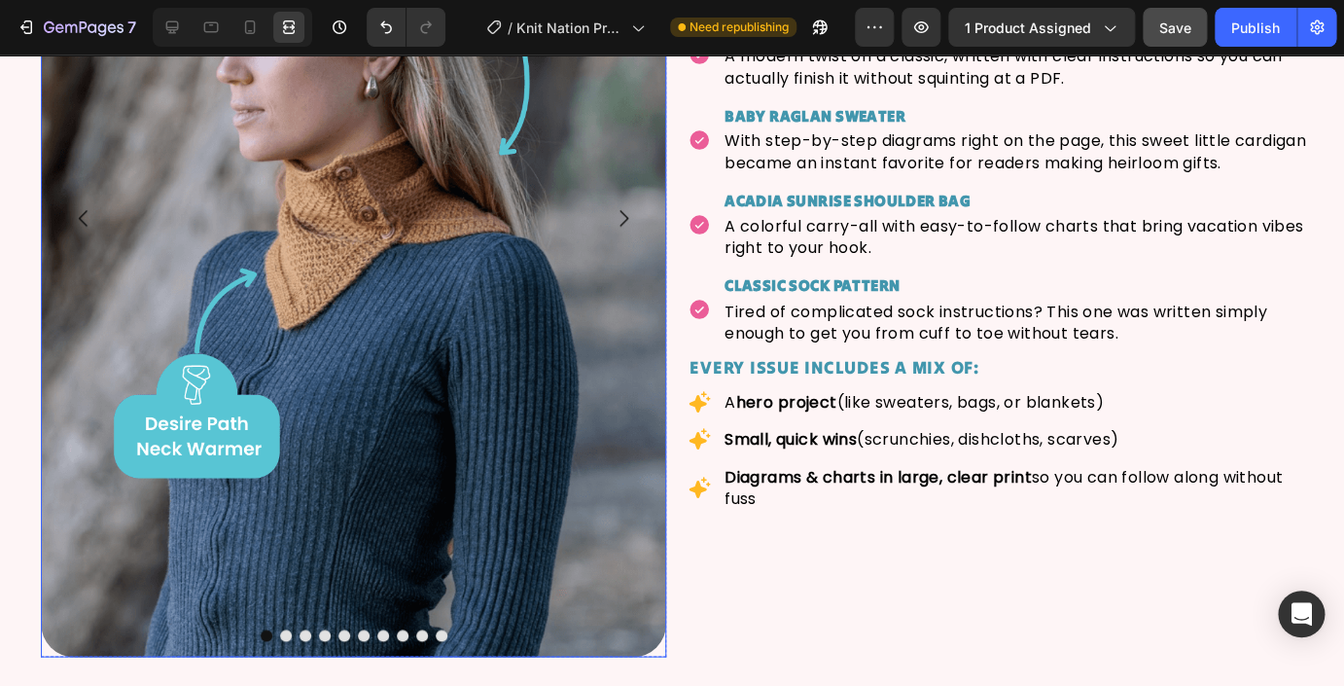
scroll to position [3483, 0]
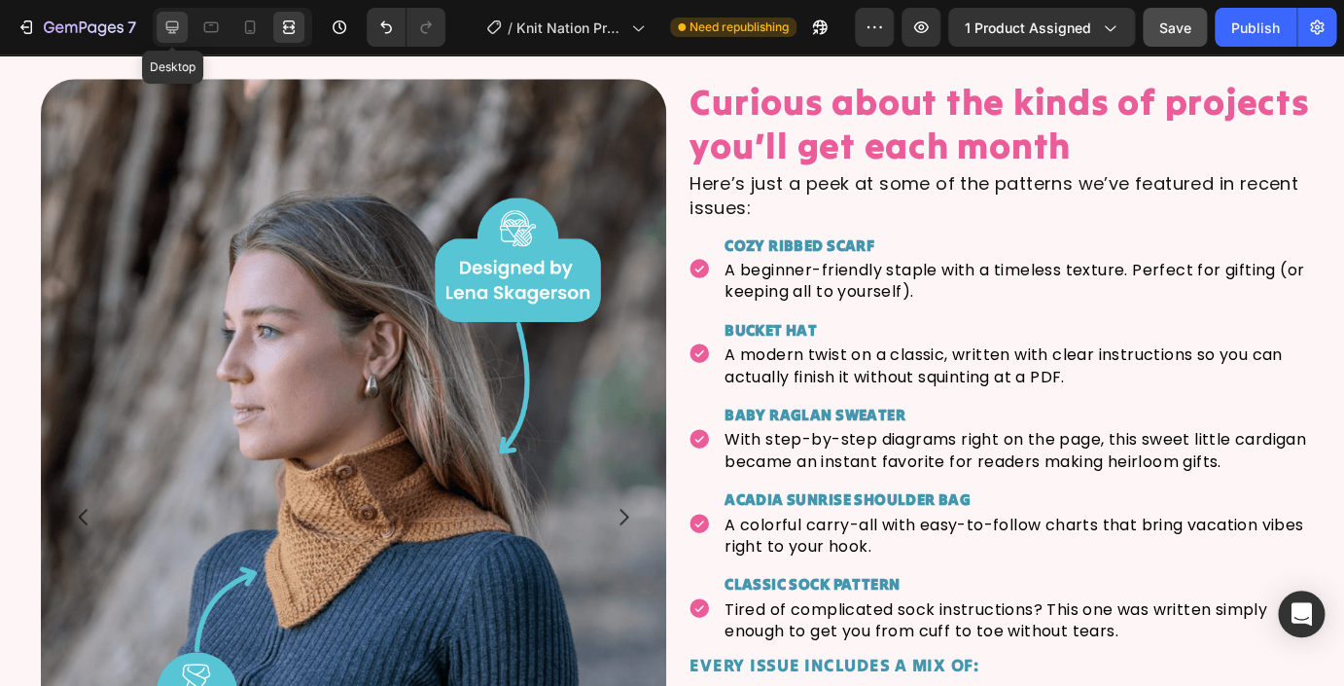
click at [170, 24] on icon at bounding box center [171, 27] width 19 height 19
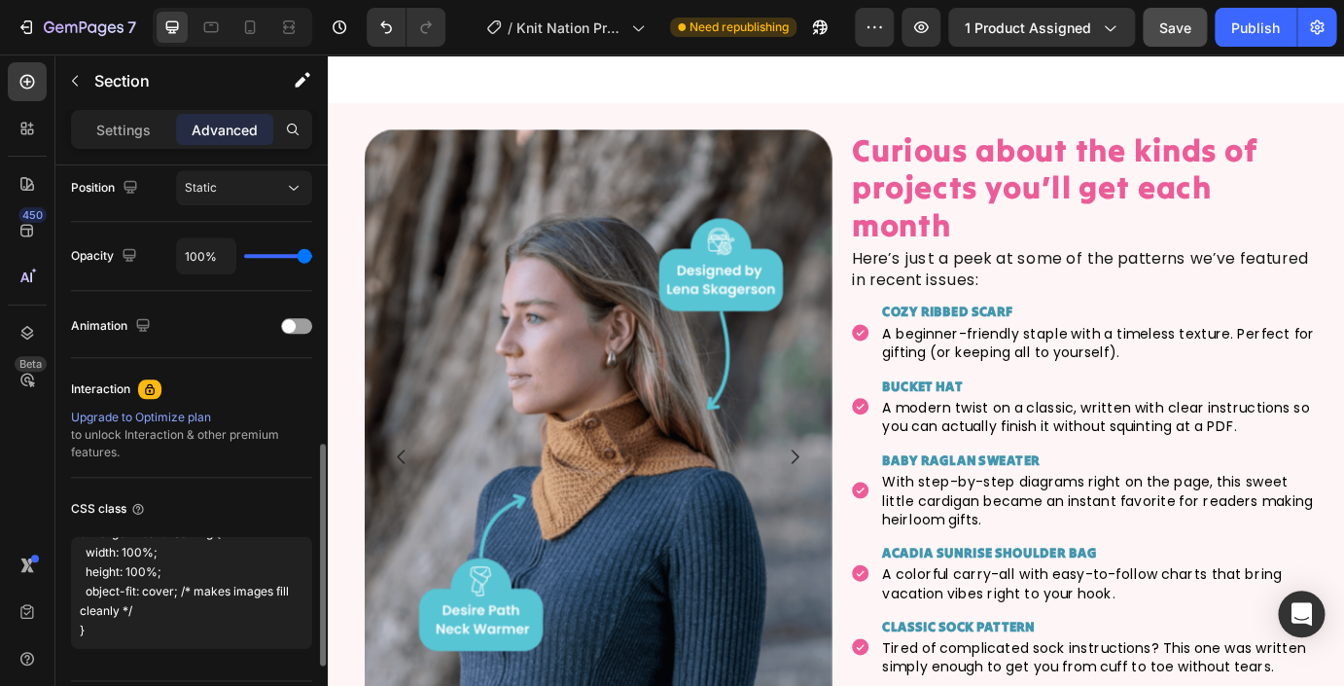
scroll to position [3824, 0]
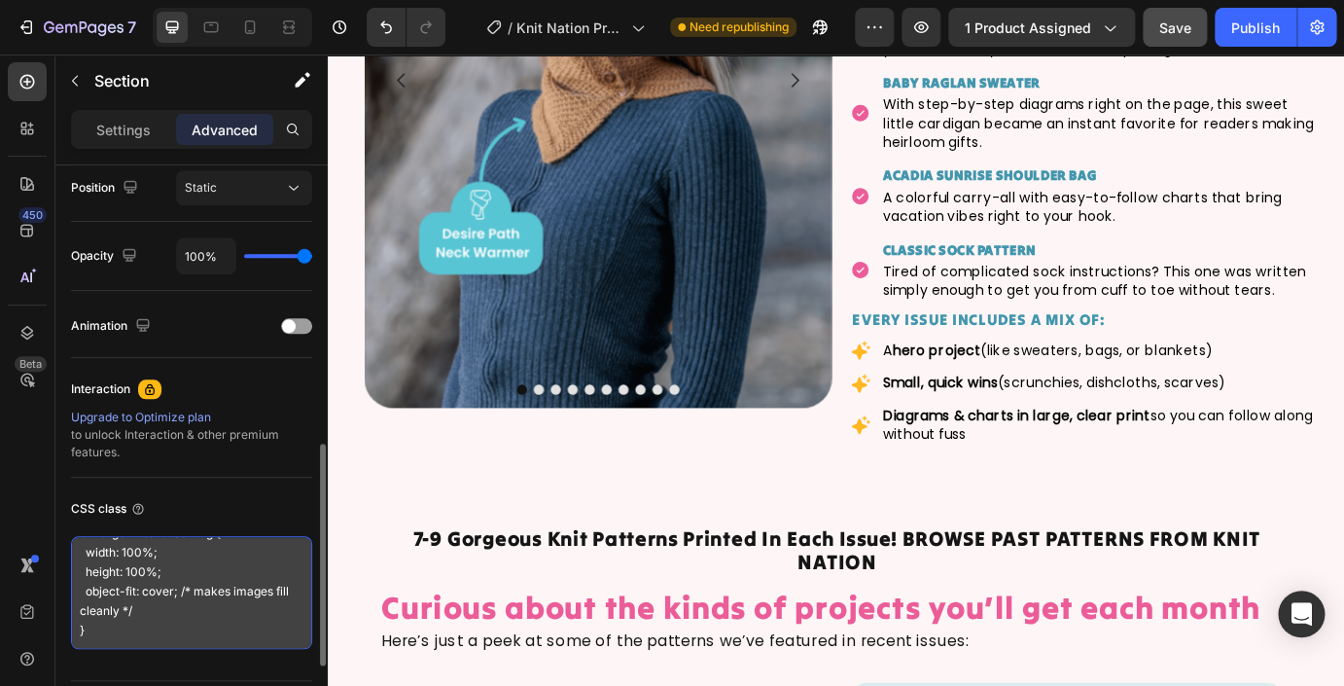
click at [212, 607] on textarea ".equal-section .gems-row { display: flex; align-items: stretch; /* make columns…" at bounding box center [191, 592] width 241 height 113
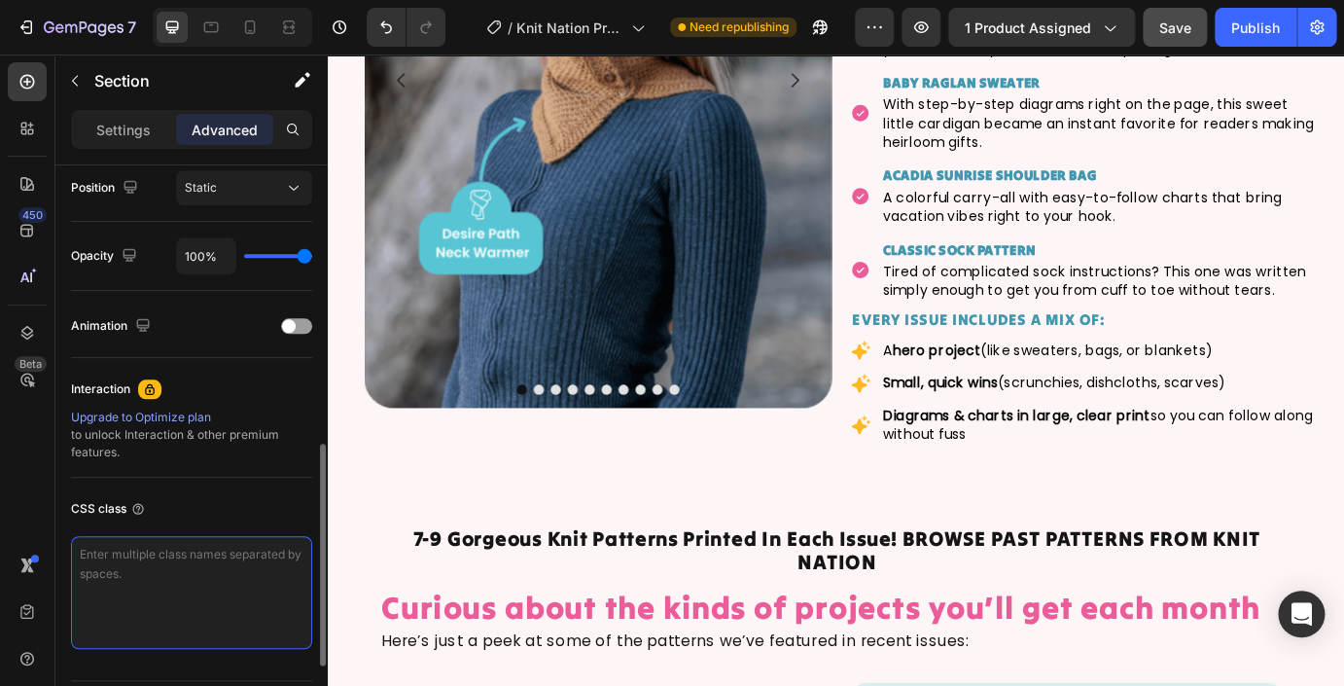
scroll to position [0, 0]
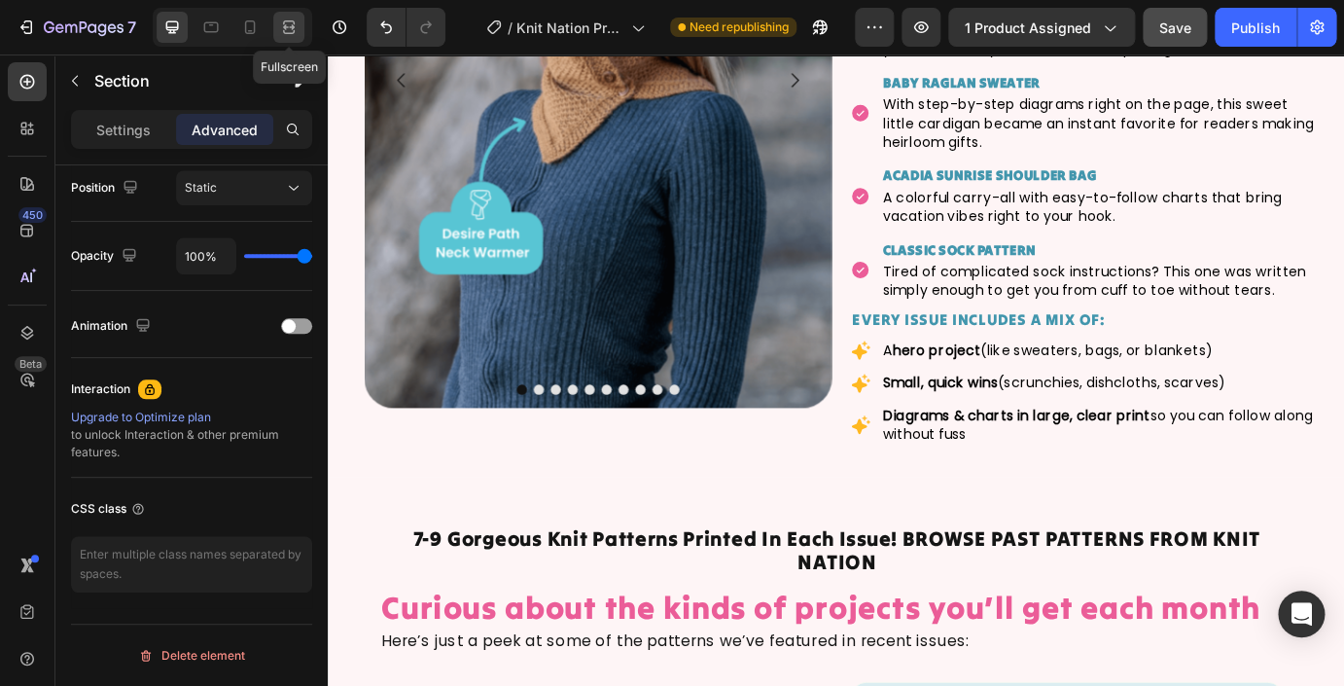
click at [285, 38] on div at bounding box center [288, 27] width 31 height 31
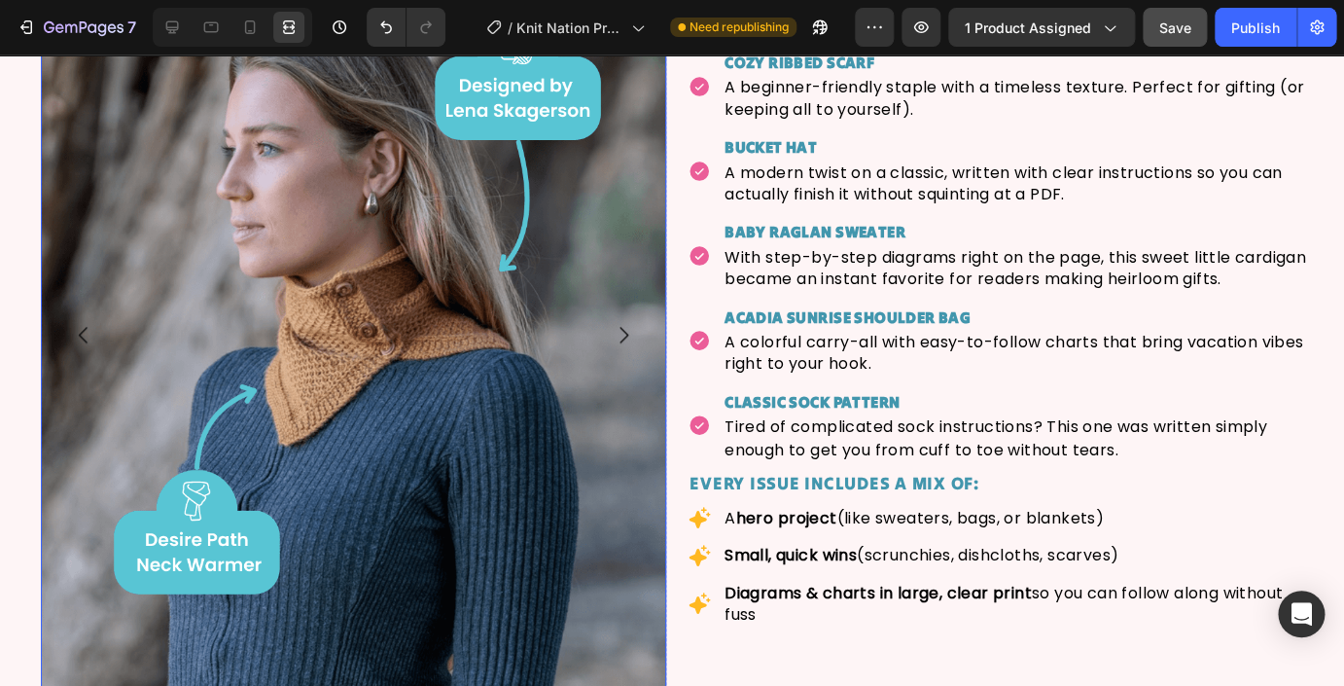
scroll to position [3785, 0]
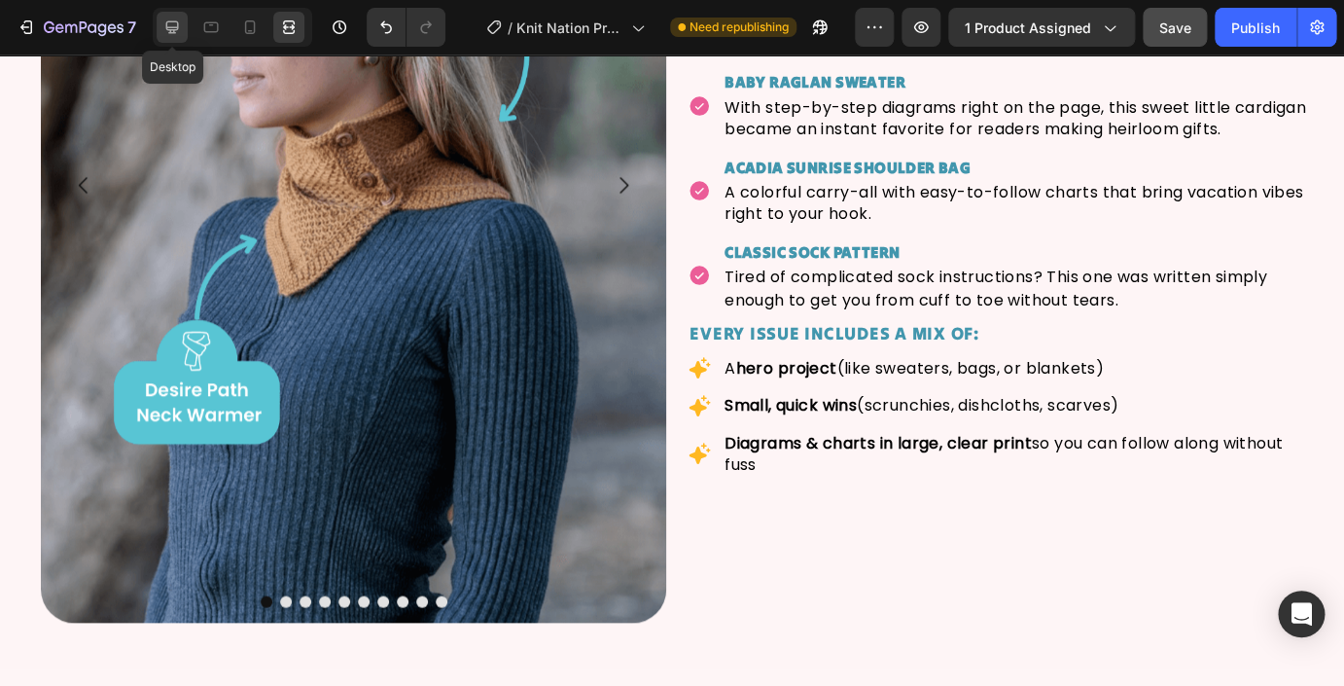
click at [172, 24] on icon at bounding box center [171, 27] width 19 height 19
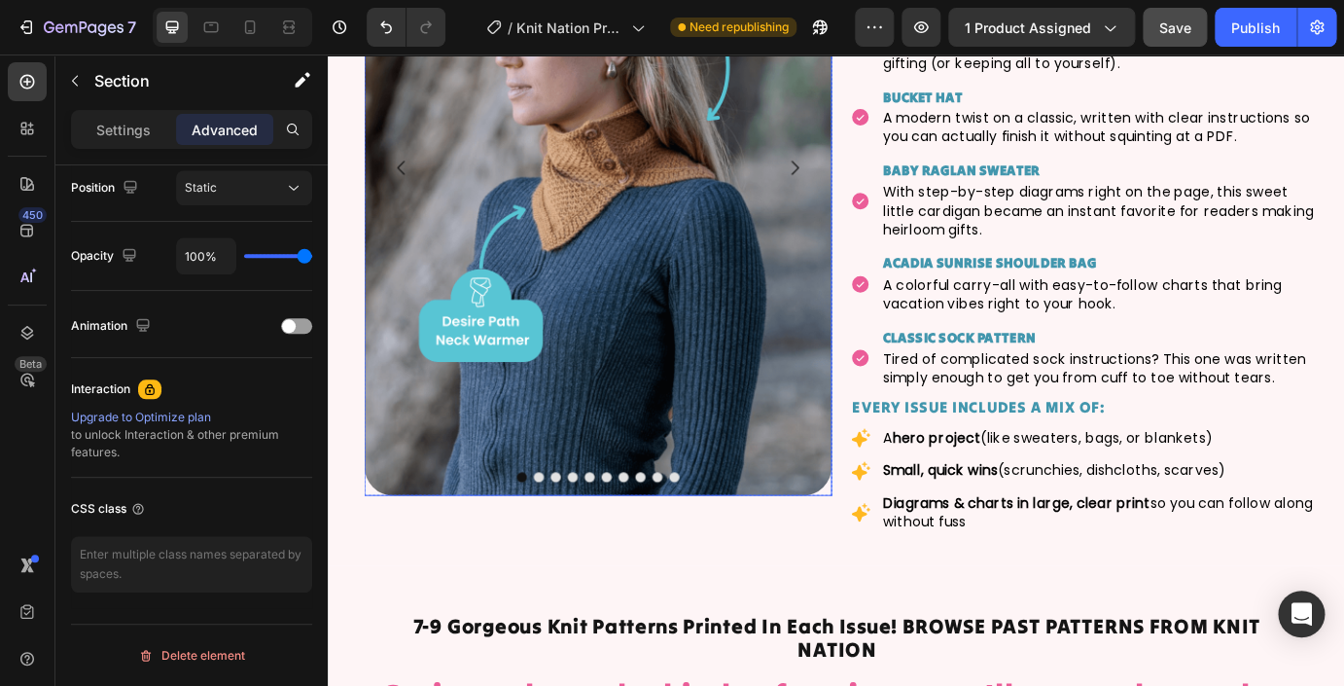
scroll to position [3539, 0]
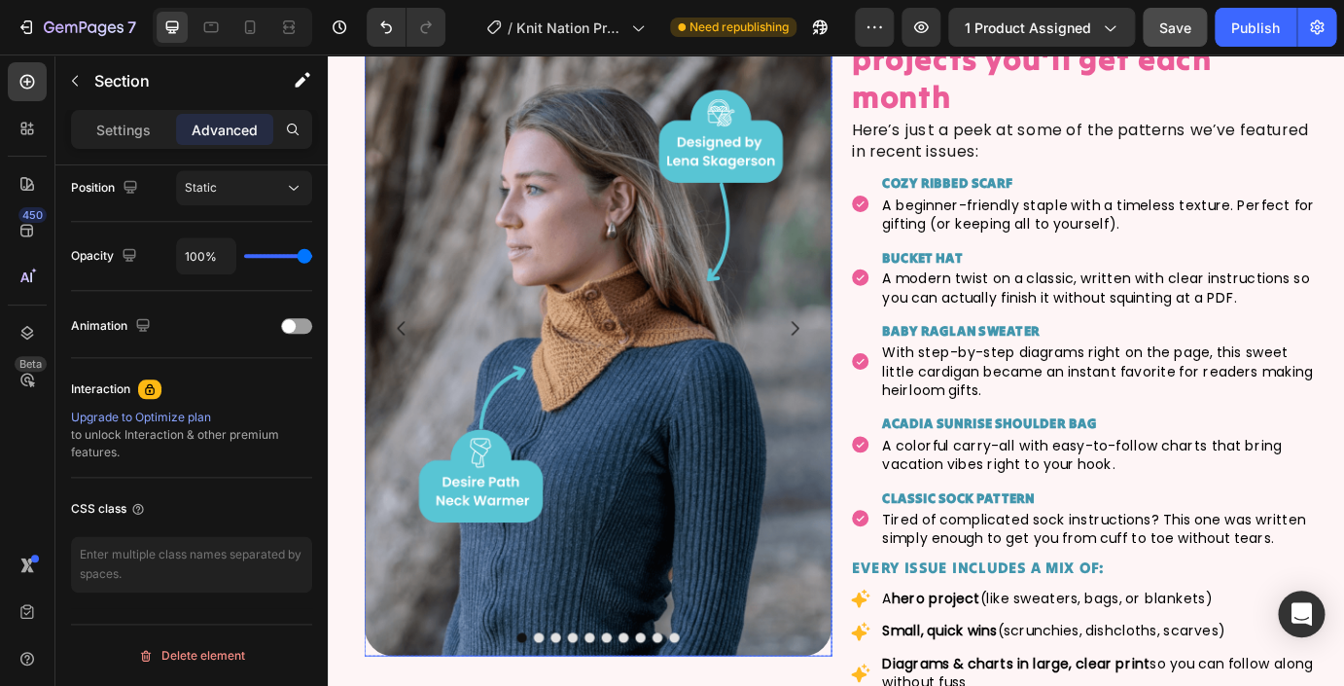
click at [658, 149] on img at bounding box center [637, 369] width 537 height 752
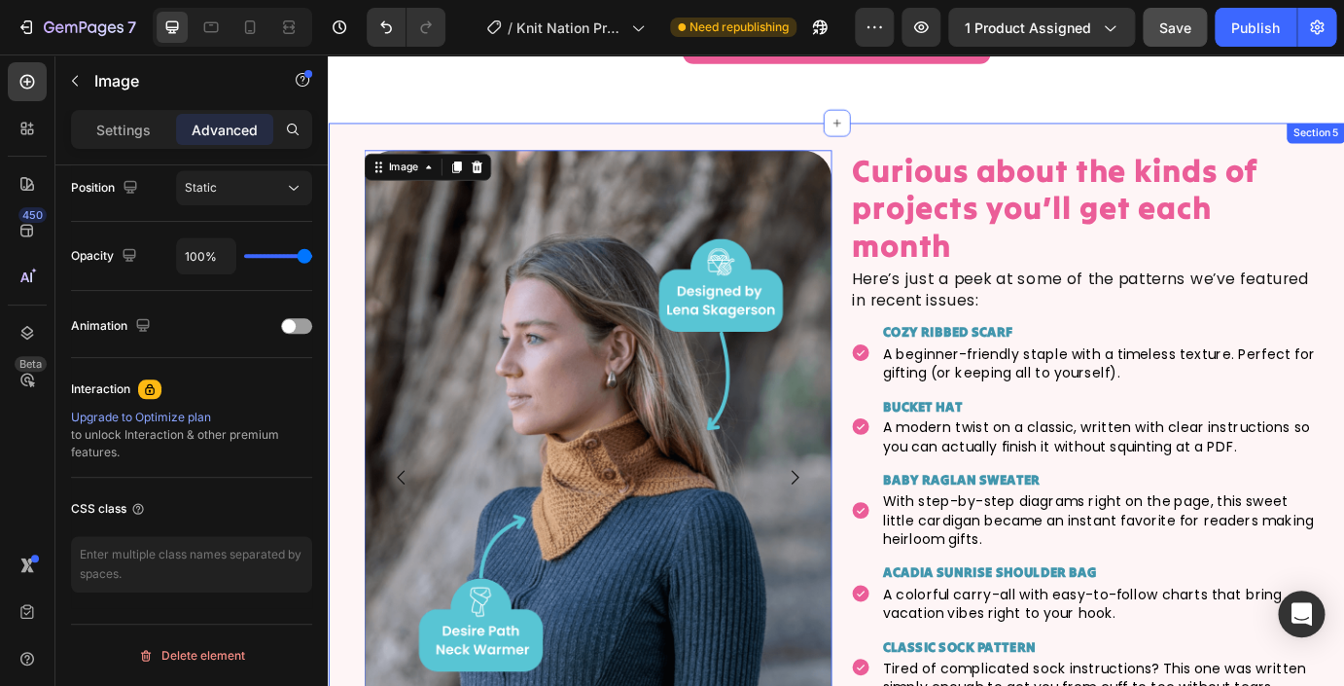
scroll to position [0, 0]
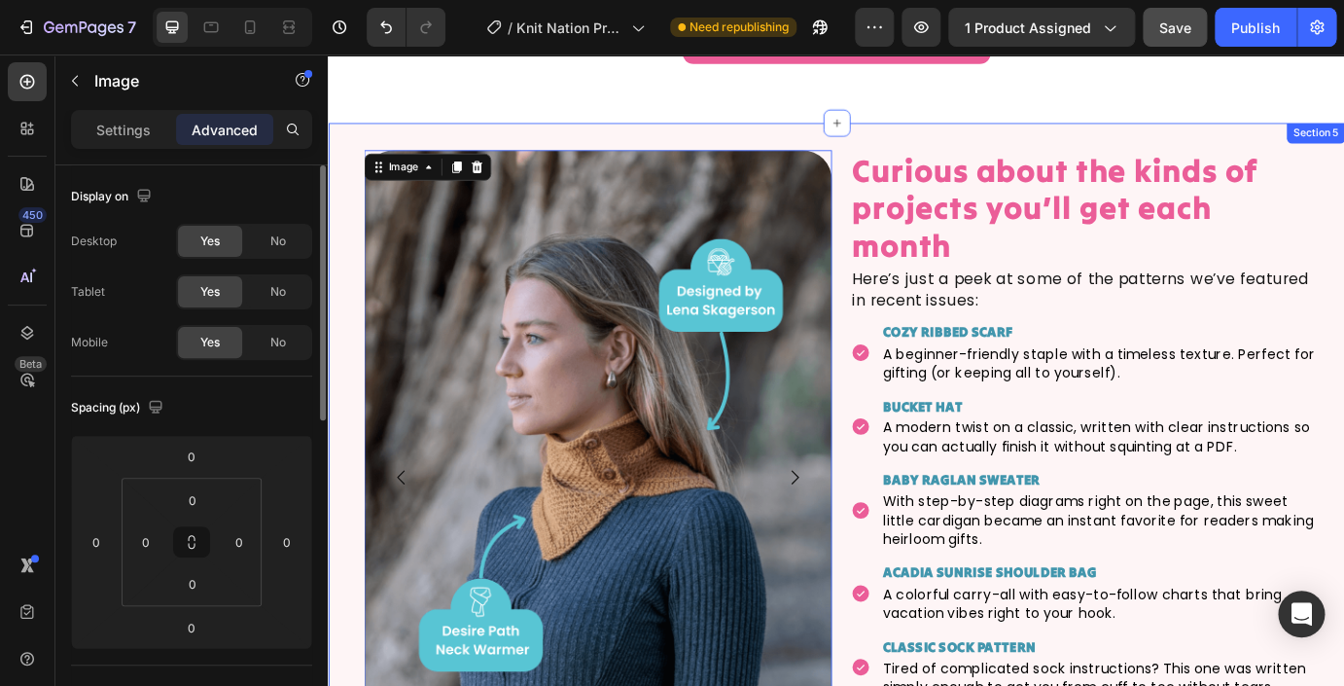
click at [747, 133] on div "Image 0 Image Image Image Image Image Image Image Image Image Carousel Row Curi…" at bounding box center [911, 564] width 1167 height 863
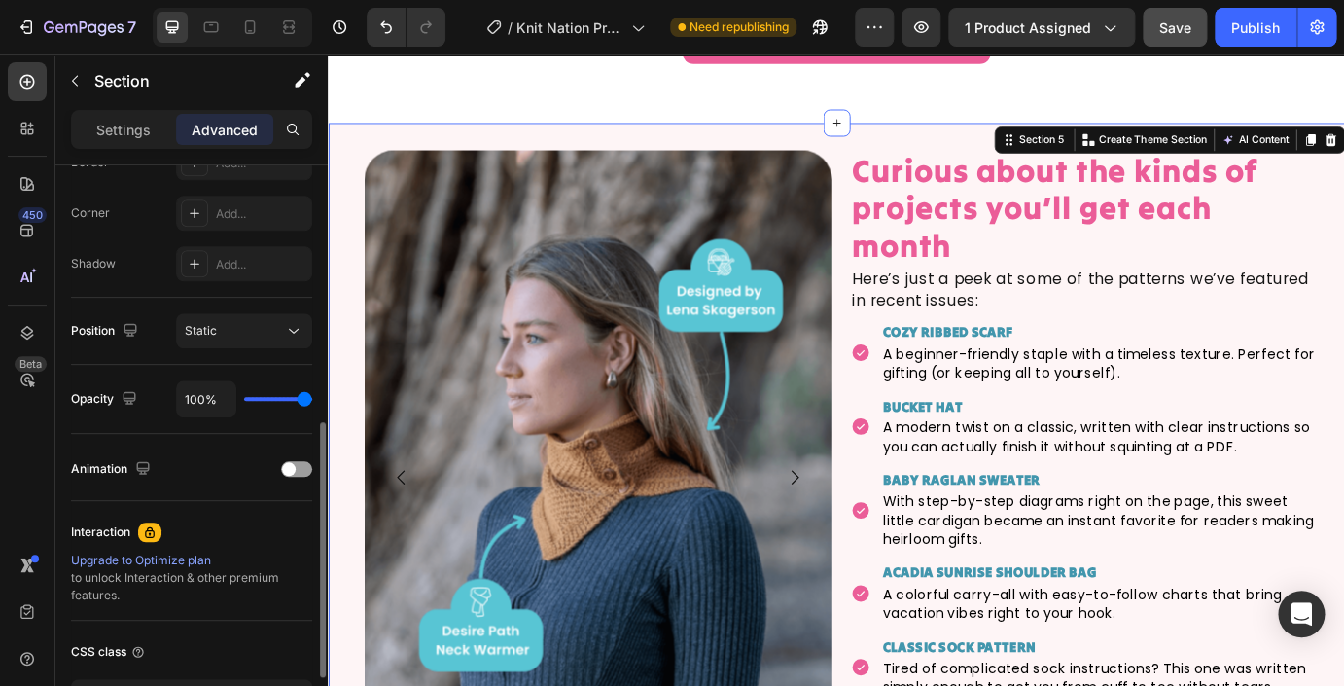
scroll to position [722, 0]
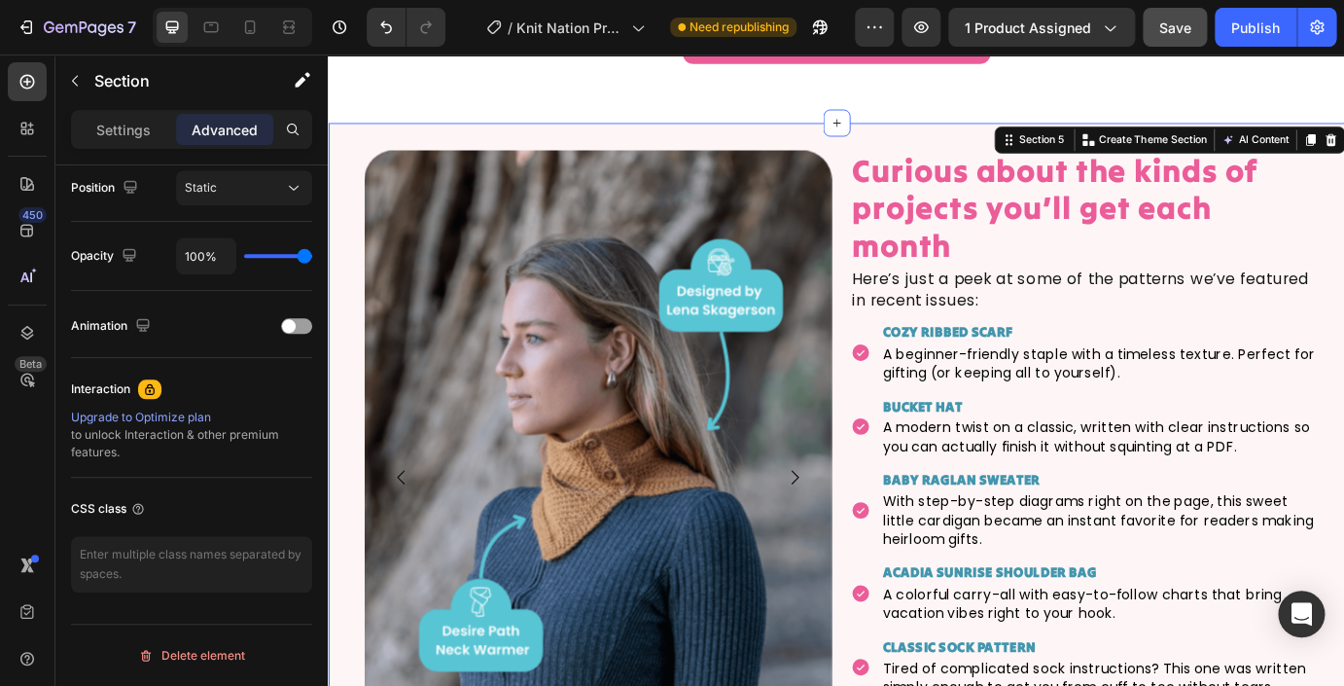
click at [697, 133] on div "Image Image Image Image Image Image Image Image Image Image Carousel Row Curiou…" at bounding box center [911, 564] width 1167 height 863
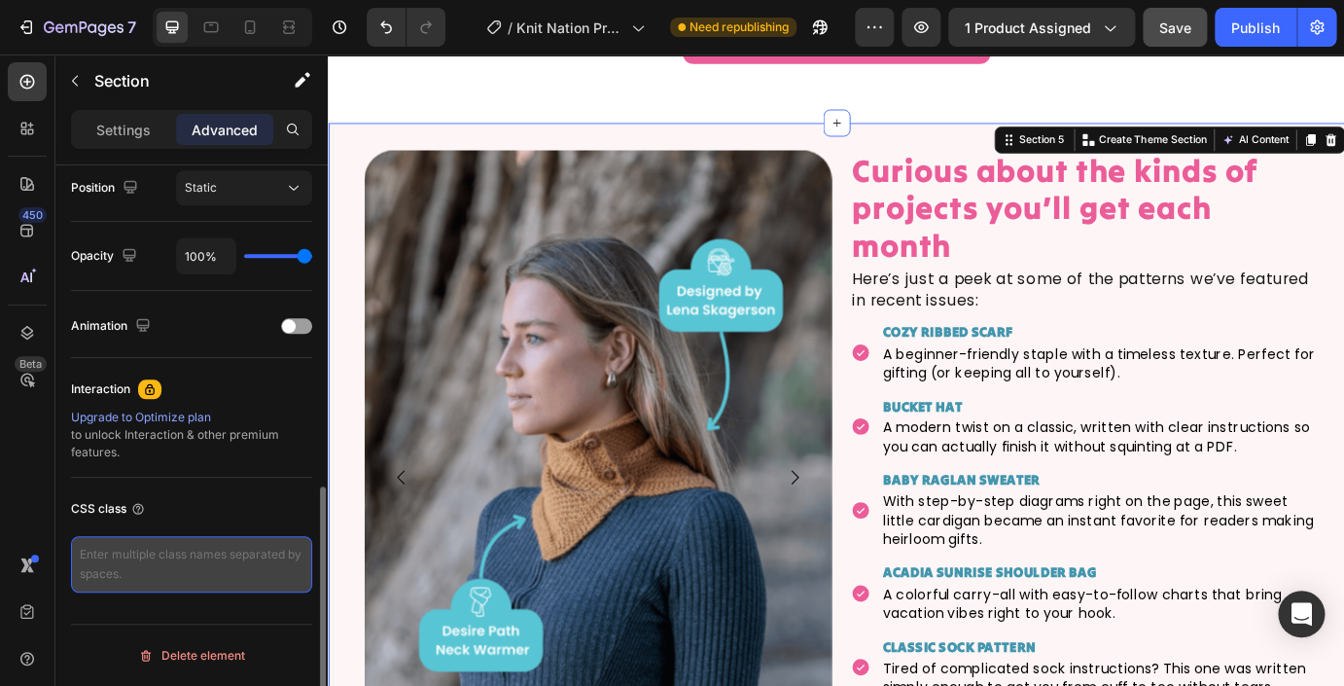
click at [192, 563] on textarea at bounding box center [191, 564] width 241 height 56
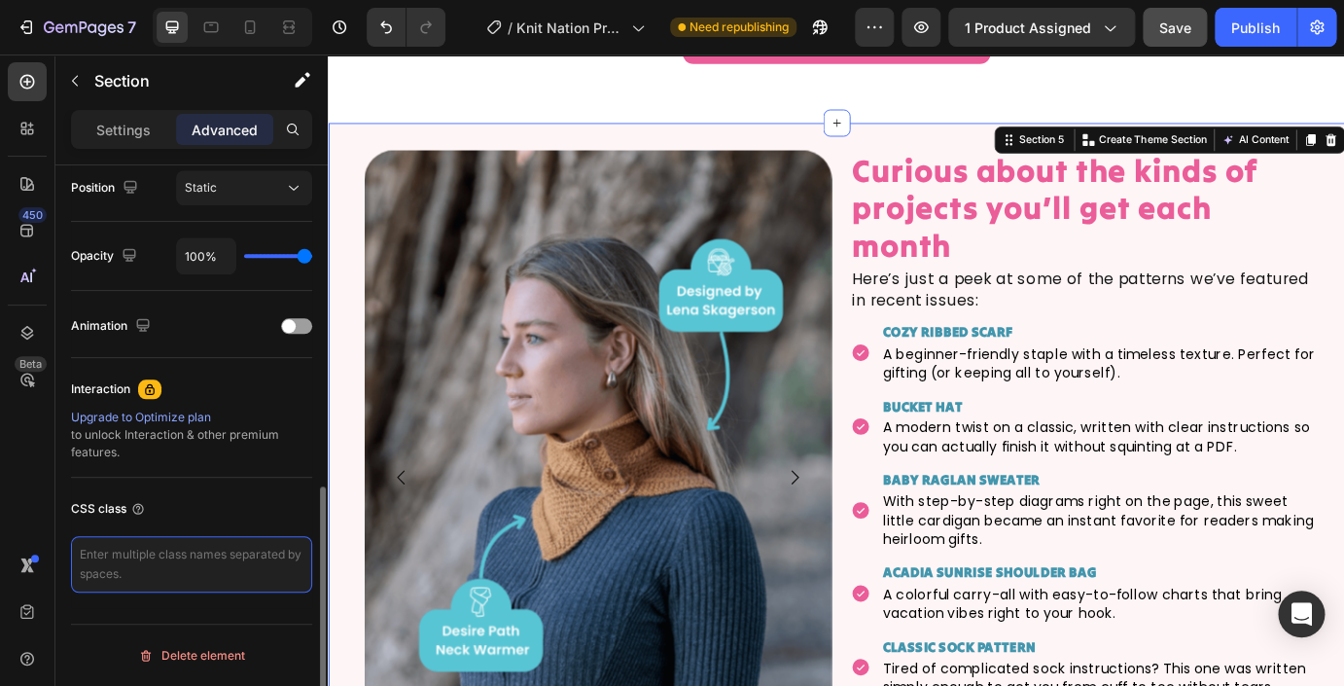
type textarea "/* Apply to the section or row where carousel + text sit side by side */ .equal…"
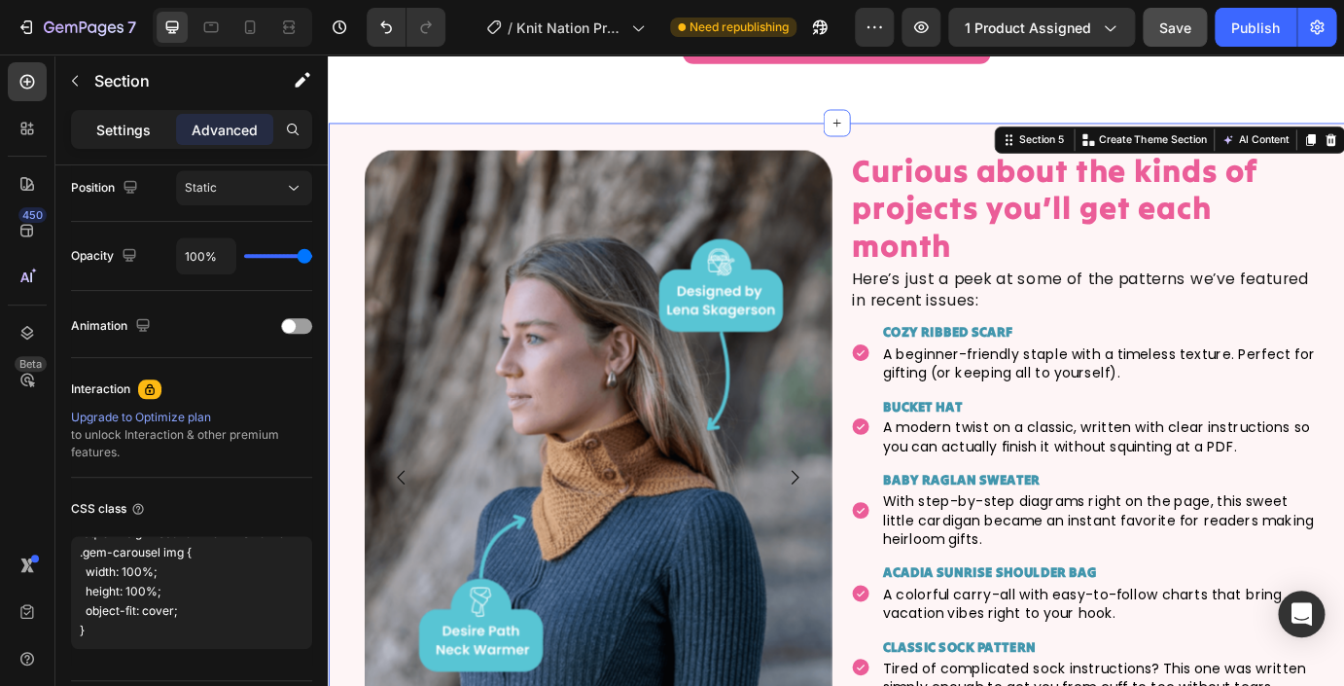
click at [122, 132] on p "Settings" at bounding box center [123, 130] width 54 height 20
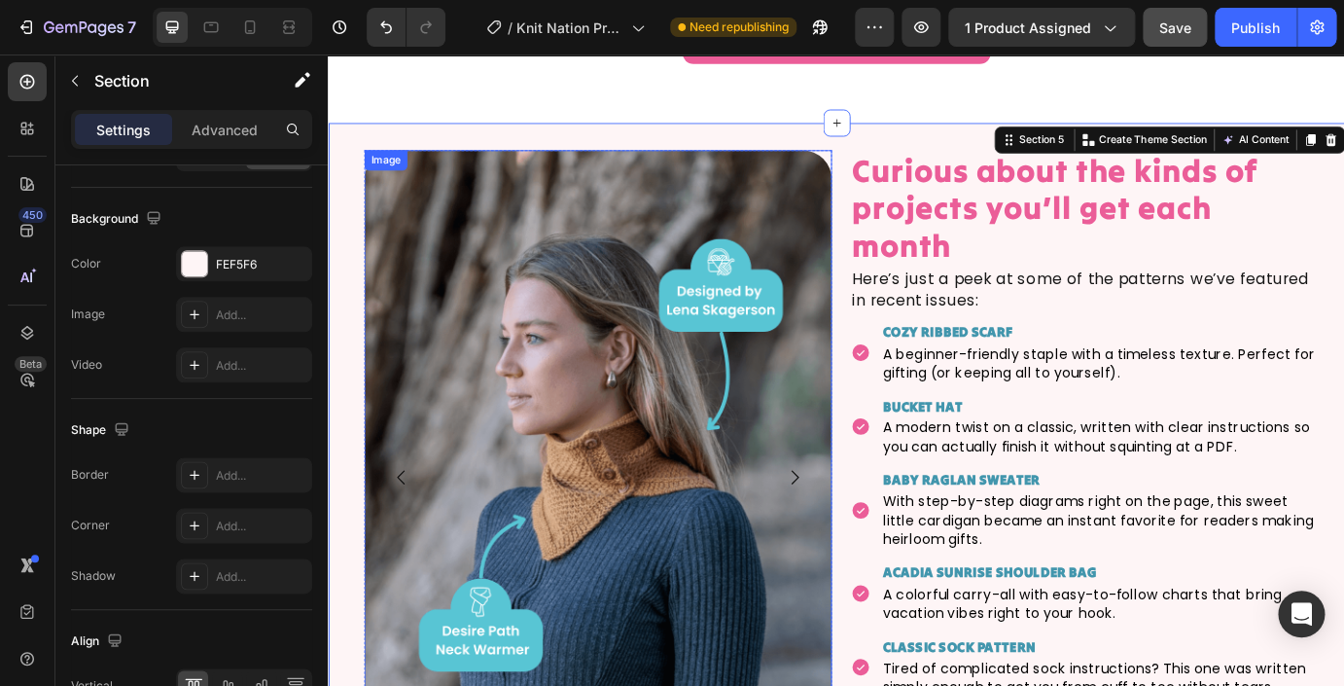
scroll to position [3826, 0]
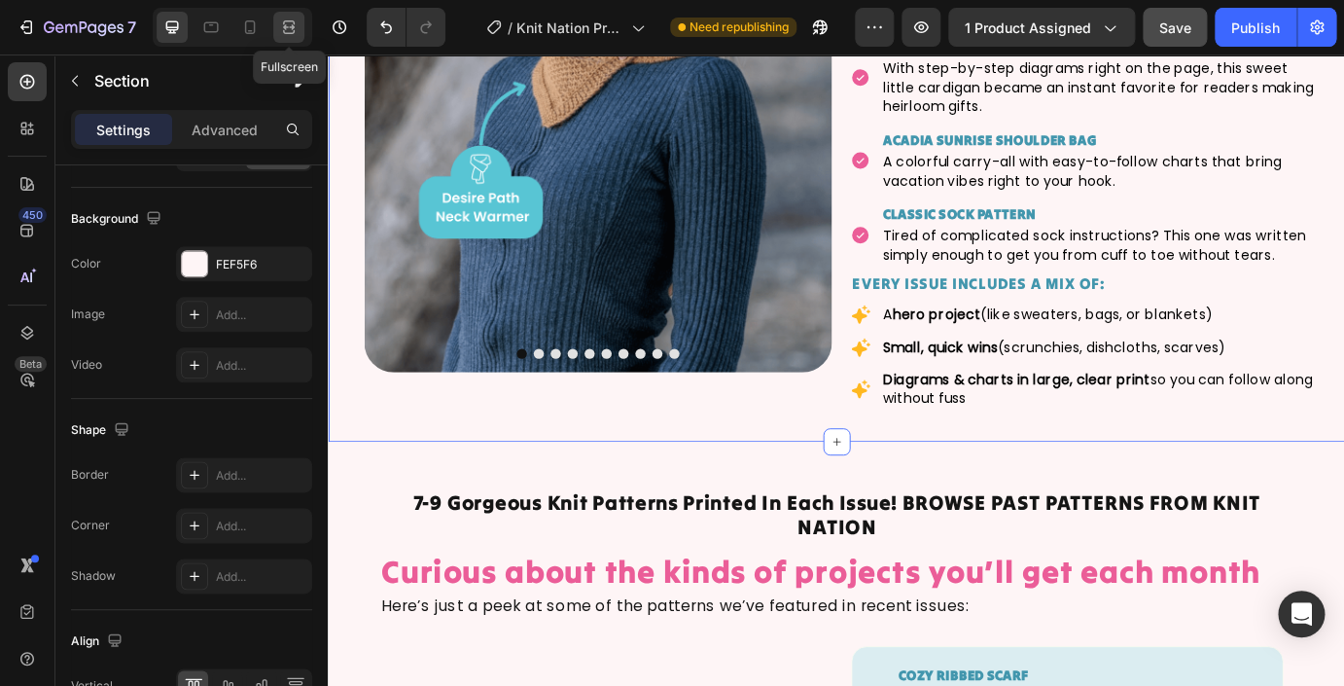
click at [293, 29] on icon at bounding box center [292, 26] width 6 height 5
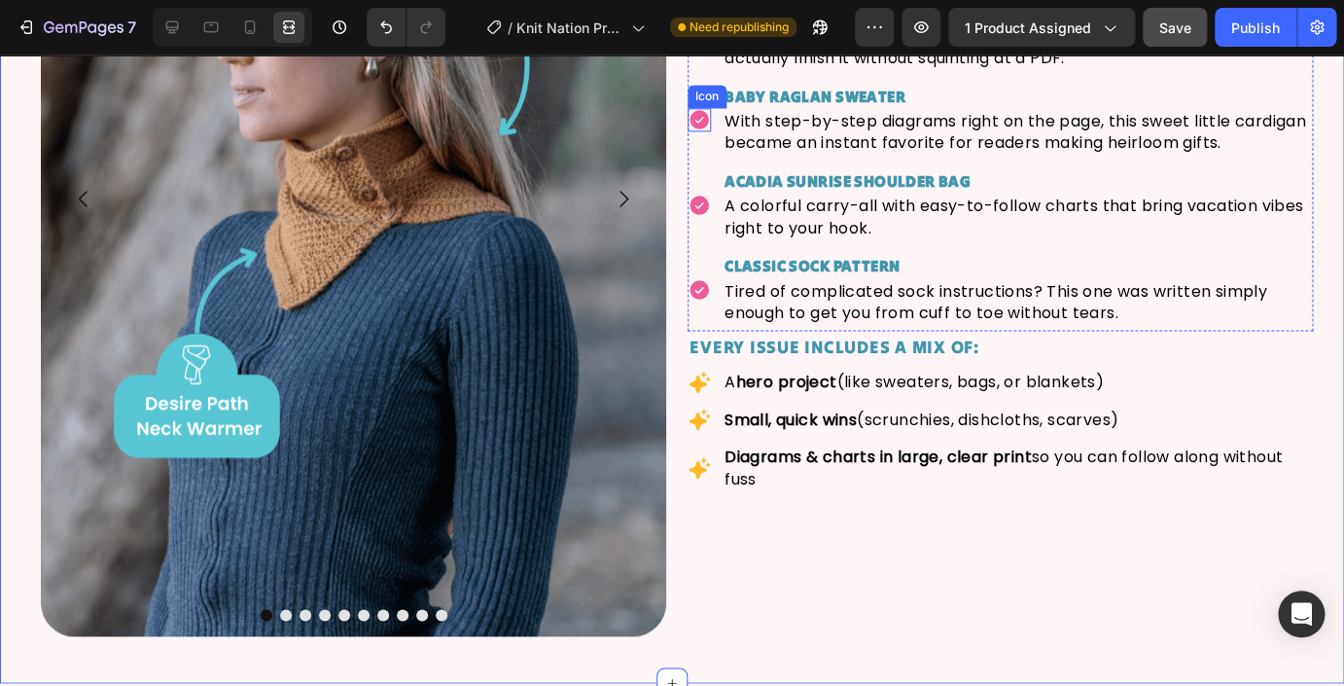
scroll to position [3726, 0]
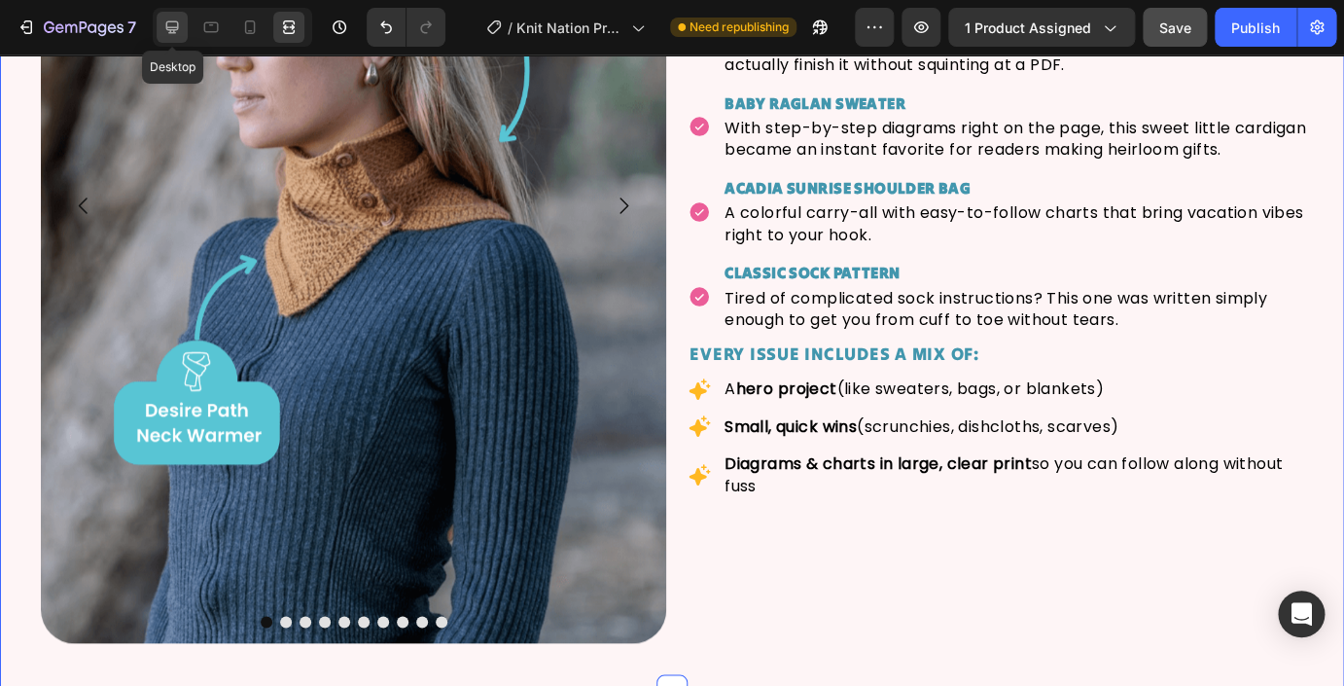
click at [179, 28] on icon at bounding box center [171, 27] width 19 height 19
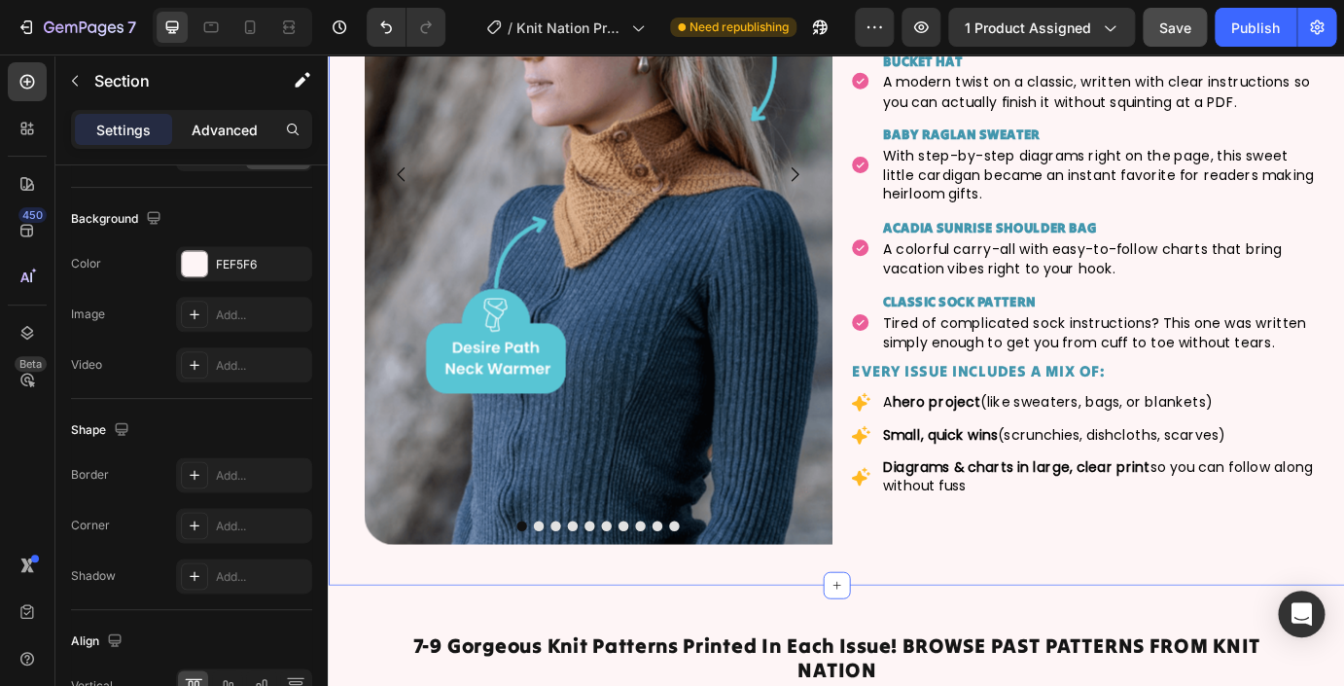
click at [219, 130] on p "Advanced" at bounding box center [225, 130] width 66 height 20
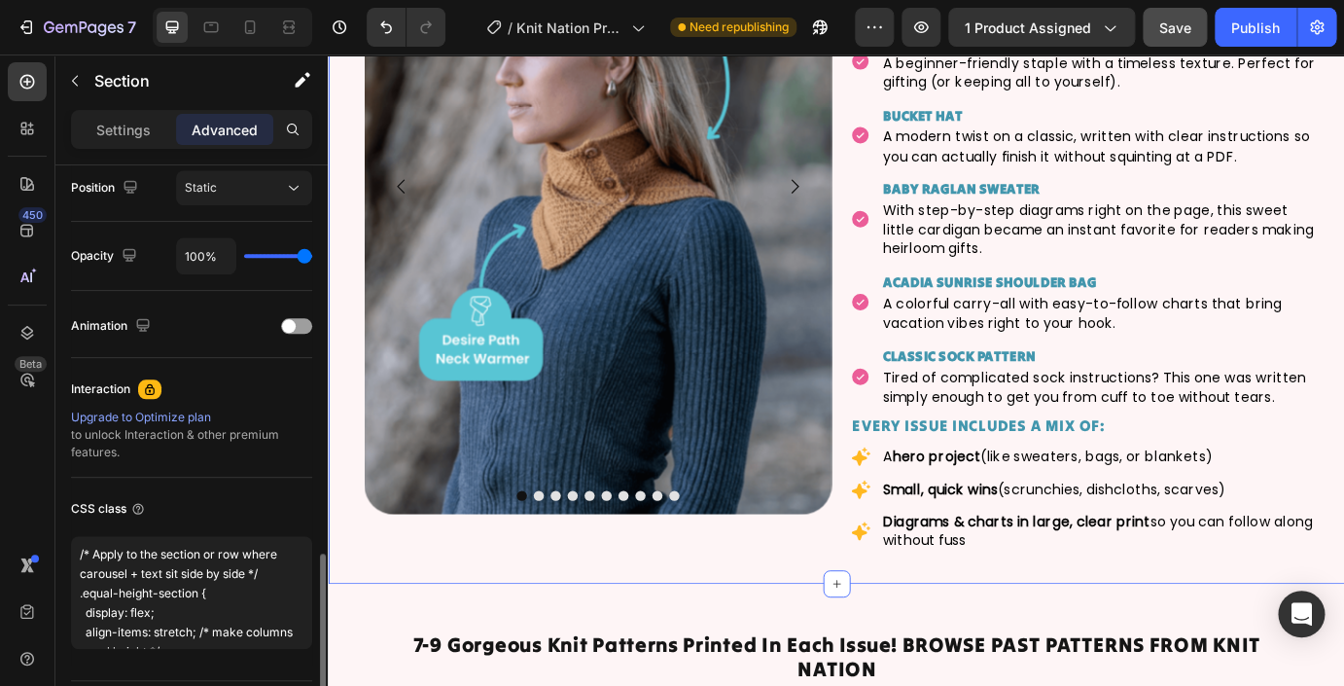
scroll to position [778, 0]
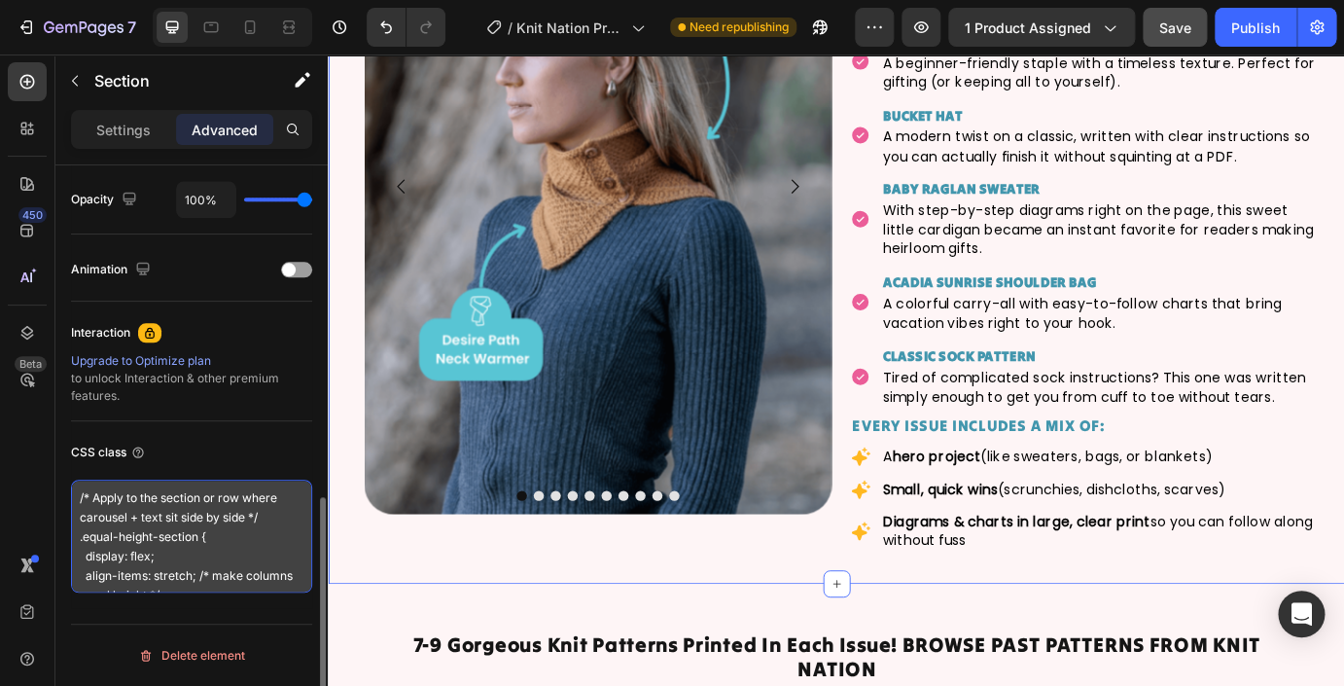
click at [213, 540] on textarea "/* Apply to the section or row where carousel + text sit side by side */ .equal…" at bounding box center [191, 536] width 241 height 113
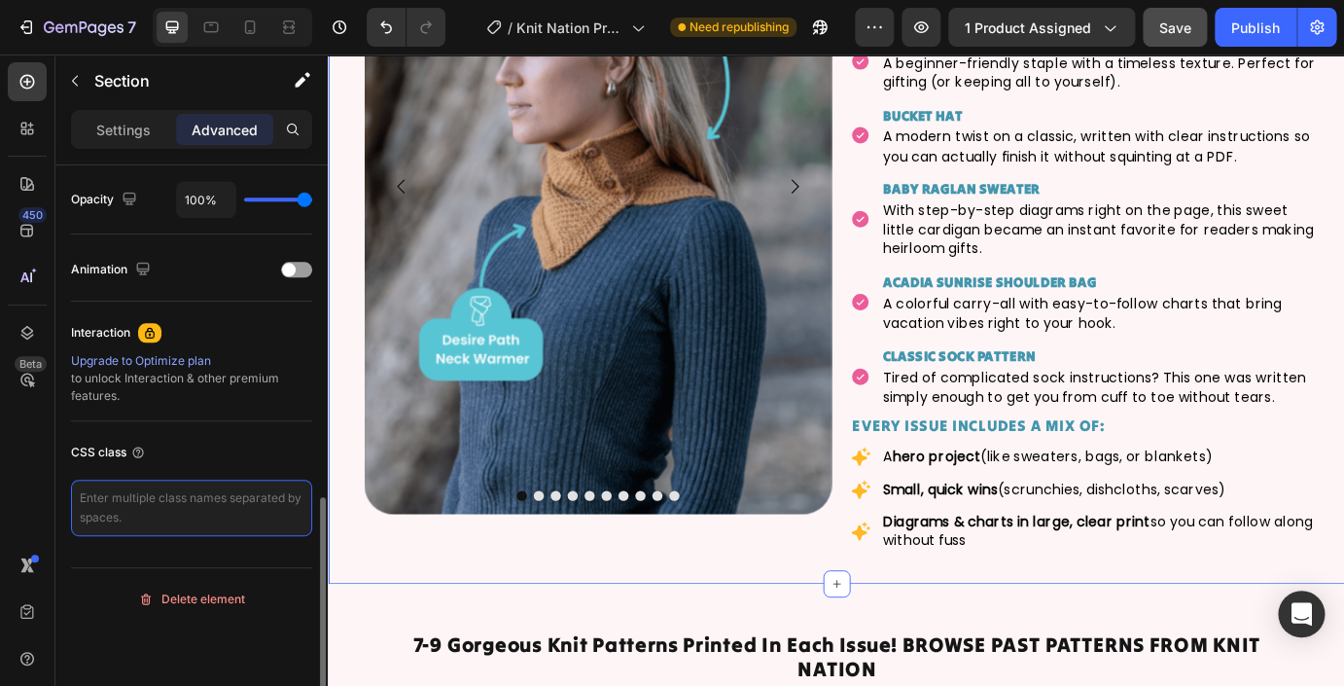
paste textarea "/* Force row into equal-height layout */ .equal-height-row { display: flex; ali…"
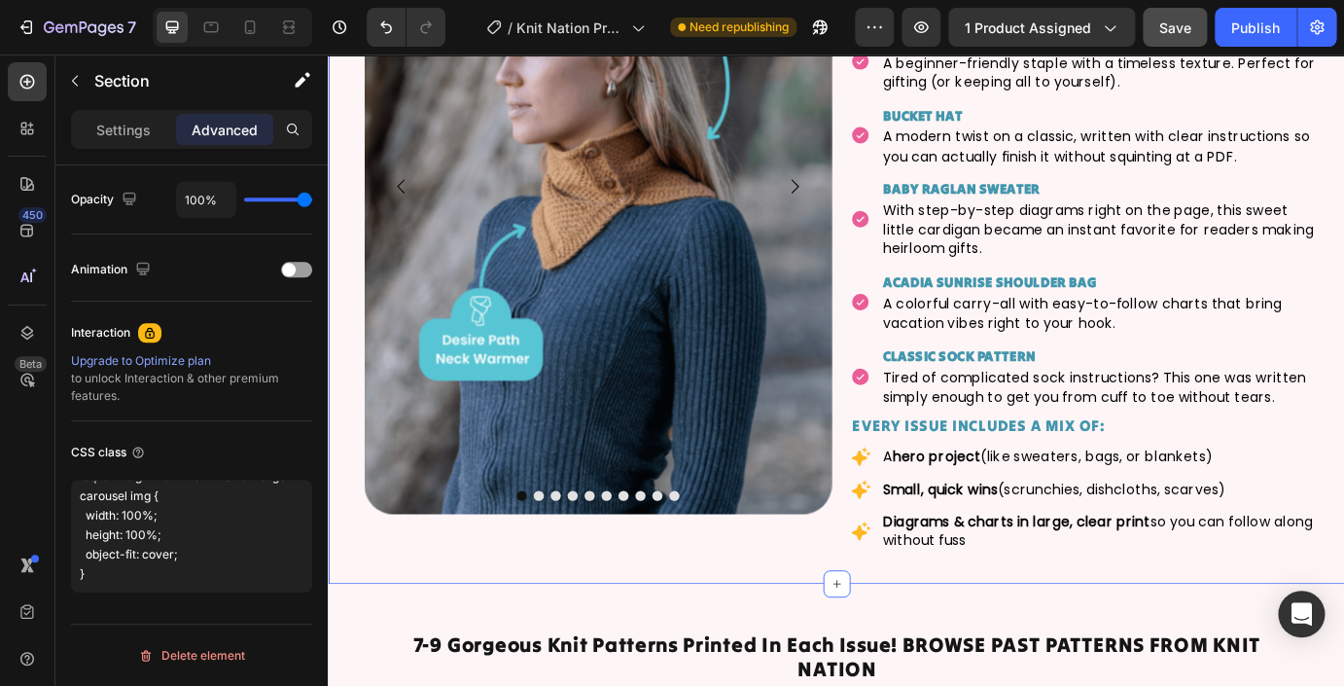
click at [341, 586] on div "Image Image Image Image Image Image Image Image Image Image Carousel Row Curiou…" at bounding box center [911, 230] width 1167 height 863
type textarea "/* Force row into equal-height layout */ .equal-height-row { display: flex; ali…"
click at [938, 30] on button "button" at bounding box center [921, 27] width 39 height 39
click at [293, 31] on icon at bounding box center [288, 27] width 19 height 19
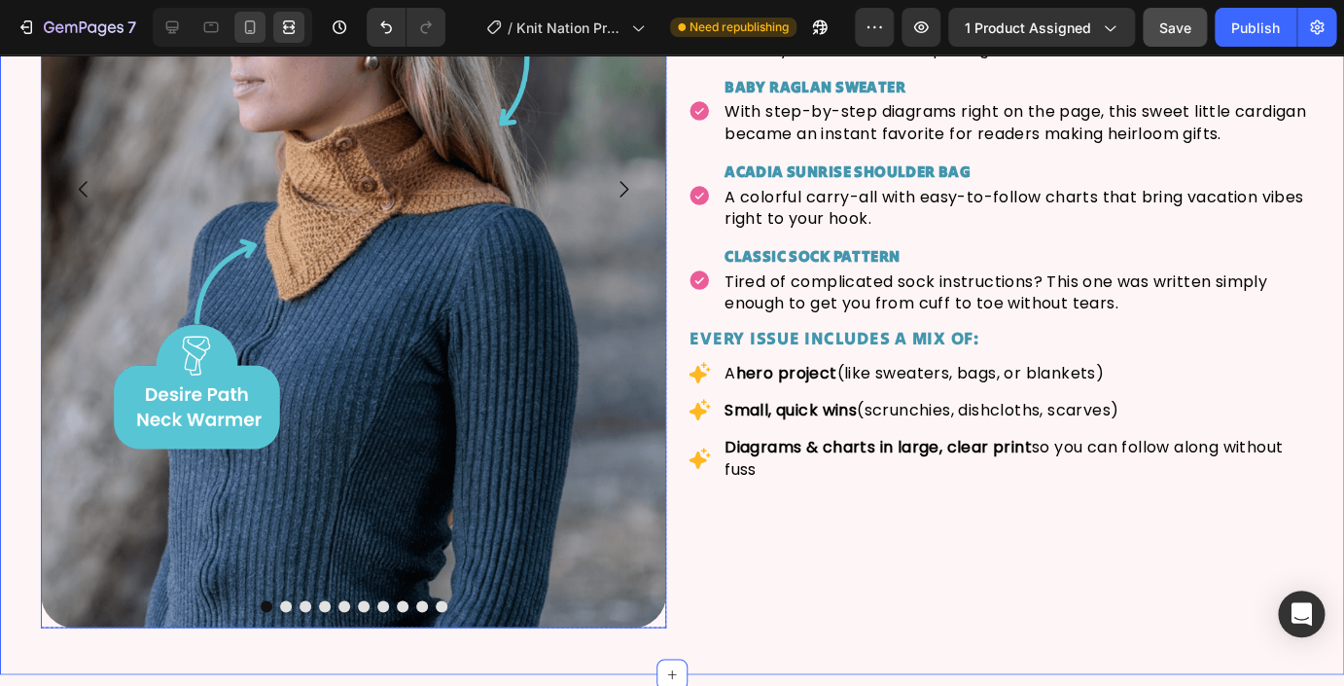
scroll to position [3849, 0]
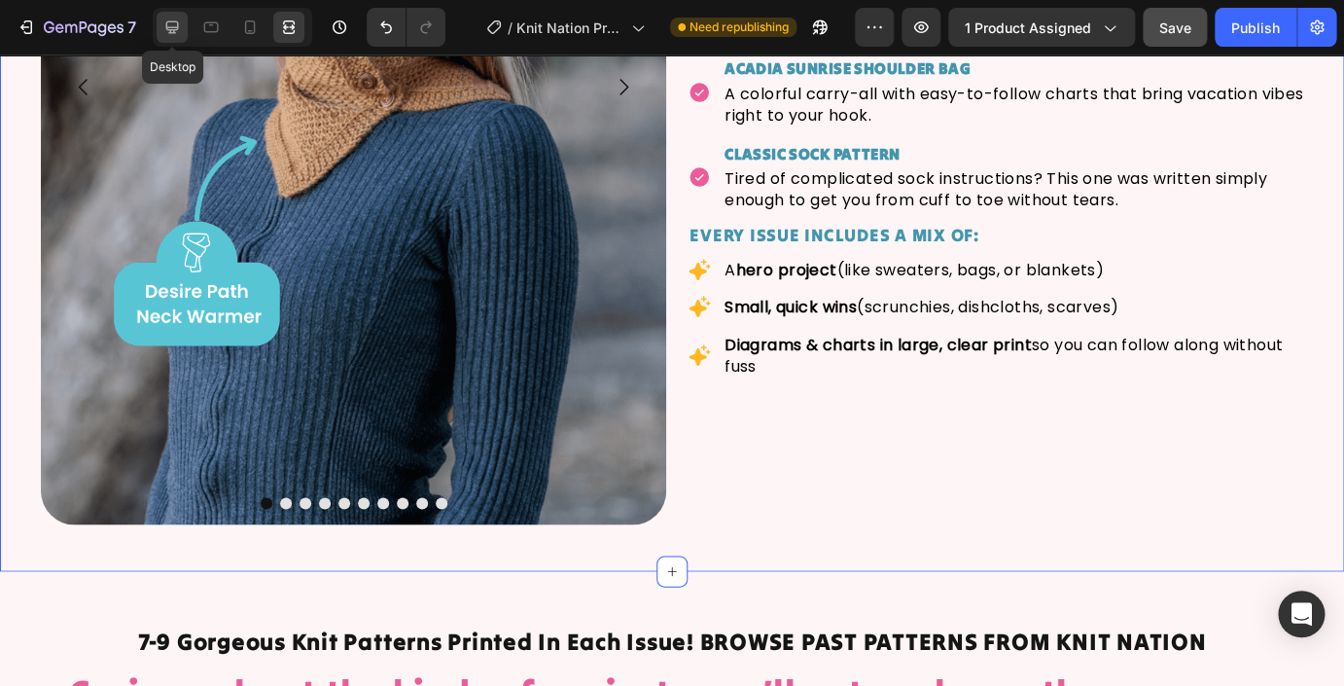
click at [173, 28] on icon at bounding box center [172, 27] width 13 height 13
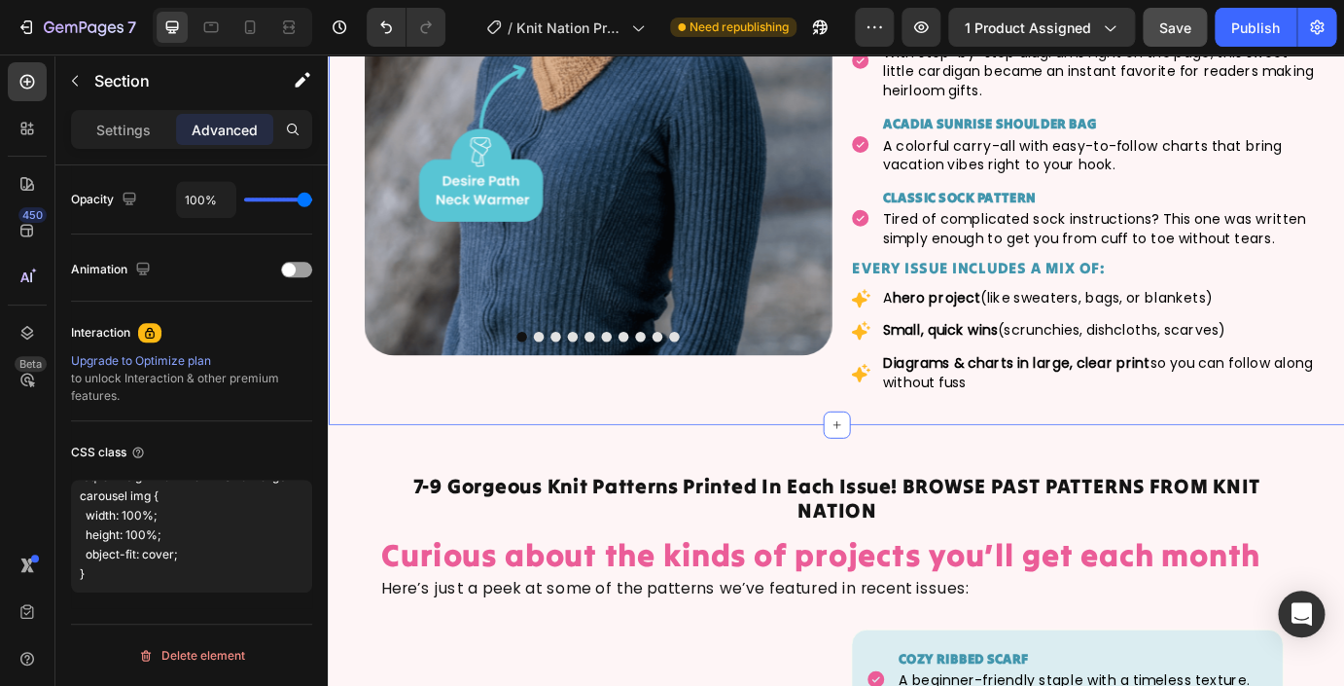
scroll to position [3786, 0]
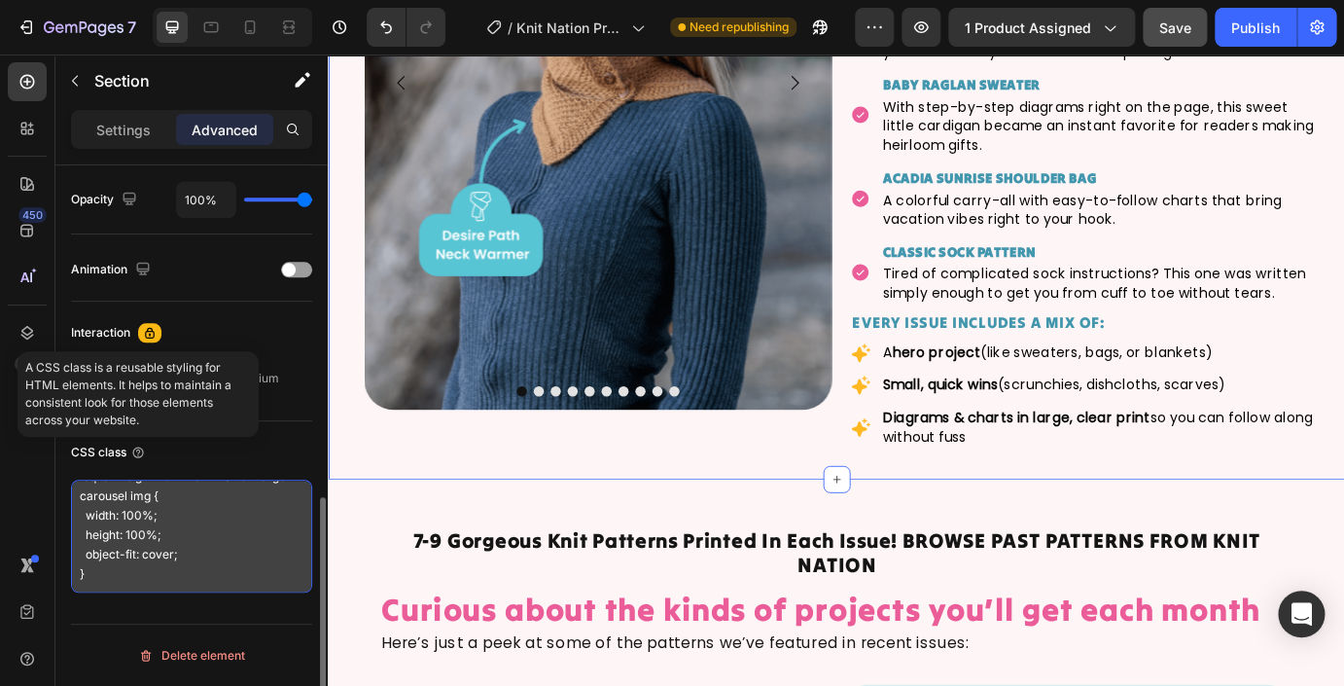
click at [158, 500] on textarea "/* Force row into equal-height layout */ .equal-height-row { display: flex; ali…" at bounding box center [191, 536] width 241 height 113
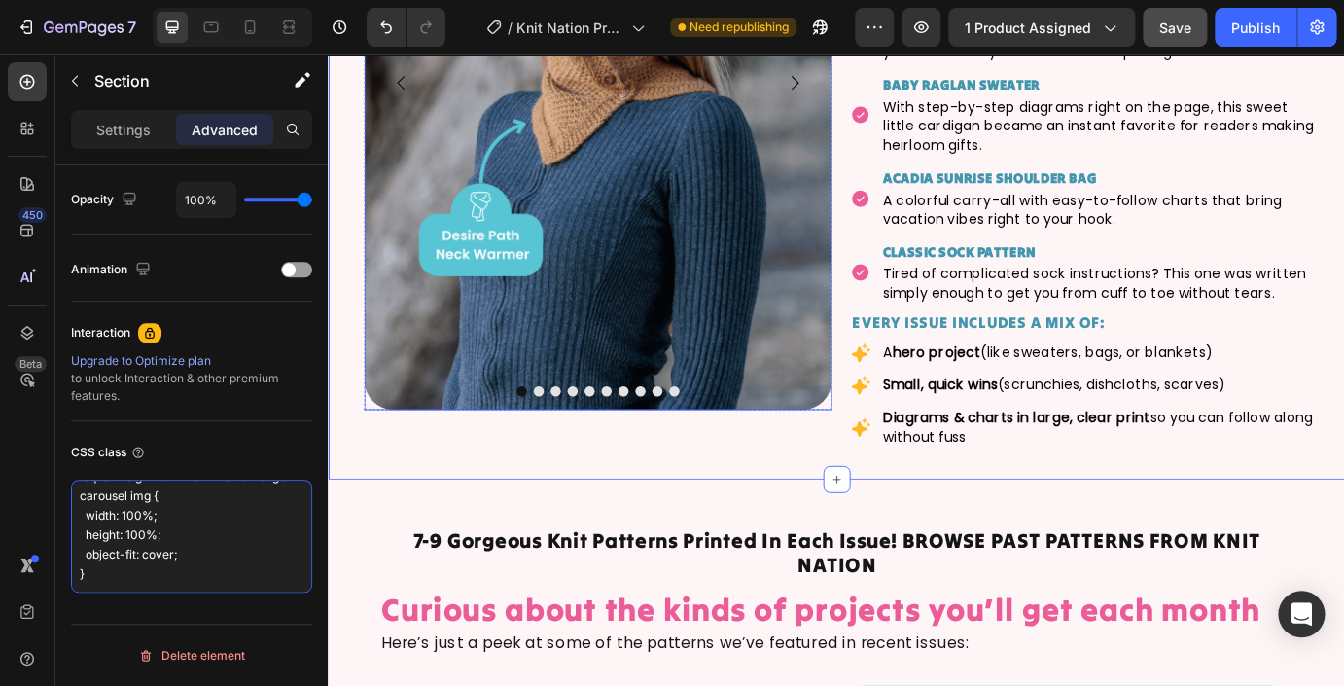
scroll to position [3864, 0]
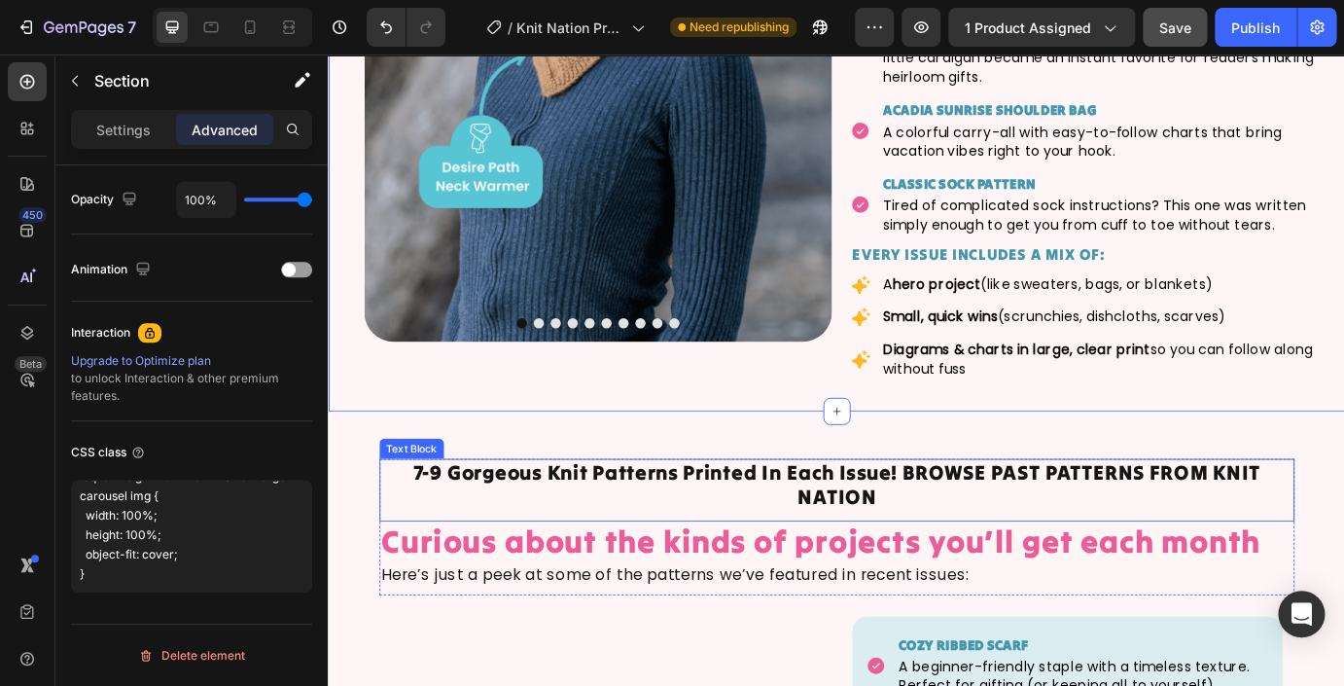
click at [771, 520] on p "7-9 Gorgeous Knit Patterns Printed In Each Issue! BROWSE PAST PATTERNS FROM KNI…" at bounding box center [911, 548] width 1047 height 56
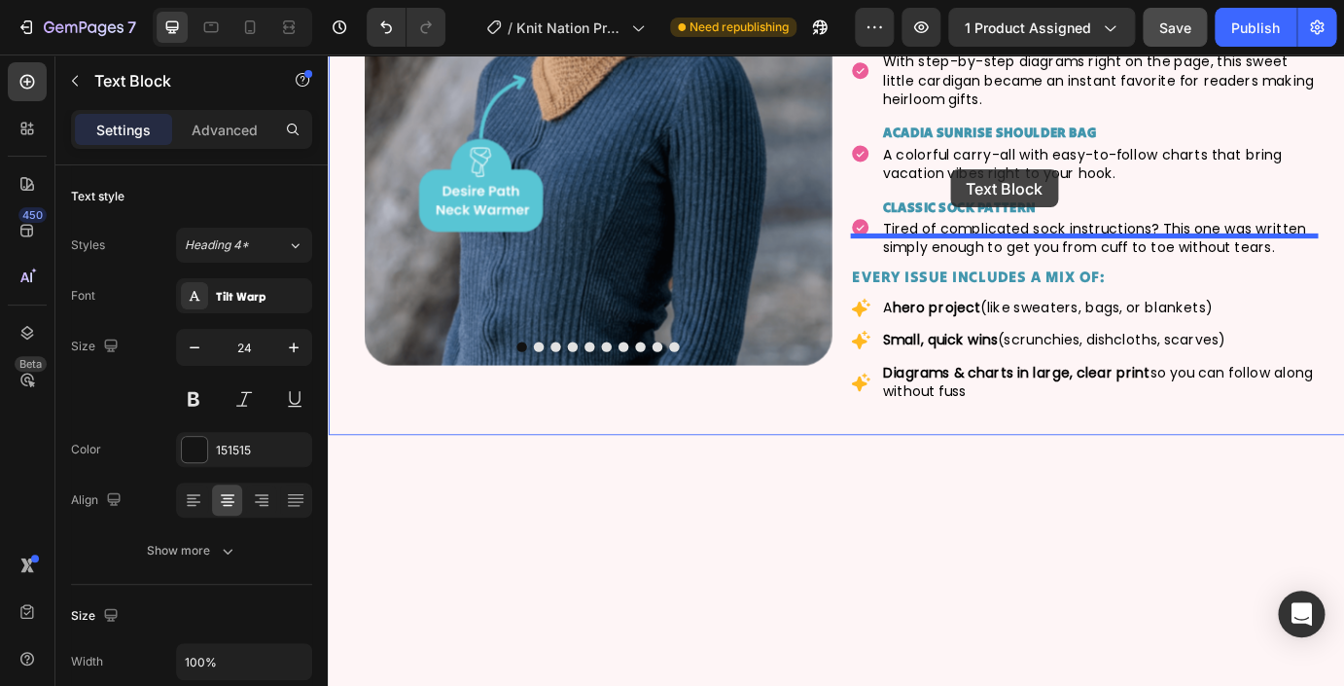
scroll to position [3336, 0]
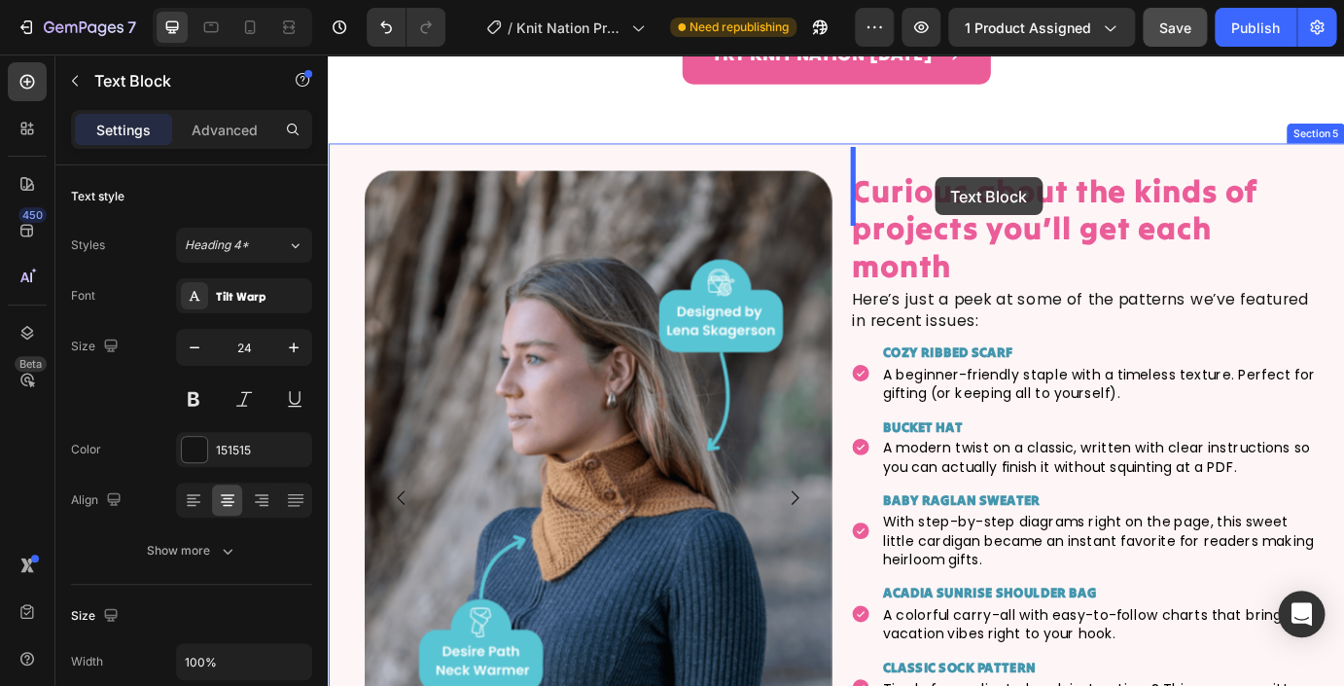
drag, startPoint x: 406, startPoint y: 470, endPoint x: 935, endPoint y: 177, distance: 604.7
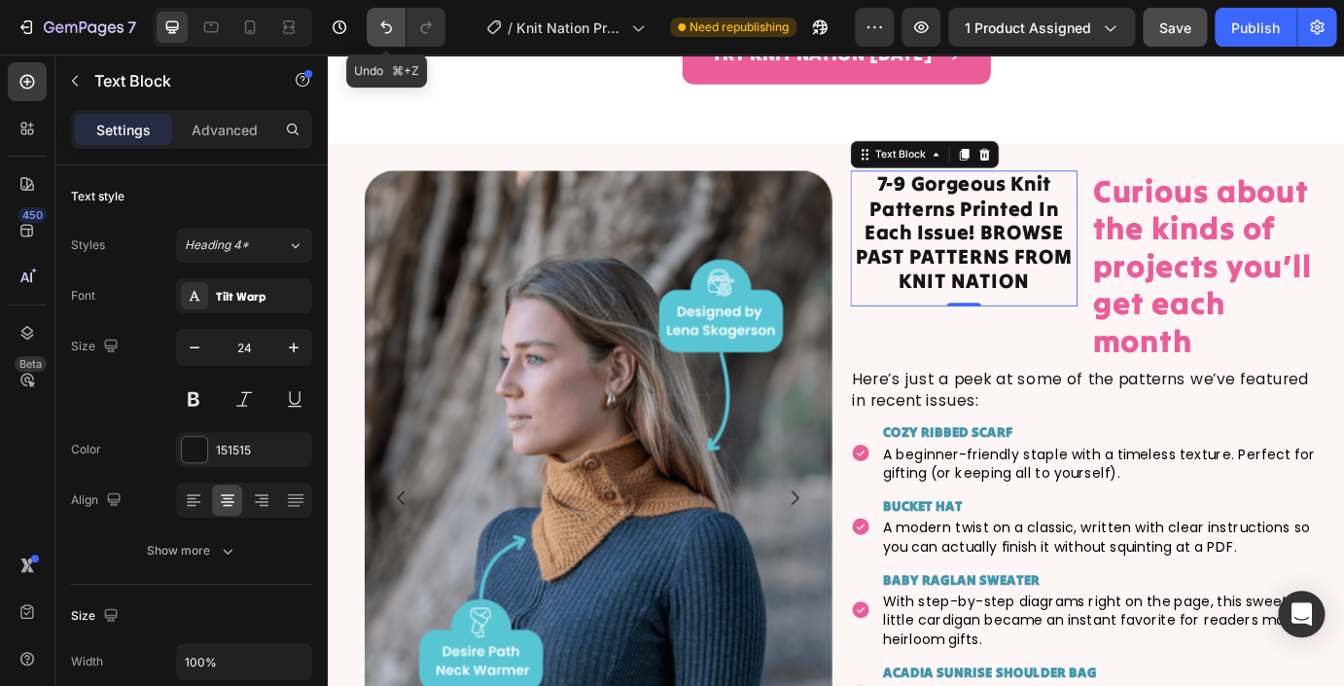
click at [384, 25] on icon "Undo/Redo" at bounding box center [386, 27] width 12 height 13
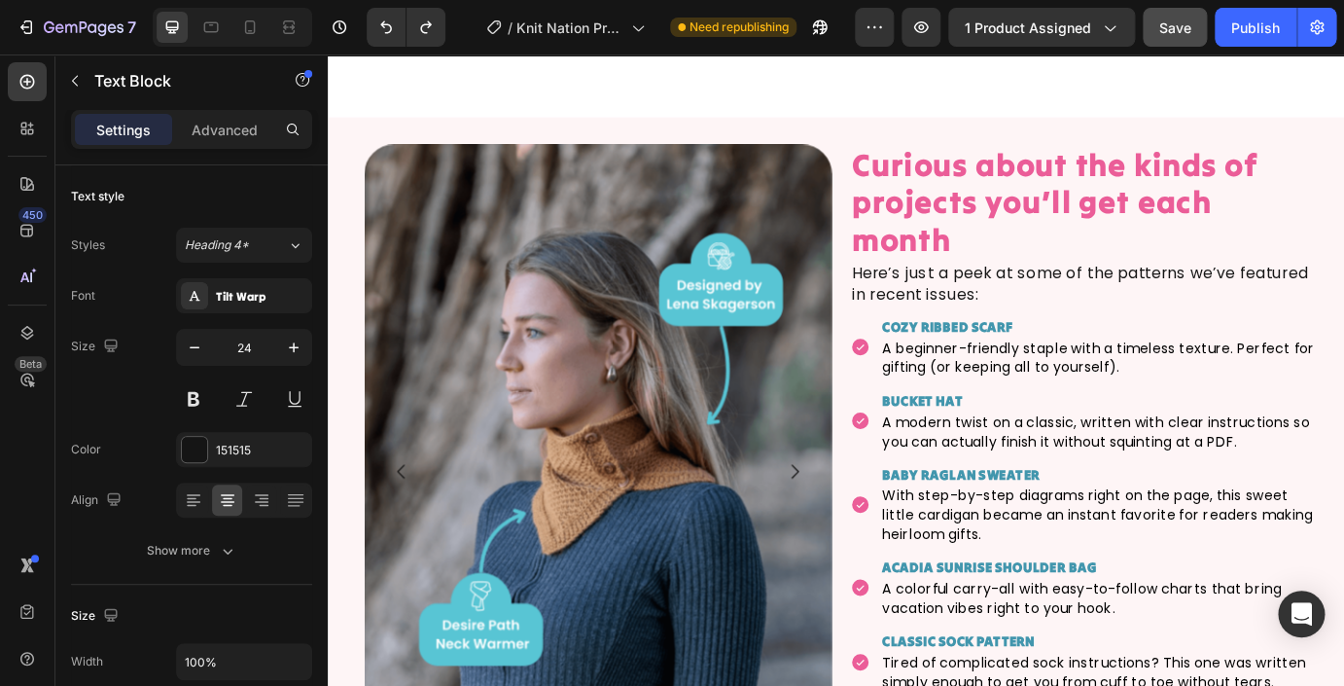
scroll to position [4138, 0]
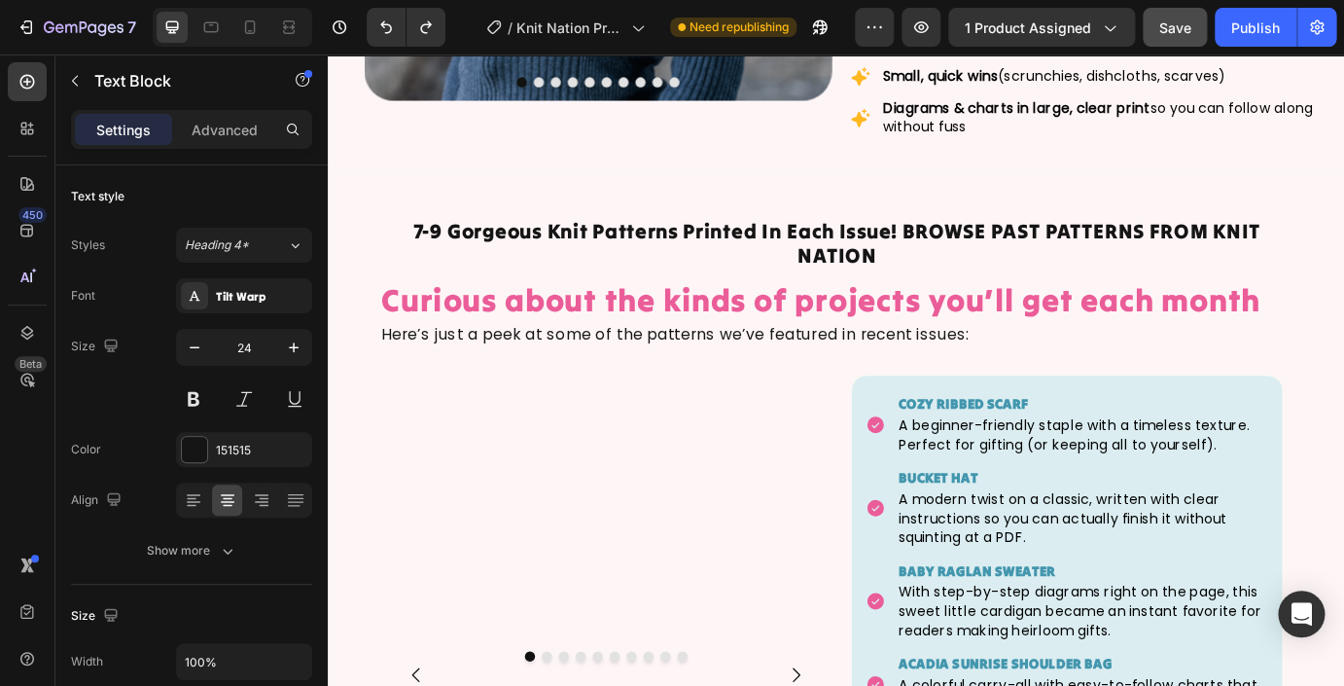
click at [816, 252] on p "7-9 Gorgeous Knit Patterns Printed In Each Issue! BROWSE PAST PATTERNS FROM KNI…" at bounding box center [911, 272] width 1047 height 56
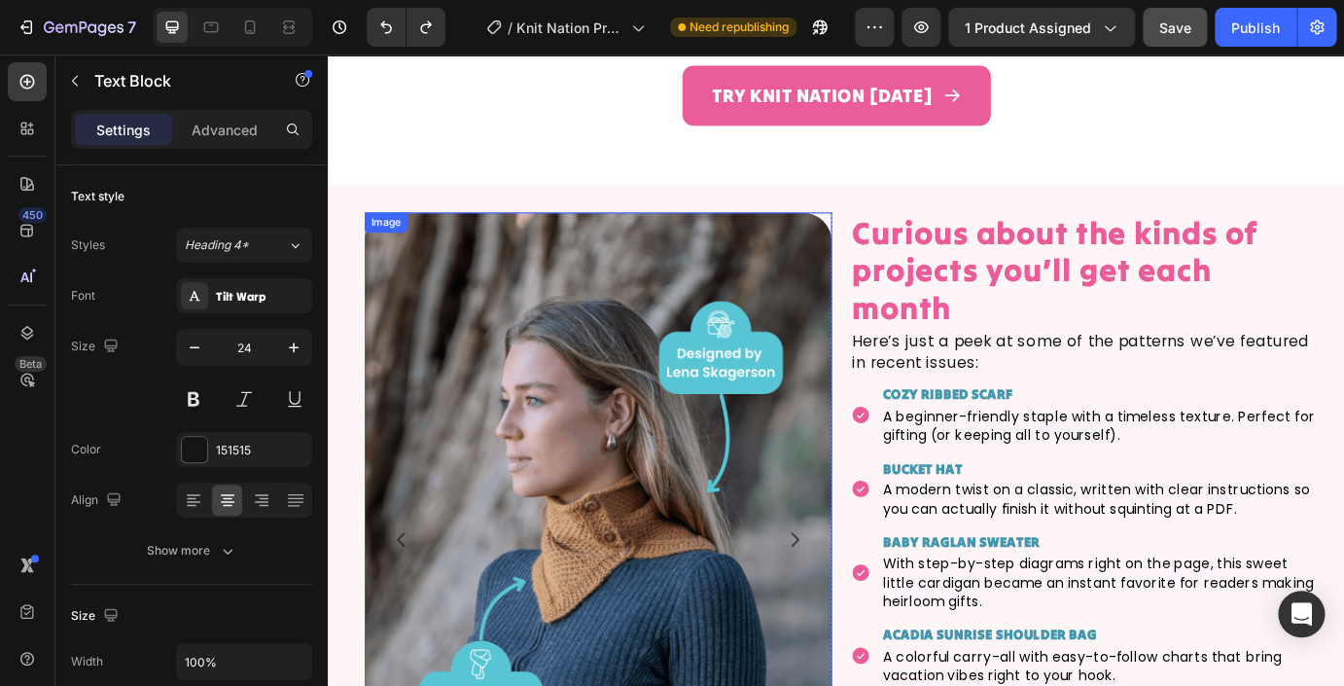
scroll to position [3398, 0]
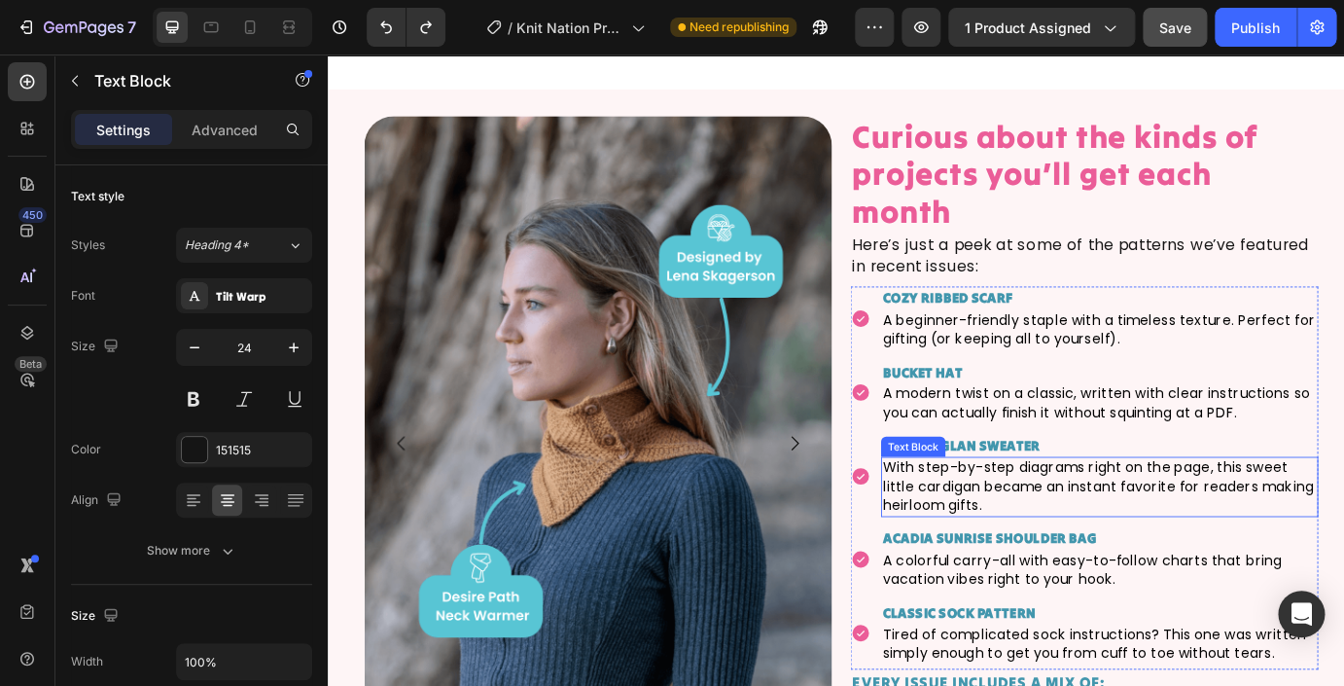
click at [1047, 518] on p "With step-by-step diagrams right on the page, this sweet little cardigan became…" at bounding box center [1213, 550] width 498 height 65
click at [763, 477] on img at bounding box center [637, 501] width 537 height 752
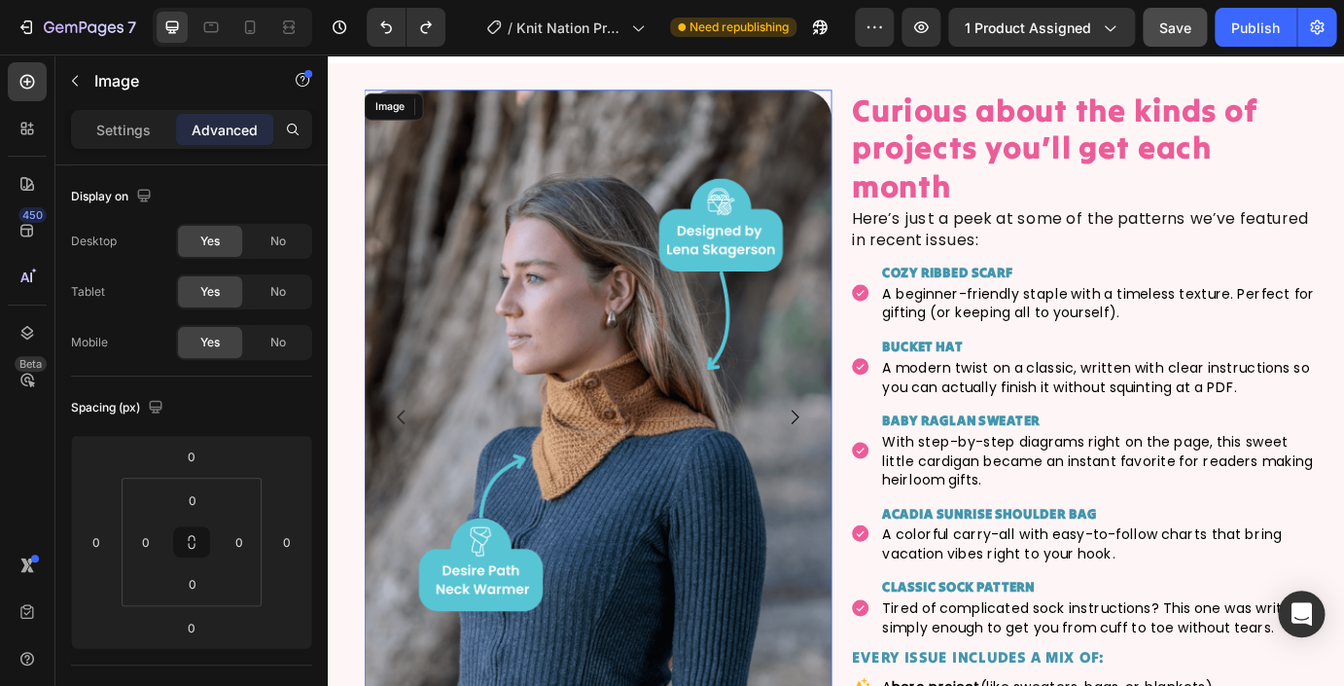
scroll to position [3665, 0]
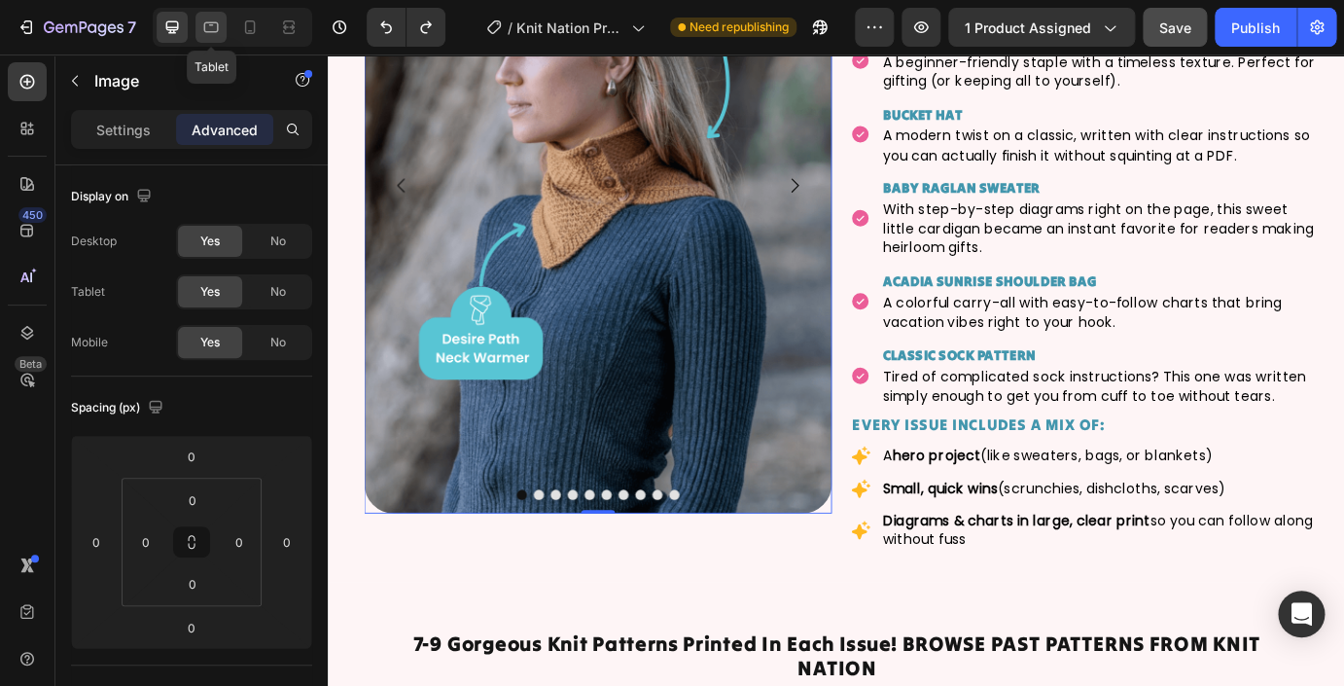
click at [211, 31] on icon at bounding box center [210, 27] width 19 height 19
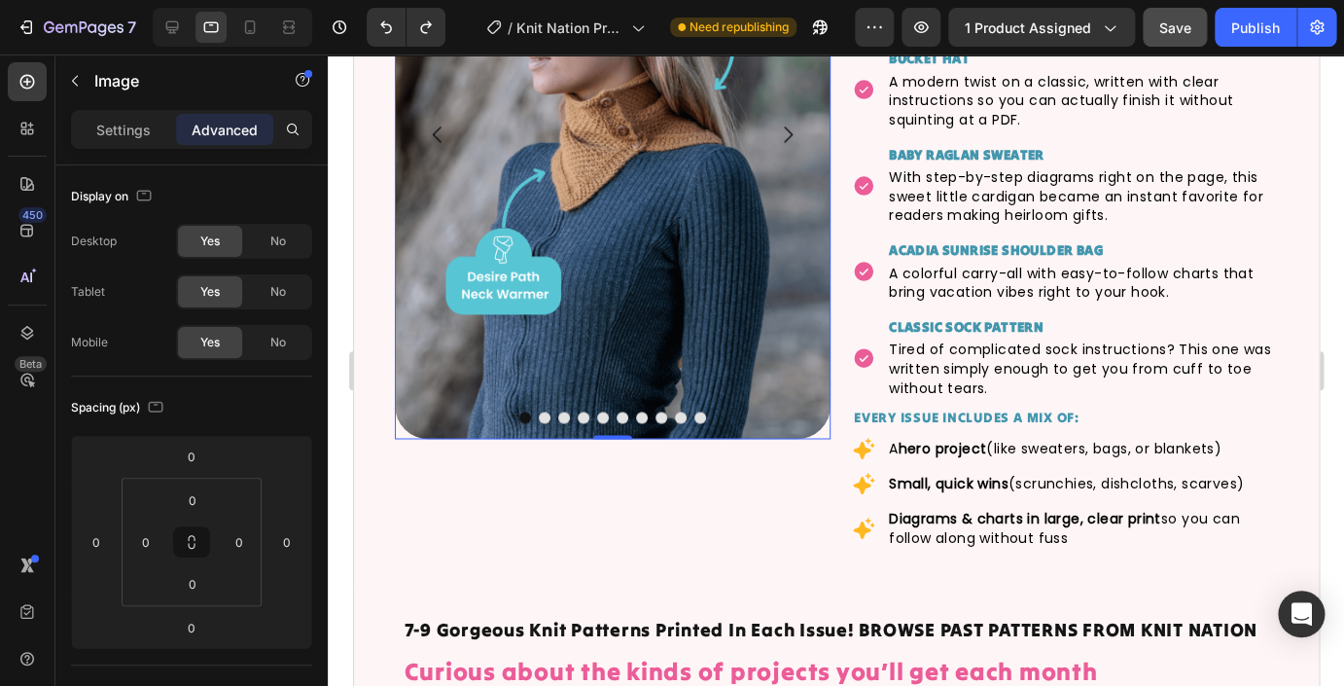
scroll to position [3594, 0]
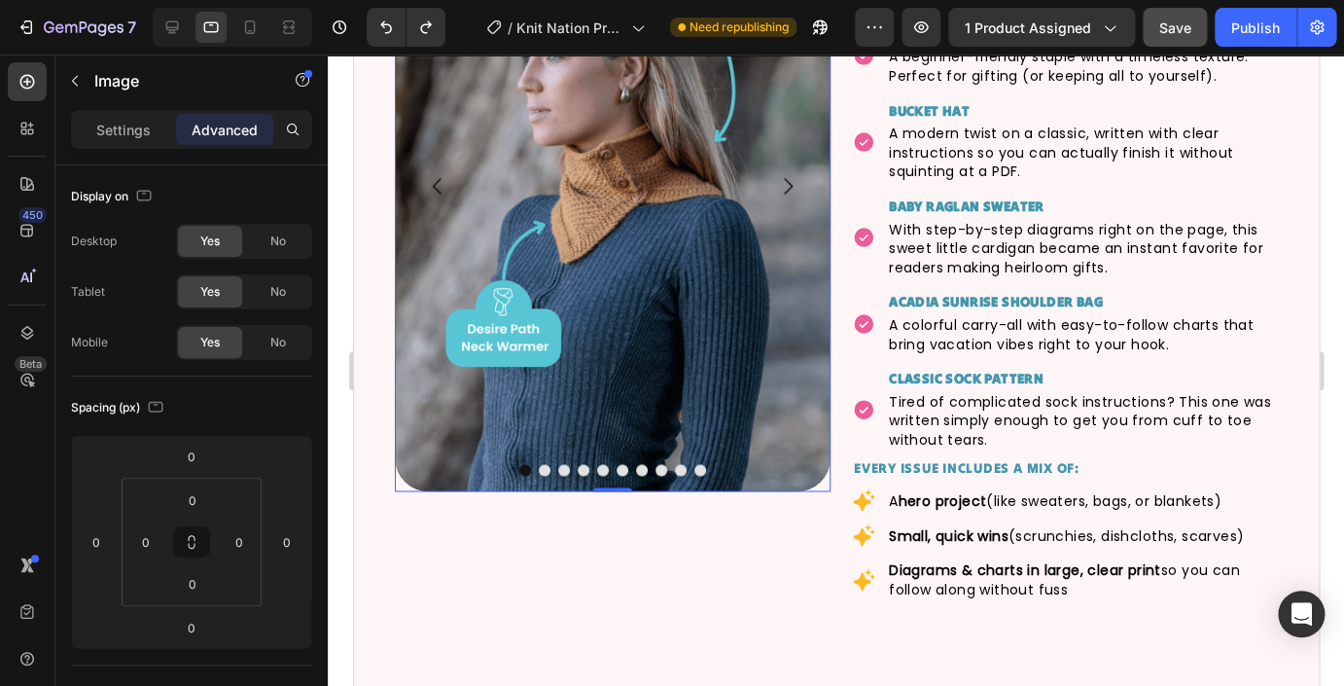
click at [508, 343] on img at bounding box center [612, 185] width 436 height 610
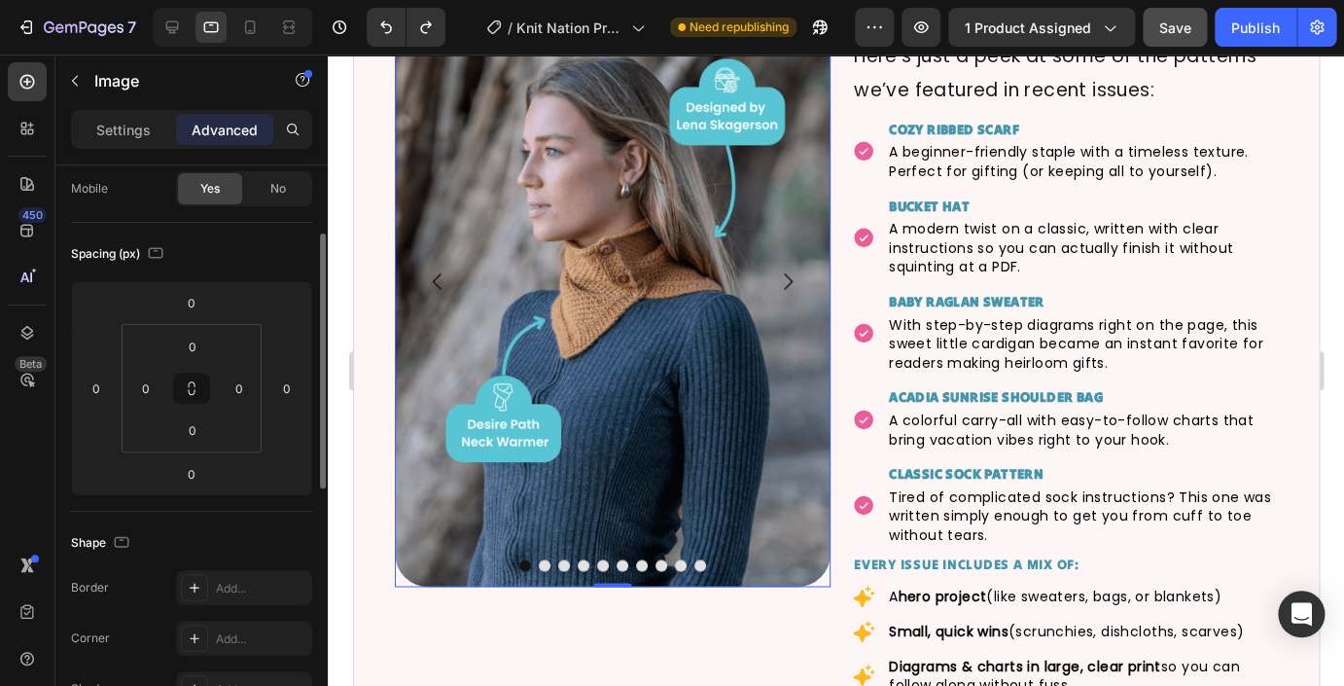
scroll to position [4149, 0]
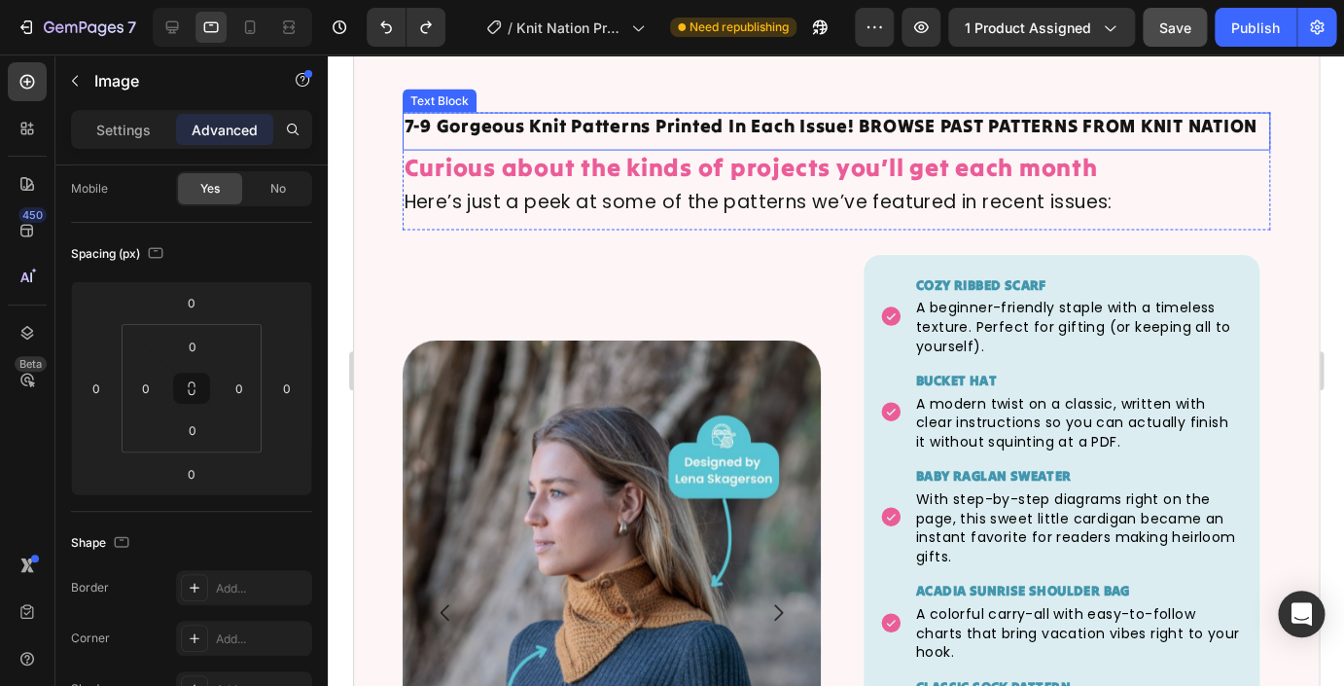
click at [595, 137] on div "7-9 Gorgeous Knit Patterns Printed In Each Issue! BROWSE PAST PATTERNS FROM KNI…" at bounding box center [836, 126] width 869 height 26
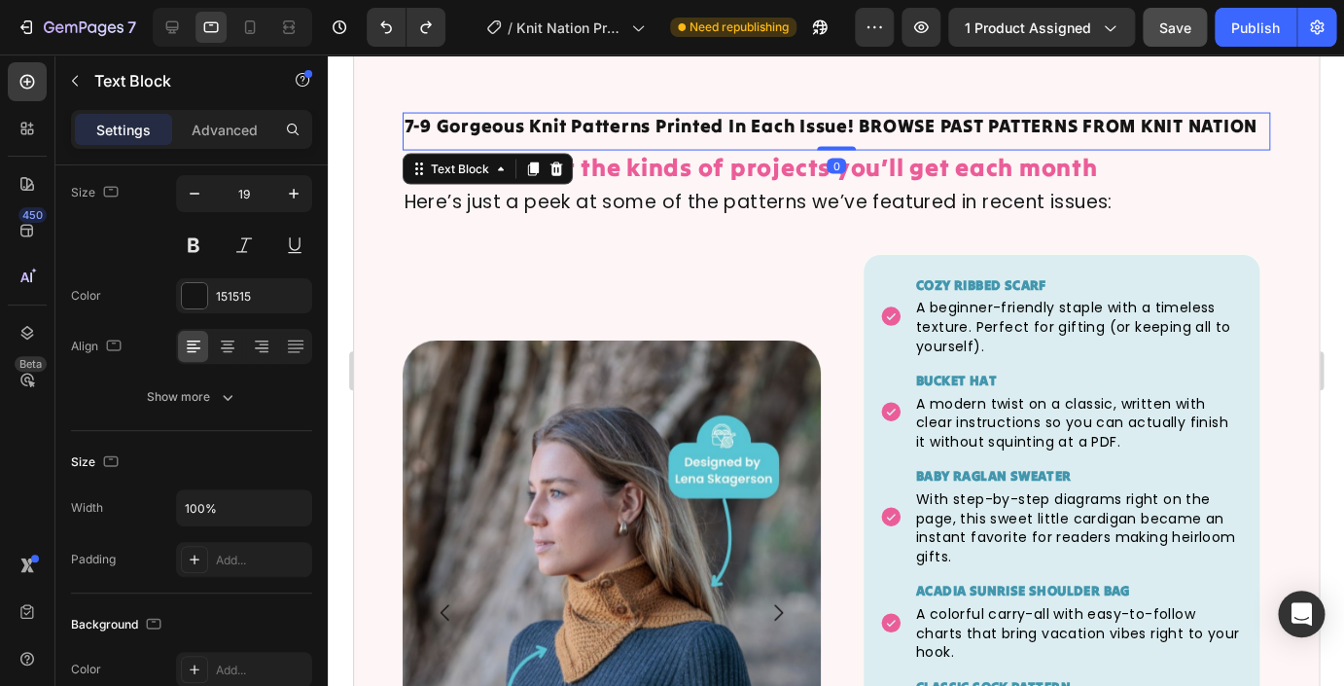
scroll to position [0, 0]
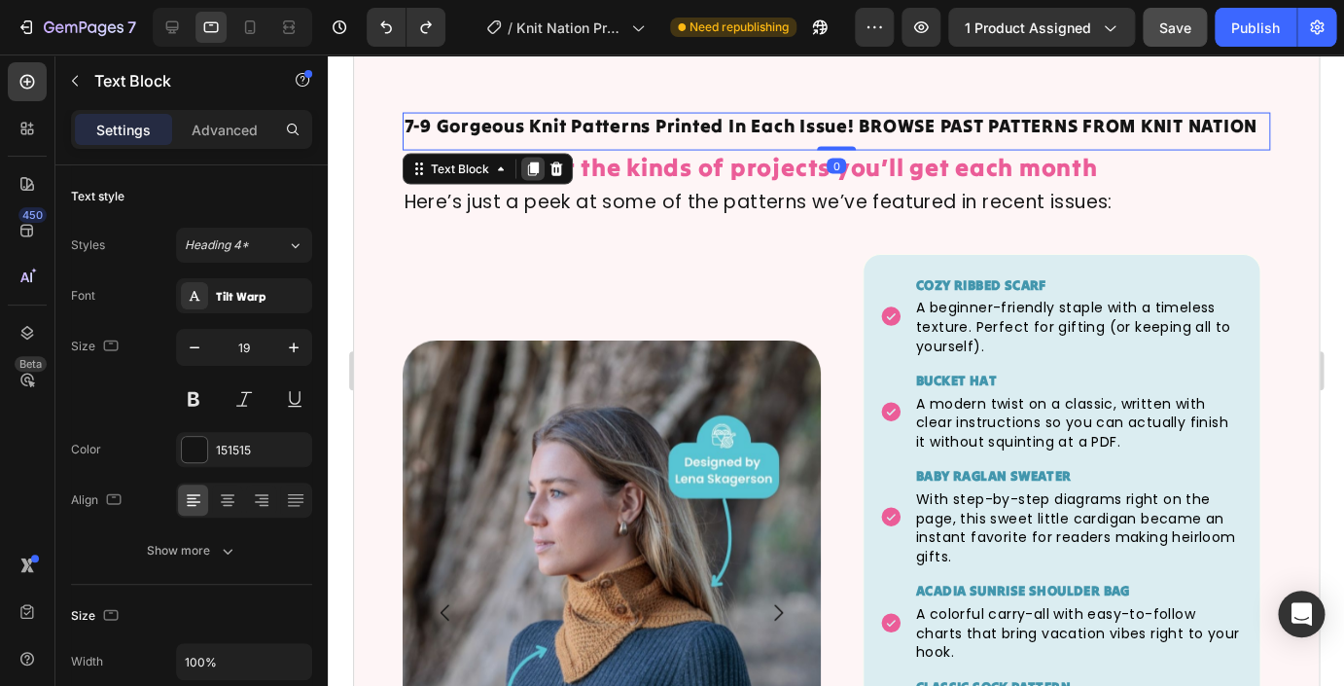
click at [536, 167] on icon at bounding box center [531, 169] width 11 height 14
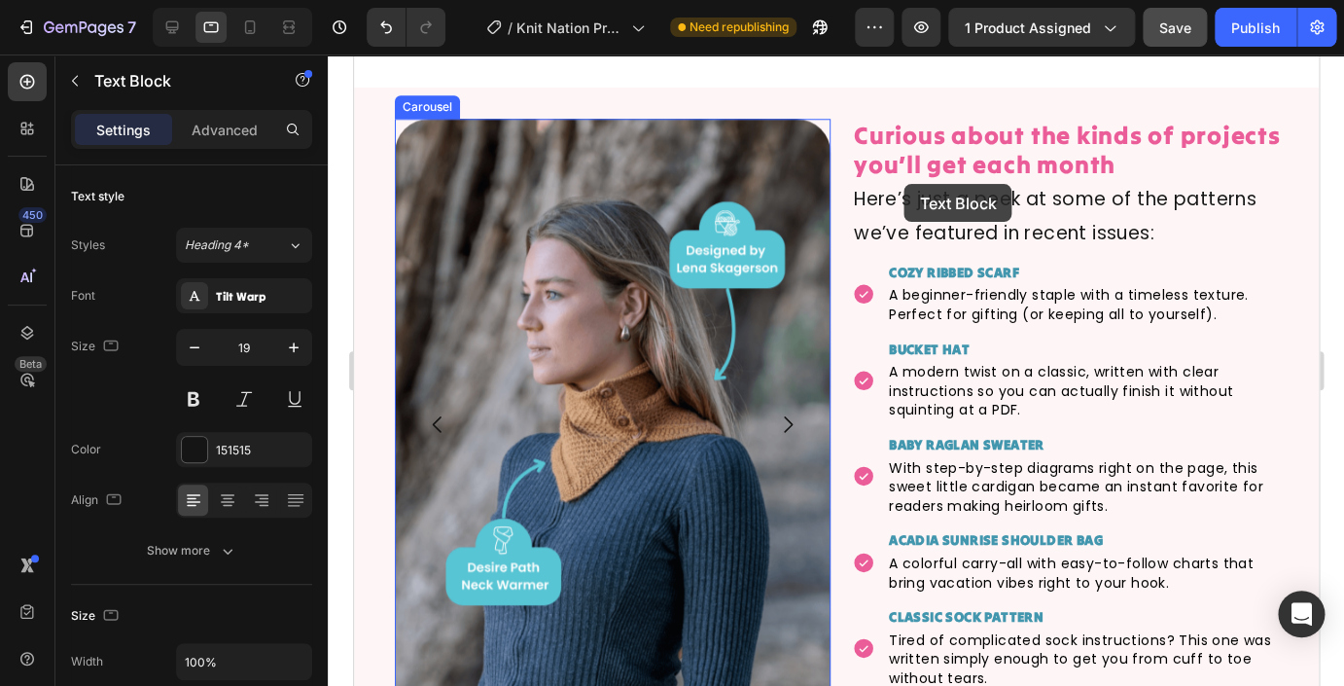
scroll to position [3298, 0]
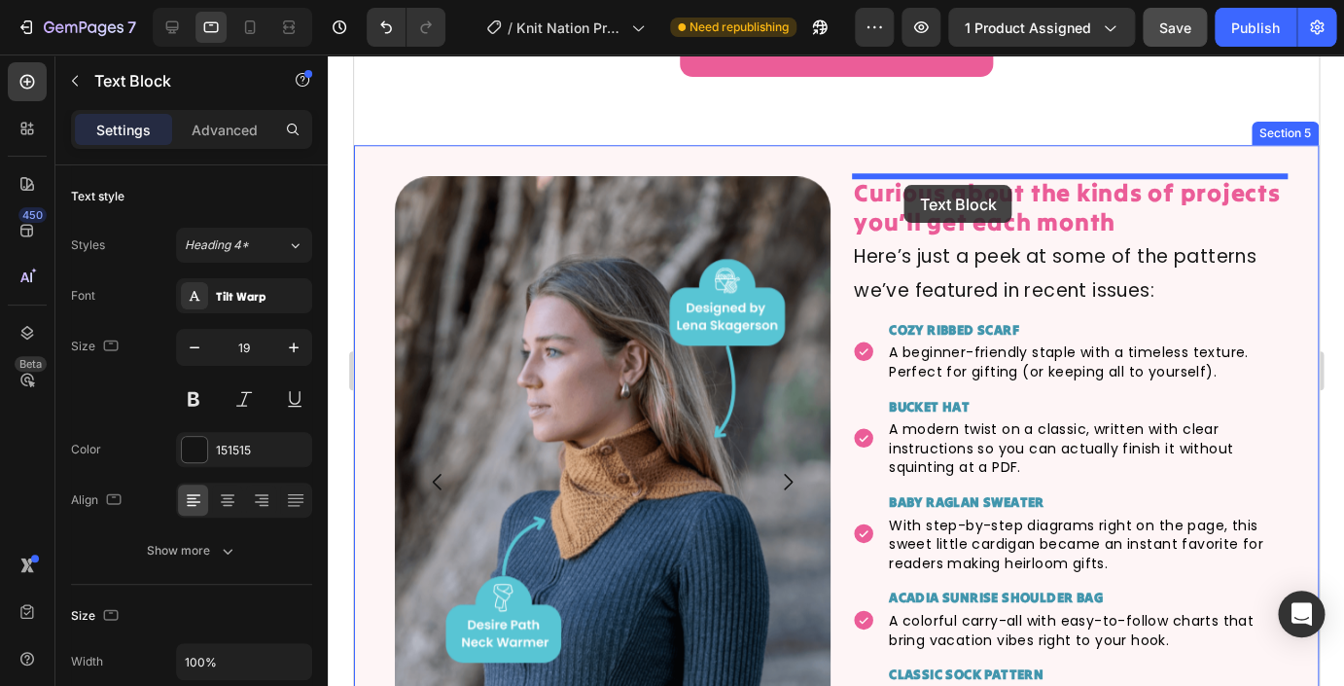
drag, startPoint x: 415, startPoint y: 427, endPoint x: 904, endPoint y: 185, distance: 545.0
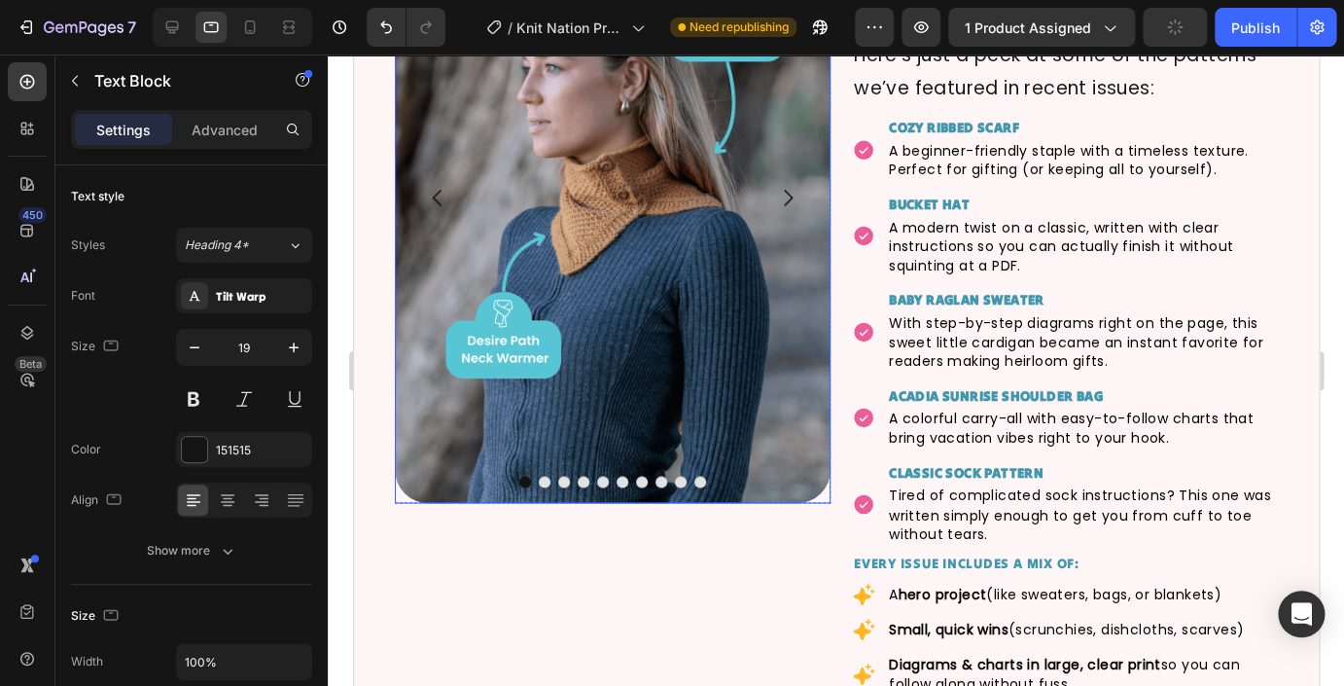
scroll to position [3187, 0]
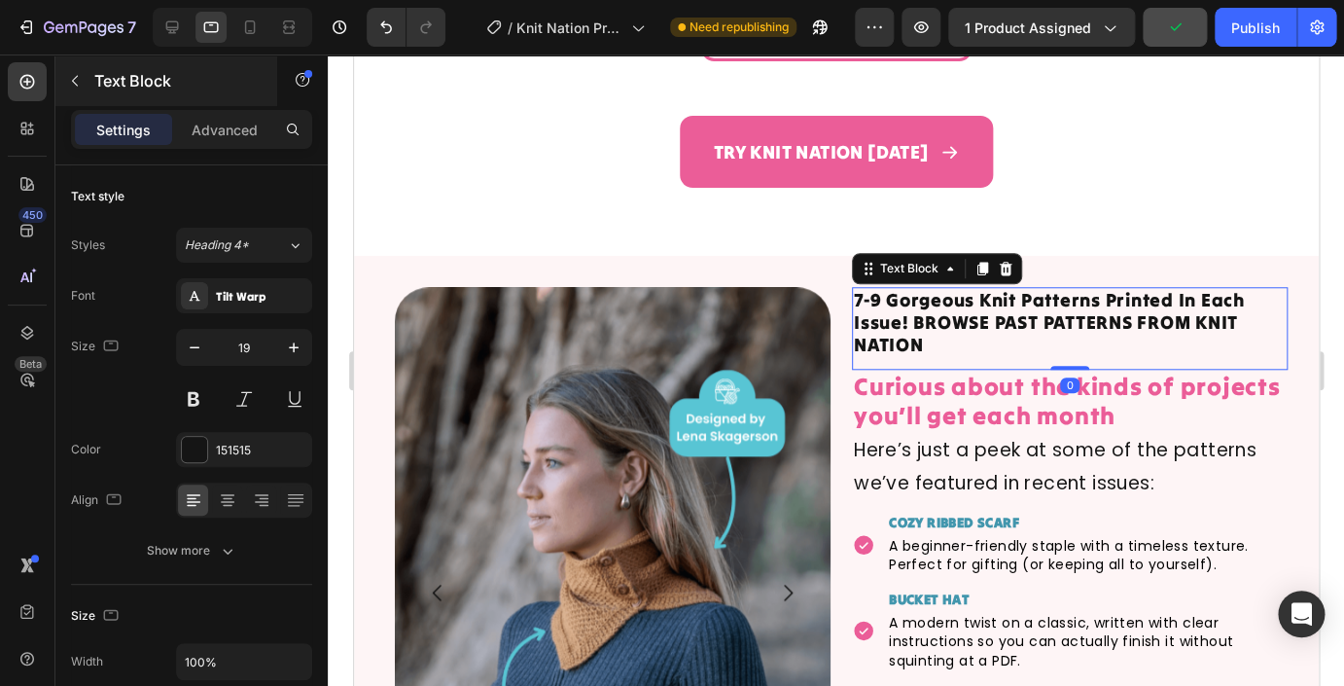
click at [74, 78] on icon "button" at bounding box center [75, 81] width 16 height 16
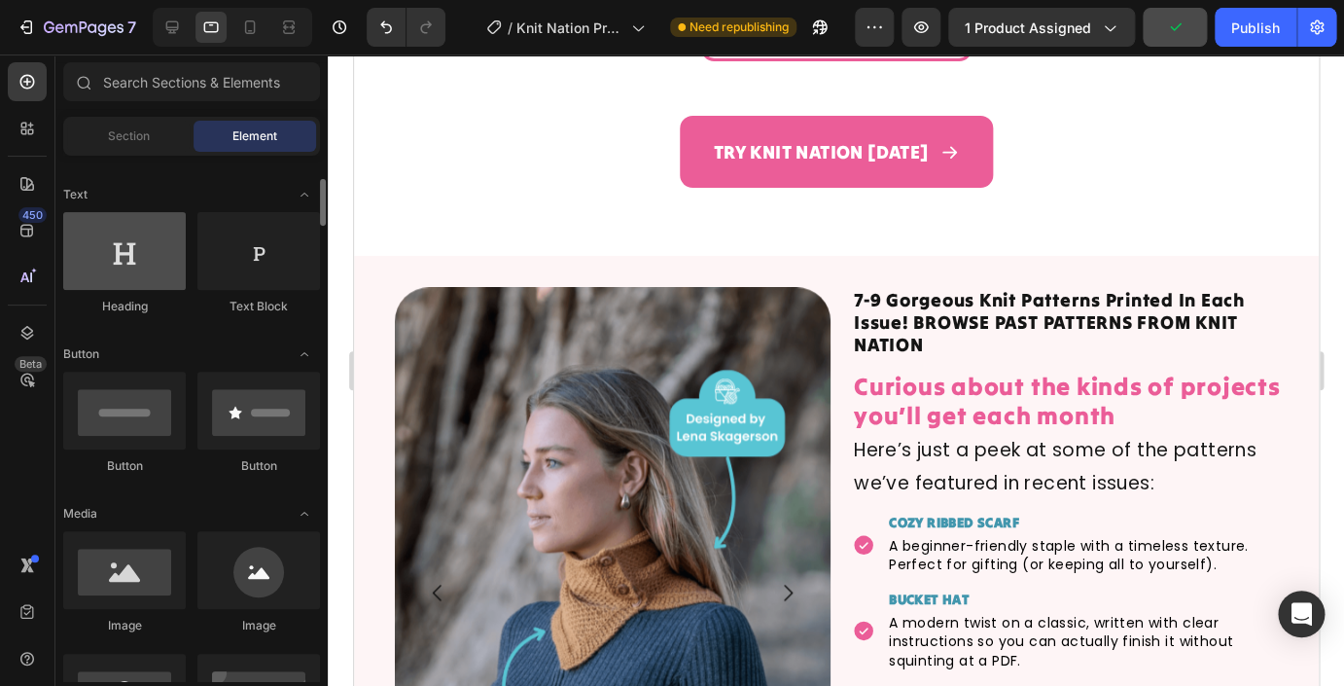
scroll to position [0, 0]
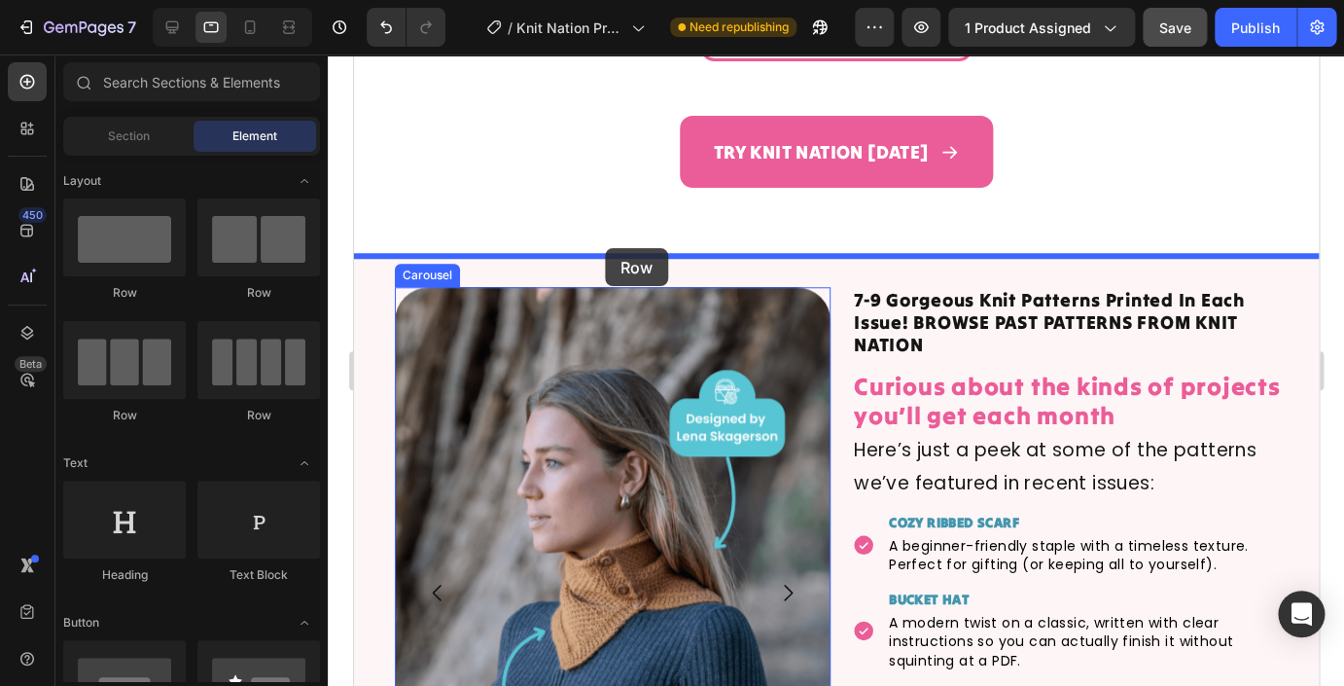
drag, startPoint x: 483, startPoint y: 312, endPoint x: 767, endPoint y: 332, distance: 284.7
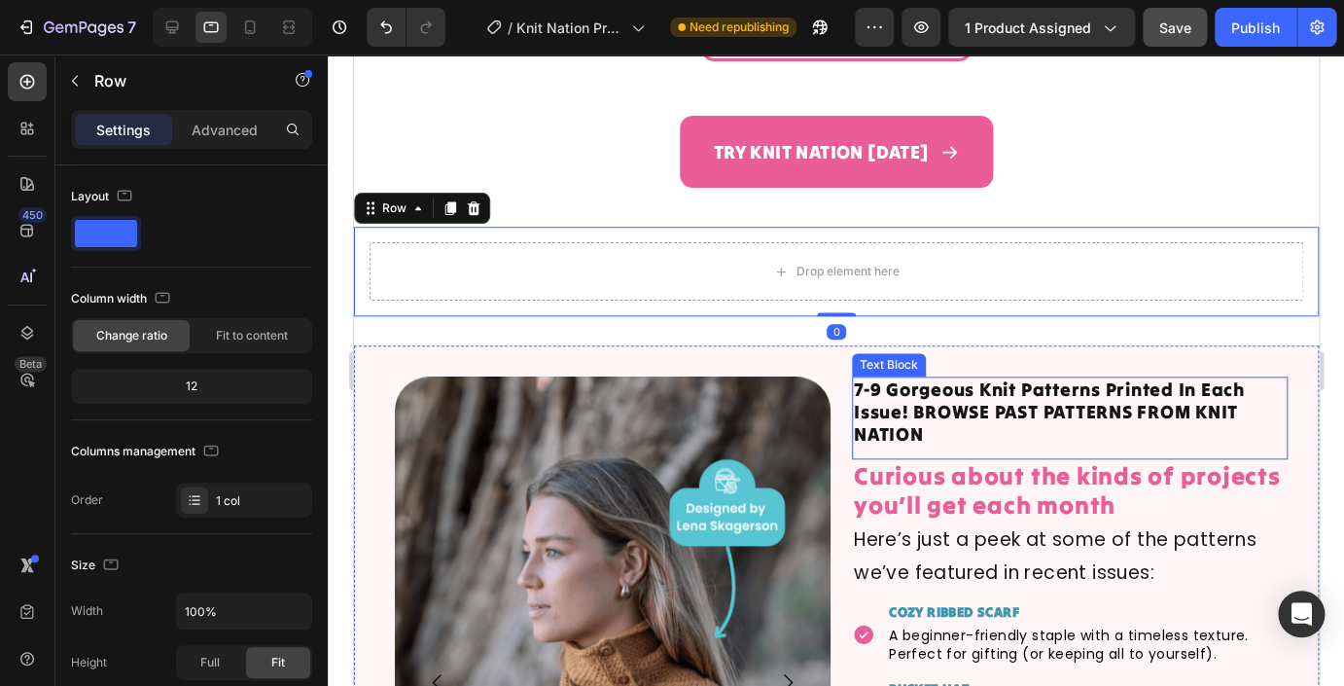
click at [935, 411] on p "7-9 Gorgeous Knit Patterns Printed In Each Issue! BROWSE PAST PATTERNS FROM KNI…" at bounding box center [1069, 411] width 432 height 66
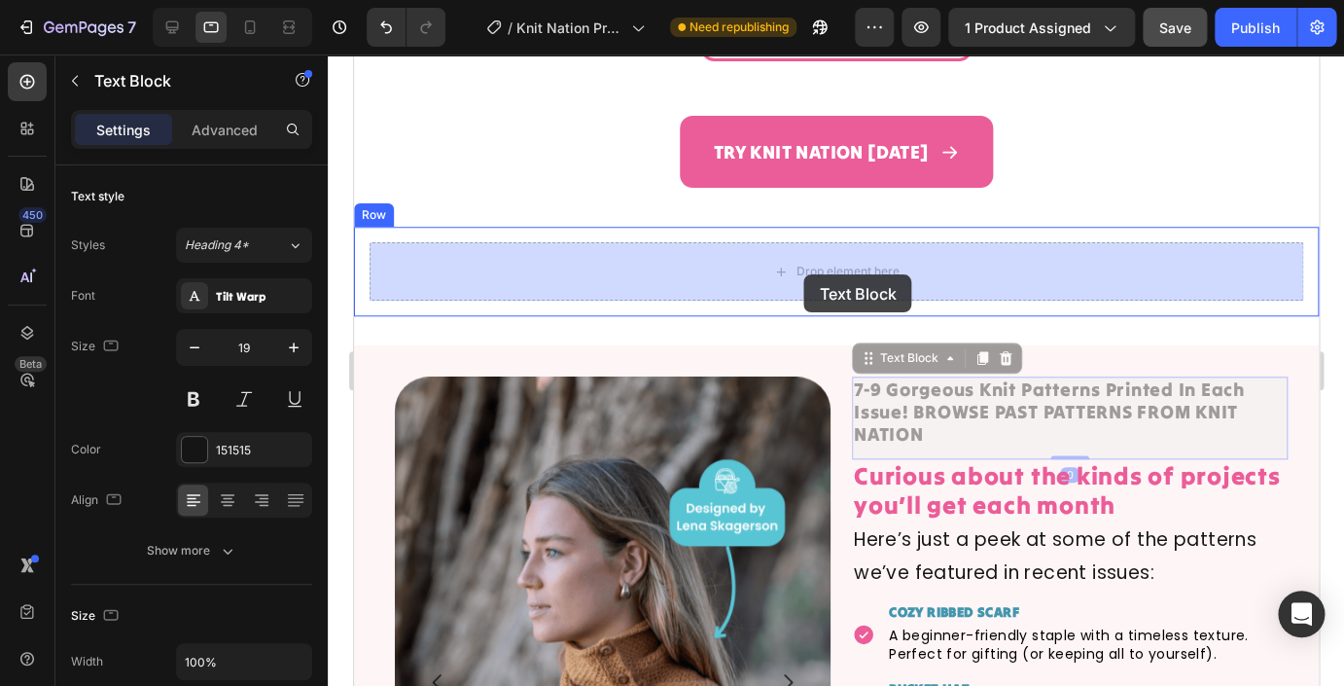
drag, startPoint x: 865, startPoint y: 359, endPoint x: 803, endPoint y: 274, distance: 104.5
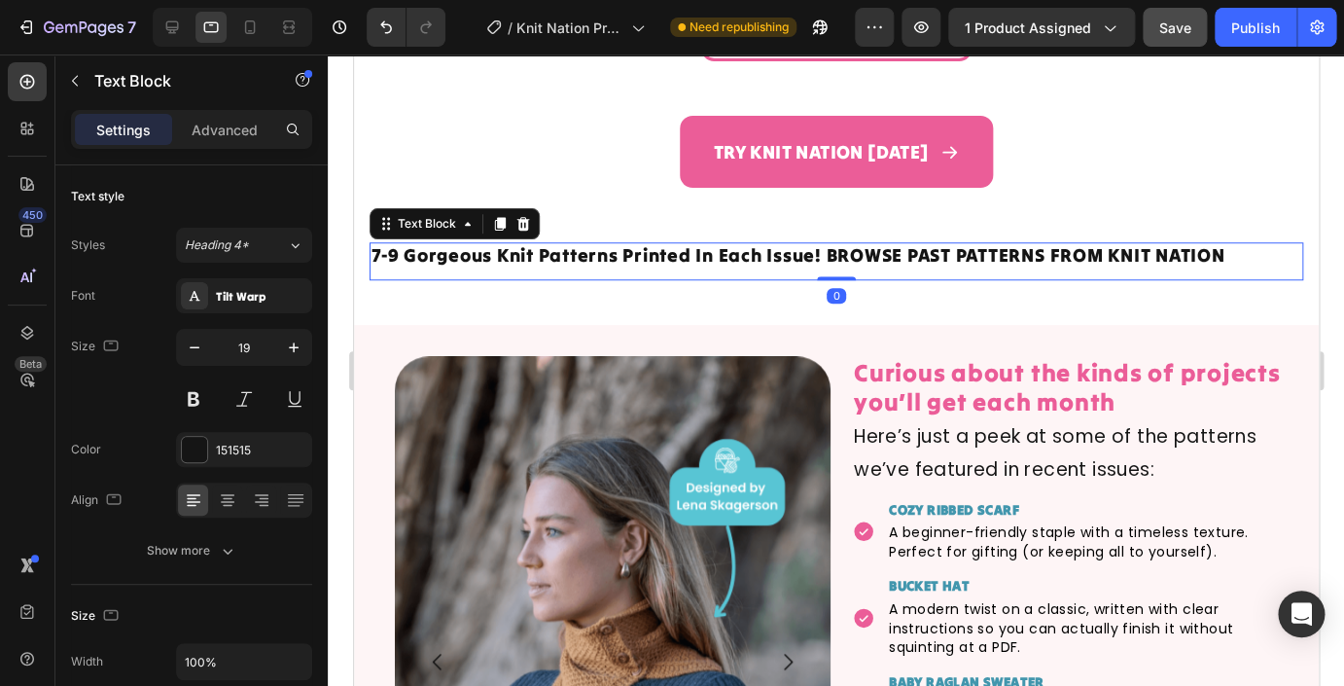
click at [555, 248] on p "7-9 Gorgeous Knit Patterns Printed In Each Issue! BROWSE PAST PATTERNS FROM KNI…" at bounding box center [836, 255] width 930 height 22
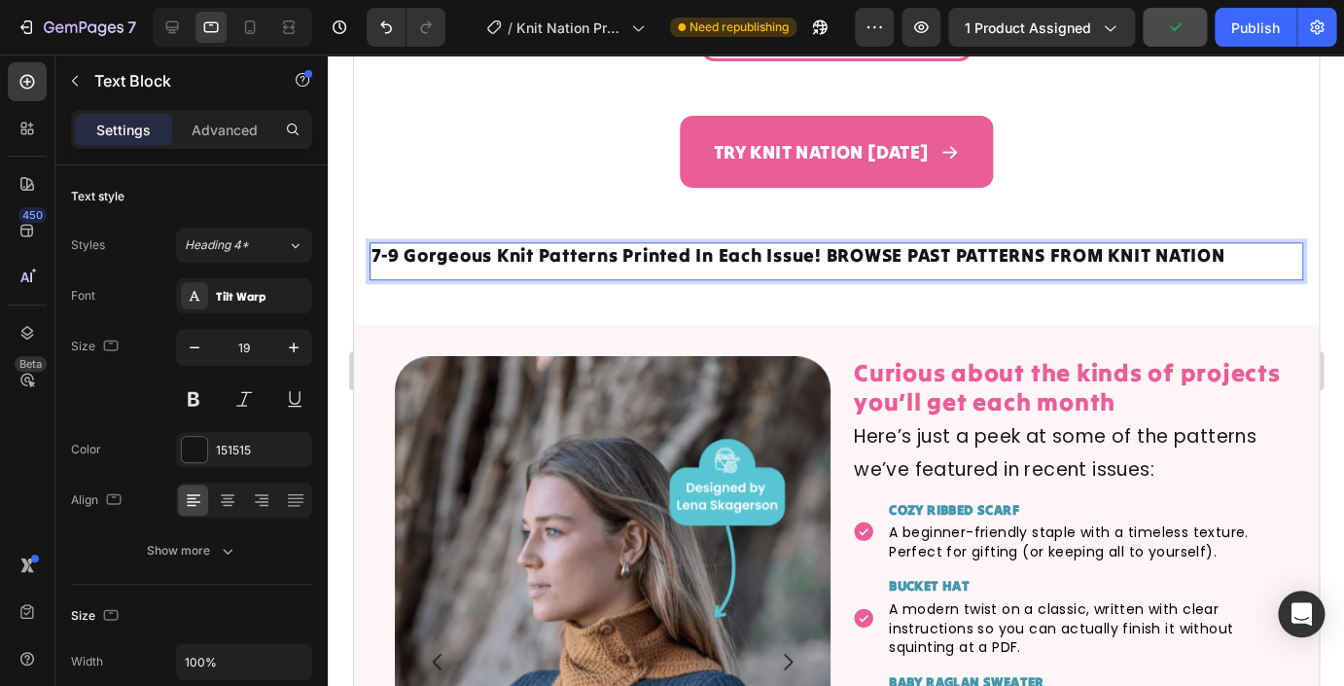
click at [596, 267] on div "7-9 Gorgeous Knit Patterns Printed In Each Issue! BROWSE PAST PATTERNS FROM KNI…" at bounding box center [836, 255] width 934 height 26
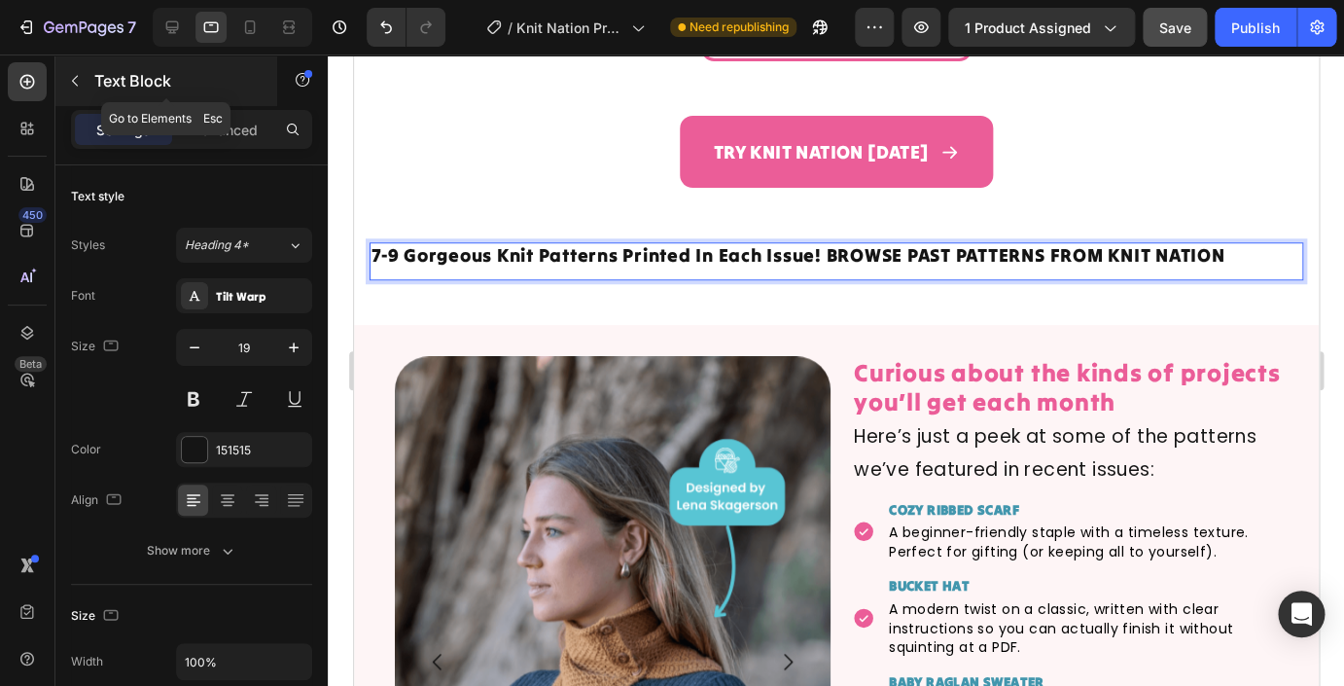
click at [78, 84] on icon "button" at bounding box center [75, 81] width 16 height 16
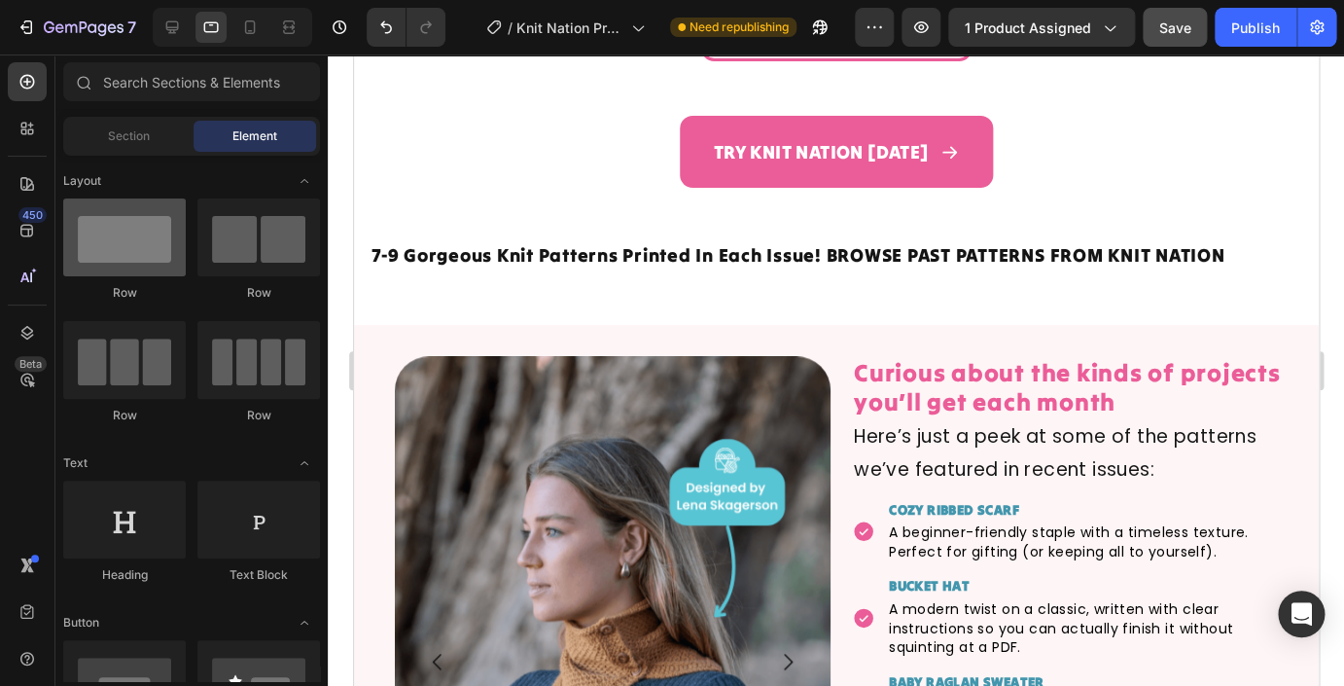
click at [134, 241] on div at bounding box center [124, 237] width 123 height 78
click at [132, 154] on div "Section Element" at bounding box center [191, 136] width 257 height 39
click at [128, 136] on span "Section" at bounding box center [129, 136] width 42 height 18
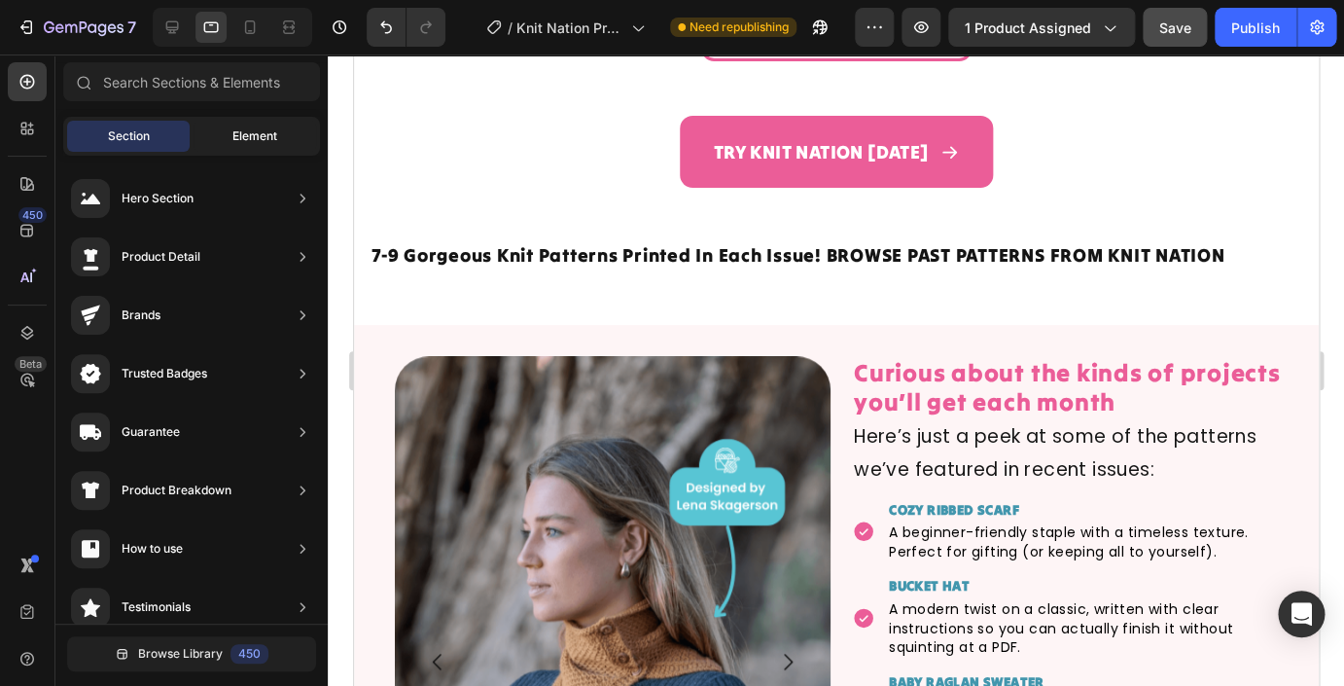
click at [266, 144] on span "Element" at bounding box center [254, 136] width 45 height 18
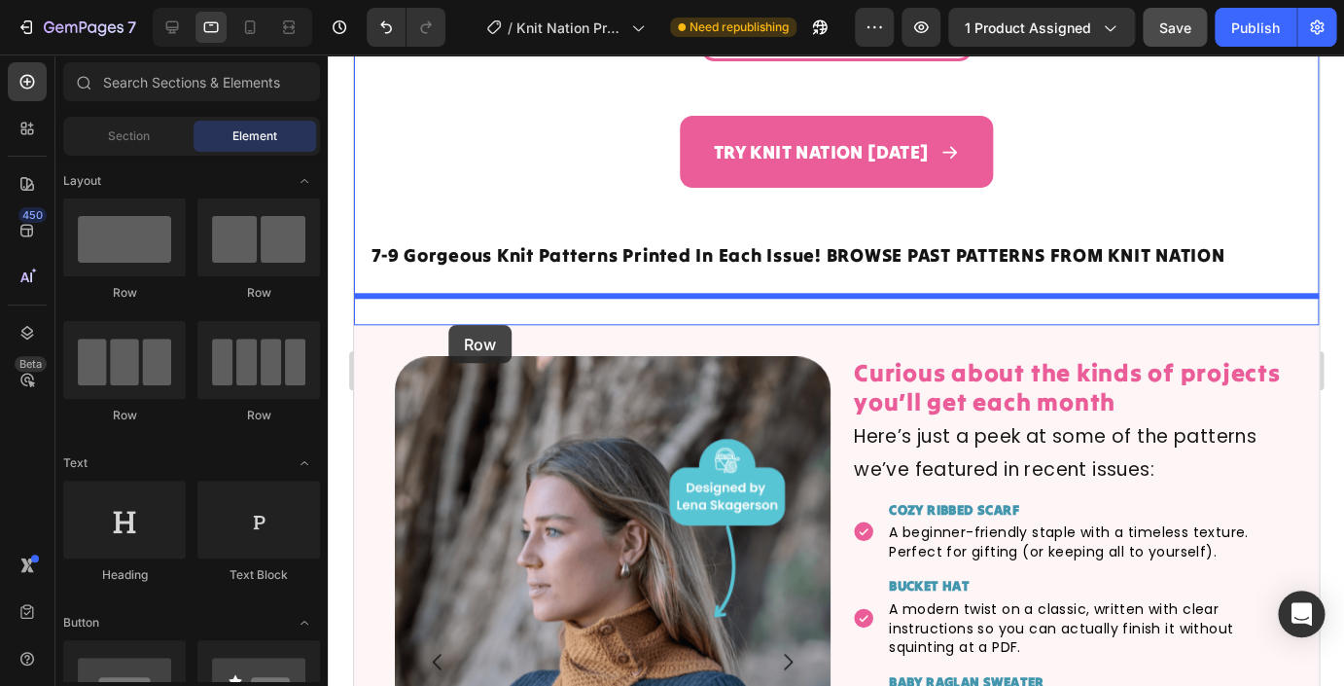
drag, startPoint x: 490, startPoint y: 309, endPoint x: 471, endPoint y: 331, distance: 28.9
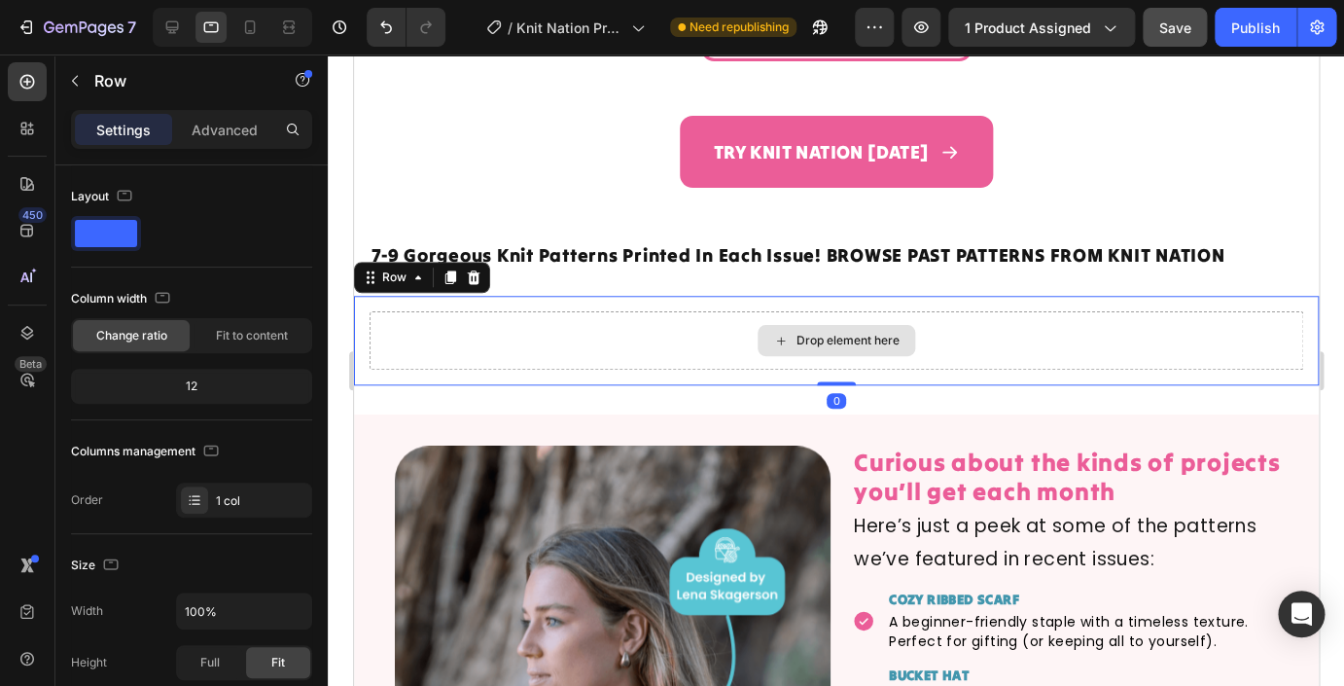
click at [644, 345] on div "Drop element here" at bounding box center [836, 340] width 934 height 58
click at [472, 273] on icon at bounding box center [473, 277] width 13 height 14
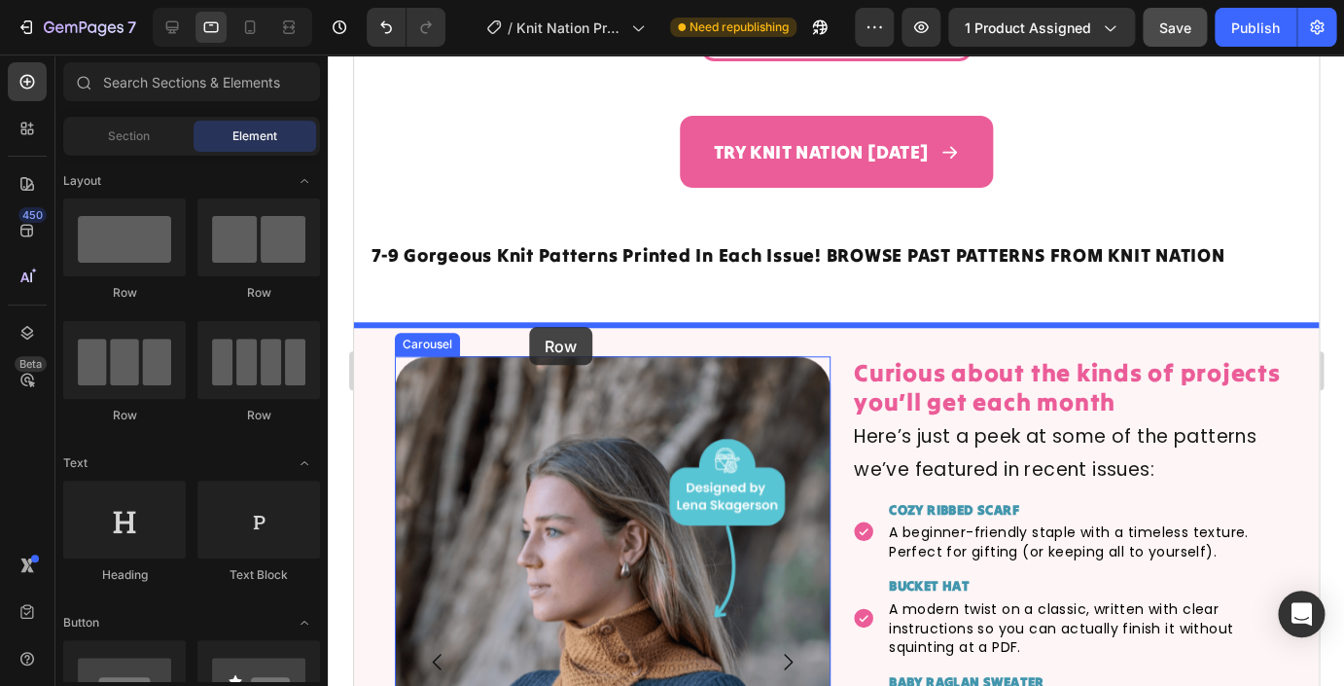
drag, startPoint x: 494, startPoint y: 316, endPoint x: 529, endPoint y: 327, distance: 36.6
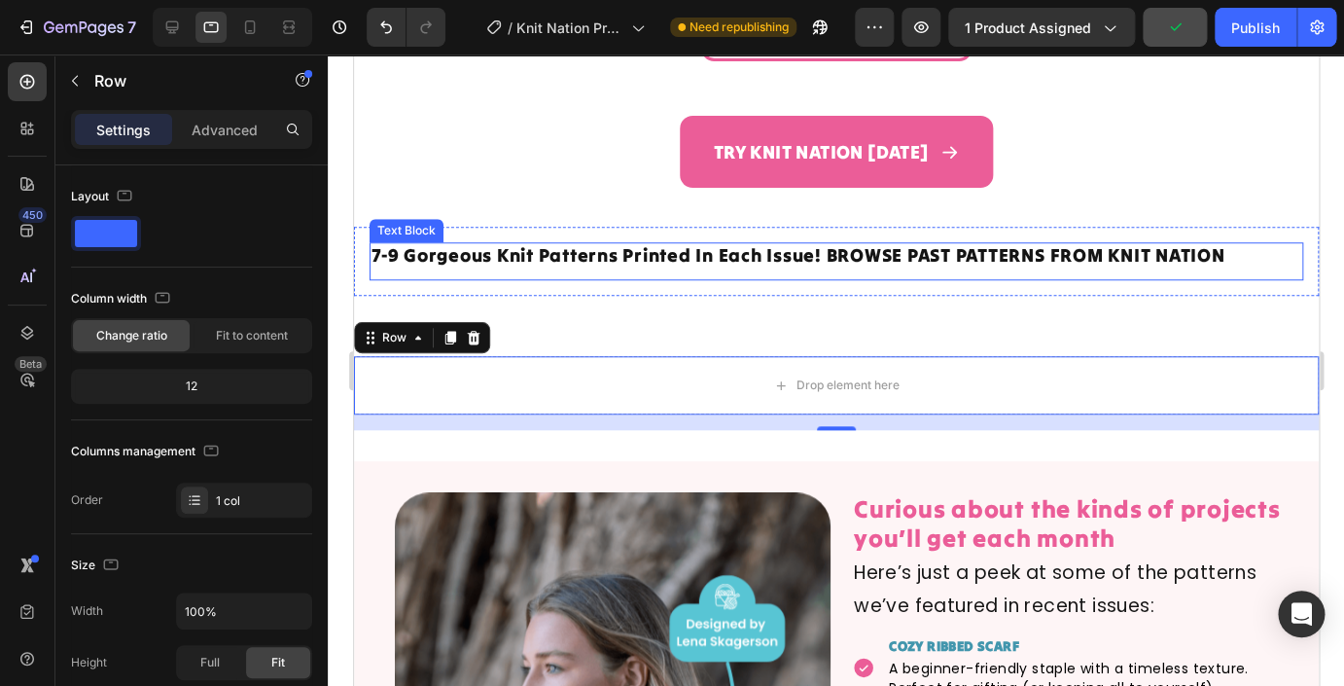
click at [636, 262] on p "7-9 Gorgeous Knit Patterns Printed In Each Issue! BROWSE PAST PATTERNS FROM KNI…" at bounding box center [836, 255] width 930 height 22
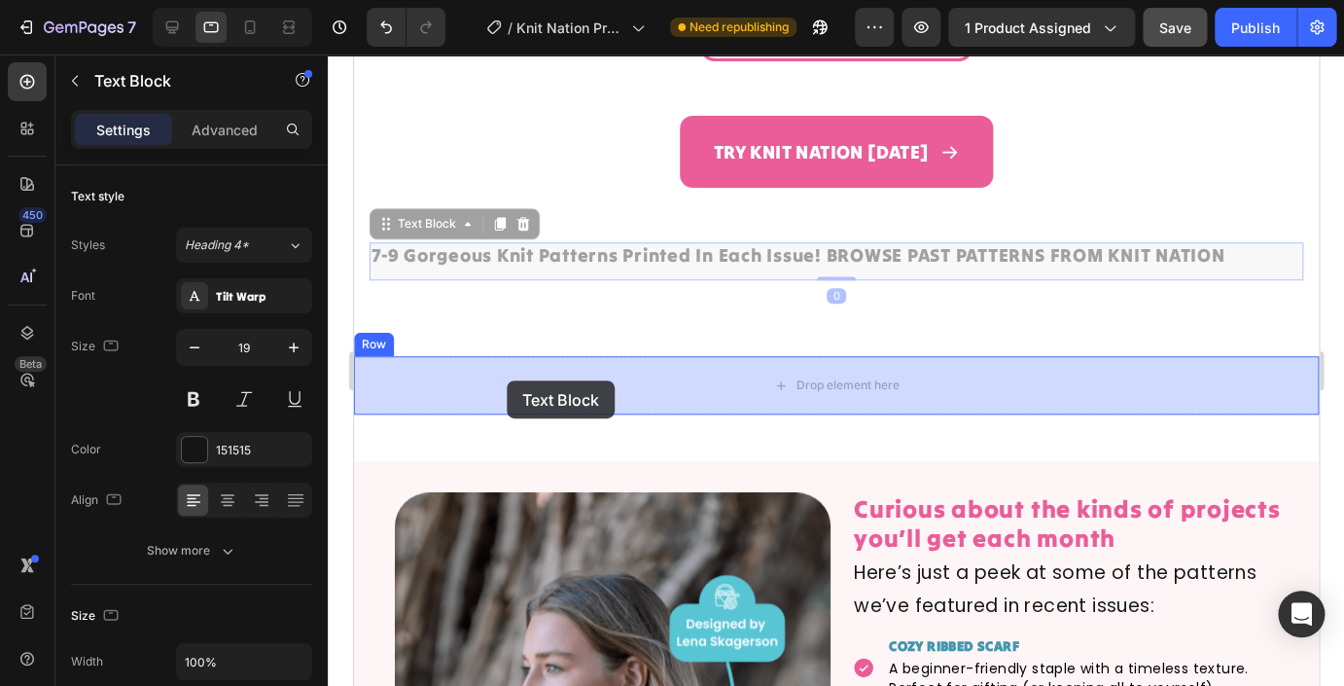
drag, startPoint x: 384, startPoint y: 222, endPoint x: 501, endPoint y: 367, distance: 186.1
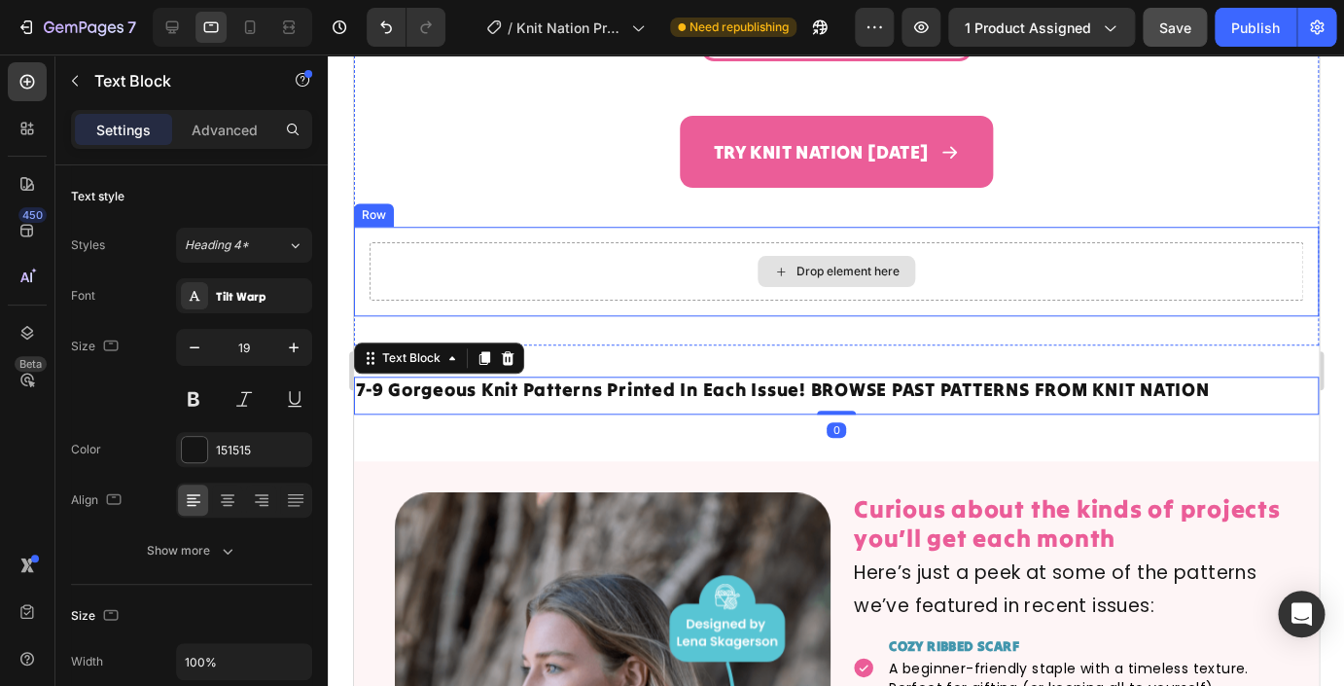
click at [642, 266] on div "Drop element here" at bounding box center [836, 271] width 934 height 58
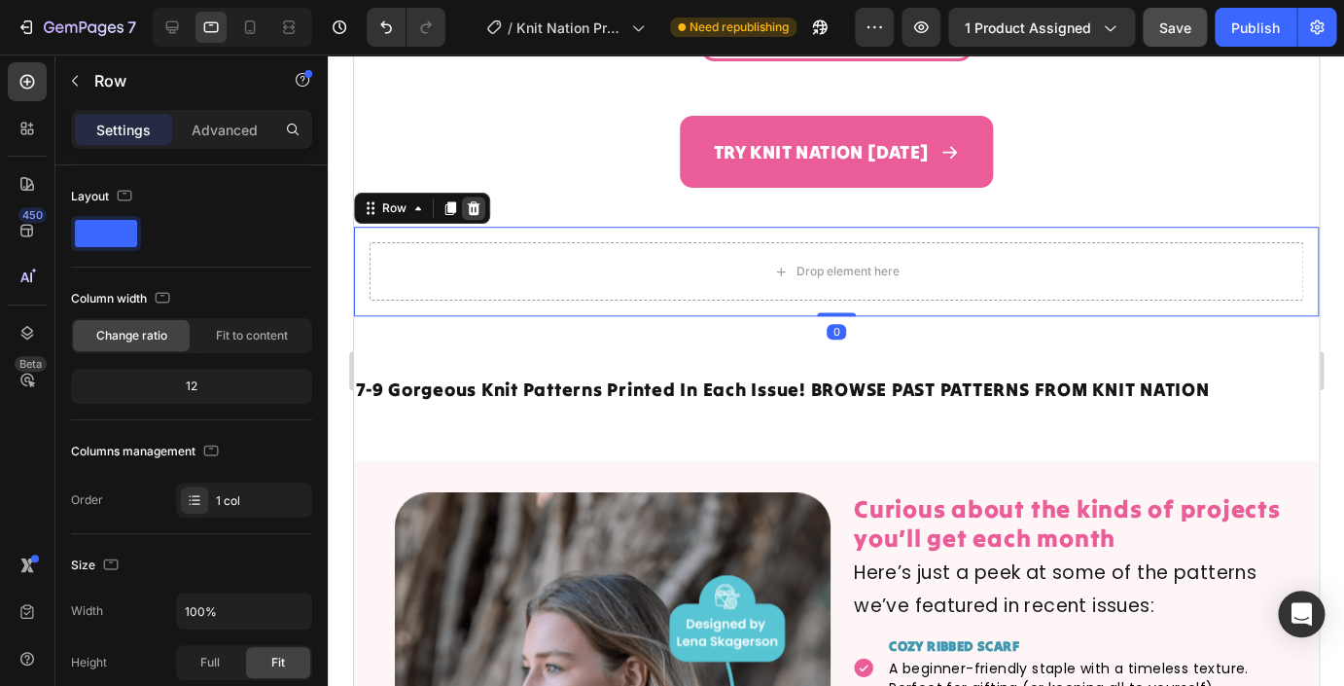
click at [477, 207] on icon at bounding box center [473, 208] width 13 height 14
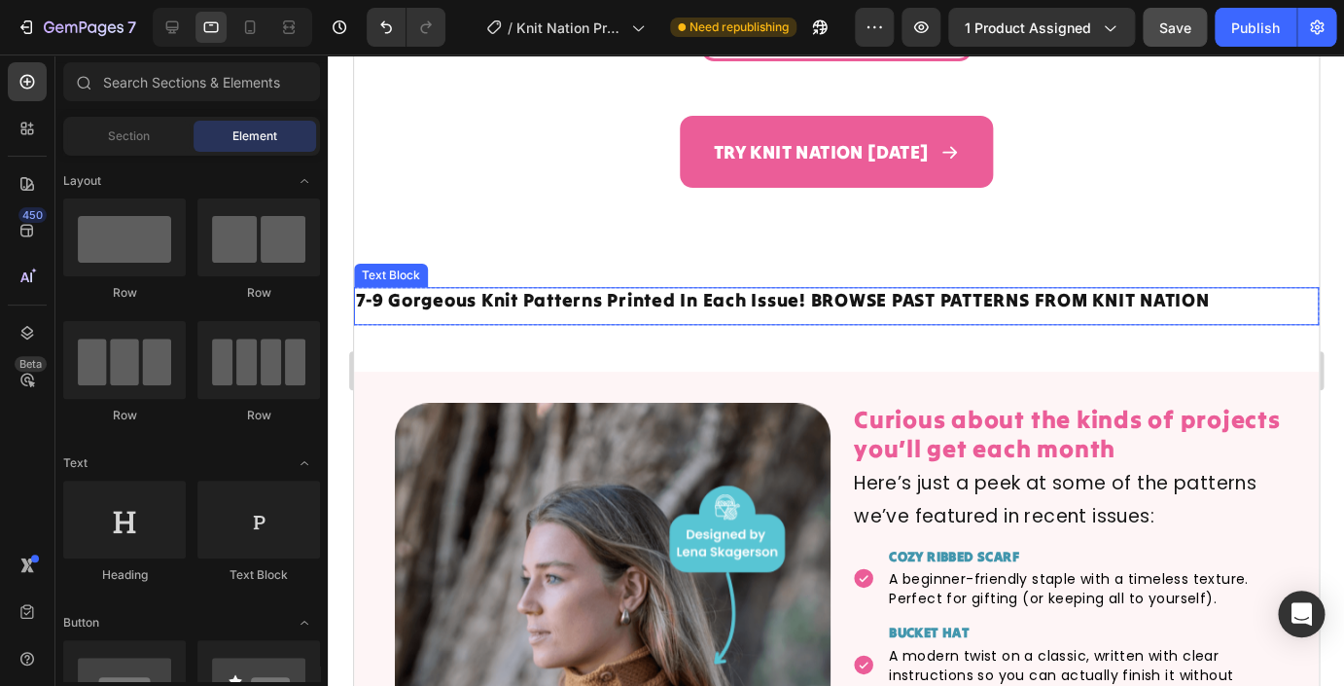
click at [648, 308] on p "7-9 Gorgeous Knit Patterns Printed In Each Issue! BROWSE PAST PATTERNS FROM KNI…" at bounding box center [835, 300] width 961 height 22
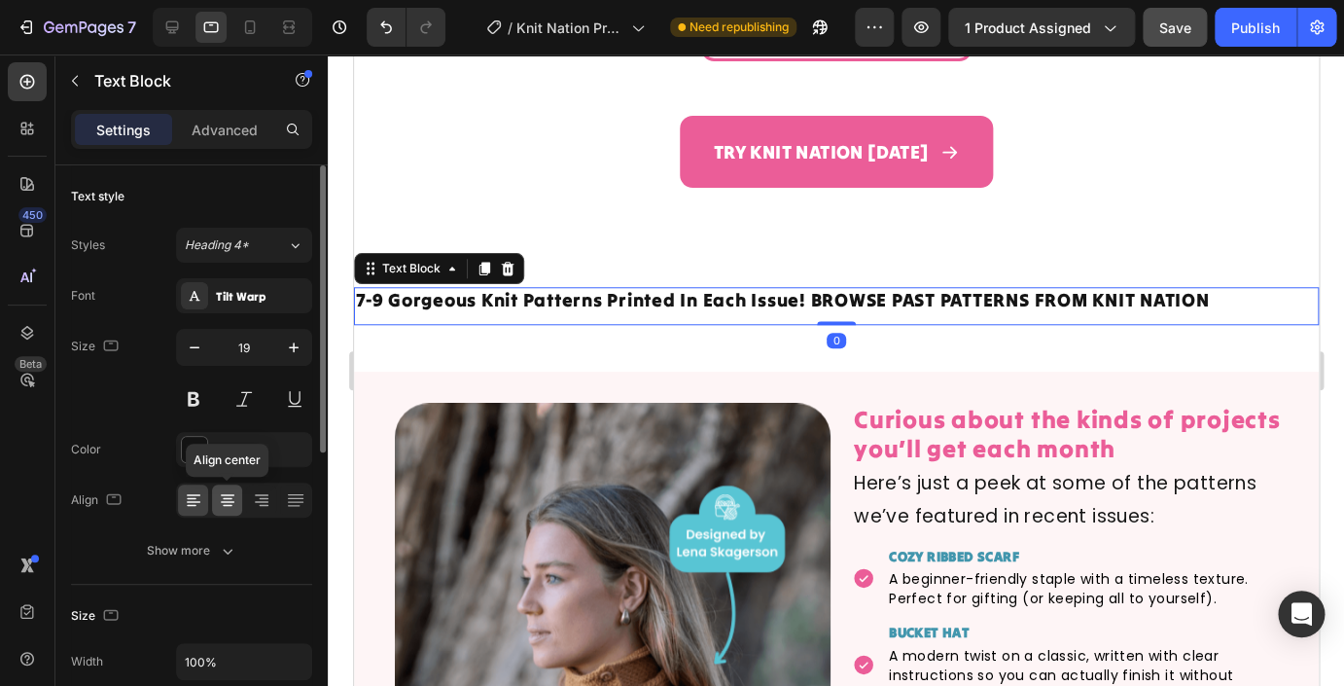
click at [238, 501] on div at bounding box center [227, 499] width 30 height 31
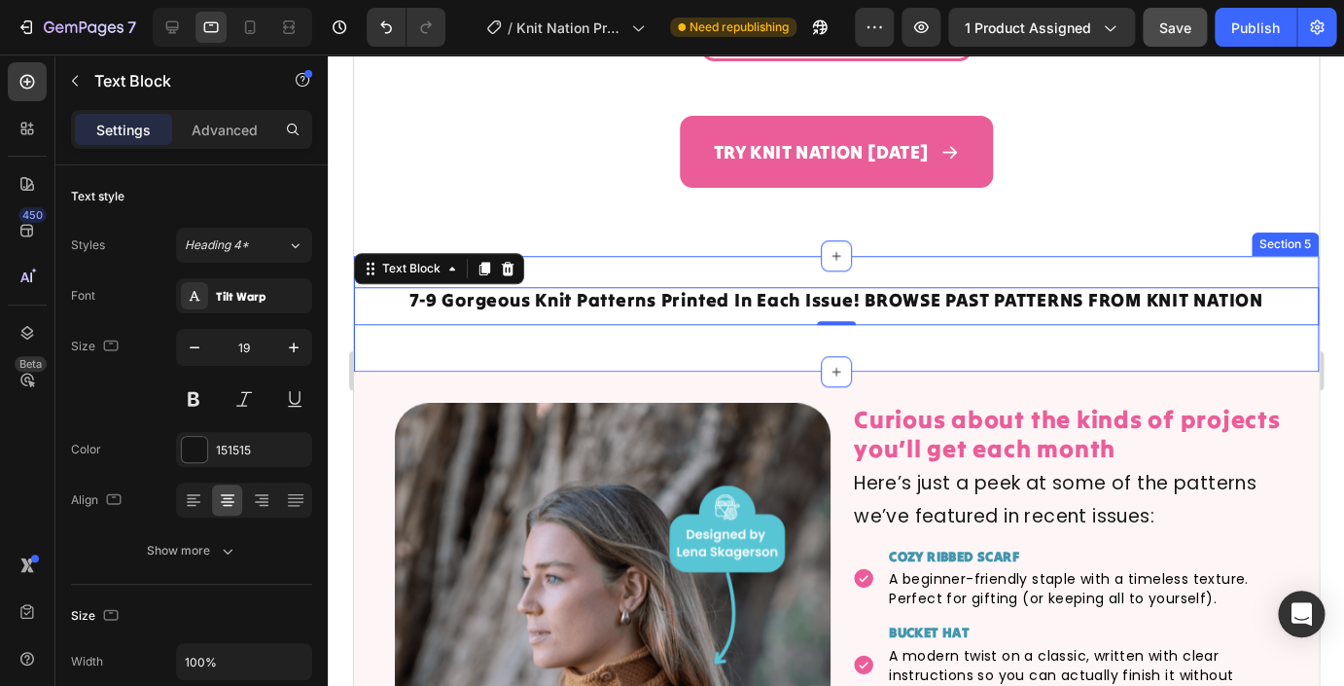
click at [736, 347] on div "7-9 Gorgeous Knit Patterns Printed In Each Issue! BROWSE PAST PATTERNS FROM KNI…" at bounding box center [835, 314] width 965 height 116
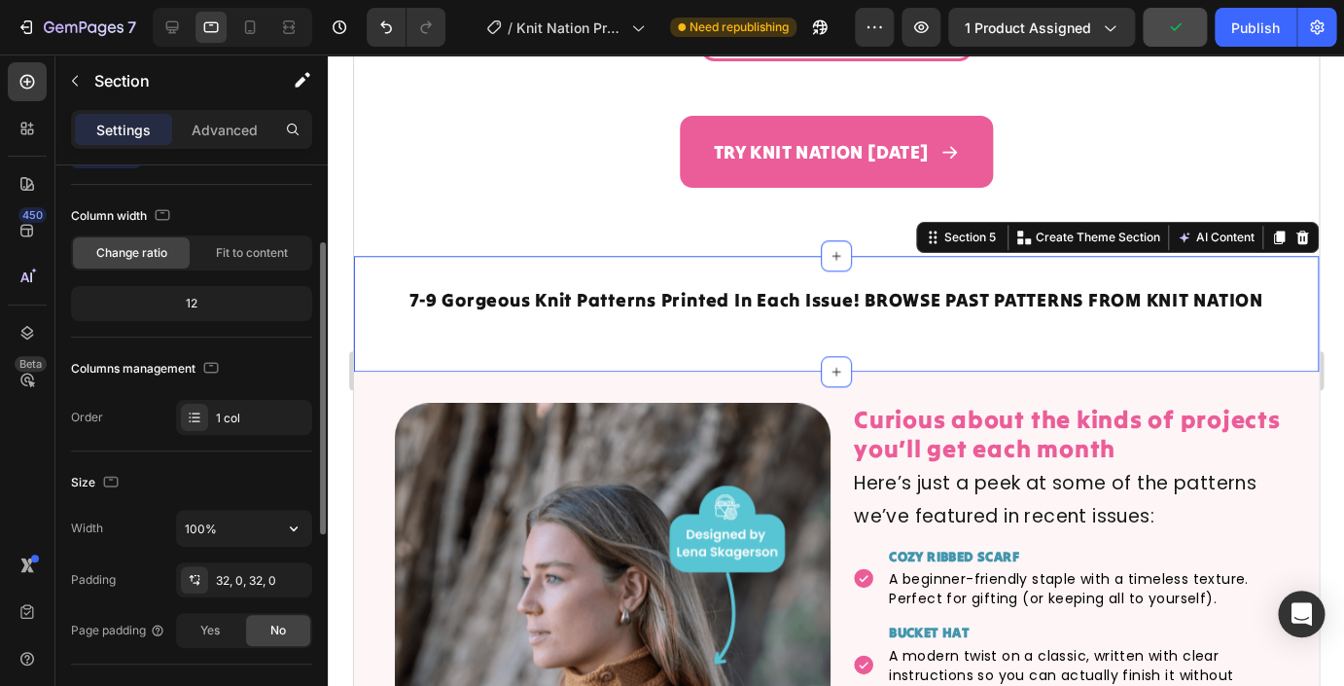
scroll to position [110, 0]
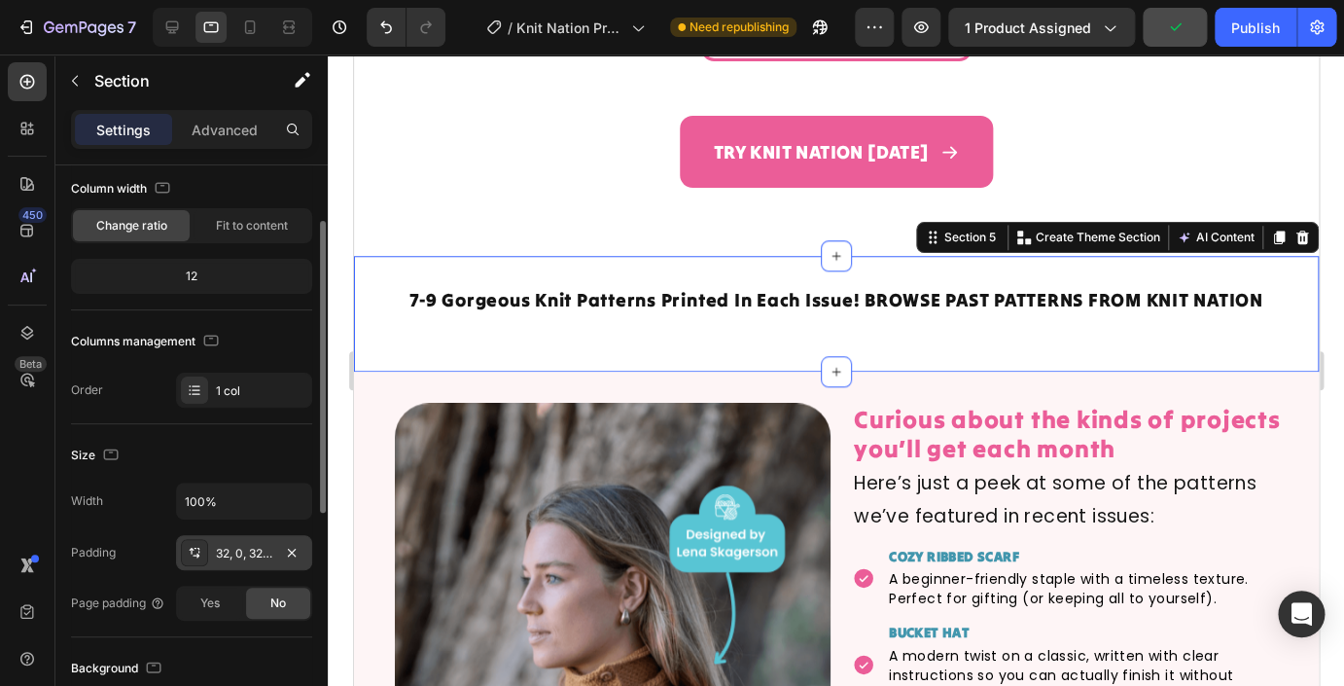
click at [238, 552] on div "32, 0, 32, 0" at bounding box center [244, 554] width 56 height 18
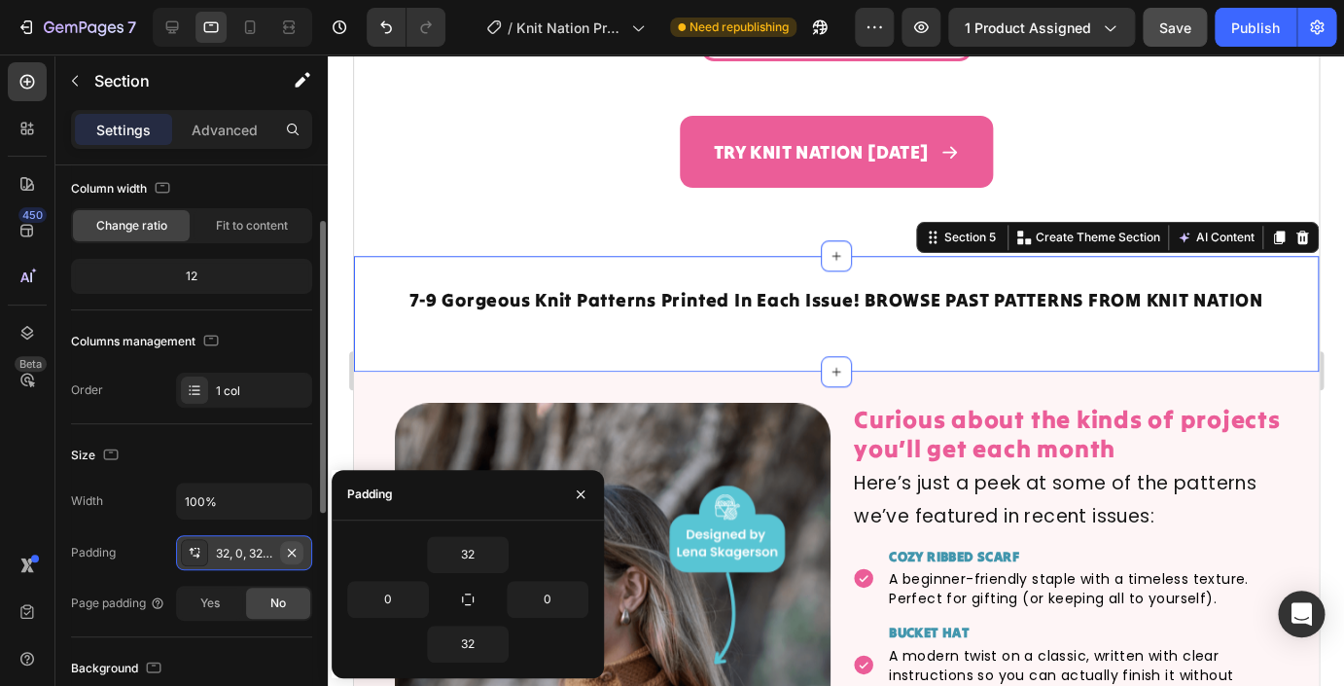
click at [292, 553] on icon "button" at bounding box center [292, 552] width 8 height 8
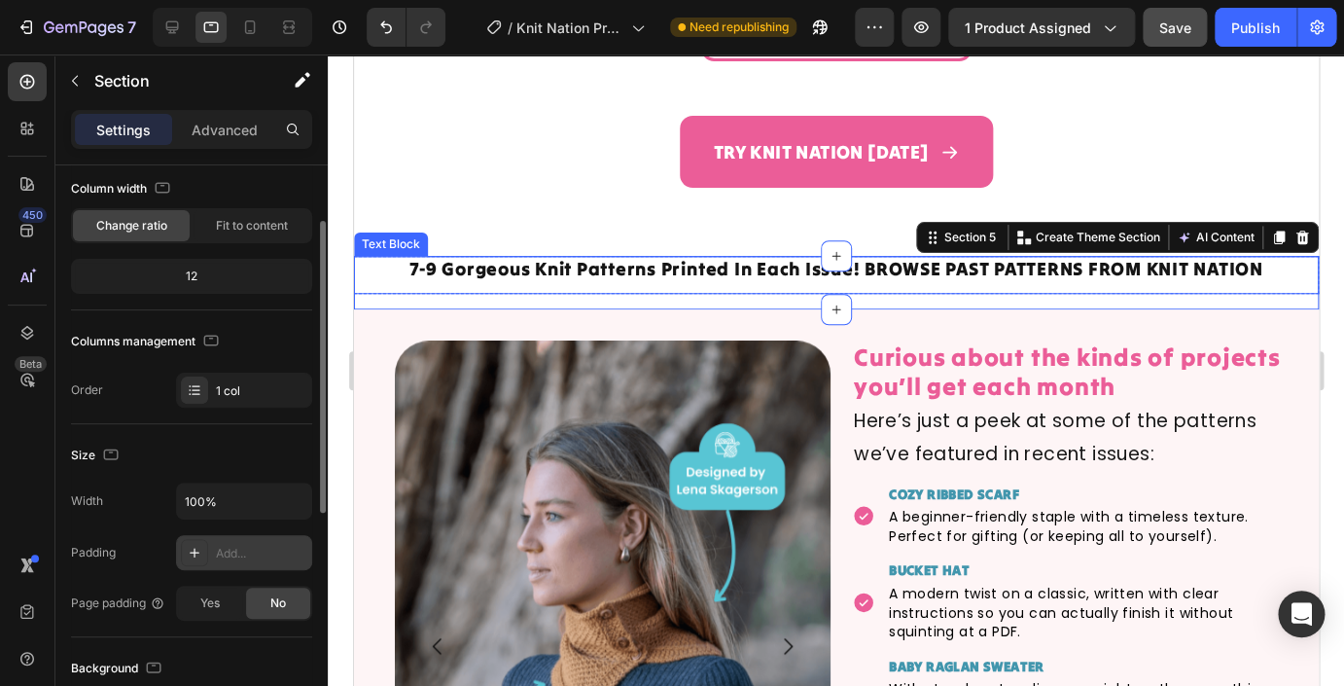
click at [540, 274] on p "7-9 Gorgeous Knit Patterns Printed In Each Issue! BROWSE PAST PATTERNS FROM KNI…" at bounding box center [835, 269] width 961 height 22
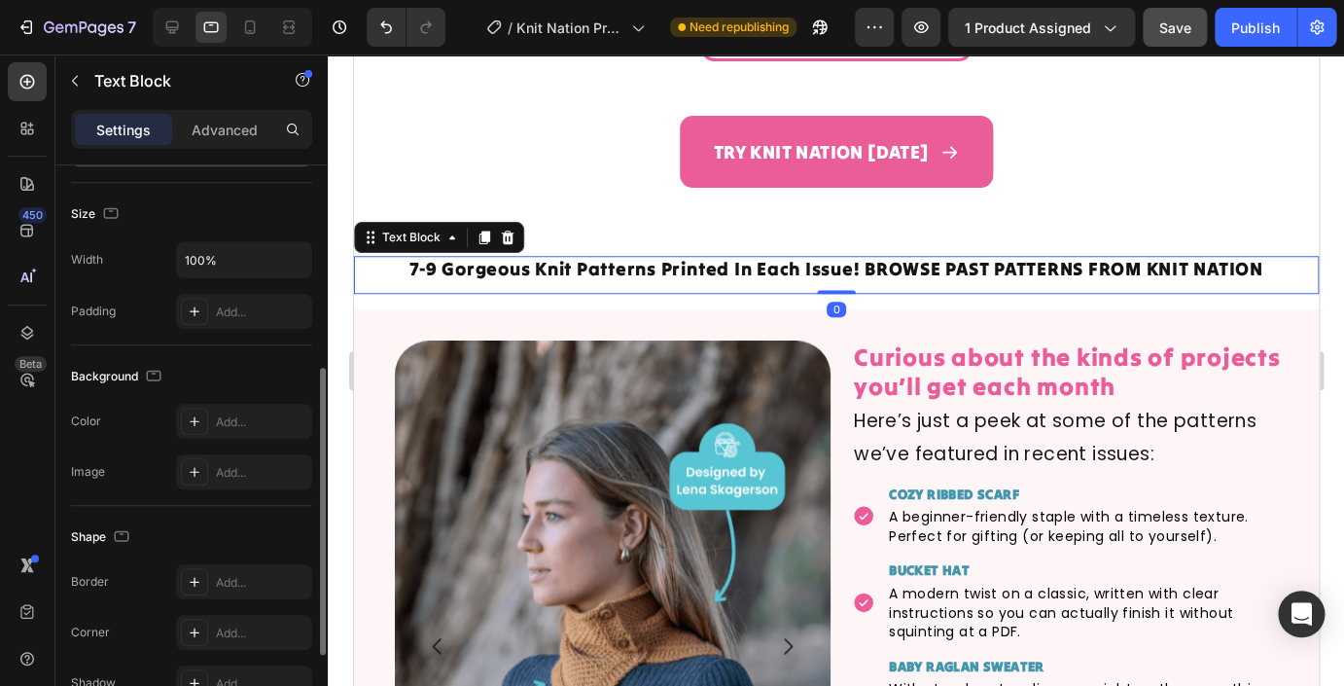
scroll to position [403, 0]
click at [223, 129] on p "Advanced" at bounding box center [225, 130] width 66 height 20
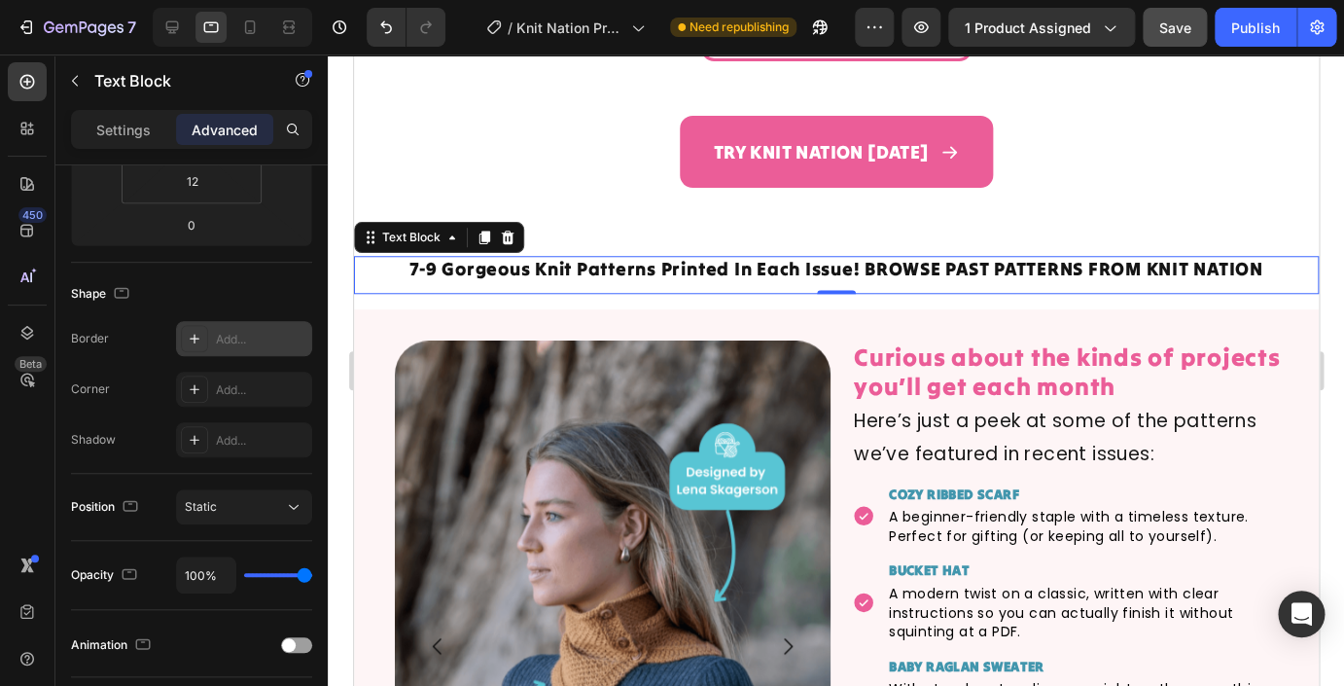
scroll to position [2, 0]
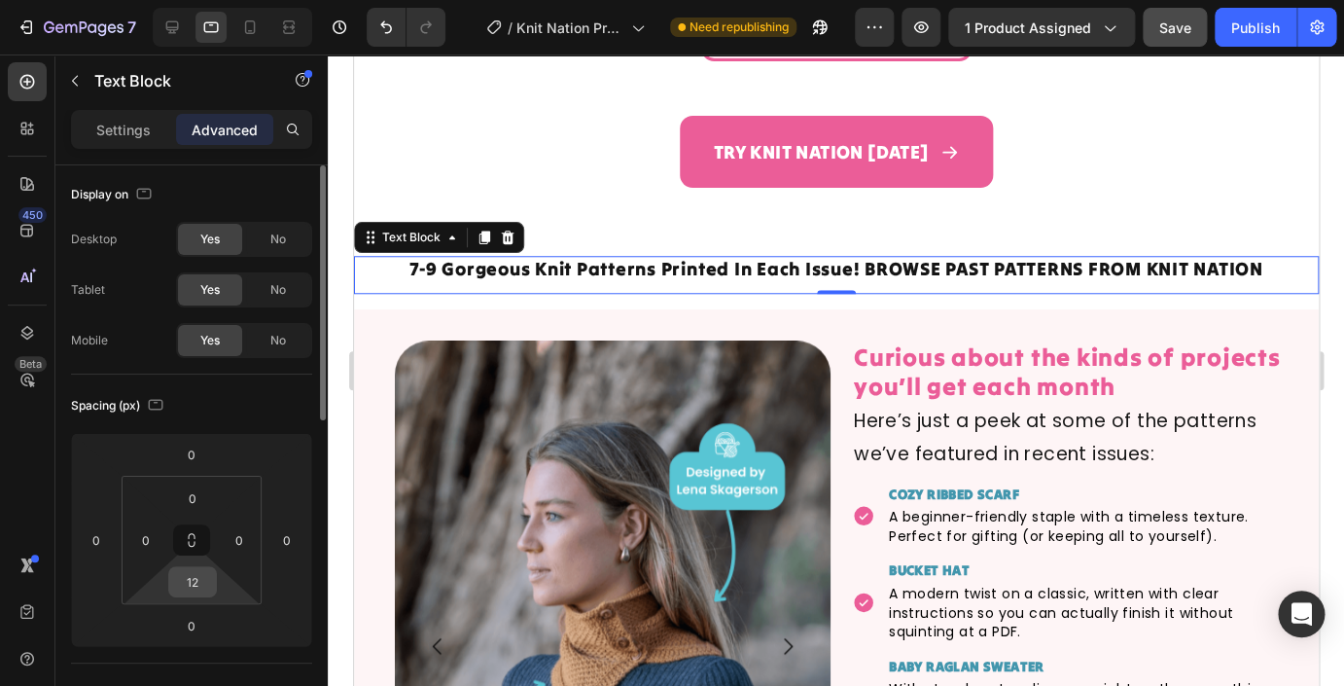
click at [199, 582] on input "12" at bounding box center [192, 581] width 39 height 29
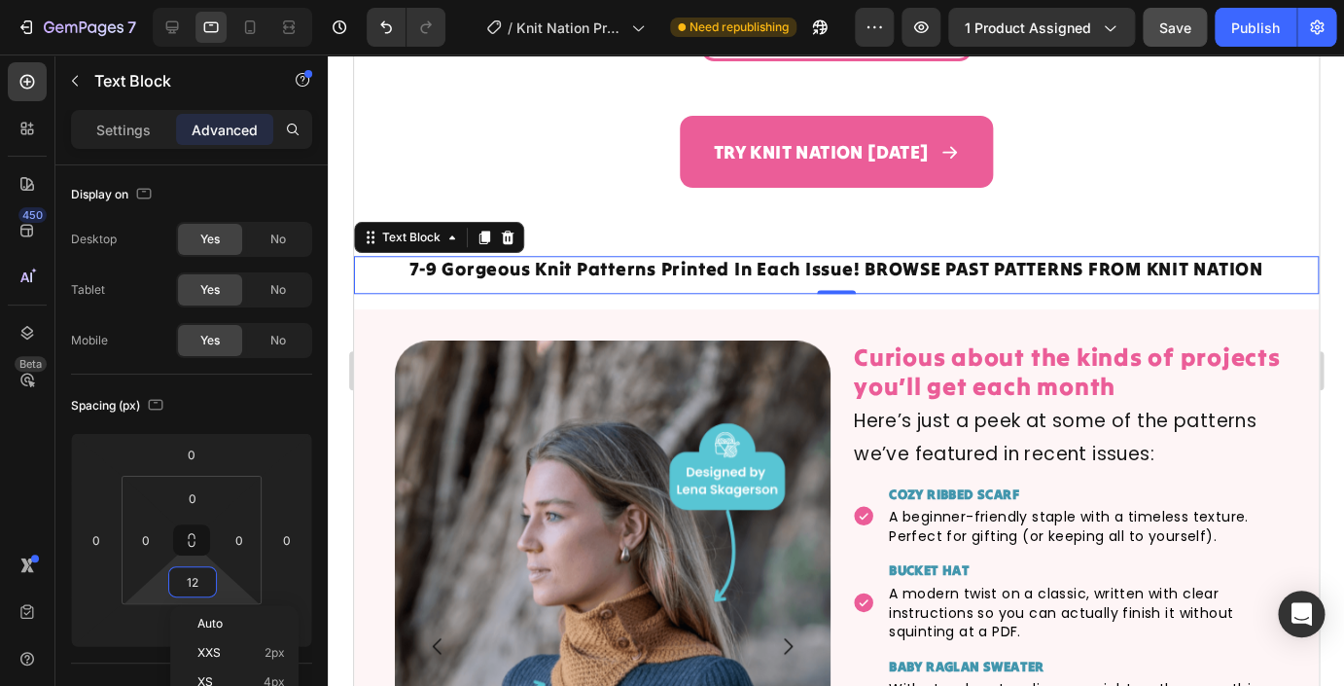
type input "0"
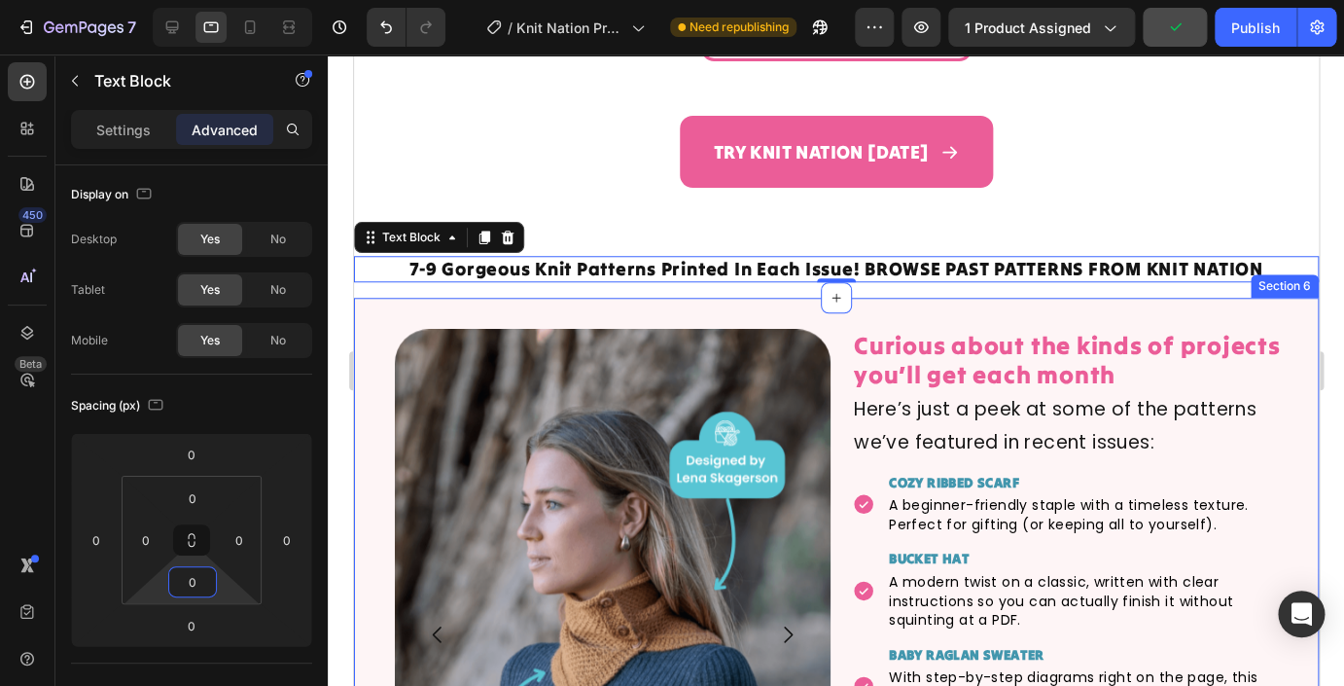
click at [521, 302] on div "Image Image Image Image Image Image Image Image Image Image Carousel Row Curiou…" at bounding box center [835, 691] width 965 height 787
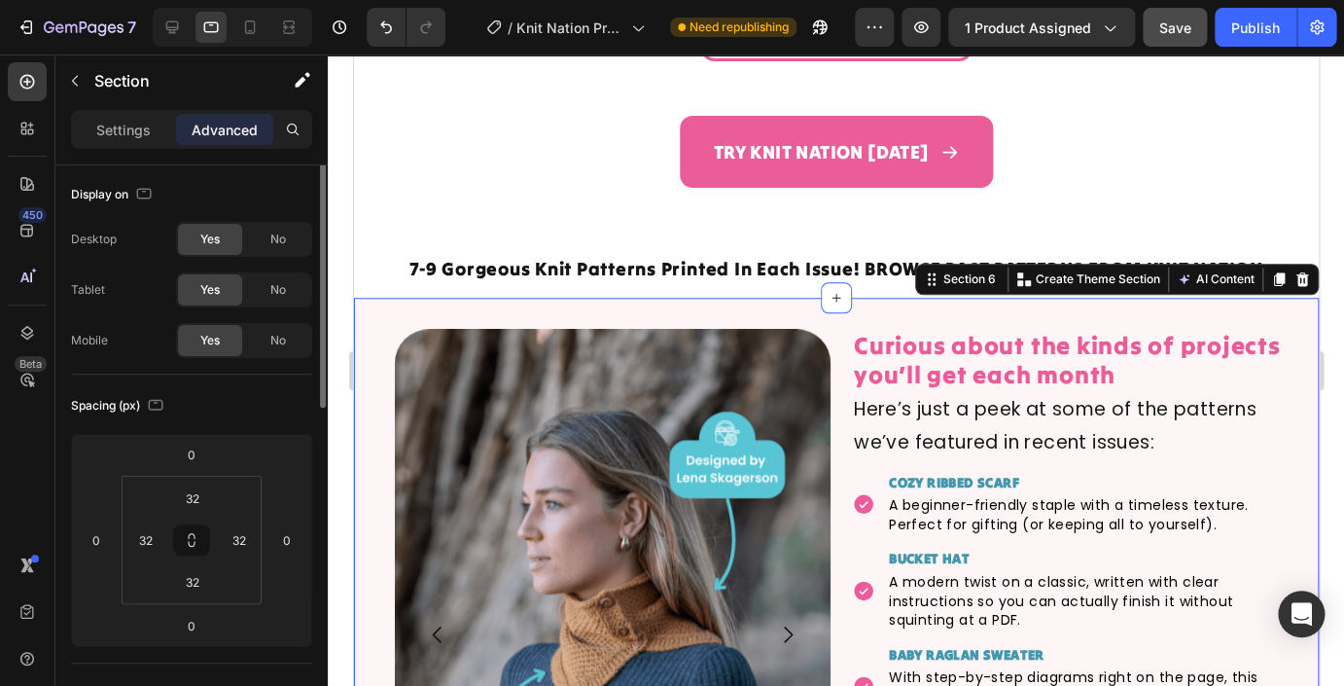
scroll to position [0, 0]
click at [194, 503] on input "32" at bounding box center [192, 499] width 39 height 29
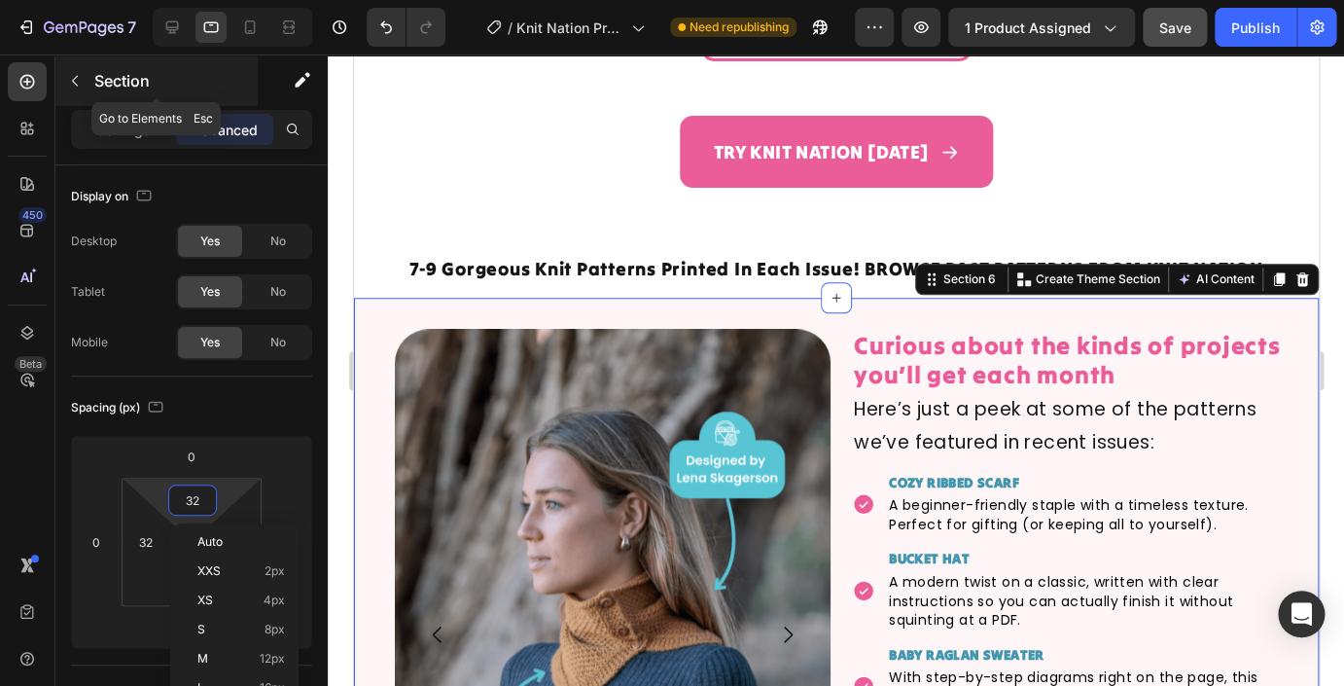
click at [77, 80] on icon "button" at bounding box center [75, 81] width 16 height 16
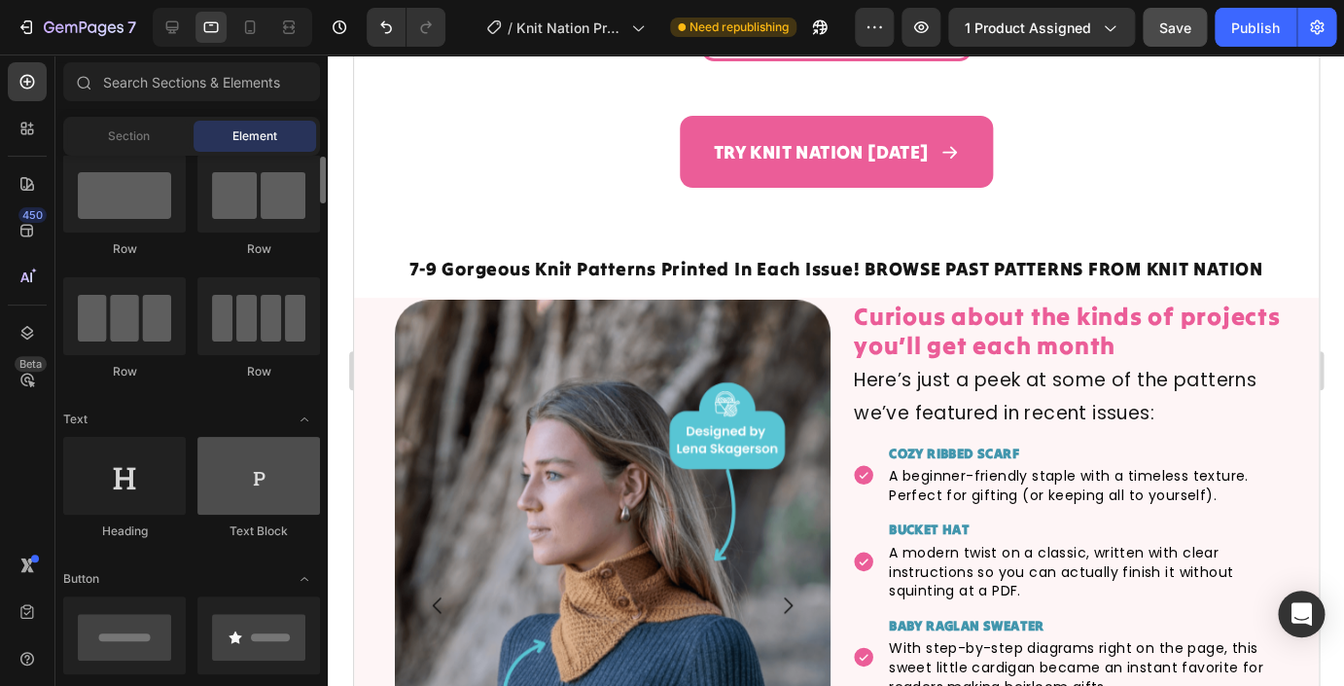
scroll to position [46, 0]
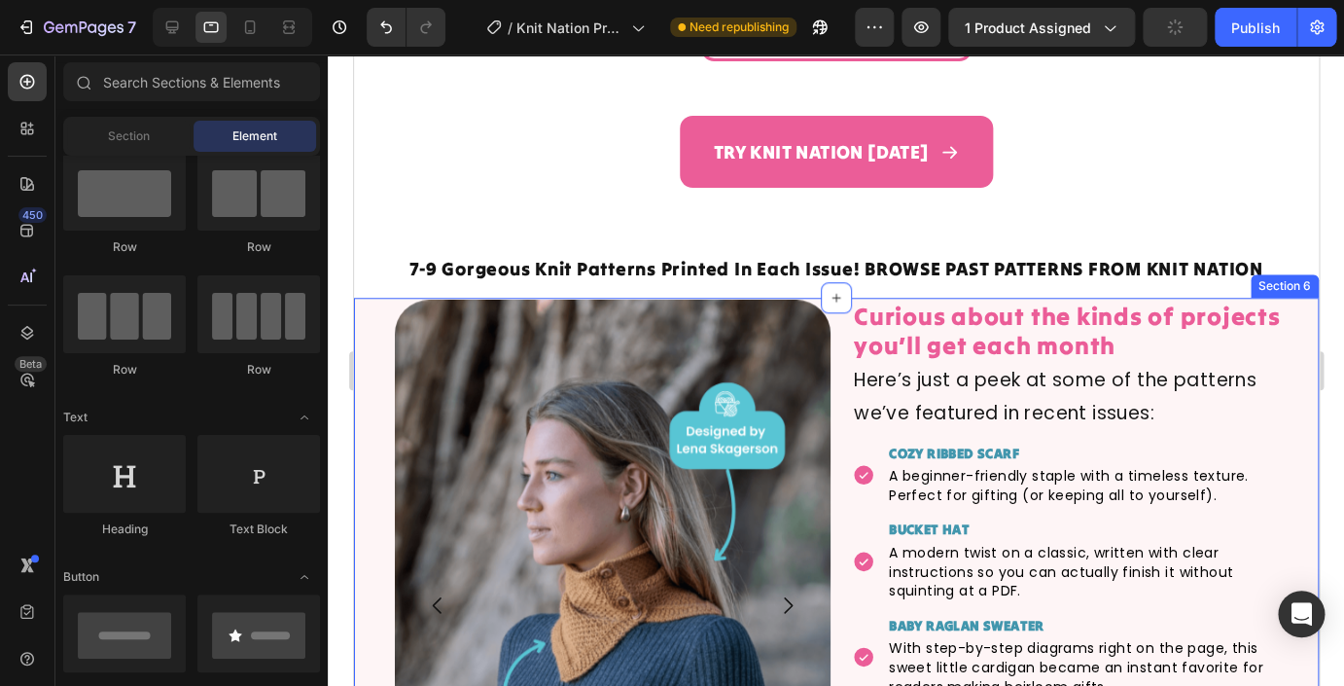
click at [376, 307] on div "Image Image Image Image Image Image Image Image Image Image Carousel Row Curiou…" at bounding box center [835, 677] width 965 height 758
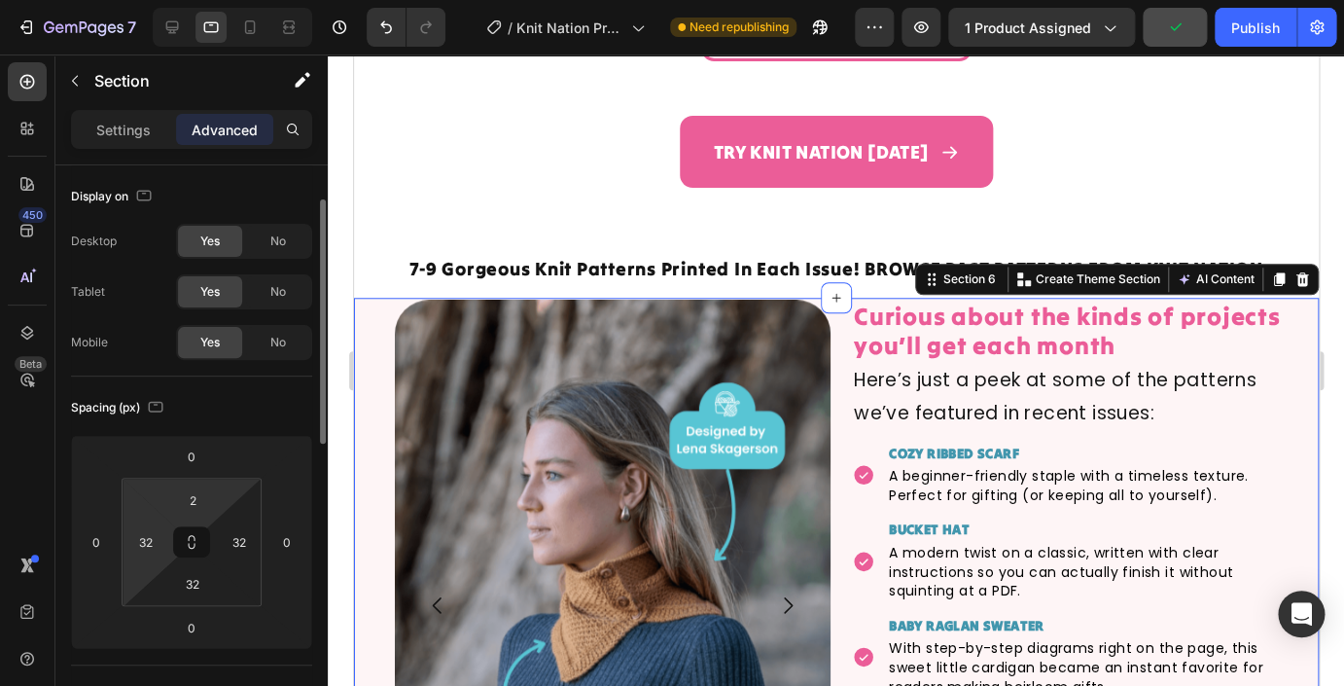
scroll to position [24, 0]
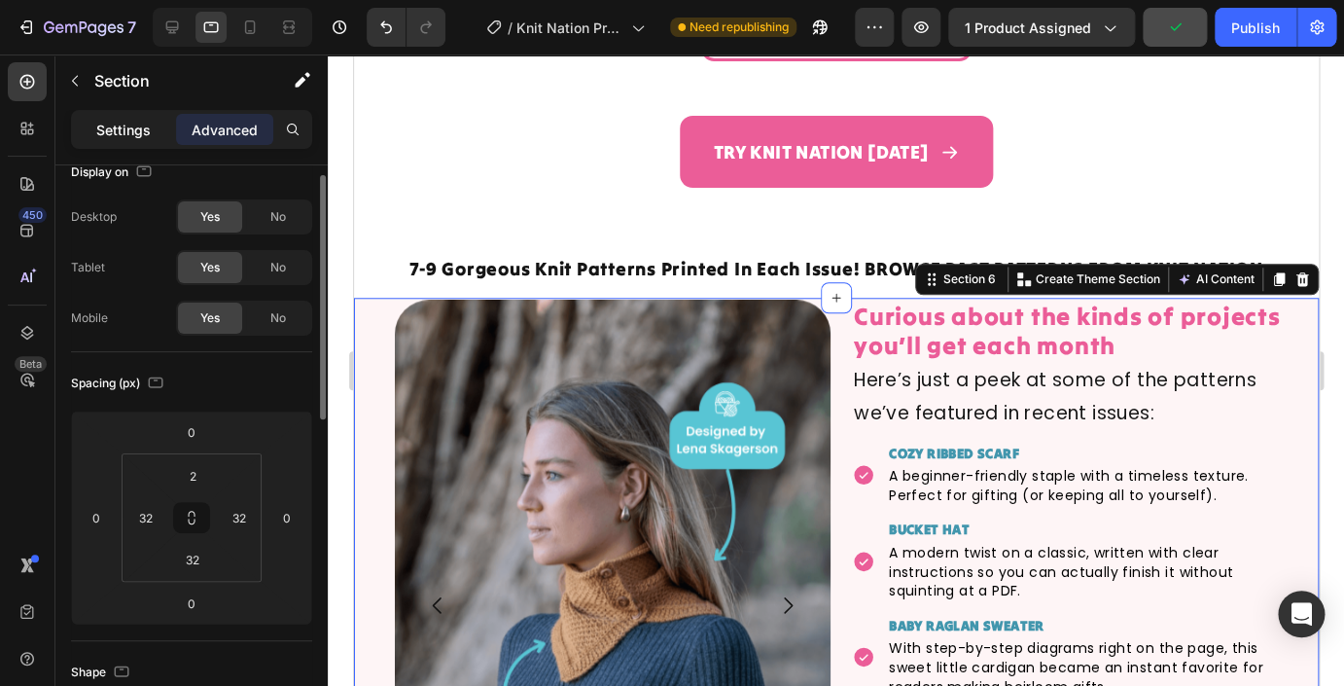
click at [133, 127] on p "Settings" at bounding box center [123, 130] width 54 height 20
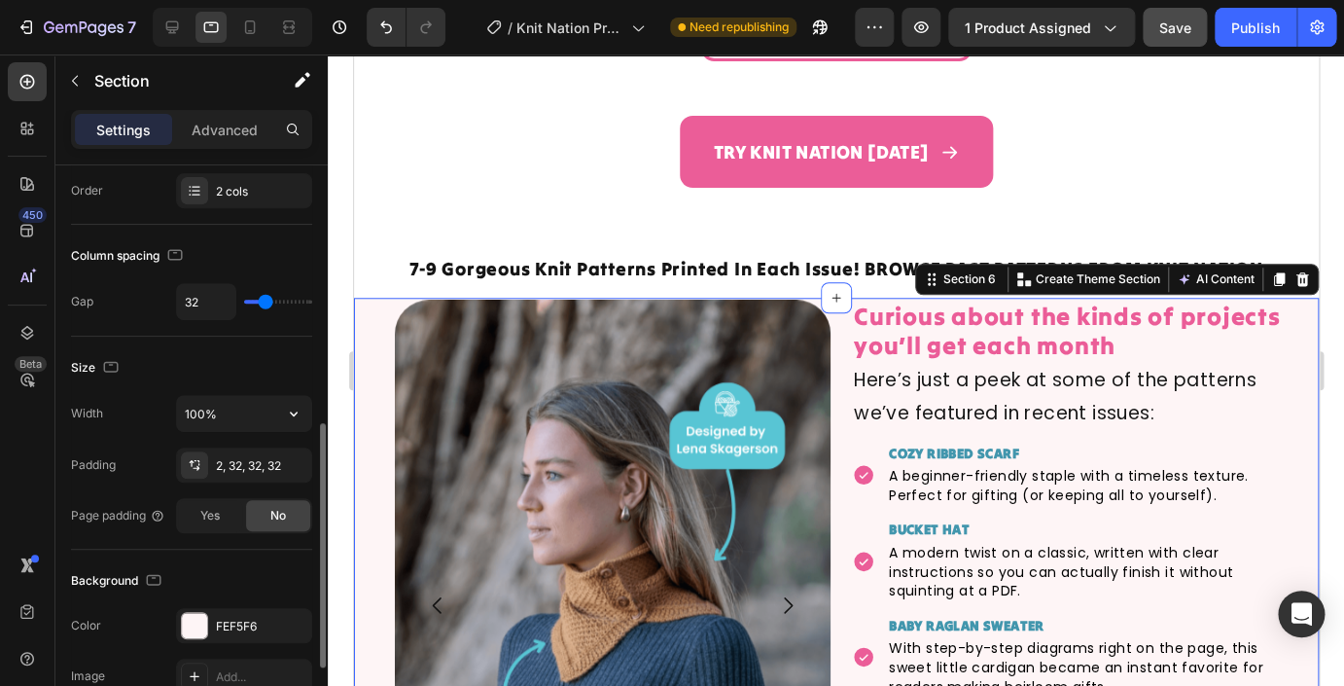
scroll to position [413, 0]
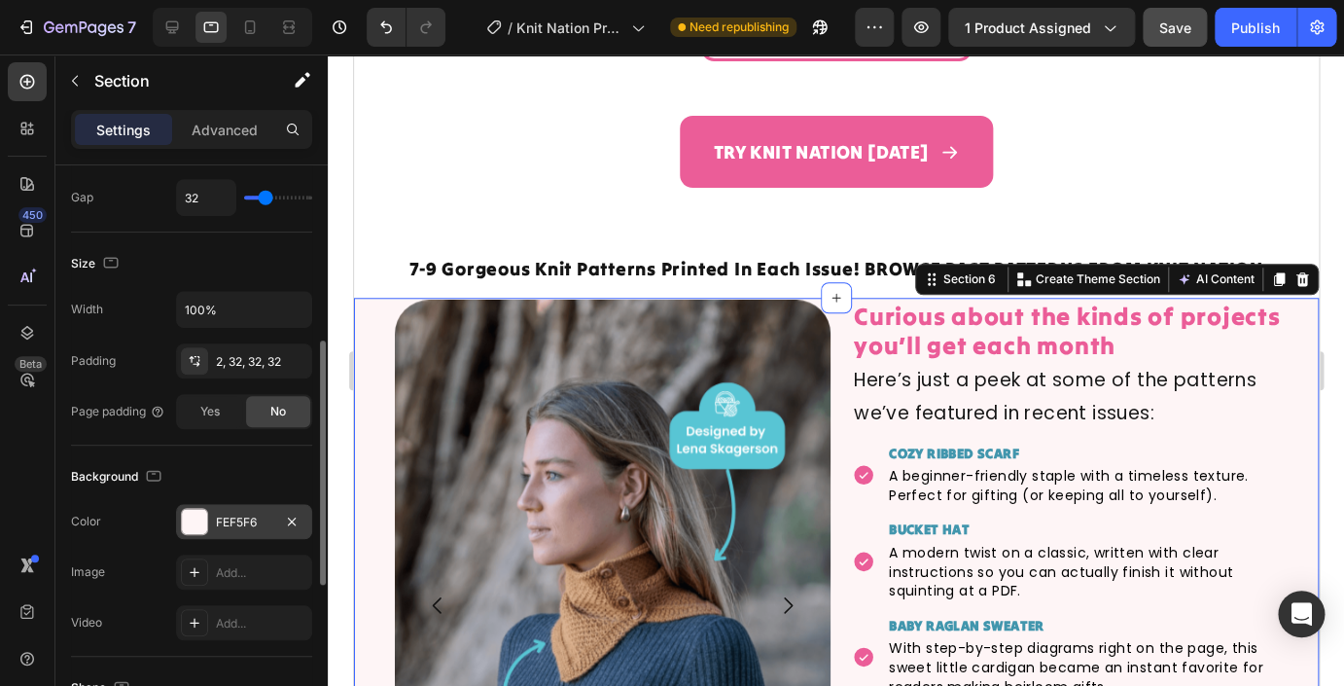
click at [237, 514] on div "FEF5F6" at bounding box center [244, 523] width 56 height 18
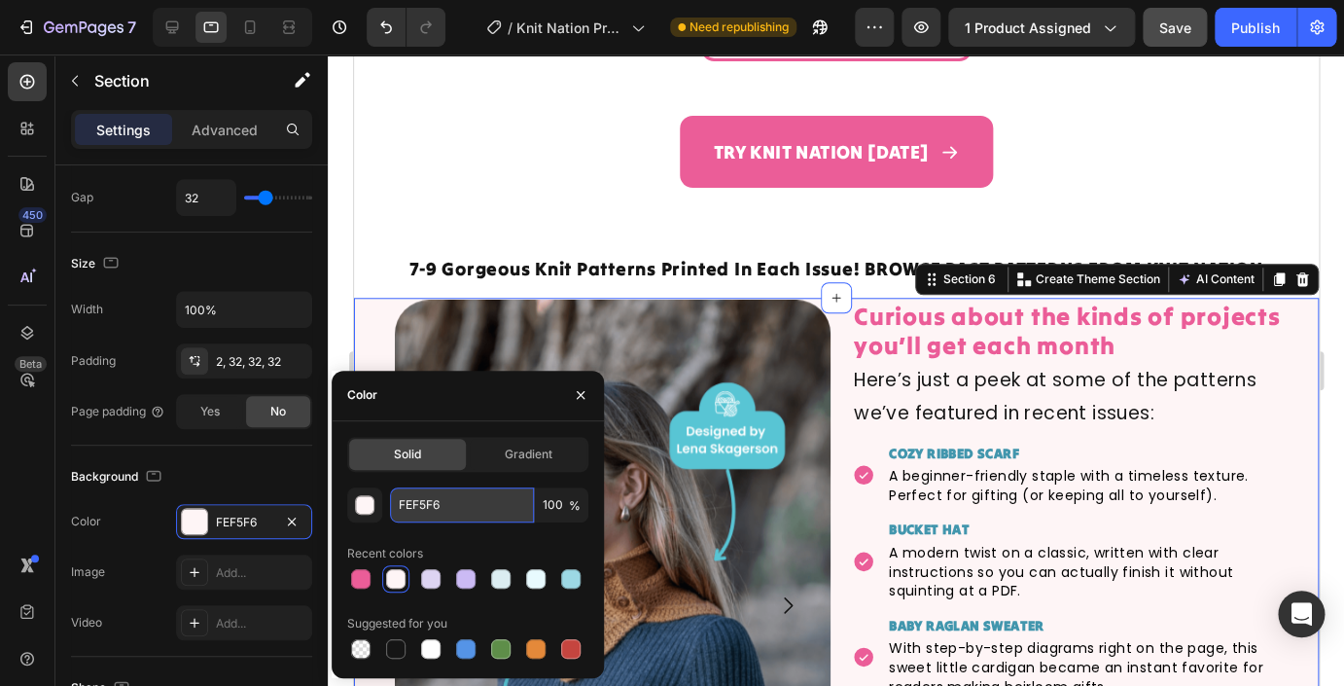
click at [415, 507] on input "FEF5F6" at bounding box center [462, 504] width 144 height 35
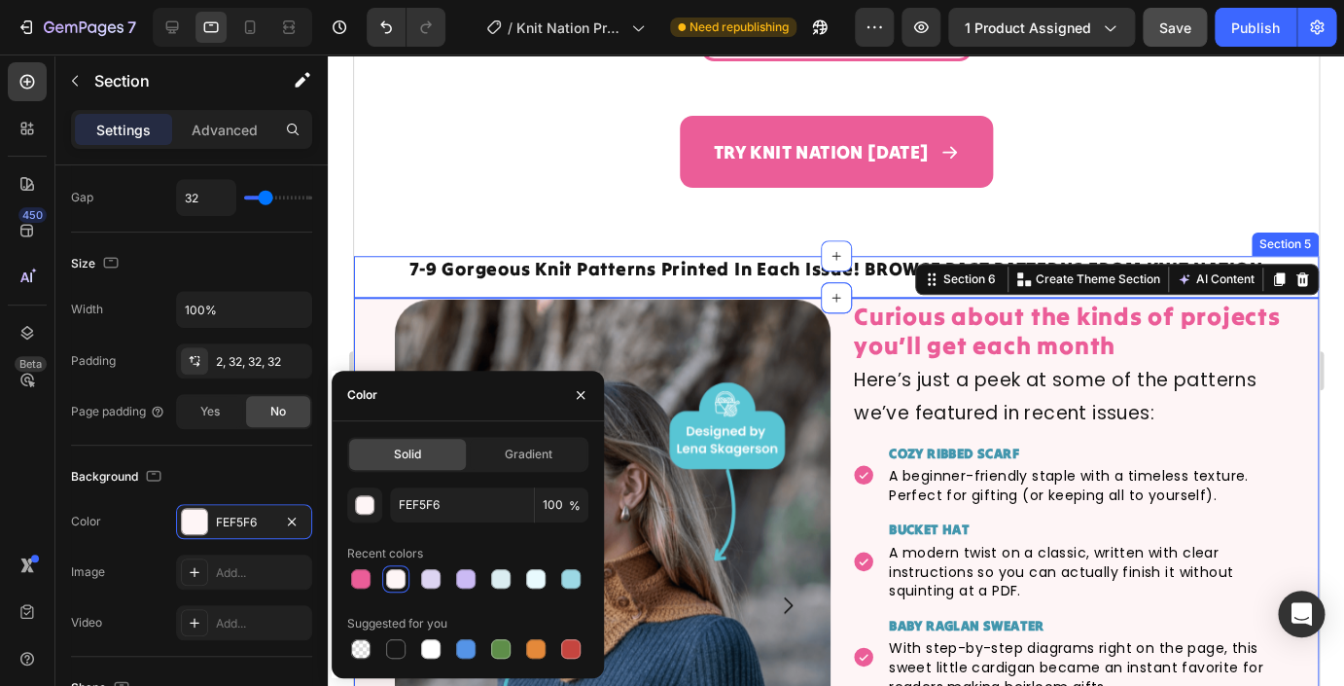
click at [372, 290] on div "7-9 Gorgeous Knit Patterns Printed In Each Issue! BROWSE PAST PATTERNS FROM KNI…" at bounding box center [835, 277] width 965 height 42
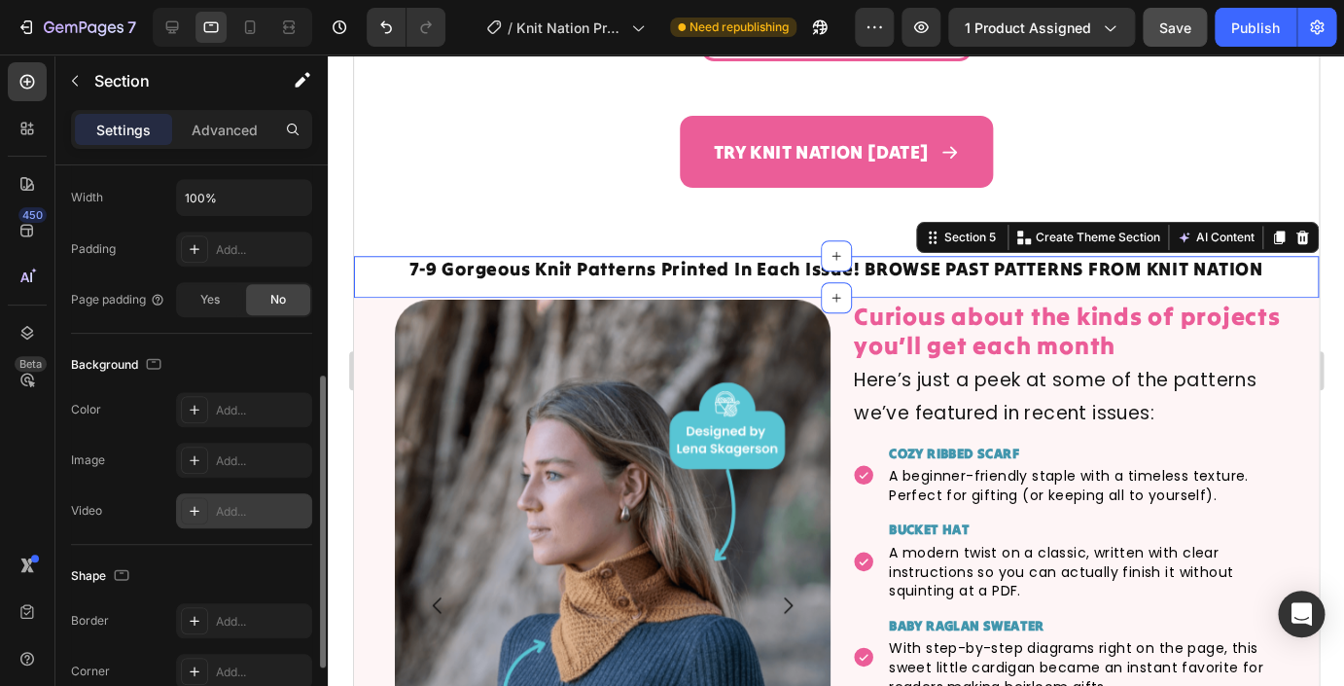
scroll to position [444, 0]
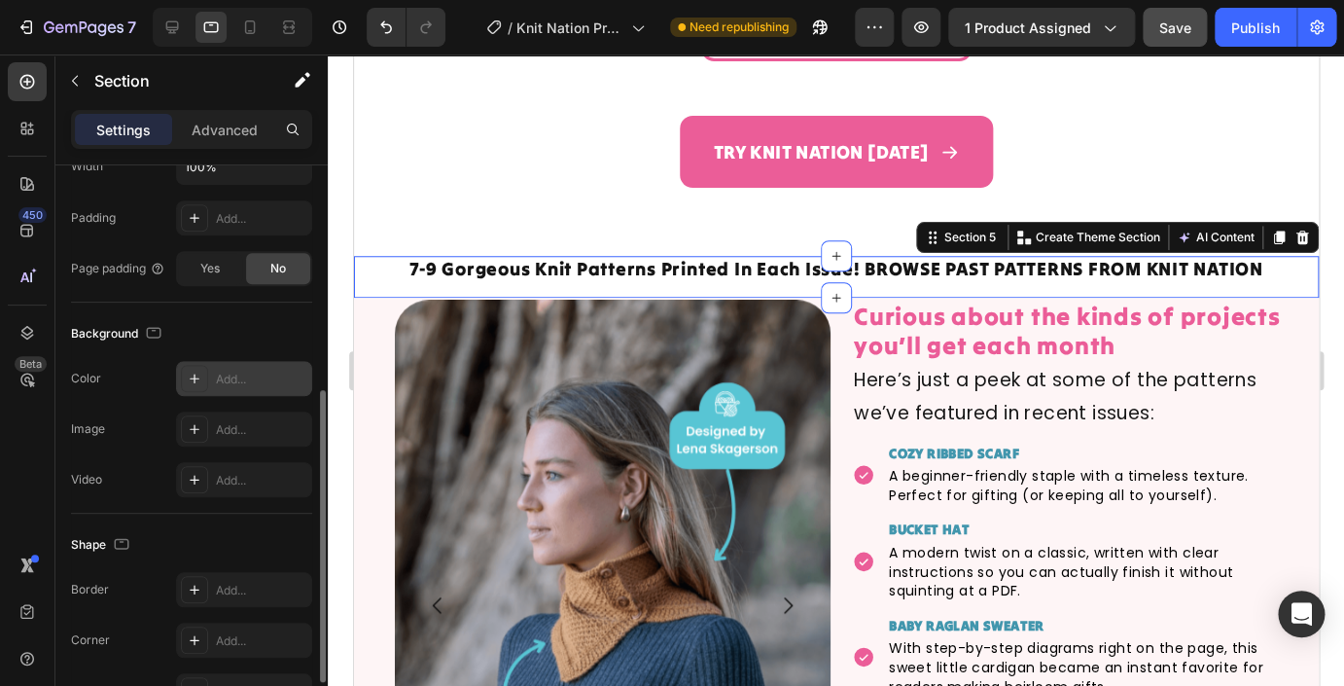
click at [250, 384] on div "Add..." at bounding box center [261, 380] width 91 height 18
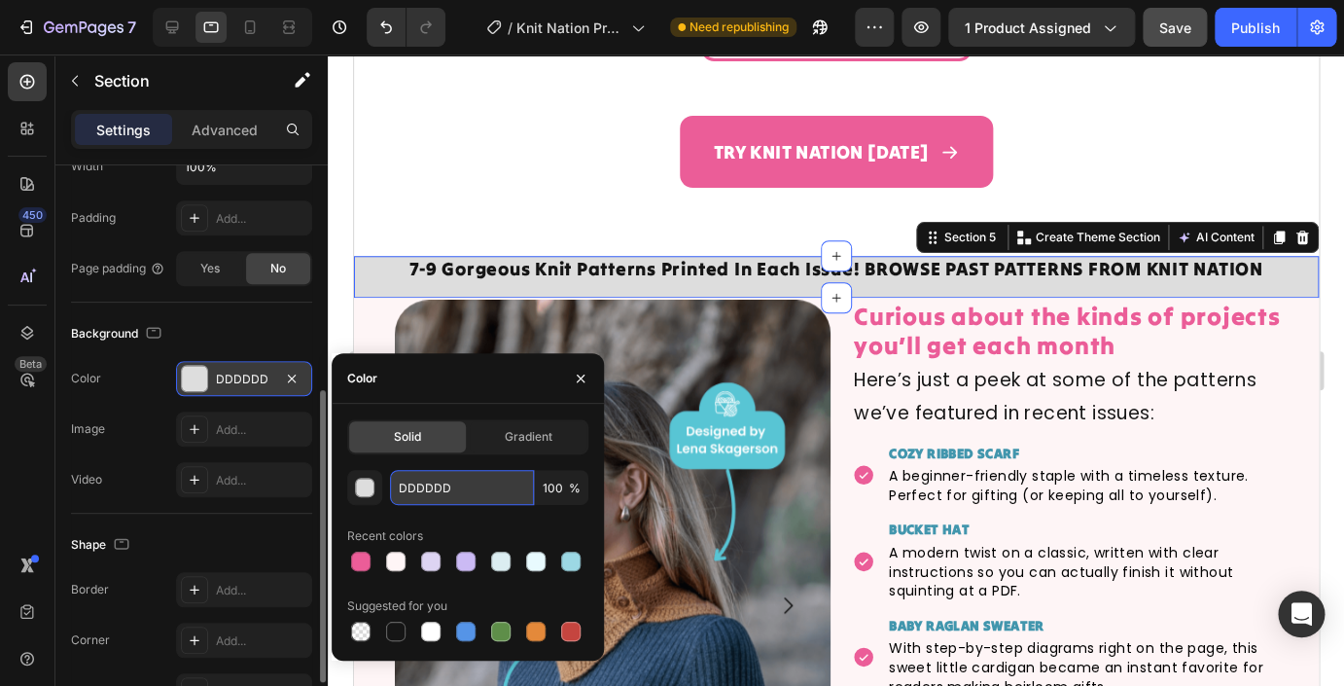
click at [435, 489] on input "DDDDDD" at bounding box center [462, 487] width 144 height 35
paste input "FEF5F6"
type input "FEF5F6"
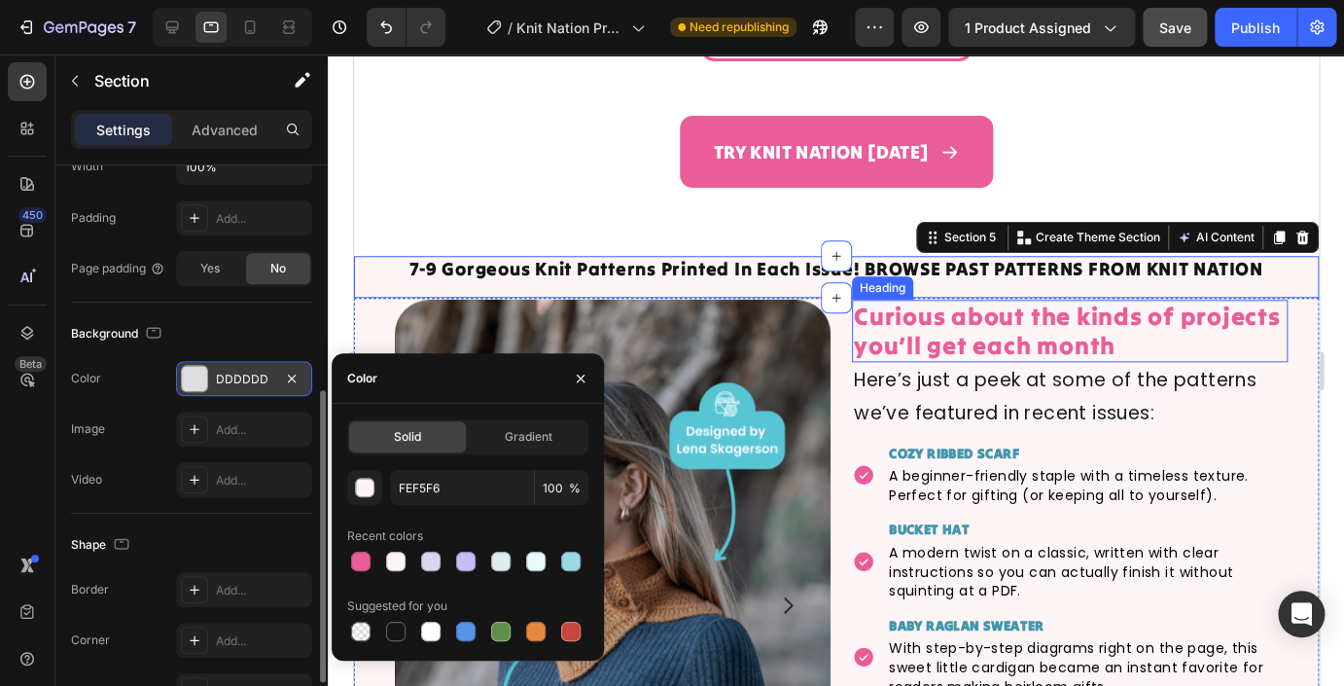
click at [996, 341] on h2 "Curious about the kinds of projects you’ll get each month" at bounding box center [1069, 331] width 436 height 62
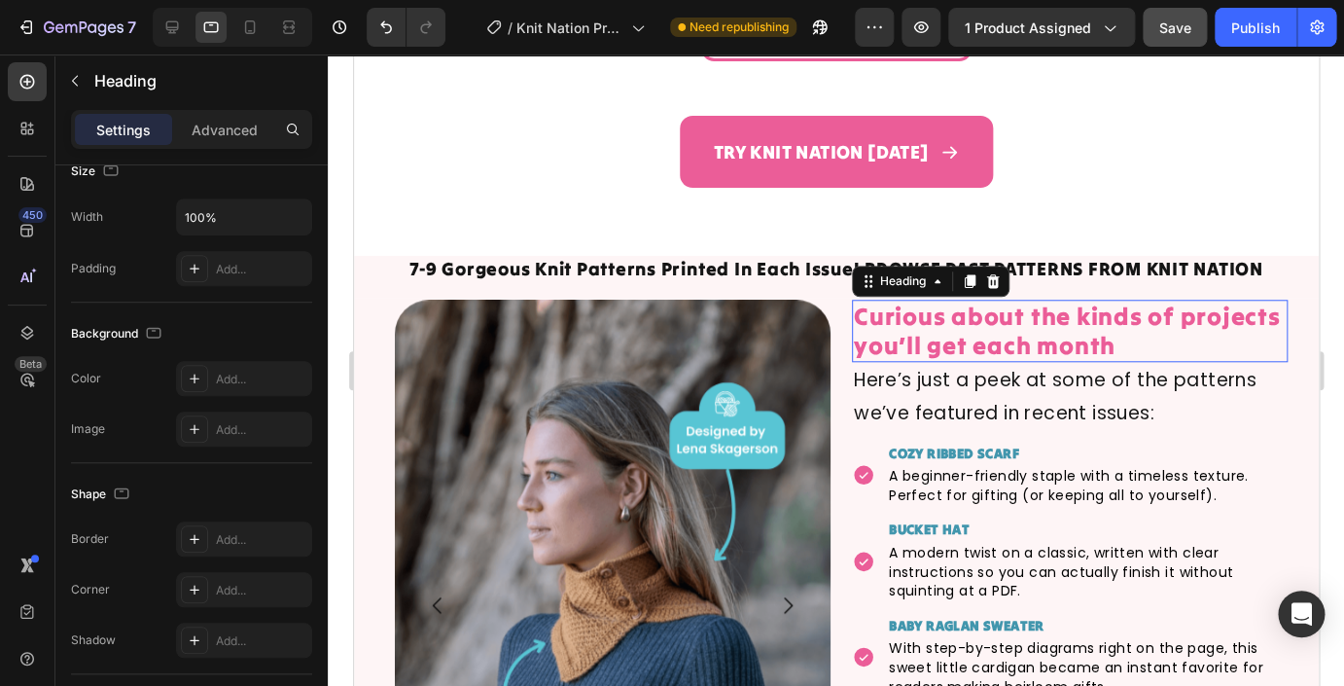
scroll to position [0, 0]
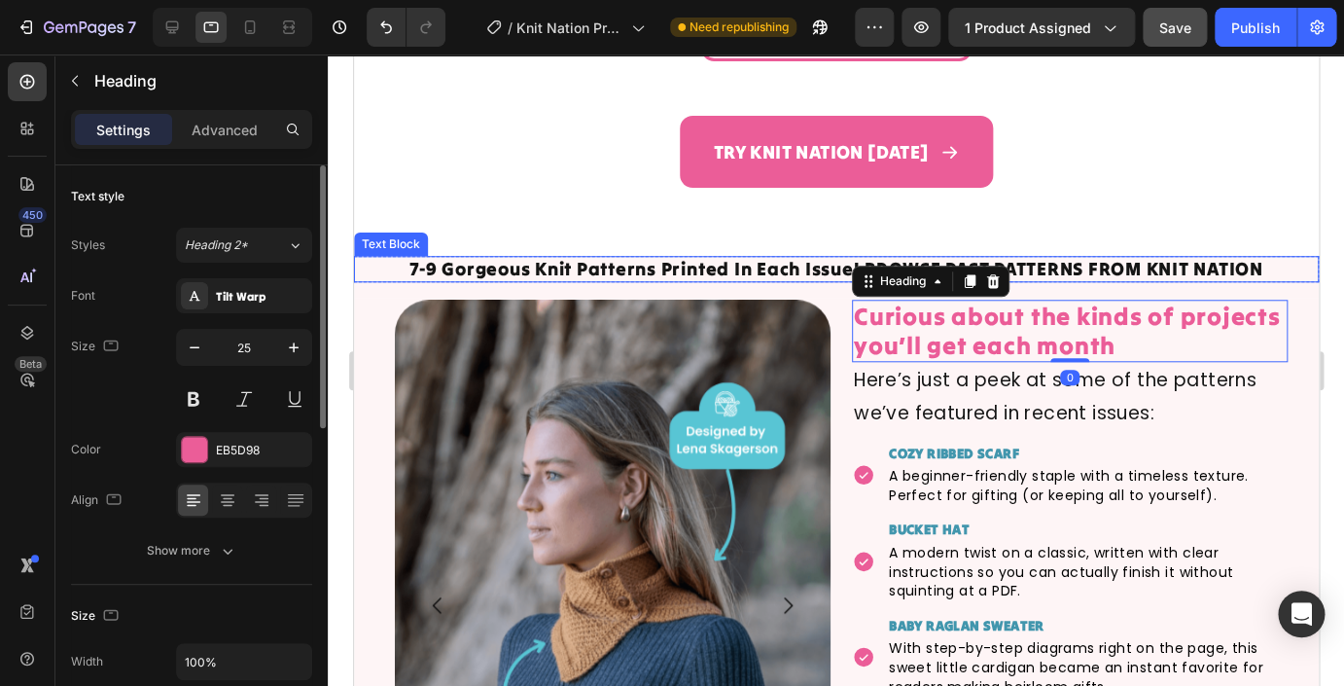
click at [723, 269] on p "7-9 Gorgeous Knit Patterns Printed In Each Issue! BROWSE PAST PATTERNS FROM KNI…" at bounding box center [835, 269] width 961 height 22
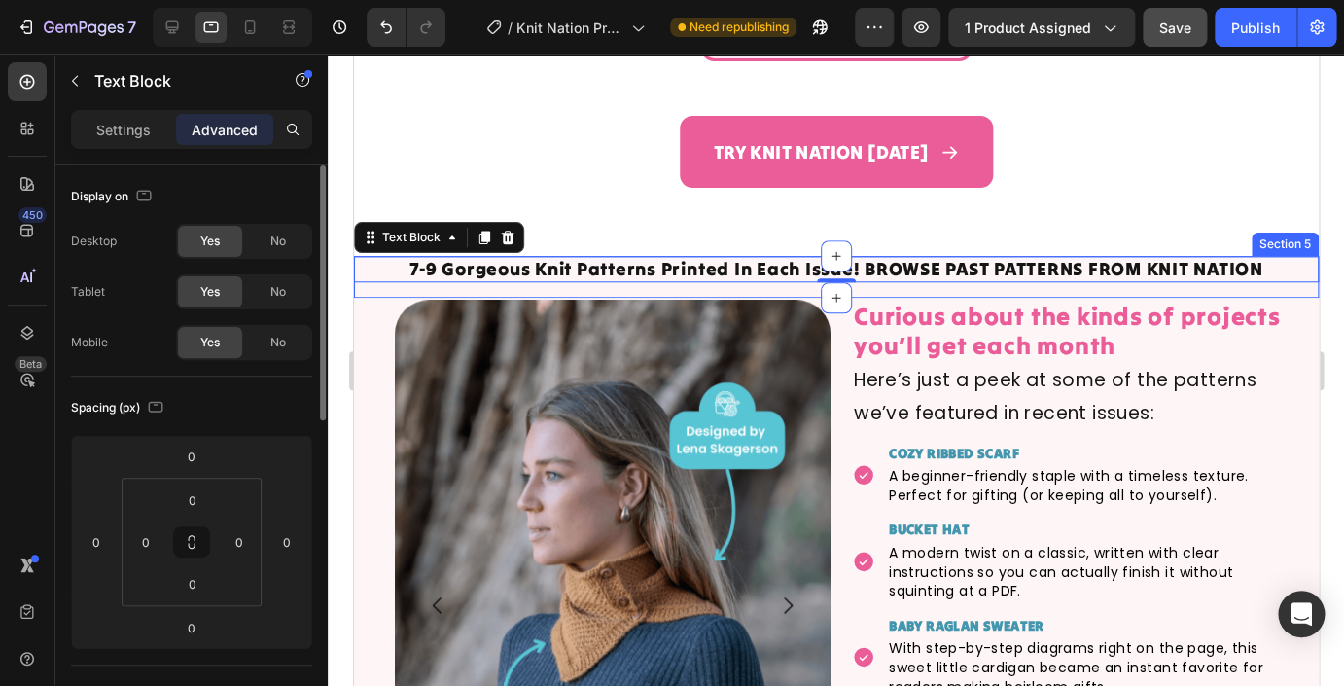
click at [408, 291] on div "7-9 Gorgeous Knit Patterns Printed In Each Issue! BROWSE PAST PATTERNS FROM KNI…" at bounding box center [835, 277] width 965 height 42
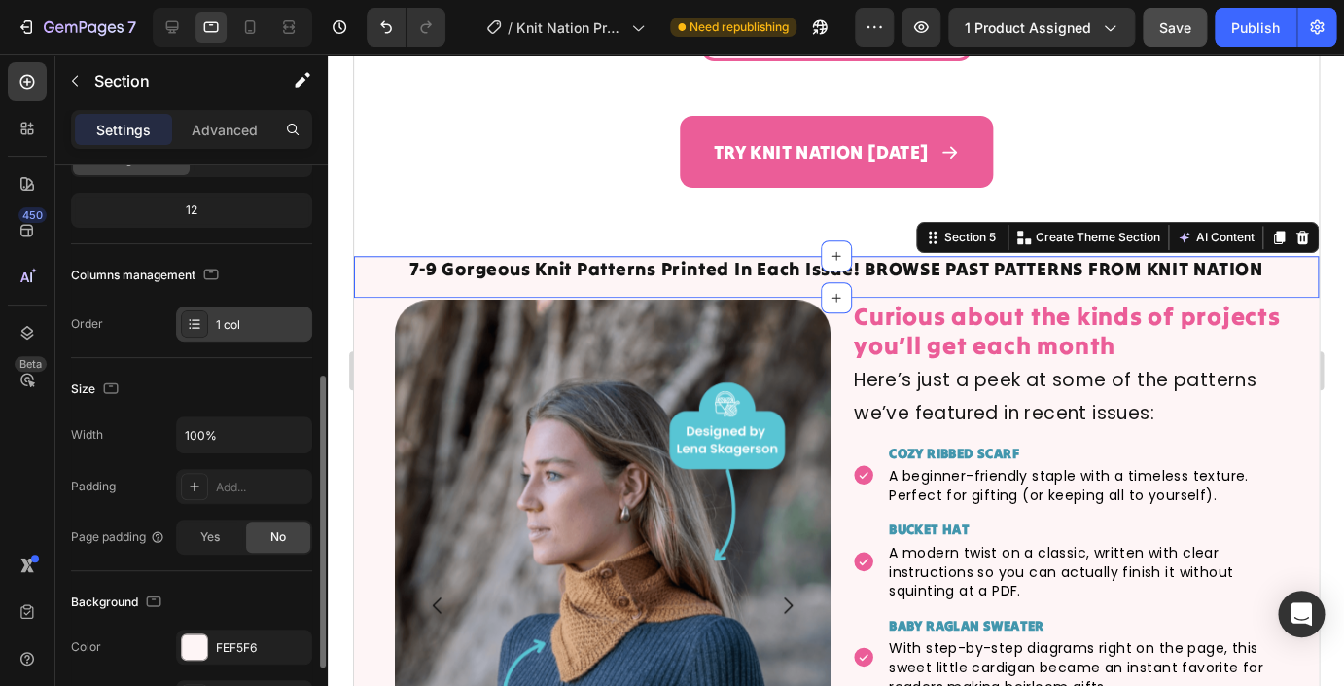
scroll to position [560, 0]
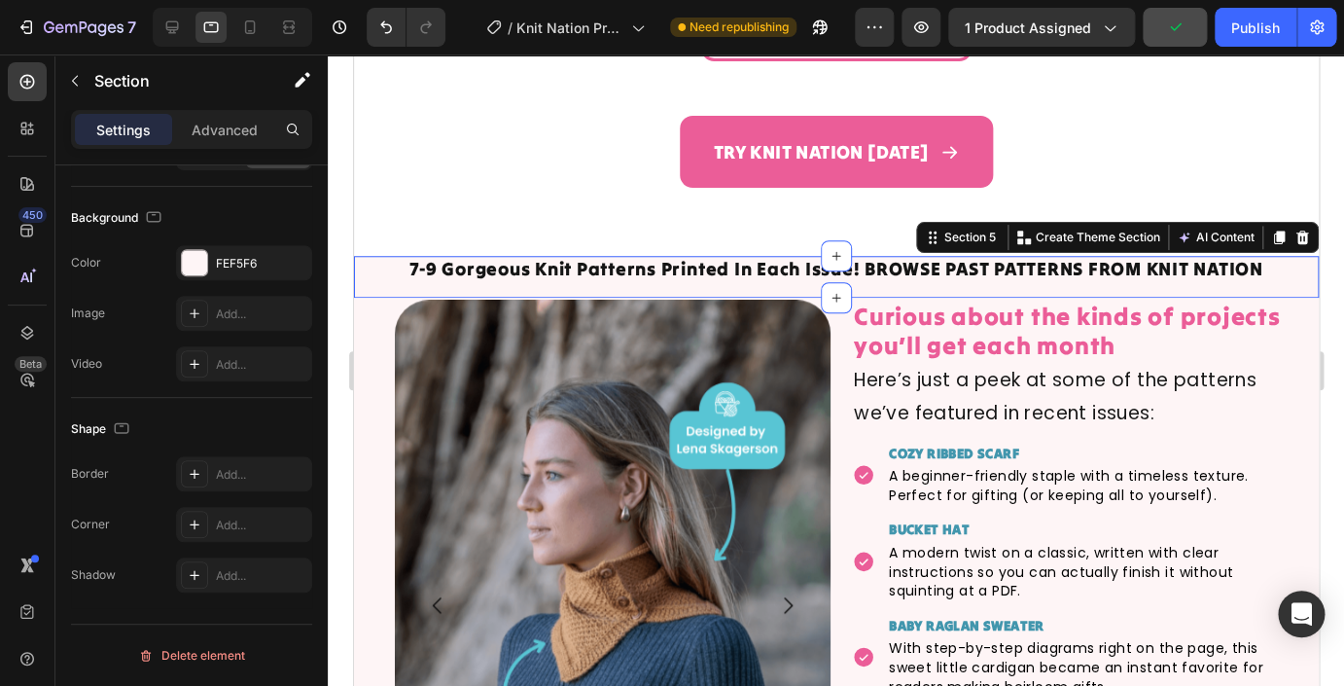
click at [396, 297] on div "7-9 Gorgeous Knit Patterns Printed In Each Issue! BROWSE PAST PATTERNS FROM KNI…" at bounding box center [835, 277] width 965 height 42
click at [225, 140] on div "Advanced" at bounding box center [224, 129] width 97 height 31
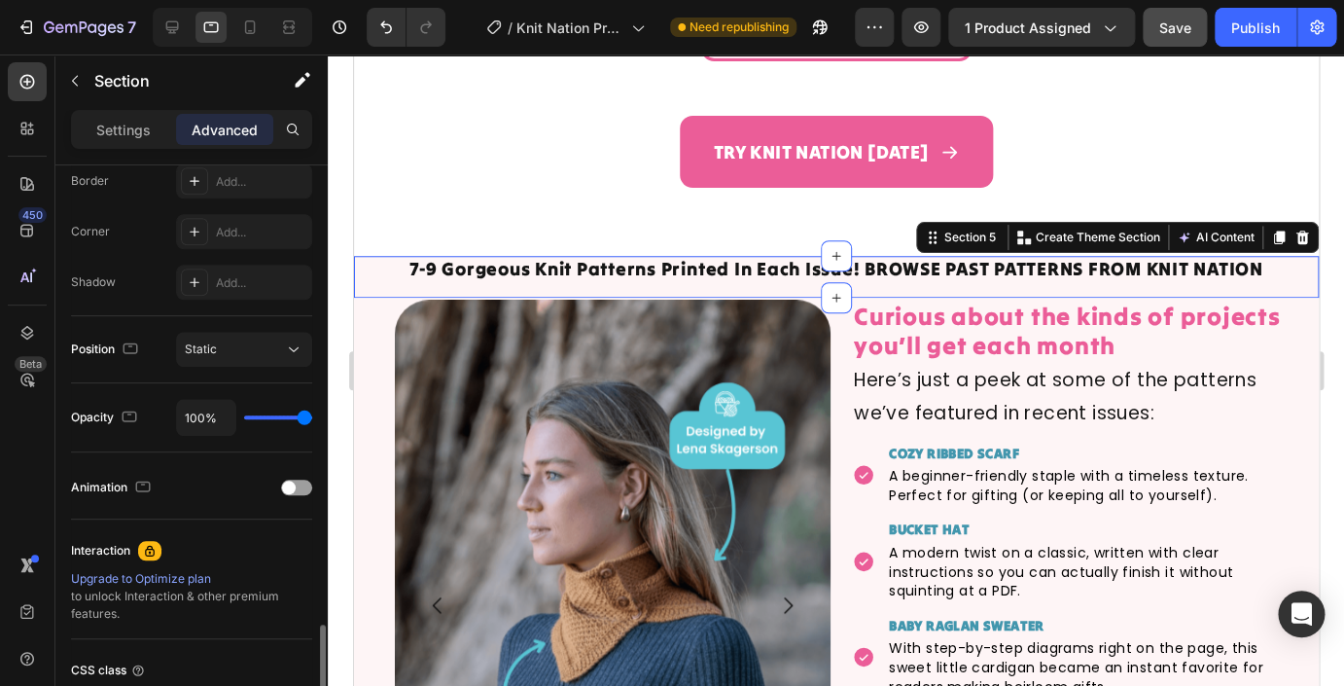
scroll to position [722, 0]
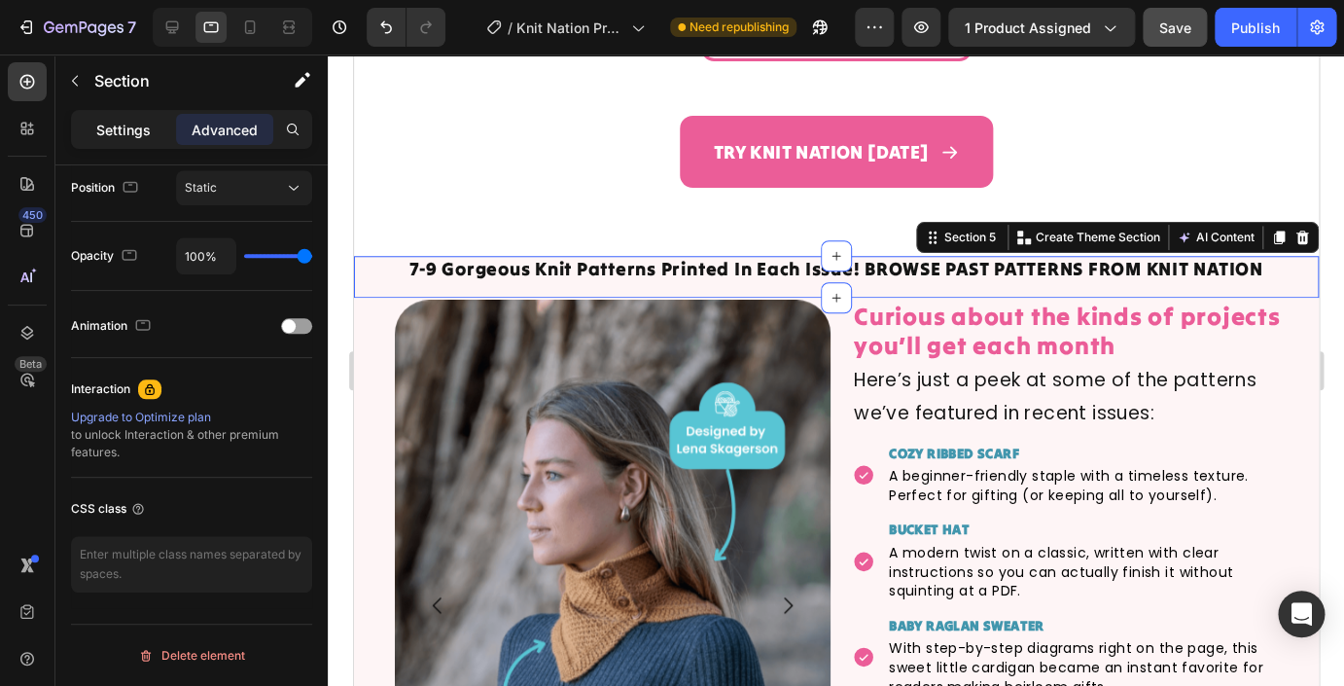
click at [135, 136] on p "Settings" at bounding box center [123, 130] width 54 height 20
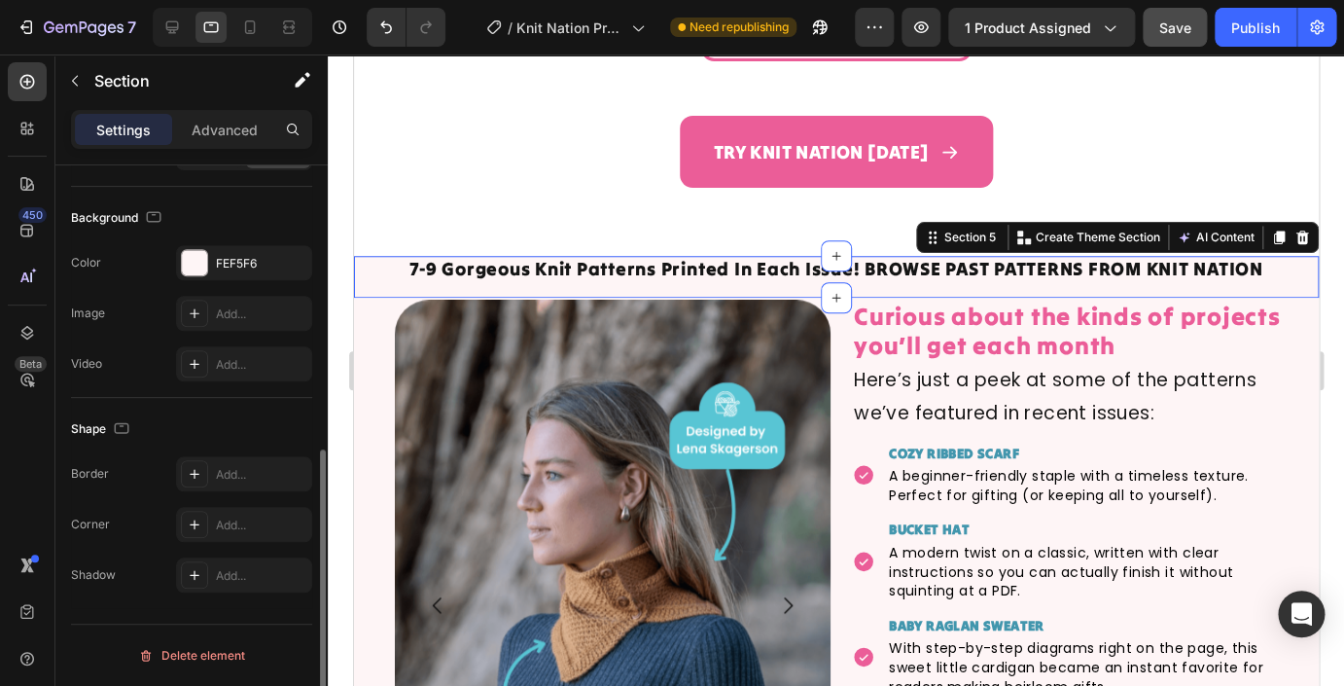
scroll to position [560, 0]
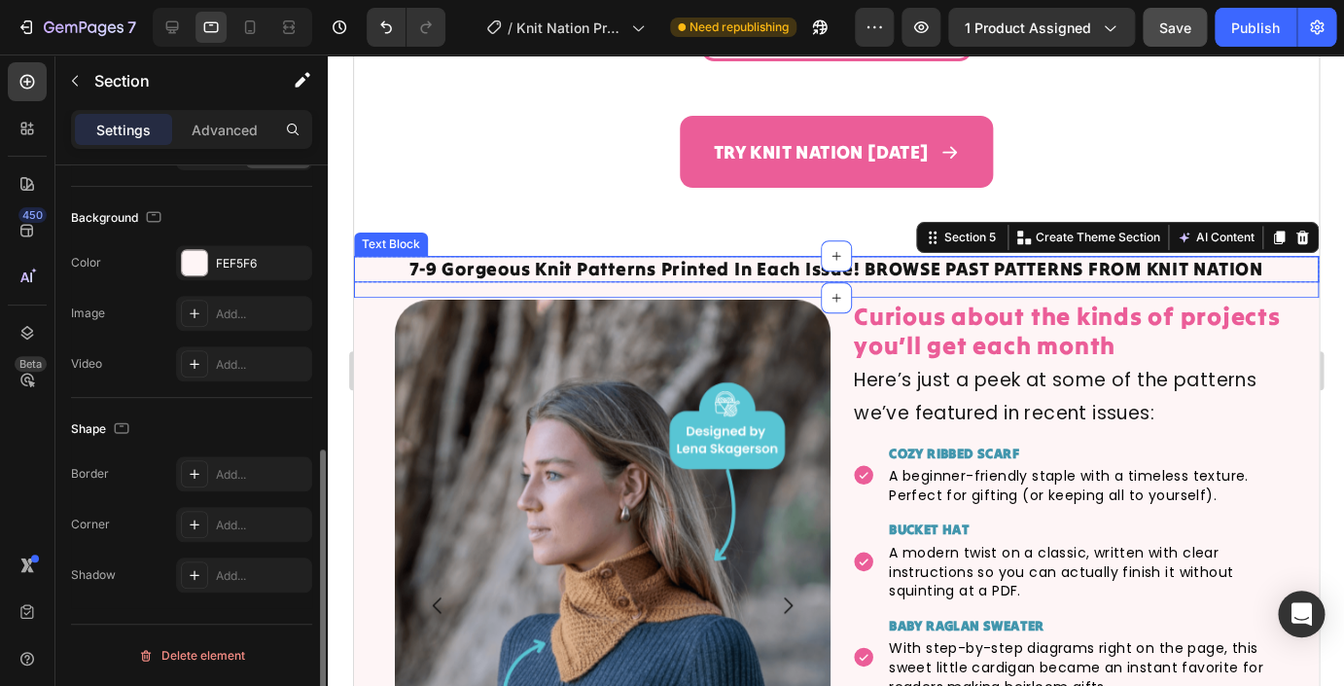
click at [477, 273] on p "7-9 Gorgeous Knit Patterns Printed In Each Issue! BROWSE PAST PATTERNS FROM KNI…" at bounding box center [835, 269] width 961 height 22
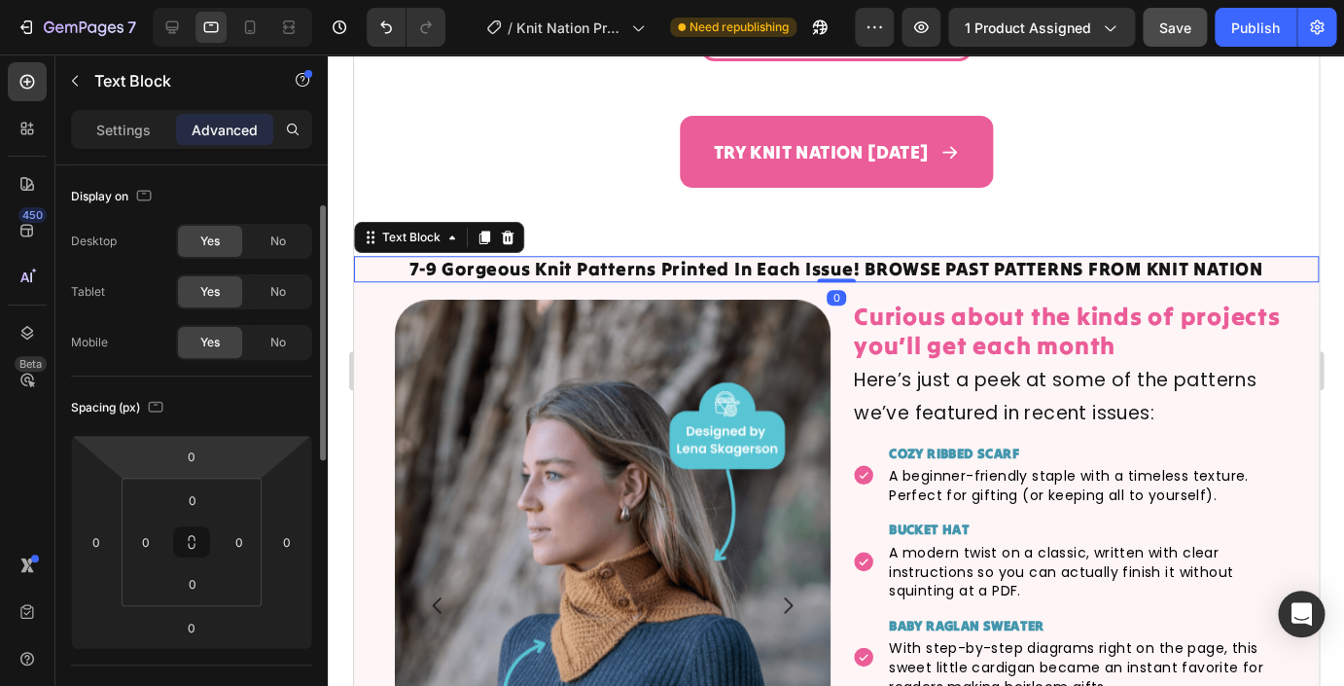
scroll to position [143, 0]
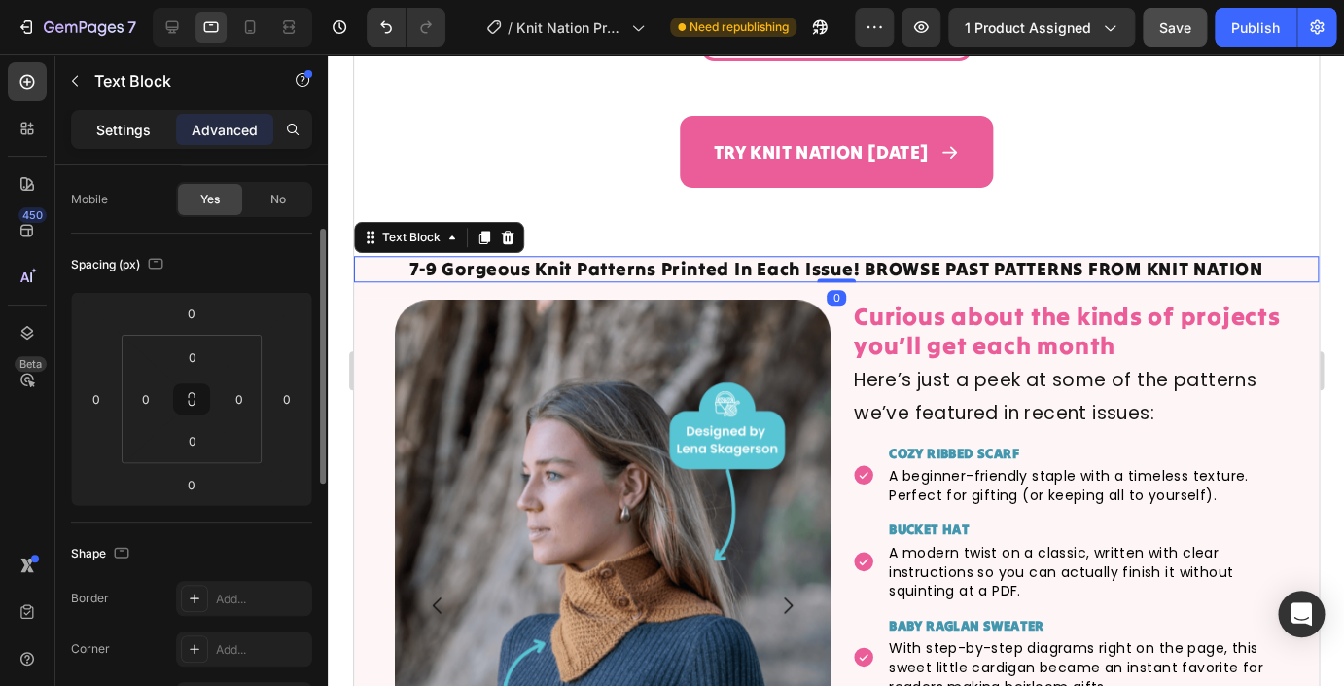
click at [124, 125] on p "Settings" at bounding box center [123, 130] width 54 height 20
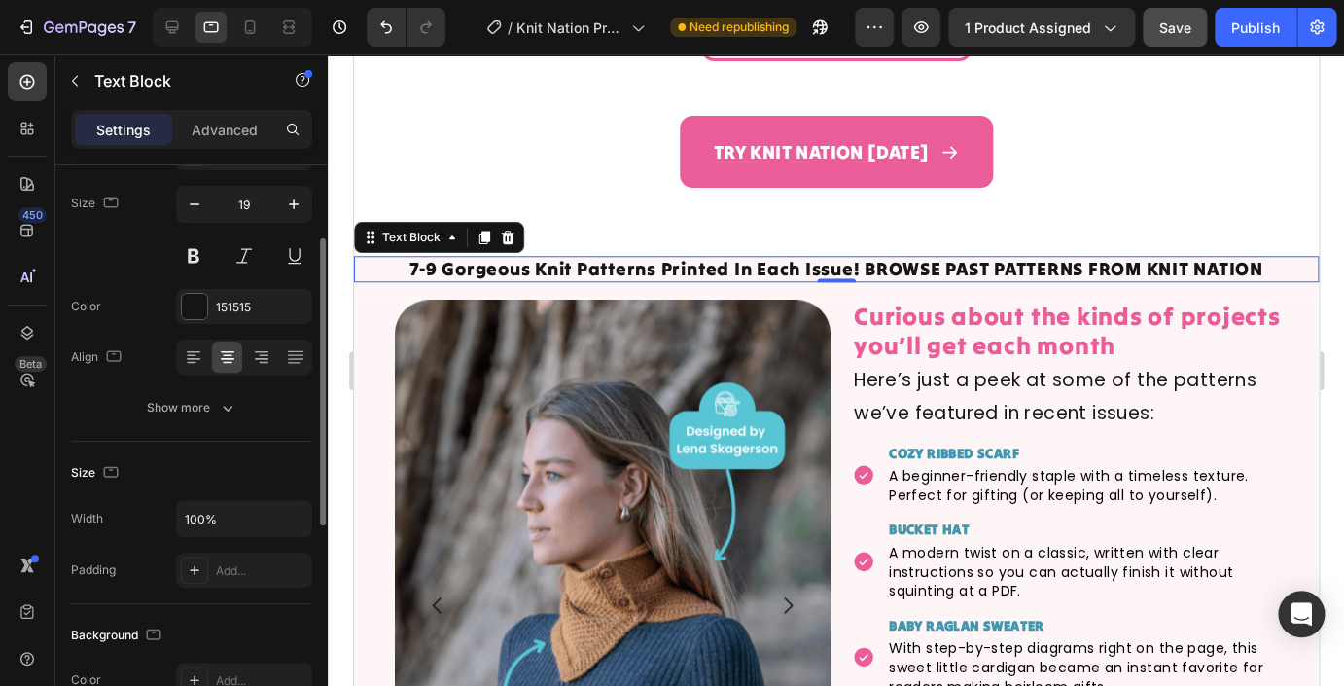
scroll to position [577, 0]
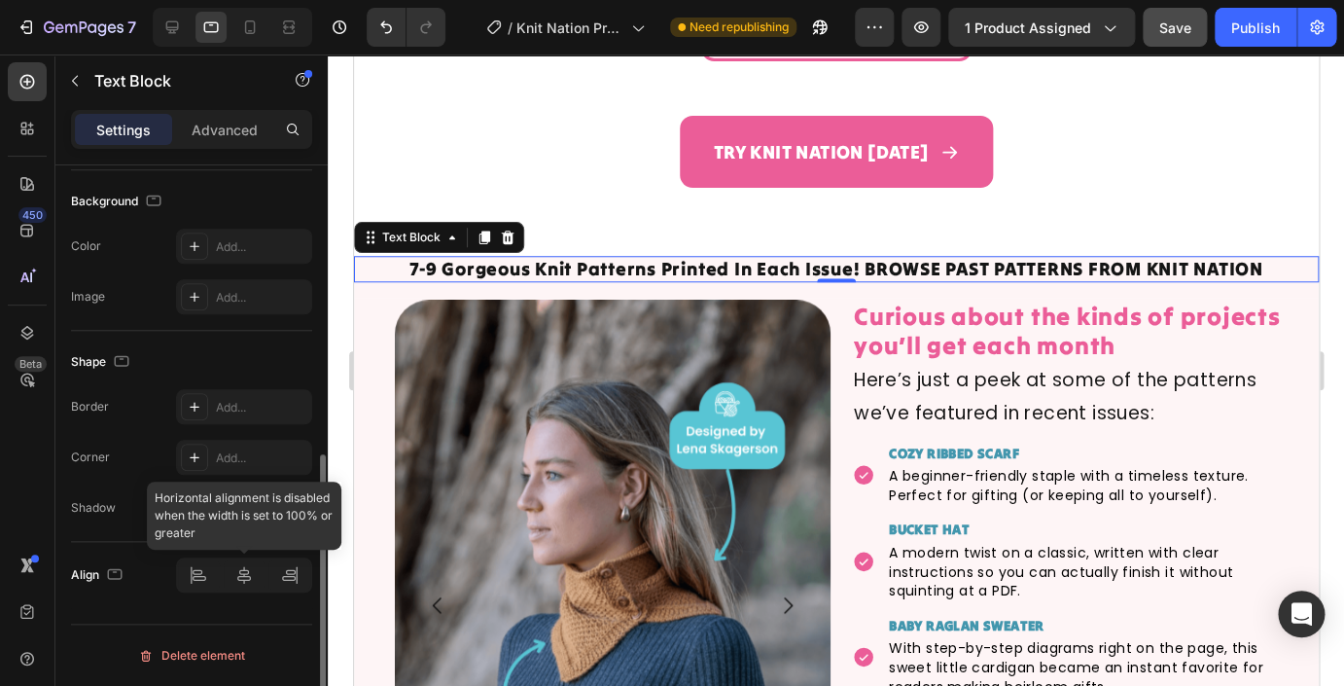
click at [249, 574] on div at bounding box center [244, 574] width 136 height 35
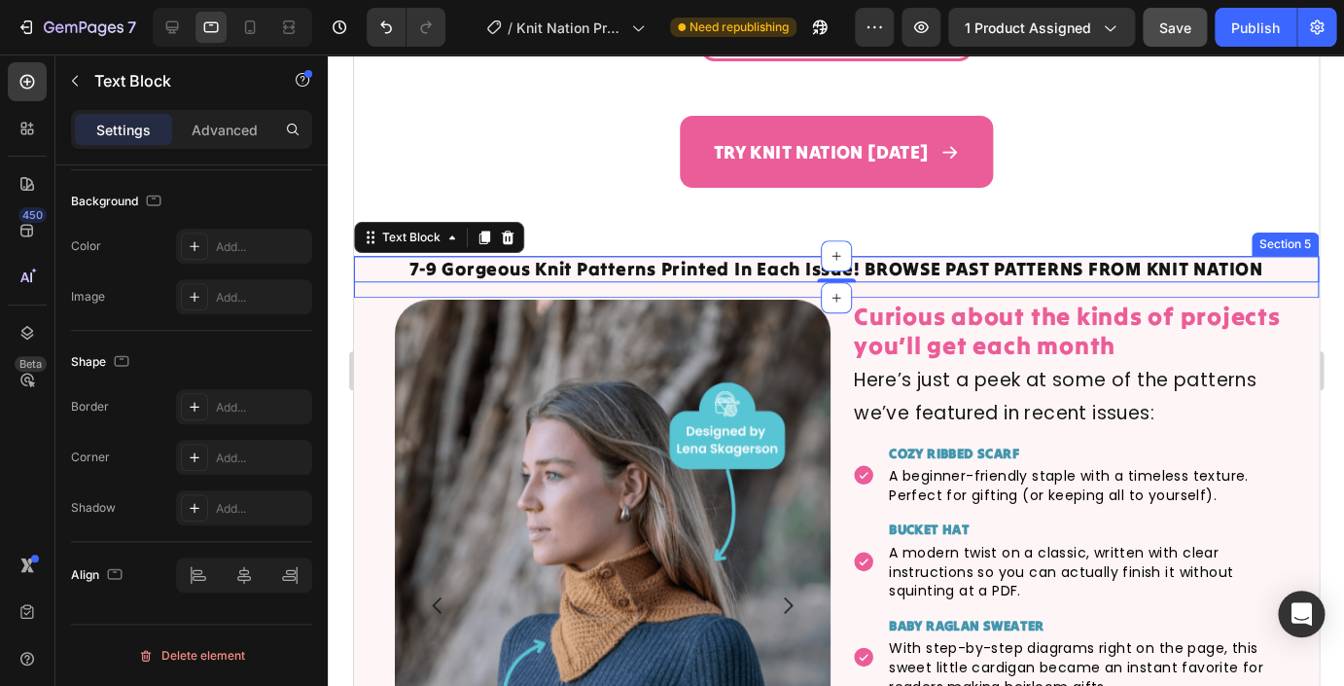
click at [383, 292] on div "7-9 Gorgeous Knit Patterns Printed In Each Issue! BROWSE PAST PATTERNS FROM KNI…" at bounding box center [835, 277] width 965 height 42
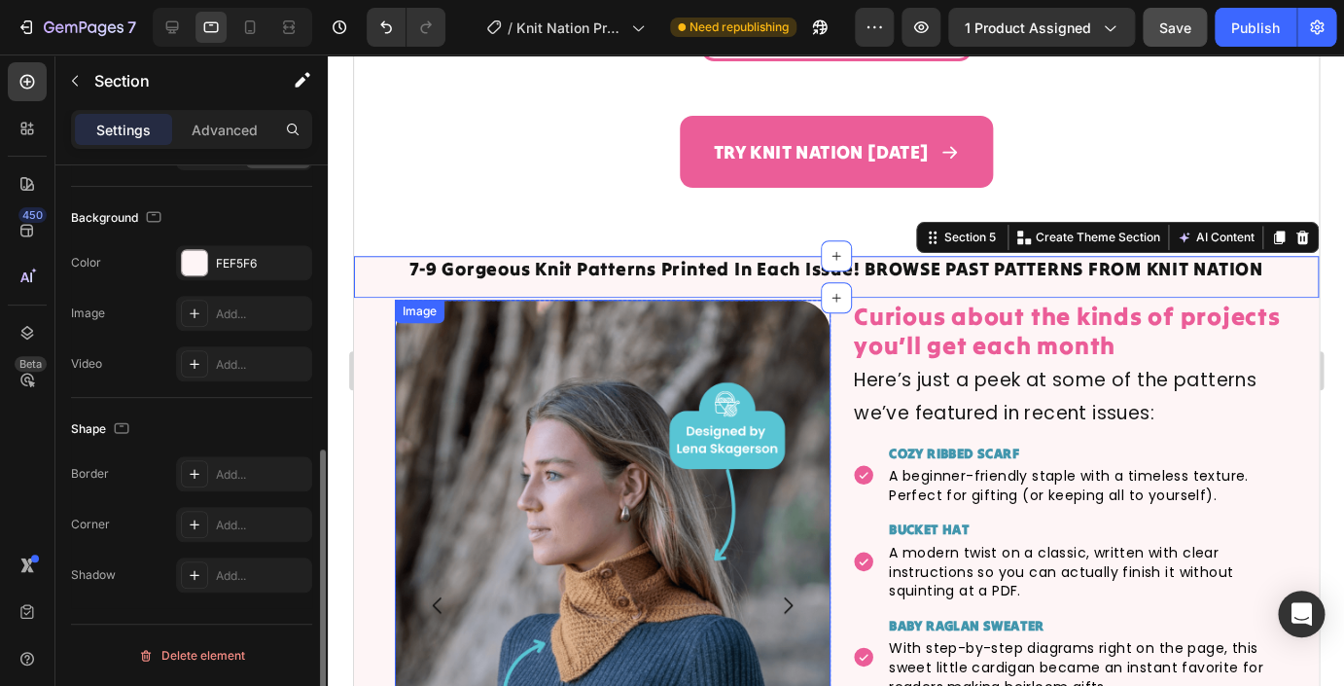
scroll to position [0, 0]
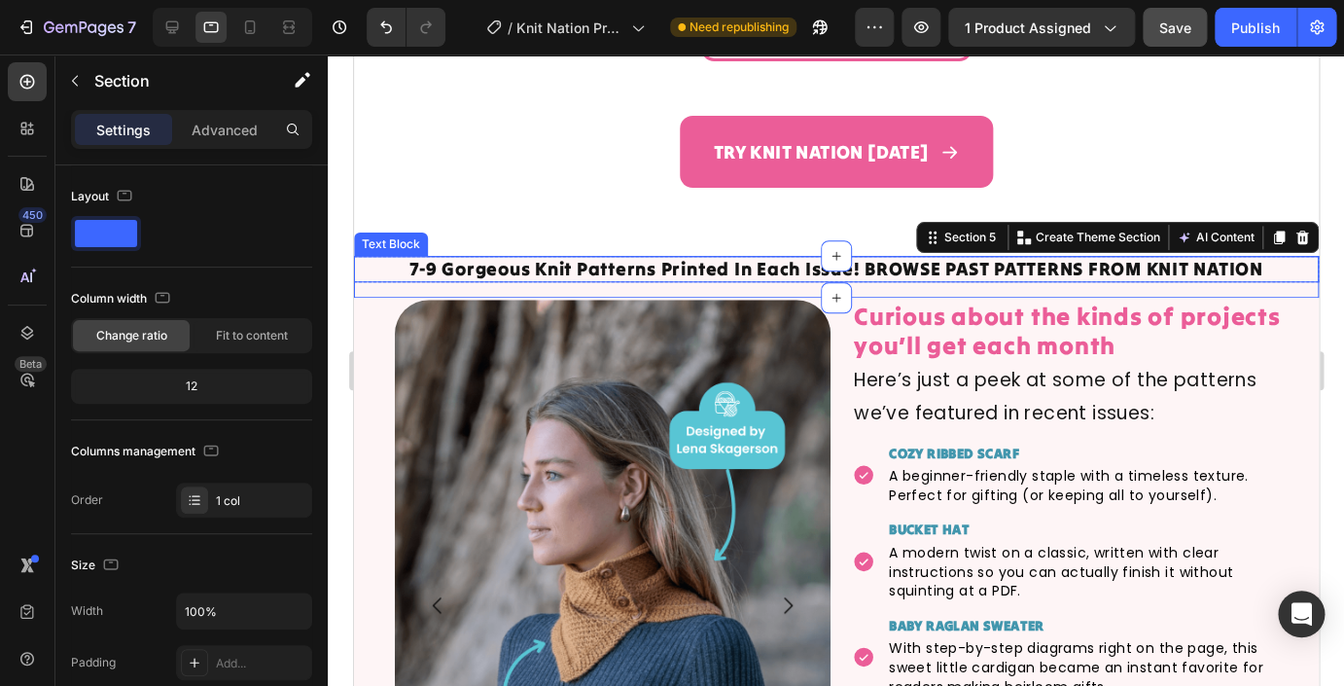
click at [574, 279] on p "7-9 Gorgeous Knit Patterns Printed In Each Issue! BROWSE PAST PATTERNS FROM KNI…" at bounding box center [835, 269] width 961 height 22
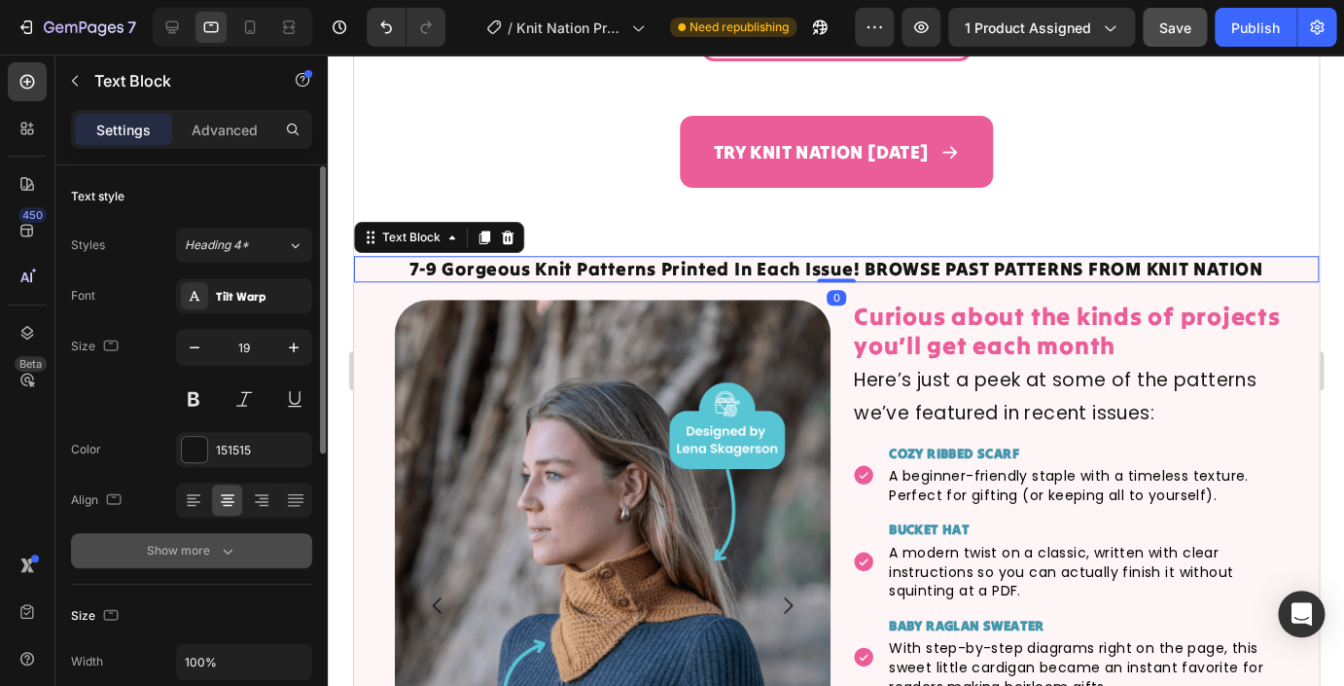
scroll to position [577, 0]
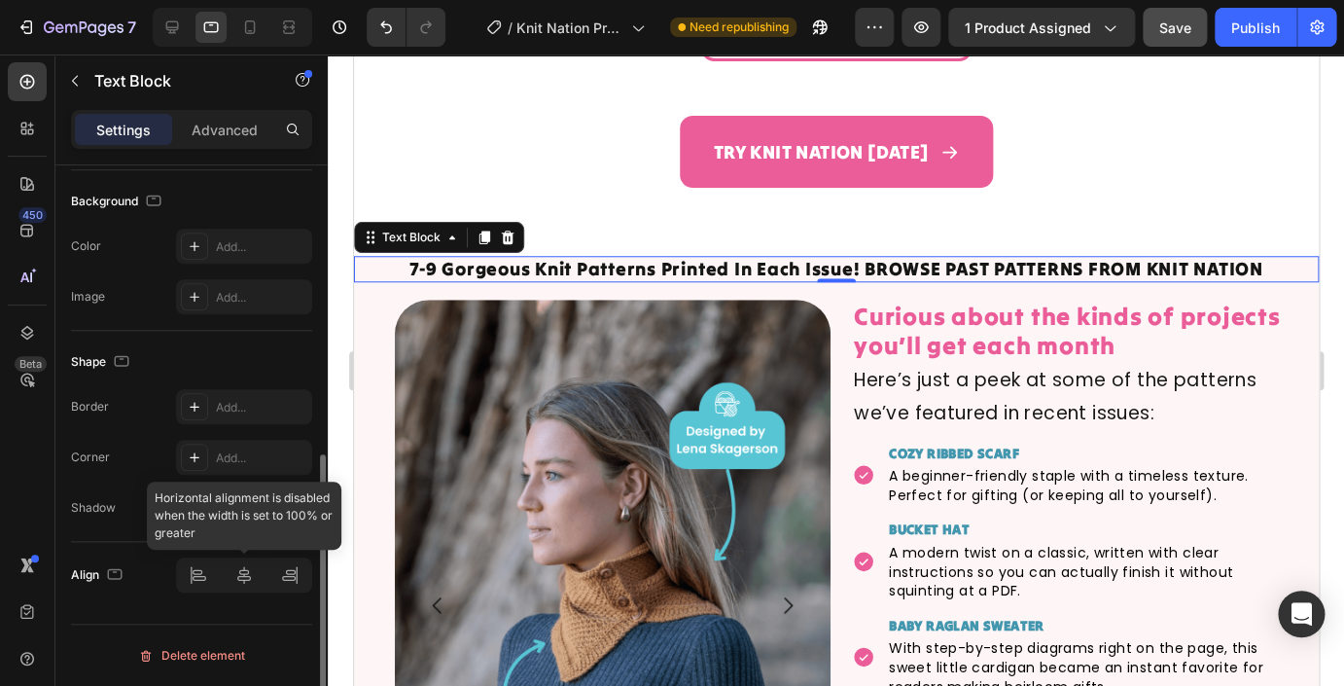
click at [239, 571] on div at bounding box center [244, 574] width 136 height 35
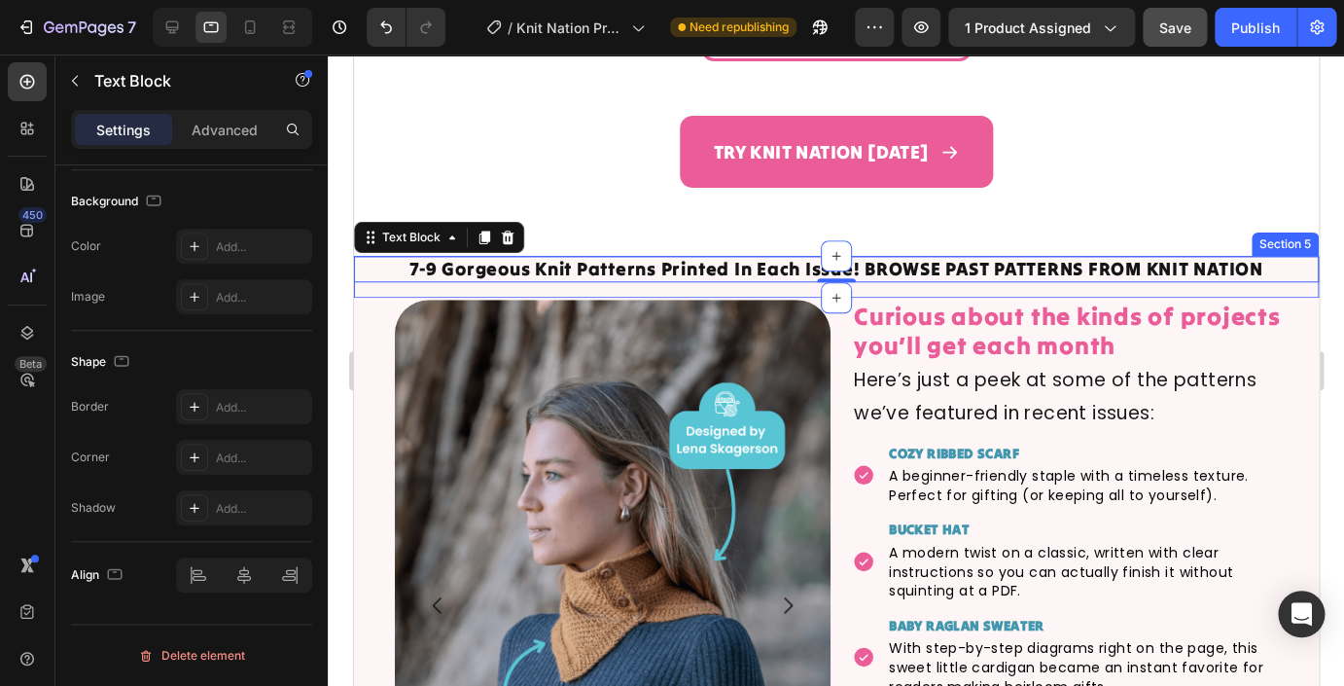
click at [382, 293] on div "7-9 Gorgeous Knit Patterns Printed In Each Issue! BROWSE PAST PATTERNS FROM KNI…" at bounding box center [835, 277] width 965 height 42
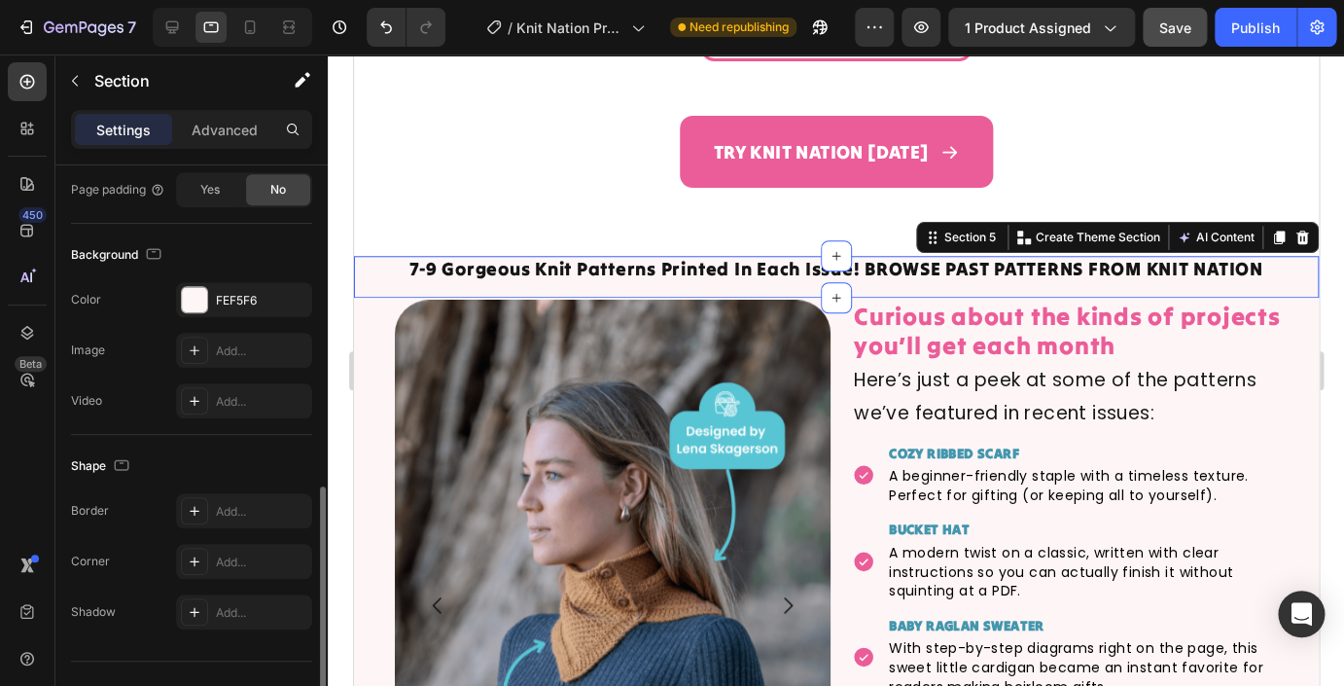
scroll to position [560, 0]
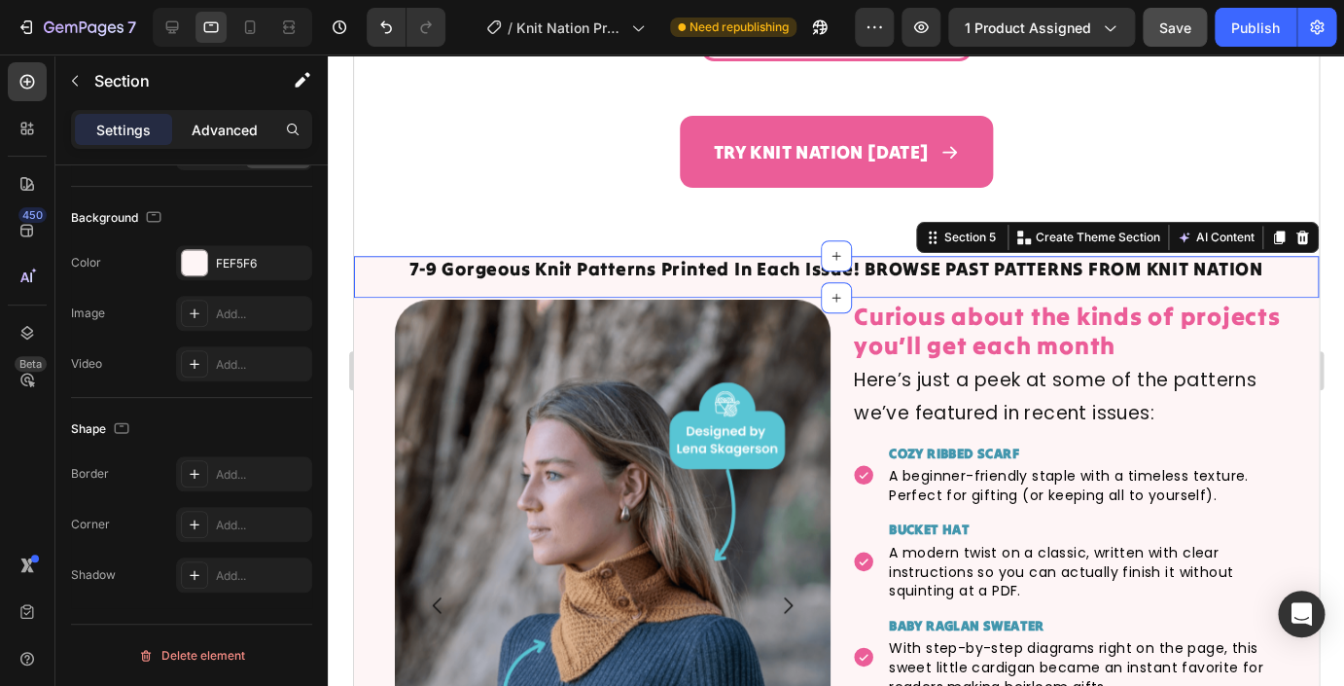
click at [223, 123] on p "Advanced" at bounding box center [225, 130] width 66 height 20
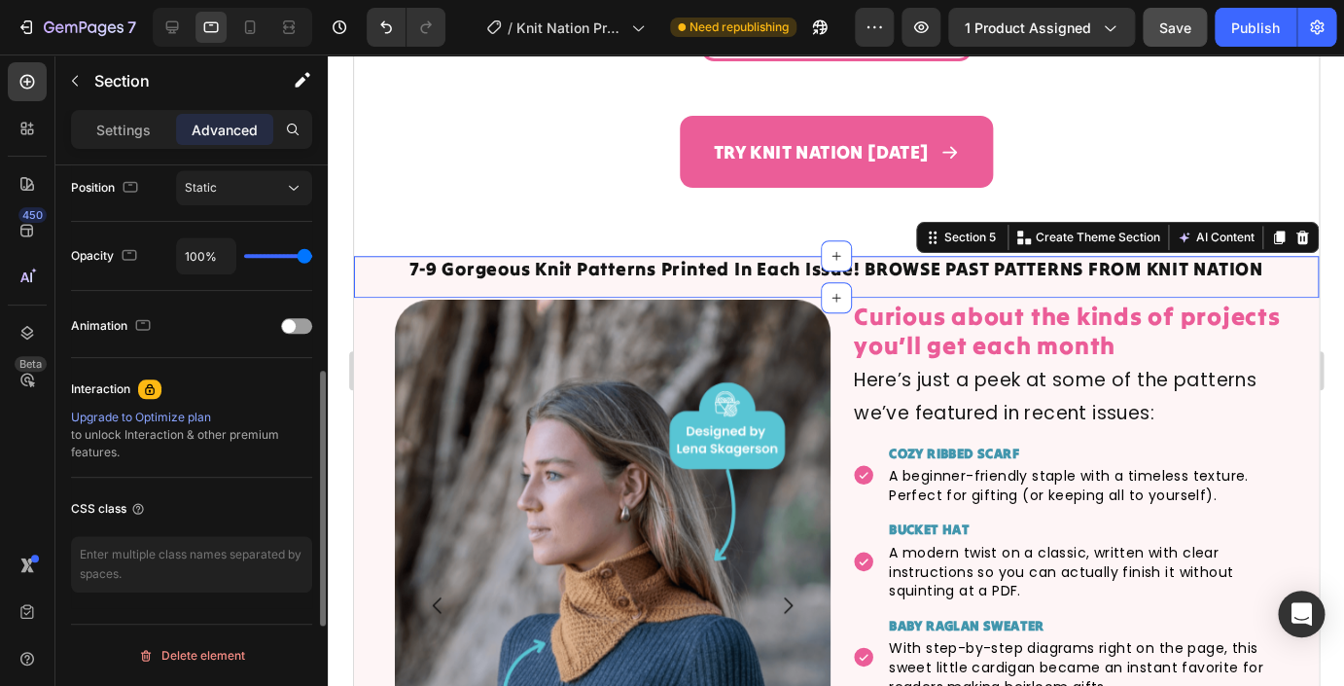
scroll to position [642, 0]
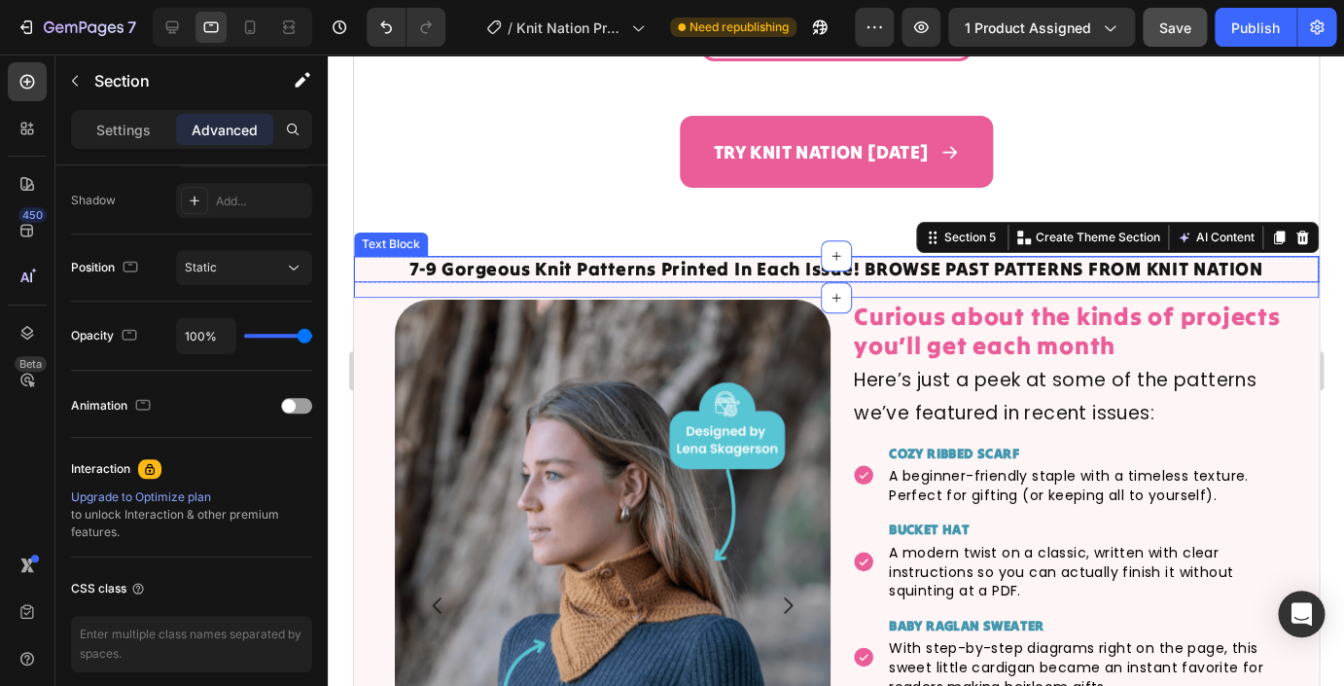
click at [455, 268] on p "7-9 Gorgeous Knit Patterns Printed In Each Issue! BROWSE PAST PATTERNS FROM KNI…" at bounding box center [835, 269] width 961 height 22
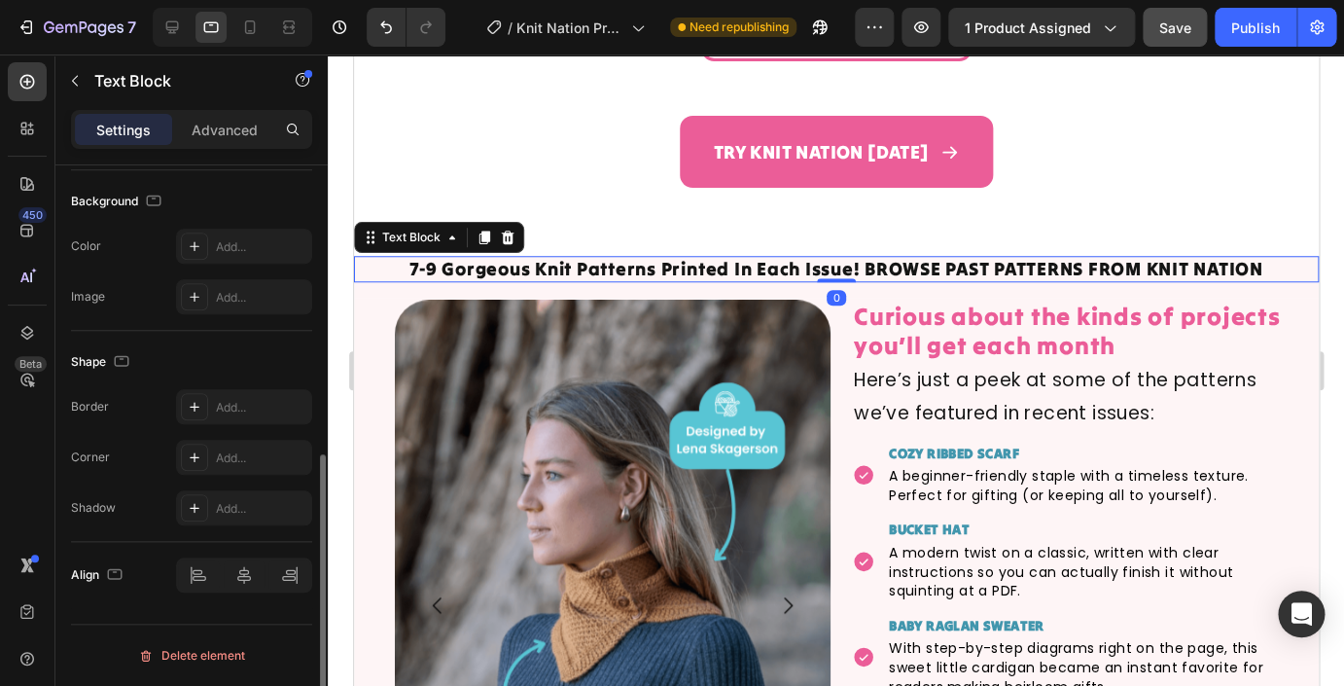
scroll to position [0, 0]
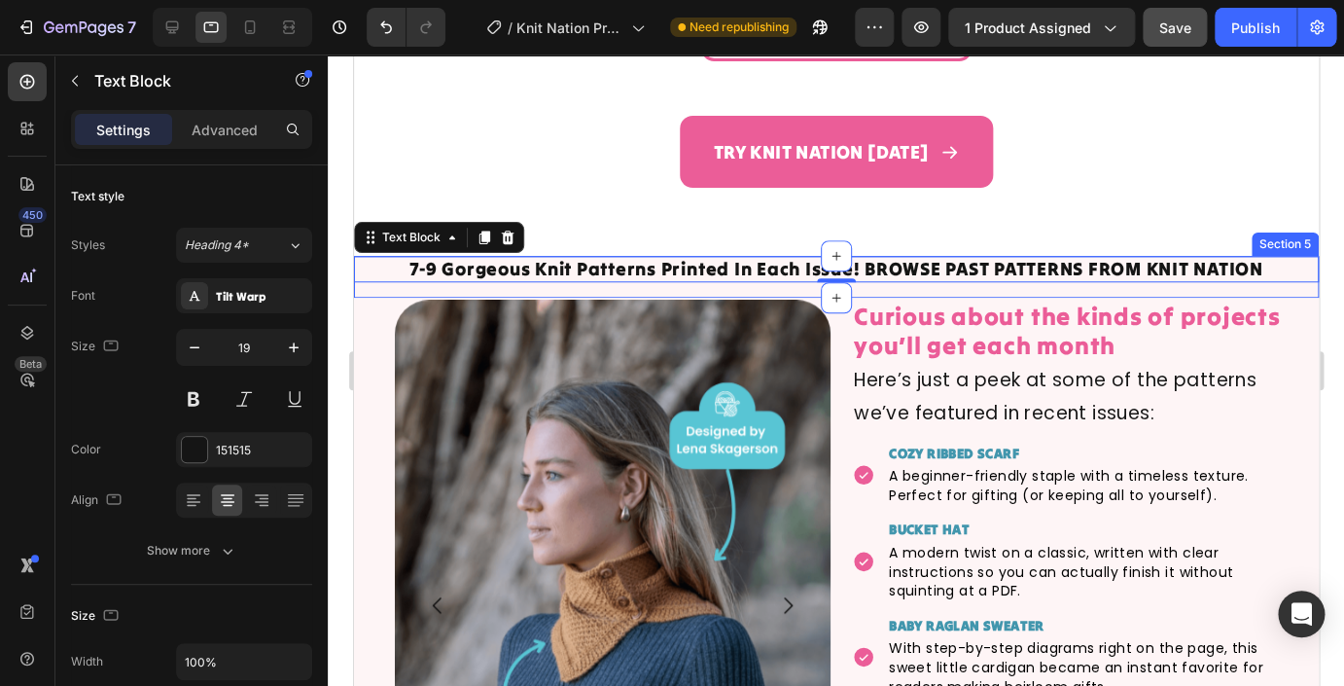
click at [451, 292] on div "7-9 Gorgeous Knit Patterns Printed In Each Issue! BROWSE PAST PATTERNS FROM KNI…" at bounding box center [835, 277] width 965 height 42
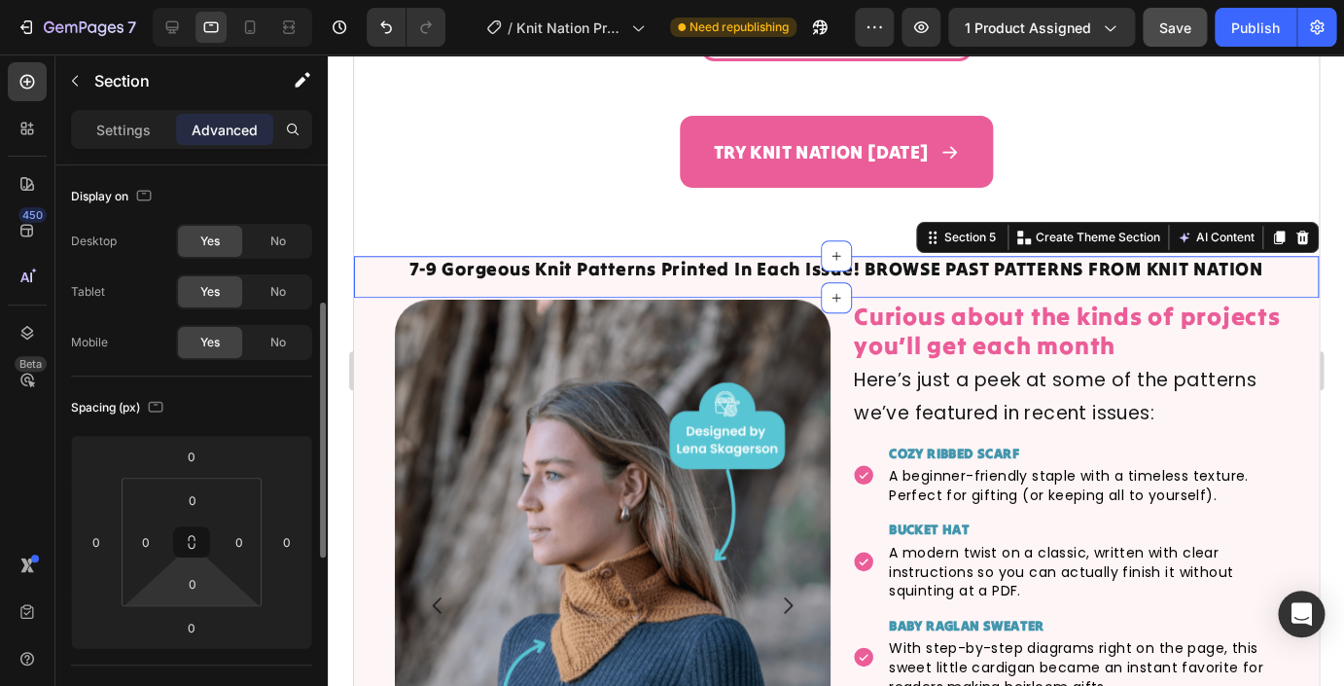
scroll to position [722, 0]
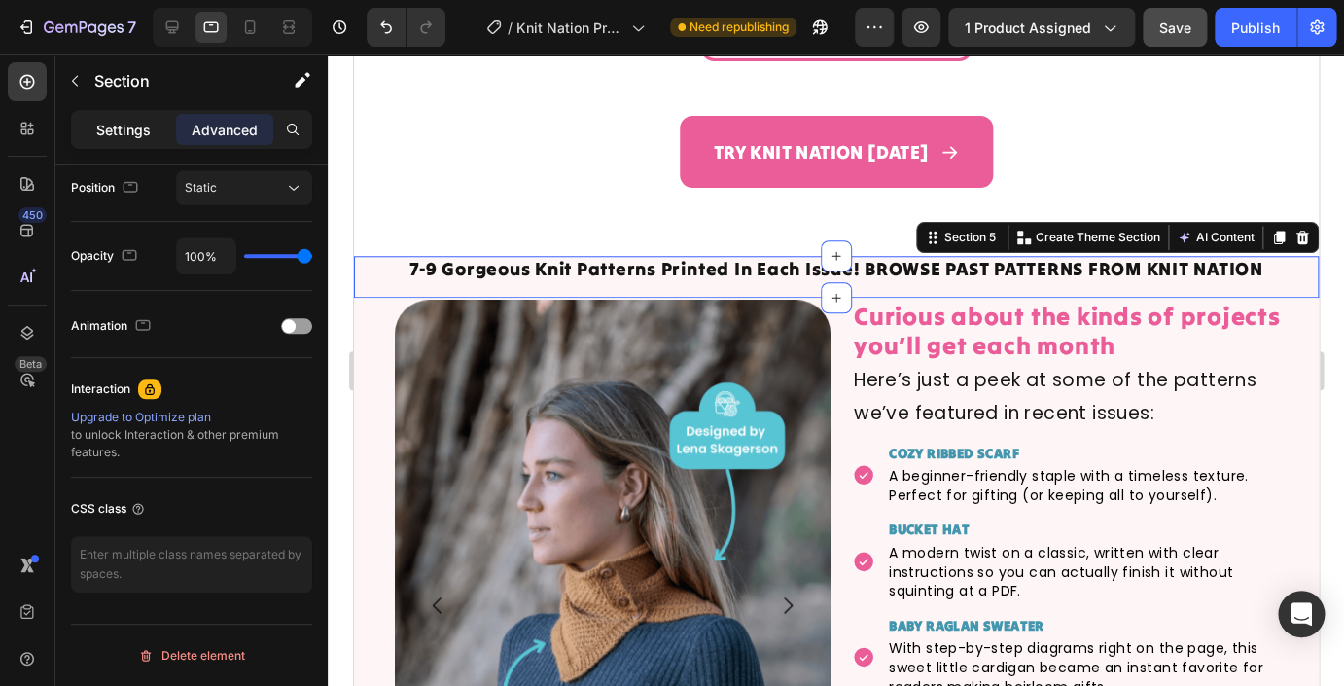
click at [121, 124] on p "Settings" at bounding box center [123, 130] width 54 height 20
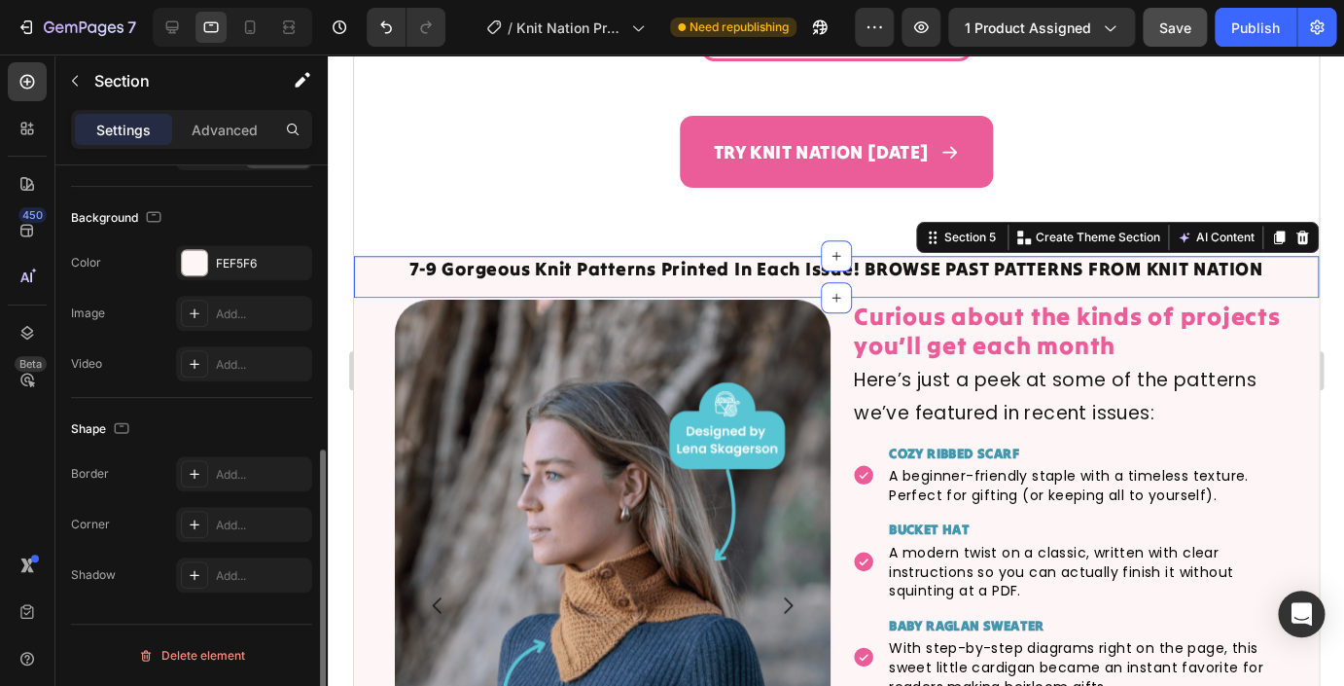
scroll to position [560, 0]
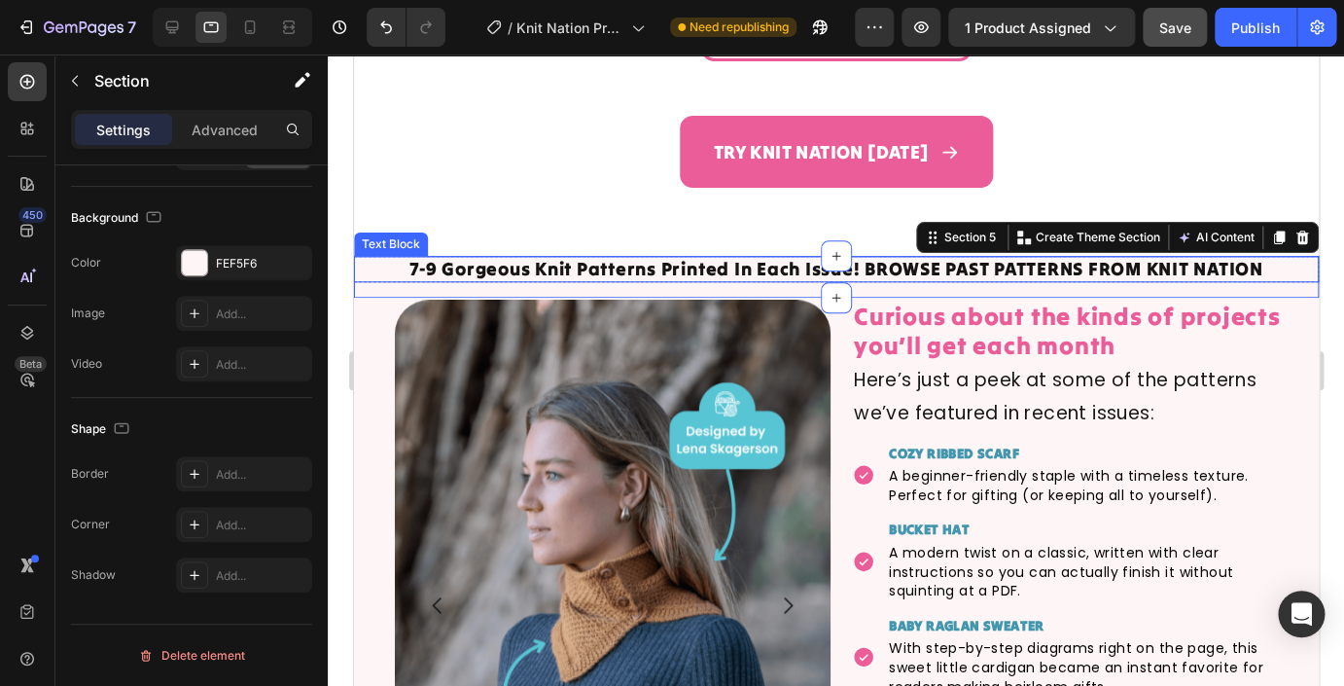
click at [477, 279] on p "7-9 Gorgeous Knit Patterns Printed In Each Issue! BROWSE PAST PATTERNS FROM KNI…" at bounding box center [835, 269] width 961 height 22
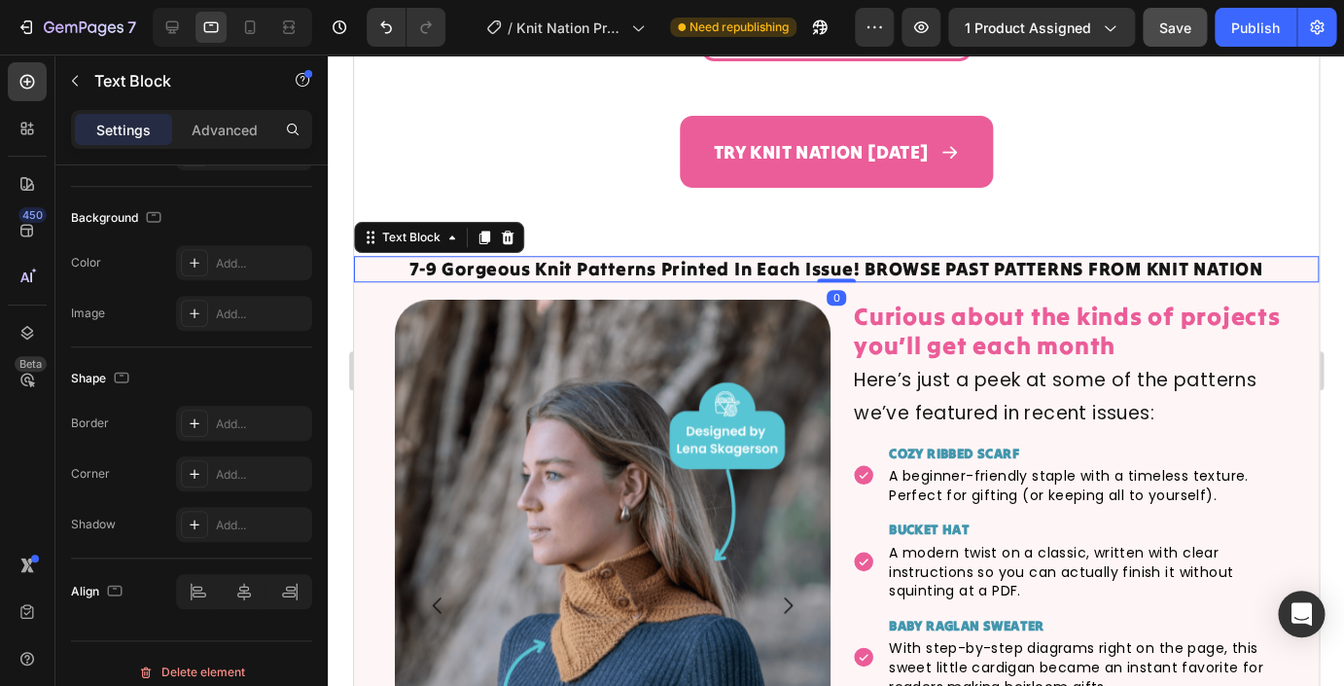
scroll to position [0, 0]
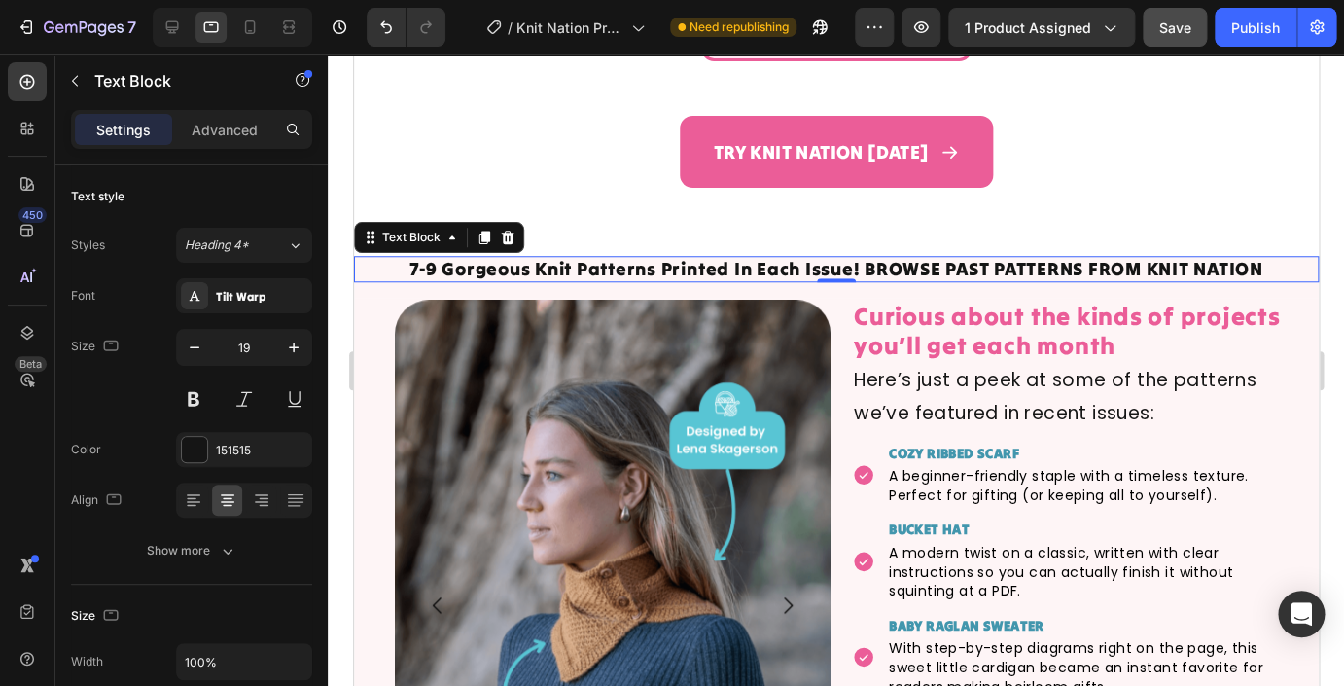
click at [551, 278] on p "7-9 Gorgeous Knit Patterns Printed In Each Issue! BROWSE PAST PATTERNS FROM KNI…" at bounding box center [835, 269] width 961 height 22
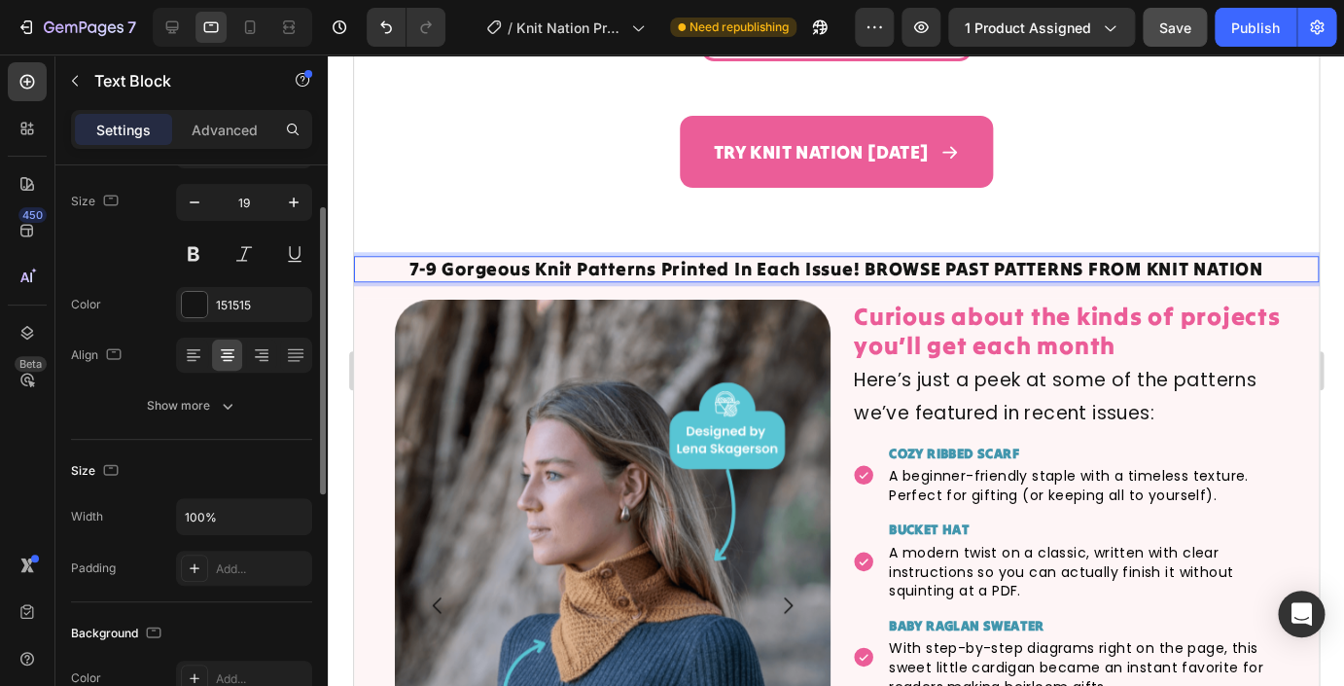
scroll to position [163, 0]
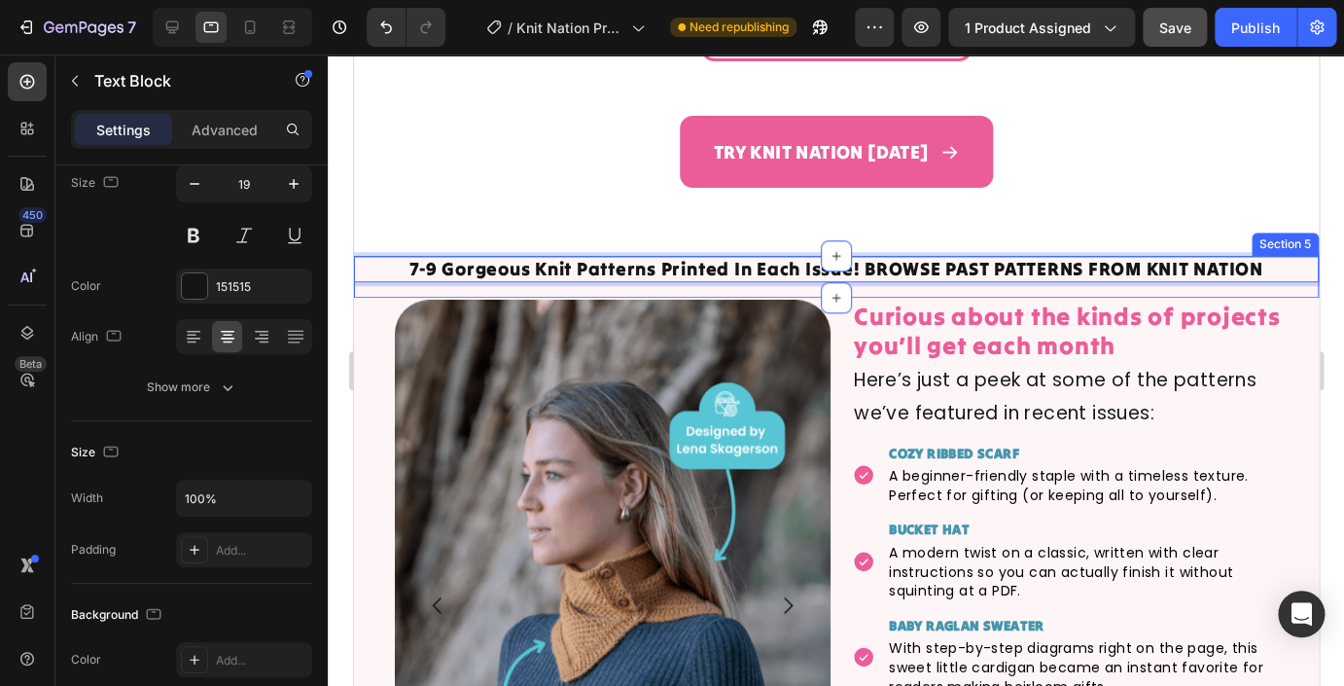
click at [382, 292] on div "7-9 Gorgeous Knit Patterns Printed In Each Issue! BROWSE PAST PATTERNS FROM KNI…" at bounding box center [835, 277] width 965 height 42
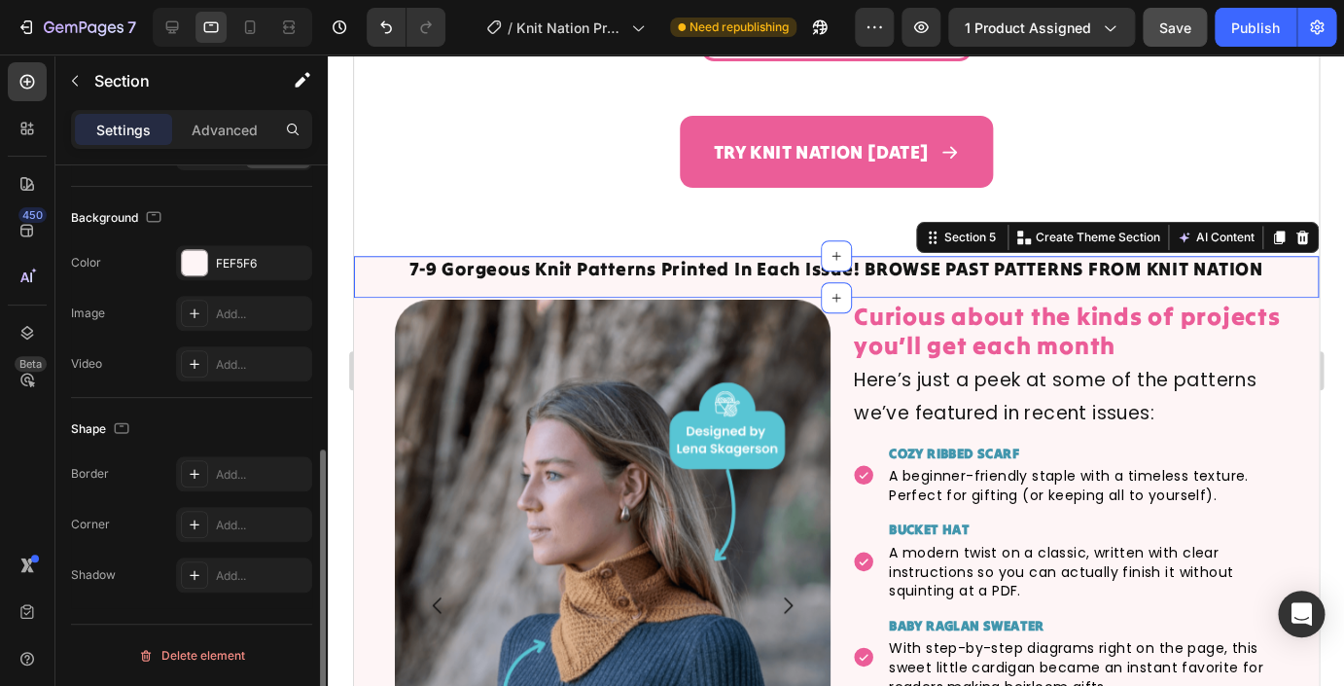
scroll to position [560, 0]
click at [208, 136] on p "Advanced" at bounding box center [225, 130] width 66 height 20
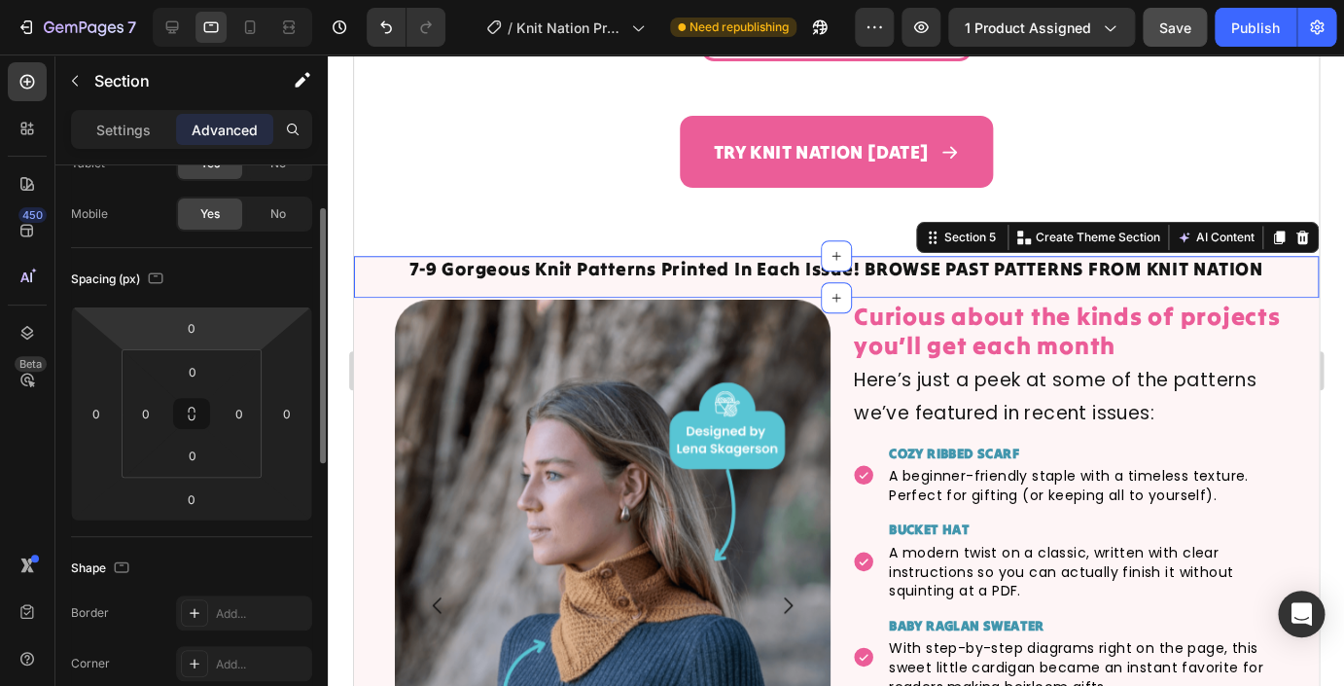
scroll to position [119, 0]
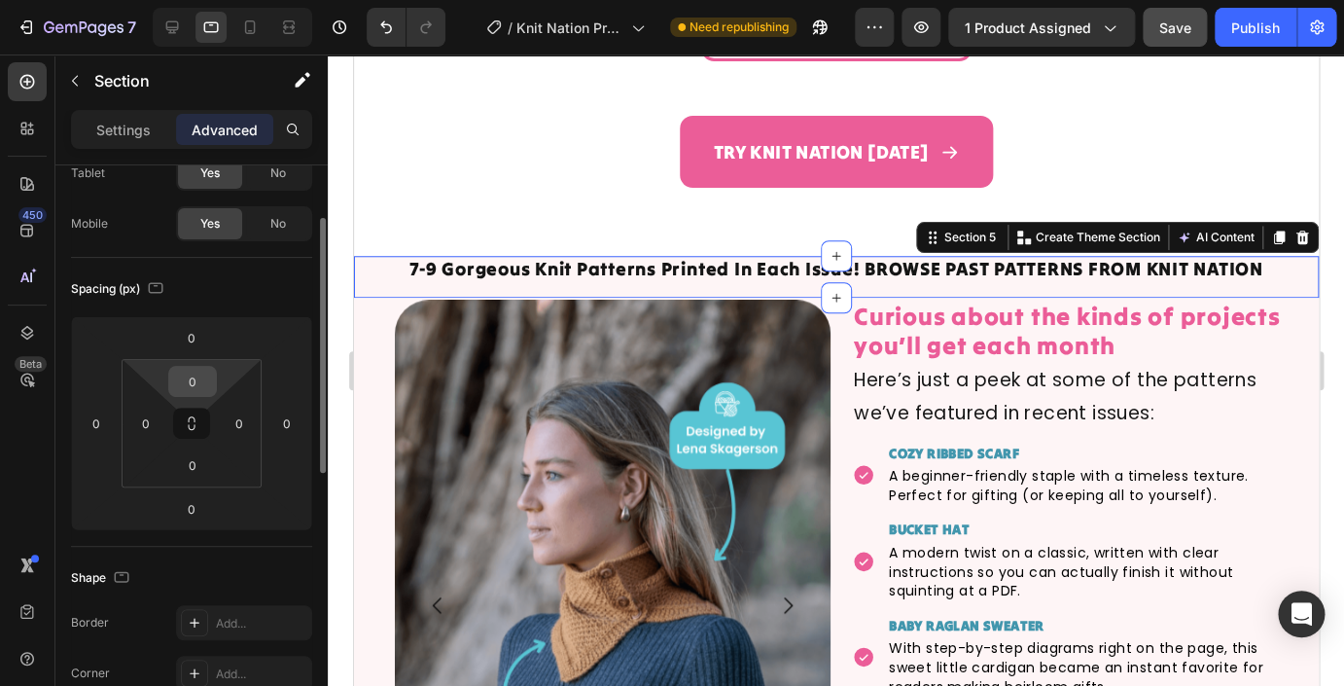
click at [195, 386] on input "0" at bounding box center [192, 381] width 39 height 29
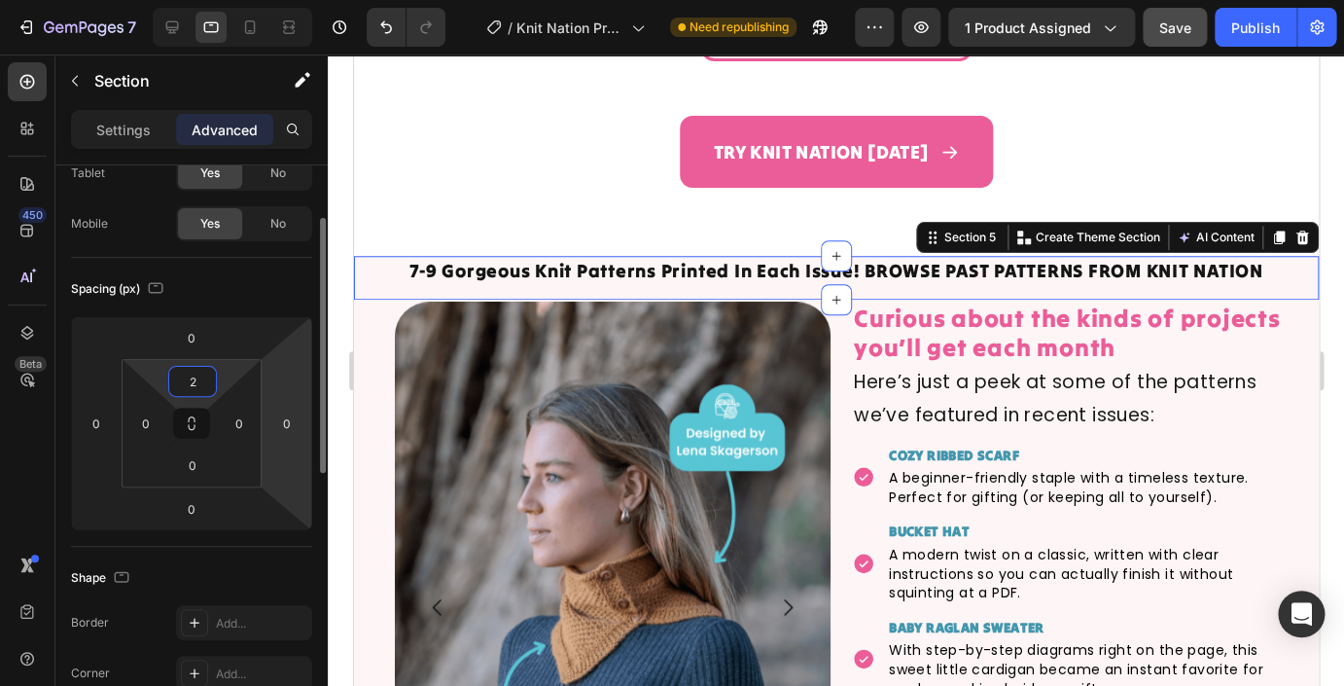
type input "20"
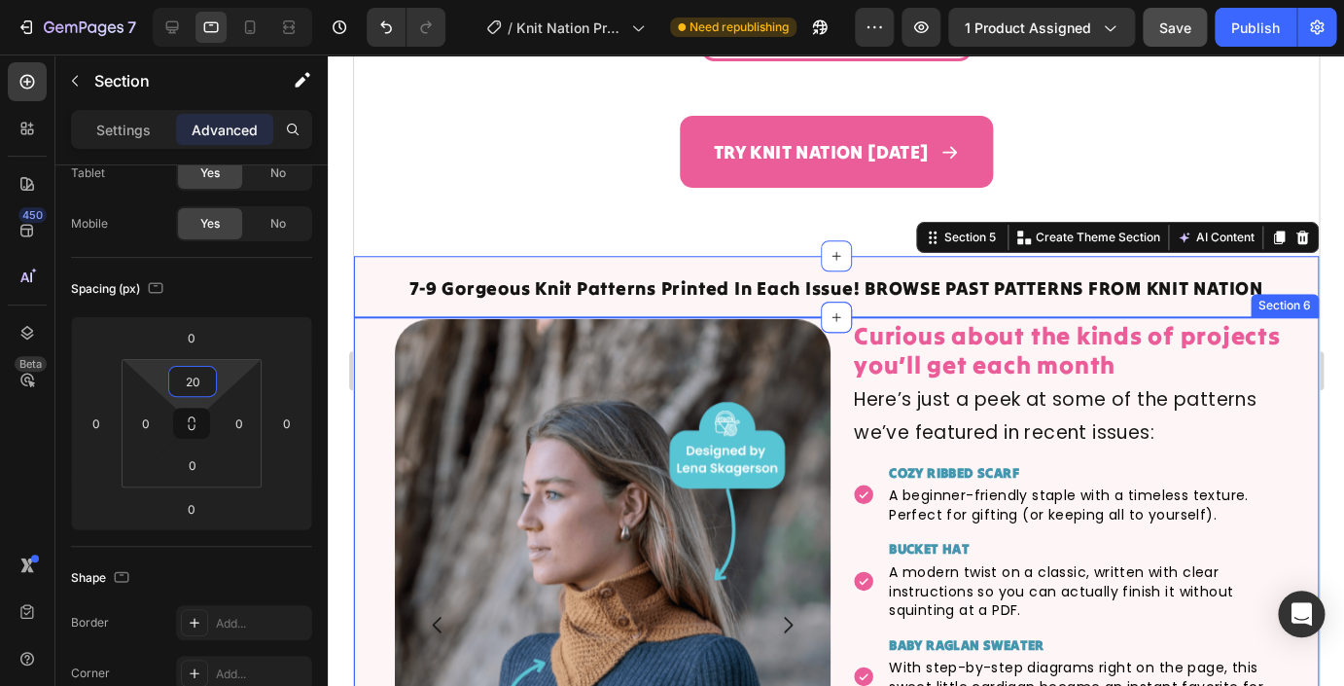
click at [940, 457] on div "Curious about the kinds of projects you’ll get each month Heading Here’s just a…" at bounding box center [1069, 681] width 436 height 725
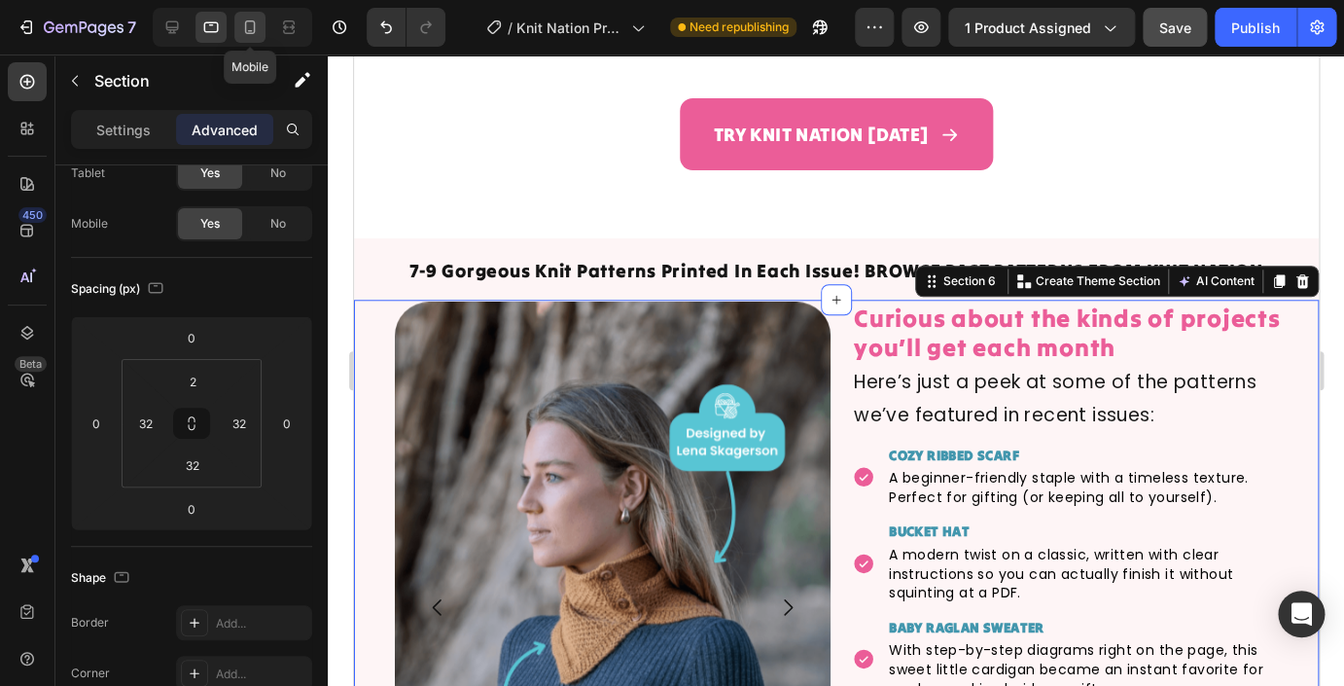
click at [247, 28] on icon at bounding box center [249, 27] width 19 height 19
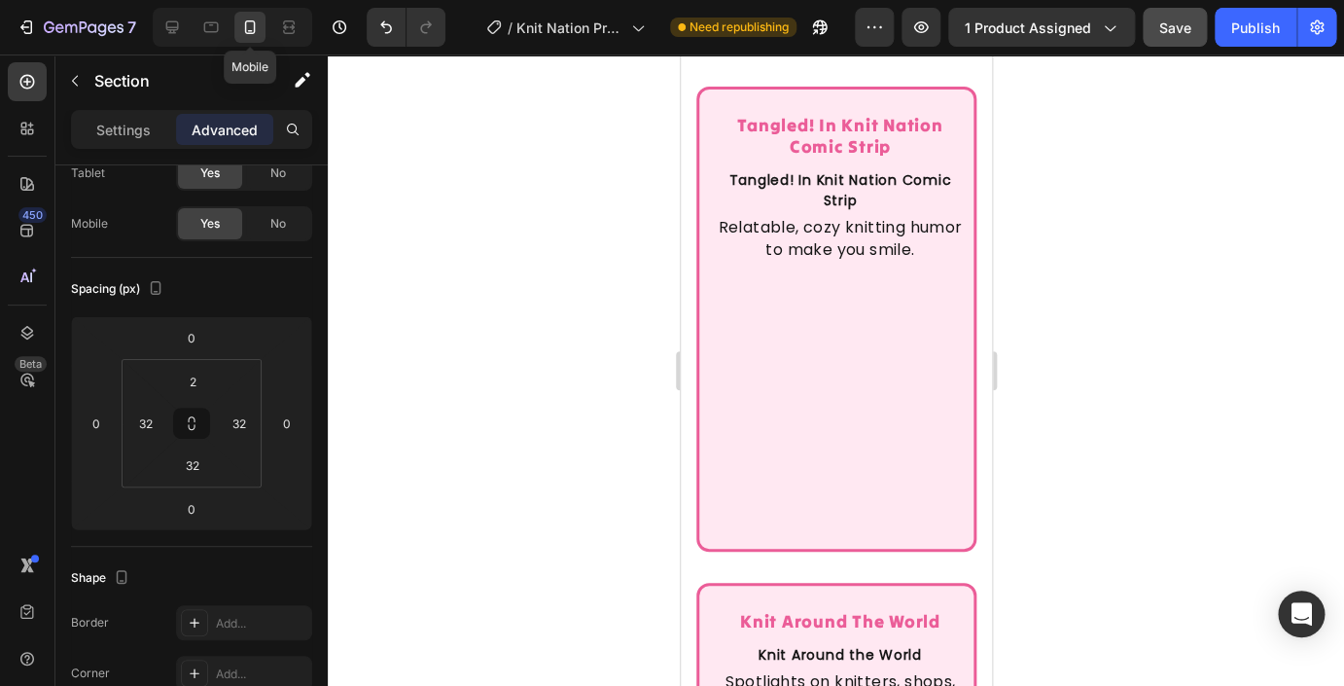
type input "24"
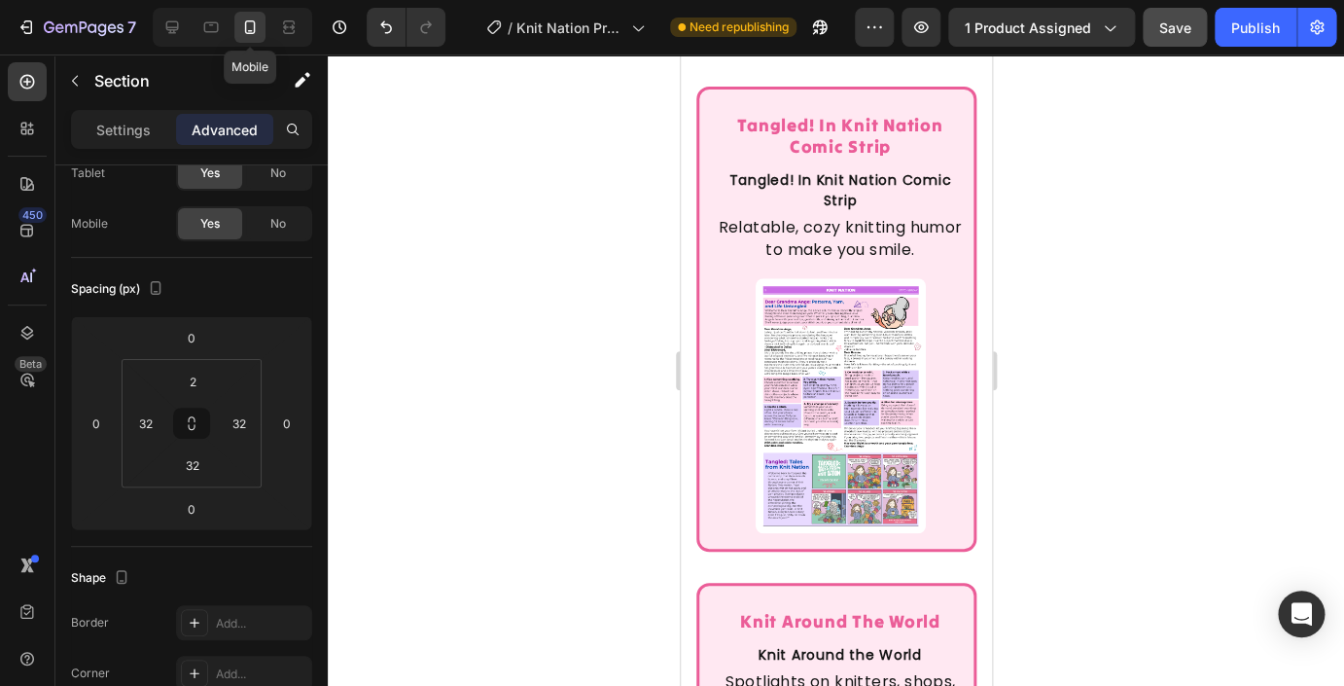
type input "24"
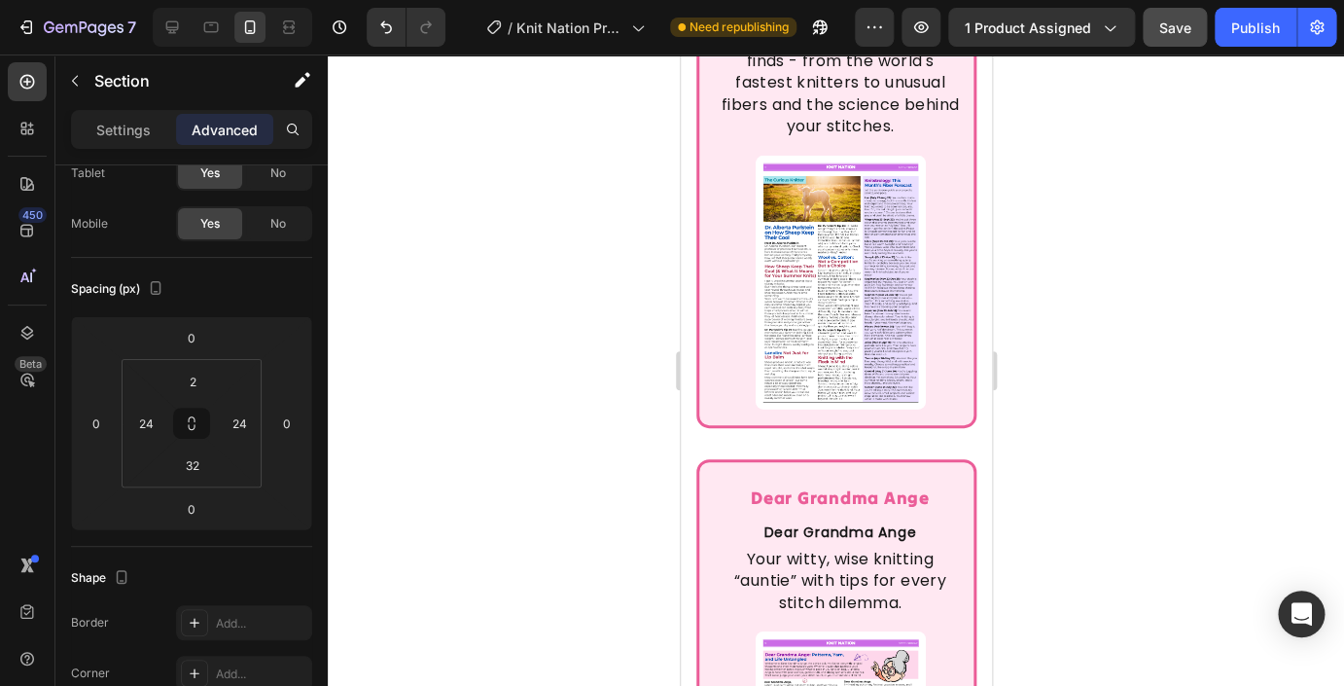
scroll to position [6042, 0]
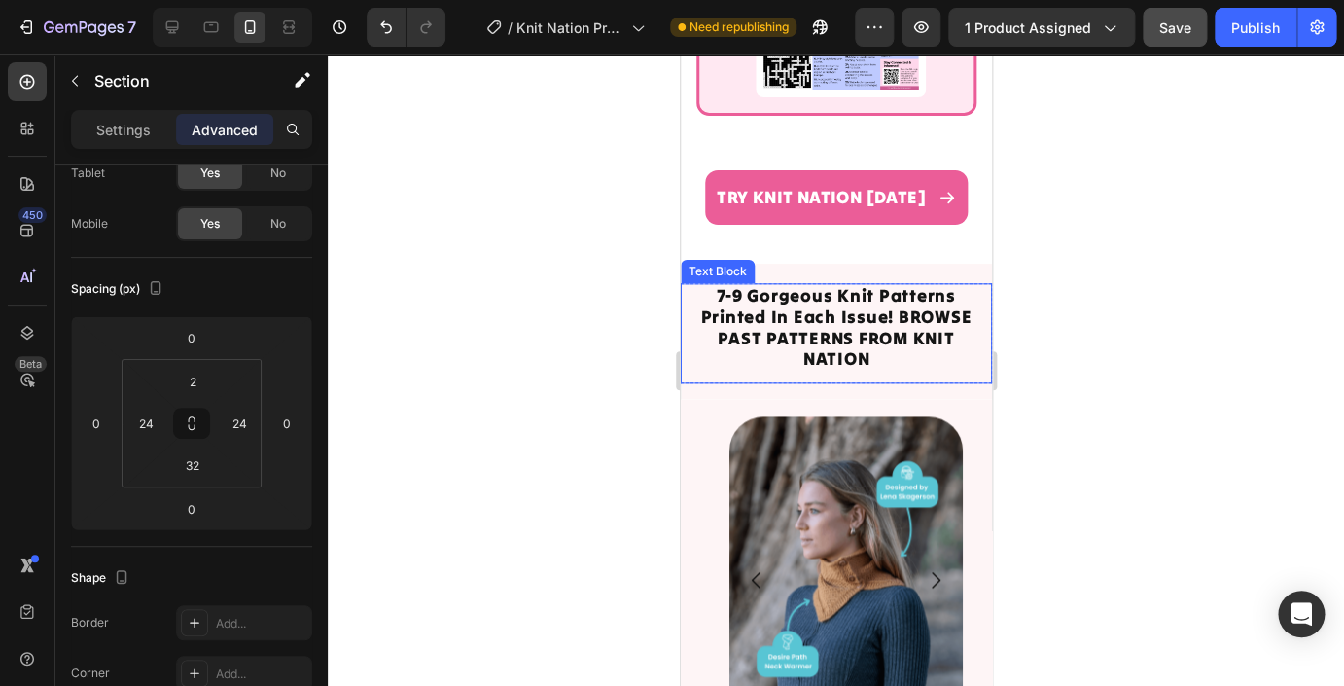
click at [813, 304] on p "7-9 Gorgeous Knit Patterns Printed In Each Issue! BROWSE PAST PATTERNS FROM KNI…" at bounding box center [835, 327] width 307 height 84
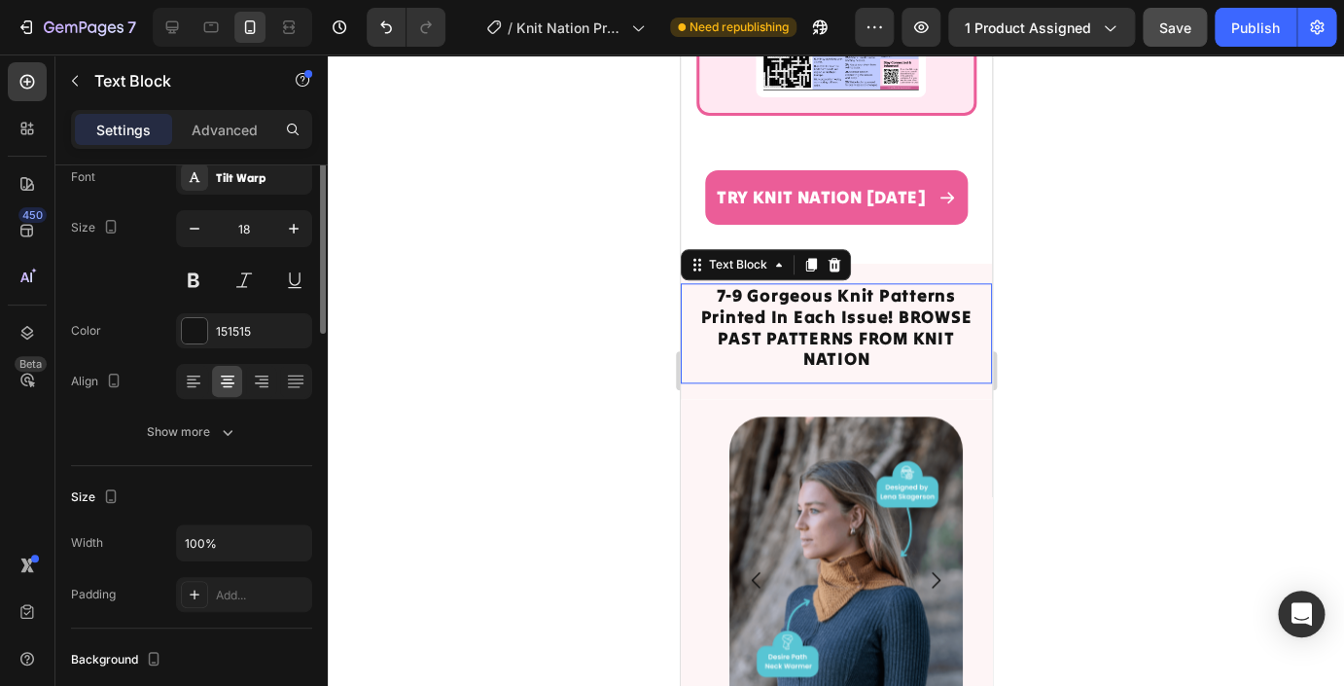
scroll to position [0, 0]
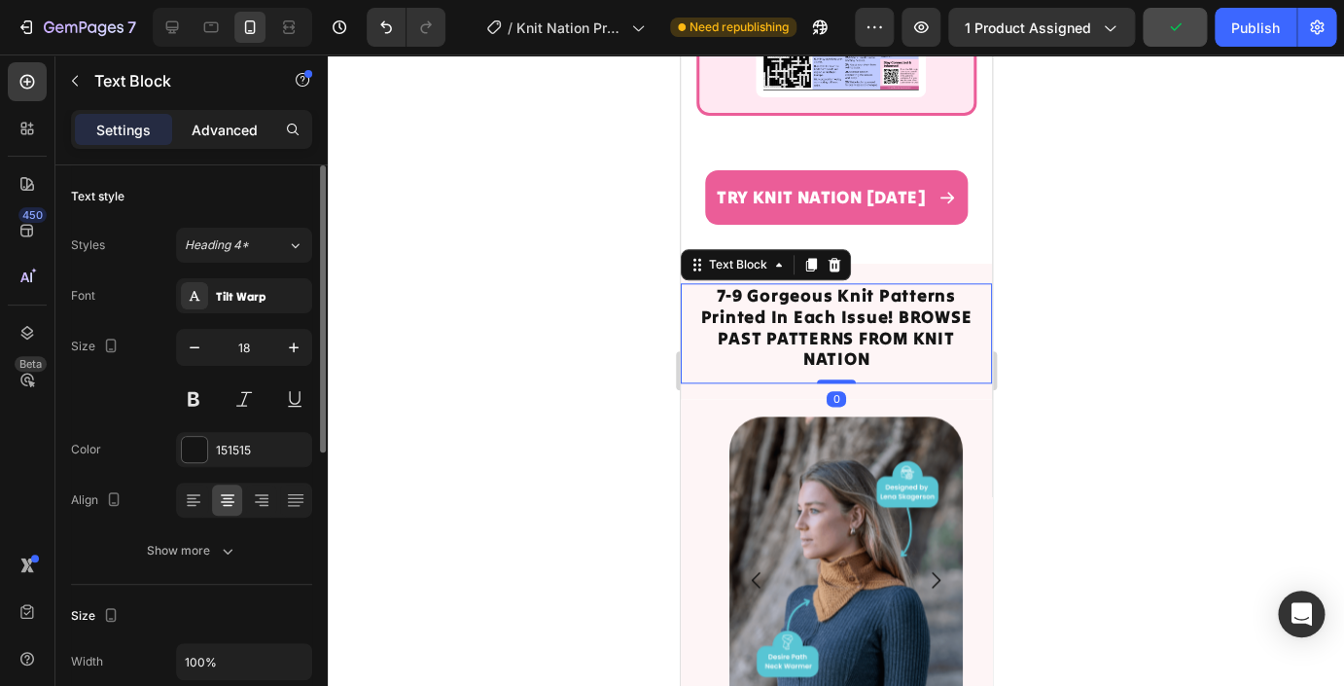
click at [205, 130] on p "Advanced" at bounding box center [225, 130] width 66 height 20
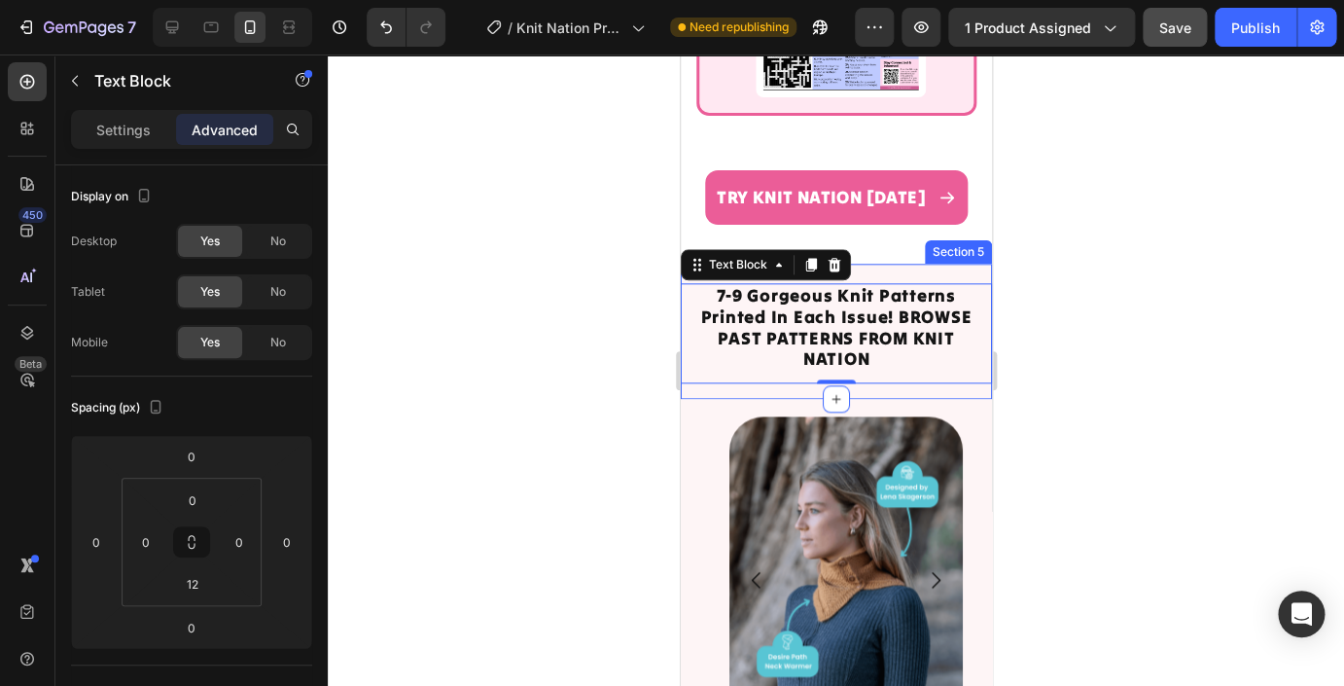
click at [926, 271] on div "7-9 Gorgeous Knit Patterns Printed In Each Issue! BROWSE PAST PATTERNS FROM KNI…" at bounding box center [835, 331] width 311 height 134
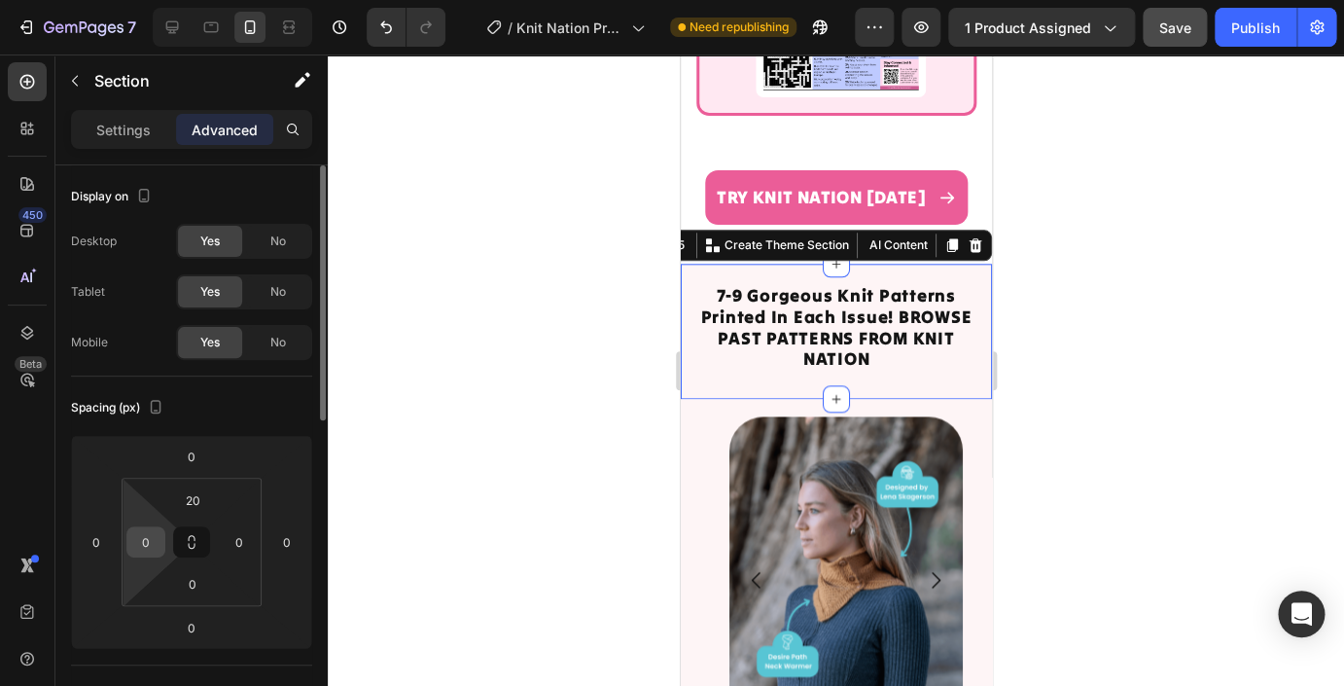
click at [151, 541] on input "0" at bounding box center [145, 541] width 29 height 29
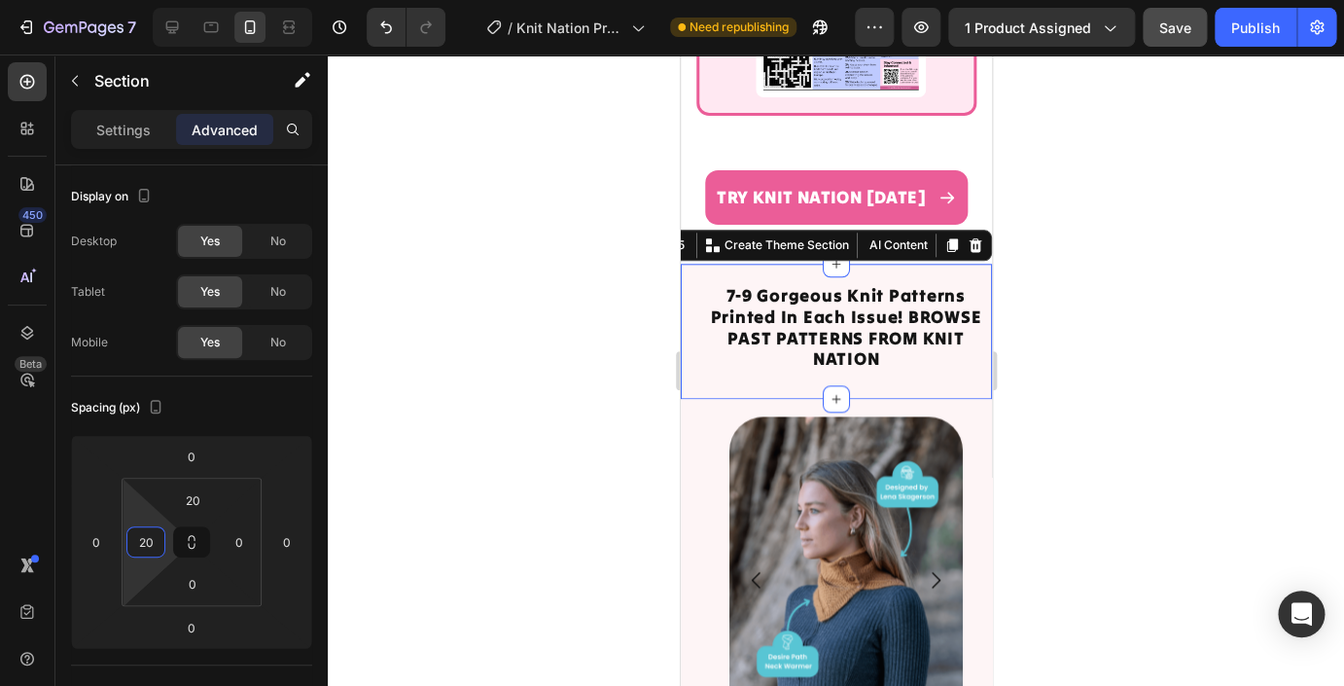
type input "2"
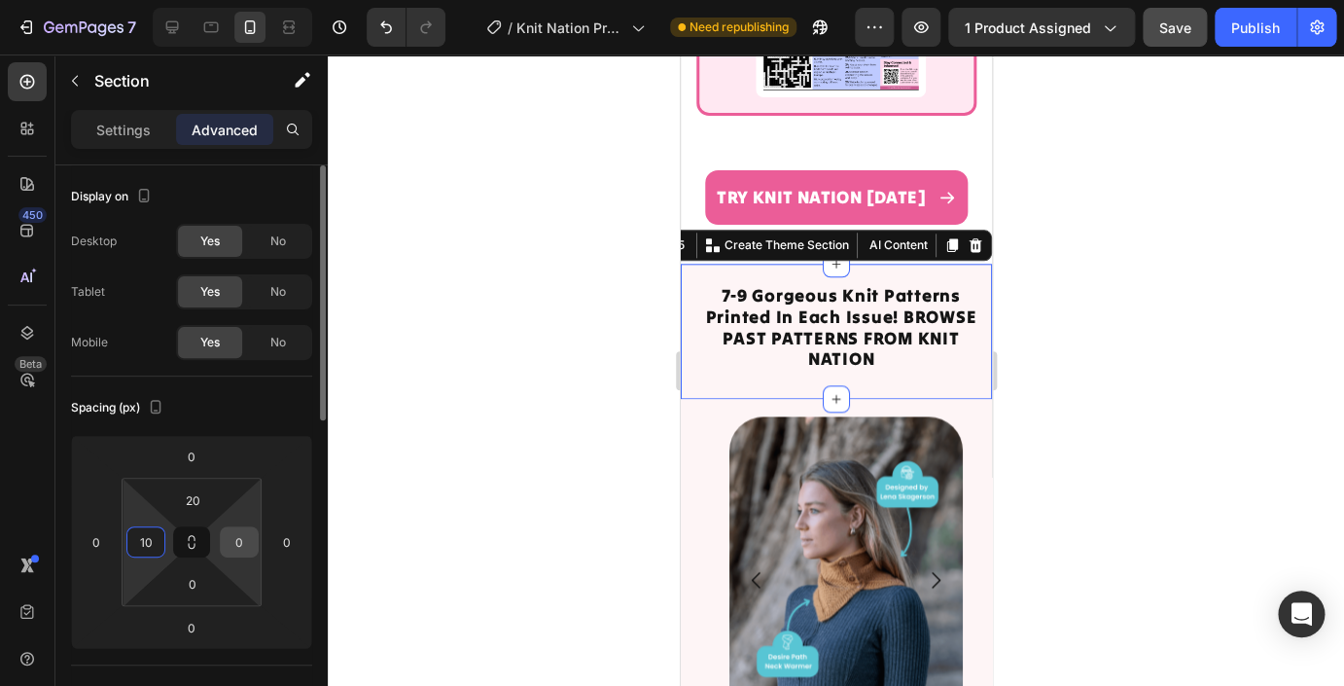
type input "10"
click at [233, 543] on input "0" at bounding box center [239, 541] width 29 height 29
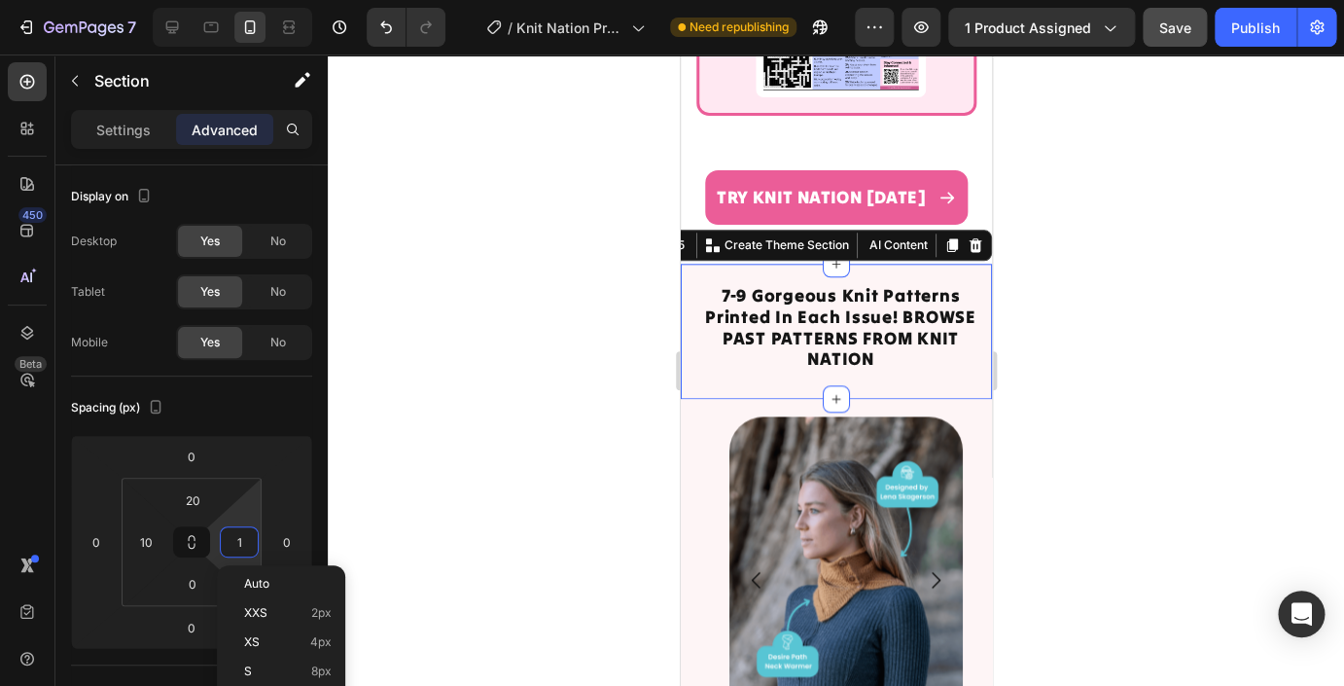
type input "10"
click at [1167, 470] on div at bounding box center [836, 369] width 1016 height 631
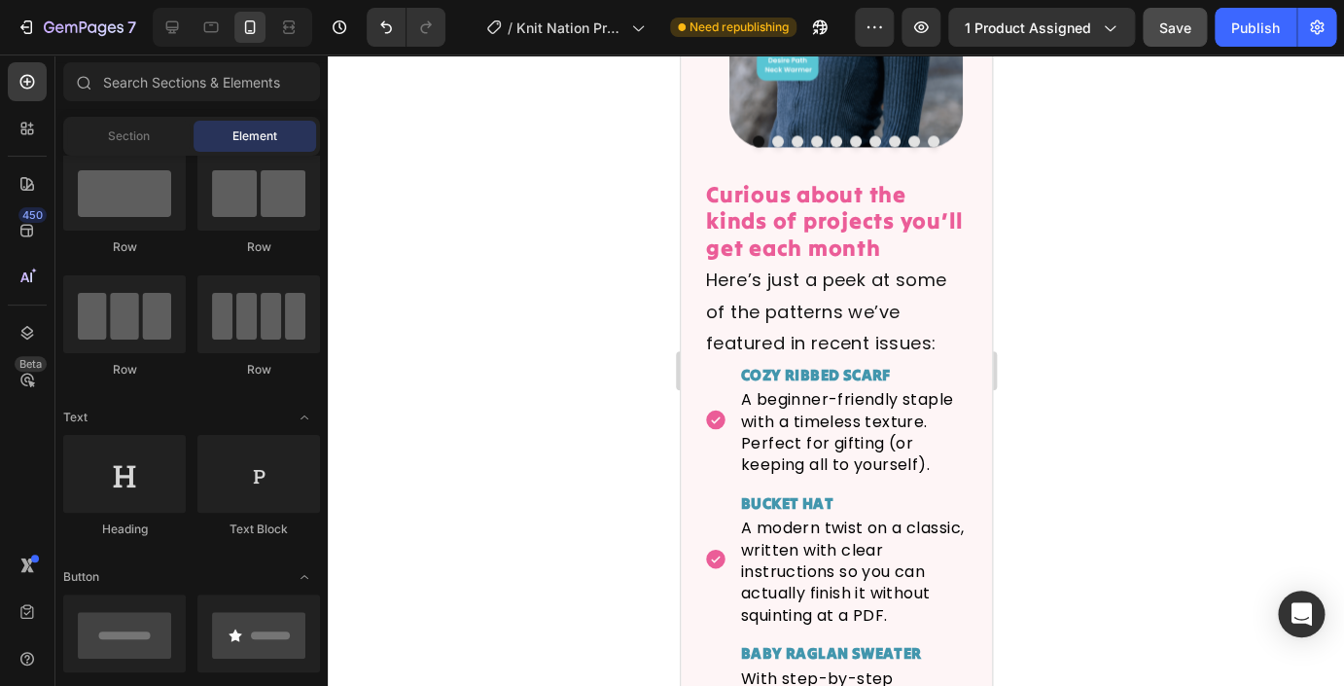
scroll to position [6305, 0]
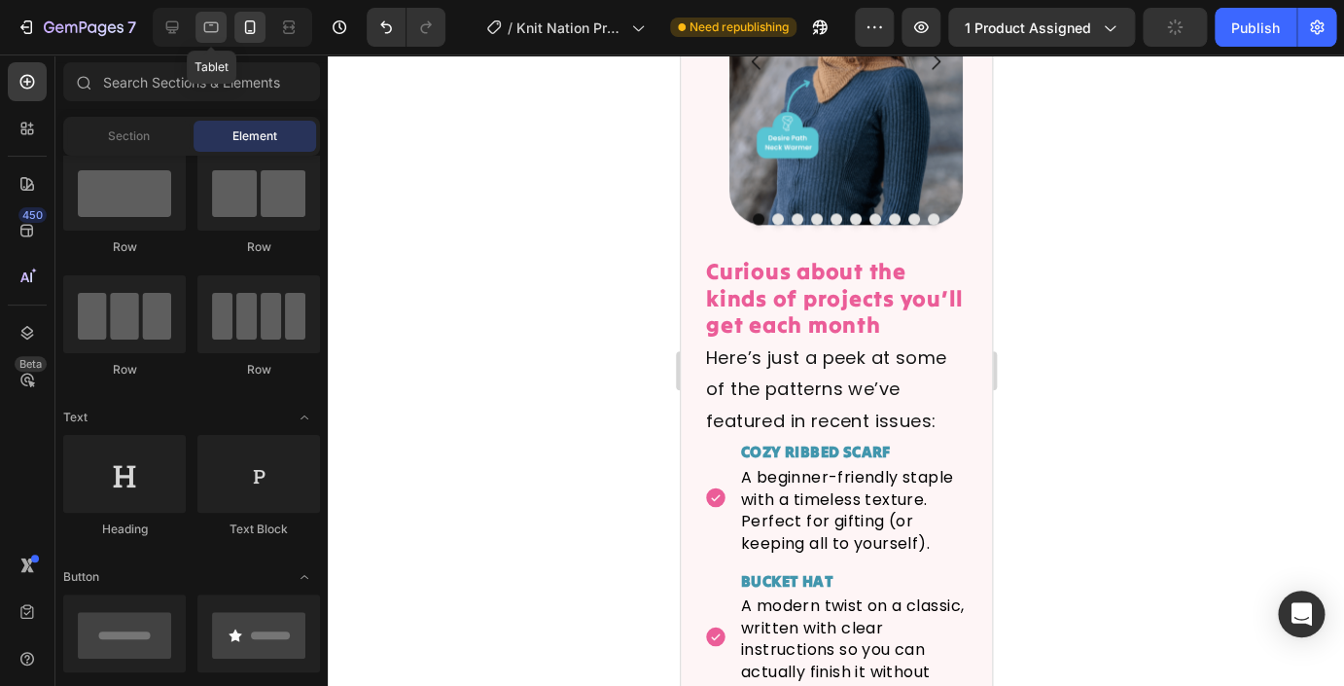
click at [217, 34] on icon at bounding box center [210, 27] width 19 height 19
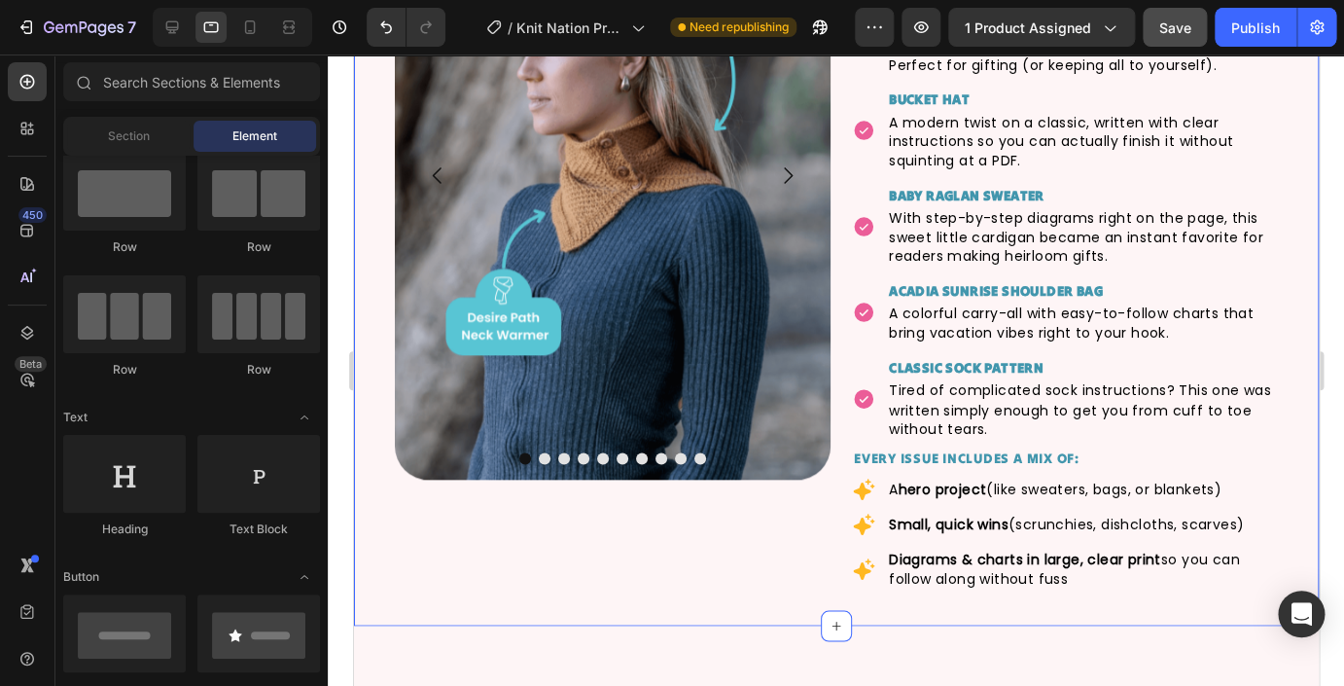
scroll to position [6237, 0]
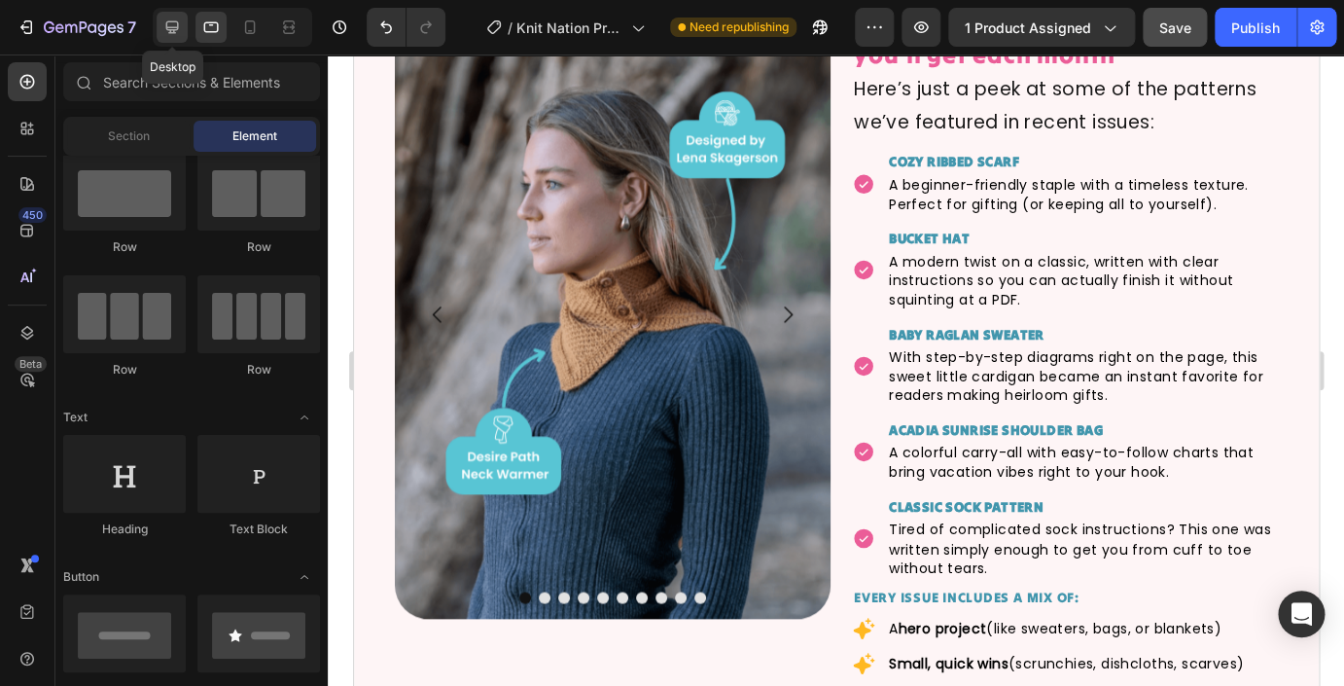
click at [175, 26] on icon at bounding box center [171, 27] width 19 height 19
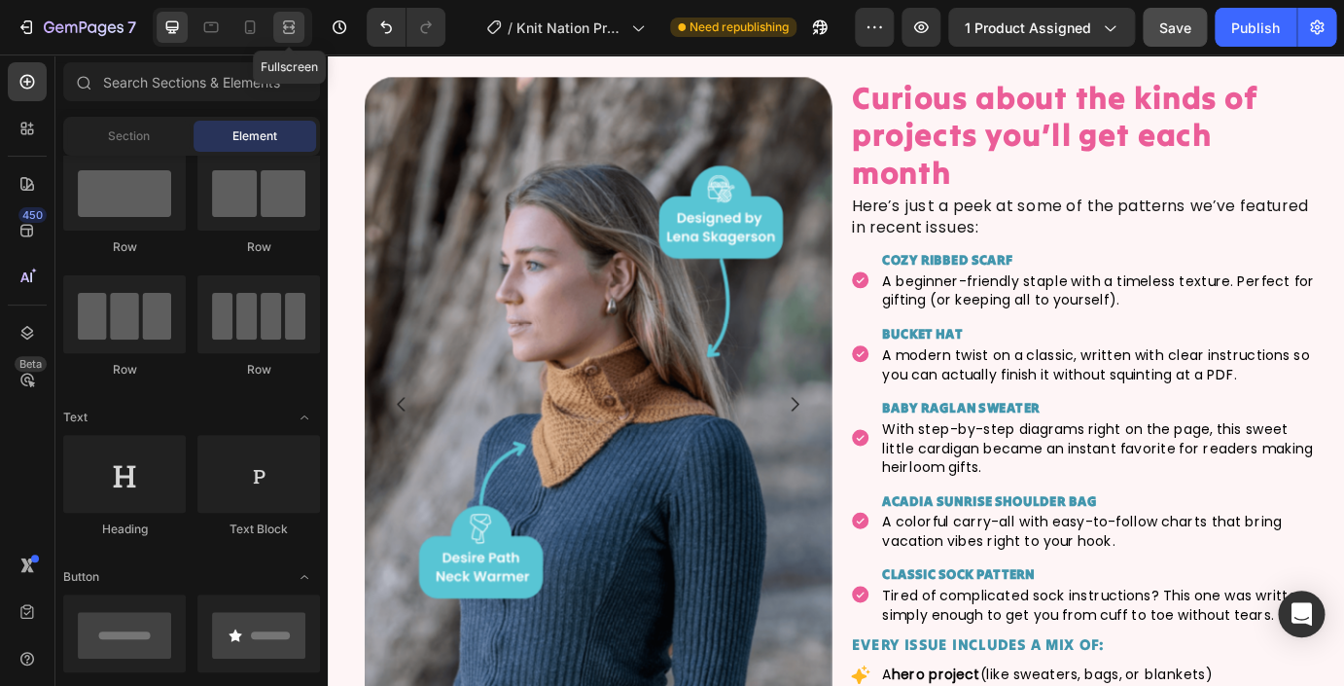
click at [289, 29] on icon at bounding box center [286, 26] width 6 height 5
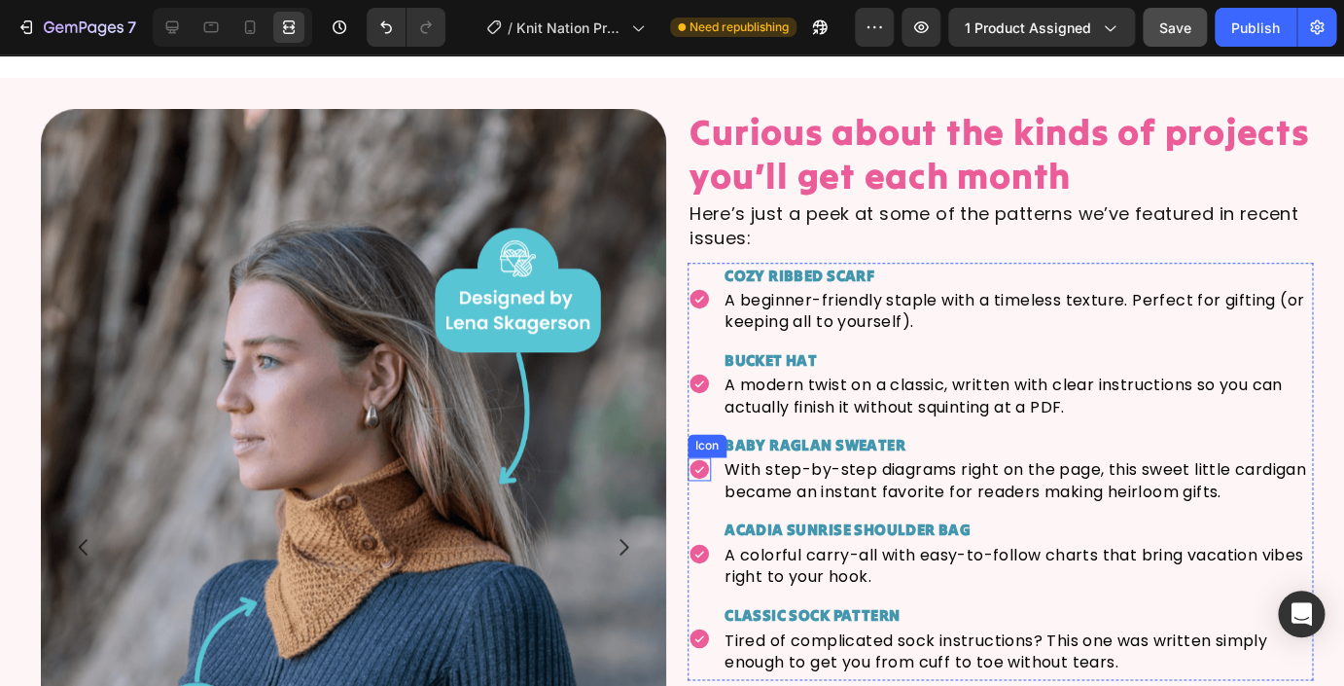
scroll to position [6054, 0]
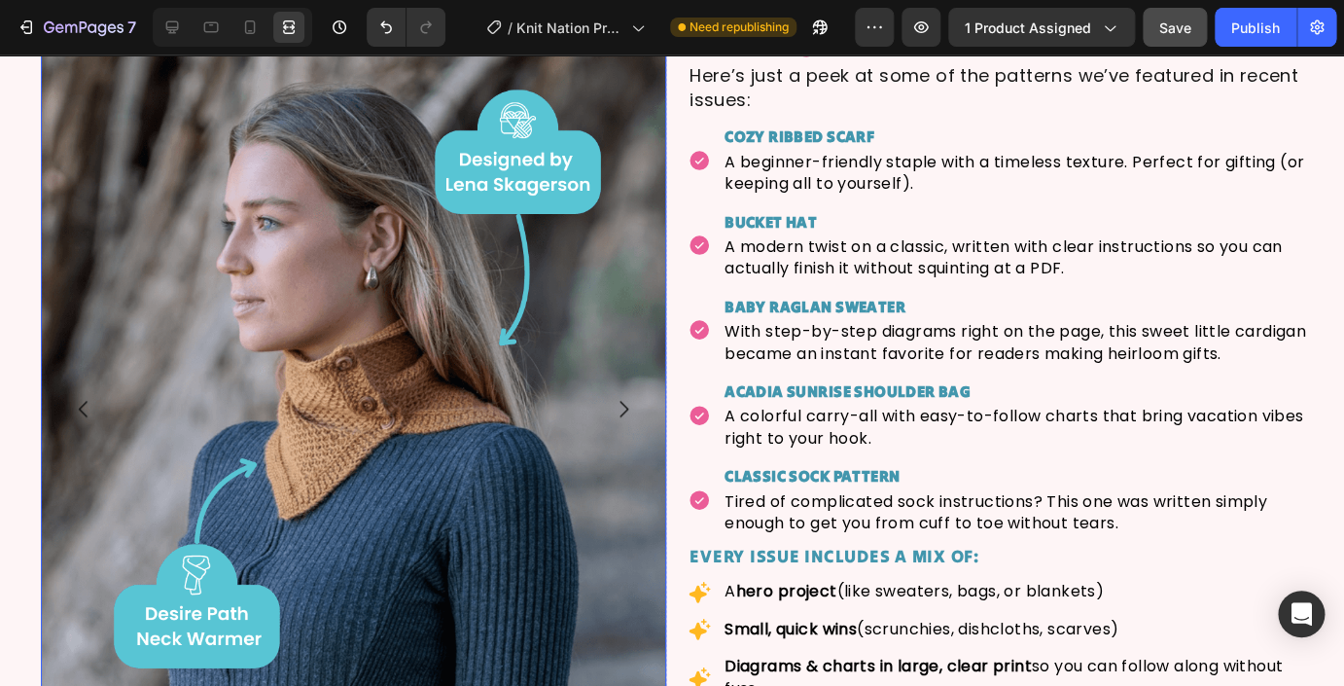
scroll to position [3864, 0]
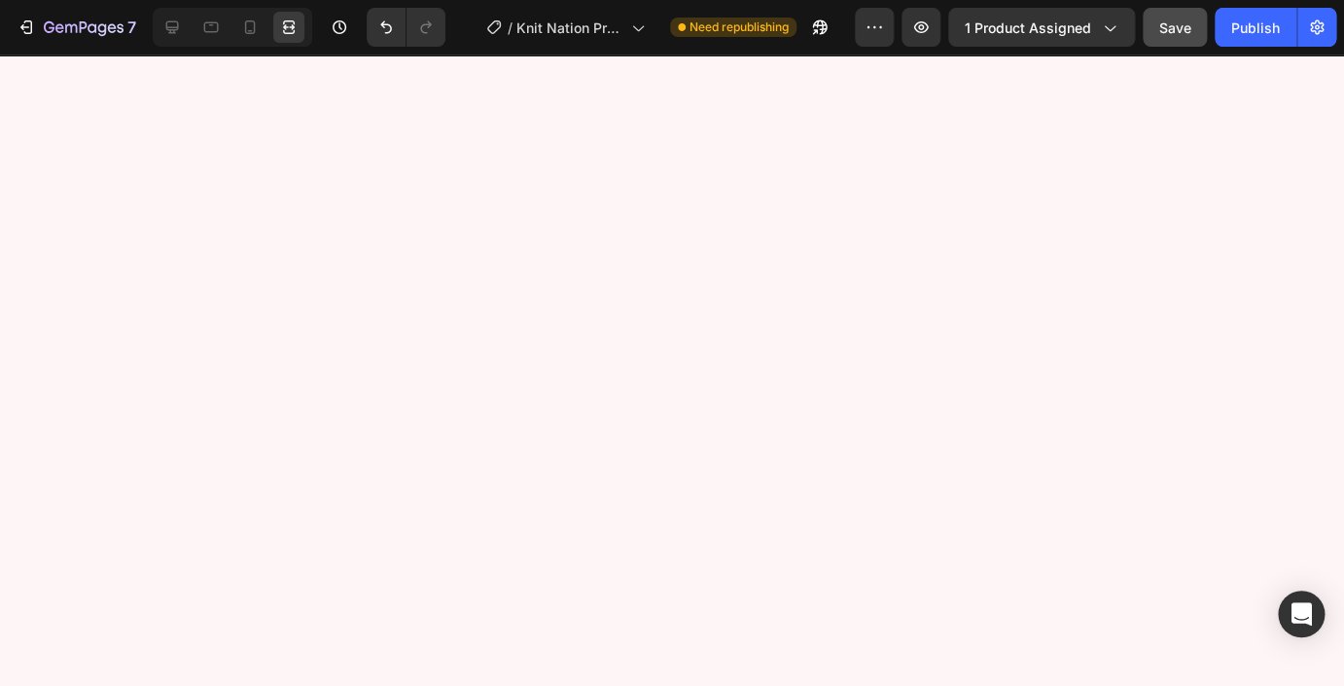
scroll to position [4625, 0]
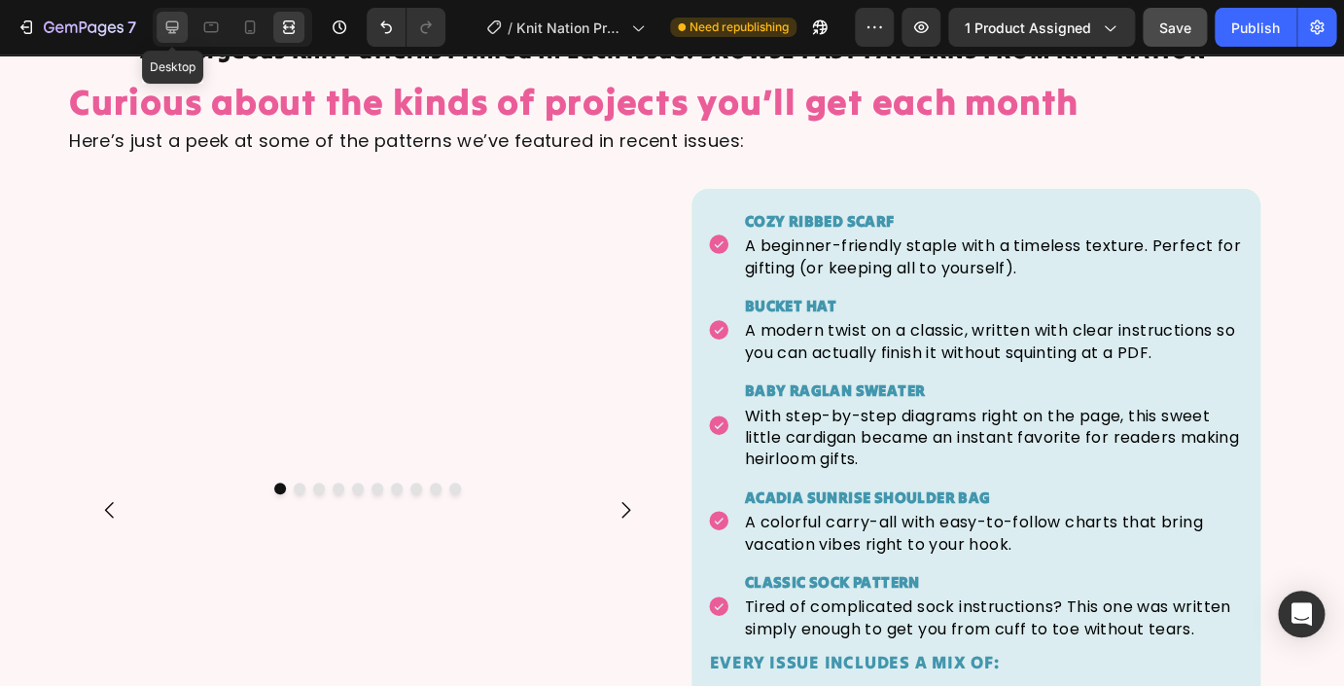
click at [174, 24] on icon at bounding box center [171, 27] width 19 height 19
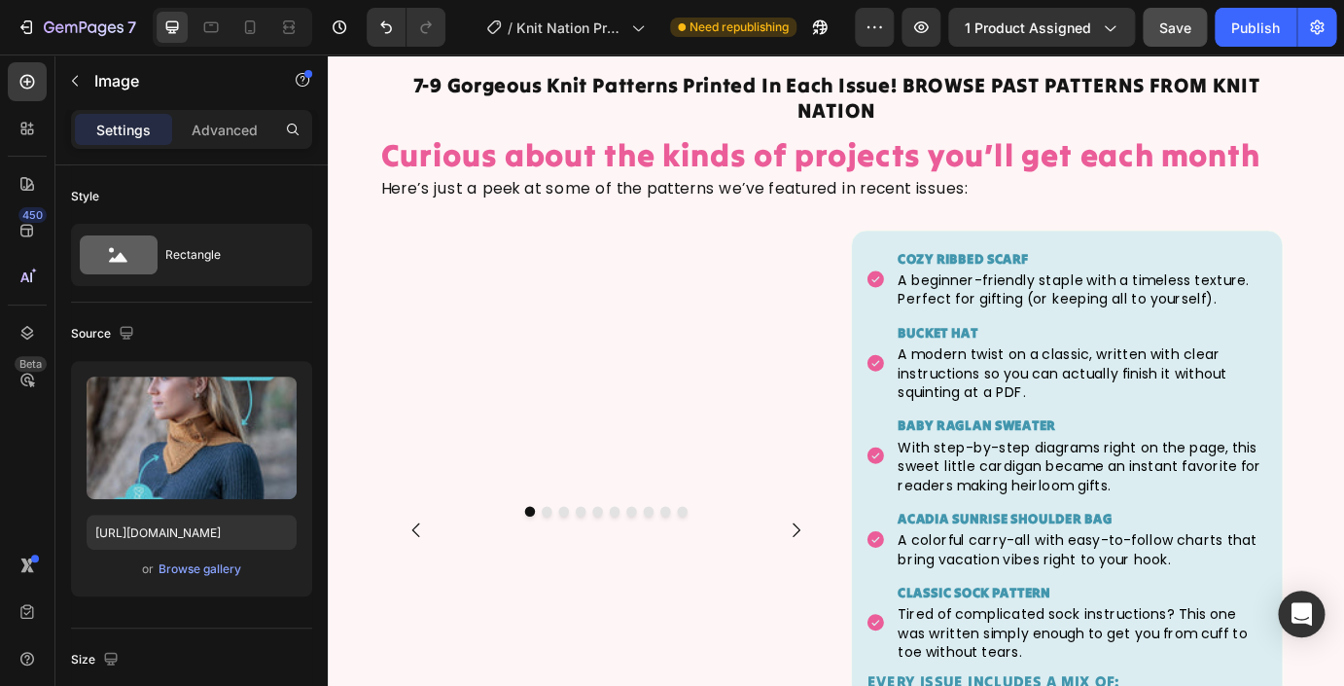
scroll to position [4537, 0]
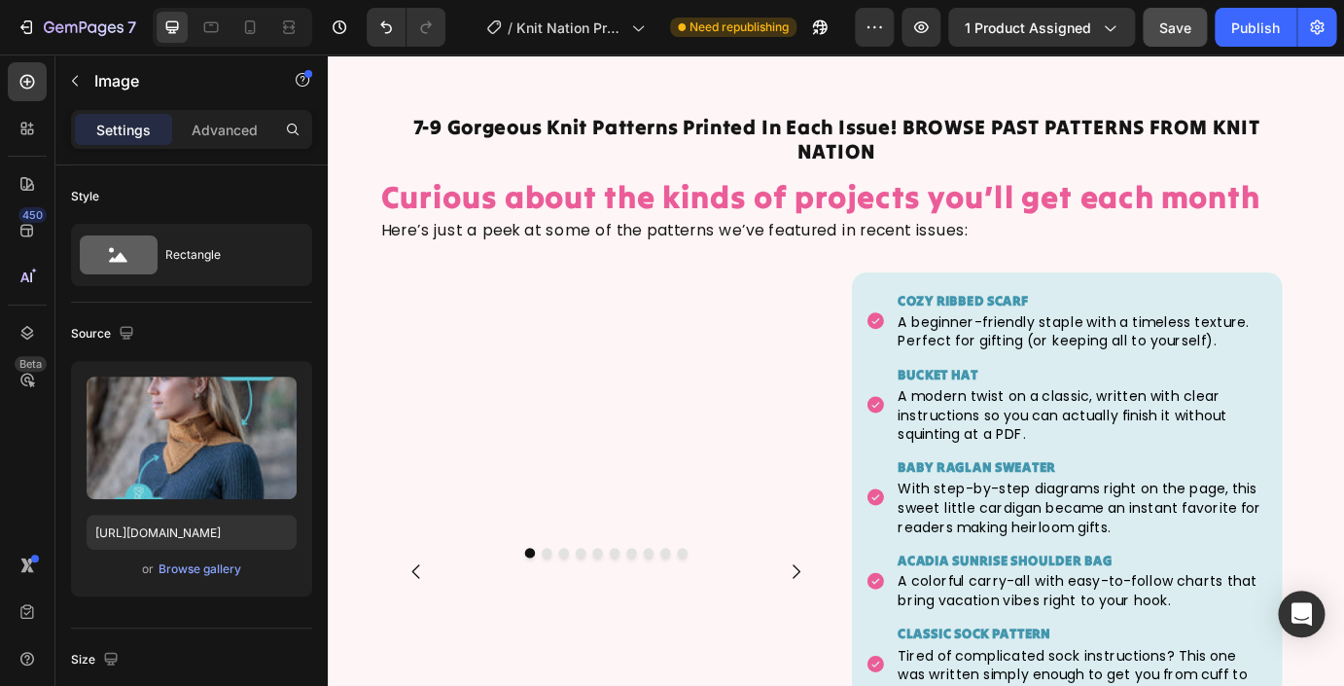
click at [636, 648] on img at bounding box center [646, 648] width 521 height 0
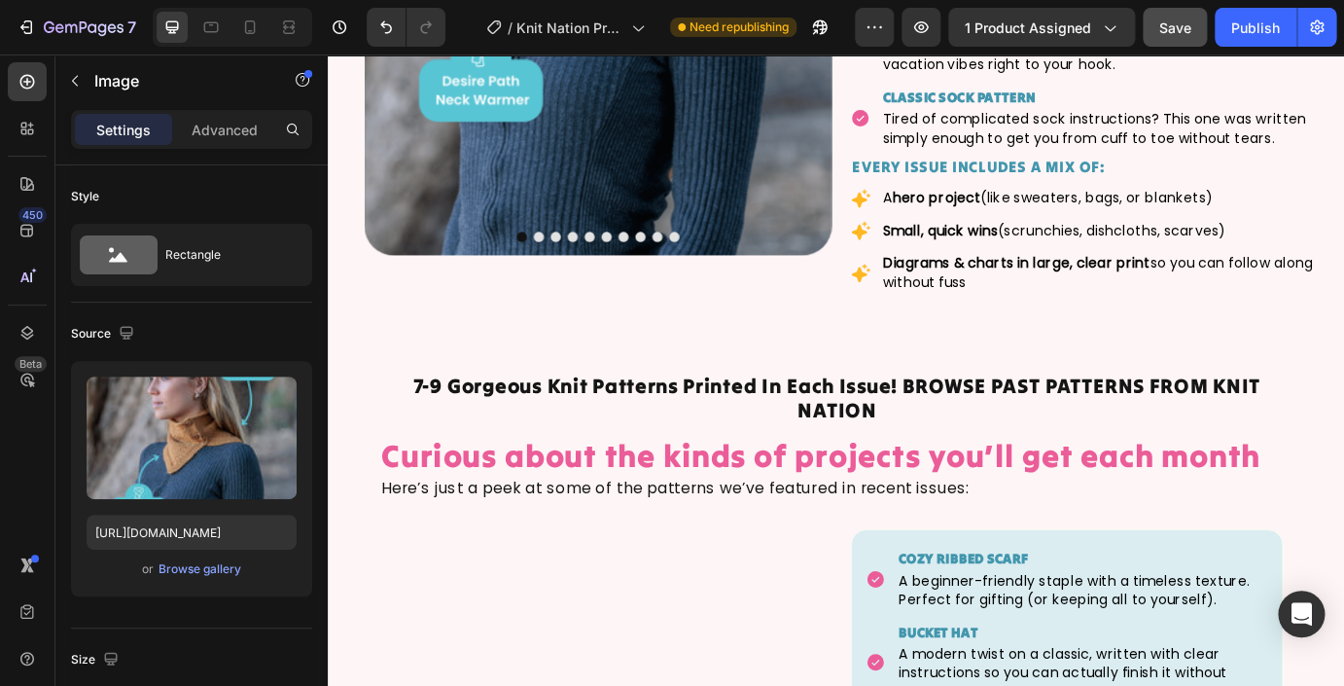
scroll to position [4084, 0]
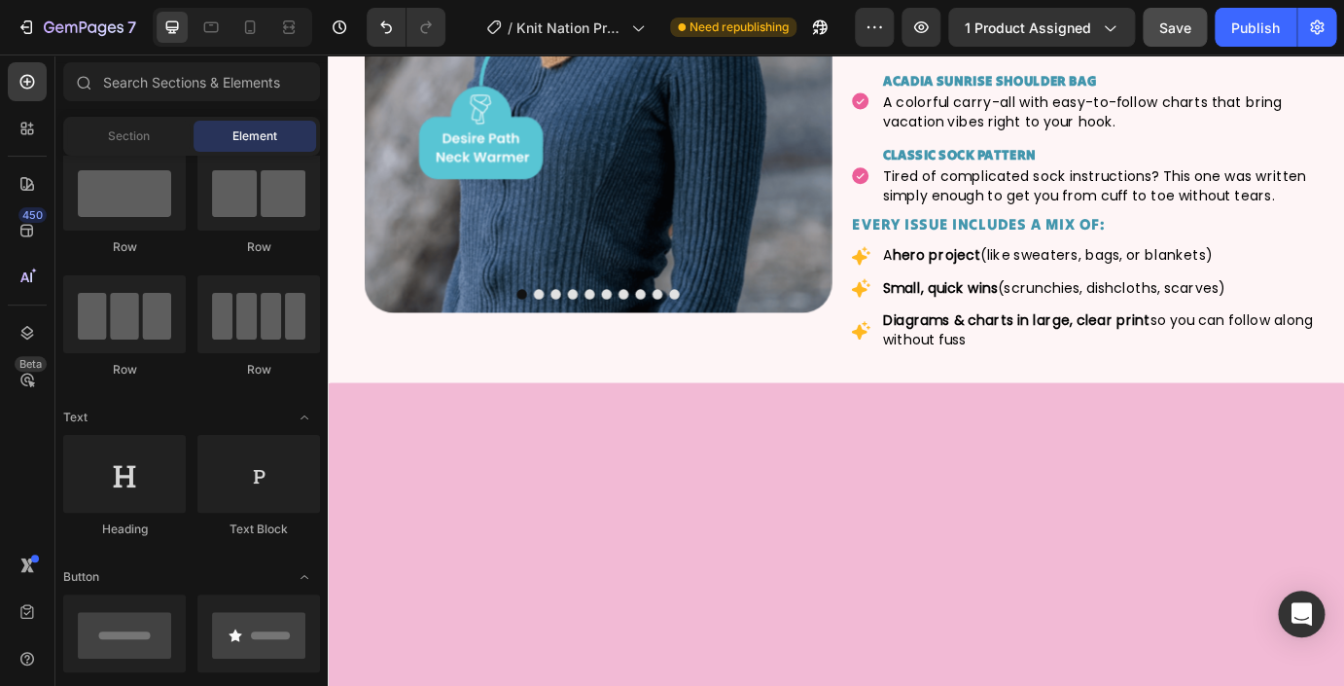
scroll to position [46, 0]
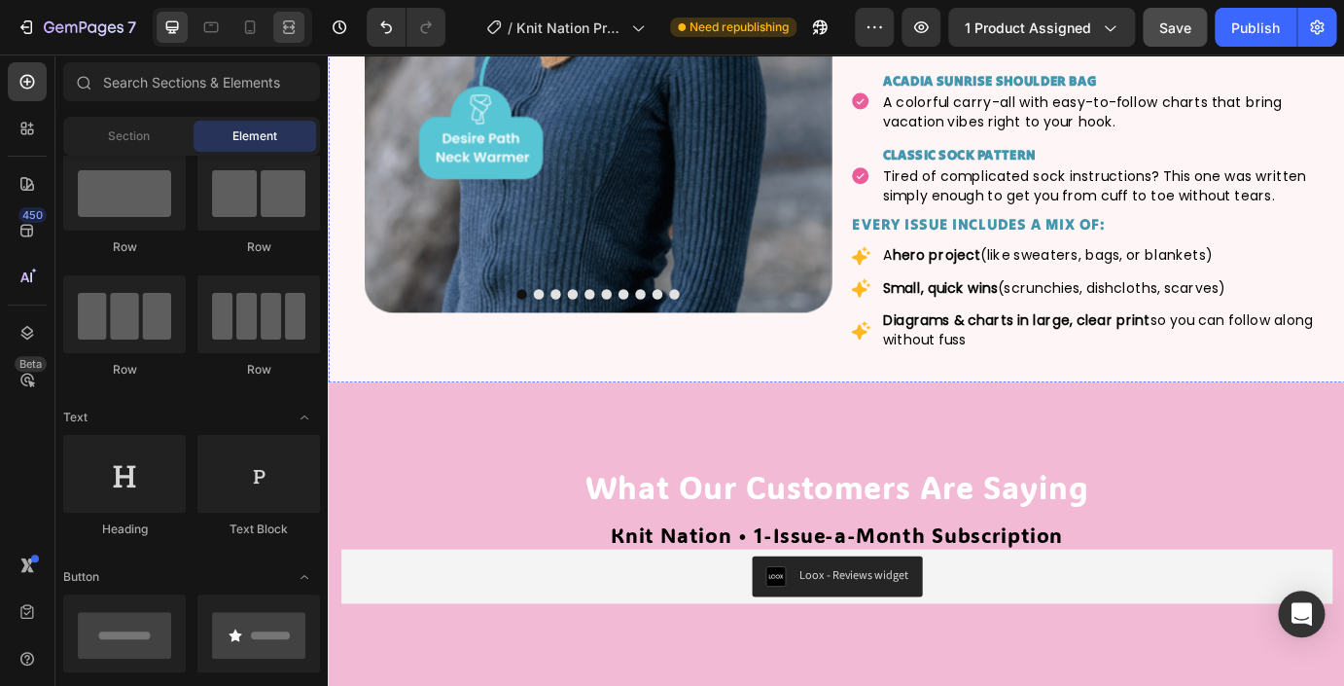
click at [289, 29] on icon at bounding box center [292, 26] width 6 height 5
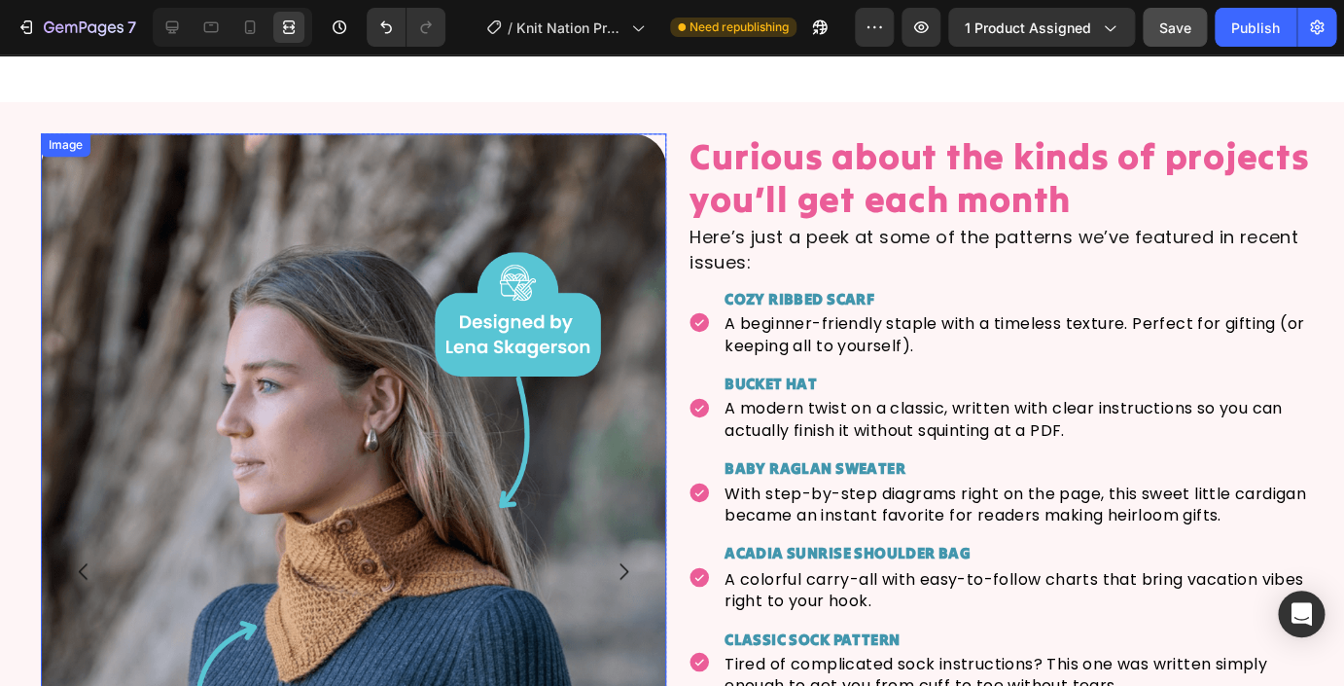
scroll to position [3228, 0]
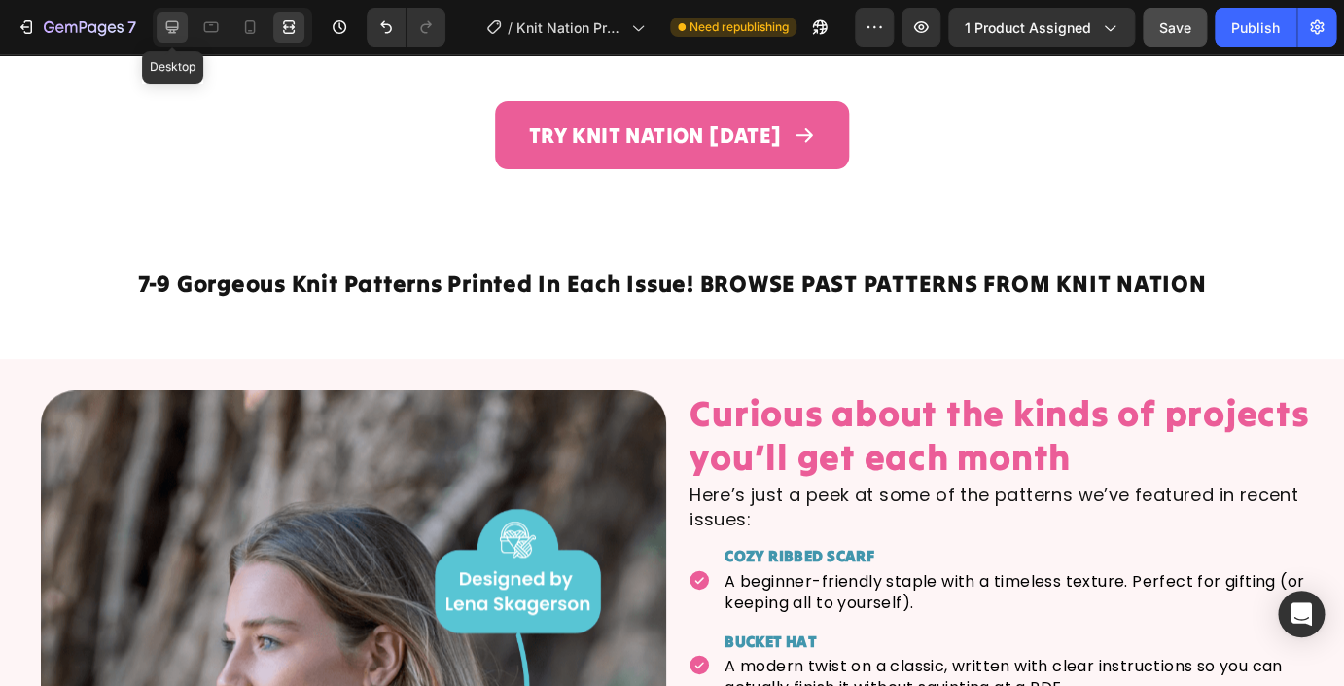
click at [166, 31] on icon at bounding box center [171, 27] width 19 height 19
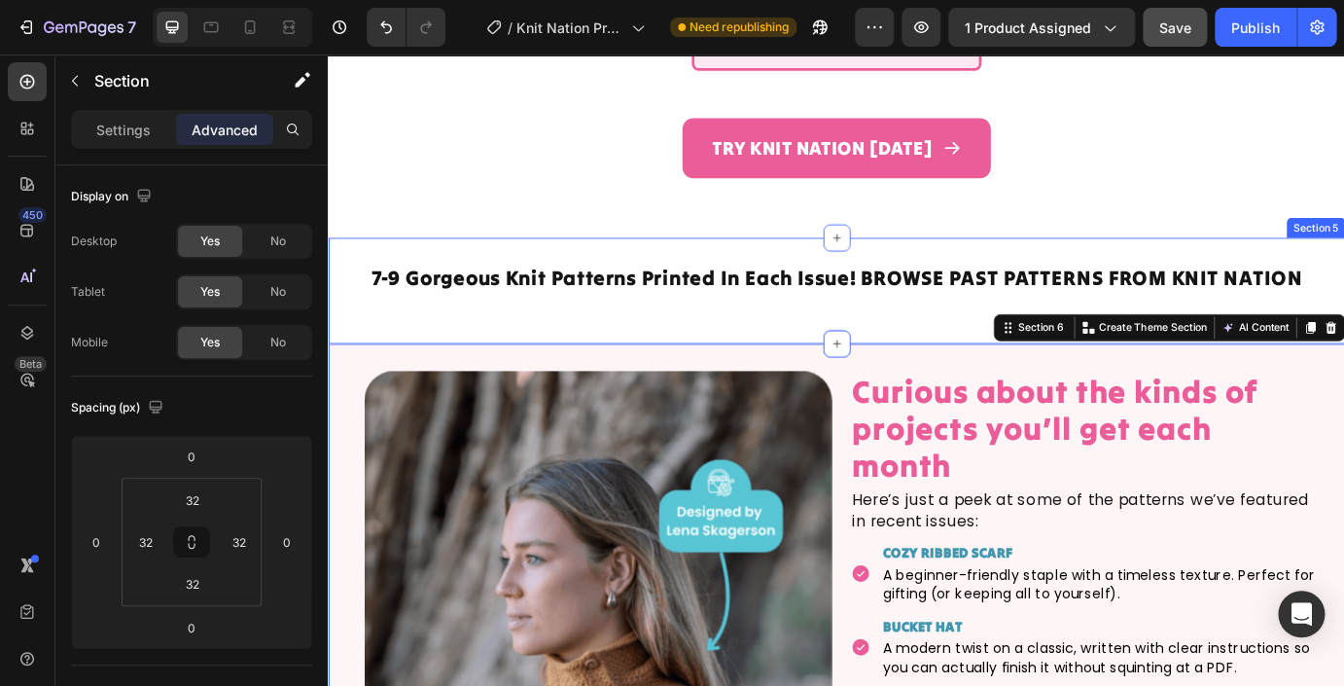
click at [466, 283] on div "7-9 Gorgeous Knit Patterns Printed In Each Issue! BROWSE PAST PATTERNS FROM KNI…" at bounding box center [911, 326] width 1167 height 122
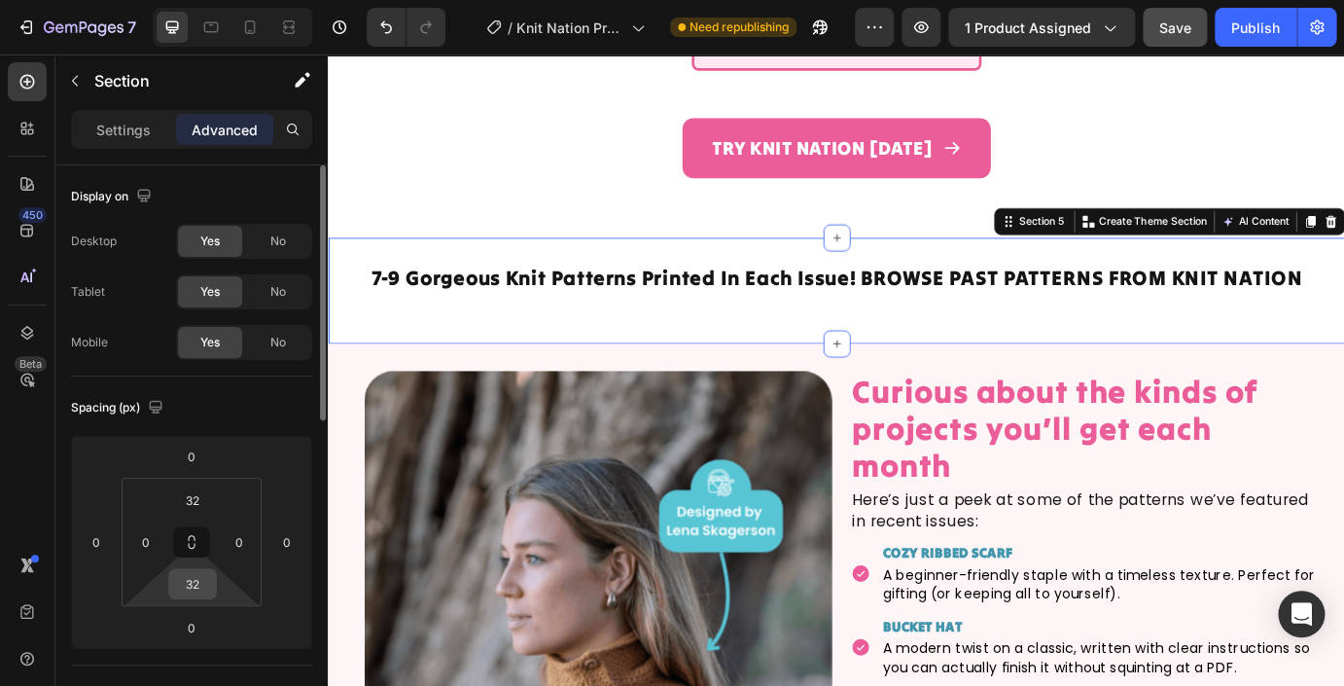
click at [197, 584] on input "32" at bounding box center [192, 583] width 39 height 29
type input "0"
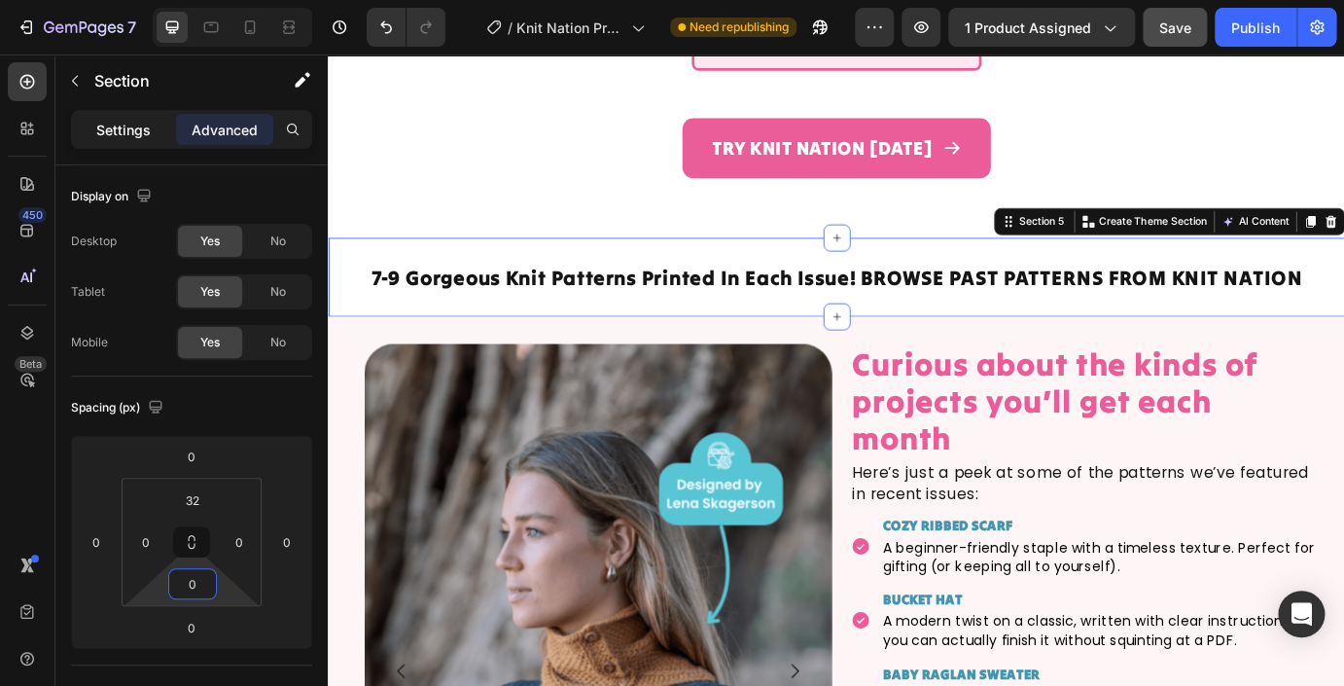
click at [114, 123] on p "Settings" at bounding box center [123, 130] width 54 height 20
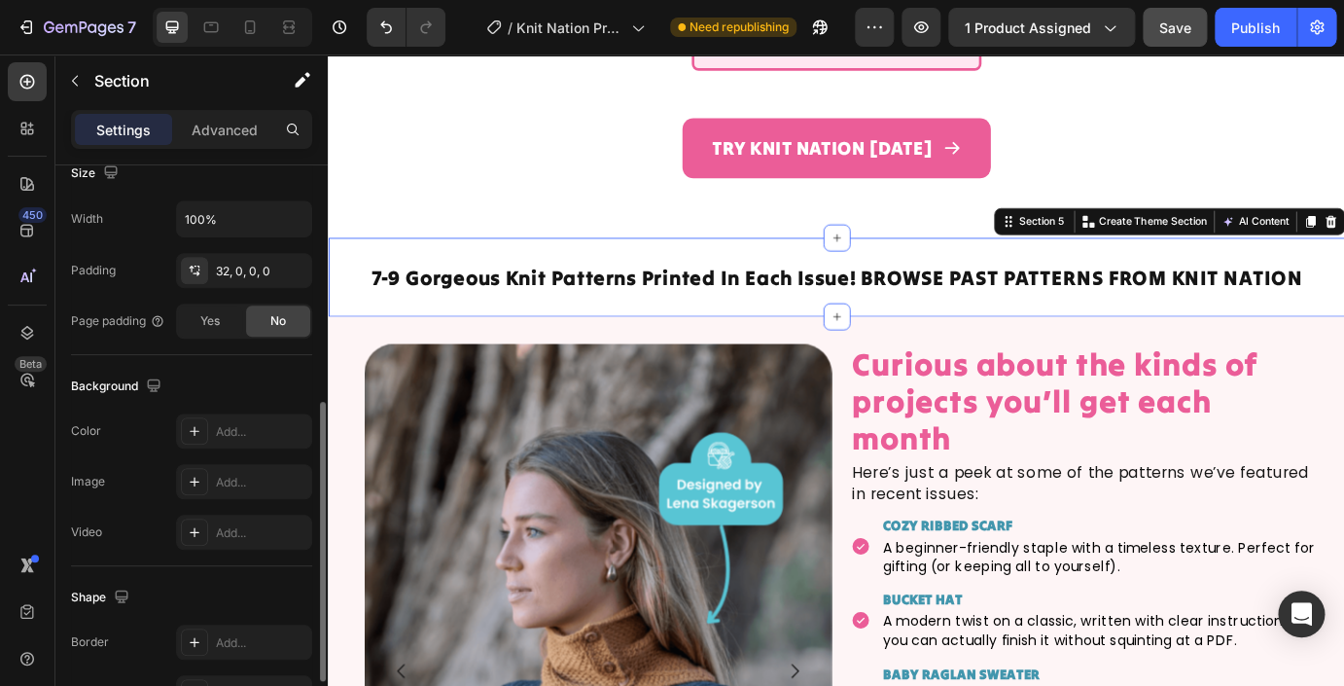
scroll to position [463, 0]
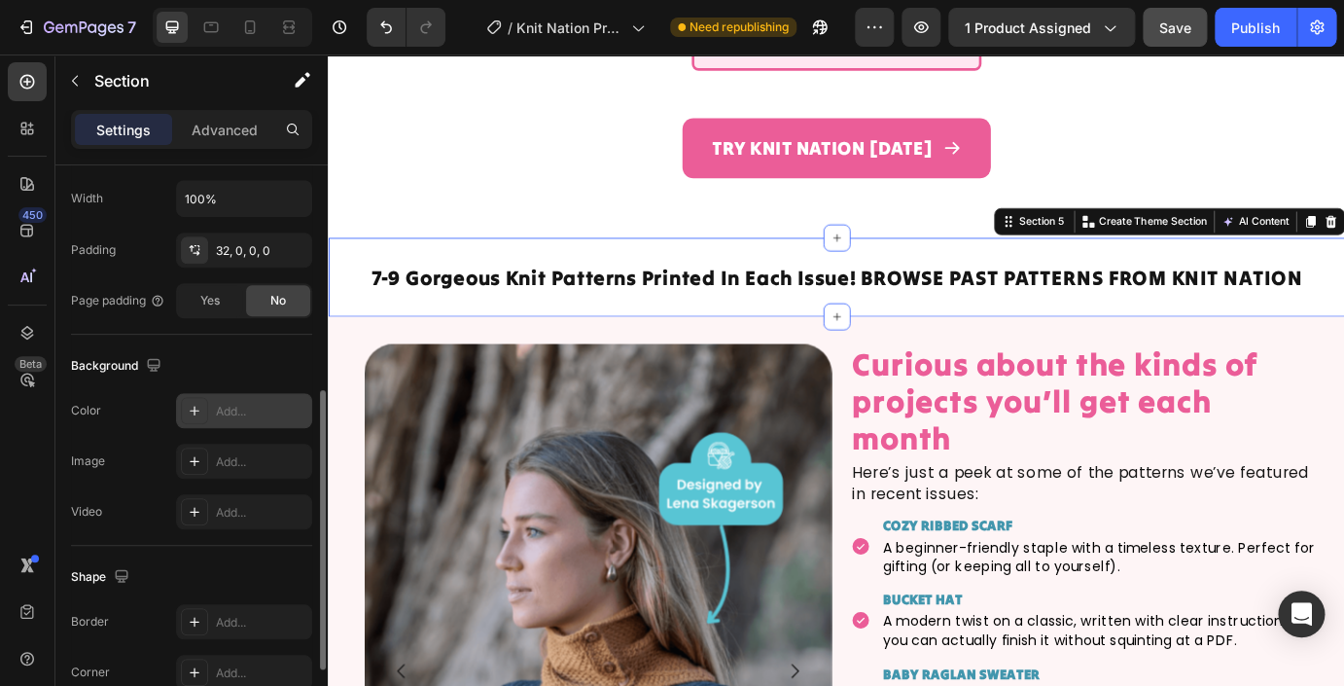
click at [250, 412] on div "Add..." at bounding box center [261, 412] width 91 height 18
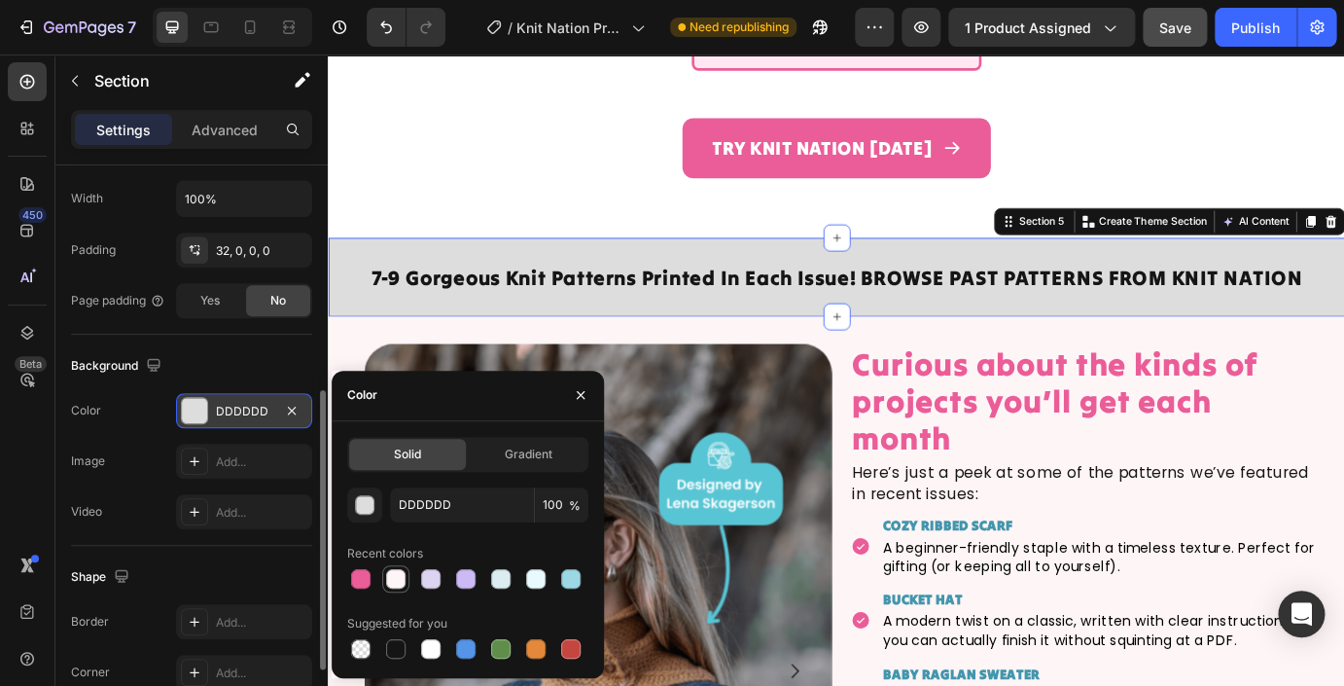
click at [403, 581] on div at bounding box center [395, 578] width 19 height 19
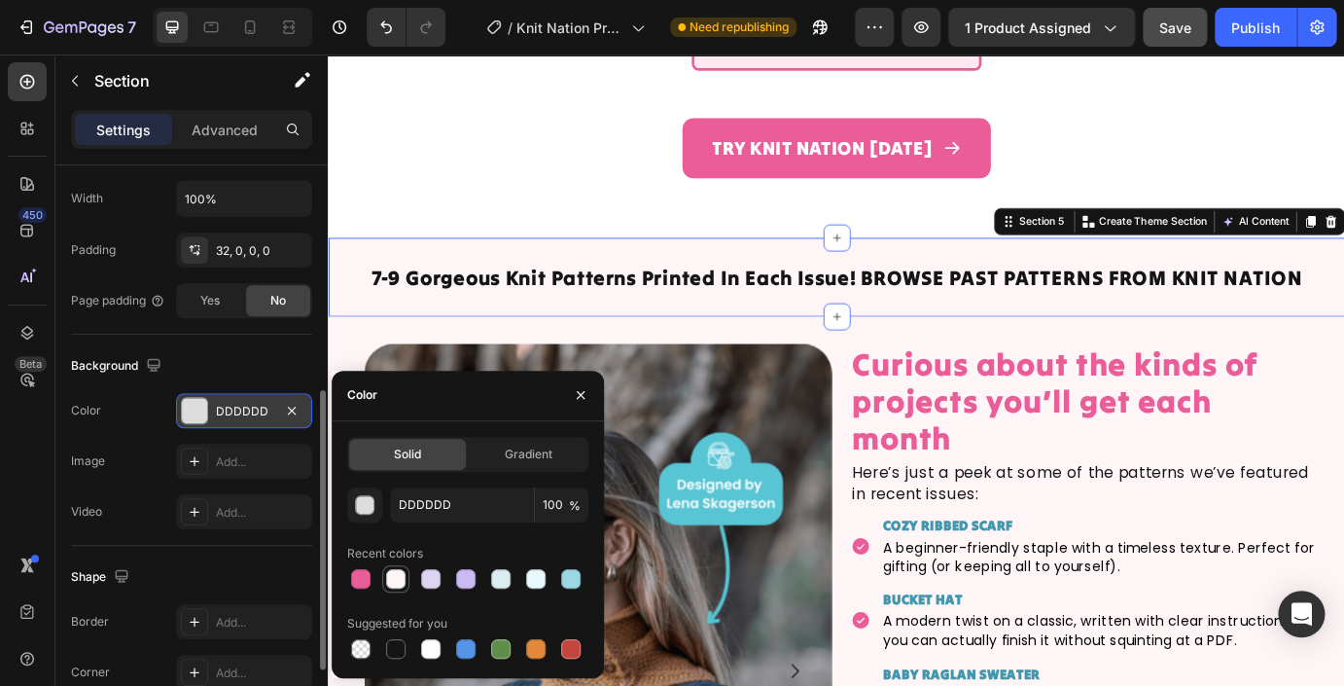
type input "FEF5F6"
click at [287, 29] on icon at bounding box center [288, 27] width 19 height 19
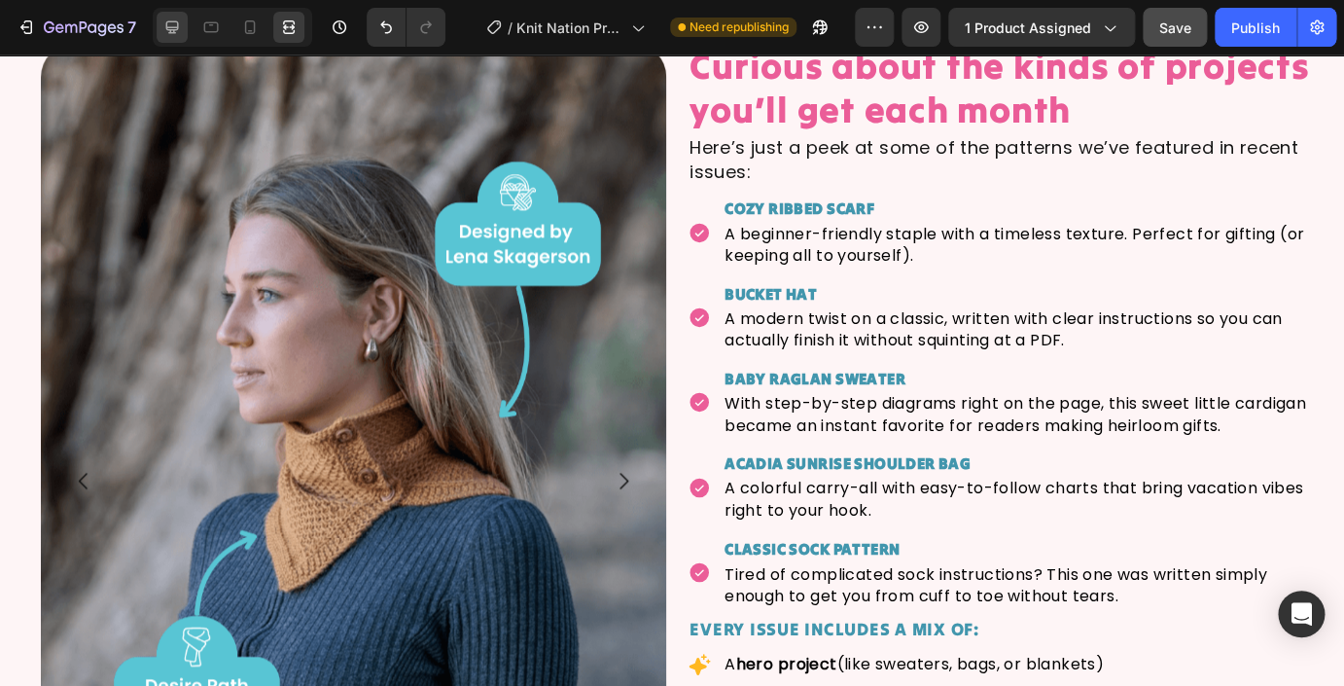
scroll to position [3359, 0]
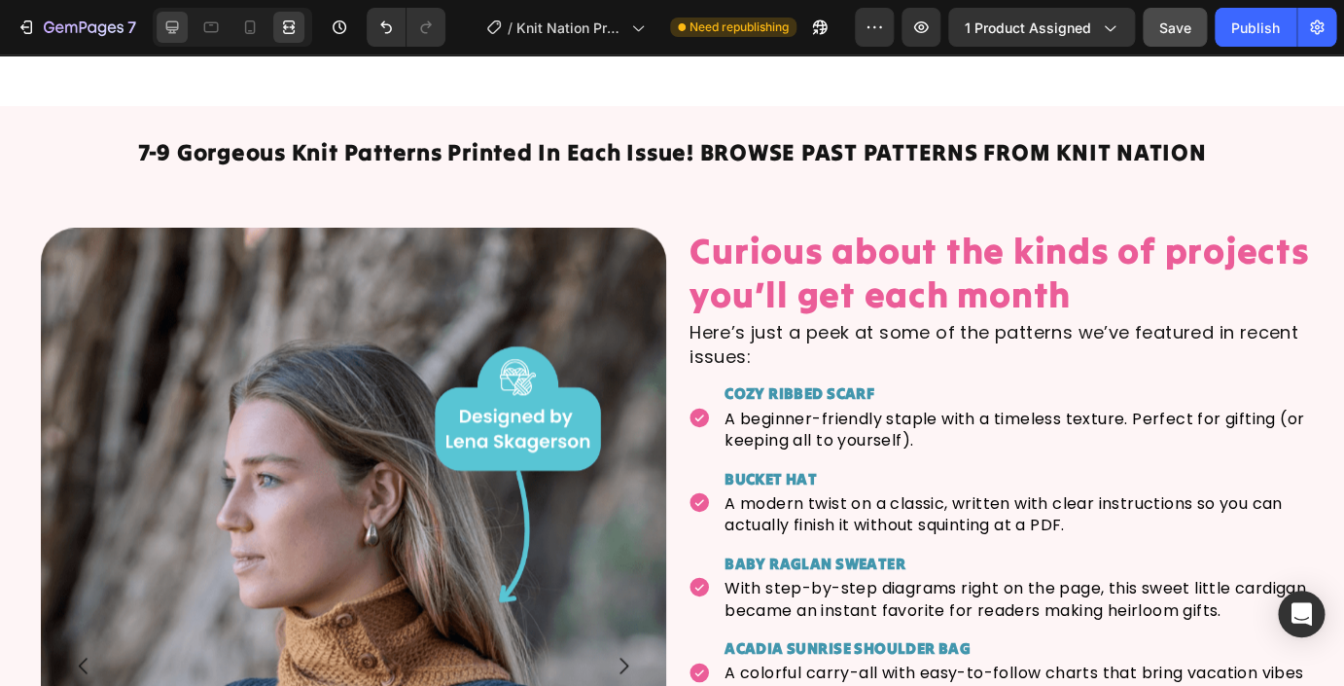
click at [173, 23] on icon at bounding box center [171, 27] width 19 height 19
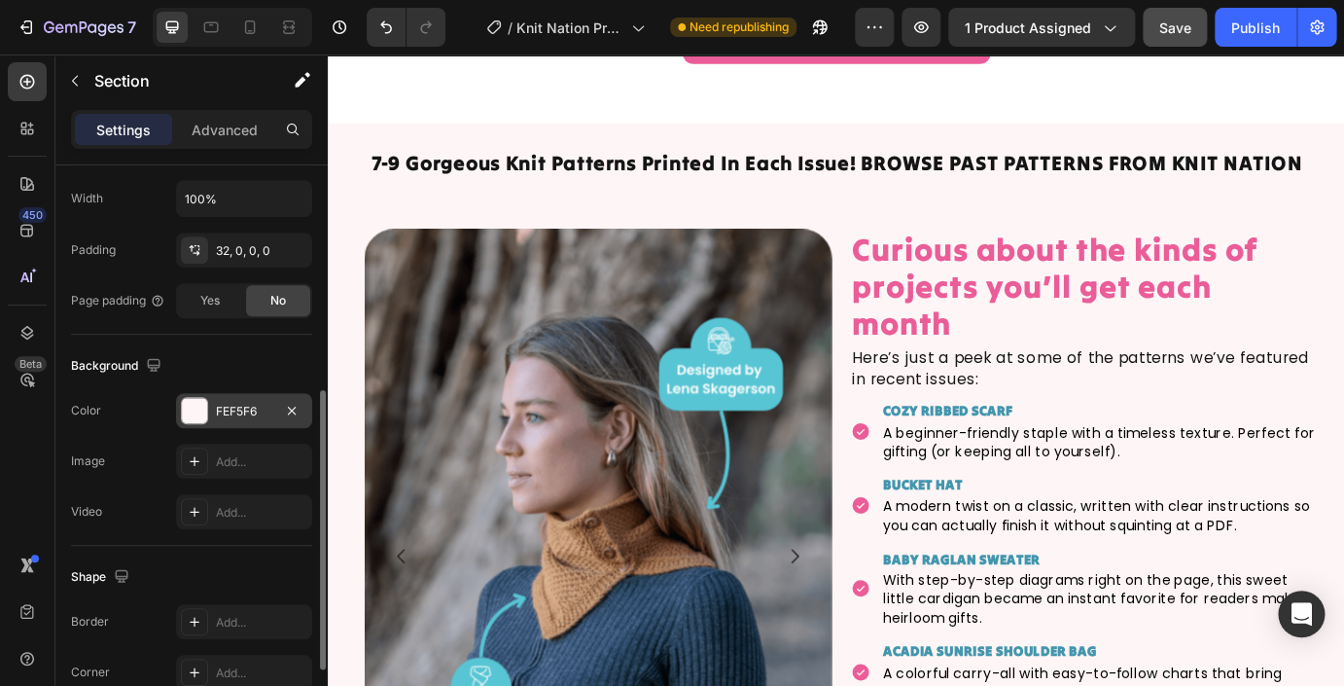
scroll to position [3329, 0]
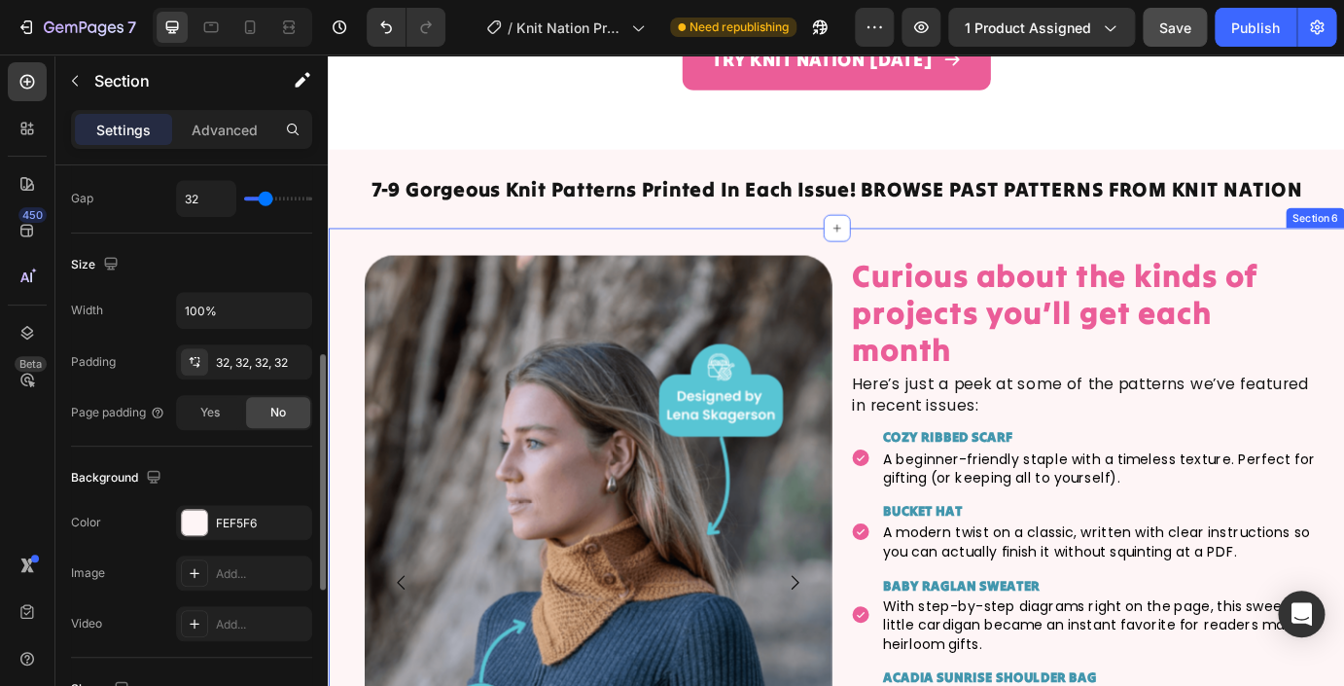
click at [388, 275] on div "Image Image Image Image Image Image Image Image Image Image Carousel Row Curiou…" at bounding box center [911, 685] width 1167 height 863
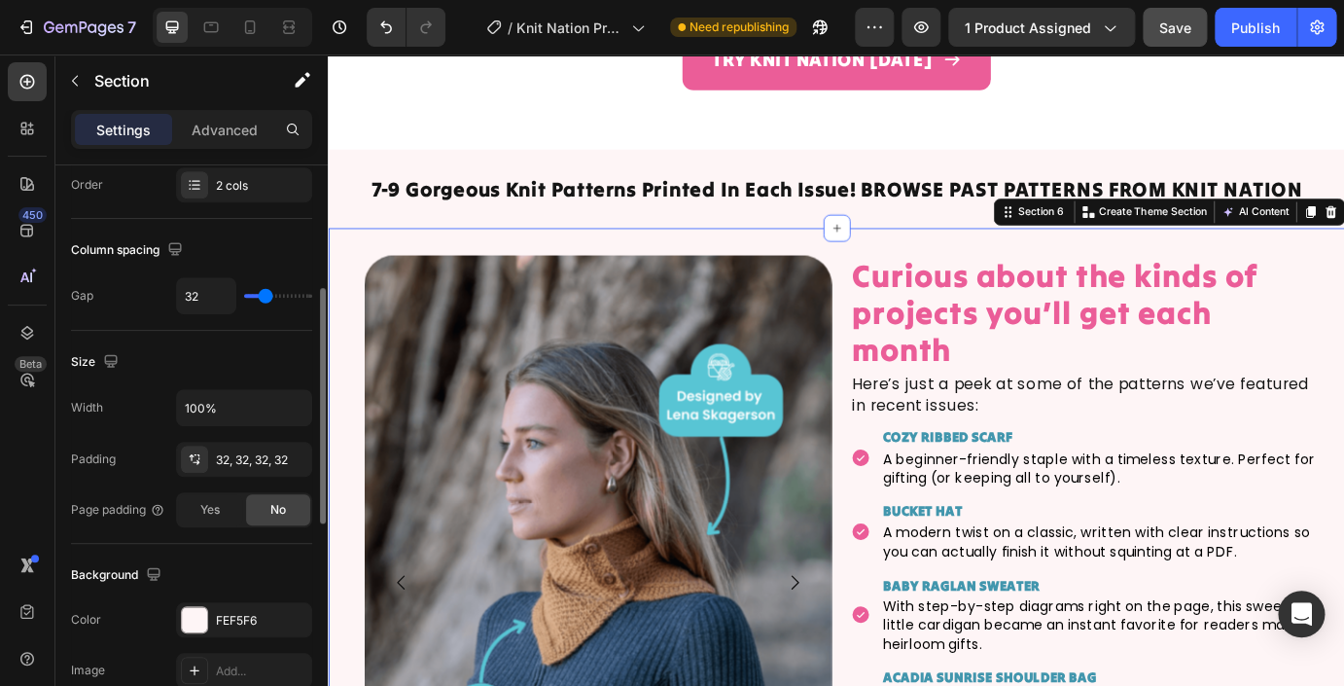
scroll to position [318, 0]
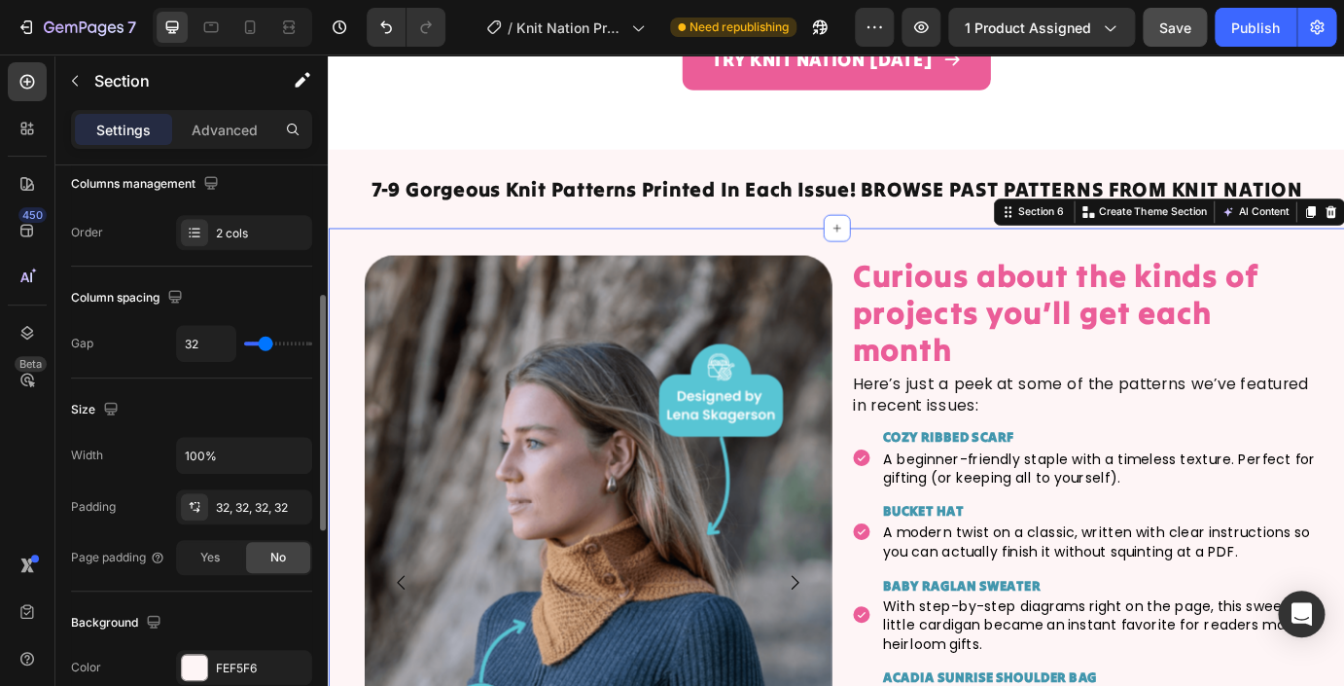
type input "33"
type input "35"
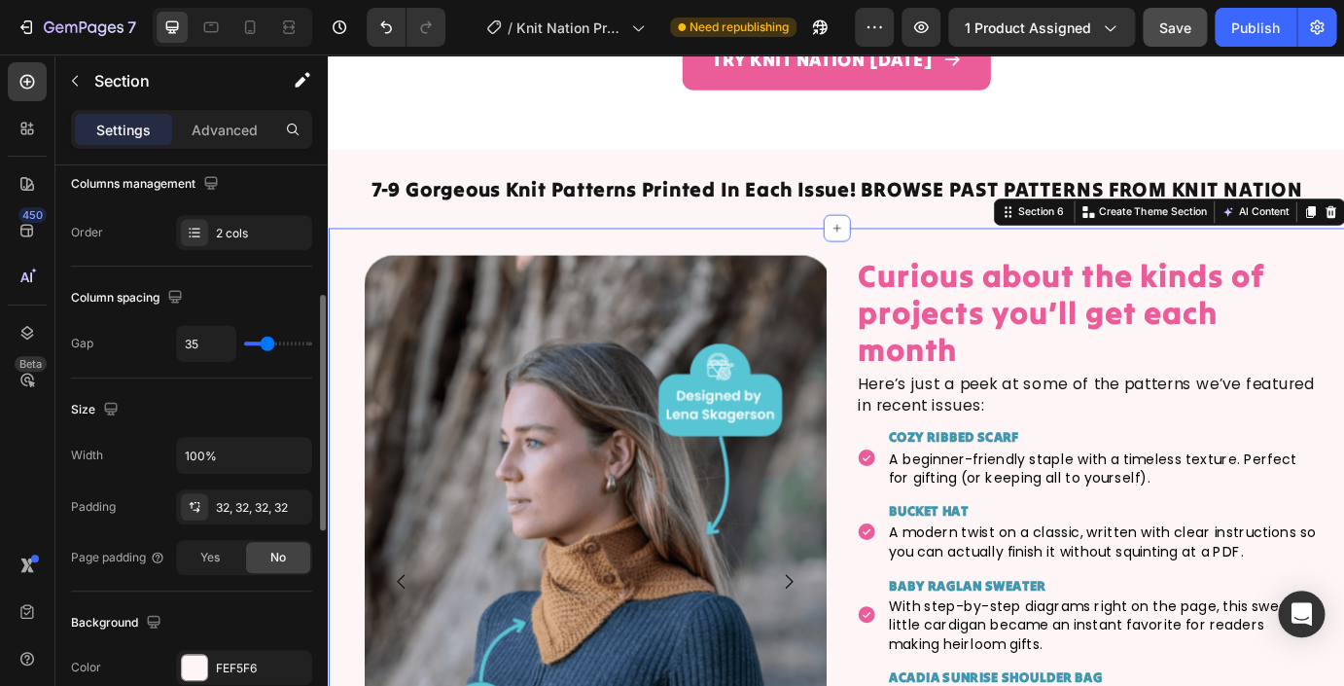
type input "46"
type input "59"
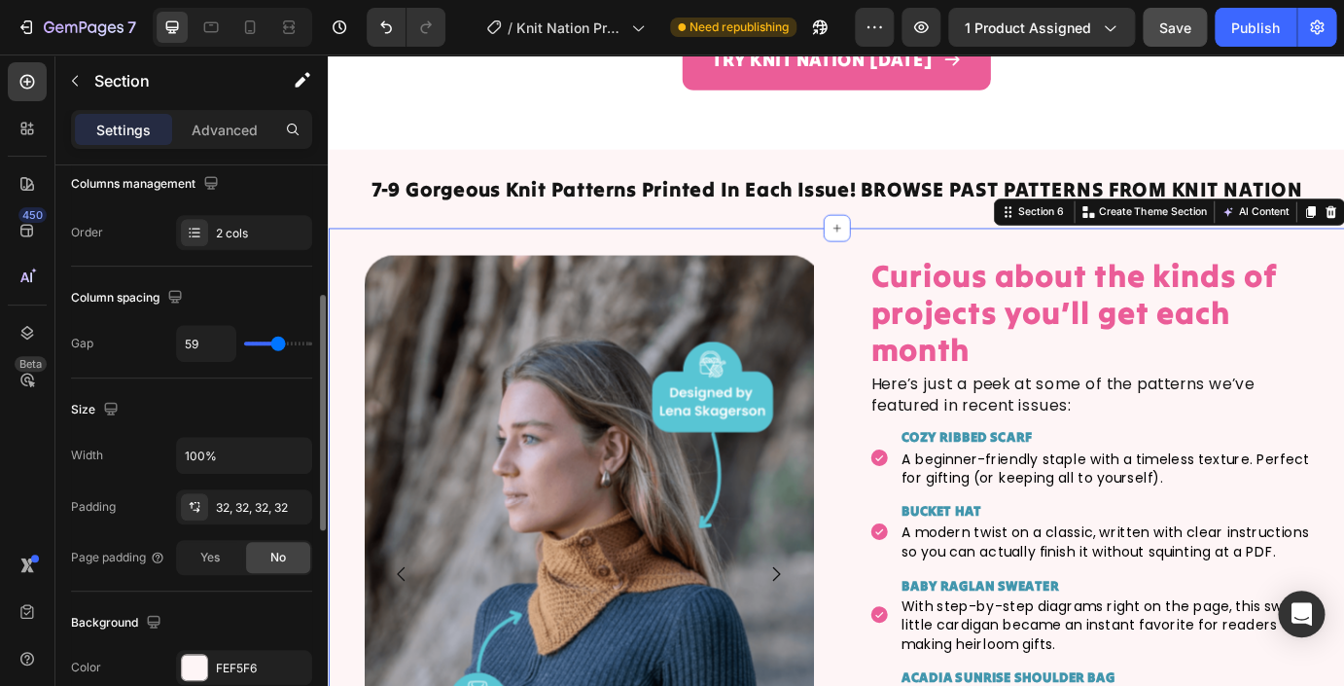
type input "76"
type input "81"
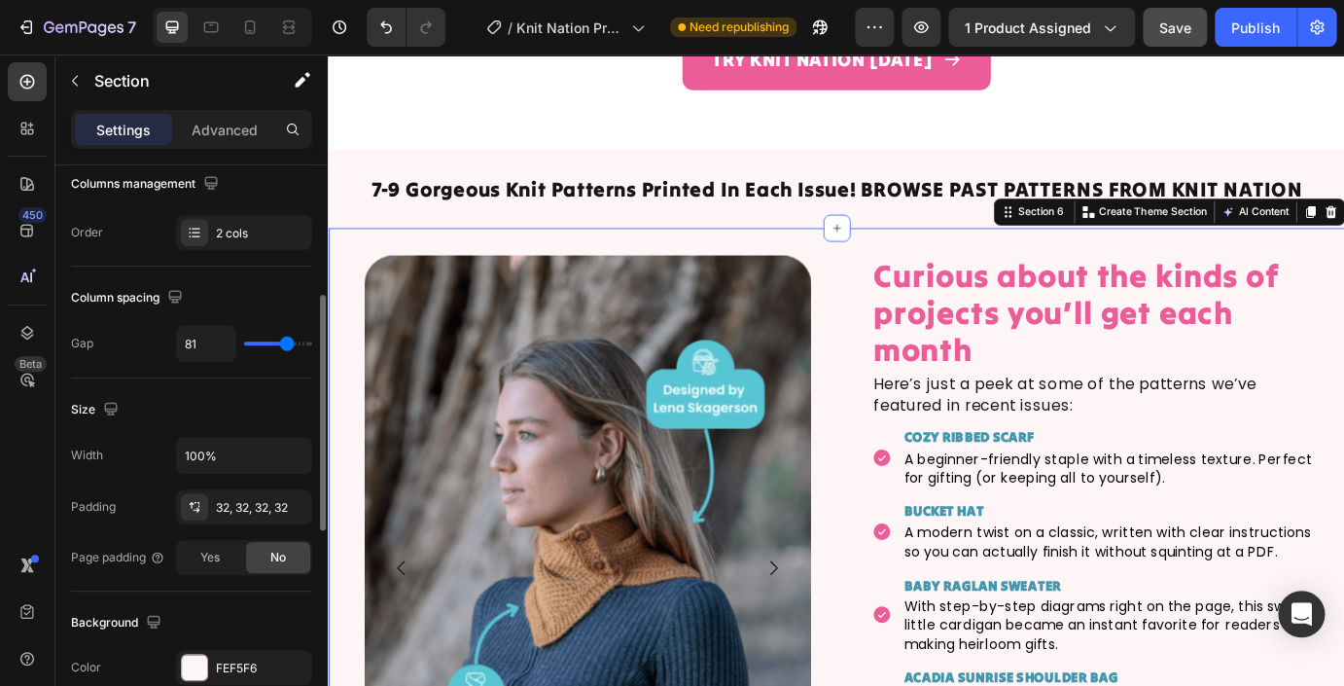
type input "82"
drag, startPoint x: 267, startPoint y: 344, endPoint x: 288, endPoint y: 348, distance: 20.8
type input "82"
click at [288, 345] on input "range" at bounding box center [278, 343] width 68 height 4
click at [295, 21] on icon at bounding box center [288, 27] width 19 height 19
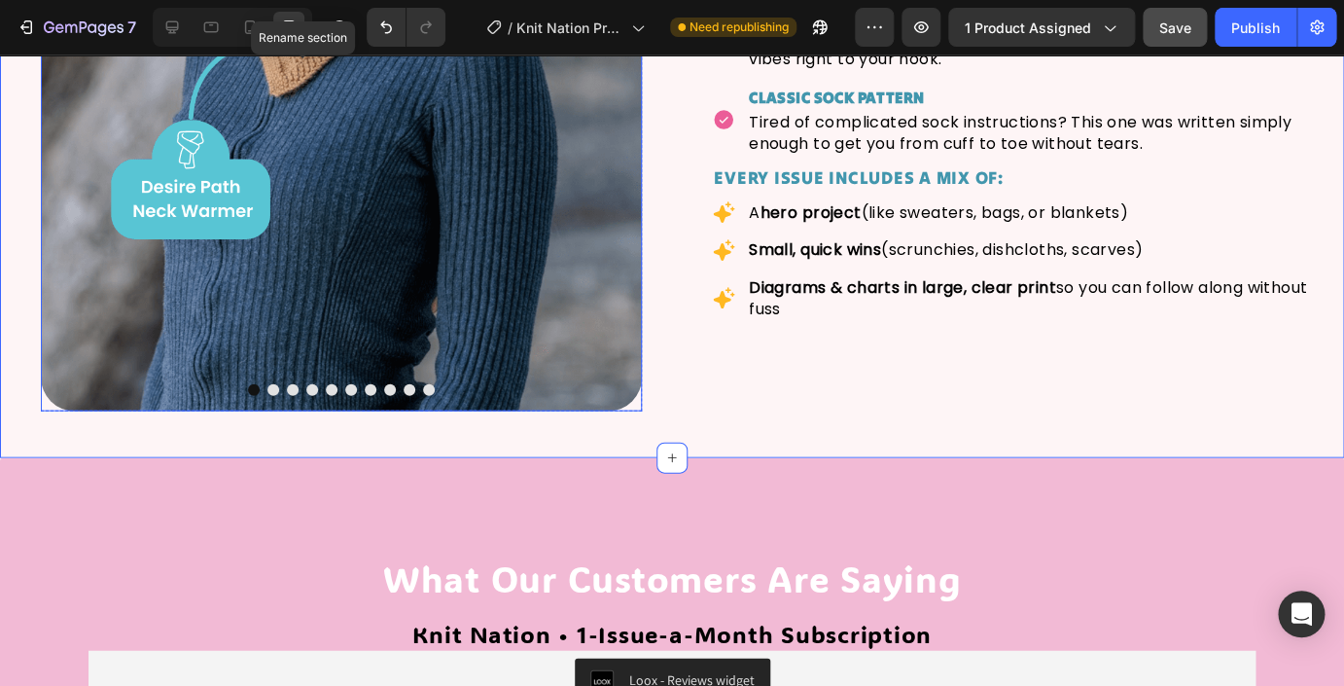
scroll to position [4080, 0]
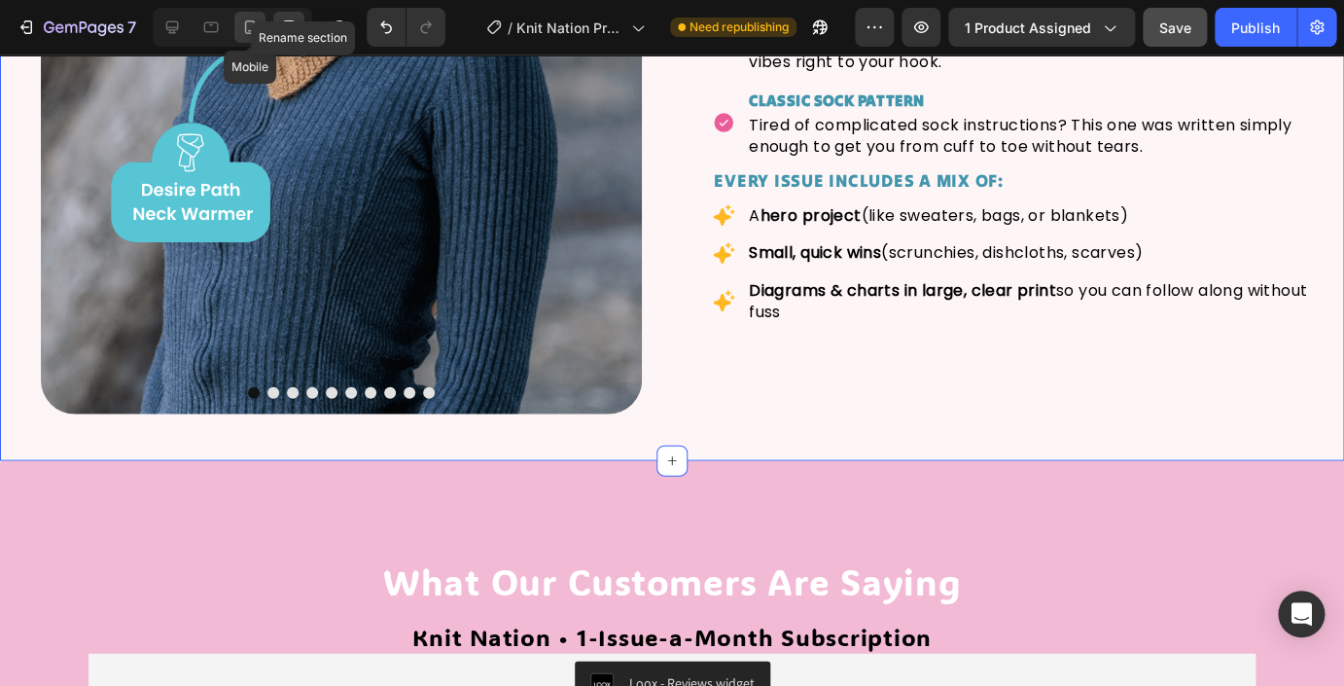
click at [249, 28] on icon at bounding box center [249, 27] width 19 height 19
type input "0"
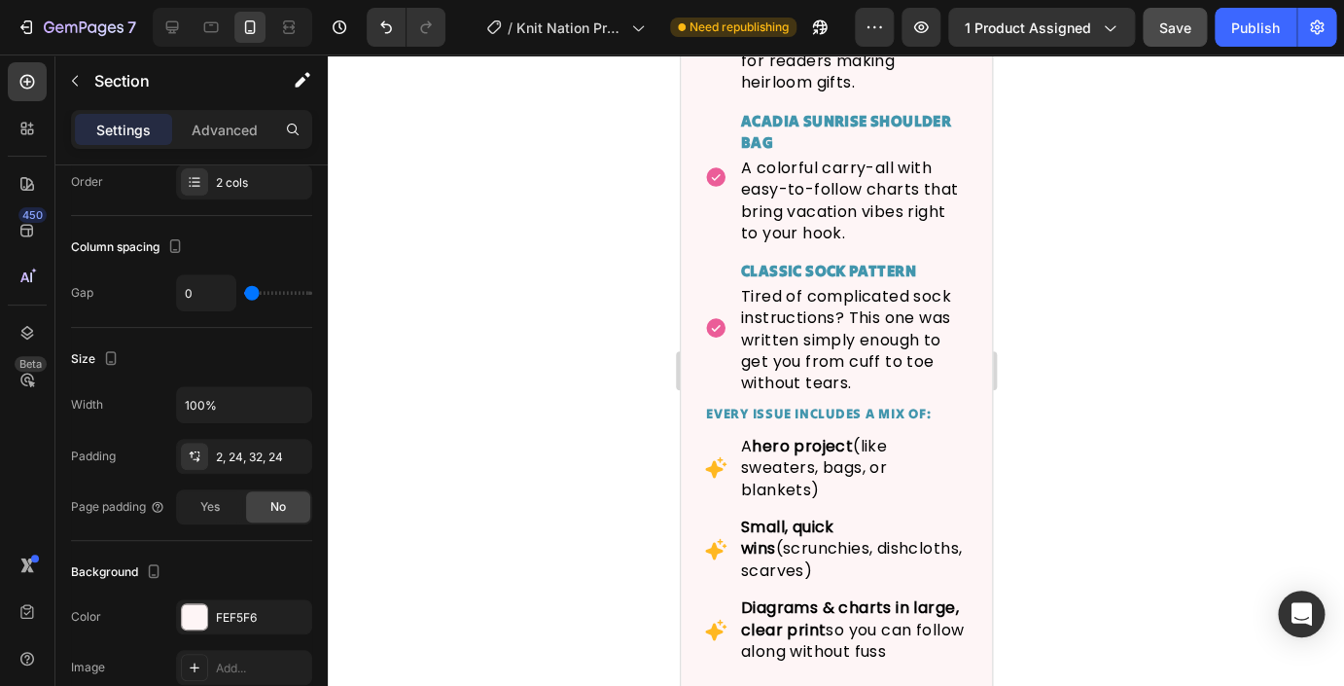
scroll to position [7336, 0]
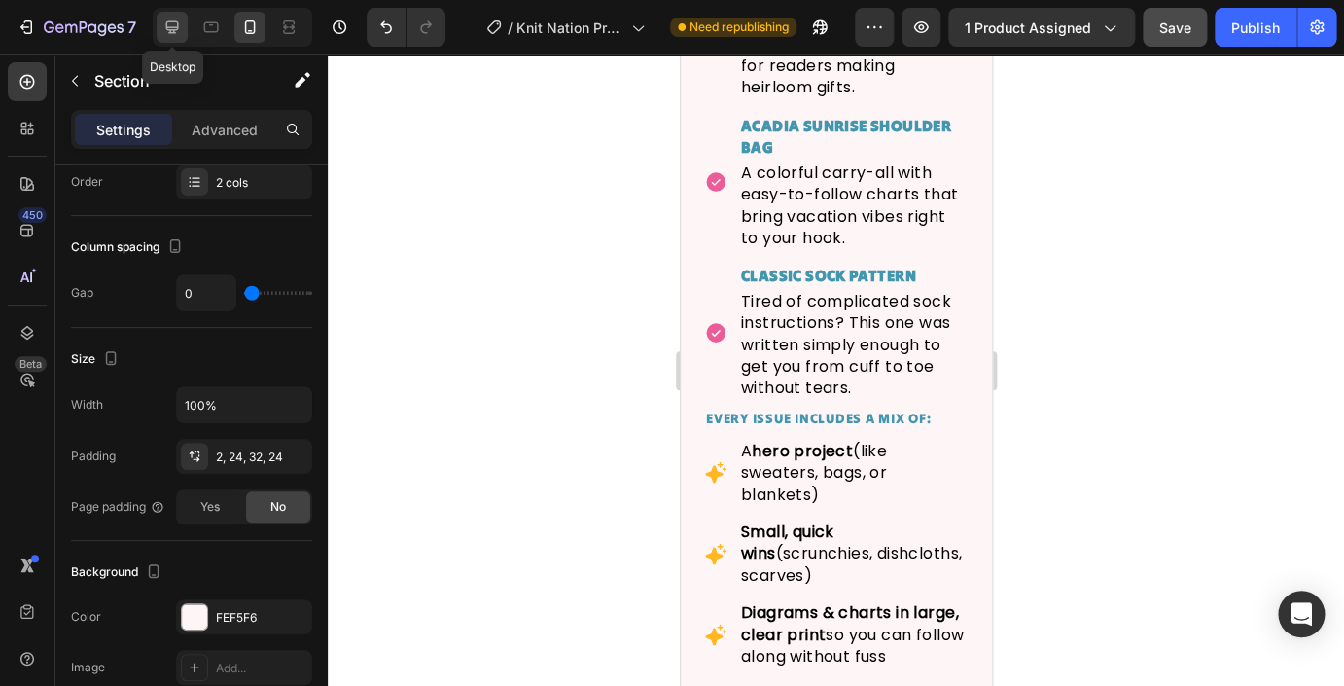
click at [172, 29] on icon at bounding box center [171, 27] width 19 height 19
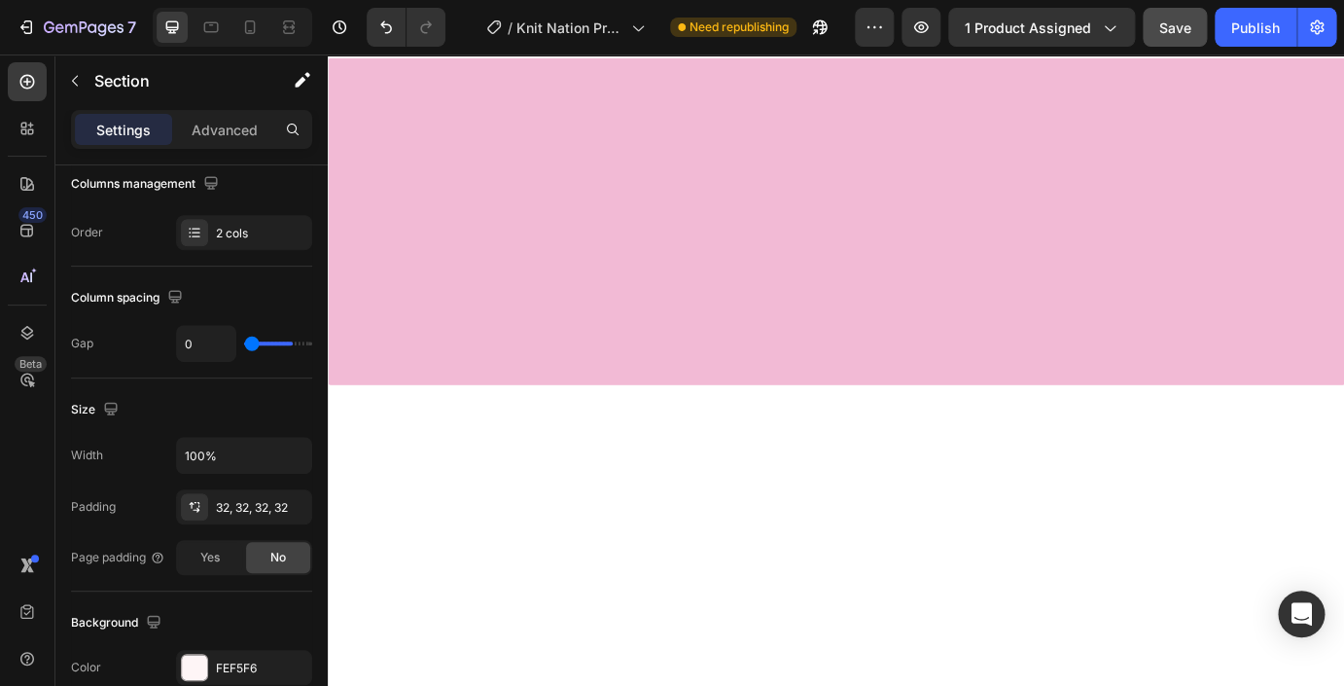
type input "82"
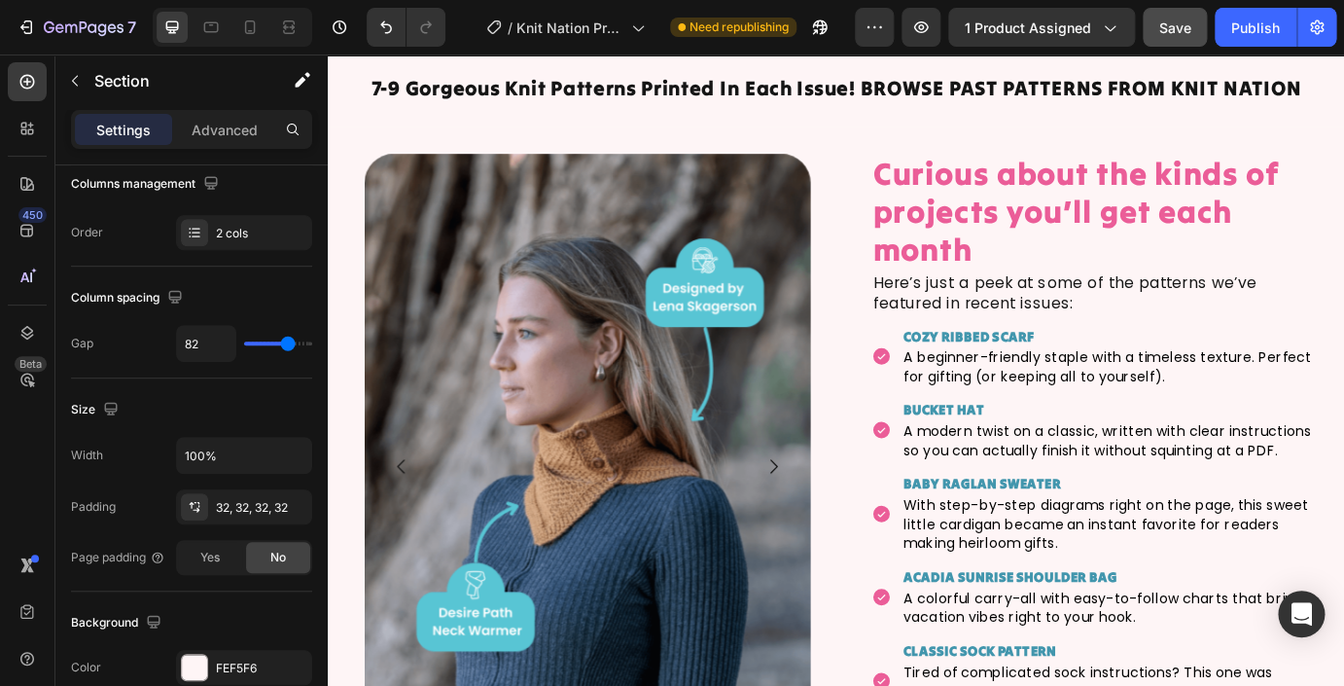
scroll to position [6313, 0]
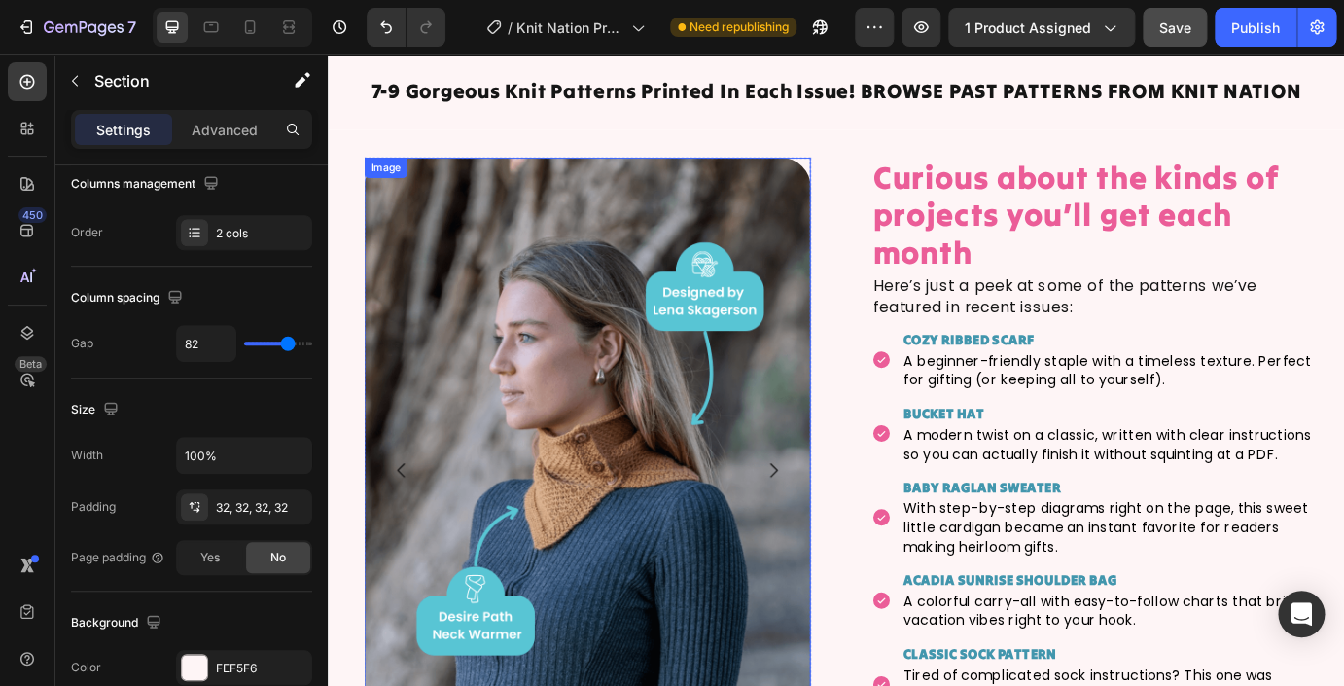
click at [550, 356] on img at bounding box center [625, 531] width 513 height 718
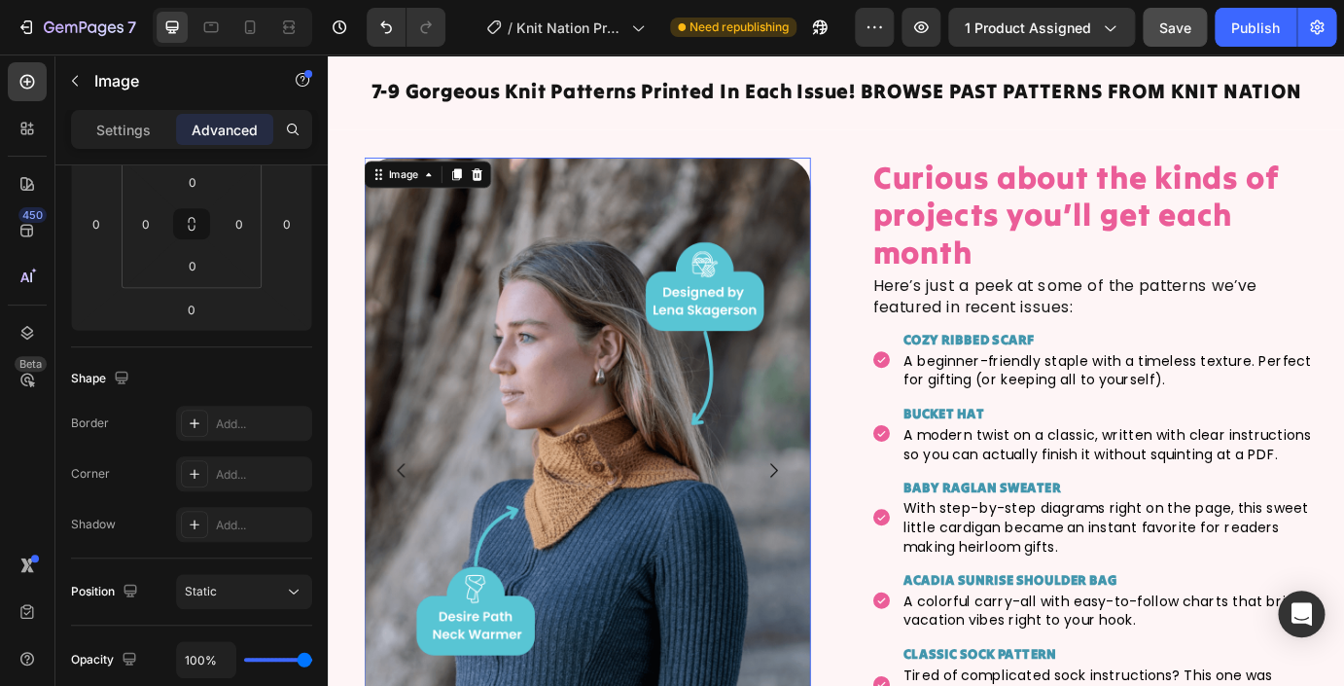
scroll to position [0, 0]
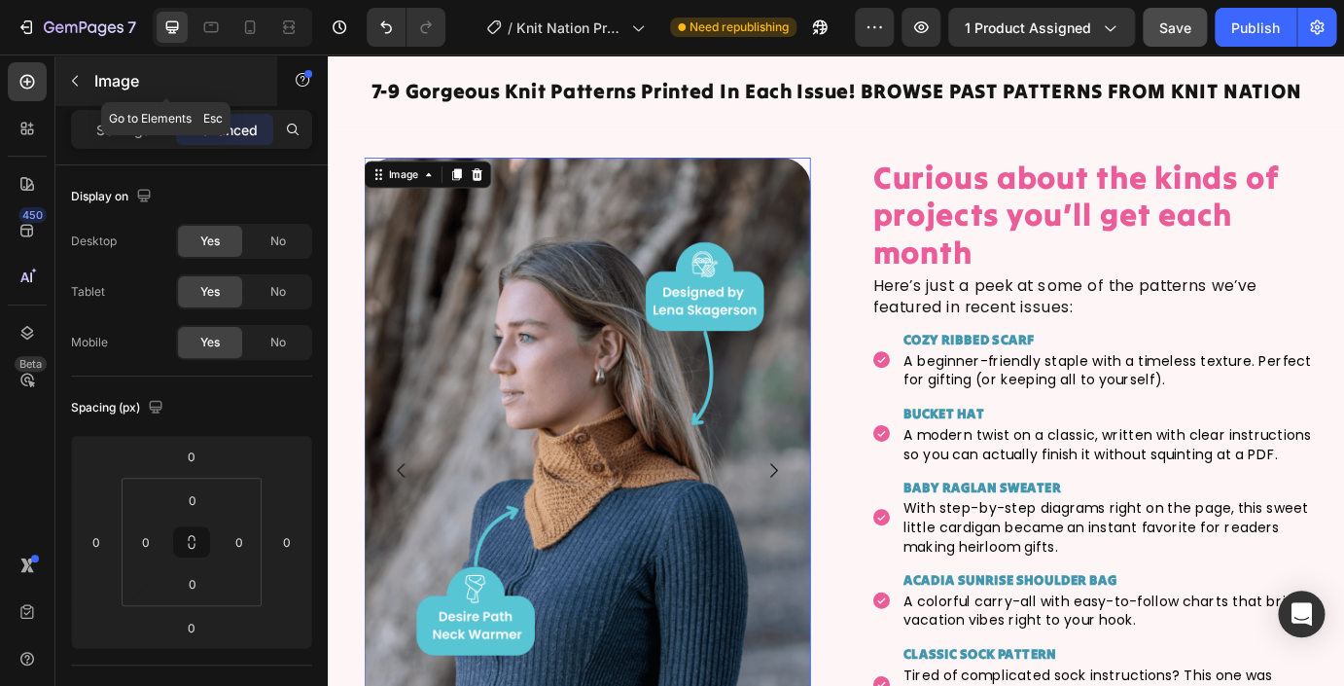
click at [65, 88] on button "button" at bounding box center [74, 80] width 31 height 31
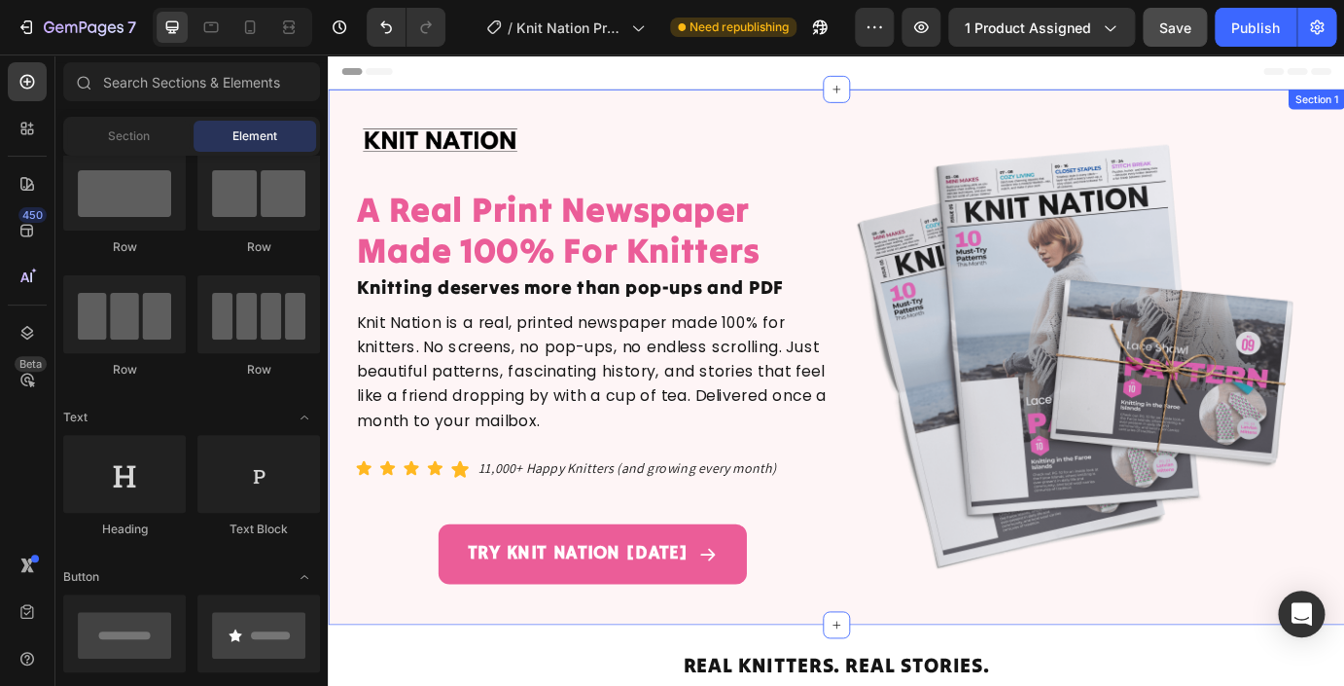
click at [489, 98] on div "Image A Real Print Newspaper Made 100% For Knitters Heading Knitting deserves m…" at bounding box center [911, 401] width 1167 height 615
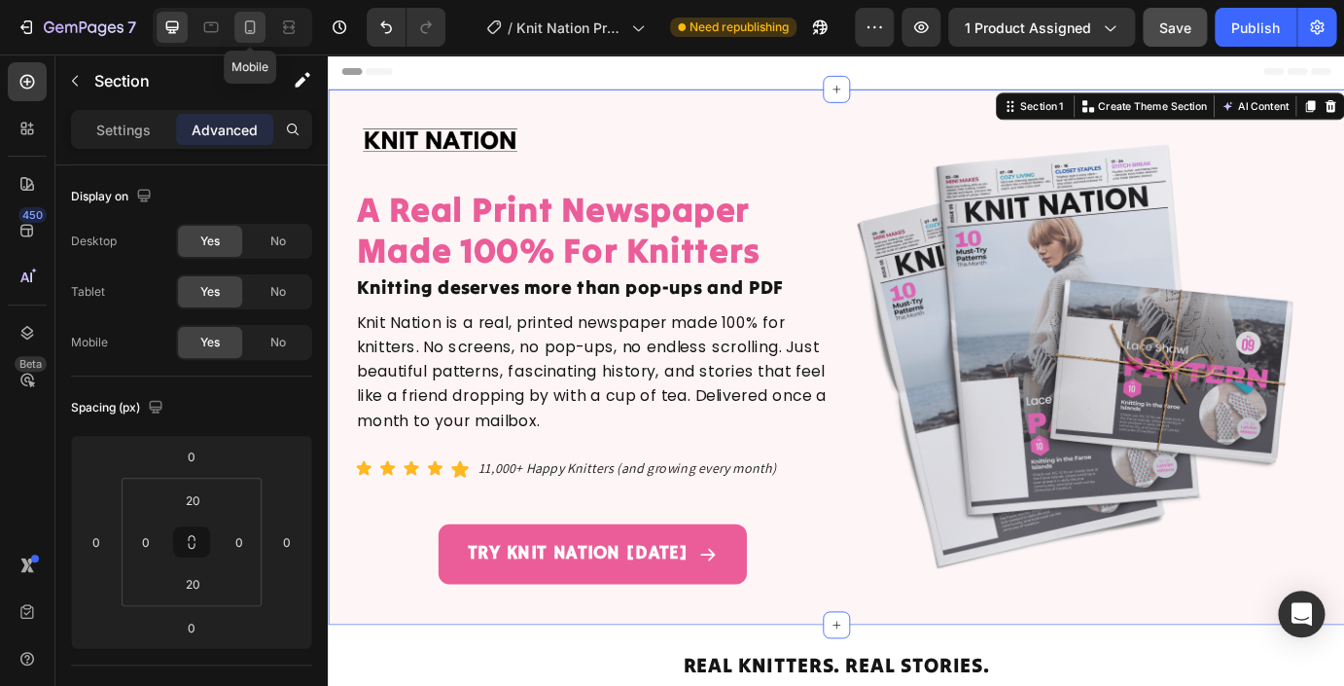
click at [246, 27] on icon at bounding box center [250, 27] width 11 height 14
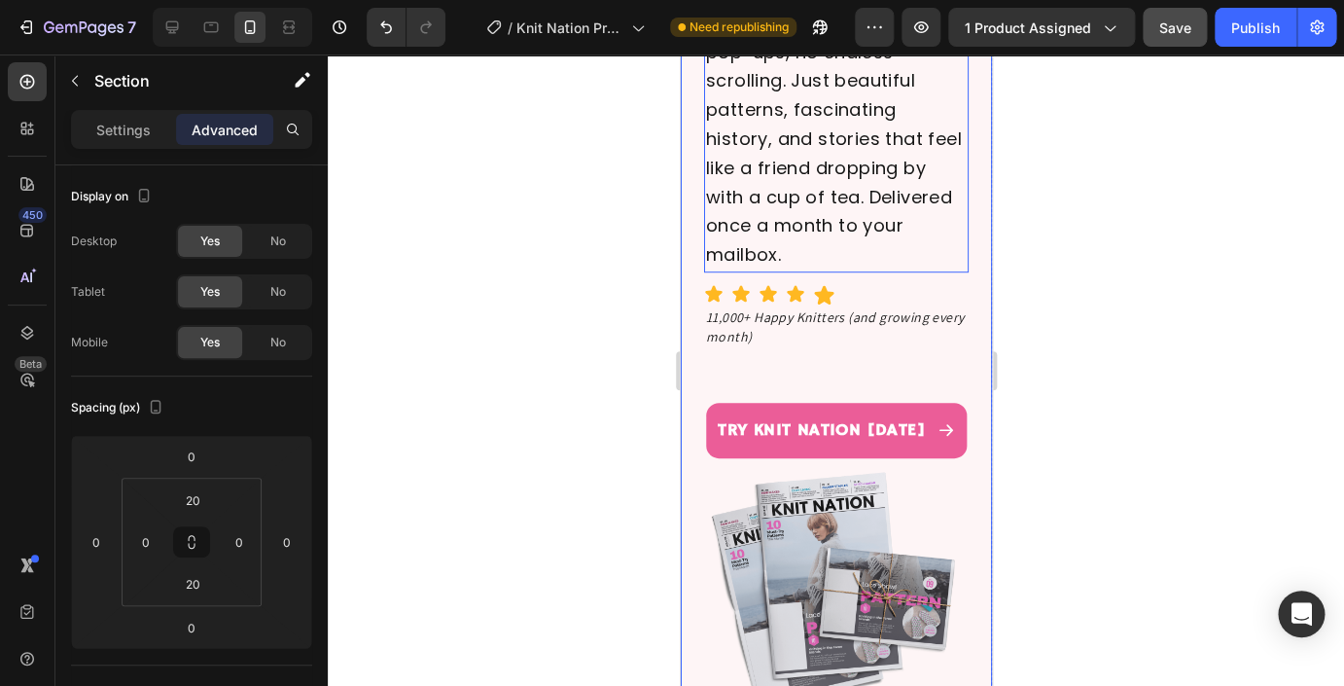
scroll to position [362, 0]
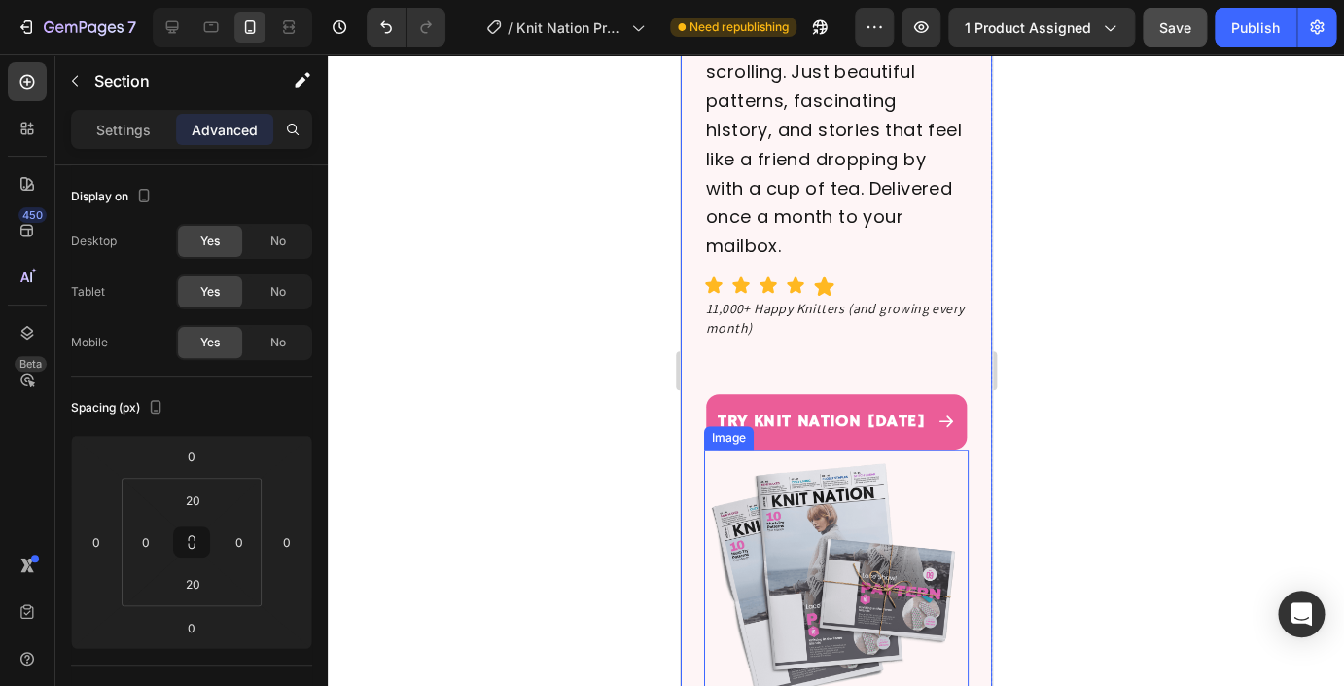
click at [783, 476] on img at bounding box center [835, 581] width 265 height 265
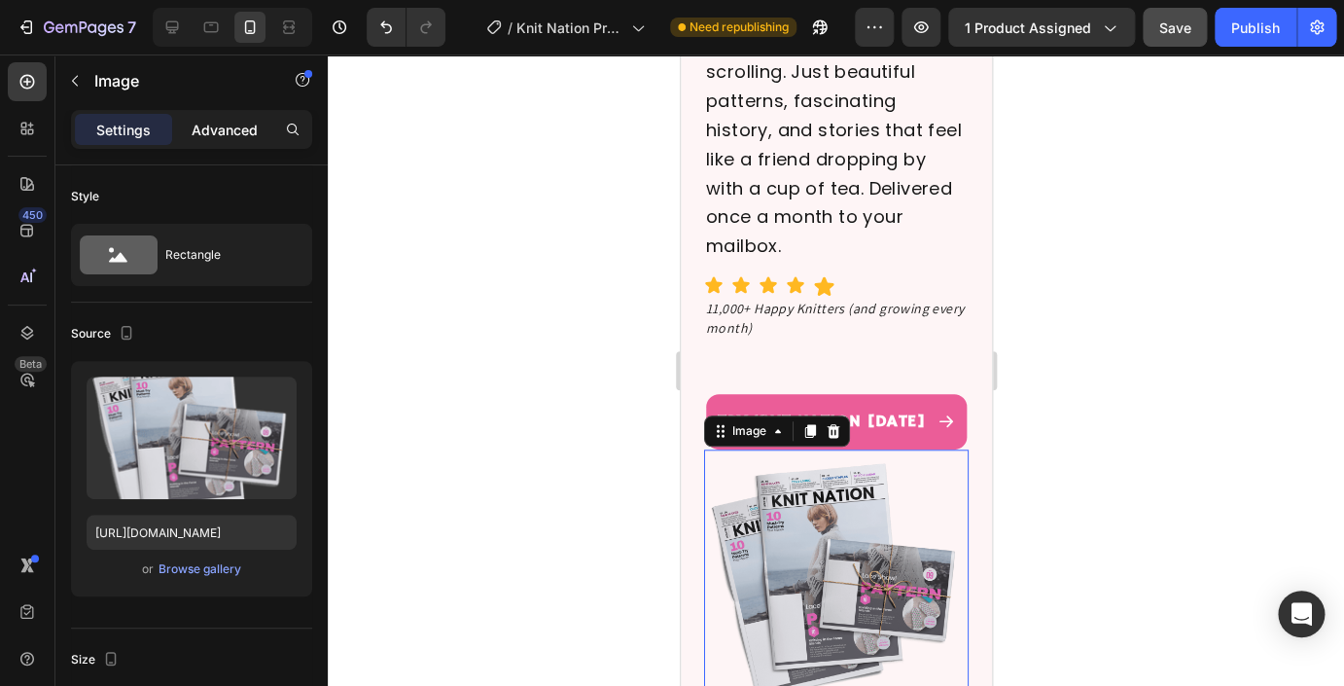
click at [224, 135] on p "Advanced" at bounding box center [225, 130] width 66 height 20
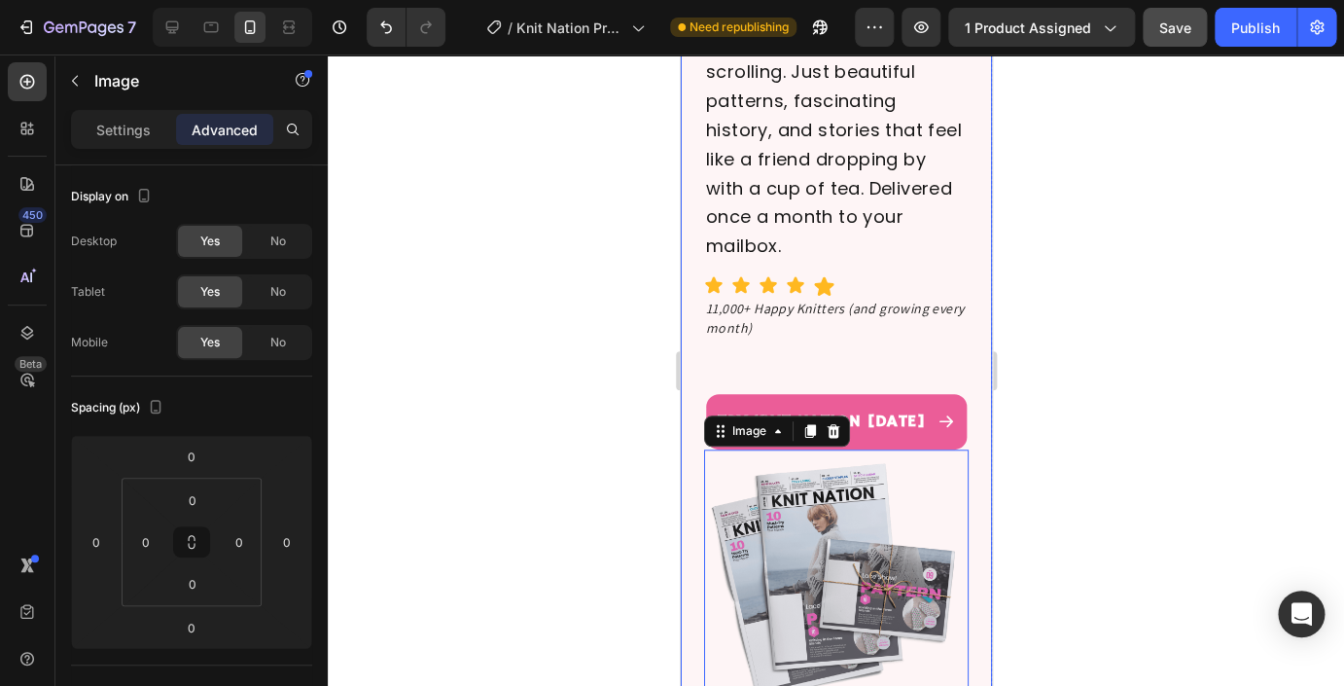
click at [989, 245] on div "Image A Real Print Newspaper Made 100% For Knitters Heading Knitting deserves m…" at bounding box center [835, 240] width 311 height 977
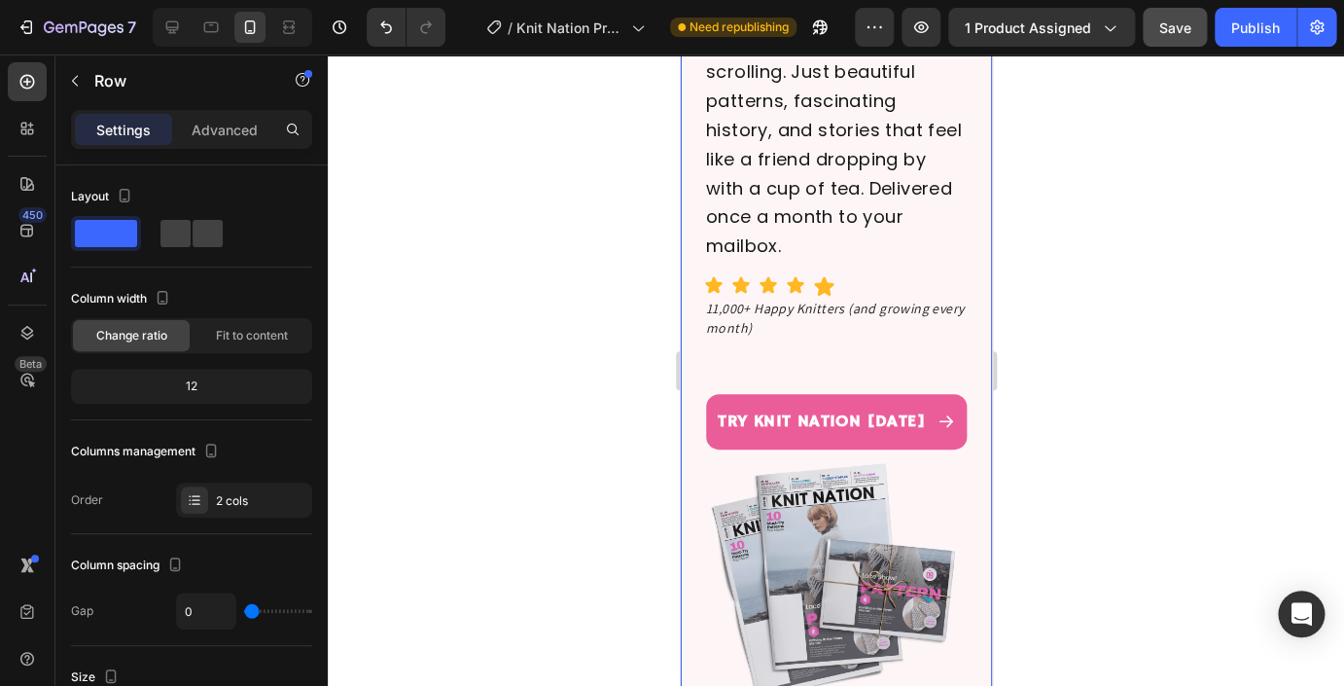
click at [1084, 345] on div at bounding box center [836, 369] width 1016 height 631
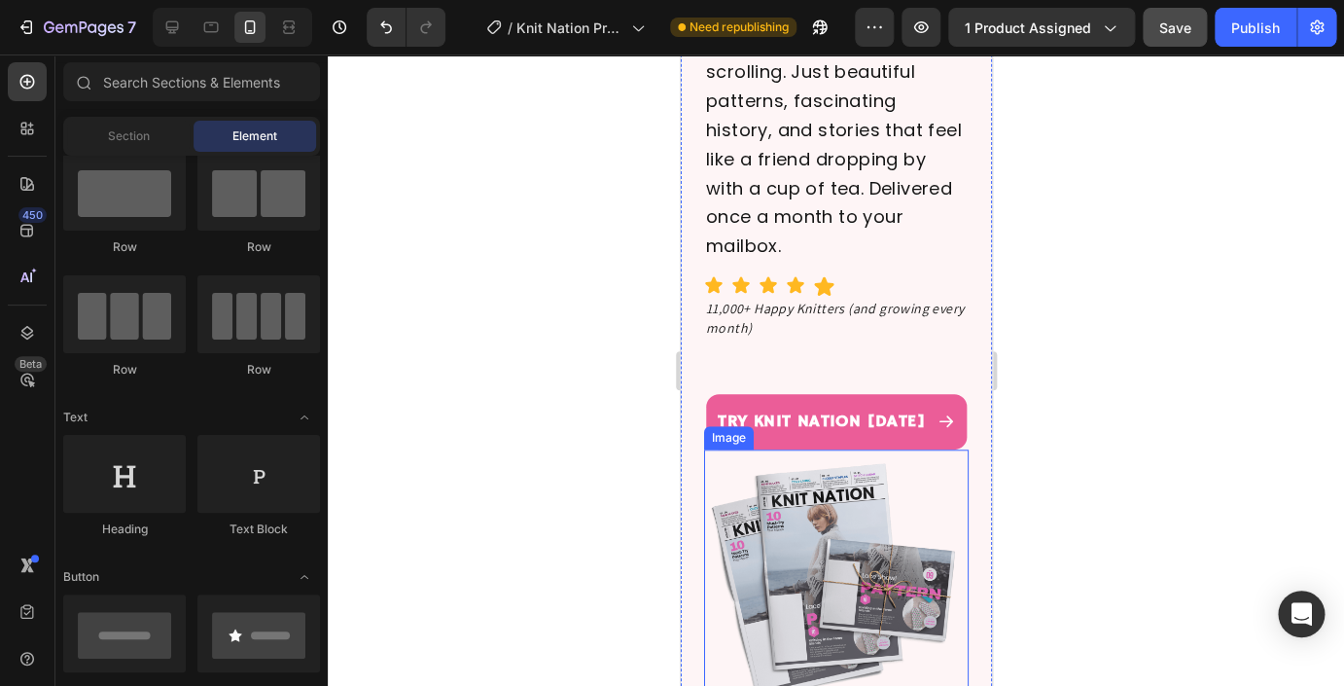
scroll to position [470, 0]
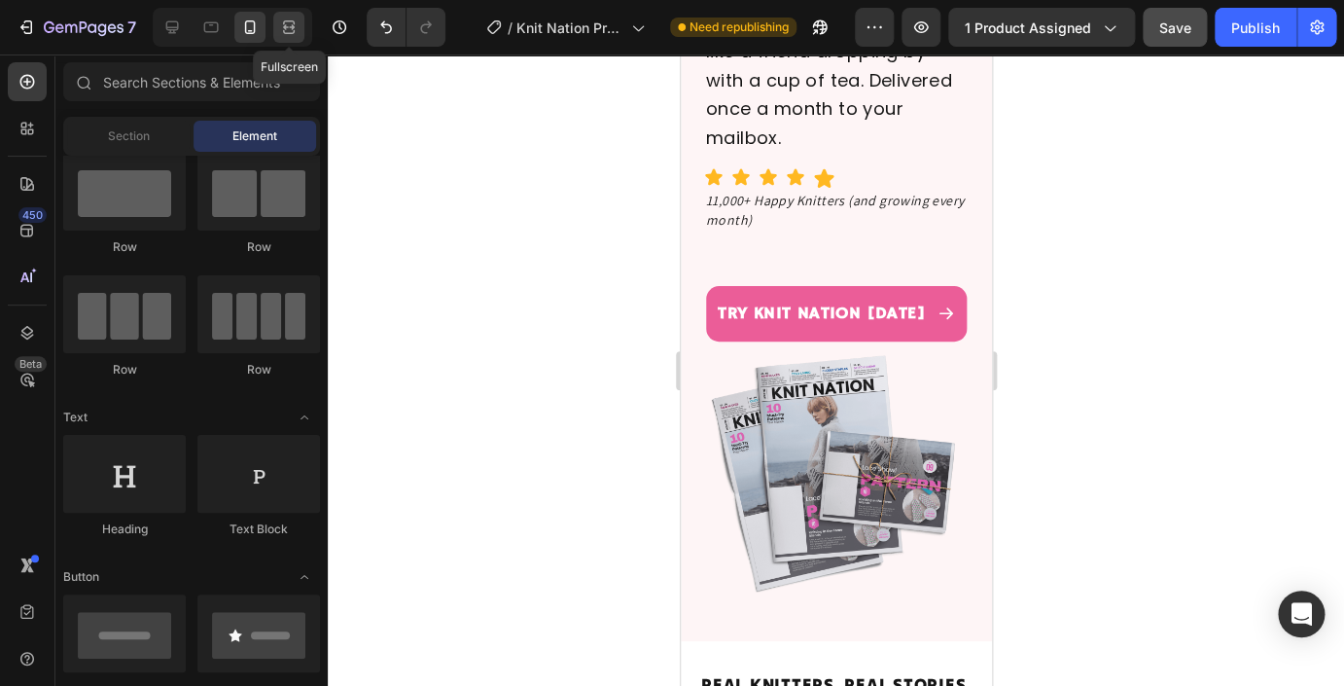
click at [290, 27] on icon at bounding box center [292, 26] width 6 height 5
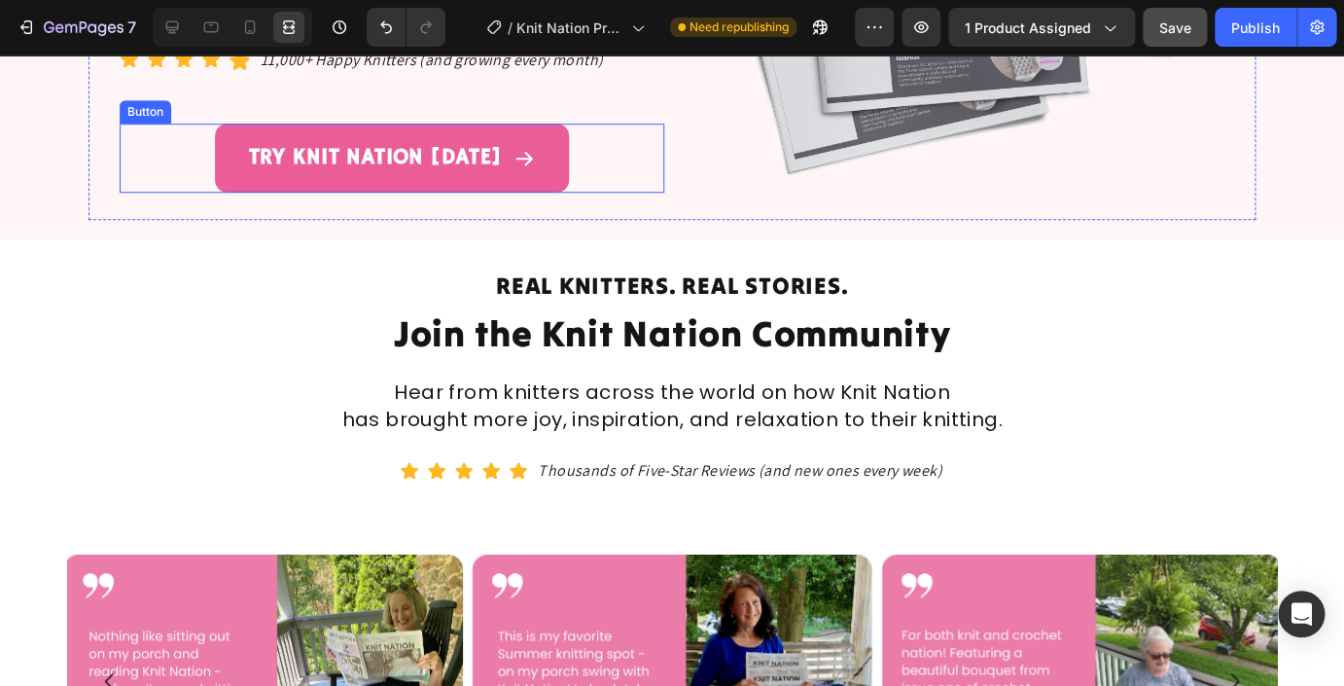
click at [143, 116] on div "Button" at bounding box center [146, 112] width 44 height 18
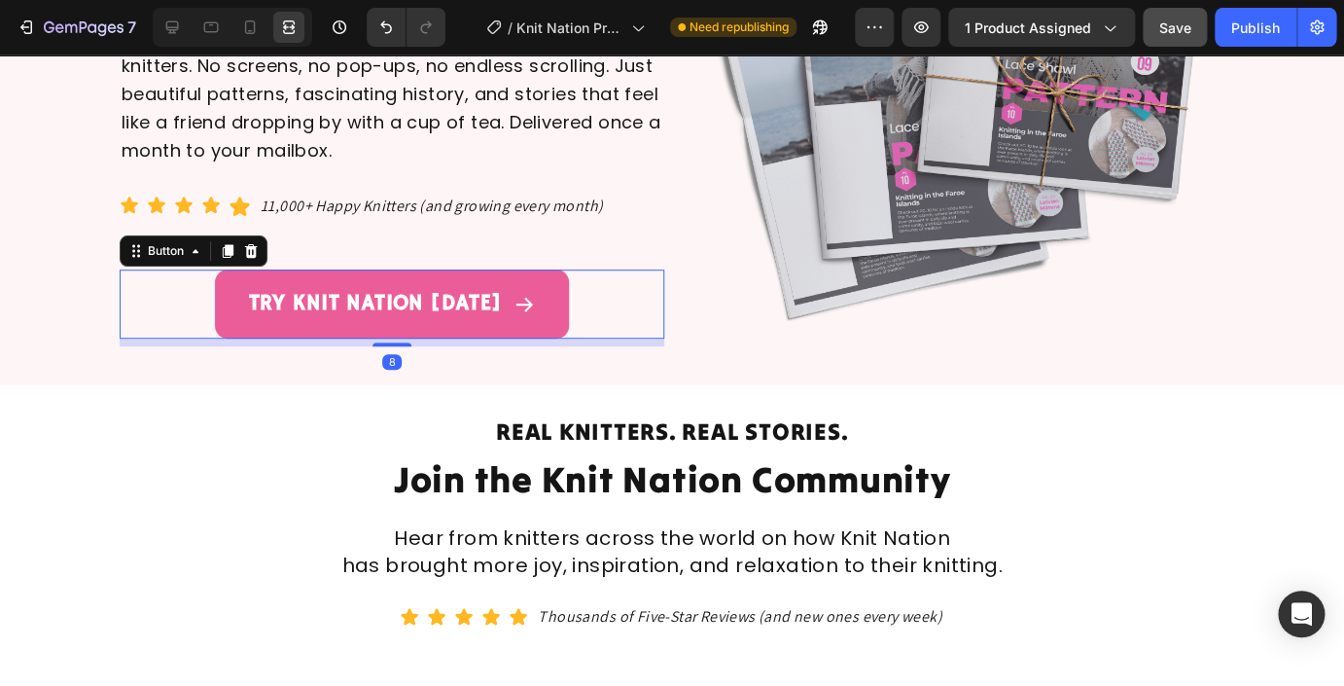
scroll to position [296, 0]
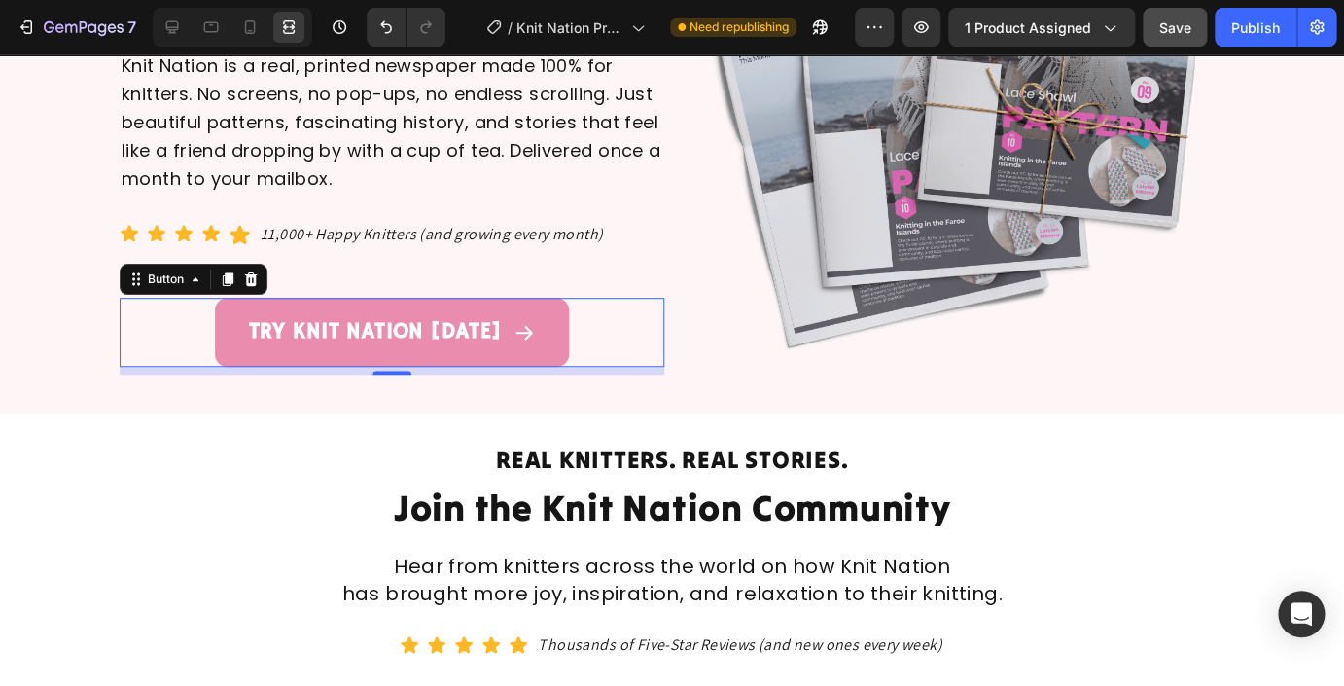
click at [558, 302] on link "TRY KNIT NATION [DATE]" at bounding box center [392, 332] width 355 height 69
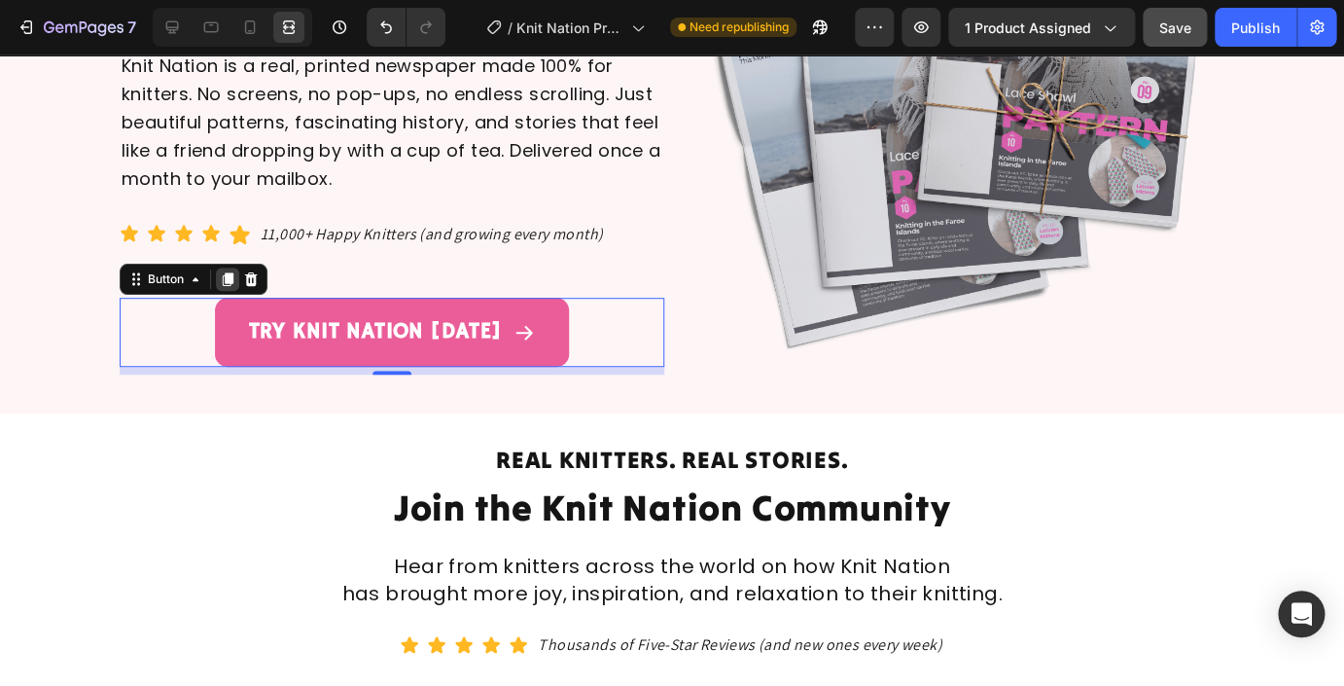
click at [229, 278] on icon at bounding box center [228, 280] width 11 height 14
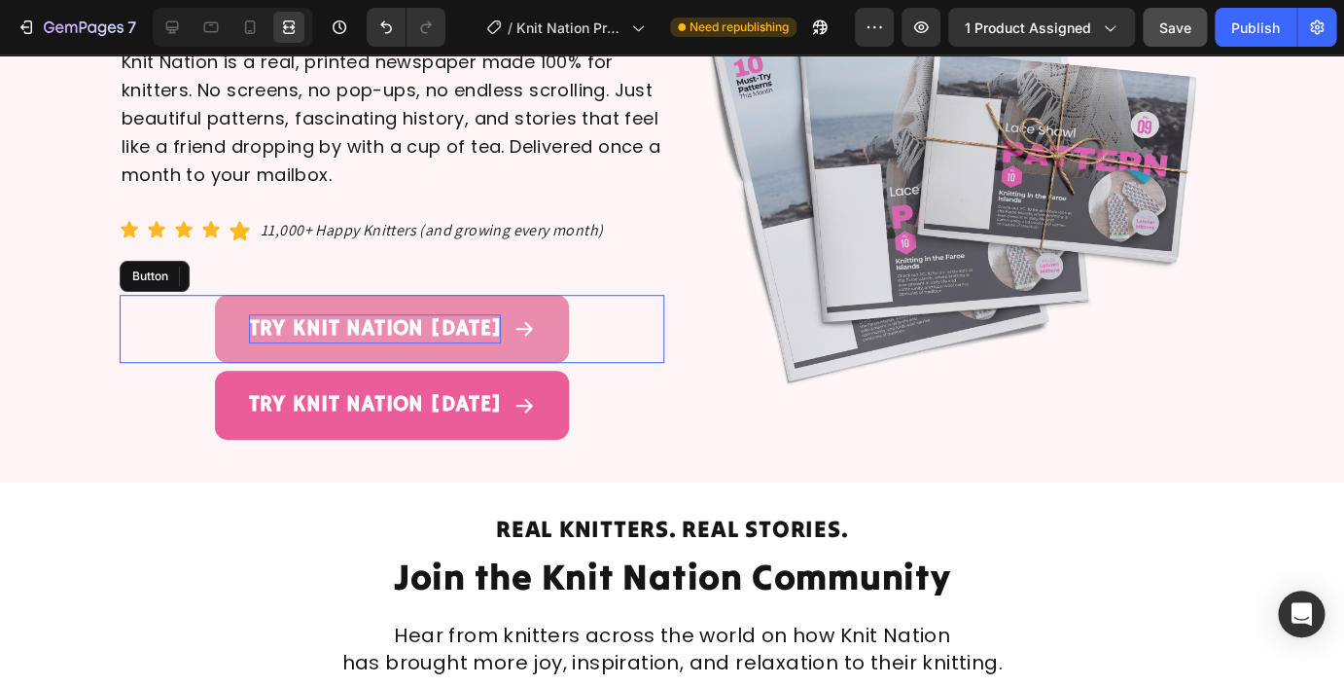
scroll to position [291, 0]
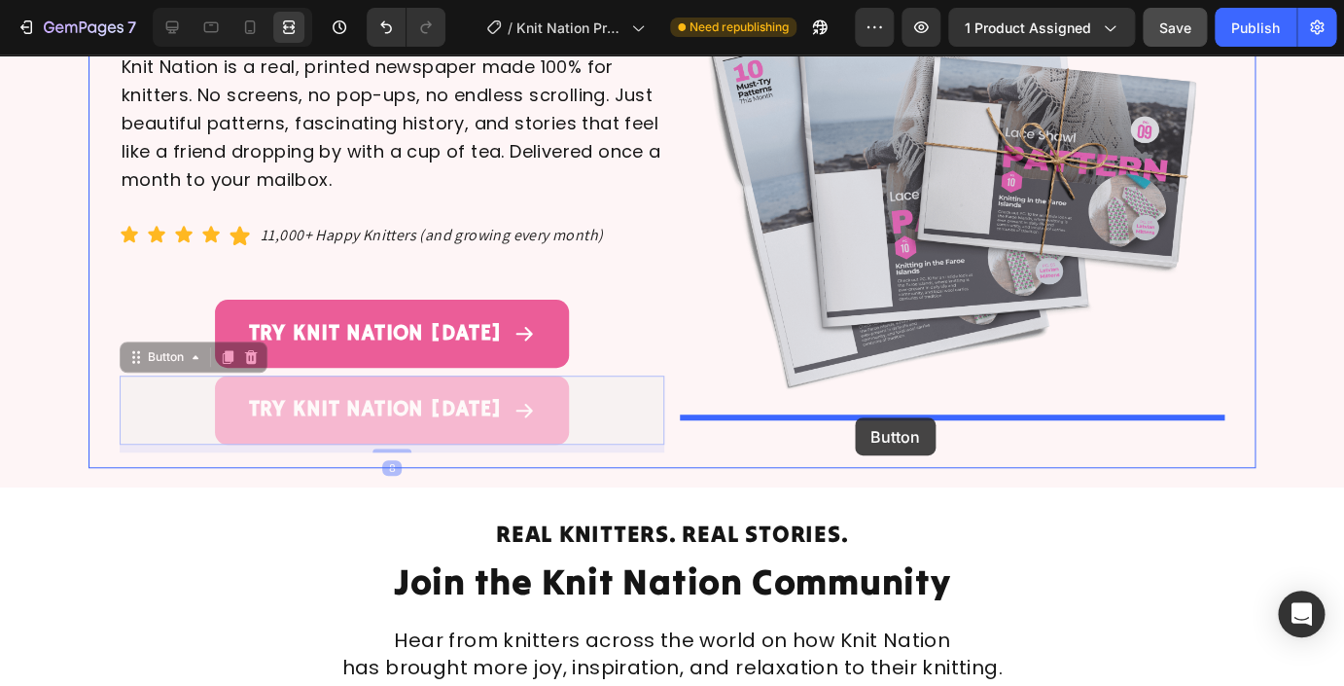
drag, startPoint x: 134, startPoint y: 359, endPoint x: 855, endPoint y: 417, distance: 723.1
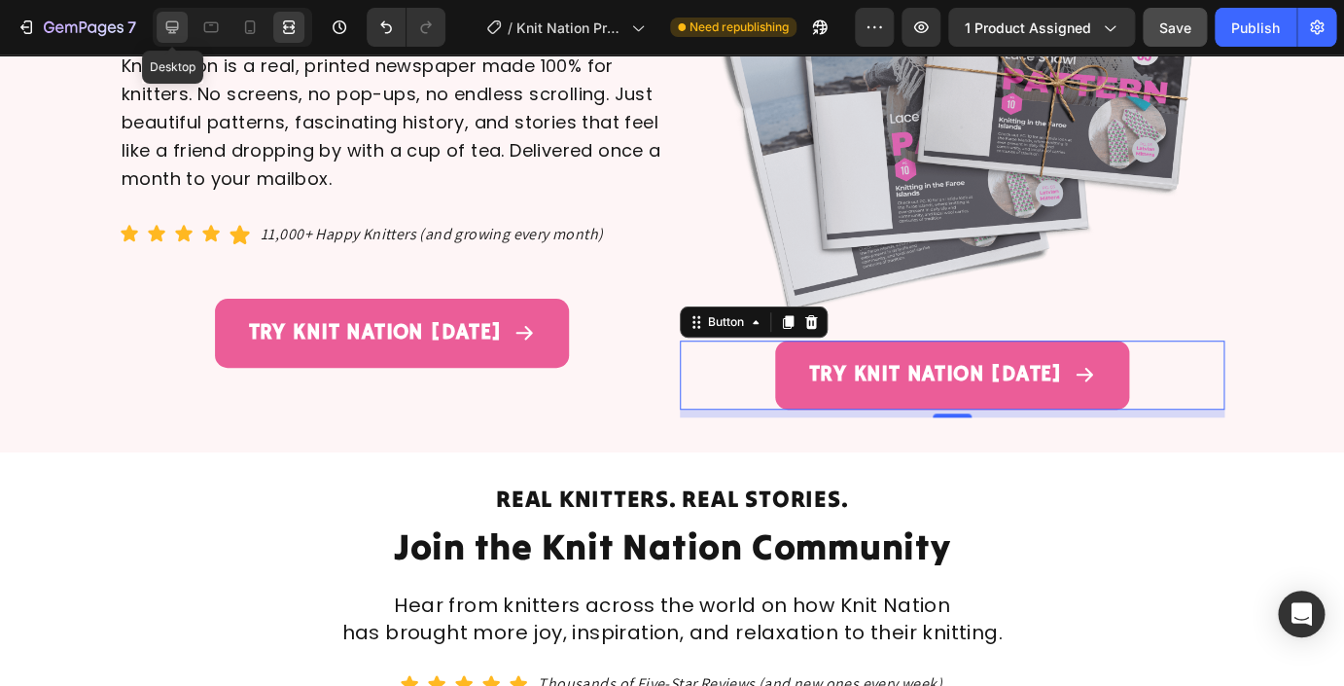
click at [174, 32] on icon at bounding box center [172, 27] width 13 height 13
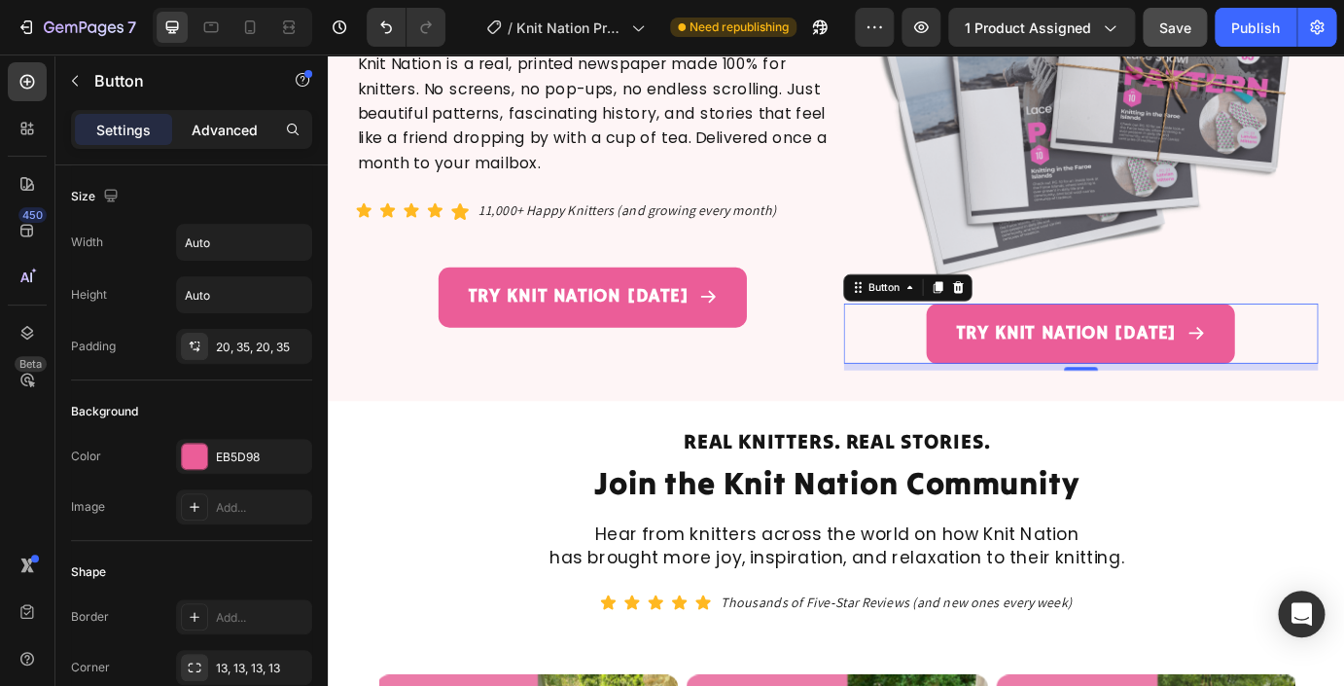
click at [223, 128] on p "Advanced" at bounding box center [225, 130] width 66 height 20
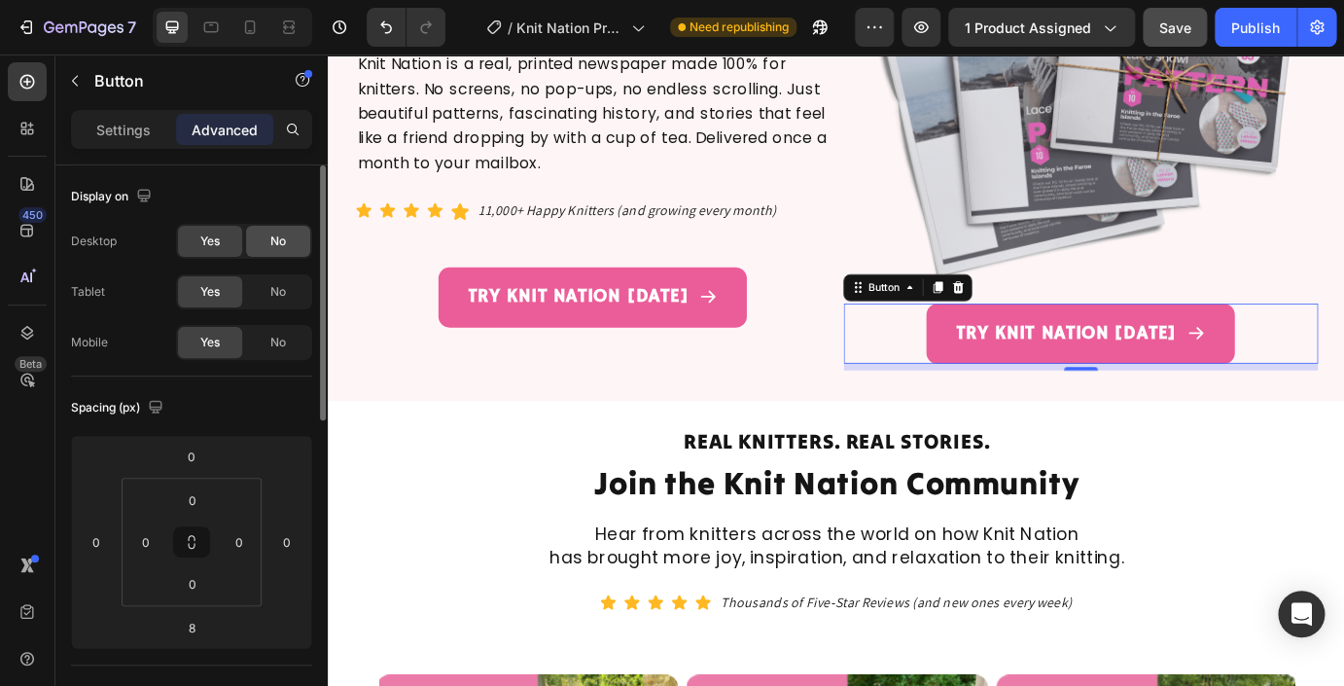
click at [281, 244] on span "No" at bounding box center [278, 241] width 16 height 18
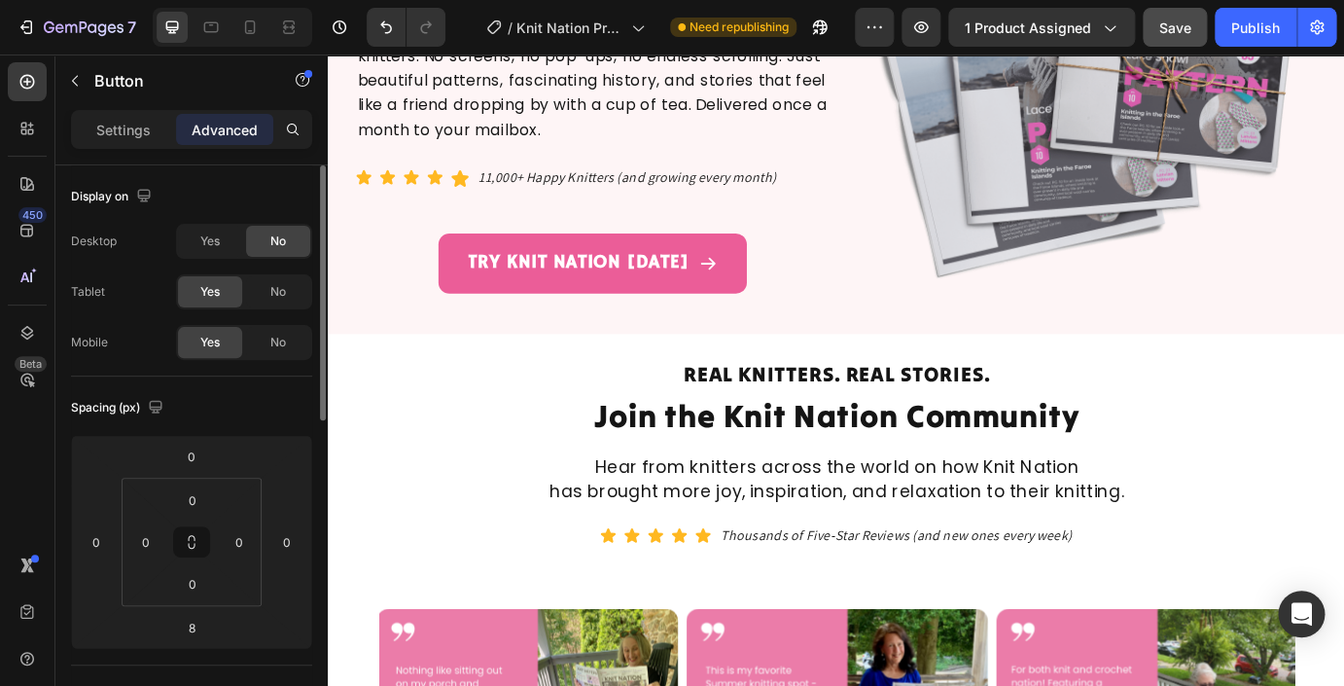
scroll to position [296, 0]
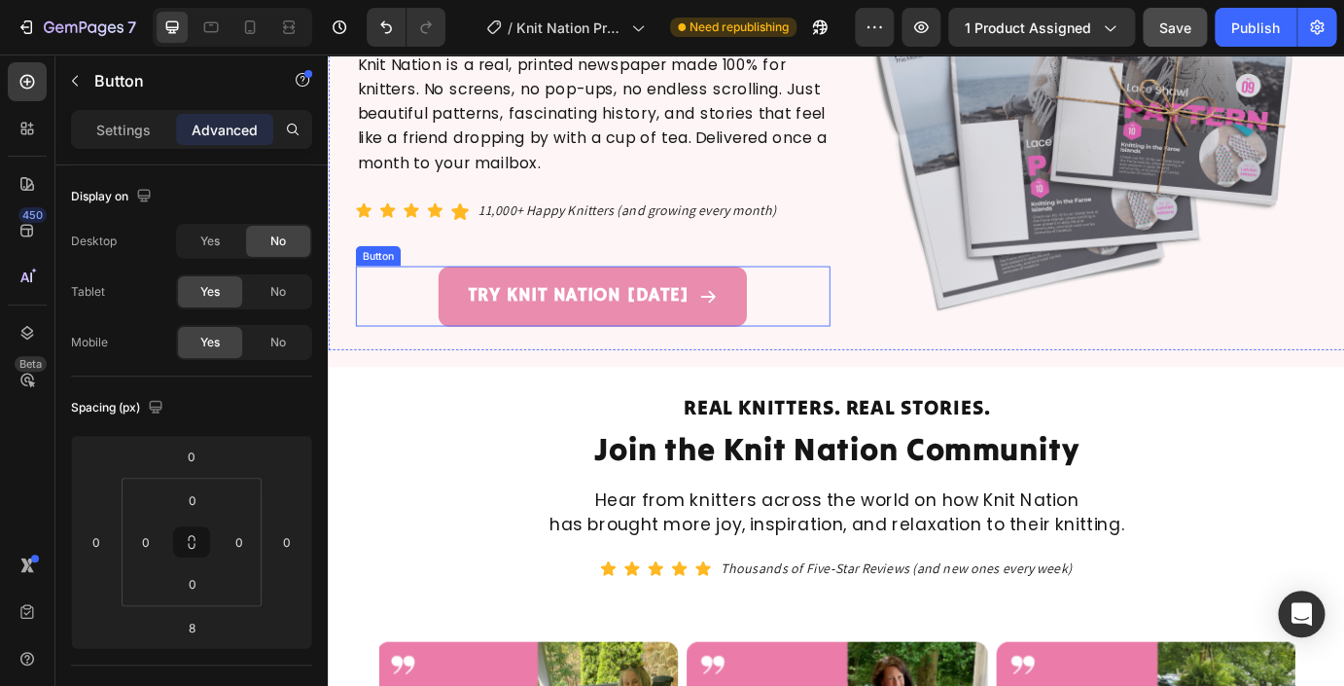
click at [470, 305] on link "TRY KNIT NATION [DATE]" at bounding box center [631, 332] width 355 height 69
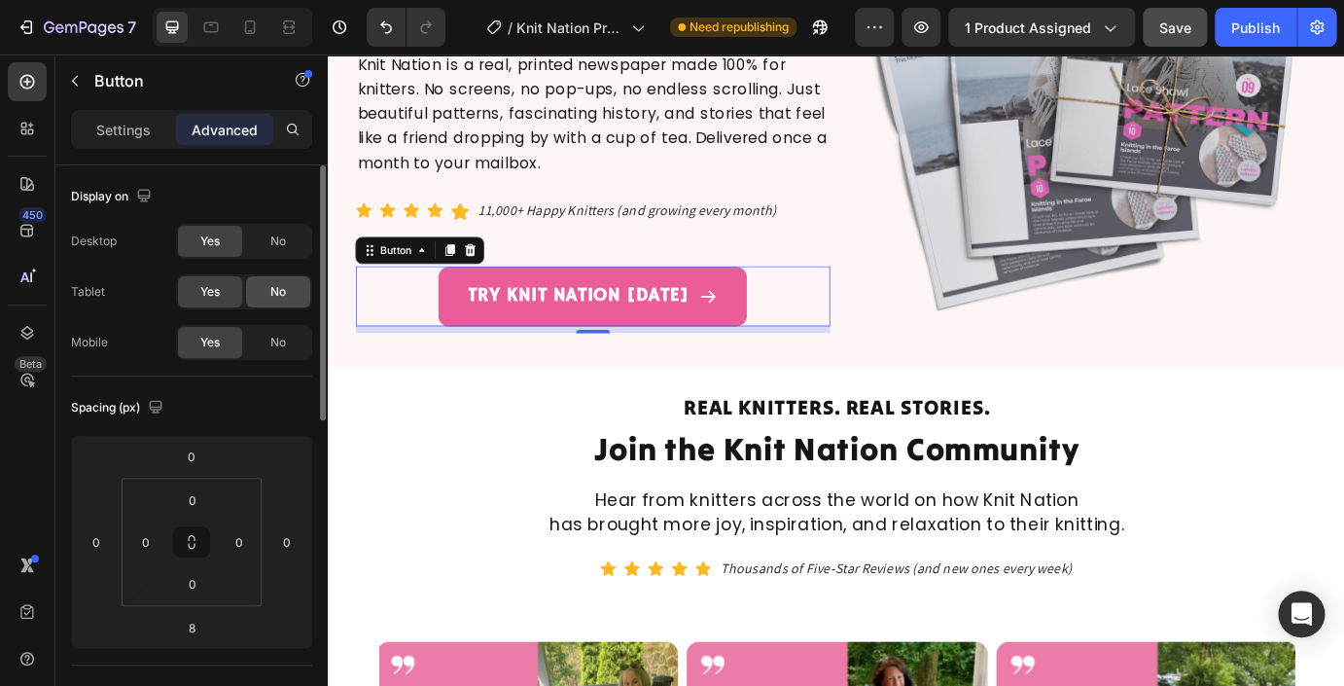
click at [272, 298] on span "No" at bounding box center [278, 292] width 16 height 18
click at [283, 347] on span "No" at bounding box center [278, 343] width 16 height 18
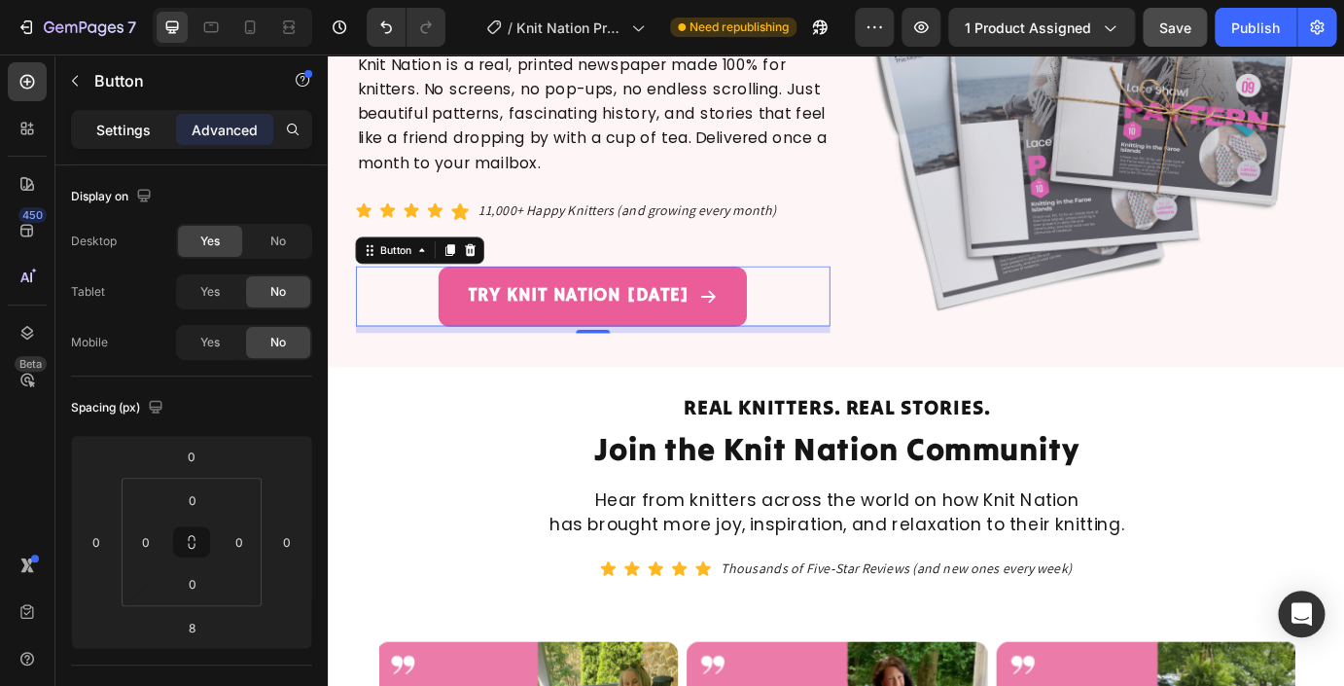
click at [113, 127] on p "Settings" at bounding box center [123, 130] width 54 height 20
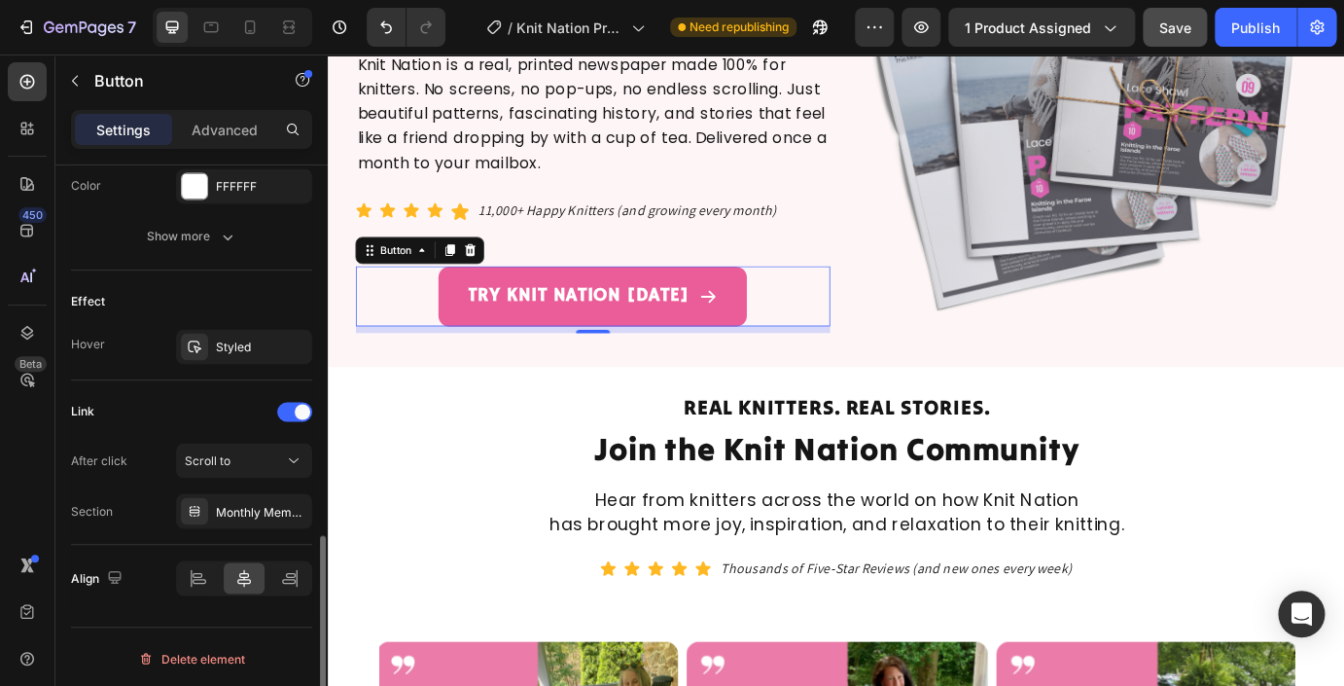
scroll to position [1074, 0]
click at [256, 516] on div "Monthly Membership" at bounding box center [244, 509] width 56 height 18
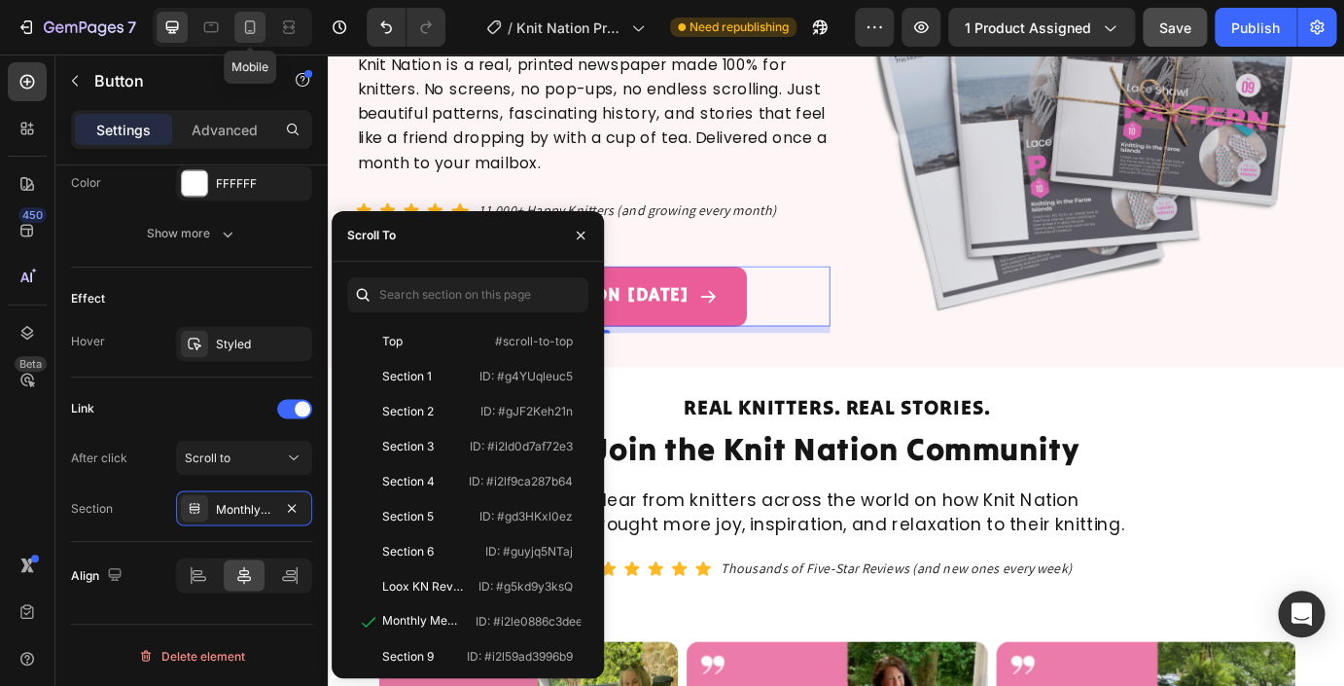
click at [248, 28] on icon at bounding box center [249, 27] width 19 height 19
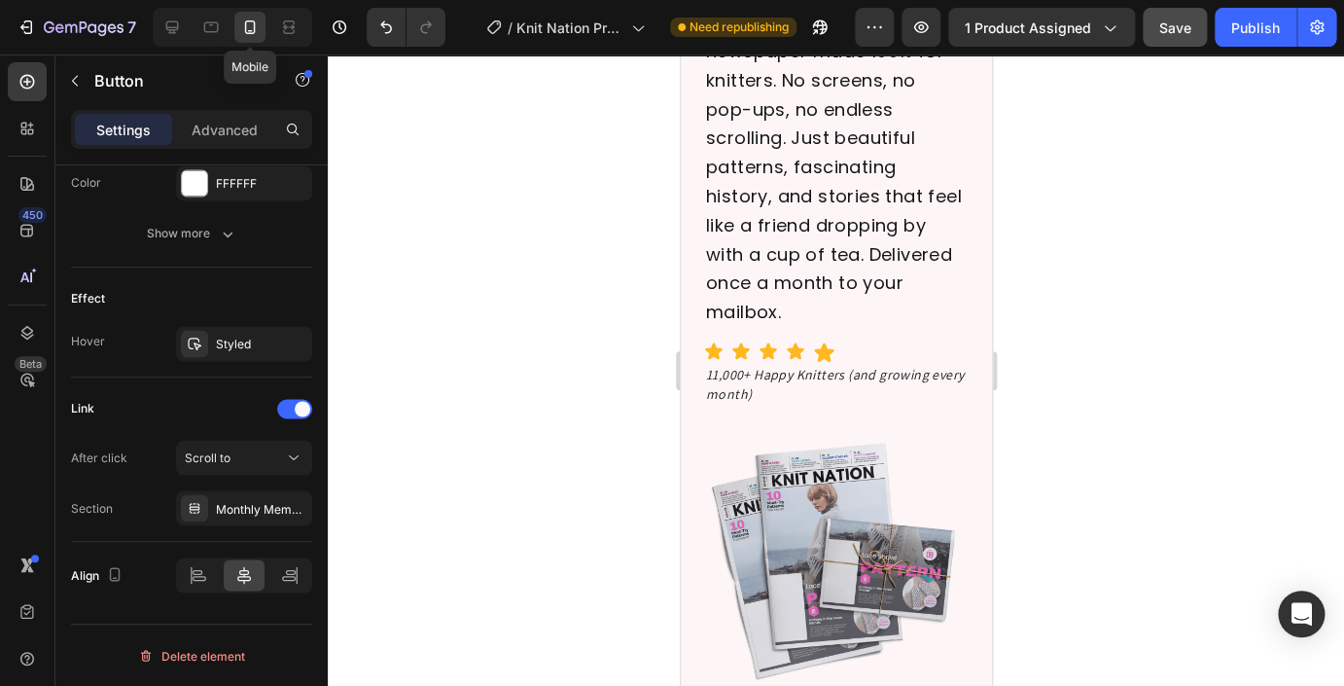
type input "18"
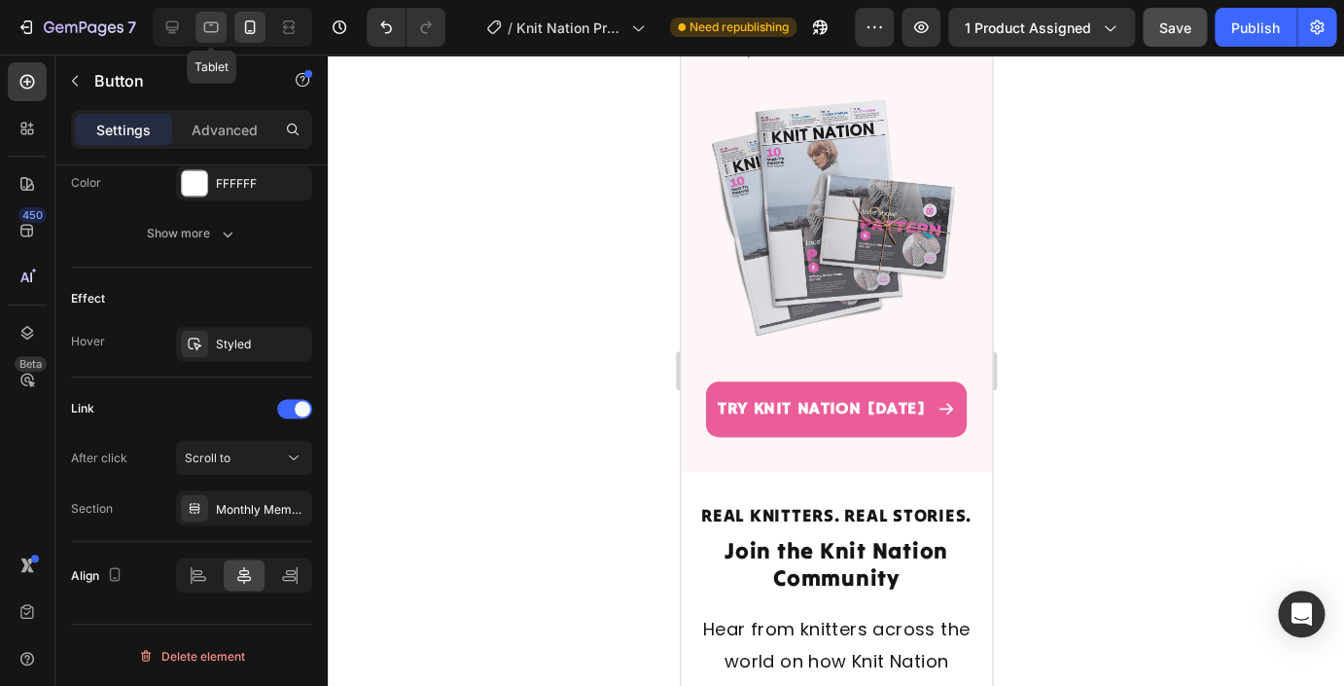
click at [201, 29] on div at bounding box center [210, 27] width 31 height 31
type input "100%"
type input "19"
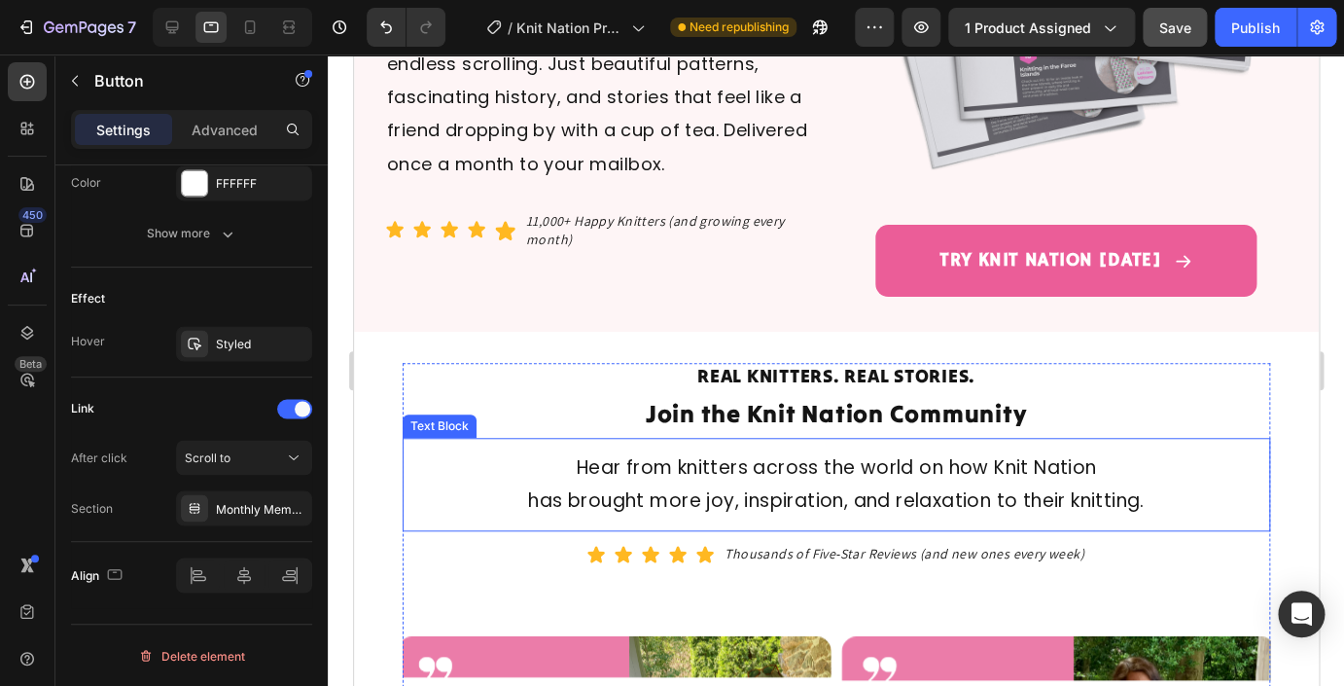
scroll to position [195, 0]
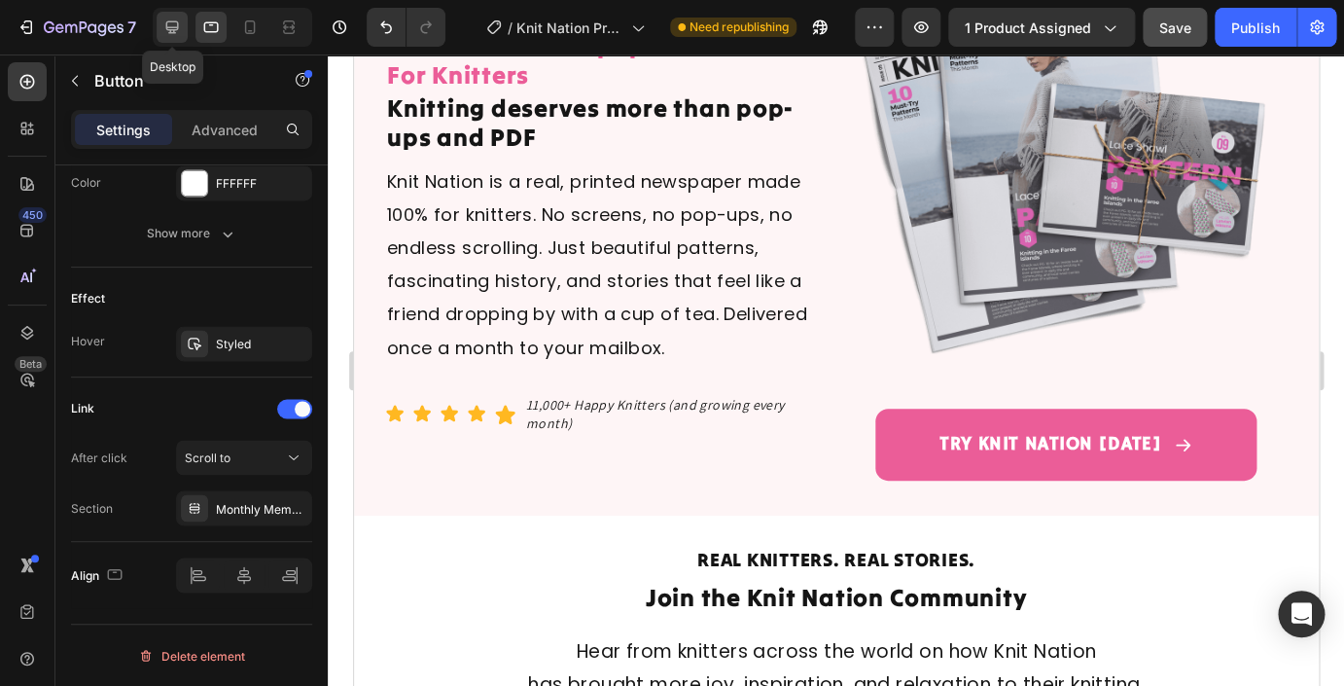
click at [179, 30] on icon at bounding box center [171, 27] width 19 height 19
type input "Auto"
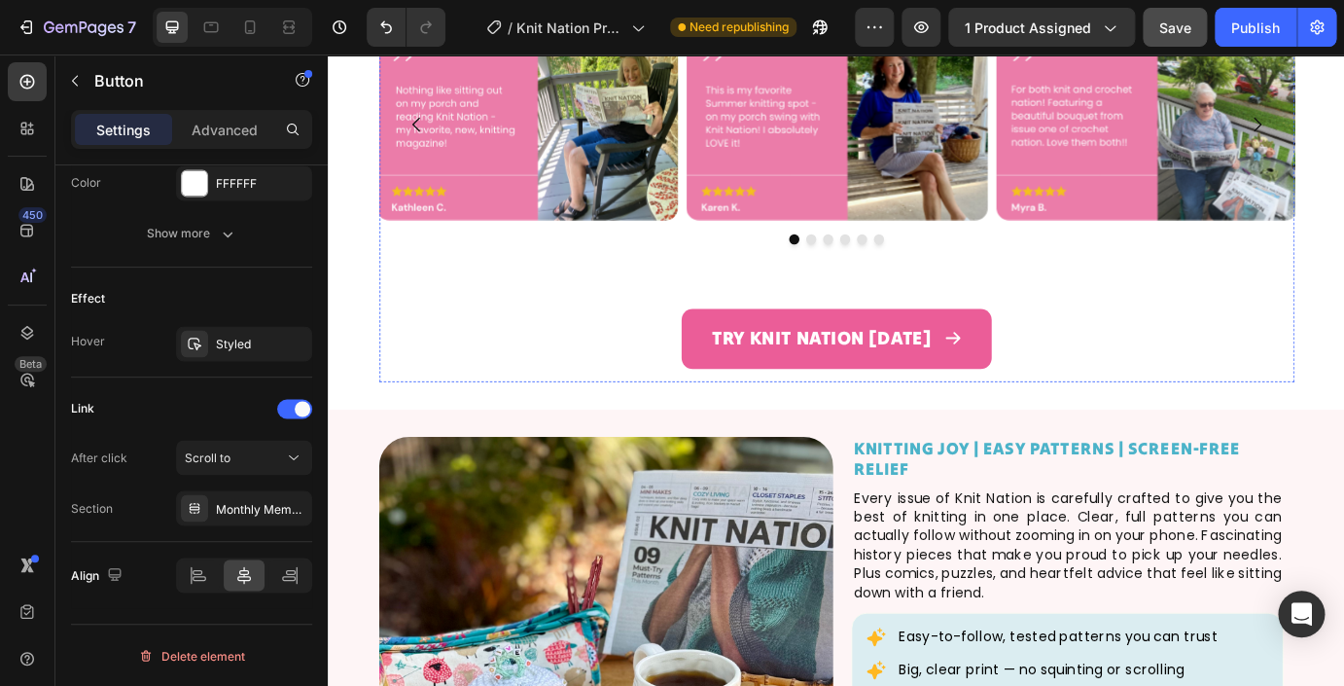
scroll to position [992, 0]
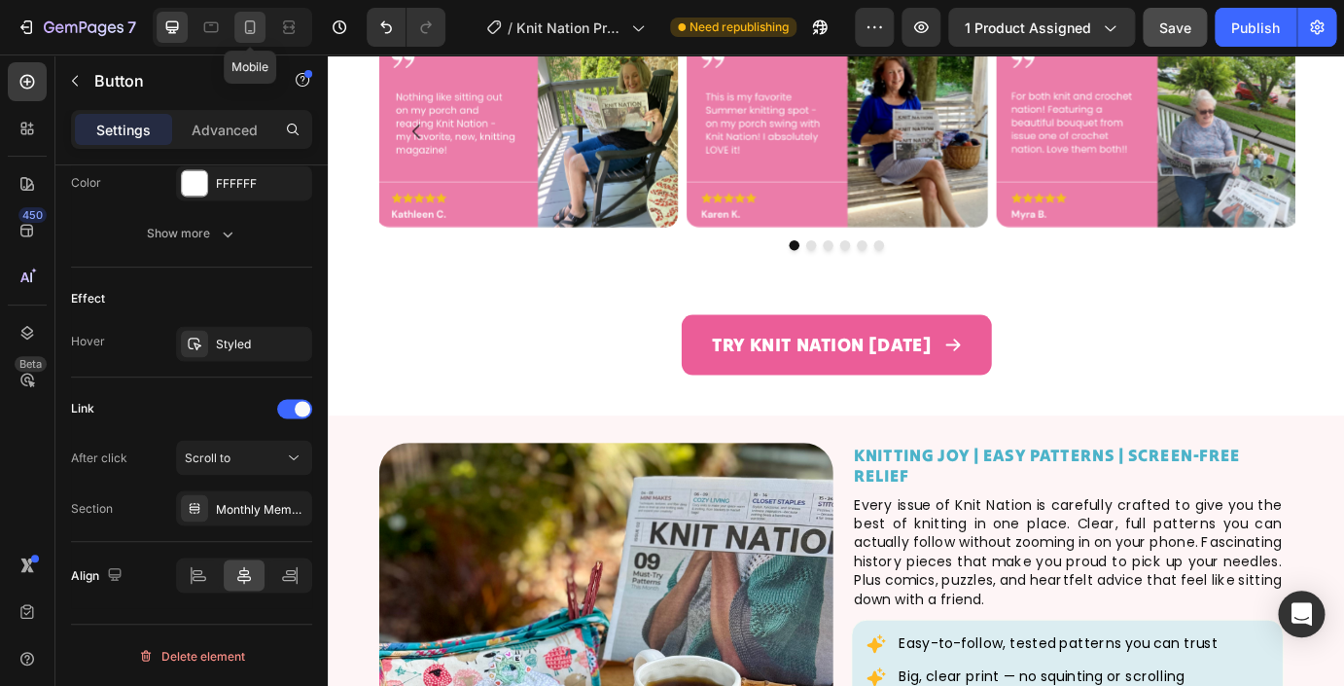
click at [258, 33] on icon at bounding box center [249, 27] width 19 height 19
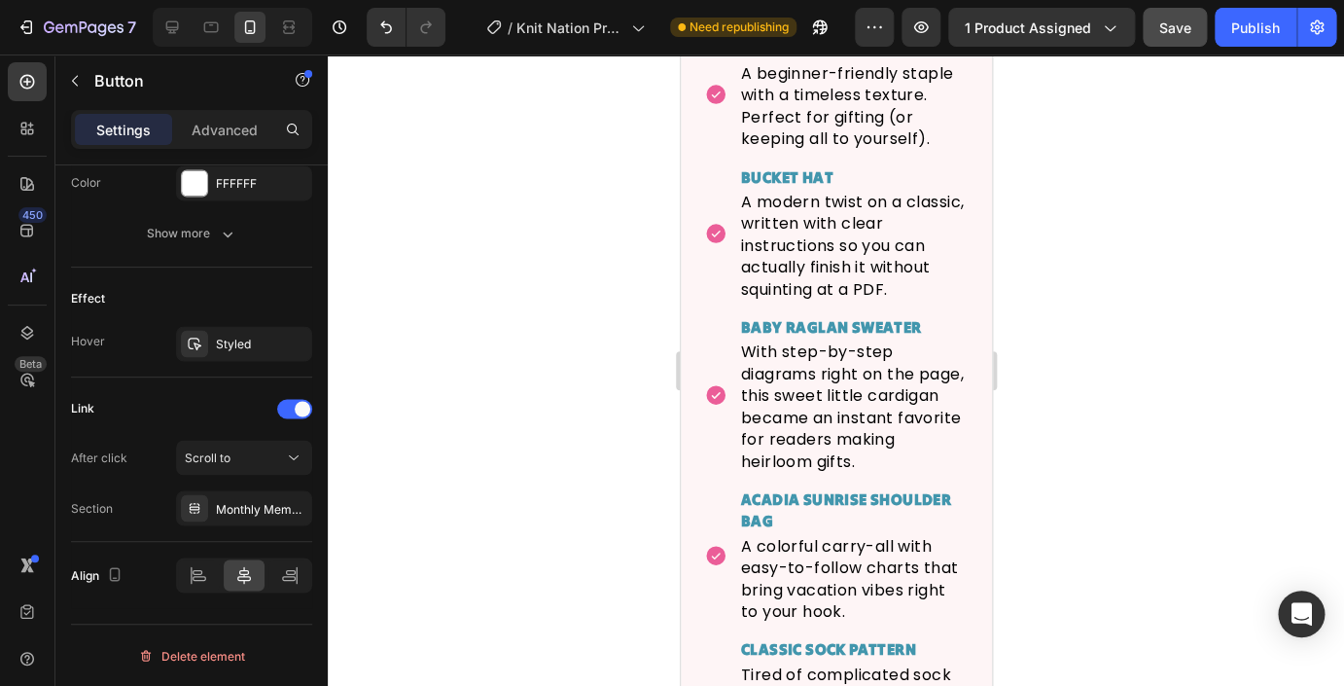
scroll to position [9288, 0]
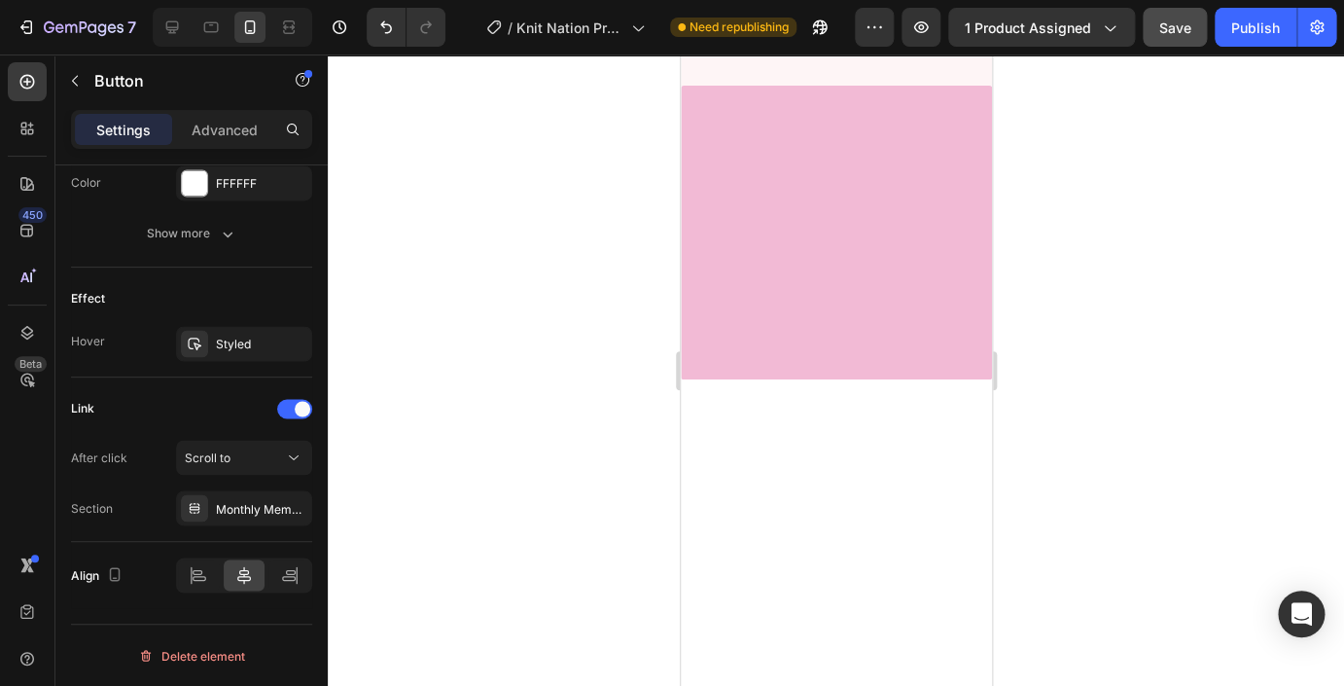
click at [179, 33] on icon at bounding box center [171, 27] width 19 height 19
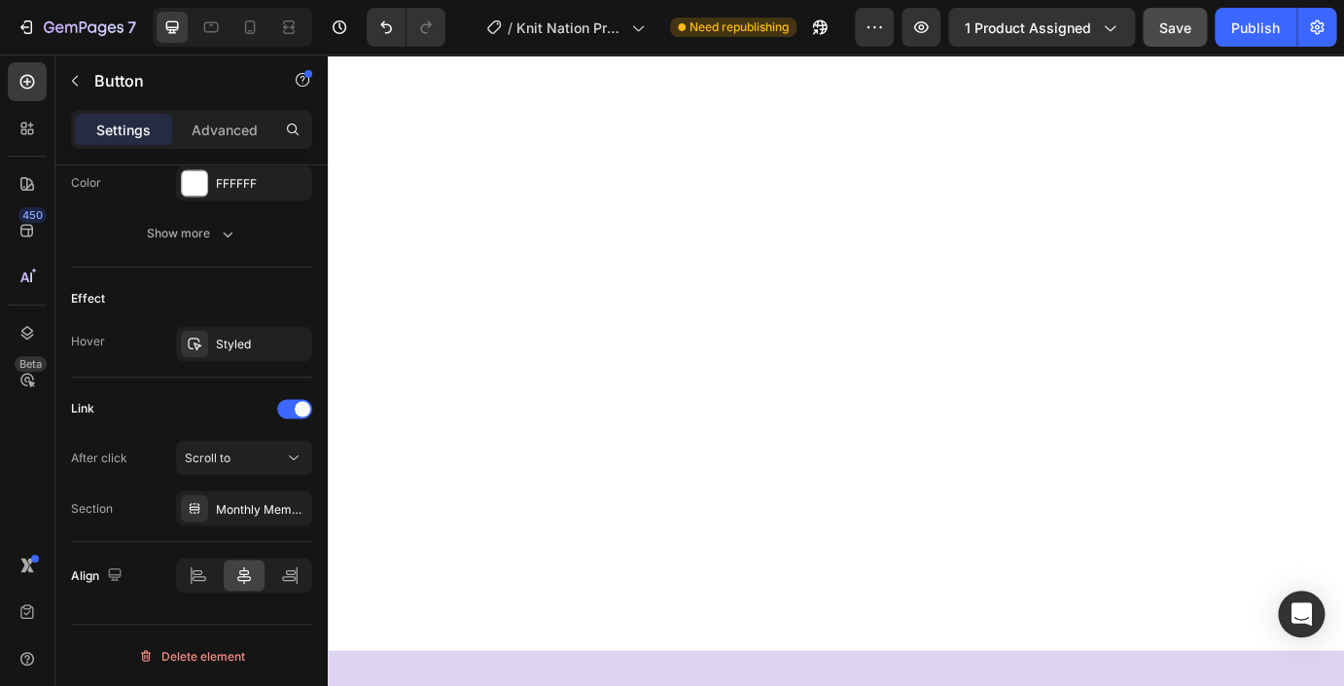
type input "22"
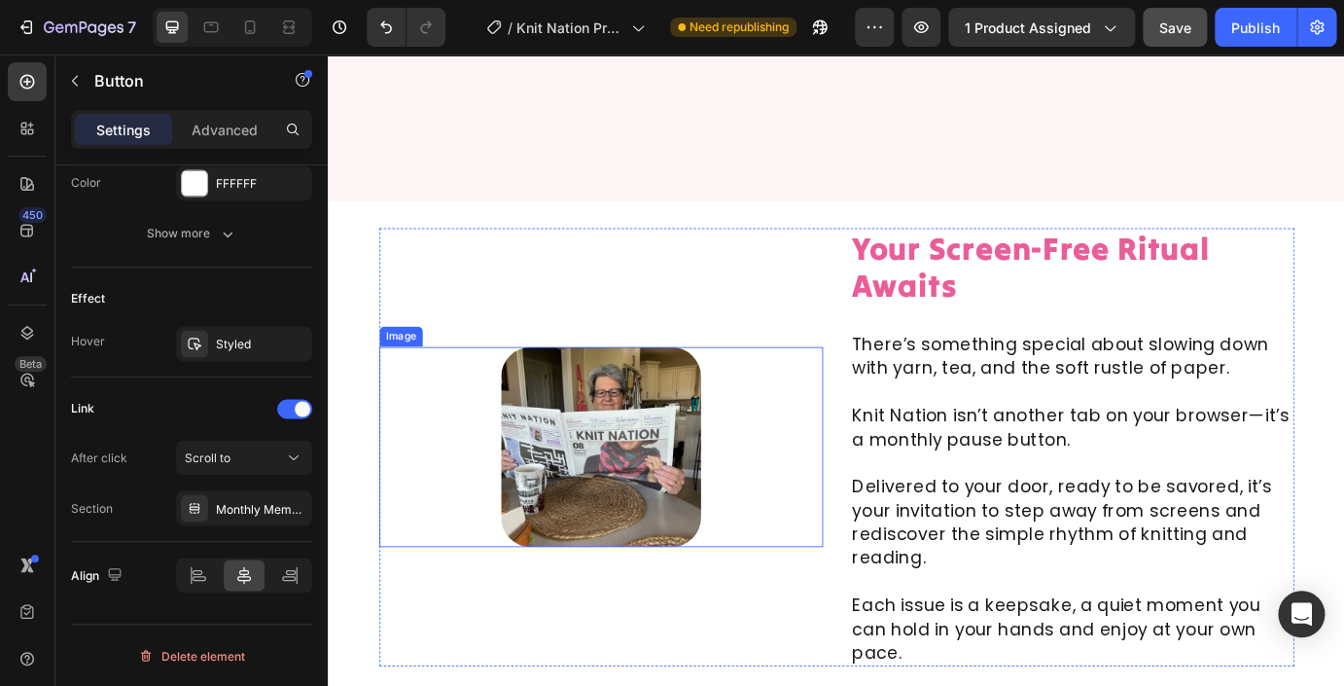
scroll to position [11288, 0]
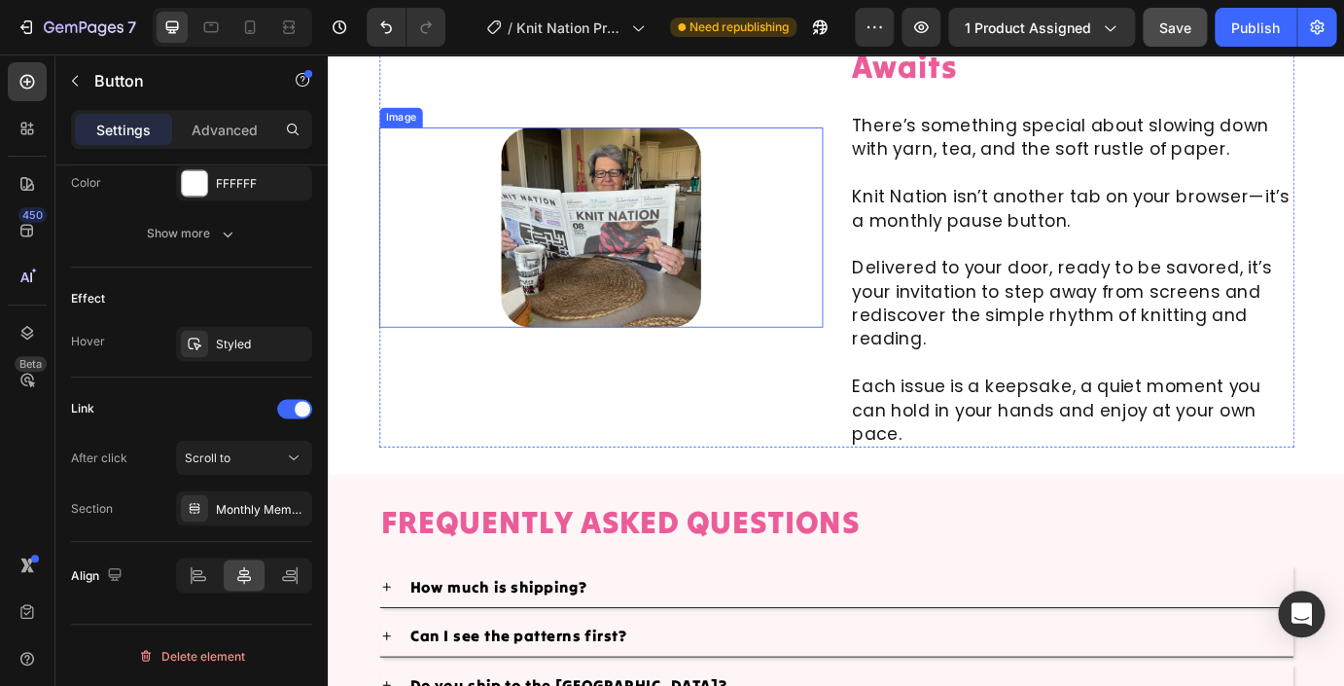
click at [735, 241] on img at bounding box center [641, 253] width 230 height 230
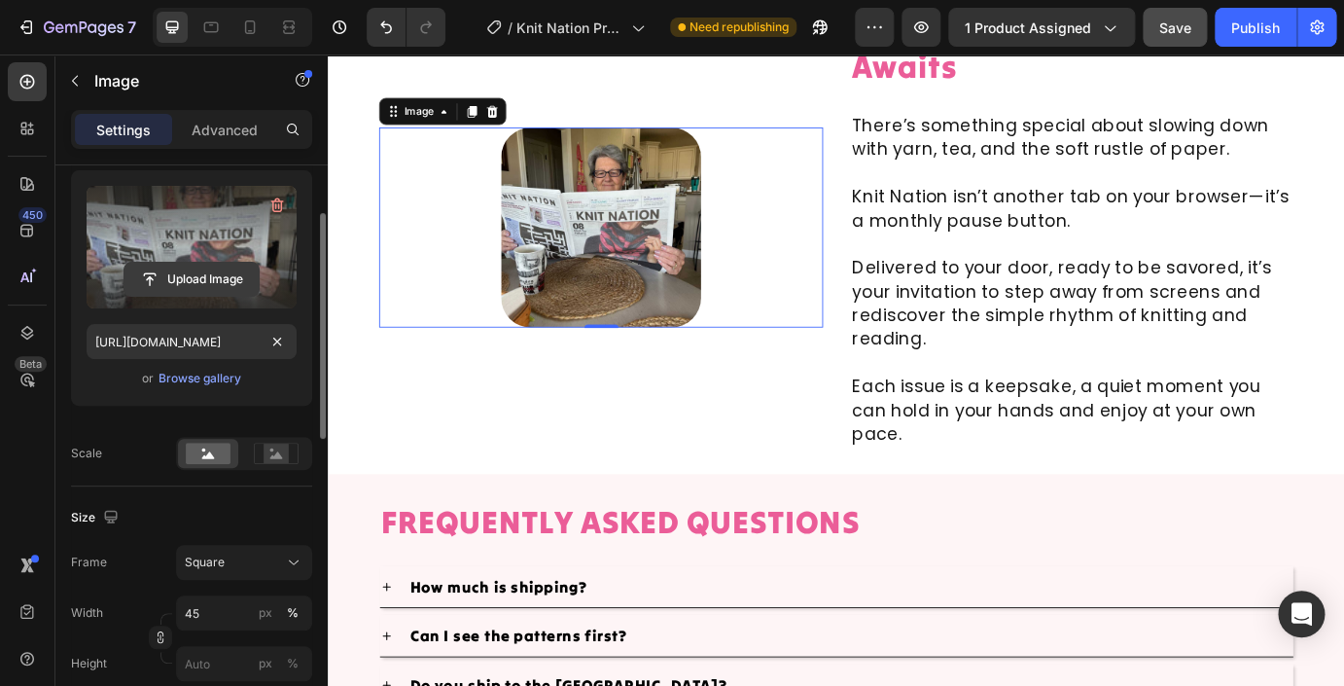
scroll to position [472, 0]
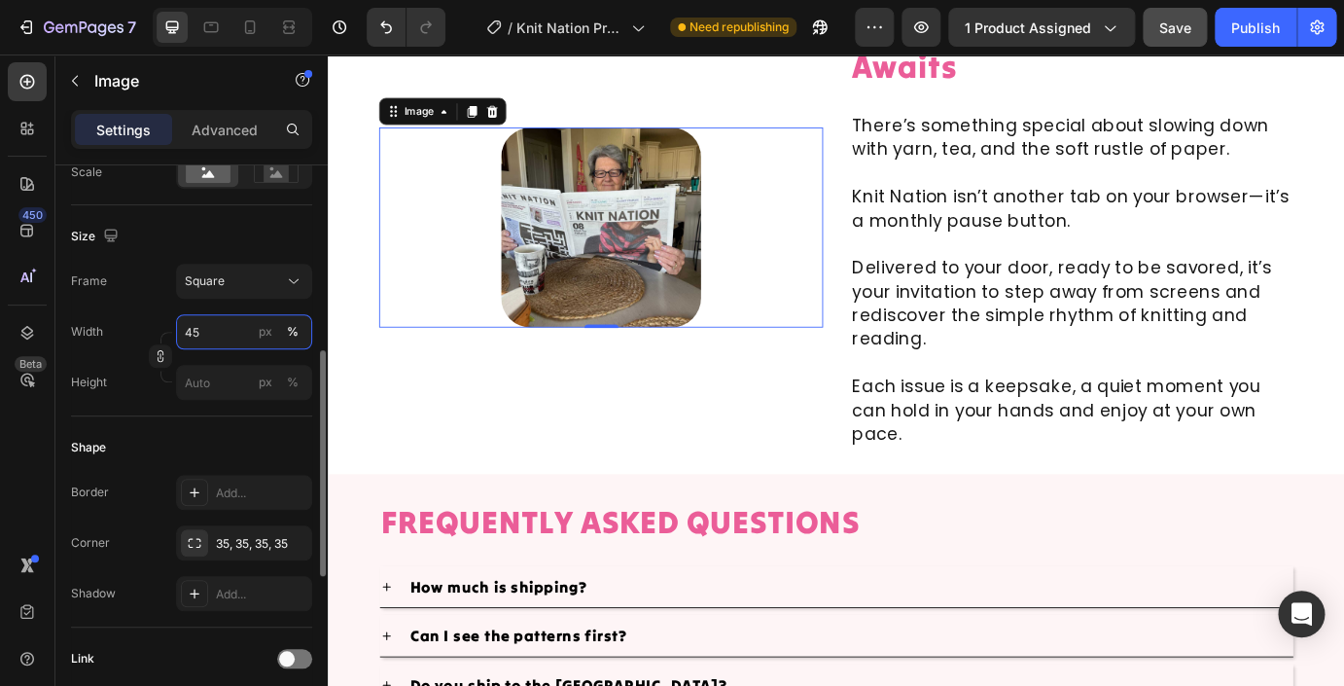
click at [228, 337] on input "45" at bounding box center [244, 331] width 136 height 35
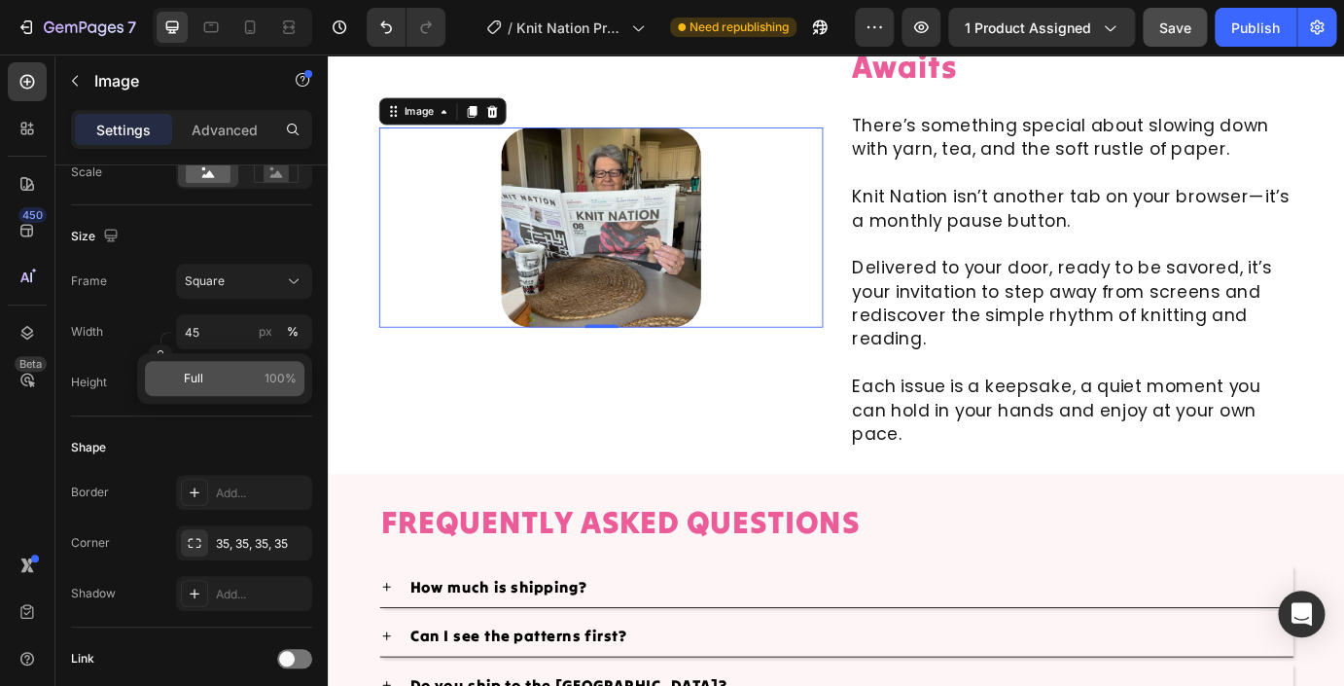
click at [217, 376] on p "Full 100%" at bounding box center [240, 379] width 113 height 18
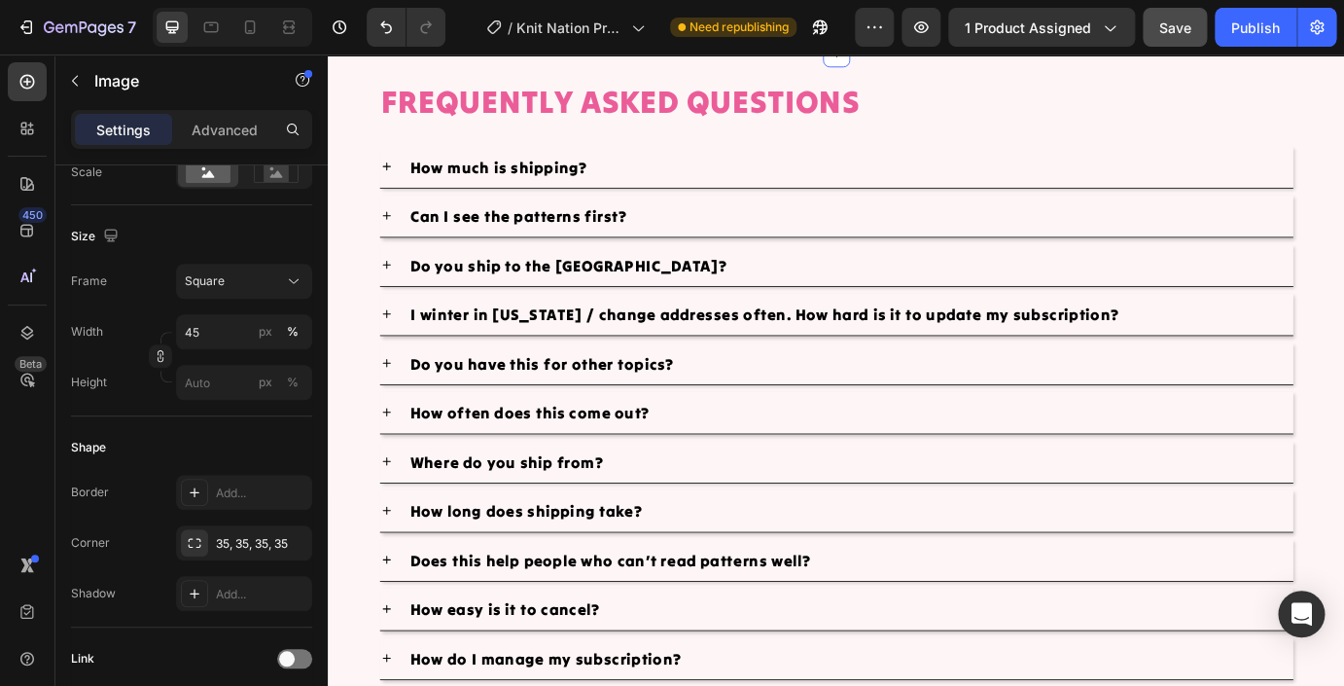
type input "100"
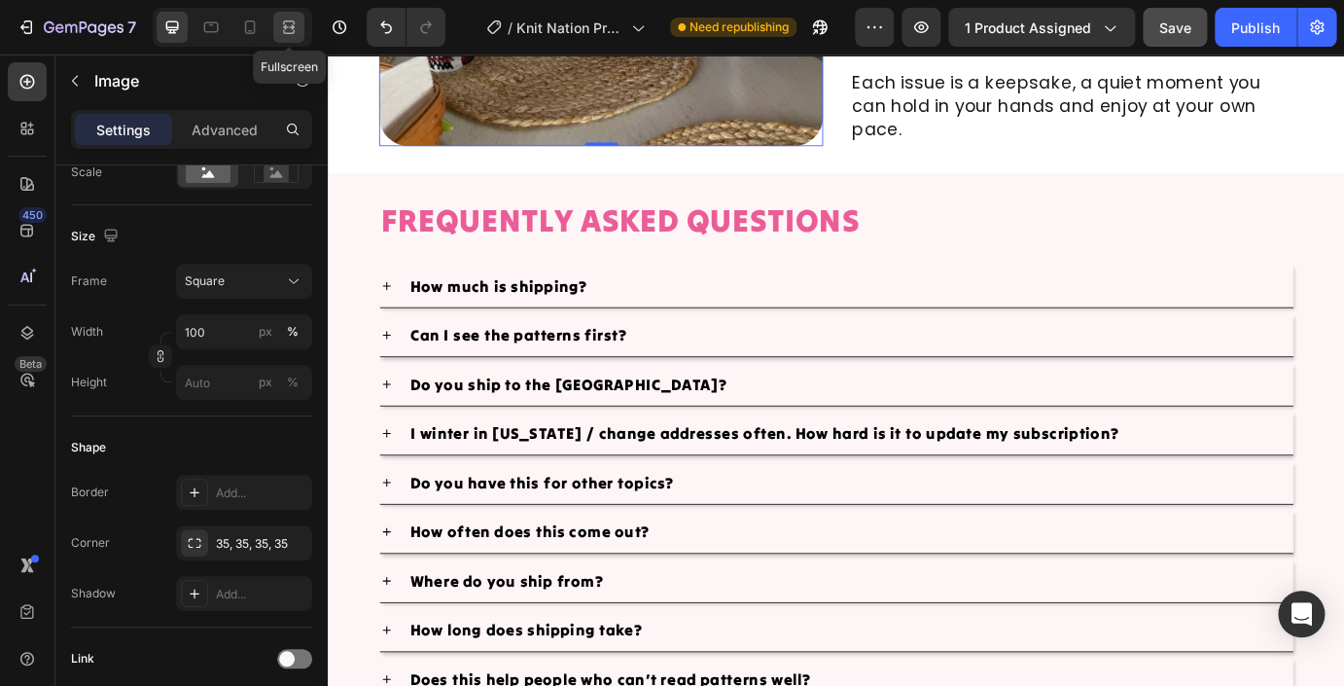
click at [291, 32] on icon at bounding box center [288, 27] width 19 height 19
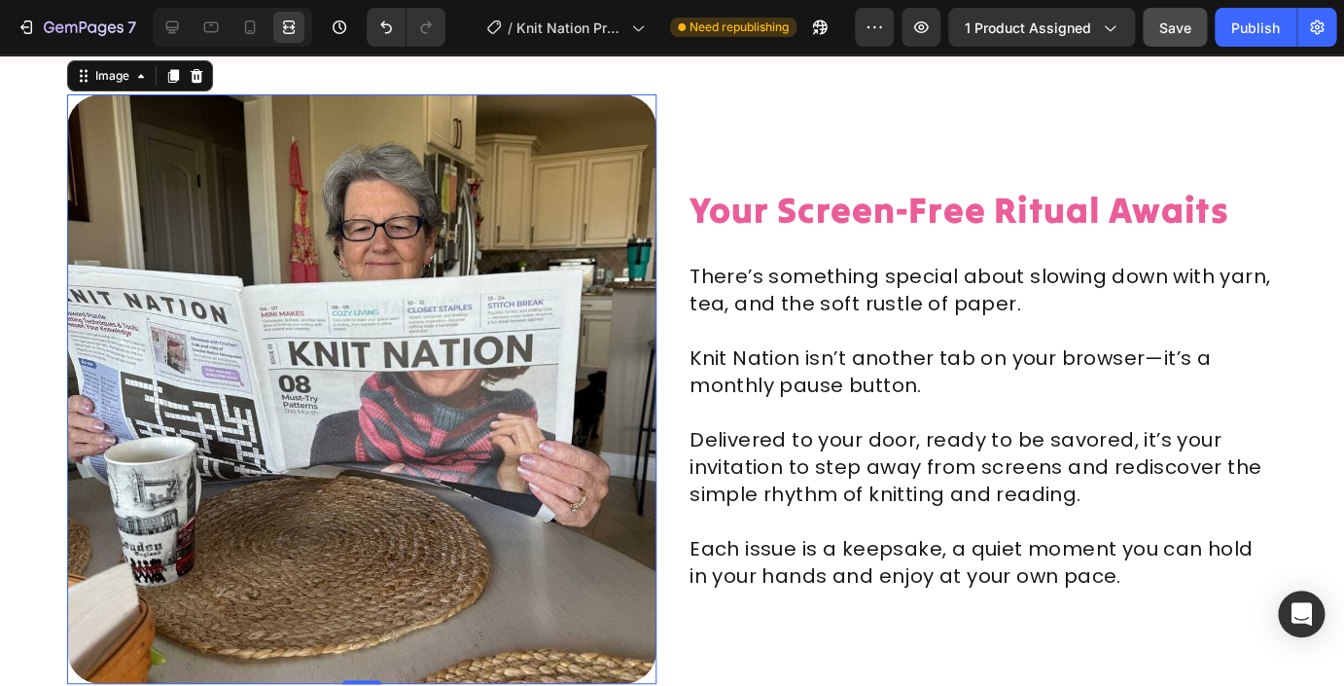
scroll to position [11313, 0]
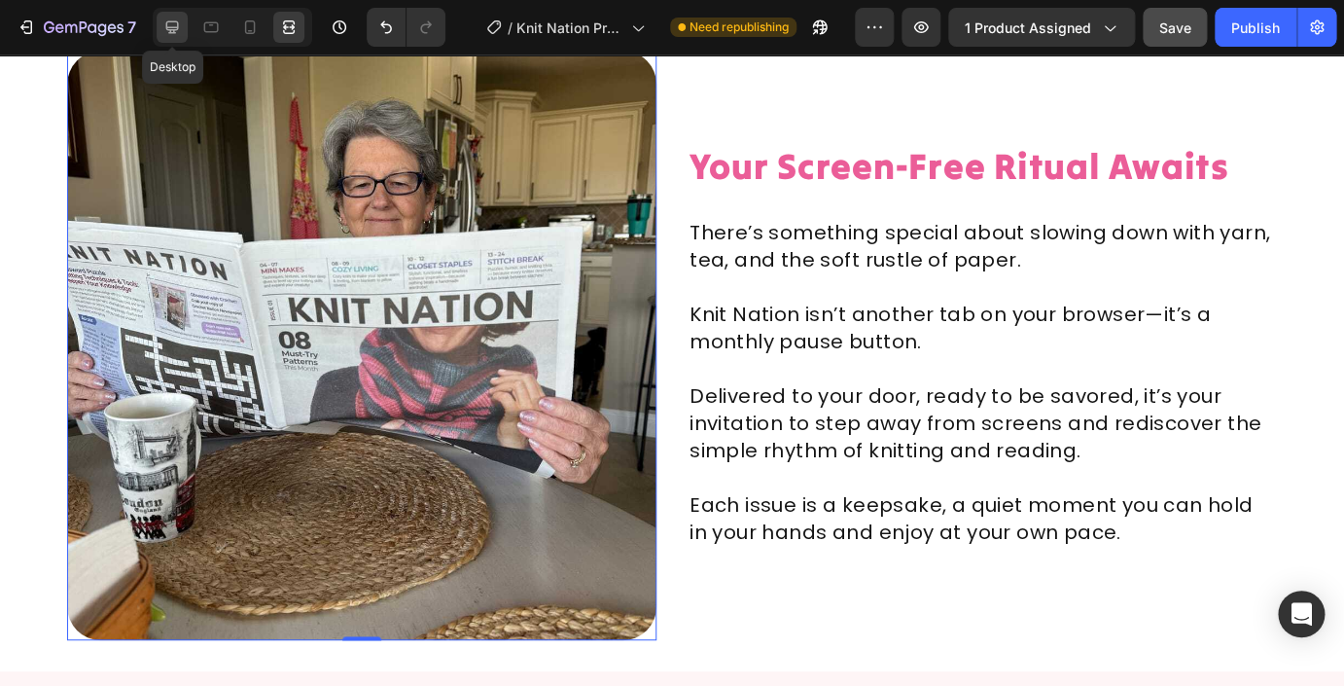
click at [166, 22] on icon at bounding box center [171, 27] width 19 height 19
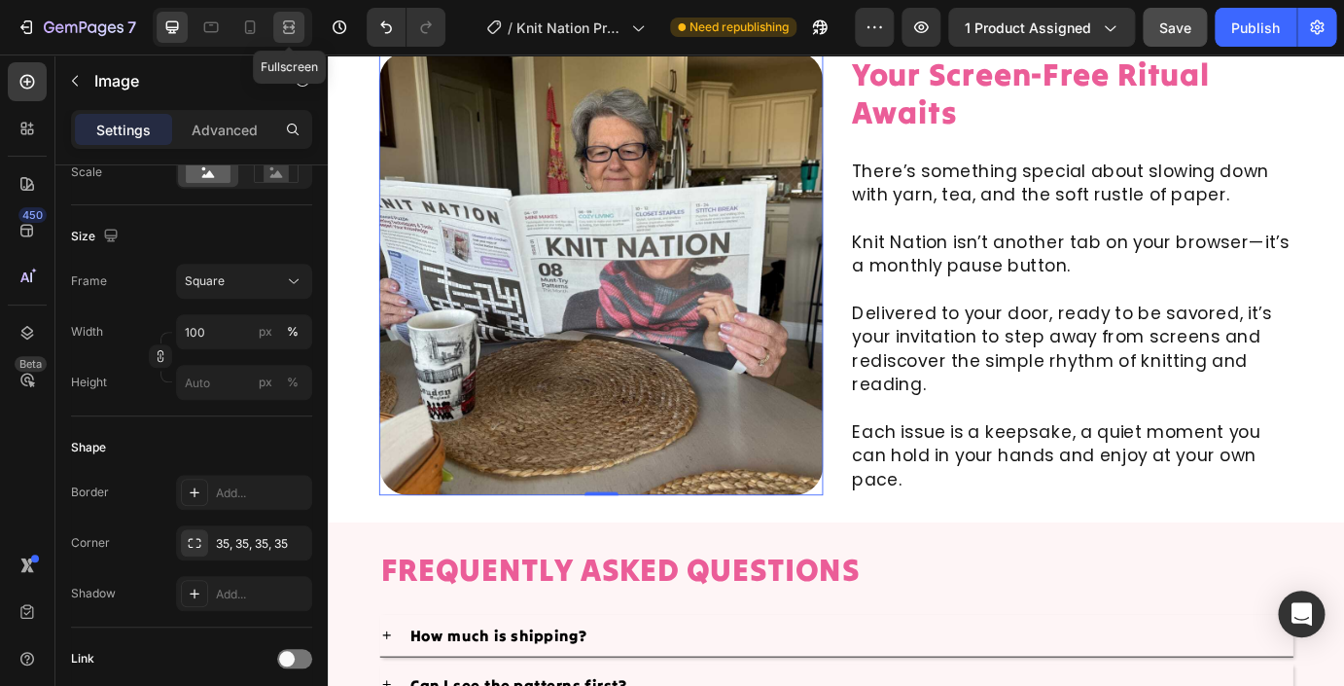
click at [284, 34] on icon at bounding box center [288, 27] width 19 height 19
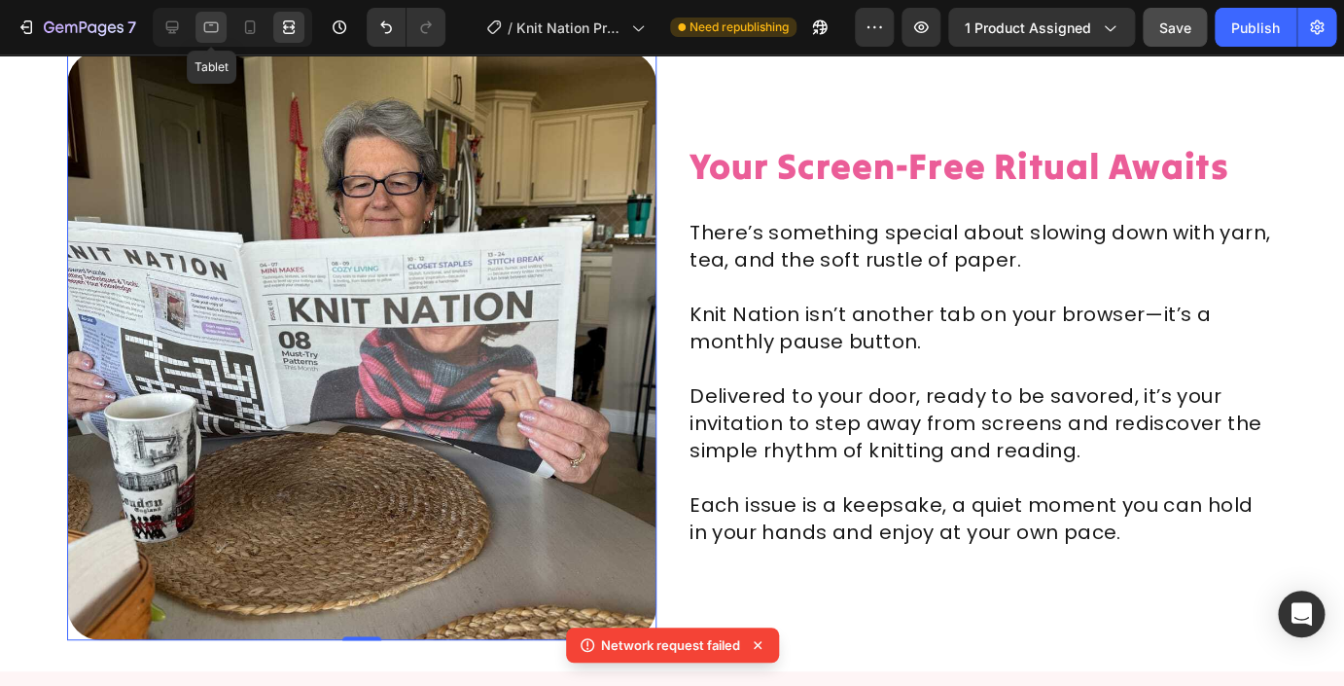
click at [207, 31] on icon at bounding box center [210, 27] width 19 height 19
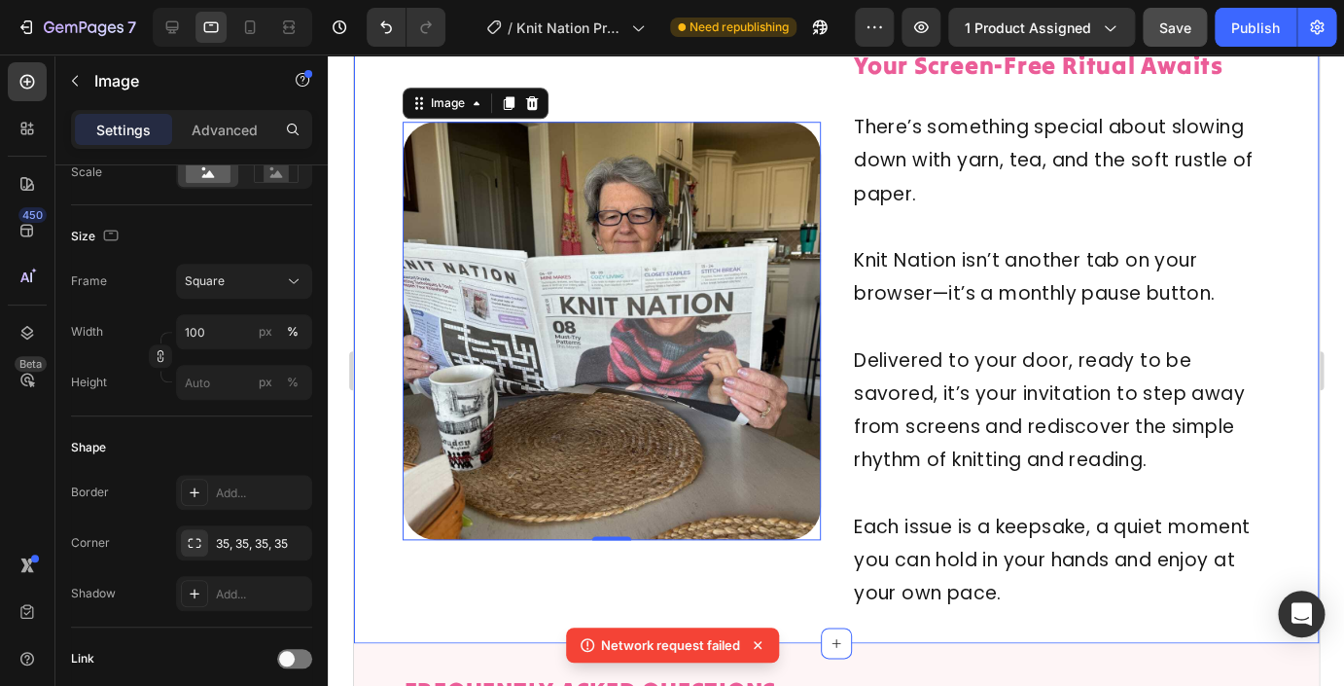
scroll to position [11273, 0]
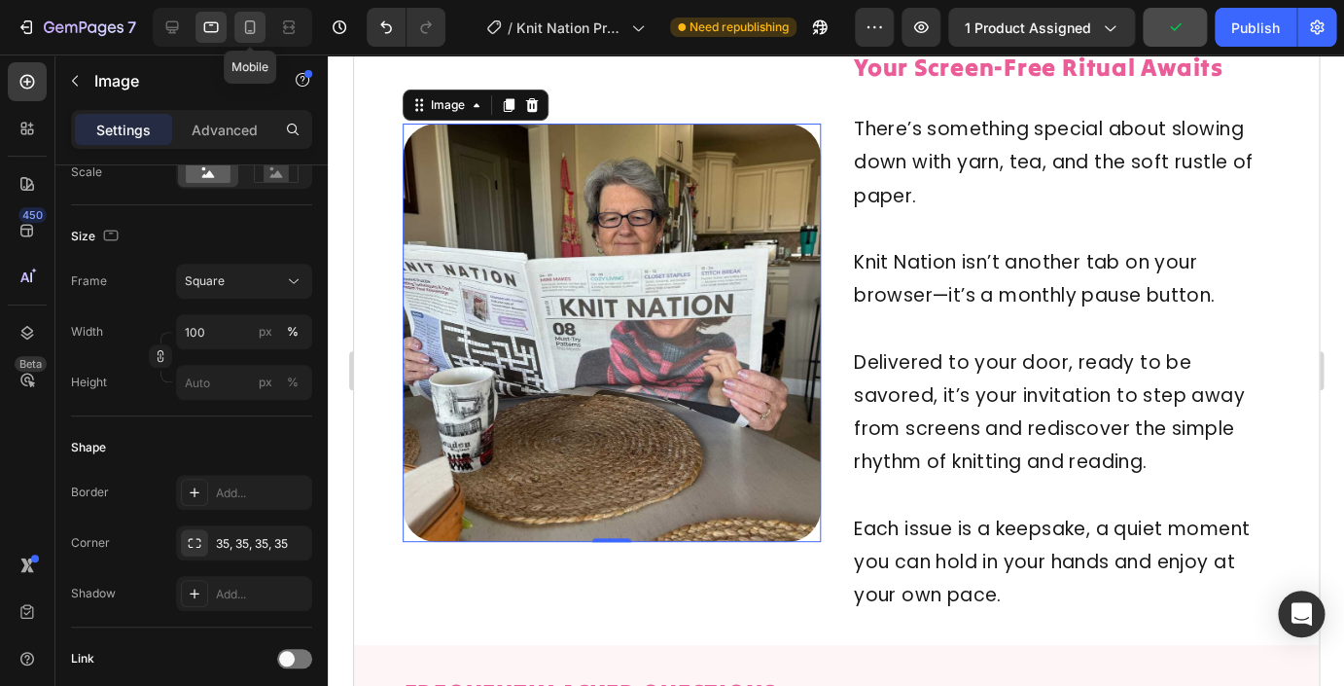
click at [248, 20] on icon at bounding box center [249, 27] width 19 height 19
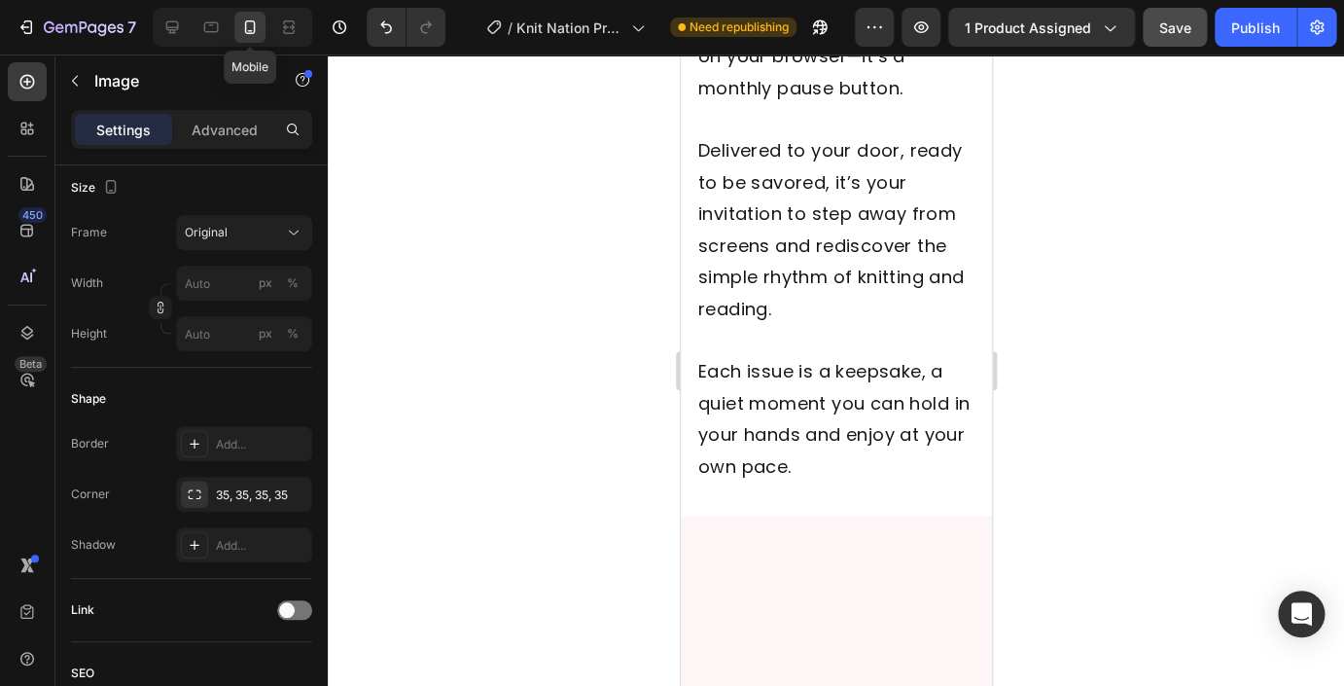
scroll to position [10649, 0]
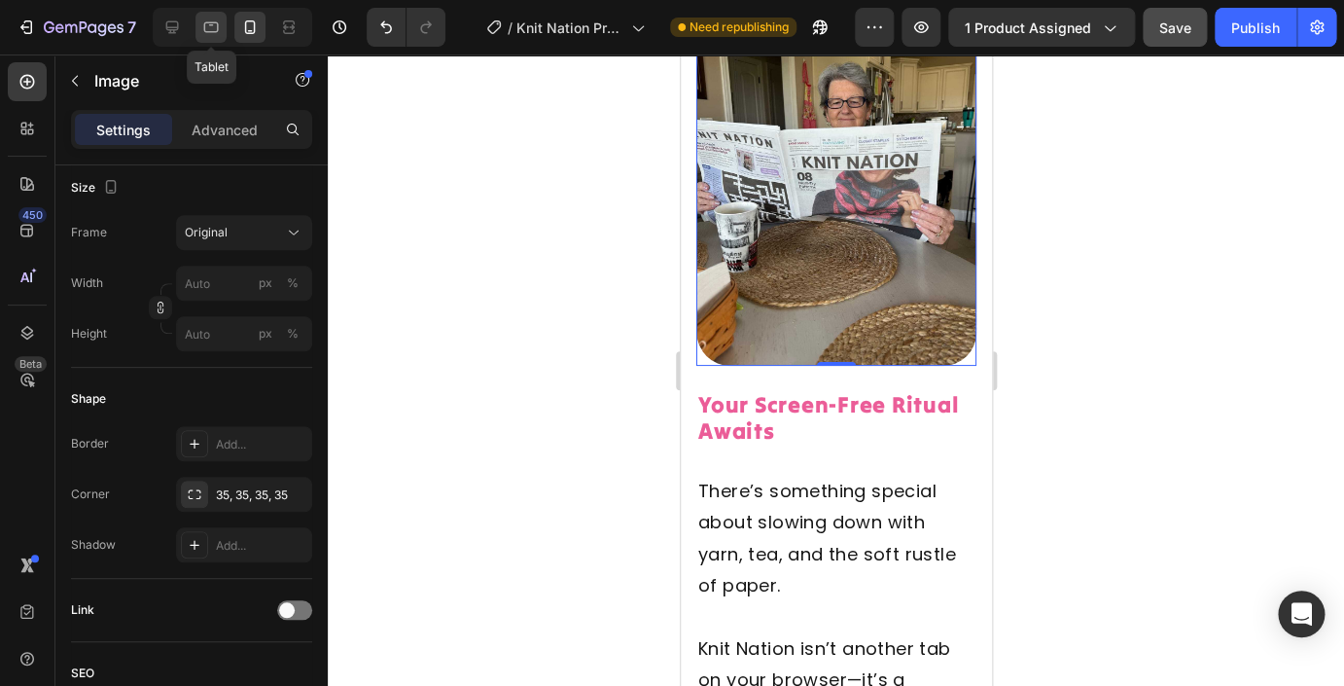
click at [225, 27] on div at bounding box center [210, 27] width 31 height 31
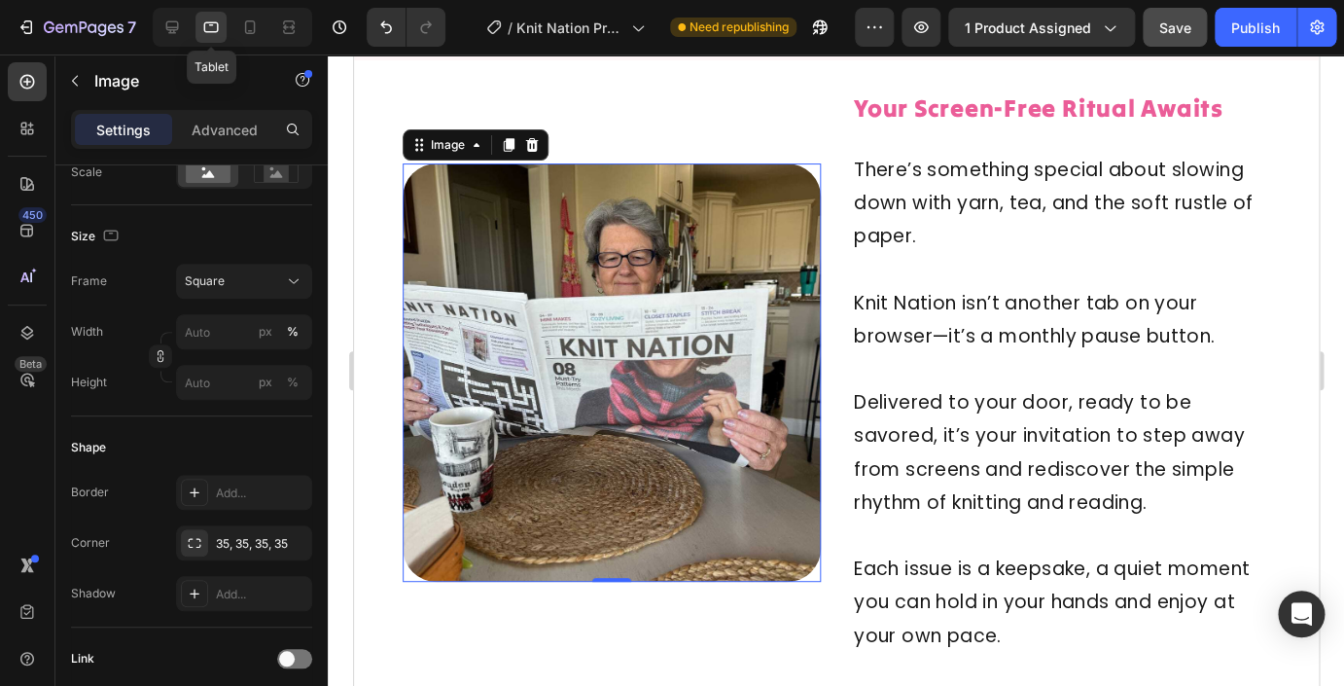
type input "100"
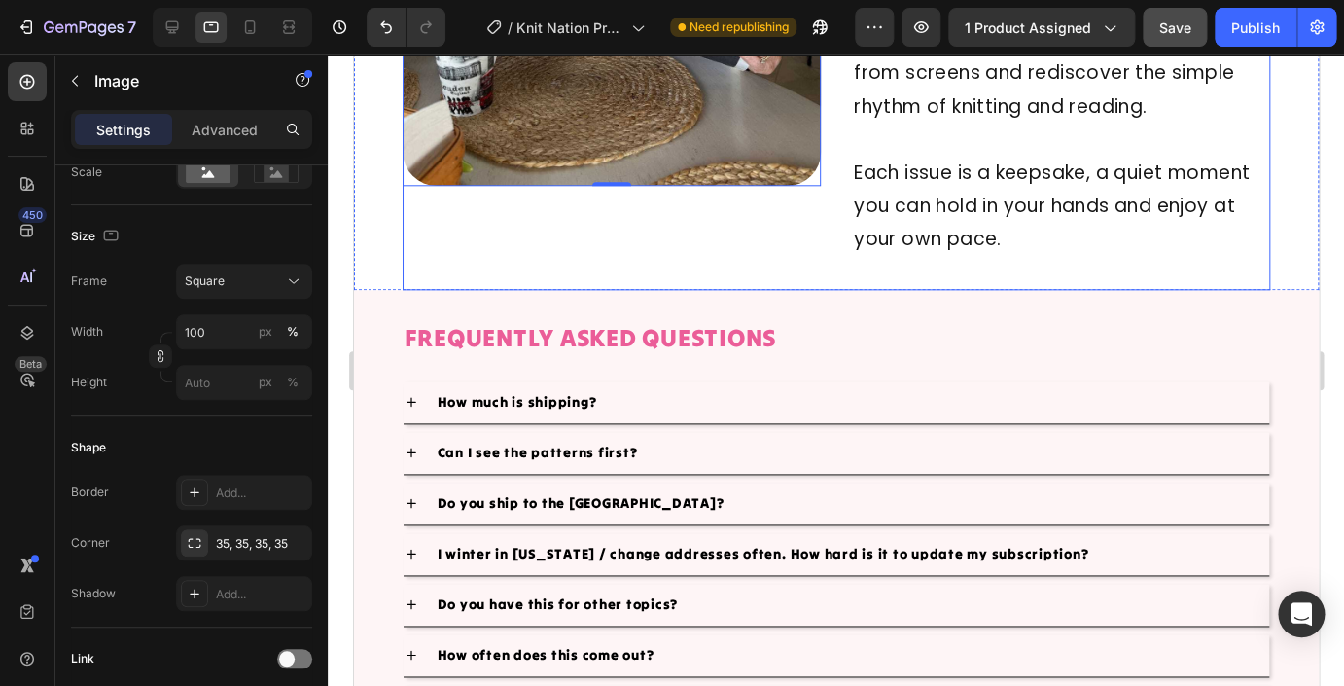
scroll to position [11304, 0]
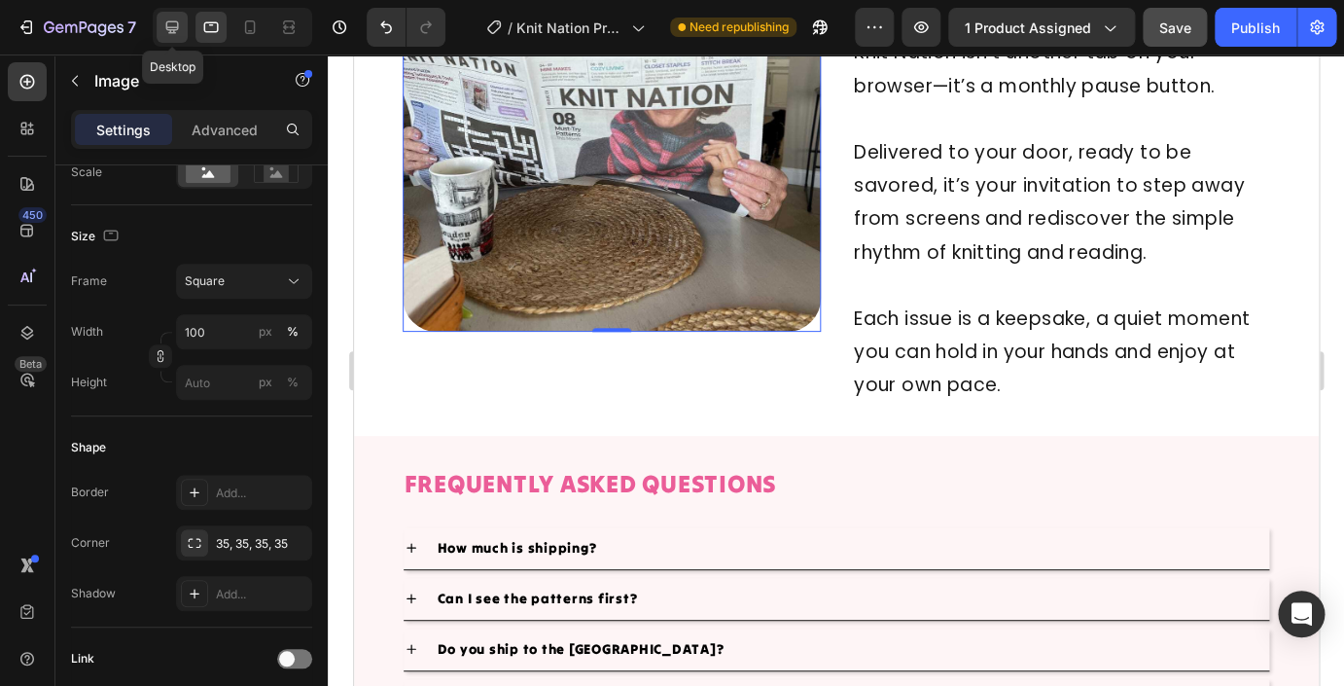
click at [167, 22] on icon at bounding box center [172, 27] width 13 height 13
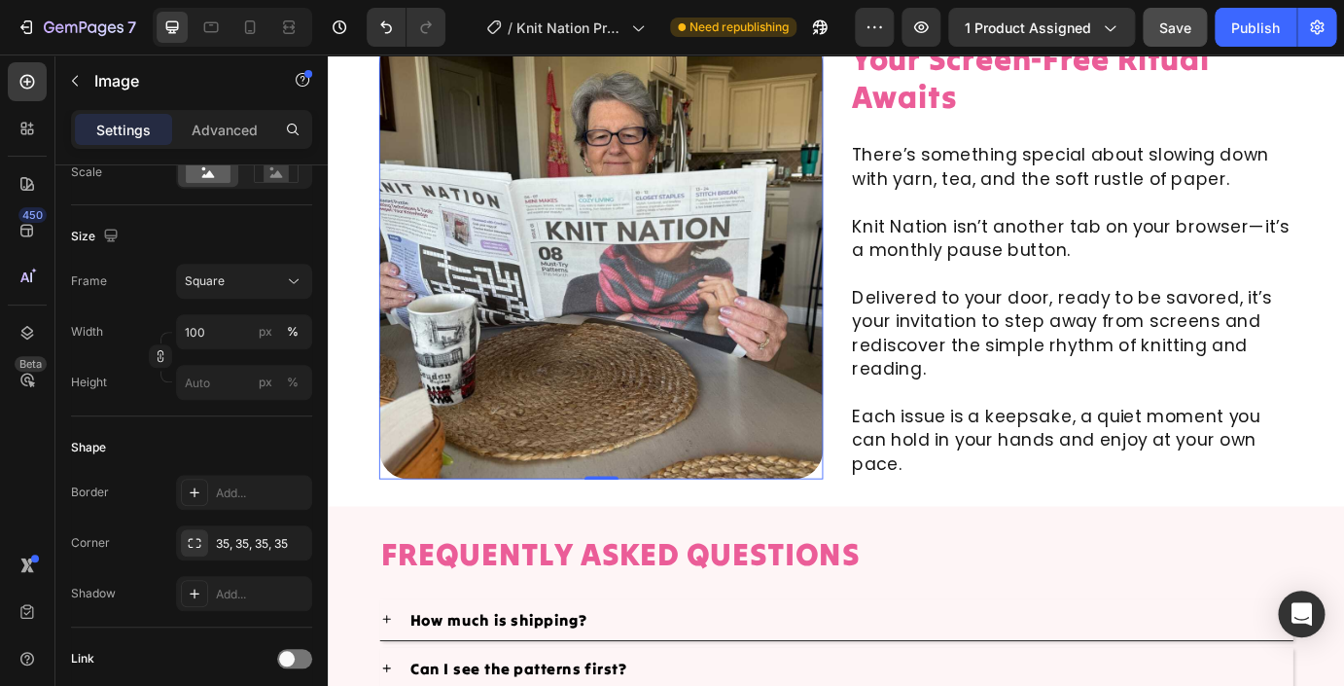
scroll to position [11063, 0]
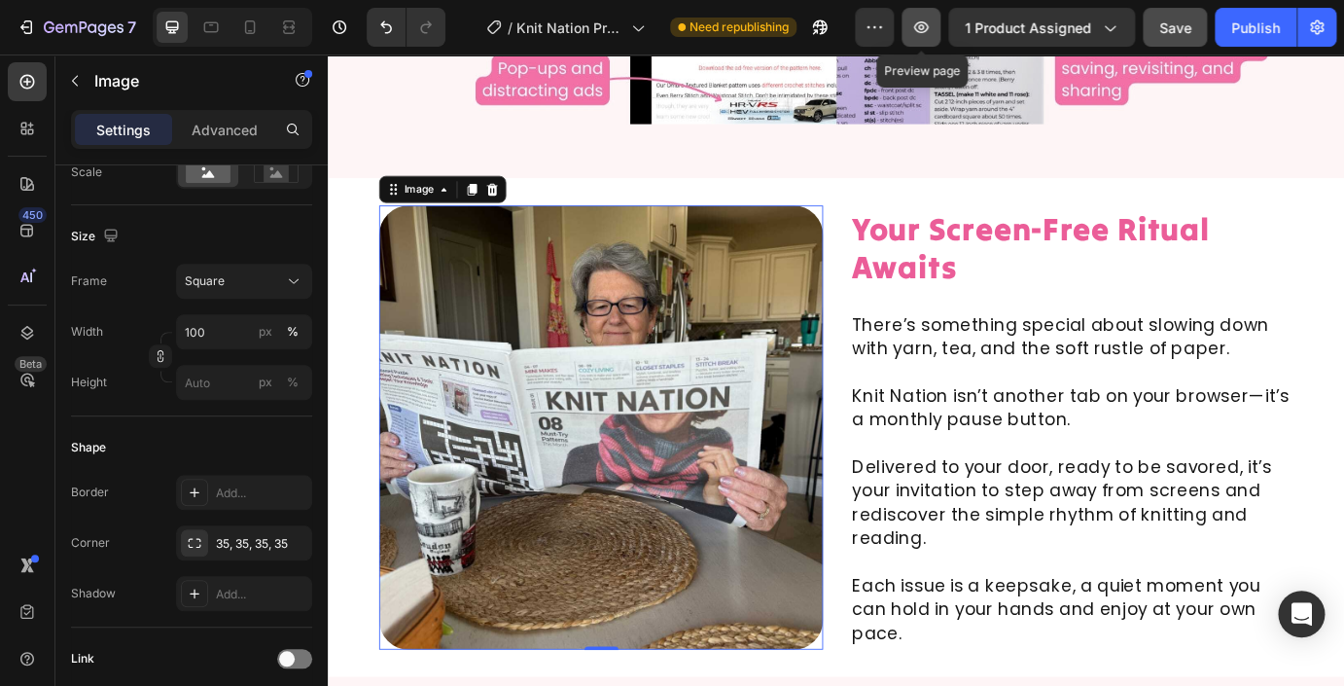
click at [926, 35] on icon "button" at bounding box center [920, 27] width 19 height 19
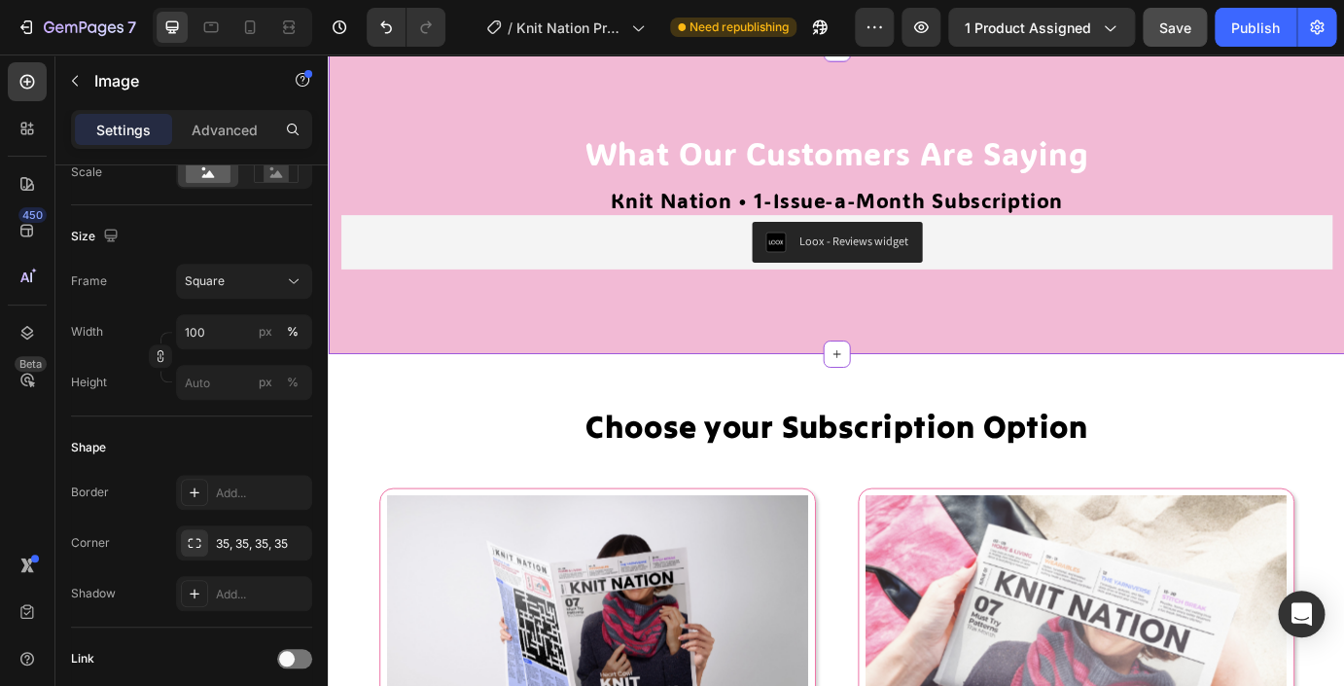
scroll to position [8561, 0]
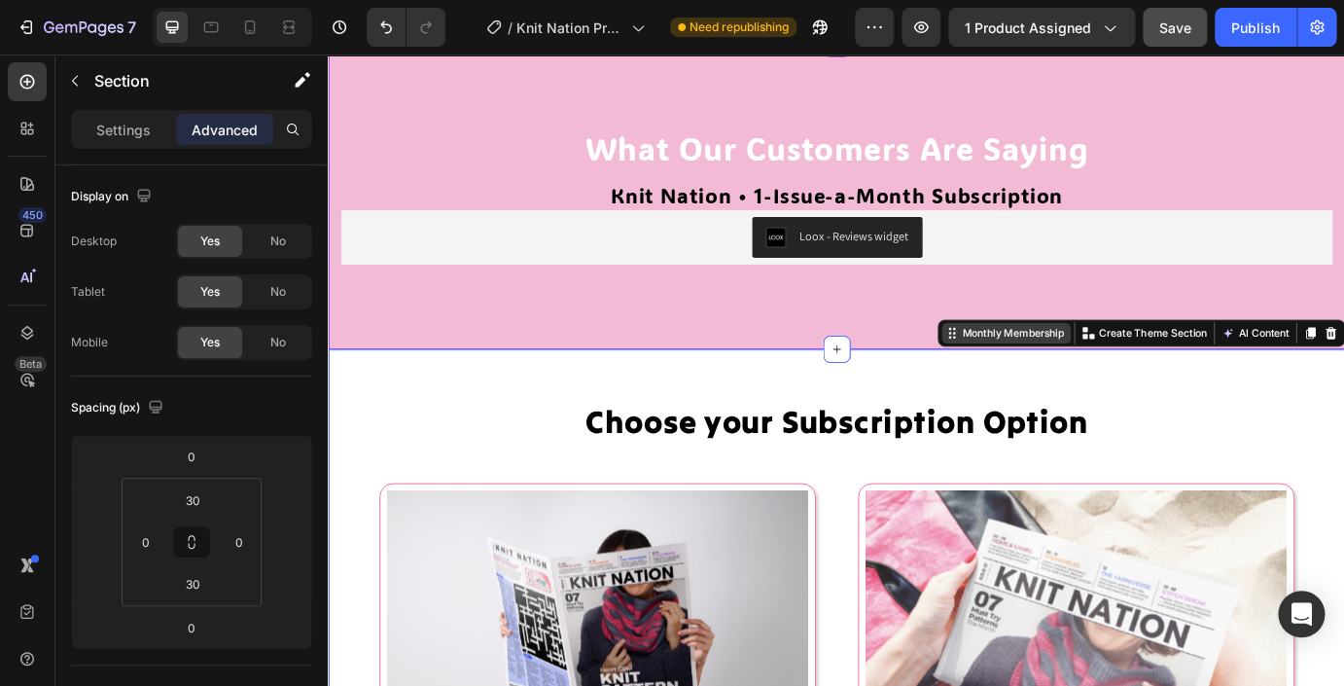
scroll to position [8475, 0]
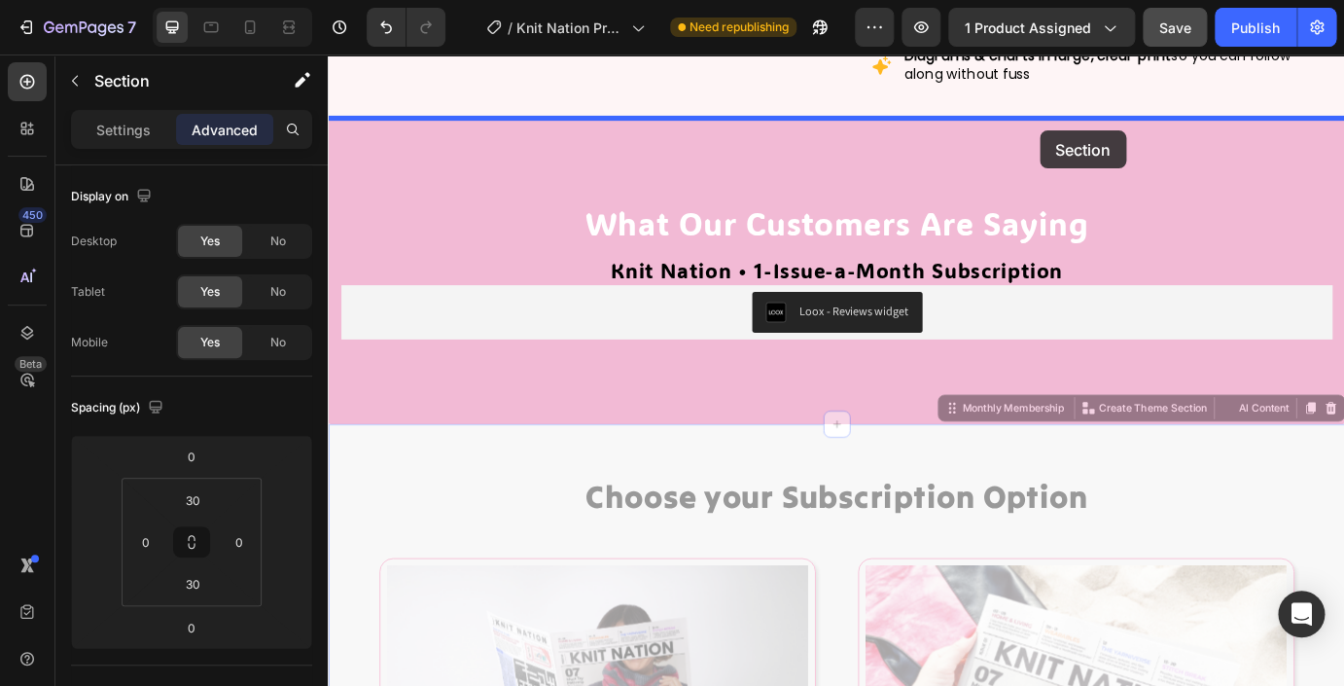
drag, startPoint x: 1039, startPoint y: 459, endPoint x: 1040, endPoint y: 130, distance: 328.7
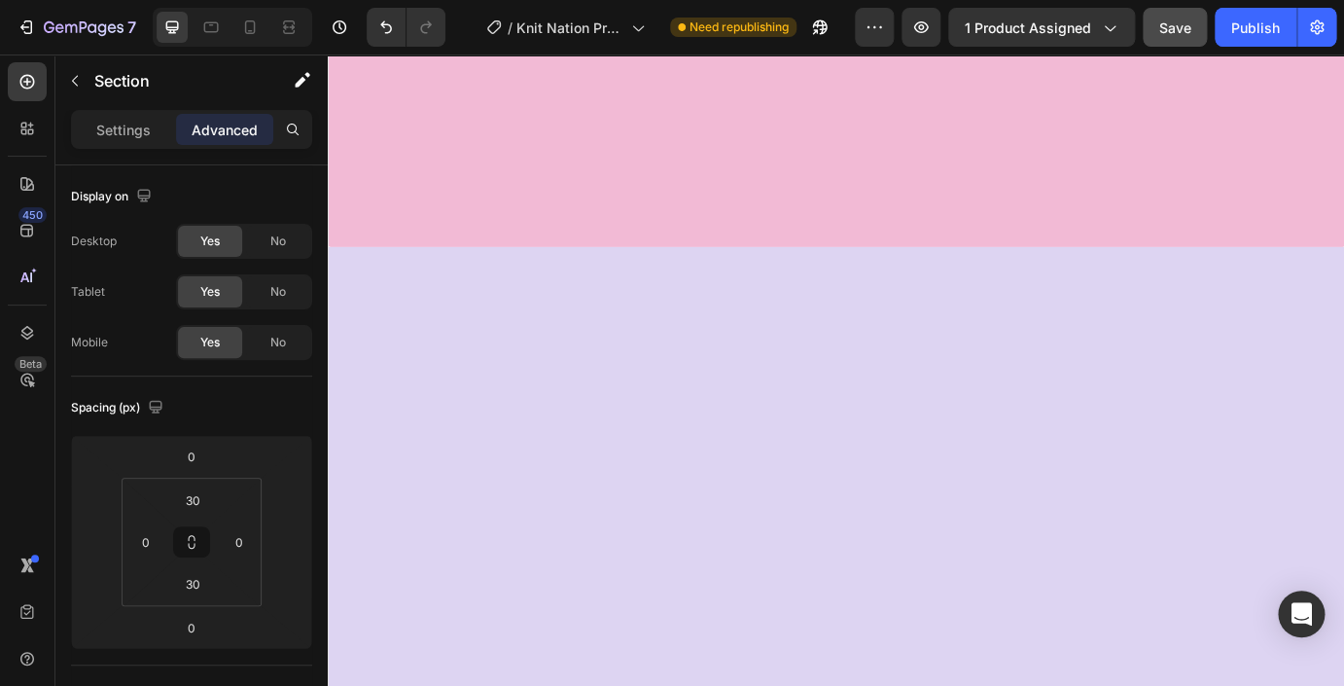
scroll to position [10646, 0]
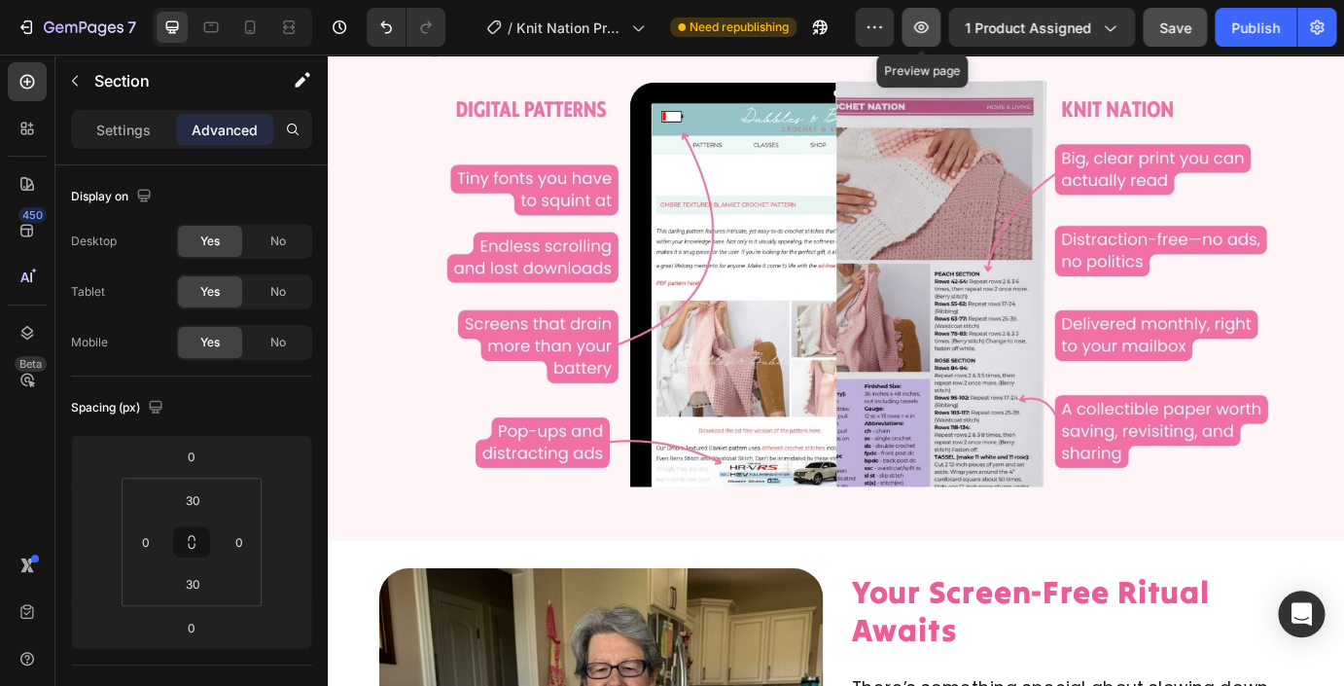
click at [931, 34] on icon "button" at bounding box center [920, 27] width 19 height 19
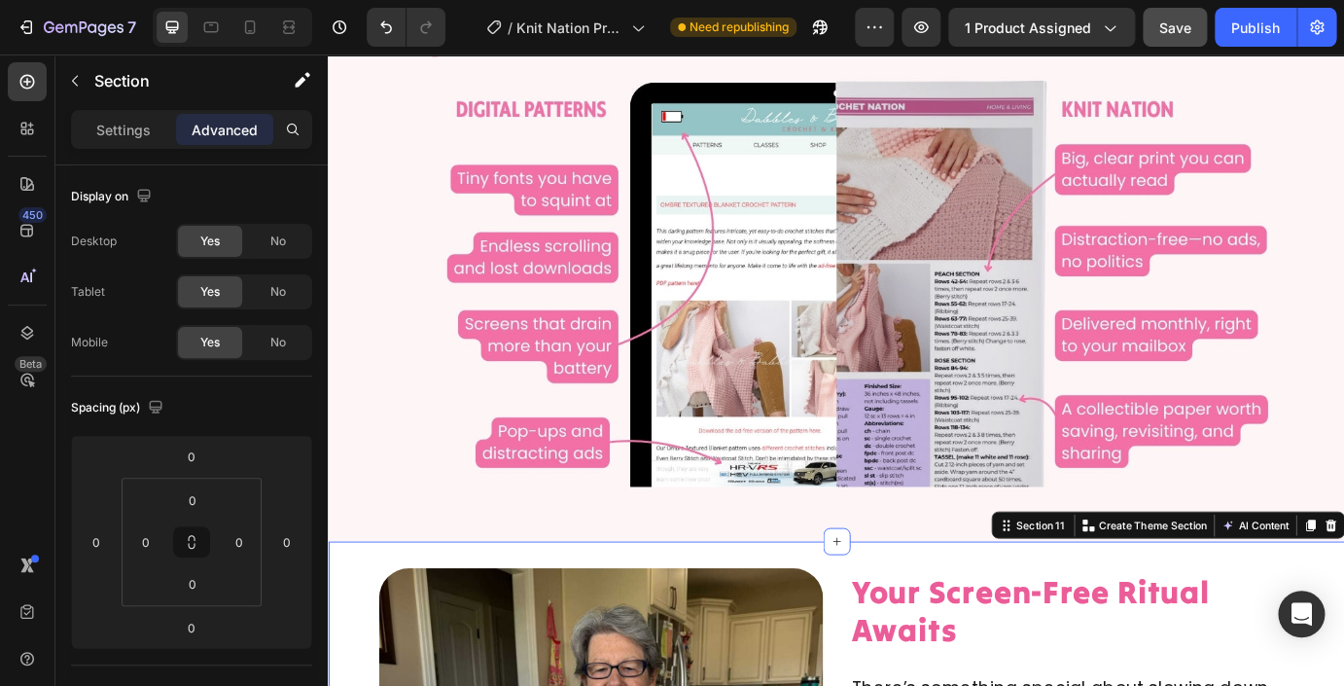
scroll to position [10854, 0]
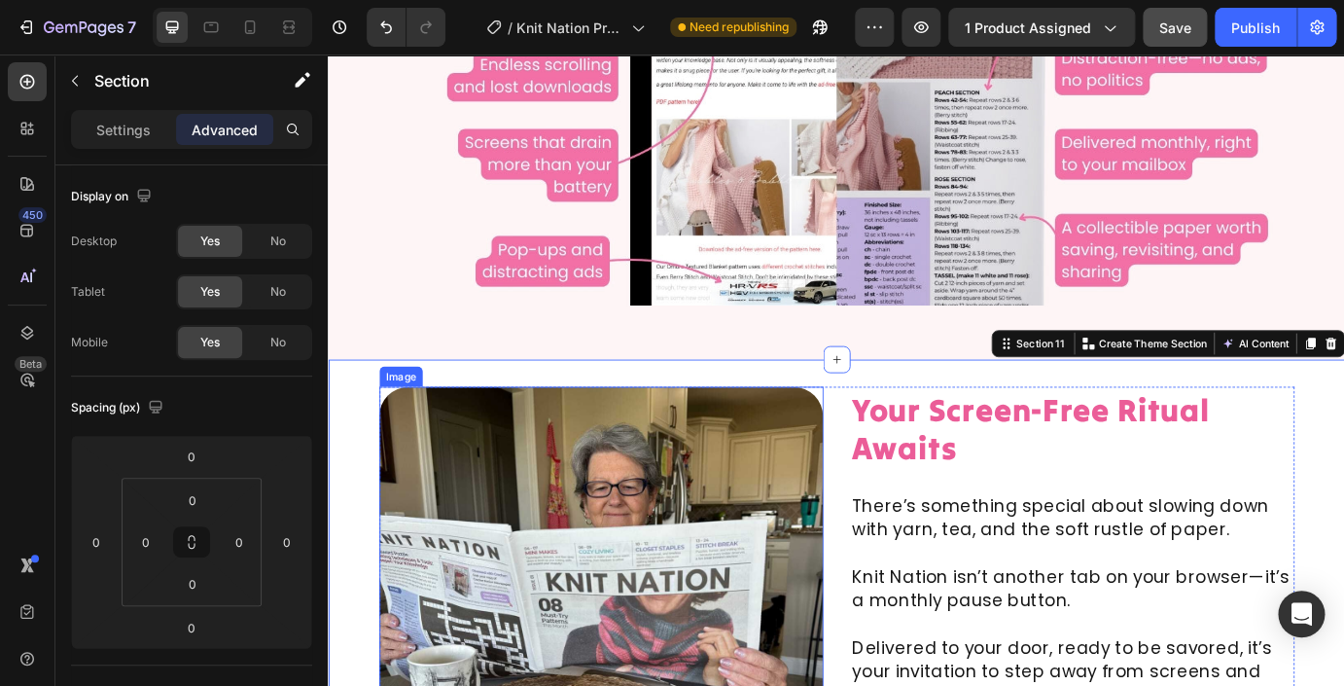
click at [430, 440] on img at bounding box center [641, 691] width 510 height 510
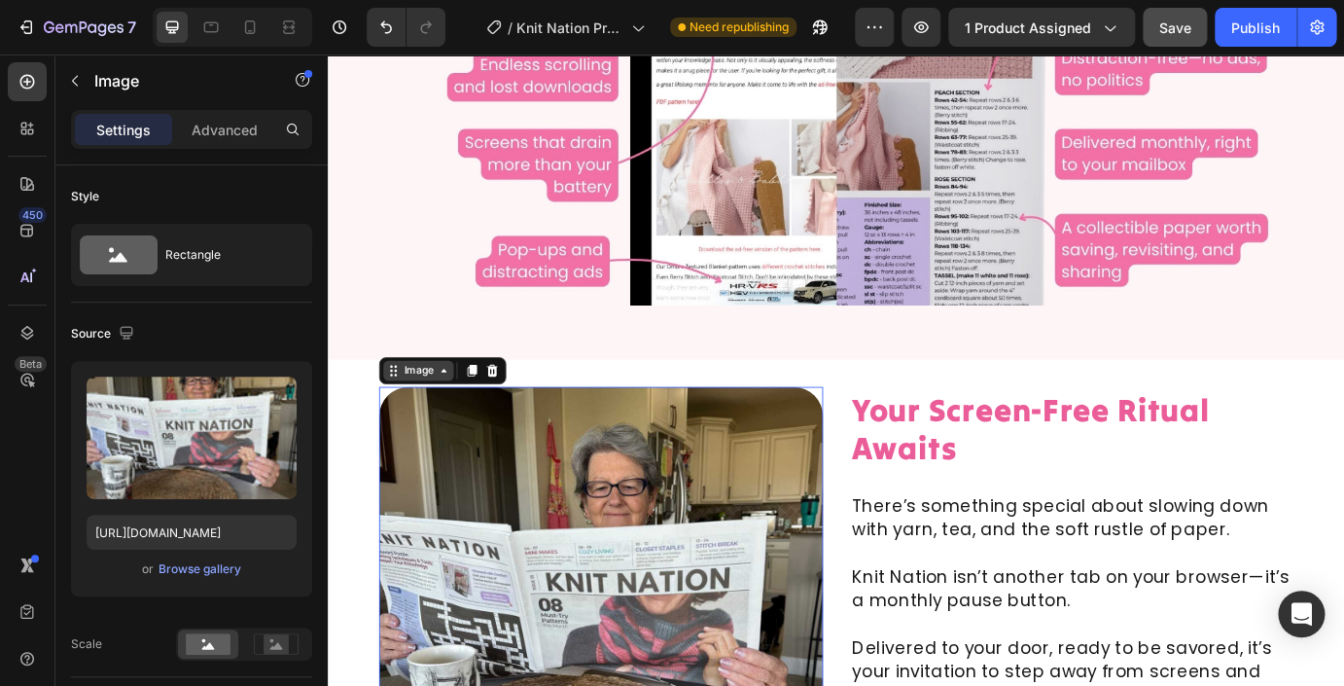
click at [444, 422] on div "Image" at bounding box center [431, 417] width 42 height 18
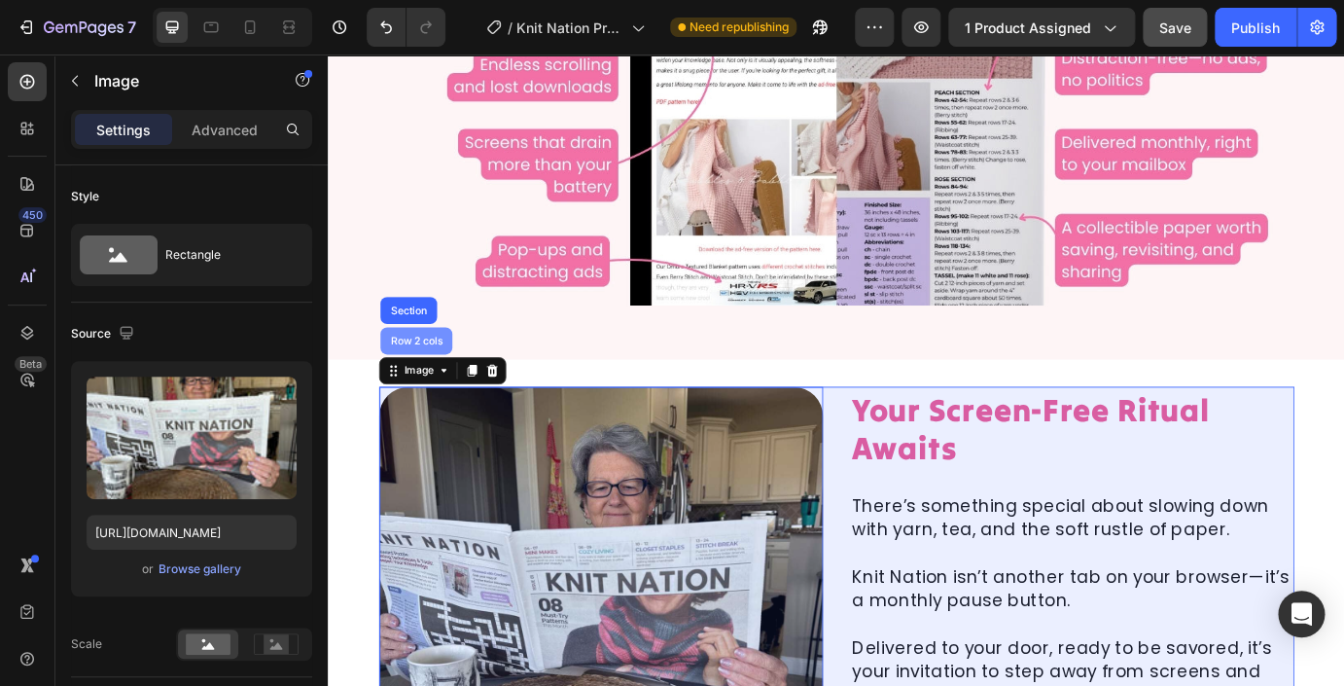
click at [436, 379] on div "Row 2 cols" at bounding box center [428, 383] width 67 height 12
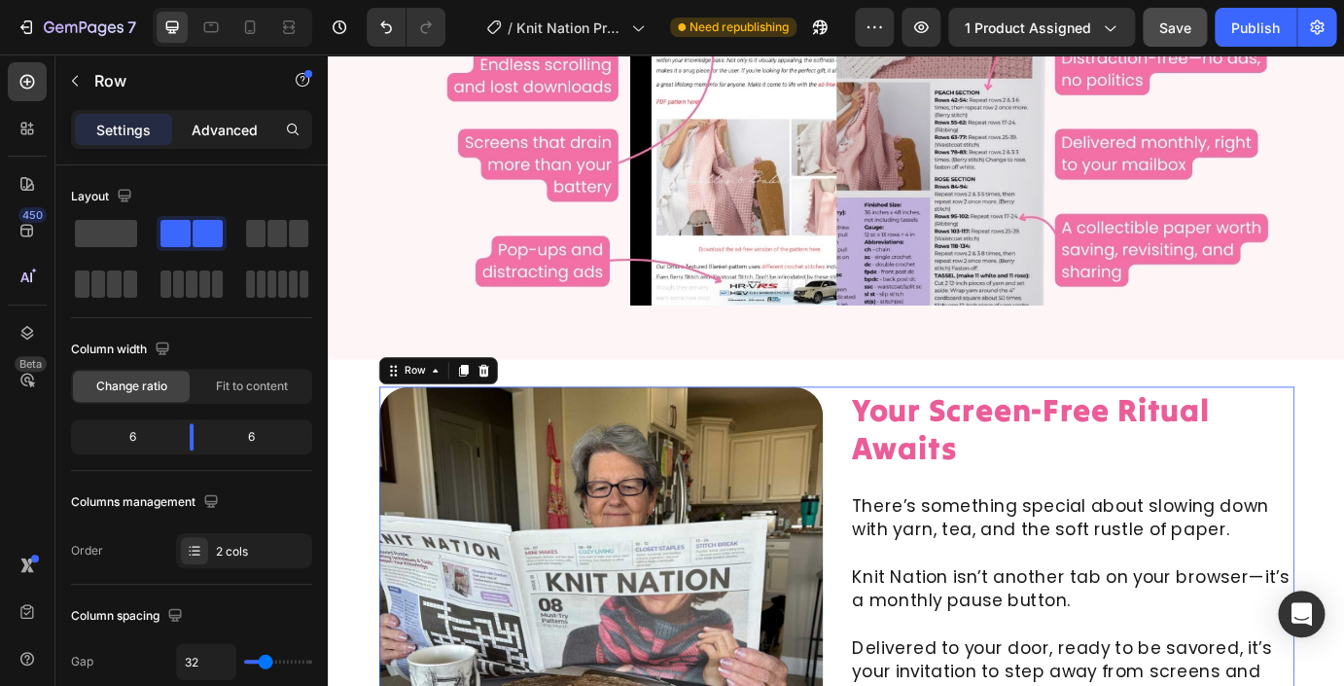
click at [238, 135] on p "Advanced" at bounding box center [225, 130] width 66 height 20
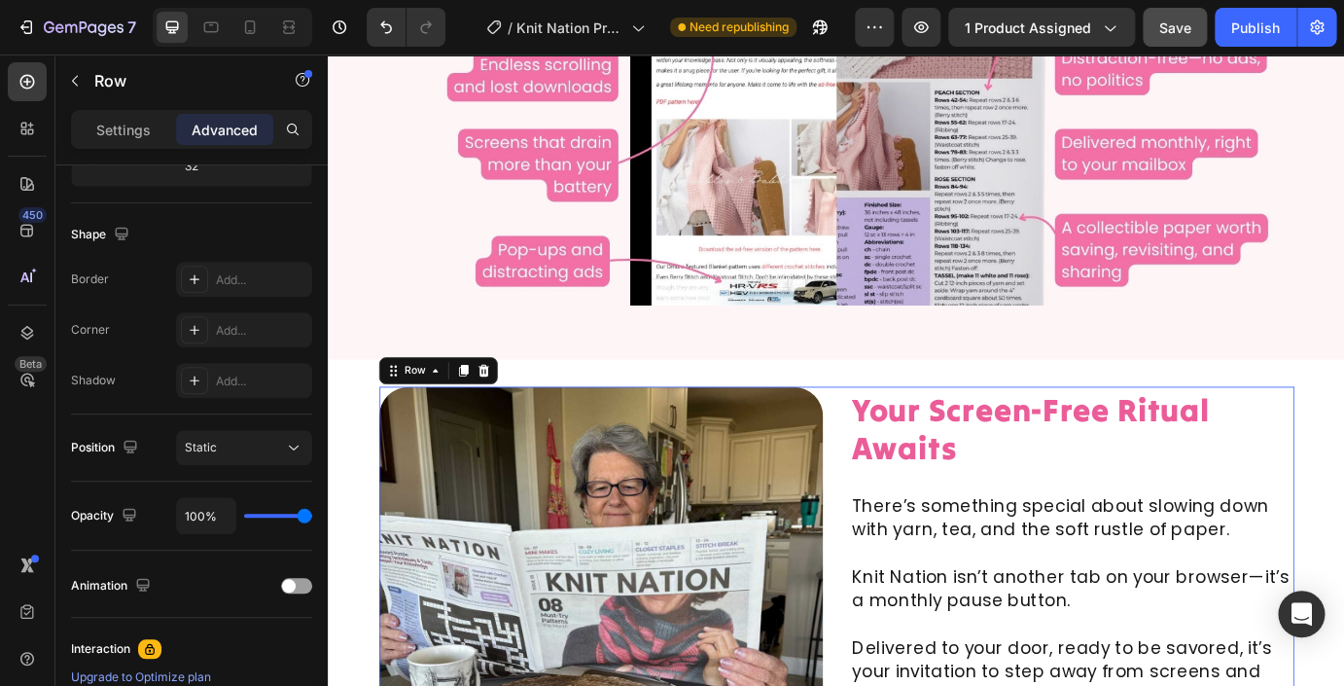
scroll to position [722, 0]
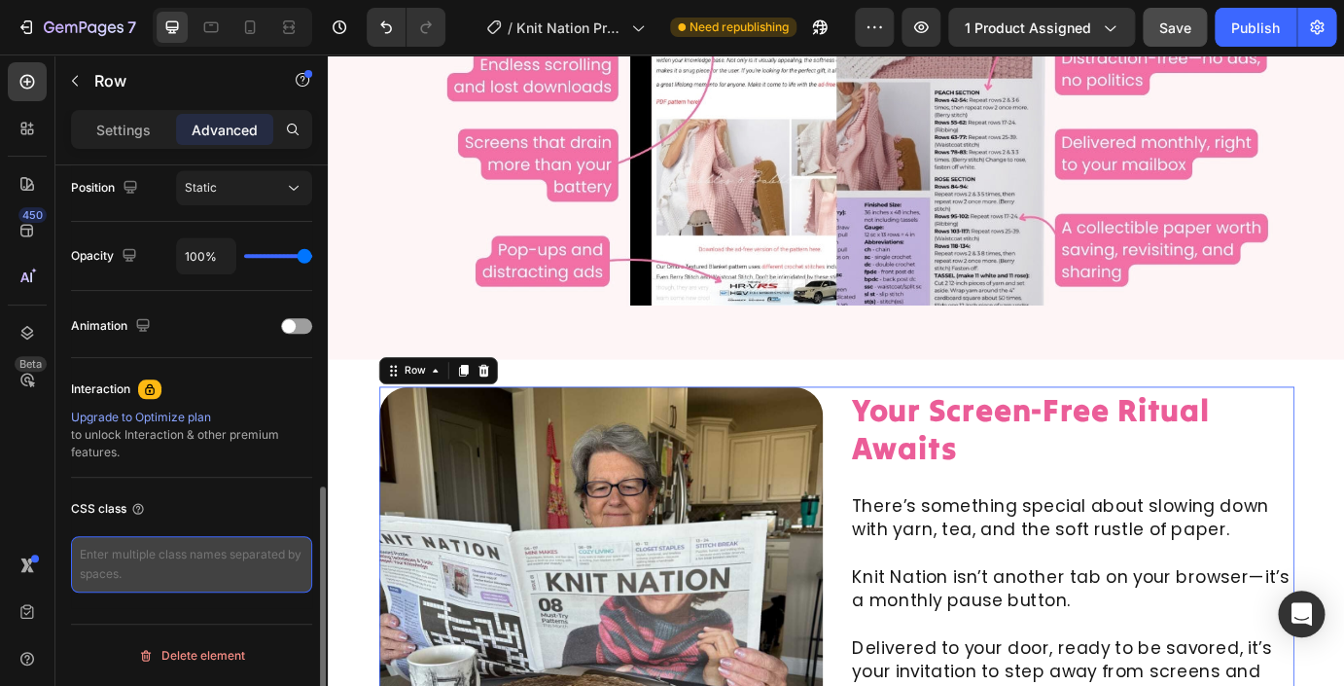
click at [185, 559] on textarea at bounding box center [191, 564] width 241 height 56
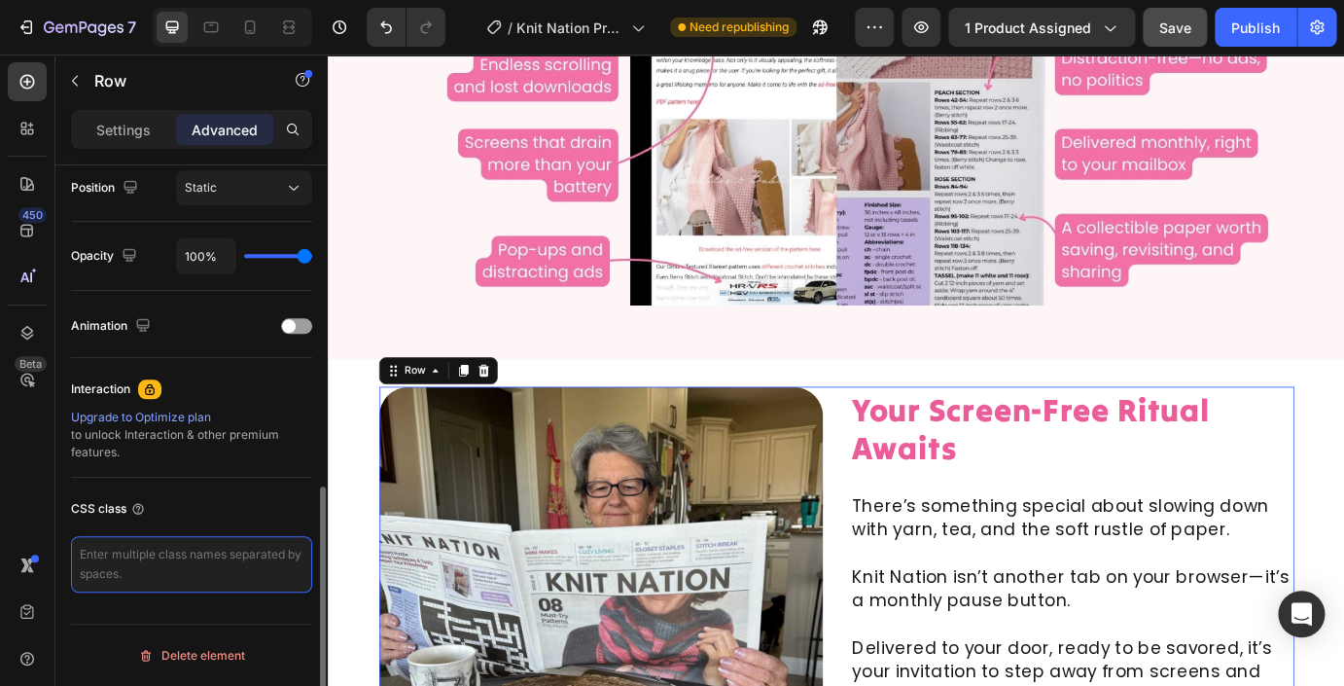
paste textarea "/* 1) make columns equal height */ .equal-pair{ display:flex; align-items:stret…"
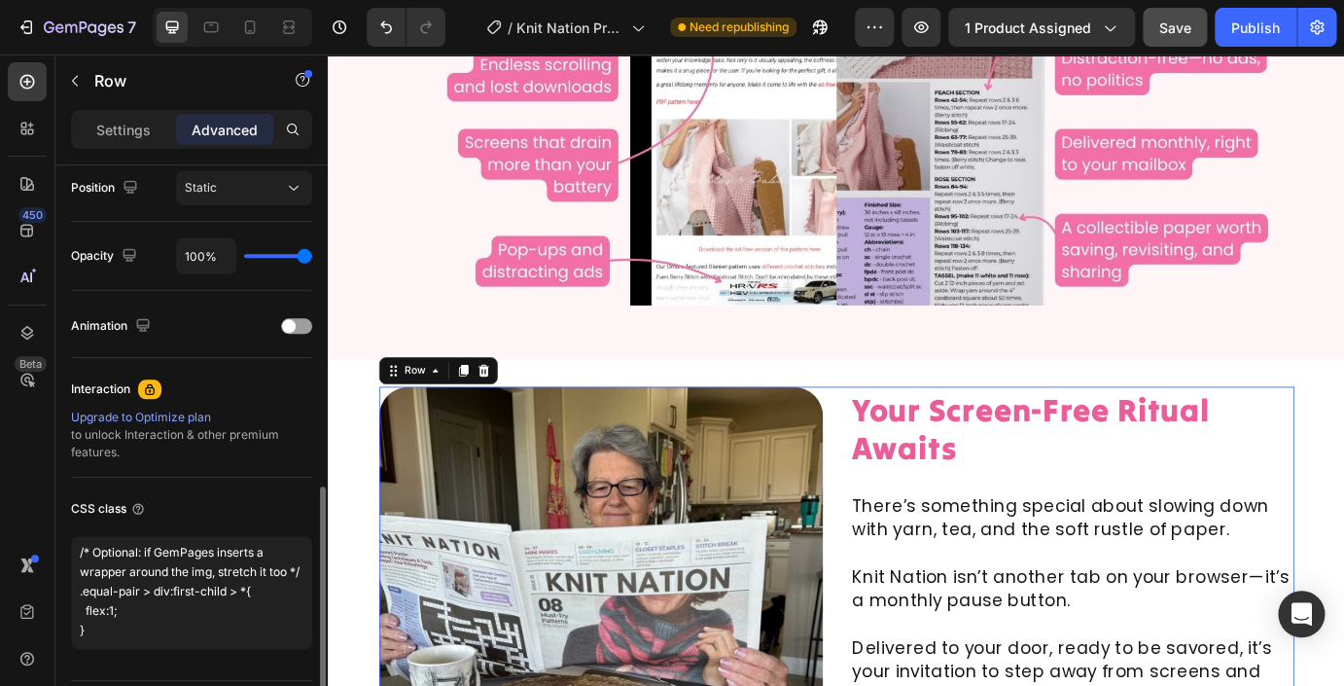
click at [204, 515] on div "CSS class" at bounding box center [191, 508] width 241 height 31
type textarea "/* 1) make columns equal height */ .equal-pair{ display:flex; align-items:stret…"
click at [292, 25] on icon at bounding box center [288, 27] width 19 height 19
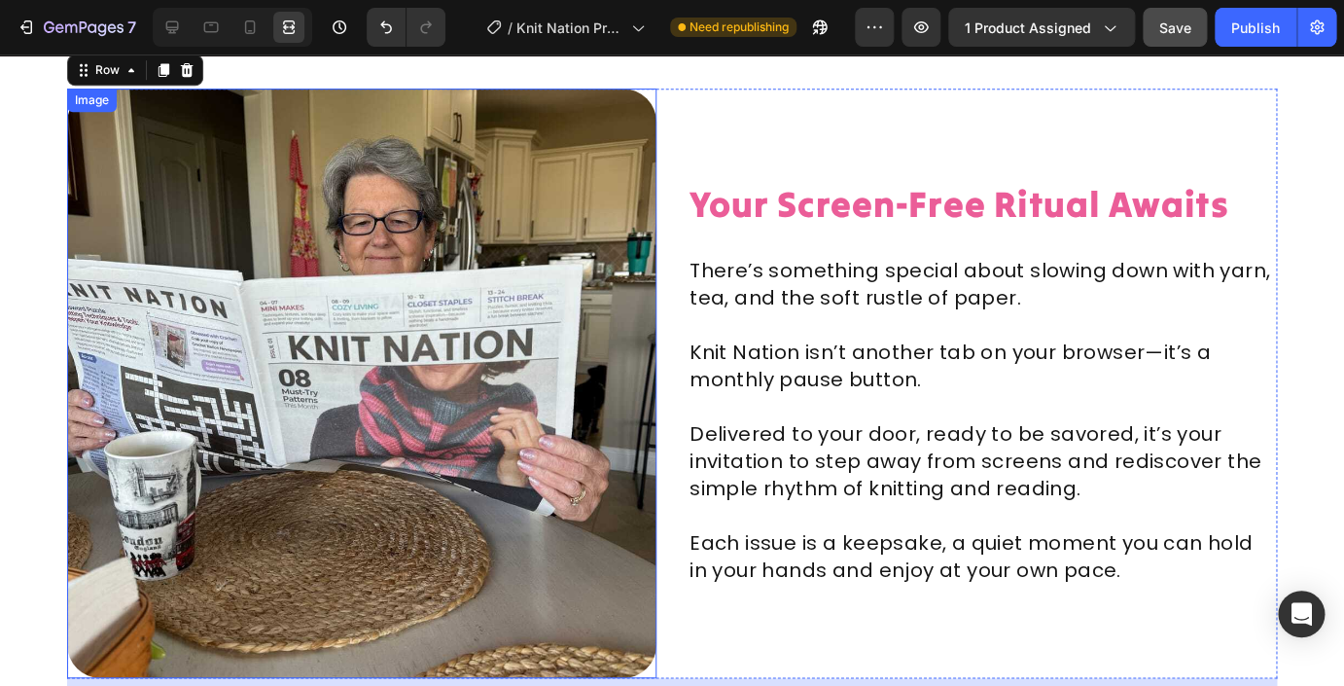
scroll to position [11520, 0]
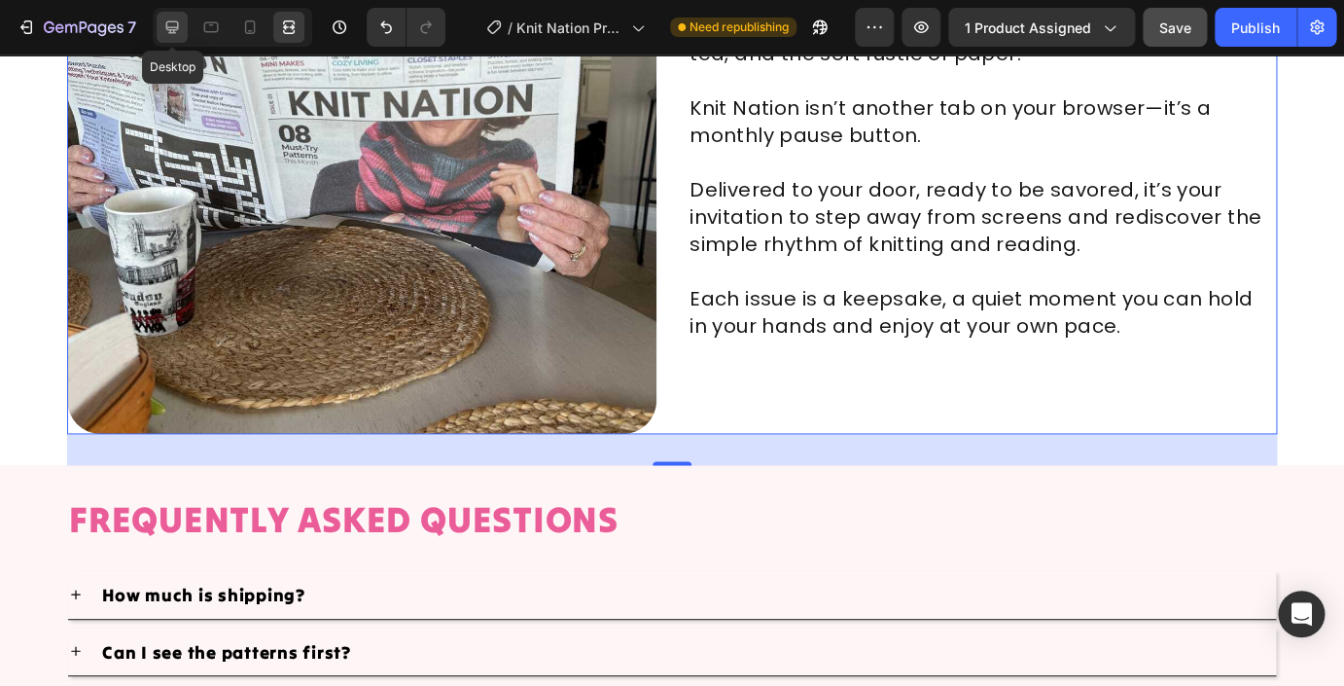
click at [173, 30] on icon at bounding box center [172, 27] width 13 height 13
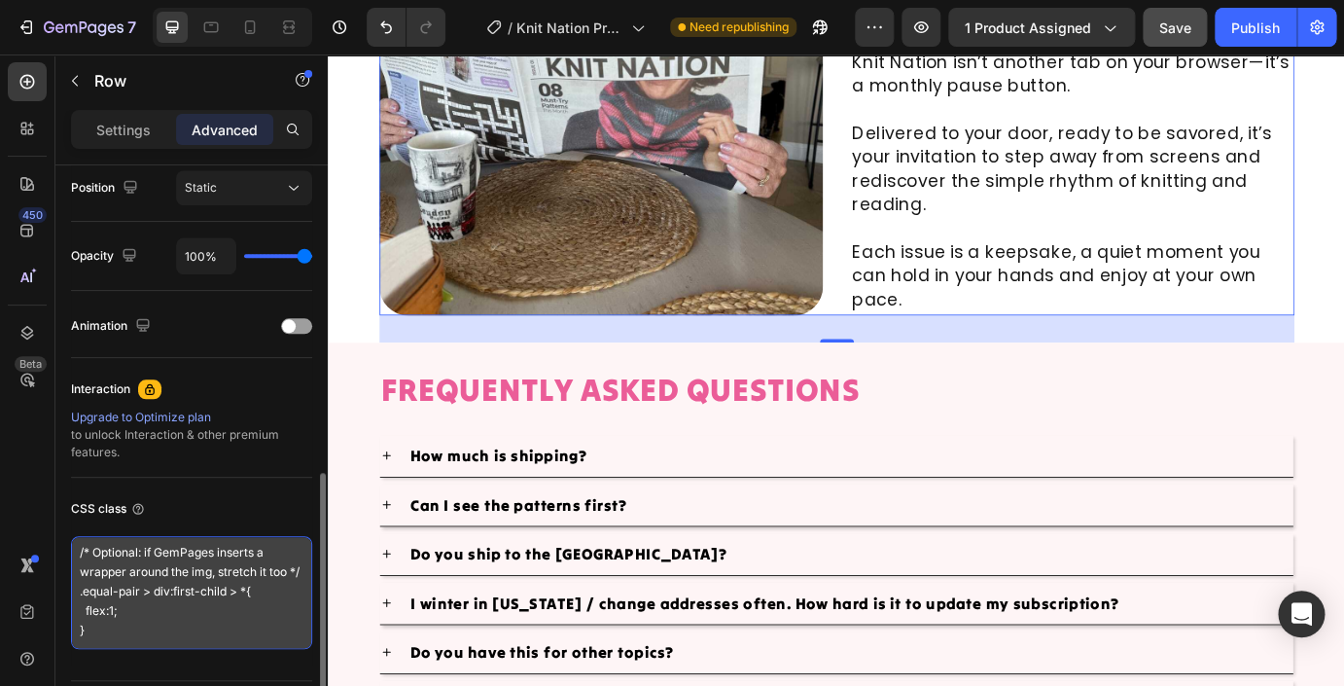
click at [171, 602] on textarea "/* 1) make columns equal height */ .equal-pair{ display:flex; align-items:stret…" at bounding box center [191, 592] width 241 height 113
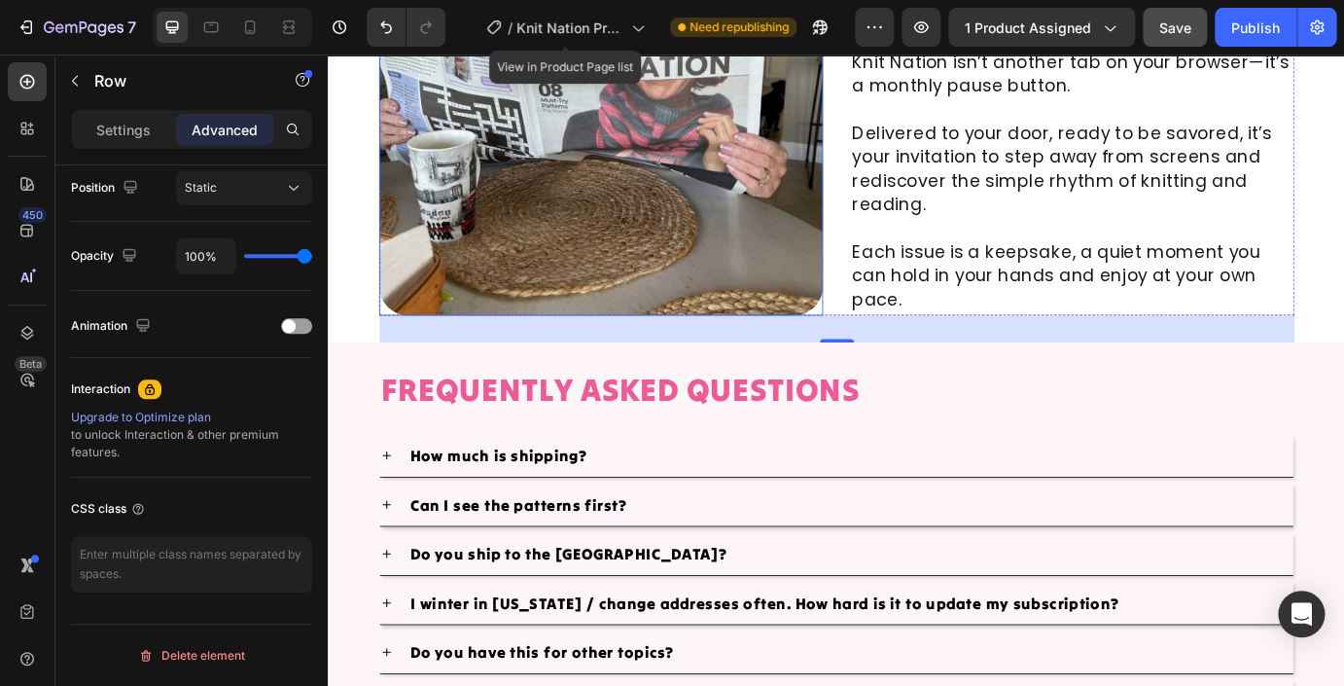
click at [449, 238] on img at bounding box center [641, 99] width 510 height 510
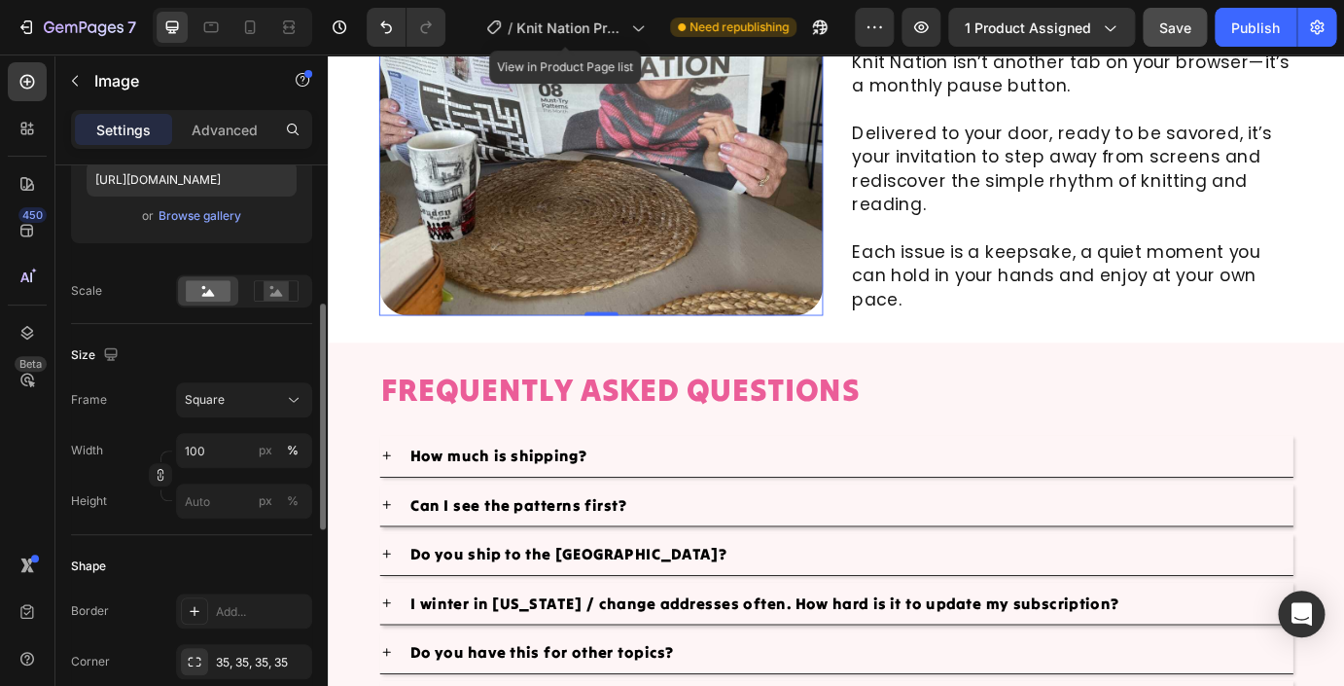
scroll to position [370, 0]
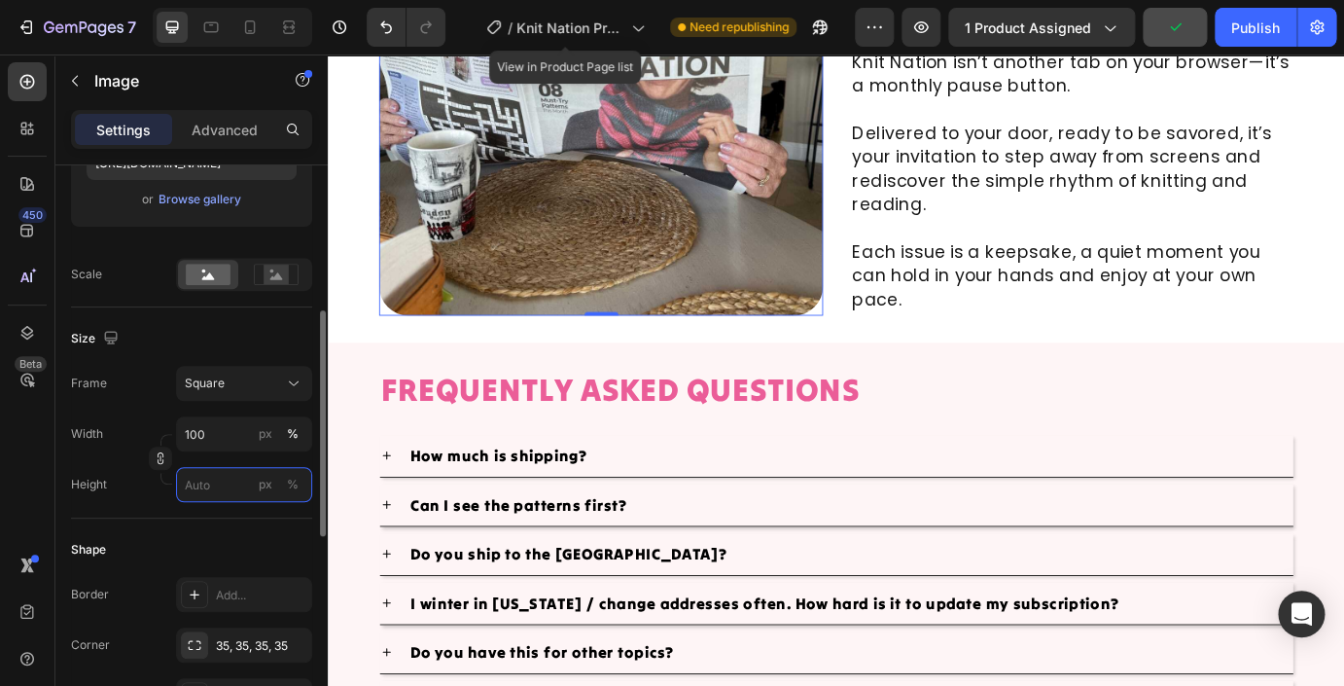
click at [213, 480] on input "px %" at bounding box center [244, 484] width 136 height 35
click at [132, 480] on div "Height px %" at bounding box center [191, 484] width 241 height 35
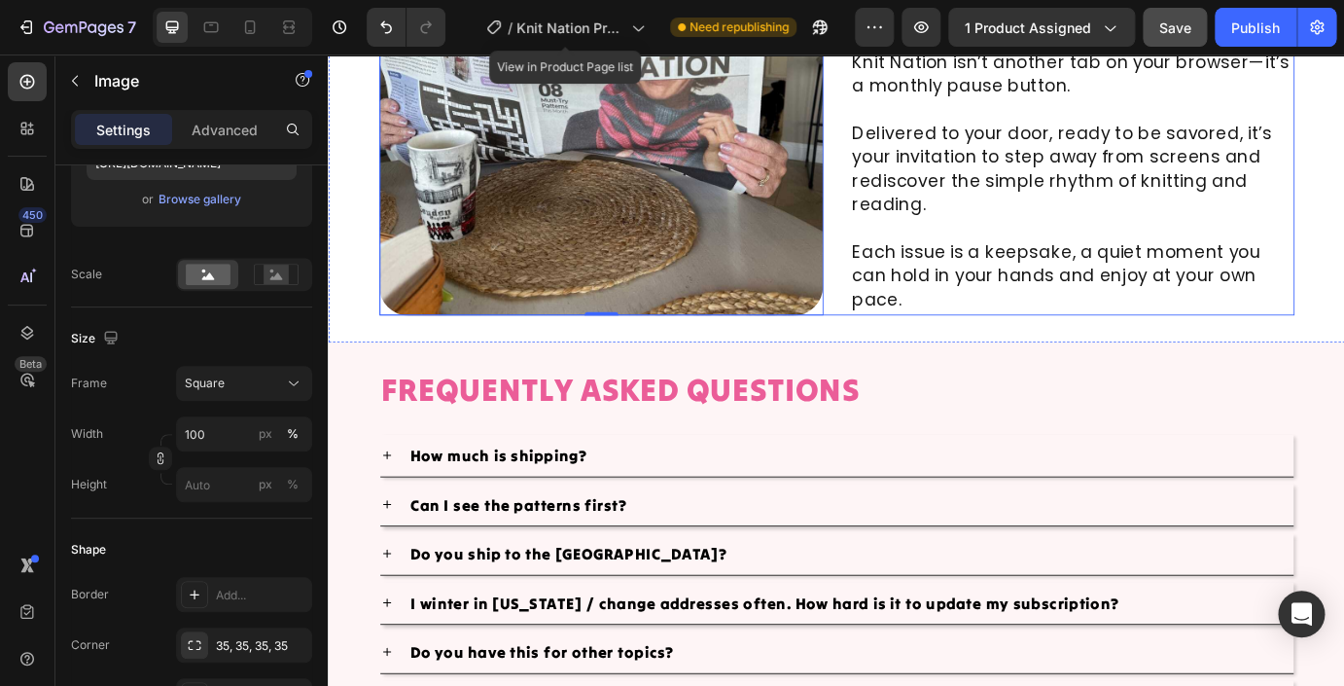
click at [911, 353] on div "Image 0 Your Screen-Free Ritual Awaits Heading There’s something special about …" at bounding box center [911, 99] width 1050 height 510
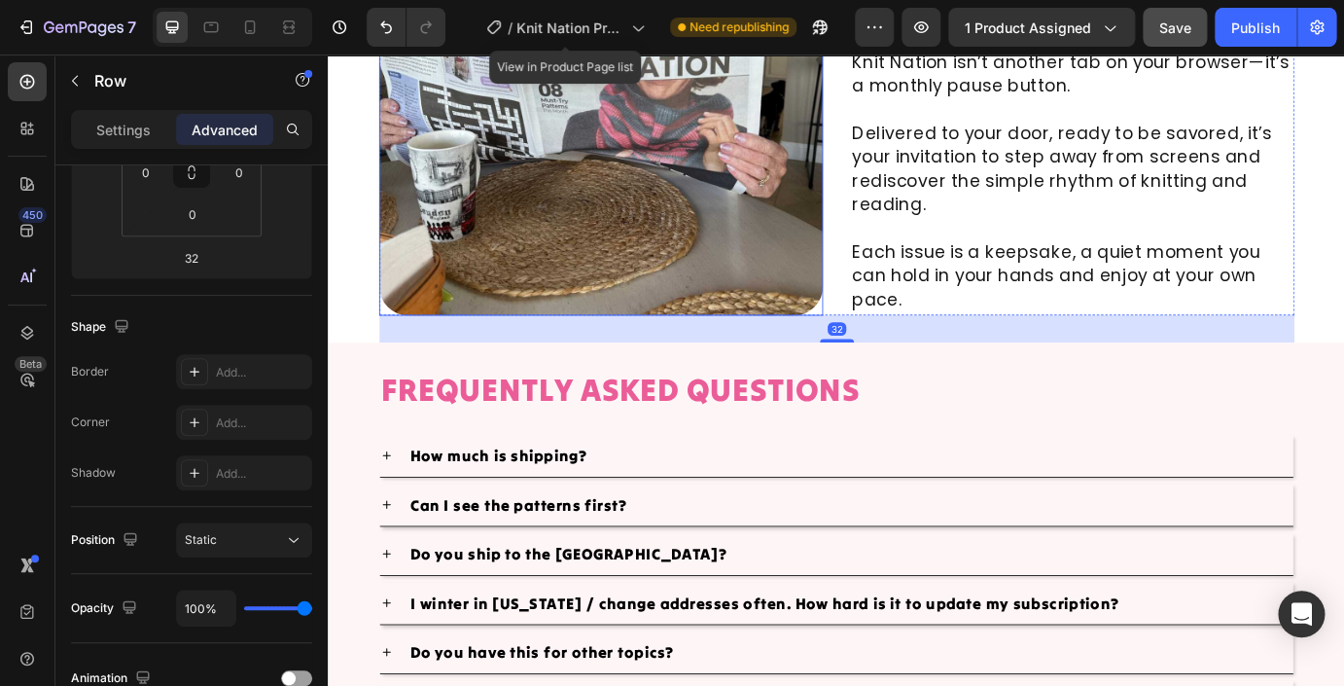
scroll to position [0, 0]
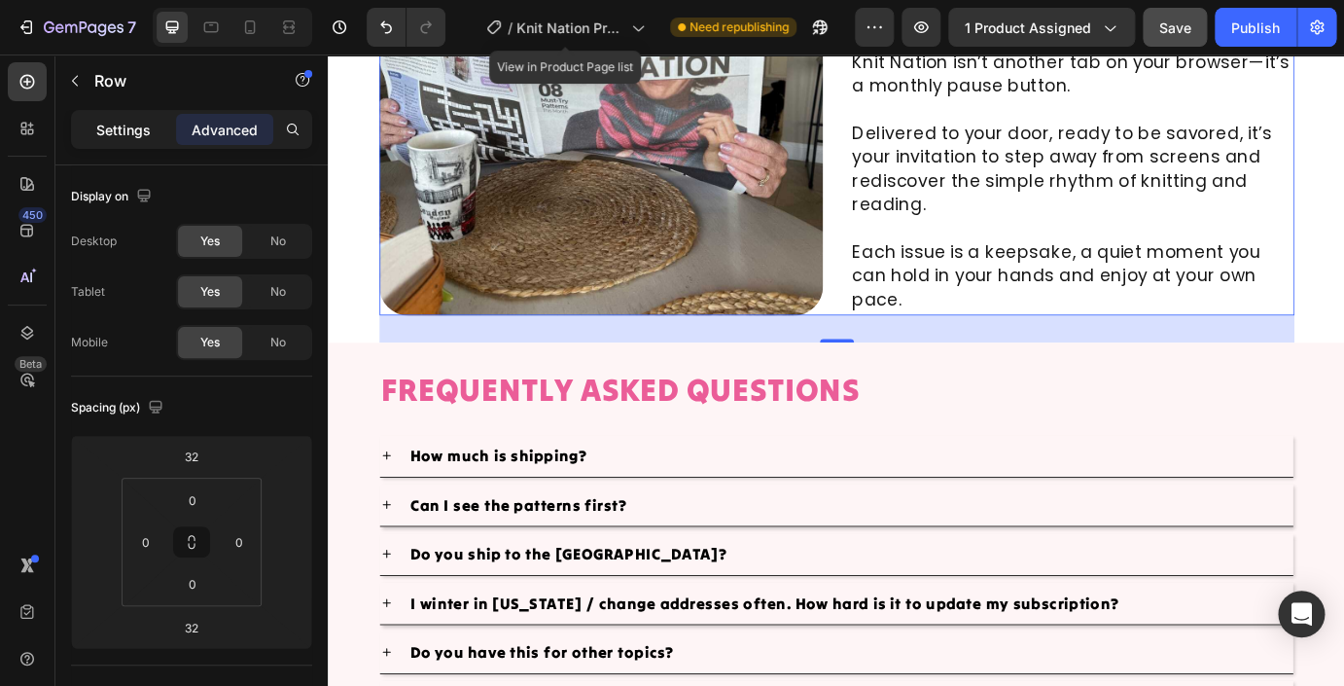
click at [124, 132] on p "Settings" at bounding box center [123, 130] width 54 height 20
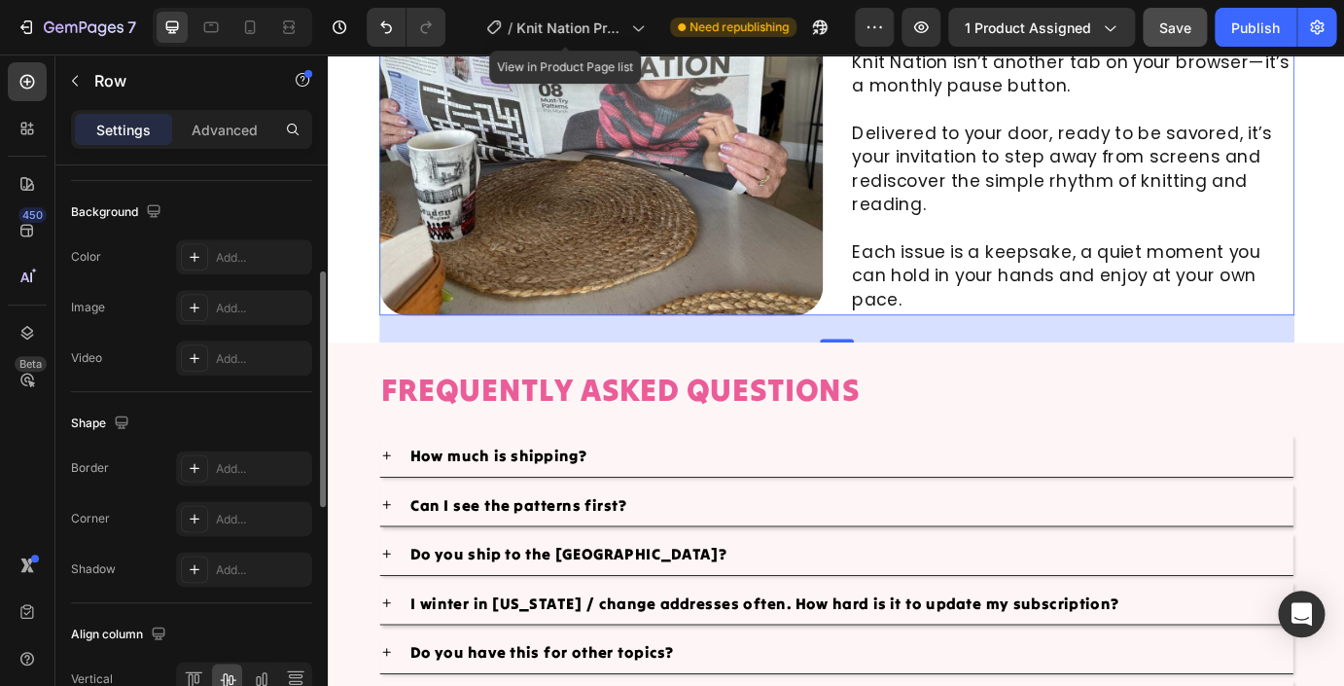
scroll to position [833, 0]
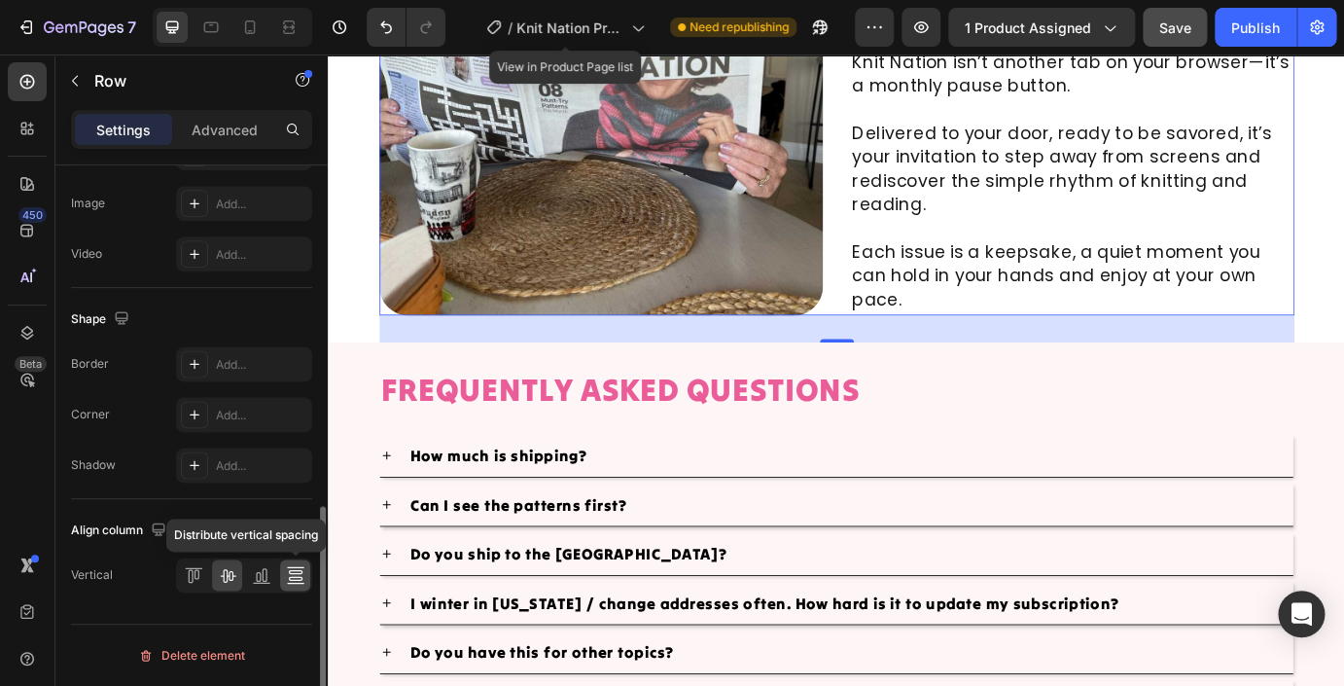
click at [301, 576] on icon at bounding box center [295, 574] width 19 height 19
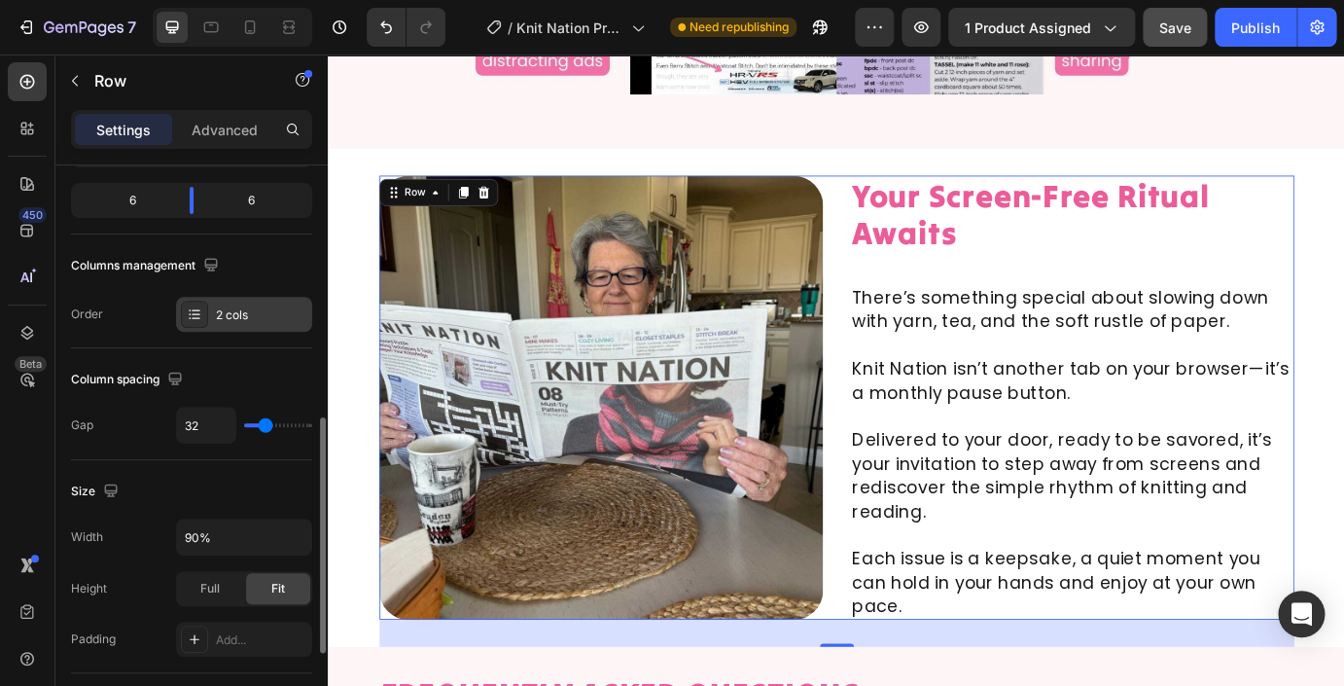
scroll to position [154, 0]
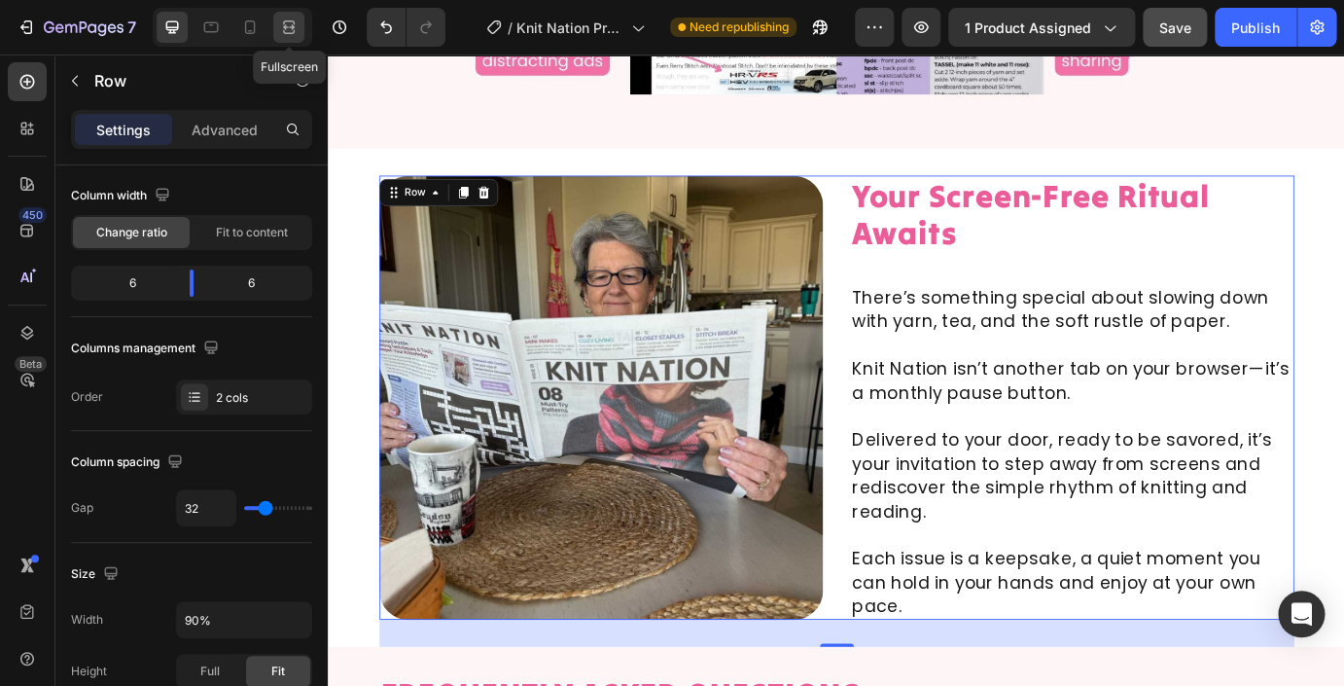
click at [289, 29] on icon at bounding box center [288, 27] width 19 height 19
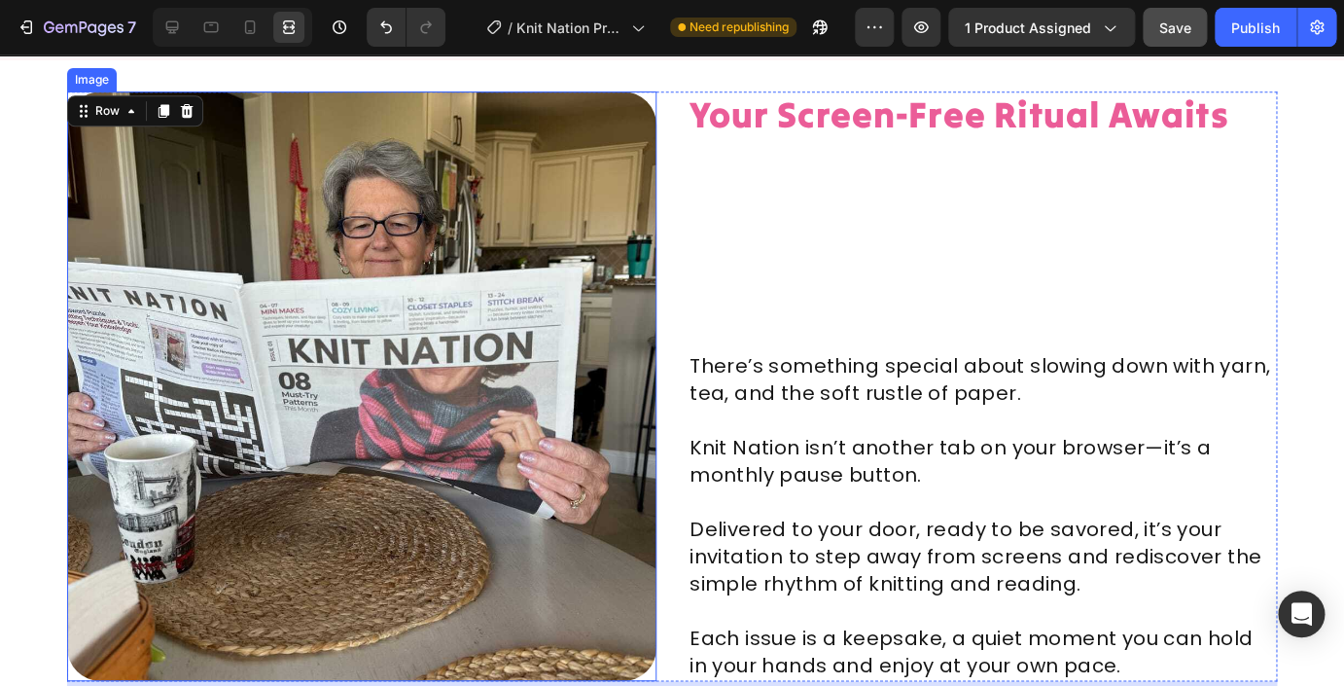
scroll to position [11314, 0]
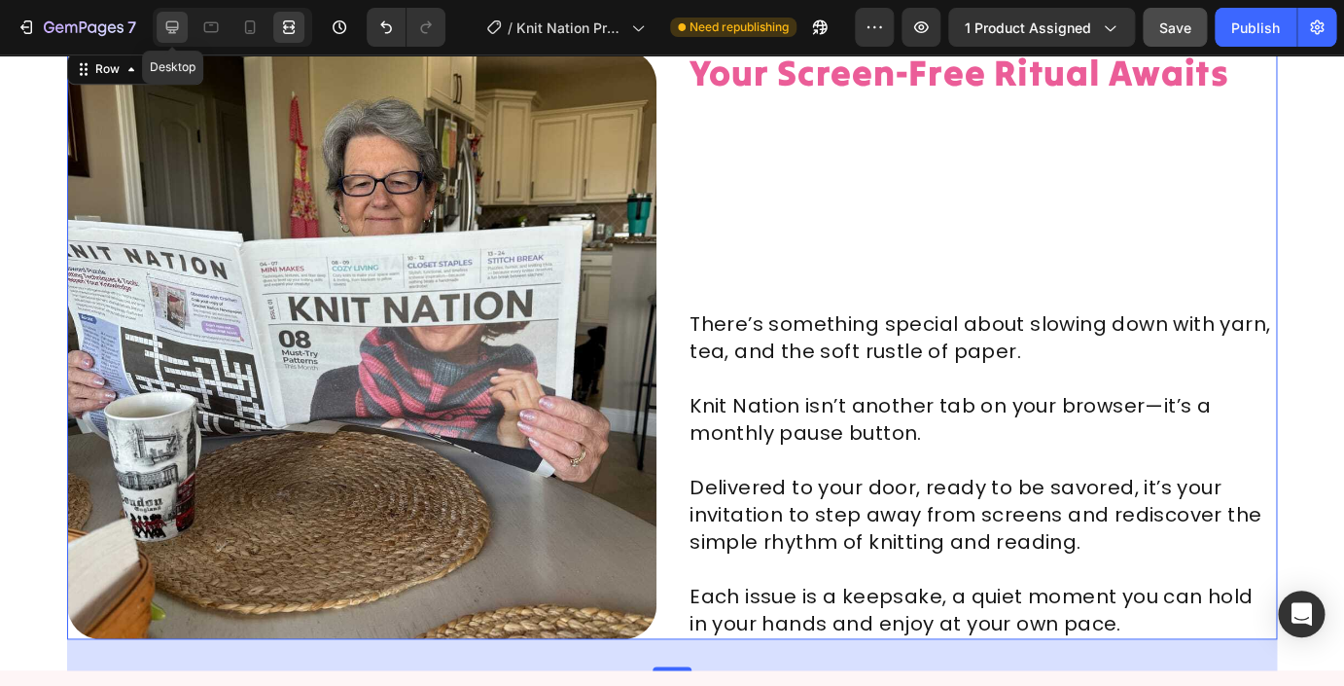
click at [168, 25] on icon at bounding box center [171, 27] width 19 height 19
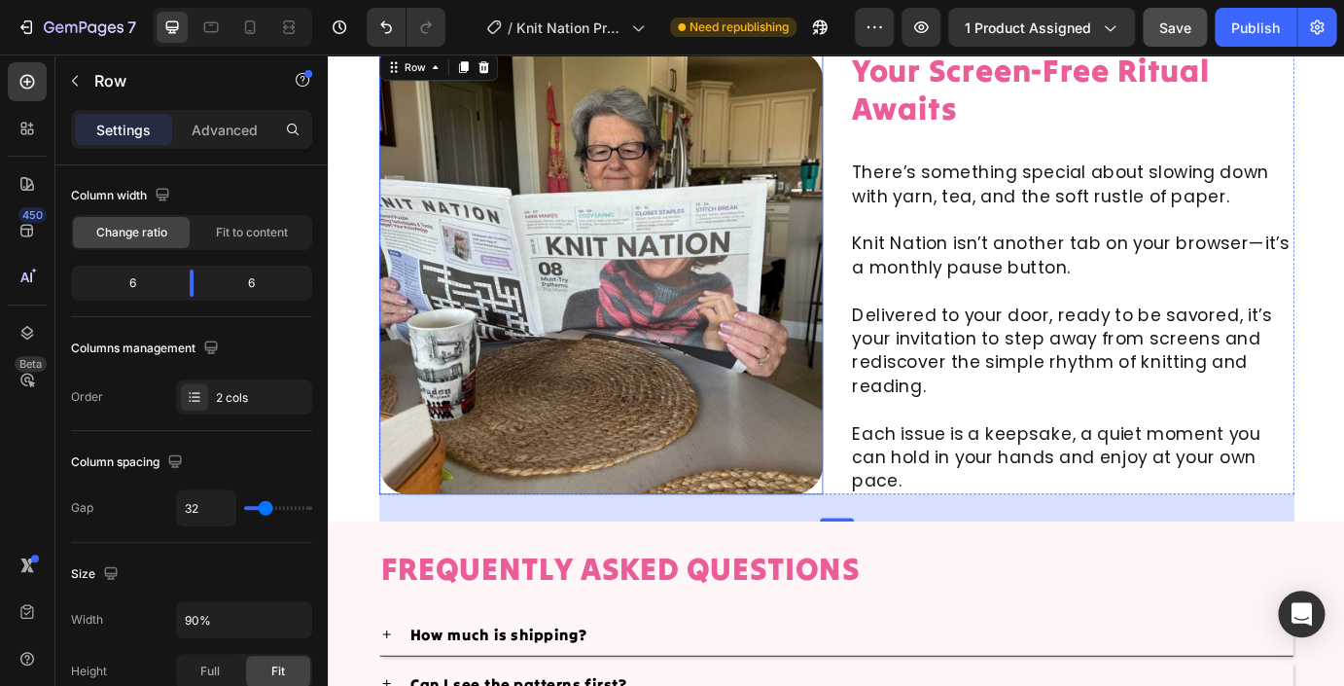
click at [525, 429] on img at bounding box center [641, 305] width 510 height 510
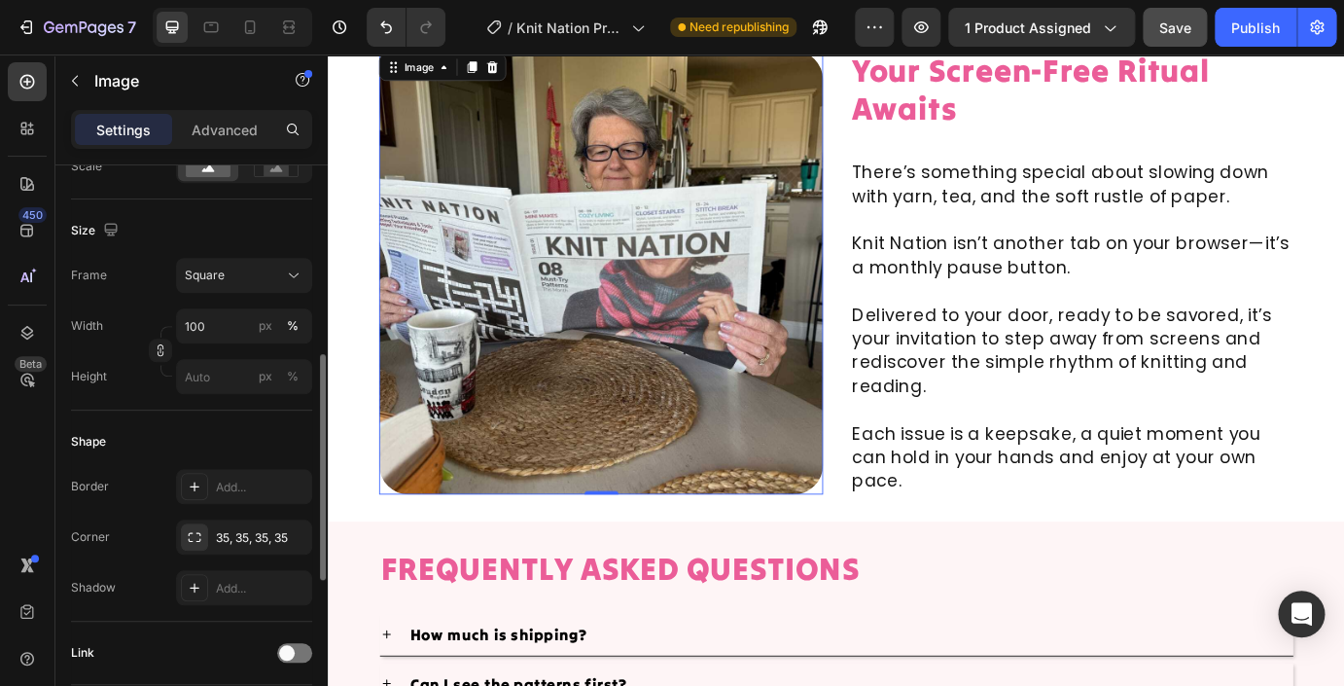
scroll to position [479, 0]
click at [201, 377] on input "px %" at bounding box center [244, 375] width 136 height 35
type input "5"
type input "50"
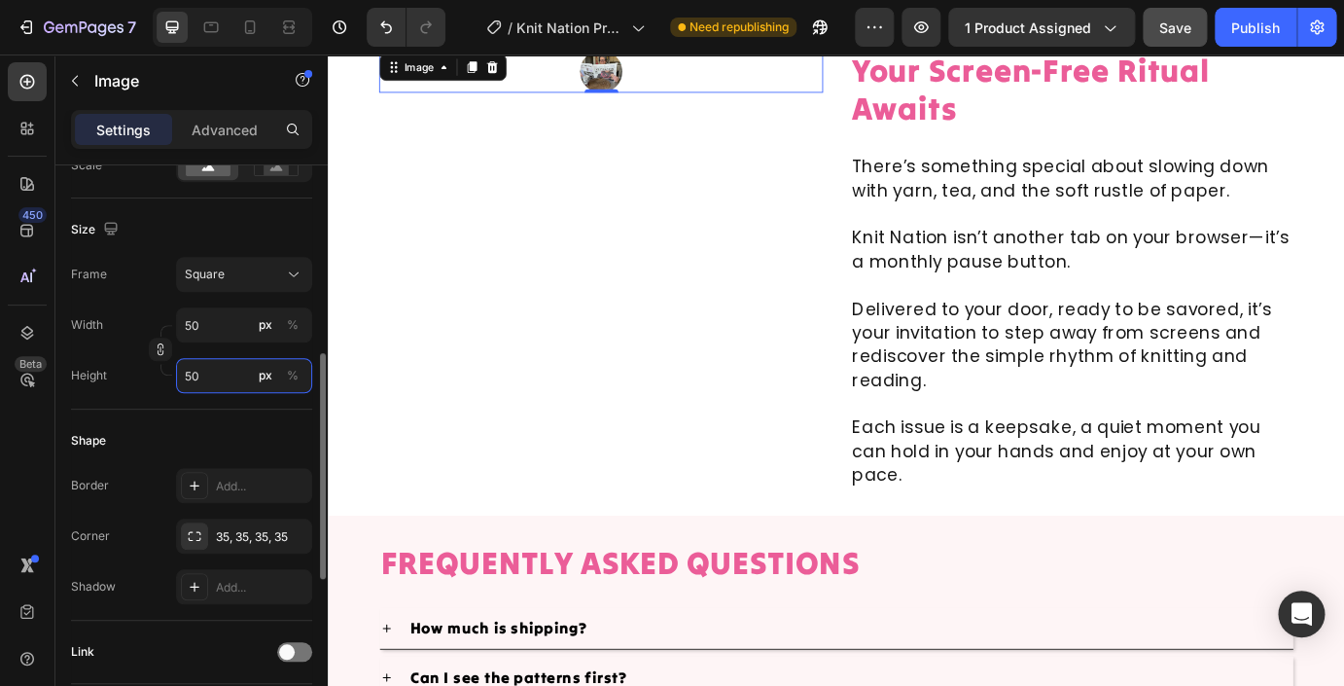
type input "500"
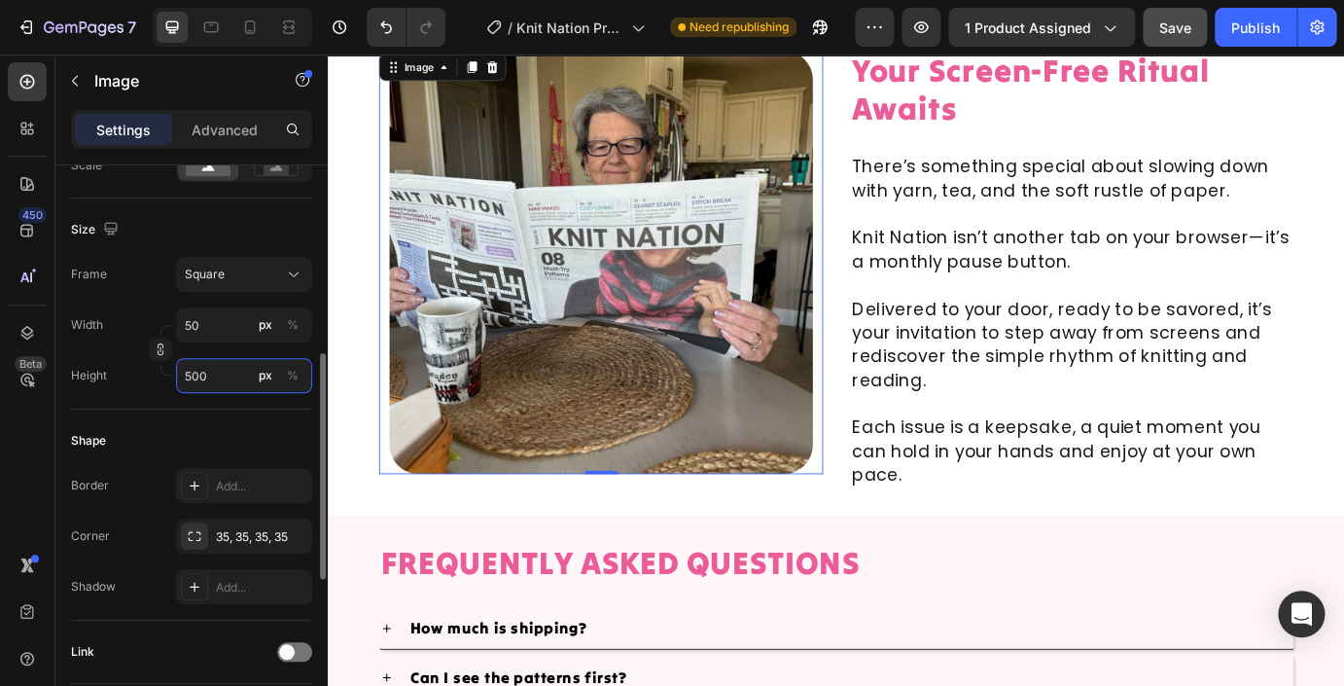
type input "500"
click at [215, 330] on input "500" at bounding box center [244, 324] width 136 height 35
click at [313, 301] on div at bounding box center [320, 453] width 15 height 576
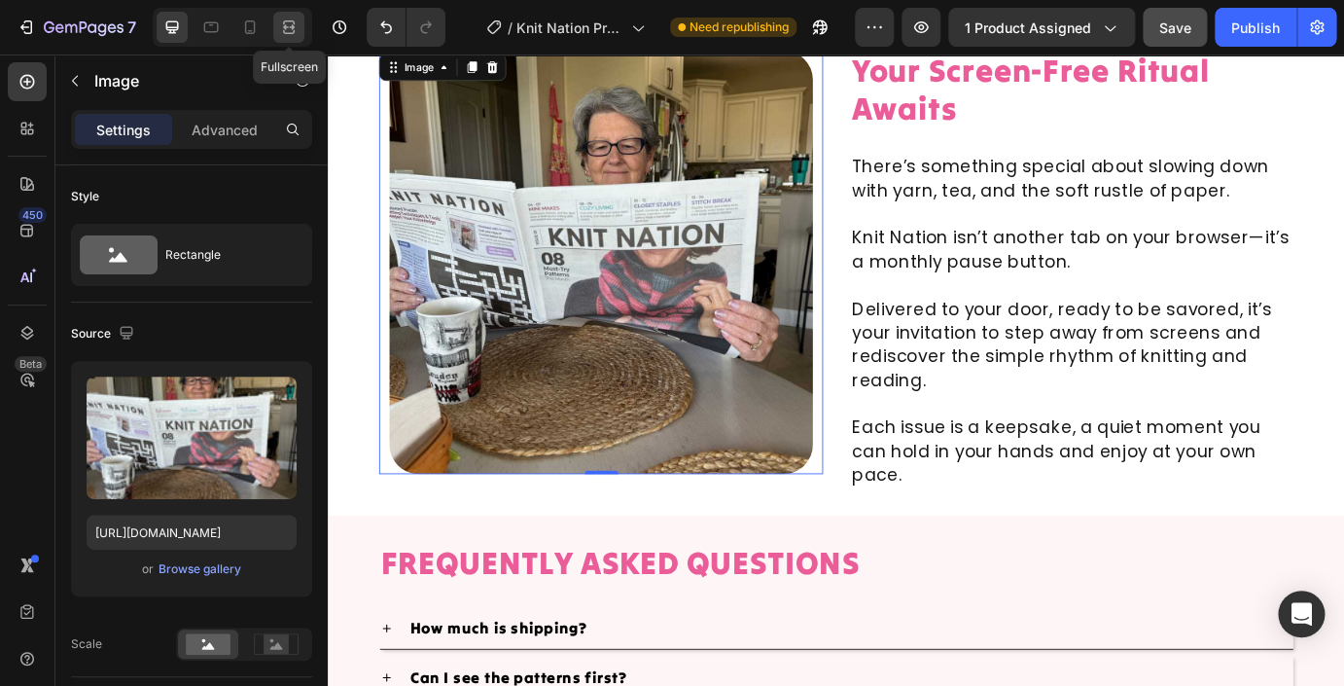
click at [286, 28] on icon at bounding box center [288, 27] width 19 height 19
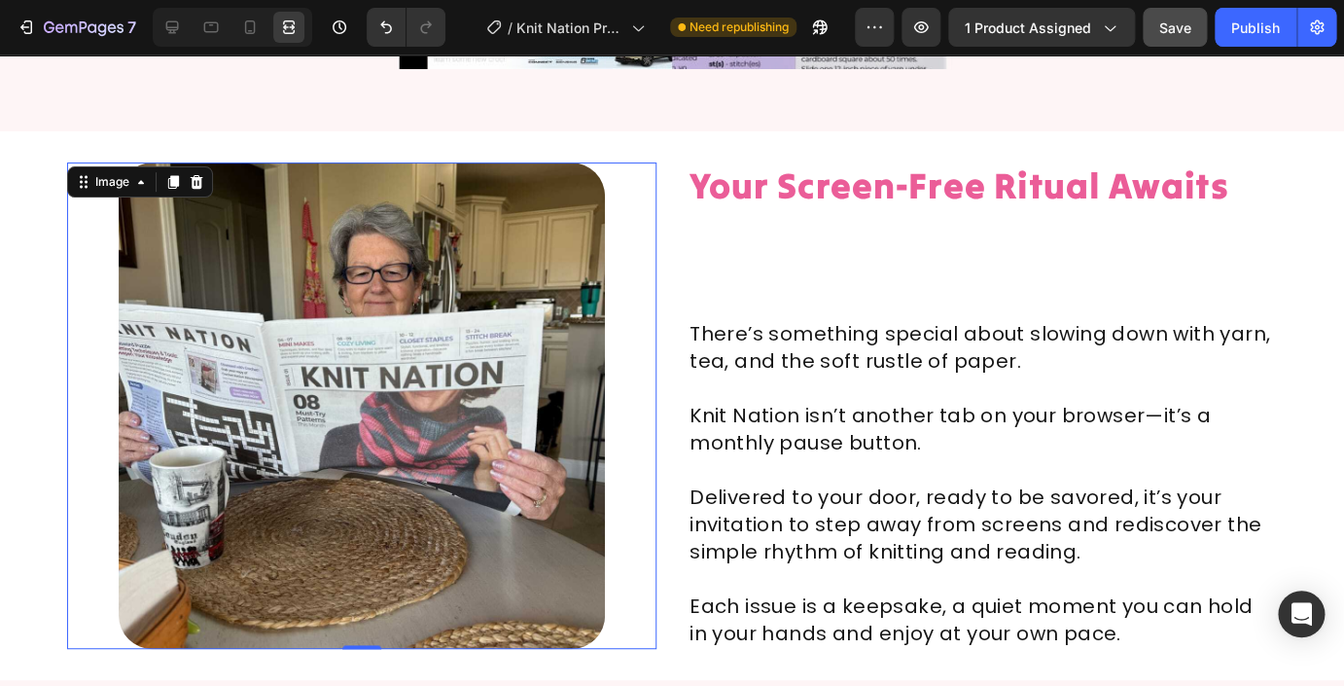
scroll to position [11223, 0]
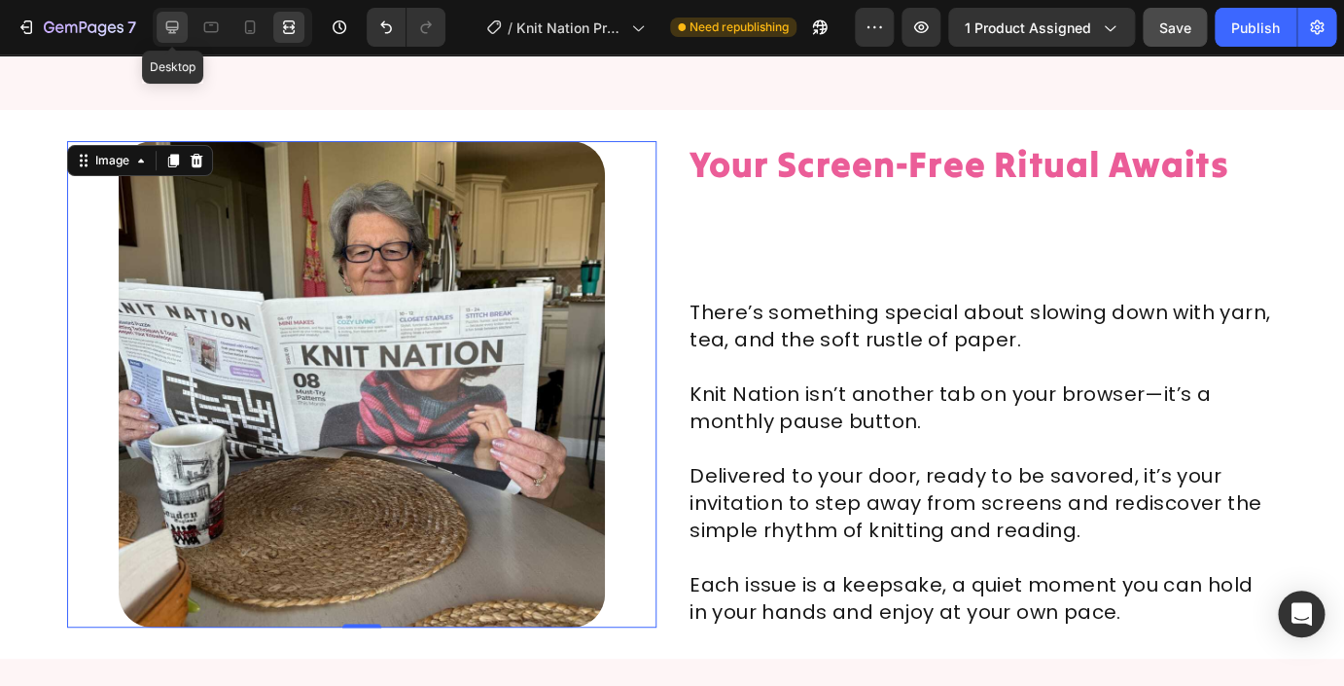
click at [169, 32] on icon at bounding box center [171, 27] width 19 height 19
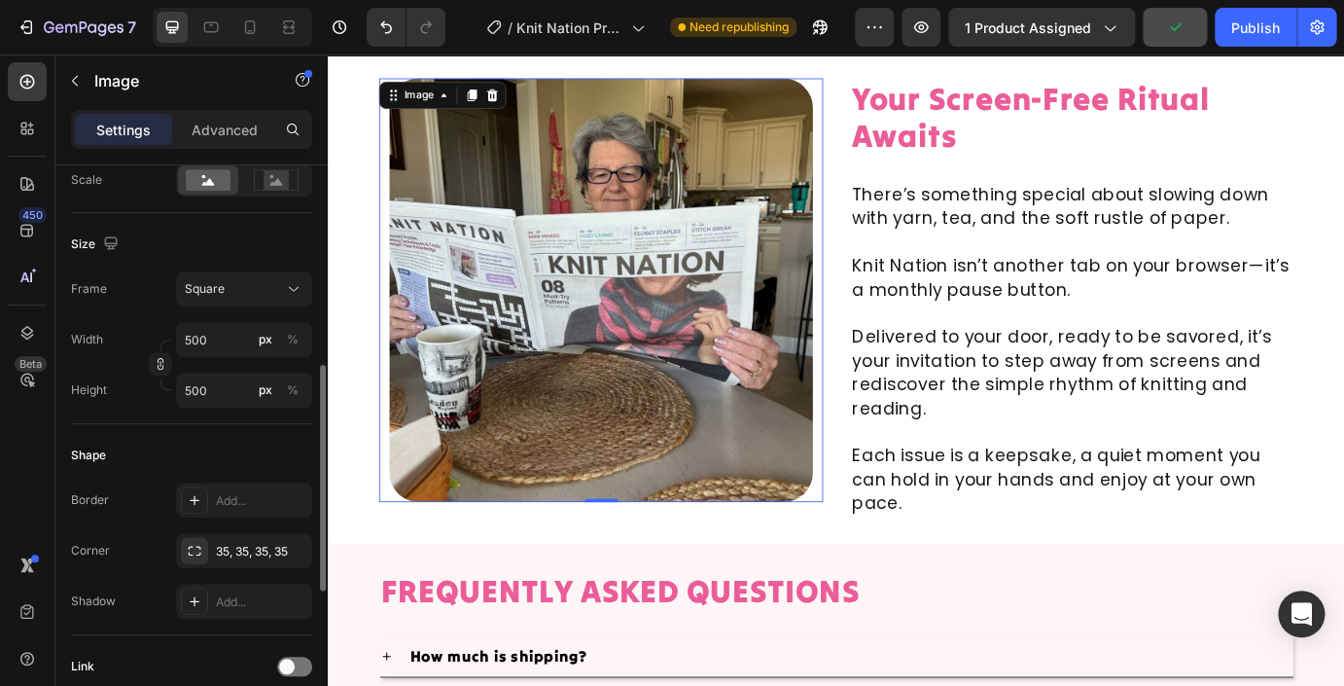
scroll to position [459, 0]
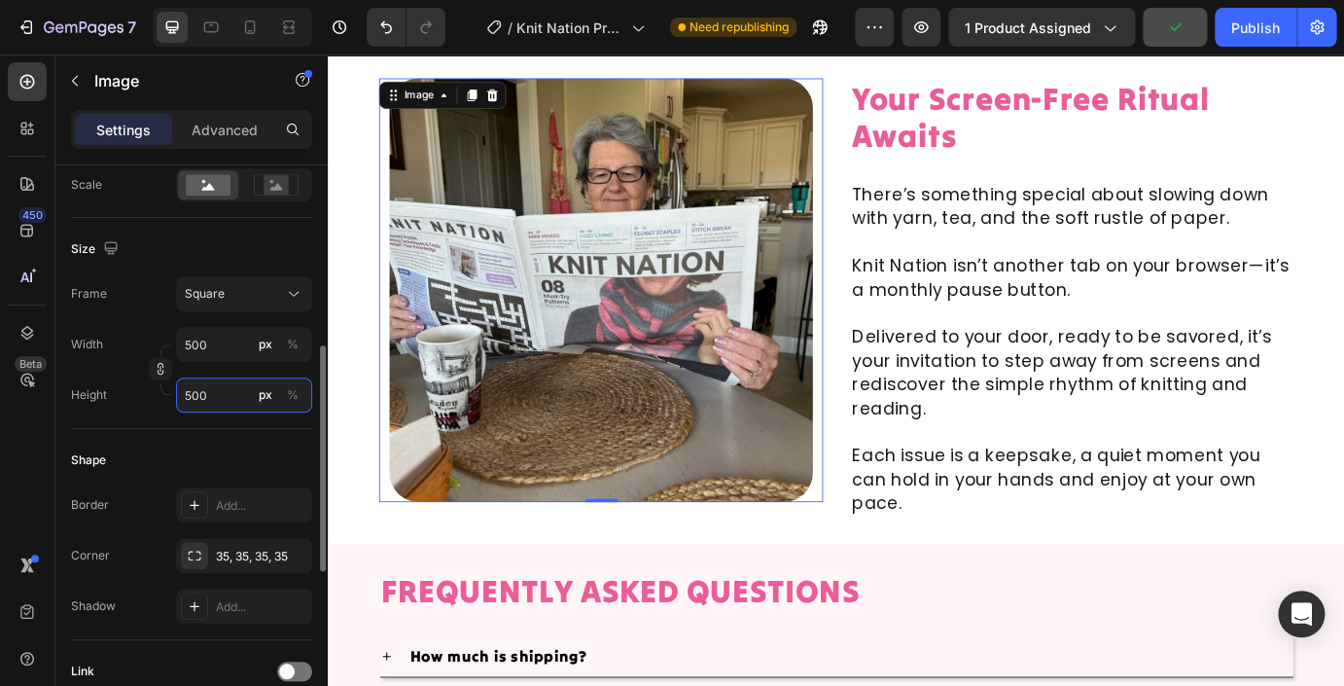
click at [194, 402] on input "500" at bounding box center [244, 394] width 136 height 35
type input "3"
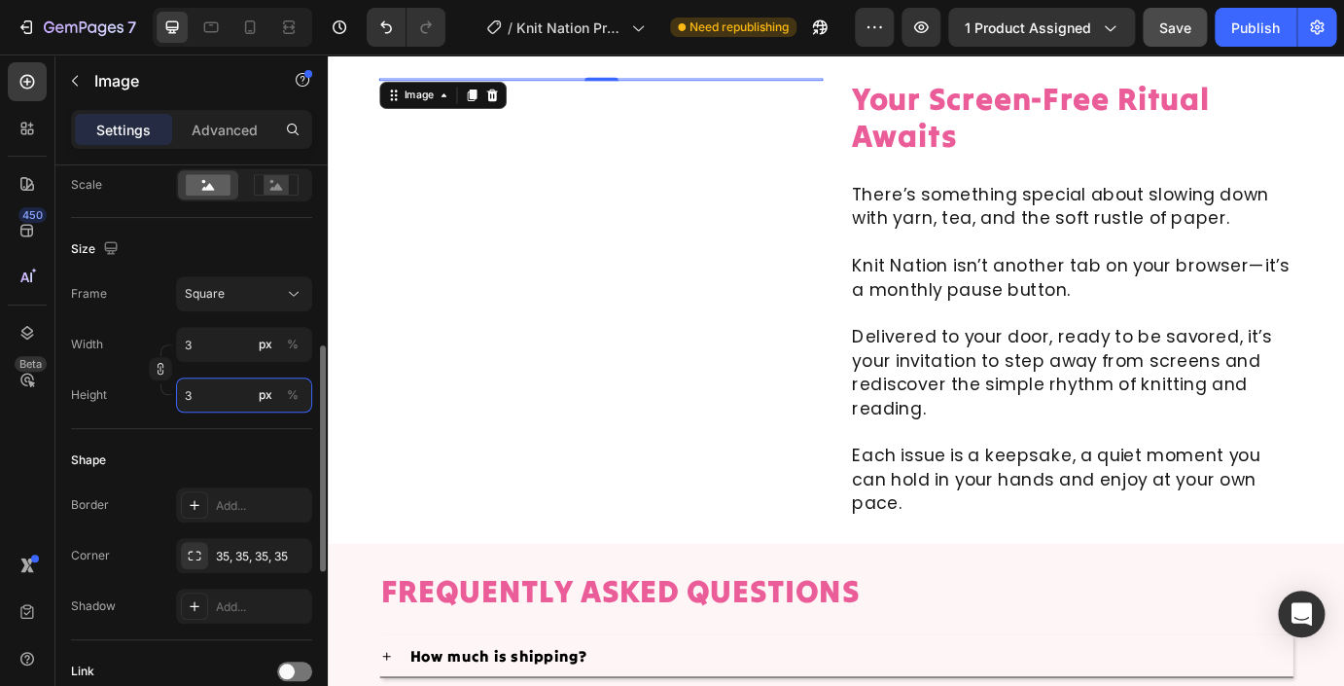
type input "30"
type input "300"
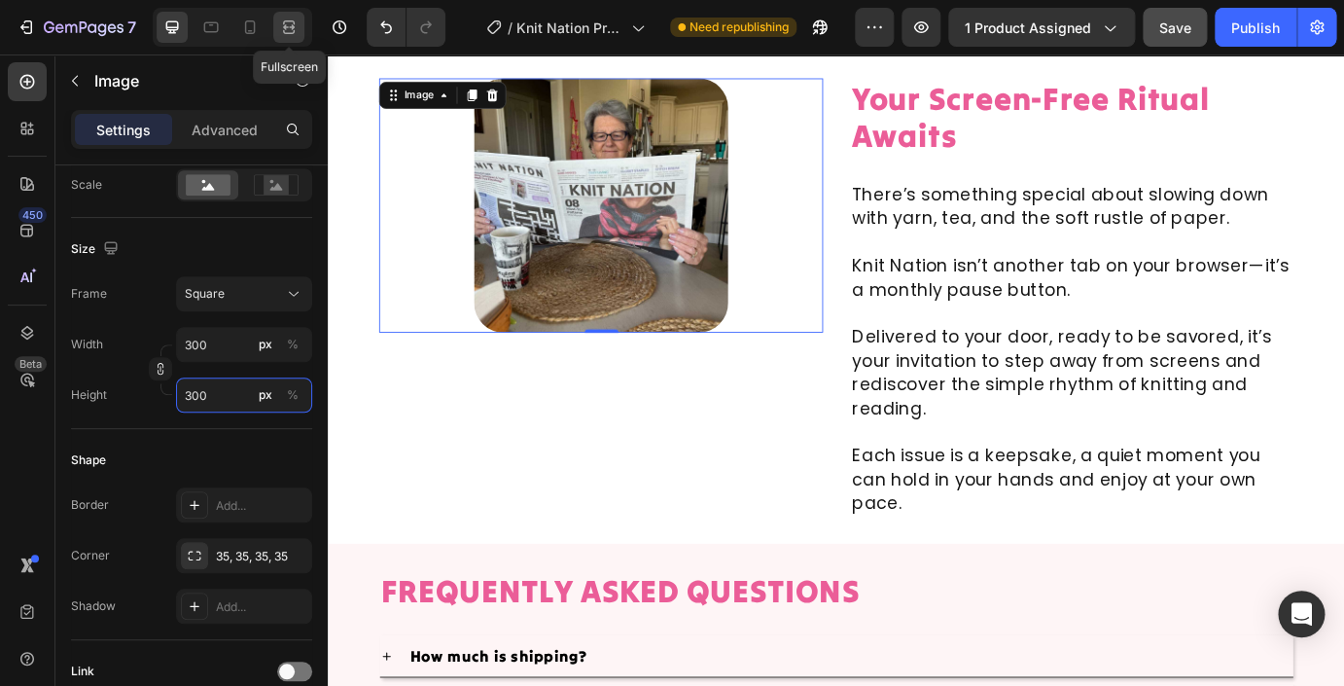
type input "300"
click at [285, 23] on icon at bounding box center [288, 27] width 19 height 19
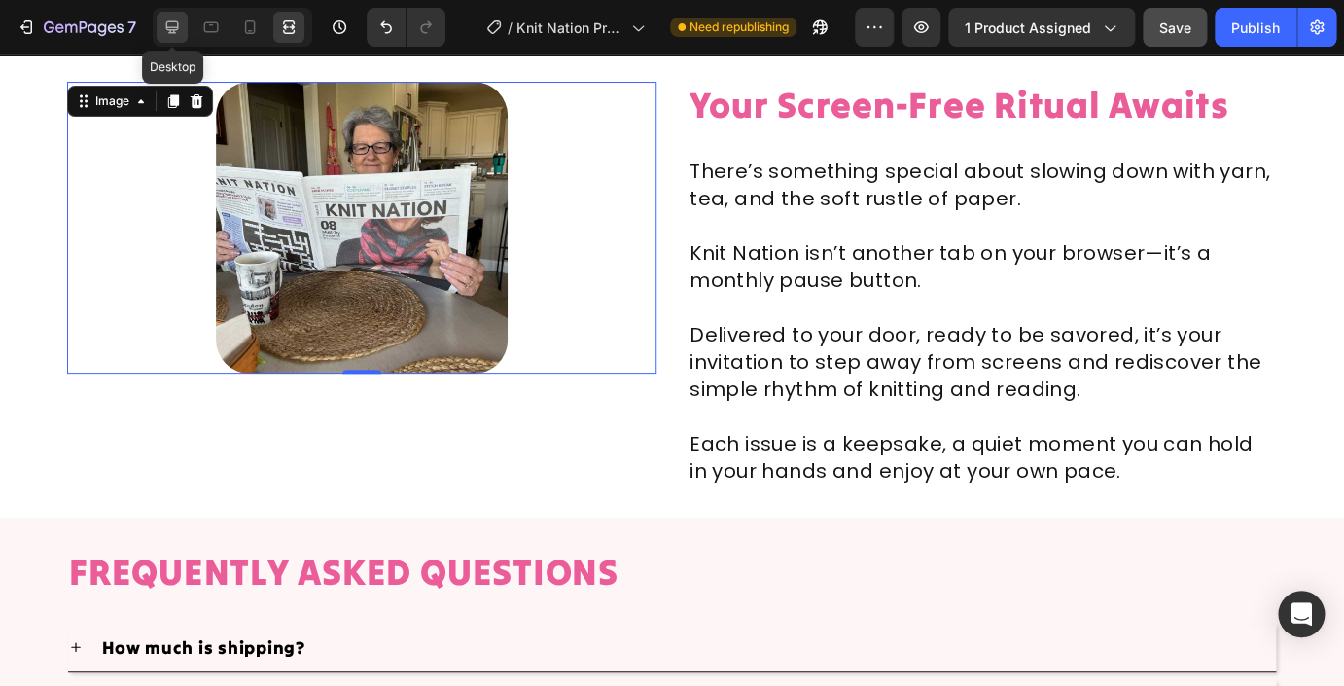
click at [179, 38] on div at bounding box center [172, 27] width 31 height 31
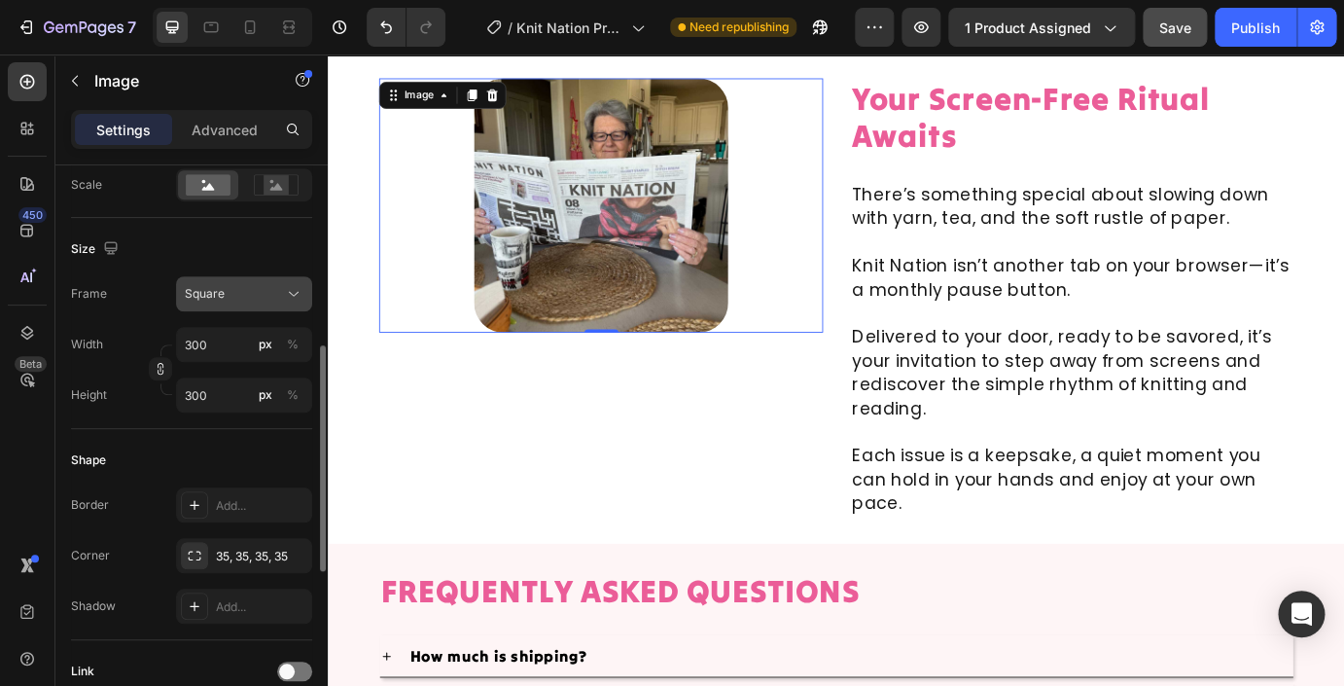
click at [224, 301] on span "Square" at bounding box center [205, 294] width 40 height 18
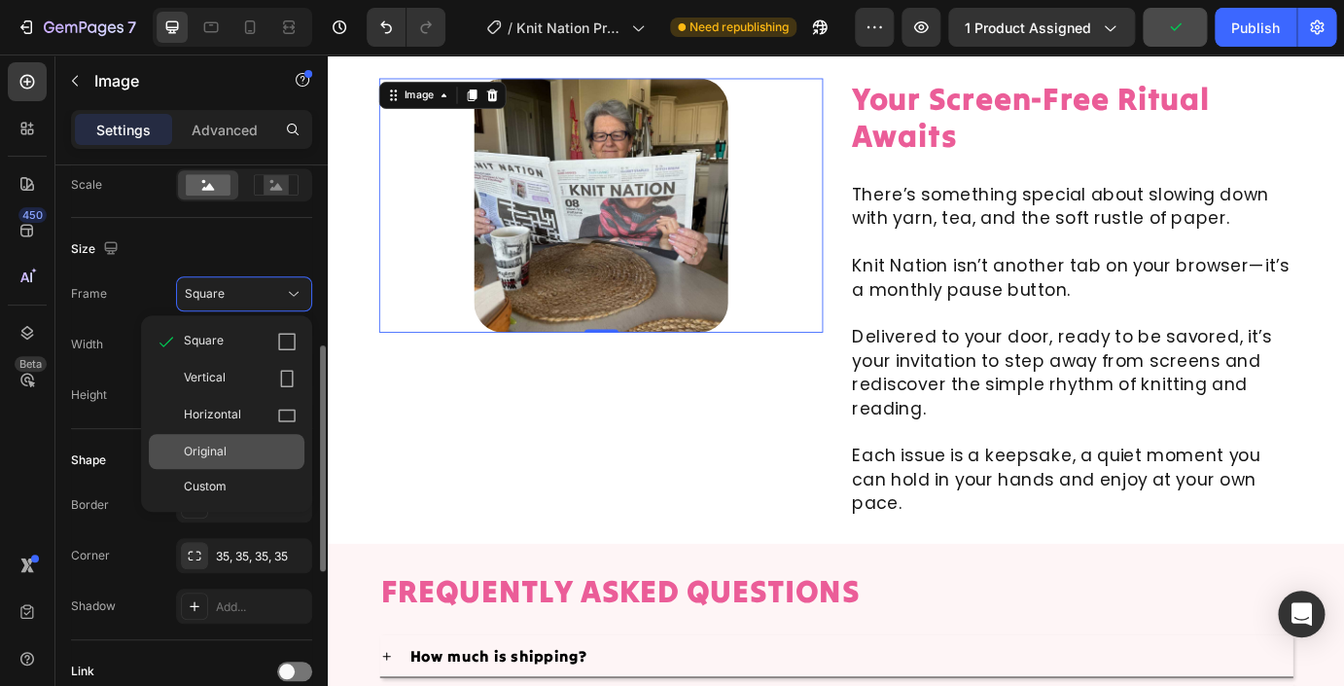
click at [237, 450] on div "Original" at bounding box center [240, 452] width 113 height 18
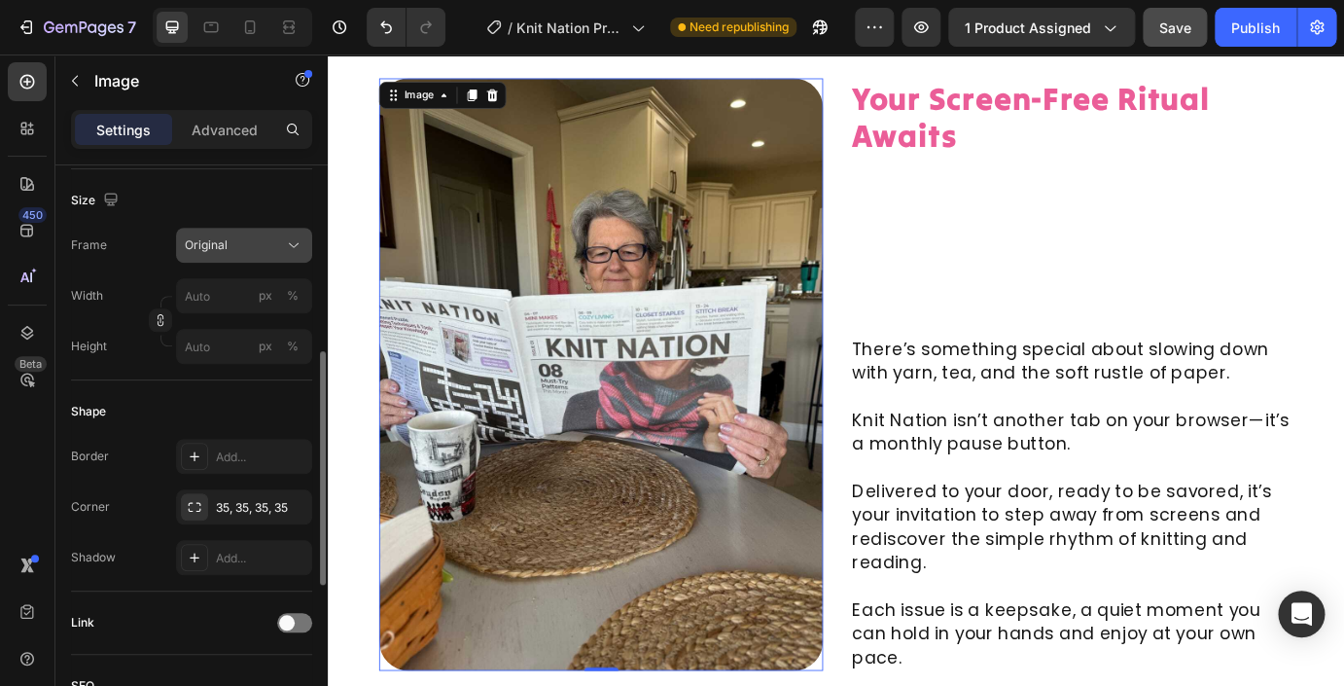
click at [250, 244] on div "Original" at bounding box center [232, 245] width 95 height 18
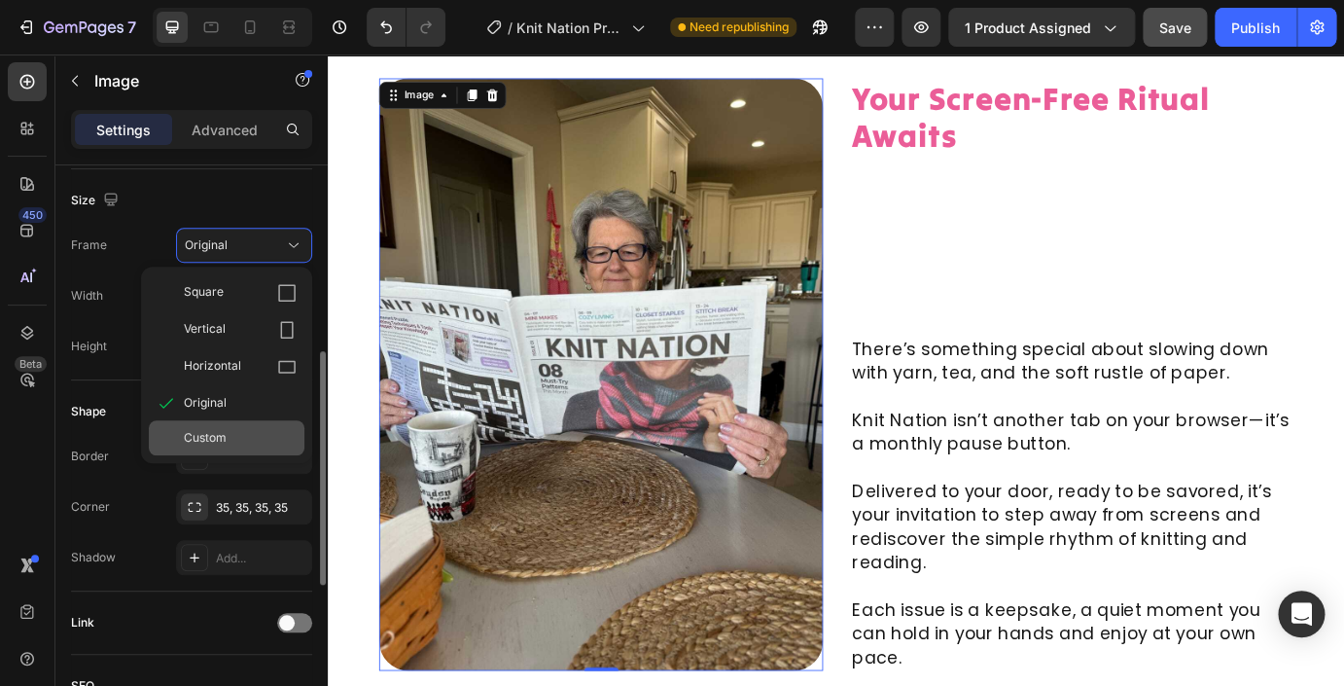
click at [215, 435] on span "Custom" at bounding box center [205, 438] width 43 height 18
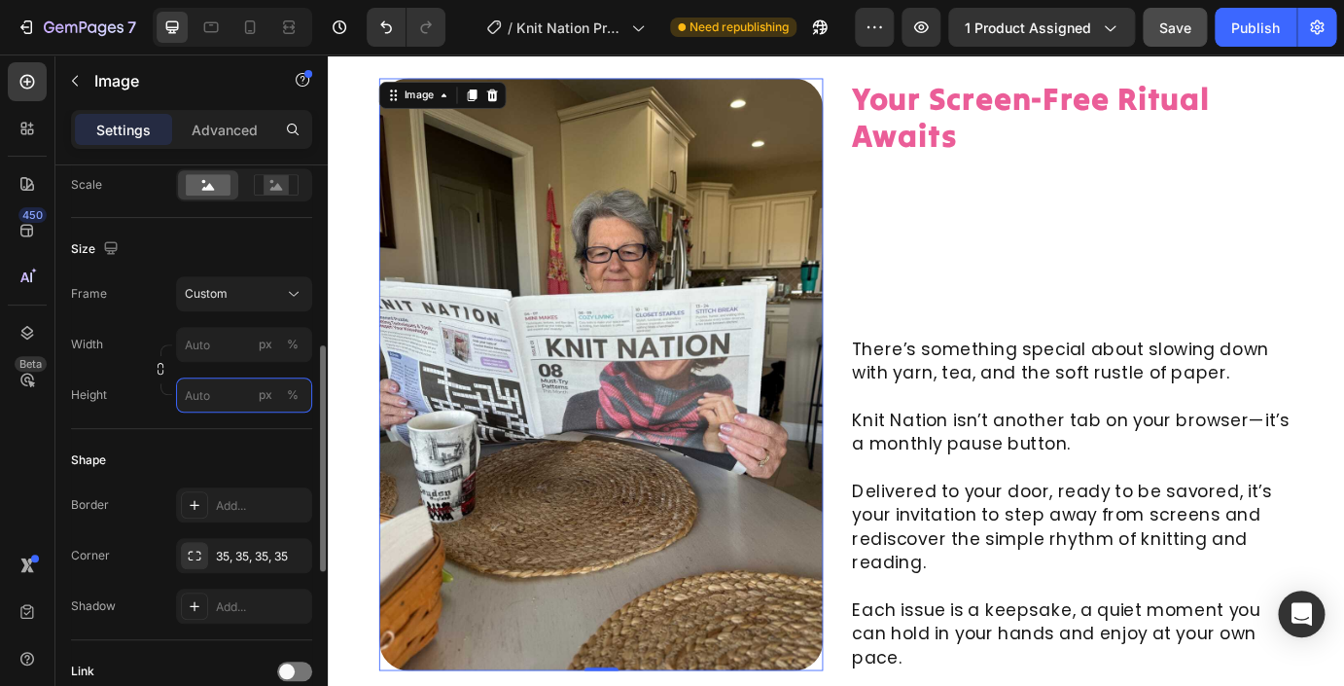
click at [213, 395] on input "px %" at bounding box center [244, 394] width 136 height 35
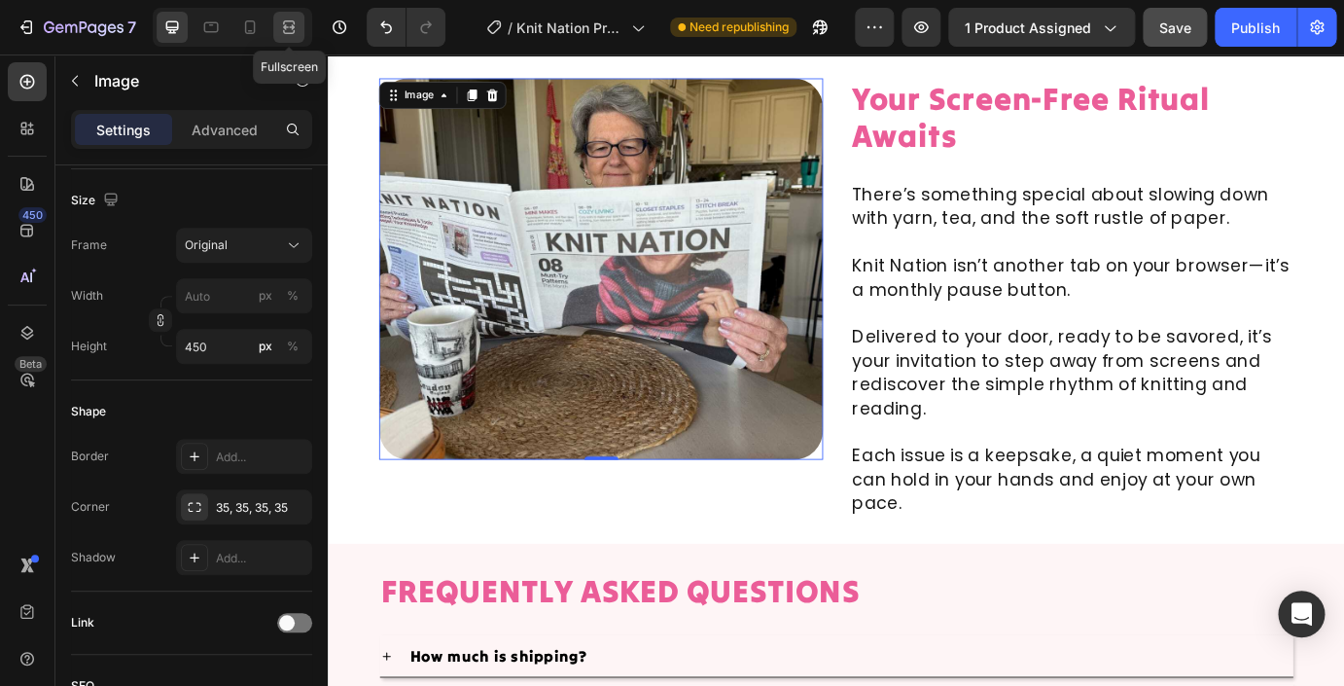
click at [296, 22] on icon at bounding box center [288, 27] width 19 height 19
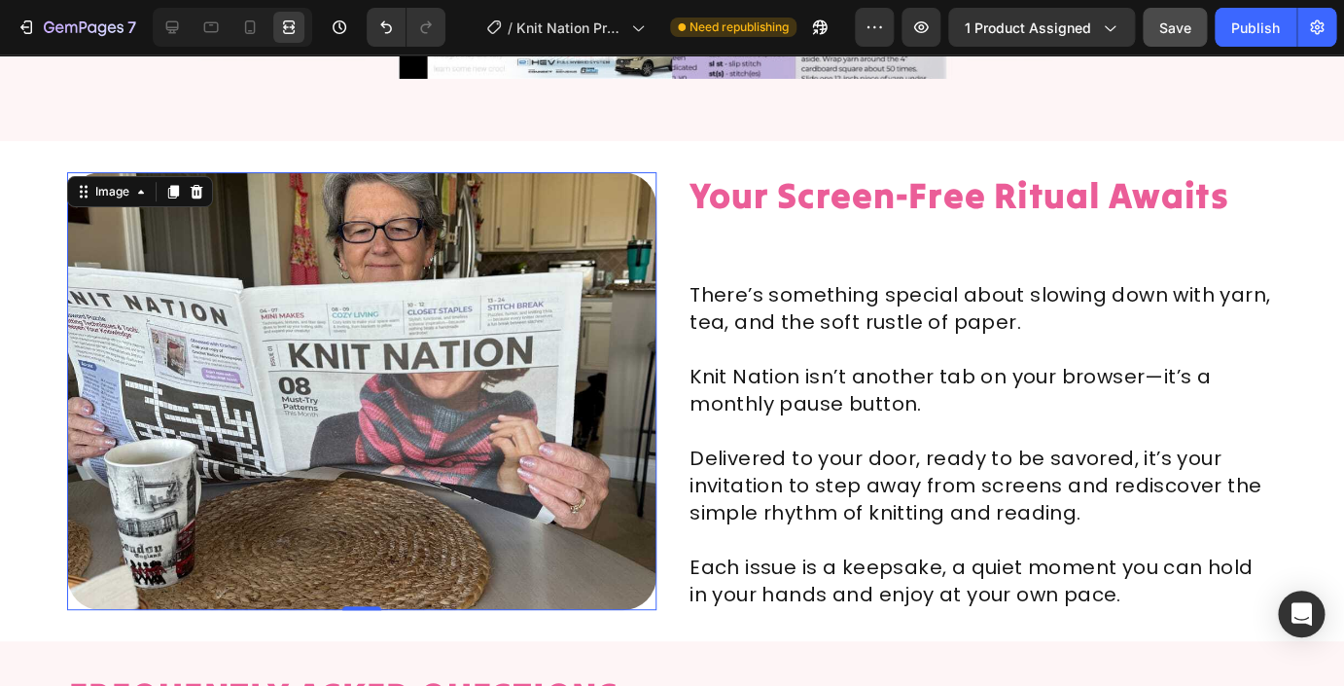
scroll to position [11193, 0]
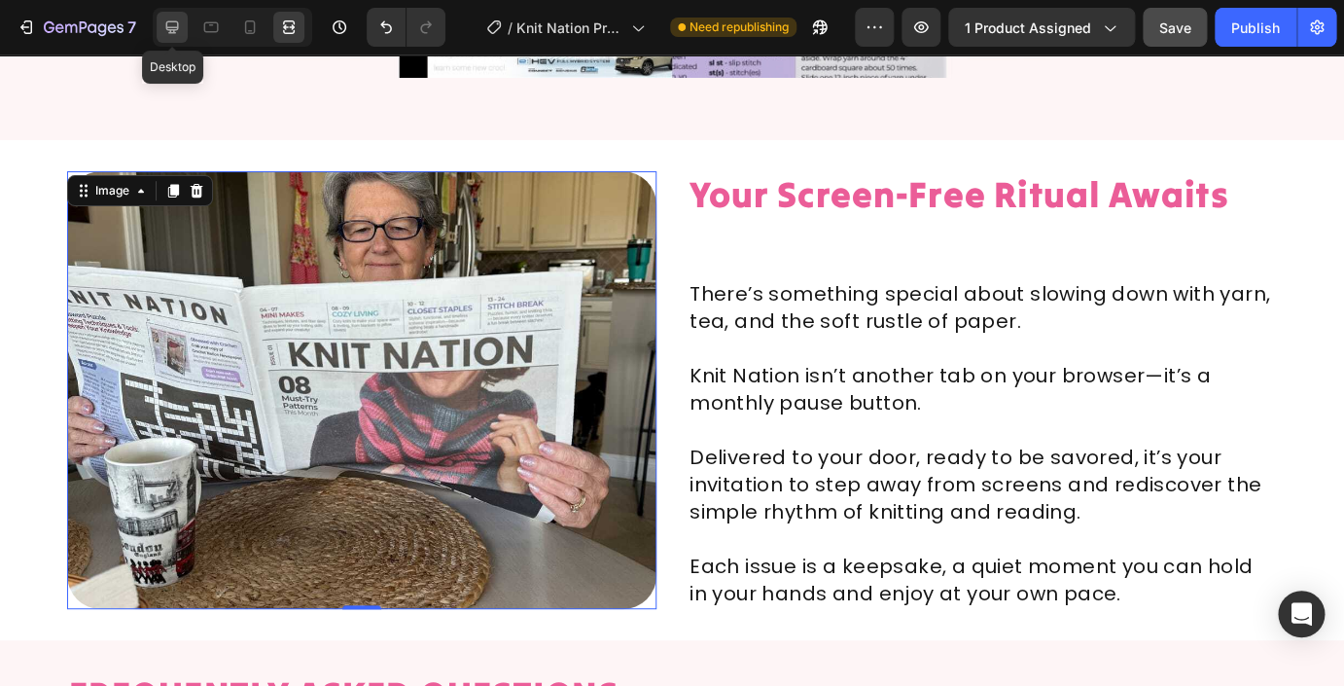
click at [175, 26] on icon at bounding box center [171, 27] width 19 height 19
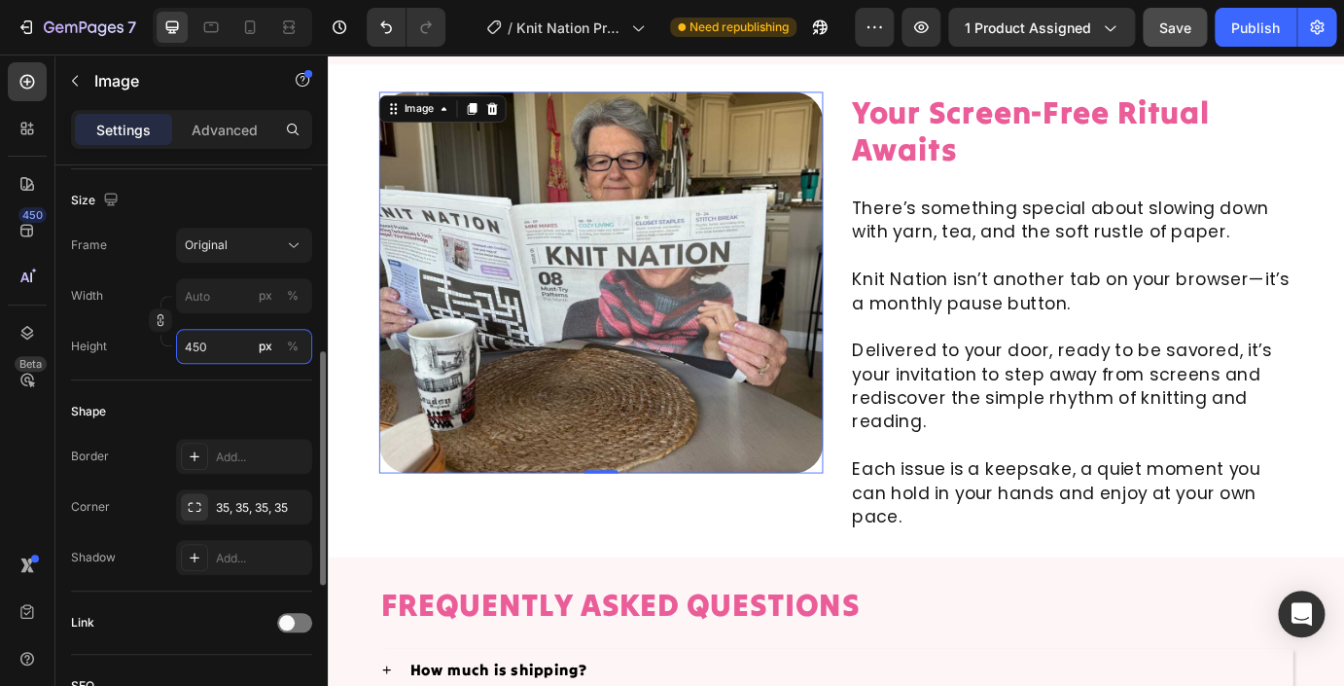
click at [211, 348] on input "450" at bounding box center [244, 346] width 136 height 35
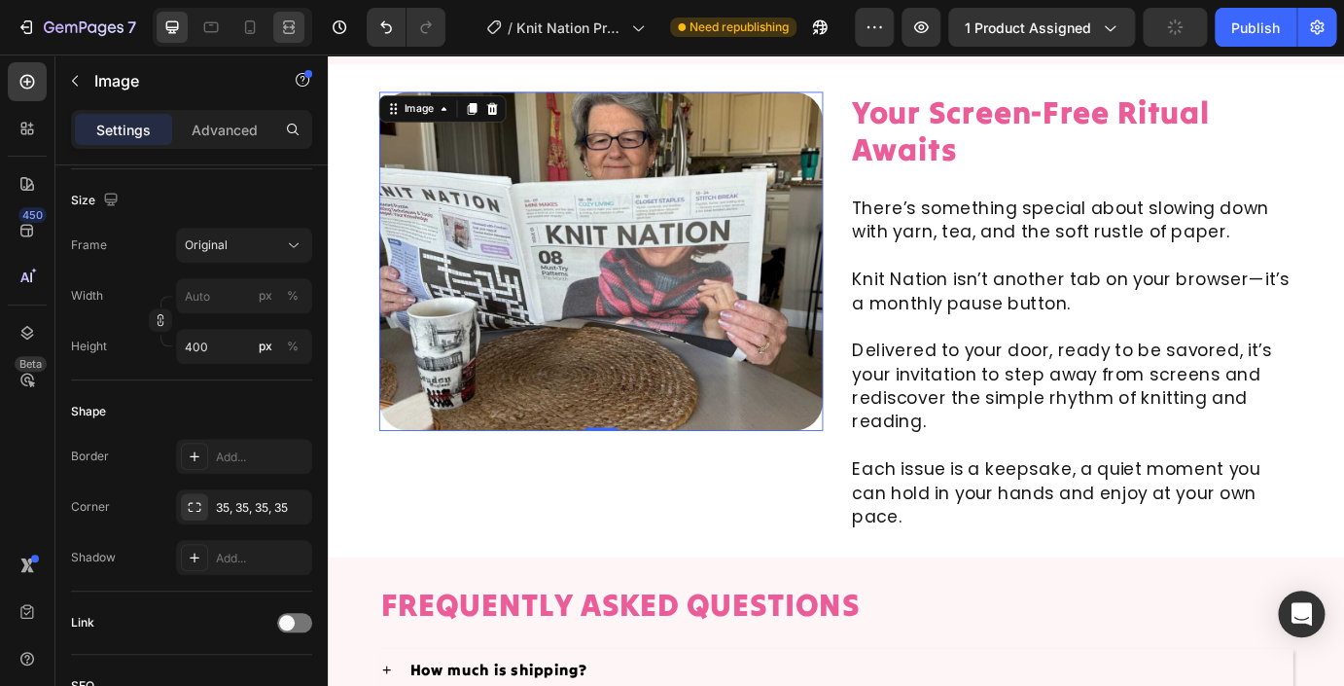
click at [293, 34] on icon at bounding box center [288, 27] width 19 height 19
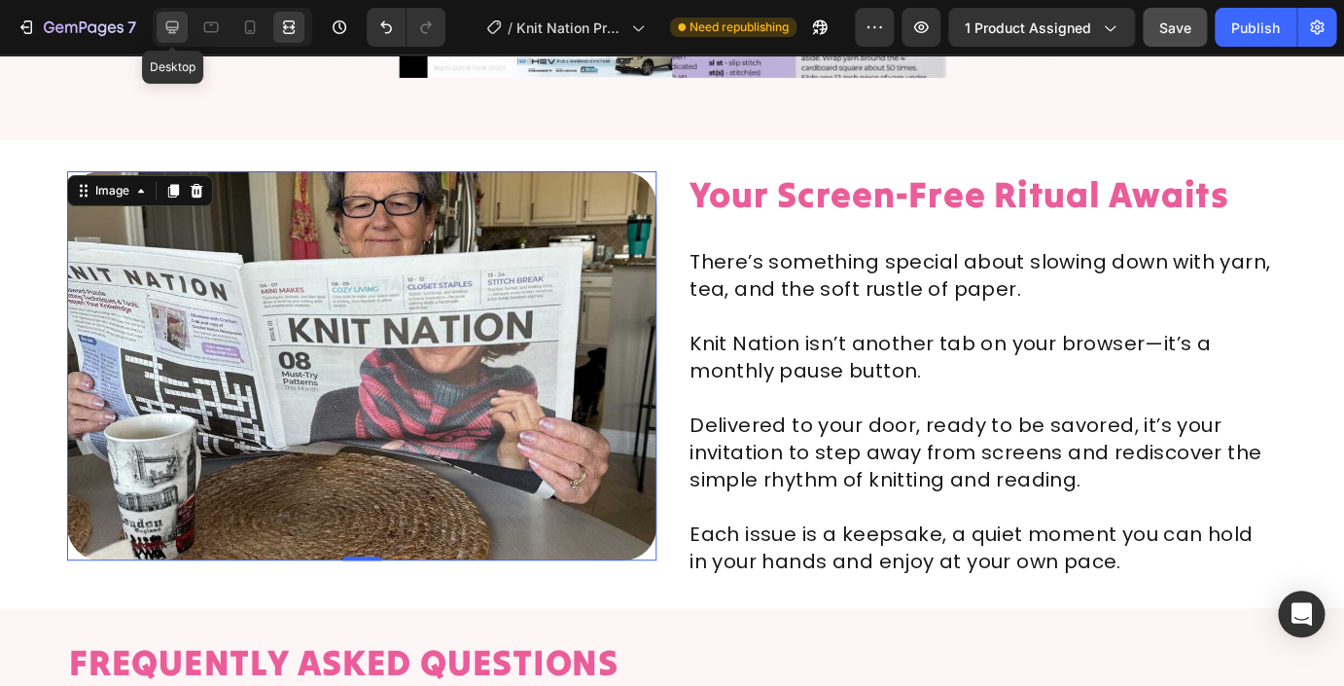
click at [173, 25] on icon at bounding box center [171, 27] width 19 height 19
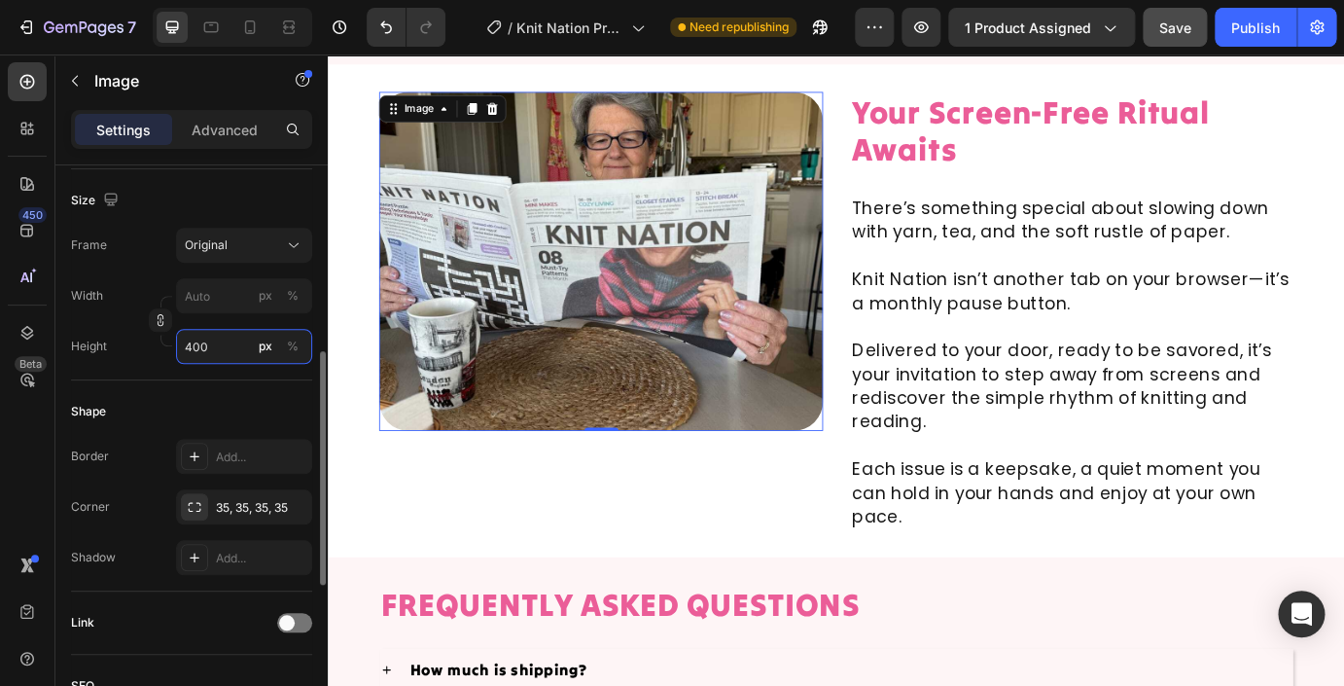
click at [217, 345] on input "400" at bounding box center [244, 346] width 136 height 35
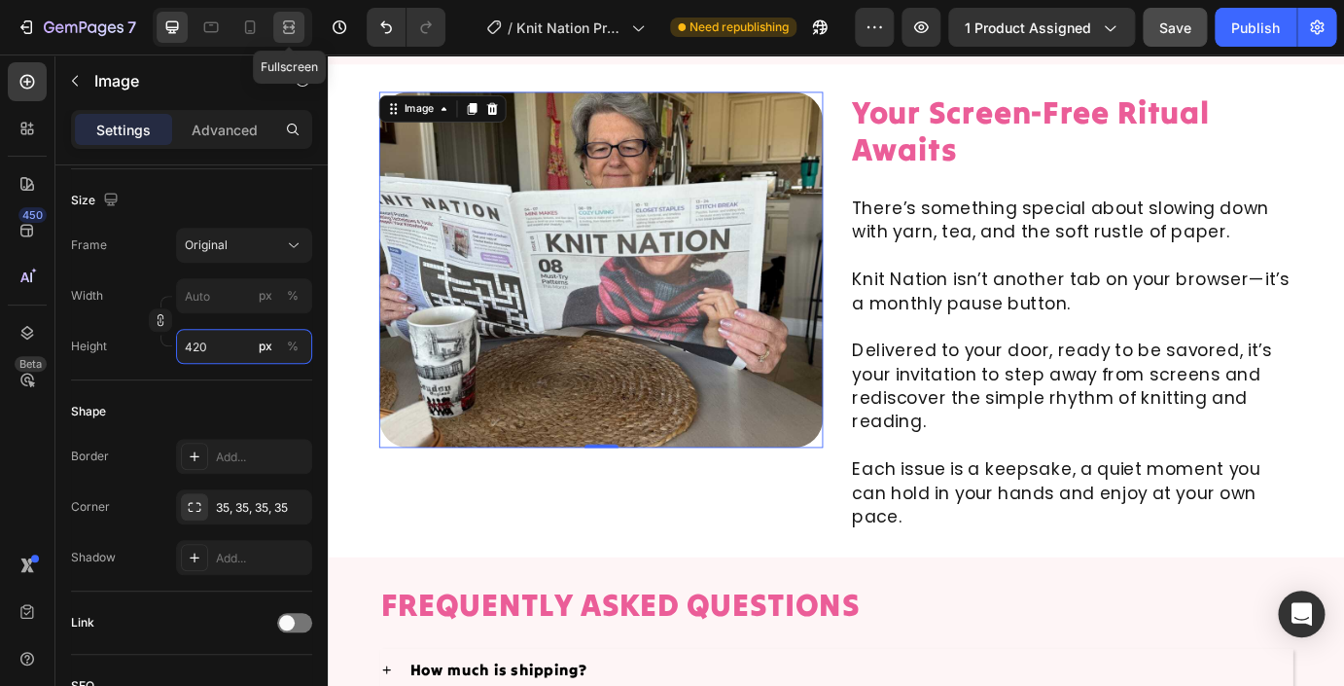
type input "420"
click at [288, 24] on icon at bounding box center [288, 27] width 19 height 19
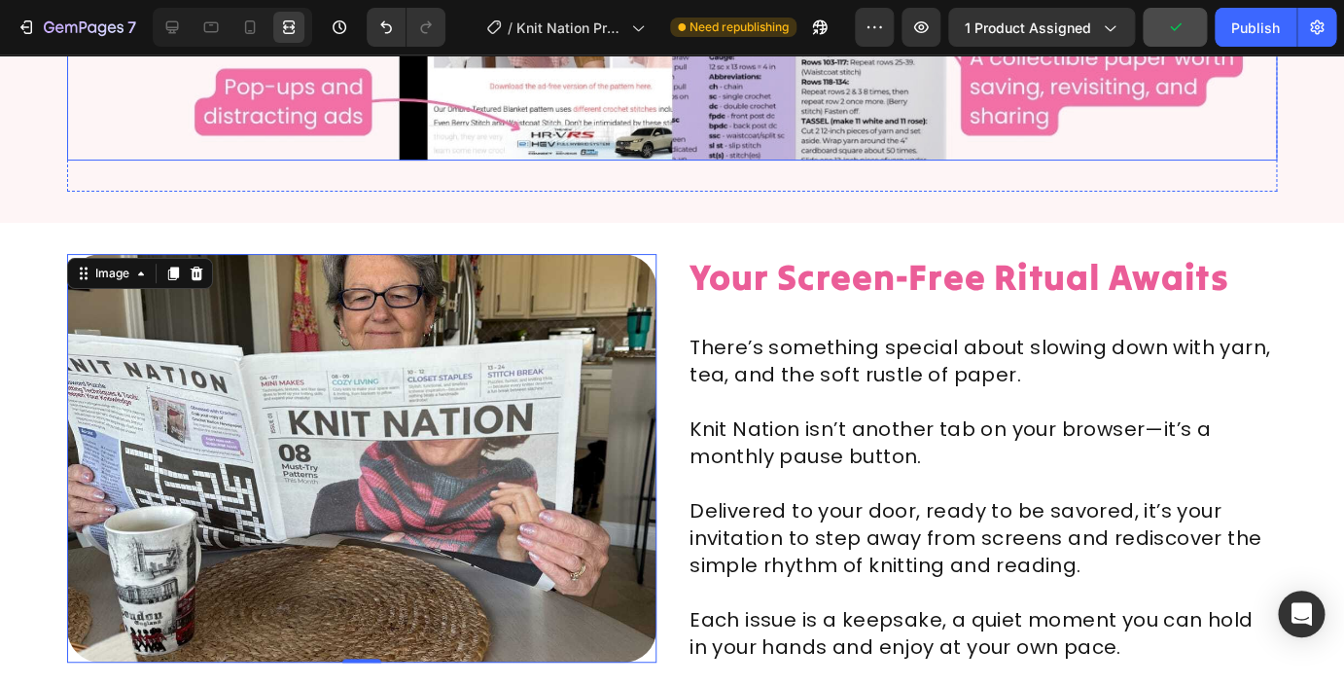
scroll to position [11162, 0]
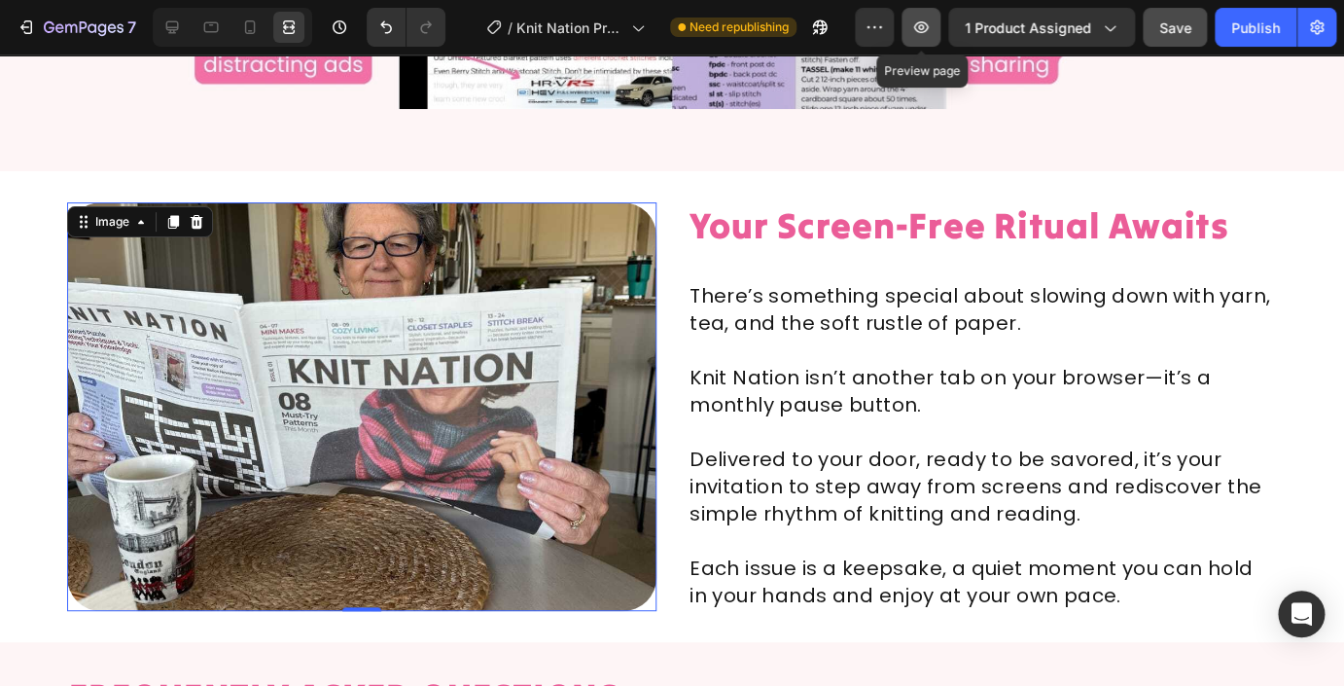
click at [928, 35] on icon "button" at bounding box center [920, 27] width 19 height 19
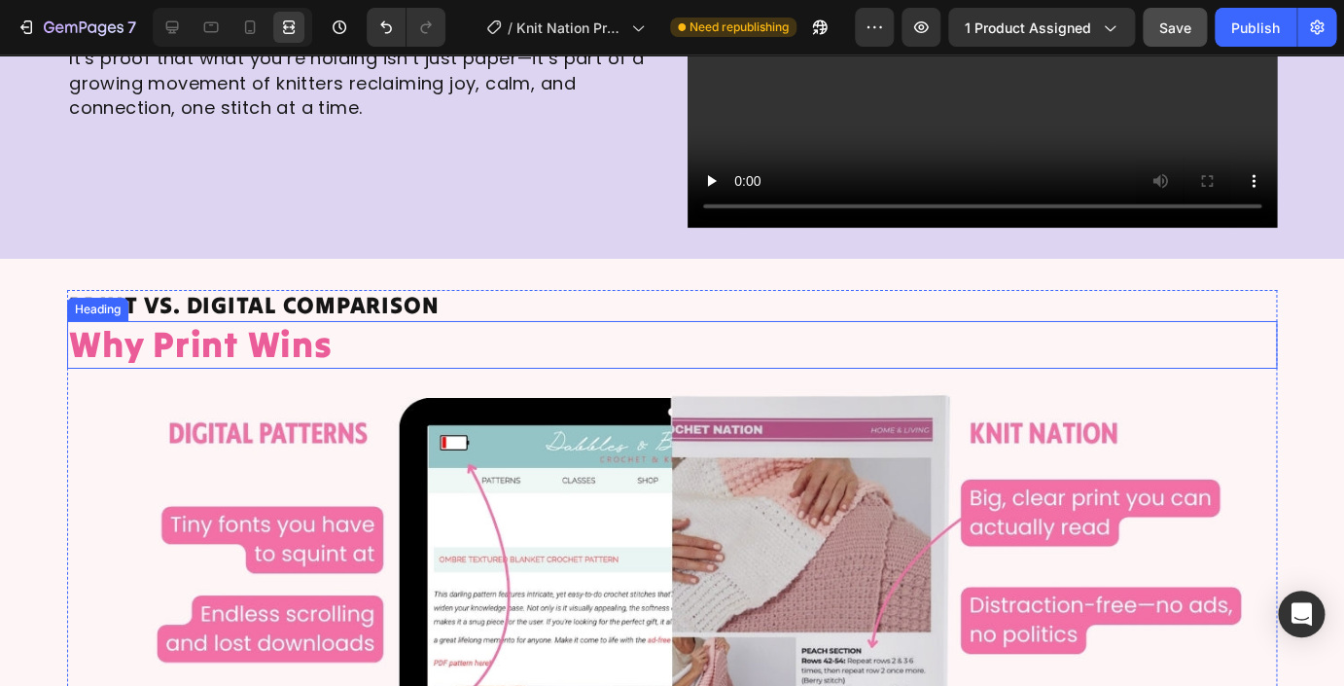
scroll to position [10400, 0]
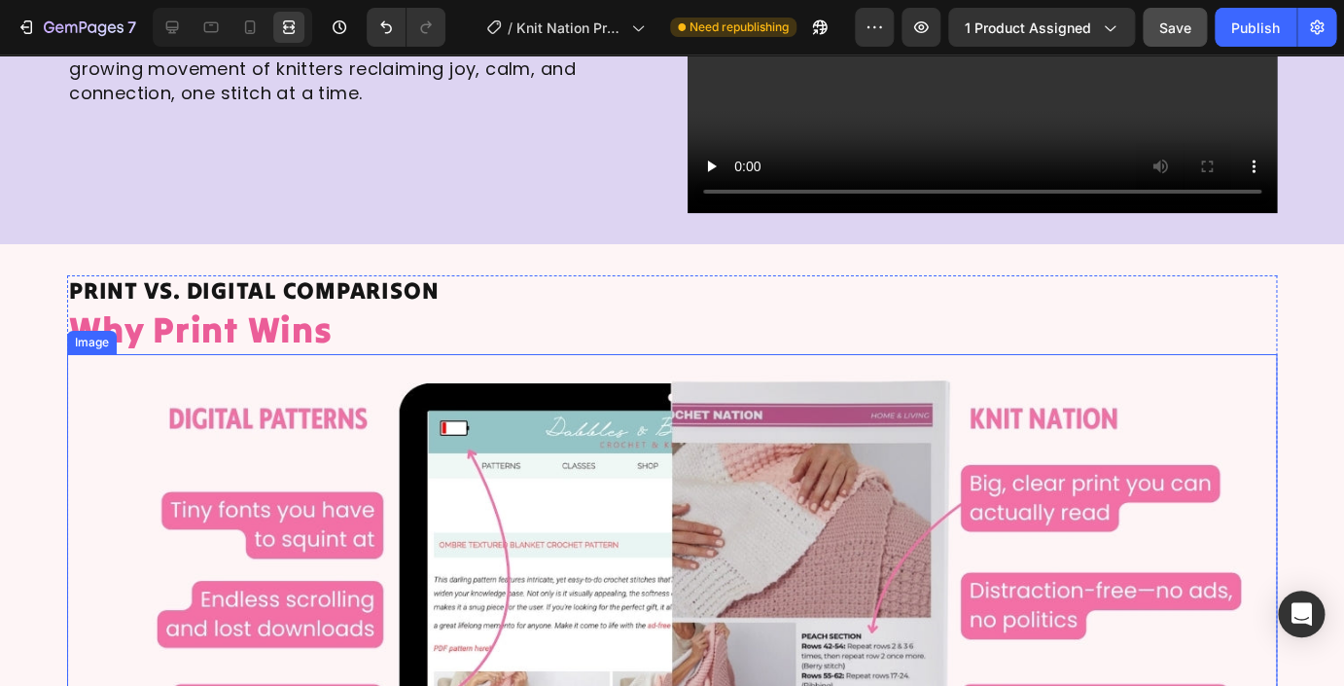
click at [481, 503] on img at bounding box center [672, 635] width 1210 height 563
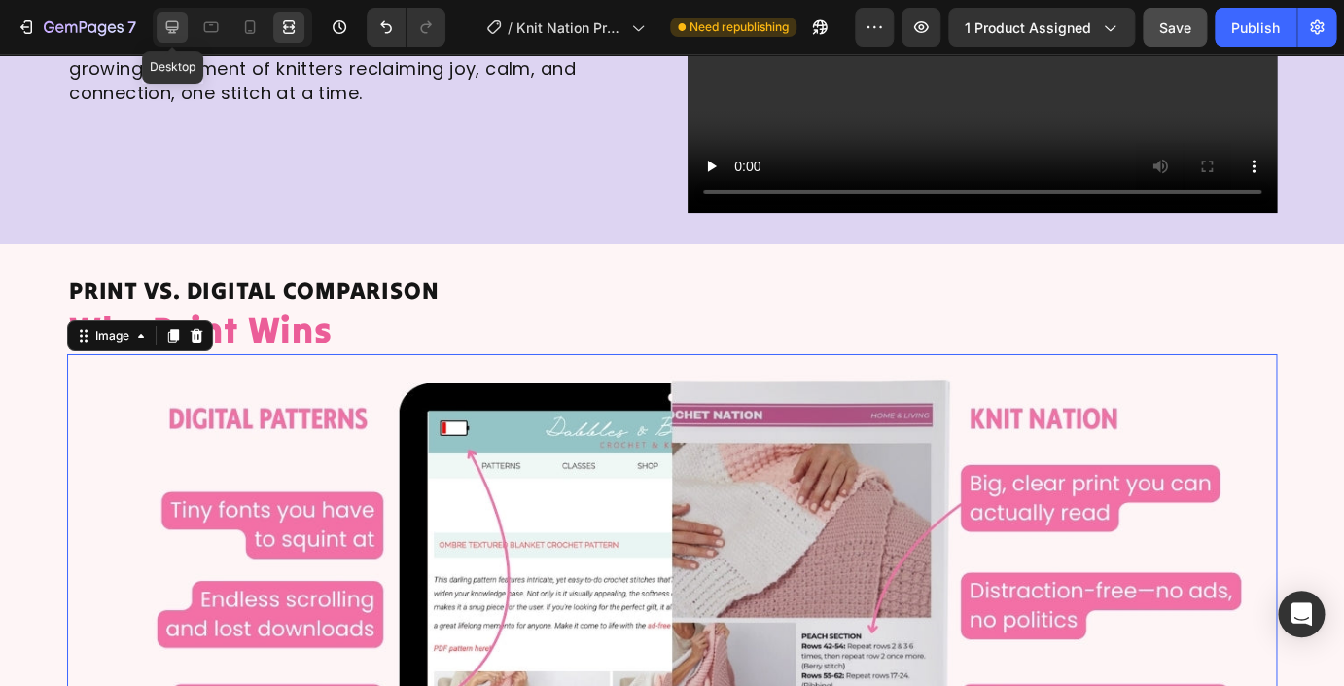
click at [169, 27] on icon at bounding box center [172, 27] width 13 height 13
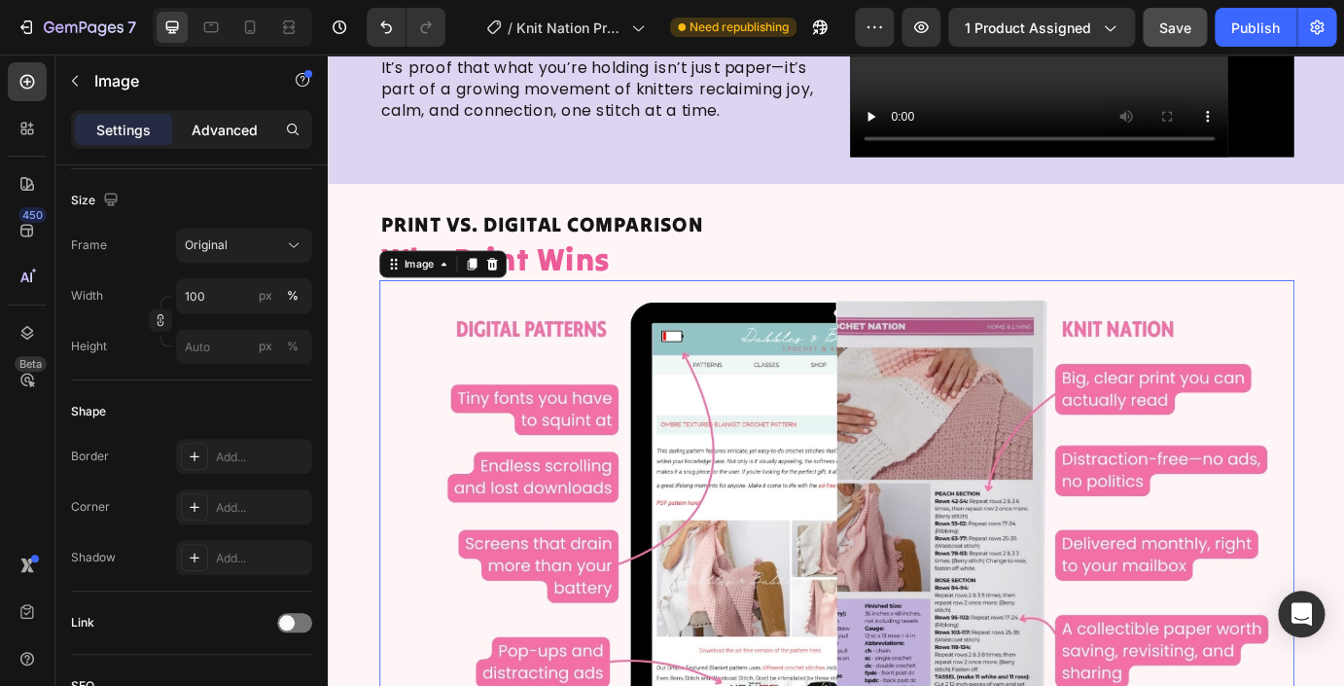
click at [231, 129] on p "Advanced" at bounding box center [225, 130] width 66 height 20
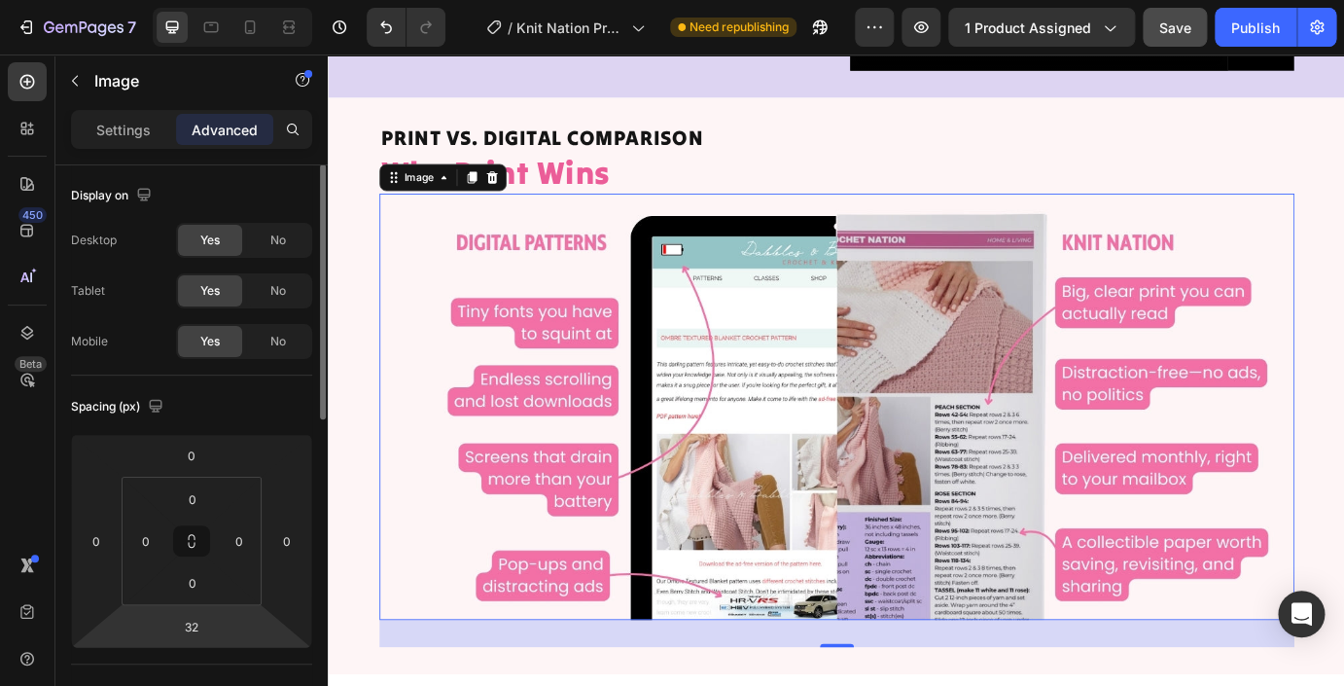
scroll to position [0, 0]
click at [124, 139] on p "Settings" at bounding box center [123, 130] width 54 height 20
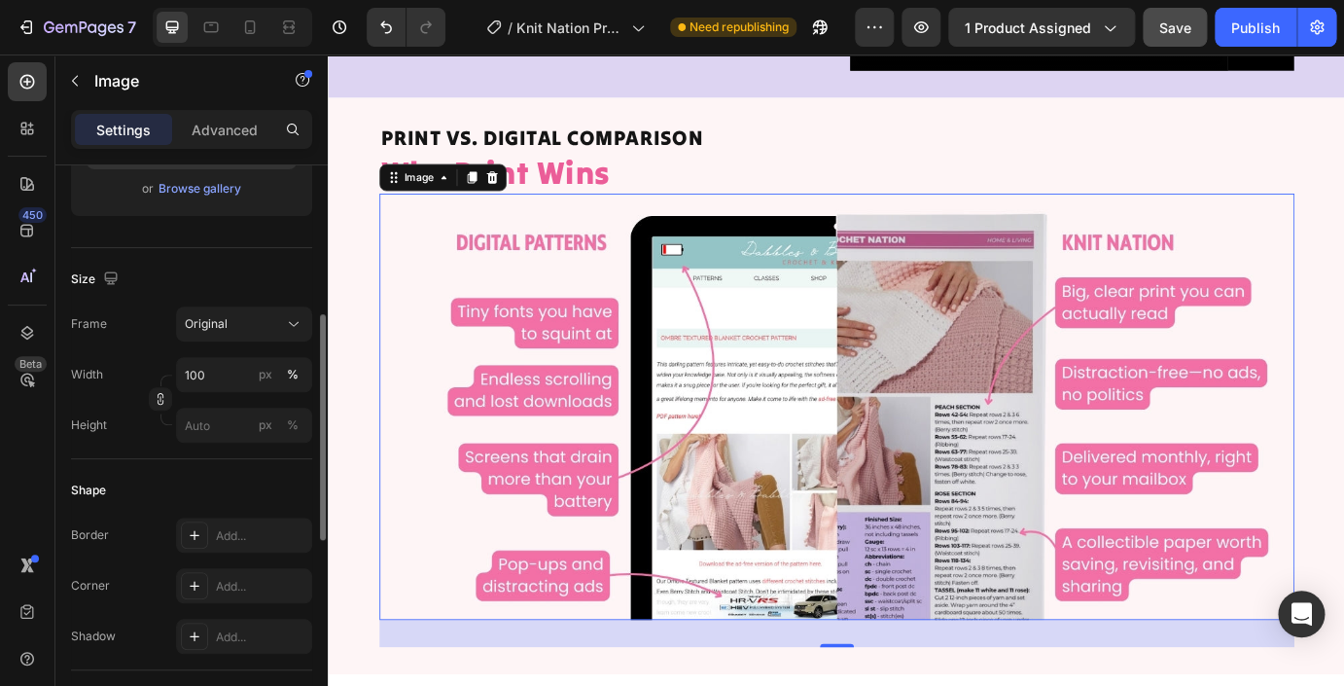
scroll to position [385, 0]
click at [251, 328] on div "Original" at bounding box center [244, 318] width 119 height 19
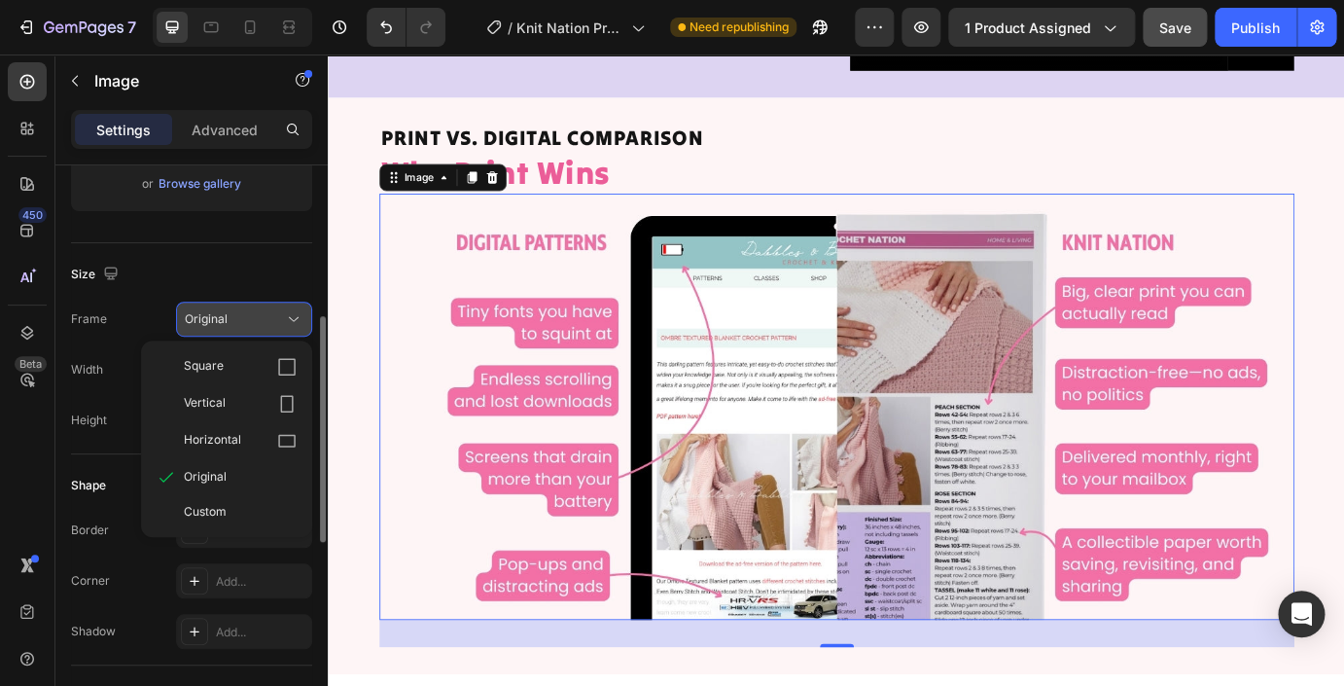
click at [251, 328] on div "Original" at bounding box center [244, 318] width 119 height 19
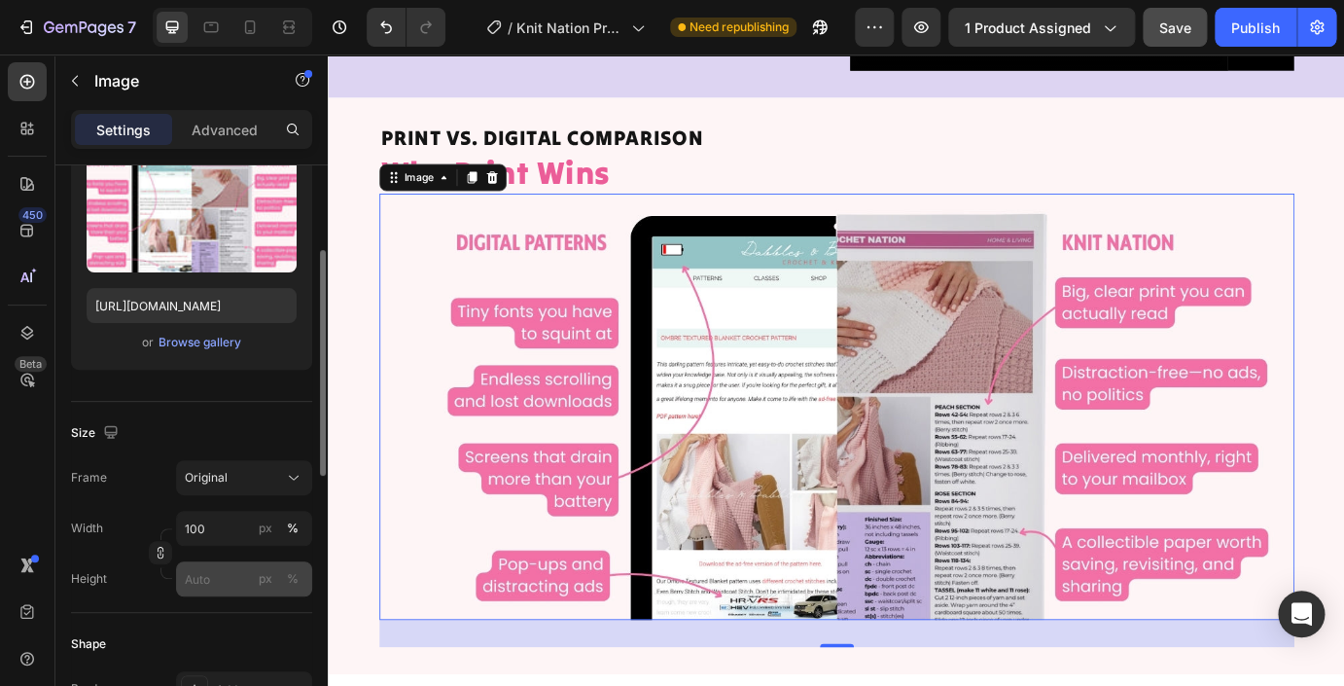
scroll to position [222, 0]
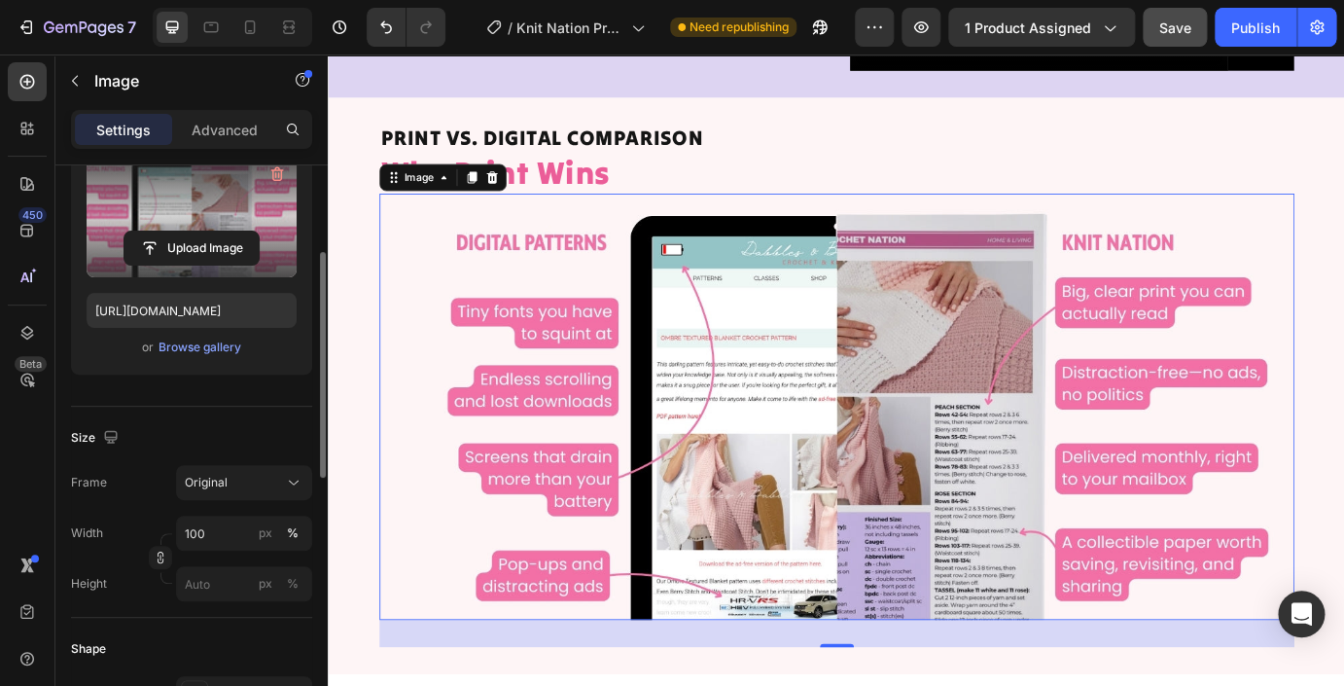
click at [185, 230] on label at bounding box center [192, 216] width 210 height 123
click at [185, 231] on input "file" at bounding box center [191, 247] width 134 height 33
click at [186, 247] on input "file" at bounding box center [191, 247] width 134 height 33
type input "[URL][DOMAIN_NAME]"
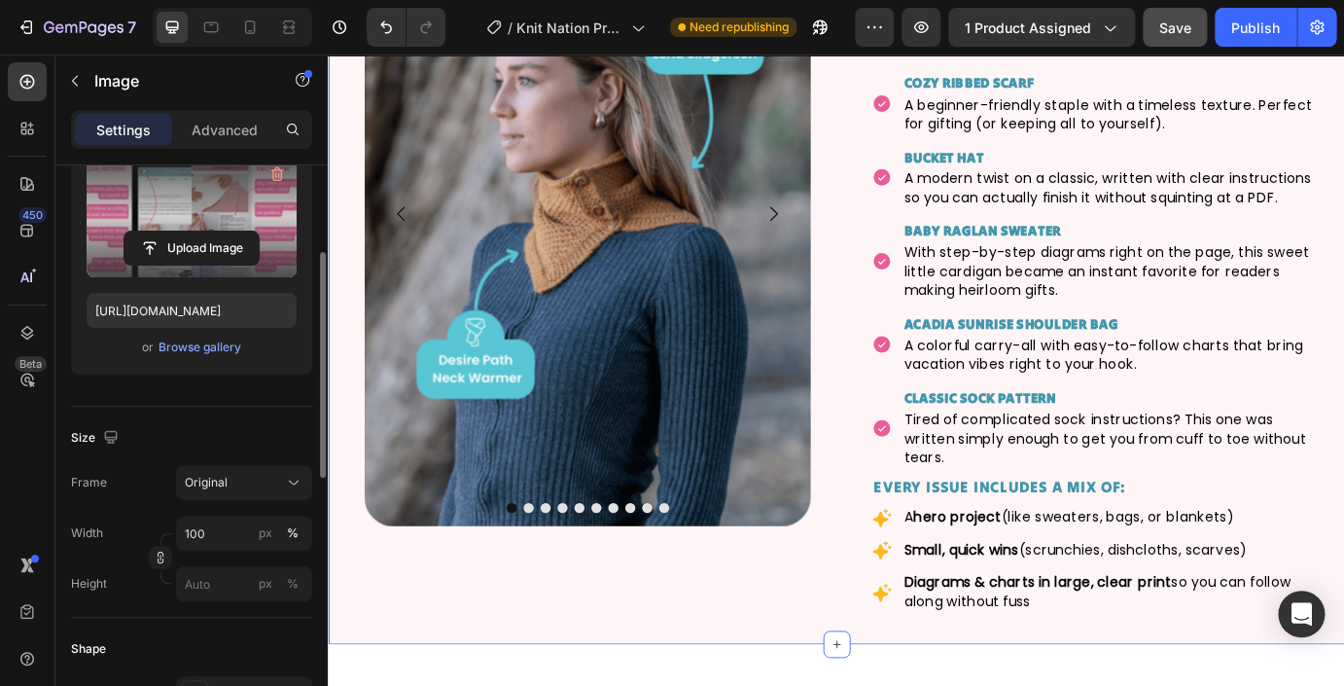
scroll to position [4780, 0]
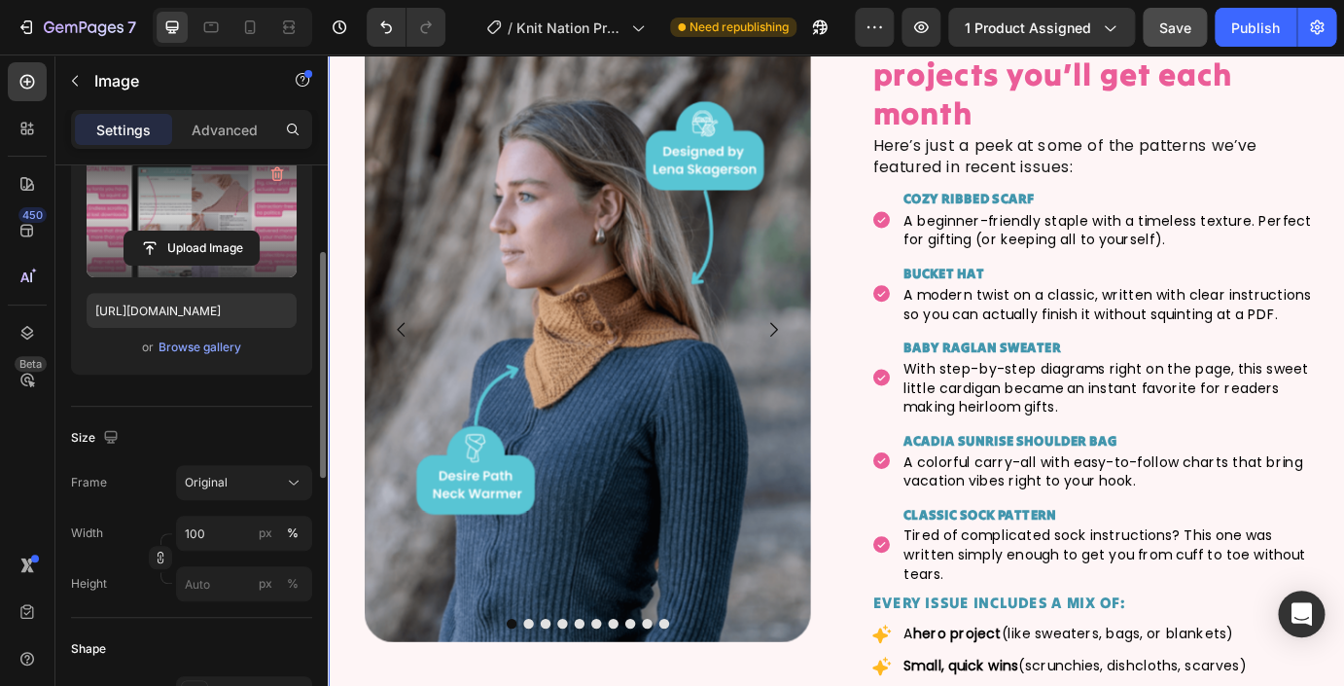
click at [697, 332] on div "Image Image Image Image Image Image Image Image Image Image [GEOGRAPHIC_DATA]" at bounding box center [615, 423] width 513 height 822
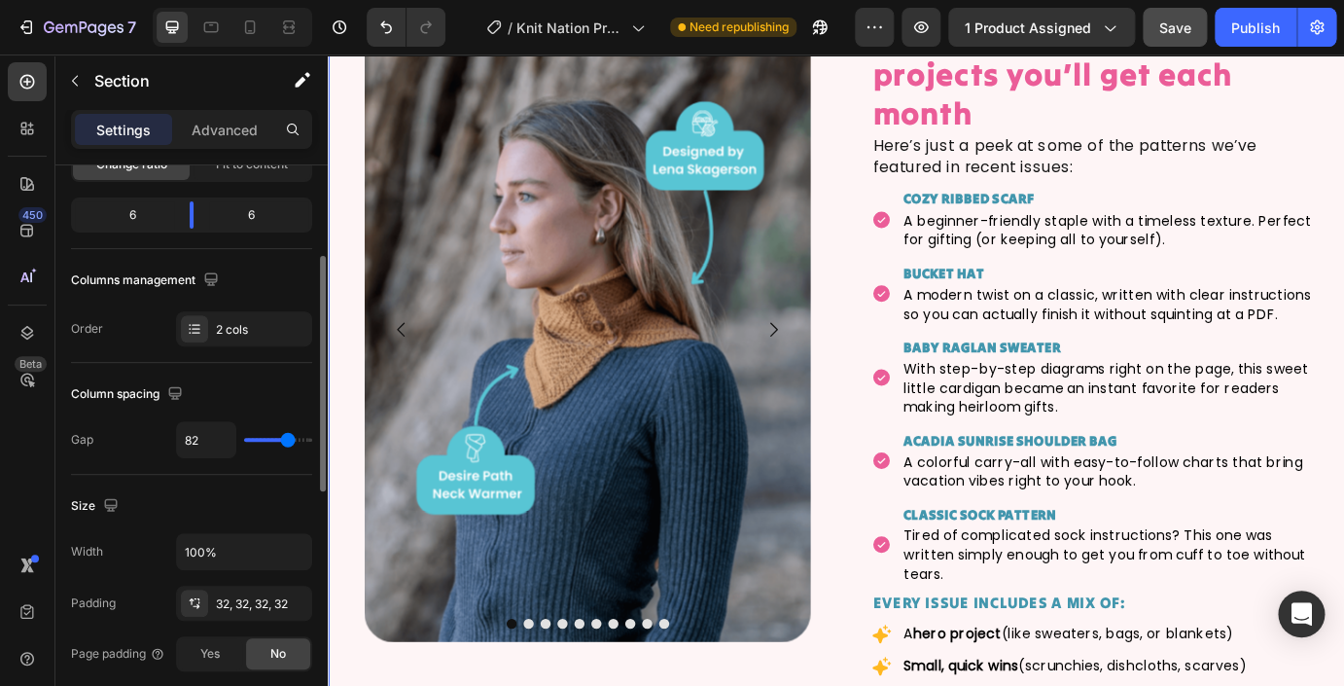
scroll to position [0, 0]
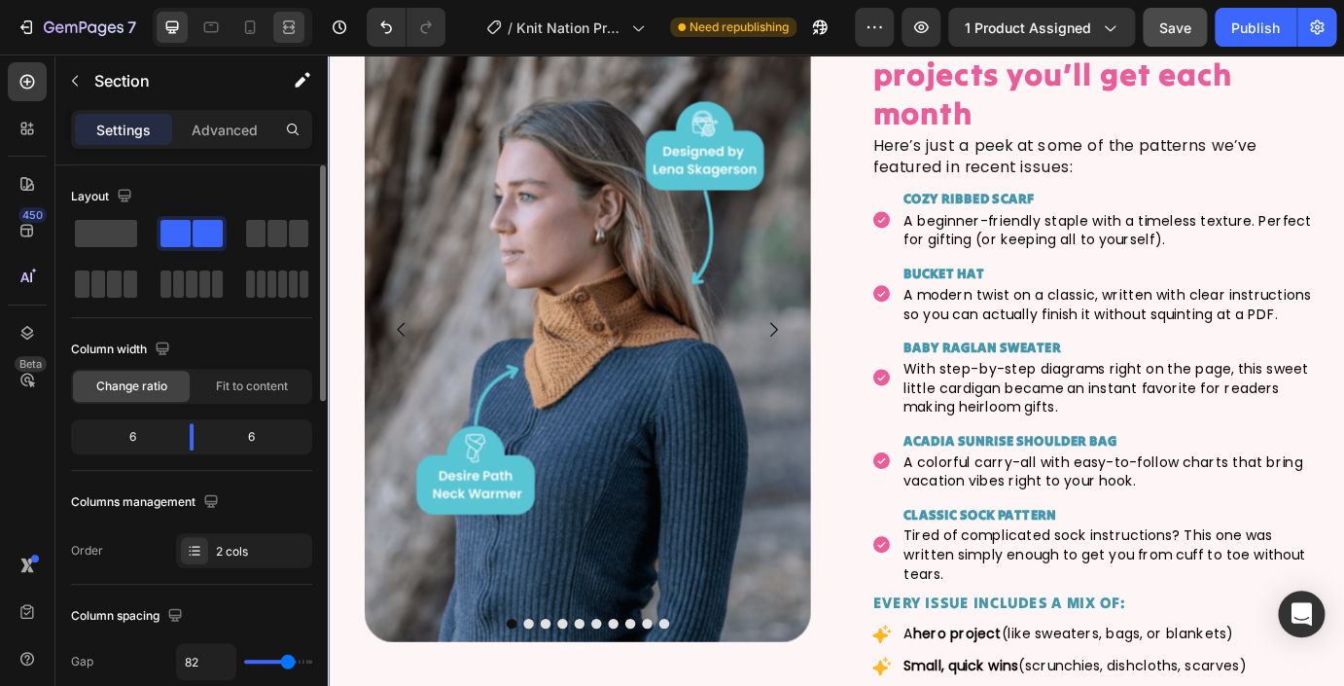
click at [292, 25] on icon at bounding box center [292, 26] width 6 height 5
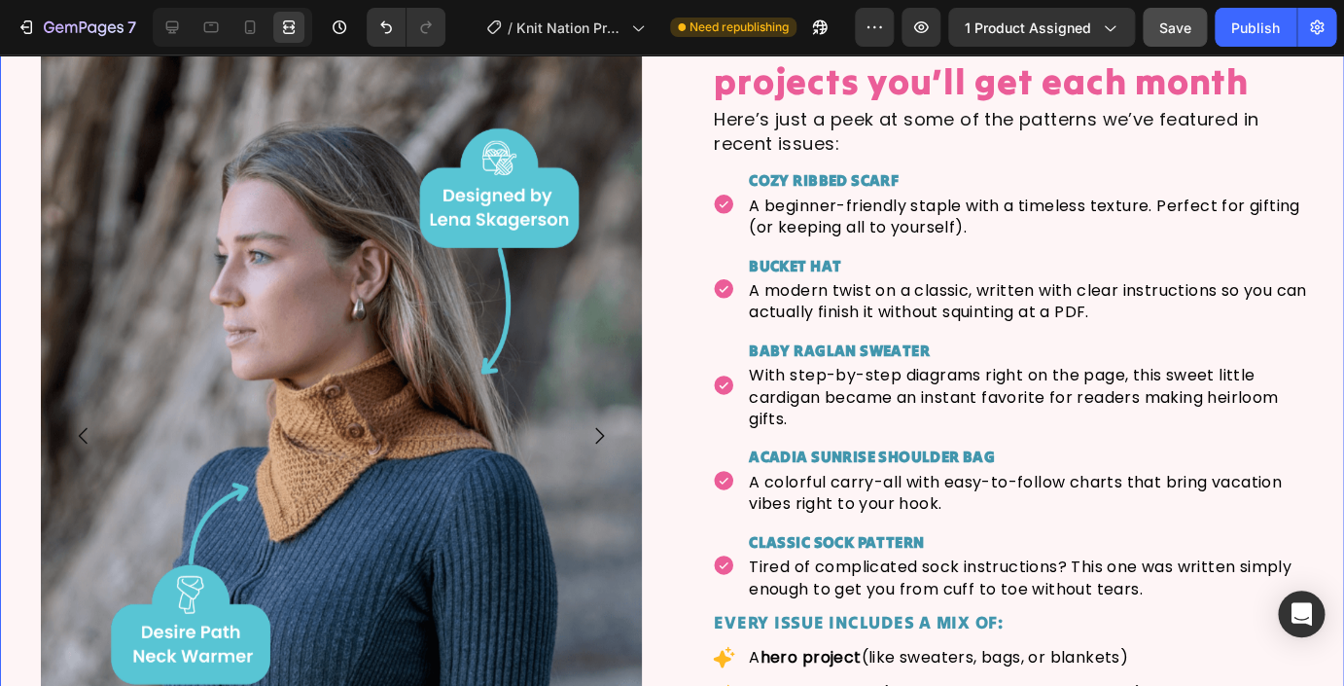
scroll to position [4395, 0]
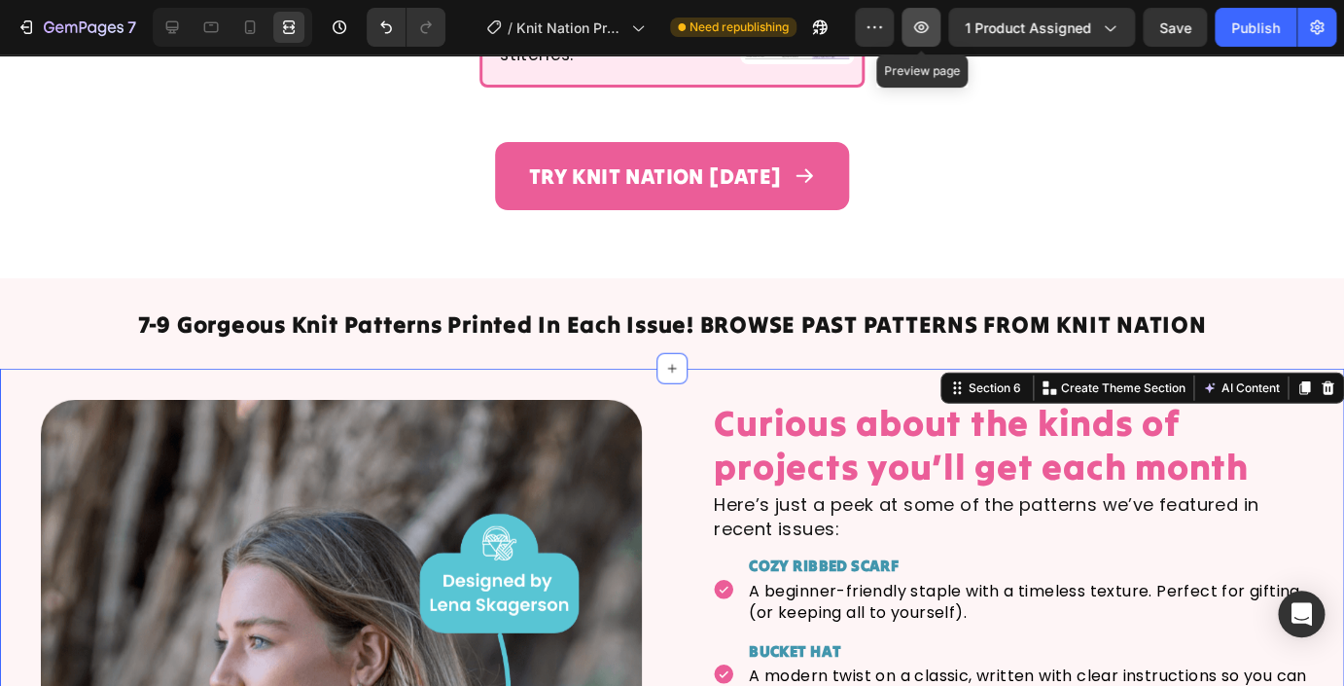
click at [929, 34] on icon "button" at bounding box center [920, 27] width 19 height 19
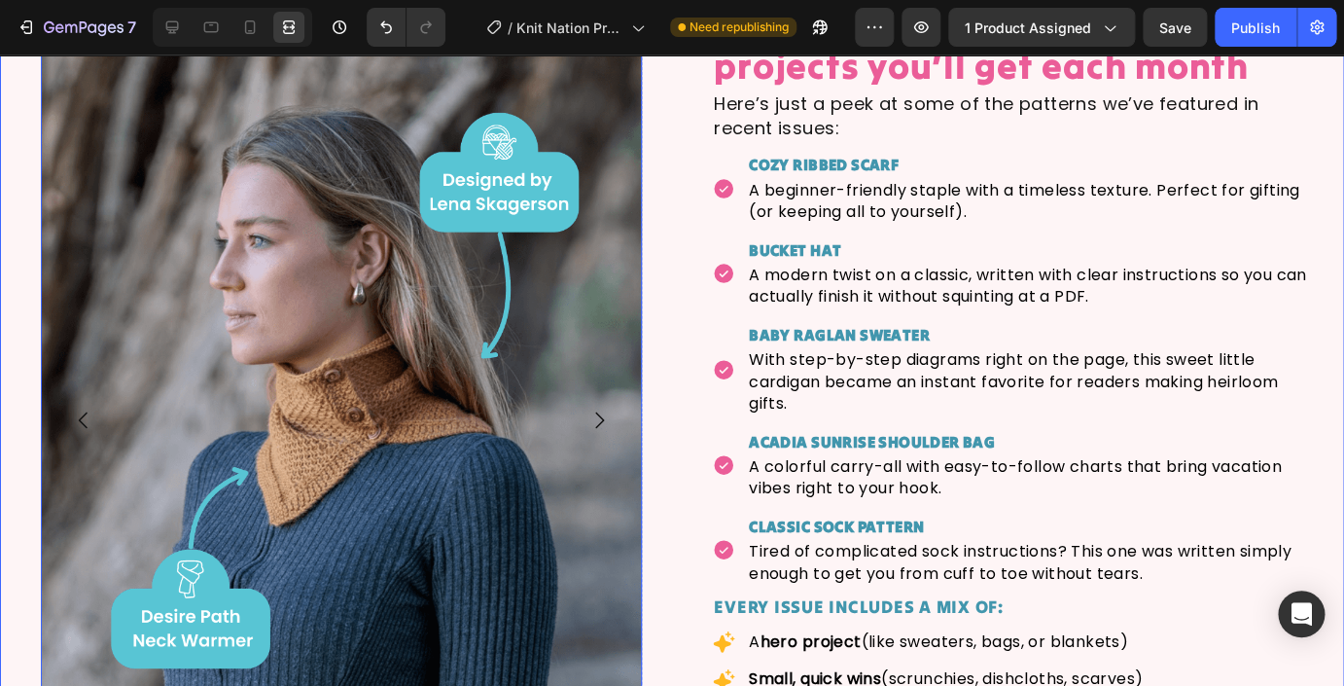
scroll to position [4646, 0]
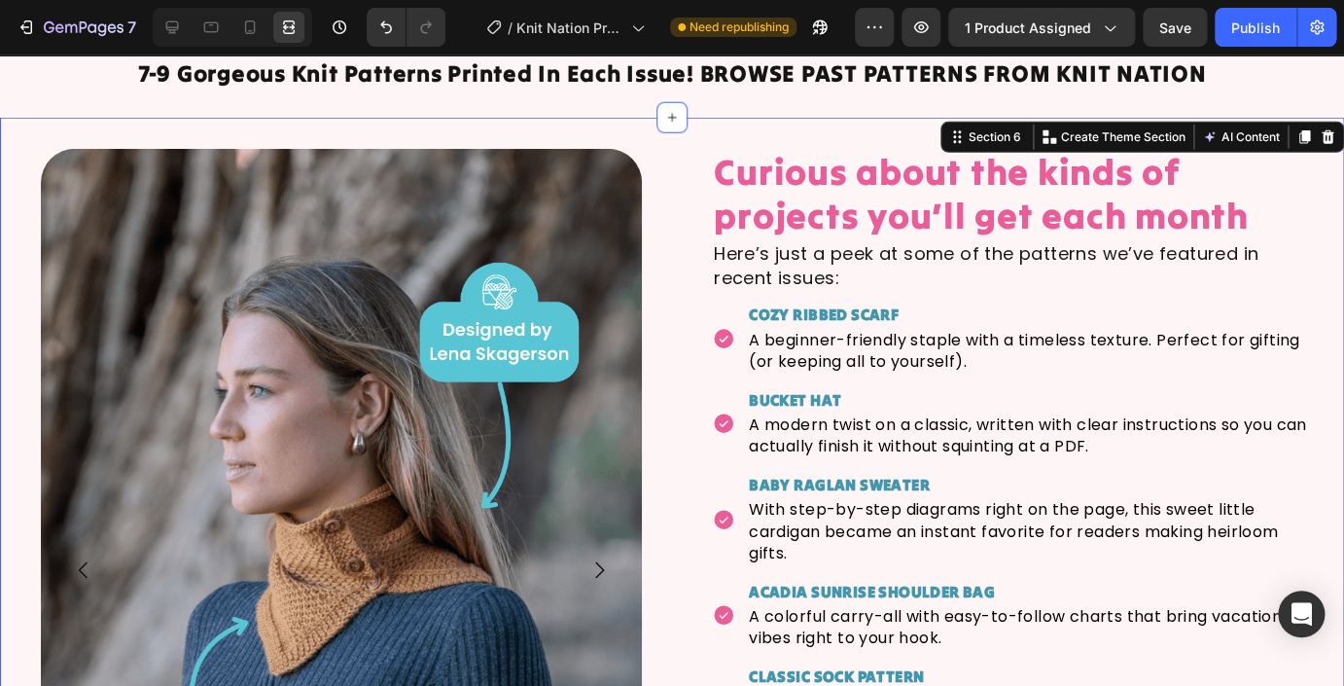
click at [169, 25] on icon at bounding box center [171, 27] width 19 height 19
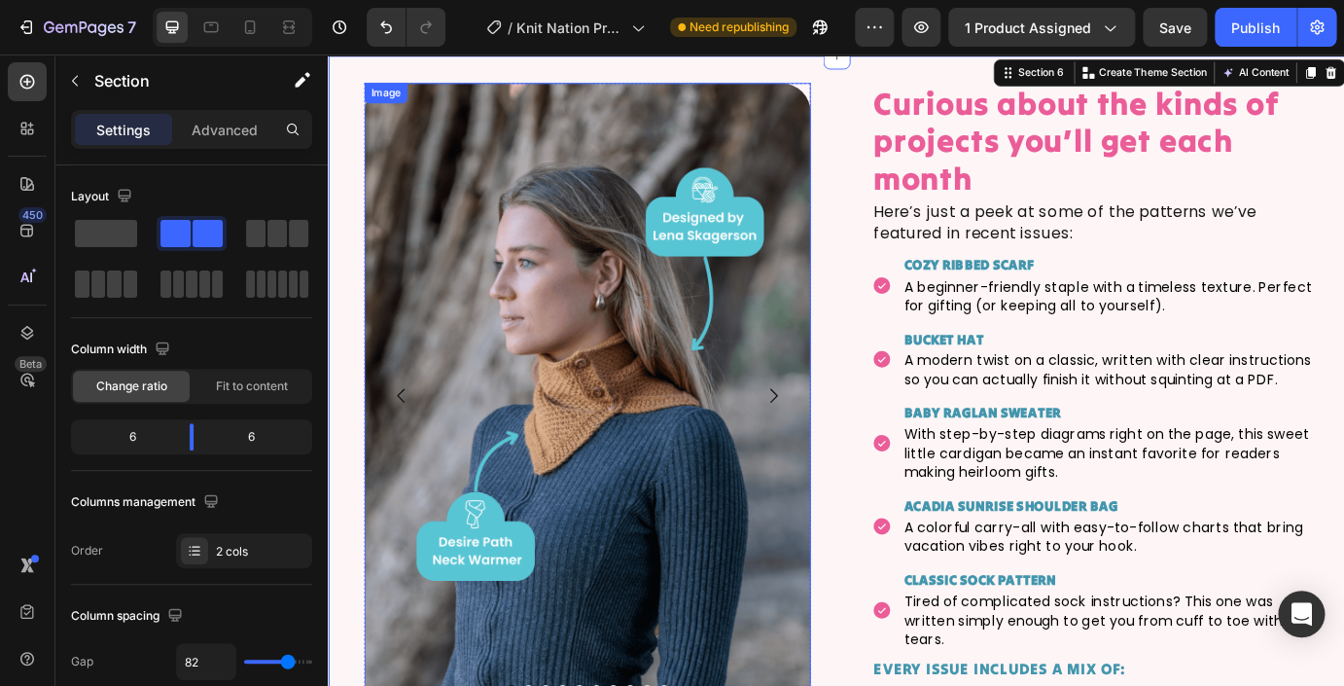
click at [540, 379] on img at bounding box center [625, 447] width 513 height 718
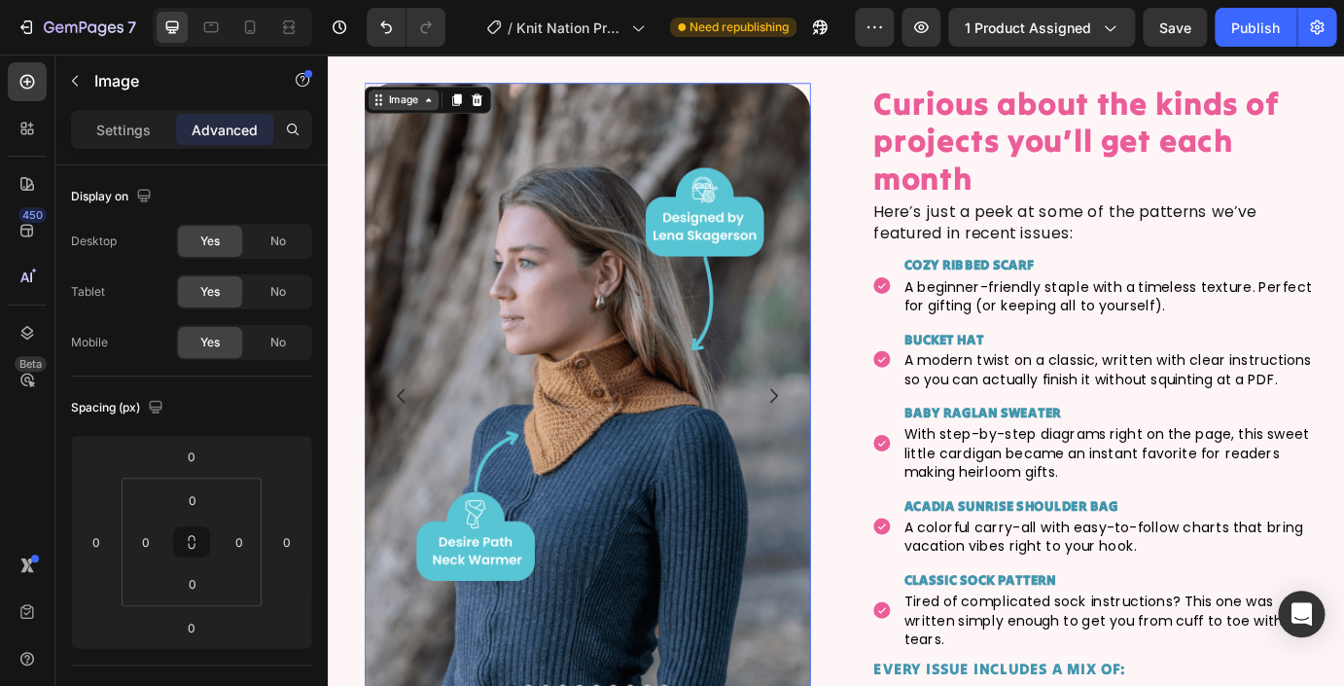
click at [413, 113] on div "Image" at bounding box center [414, 107] width 42 height 18
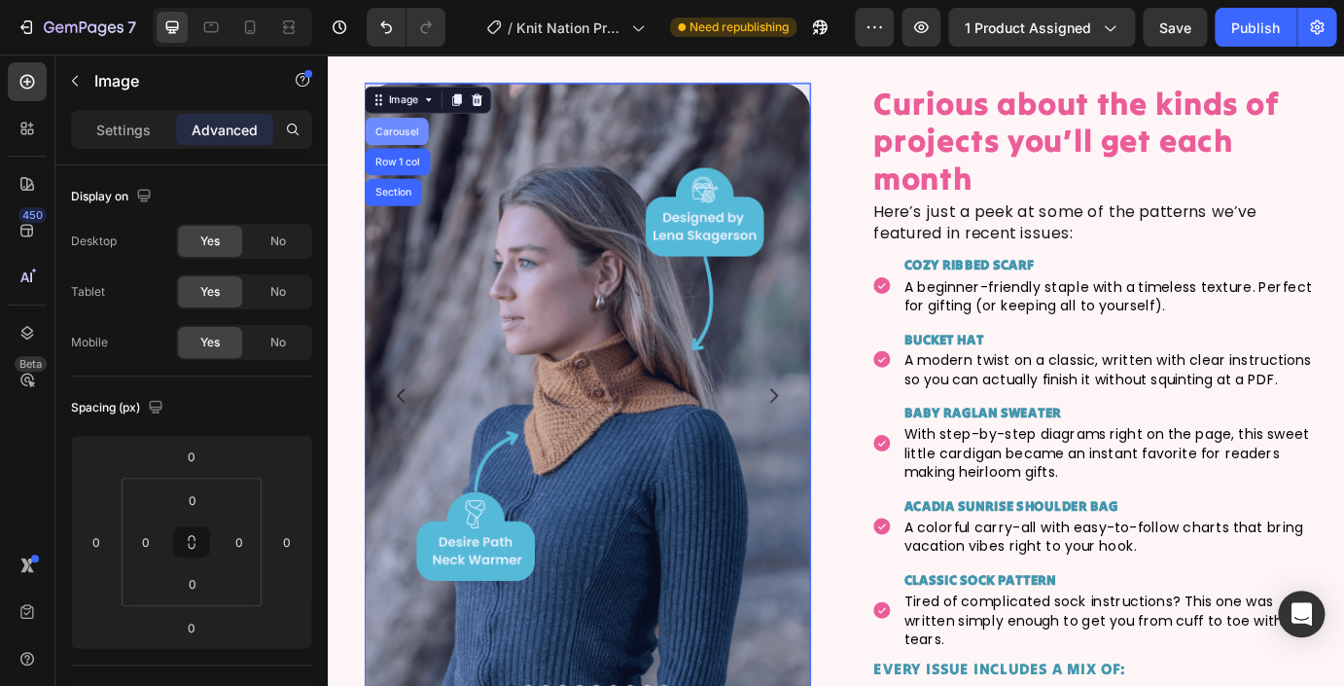
click at [414, 146] on div "Carousel" at bounding box center [405, 143] width 57 height 12
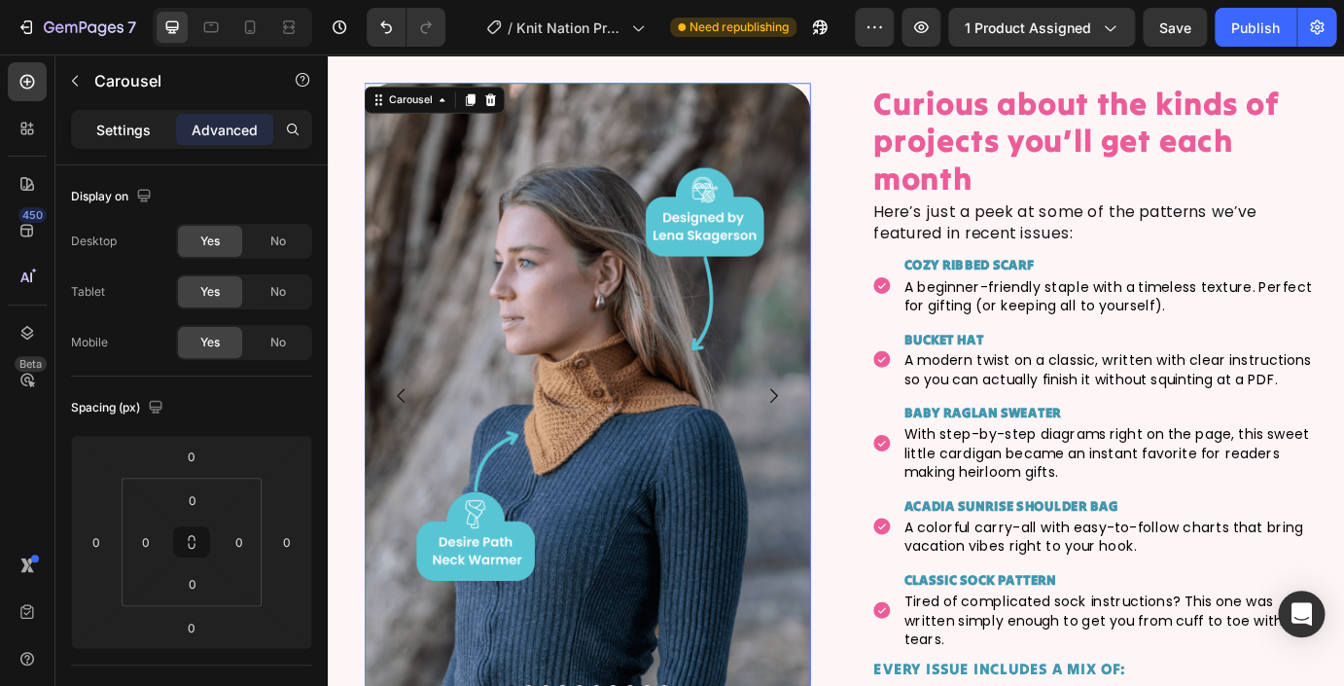
click at [118, 128] on p "Settings" at bounding box center [123, 130] width 54 height 20
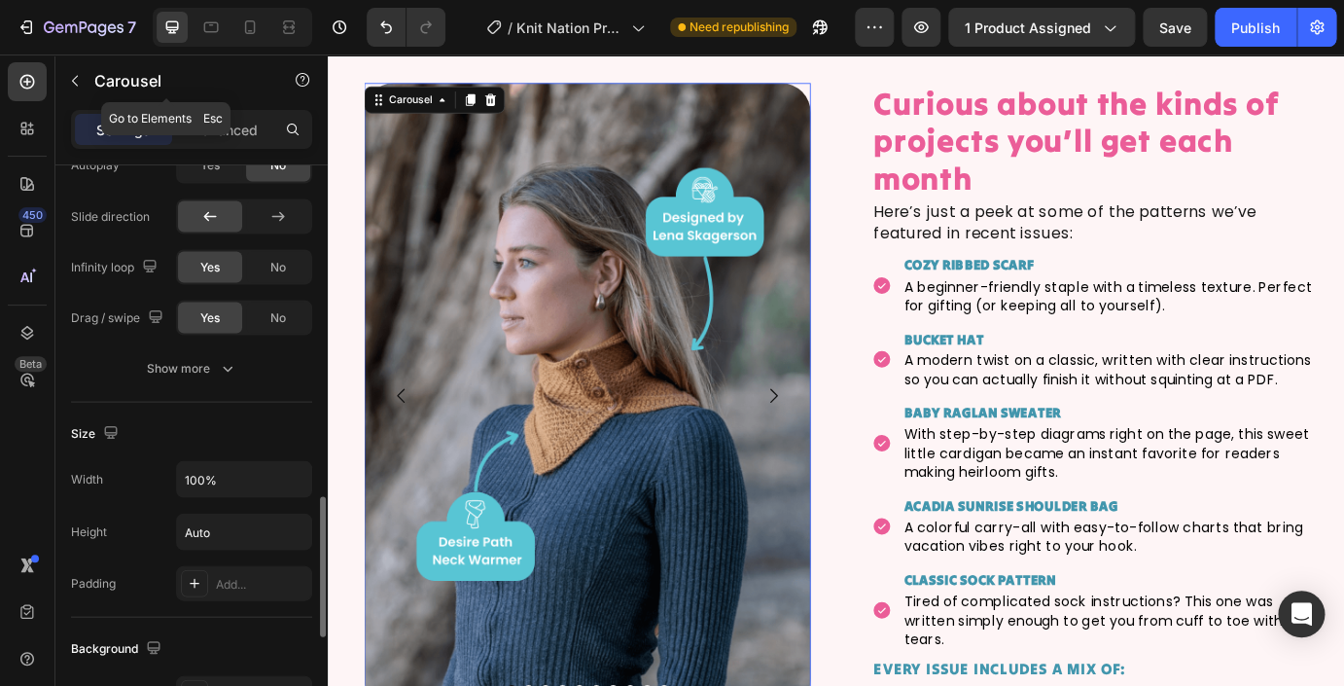
scroll to position [1370, 0]
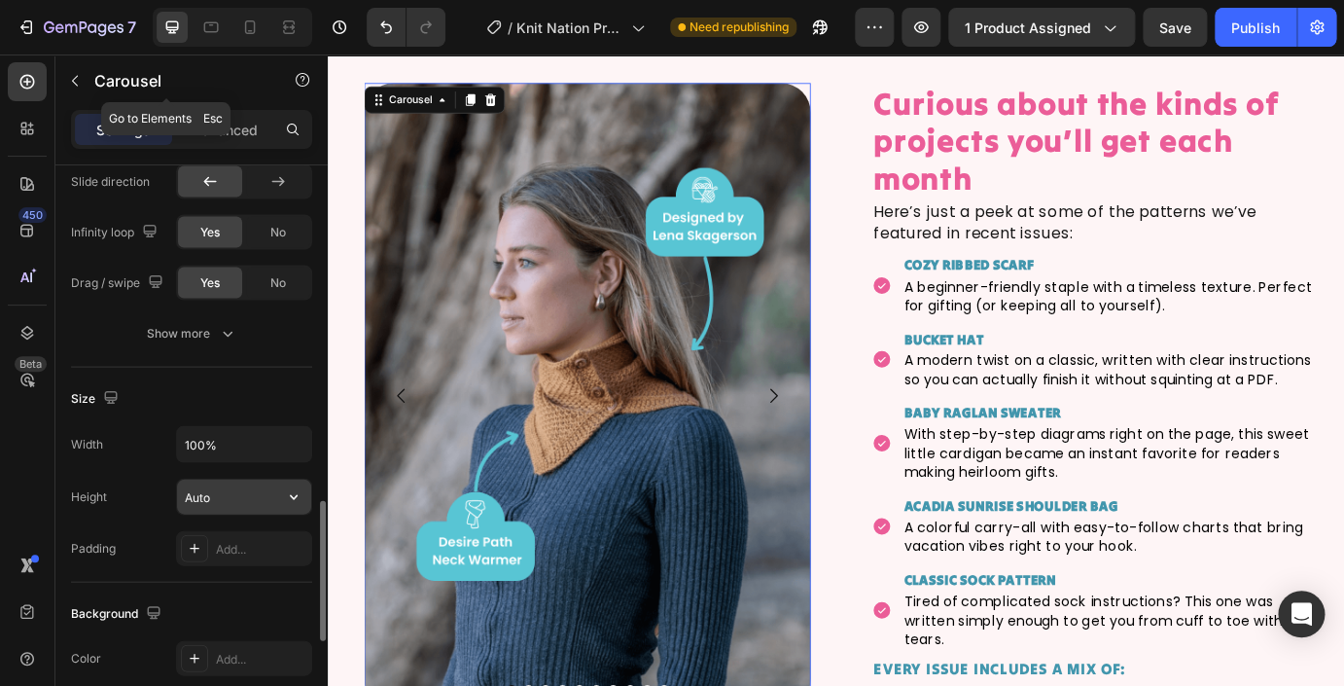
click at [222, 504] on input "Auto" at bounding box center [244, 496] width 134 height 35
click at [251, 490] on input "100" at bounding box center [244, 496] width 134 height 35
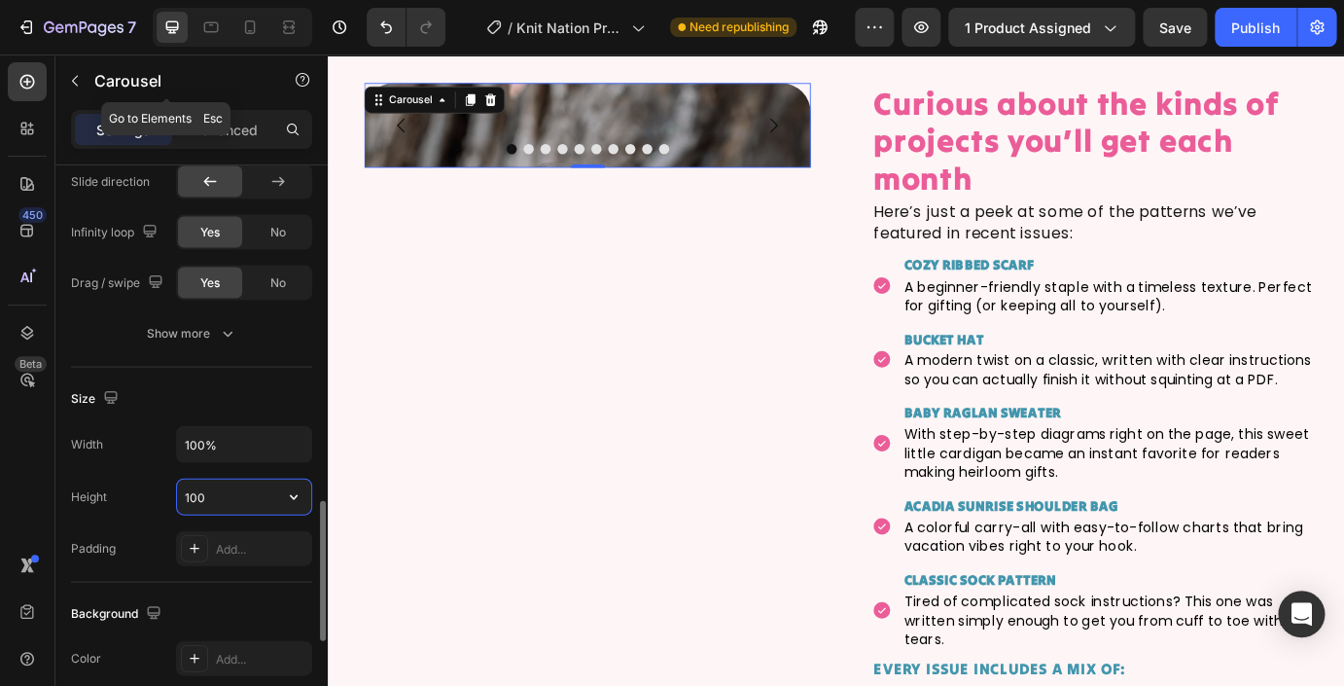
drag, startPoint x: 214, startPoint y: 493, endPoint x: 184, endPoint y: 492, distance: 30.2
click at [184, 492] on input "100" at bounding box center [244, 496] width 134 height 35
click at [248, 496] on input "1200" at bounding box center [244, 496] width 134 height 35
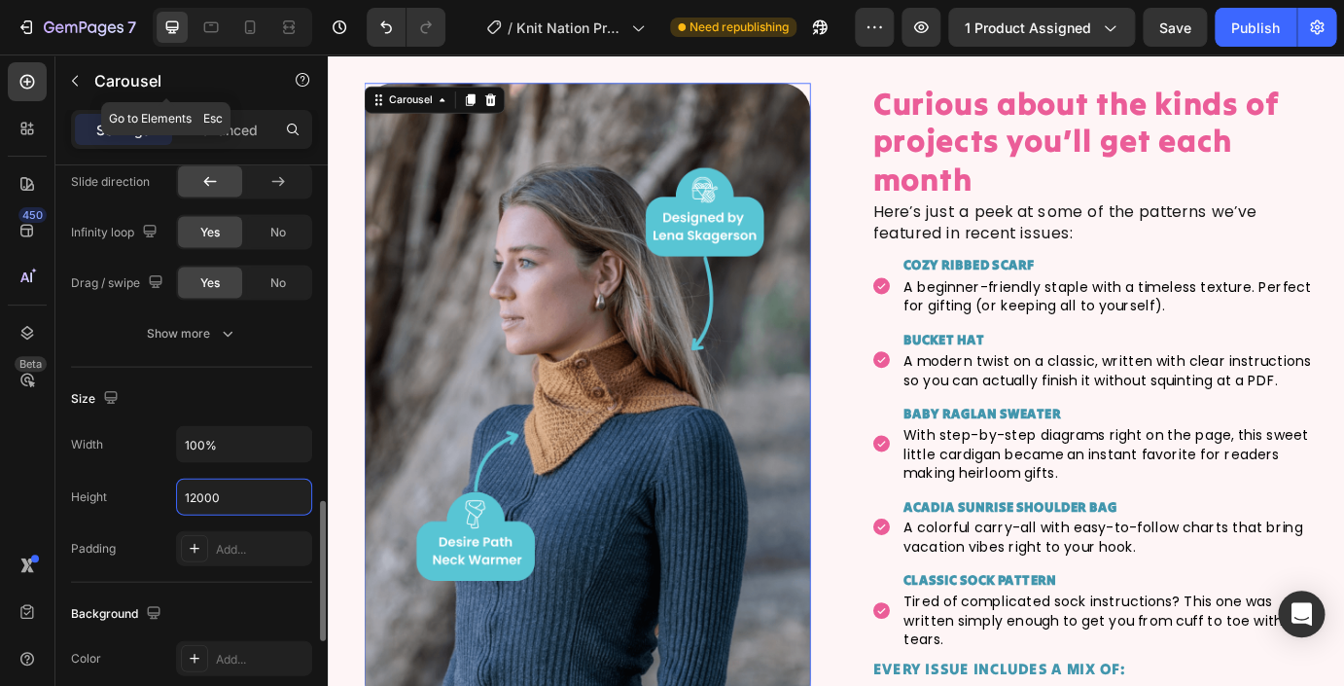
scroll to position [5253, 0]
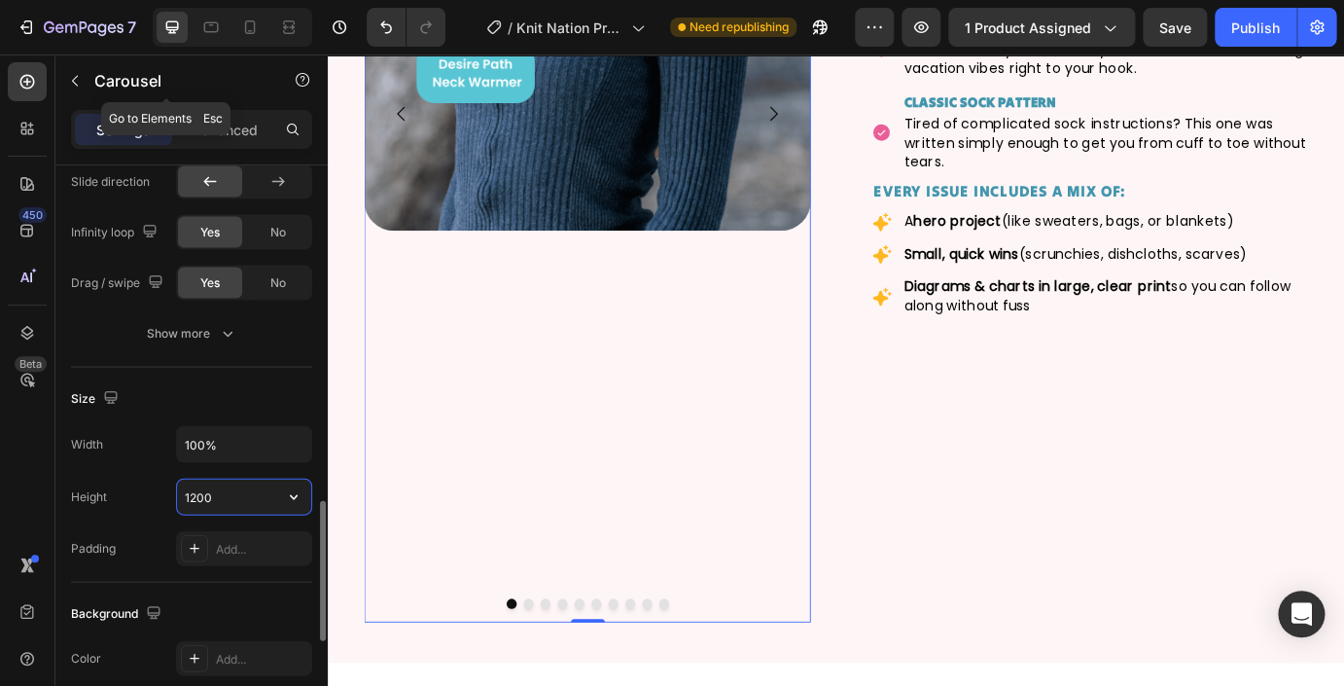
click at [240, 493] on input "1200" at bounding box center [244, 496] width 134 height 35
type input "1200"
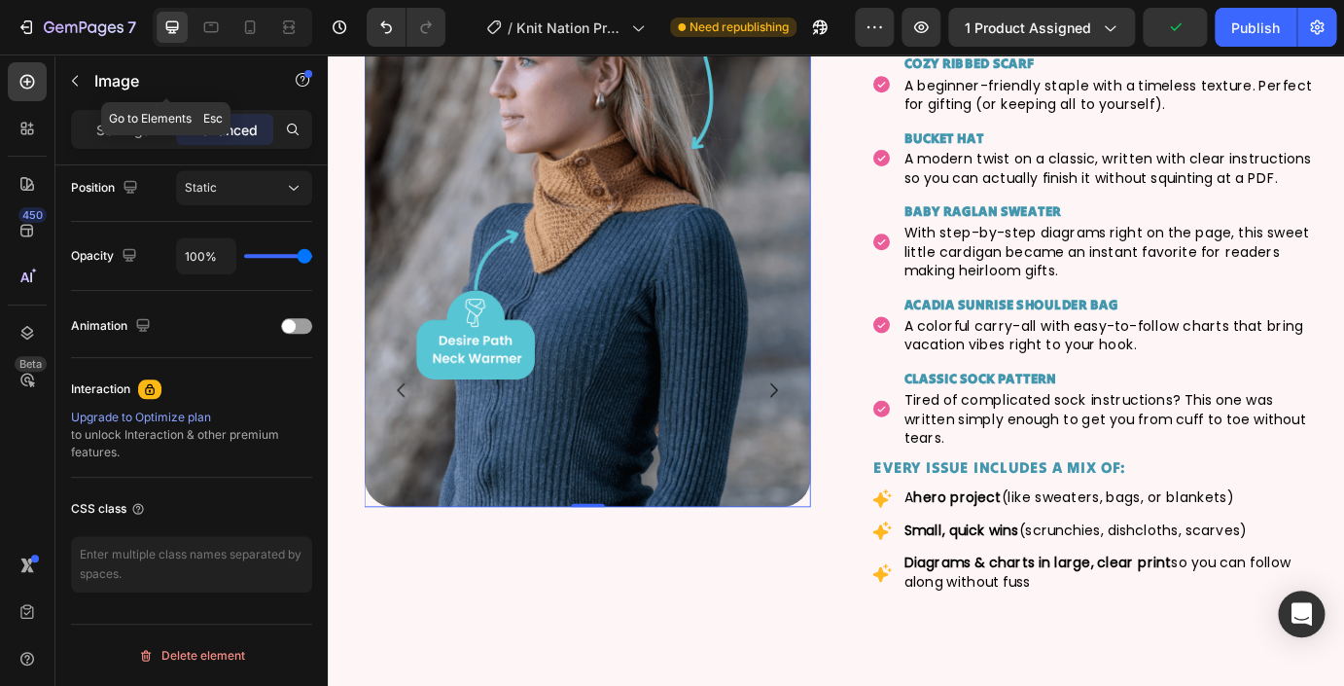
scroll to position [212, 0]
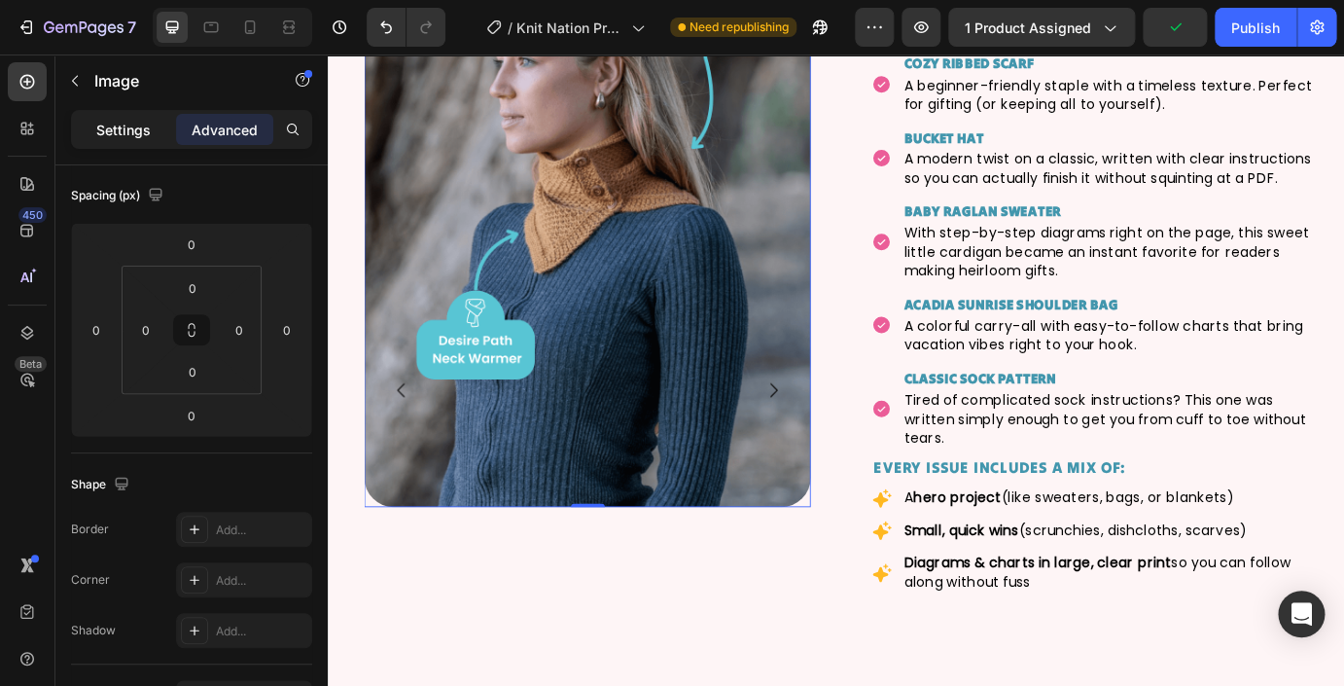
click at [128, 137] on p "Settings" at bounding box center [123, 130] width 54 height 20
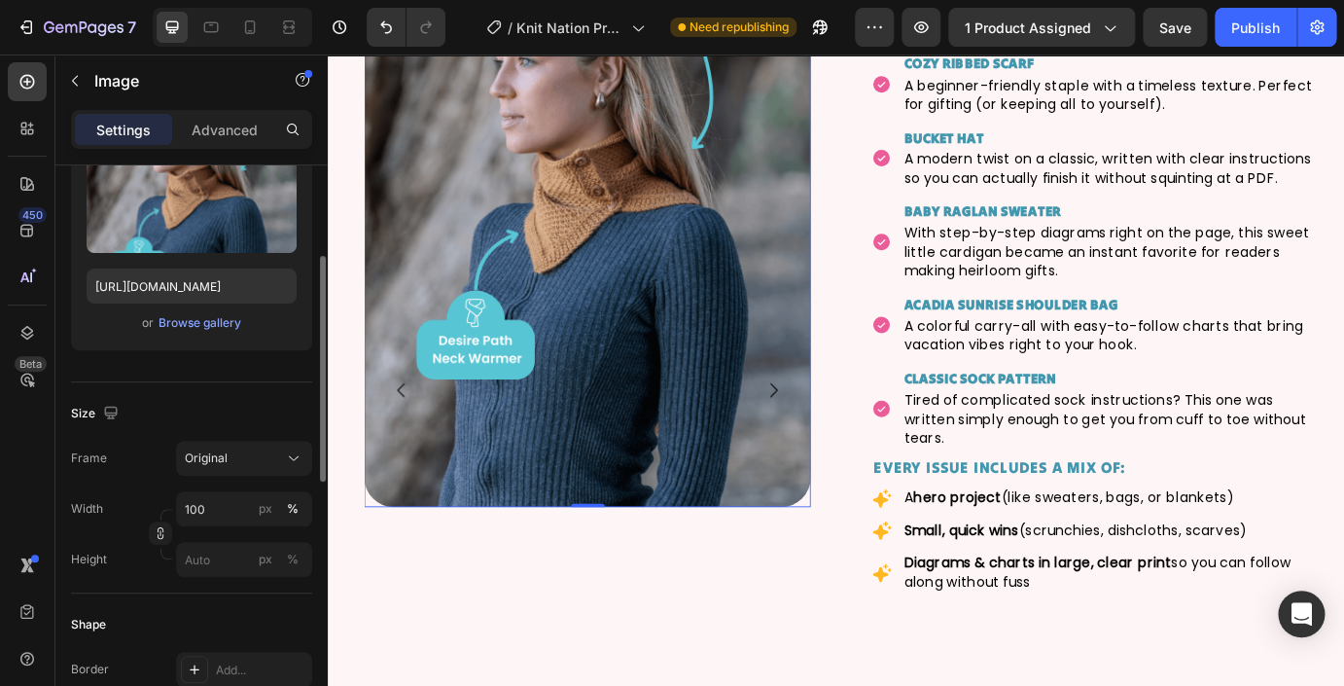
scroll to position [256, 0]
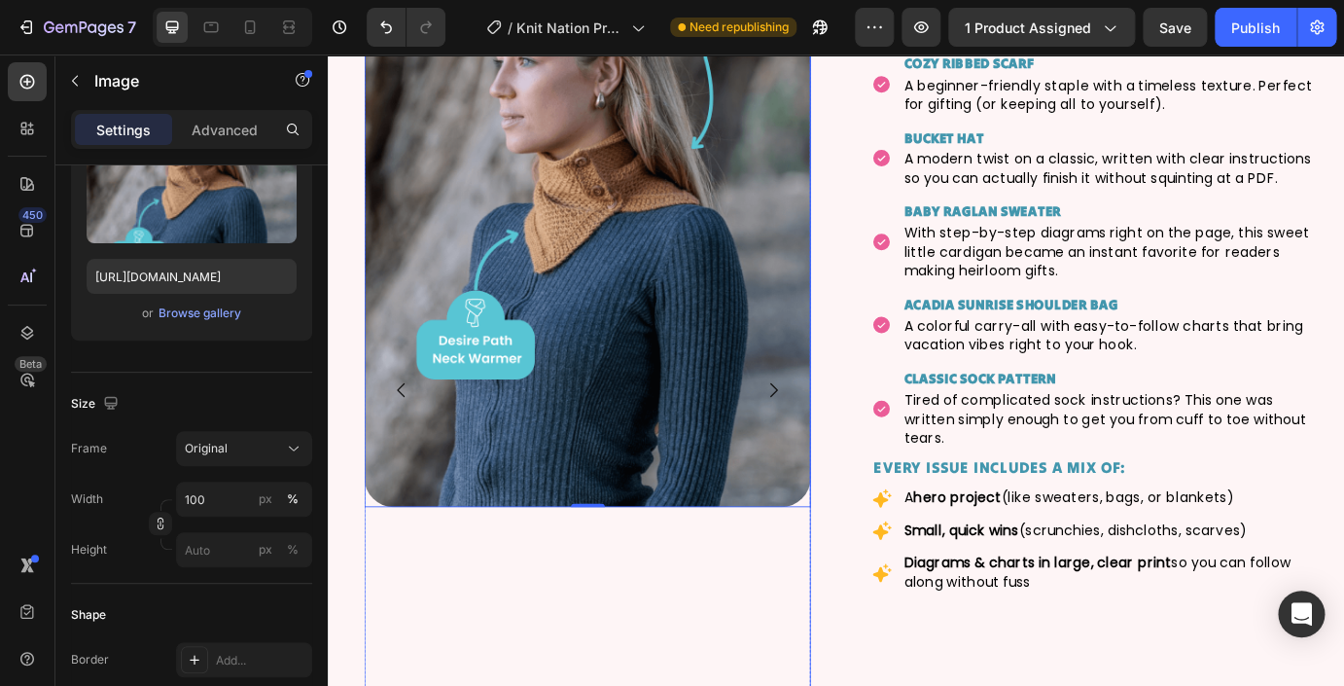
click at [412, 602] on div "Image 0" at bounding box center [625, 439] width 513 height 1167
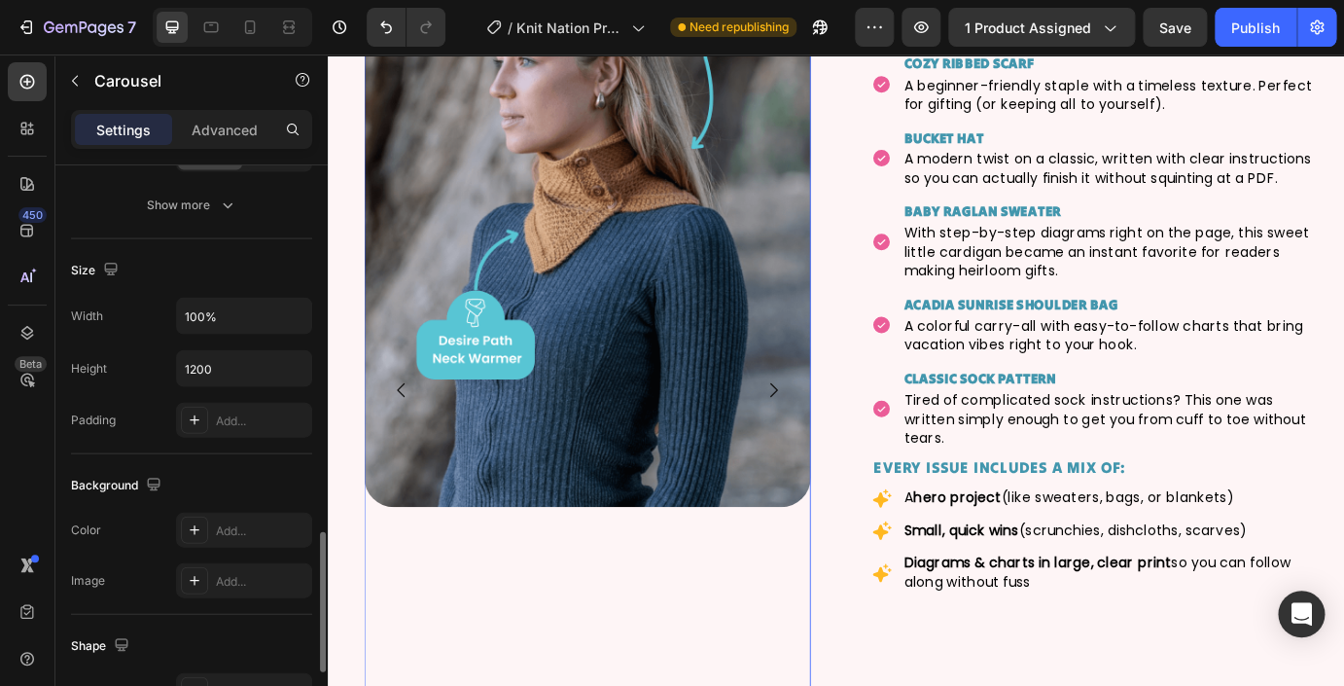
scroll to position [1498, 0]
click at [228, 376] on input "1200" at bounding box center [244, 368] width 134 height 35
click at [288, 375] on icon "button" at bounding box center [293, 368] width 19 height 19
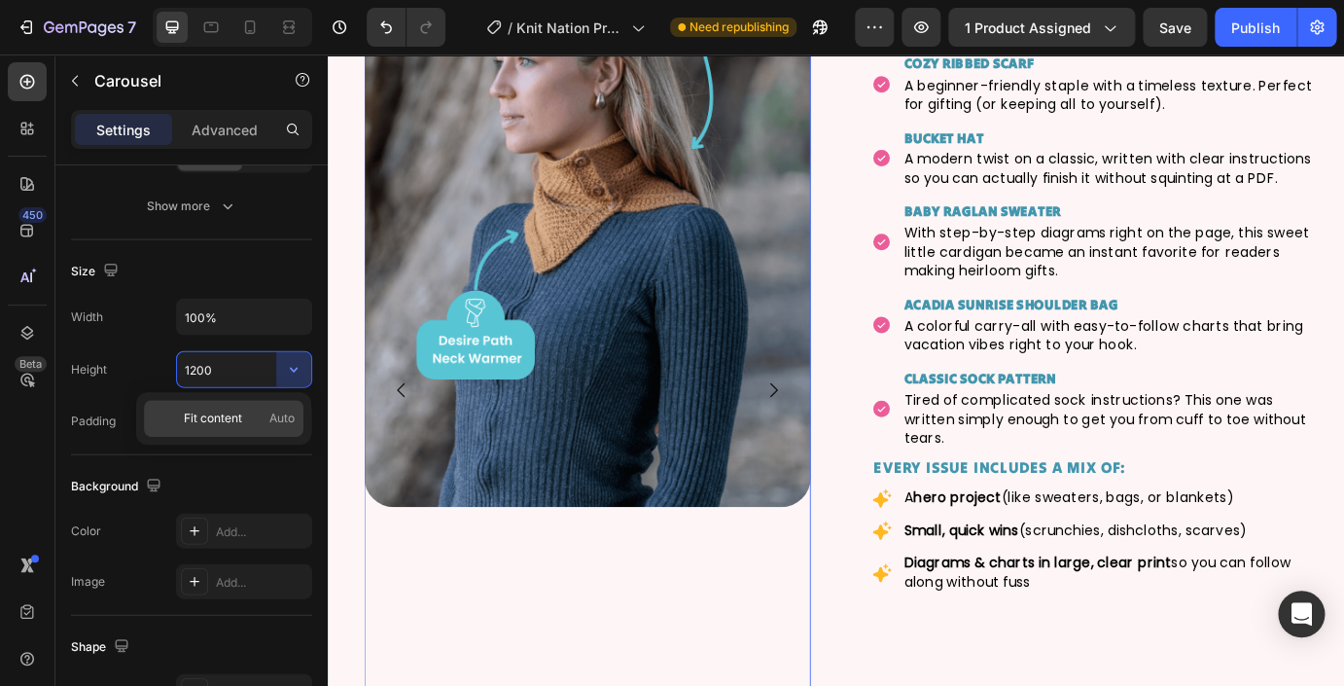
click at [247, 421] on p "Fit content Auto" at bounding box center [239, 418] width 111 height 18
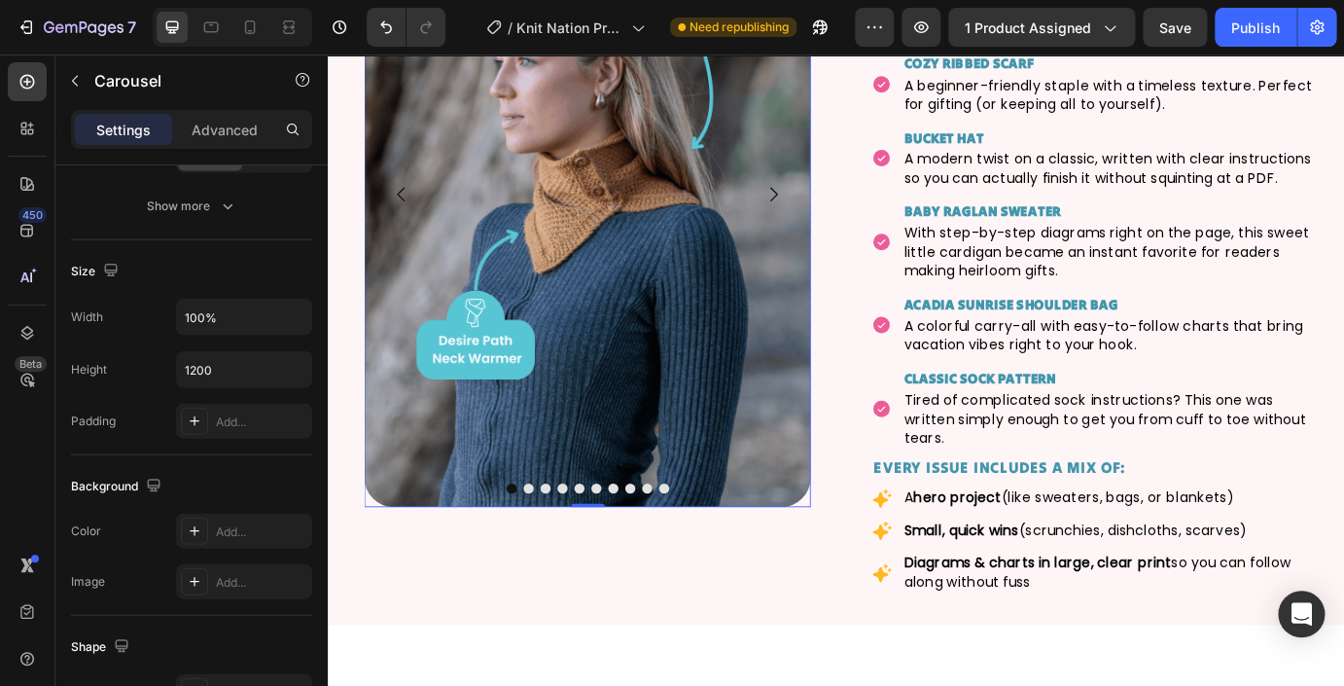
type input "Auto"
click at [242, 309] on input "100%" at bounding box center [244, 316] width 134 height 35
click at [288, 317] on icon "button" at bounding box center [293, 315] width 19 height 19
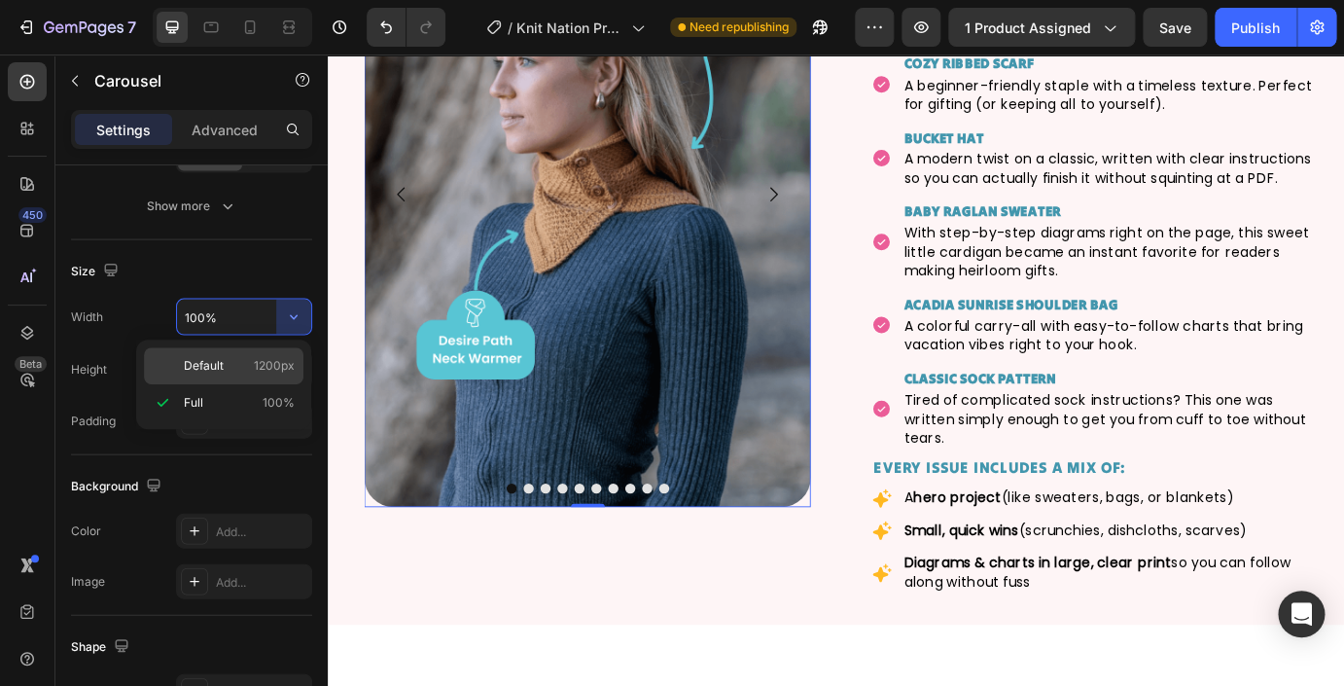
click at [259, 366] on span "1200px" at bounding box center [274, 366] width 41 height 18
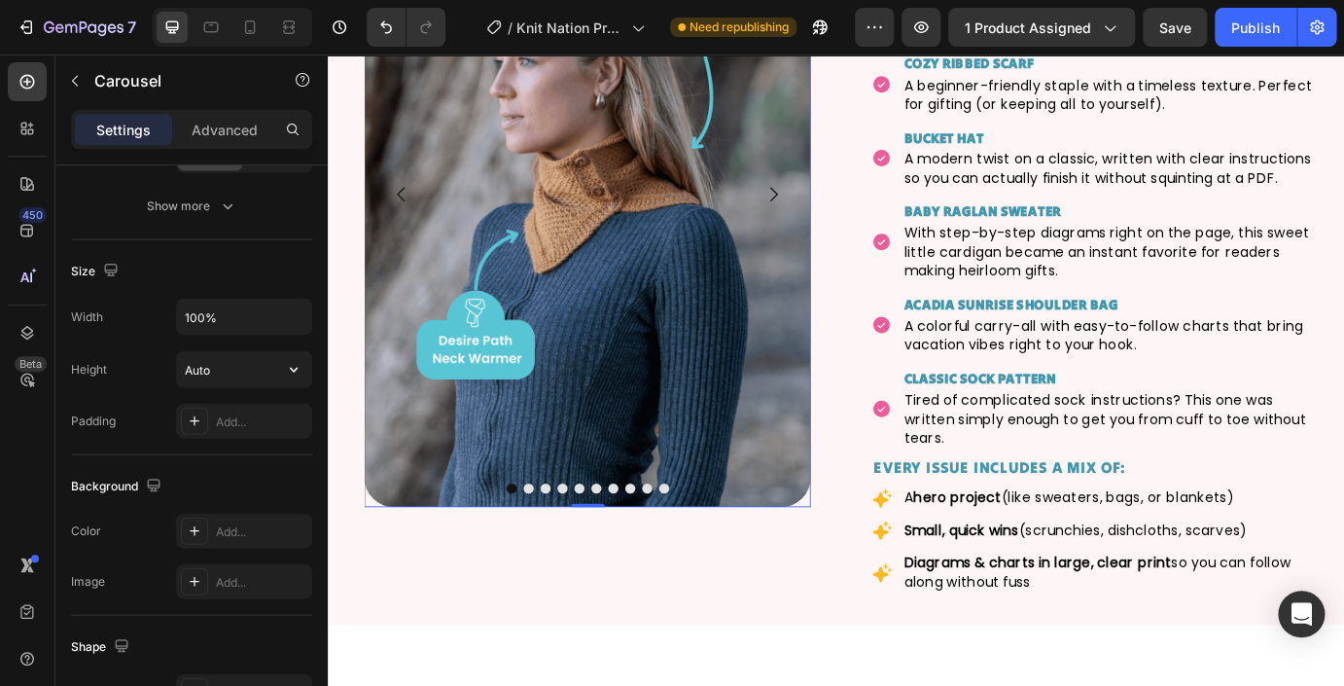
type input "1200"
click at [427, 508] on img at bounding box center [625, 215] width 513 height 718
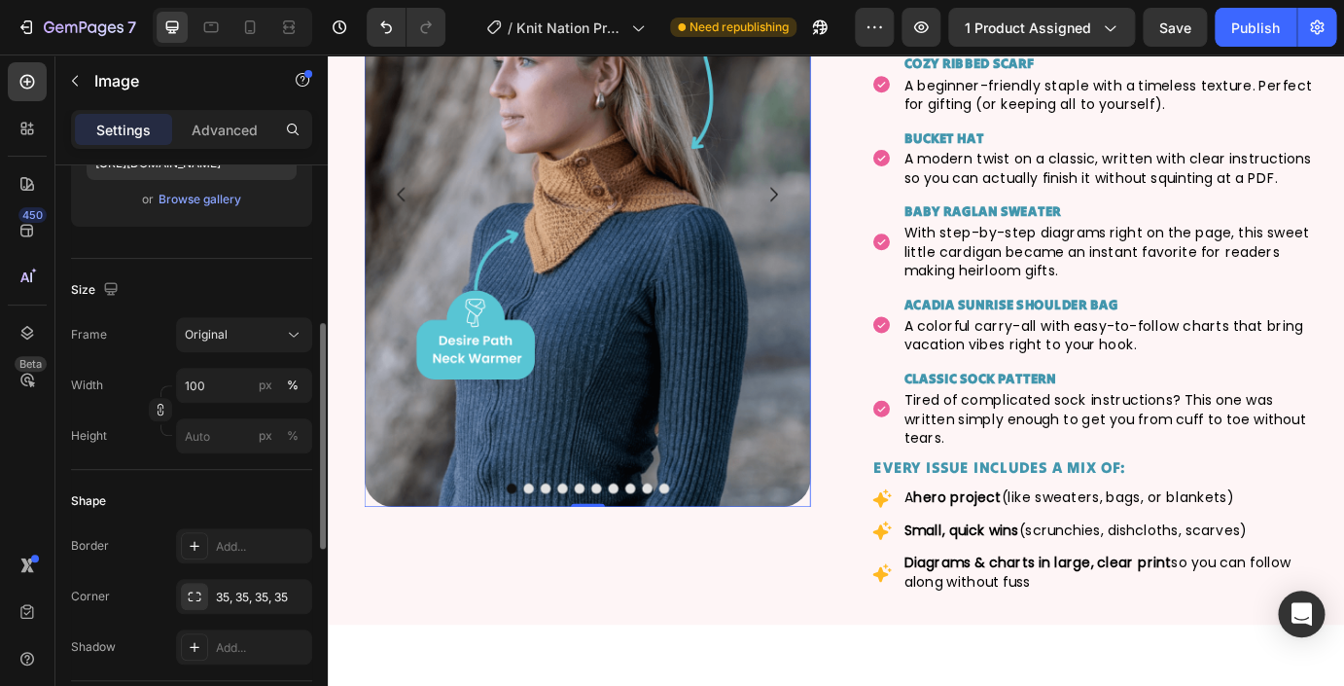
scroll to position [381, 0]
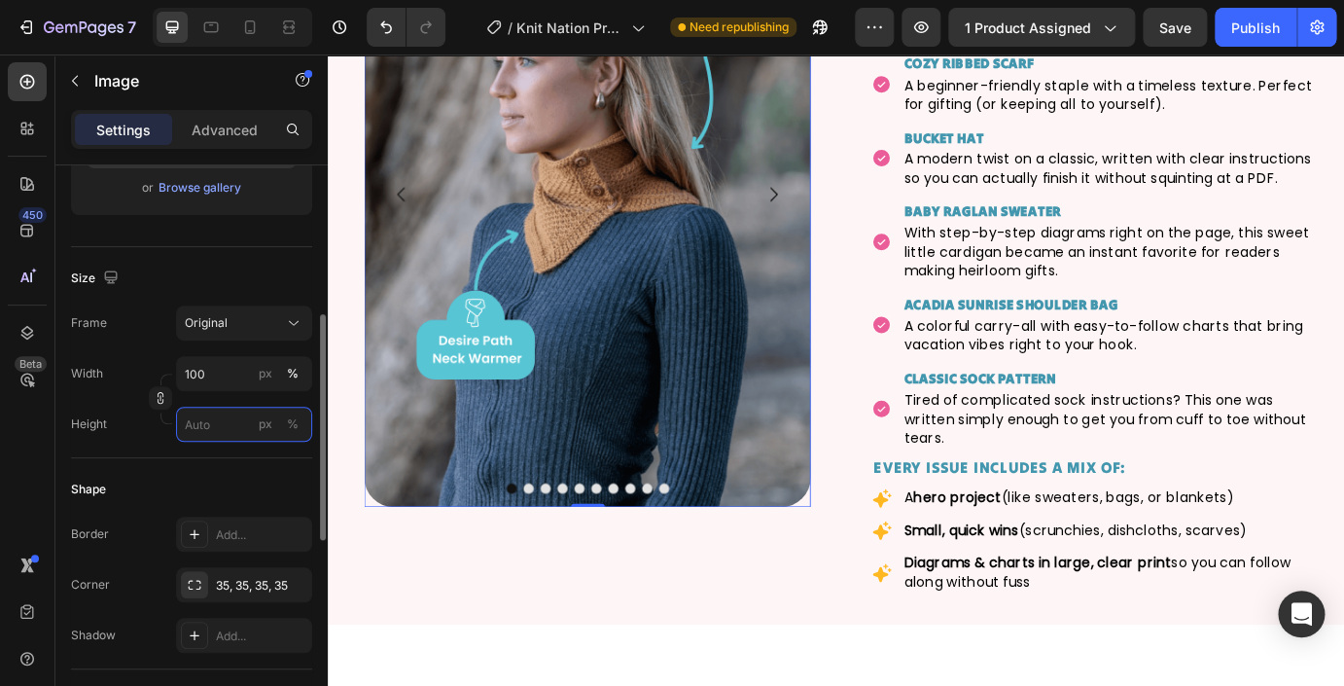
click at [229, 435] on input "px %" at bounding box center [244, 424] width 136 height 35
type input "8"
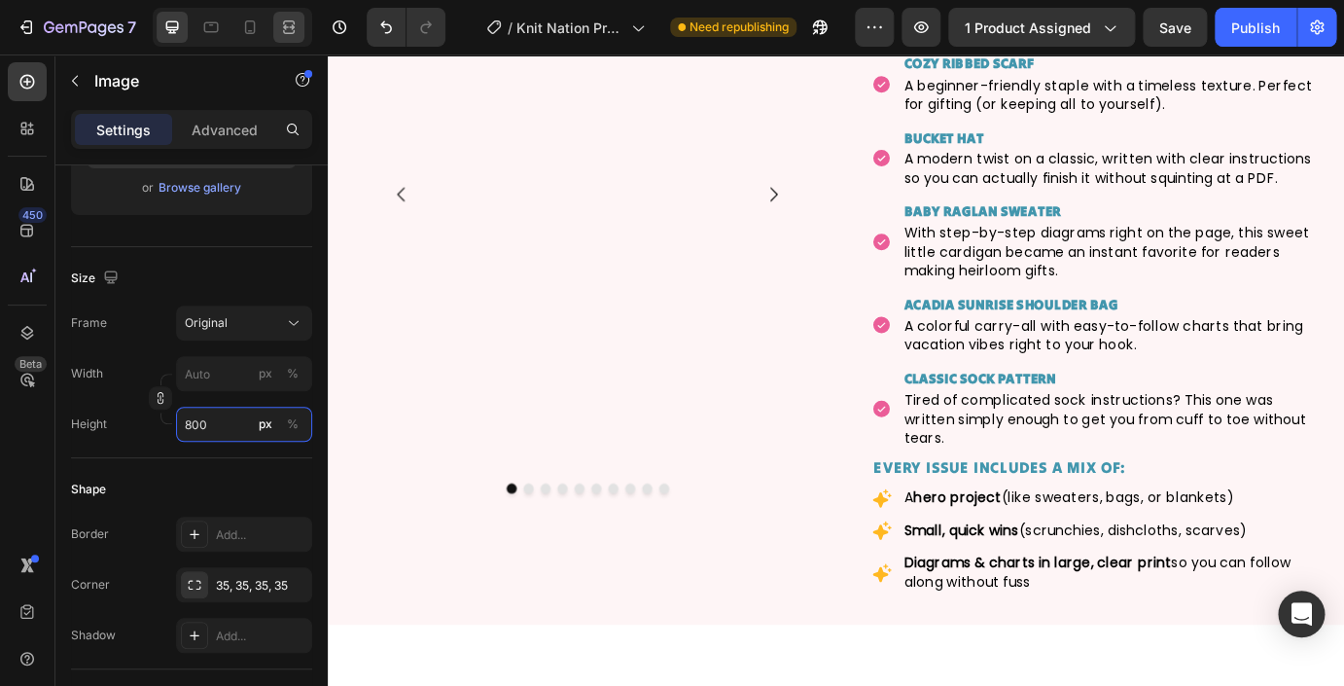
type input "800"
click at [293, 38] on div at bounding box center [288, 27] width 31 height 31
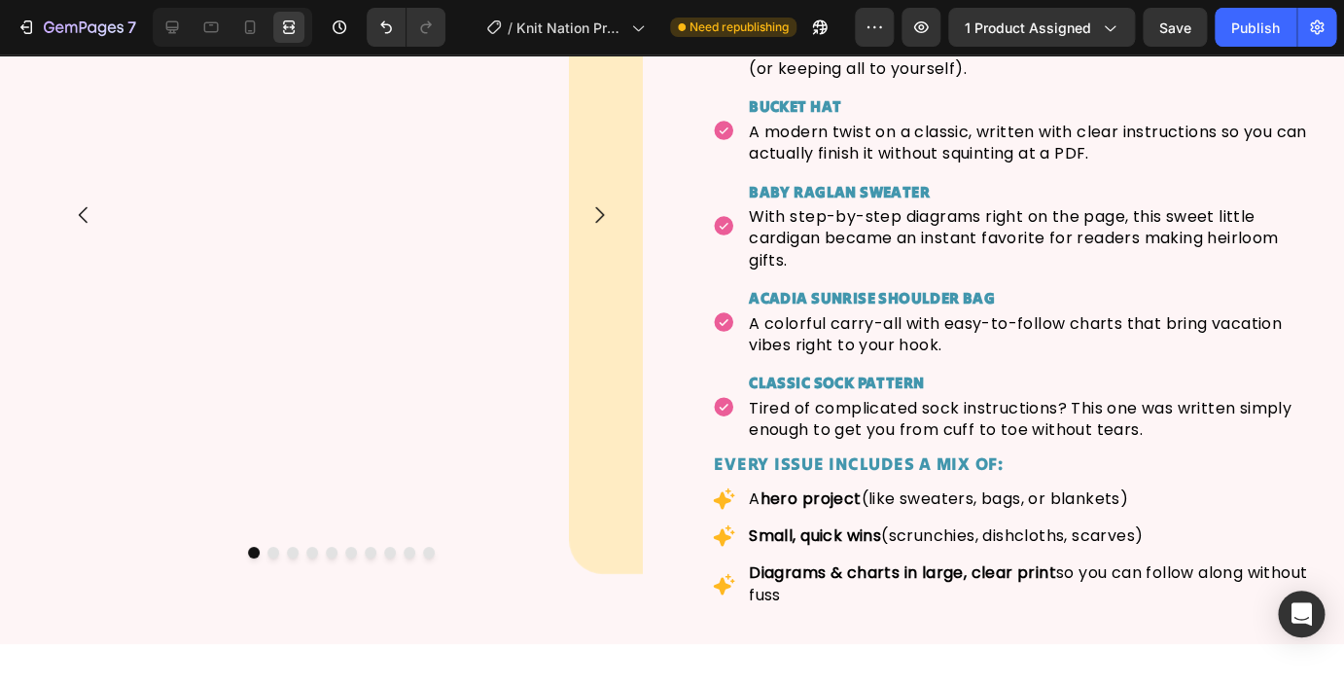
click at [289, 27] on icon at bounding box center [292, 26] width 6 height 5
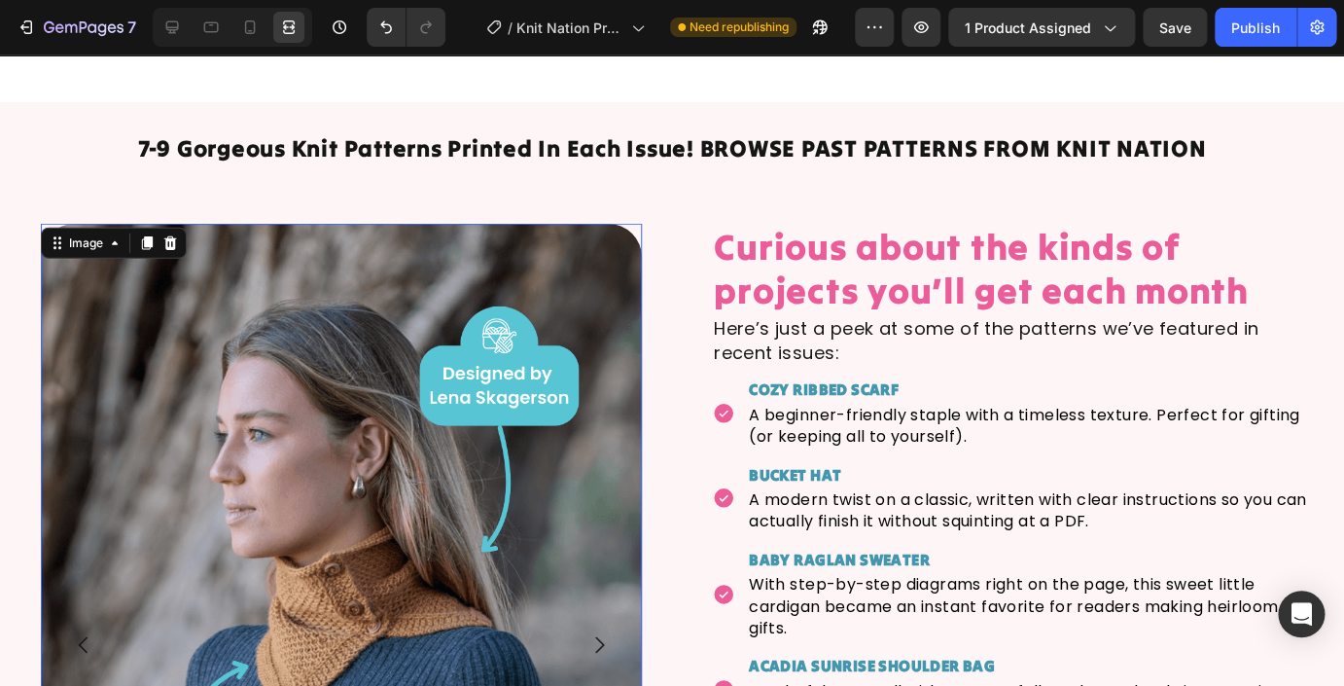
scroll to position [4976, 0]
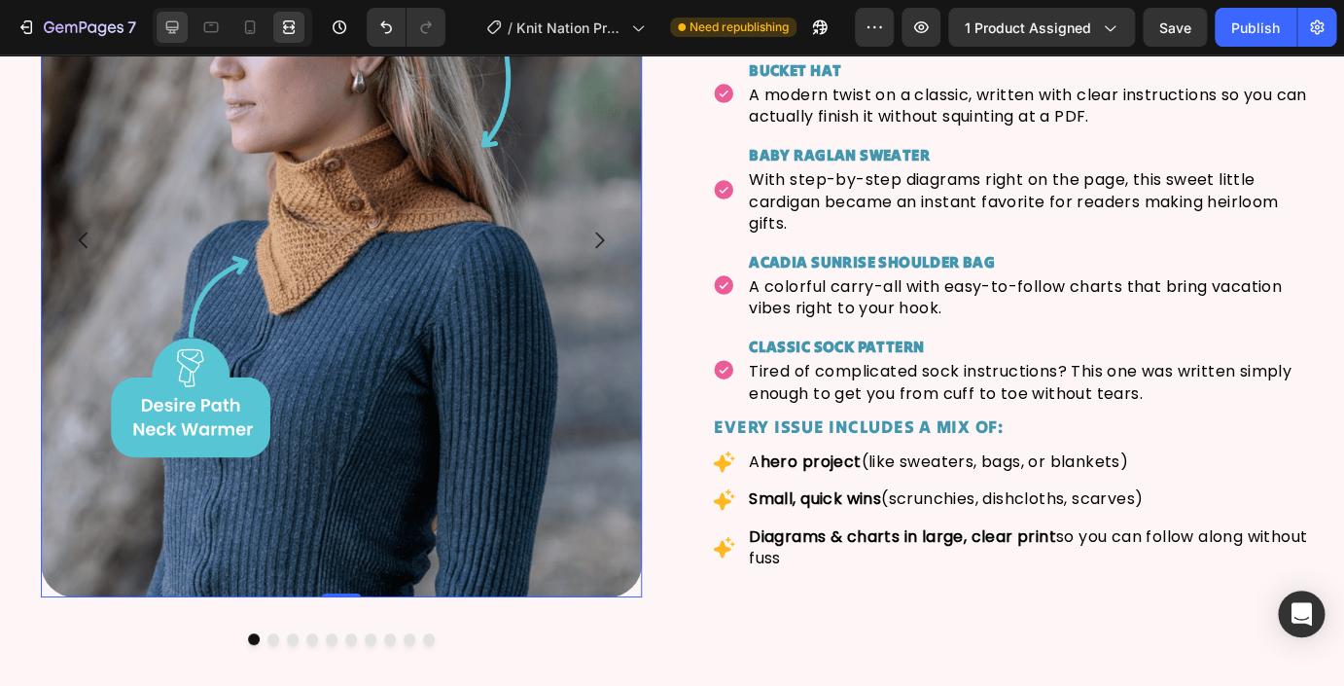
click at [168, 29] on icon at bounding box center [171, 27] width 19 height 19
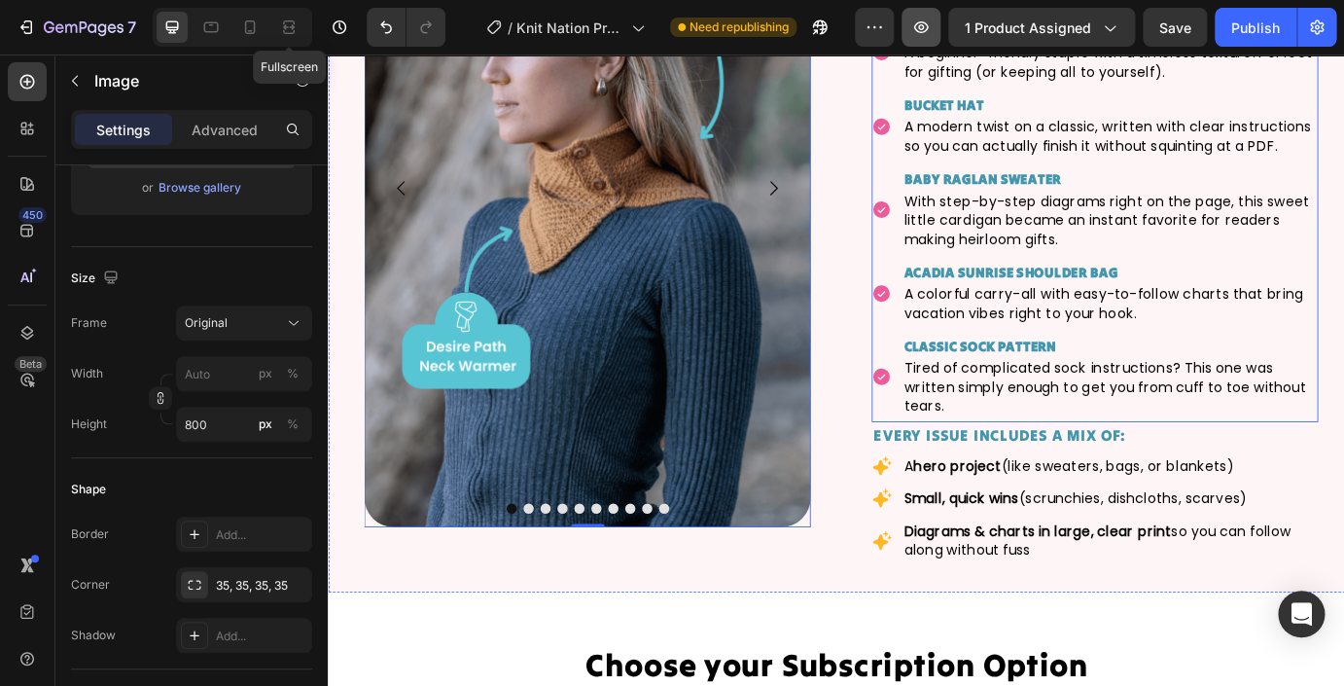
scroll to position [4945, 0]
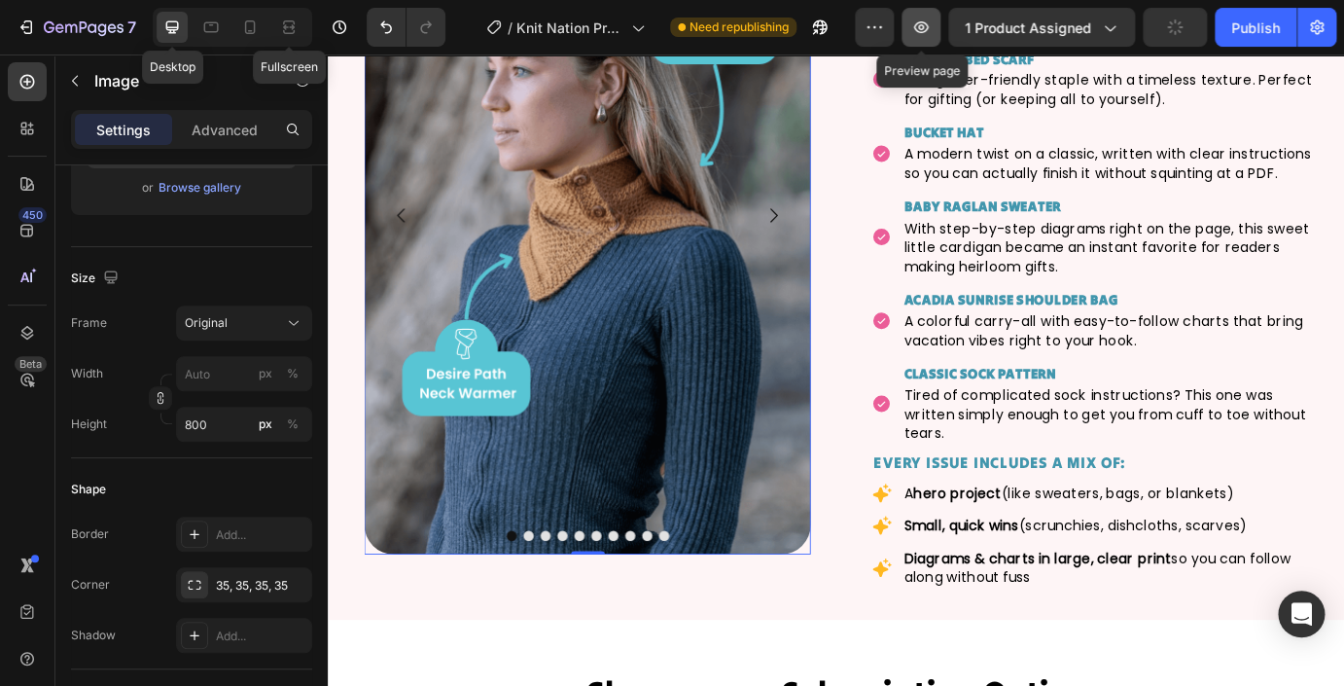
click at [921, 36] on icon "button" at bounding box center [920, 27] width 19 height 19
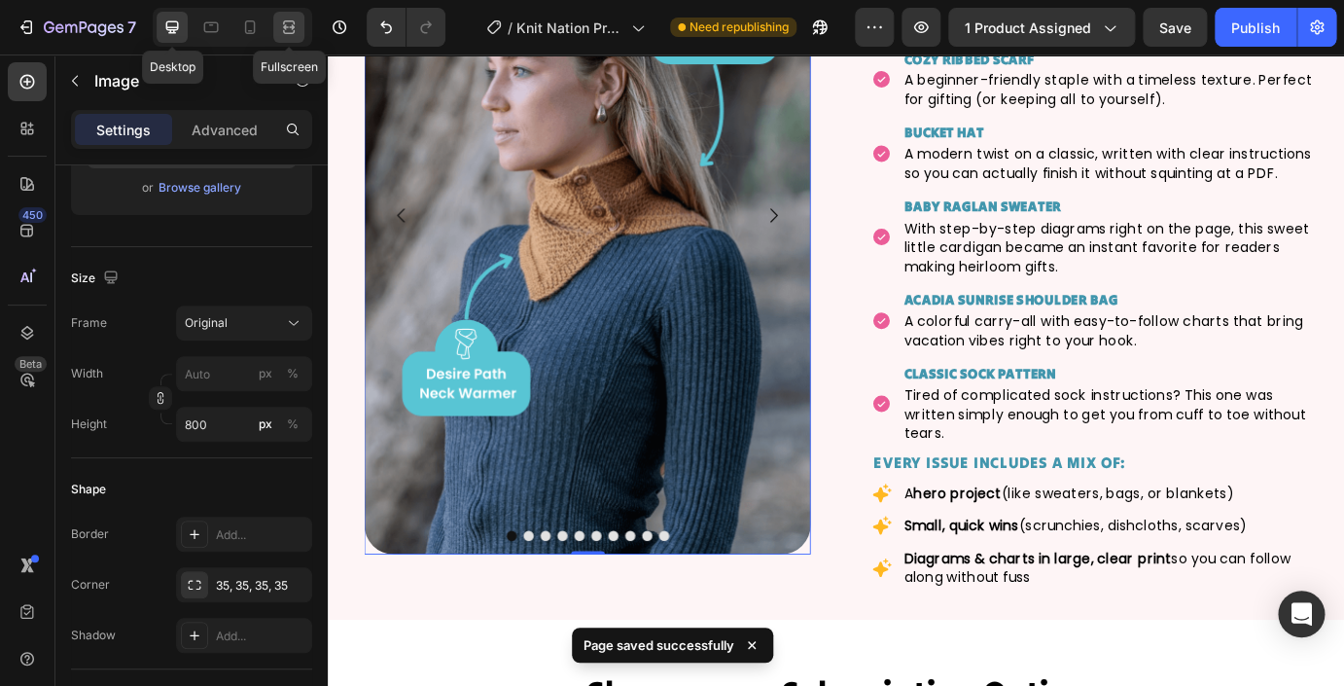
click at [284, 36] on icon at bounding box center [288, 27] width 19 height 19
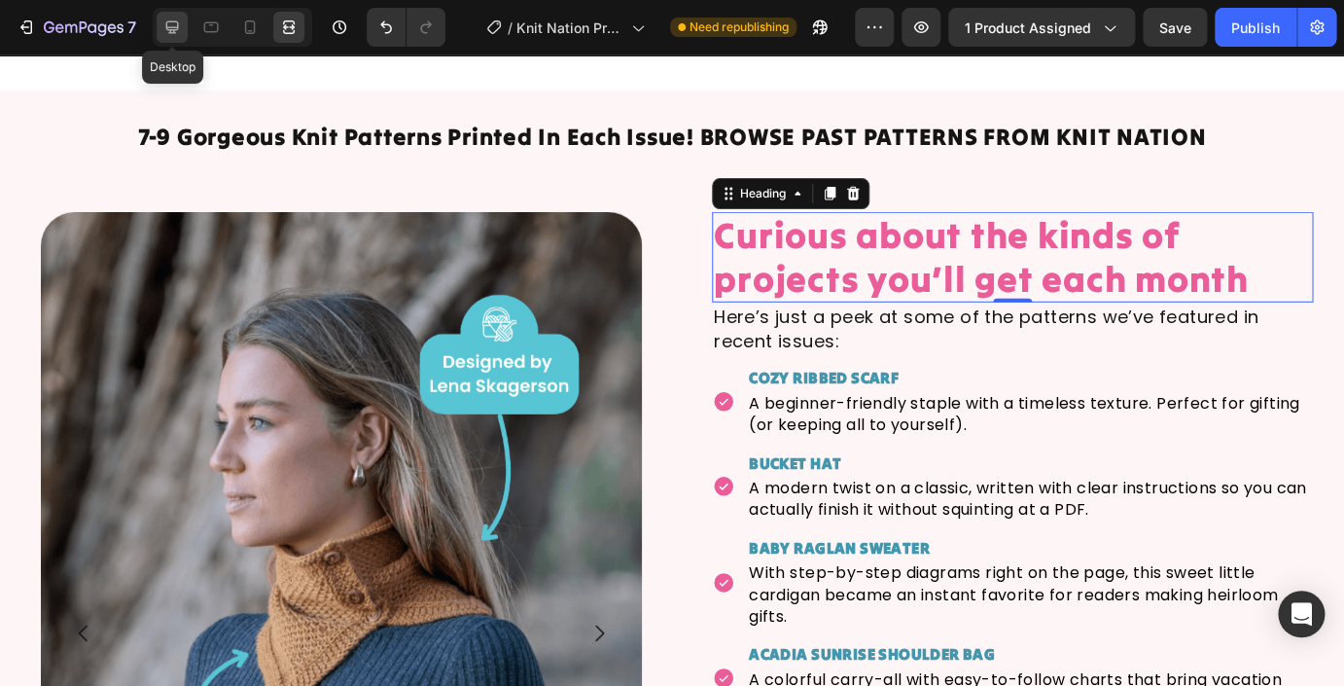
click at [177, 32] on icon at bounding box center [171, 27] width 19 height 19
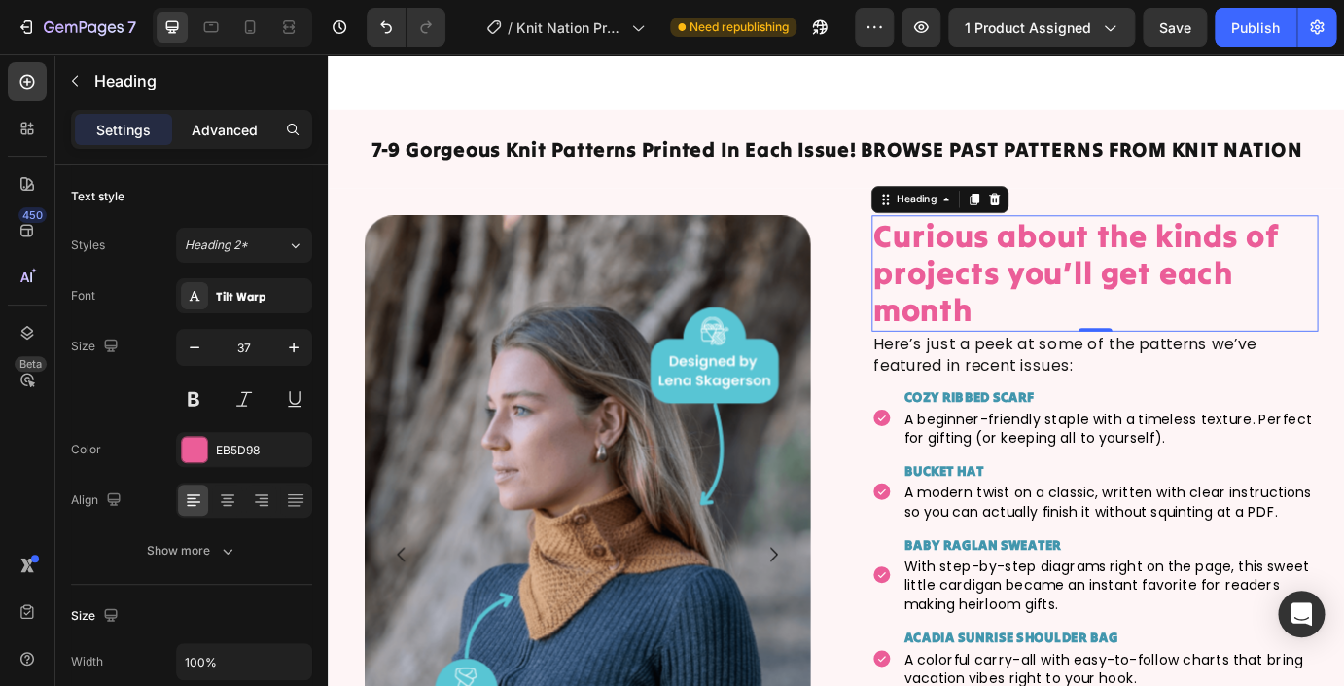
click at [230, 124] on p "Advanced" at bounding box center [225, 130] width 66 height 20
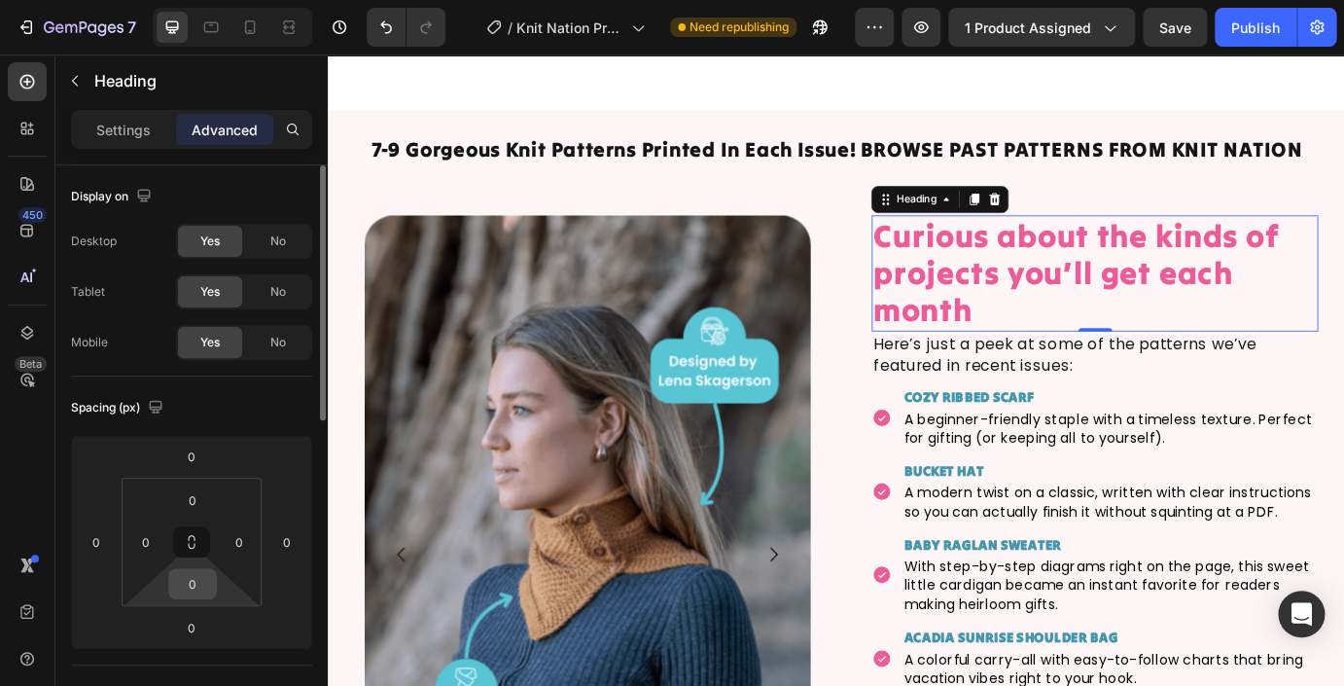
click at [198, 587] on input "0" at bounding box center [192, 583] width 39 height 29
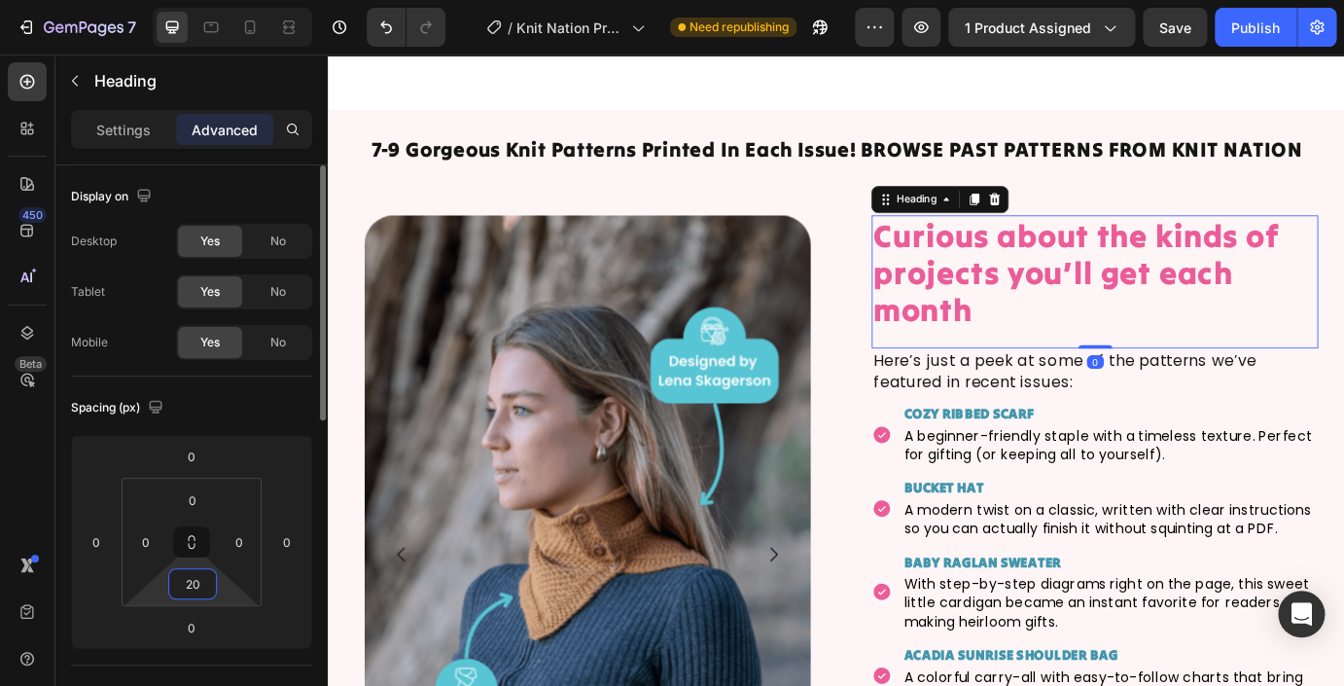
type input "2"
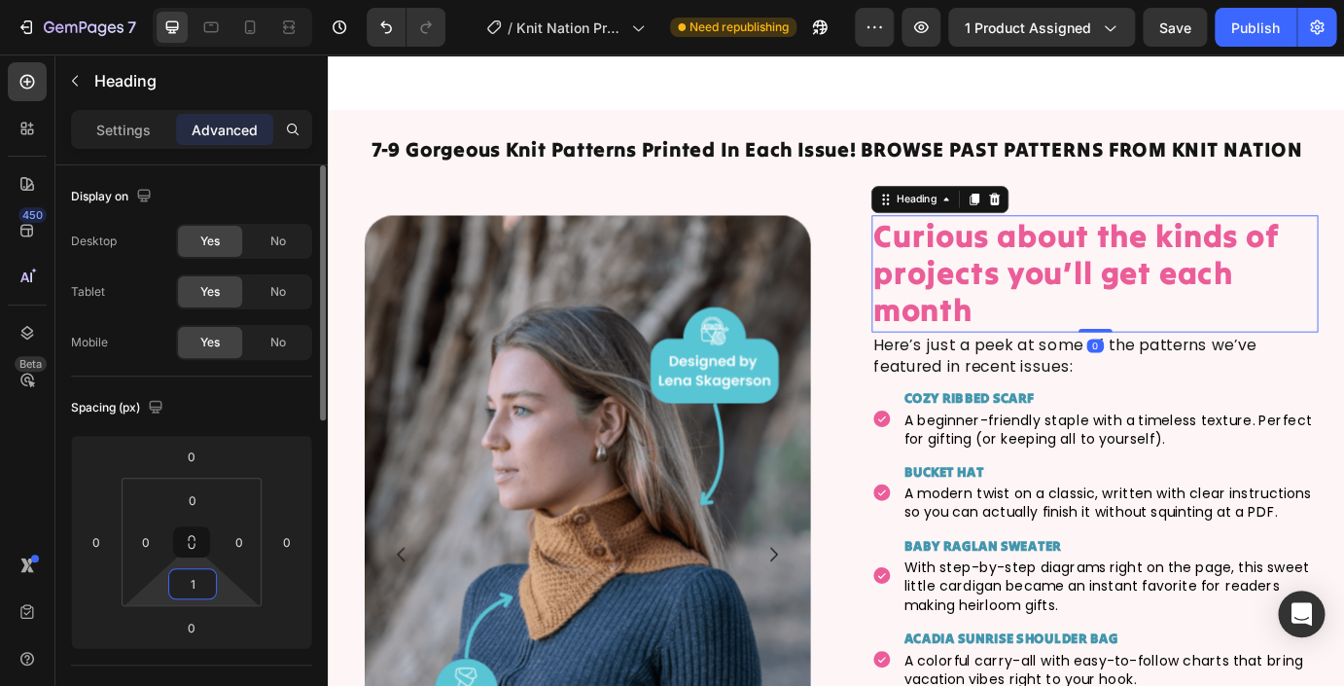
type input "10"
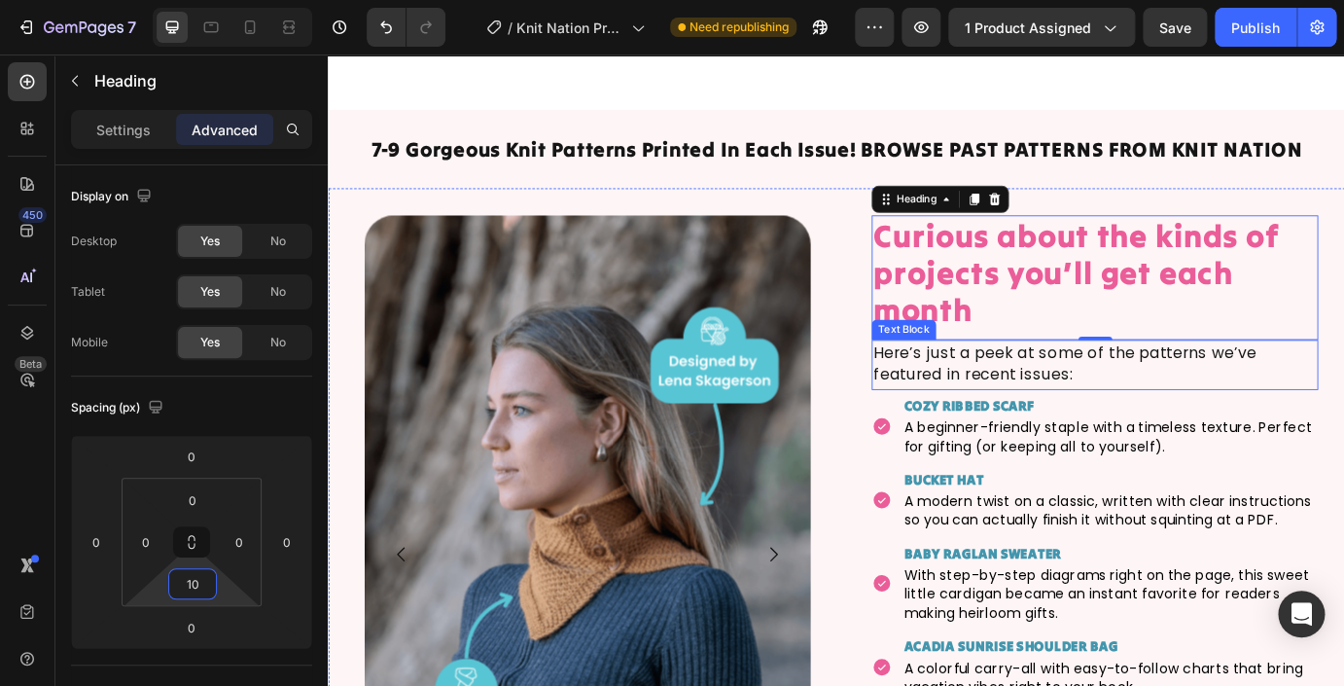
click at [1047, 384] on p "Here’s just a peek at some of the patterns we’ve featured in recent issues:" at bounding box center [1207, 408] width 509 height 49
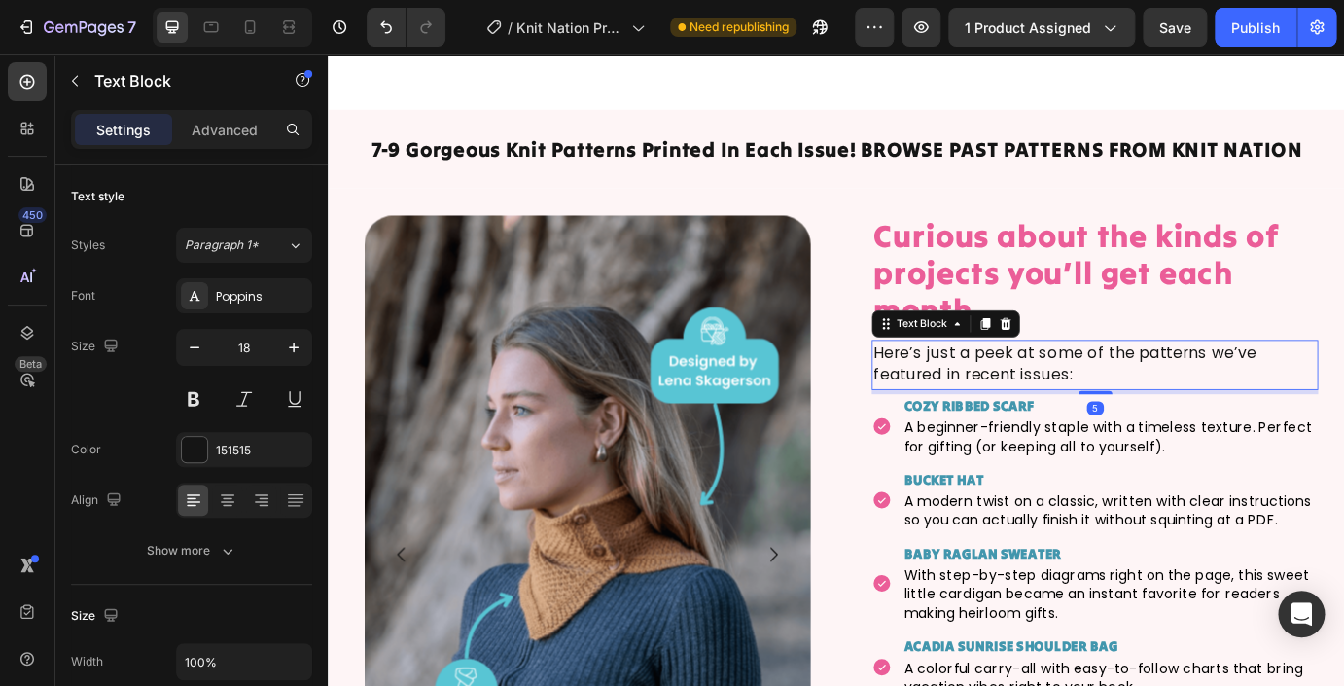
click at [227, 148] on div "Settings Advanced" at bounding box center [191, 129] width 241 height 39
click at [228, 133] on p "Advanced" at bounding box center [225, 130] width 66 height 20
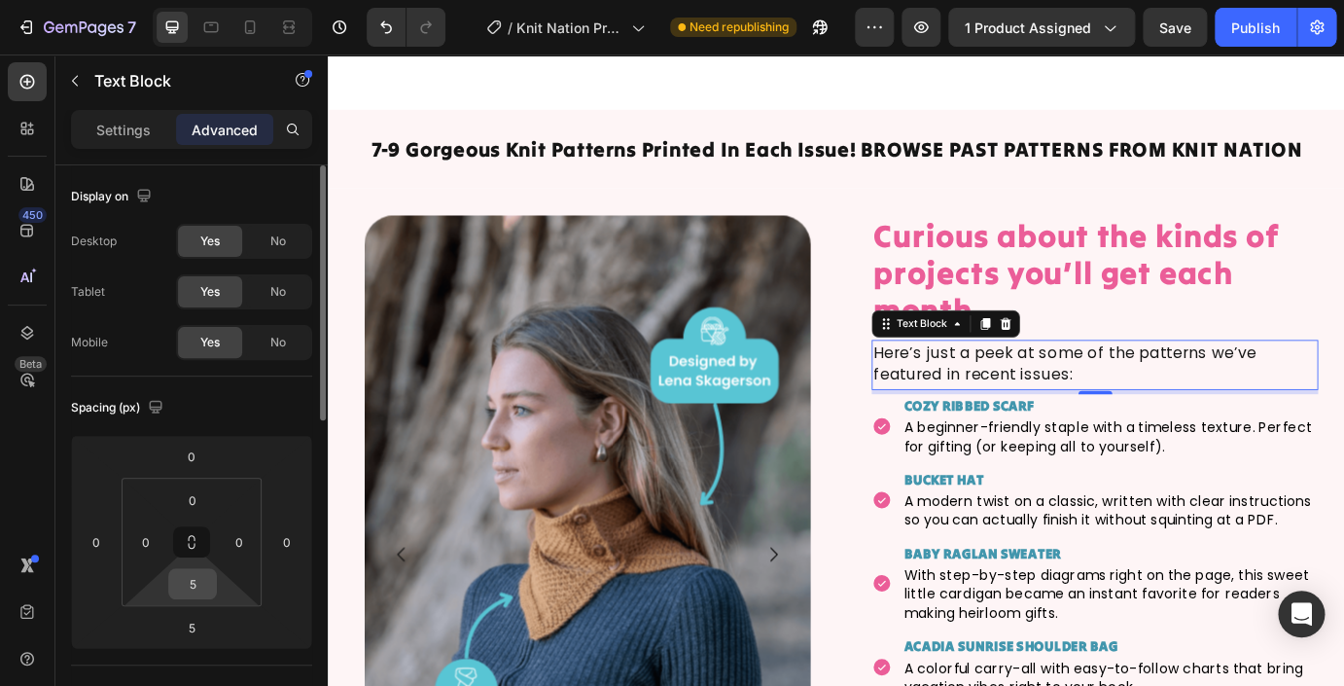
click at [201, 593] on input "5" at bounding box center [192, 583] width 39 height 29
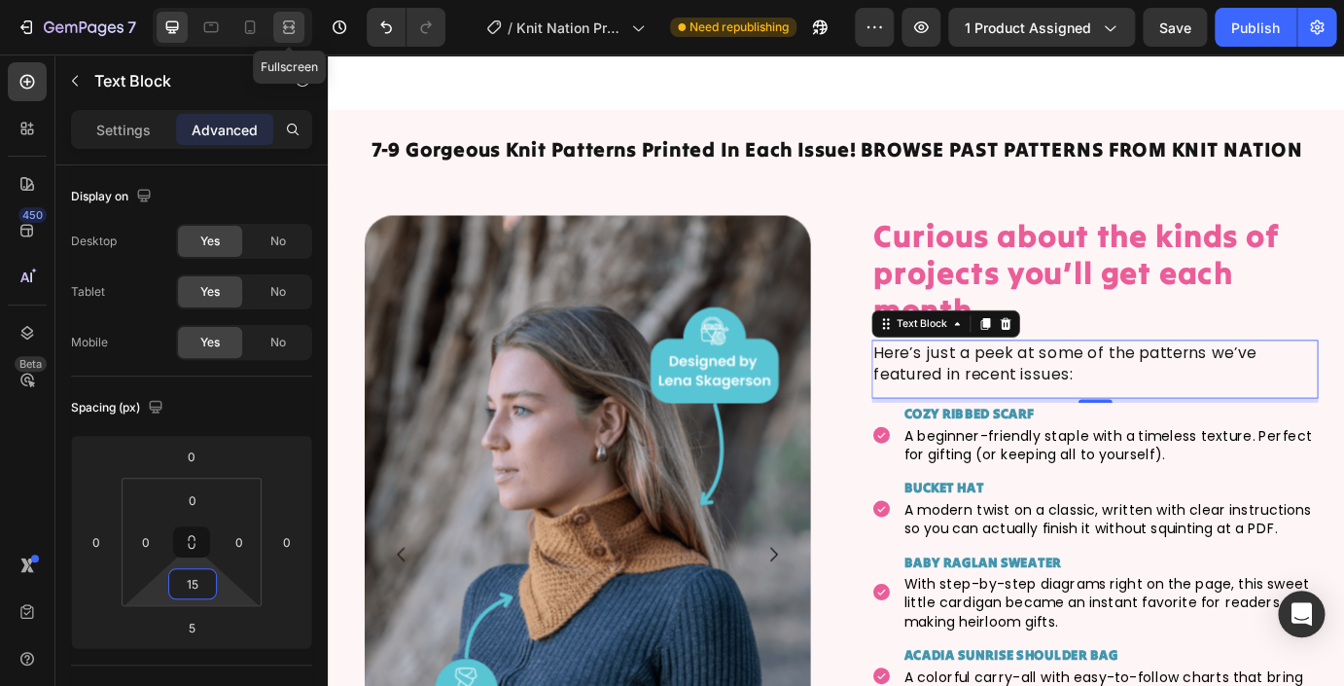
type input "15"
click at [290, 30] on icon at bounding box center [289, 32] width 12 height 4
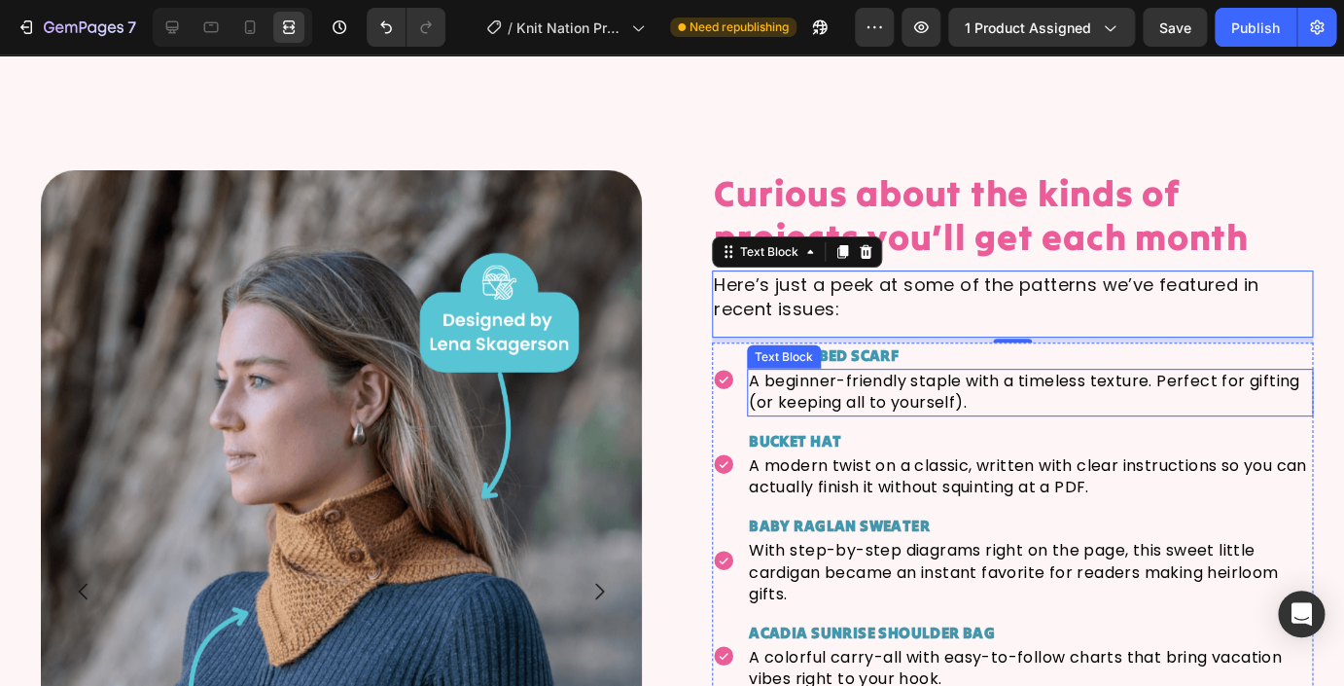
scroll to position [4973, 0]
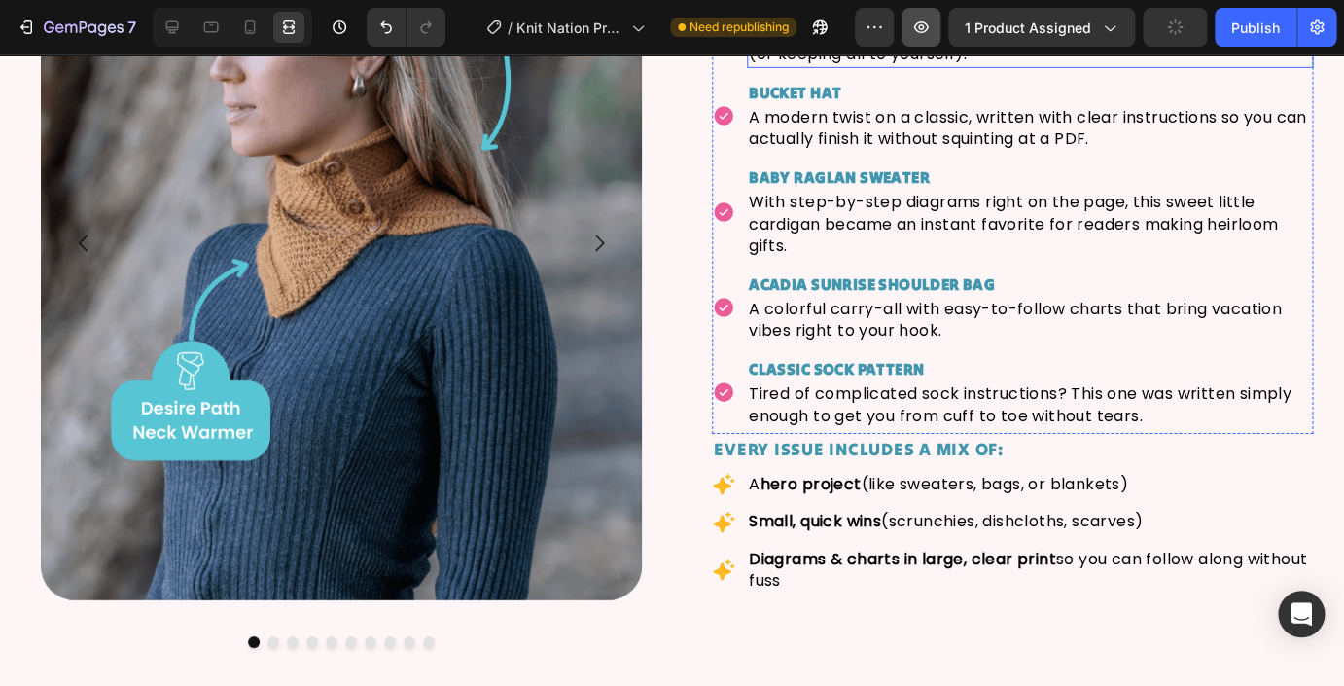
click at [924, 25] on icon "button" at bounding box center [921, 27] width 15 height 12
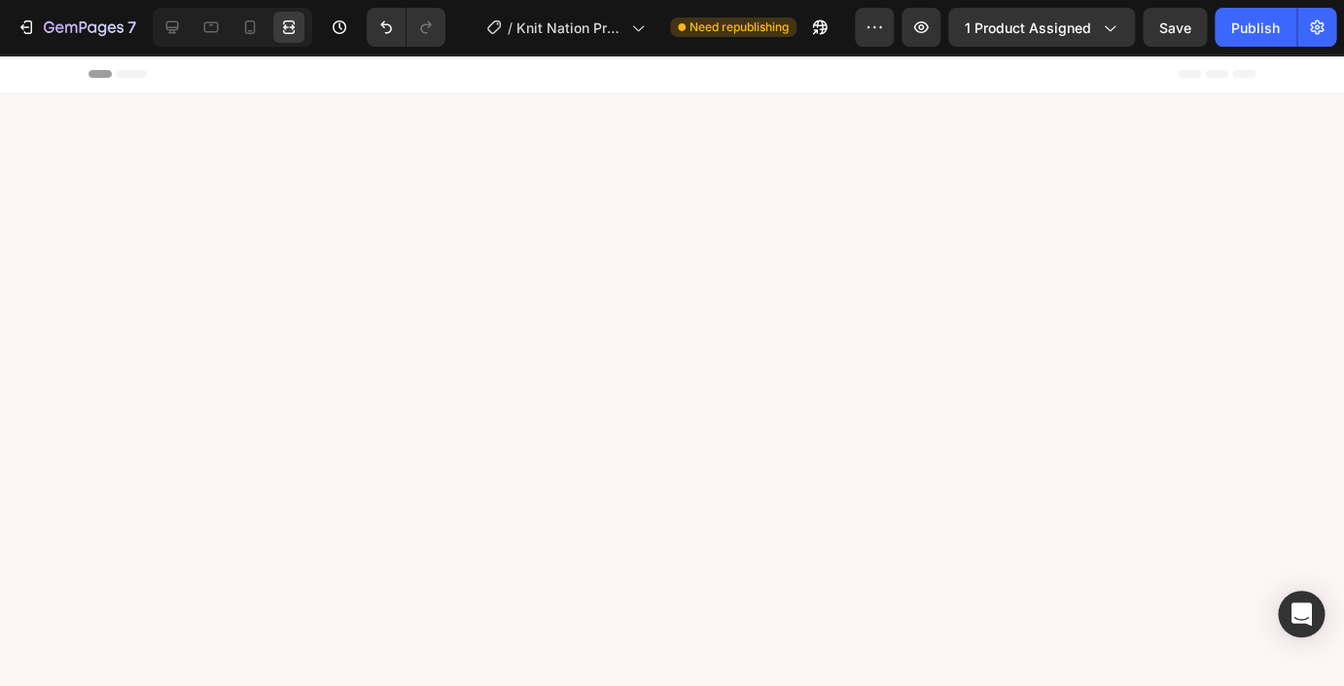
scroll to position [5133, 0]
